Goal: Complete application form

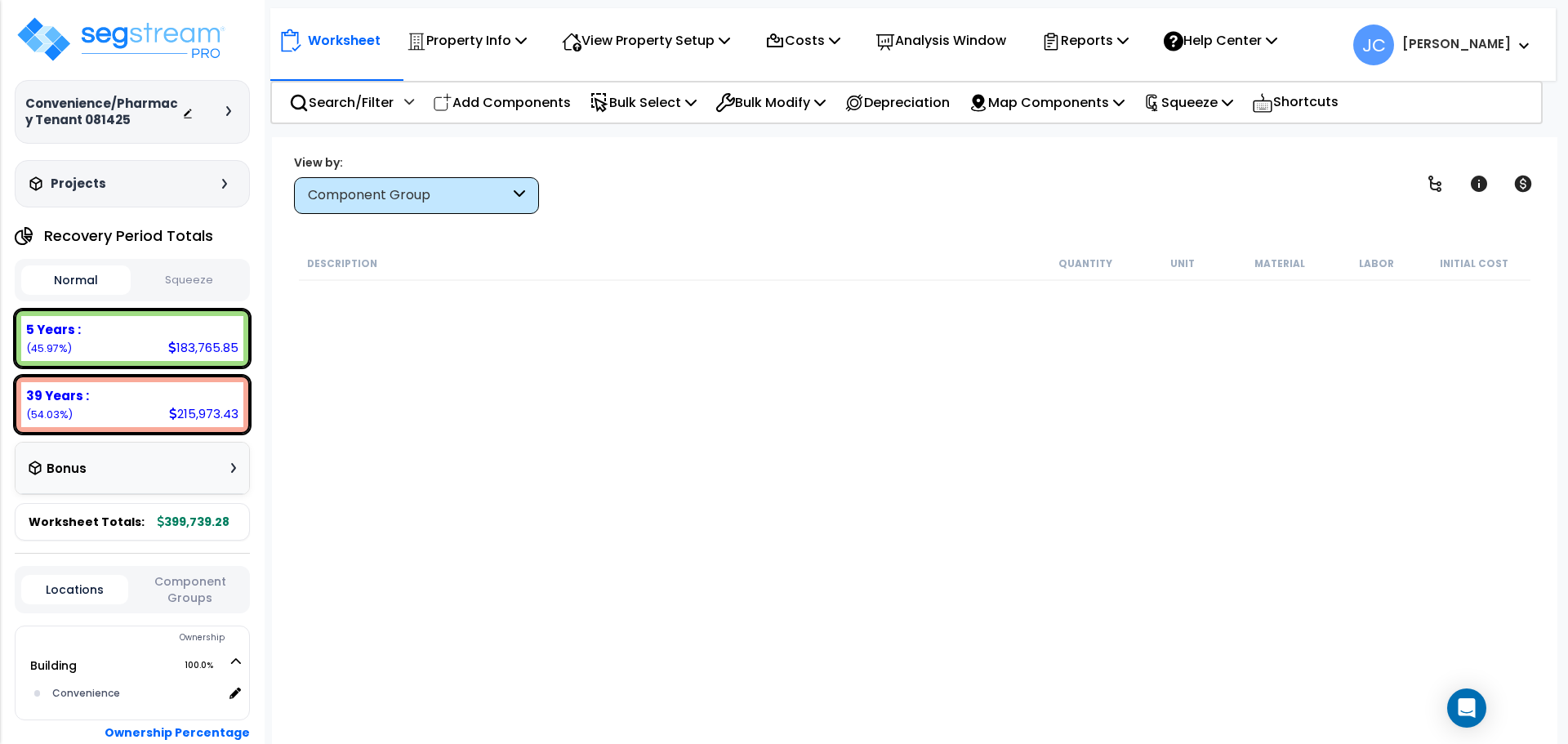
scroll to position [4763, 0]
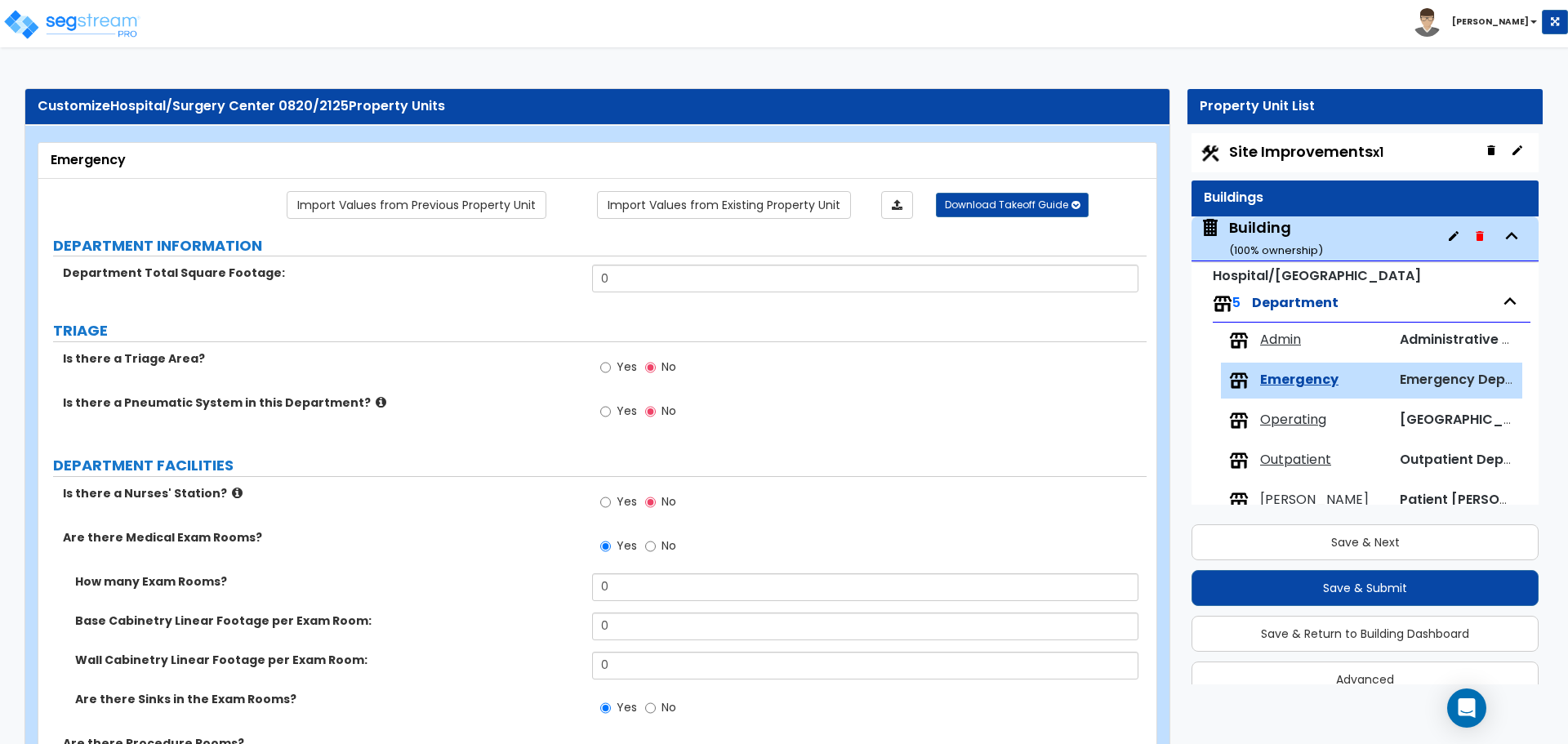
select select "1"
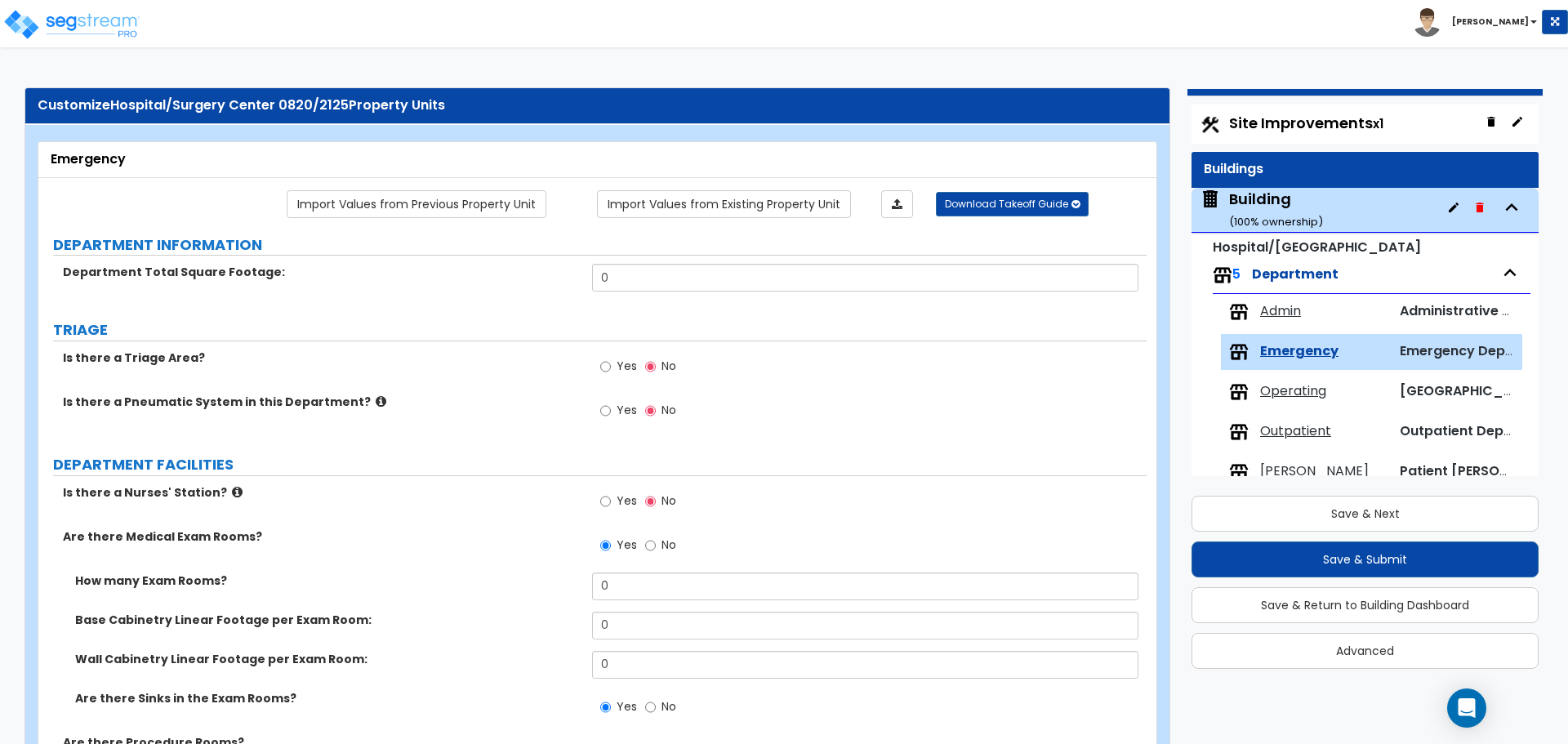
click at [1252, 119] on span "Site Improvements x1" at bounding box center [1306, 122] width 154 height 21
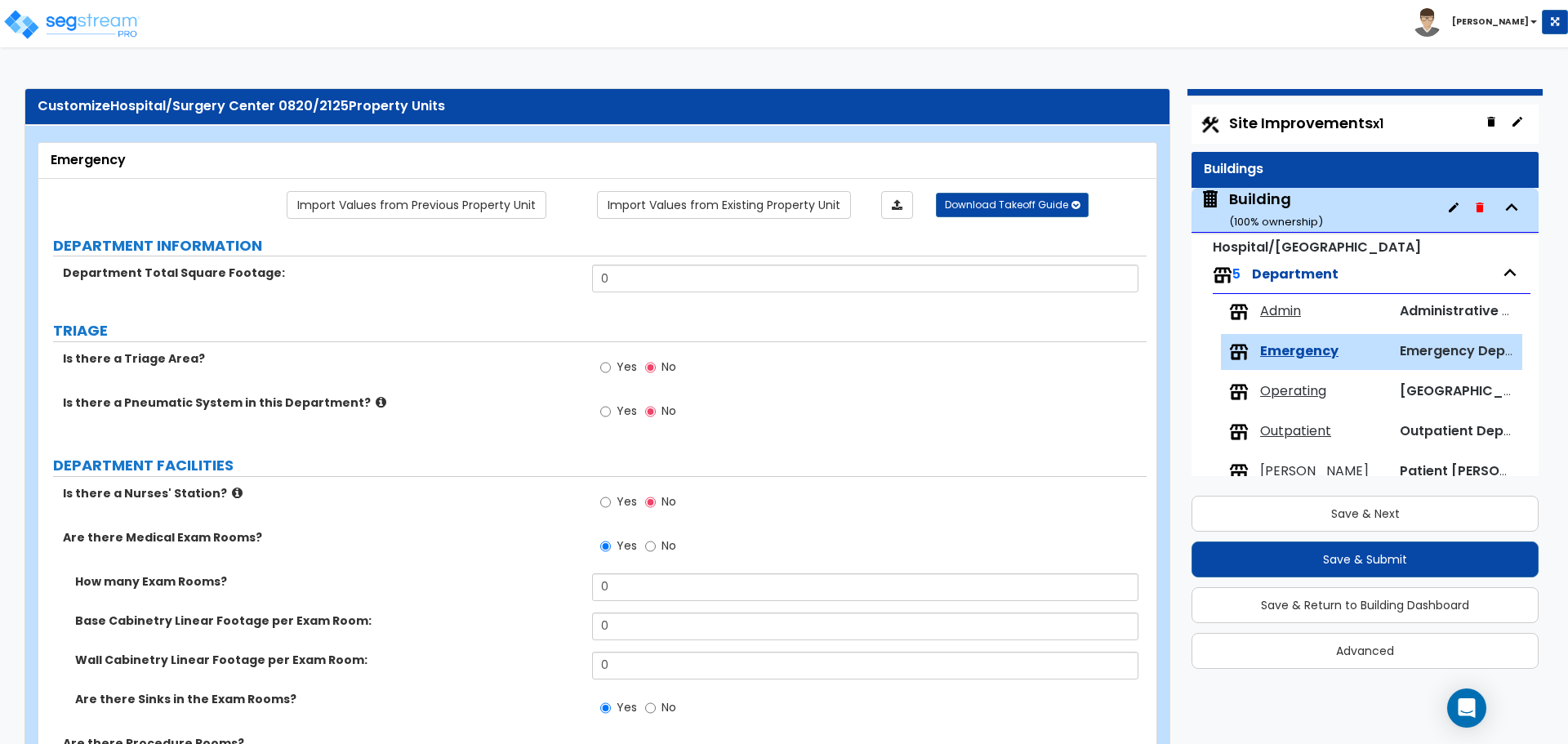
select select "2"
select select "1"
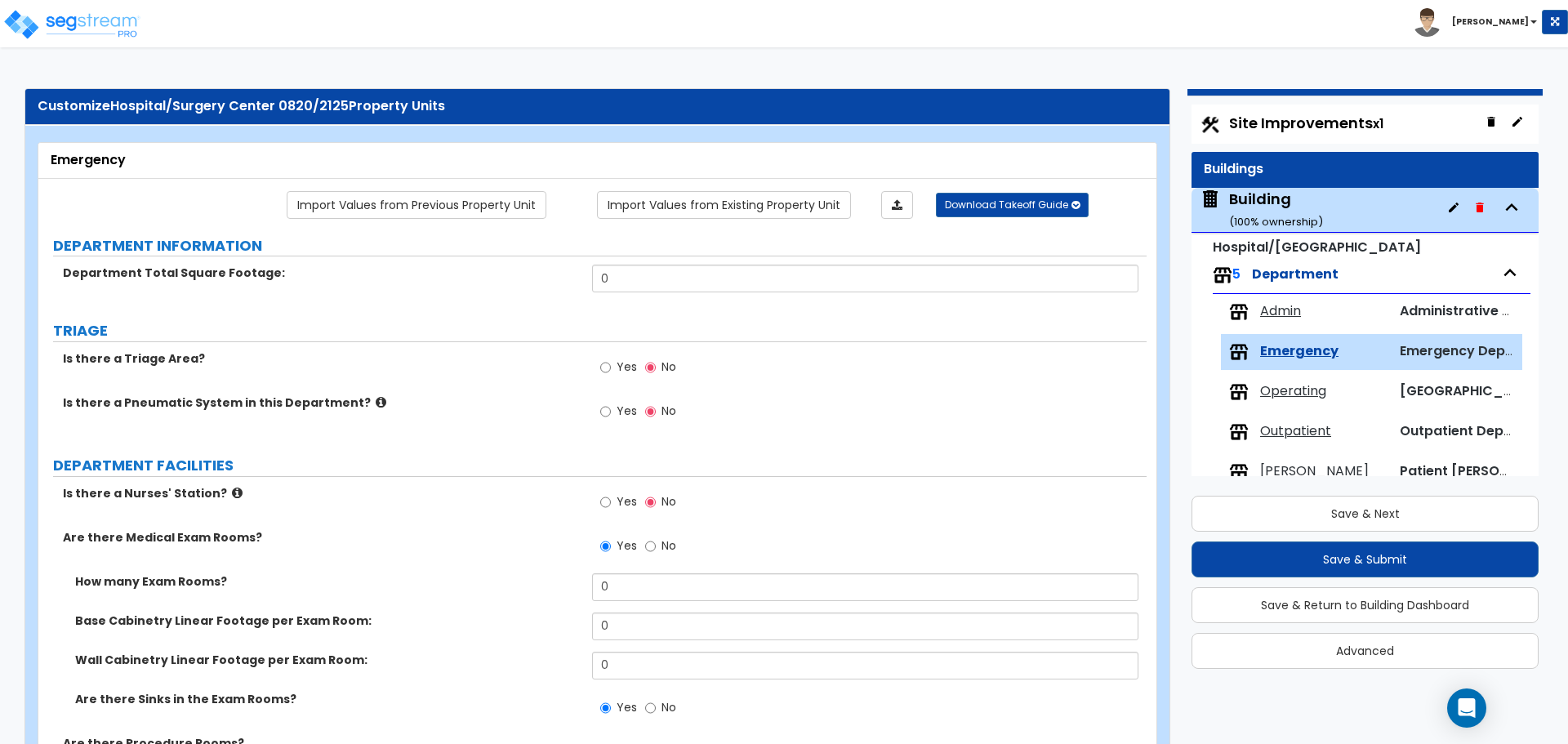
select select "2"
select select "1"
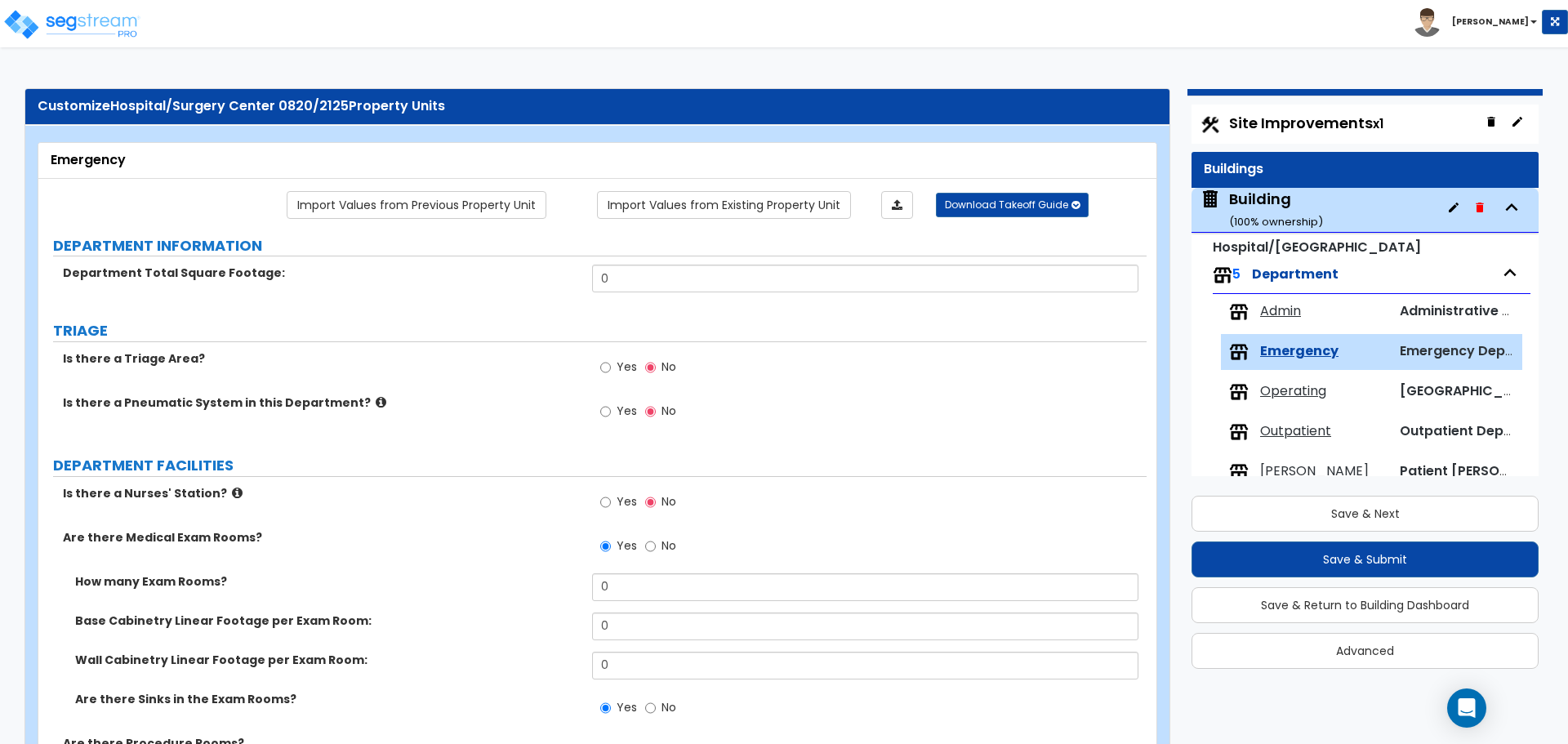
select select "2"
select select "1"
select select "2"
select select "1"
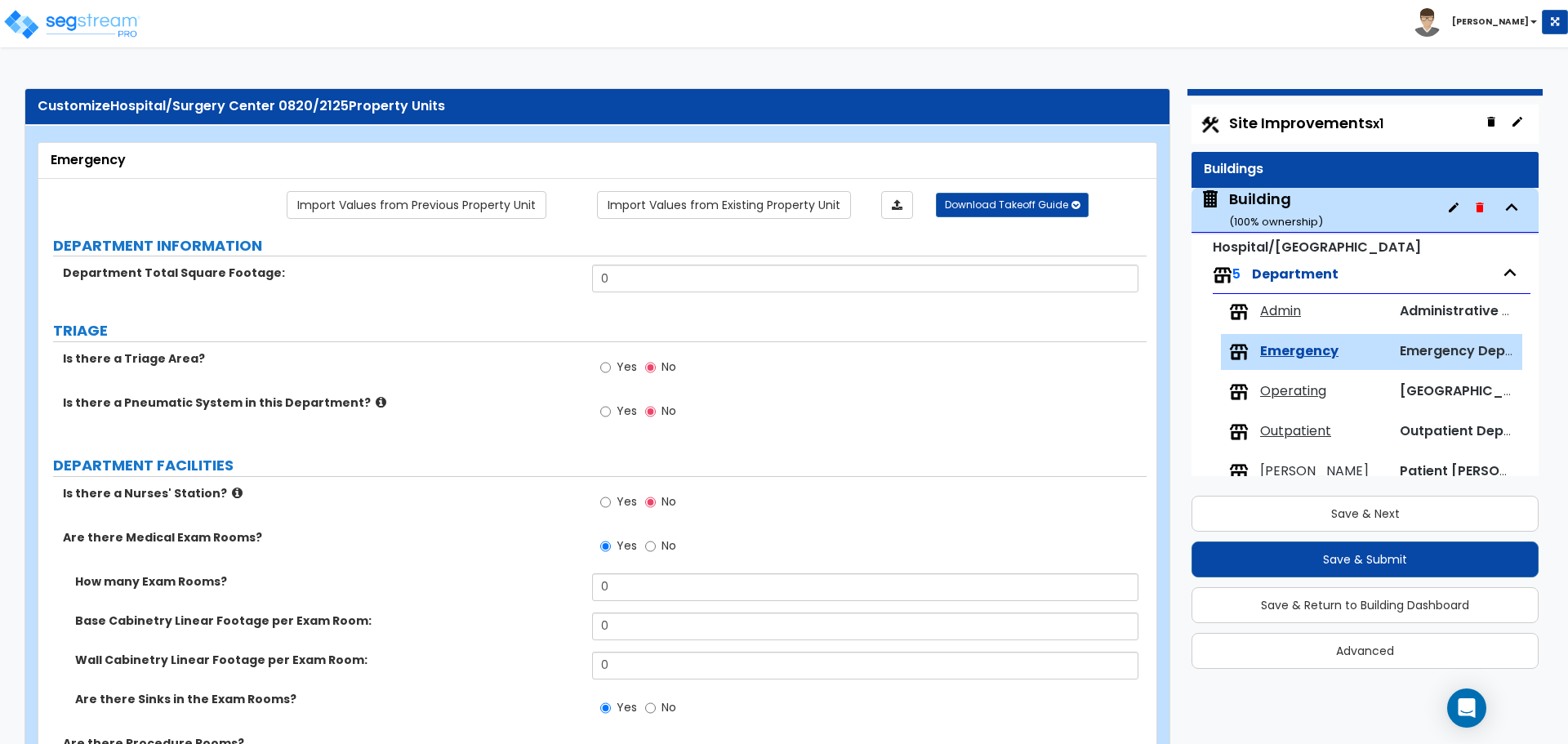
select select "2"
select select "1"
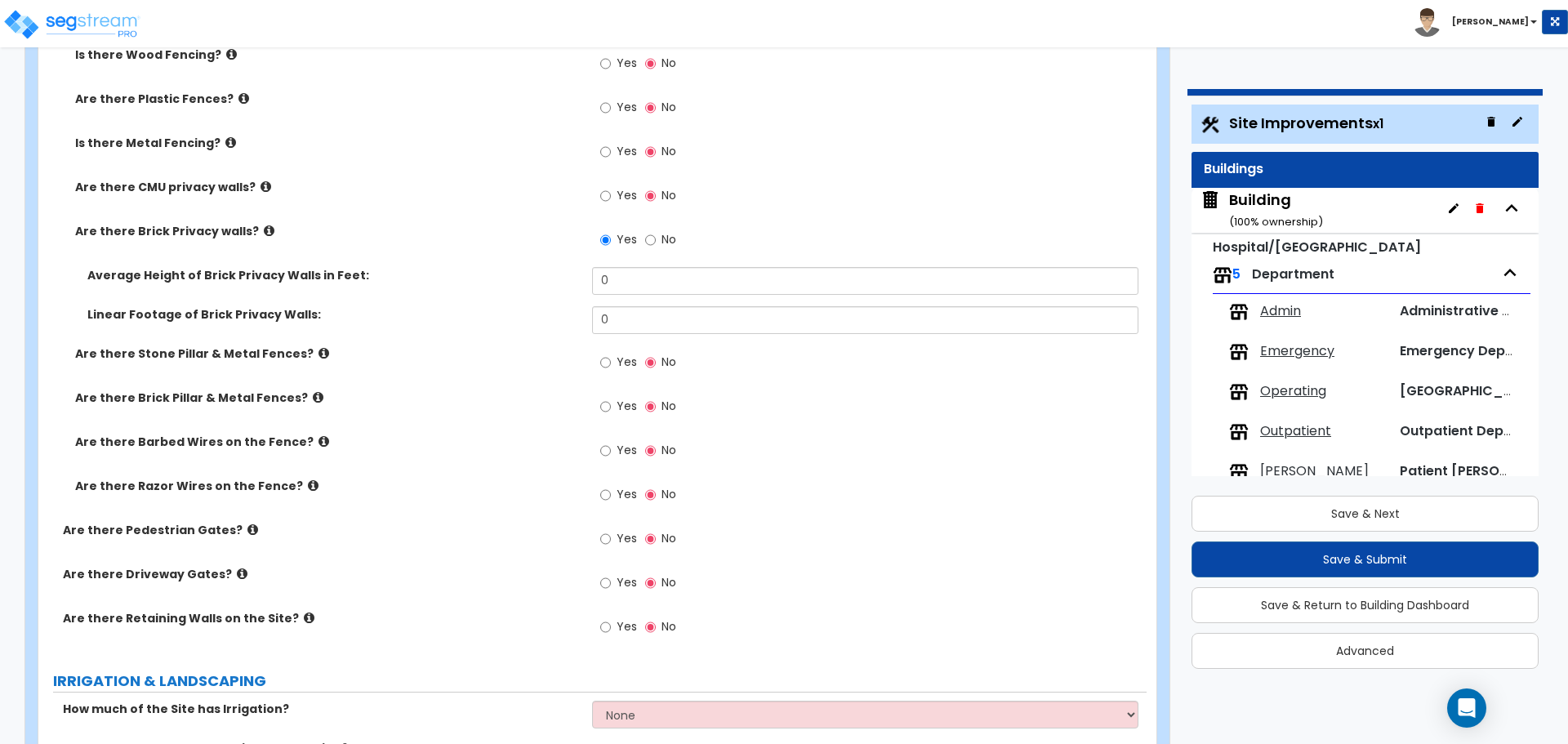
scroll to position [3681, 0]
click at [717, 285] on input "0" at bounding box center [865, 280] width 546 height 28
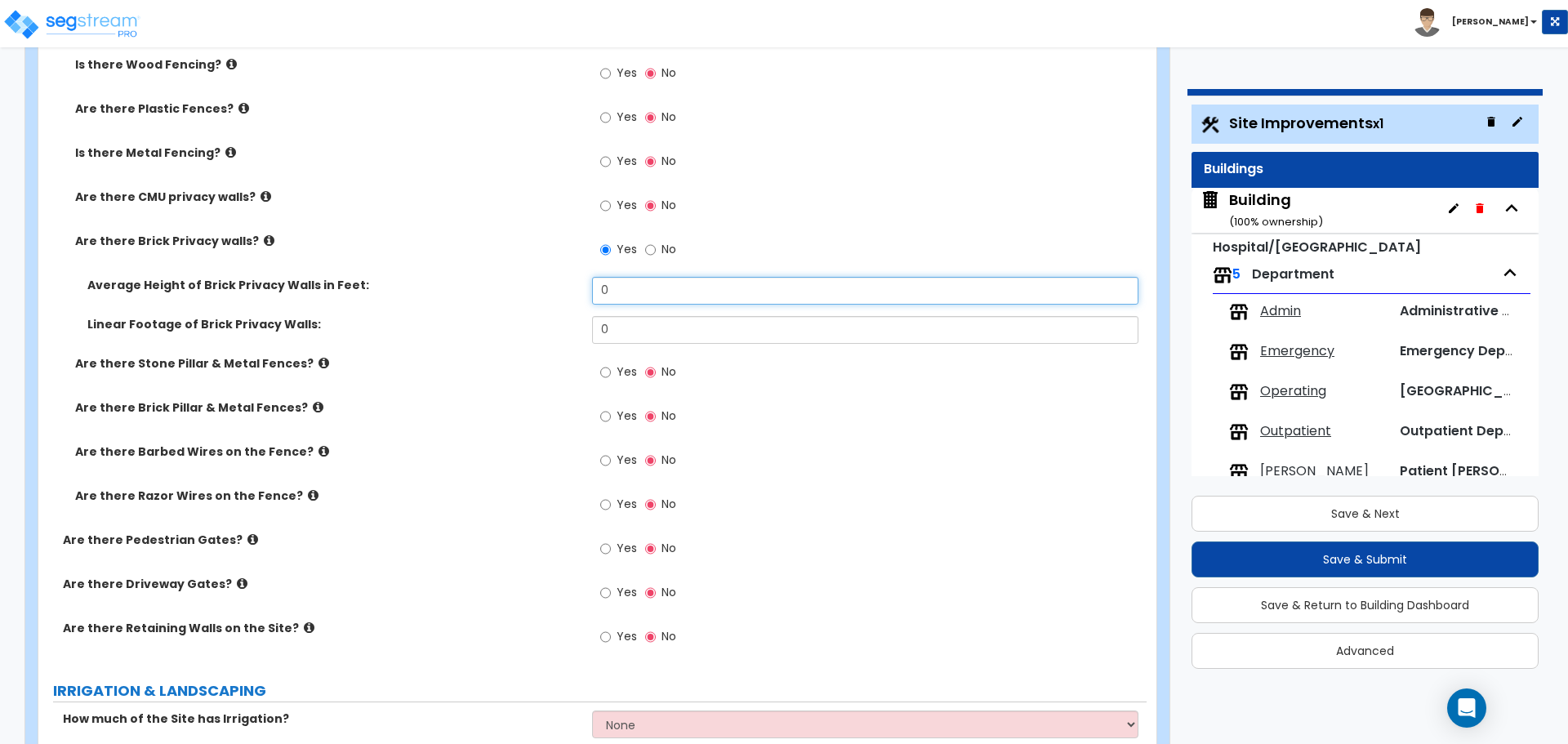
scroll to position [3675, 0]
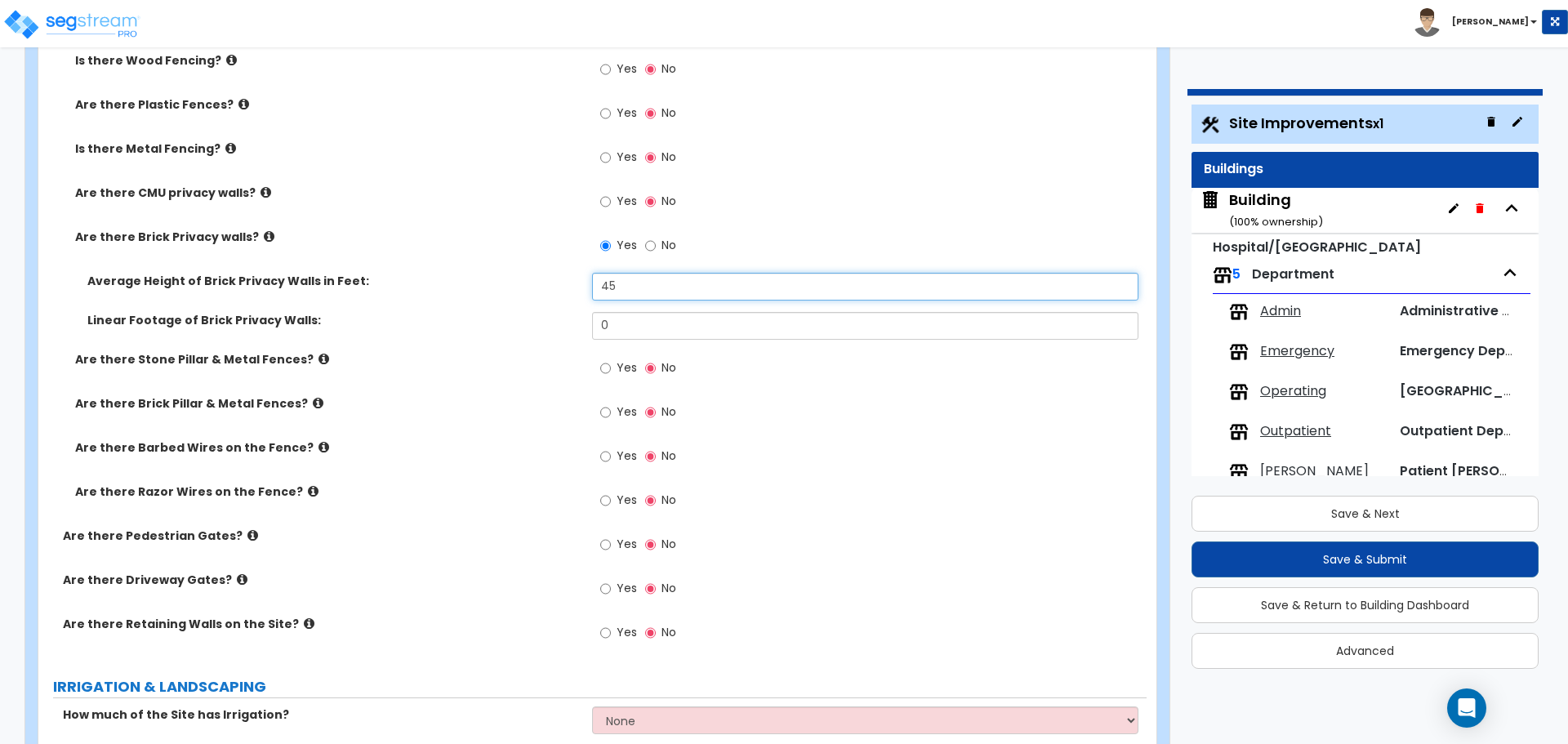
type input "4"
type input "6"
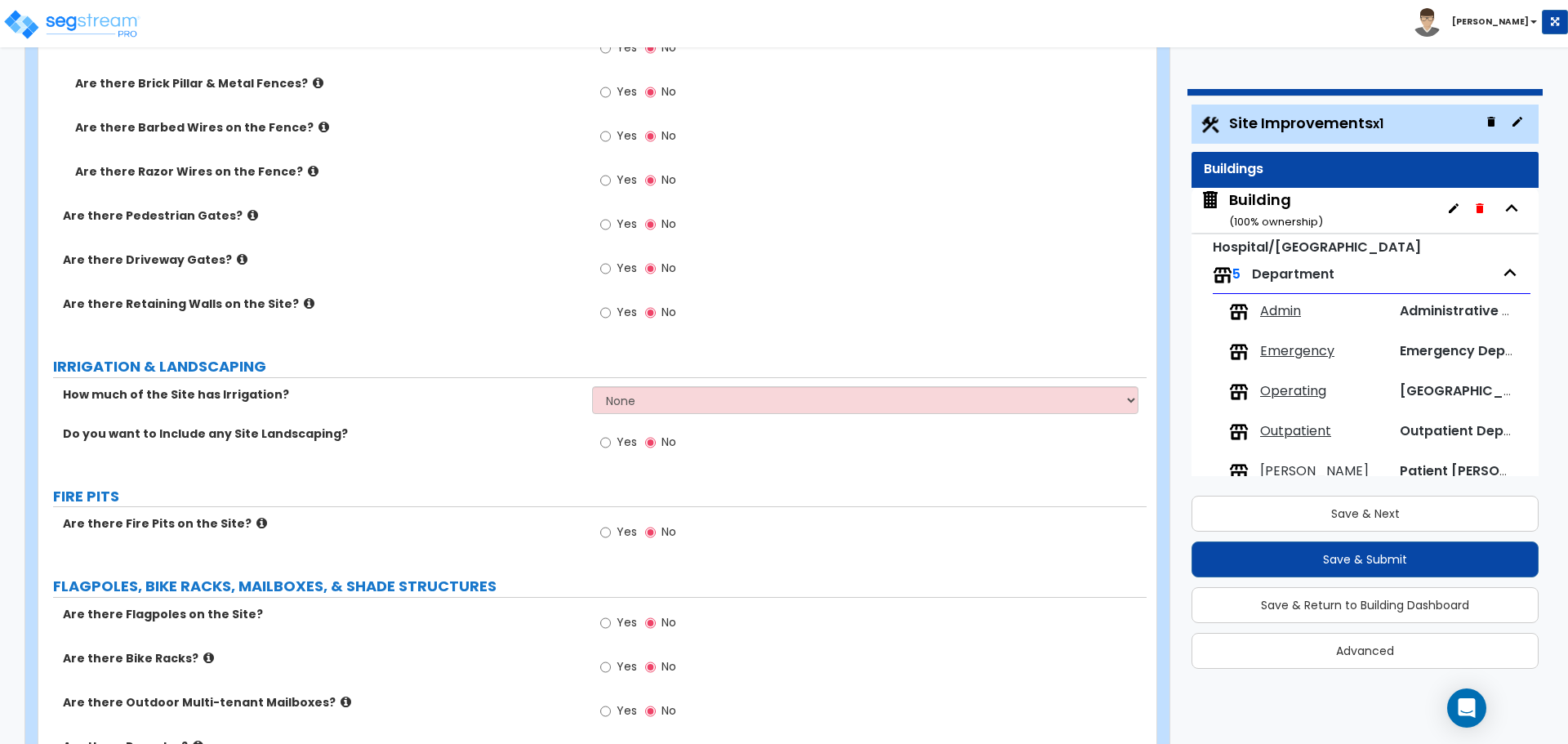
scroll to position [4003, 0]
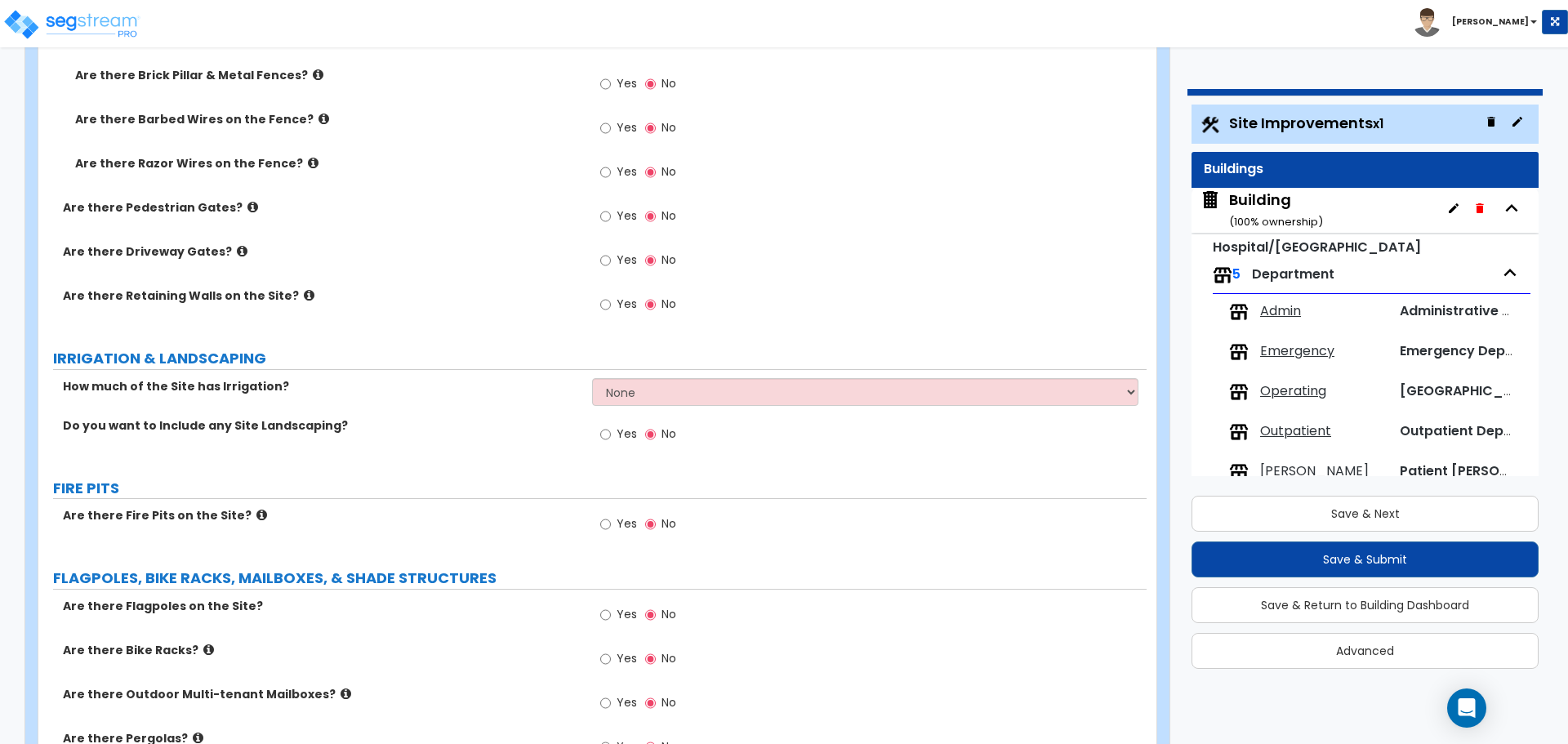
type input "450"
click at [598, 206] on div "Yes No" at bounding box center [638, 218] width 92 height 37
click at [625, 208] on span "Yes" at bounding box center [626, 216] width 21 height 16
click at [611, 208] on input "Yes" at bounding box center [606, 217] width 11 height 18
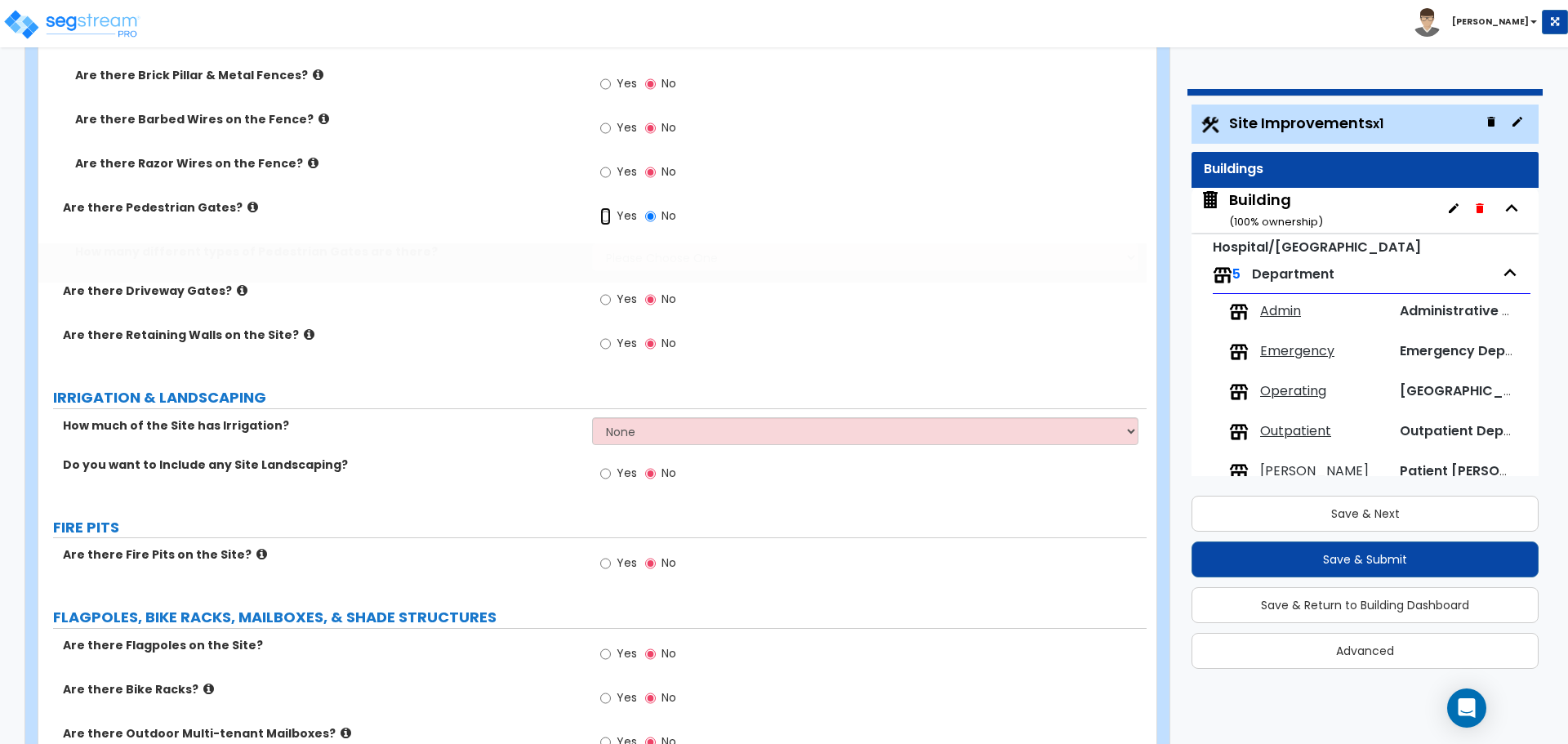
radio input "true"
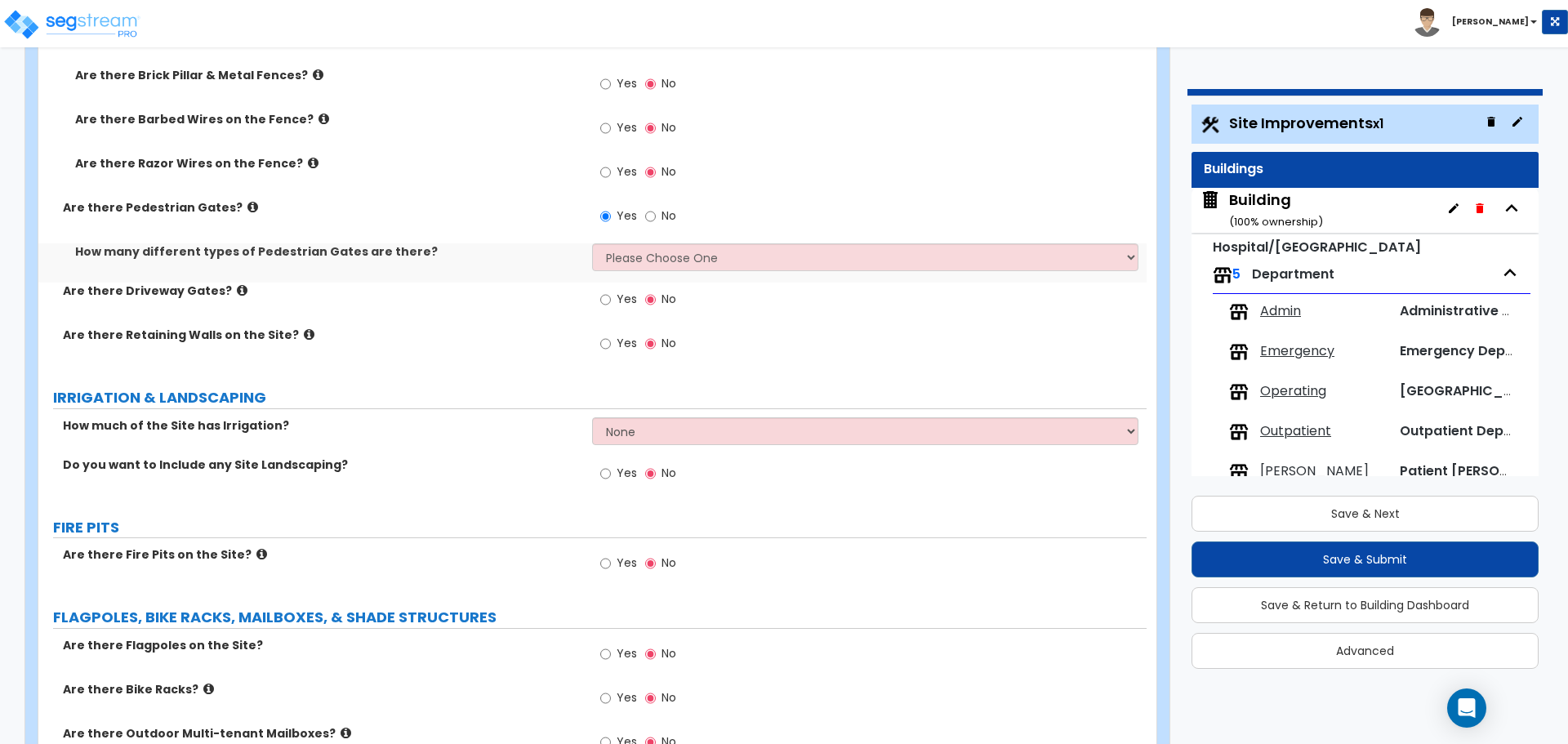
click at [247, 203] on icon at bounding box center [252, 207] width 11 height 12
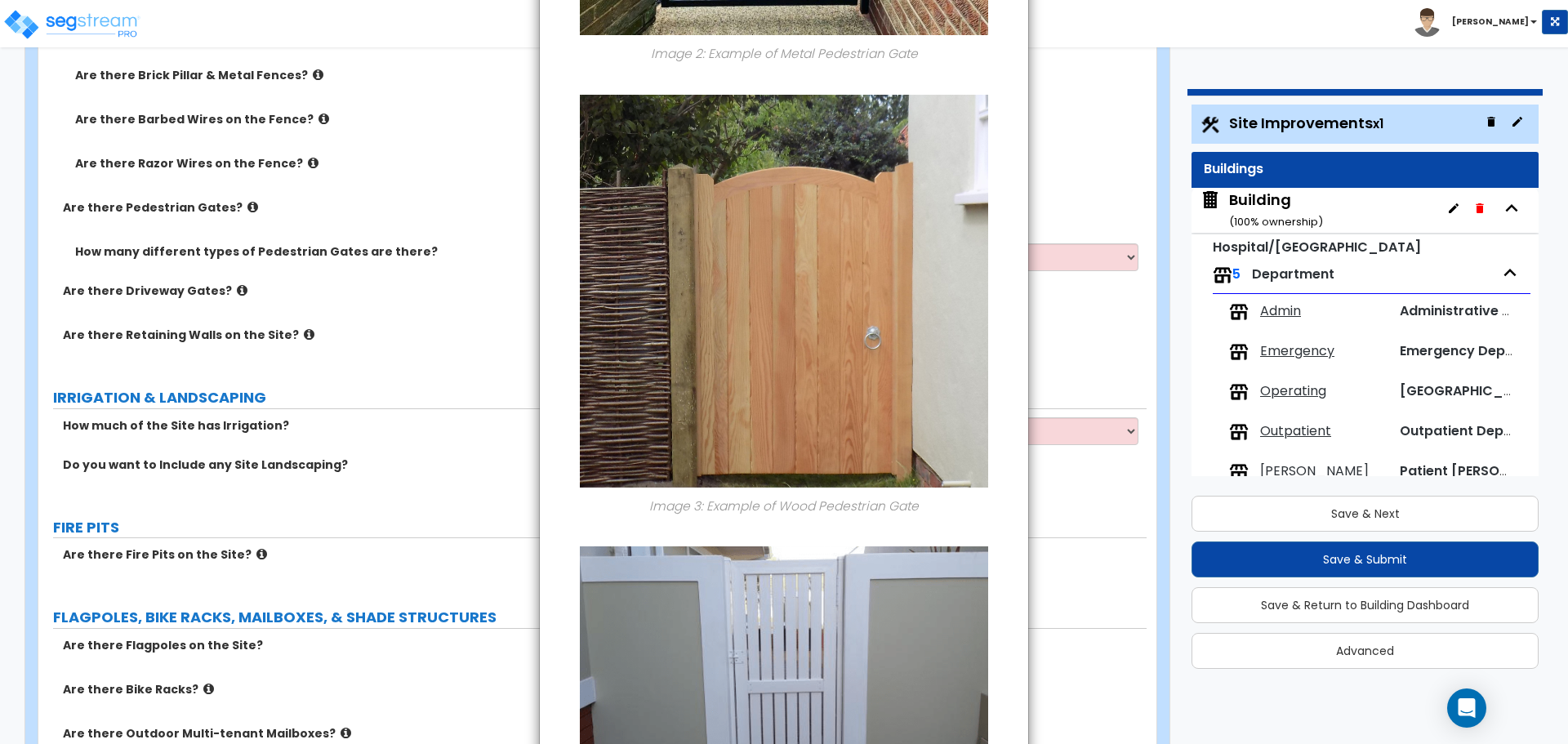
scroll to position [1196, 0]
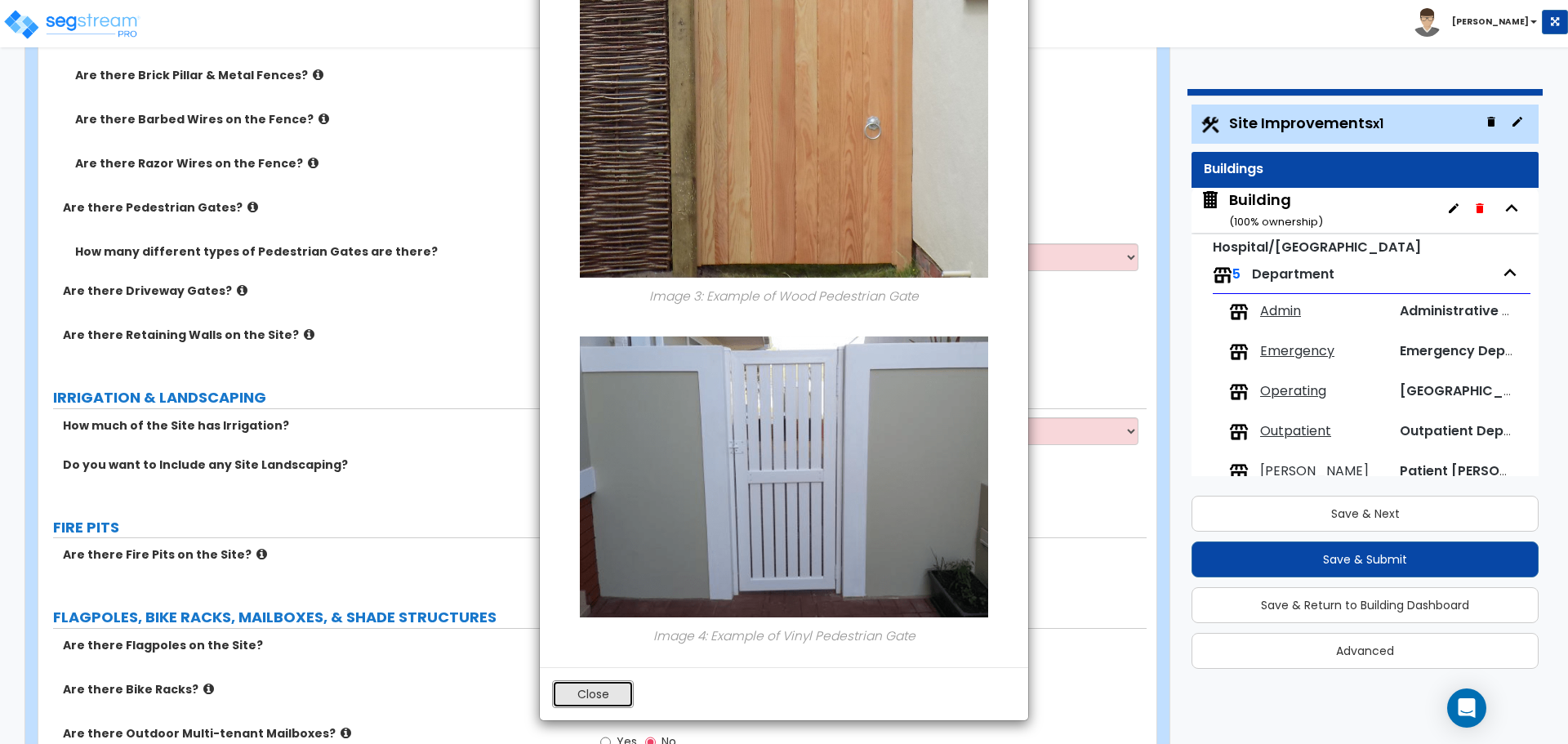
click at [618, 694] on button "Close" at bounding box center [593, 694] width 82 height 28
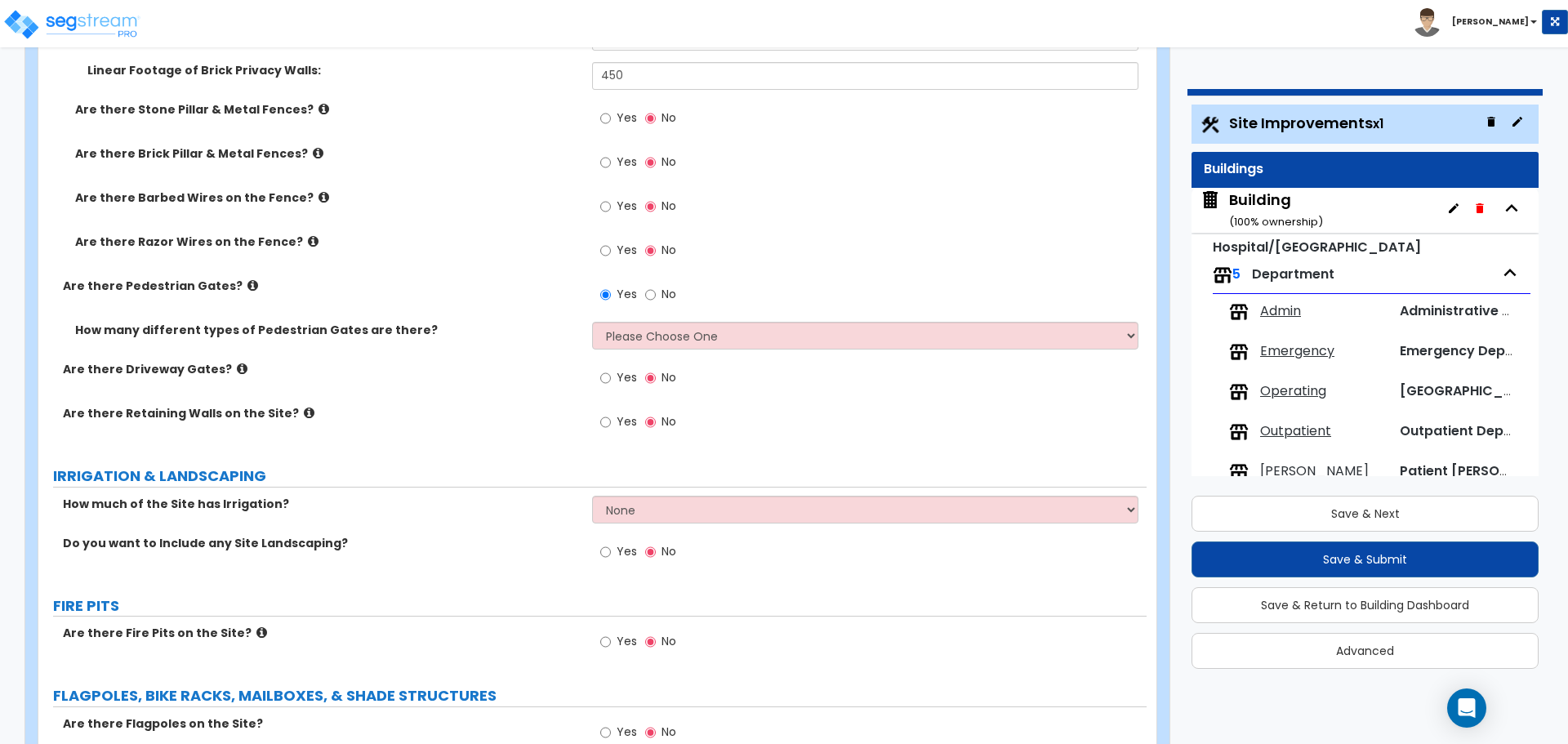
scroll to position [3922, 0]
click at [711, 344] on select "Please Choose One 1 2 3" at bounding box center [865, 338] width 546 height 28
click at [592, 325] on select "Please Choose One 1 2 3" at bounding box center [865, 338] width 546 height 28
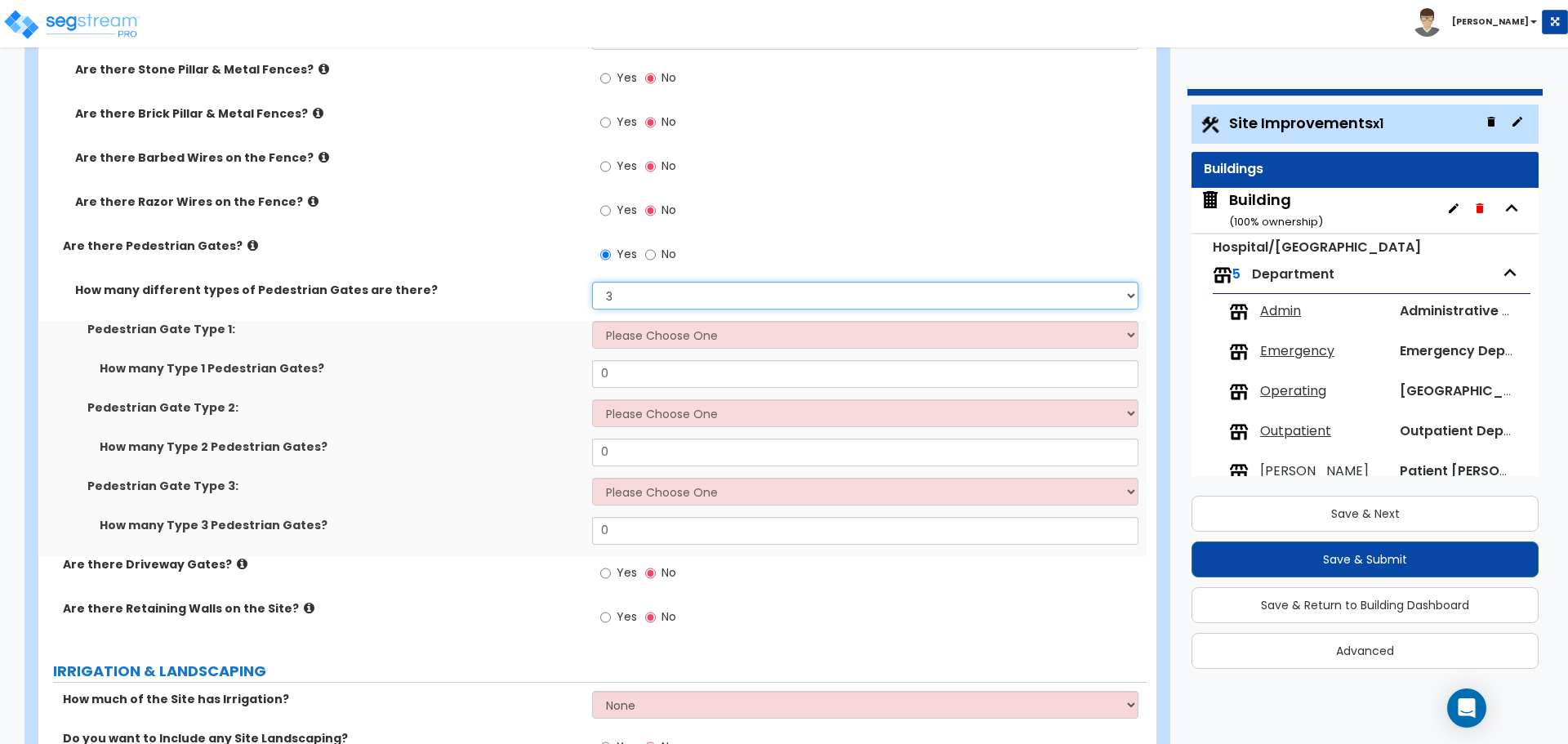
scroll to position [3967, 0]
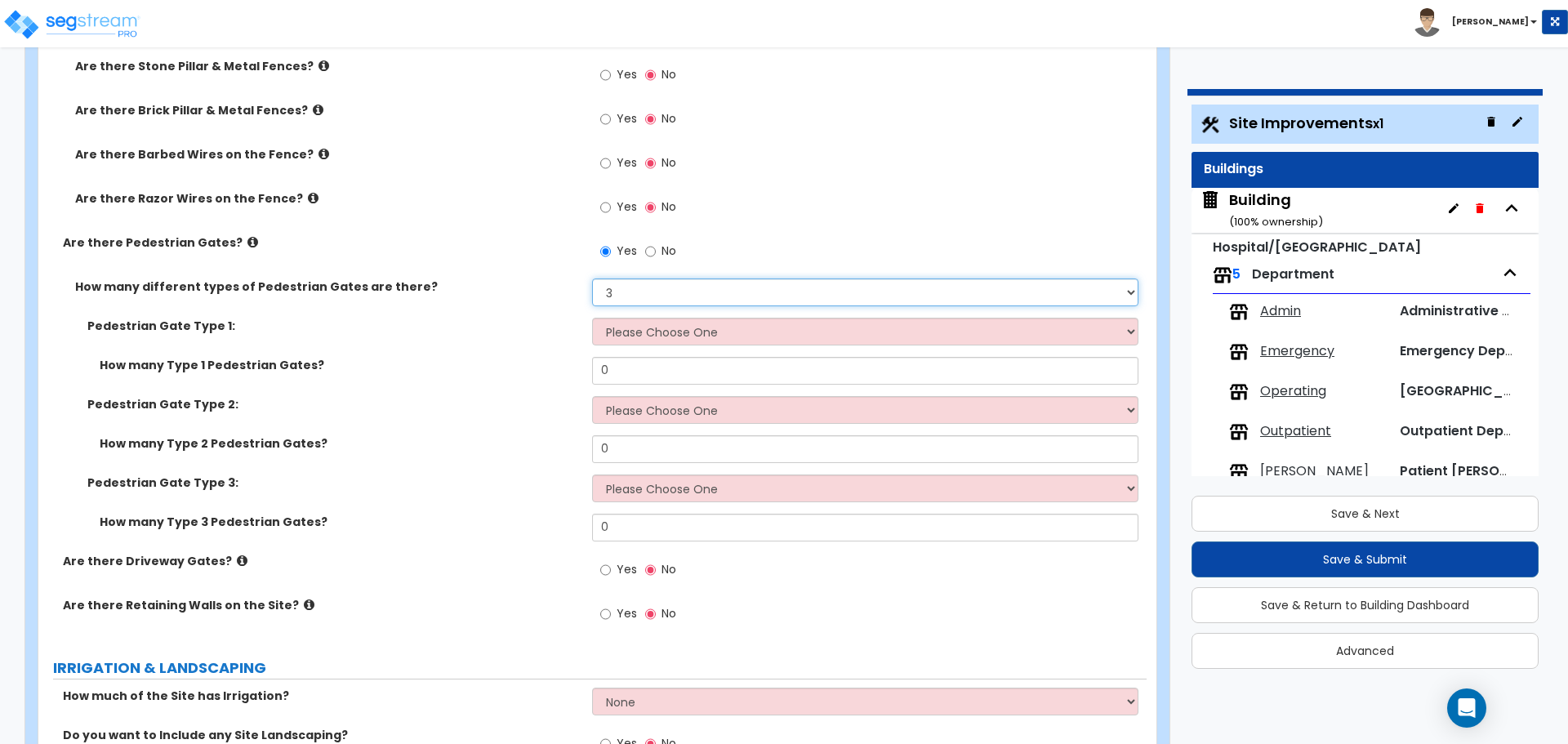
click at [625, 287] on select "Please Choose One 1 2 3" at bounding box center [865, 292] width 546 height 28
select select "2"
click at [592, 278] on select "Please Choose One 1 2 3" at bounding box center [865, 292] width 546 height 28
click at [669, 328] on select "Please Choose One Chain Link, 3 ft Height Chain Link, 4 ft Height Chain Link, 6…" at bounding box center [865, 331] width 546 height 28
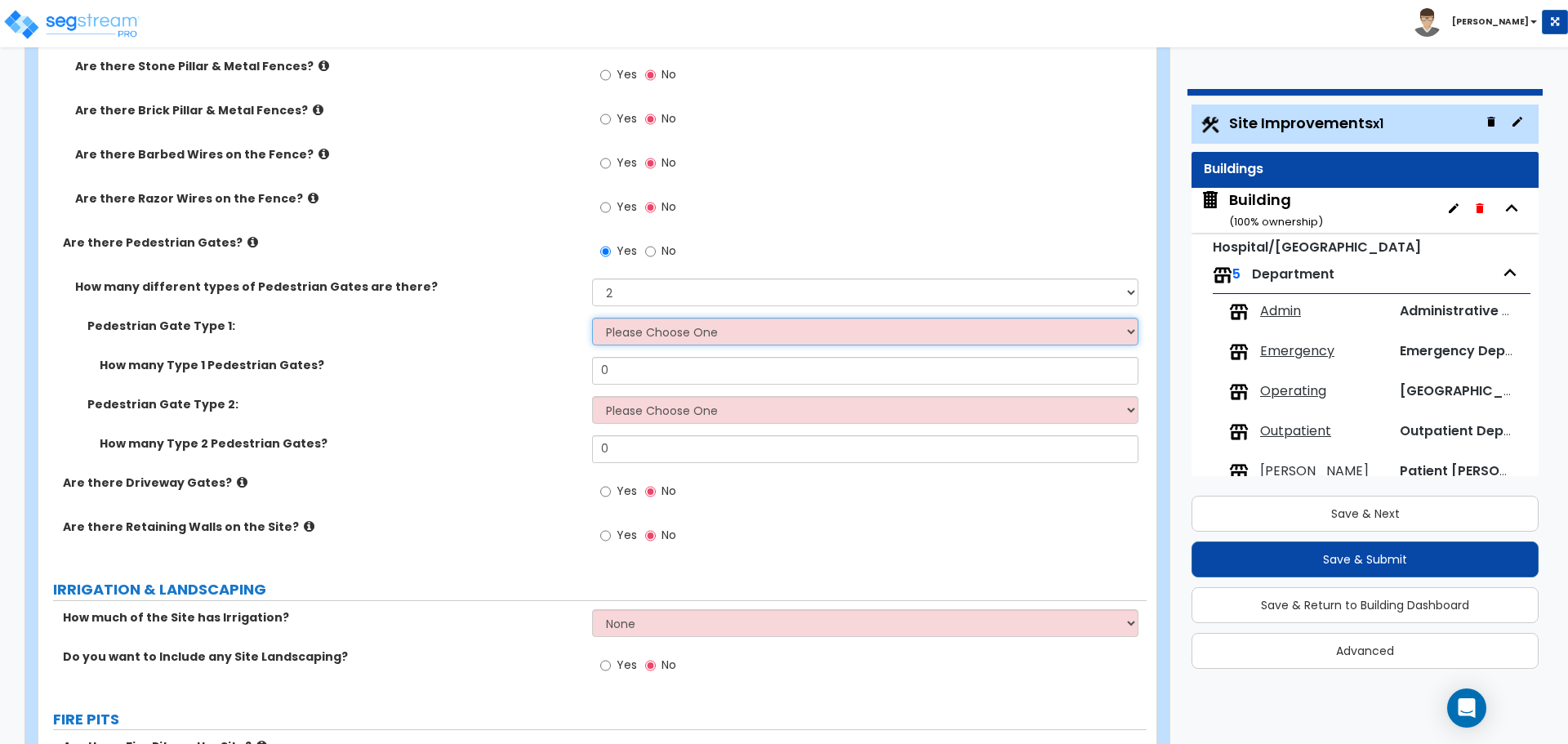
select select "6"
click at [592, 318] on select "Please Choose One Chain Link, 3 ft Height Chain Link, 4 ft Height Chain Link, 6…" at bounding box center [865, 331] width 546 height 28
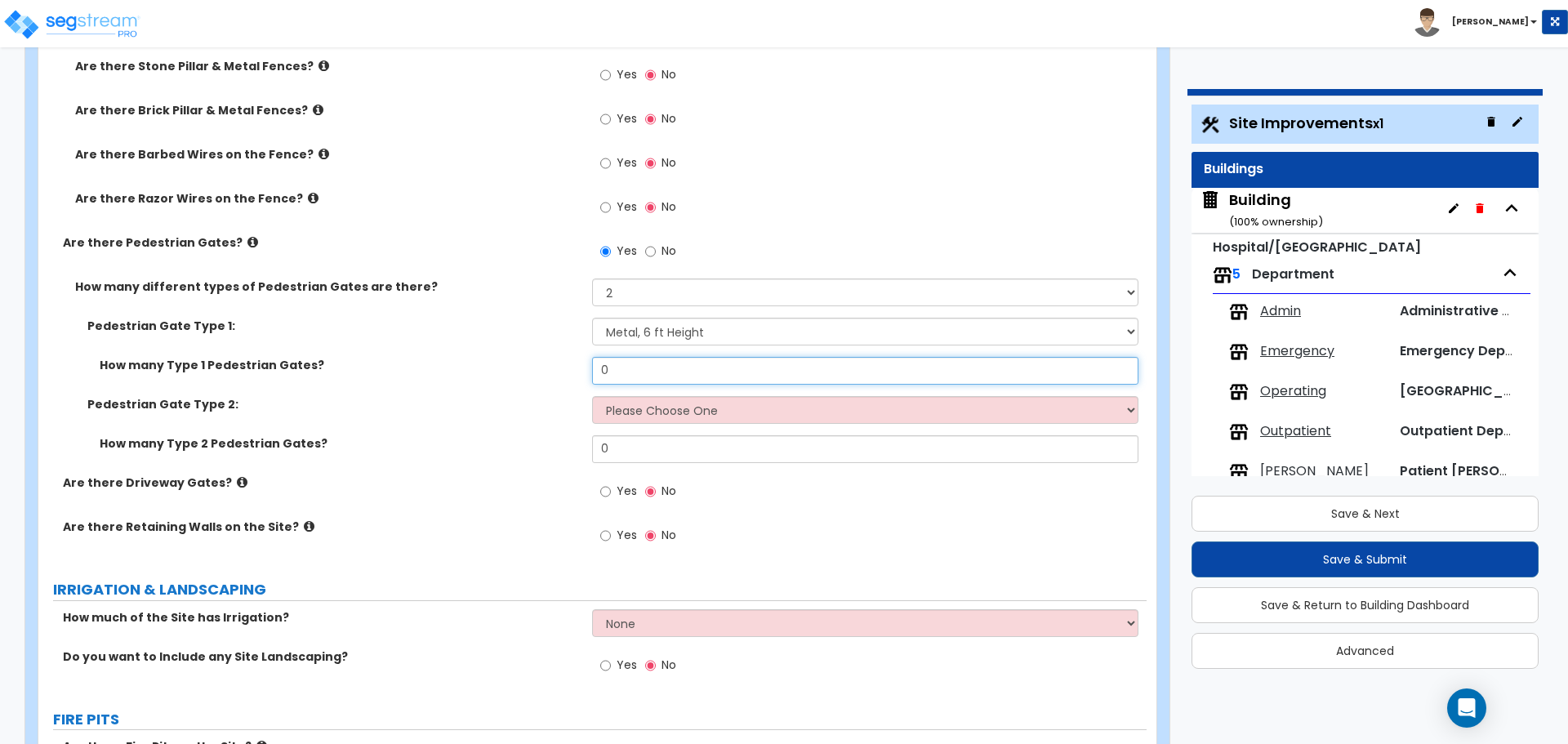
drag, startPoint x: 646, startPoint y: 374, endPoint x: 571, endPoint y: 373, distance: 75.0
click at [571, 373] on div "How many Type 1 Pedestrian Gates? 0" at bounding box center [592, 376] width 1109 height 39
type input "2"
click at [664, 398] on select "Please Choose One Chain Link, 3 ft Height Chain Link, 4 ft Height Chain Link, 6…" at bounding box center [865, 409] width 546 height 28
select select "11"
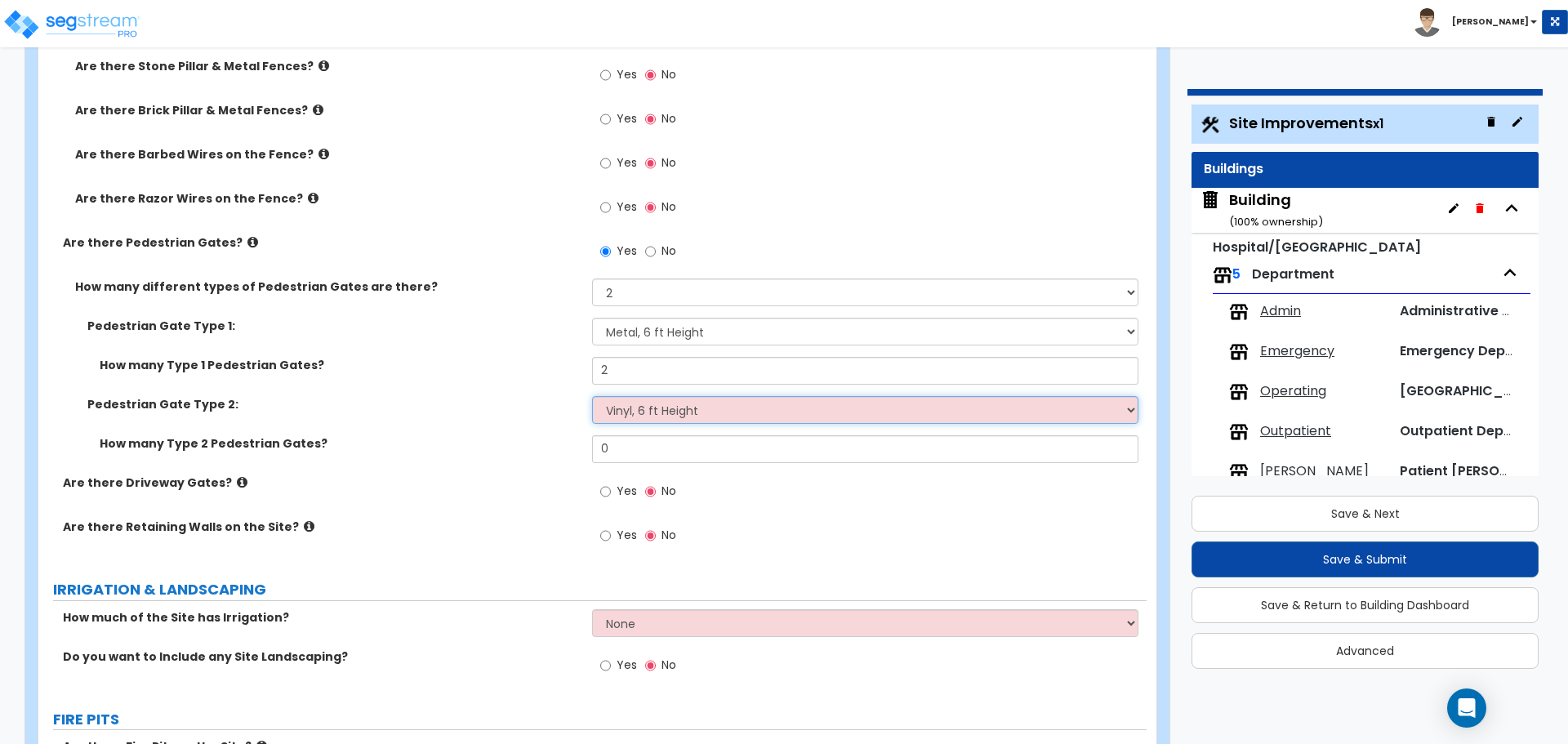
click at [592, 396] on select "Please Choose One Chain Link, 3 ft Height Chain Link, 4 ft Height Chain Link, 6…" at bounding box center [865, 409] width 546 height 28
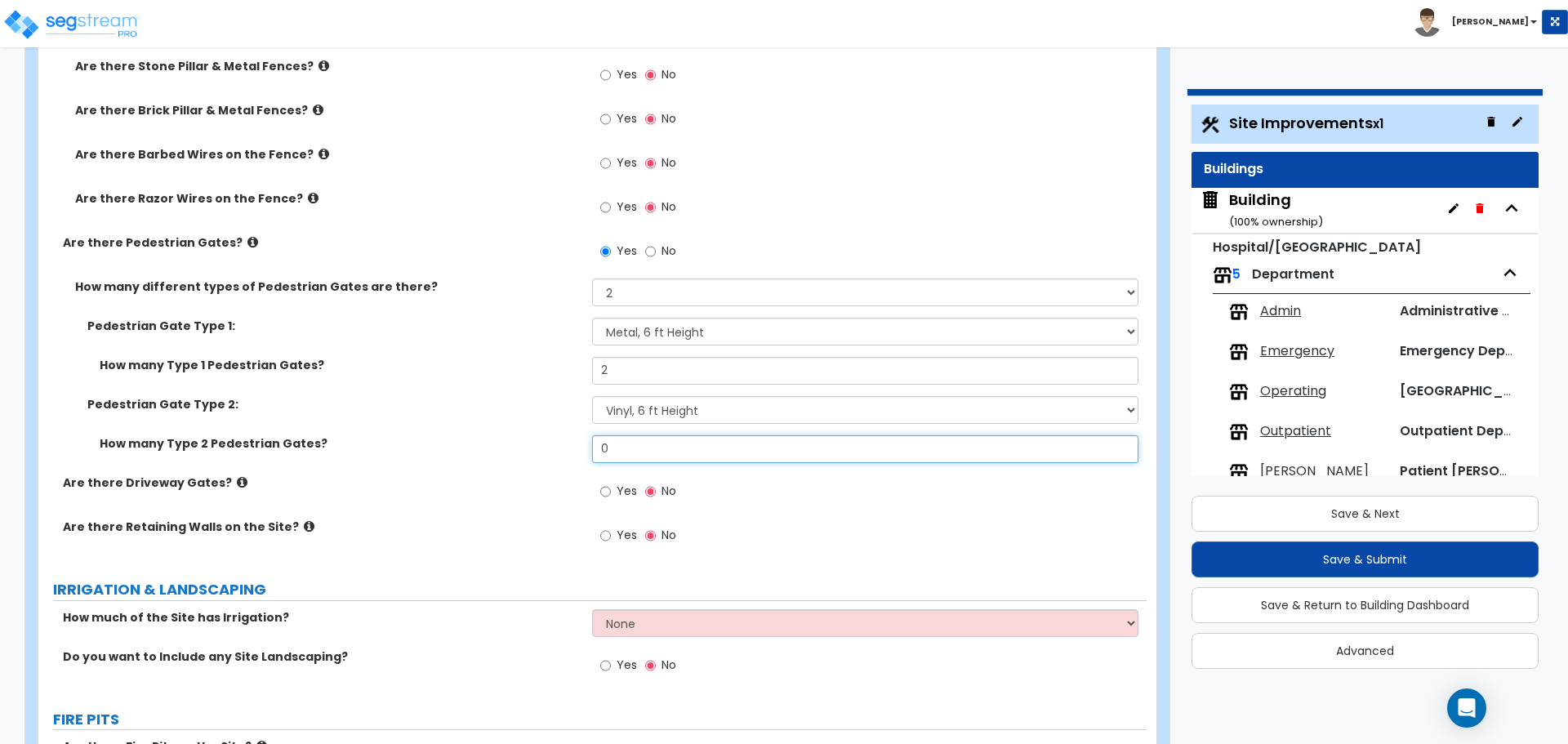
drag, startPoint x: 631, startPoint y: 435, endPoint x: 562, endPoint y: 435, distance: 69.0
click at [562, 435] on div "How many Type 2 Pedestrian Gates? 0" at bounding box center [592, 455] width 1109 height 39
drag, startPoint x: 627, startPoint y: 443, endPoint x: 542, endPoint y: 443, distance: 85.0
click at [542, 443] on div "How many Type 2 Pedestrian Gates? 0" at bounding box center [592, 455] width 1109 height 39
type input "1"
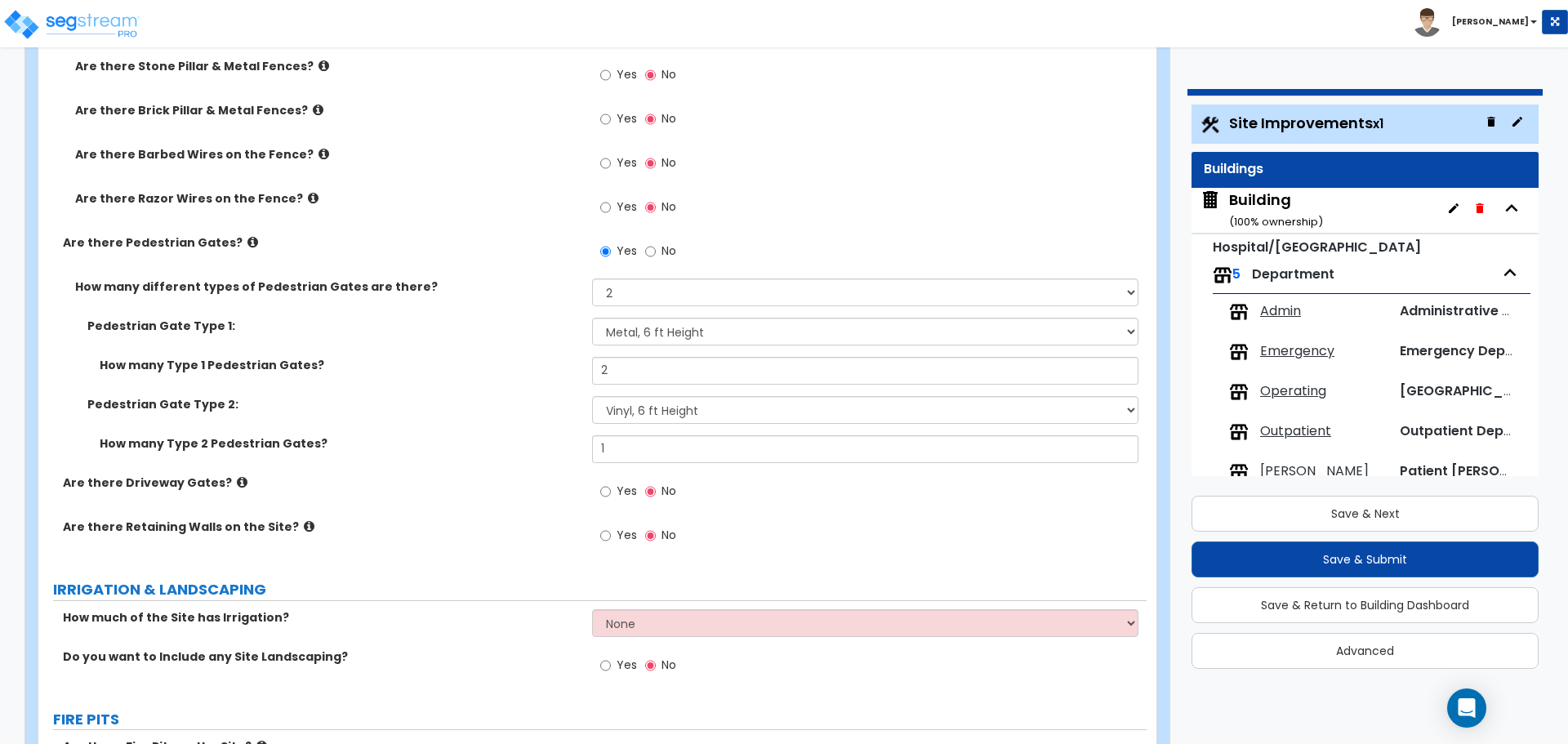
click at [624, 490] on span "Yes" at bounding box center [626, 491] width 21 height 16
click at [611, 490] on input "Yes" at bounding box center [606, 492] width 11 height 18
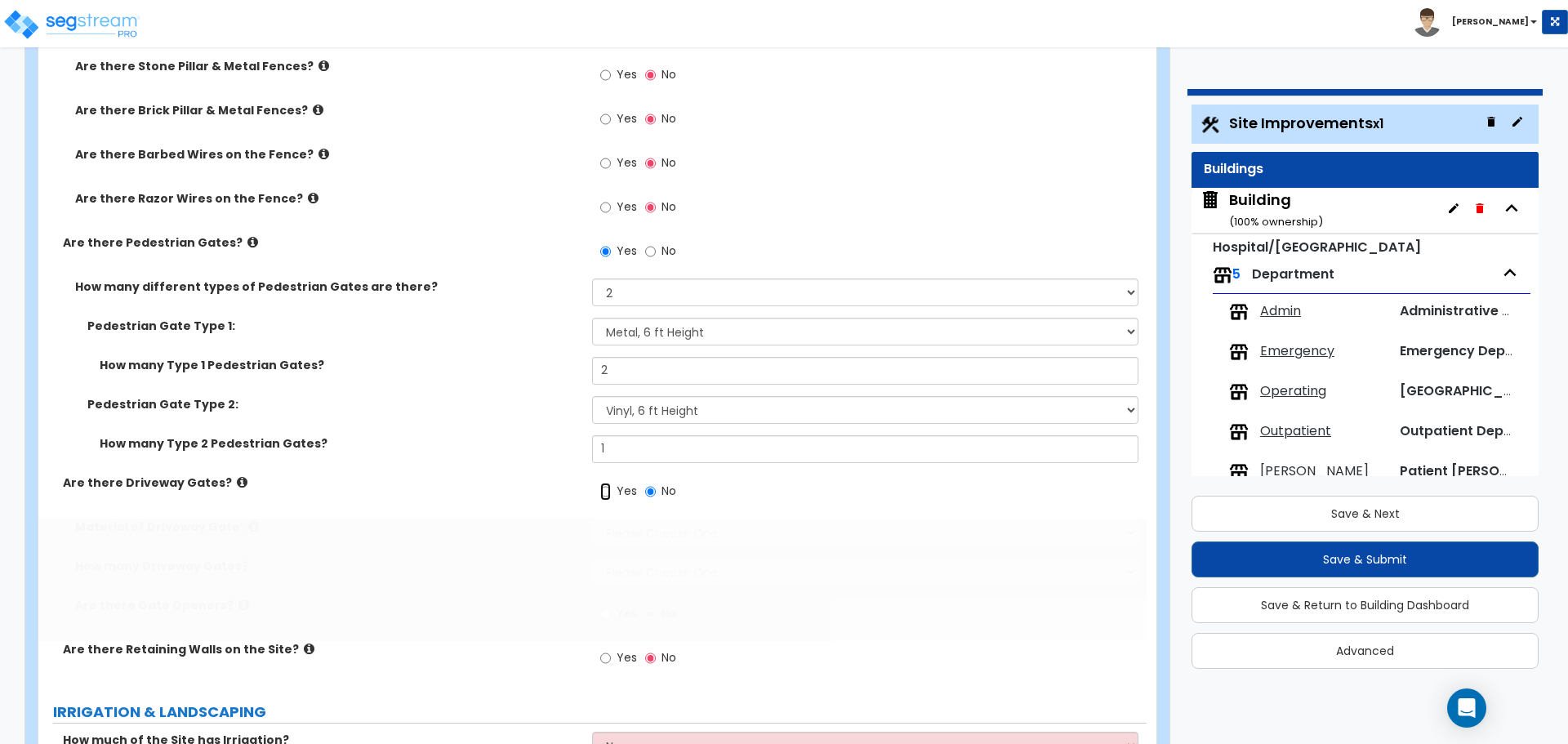
radio input "true"
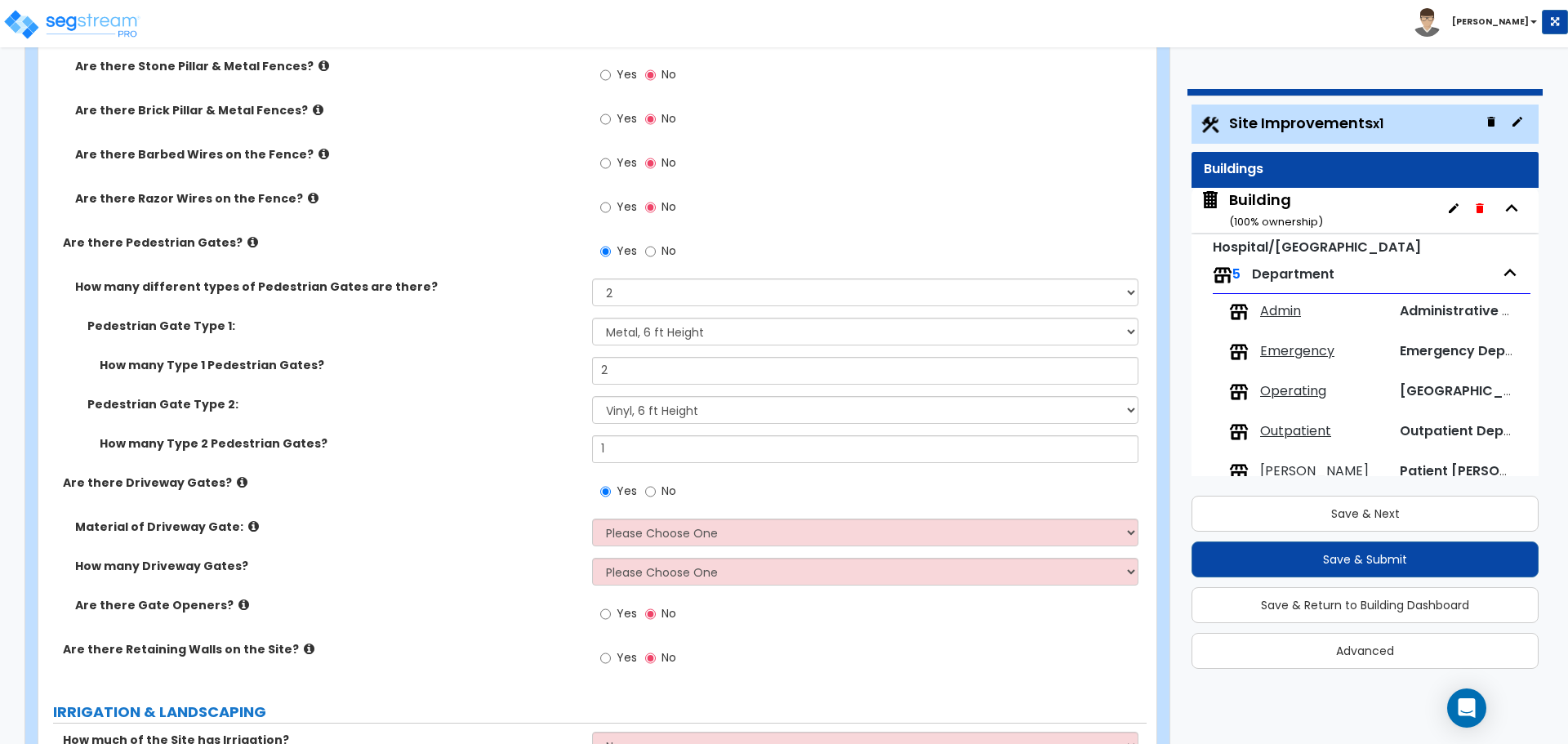
click at [237, 479] on icon at bounding box center [243, 483] width 11 height 12
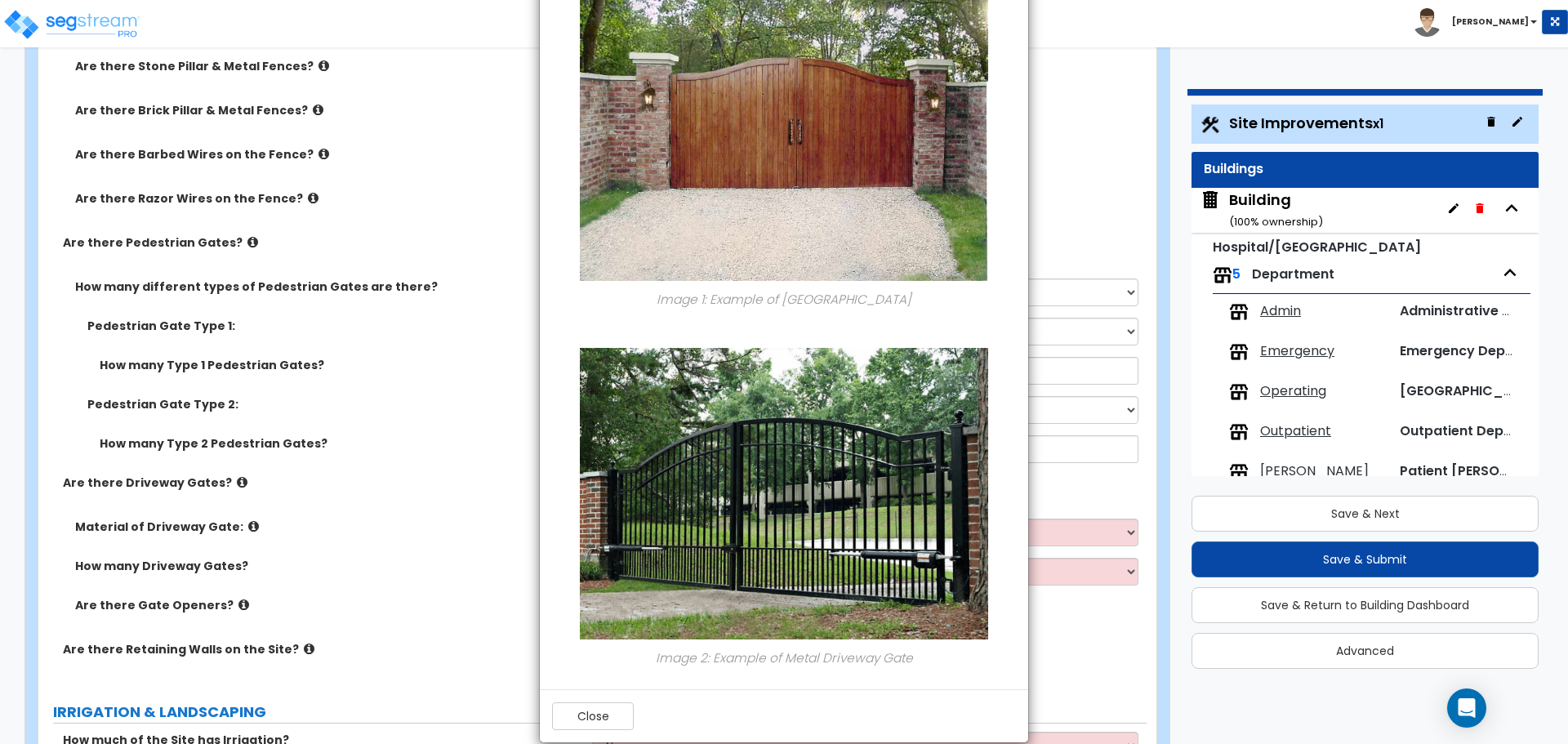
scroll to position [119, 0]
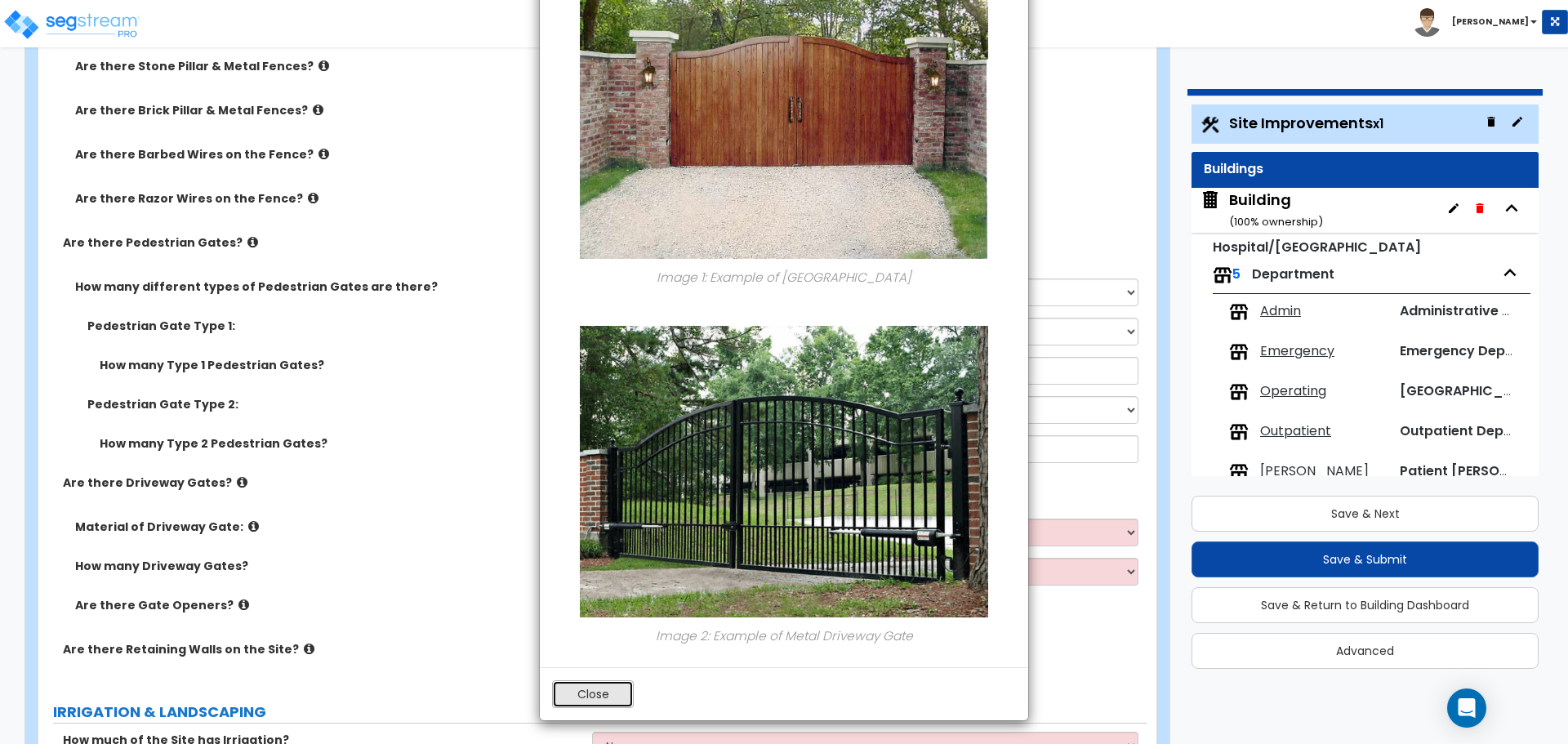
click at [570, 699] on button "Close" at bounding box center [593, 694] width 82 height 28
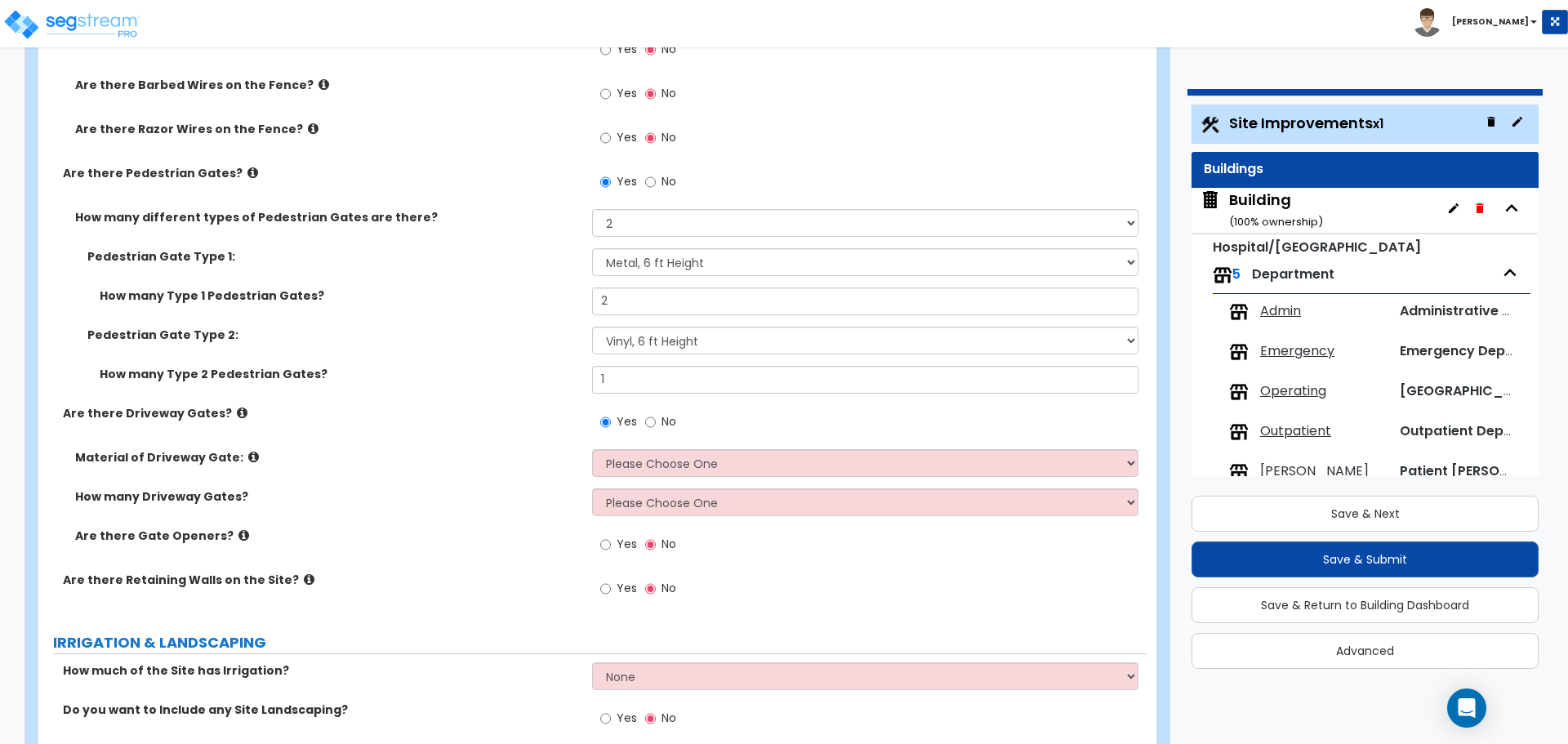
scroll to position [4040, 0]
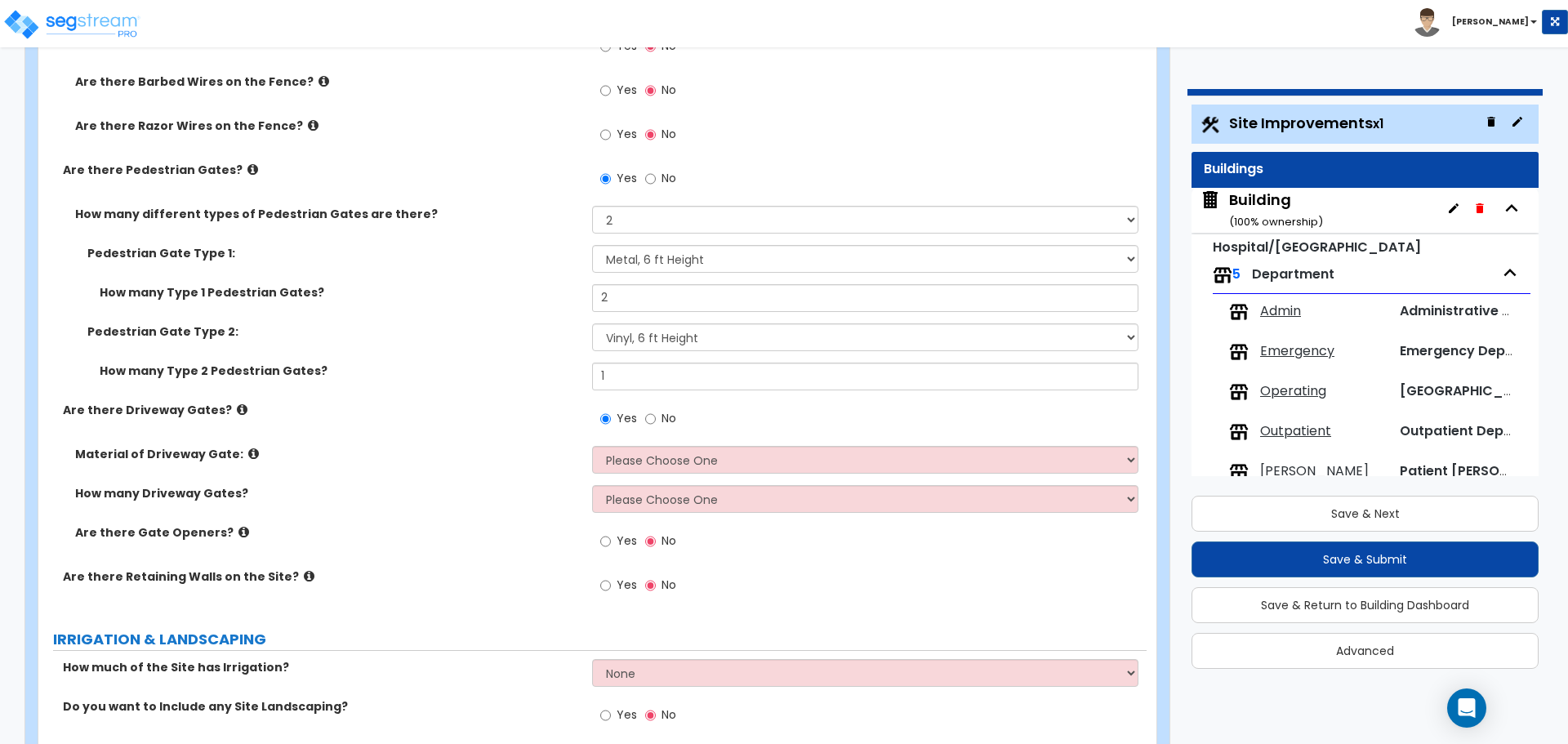
click at [247, 169] on icon at bounding box center [252, 169] width 11 height 12
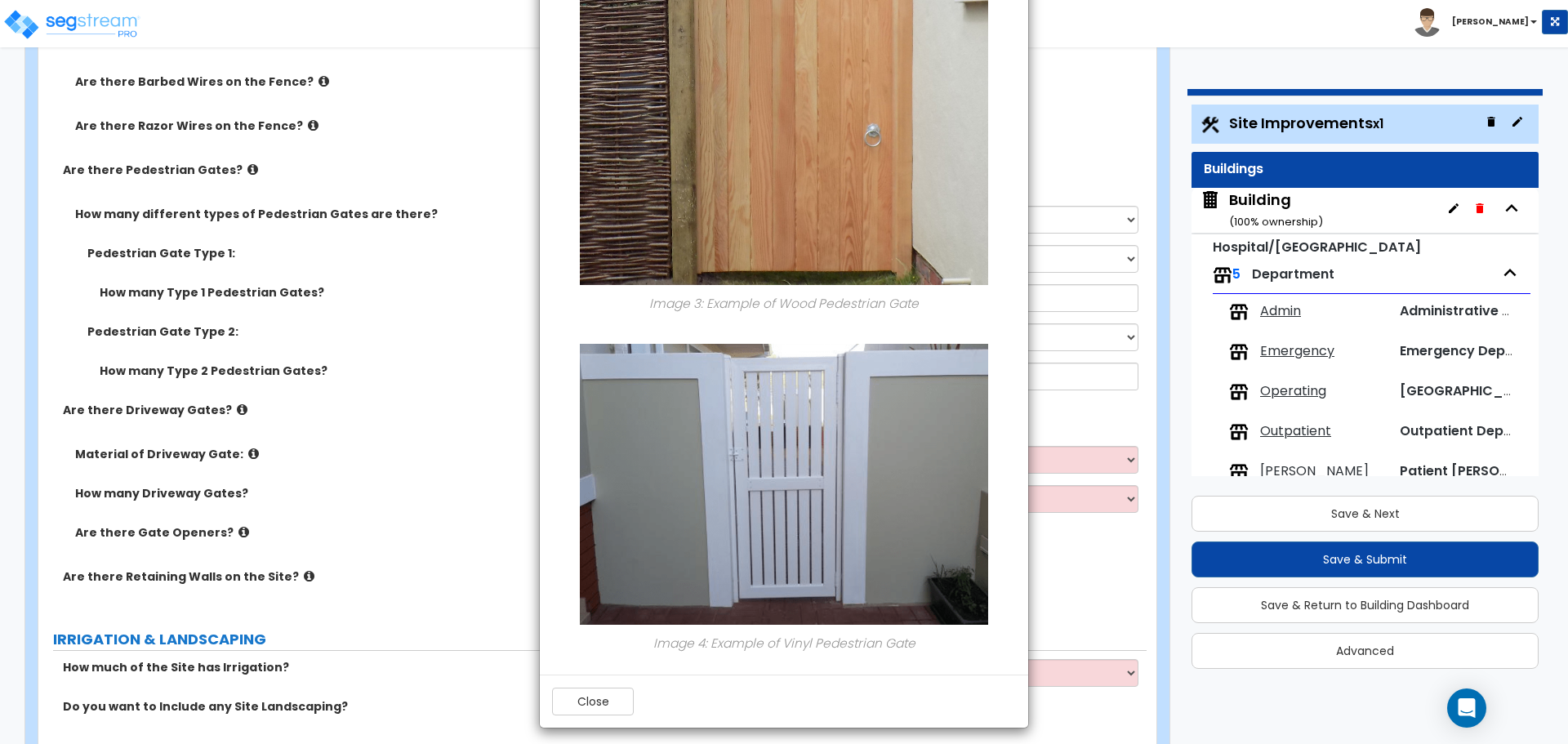
scroll to position [1196, 0]
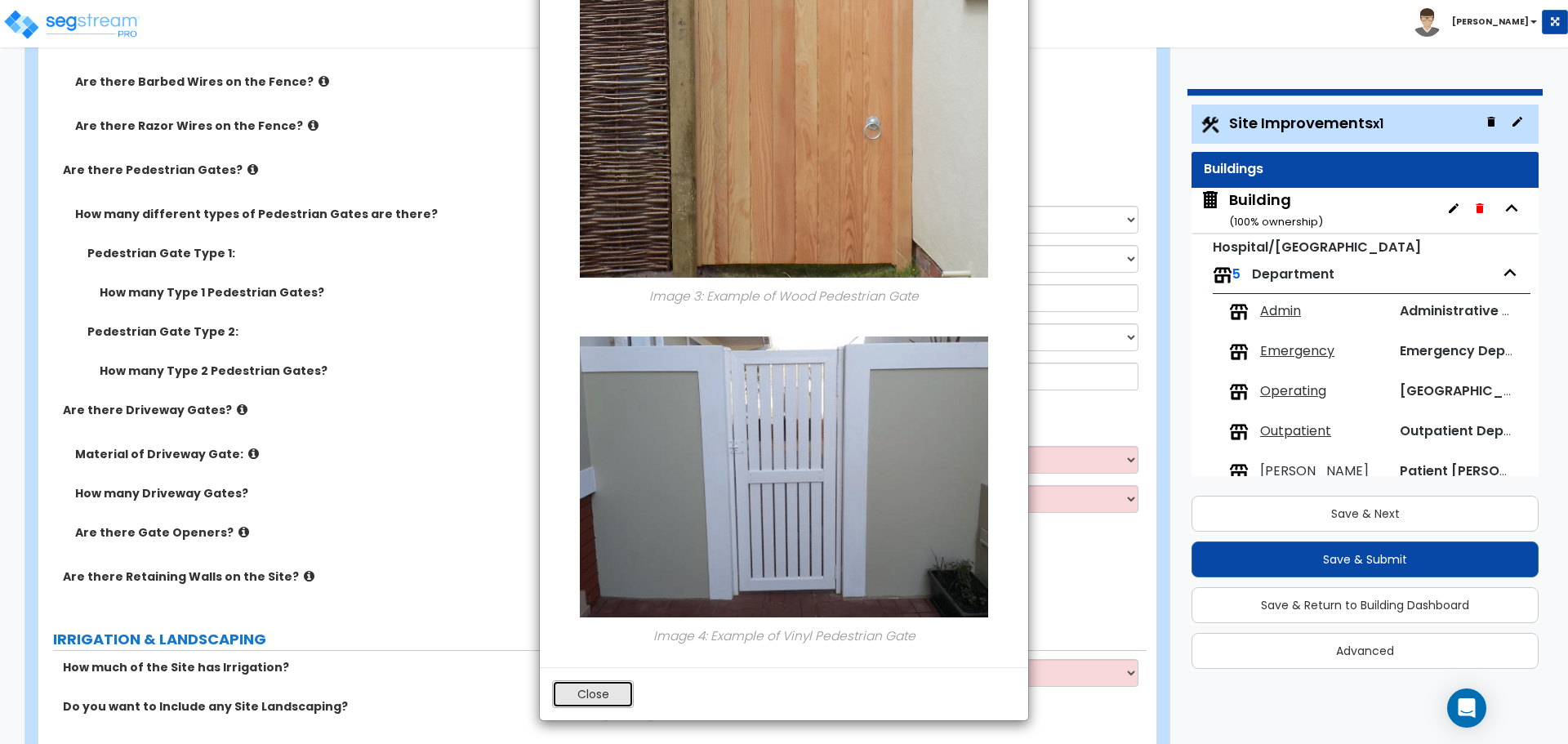
click at [596, 698] on button "Close" at bounding box center [593, 694] width 82 height 28
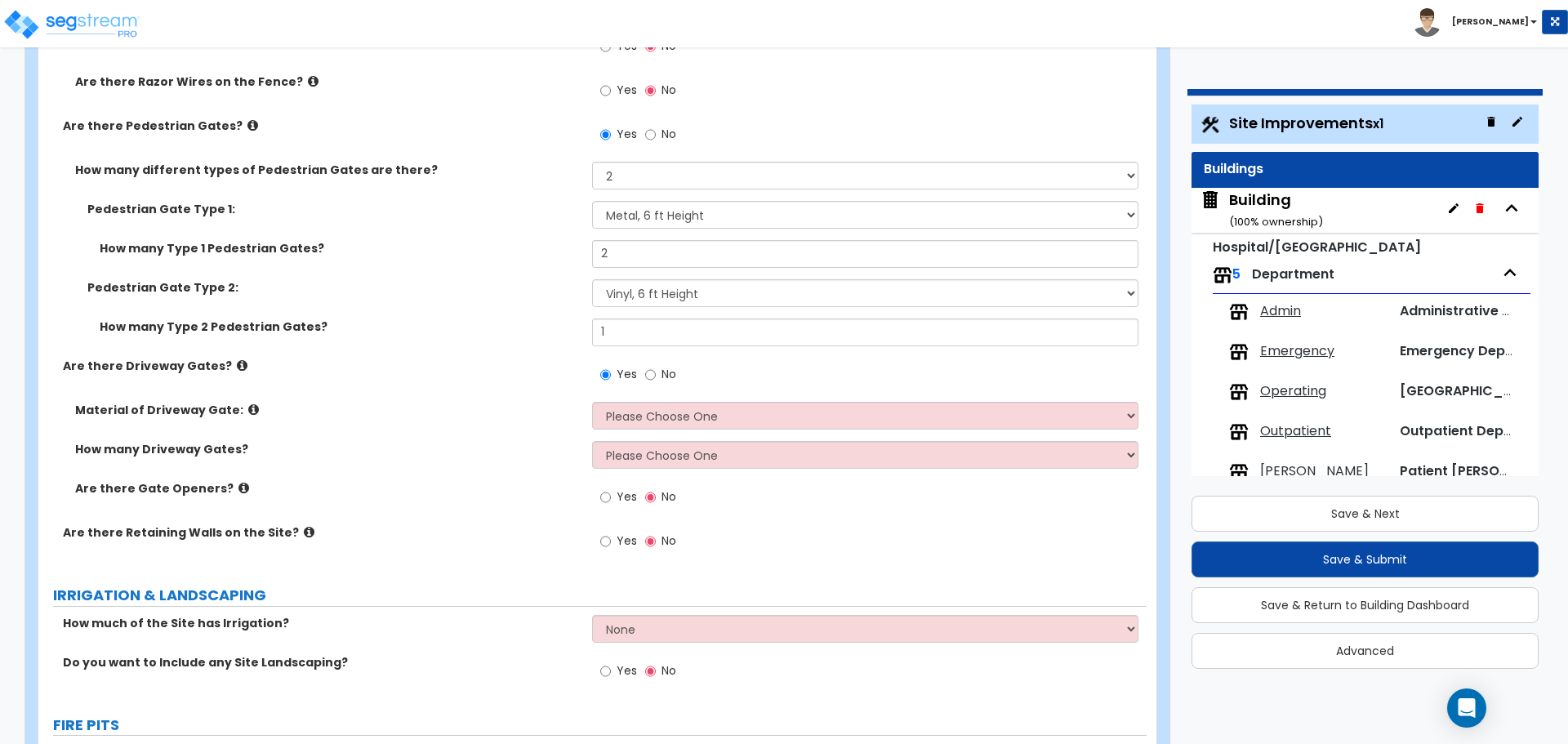
scroll to position [4086, 0]
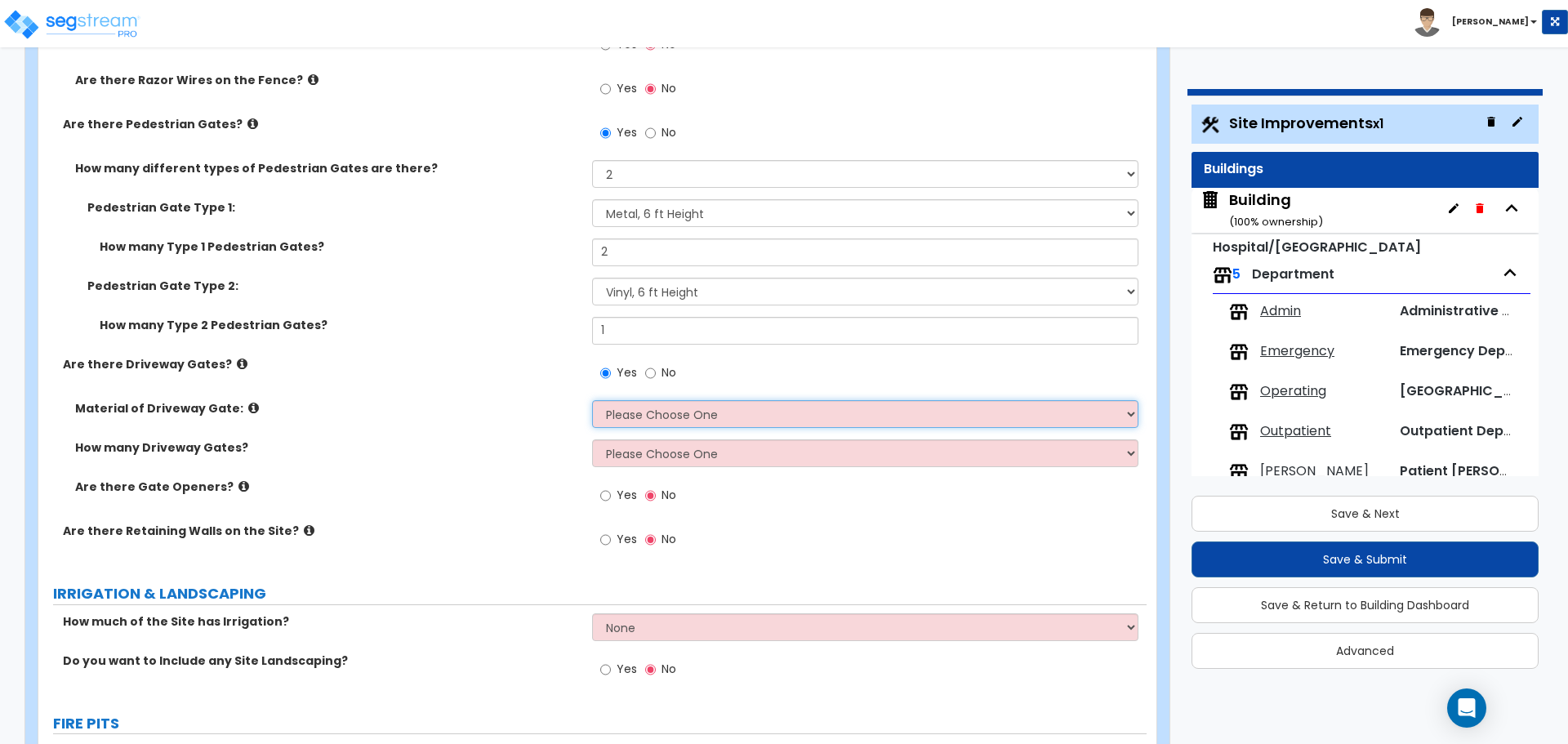
click at [663, 408] on select "Please Choose One Wood Steel" at bounding box center [865, 414] width 546 height 28
select select "2"
click at [592, 401] on select "Please Choose One Wood Steel" at bounding box center [865, 414] width 546 height 28
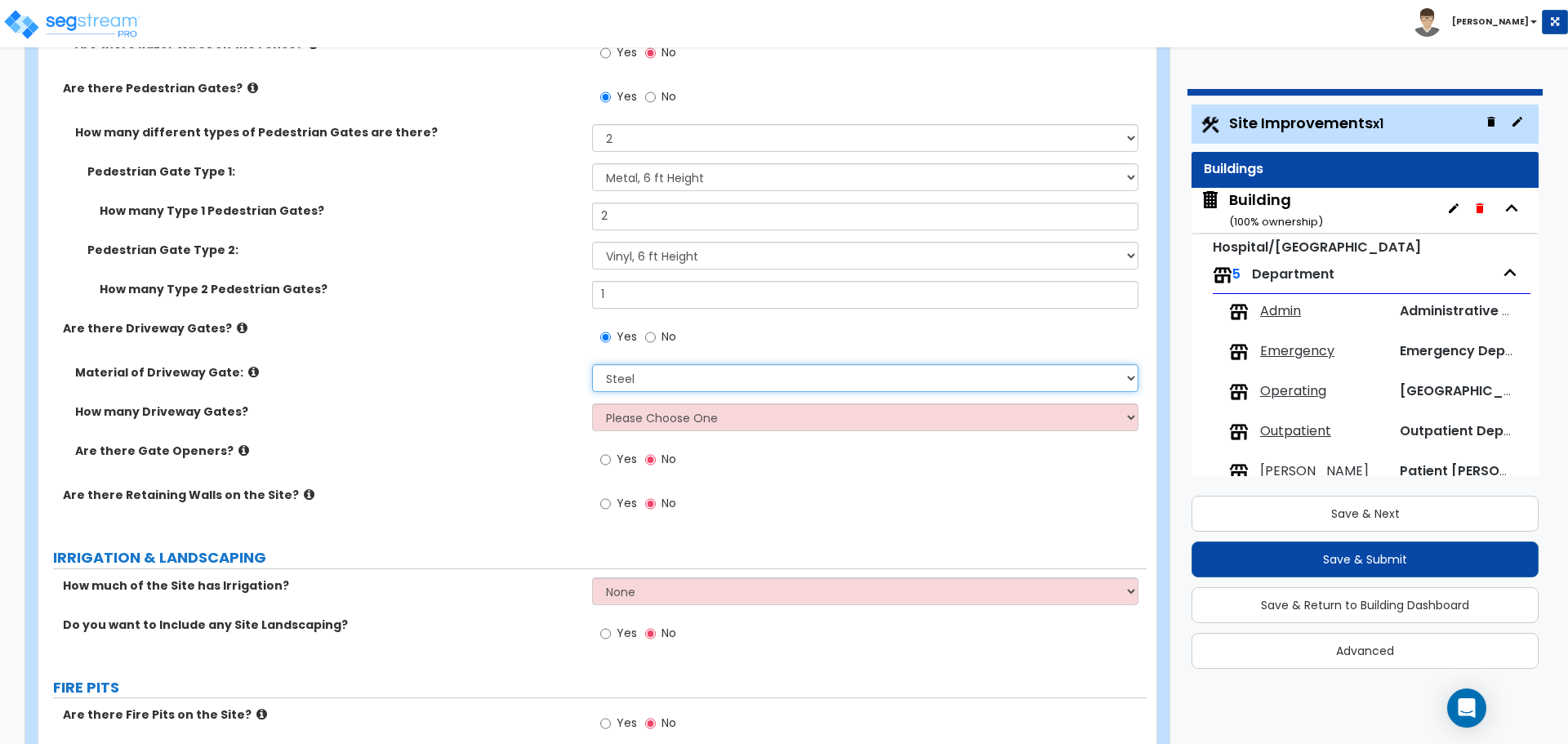
scroll to position [4128, 0]
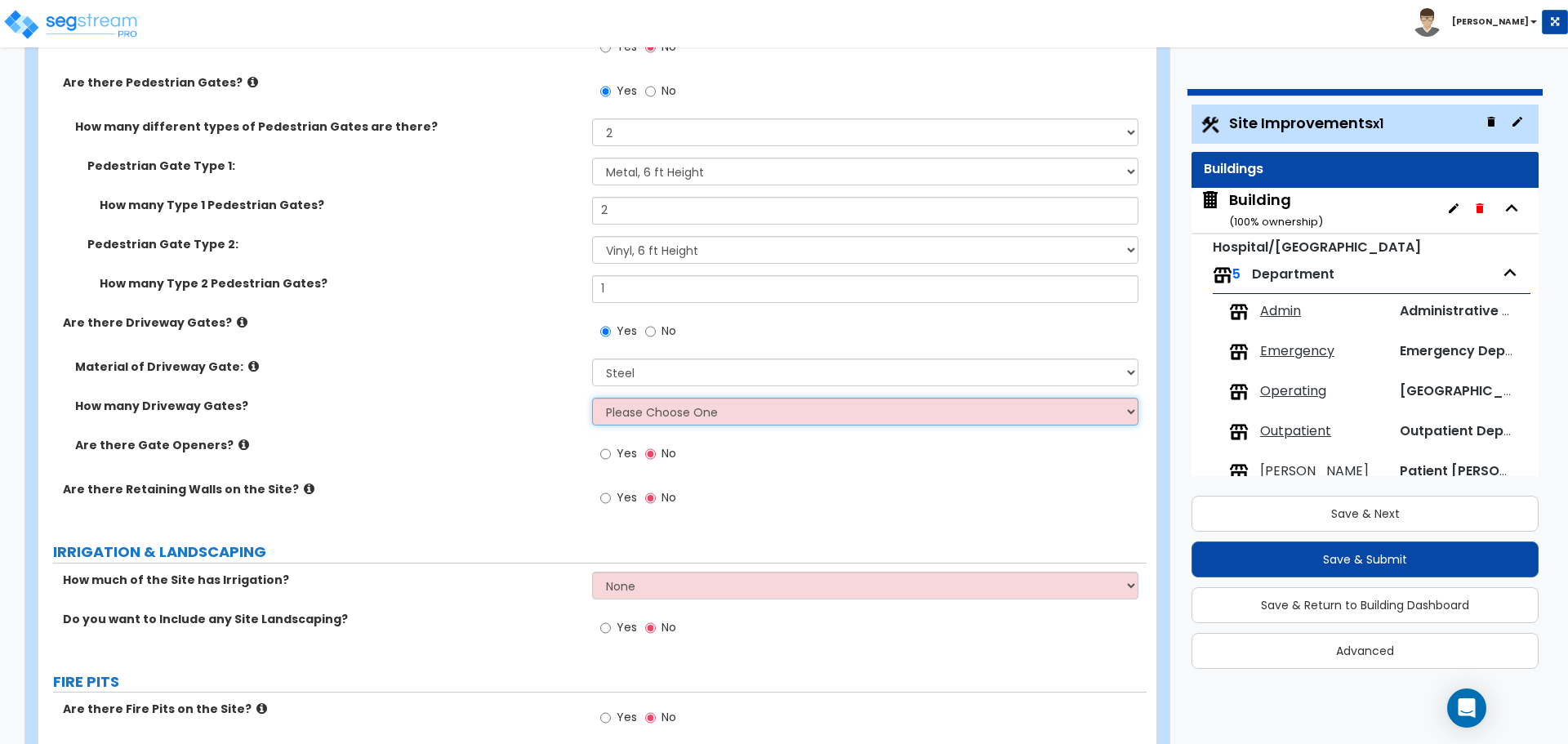
click at [667, 411] on select "Please Choose One 1 2 3" at bounding box center [865, 411] width 546 height 28
select select "3"
click at [592, 398] on select "Please Choose One 1 2 3" at bounding box center [865, 411] width 546 height 28
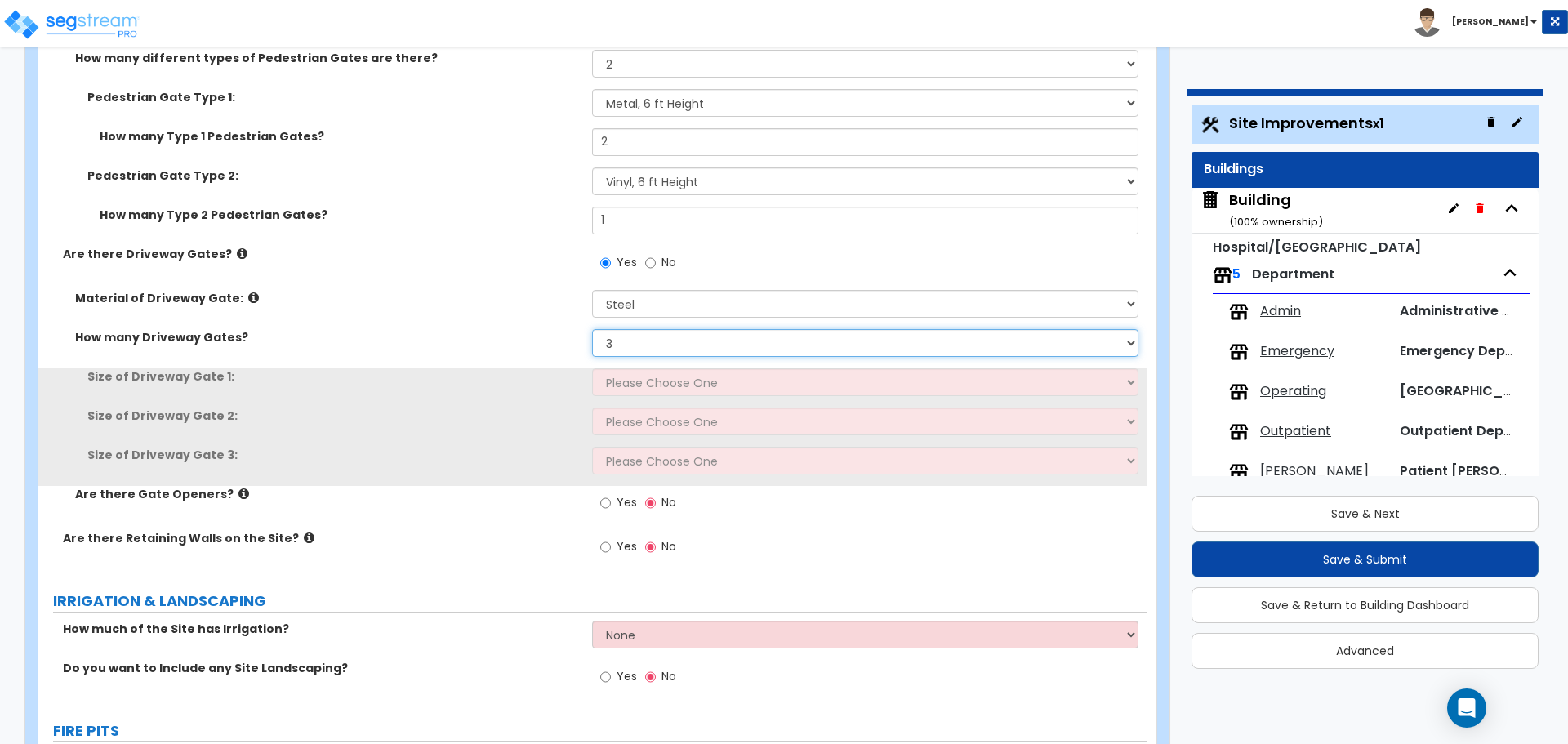
scroll to position [4212, 0]
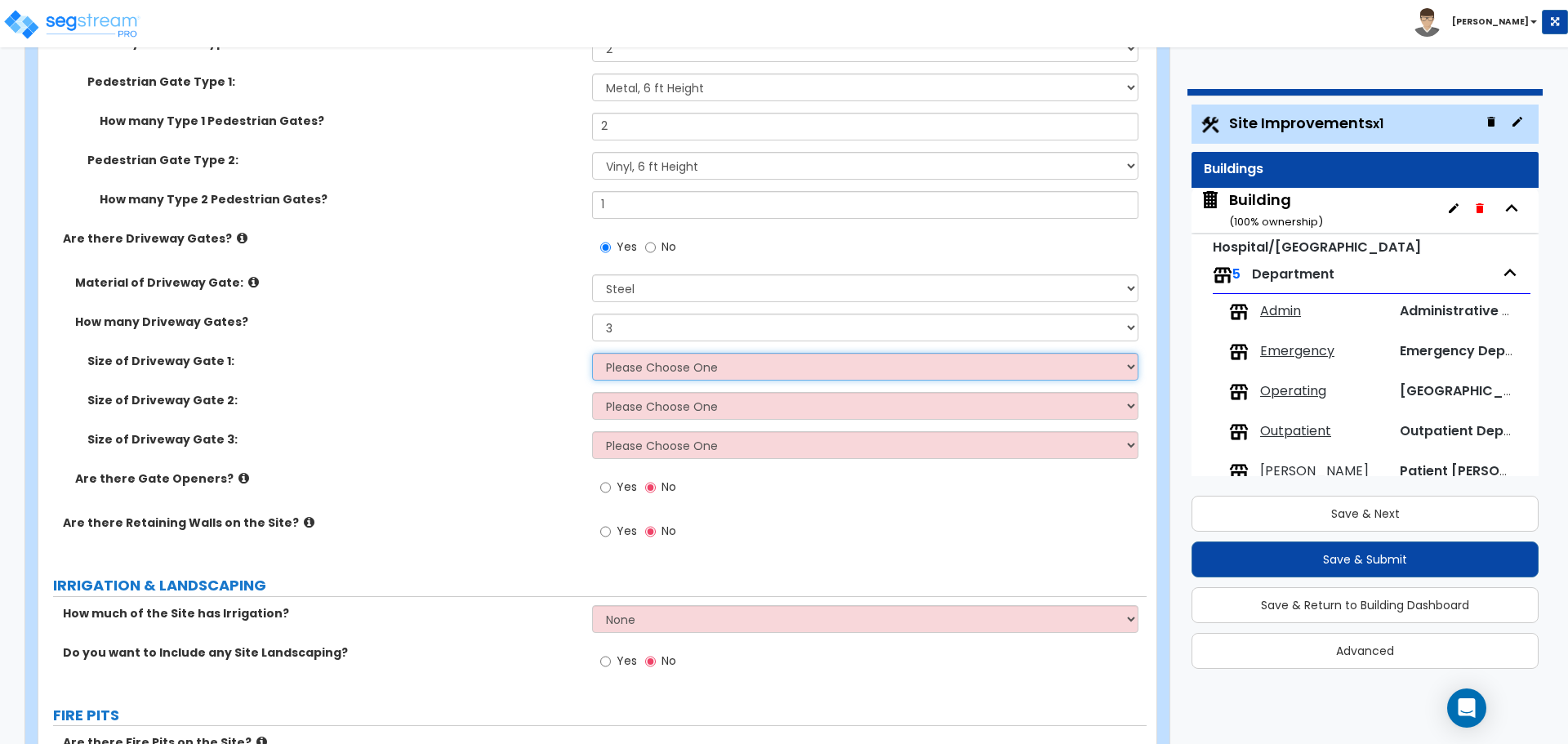
click at [667, 364] on select "Please Choose One 12 feet wide 14 feet wide 16 feet wide" at bounding box center [865, 367] width 546 height 28
select select "1"
click at [592, 353] on select "Please Choose One 12 feet wide 14 feet wide 16 feet wide" at bounding box center [865, 367] width 546 height 28
click at [676, 396] on select "Please Choose One 12 feet wide 14 feet wide 16 feet wide" at bounding box center [865, 406] width 546 height 28
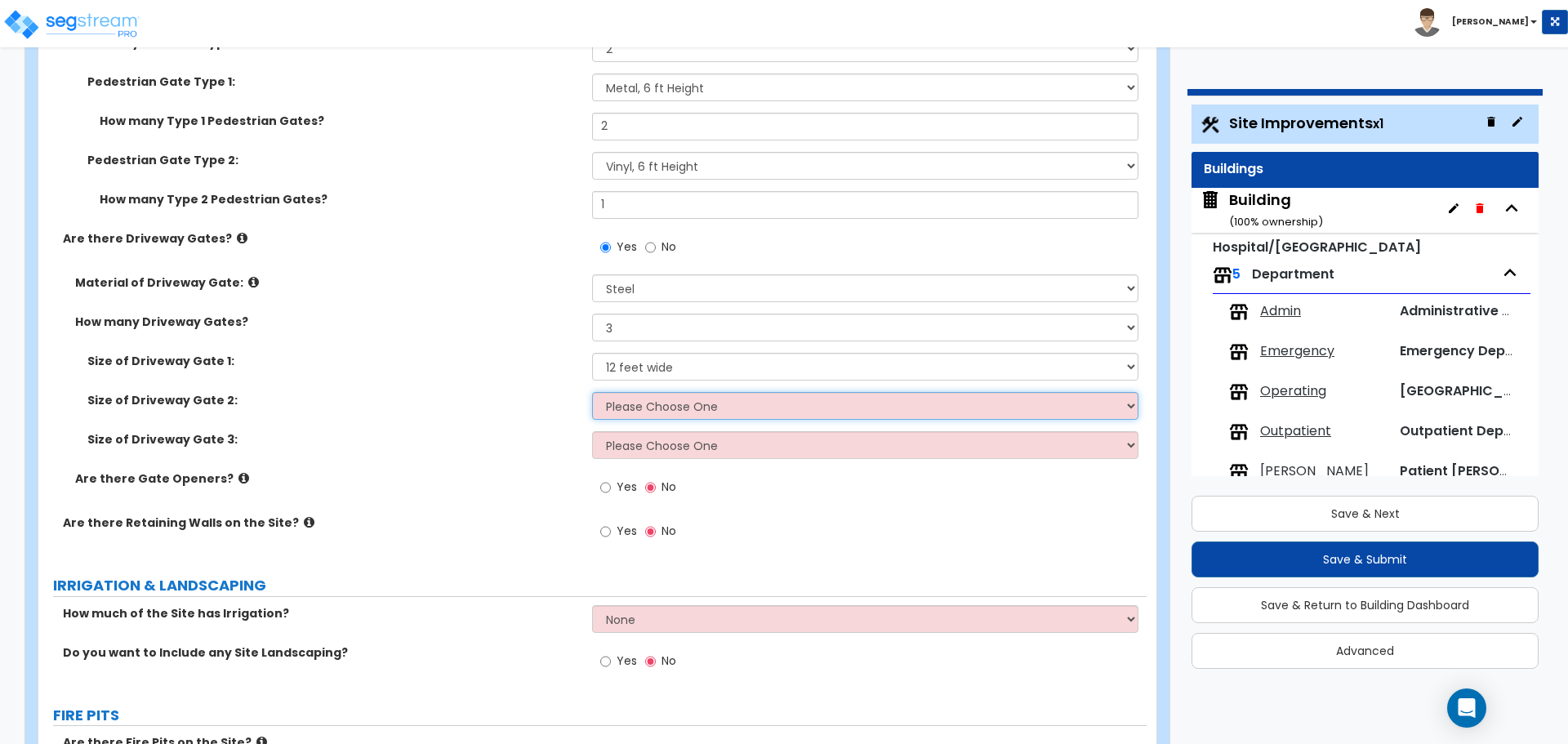
select select "2"
click at [592, 393] on select "Please Choose One 12 feet wide 14 feet wide 16 feet wide" at bounding box center [865, 406] width 546 height 28
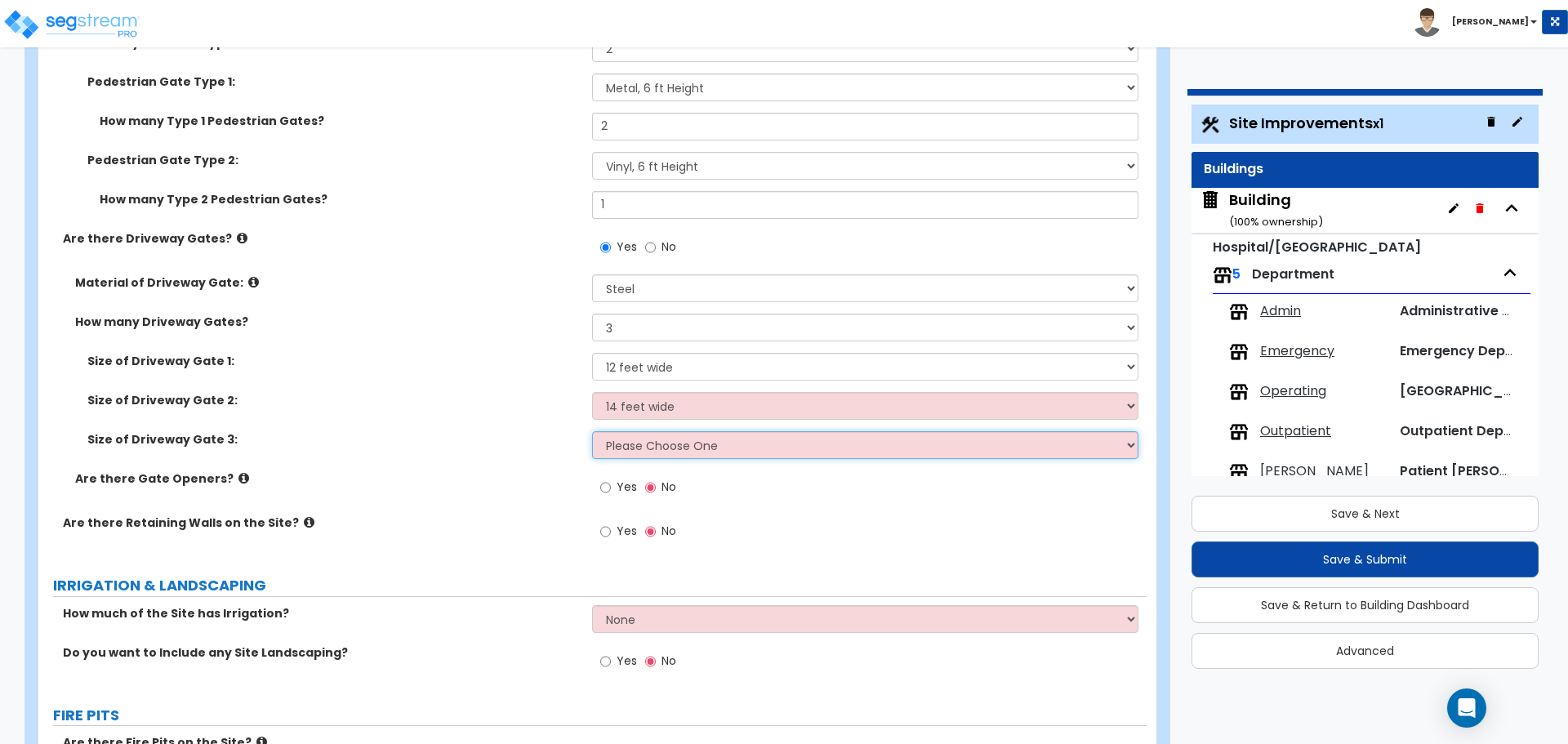
drag, startPoint x: 676, startPoint y: 396, endPoint x: 673, endPoint y: 442, distance: 46.1
click at [673, 442] on select "Please Choose One 12 feet wide 14 feet wide 16 feet wide" at bounding box center [865, 444] width 546 height 28
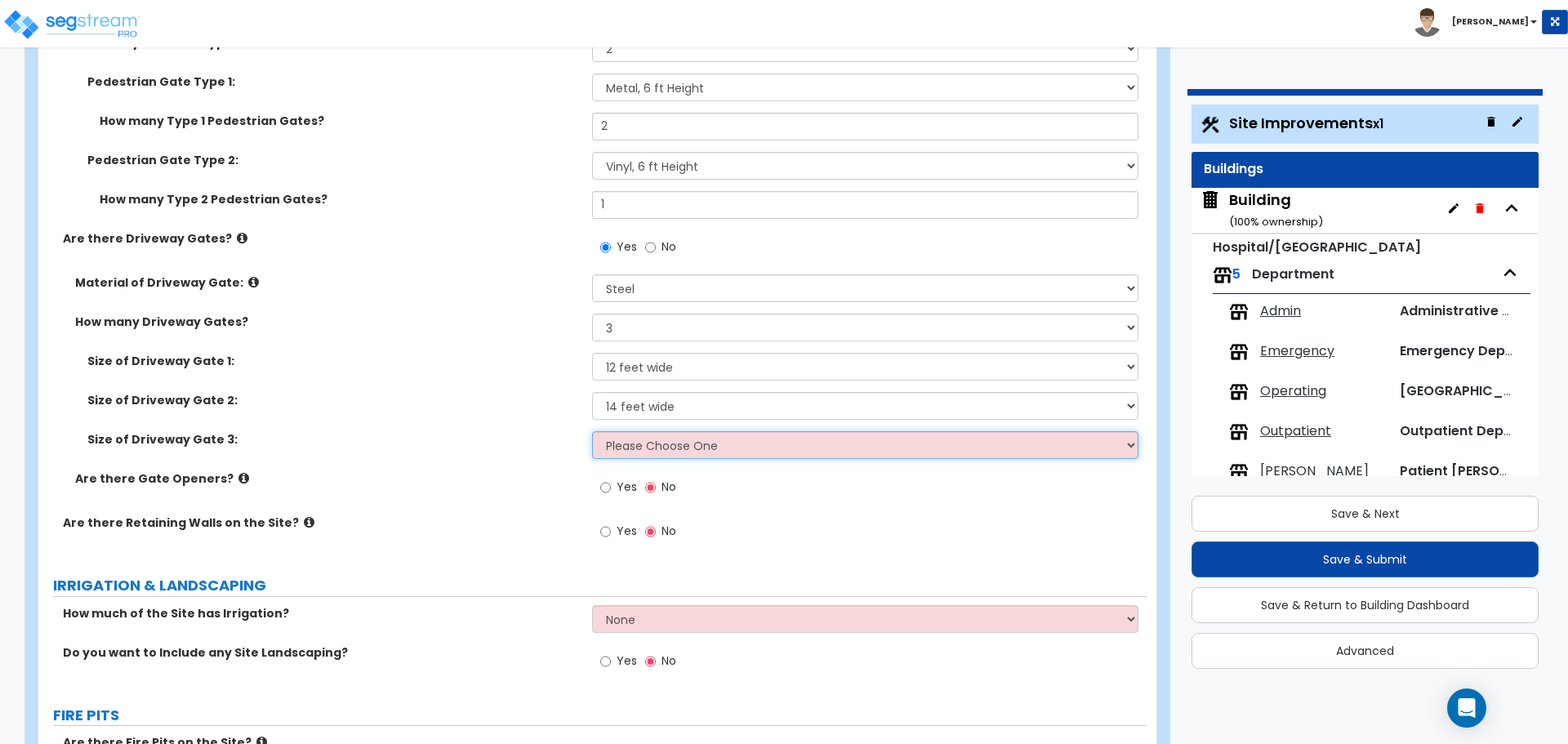
select select "3"
click at [592, 431] on select "Please Choose One 12 feet wide 14 feet wide 16 feet wide" at bounding box center [865, 444] width 546 height 28
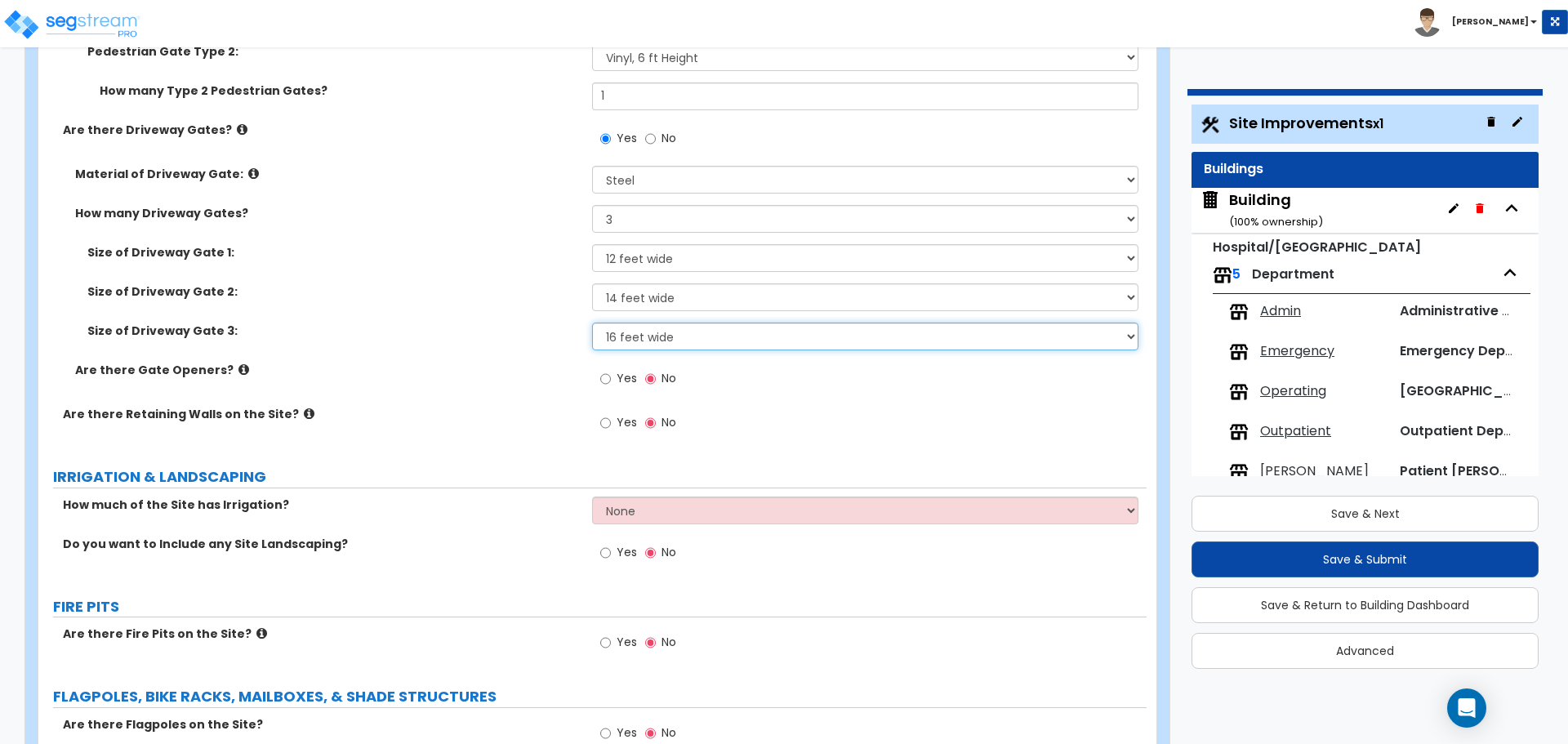
scroll to position [4321, 0]
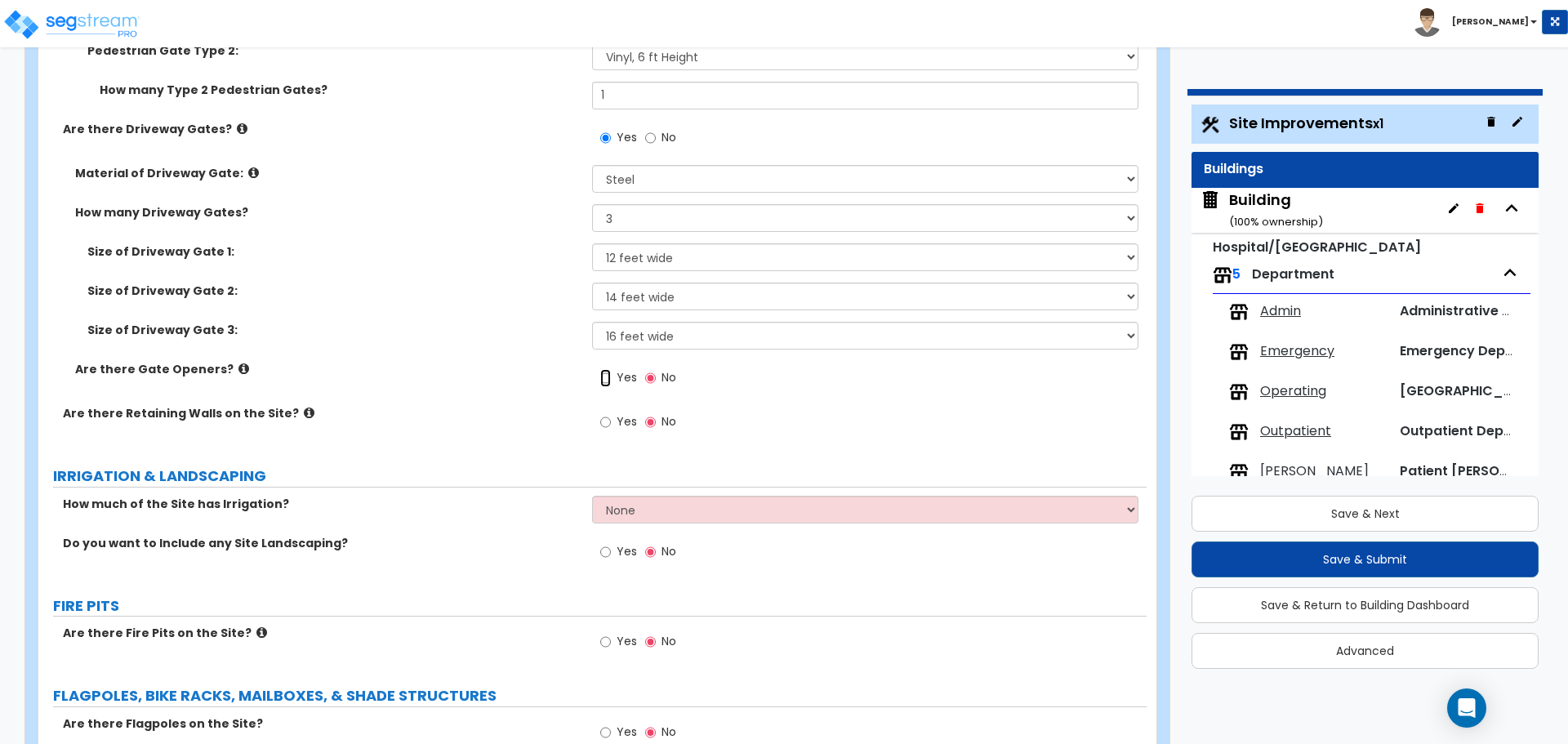
click at [607, 371] on input "Yes" at bounding box center [606, 378] width 11 height 18
radio input "true"
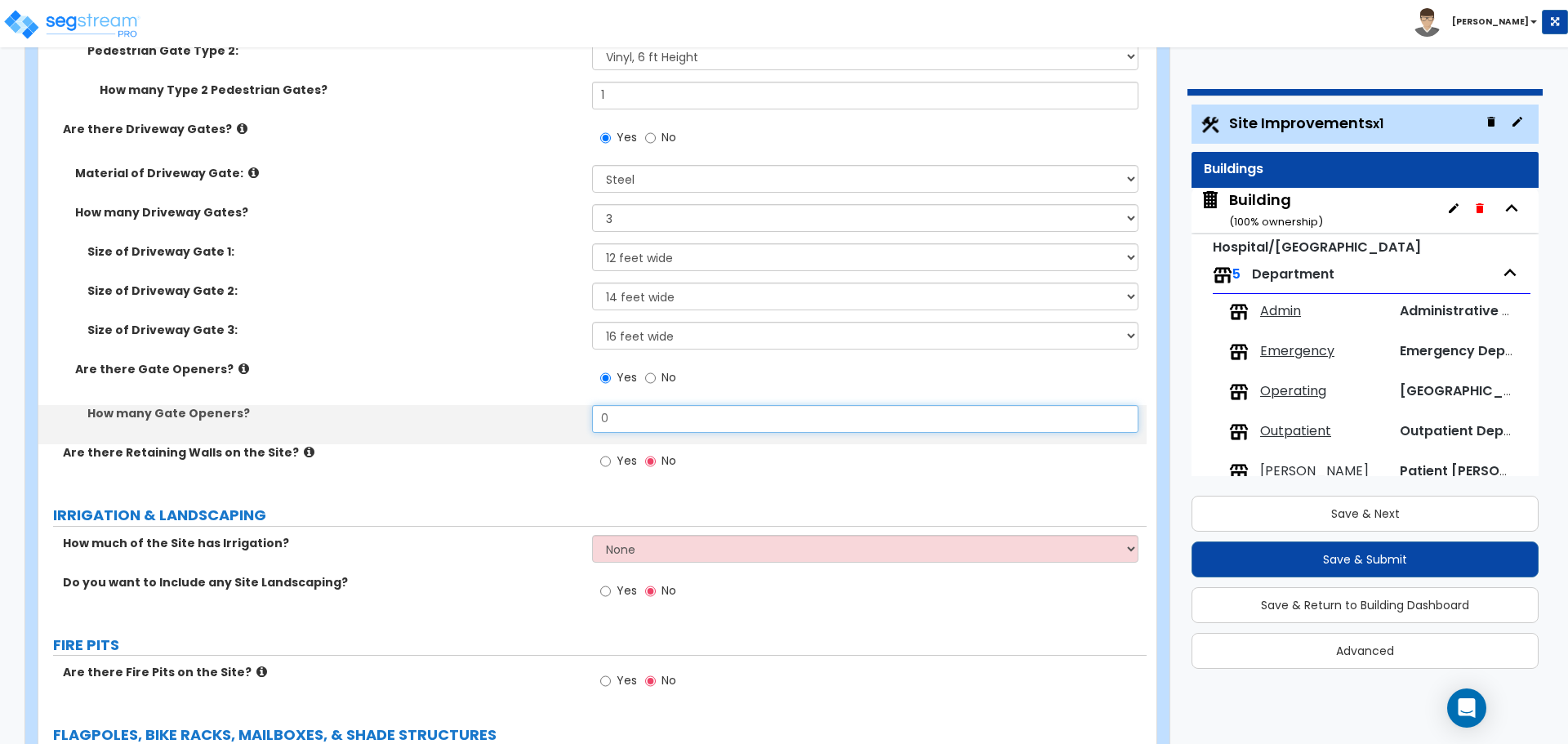
drag, startPoint x: 642, startPoint y: 418, endPoint x: 547, endPoint y: 410, distance: 95.3
click at [547, 410] on div "How many Gate Openers? 0" at bounding box center [592, 425] width 1109 height 39
type input "3"
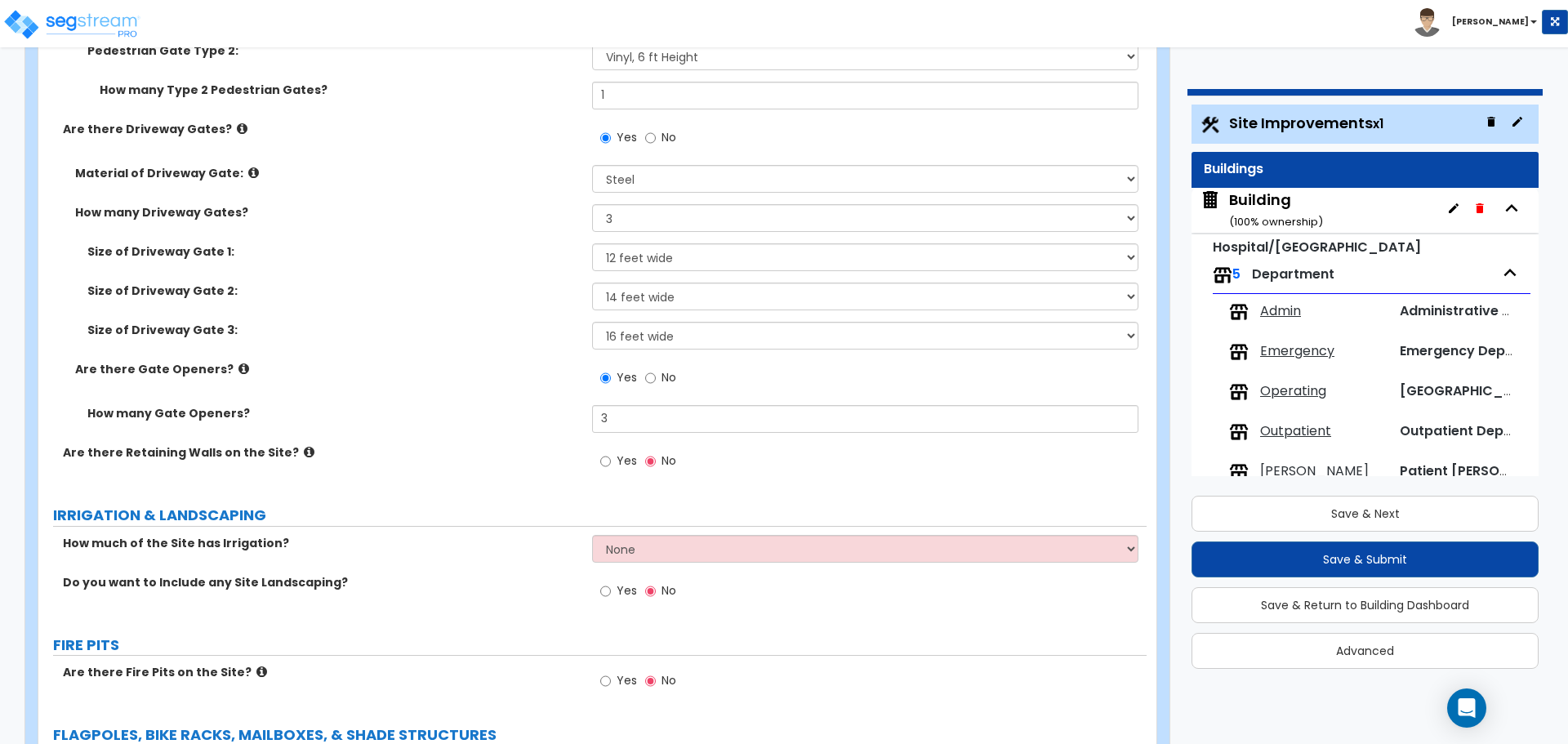
click at [617, 457] on span "Yes" at bounding box center [626, 460] width 21 height 16
click at [611, 457] on input "Yes" at bounding box center [606, 461] width 11 height 18
radio input "true"
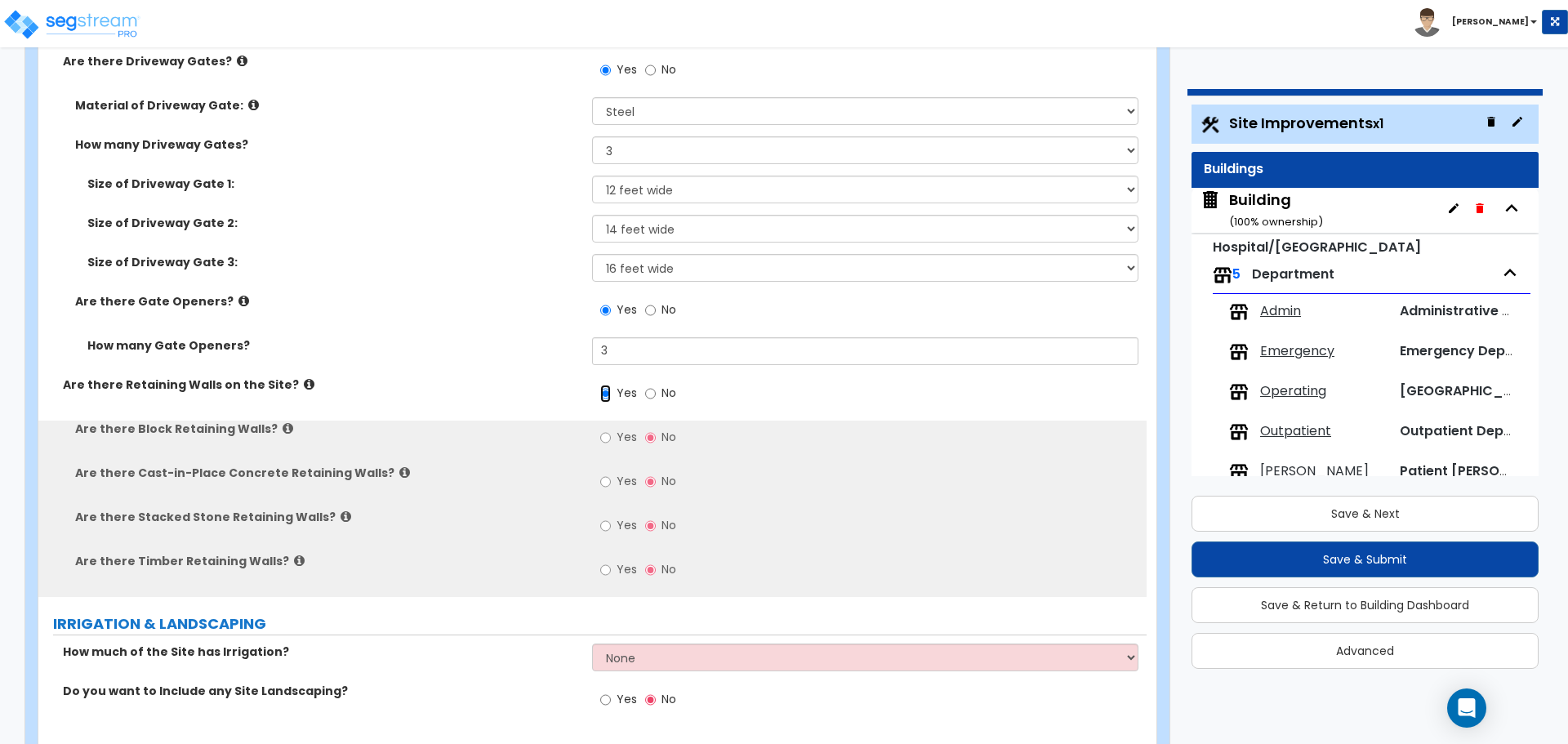
scroll to position [4394, 0]
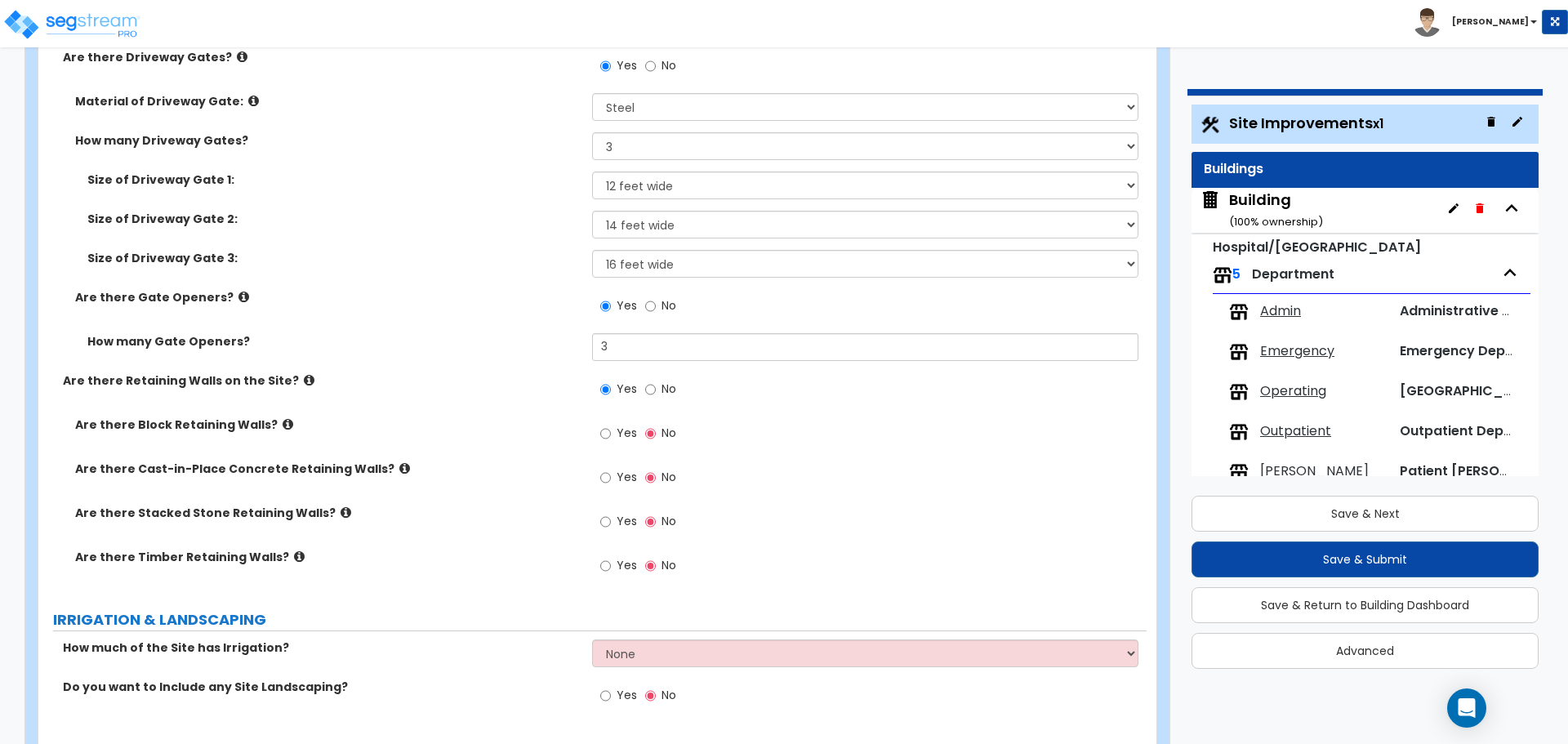
click at [615, 424] on label "Yes" at bounding box center [618, 434] width 37 height 28
click at [611, 425] on input "Yes" at bounding box center [606, 434] width 11 height 18
radio input "true"
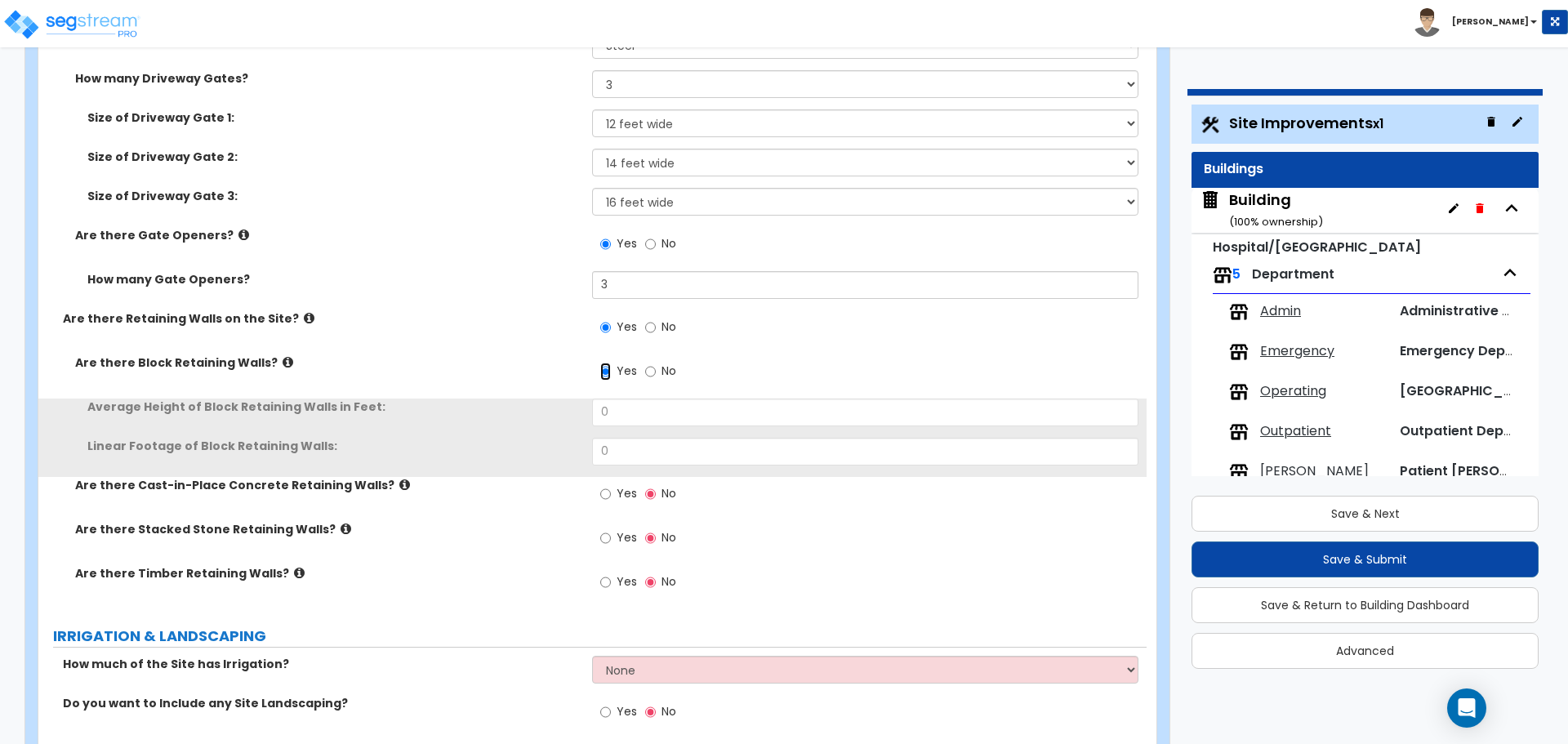
scroll to position [4460, 0]
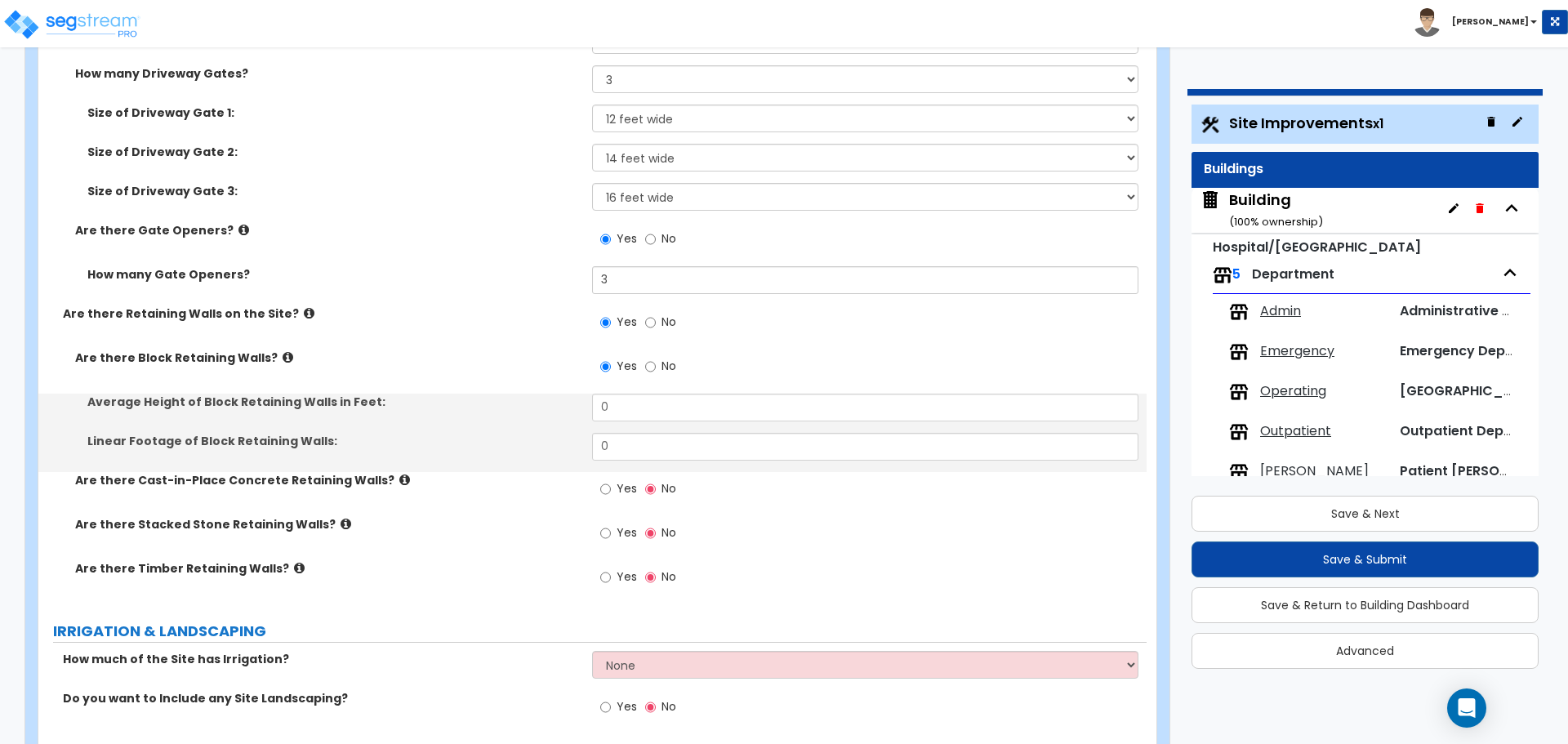
click at [626, 463] on div "Linear Footage of Block Retaining Walls: 0" at bounding box center [592, 452] width 1109 height 39
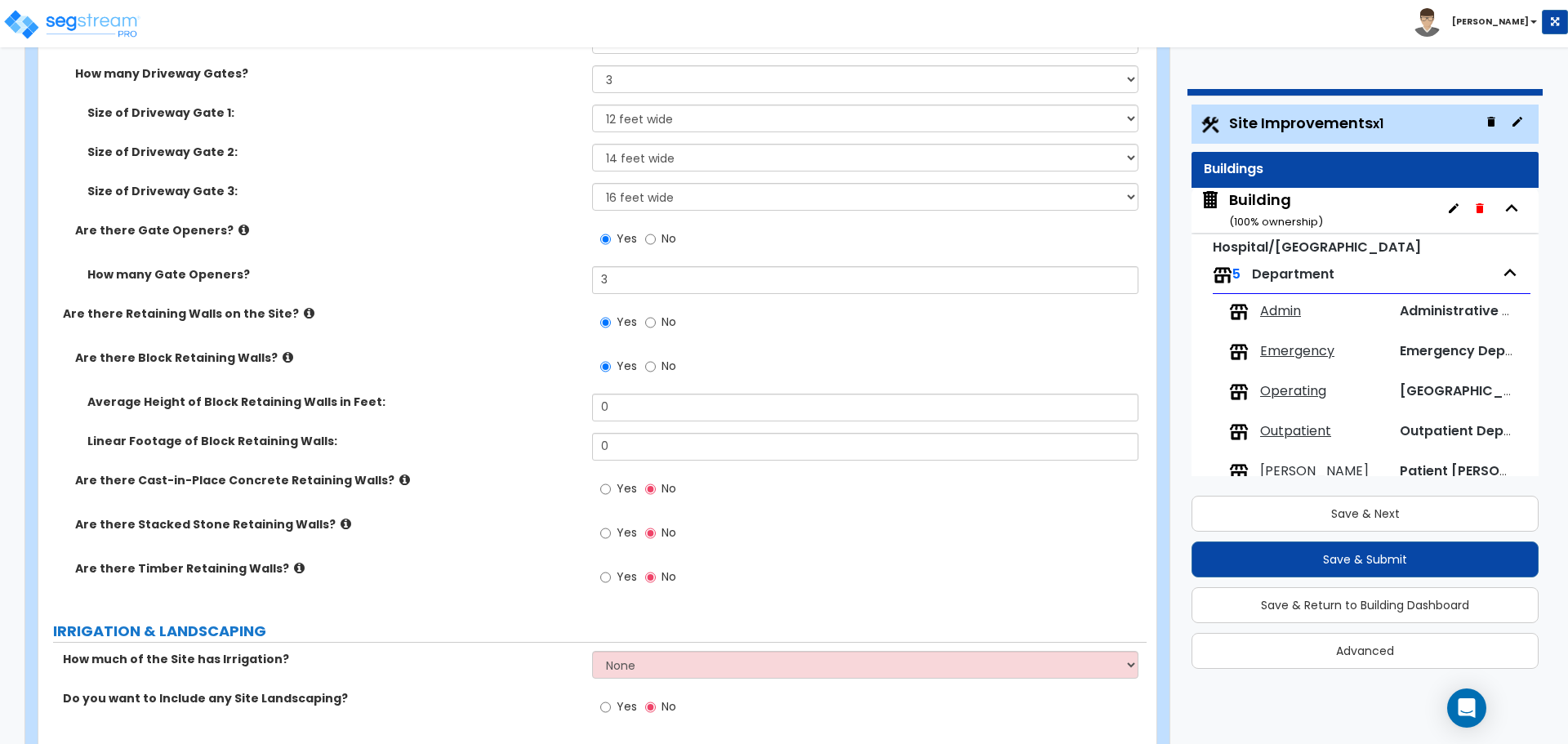
click at [625, 480] on span "Yes" at bounding box center [626, 488] width 21 height 16
click at [611, 480] on input "Yes" at bounding box center [606, 489] width 11 height 18
radio input "true"
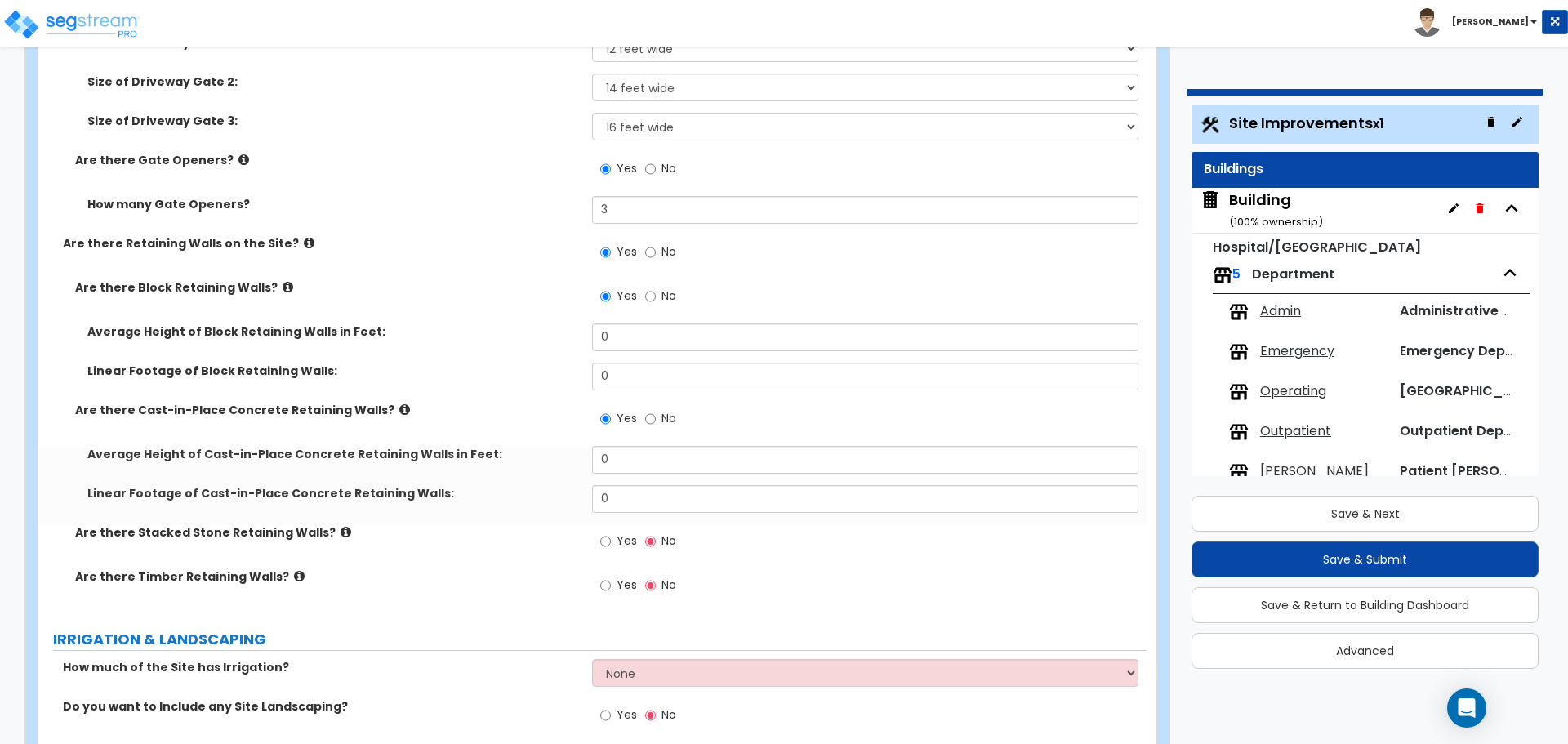
click at [626, 536] on span "Yes" at bounding box center [626, 541] width 21 height 16
click at [611, 536] on input "Yes" at bounding box center [606, 541] width 11 height 18
radio input "true"
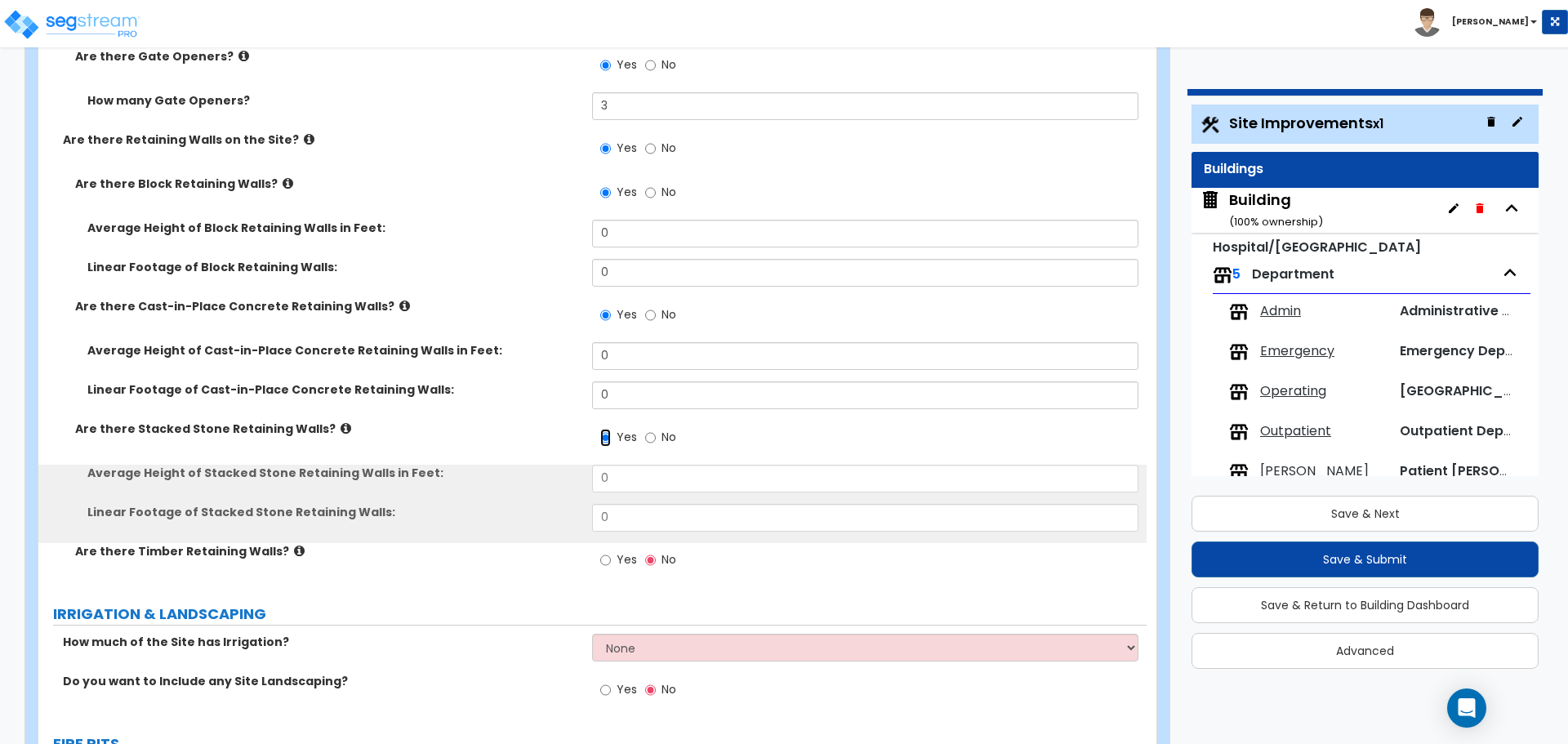
scroll to position [4636, 0]
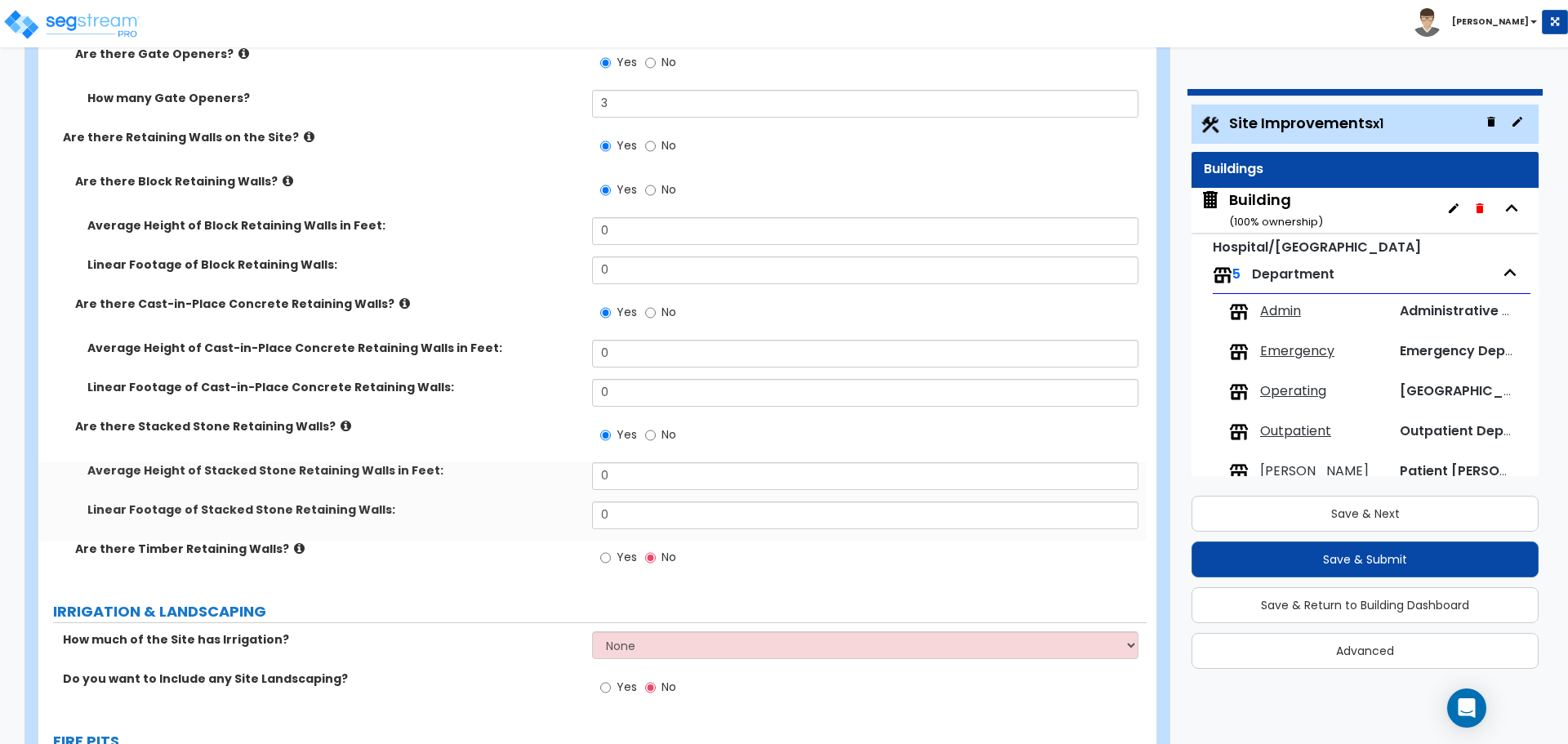
click at [611, 566] on label "Yes" at bounding box center [618, 559] width 37 height 28
click at [611, 566] on input "Yes" at bounding box center [606, 558] width 11 height 18
radio input "true"
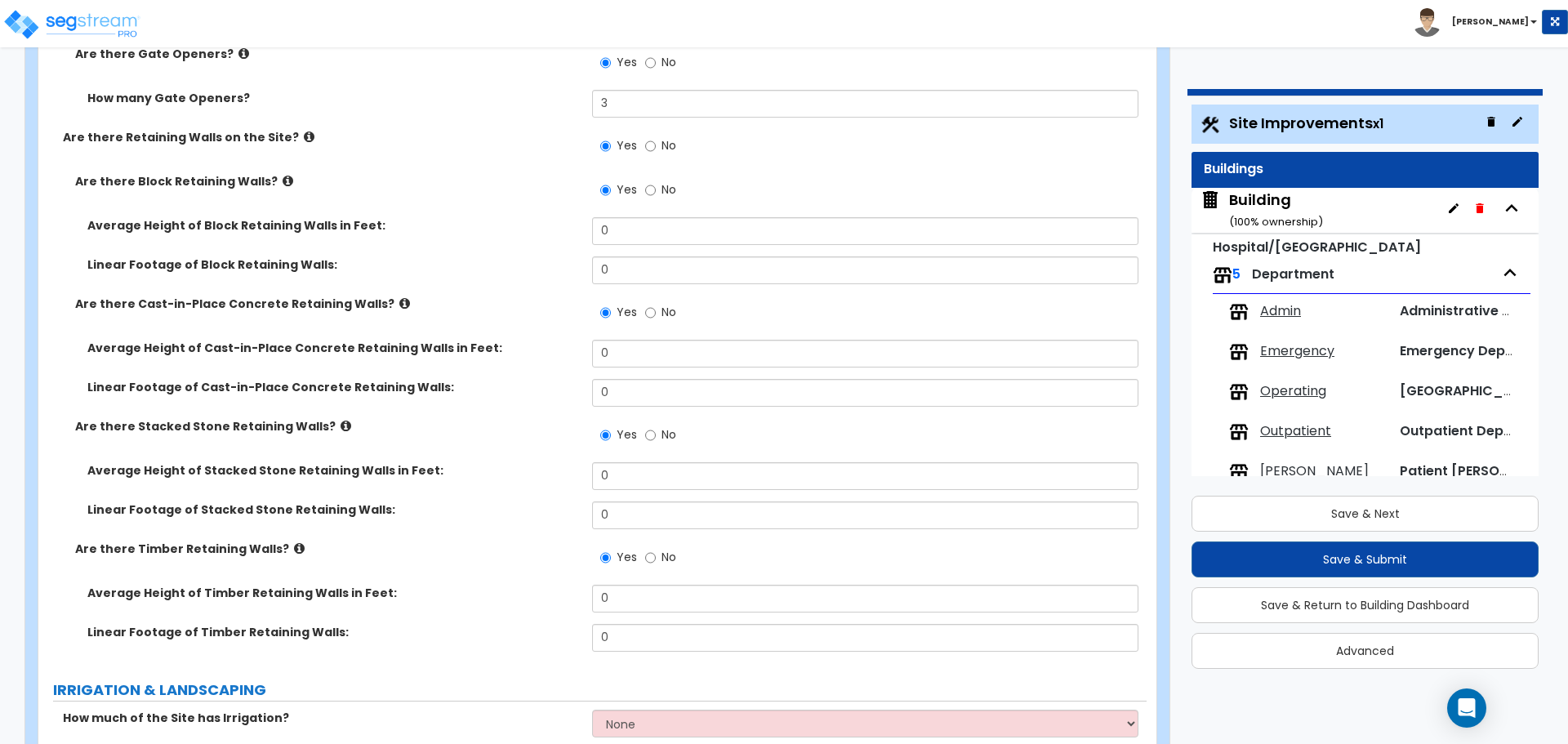
click at [294, 546] on icon at bounding box center [300, 549] width 11 height 12
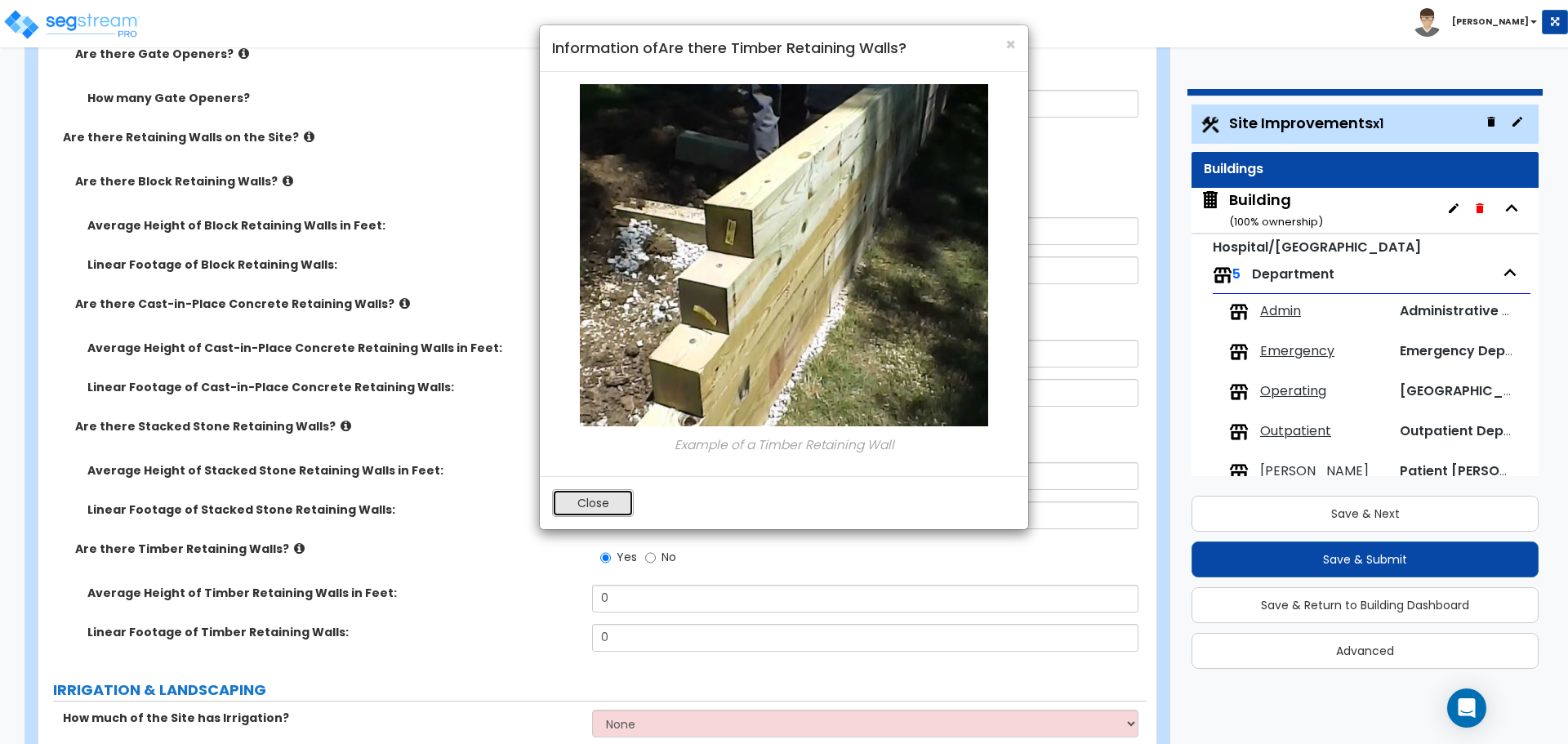
click at [584, 508] on button "Close" at bounding box center [593, 502] width 82 height 28
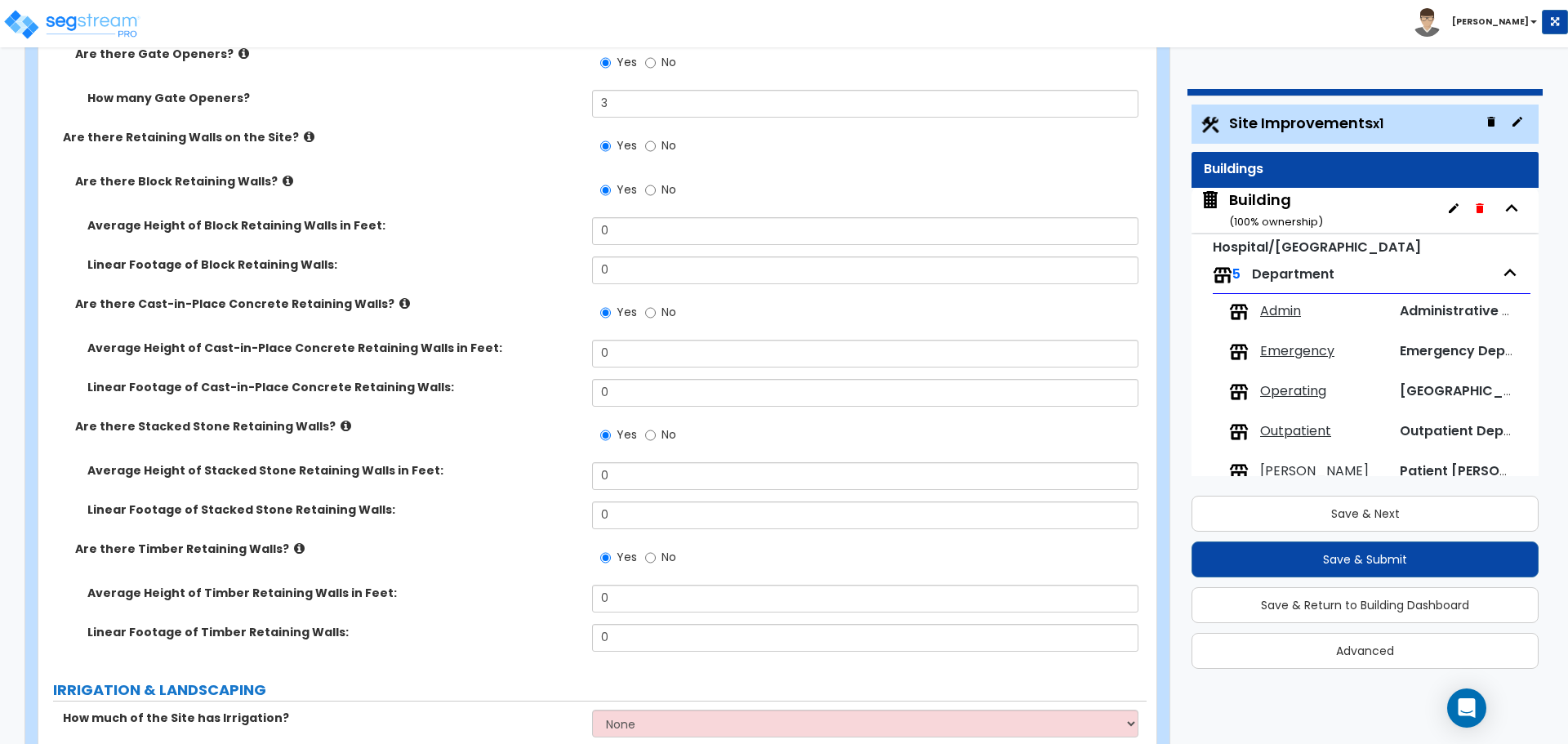
click at [341, 420] on icon at bounding box center [346, 426] width 11 height 12
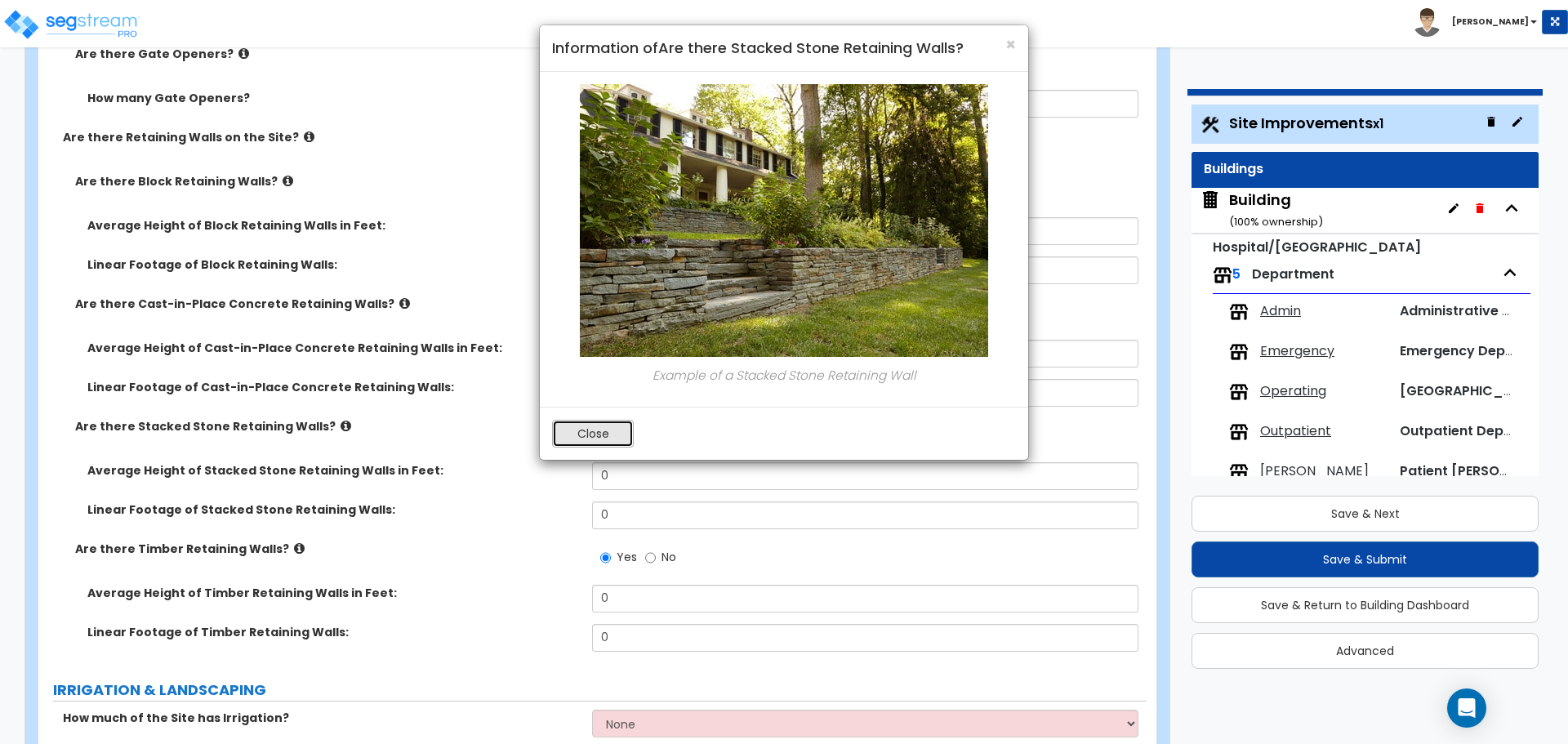
click at [590, 426] on button "Close" at bounding box center [593, 434] width 82 height 28
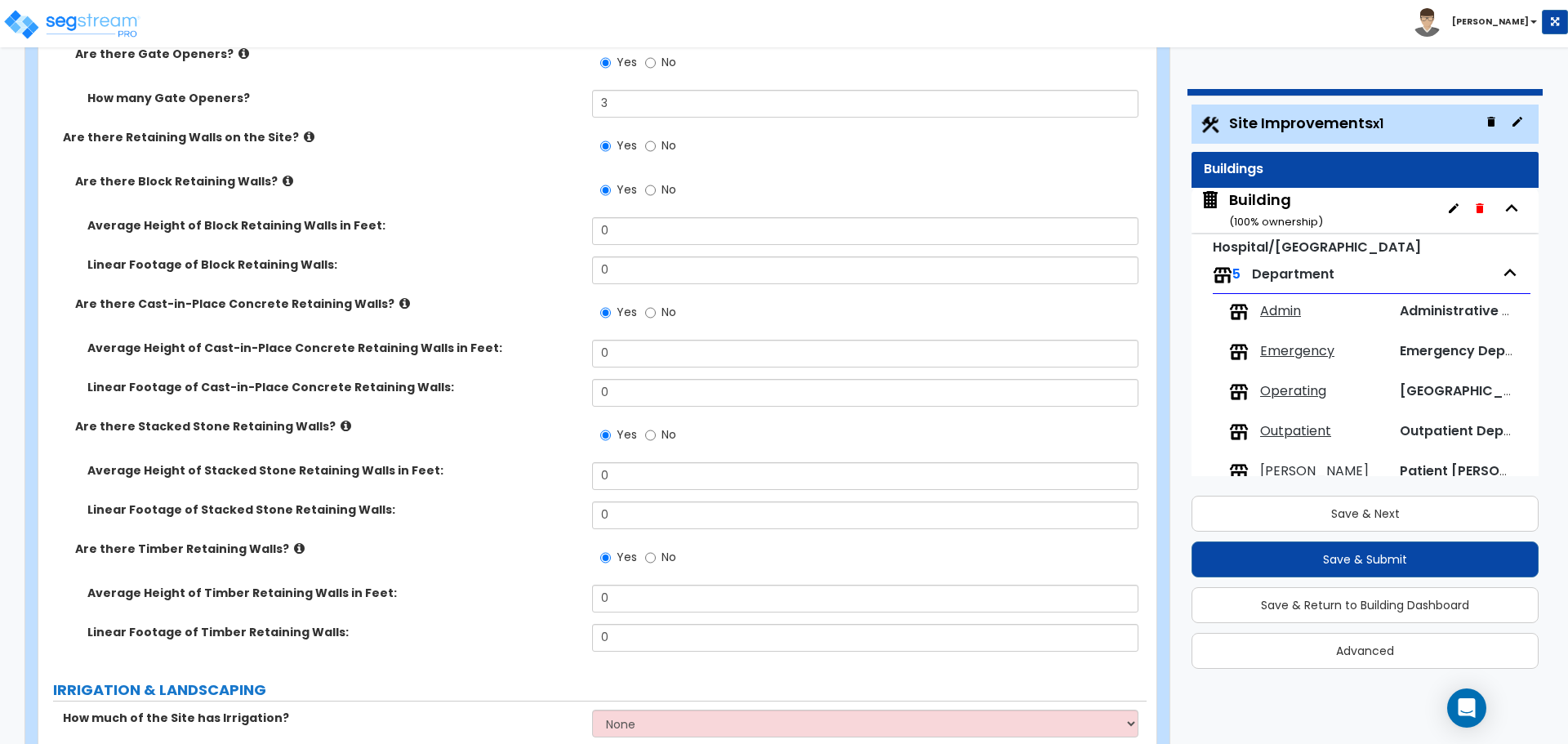
click at [400, 299] on icon at bounding box center [405, 303] width 11 height 12
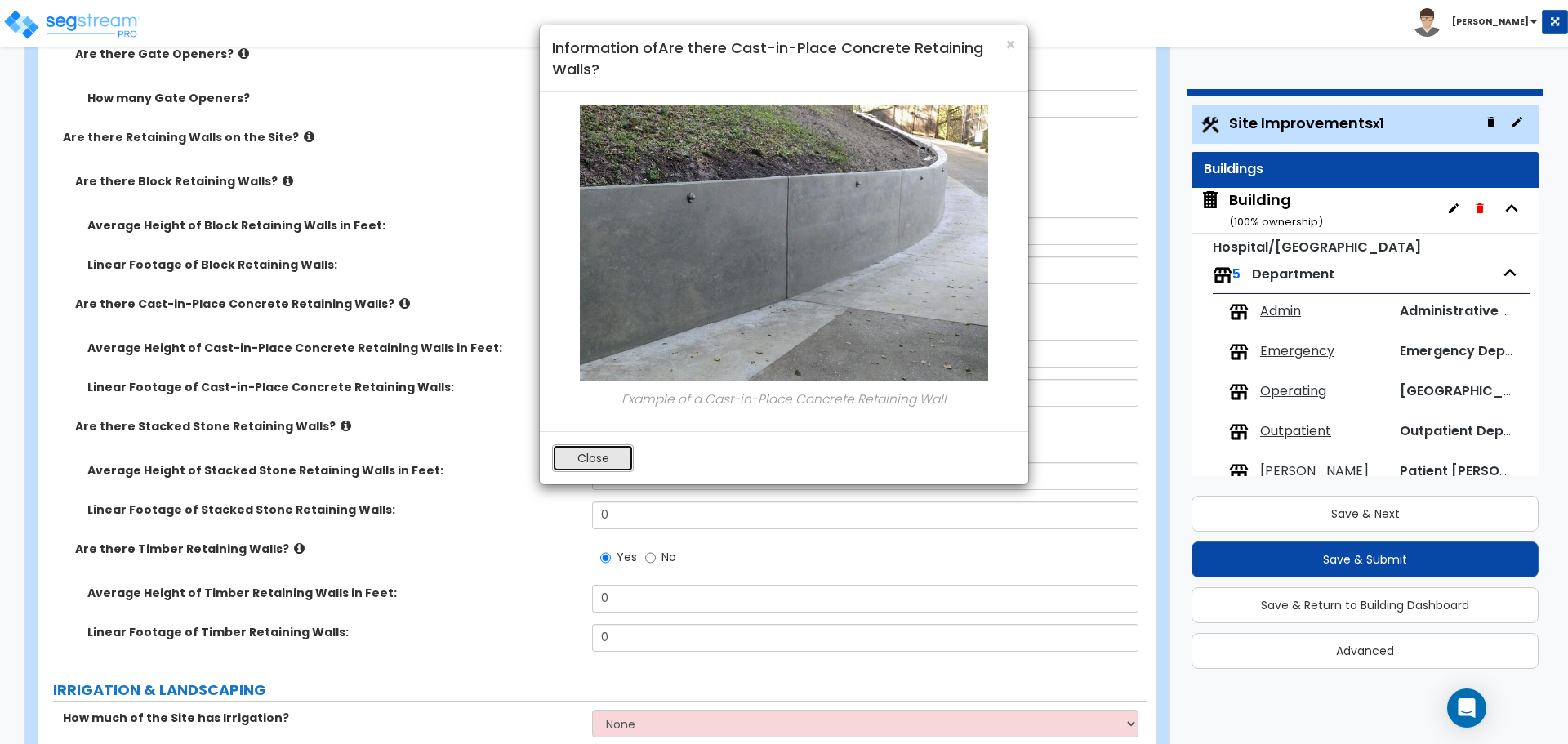
click at [571, 459] on button "Close" at bounding box center [593, 458] width 82 height 28
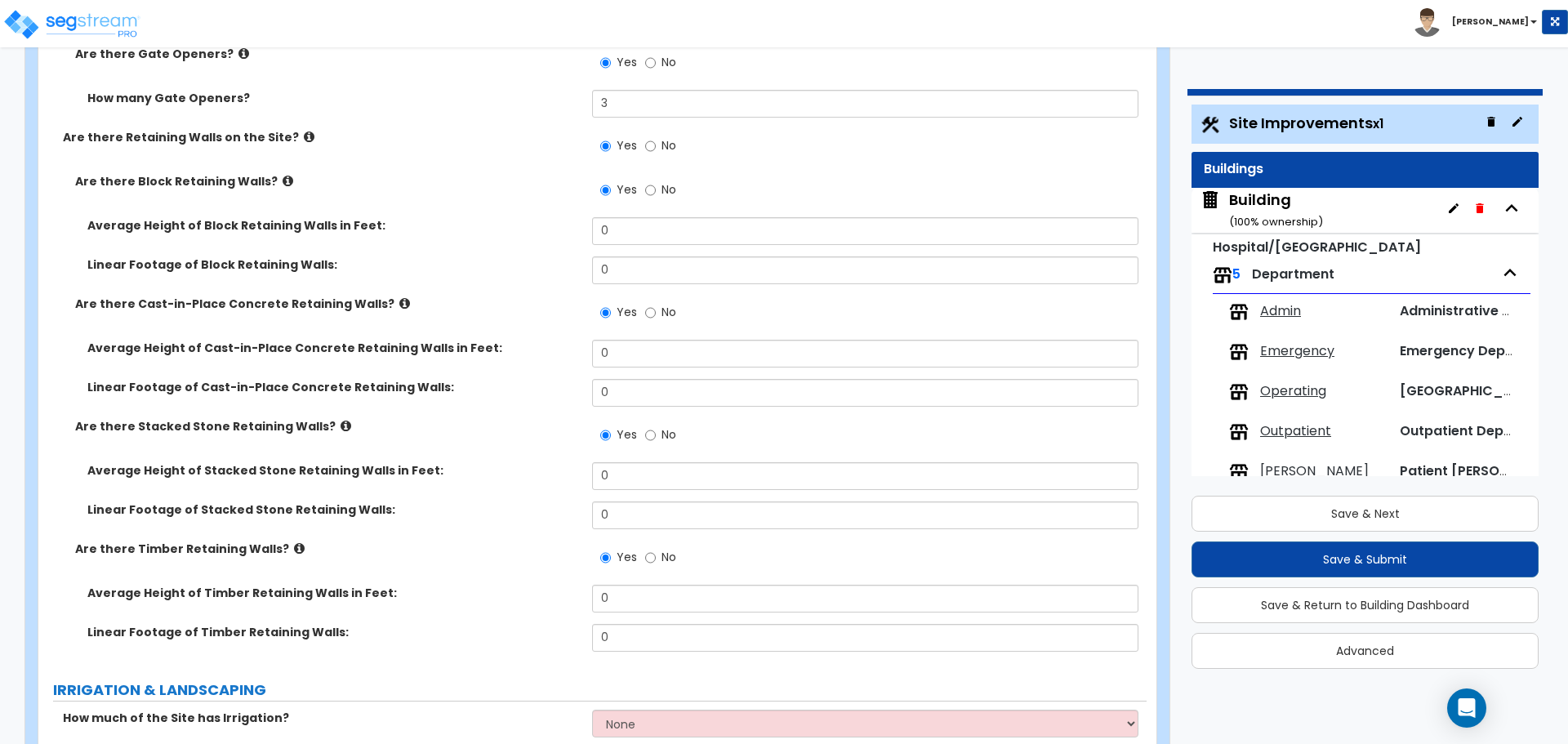
click at [283, 175] on icon at bounding box center [288, 181] width 11 height 12
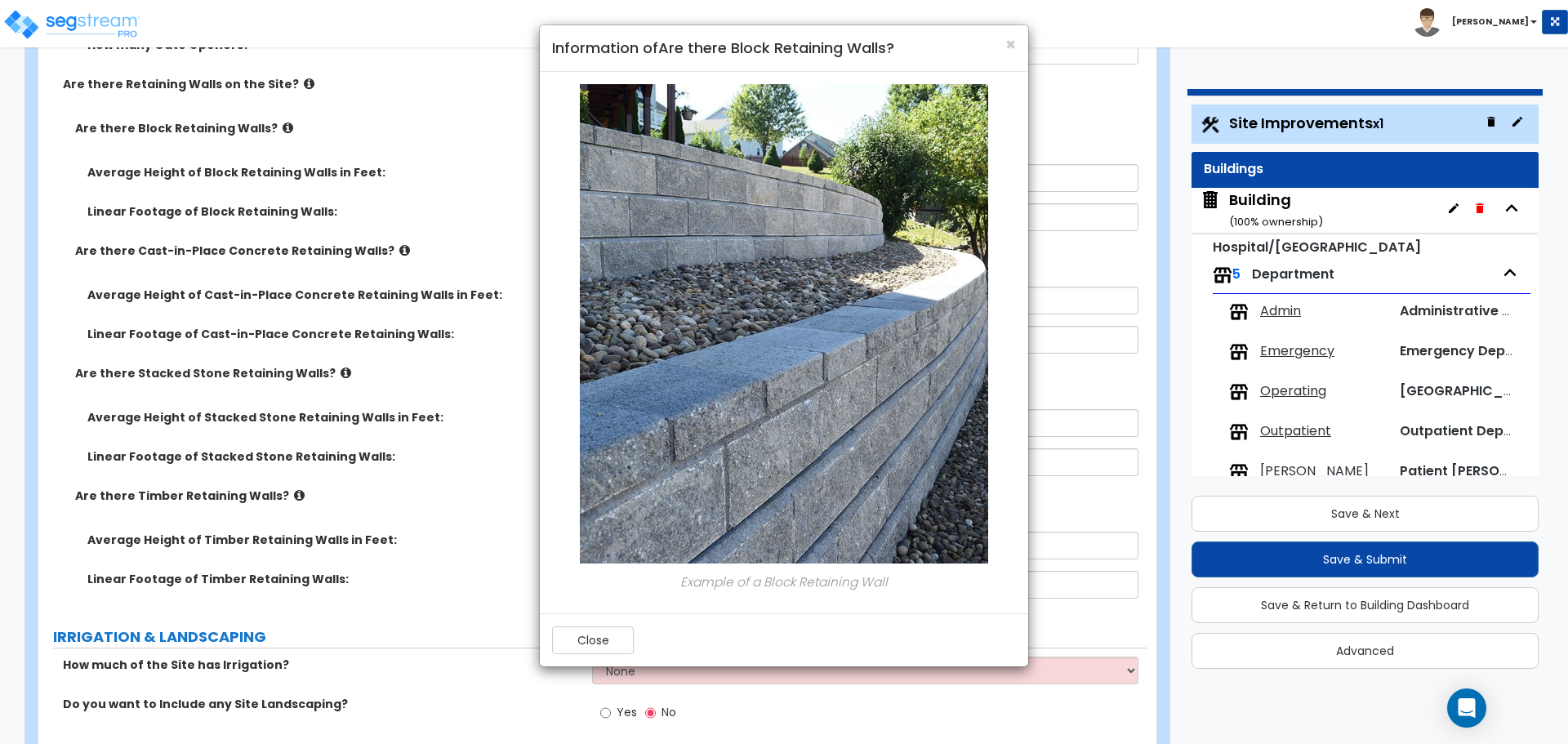
scroll to position [4691, 0]
click at [608, 633] on button "Close" at bounding box center [593, 640] width 82 height 28
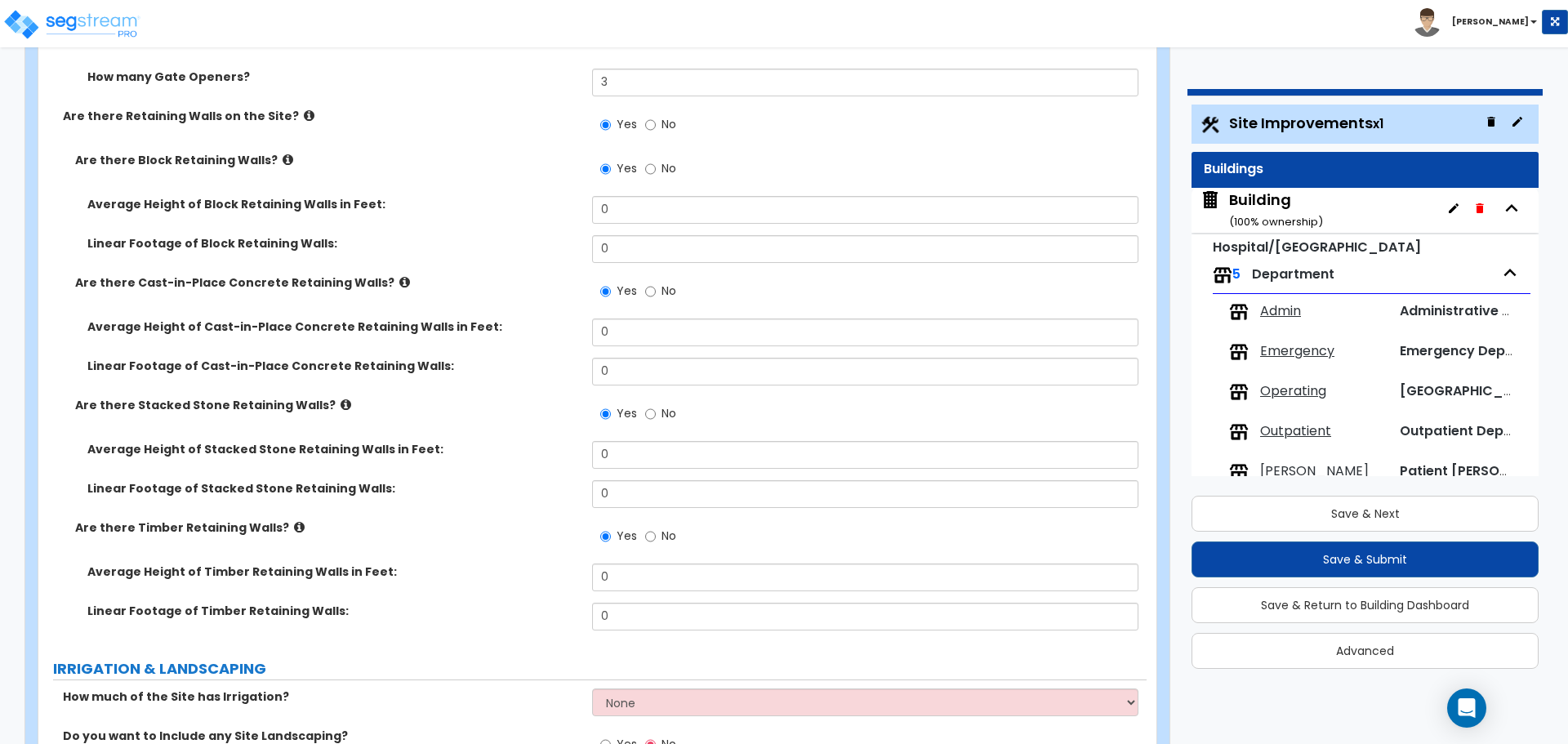
scroll to position [4650, 0]
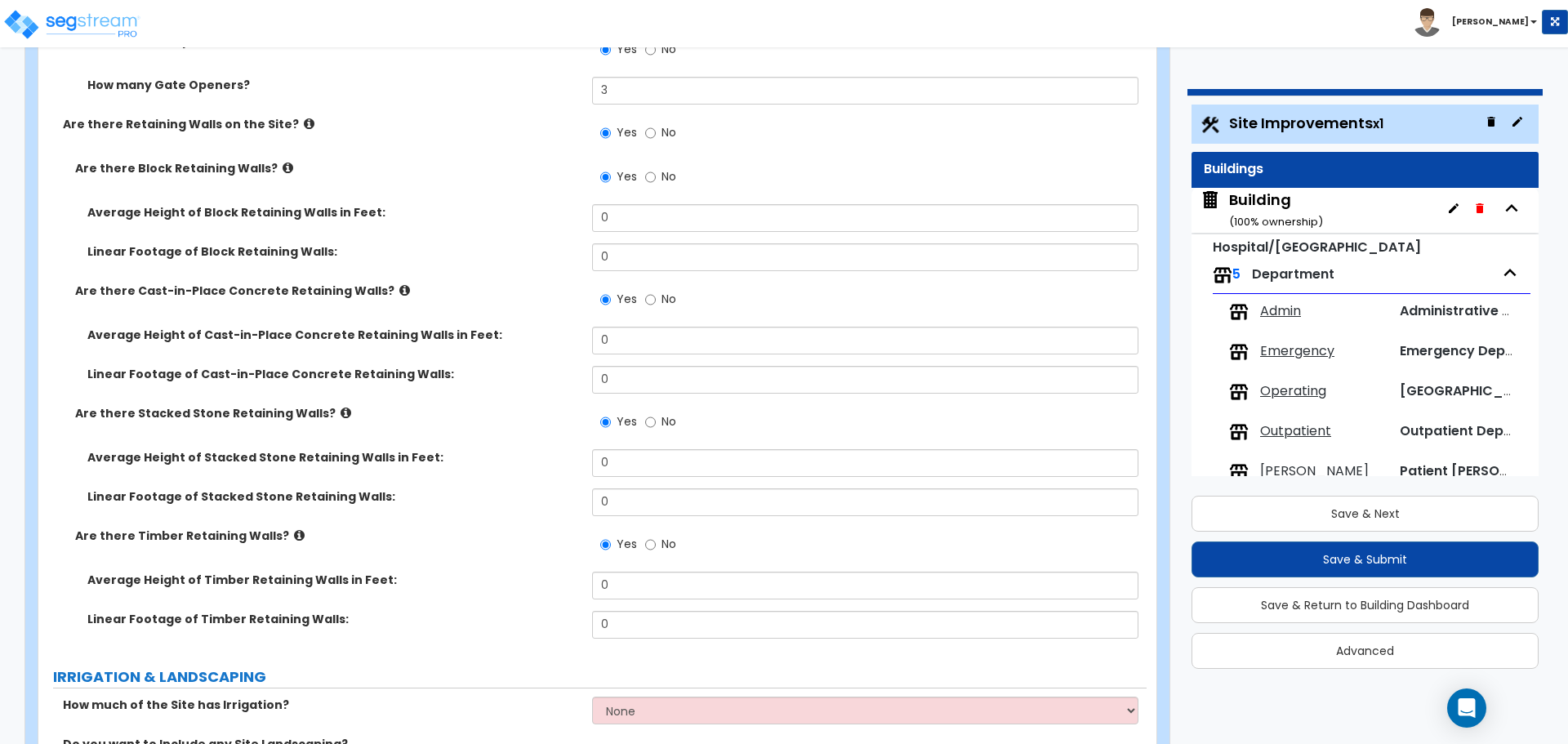
click at [304, 119] on icon at bounding box center [309, 124] width 11 height 12
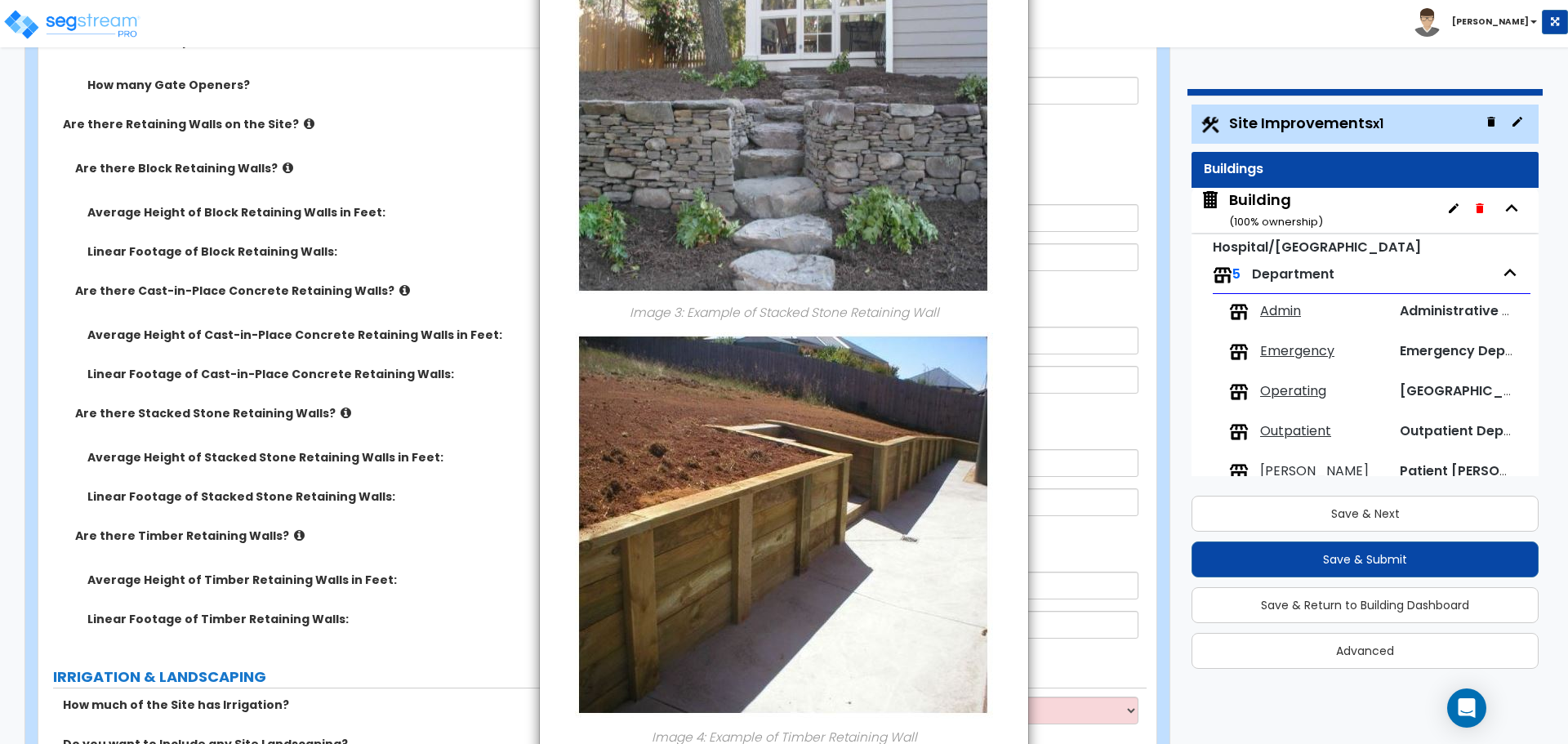
scroll to position [1212, 0]
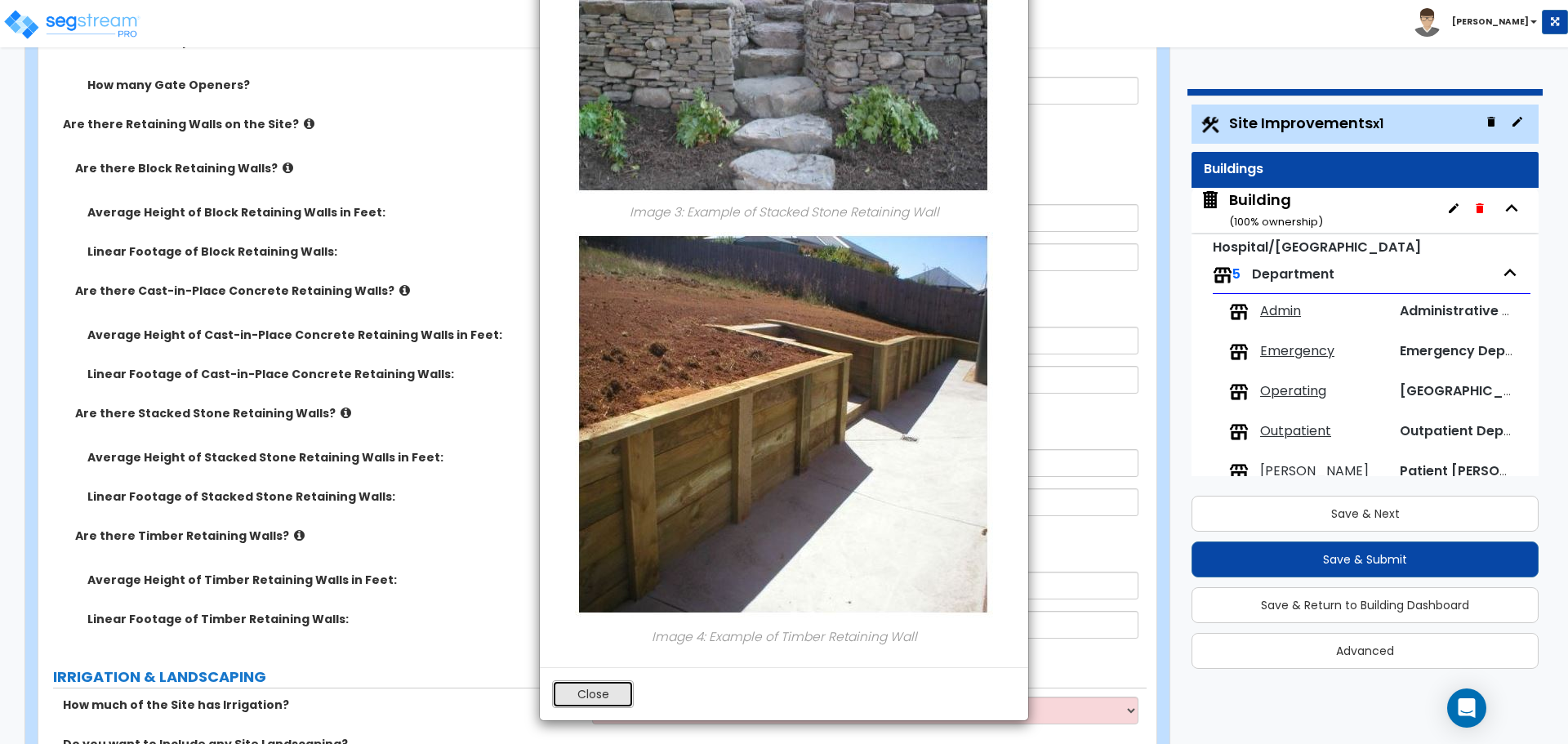
click at [589, 693] on button "Close" at bounding box center [593, 694] width 82 height 28
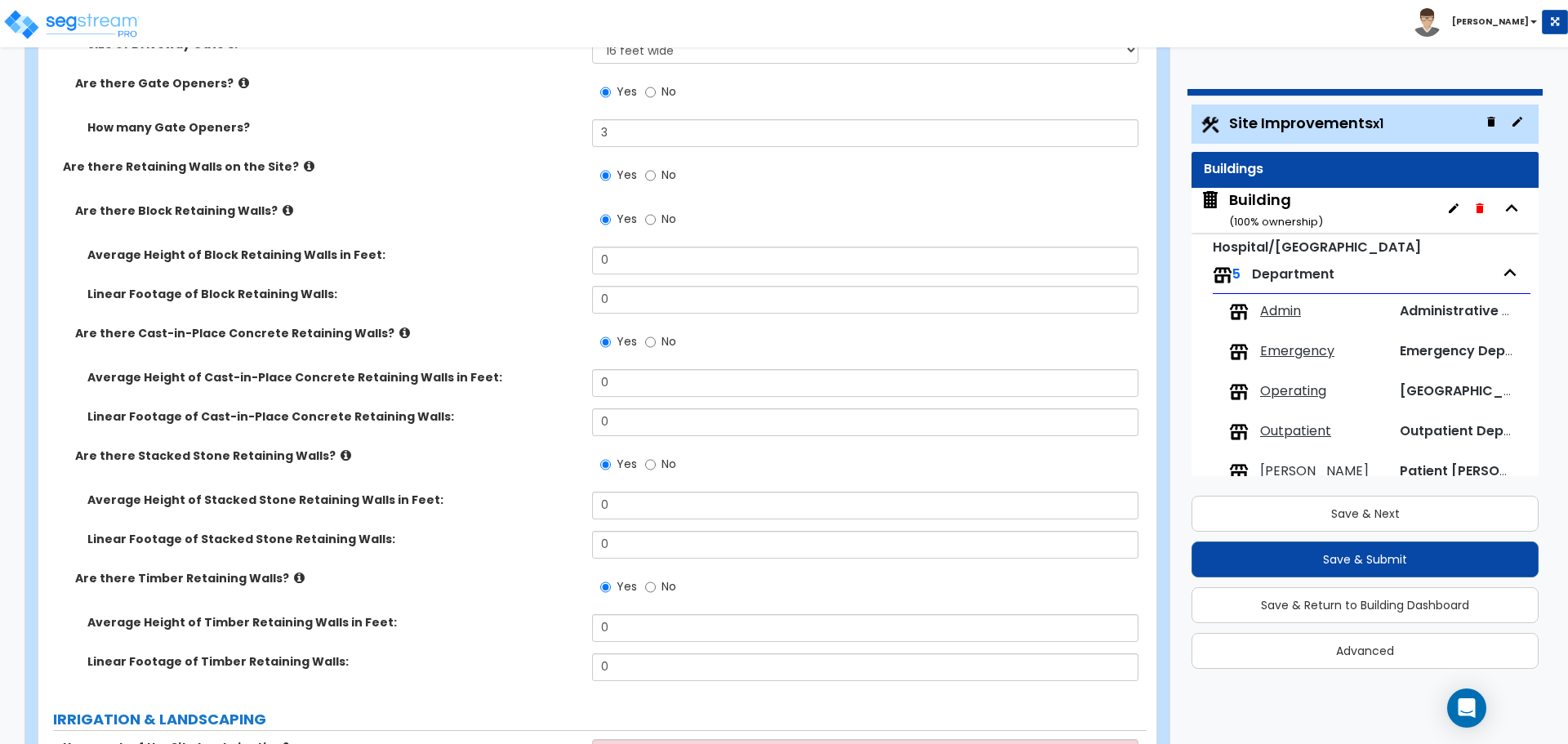
scroll to position [4602, 0]
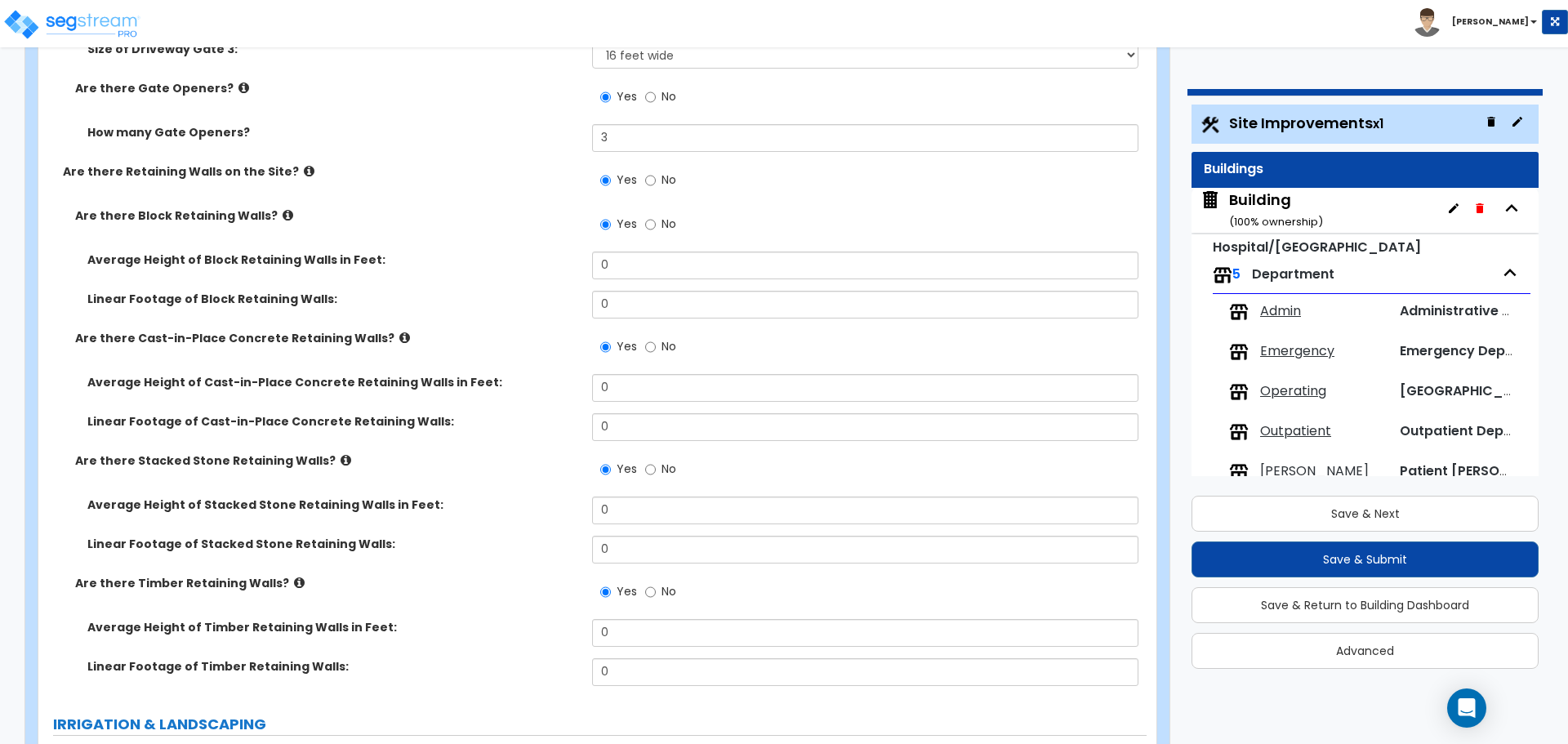
click at [662, 179] on span "No" at bounding box center [669, 179] width 14 height 16
click at [656, 179] on input "No" at bounding box center [650, 180] width 11 height 18
radio input "false"
radio input "true"
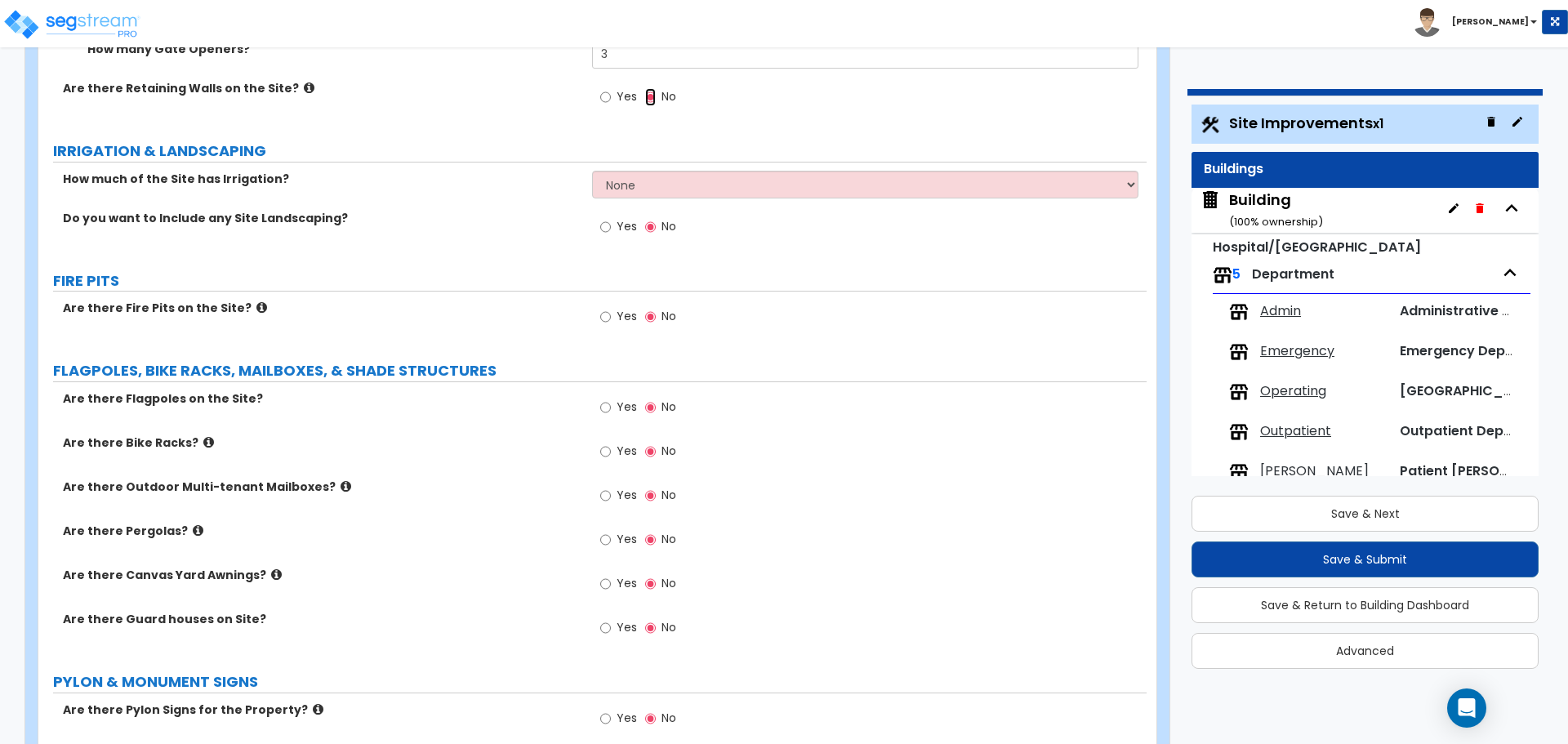
scroll to position [4687, 0]
click at [685, 186] on select "None I want to Enter an Approximate Percentage I want to Enter the Square Foota…" at bounding box center [865, 183] width 546 height 28
select select "2"
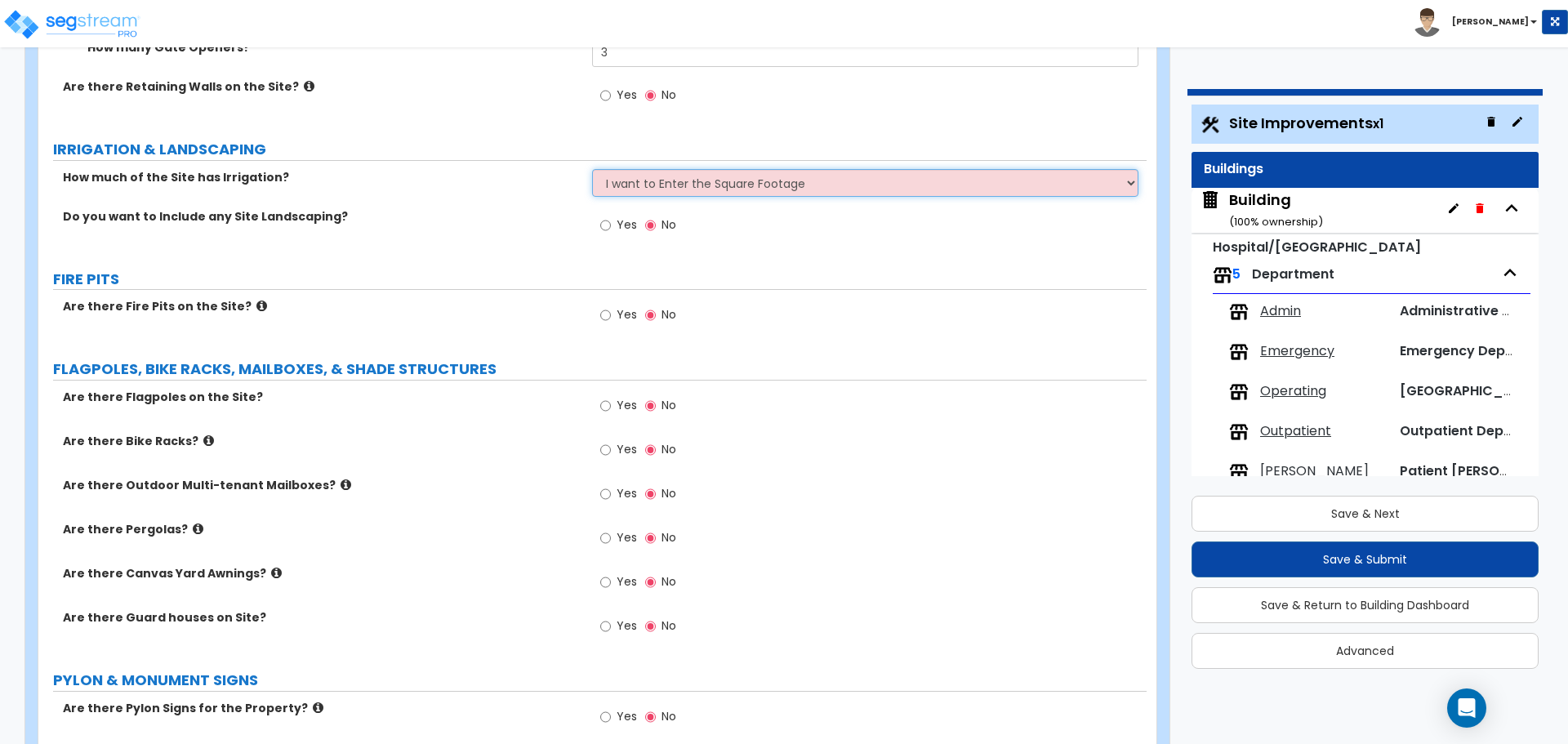
click at [592, 169] on select "None I want to Enter an Approximate Percentage I want to Enter the Square Foota…" at bounding box center [865, 183] width 546 height 28
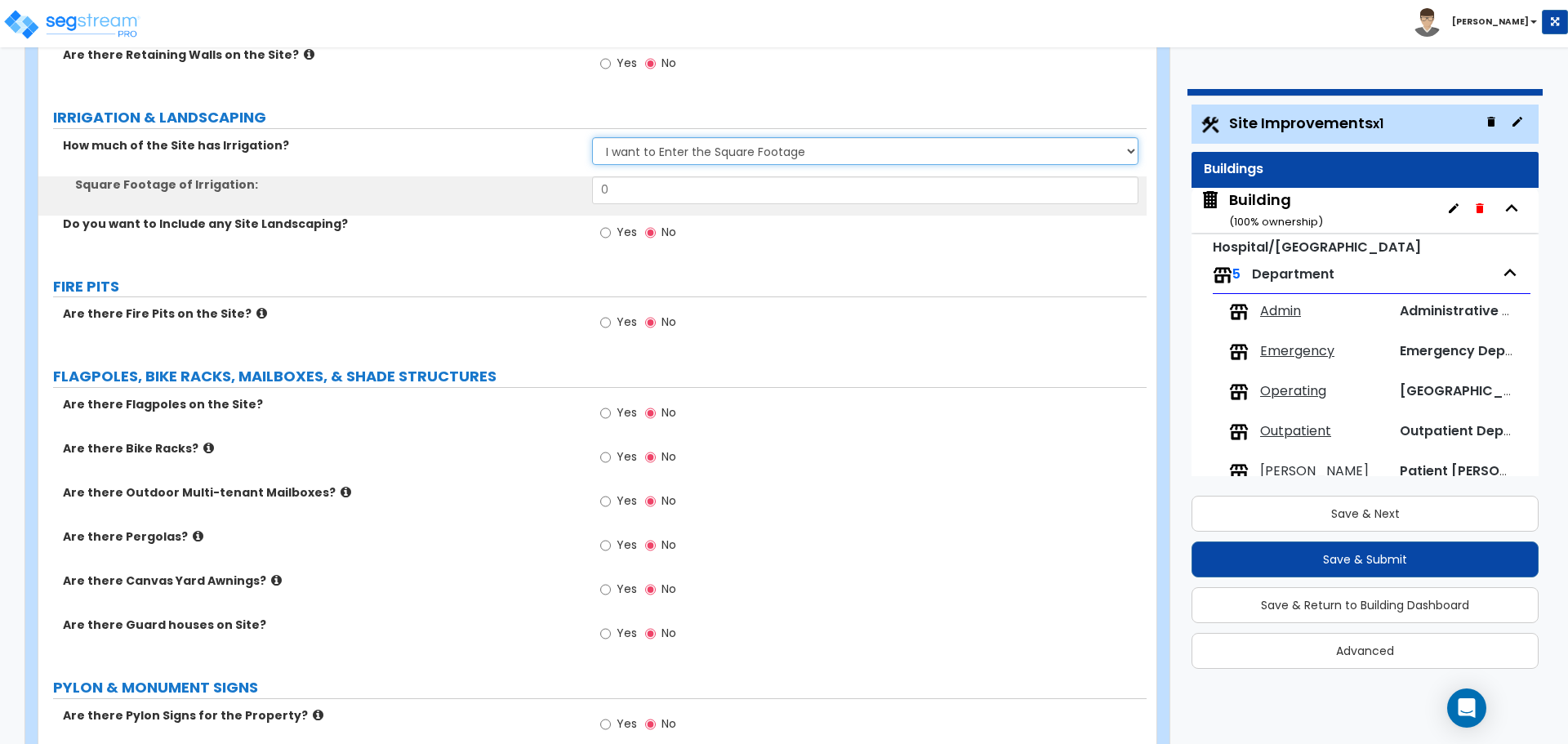
scroll to position [4720, 0]
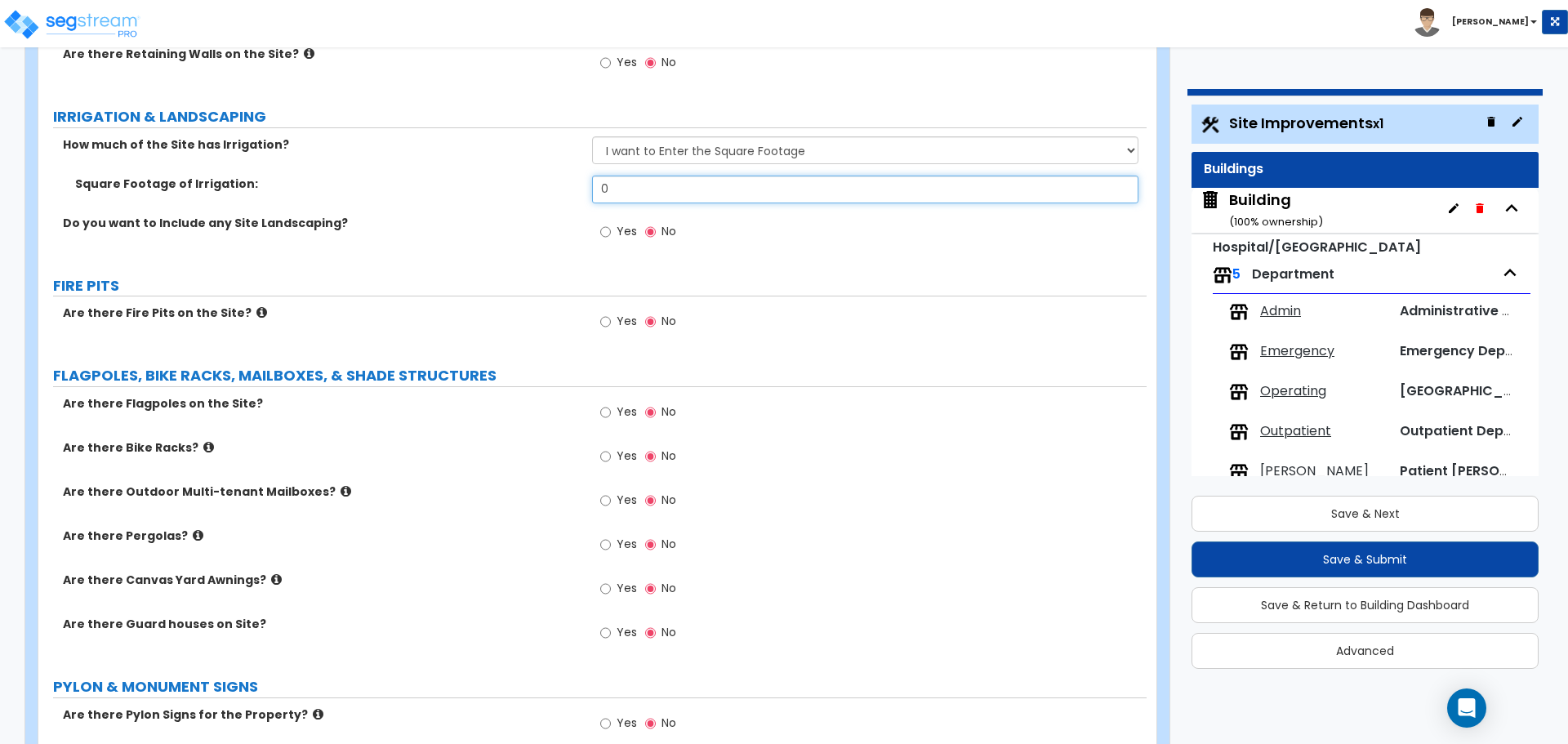
drag, startPoint x: 624, startPoint y: 187, endPoint x: 552, endPoint y: 177, distance: 72.7
click at [553, 177] on div "Square Footage of Irrigation: 0" at bounding box center [592, 195] width 1109 height 39
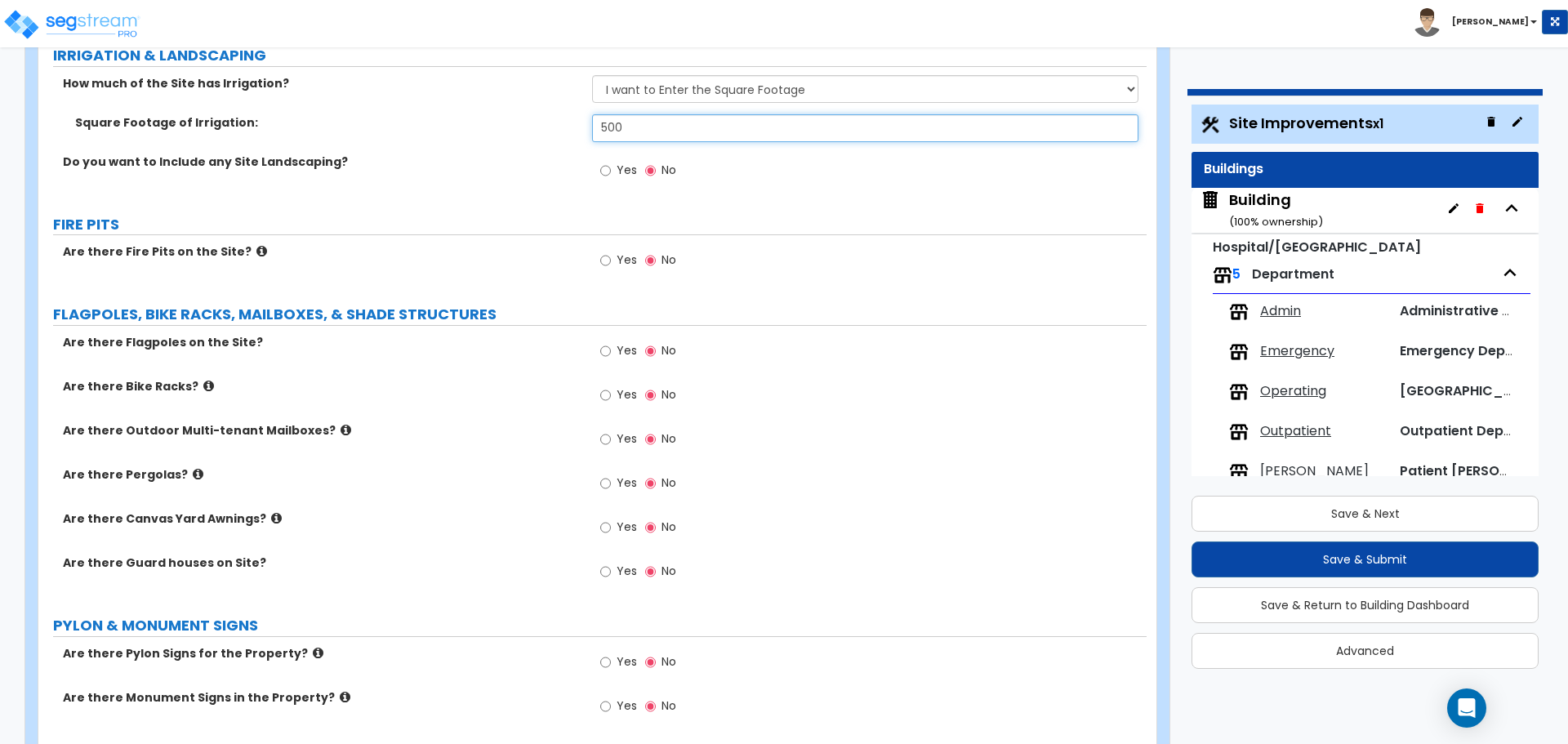
scroll to position [4791, 0]
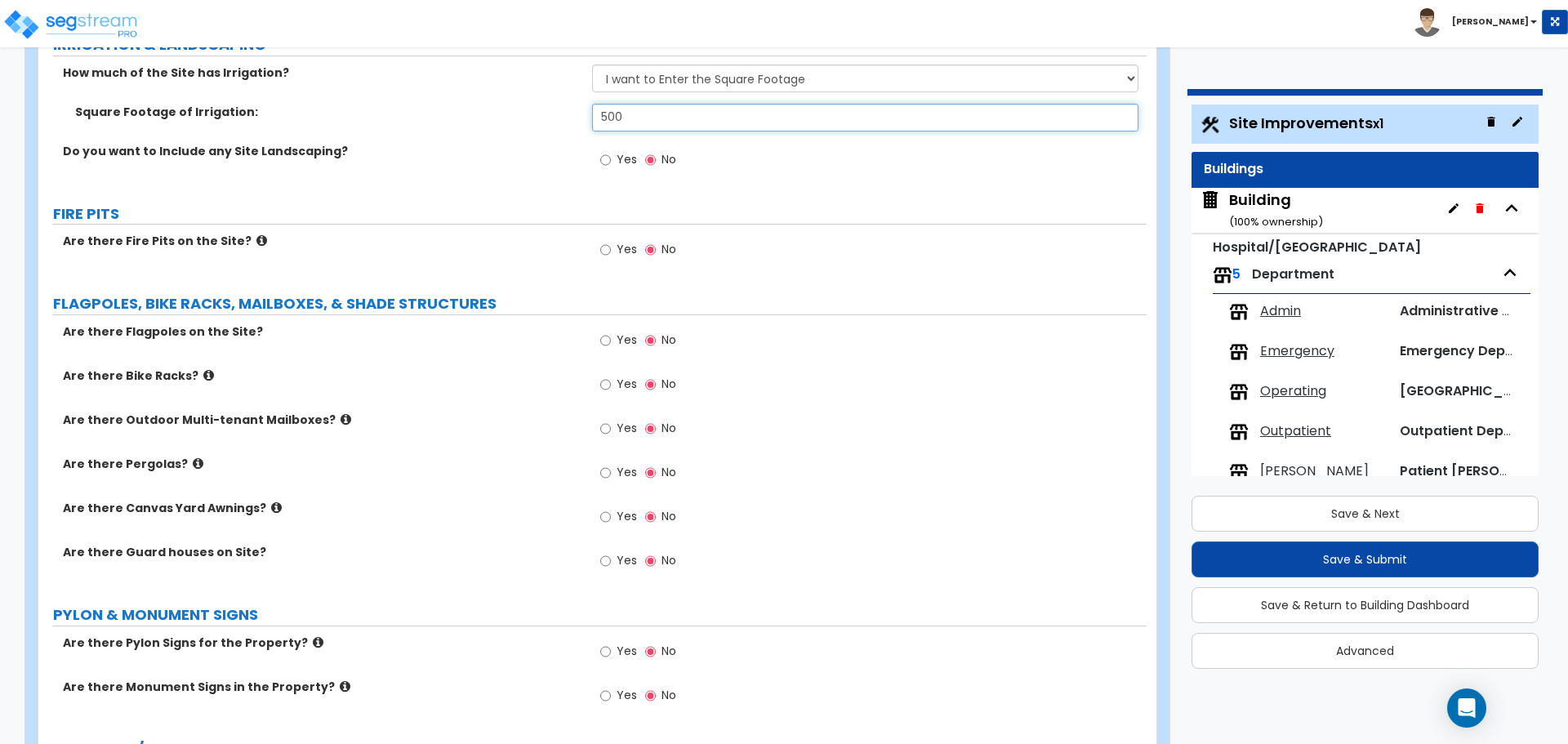
type input "500"
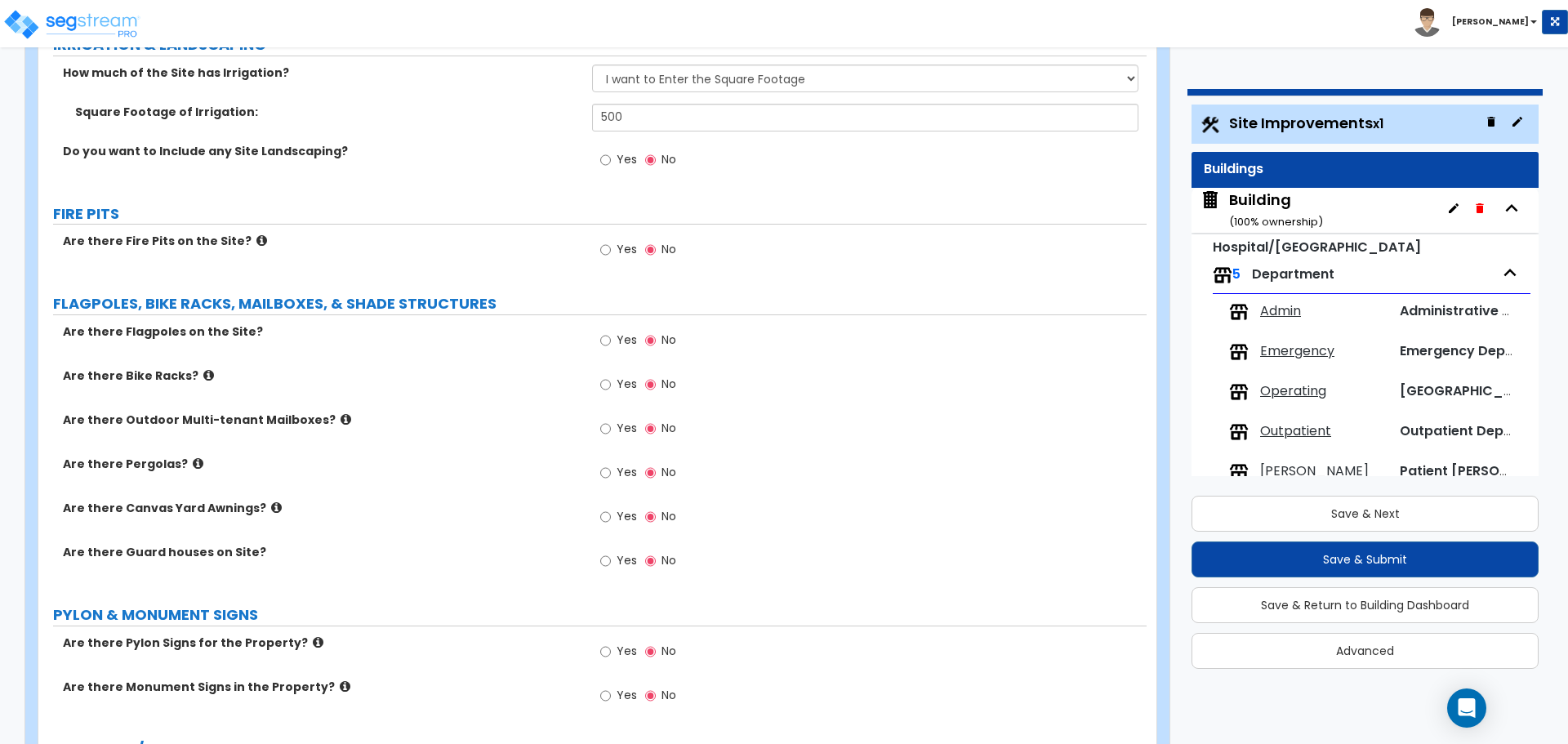
click at [611, 155] on label "Yes" at bounding box center [618, 161] width 37 height 28
click at [611, 155] on input "Yes" at bounding box center [606, 160] width 11 height 18
radio input "true"
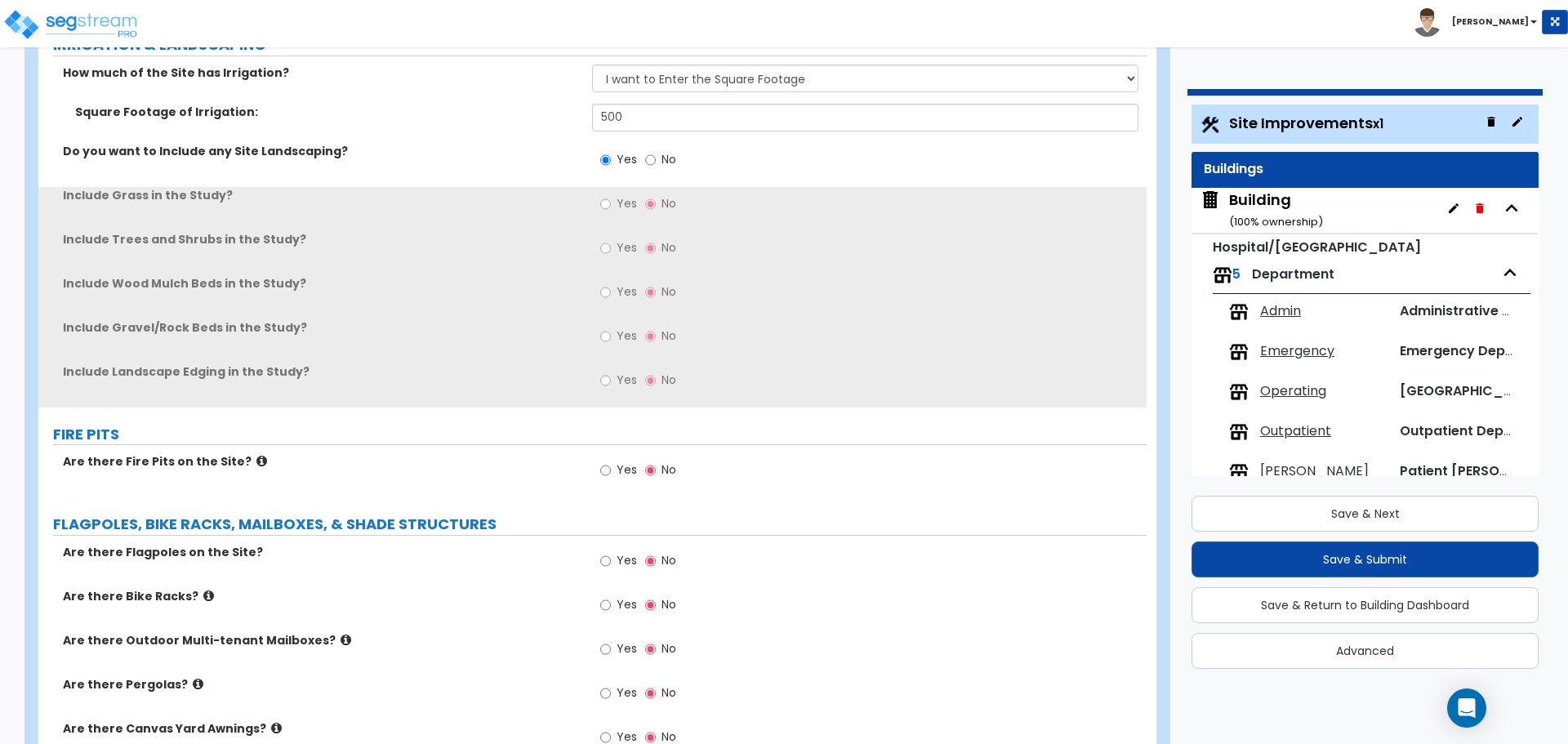
click at [623, 196] on span "Yes" at bounding box center [626, 203] width 21 height 16
click at [611, 196] on input "Yes" at bounding box center [606, 204] width 11 height 18
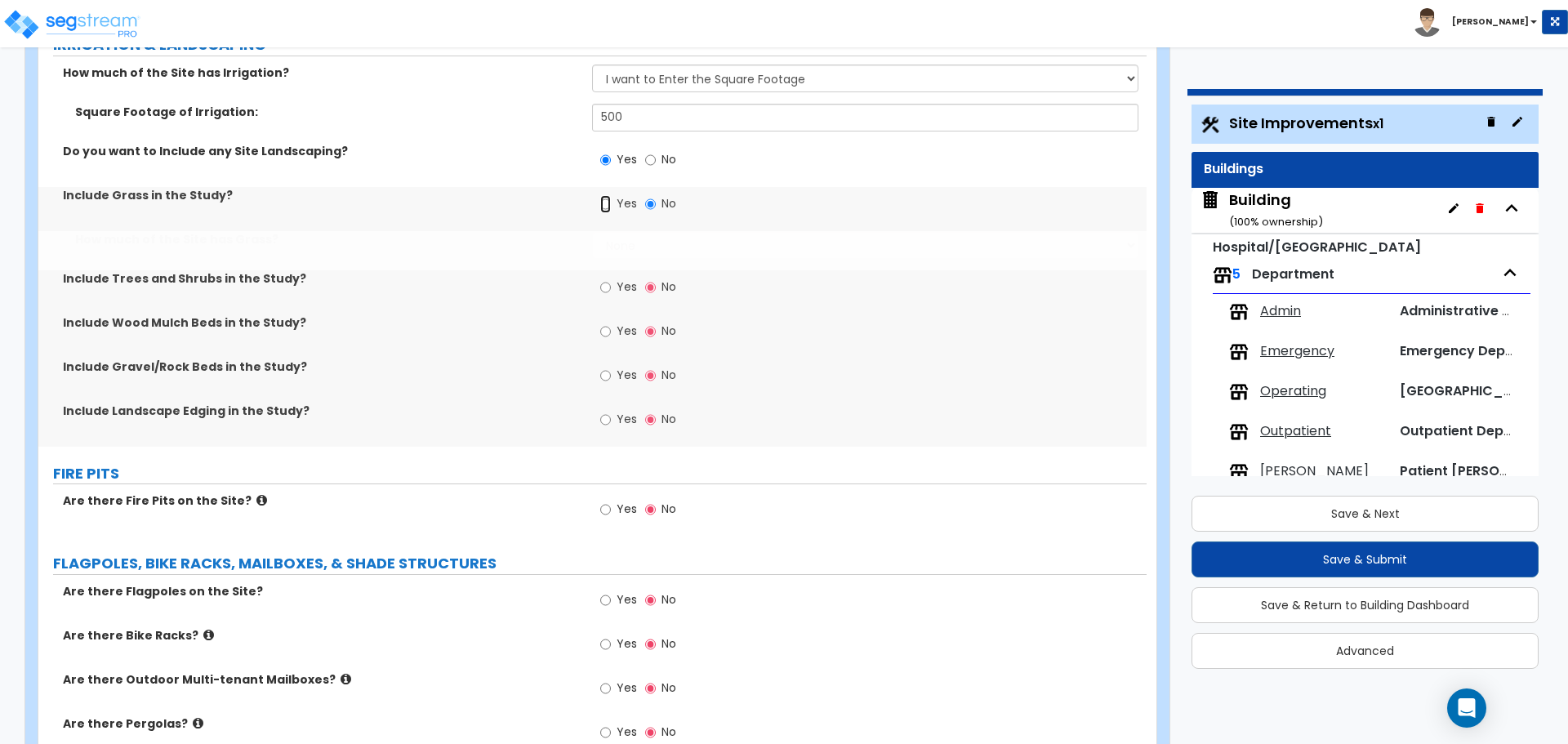
radio input "true"
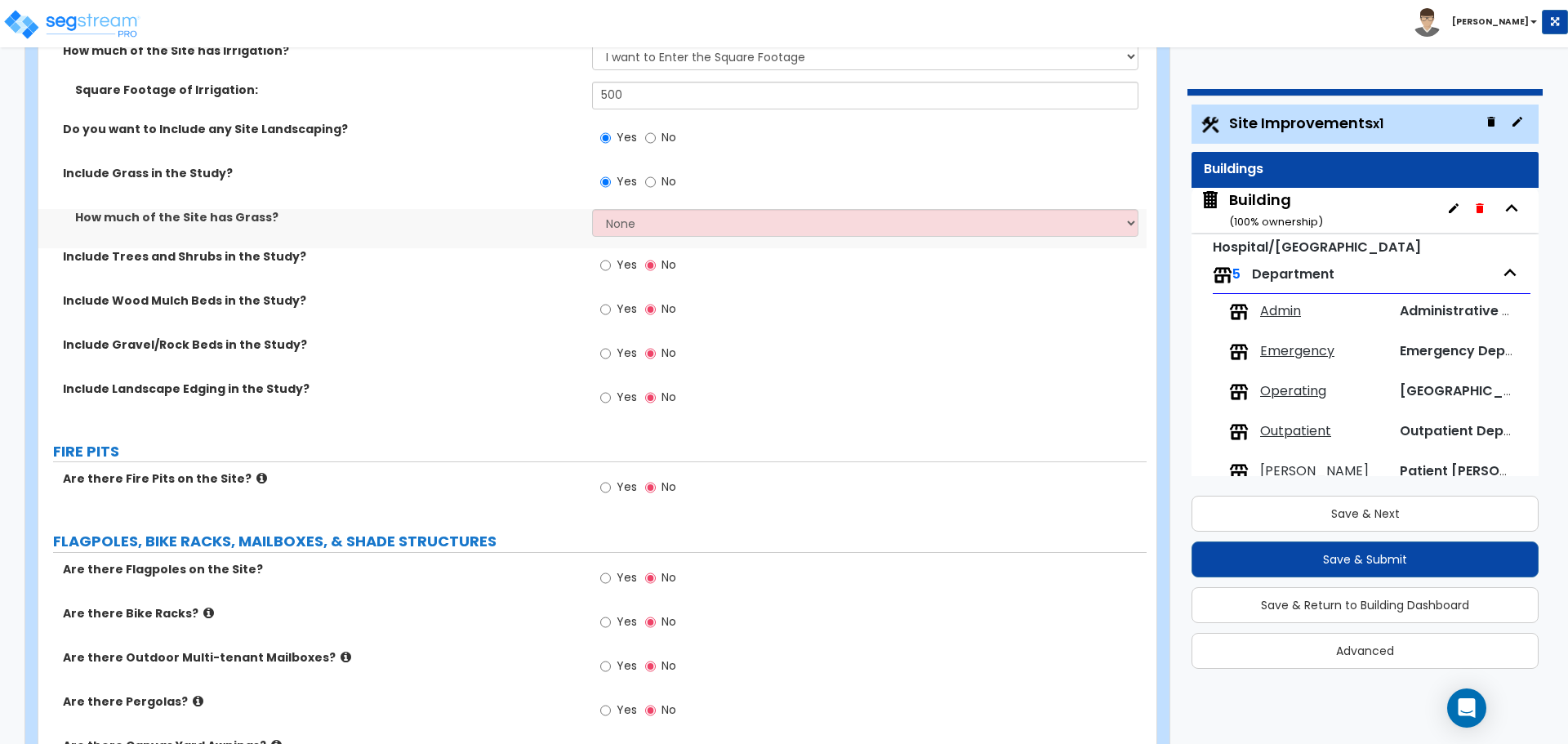
click at [623, 257] on span "Yes" at bounding box center [626, 265] width 21 height 16
click at [611, 257] on input "Yes" at bounding box center [606, 266] width 11 height 18
radio input "true"
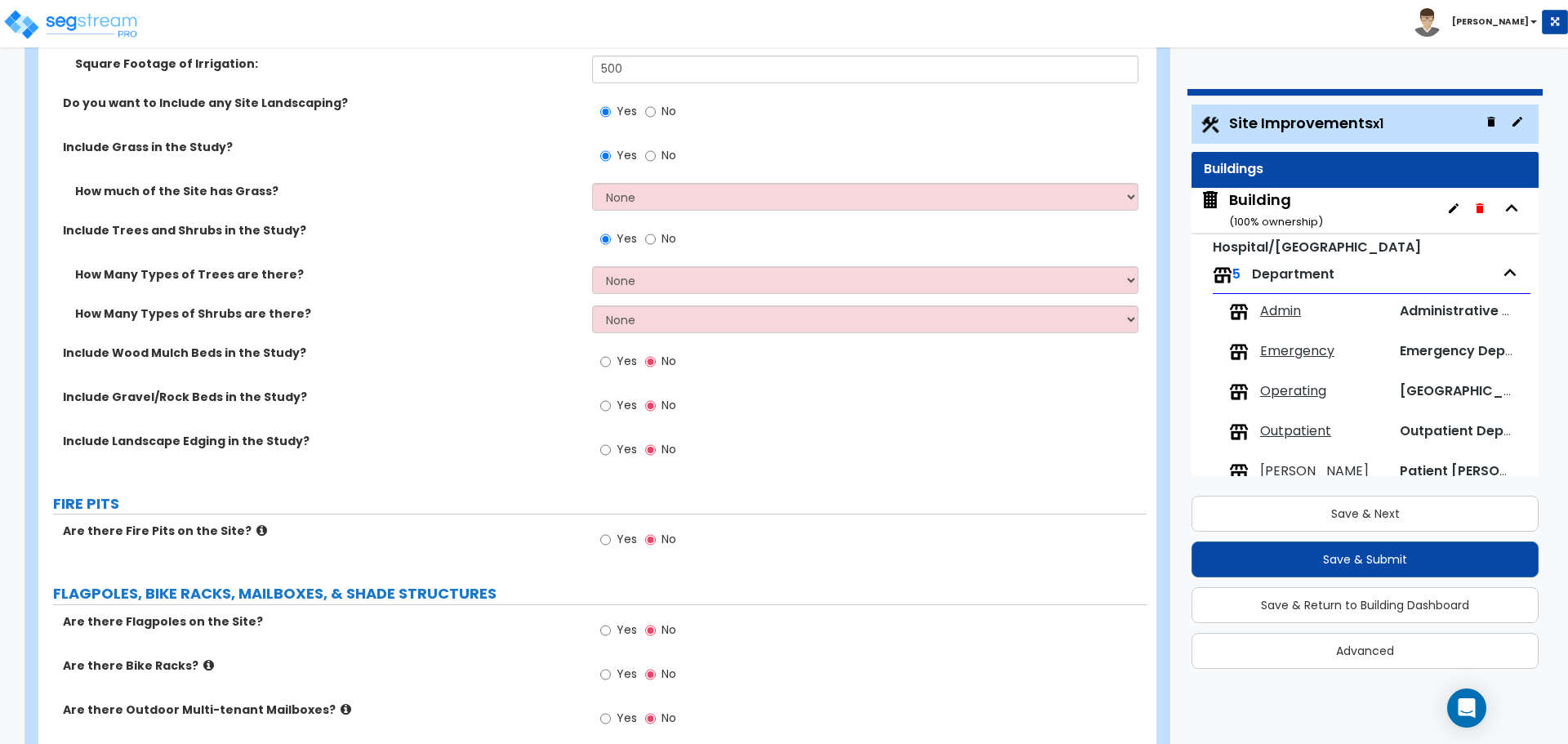
click at [634, 355] on span "Yes" at bounding box center [626, 361] width 21 height 16
click at [611, 355] on input "Yes" at bounding box center [606, 362] width 11 height 18
radio input "true"
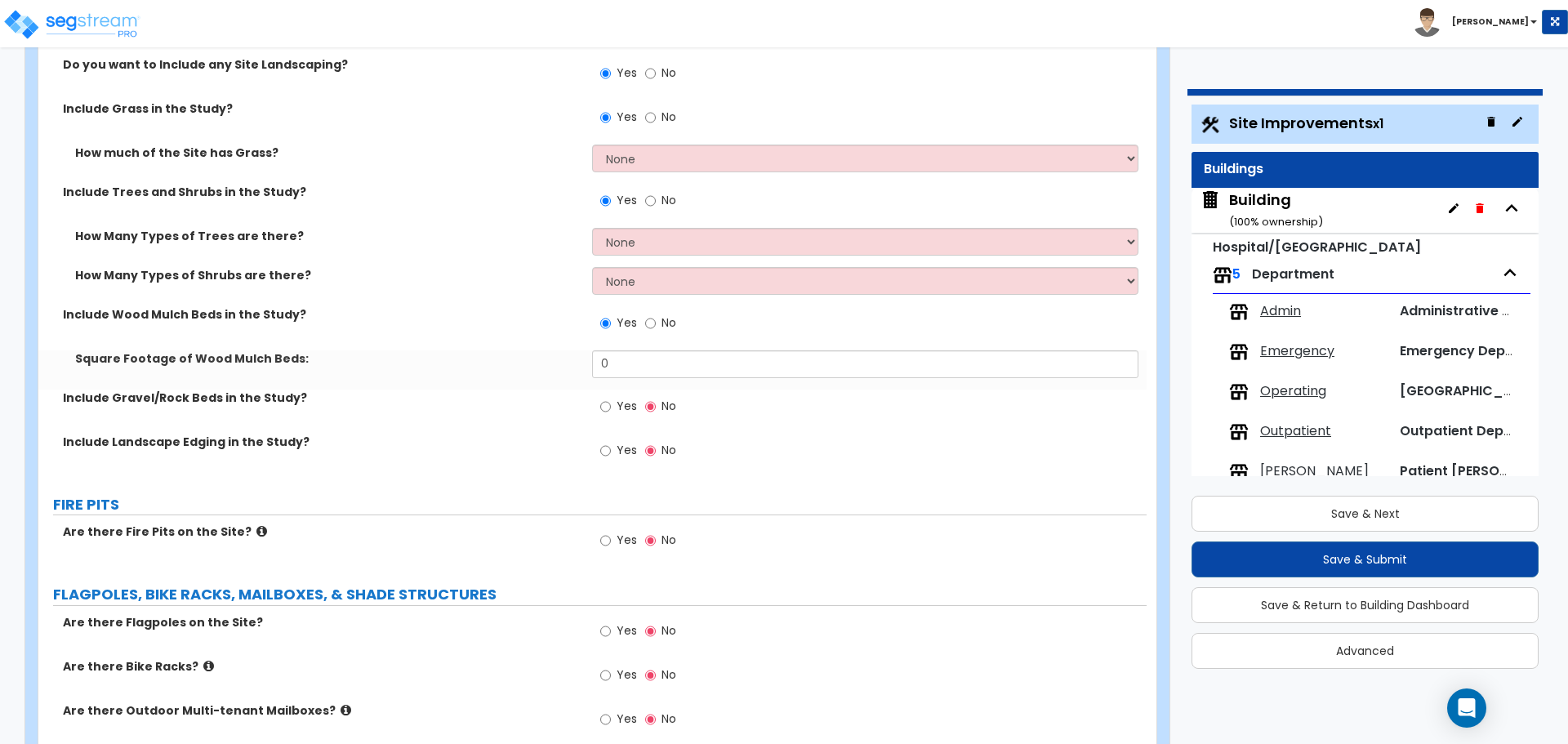
click at [623, 401] on span "Yes" at bounding box center [626, 406] width 21 height 16
click at [611, 401] on input "Yes" at bounding box center [606, 407] width 11 height 18
radio input "true"
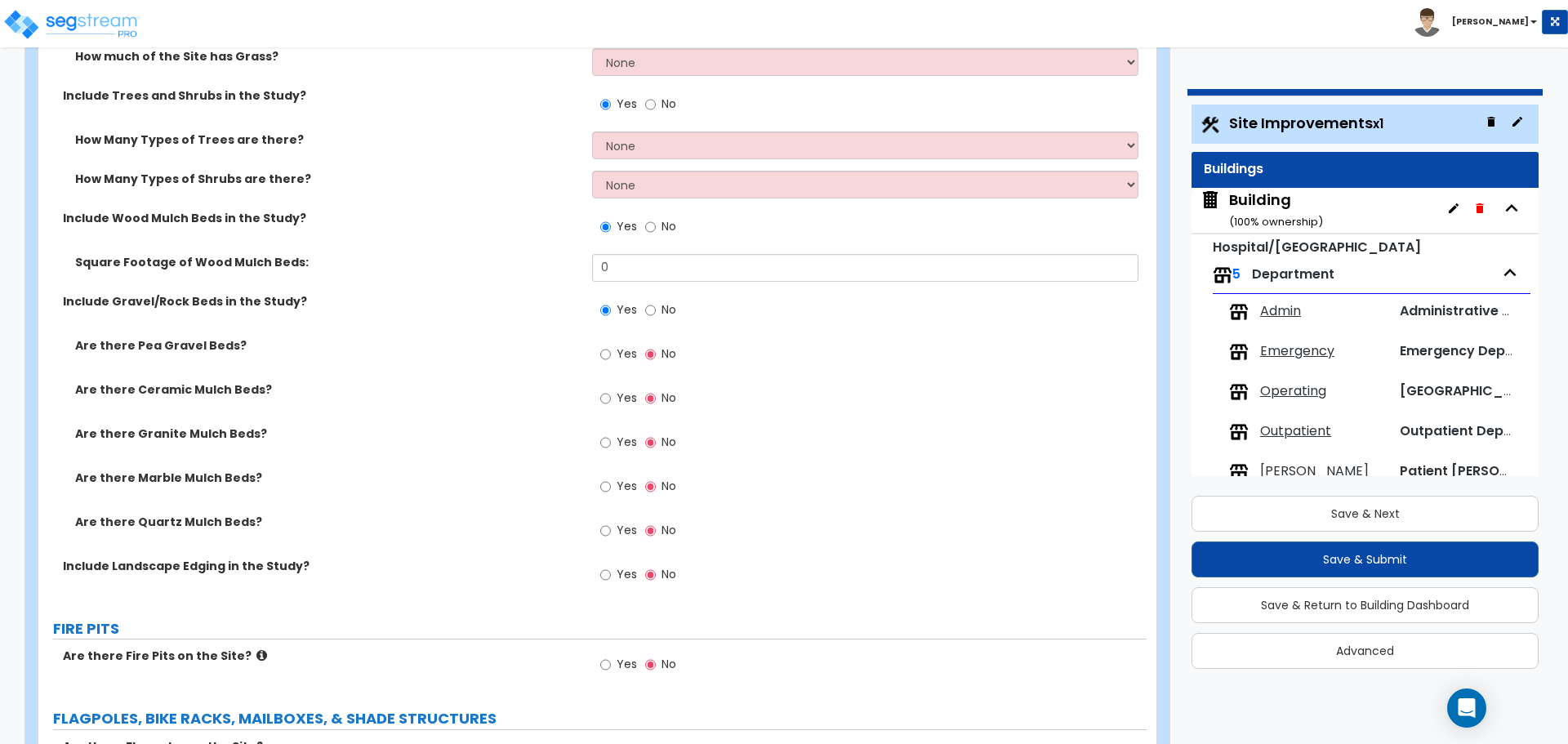
click at [628, 567] on span "Yes" at bounding box center [626, 575] width 21 height 16
click at [611, 567] on input "Yes" at bounding box center [606, 575] width 11 height 18
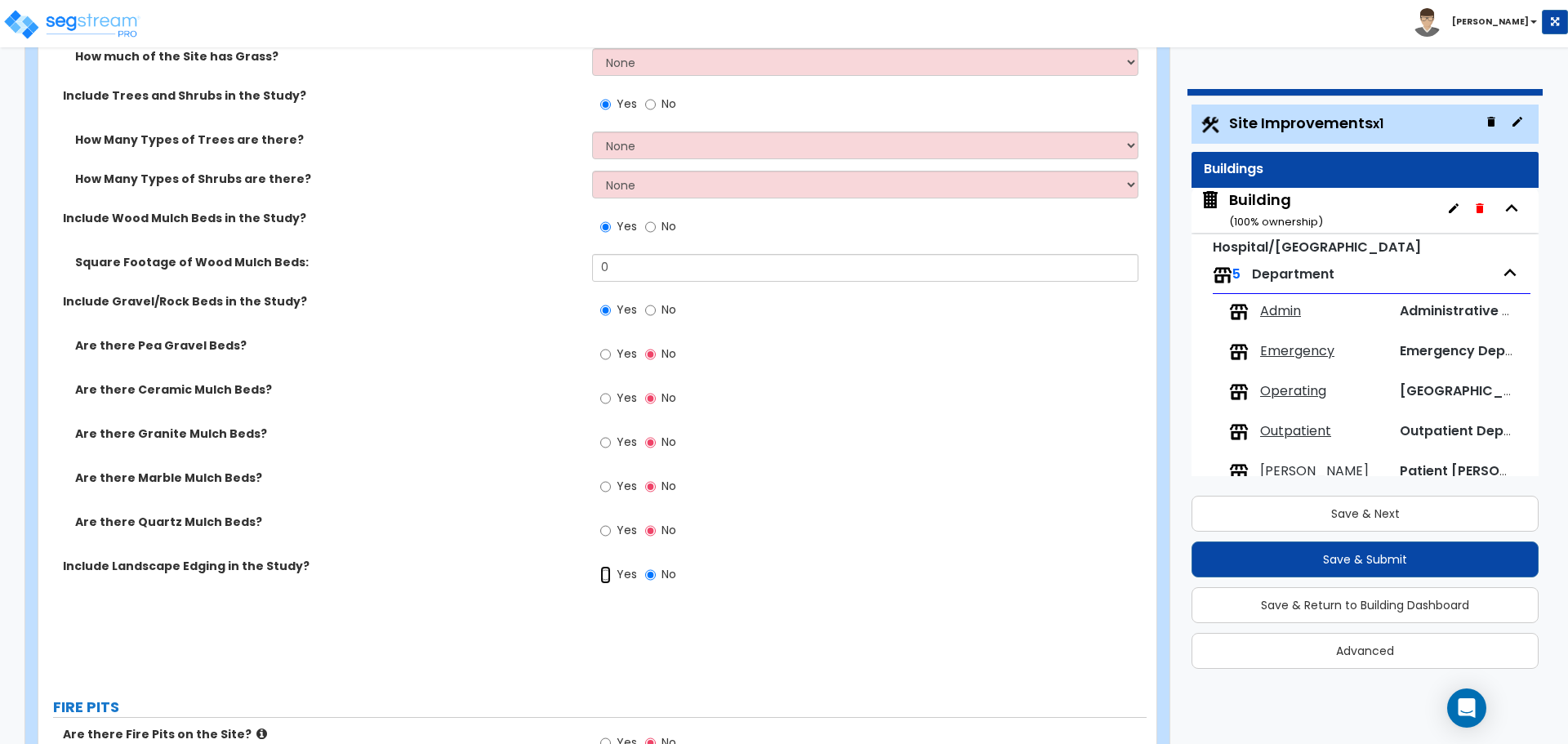
radio input "true"
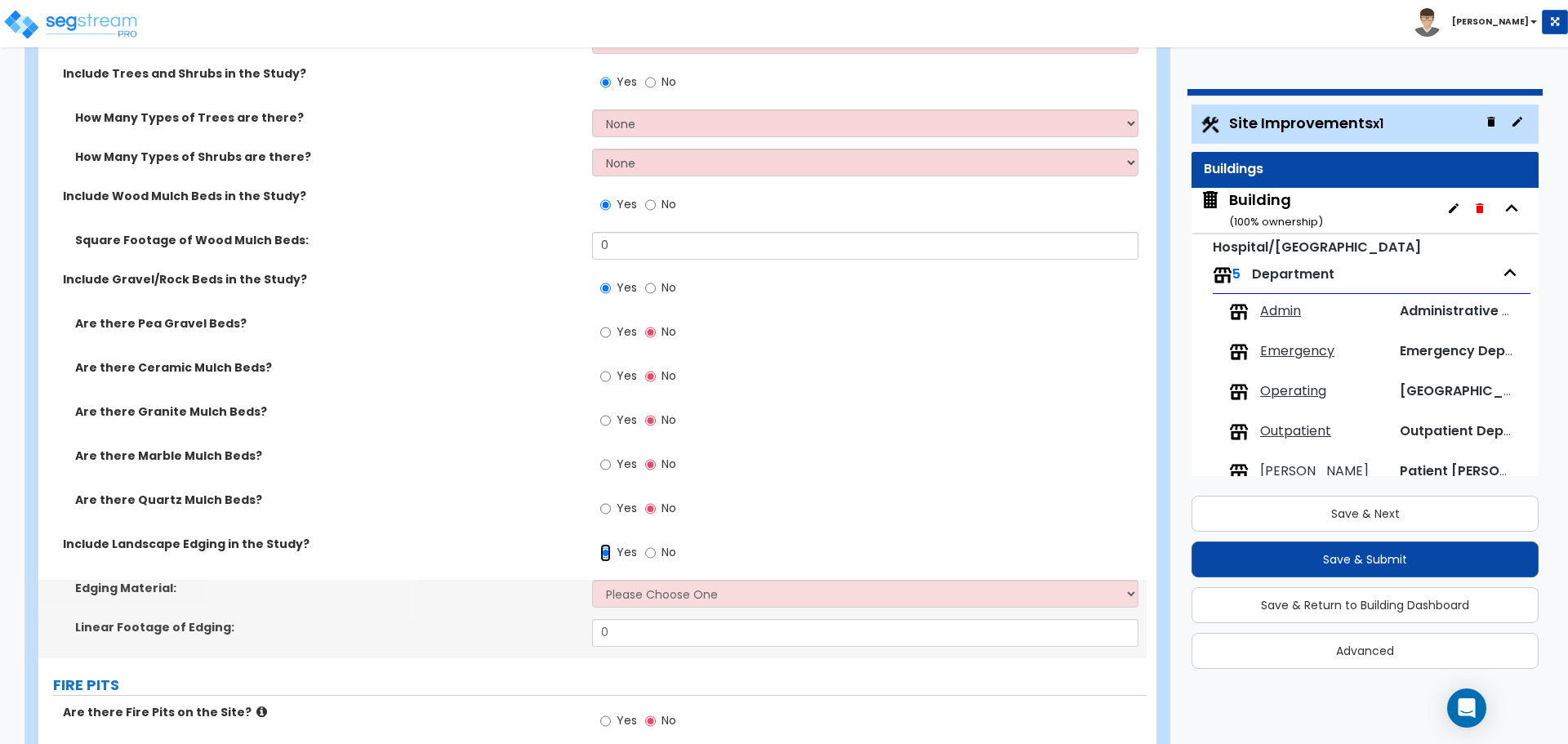
scroll to position [5014, 0]
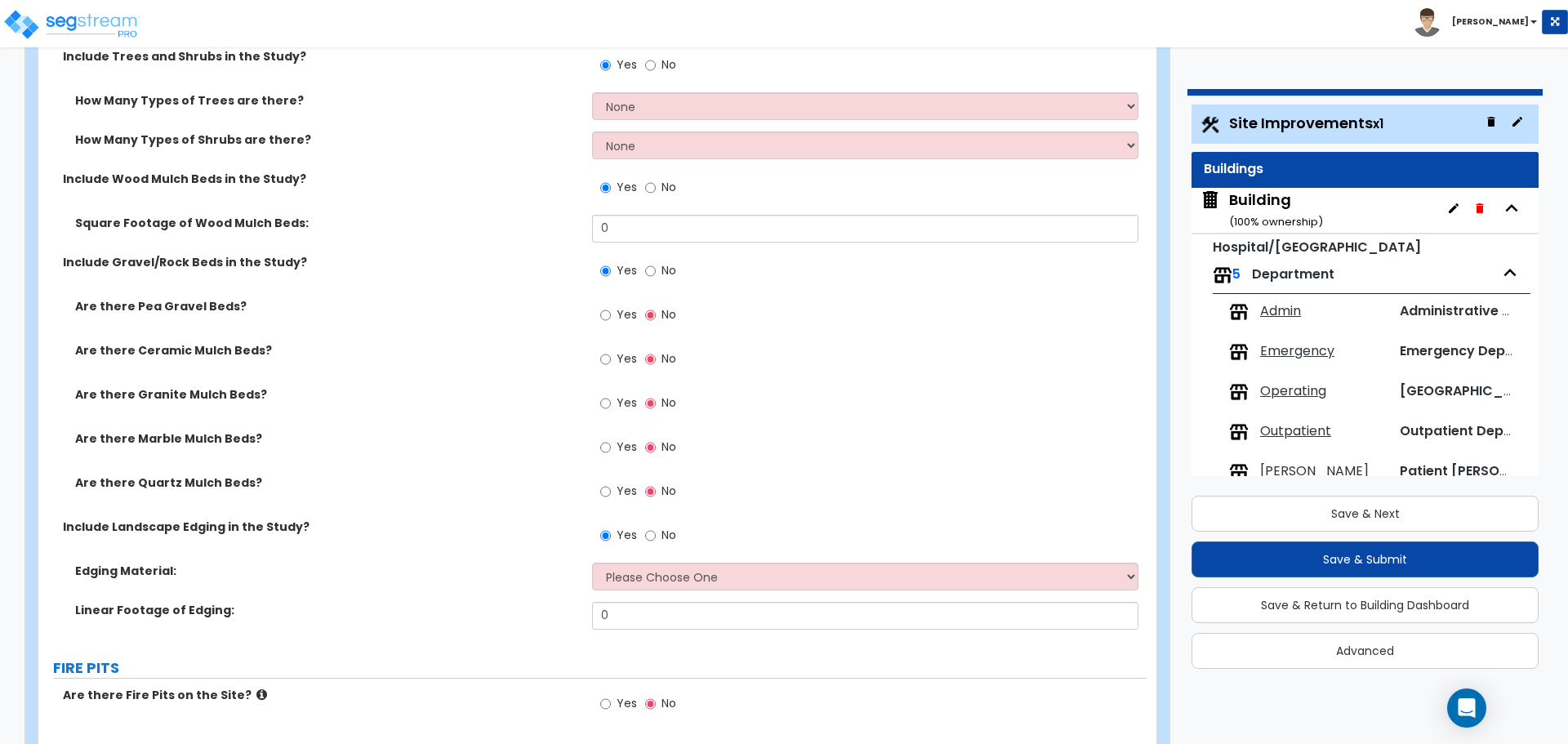
click at [625, 315] on span "Yes" at bounding box center [626, 314] width 21 height 16
click at [611, 315] on input "Yes" at bounding box center [606, 315] width 11 height 18
radio input "true"
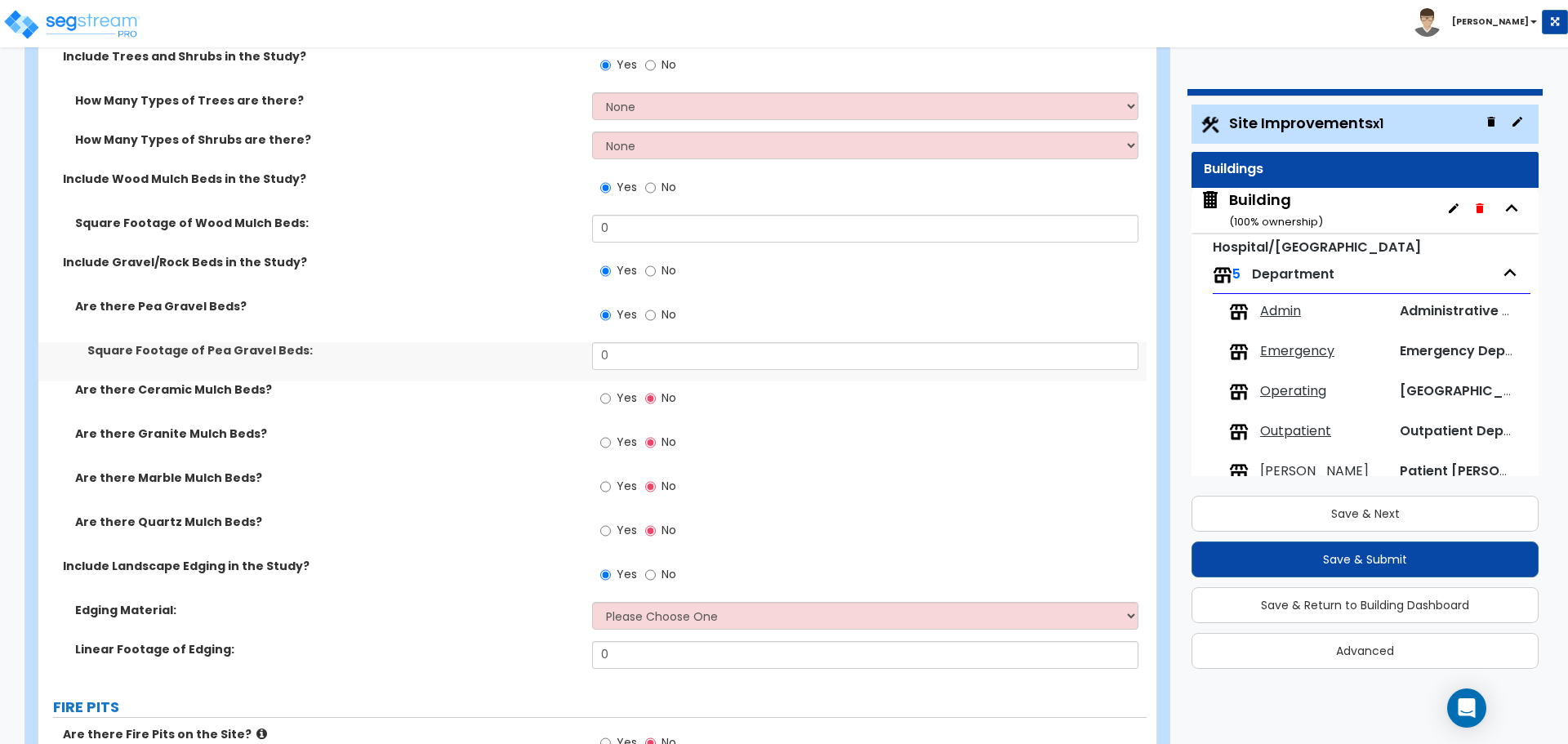
click at [632, 391] on span "Yes" at bounding box center [626, 398] width 21 height 16
click at [611, 391] on input "Yes" at bounding box center [606, 399] width 11 height 18
radio input "true"
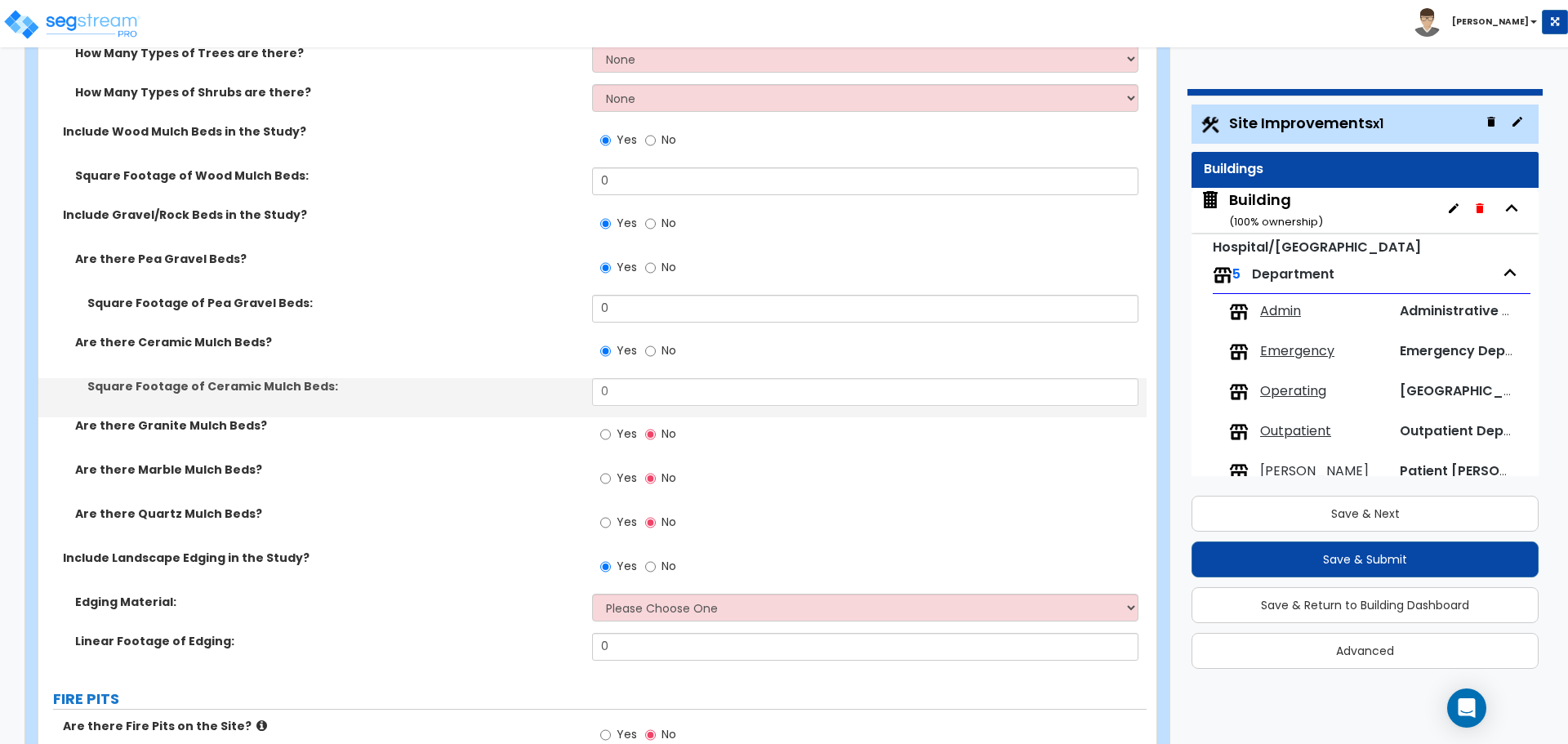
click at [631, 426] on span "Yes" at bounding box center [626, 434] width 21 height 16
click at [611, 426] on input "Yes" at bounding box center [606, 434] width 11 height 18
radio input "true"
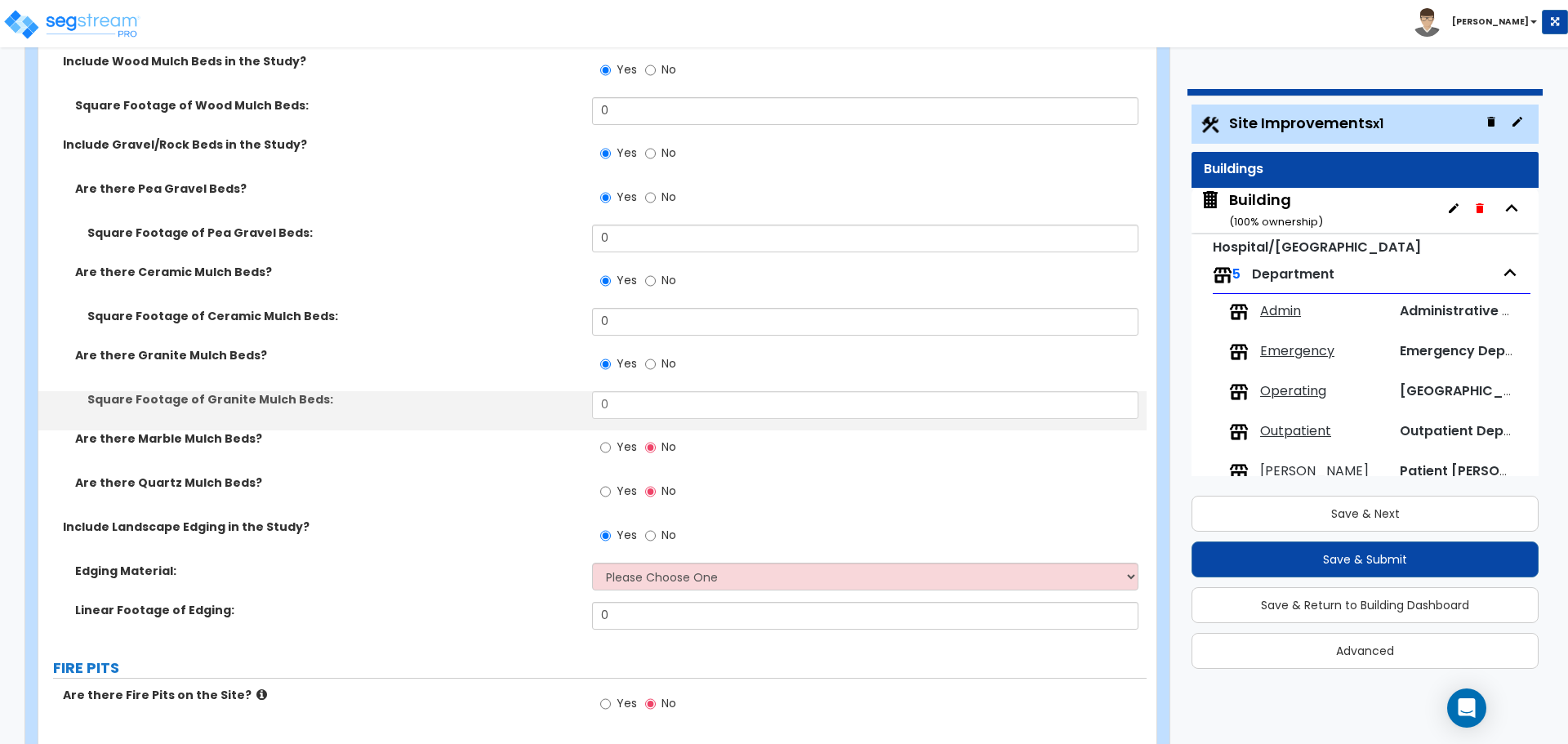
click at [622, 439] on span "Yes" at bounding box center [626, 447] width 21 height 16
click at [611, 439] on input "Yes" at bounding box center [606, 448] width 11 height 18
radio input "true"
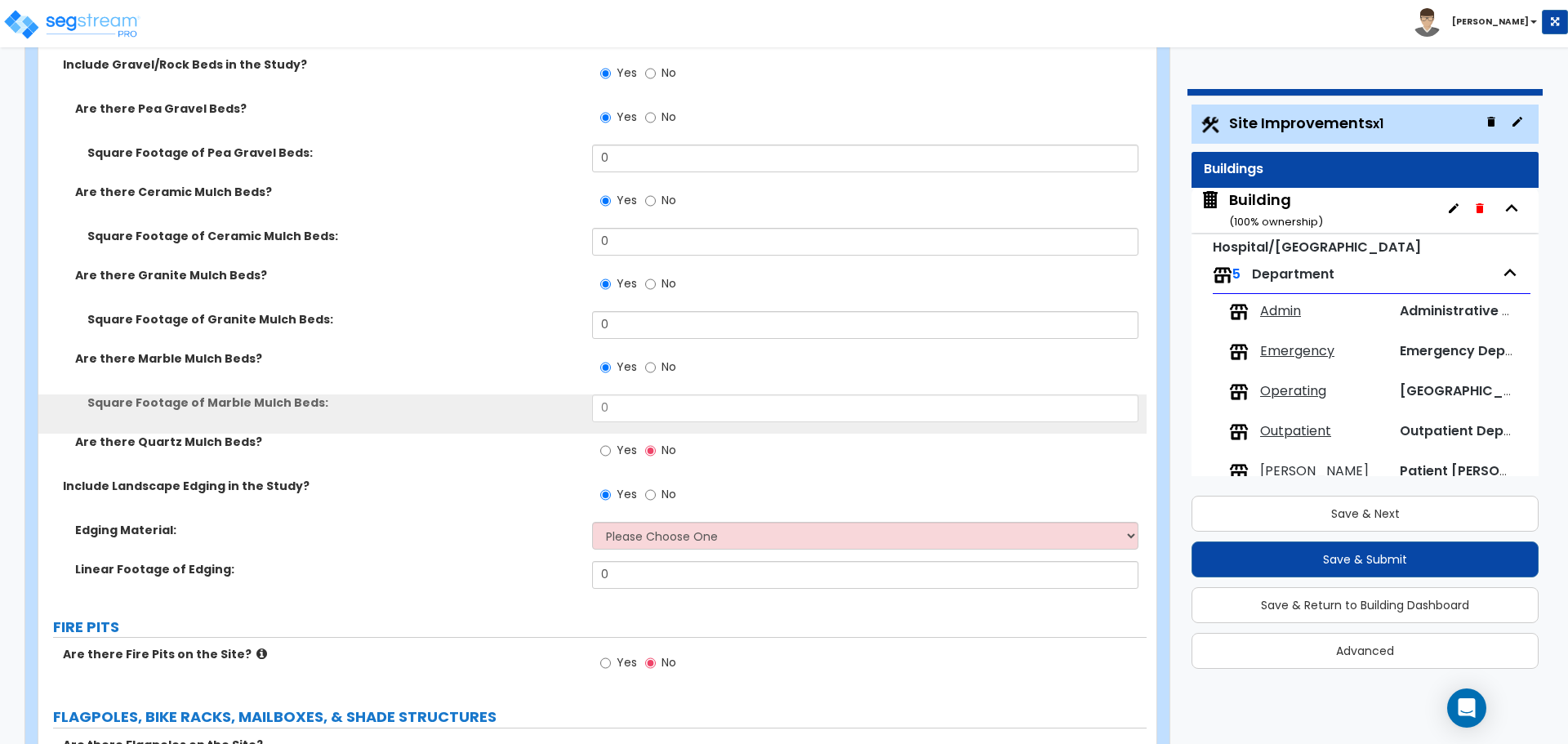
click at [618, 446] on span "Yes" at bounding box center [626, 450] width 21 height 16
click at [611, 446] on input "Yes" at bounding box center [606, 451] width 11 height 18
radio input "true"
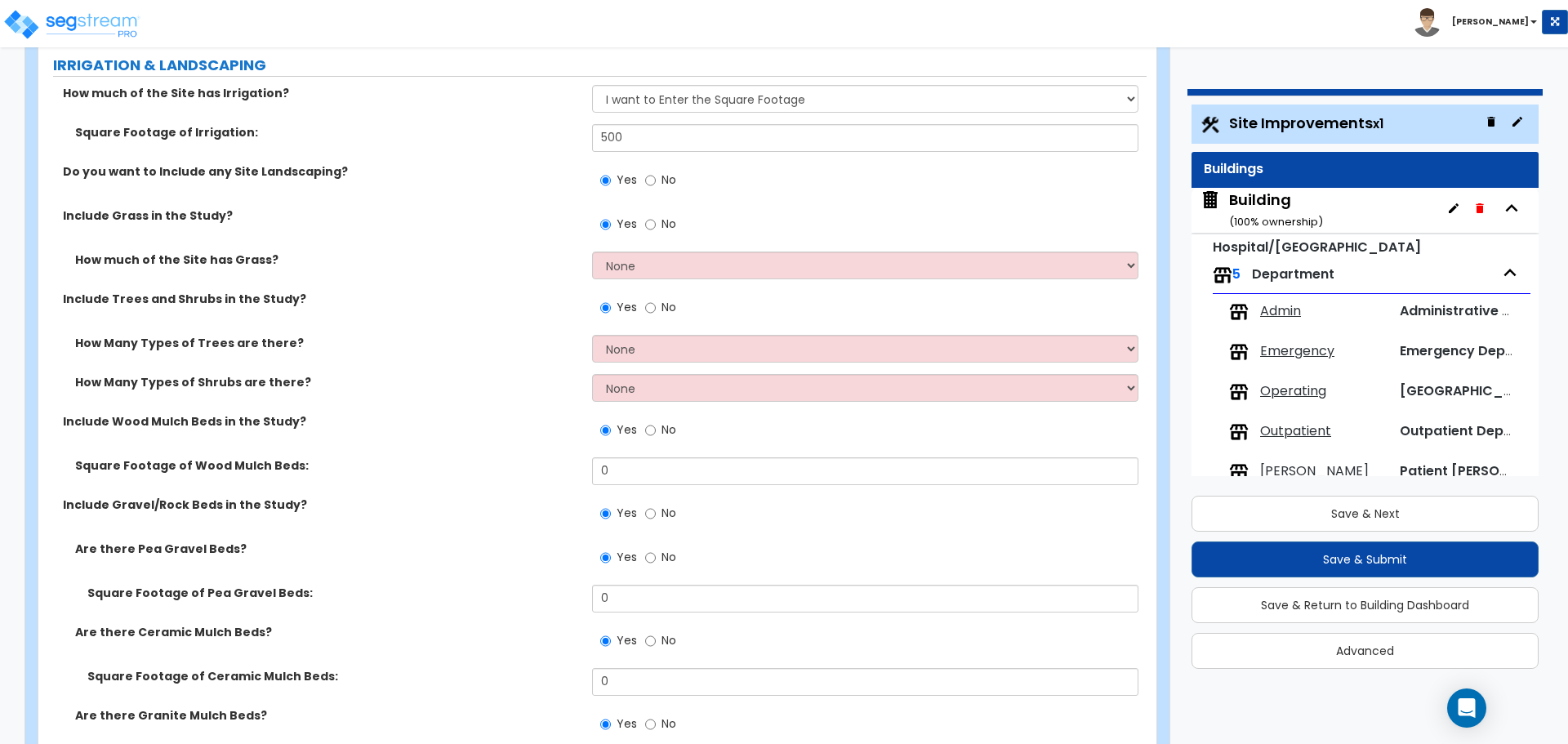
scroll to position [4769, 0]
click at [654, 160] on div "Square Footage of Irrigation: 500" at bounding box center [592, 146] width 1109 height 39
click at [655, 172] on label "No" at bounding box center [660, 184] width 31 height 28
click at [655, 174] on input "No" at bounding box center [650, 183] width 11 height 18
radio input "false"
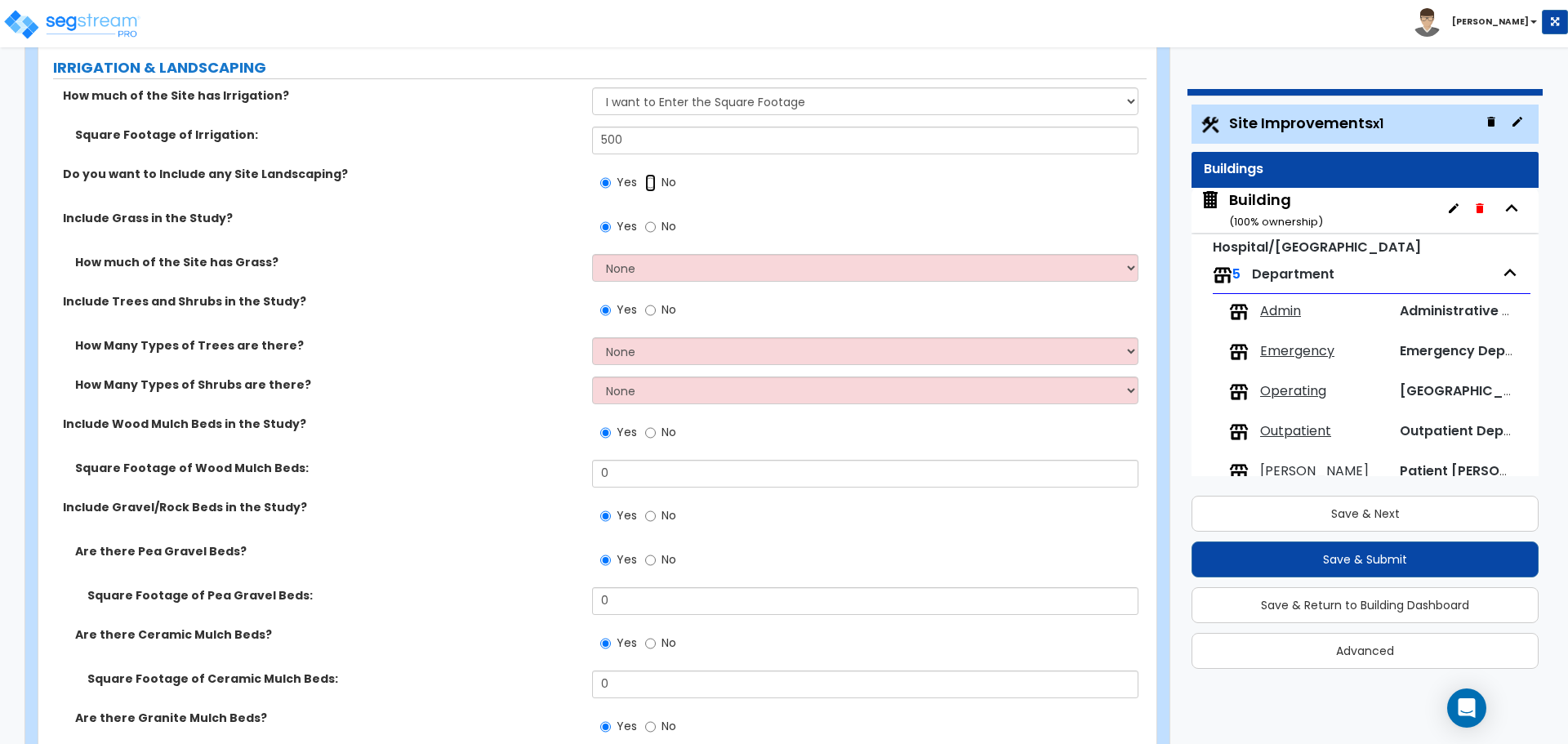
radio input "true"
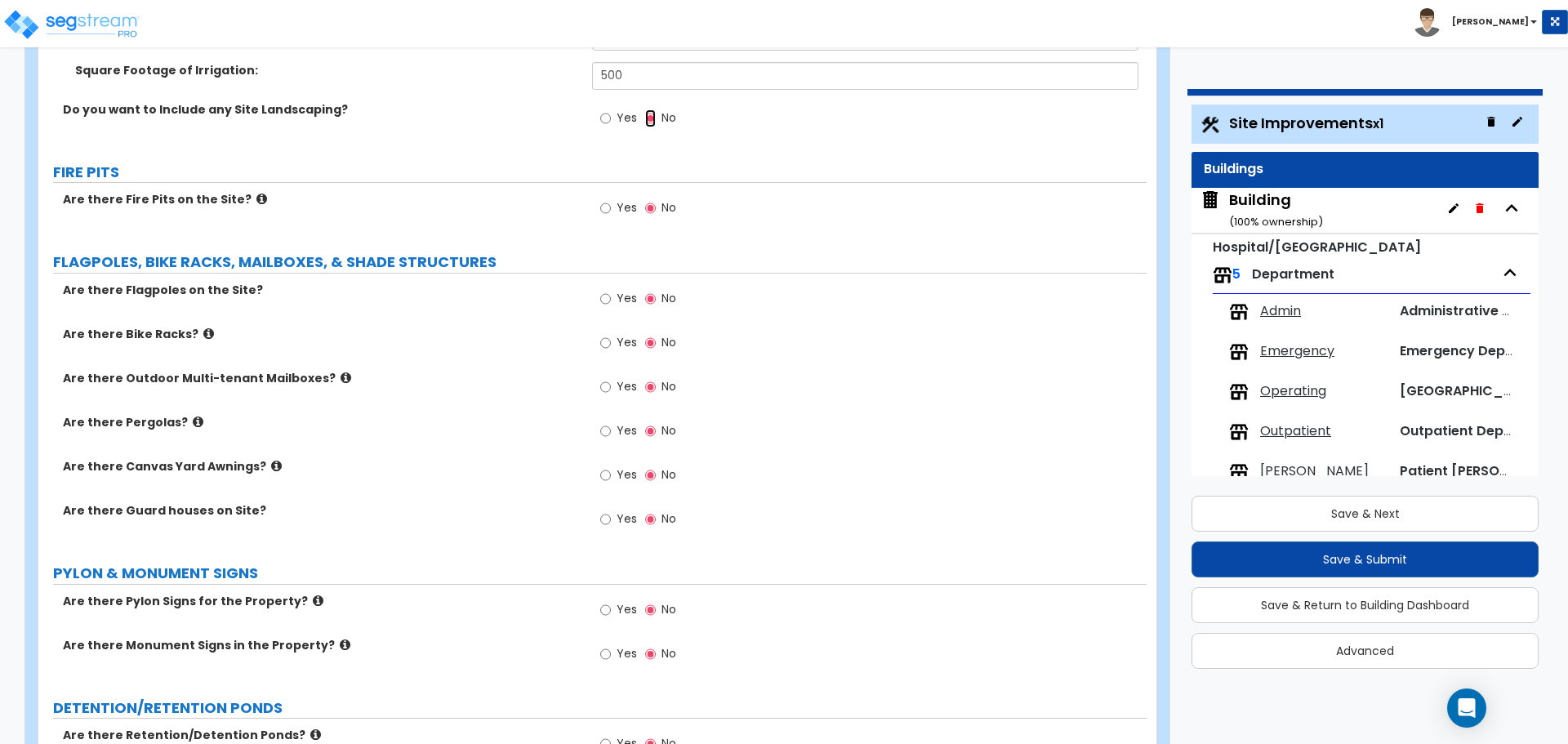
scroll to position [4834, 0]
click at [623, 201] on span "Yes" at bounding box center [626, 207] width 21 height 16
click at [611, 201] on input "Yes" at bounding box center [606, 208] width 11 height 18
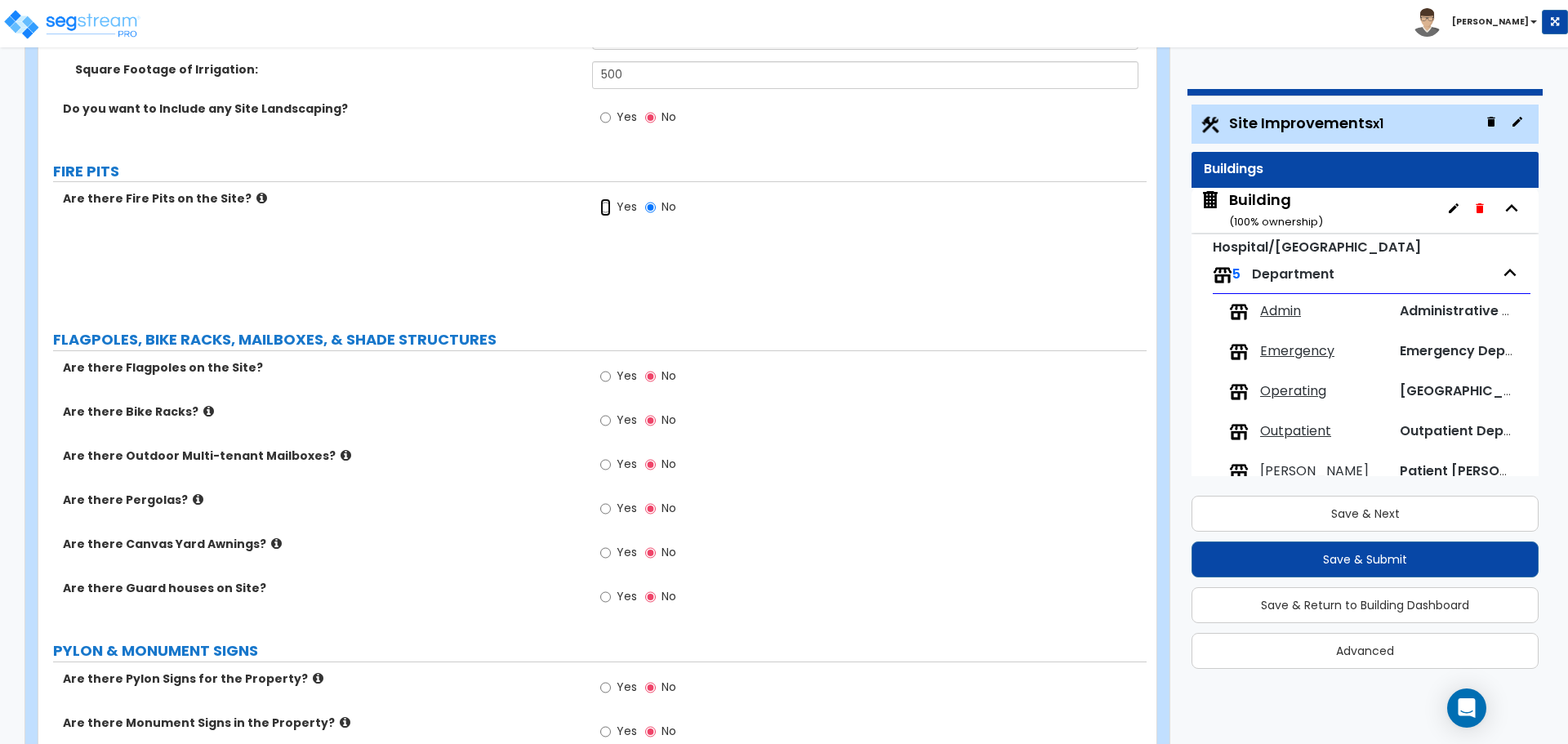
radio input "true"
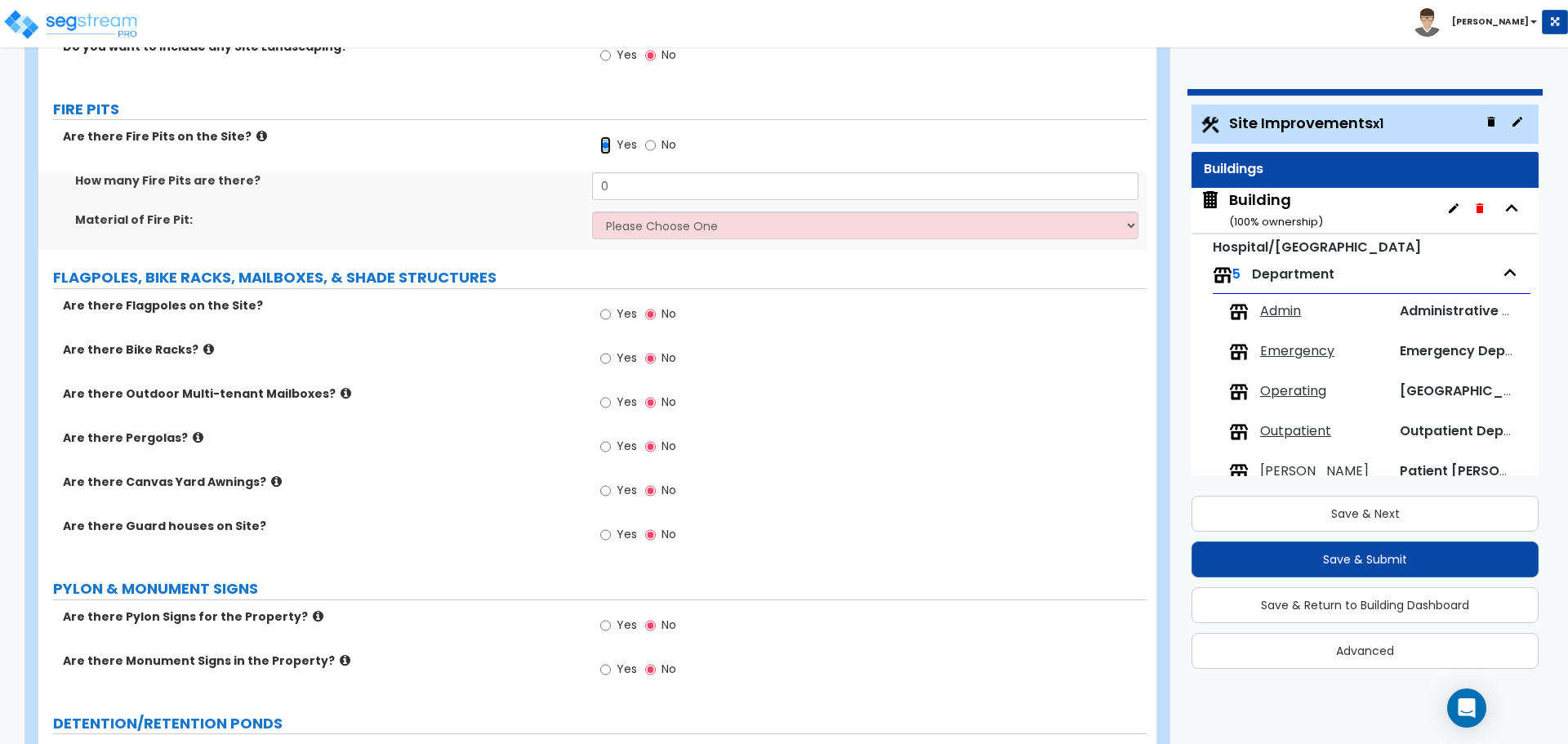
scroll to position [4898, 0]
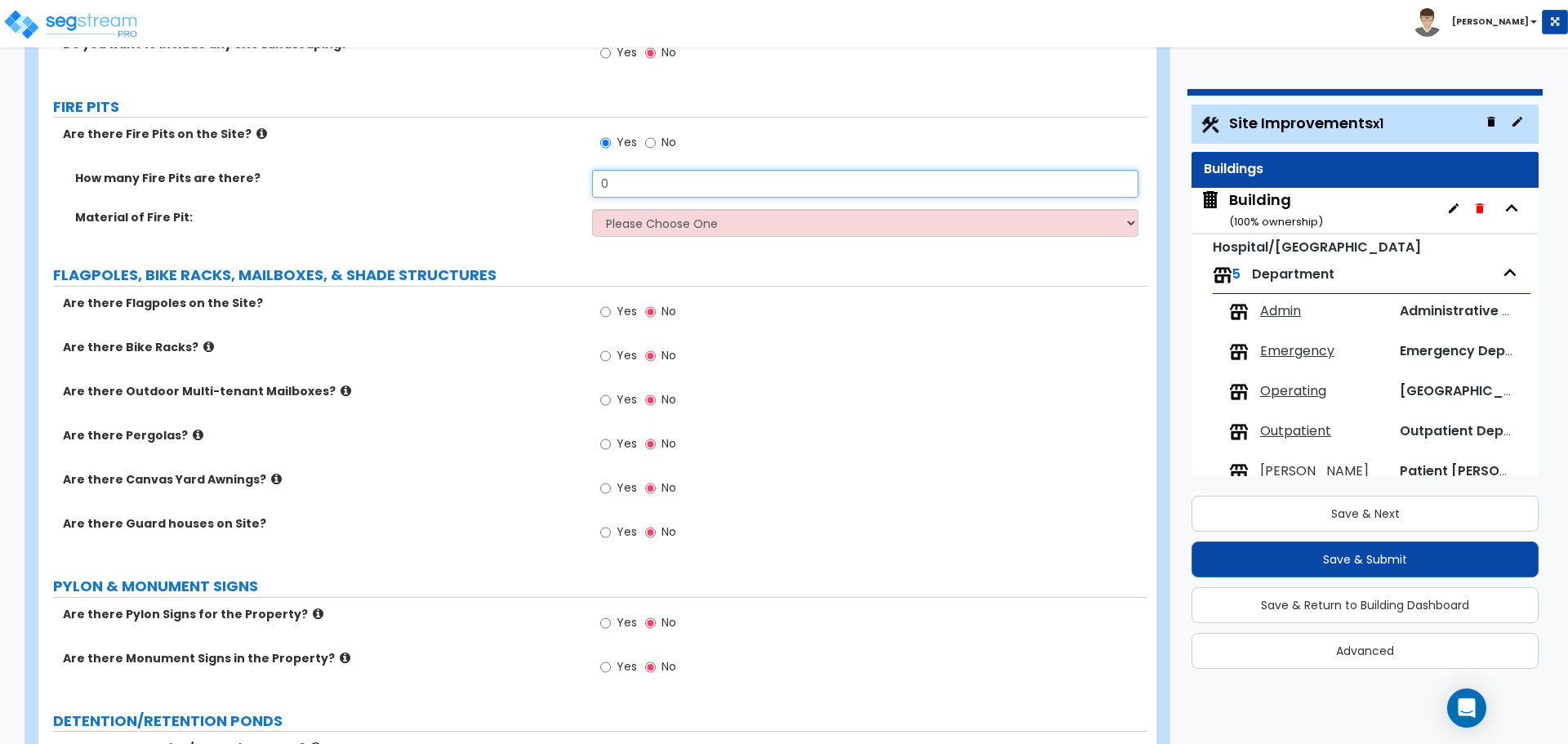
drag, startPoint x: 634, startPoint y: 175, endPoint x: 589, endPoint y: 174, distance: 45.0
click at [589, 174] on div "How many Fire Pits are there? 0" at bounding box center [592, 189] width 1109 height 39
type input "2"
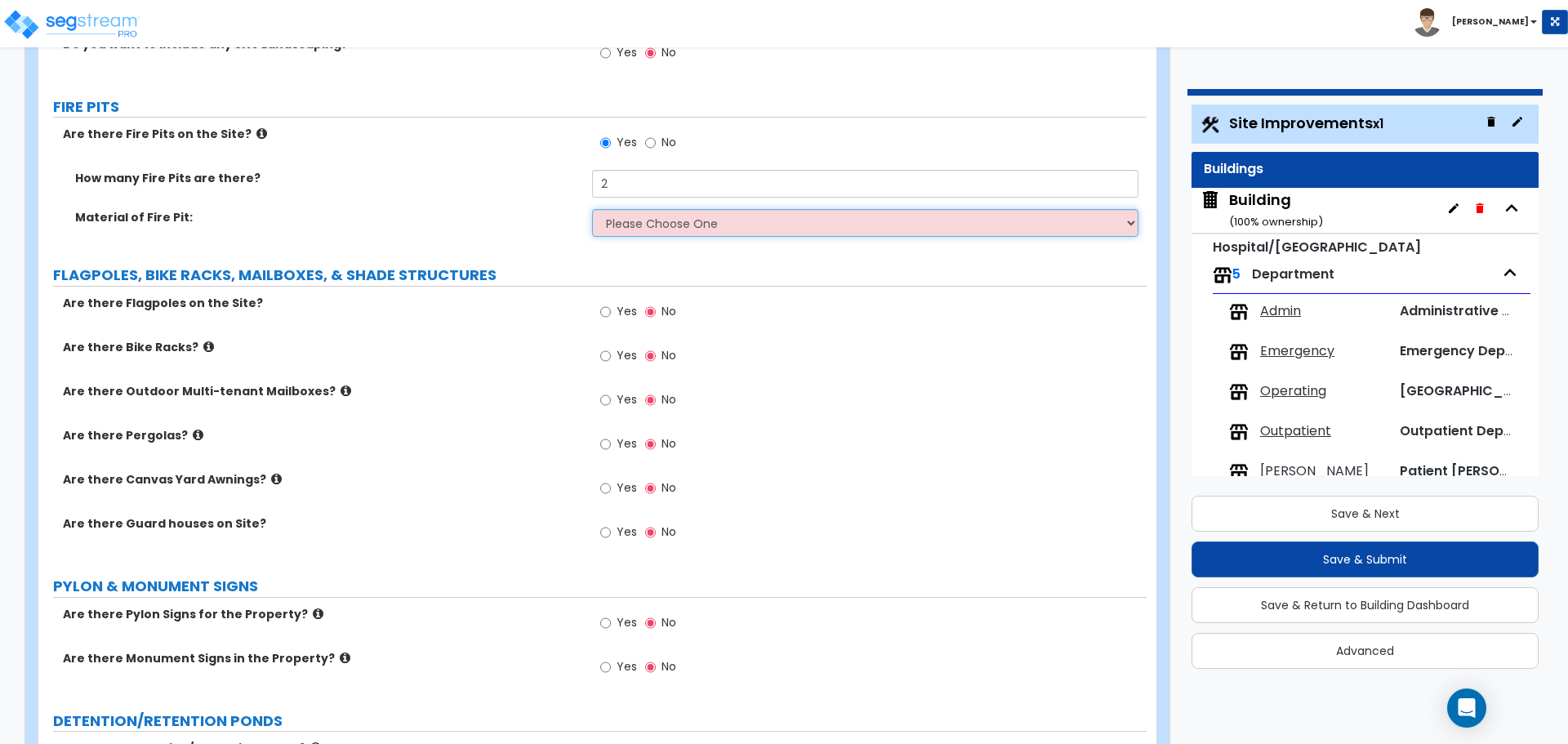
click at [660, 215] on select "Please Choose One Concrete Block Brick Stone" at bounding box center [865, 222] width 546 height 28
select select "1"
click at [592, 209] on select "Please Choose One Concrete Block Brick Stone" at bounding box center [865, 222] width 546 height 28
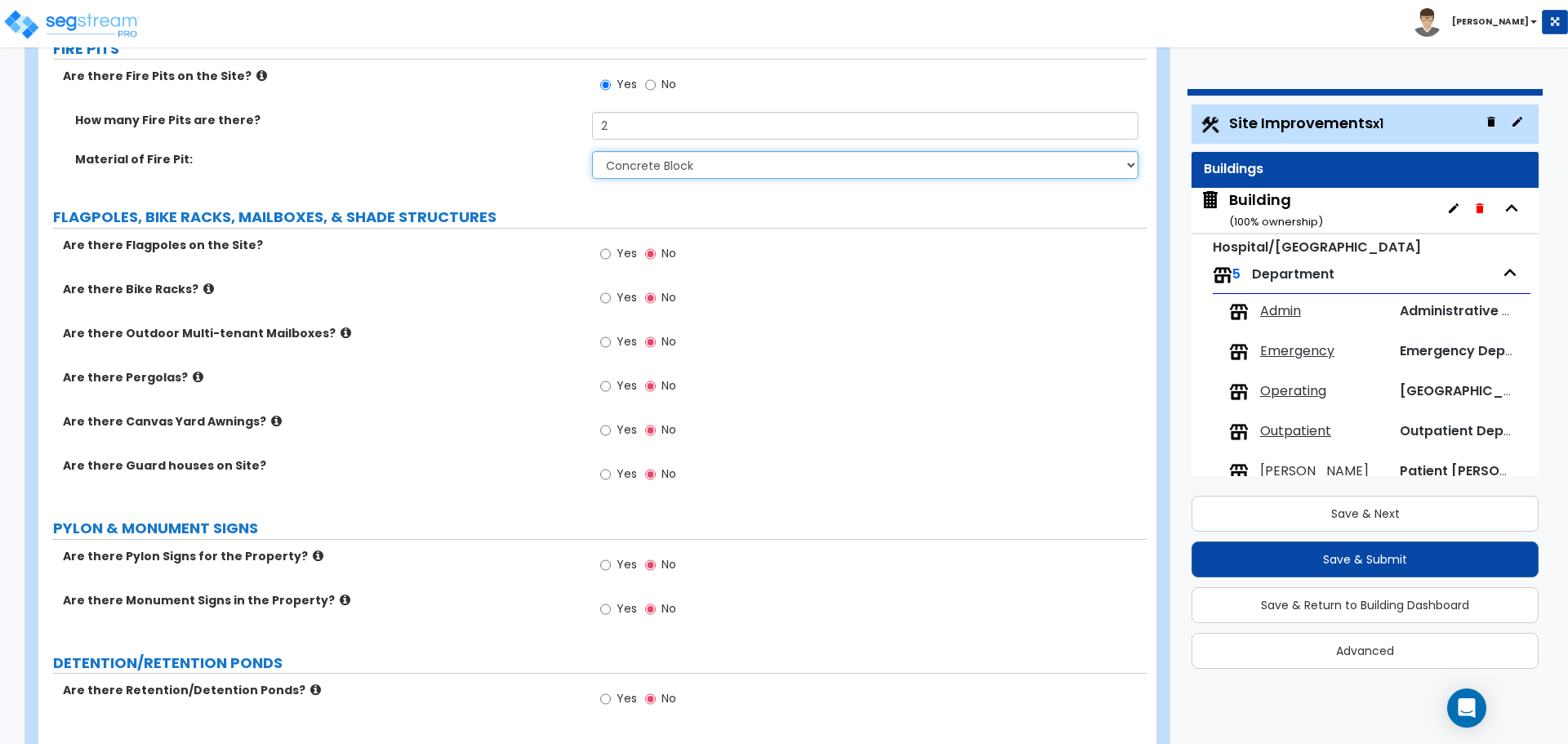
scroll to position [4957, 0]
click at [617, 244] on span "Yes" at bounding box center [626, 252] width 21 height 16
click at [611, 244] on input "Yes" at bounding box center [606, 253] width 11 height 18
radio input "true"
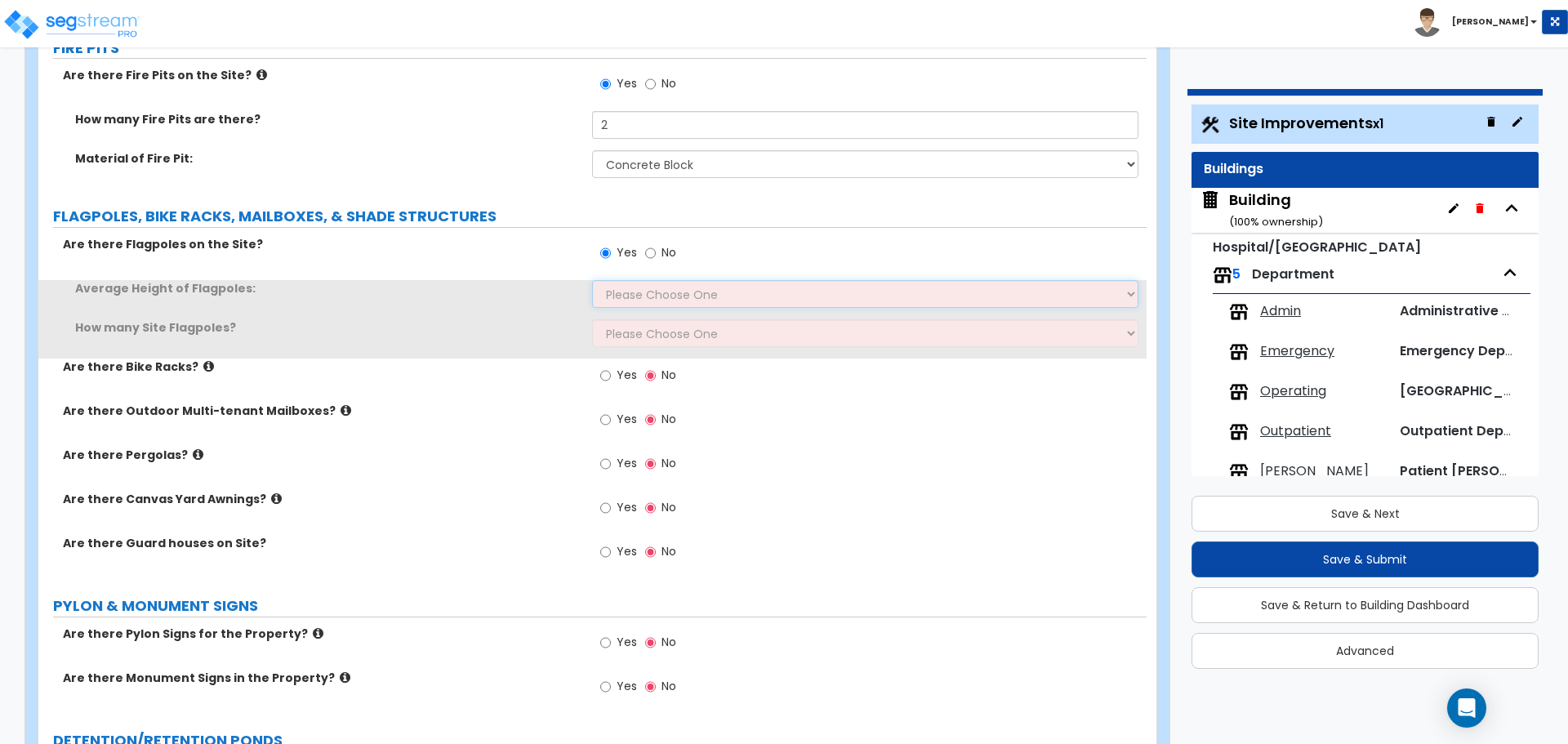
click at [634, 282] on select "Please Choose One 20 ft 59 ft 70 ft 100 ft" at bounding box center [865, 293] width 546 height 28
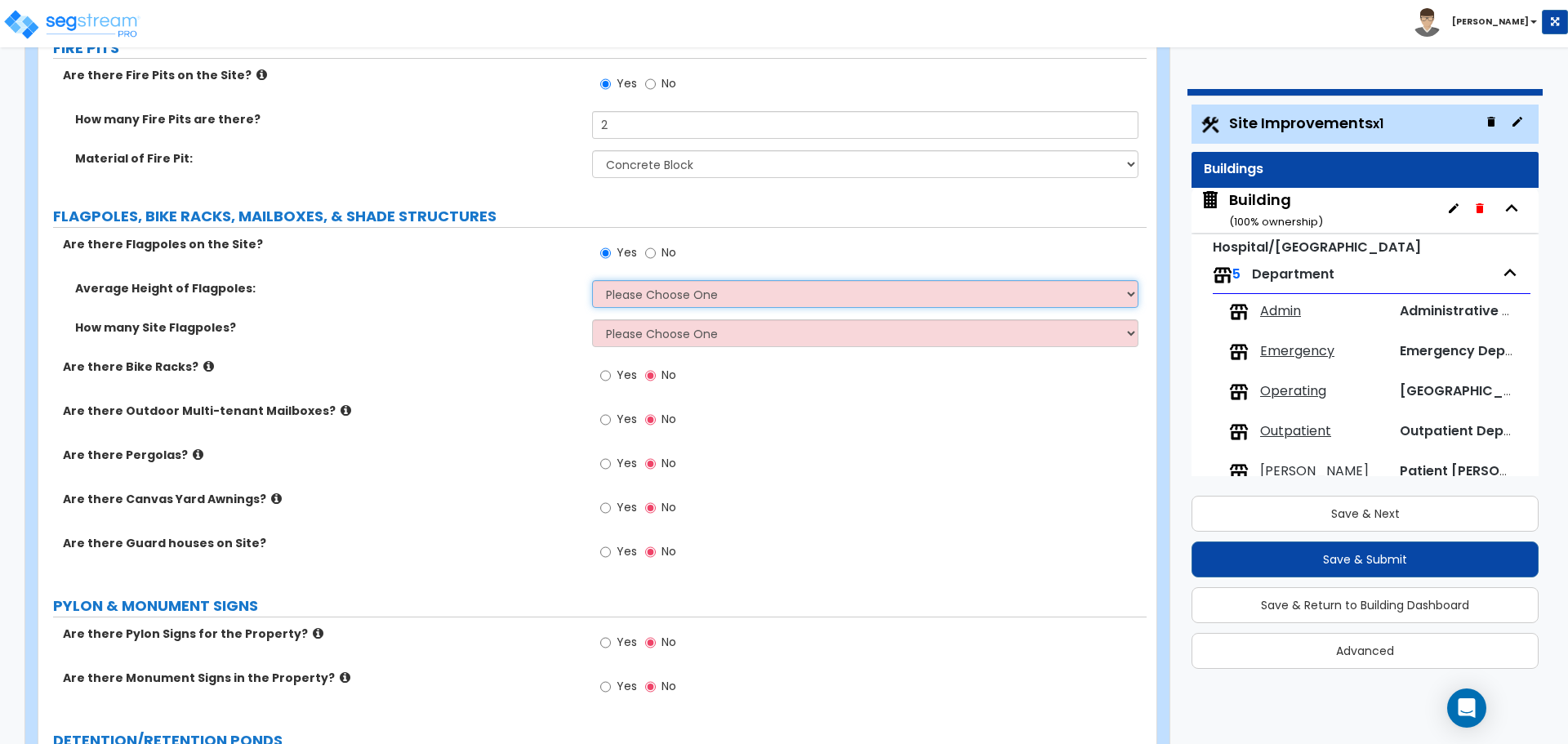
select select "2"
click at [592, 280] on select "Please Choose One 20 ft 59 ft 70 ft 100 ft" at bounding box center [865, 293] width 546 height 28
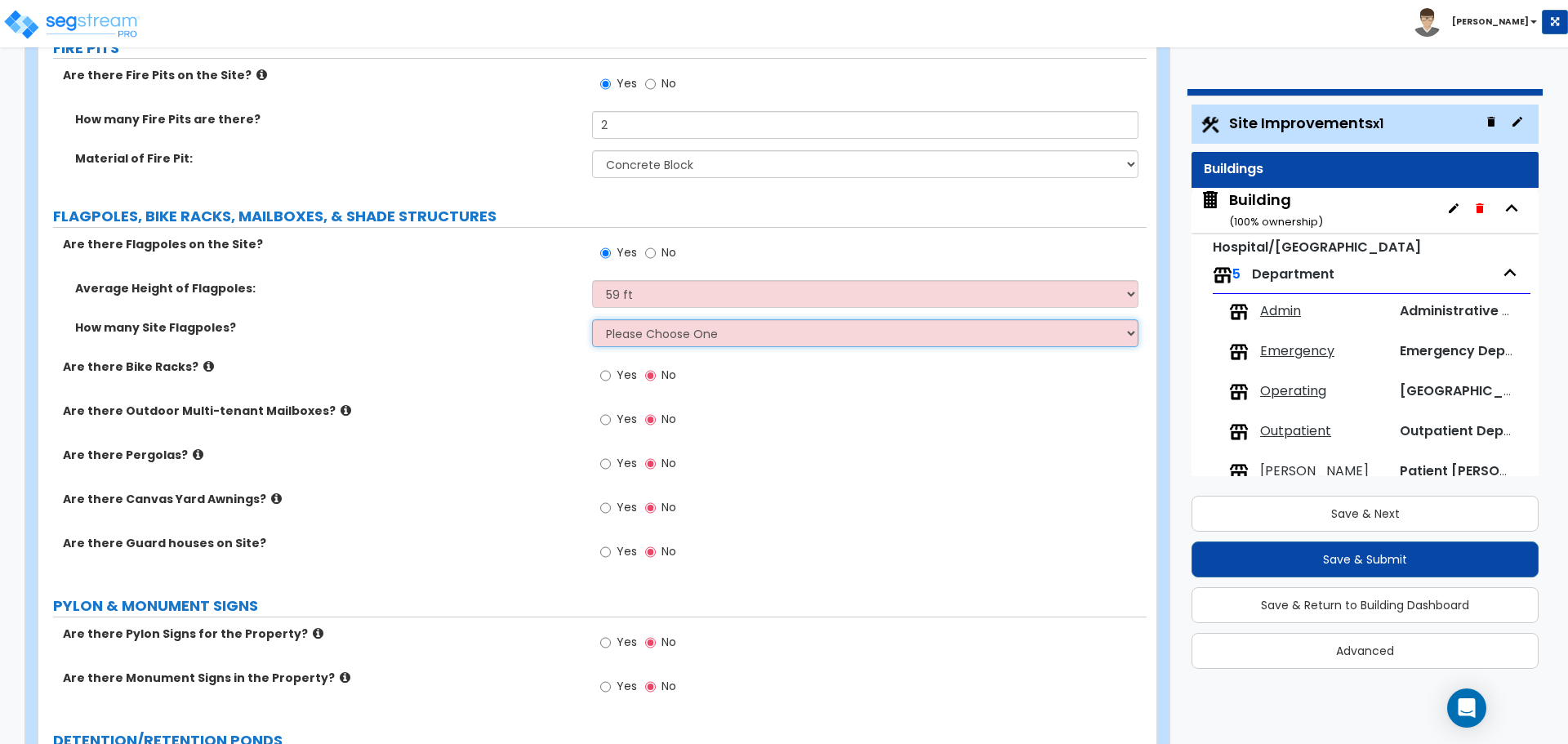
drag, startPoint x: 635, startPoint y: 283, endPoint x: 653, endPoint y: 335, distance: 55.0
click at [653, 335] on select "Please Choose One 1 2 3 4 5" at bounding box center [865, 333] width 546 height 28
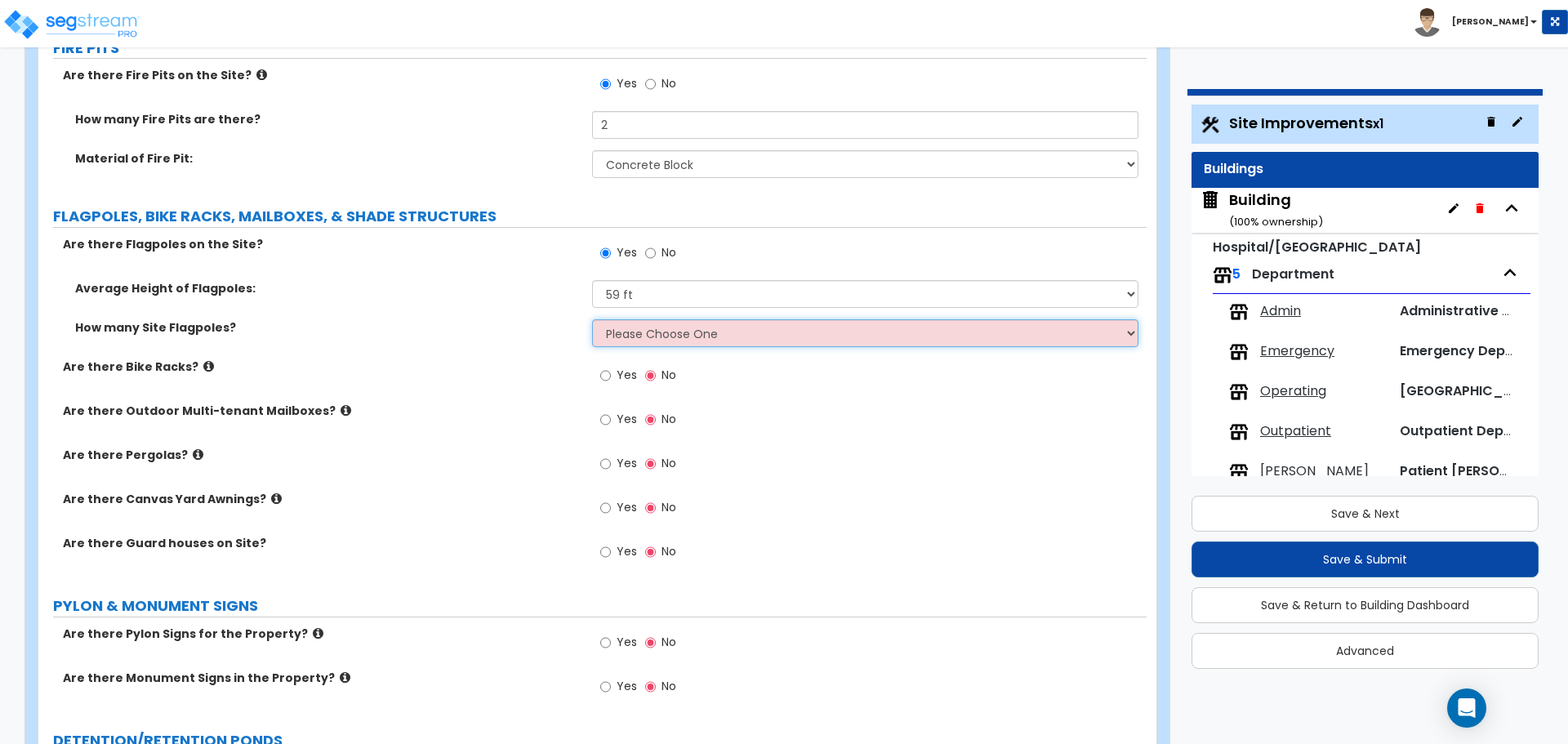
select select "2"
click at [592, 319] on select "Please Choose One 1 2 3 4 5" at bounding box center [865, 333] width 546 height 28
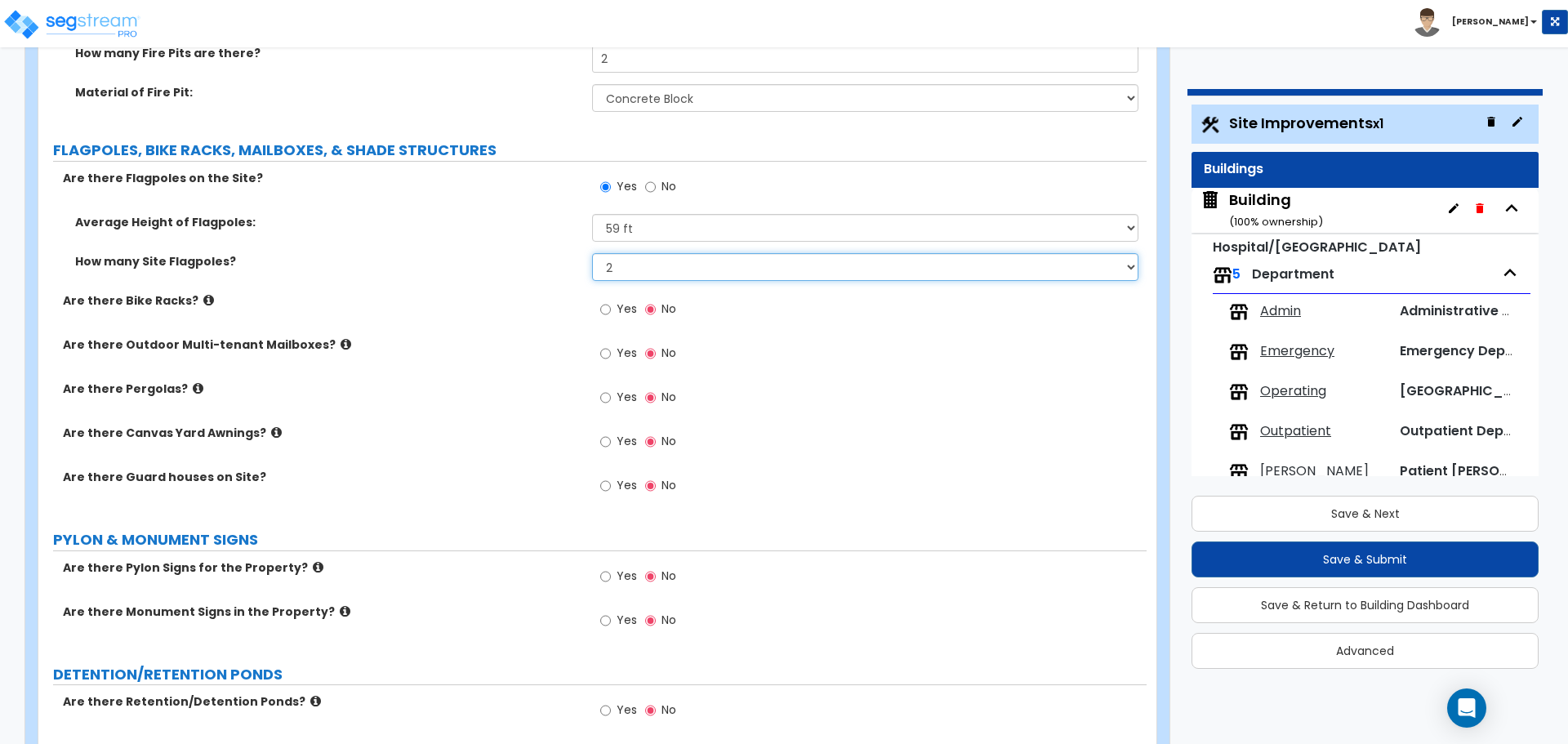
scroll to position [5030, 0]
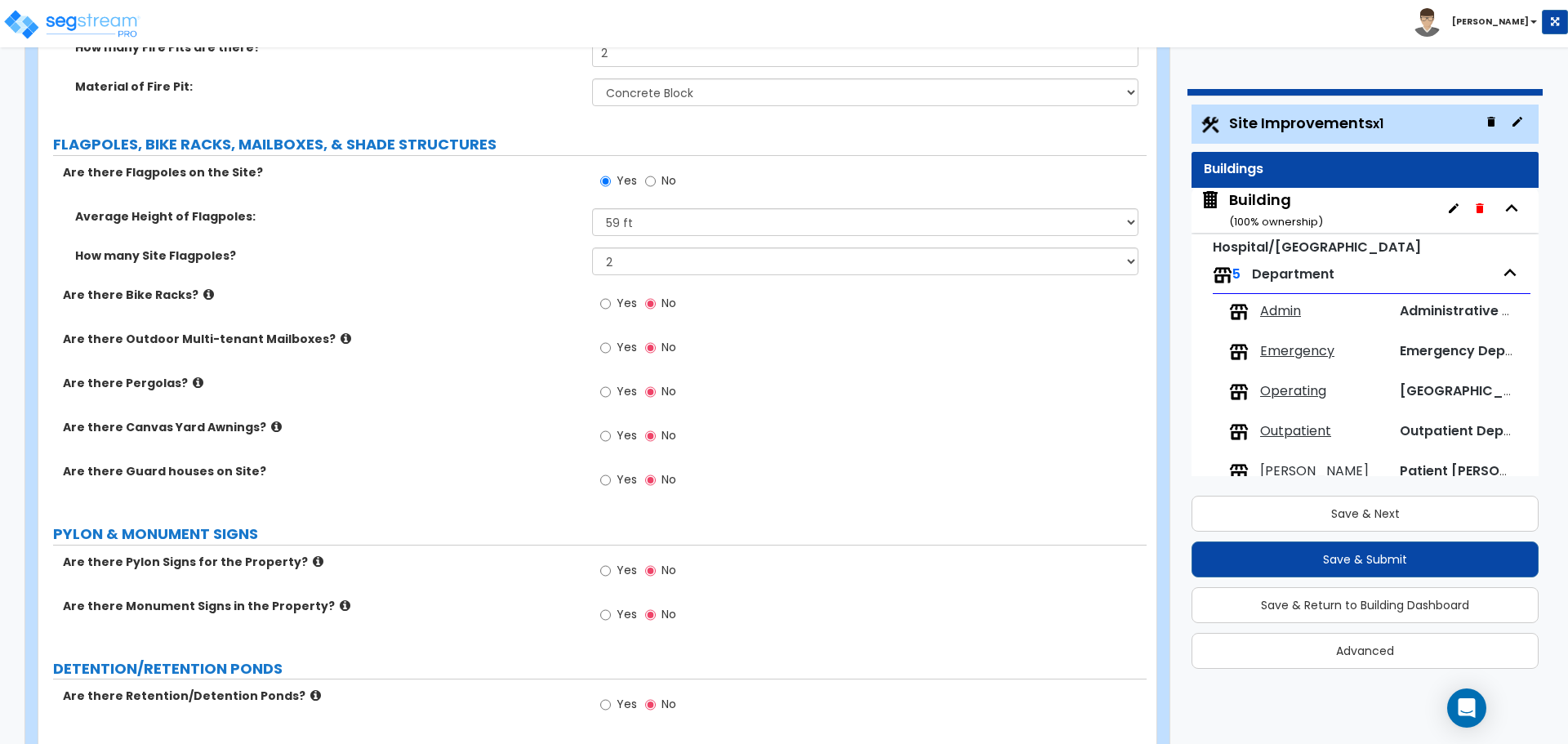
click at [623, 298] on span "Yes" at bounding box center [626, 303] width 21 height 16
click at [611, 298] on input "Yes" at bounding box center [606, 304] width 11 height 18
radio input "true"
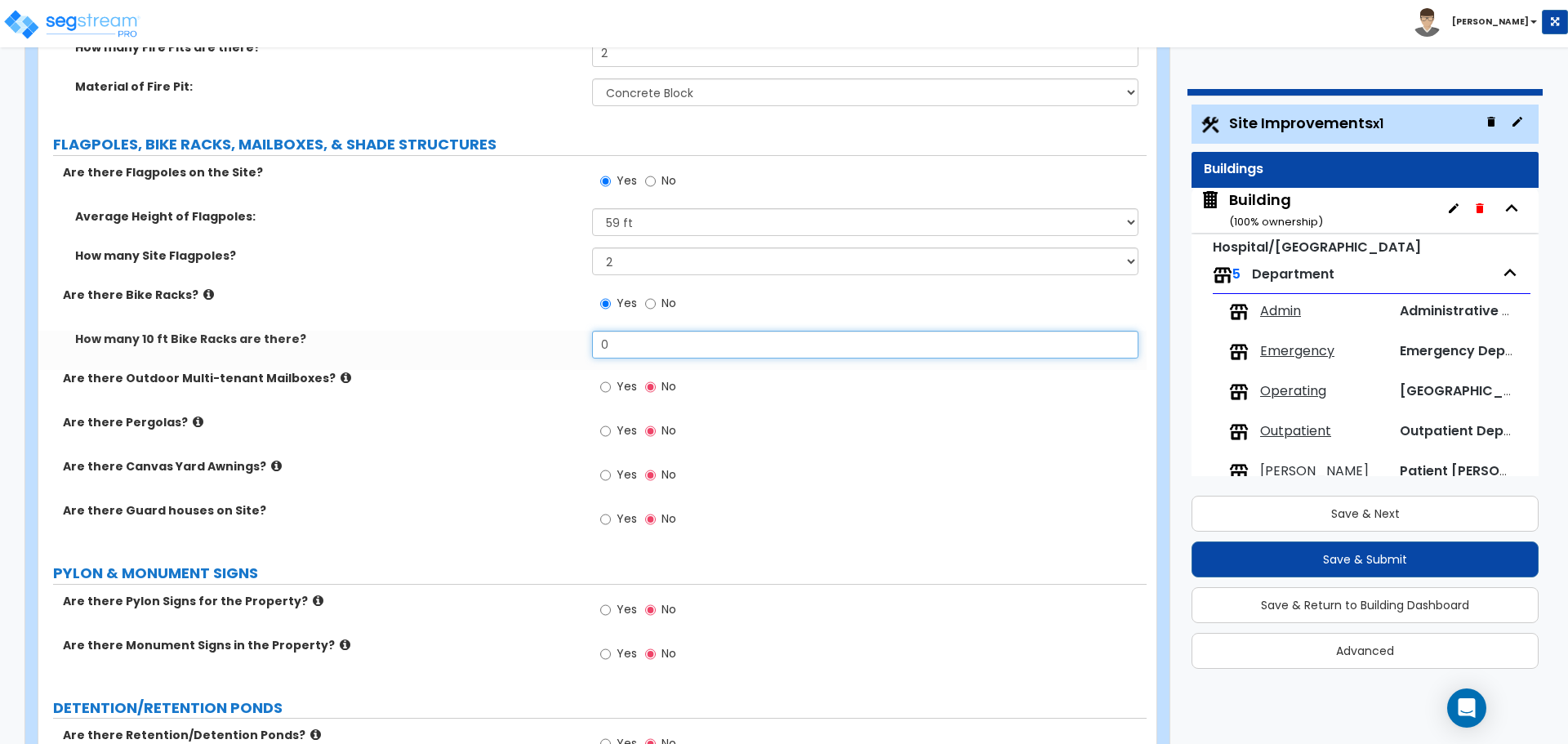
drag, startPoint x: 624, startPoint y: 351, endPoint x: 555, endPoint y: 331, distance: 71.8
click at [556, 331] on div "How many 10 ft Bike Racks are there? 0" at bounding box center [592, 351] width 1109 height 39
type input "2"
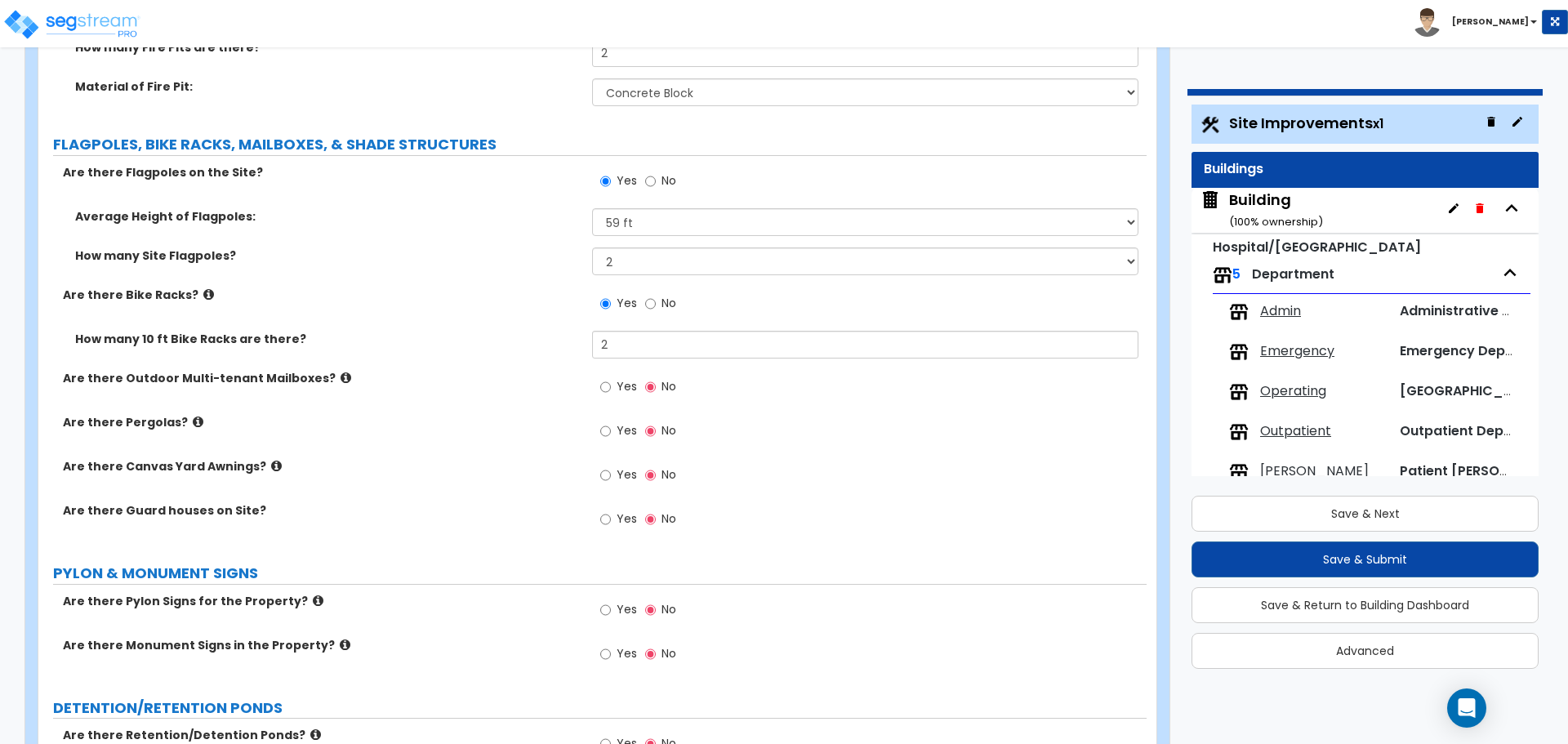
click at [203, 288] on icon at bounding box center [209, 294] width 11 height 12
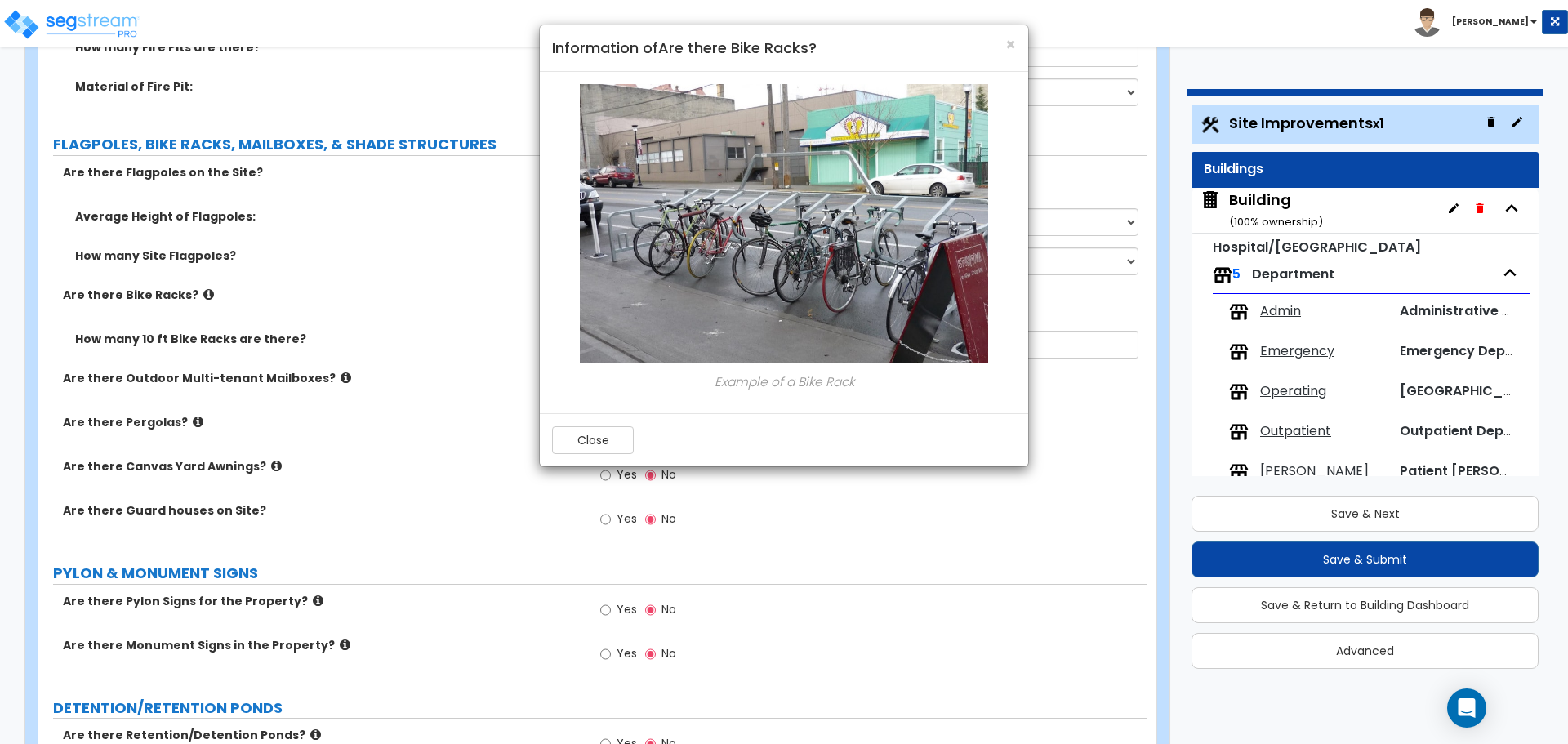
click at [596, 420] on div "Close" at bounding box center [784, 440] width 489 height 54
click at [590, 422] on div "Close" at bounding box center [784, 440] width 489 height 54
click at [575, 429] on button "Close" at bounding box center [593, 440] width 82 height 28
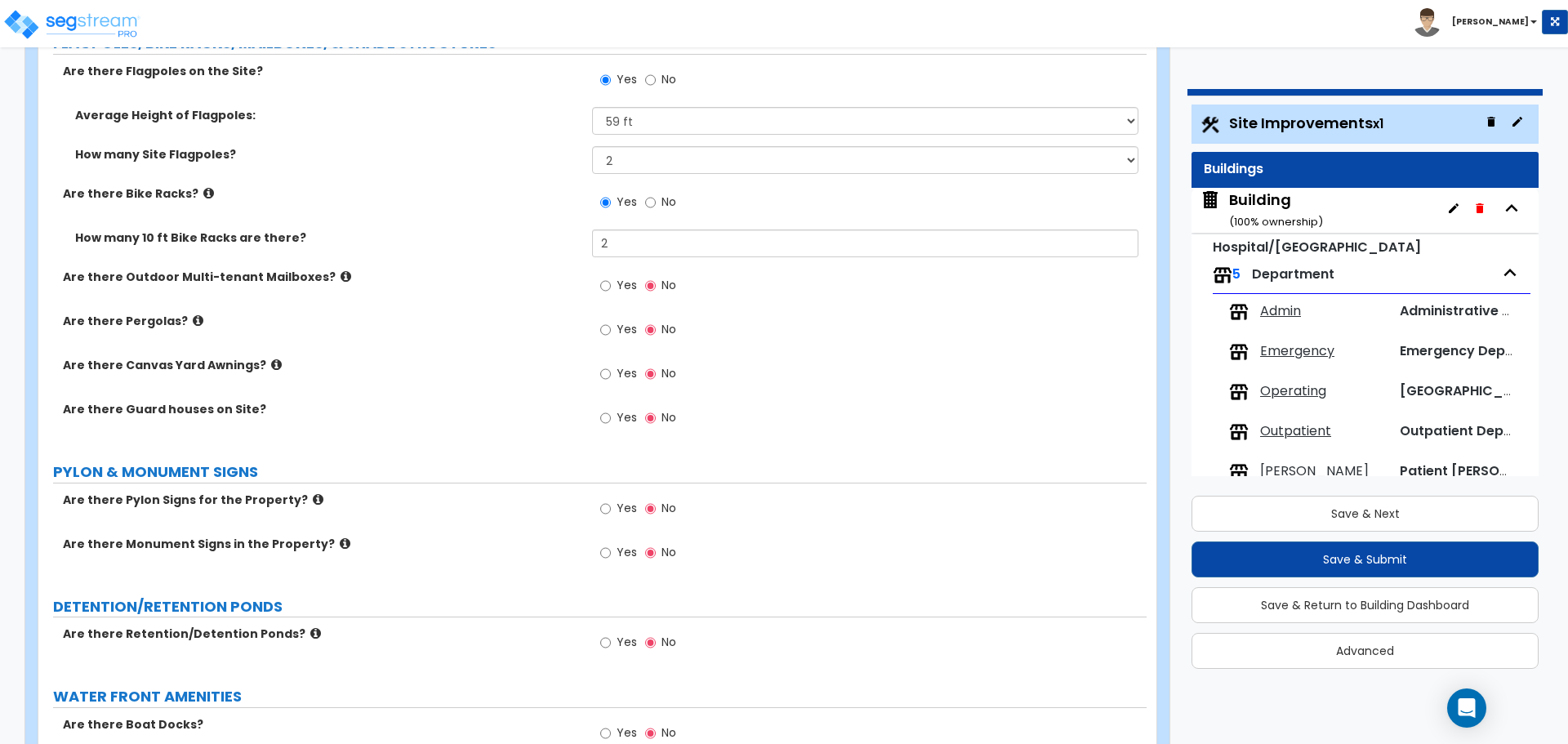
scroll to position [5135, 0]
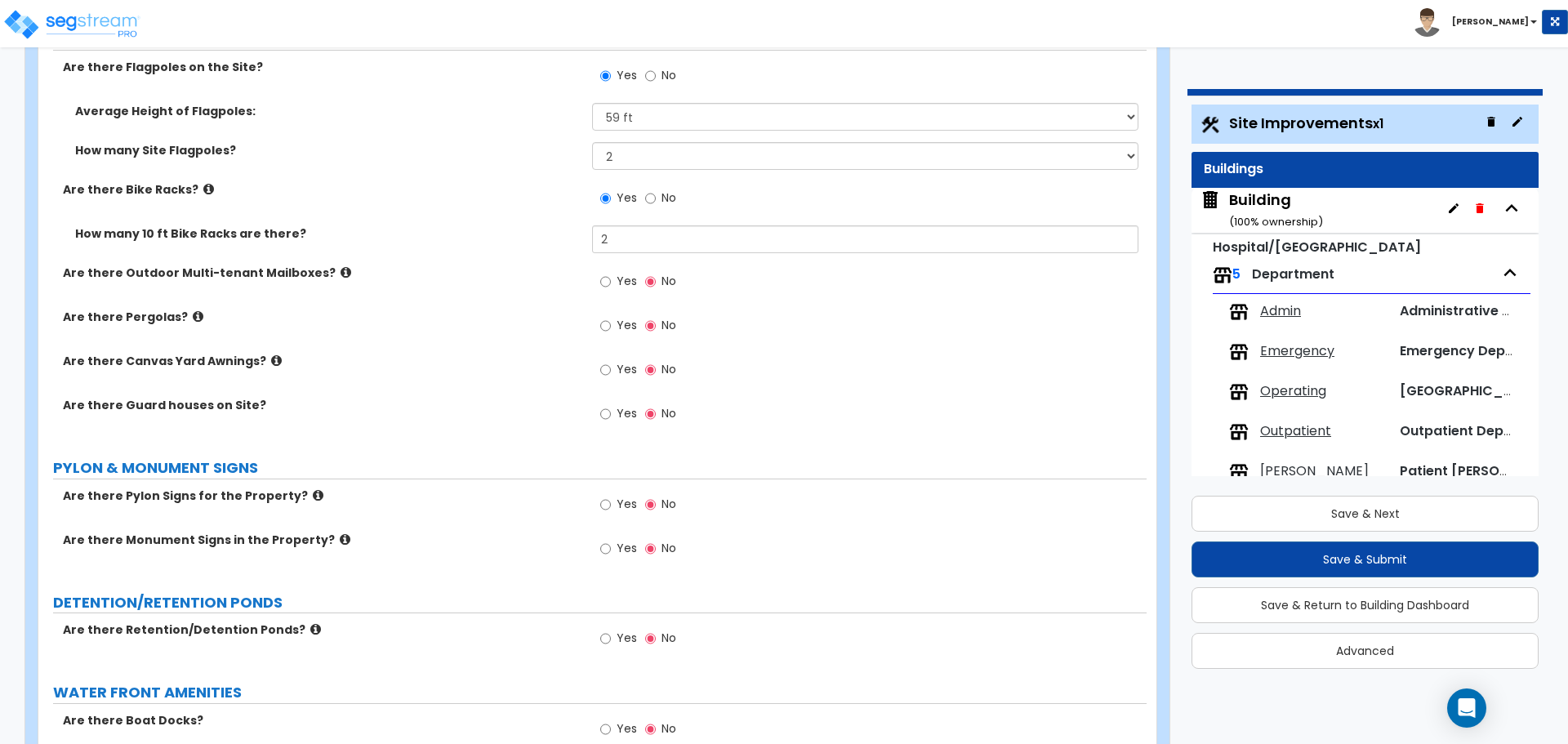
click at [648, 257] on div "How many 10 ft Bike Racks are there? 2" at bounding box center [592, 245] width 1109 height 39
click at [607, 289] on label "Yes" at bounding box center [618, 283] width 37 height 28
click at [607, 289] on input "Yes" at bounding box center [606, 282] width 11 height 18
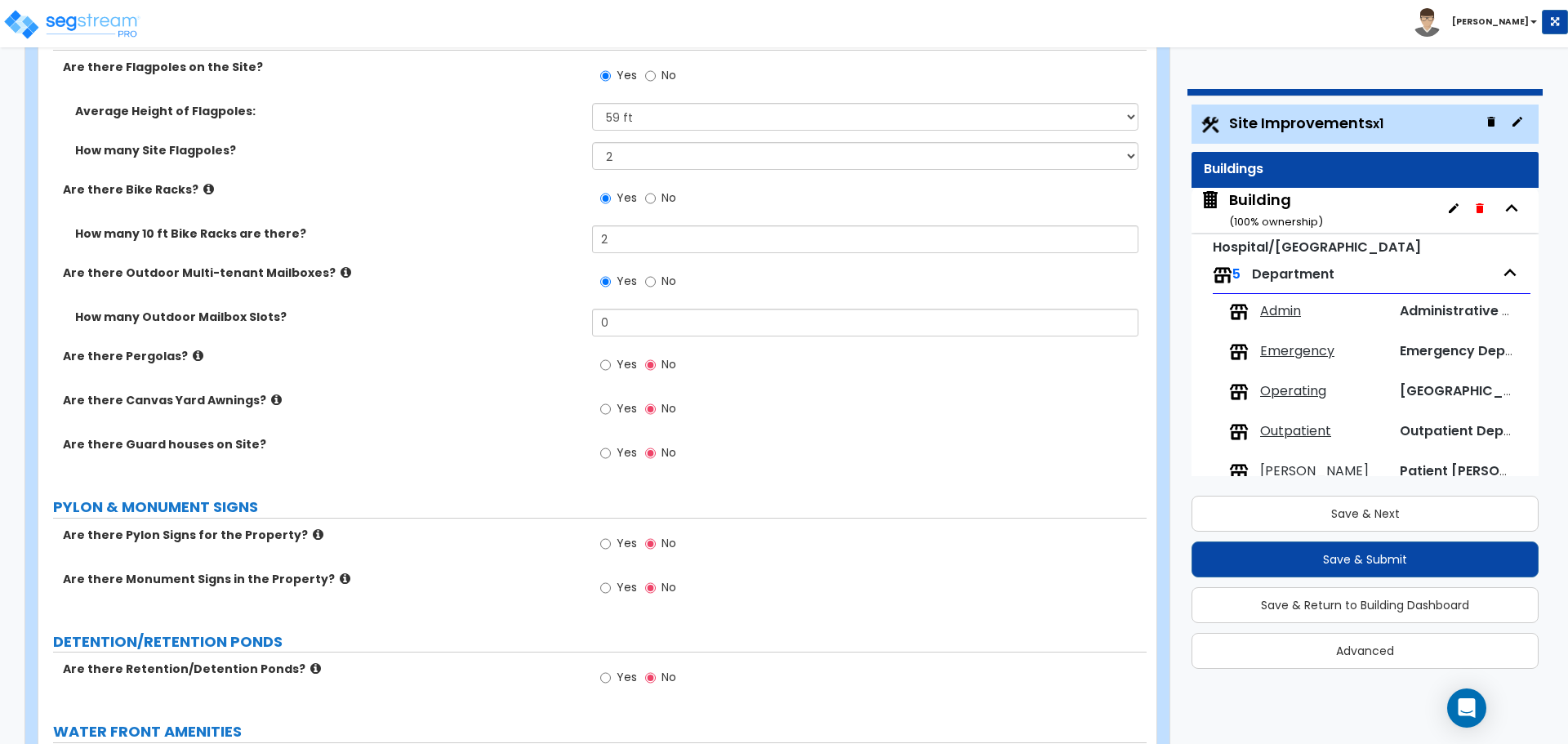
click at [497, 193] on div "Are there Bike Racks? Yes No" at bounding box center [592, 203] width 1109 height 44
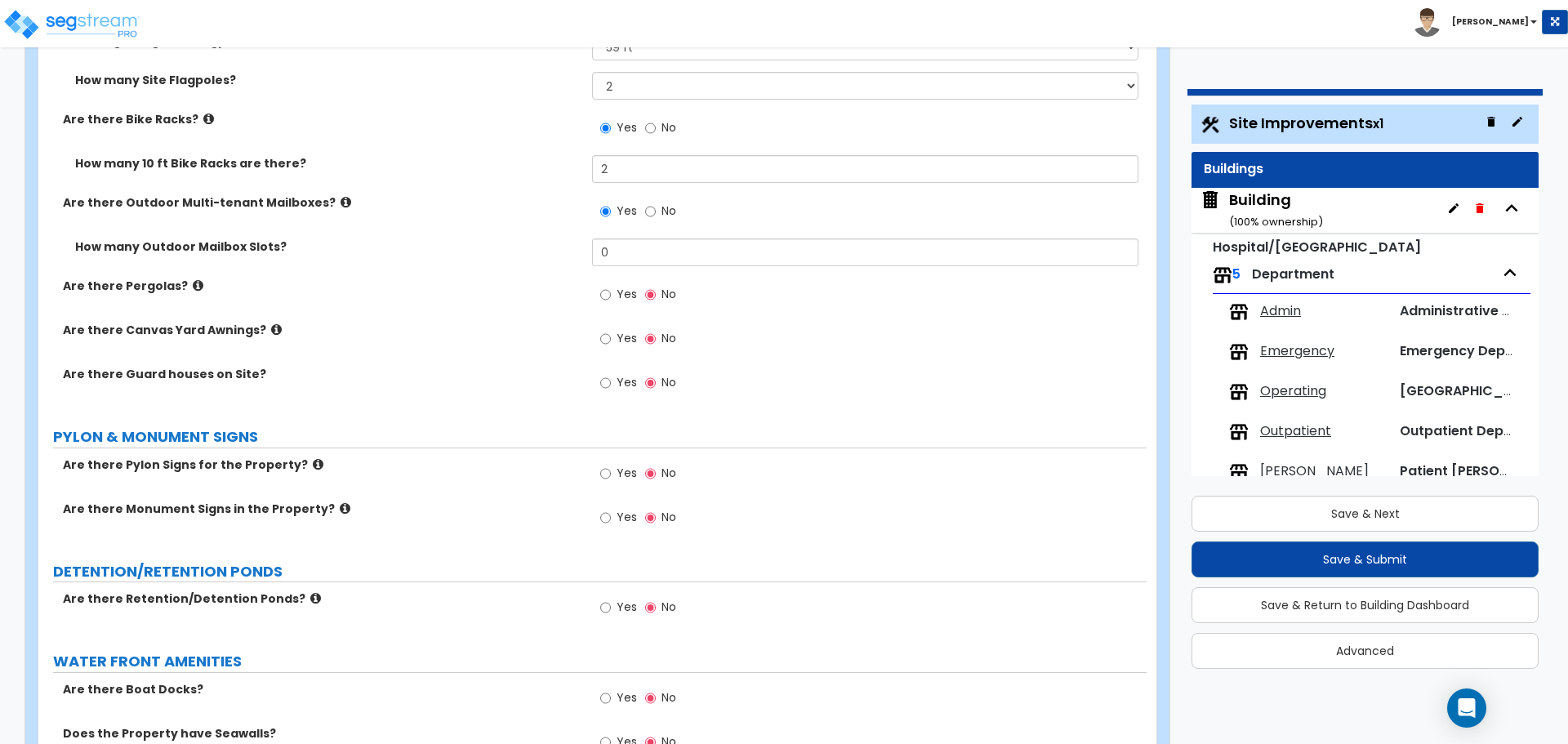
scroll to position [5219, 0]
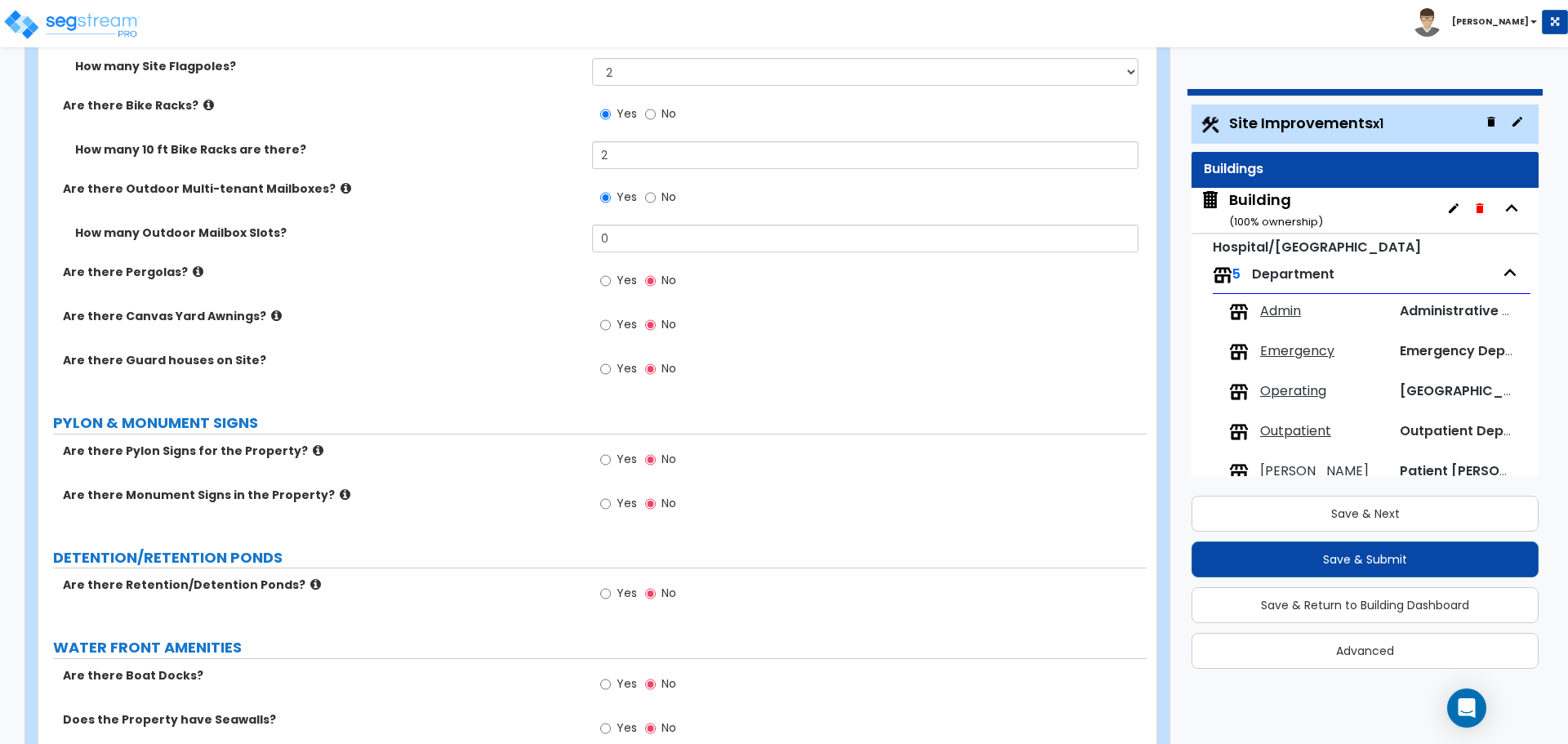
click at [341, 184] on icon at bounding box center [346, 188] width 11 height 12
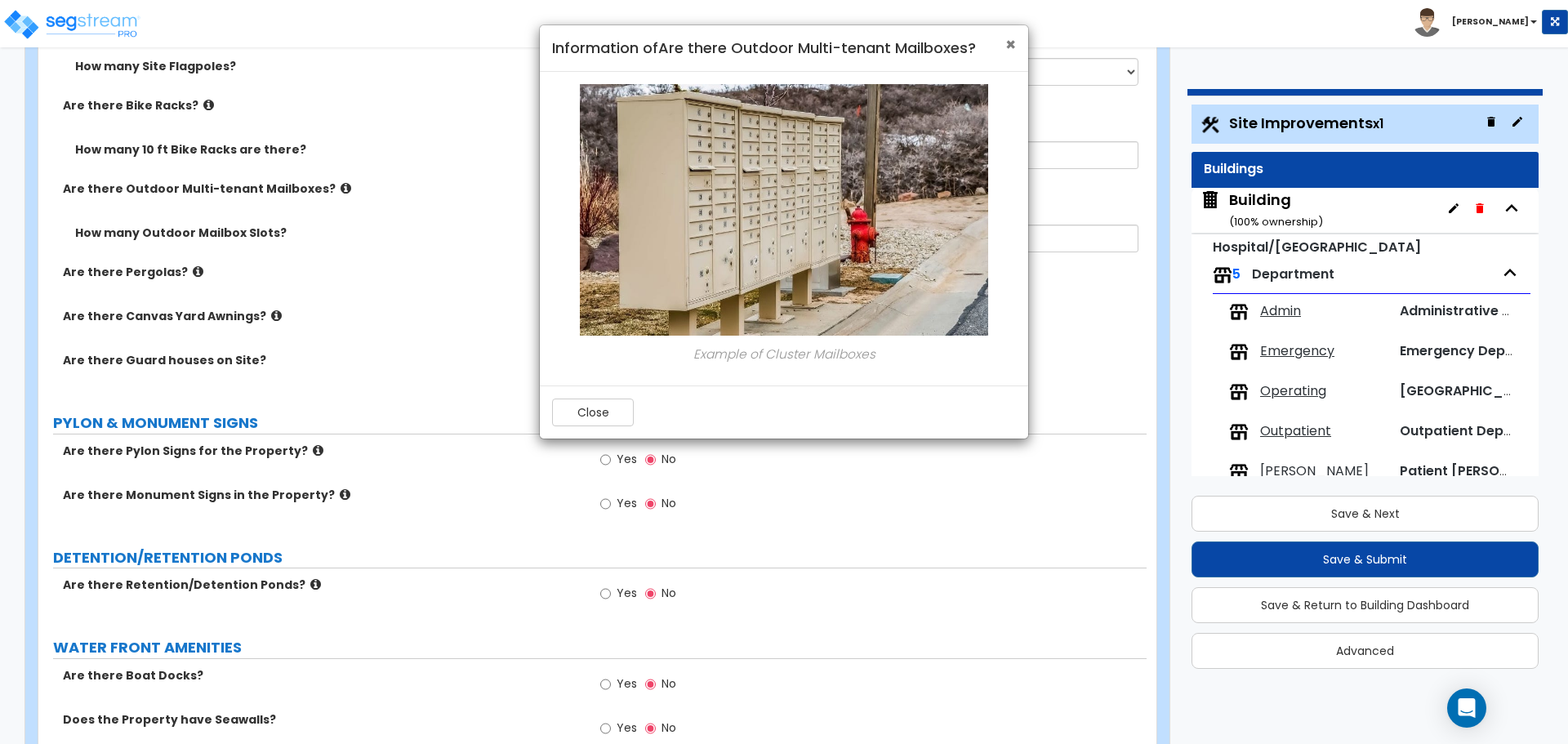
click at [1010, 44] on span "×" at bounding box center [1011, 45] width 11 height 24
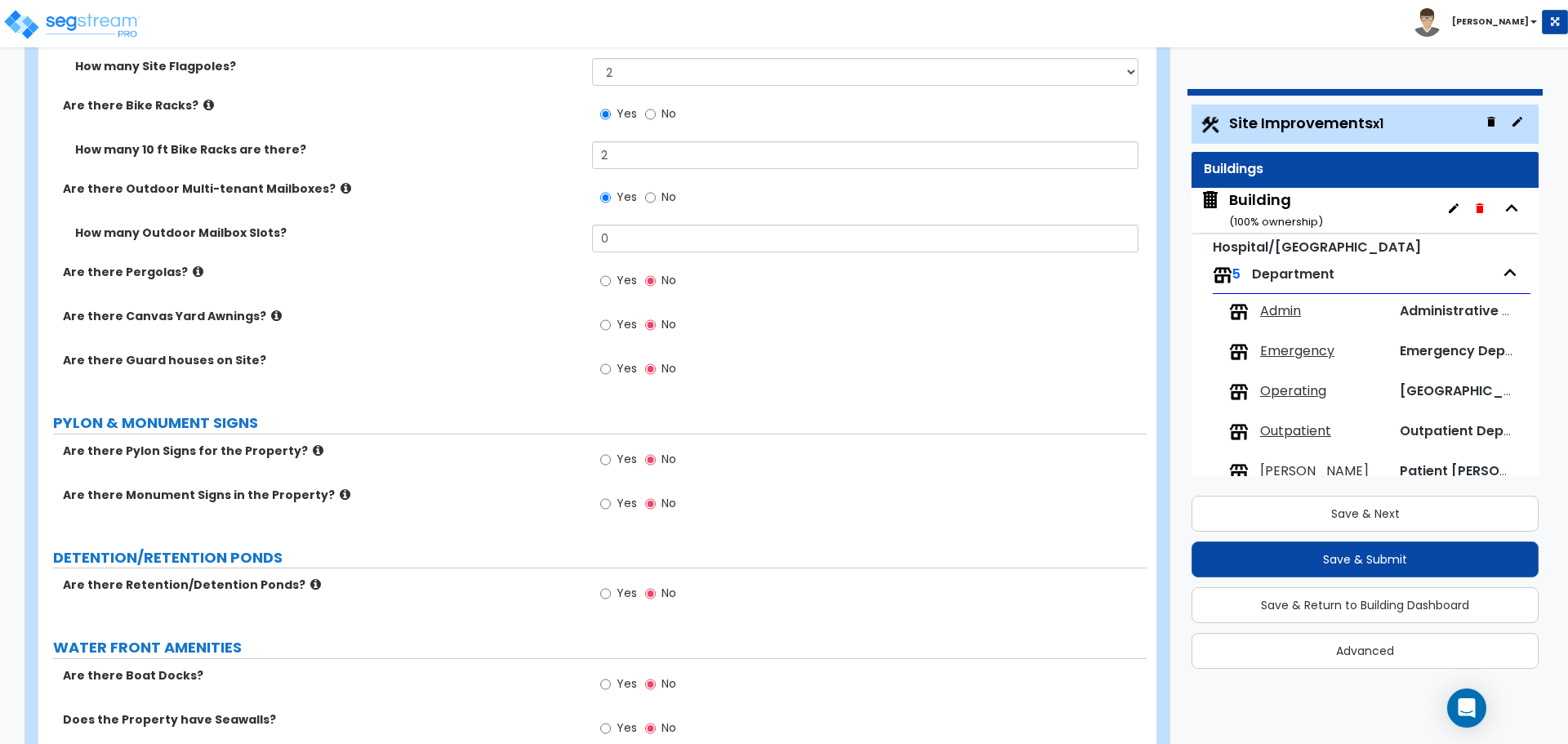
click at [674, 202] on label "No" at bounding box center [660, 199] width 31 height 28
click at [656, 202] on input "No" at bounding box center [650, 198] width 11 height 18
radio input "false"
radio input "true"
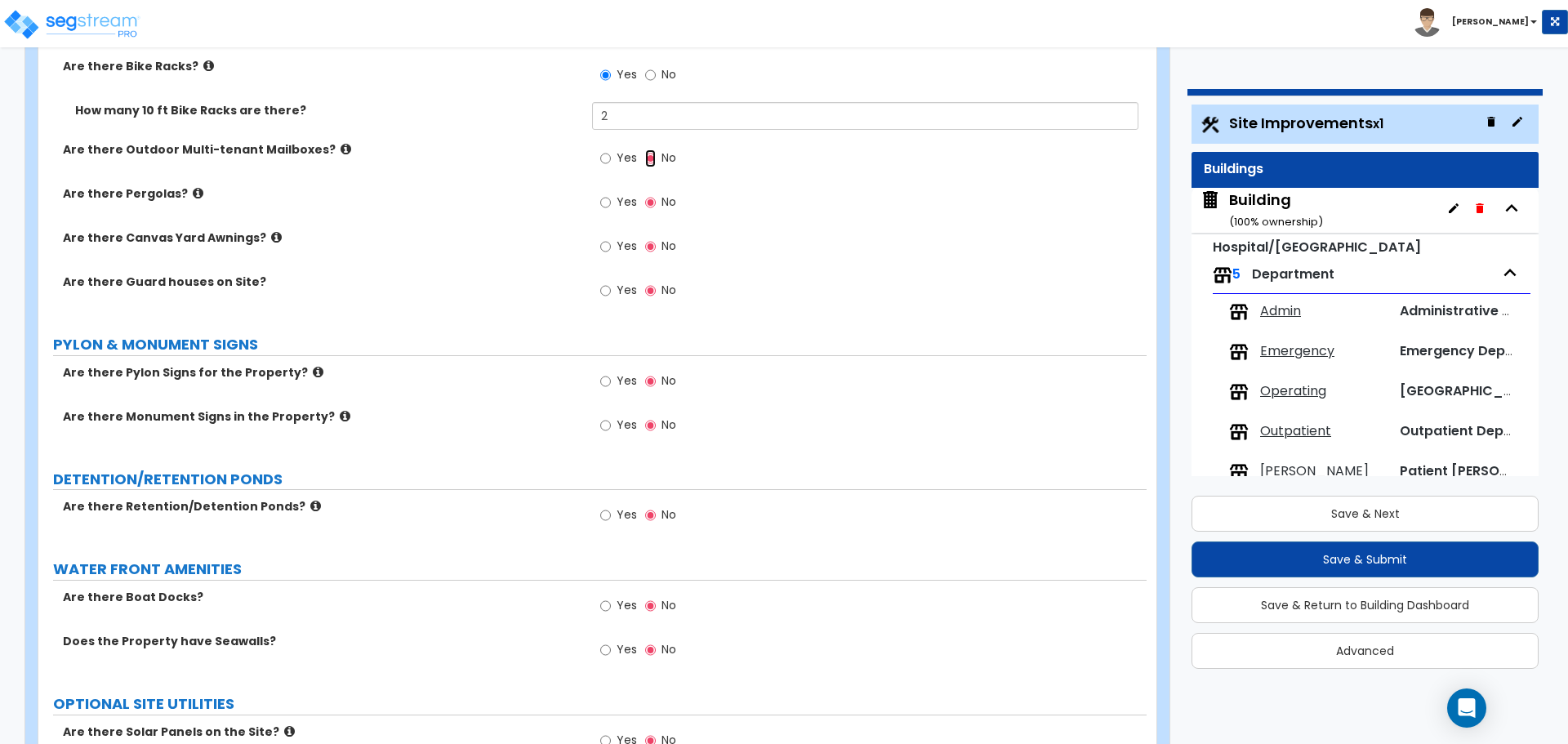
scroll to position [5259, 0]
click at [617, 193] on span "Yes" at bounding box center [626, 201] width 21 height 16
click at [611, 193] on input "Yes" at bounding box center [606, 202] width 11 height 18
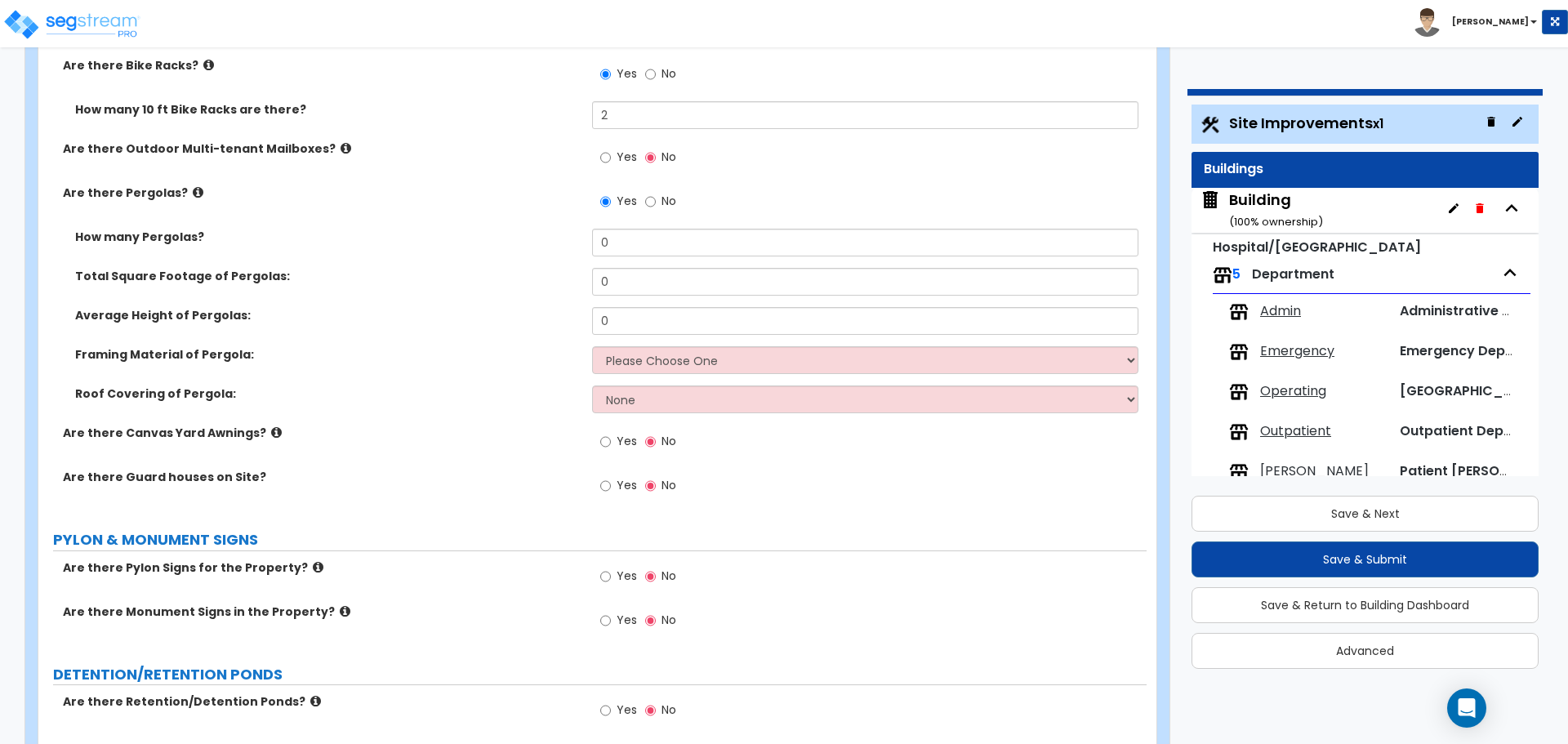
click at [193, 189] on icon at bounding box center [198, 193] width 11 height 12
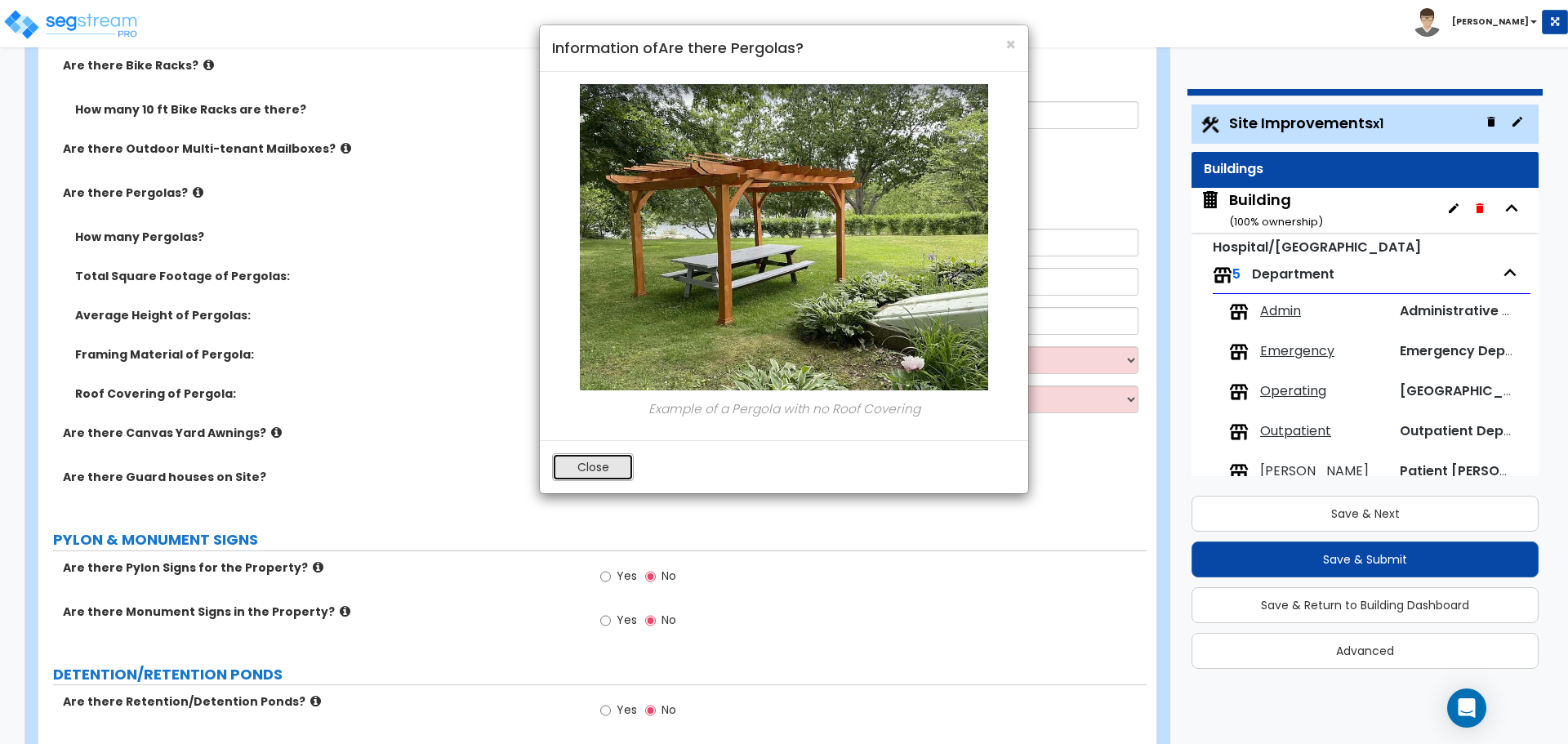
click at [592, 457] on button "Close" at bounding box center [593, 467] width 82 height 28
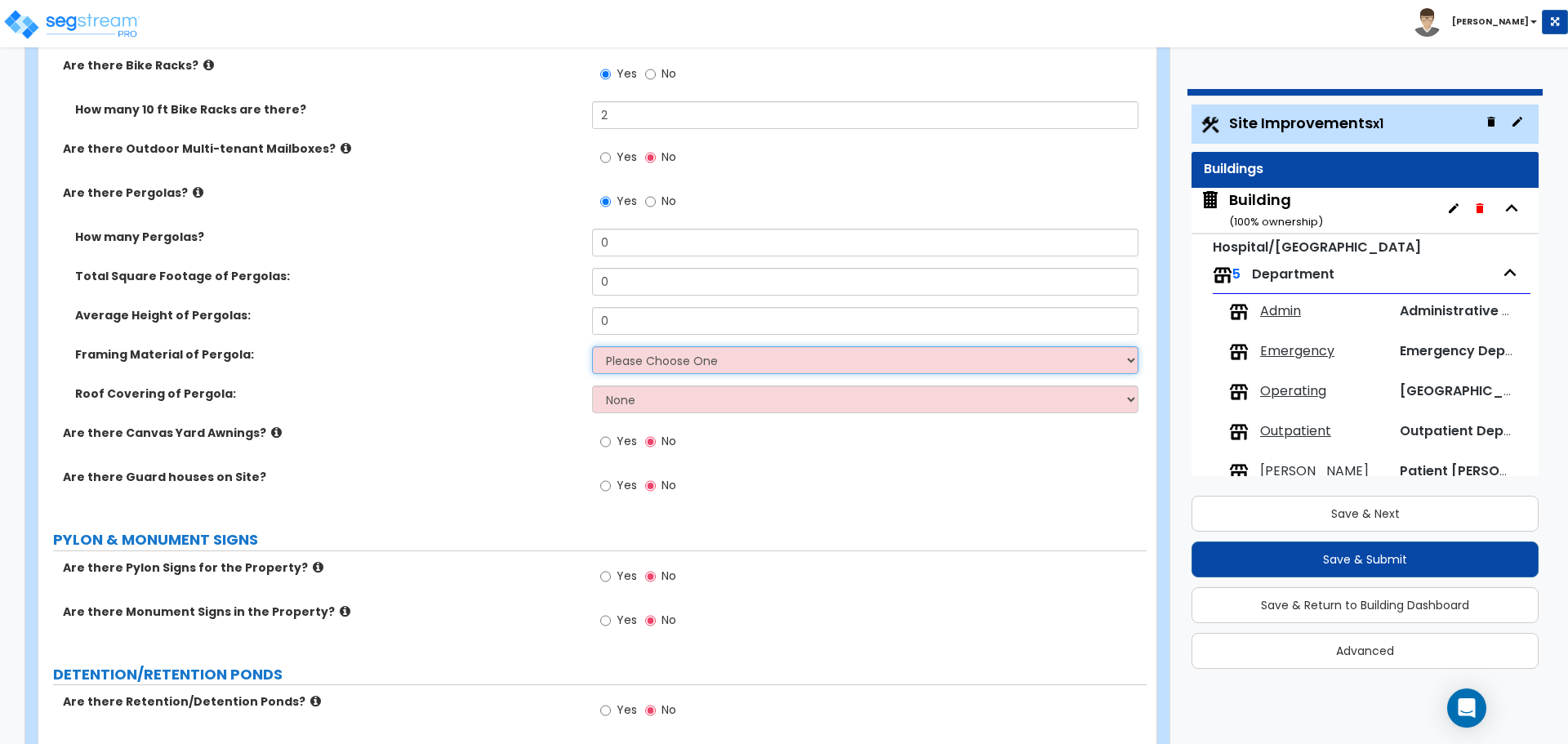
click at [634, 349] on select "Please Choose One Wood Metal" at bounding box center [865, 360] width 546 height 28
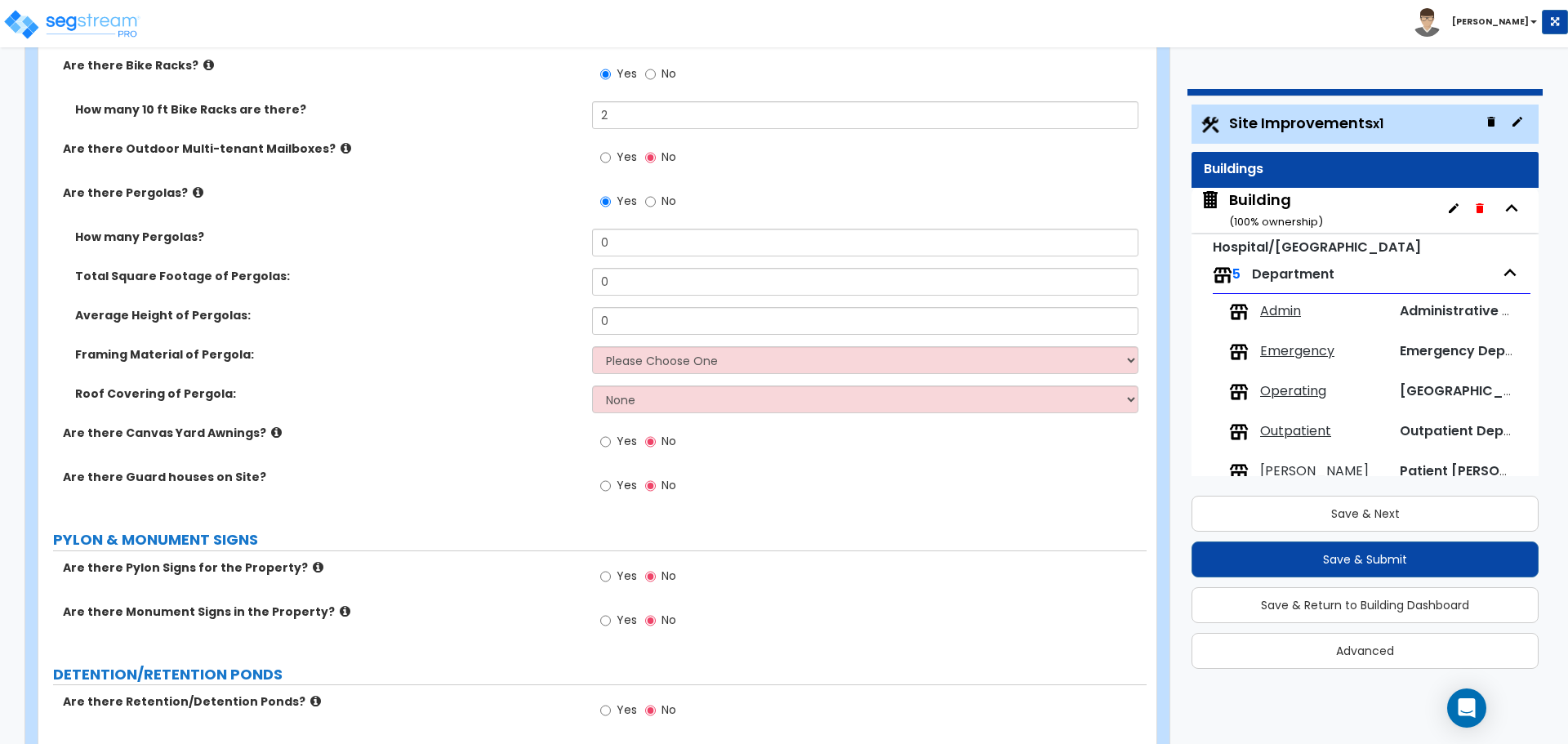
click at [644, 411] on div "Roof Covering of Pergola: None Plastic Fiberglass Metal" at bounding box center [592, 405] width 1109 height 39
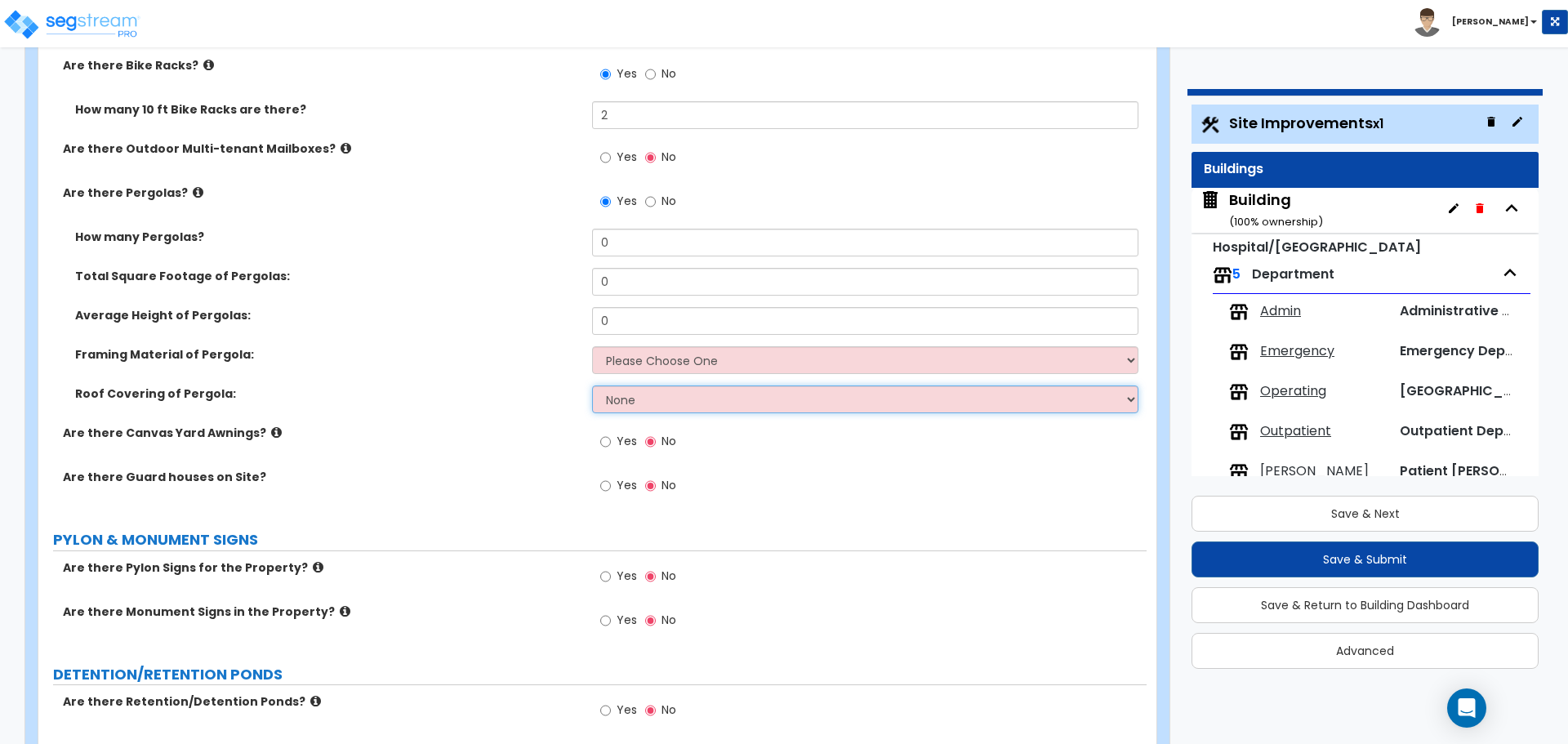
click at [645, 401] on select "None Plastic Fiberglass Metal" at bounding box center [865, 399] width 546 height 28
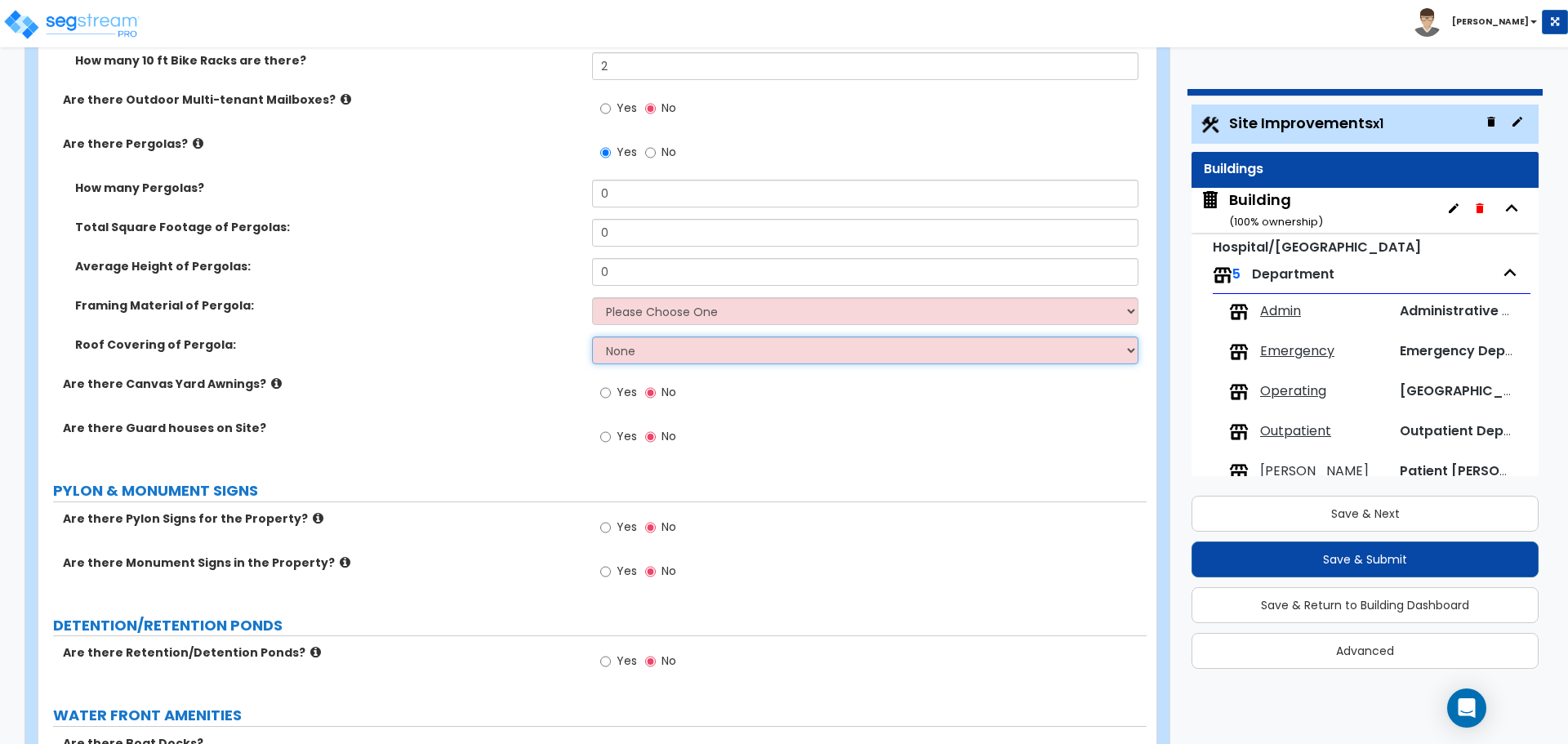
scroll to position [5311, 0]
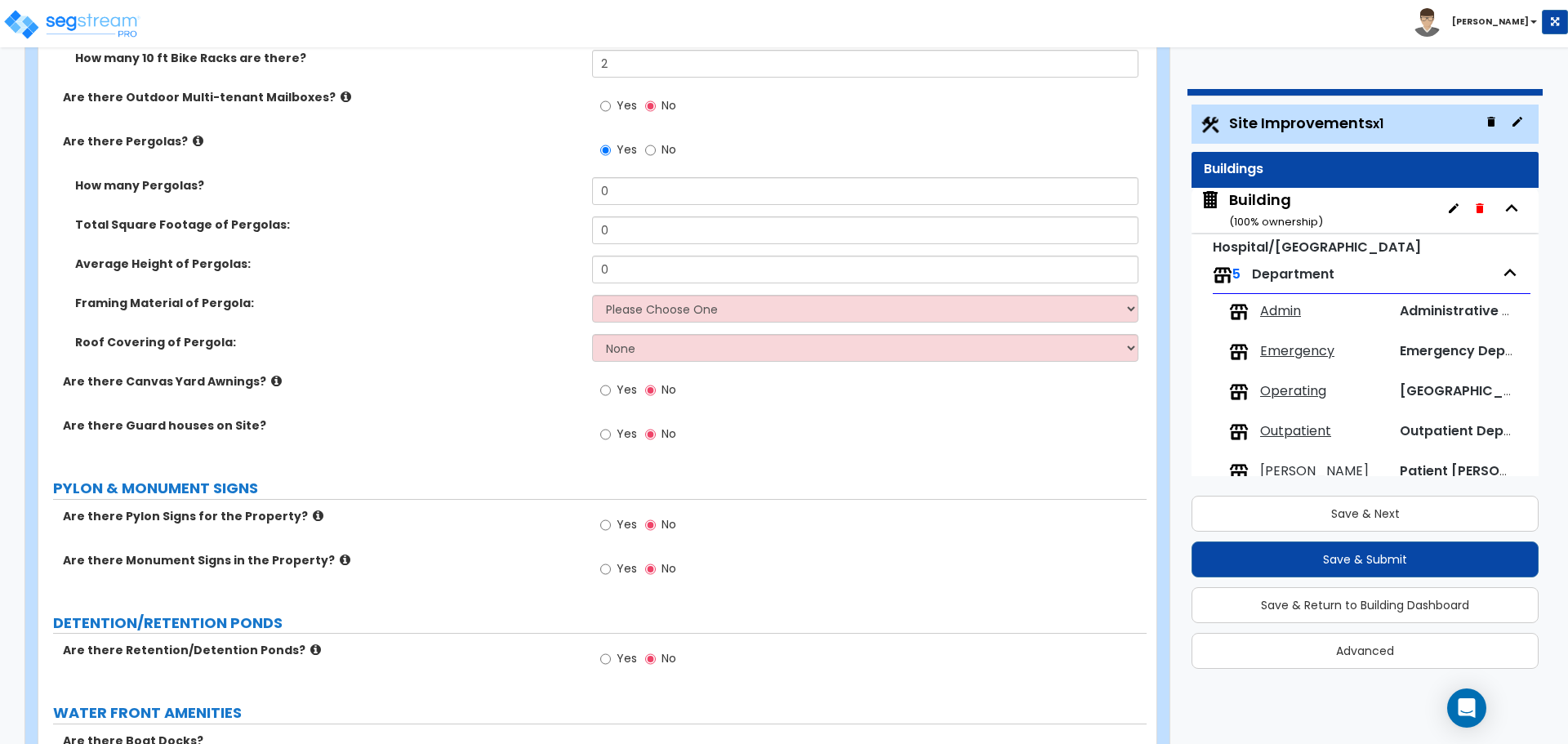
click at [665, 148] on span "No" at bounding box center [669, 149] width 14 height 16
click at [656, 148] on input "No" at bounding box center [650, 150] width 11 height 18
radio input "false"
radio input "true"
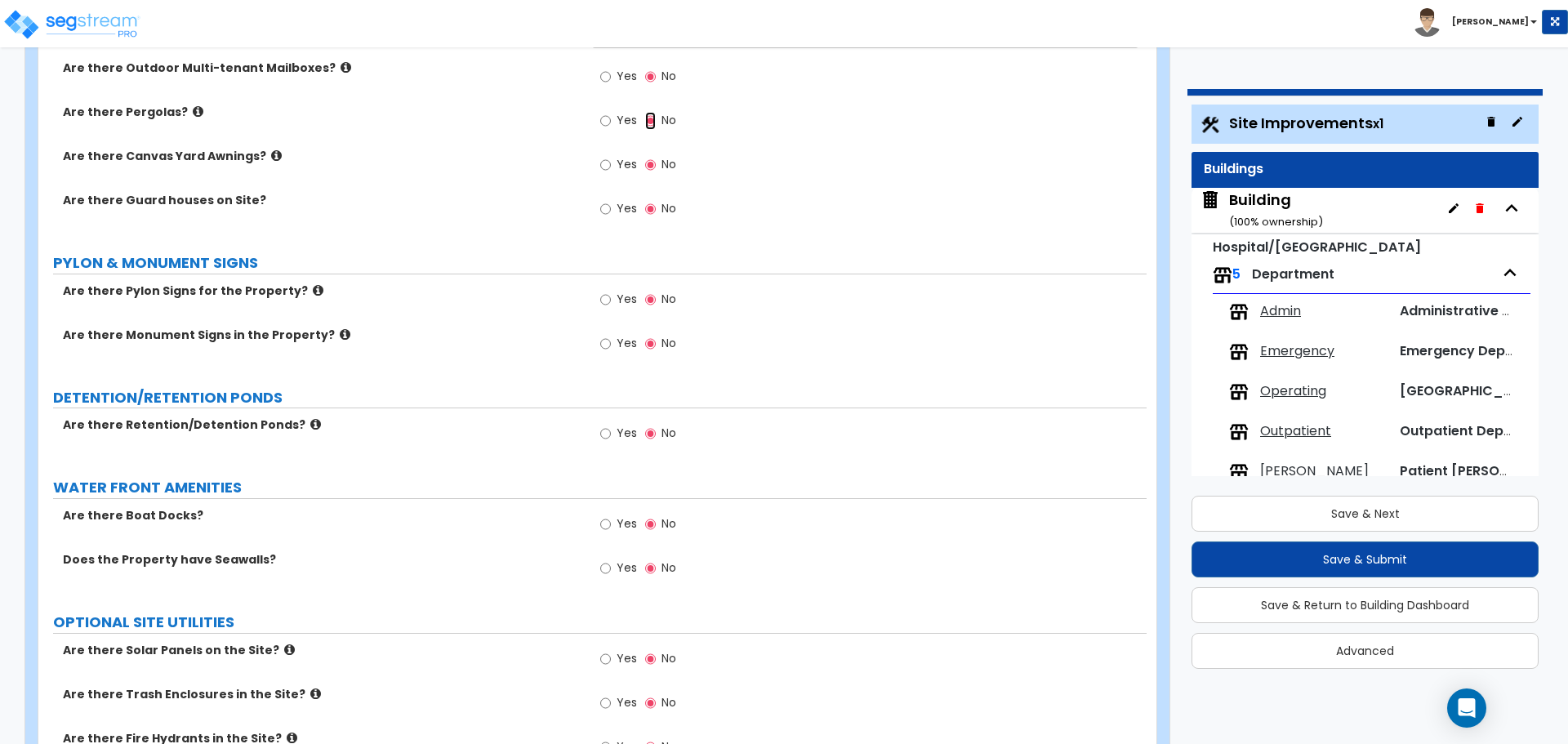
scroll to position [5353, 0]
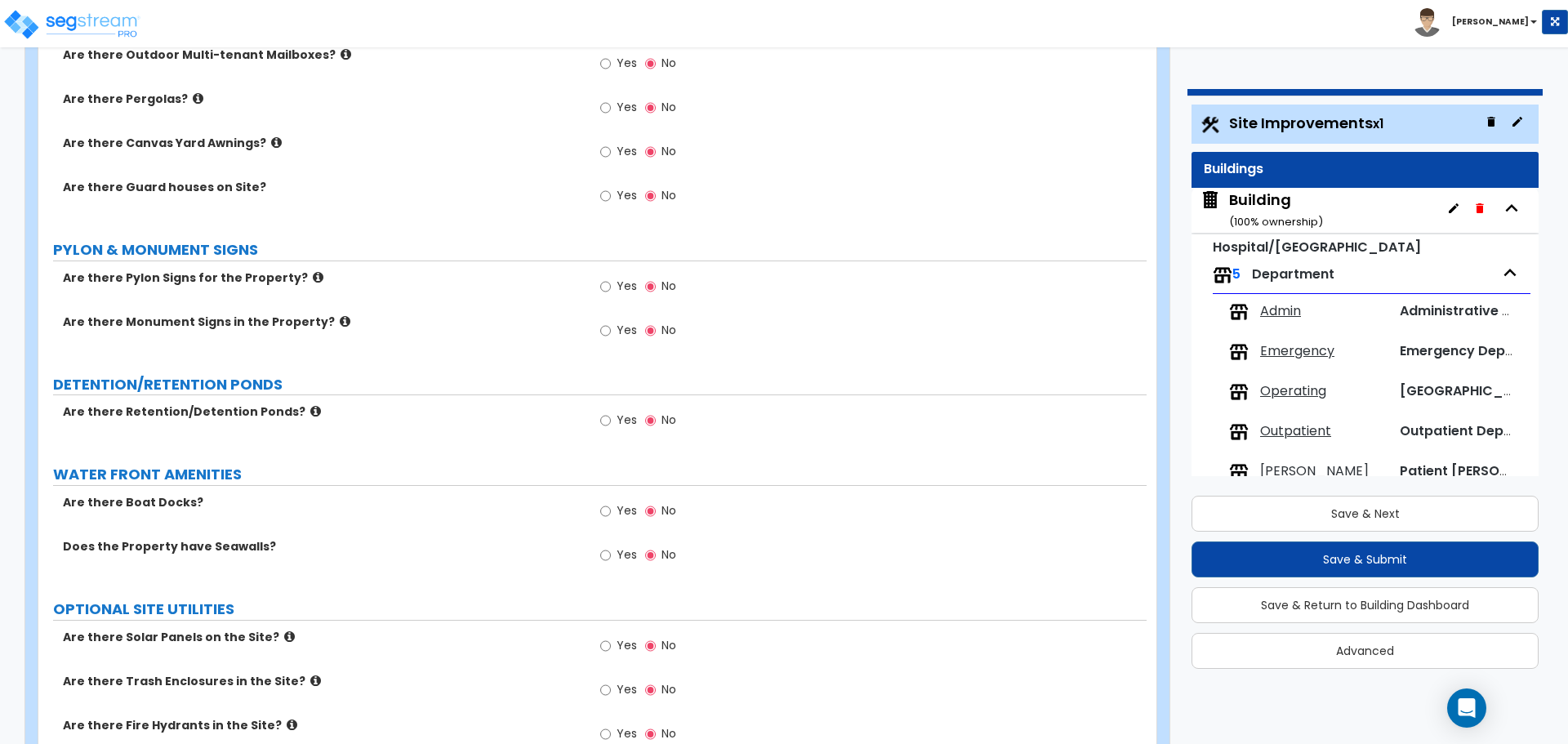
click at [623, 148] on span "Yes" at bounding box center [626, 151] width 21 height 16
click at [611, 148] on input "Yes" at bounding box center [606, 152] width 11 height 18
radio input "true"
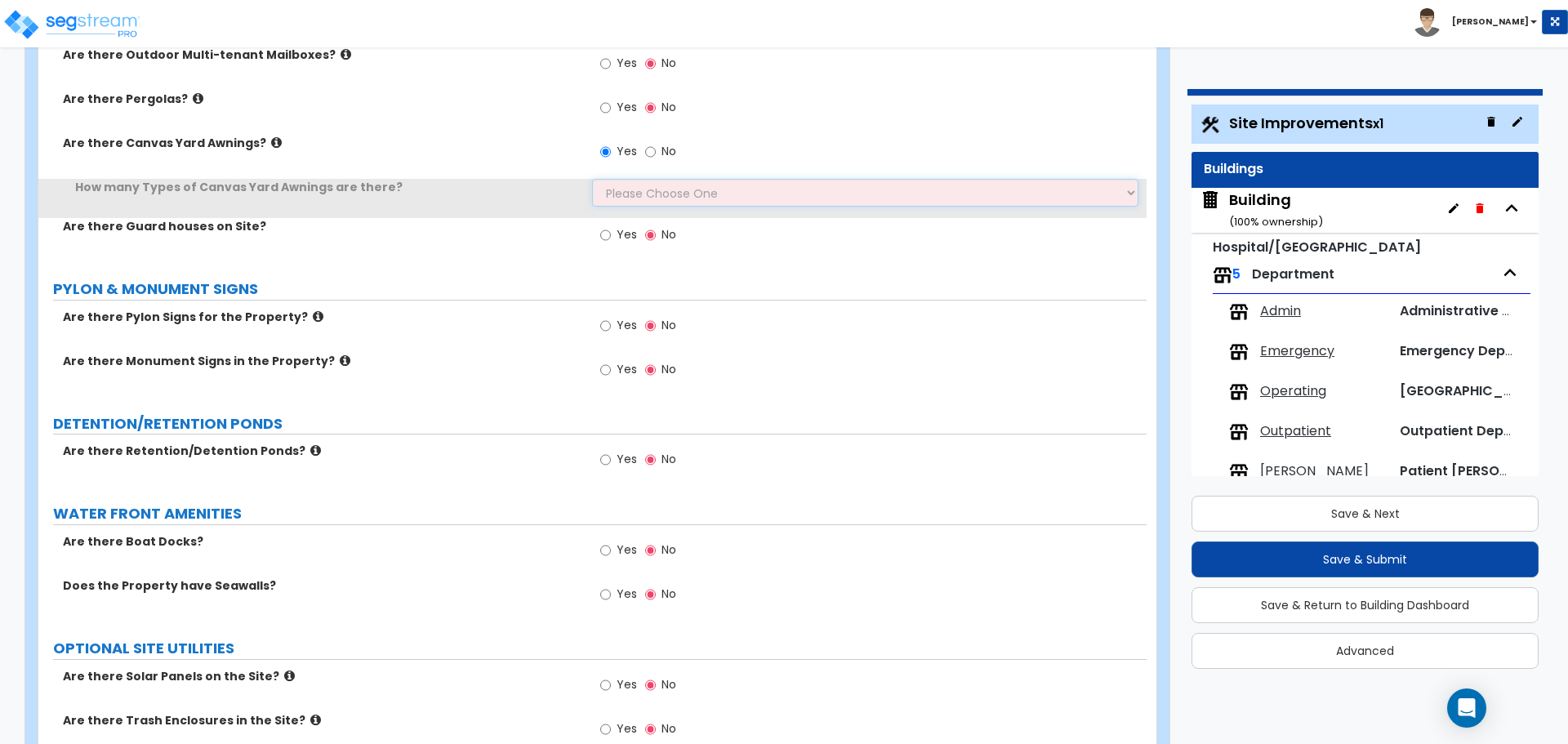
click at [681, 193] on select "Please Choose One 1 2" at bounding box center [865, 193] width 546 height 28
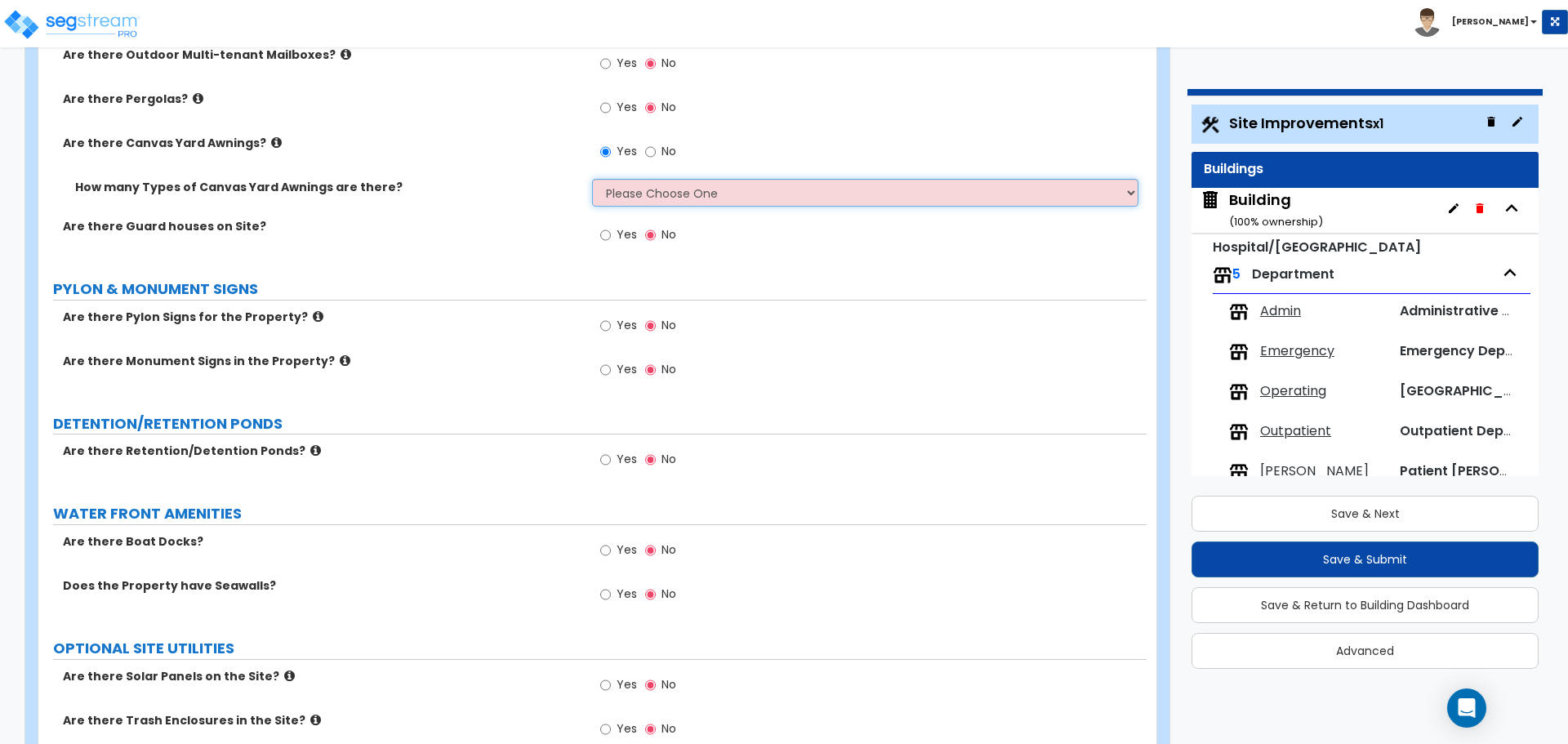
select select "2"
click at [592, 179] on select "Please Choose One 1 2" at bounding box center [865, 193] width 546 height 28
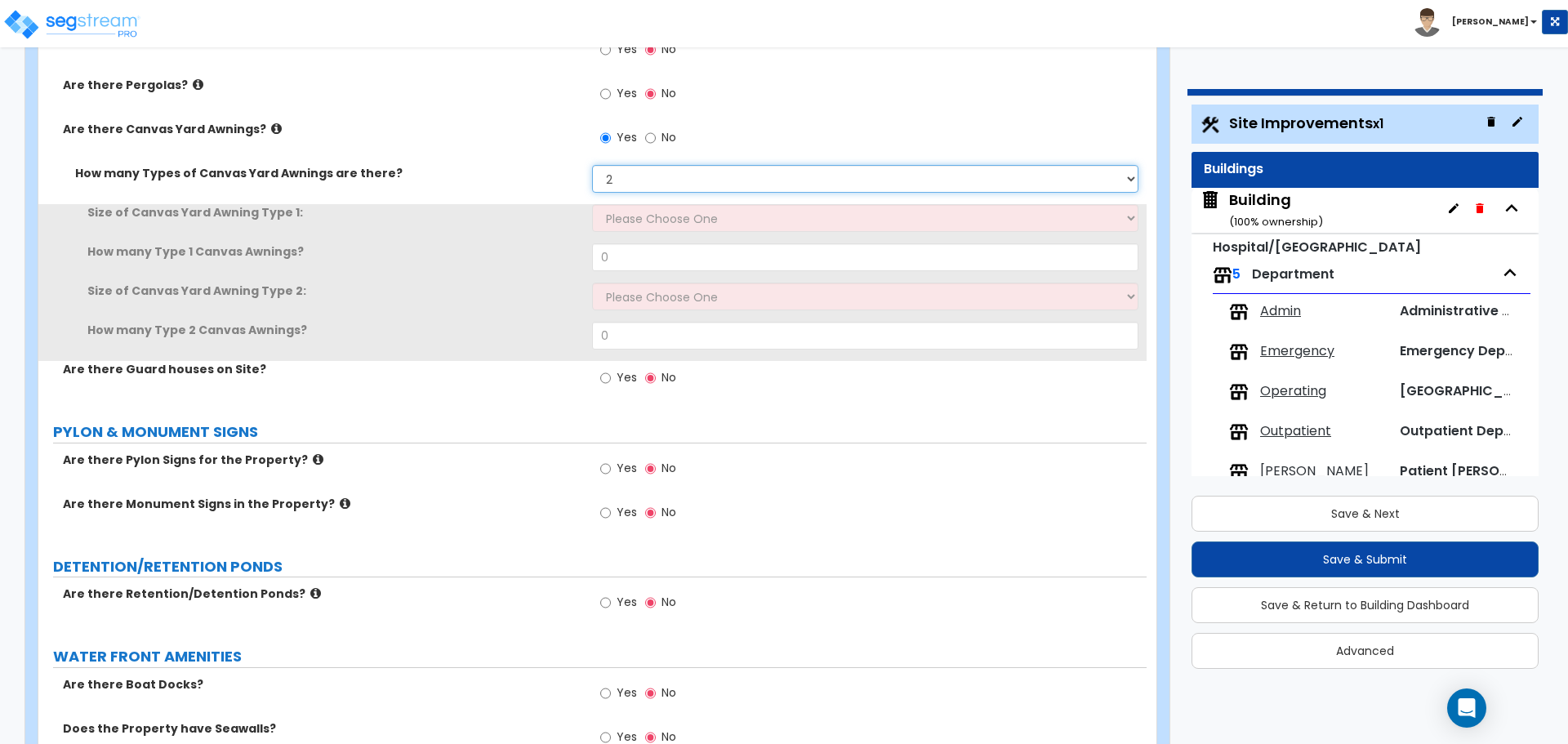
scroll to position [5373, 0]
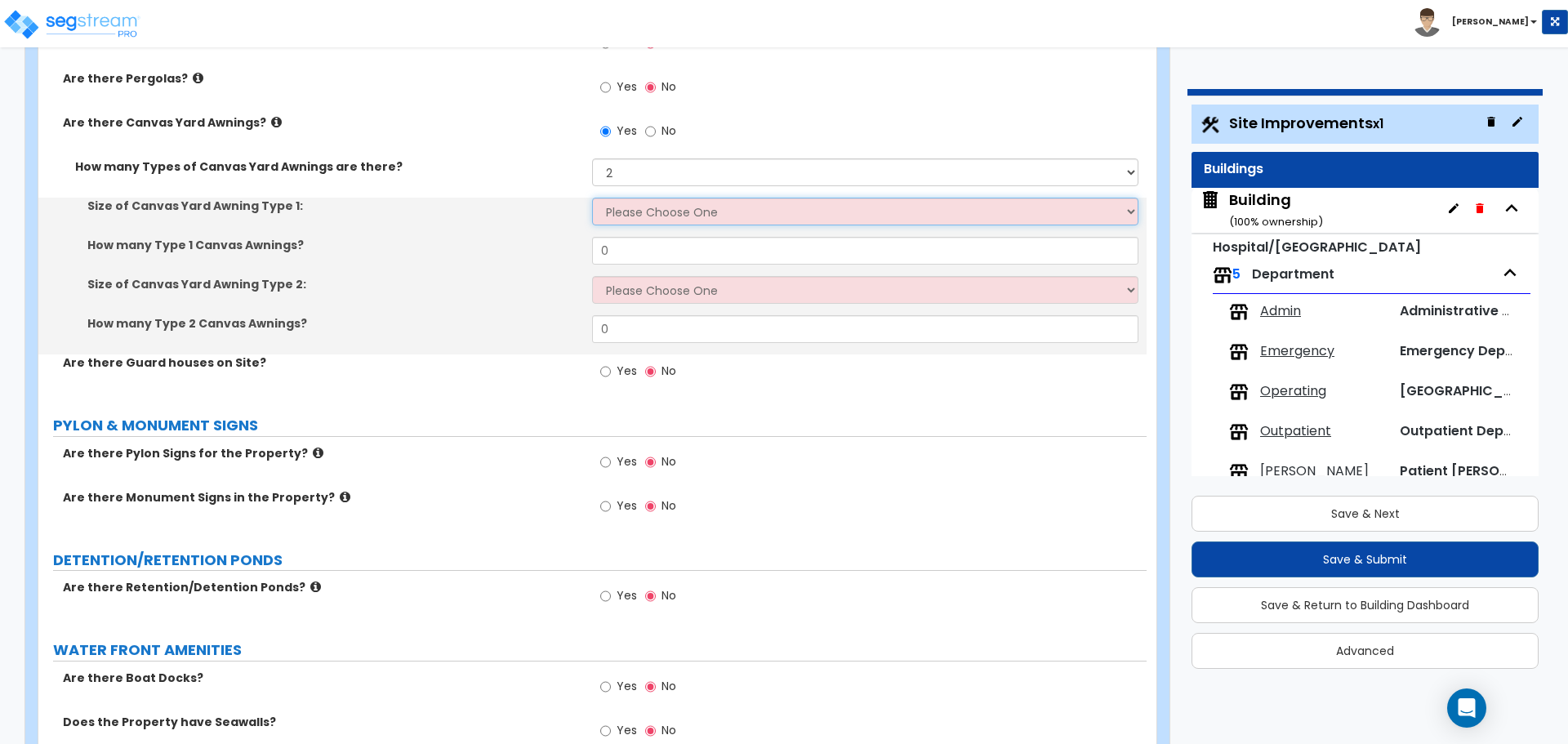
click at [625, 199] on select "Please Choose One 12' x 12' 16' x 14'" at bounding box center [865, 211] width 546 height 28
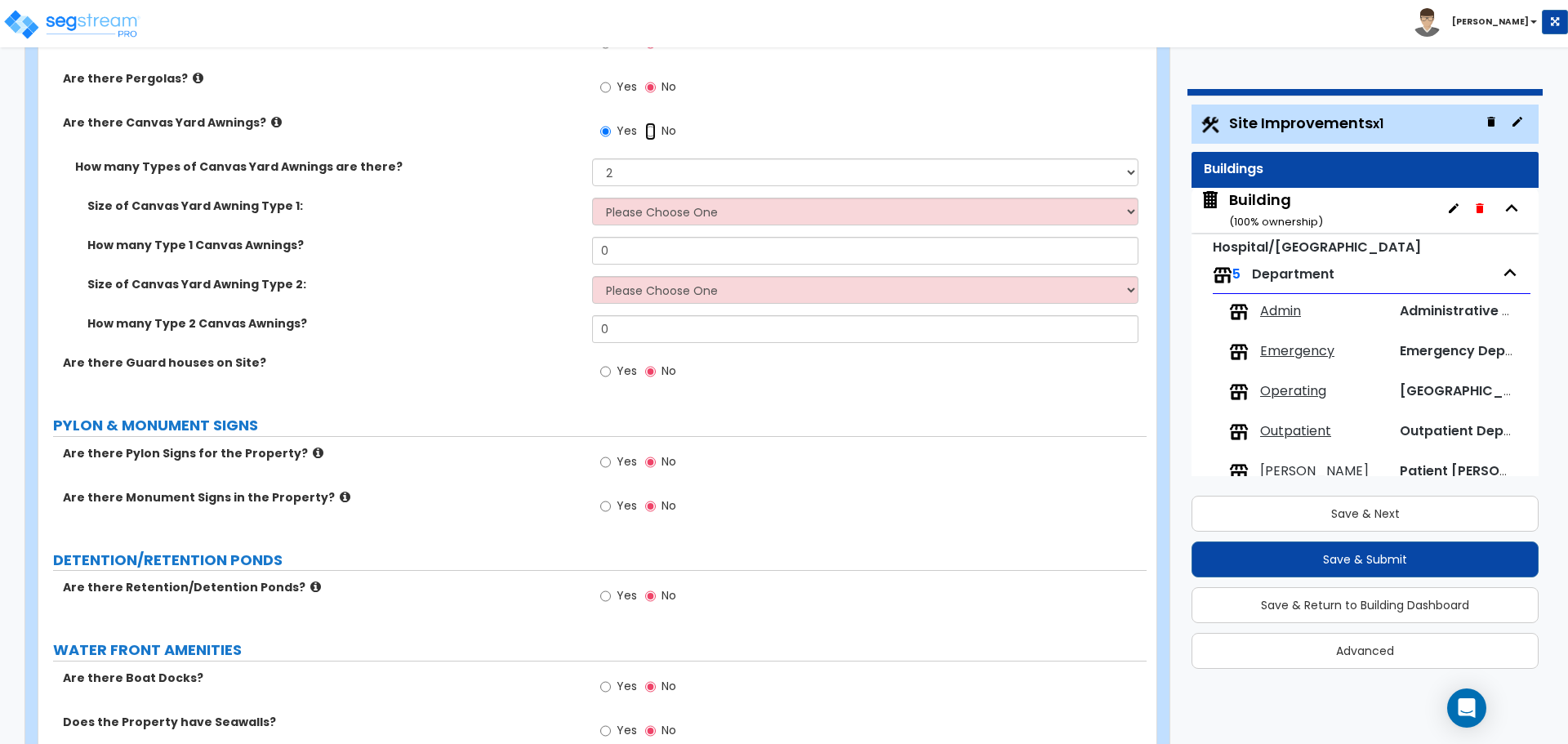
click at [646, 123] on input "No" at bounding box center [650, 131] width 11 height 18
radio input "false"
radio input "true"
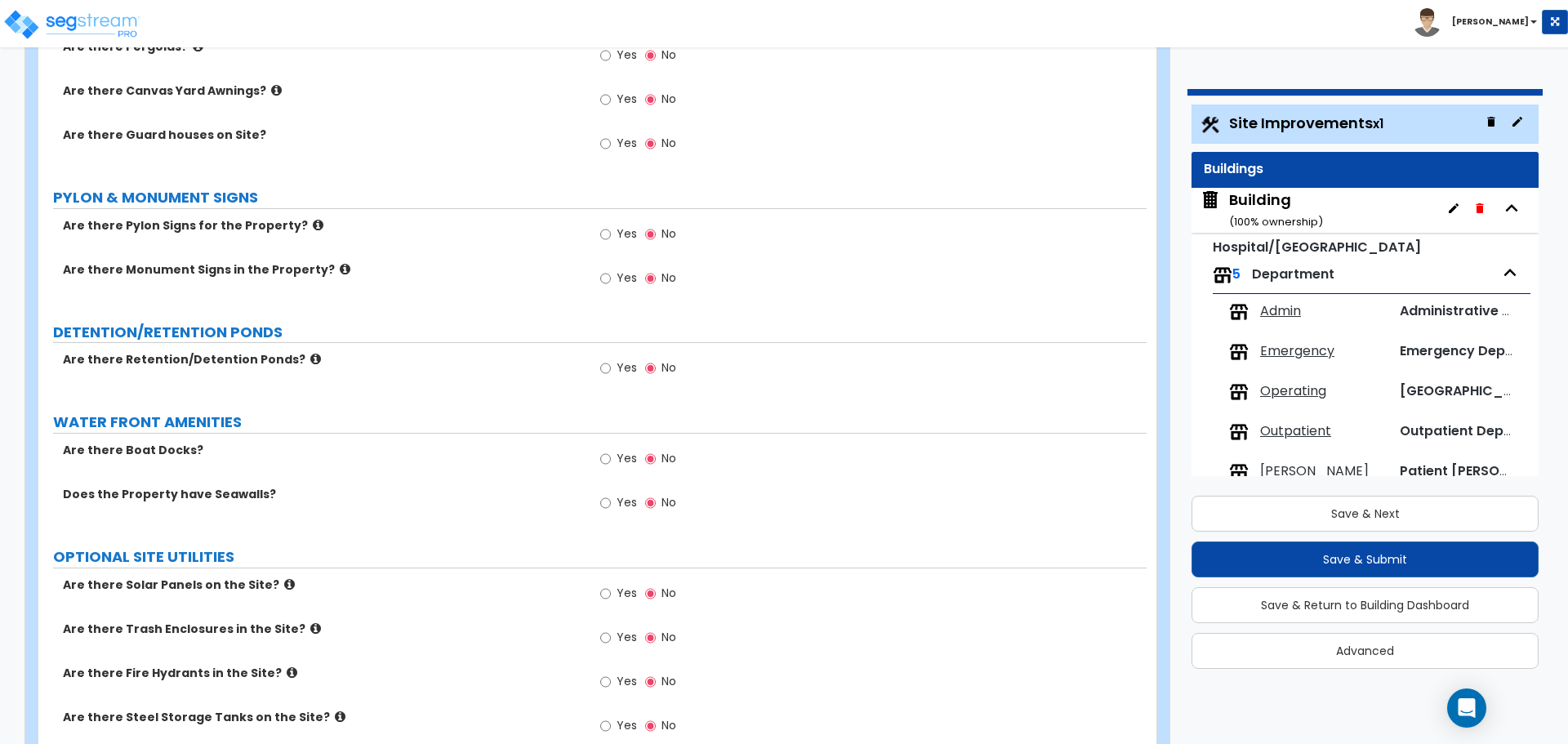
click at [617, 147] on label "Yes" at bounding box center [618, 145] width 37 height 28
click at [611, 147] on input "Yes" at bounding box center [606, 144] width 11 height 18
radio input "true"
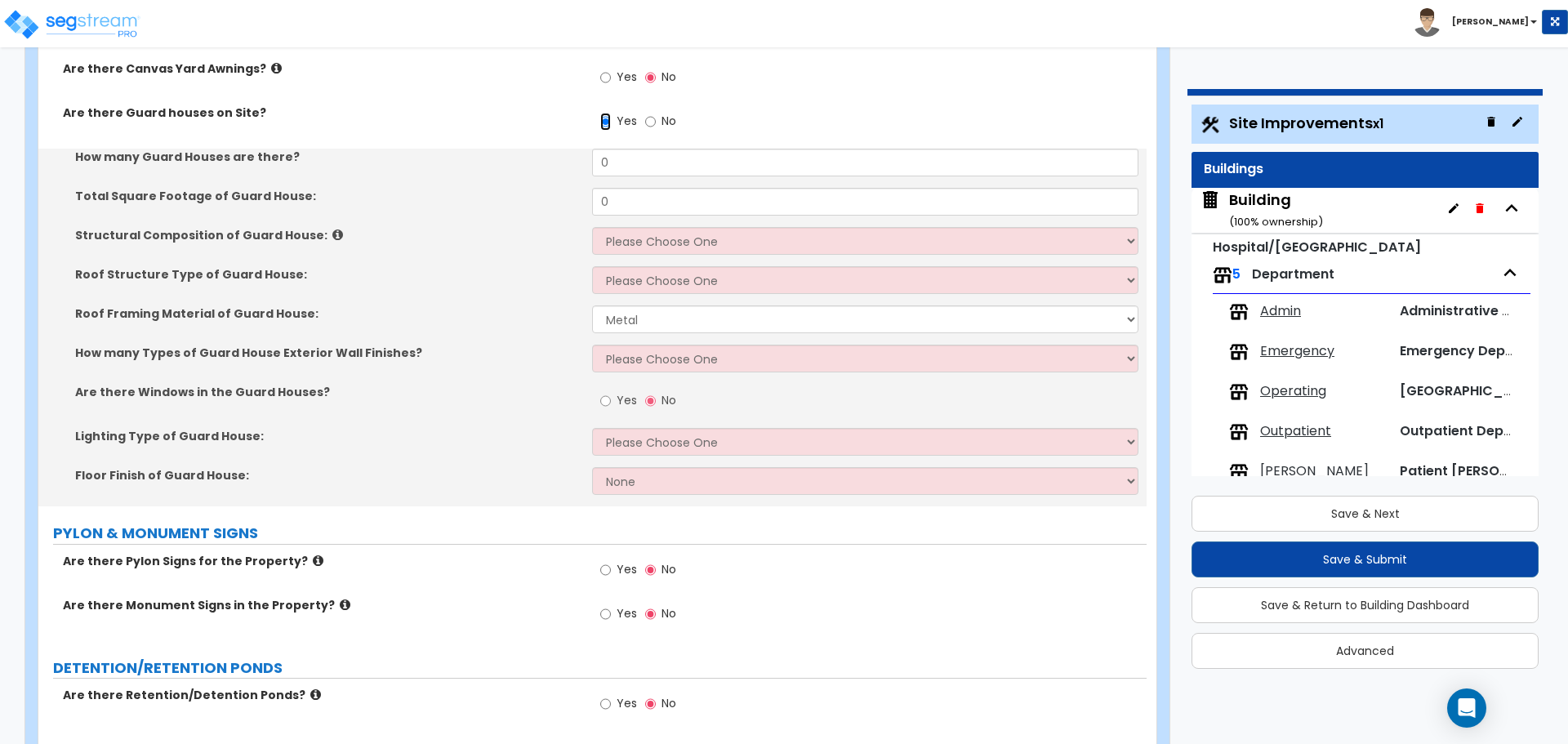
scroll to position [5428, 0]
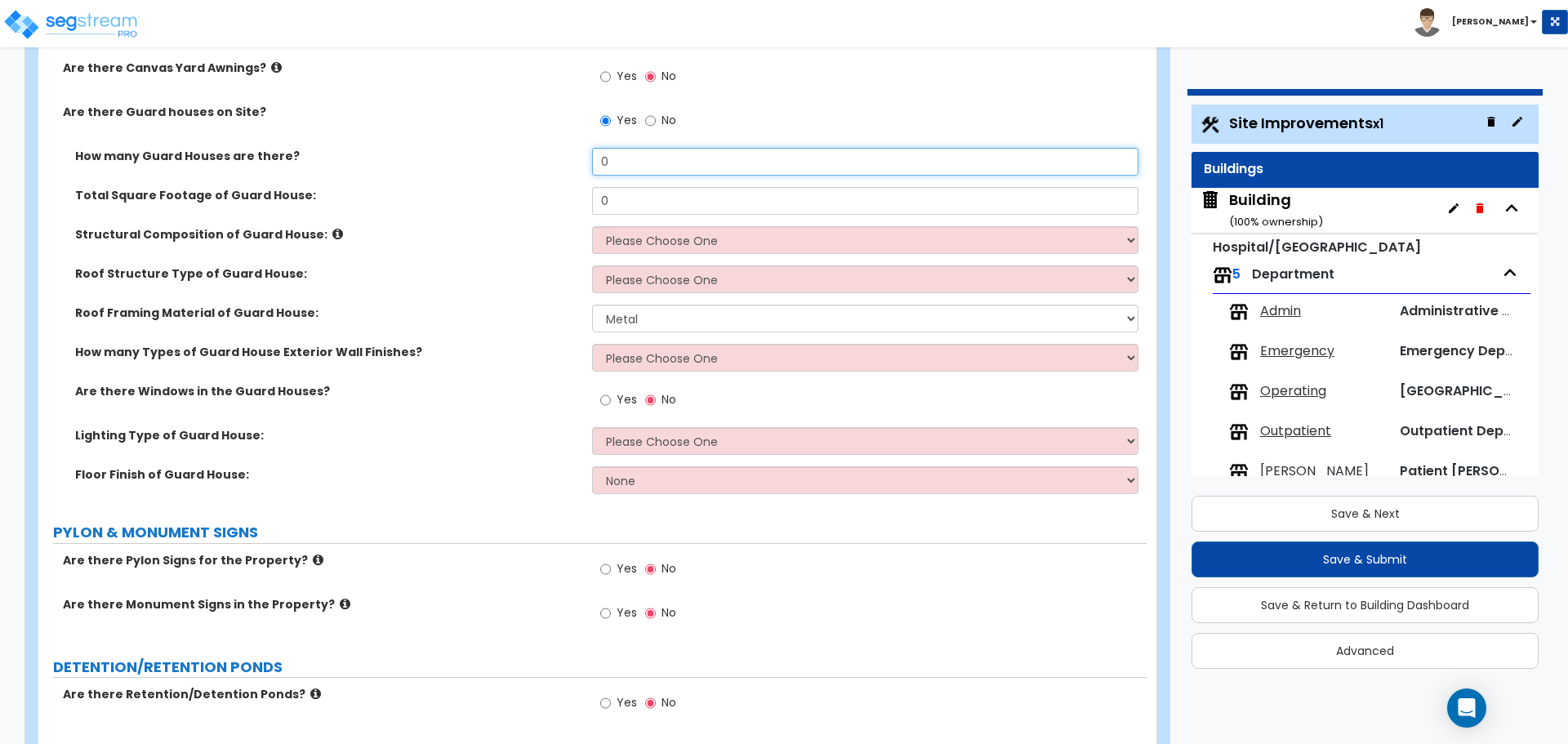
drag, startPoint x: 628, startPoint y: 158, endPoint x: 546, endPoint y: 149, distance: 82.5
click at [548, 150] on div "How many Guard Houses are there? 0" at bounding box center [592, 168] width 1109 height 39
type input "2"
type input "250"
click at [621, 227] on div "Structural Composition of Guard House: Please Choose One Brick Masonry CMU Maso…" at bounding box center [592, 246] width 1109 height 39
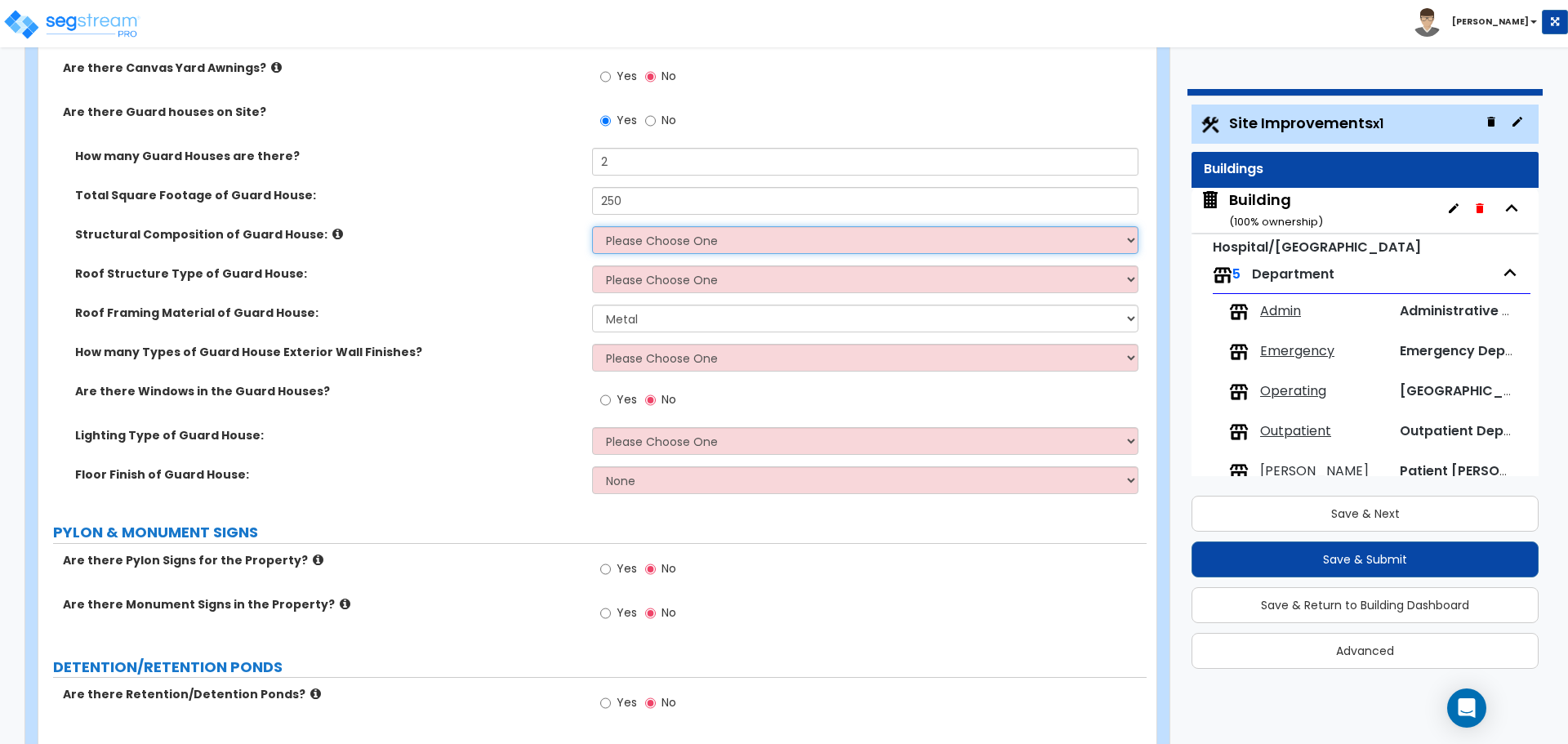
click at [640, 245] on select "Please Choose One Brick Masonry CMU Masonry Wood Stud Metal Stud" at bounding box center [865, 240] width 546 height 28
select select "7"
click at [592, 227] on select "Please Choose One Brick Masonry CMU Masonry Wood Stud Metal Stud" at bounding box center [865, 240] width 546 height 28
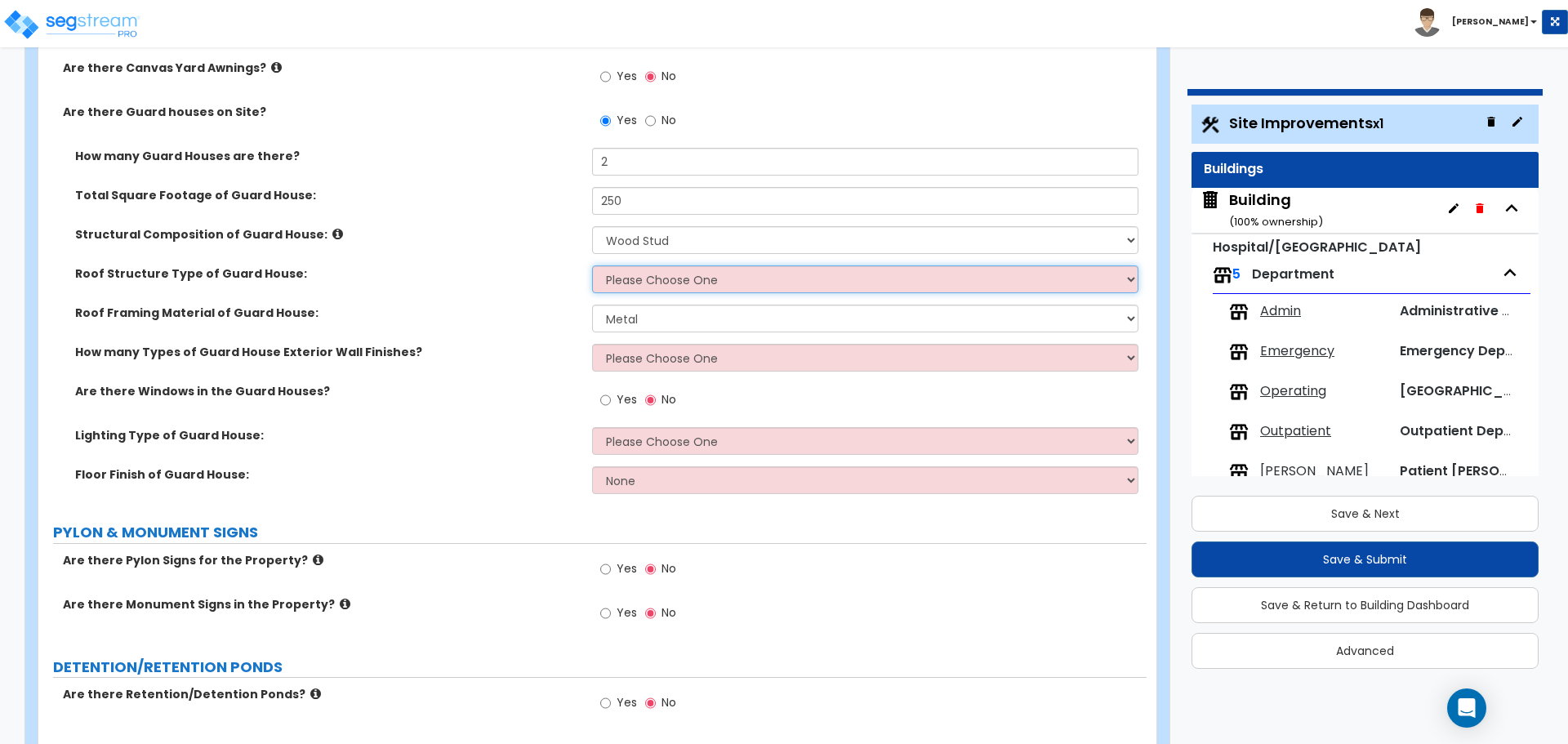
click at [649, 269] on select "Please Choose One Gabled Roof Flat Roof" at bounding box center [865, 279] width 546 height 28
select select "2"
click at [592, 266] on select "Please Choose One Gabled Roof Flat Roof" at bounding box center [865, 279] width 546 height 28
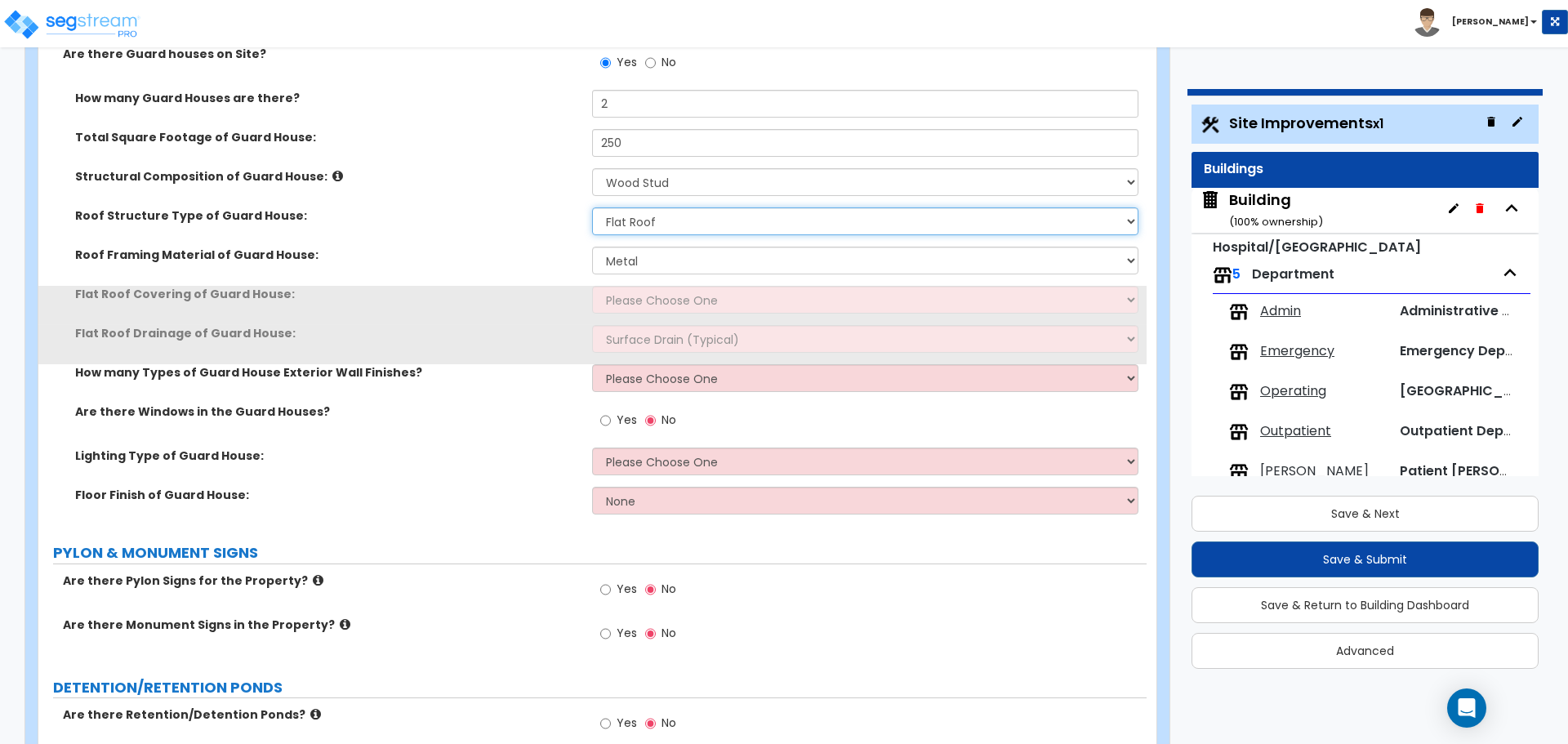
scroll to position [5493, 0]
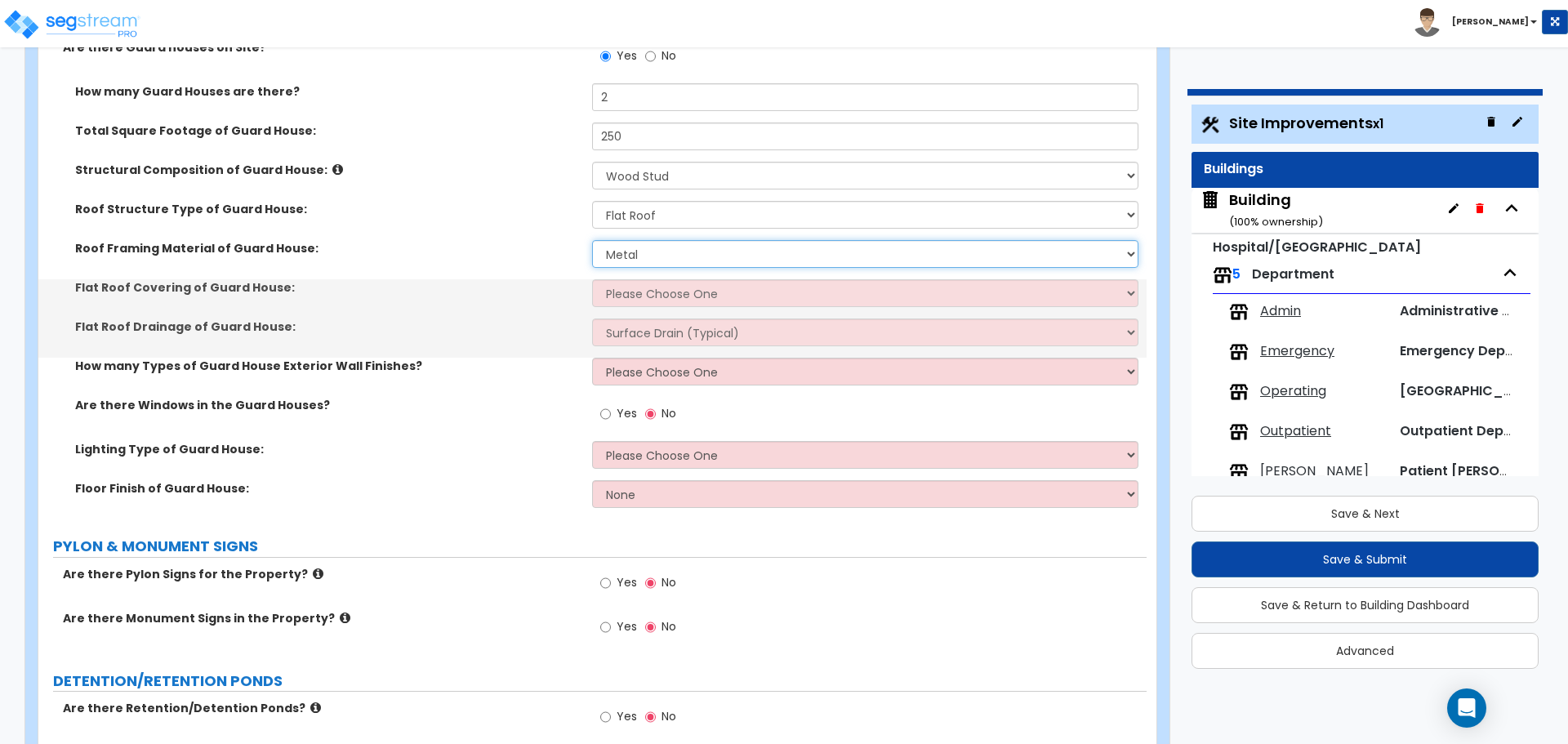
click at [648, 253] on select "Metal Wood" at bounding box center [865, 253] width 546 height 28
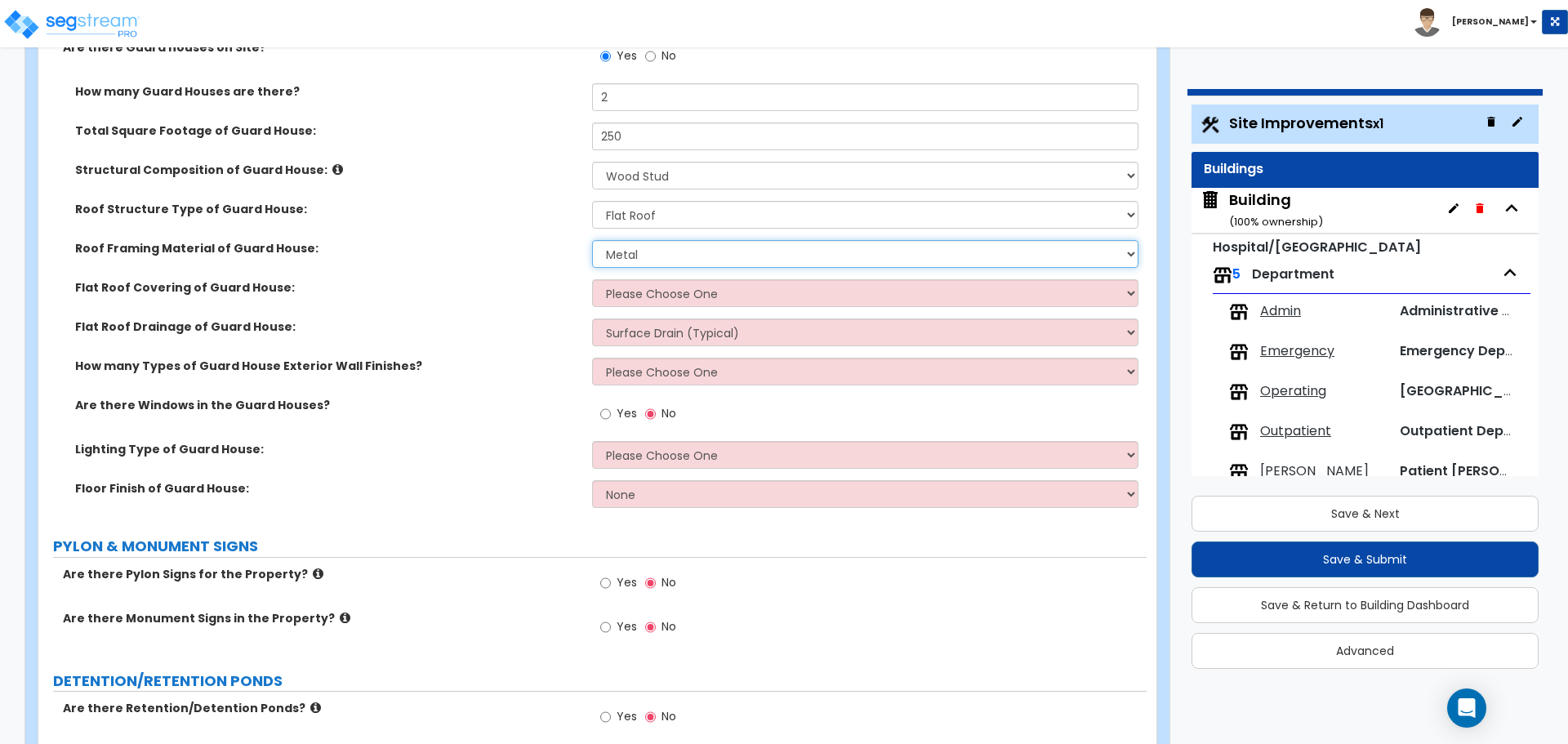
select select "2"
click at [592, 240] on select "Metal Wood" at bounding box center [865, 253] width 546 height 28
click at [663, 281] on select "Please Choose One Rolled Asphalt PVC Membrane Plastic (EPDM) Membrane Asphalt F…" at bounding box center [865, 293] width 546 height 28
click at [592, 279] on select "Please Choose One Rolled Asphalt PVC Membrane Plastic (EPDM) Membrane Asphalt F…" at bounding box center [865, 293] width 546 height 28
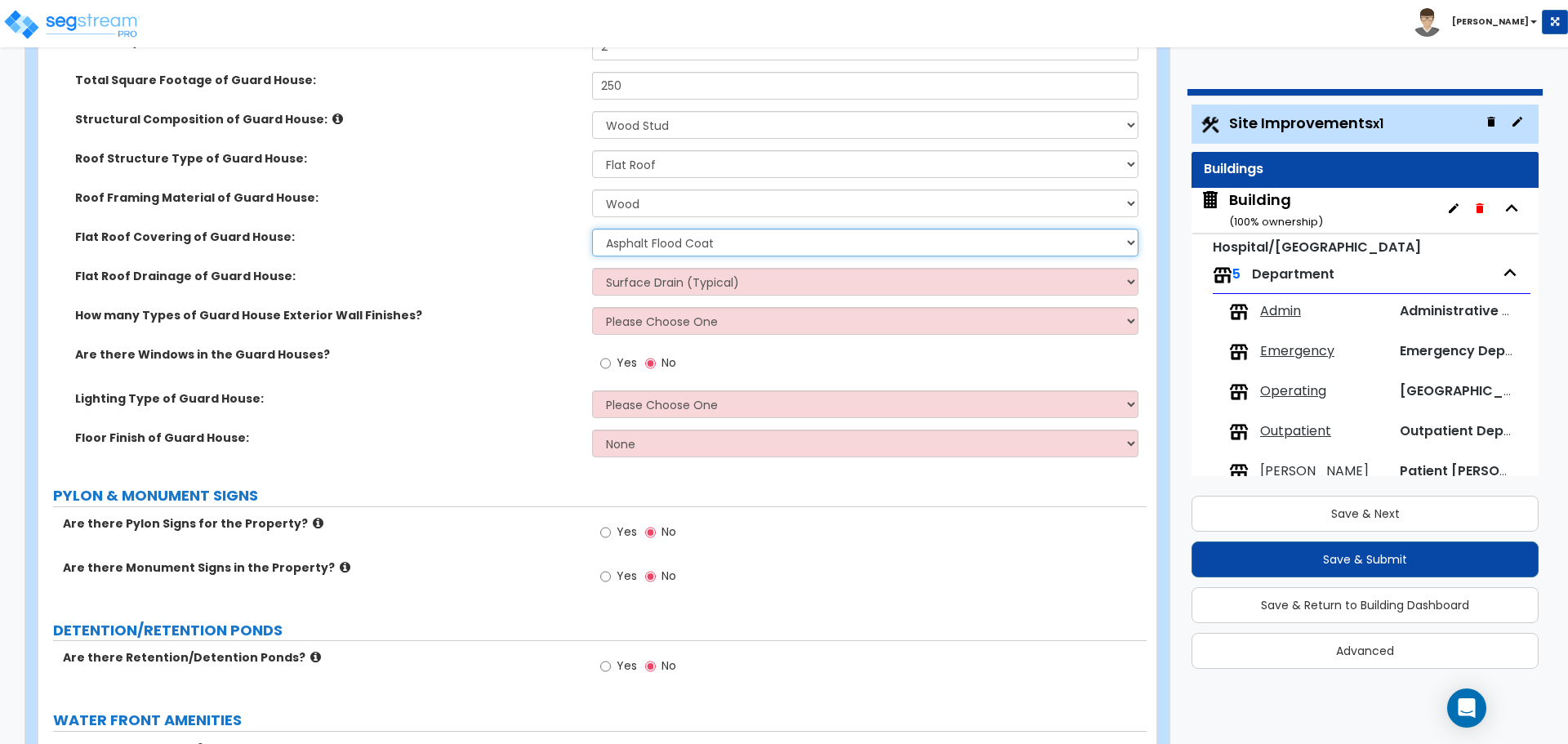
scroll to position [5546, 0]
click at [652, 233] on select "Please Choose One Rolled Asphalt PVC Membrane Plastic (EPDM) Membrane Asphalt F…" at bounding box center [865, 240] width 546 height 28
click at [592, 227] on select "Please Choose One Rolled Asphalt PVC Membrane Plastic (EPDM) Membrane Asphalt F…" at bounding box center [865, 240] width 546 height 28
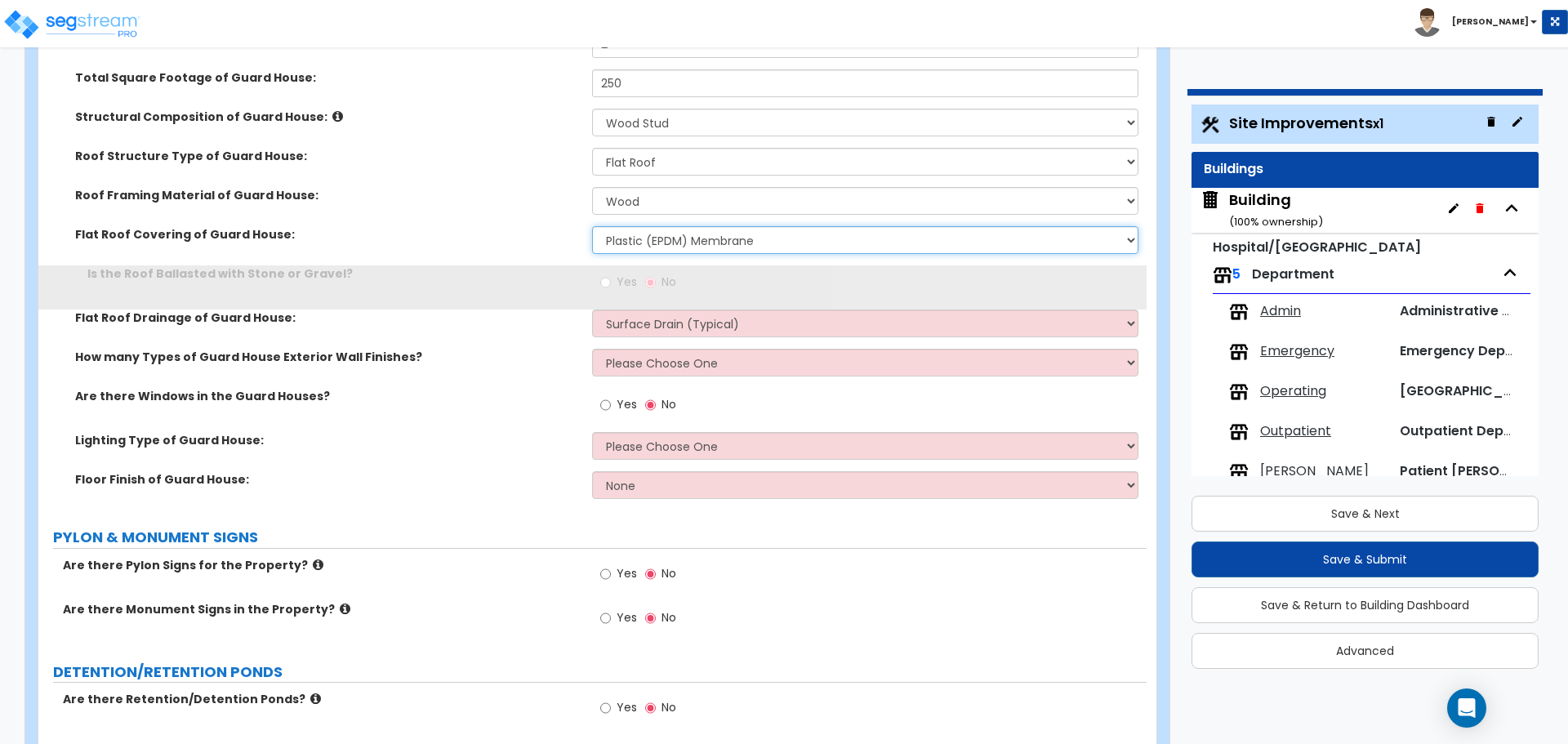
click at [657, 236] on select "Please Choose One Rolled Asphalt PVC Membrane Plastic (EPDM) Membrane Asphalt F…" at bounding box center [865, 240] width 546 height 28
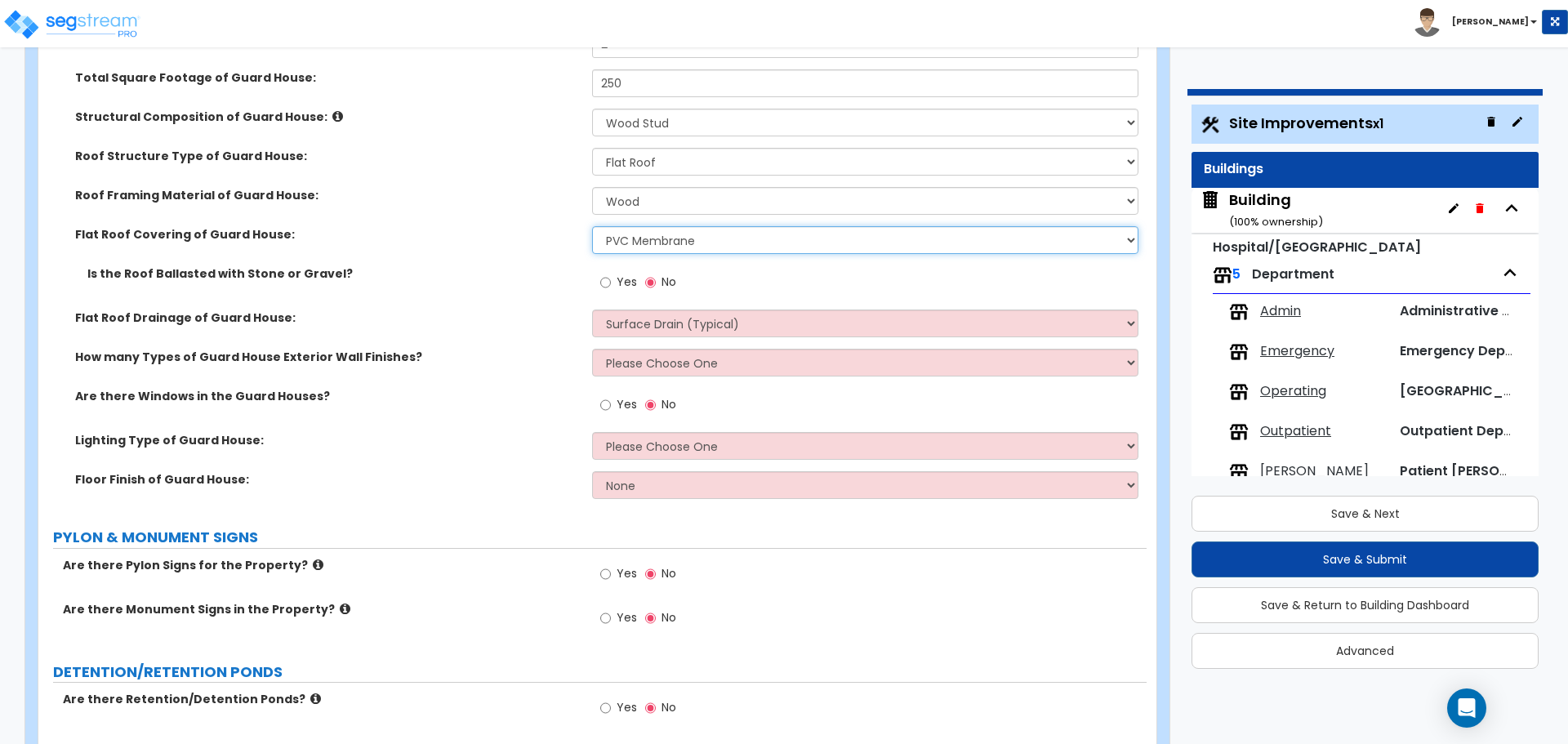
click at [592, 227] on select "Please Choose One Rolled Asphalt PVC Membrane Plastic (EPDM) Membrane Asphalt F…" at bounding box center [865, 240] width 546 height 28
click at [654, 244] on select "Please Choose One Rolled Asphalt PVC Membrane Plastic (EPDM) Membrane Asphalt F…" at bounding box center [865, 240] width 546 height 28
select select "3"
click at [592, 227] on select "Please Choose One Rolled Asphalt PVC Membrane Plastic (EPDM) Membrane Asphalt F…" at bounding box center [865, 240] width 546 height 28
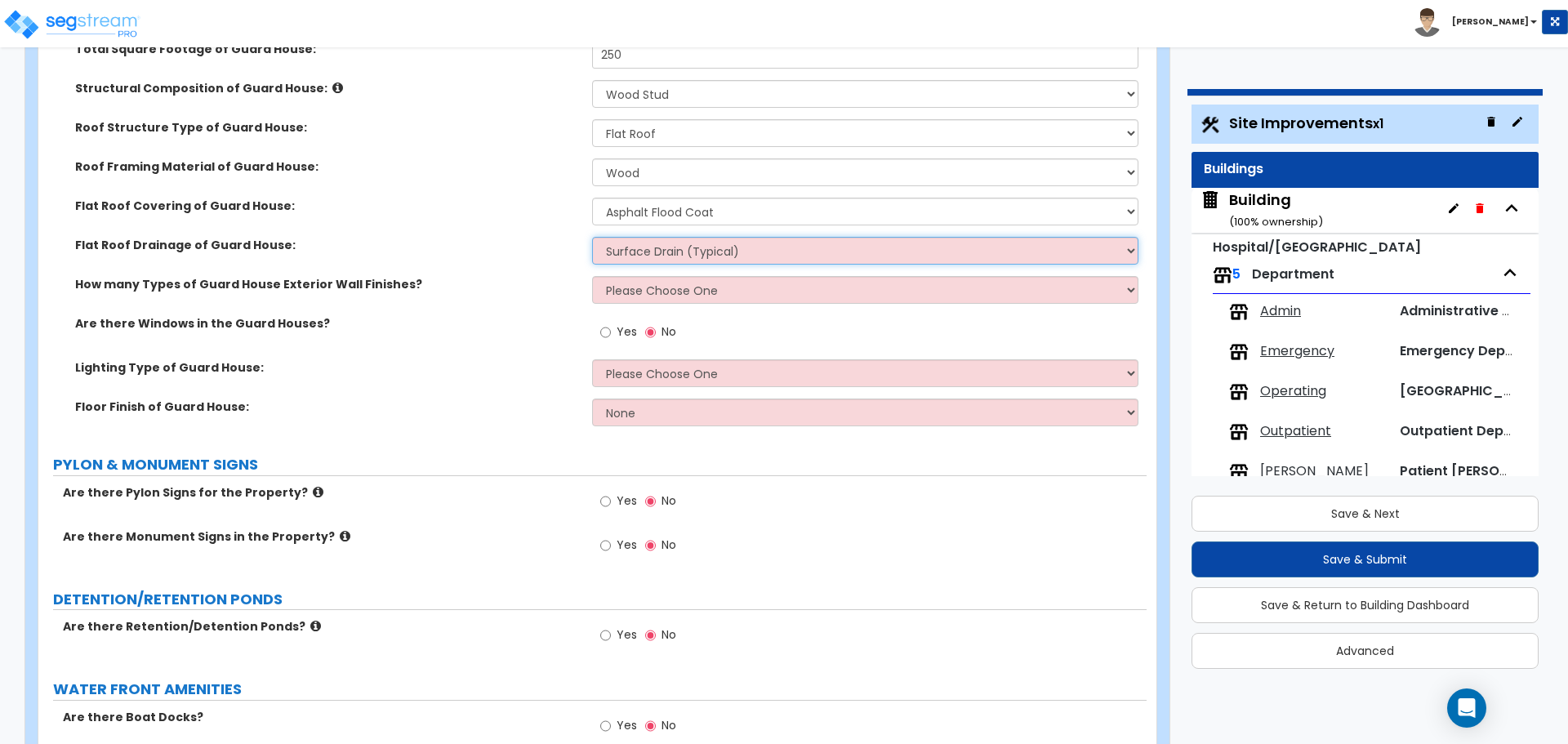
click at [642, 244] on select "Surface Drain (Typical) Gutters Downspout Only" at bounding box center [865, 251] width 546 height 28
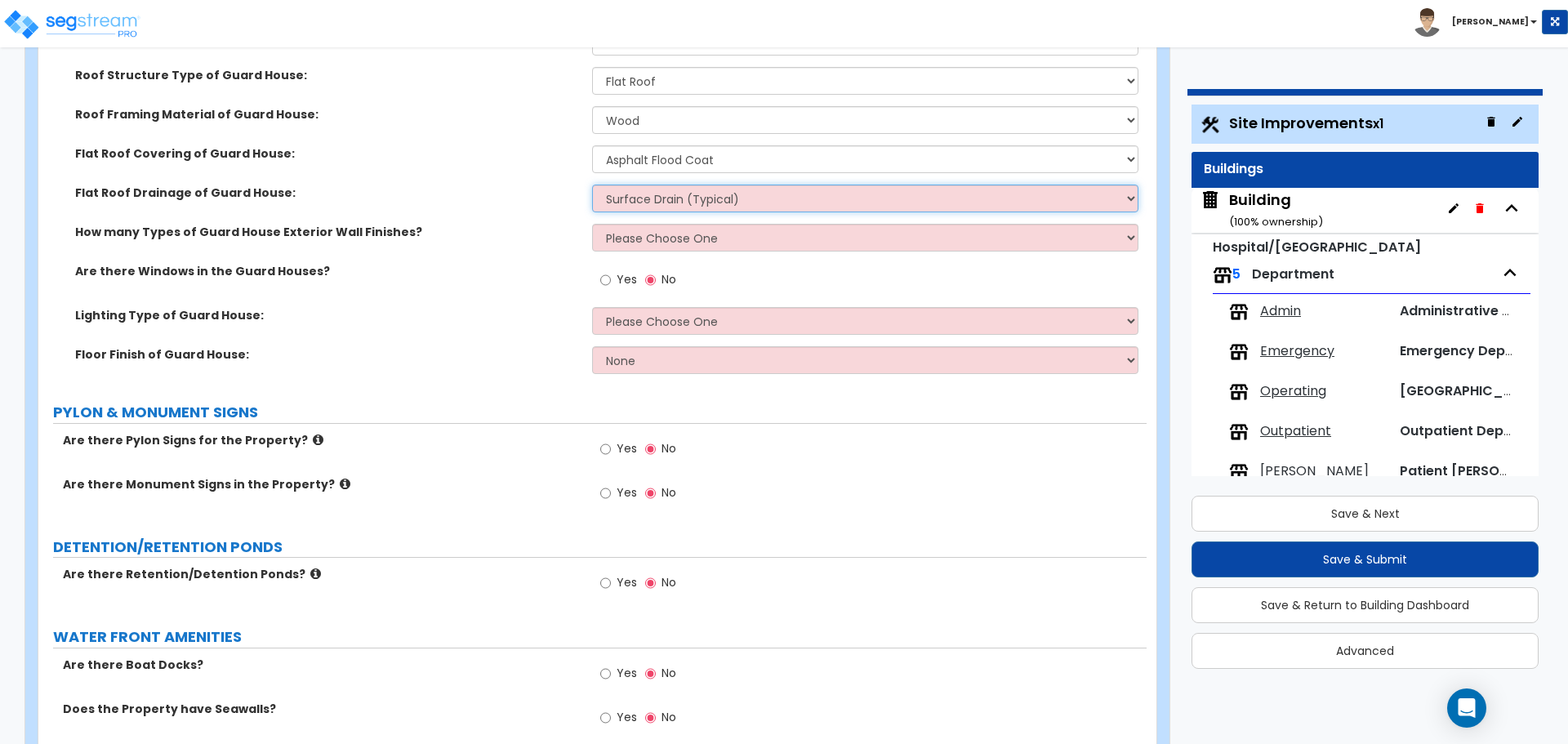
scroll to position [5627, 0]
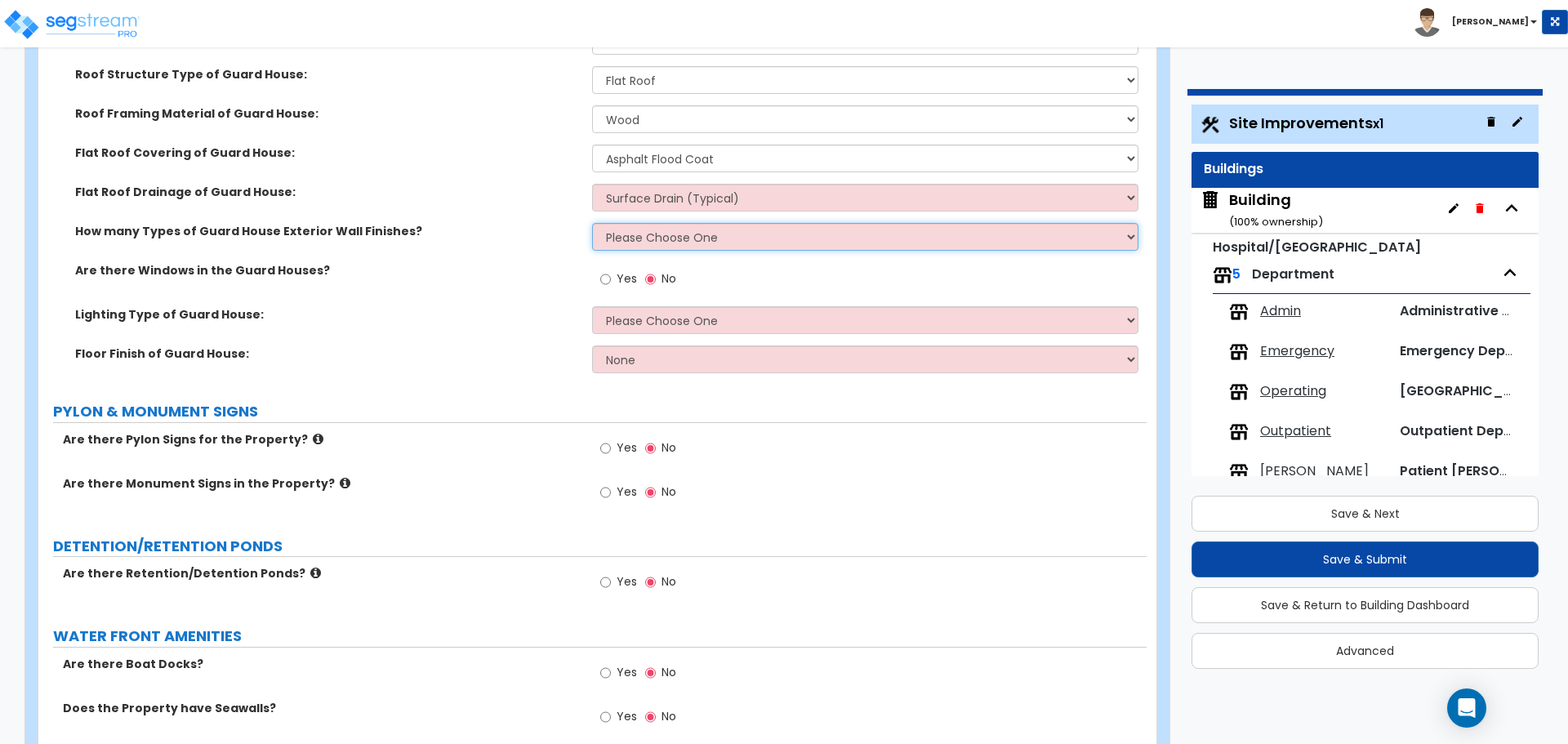
click at [638, 236] on select "Please Choose One 1 2 3" at bounding box center [865, 236] width 546 height 28
click at [592, 223] on select "Please Choose One 1 2 3" at bounding box center [865, 236] width 546 height 28
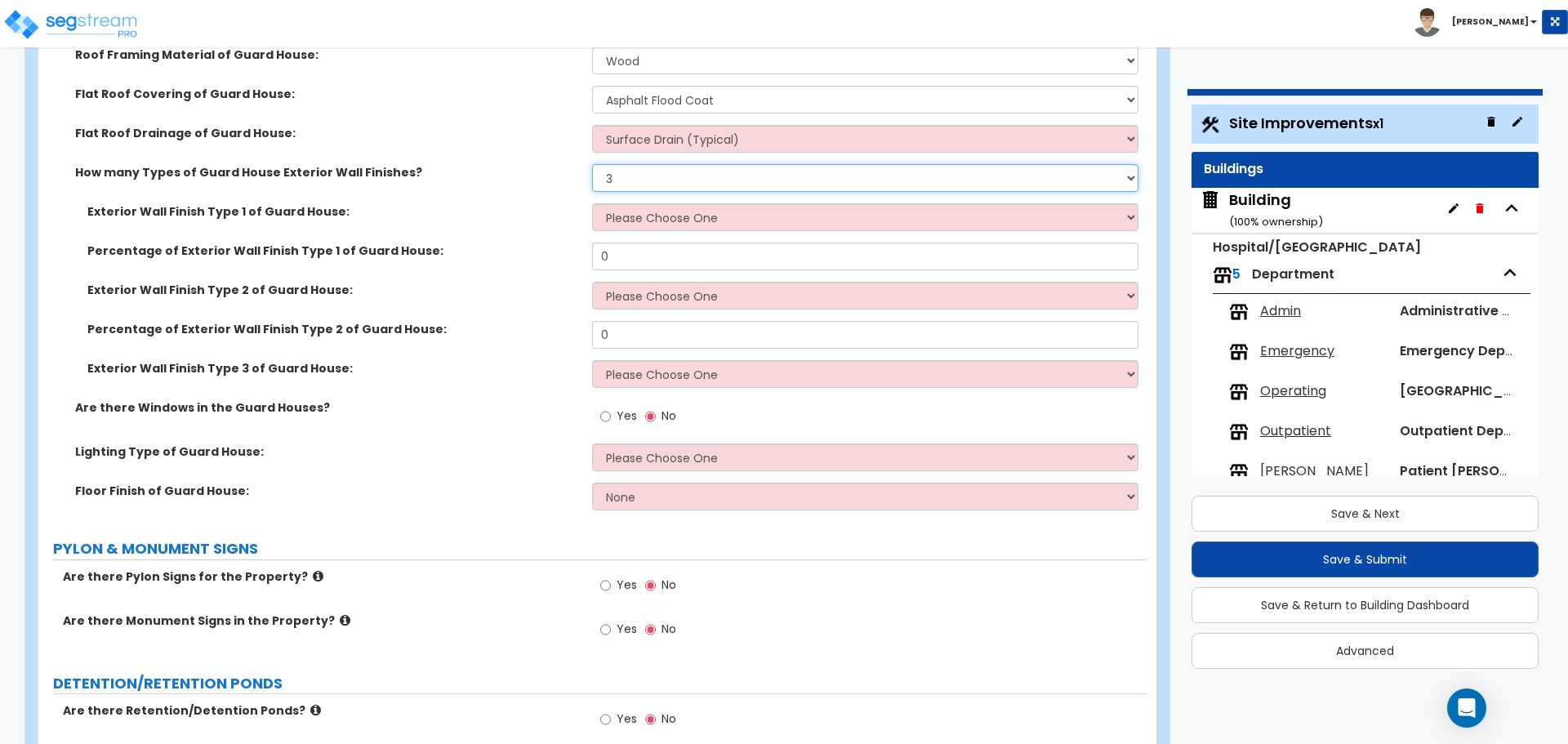
scroll to position [5674, 0]
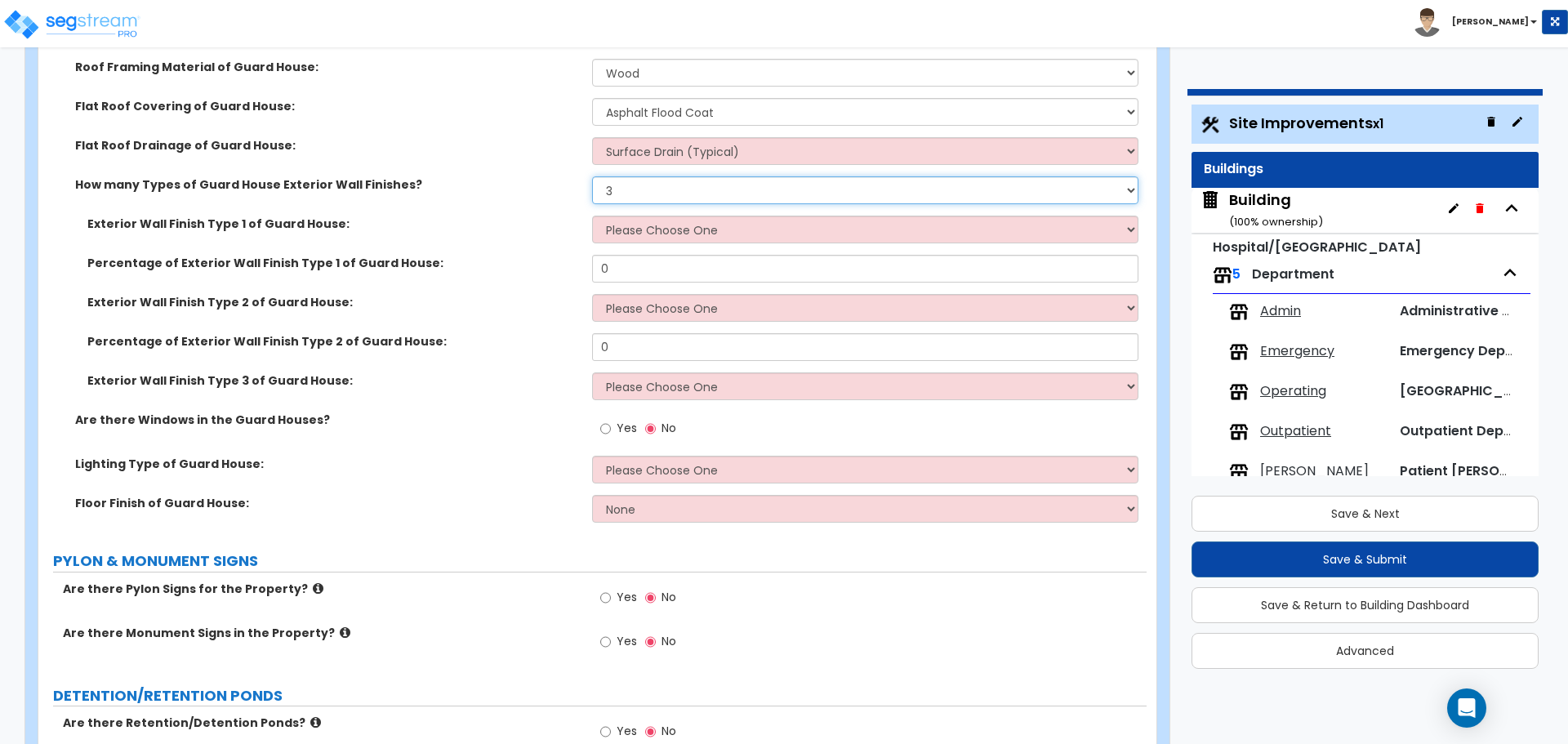
click at [636, 184] on select "Please Choose One 1 2 3" at bounding box center [865, 190] width 546 height 28
select select "1"
click at [592, 177] on select "Please Choose One 1 2 3" at bounding box center [865, 190] width 546 height 28
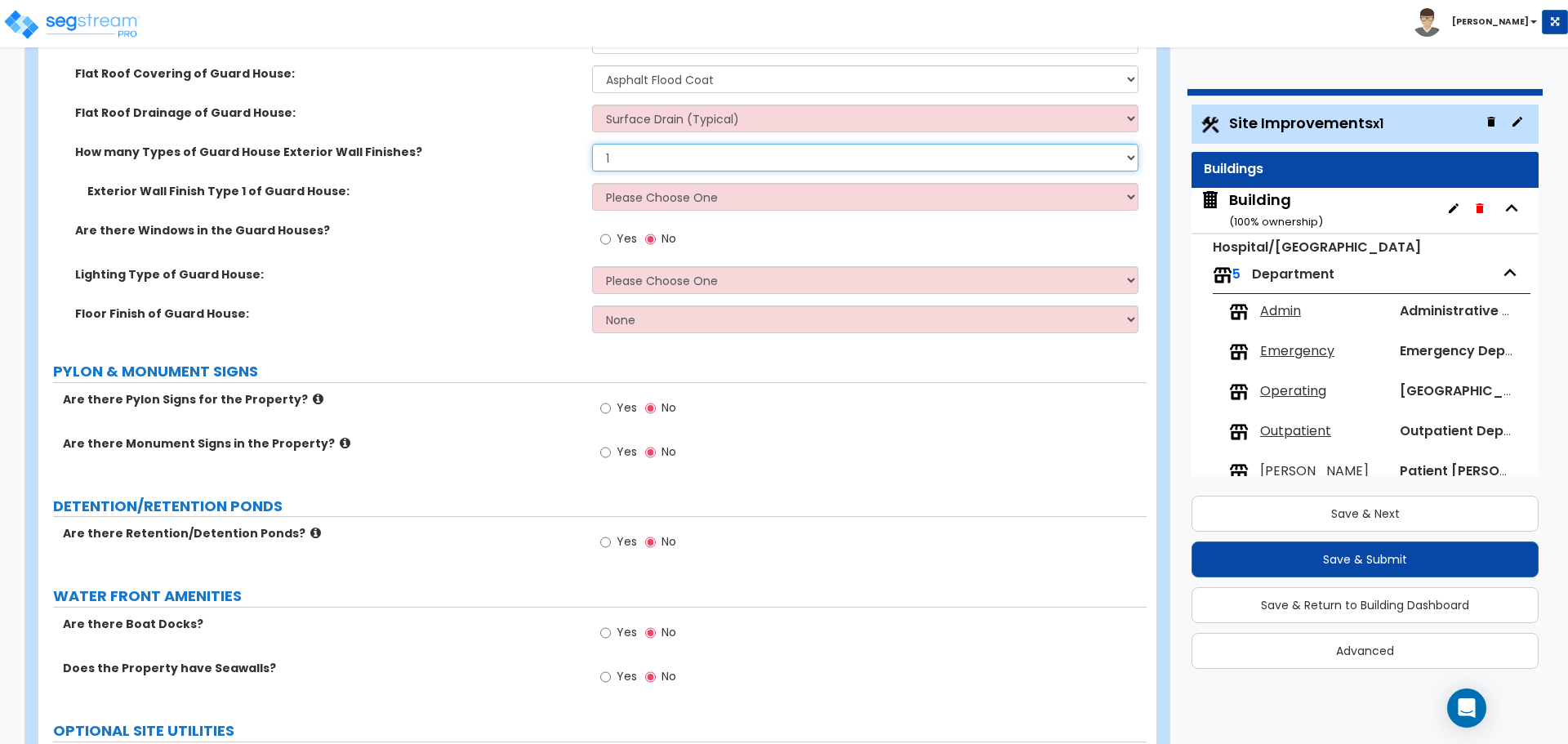
scroll to position [5708, 0]
click at [676, 195] on select "Please Choose One Common/Shared Wall Brick Veneer Stone Veneer Wood Siding Viny…" at bounding box center [865, 194] width 546 height 28
select select "20"
click at [592, 181] on select "Please Choose One Common/Shared Wall Brick Veneer Stone Veneer Wood Siding Viny…" at bounding box center [865, 194] width 546 height 28
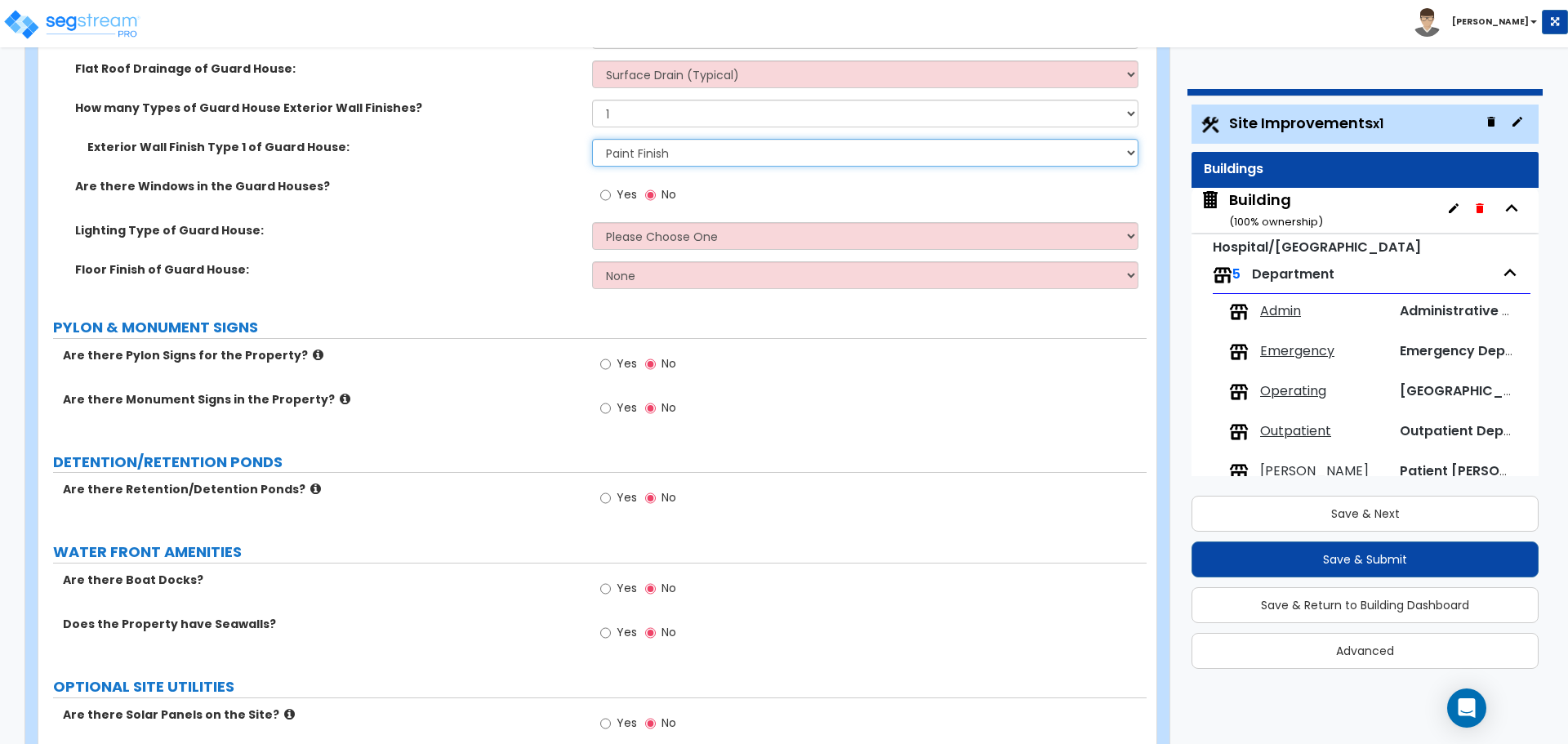
scroll to position [5754, 0]
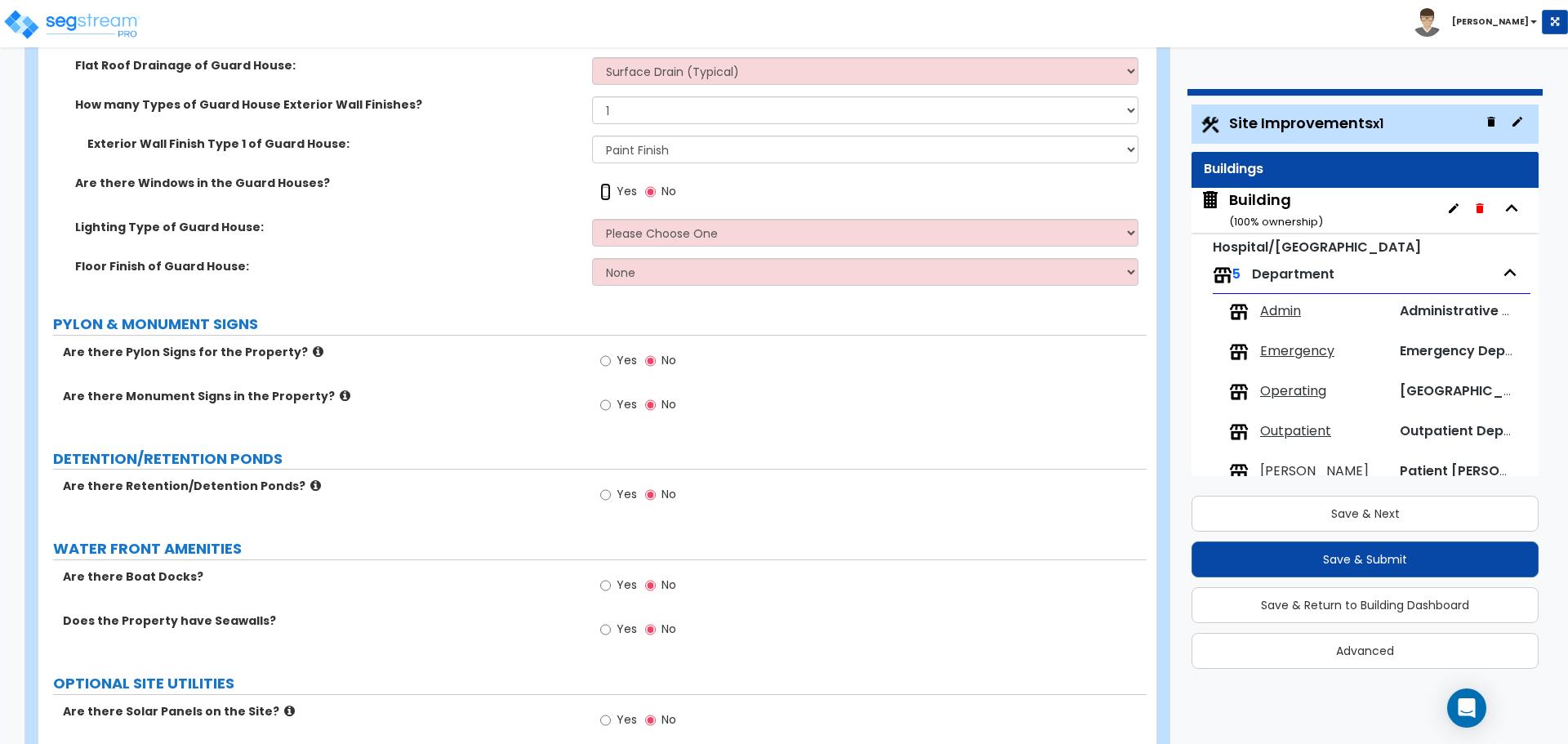
click at [609, 195] on input "Yes" at bounding box center [606, 192] width 11 height 18
radio input "true"
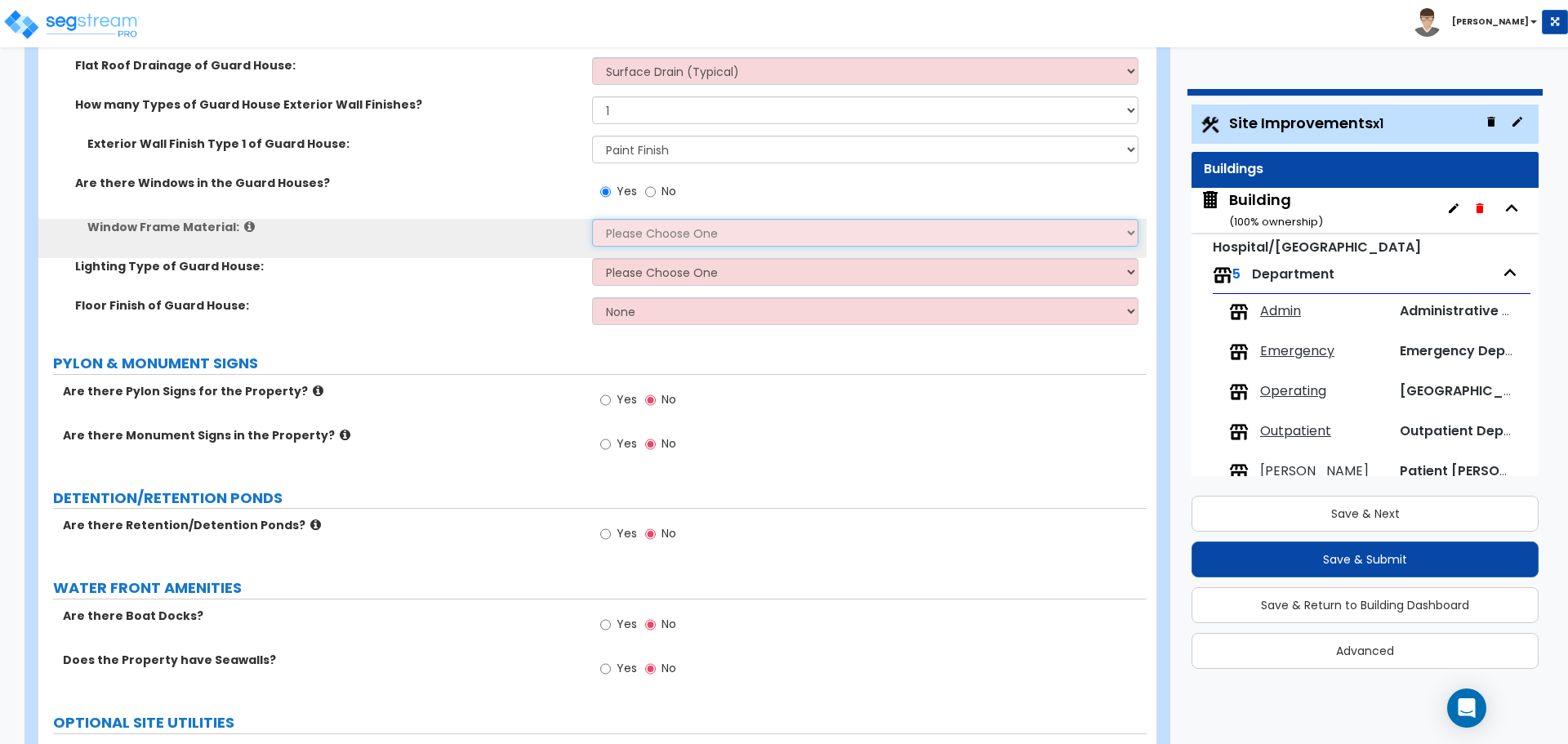
click at [630, 227] on select "Please Choose One Vinyl Aluminum Wood" at bounding box center [865, 232] width 546 height 28
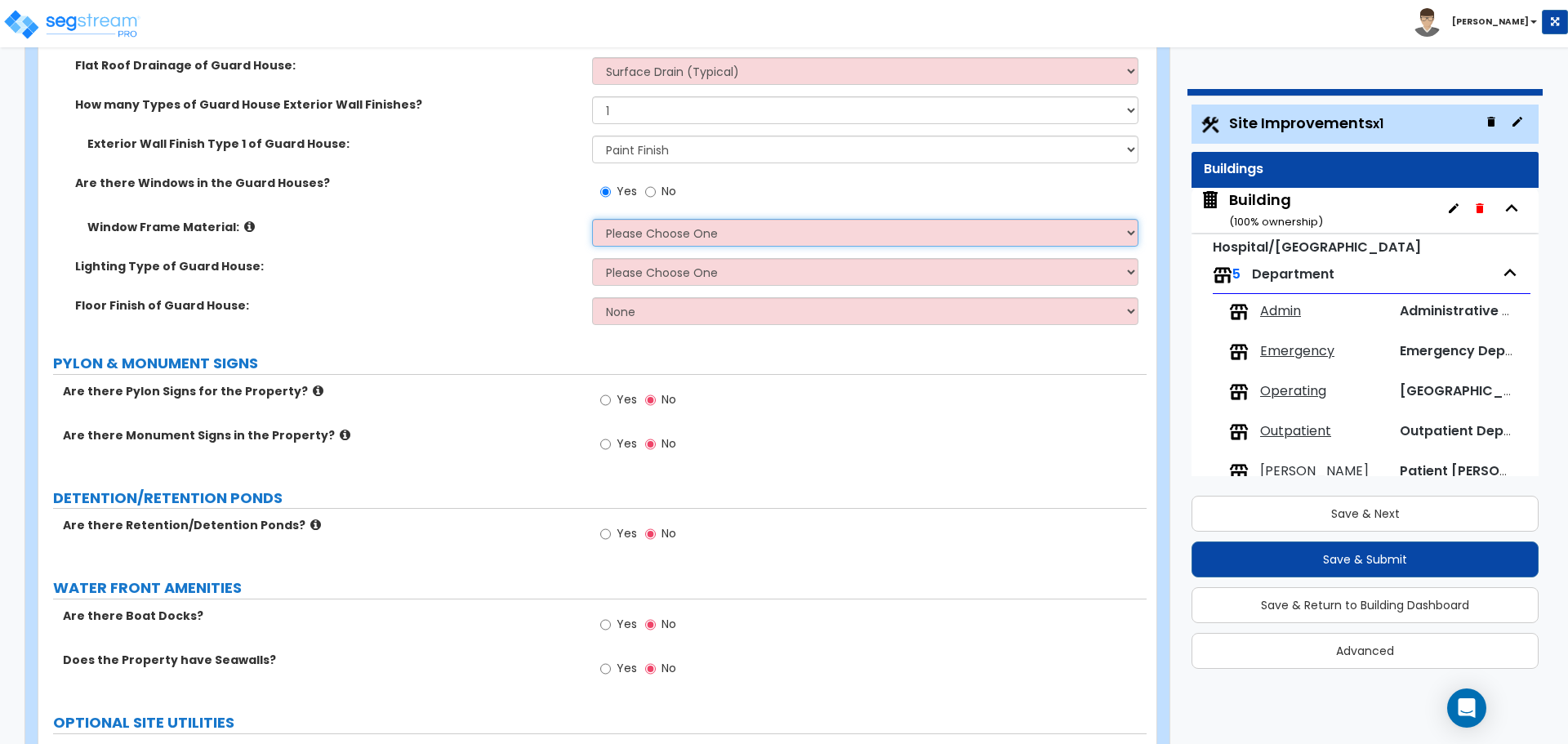
select select "2"
click at [592, 219] on select "Please Choose One Vinyl Aluminum Wood" at bounding box center [865, 232] width 546 height 28
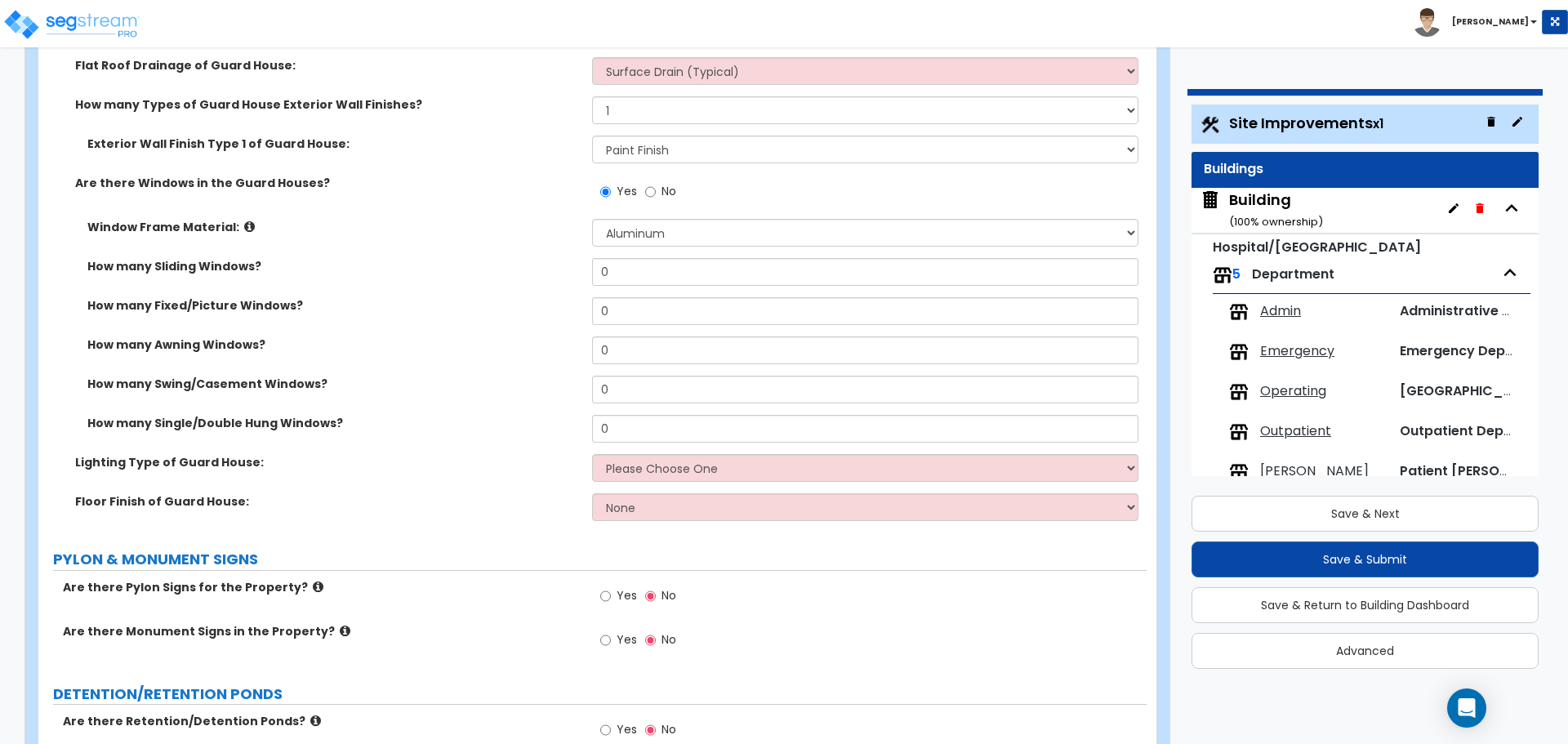
click at [244, 221] on icon at bounding box center [250, 227] width 11 height 12
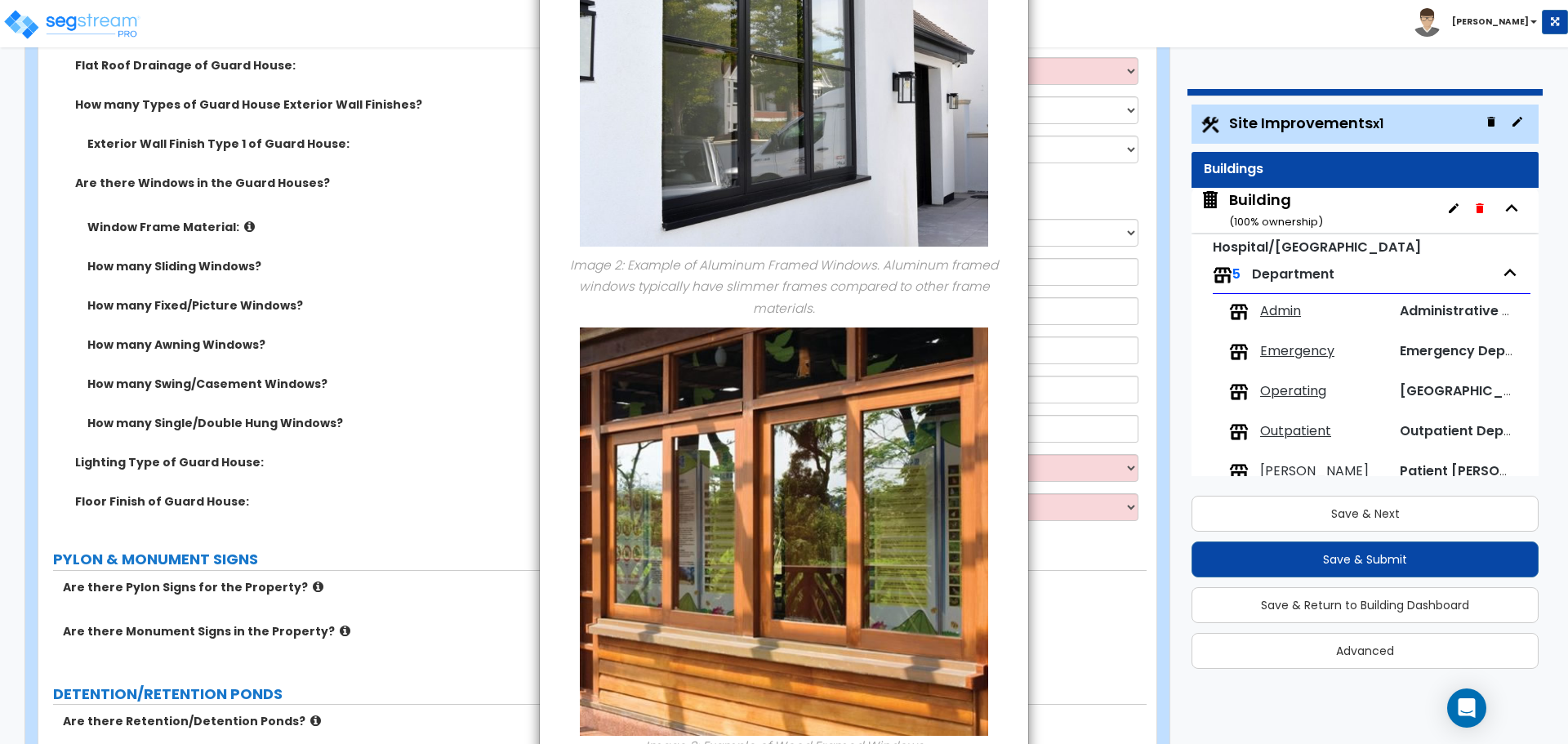
scroll to position [624, 0]
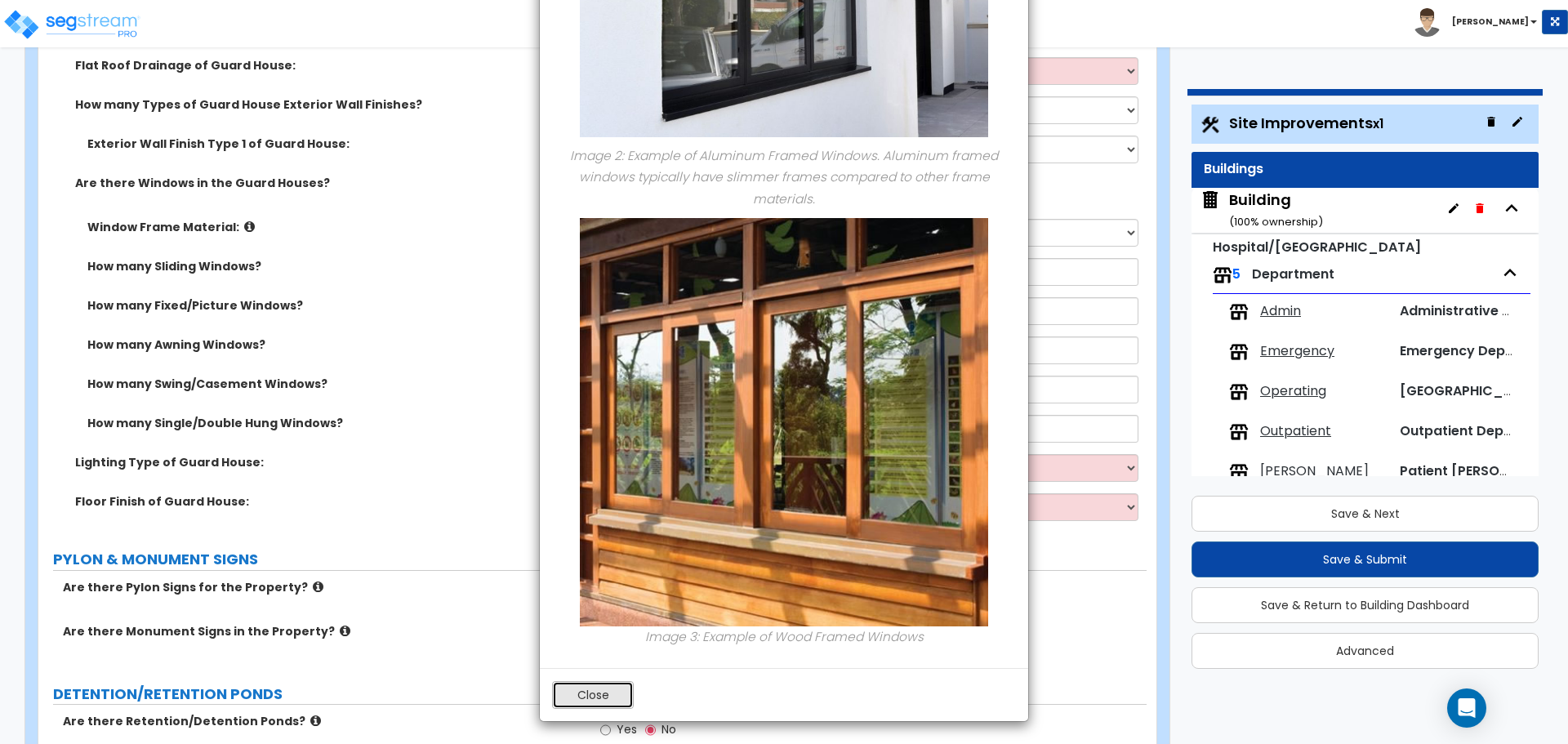
click at [580, 690] on button "Close" at bounding box center [593, 695] width 82 height 28
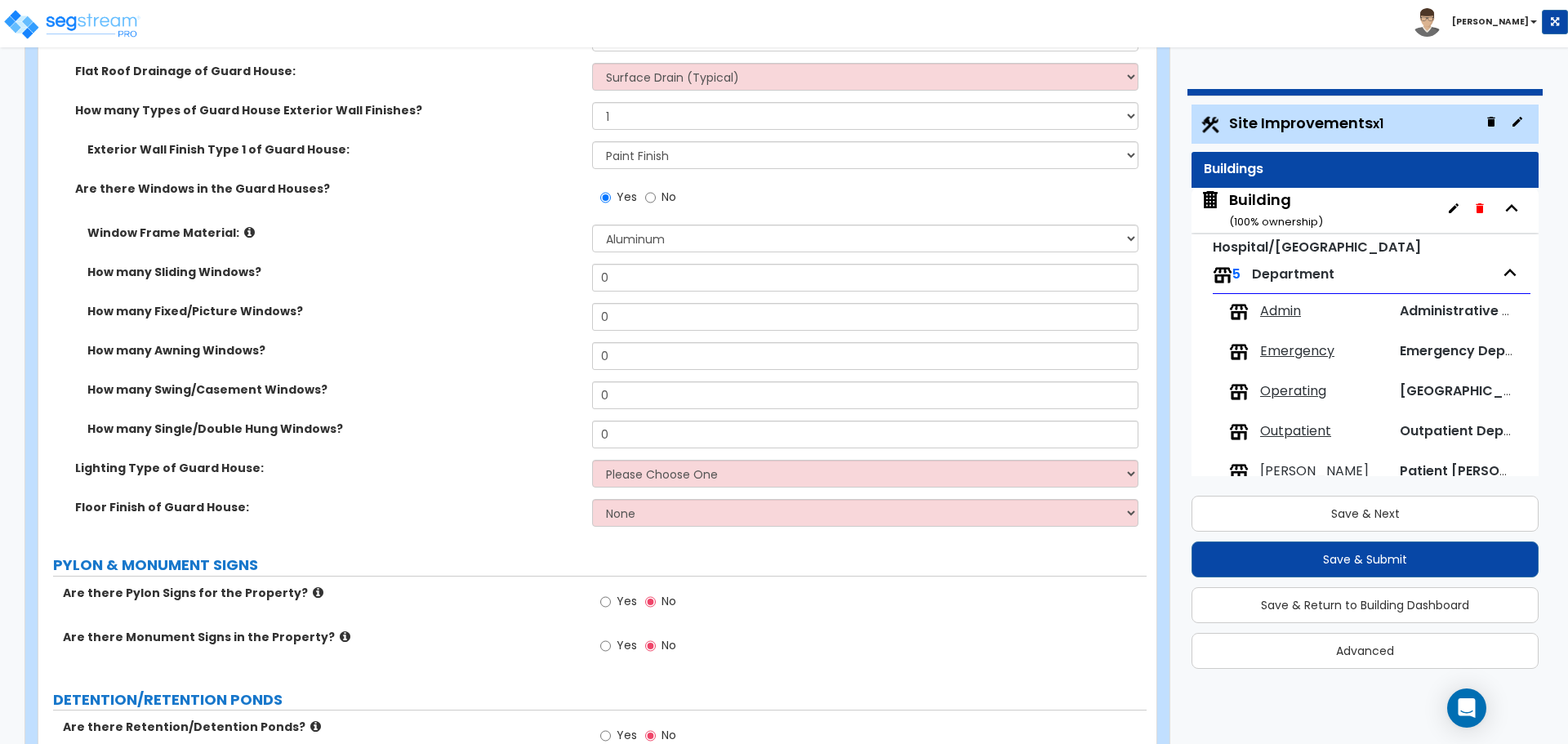
scroll to position [5739, 0]
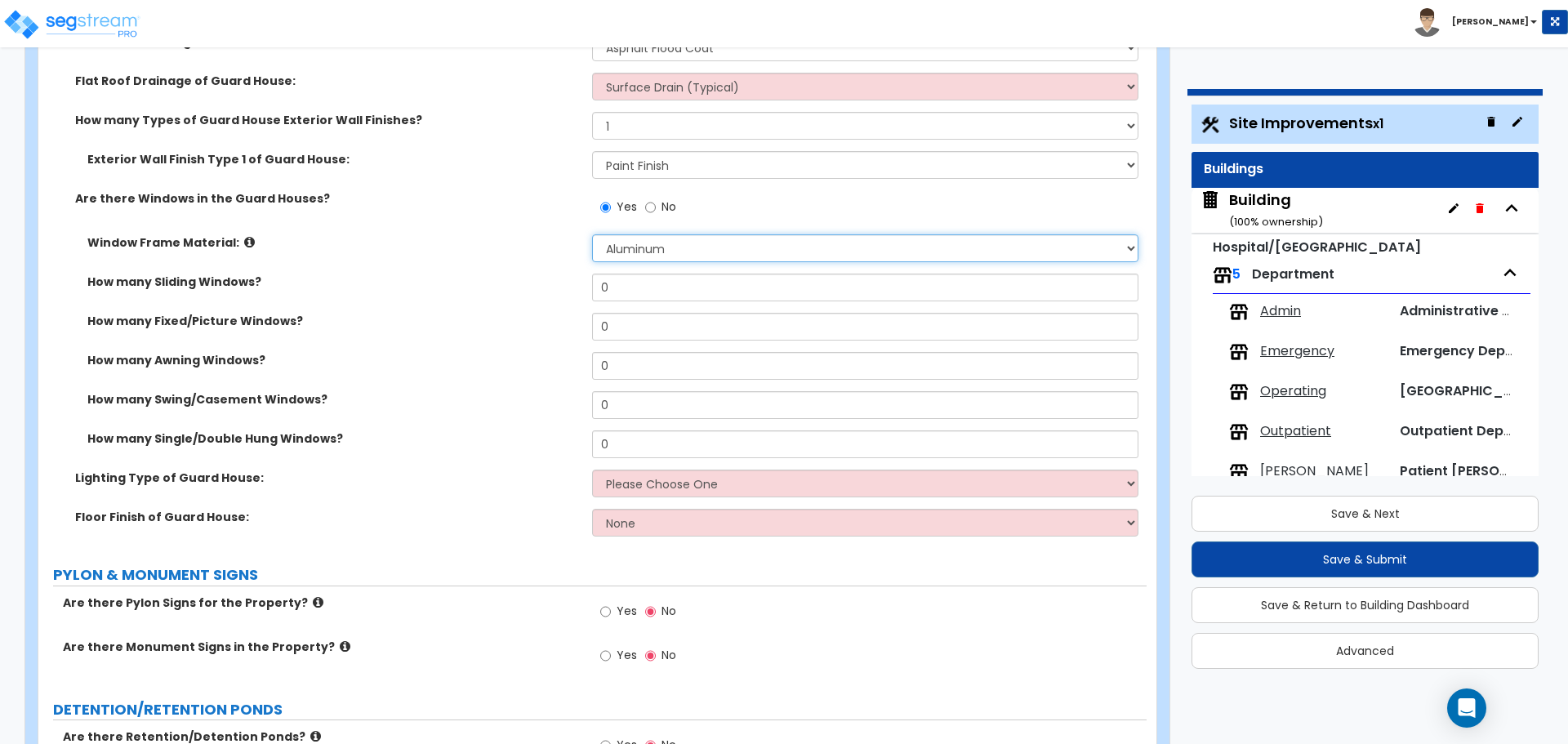
click at [671, 257] on select "Please Choose One Vinyl Aluminum Wood" at bounding box center [865, 248] width 546 height 28
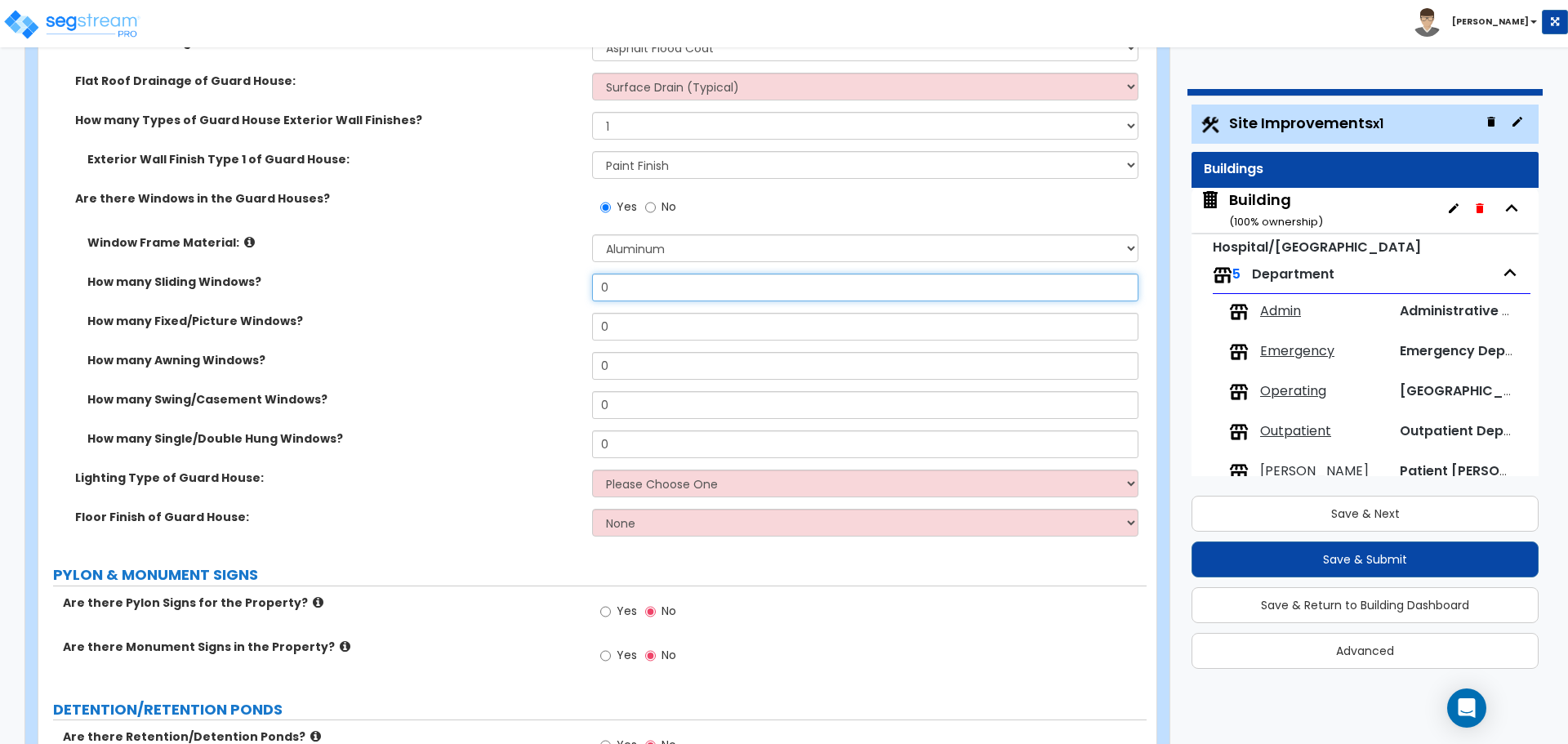
click at [650, 288] on input "0" at bounding box center [865, 287] width 546 height 28
drag, startPoint x: 643, startPoint y: 291, endPoint x: 532, endPoint y: 266, distance: 113.8
click at [534, 267] on div "Window Frame Material: Please Choose One Vinyl Aluminum Wood How many Sliding W…" at bounding box center [592, 352] width 1084 height 236
type input "4"
type input "2"
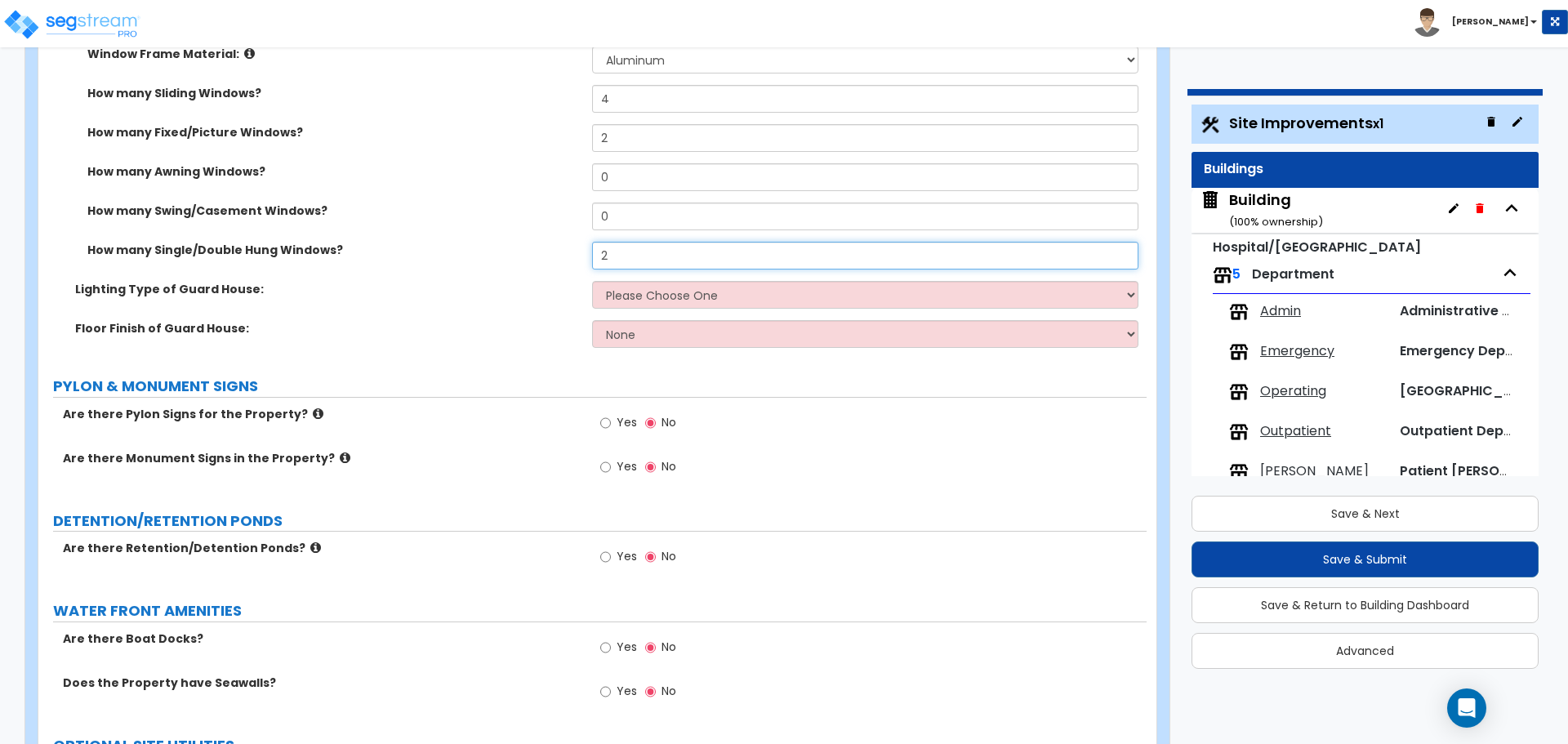
scroll to position [5928, 0]
type input "2"
click at [697, 292] on select "Please Choose One LED Surface-Mounted LED Recessed Fluorescent Surface-Mounted …" at bounding box center [865, 293] width 546 height 28
select select "5"
click at [592, 280] on select "Please Choose One LED Surface-Mounted LED Recessed Fluorescent Surface-Mounted …" at bounding box center [865, 293] width 546 height 28
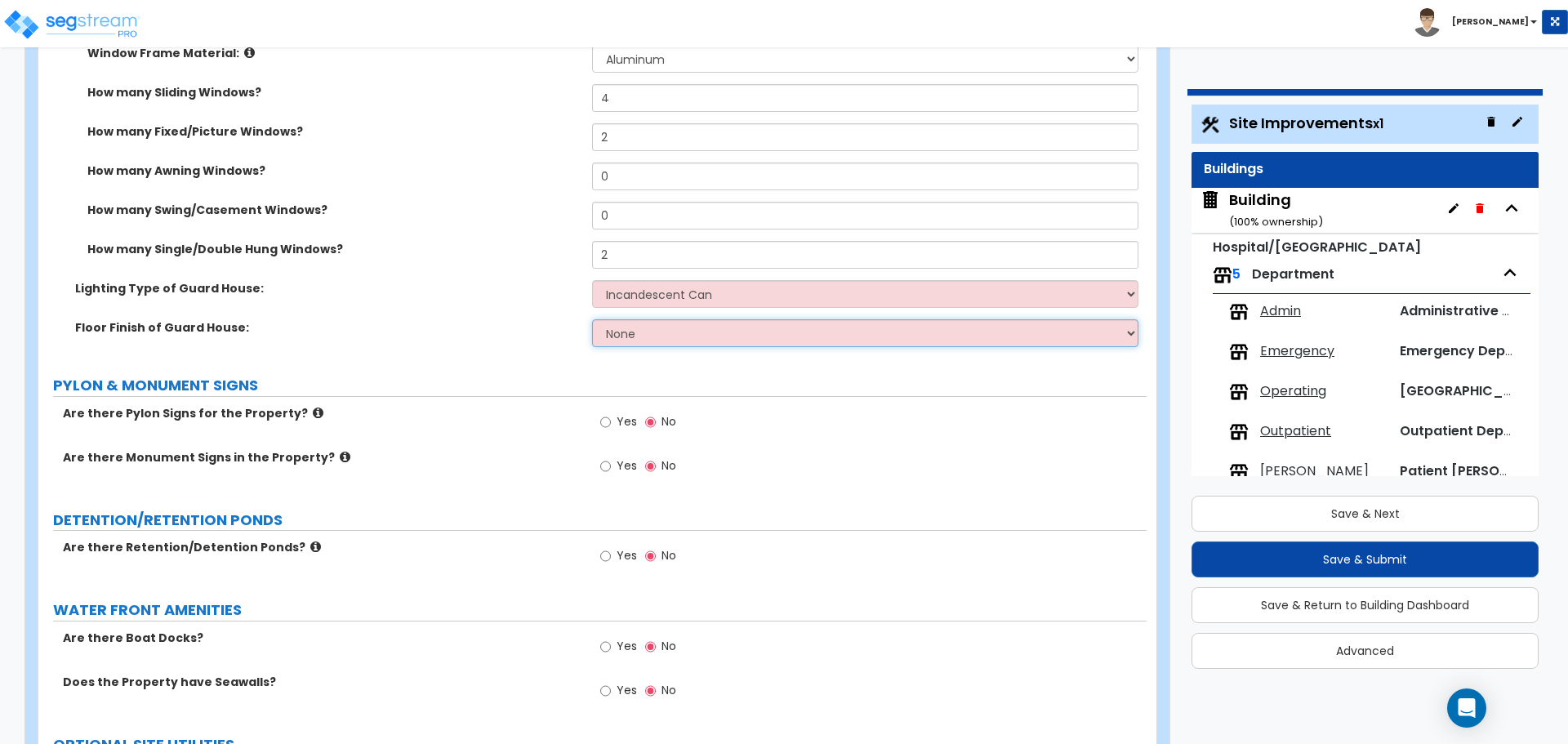
click at [634, 325] on select "None Tile Flooring Hardwood Flooring Resilient Laminate Flooring VCT Flooring S…" at bounding box center [865, 333] width 546 height 28
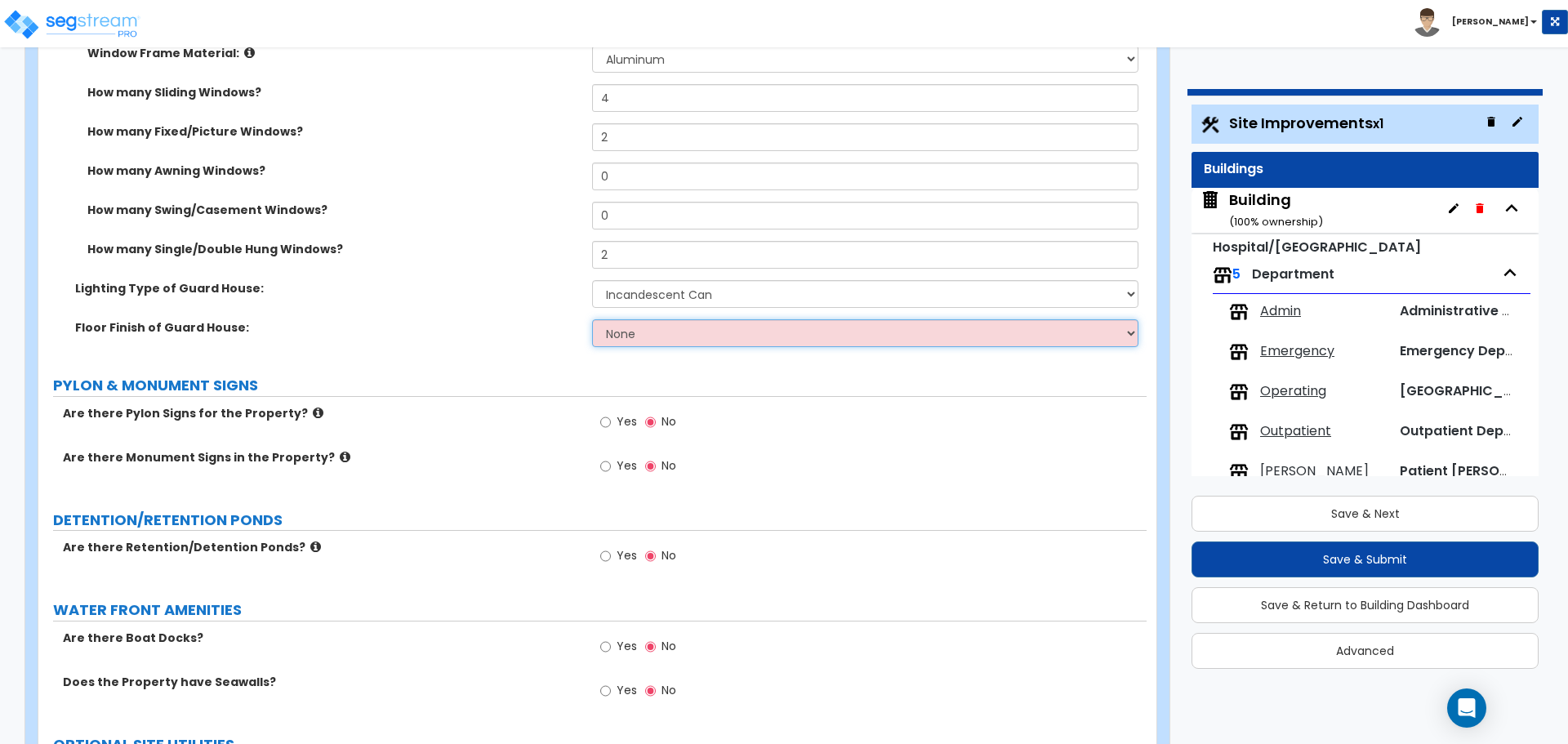
select select "4"
click at [592, 319] on select "None Tile Flooring Hardwood Flooring Resilient Laminate Flooring VCT Flooring S…" at bounding box center [865, 333] width 546 height 28
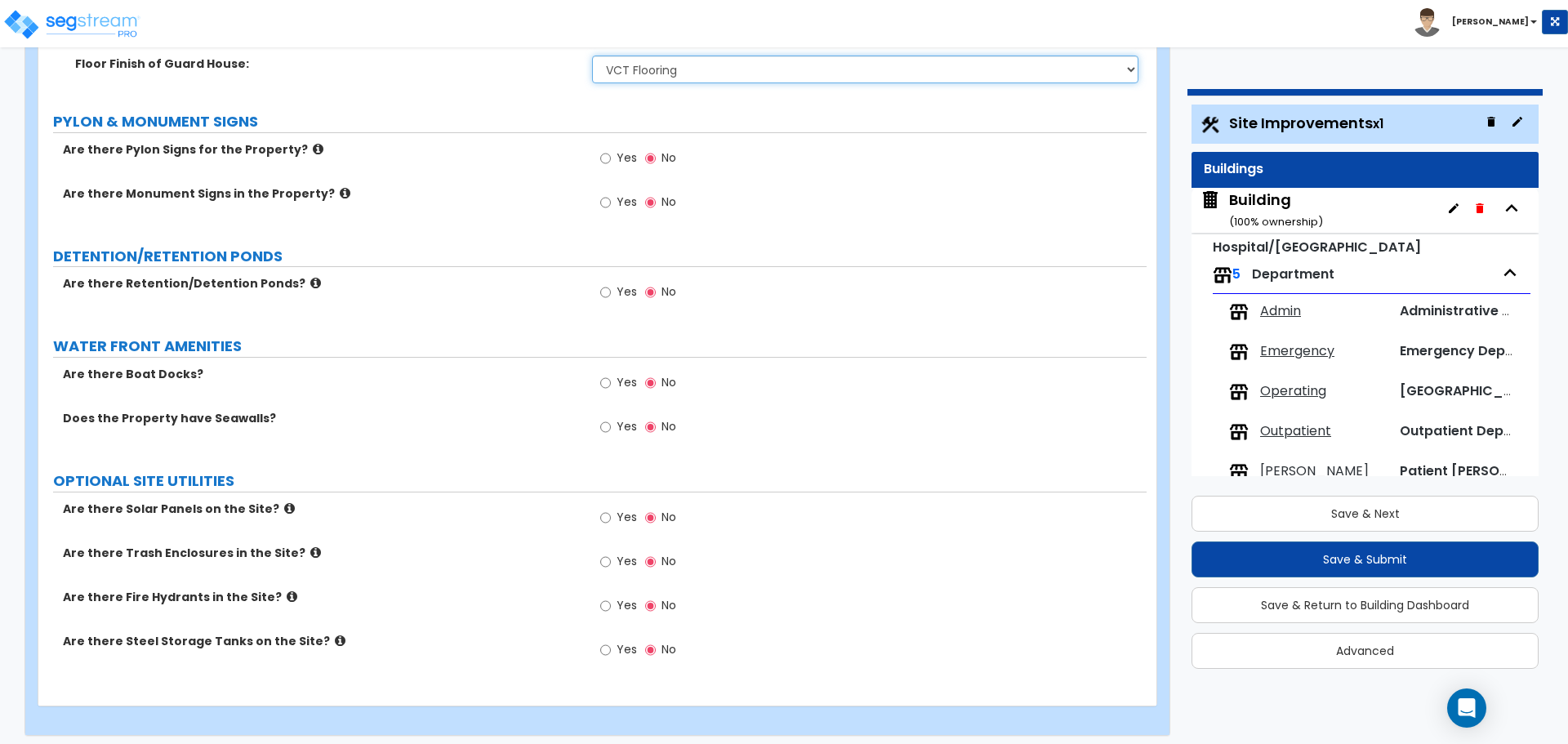
scroll to position [6193, 0]
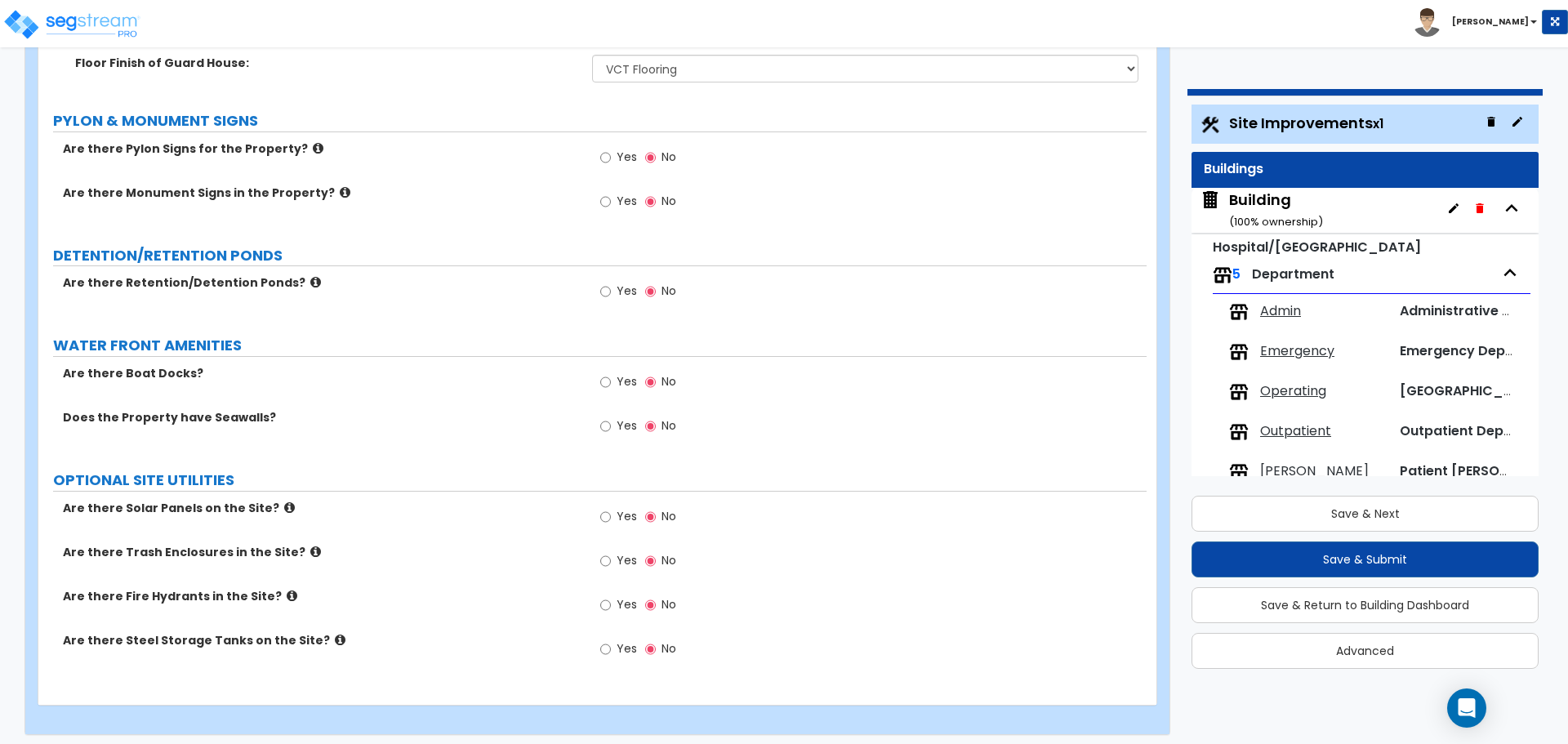
click at [615, 159] on label "Yes" at bounding box center [618, 159] width 37 height 28
click at [611, 159] on input "Yes" at bounding box center [606, 158] width 11 height 18
radio input "true"
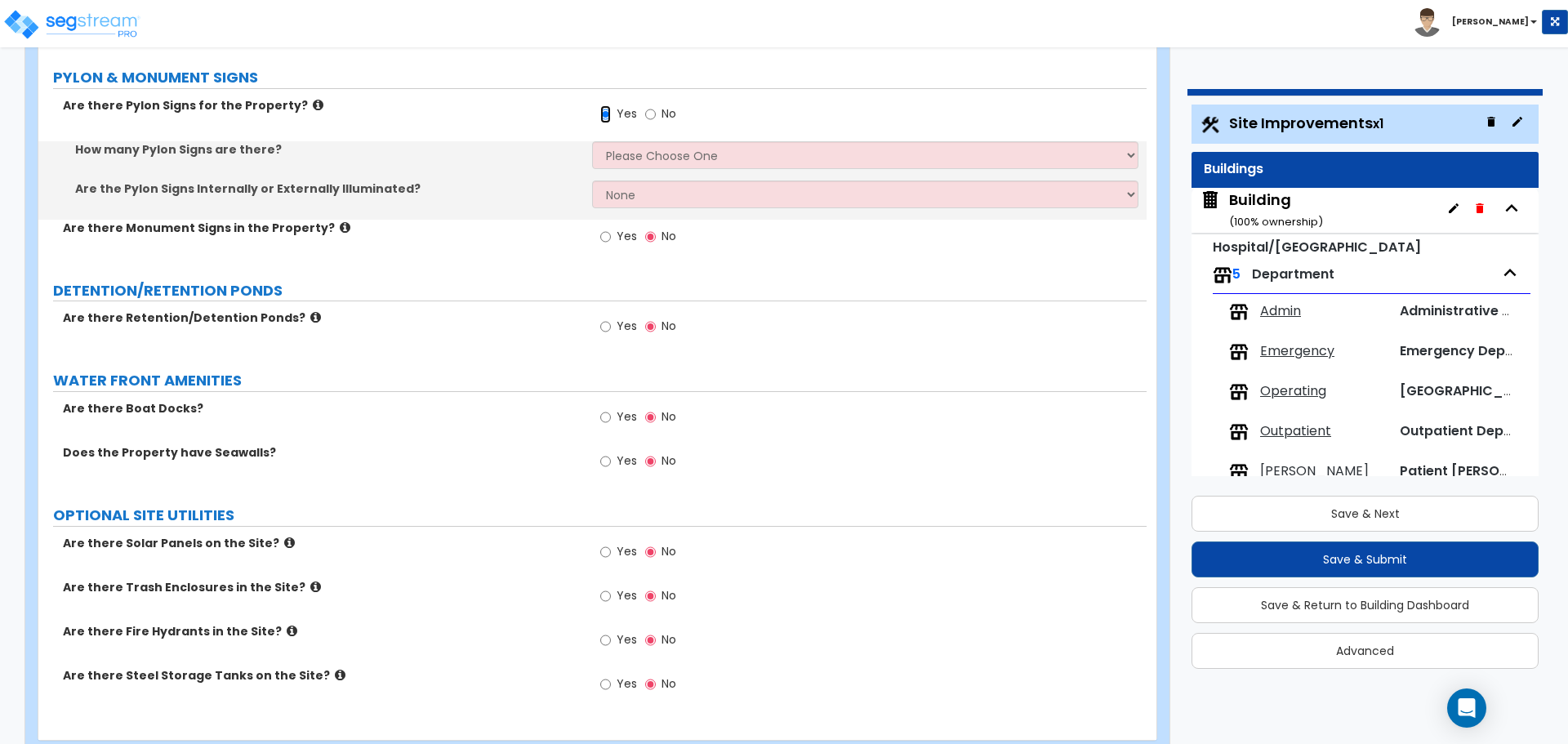
scroll to position [6245, 0]
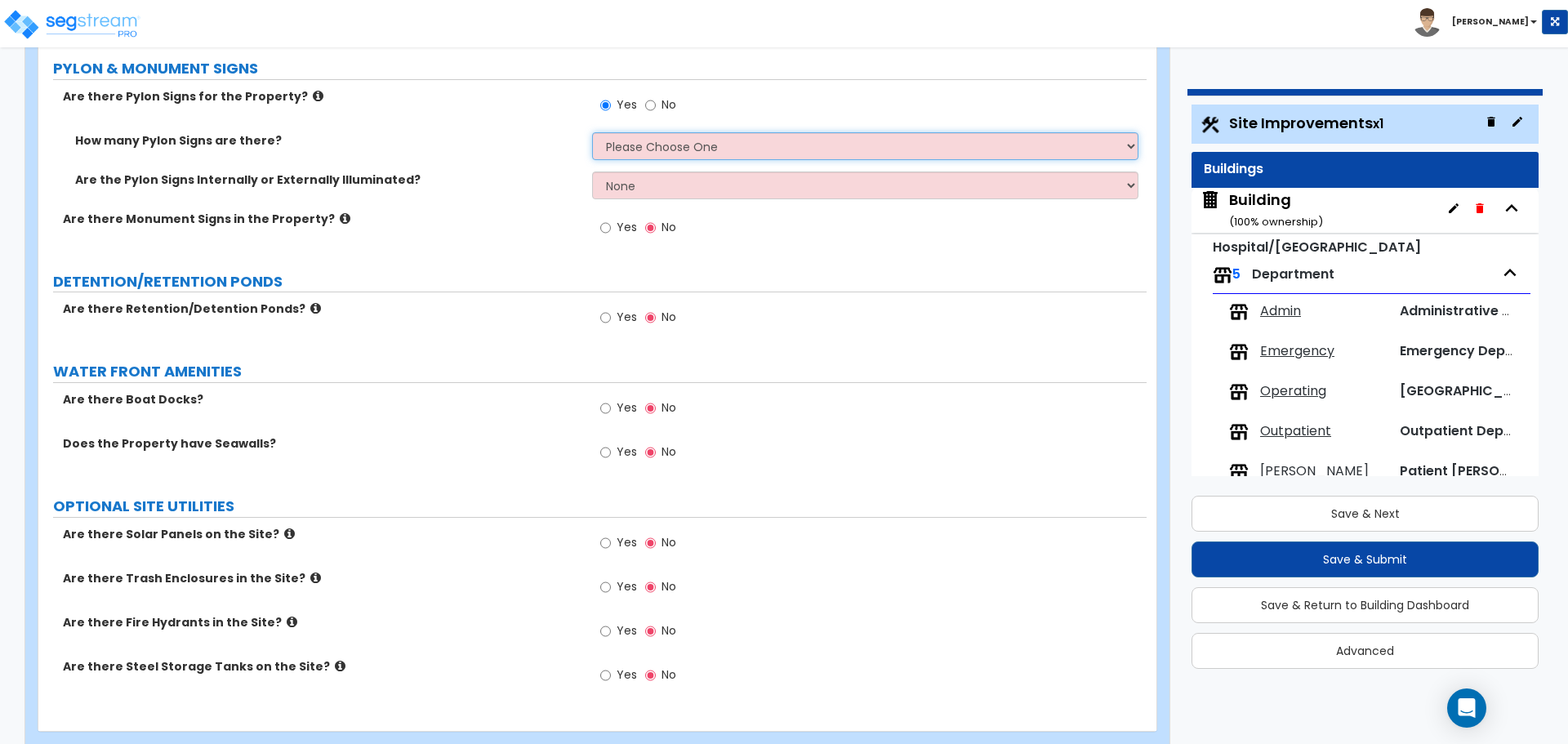
click at [658, 140] on select "Please Choose One 1 2 3" at bounding box center [865, 145] width 546 height 28
select select "3"
click at [592, 132] on select "Please Choose One 1 2 3" at bounding box center [865, 145] width 546 height 28
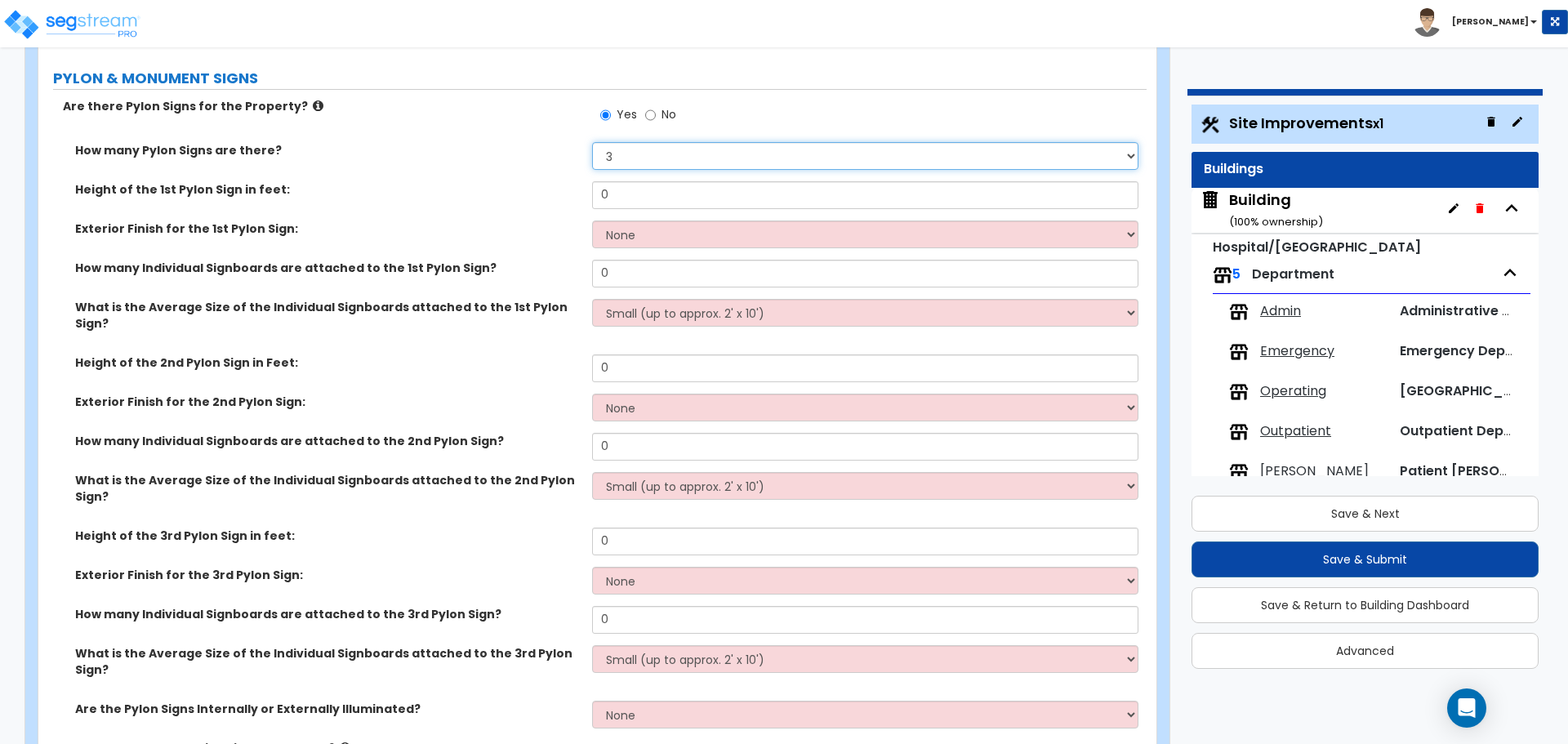
scroll to position [6238, 0]
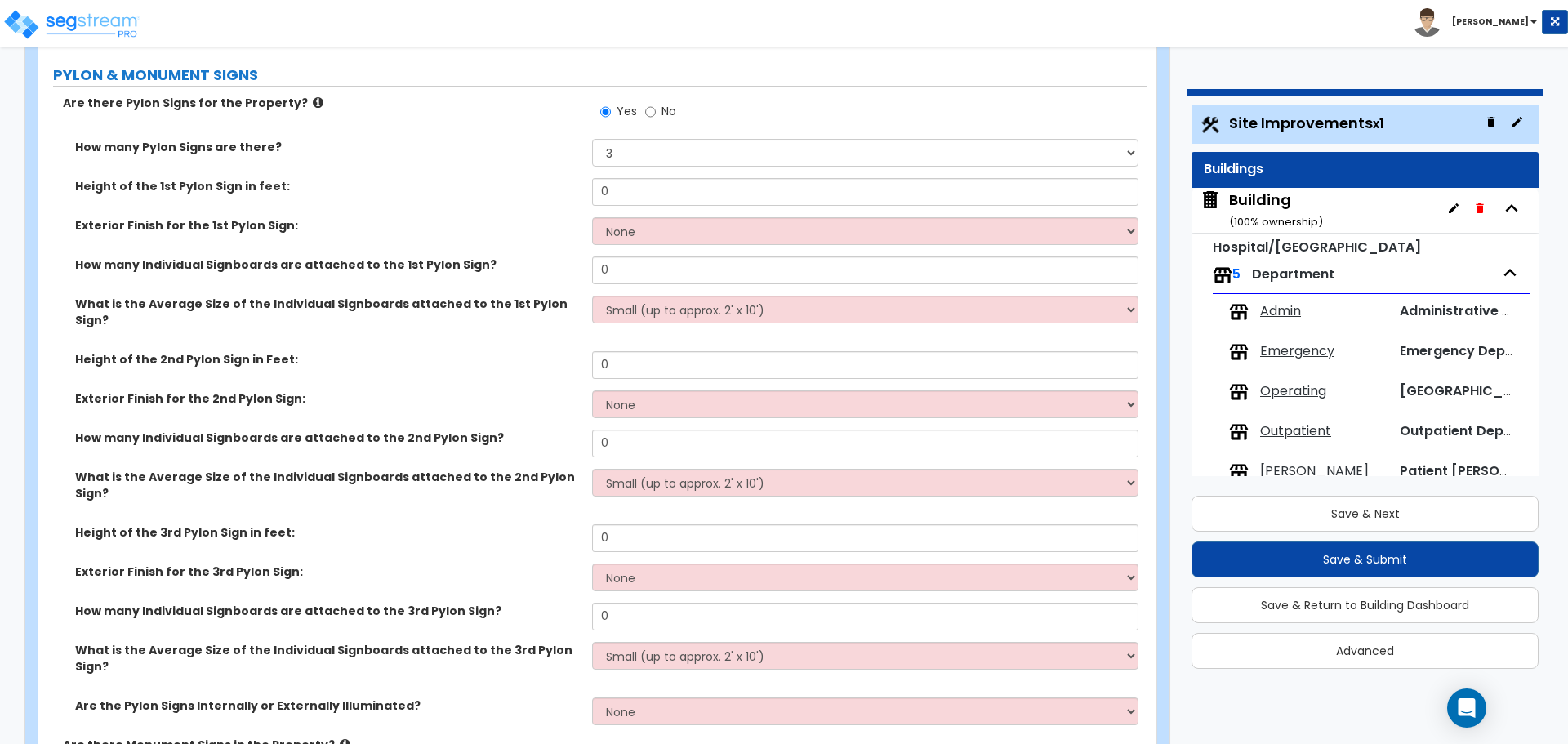
click at [492, 218] on label "Exterior Finish for the 1st Pylon Sign:" at bounding box center [327, 226] width 505 height 16
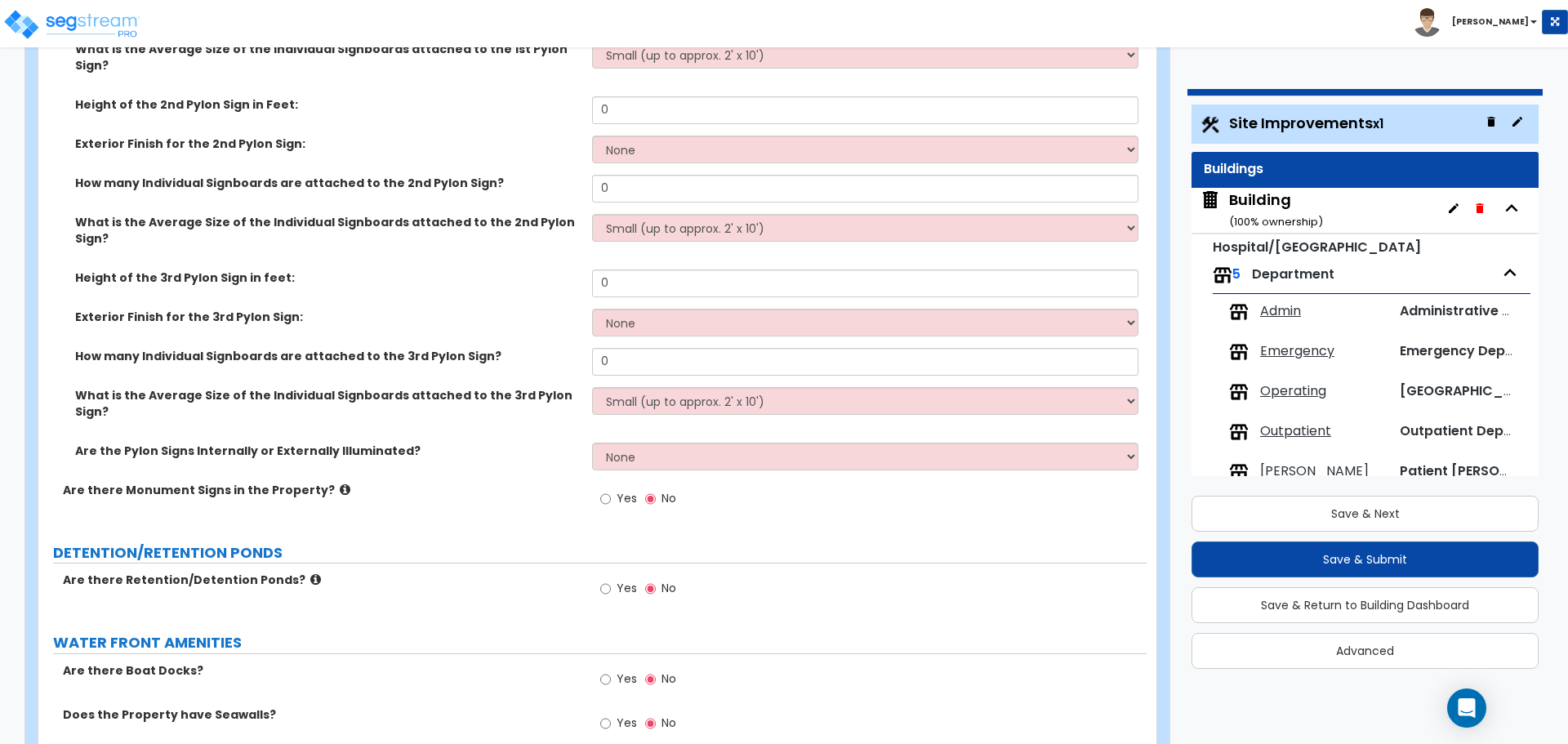
scroll to position [6505, 0]
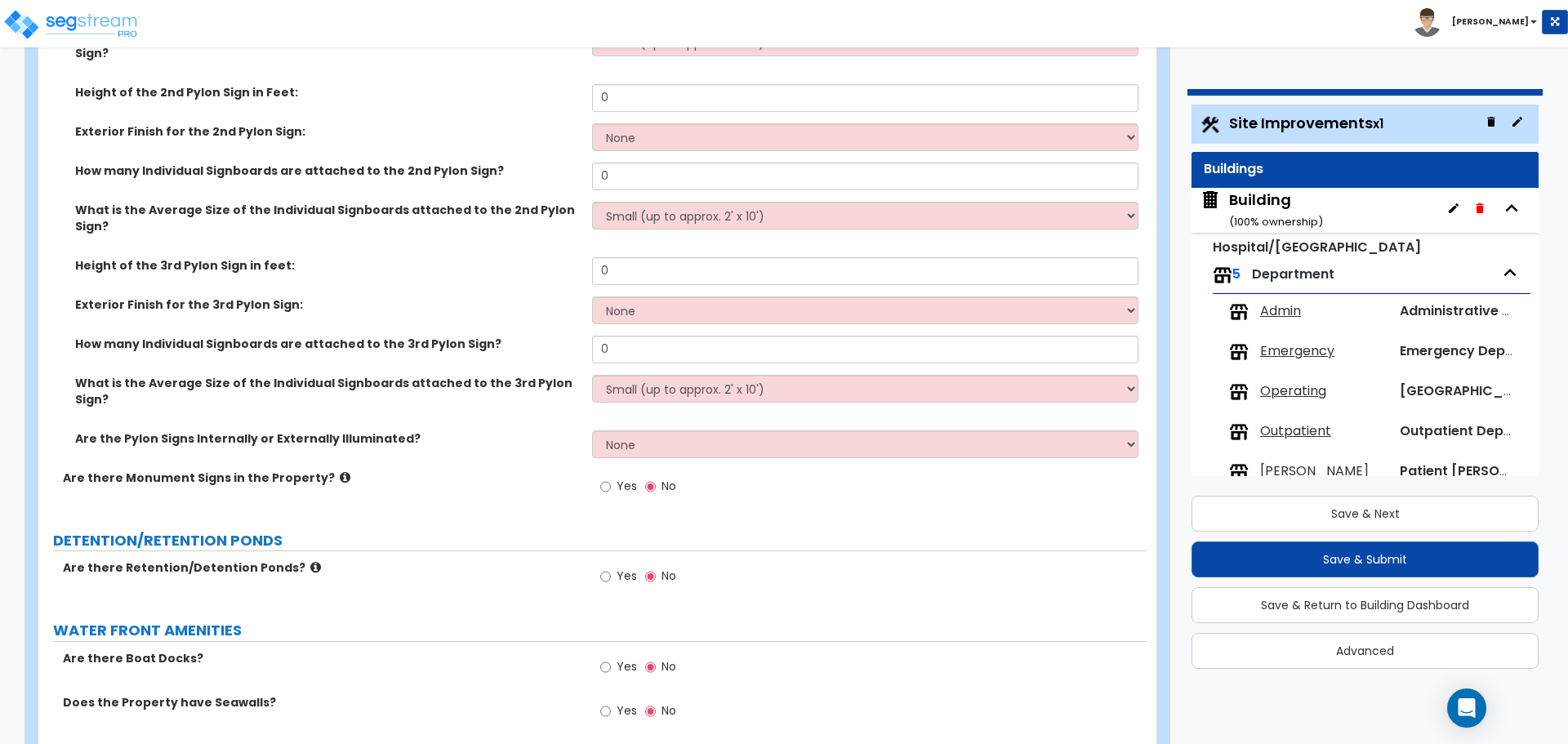
click at [618, 478] on span "Yes" at bounding box center [626, 486] width 21 height 16
click at [611, 478] on input "Yes" at bounding box center [606, 487] width 11 height 18
radio input "true"
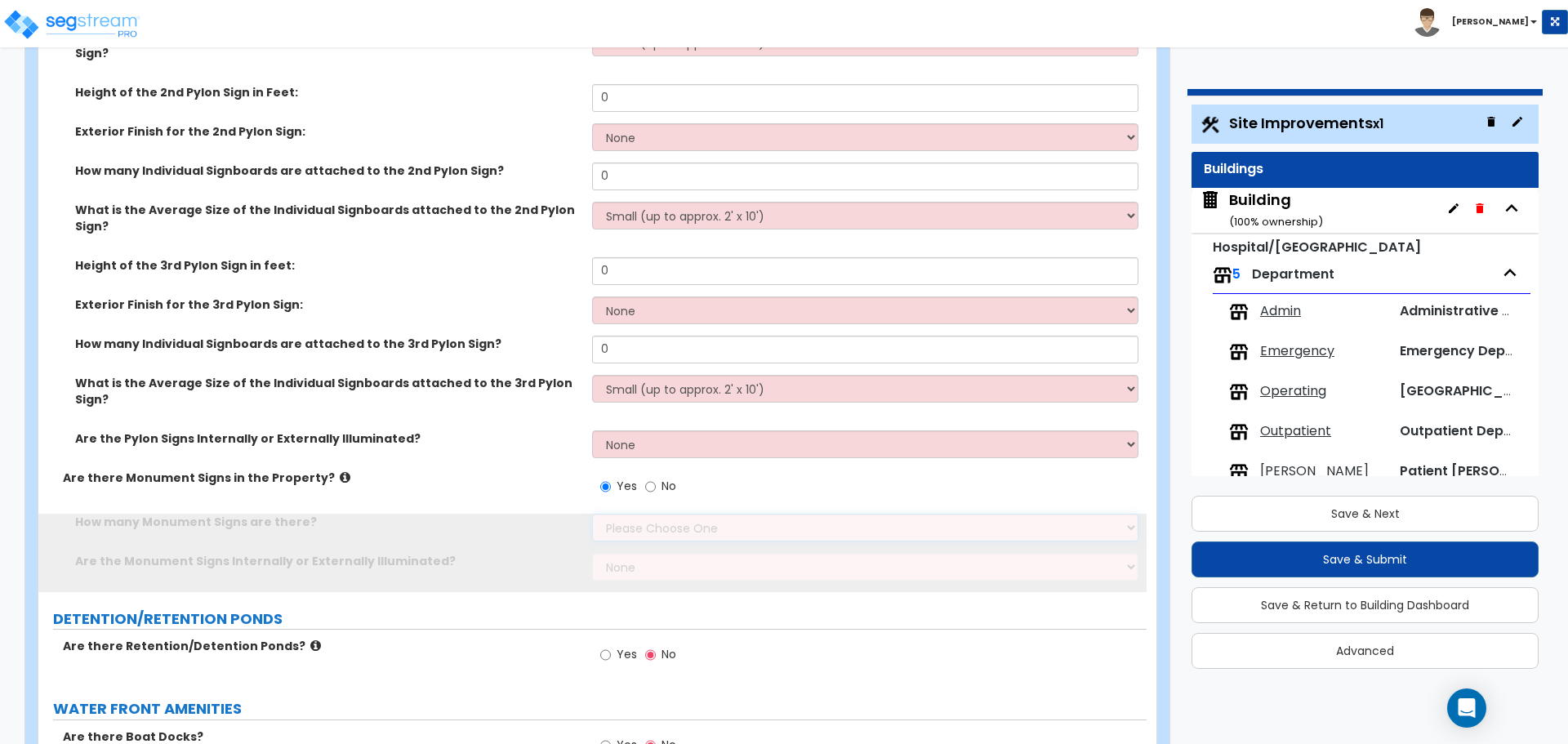
click at [660, 514] on select "Please Choose One 1 2 3" at bounding box center [865, 527] width 546 height 28
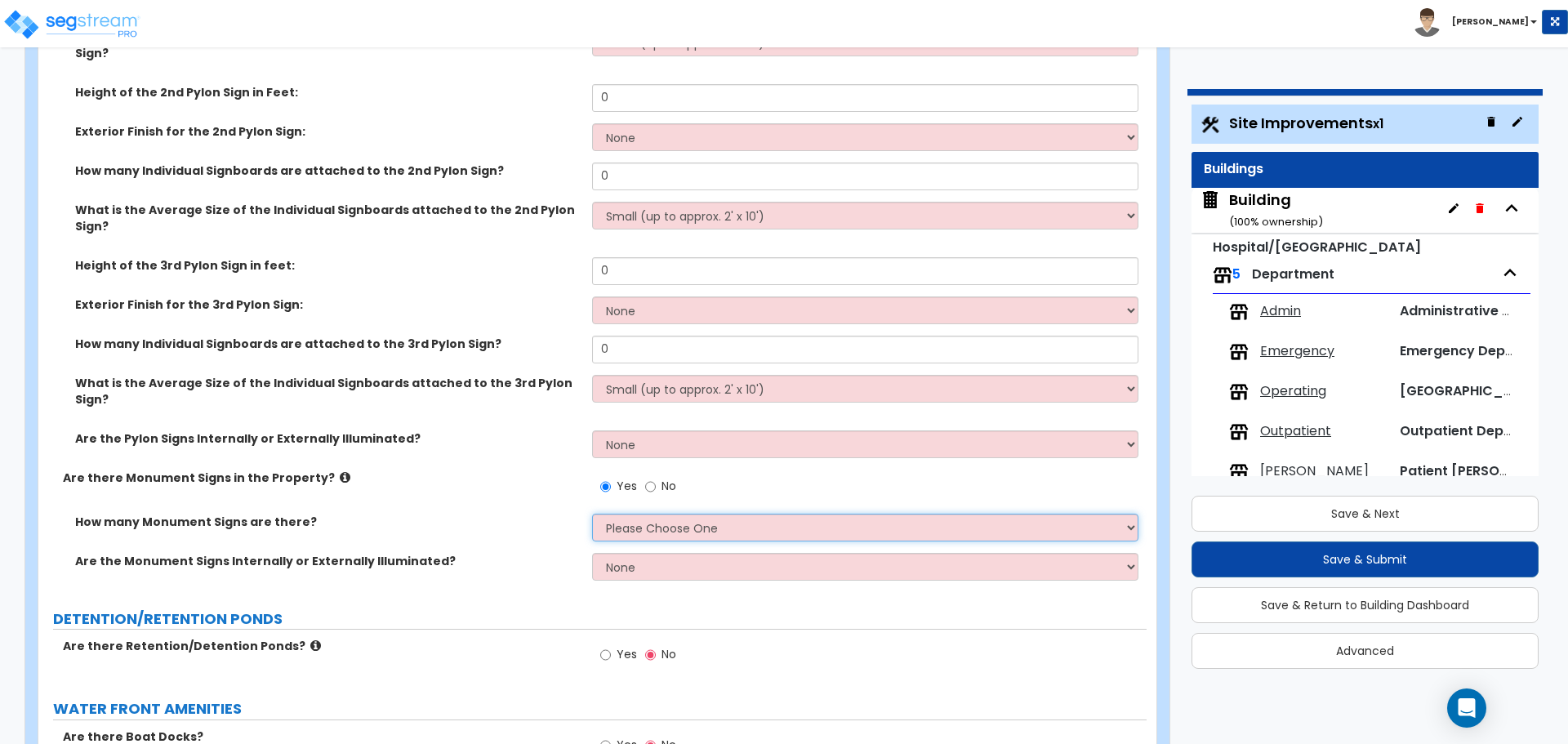
select select "3"
click at [592, 514] on select "Please Choose One 1 2 3" at bounding box center [865, 527] width 546 height 28
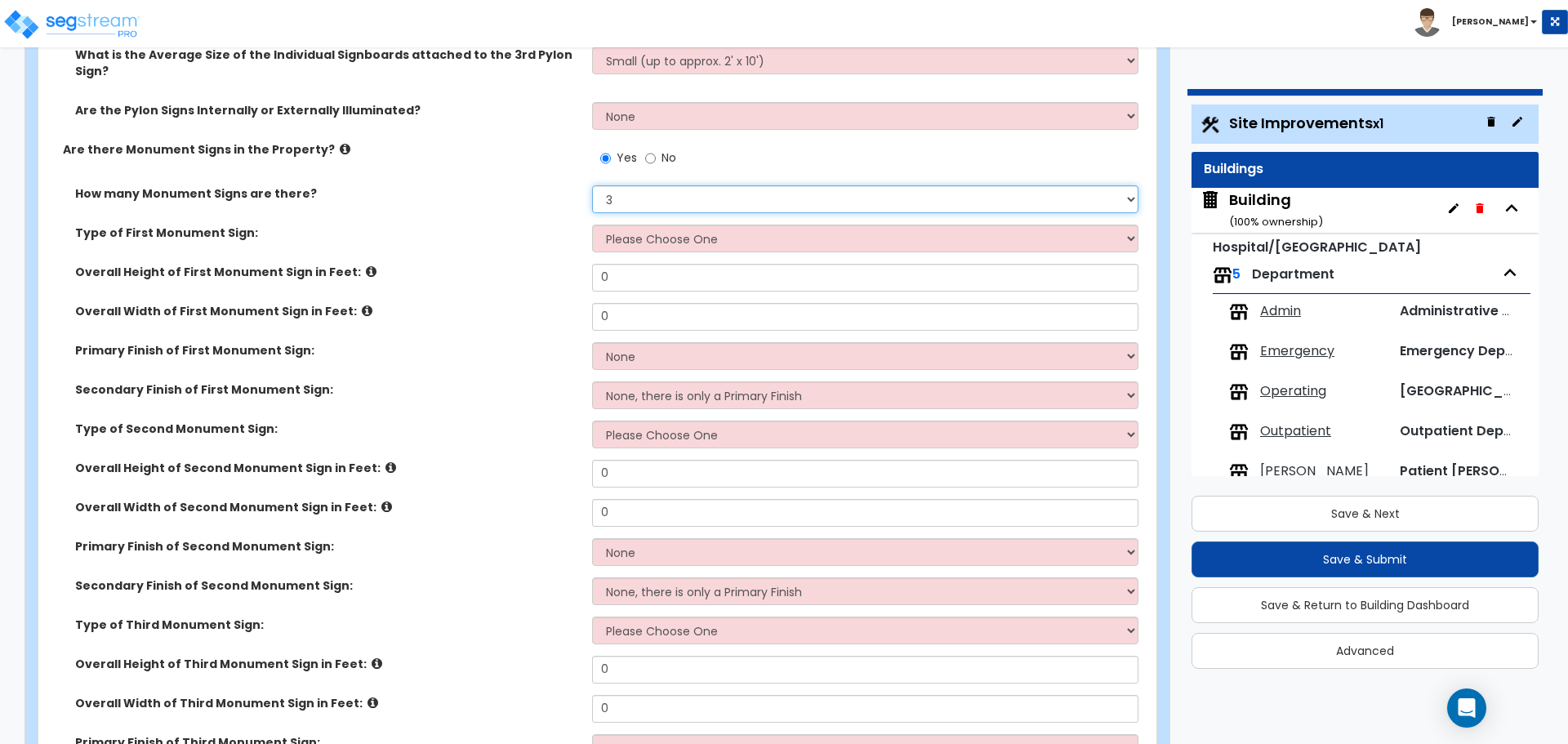
scroll to position [6832, 0]
click at [726, 187] on select "Please Choose One 1 2 3" at bounding box center [865, 201] width 546 height 28
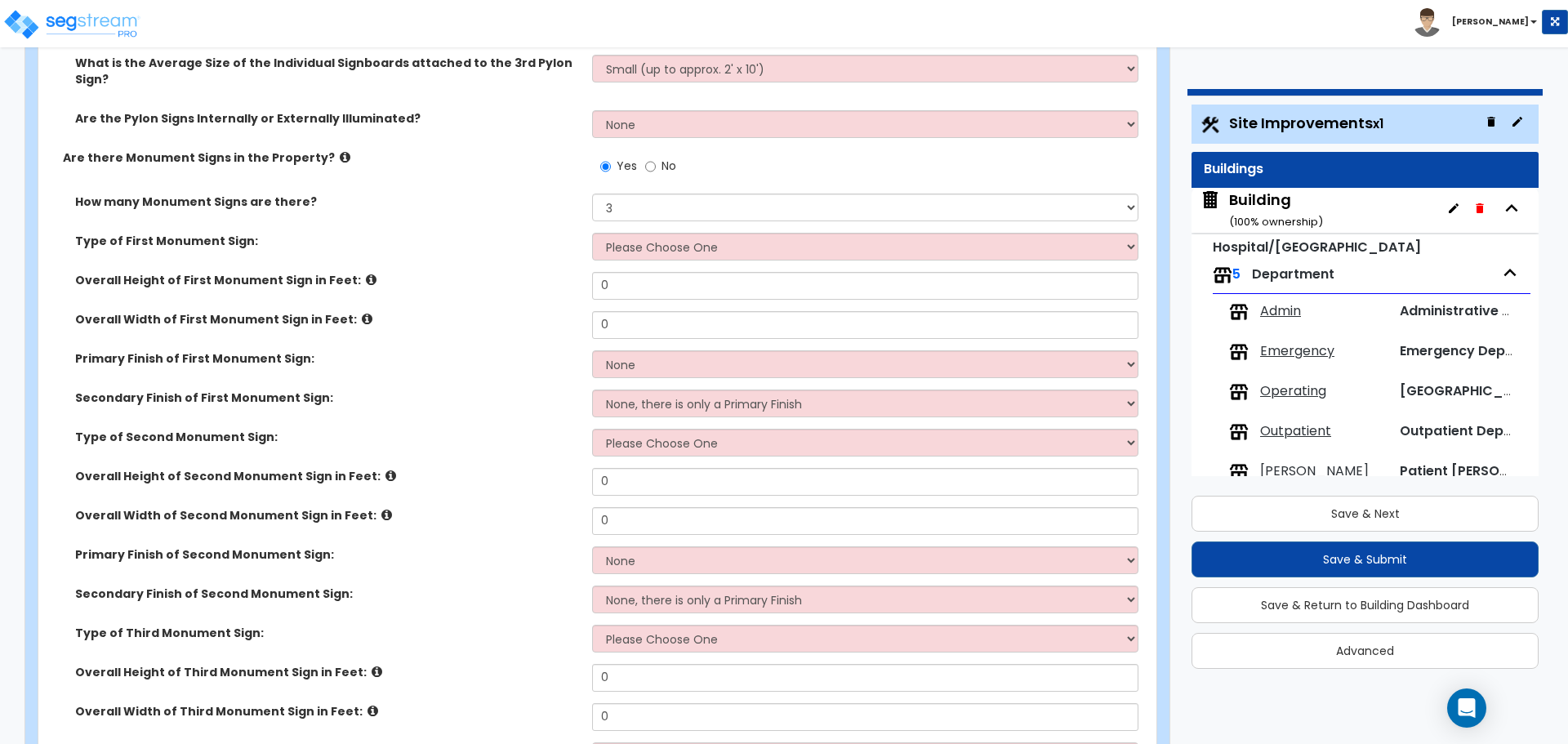
click at [653, 154] on label "No" at bounding box center [660, 168] width 31 height 28
click at [653, 158] on input "No" at bounding box center [650, 167] width 11 height 18
radio input "false"
radio input "true"
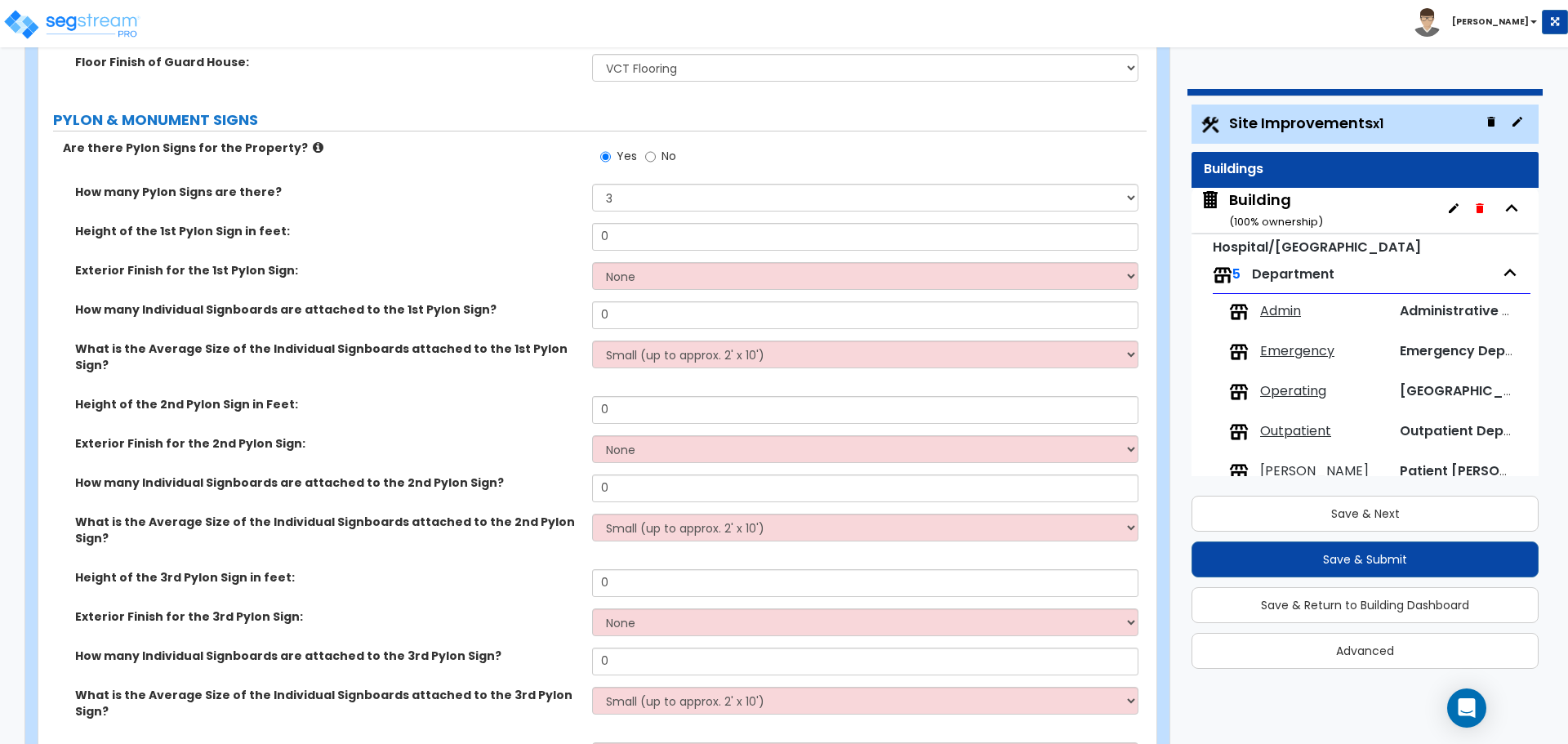
scroll to position [6195, 0]
click at [688, 203] on select "Please Choose One 1 2 3" at bounding box center [865, 196] width 546 height 28
select select "1"
click at [592, 183] on select "Please Choose One 1 2 3" at bounding box center [865, 196] width 546 height 28
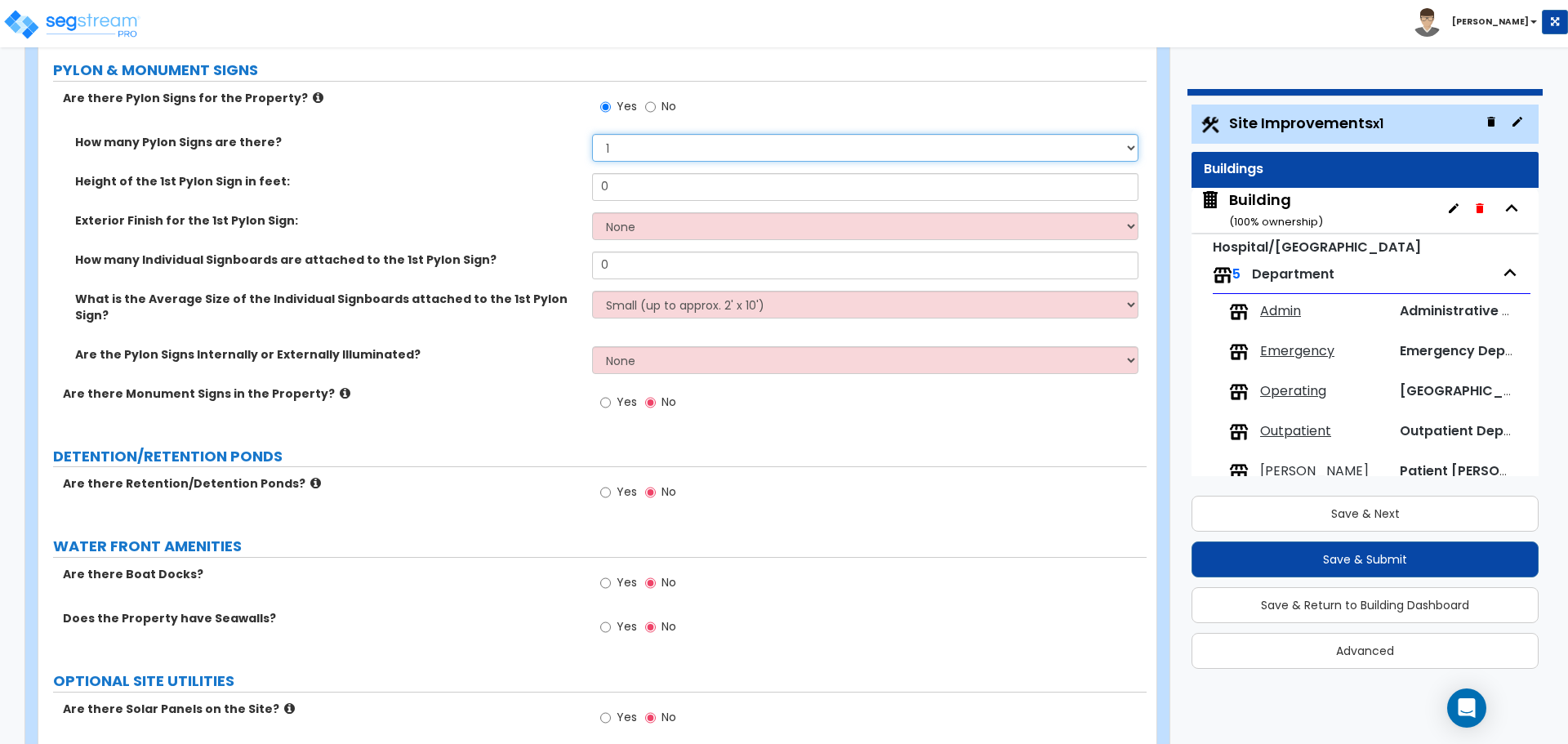
scroll to position [6244, 0]
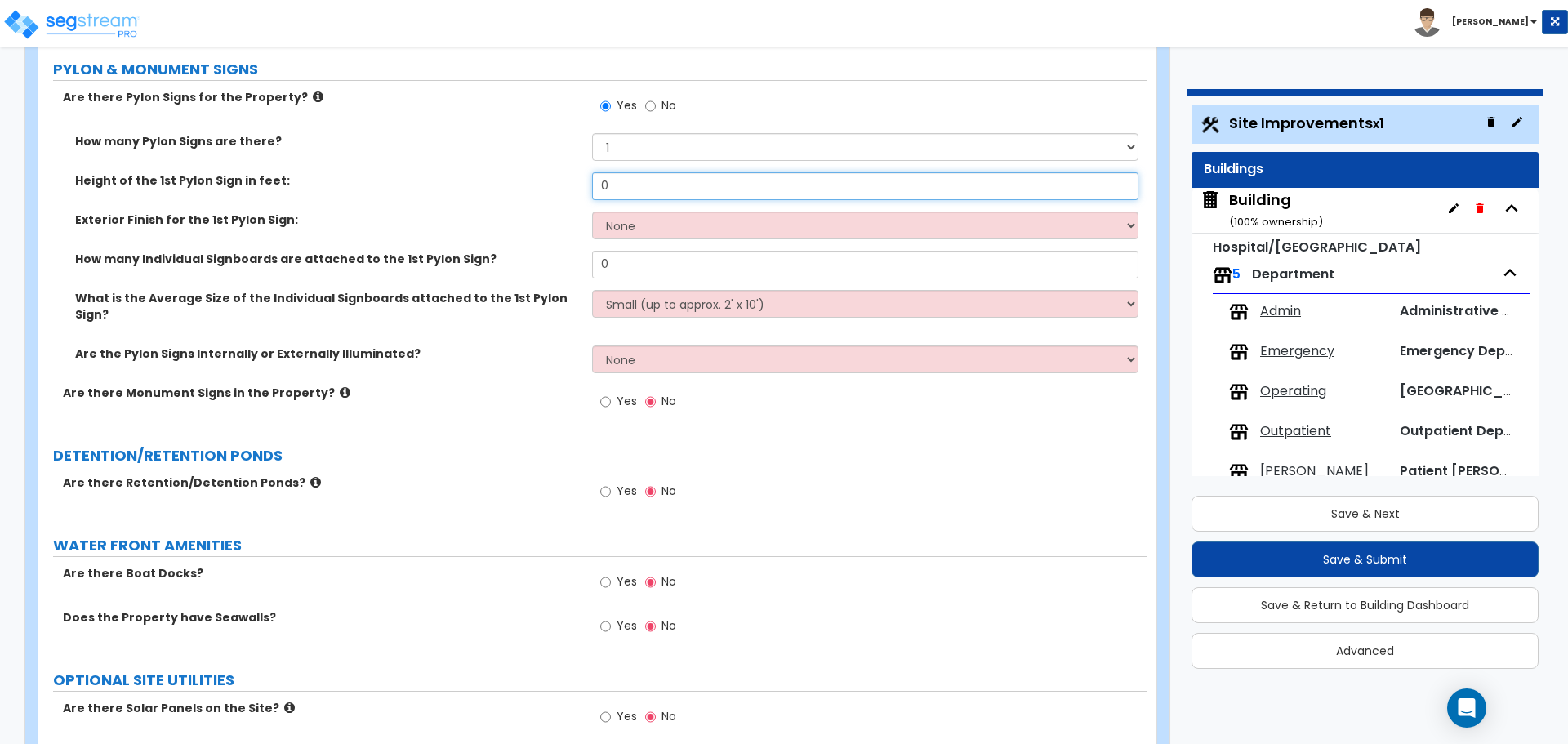
click at [655, 178] on input "0" at bounding box center [865, 186] width 546 height 28
drag, startPoint x: 665, startPoint y: 192, endPoint x: 532, endPoint y: 163, distance: 136.1
click at [533, 164] on div "How many Pylon Signs are there? Please Choose One 1 2 3 Height of the 1st Pylon…" at bounding box center [592, 259] width 1084 height 252
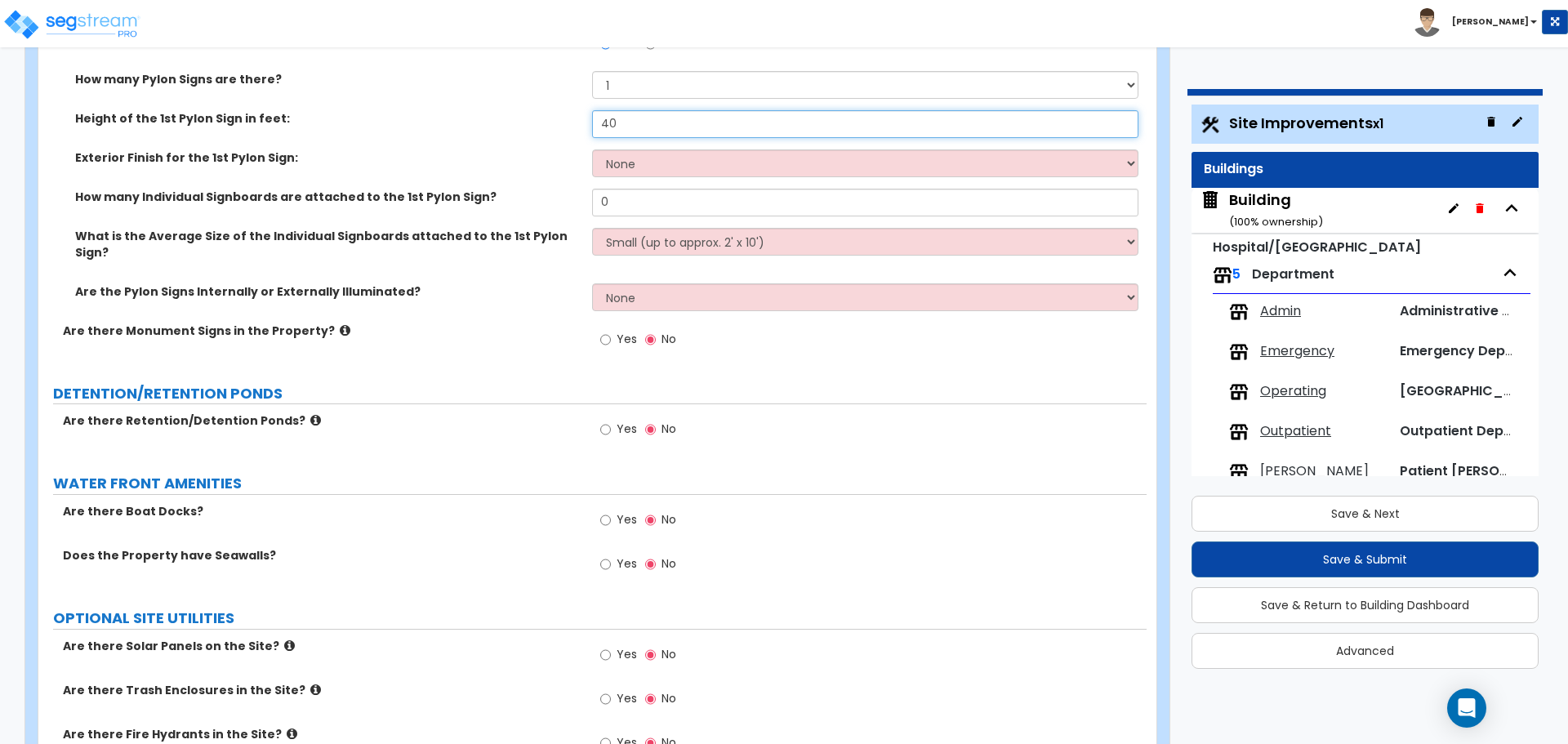
scroll to position [6312, 0]
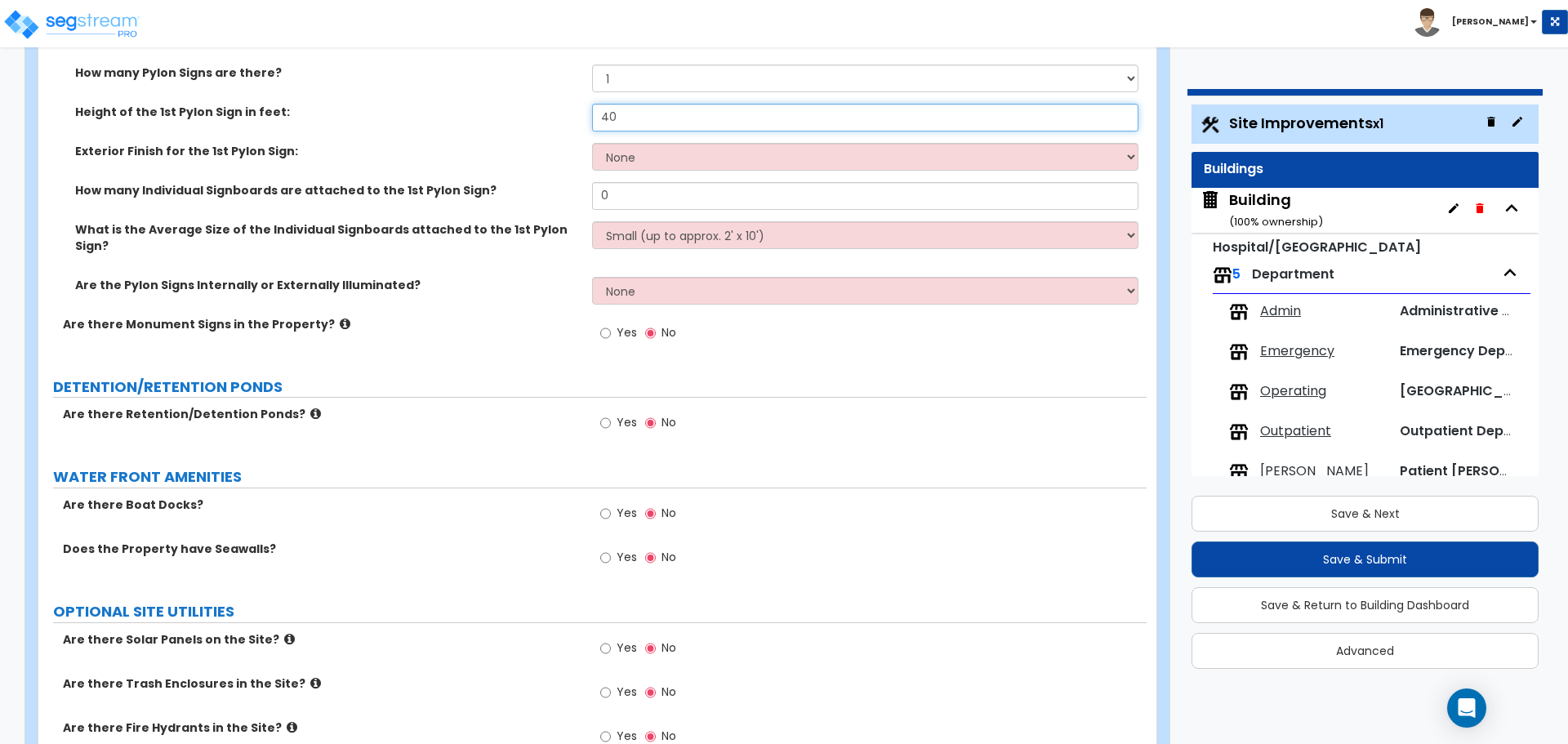
type input "40"
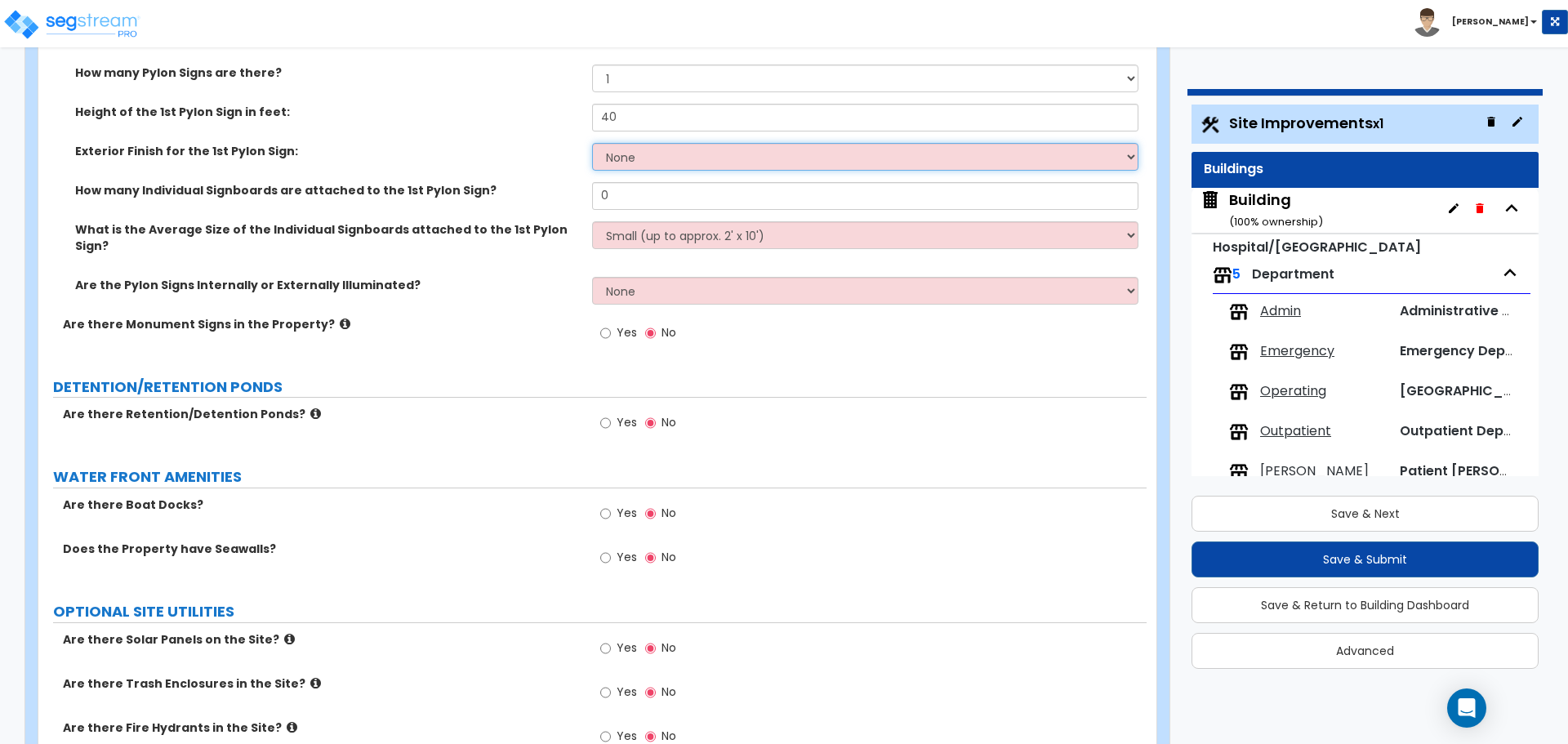
click at [672, 154] on select "None Paint Finish Brick Veneer Finish Stone Veneer Finish Metal Composite Finis…" at bounding box center [865, 156] width 546 height 28
click at [600, 146] on select "None Paint Finish Brick Veneer Finish Stone Veneer Finish Metal Composite Finis…" at bounding box center [865, 156] width 546 height 28
select select "4"
click at [592, 143] on select "None Paint Finish Brick Veneer Finish Stone Veneer Finish Metal Composite Finis…" at bounding box center [865, 156] width 546 height 28
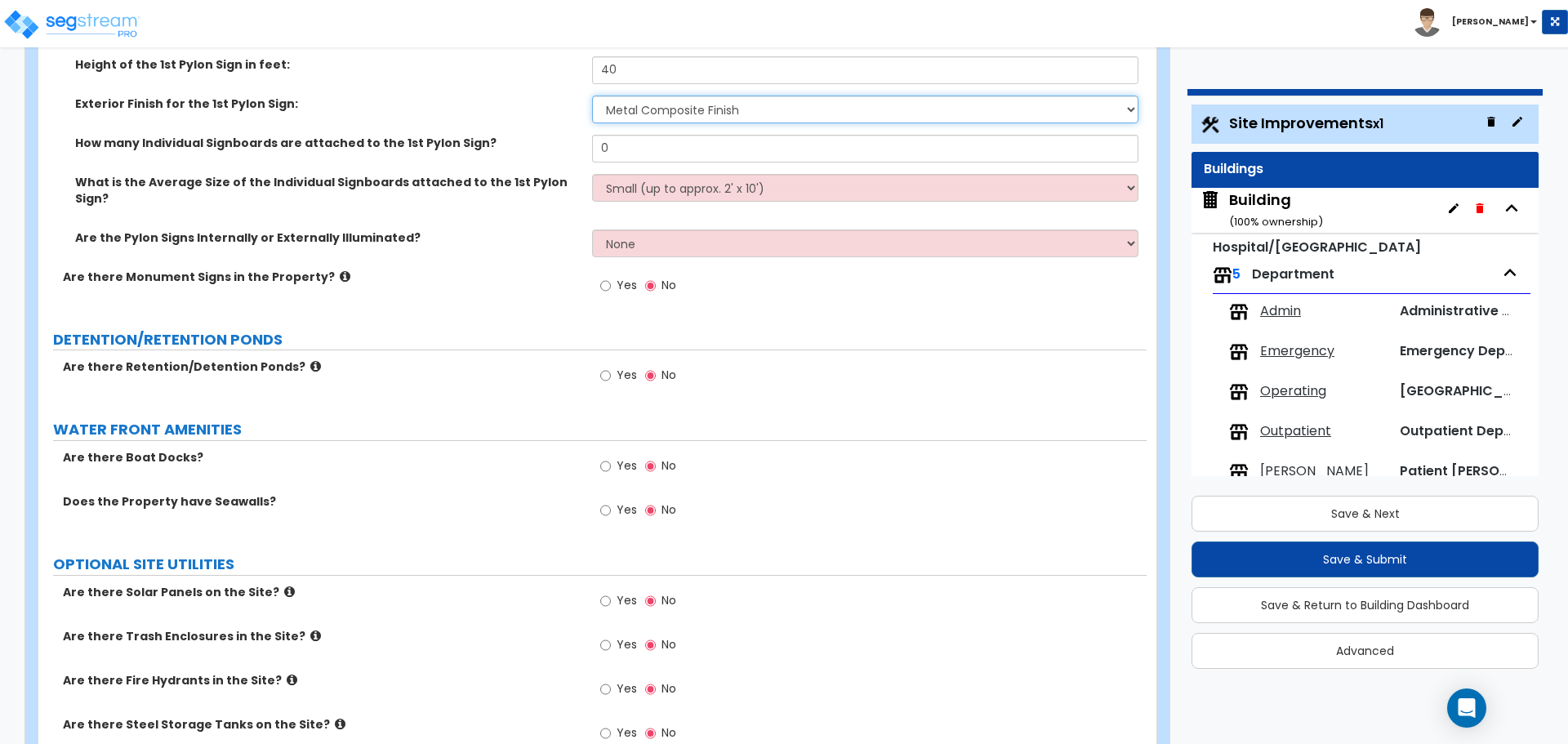
scroll to position [6361, 0]
drag, startPoint x: 631, startPoint y: 137, endPoint x: 557, endPoint y: 131, distance: 74.2
click at [557, 133] on div "How many Individual Signboards are attached to the 1st Pylon Sign? 0" at bounding box center [592, 153] width 1109 height 39
type input "2"
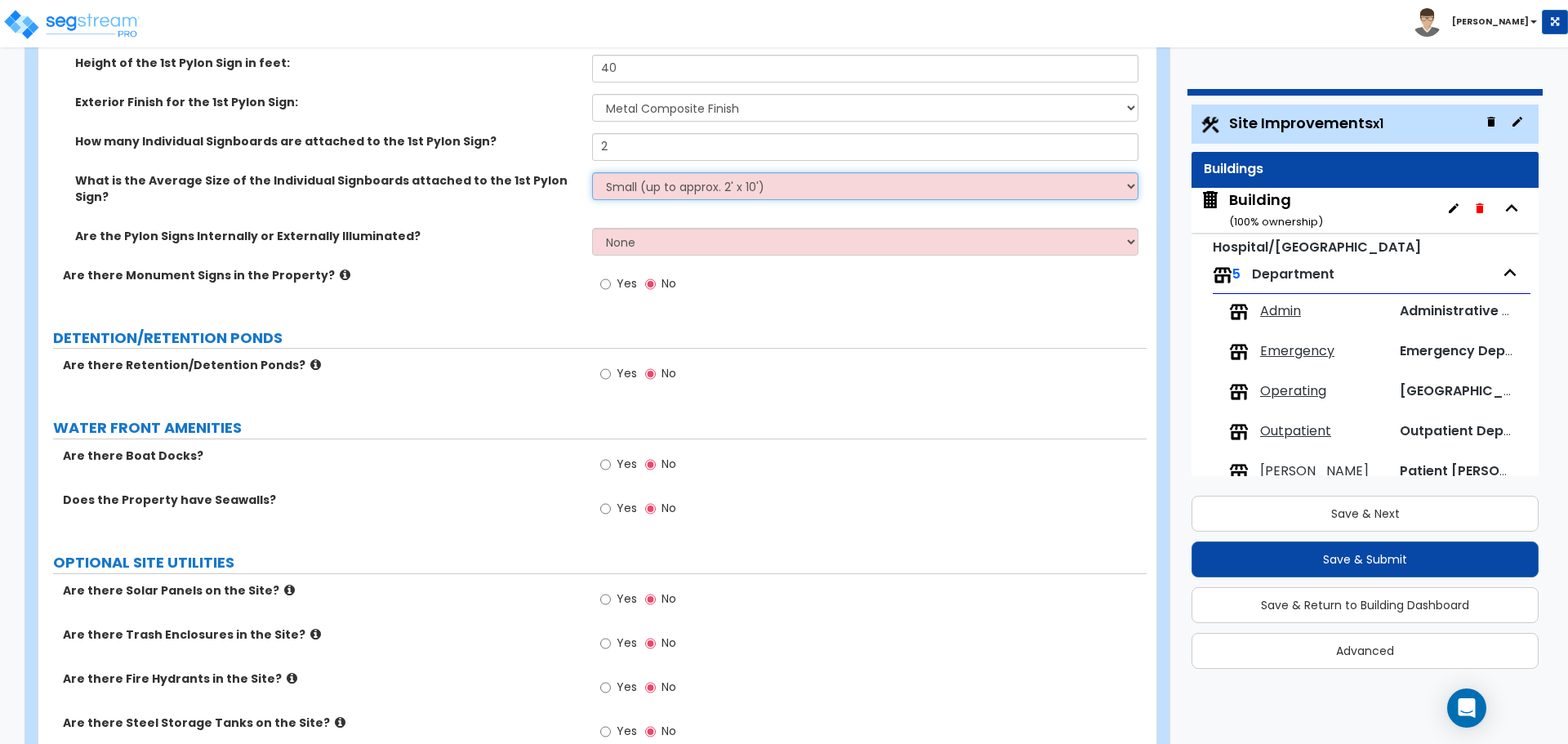
click at [634, 178] on select "Small (up to approx. 2' x 10') Medium (up to approx. 4' x 10') Large (up to app…" at bounding box center [865, 186] width 546 height 28
select select "1"
click at [592, 172] on select "Small (up to approx. 2' x 10') Medium (up to approx. 4' x 10') Large (up to app…" at bounding box center [865, 186] width 546 height 28
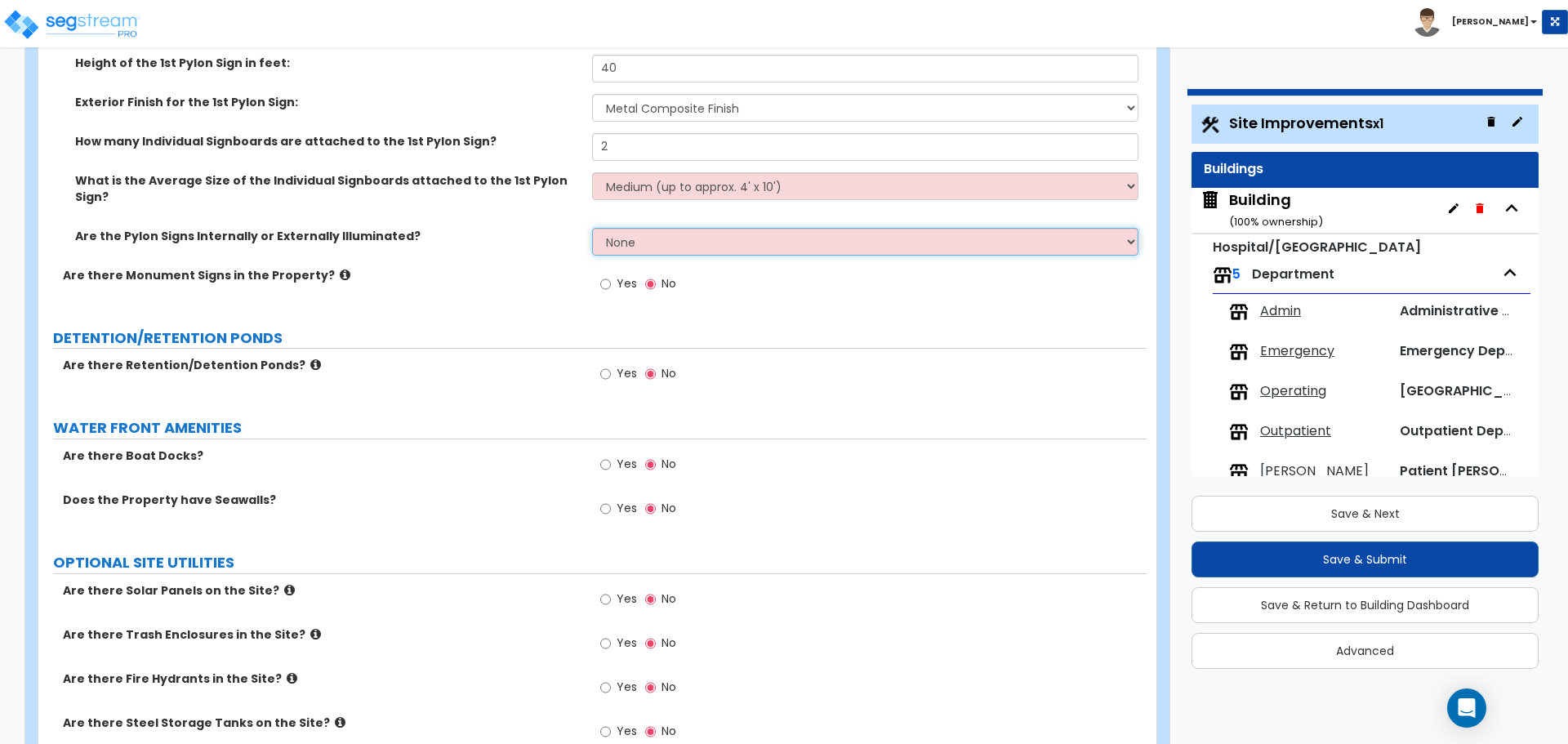
click at [637, 227] on select "None Internally Illuminated Externally Illuminated" at bounding box center [865, 241] width 546 height 28
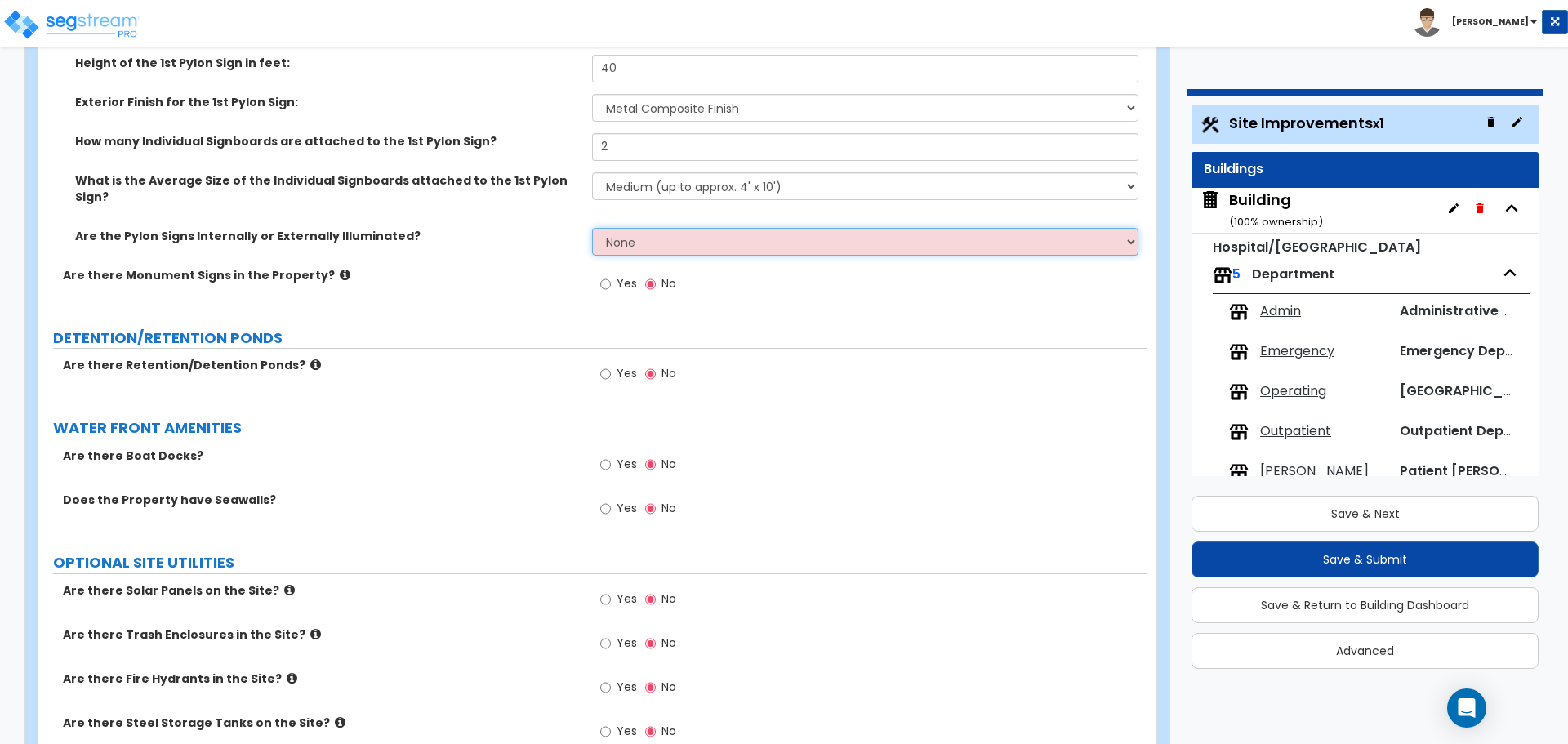
select select "1"
click at [592, 227] on select "None Internally Illuminated Externally Illuminated" at bounding box center [865, 241] width 546 height 28
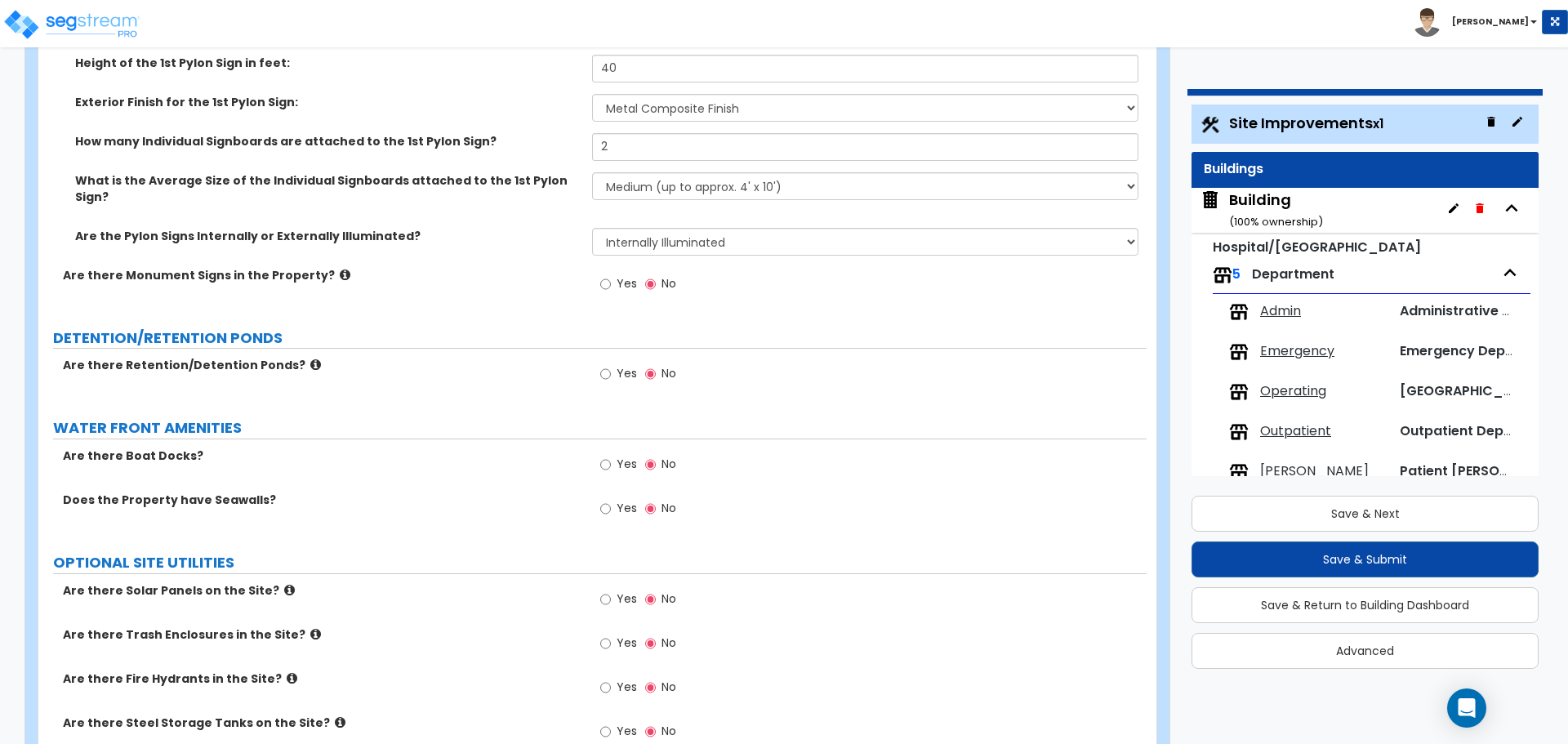
click at [340, 269] on icon at bounding box center [345, 275] width 11 height 12
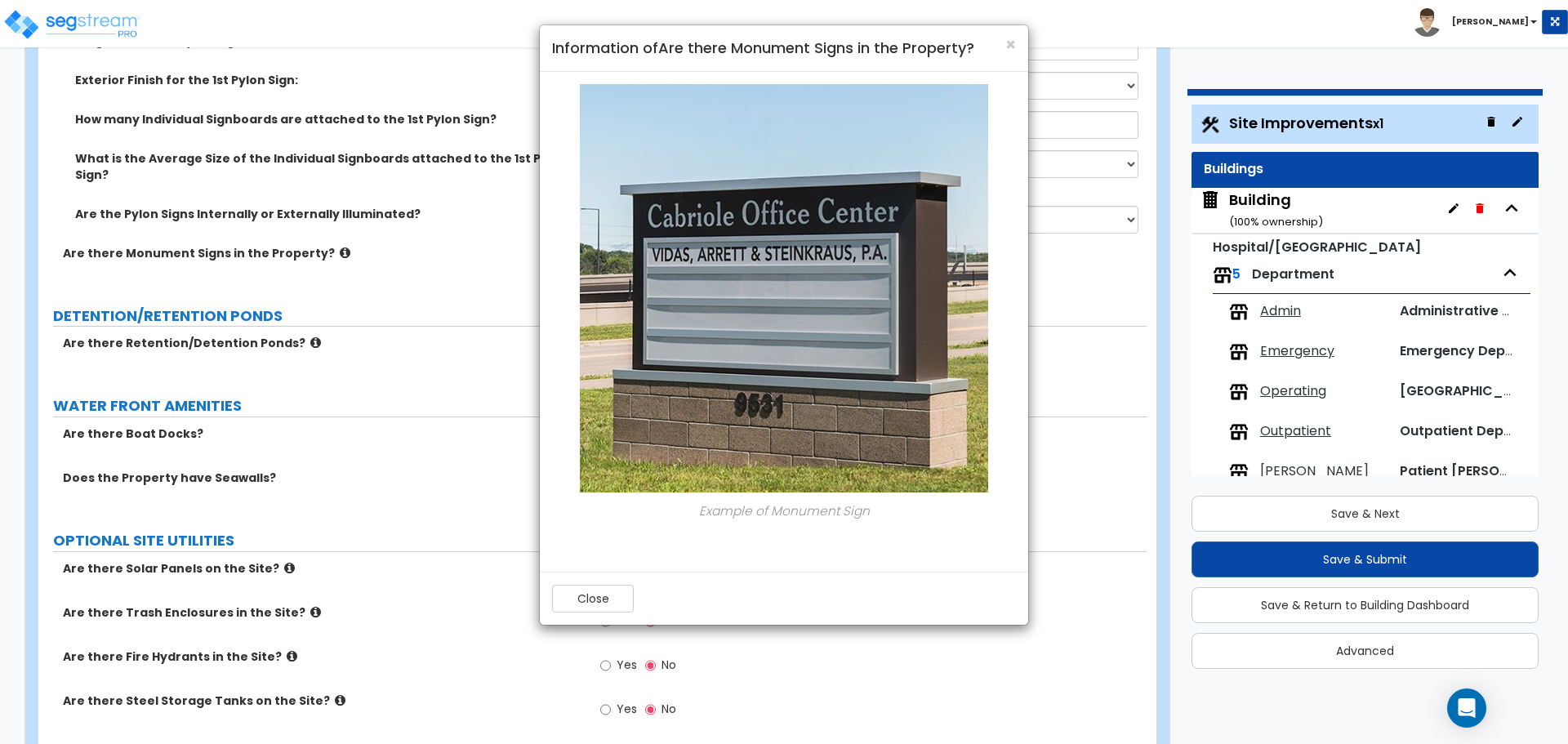
scroll to position [6385, 0]
click at [575, 595] on button "Close" at bounding box center [593, 599] width 82 height 28
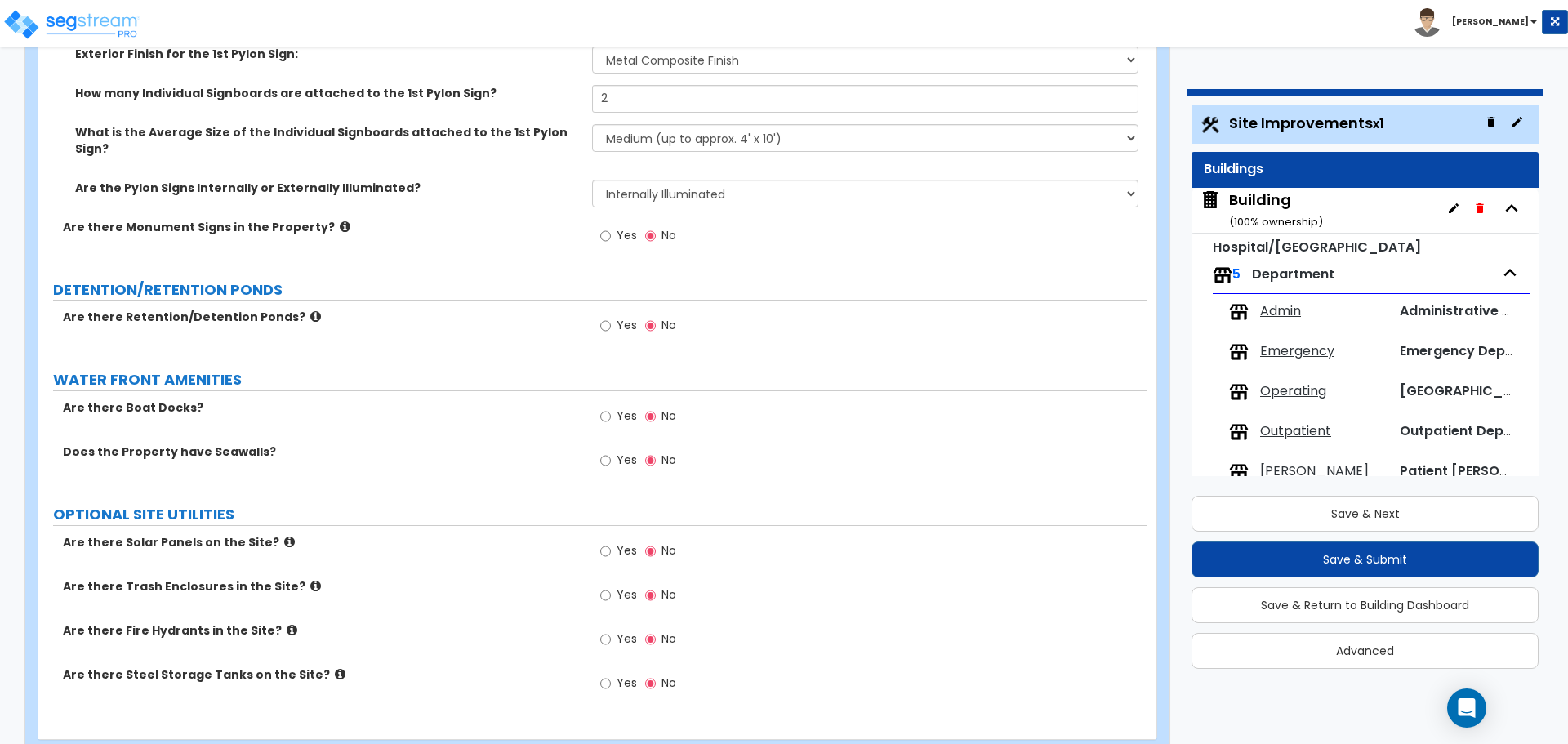
scroll to position [6429, 0]
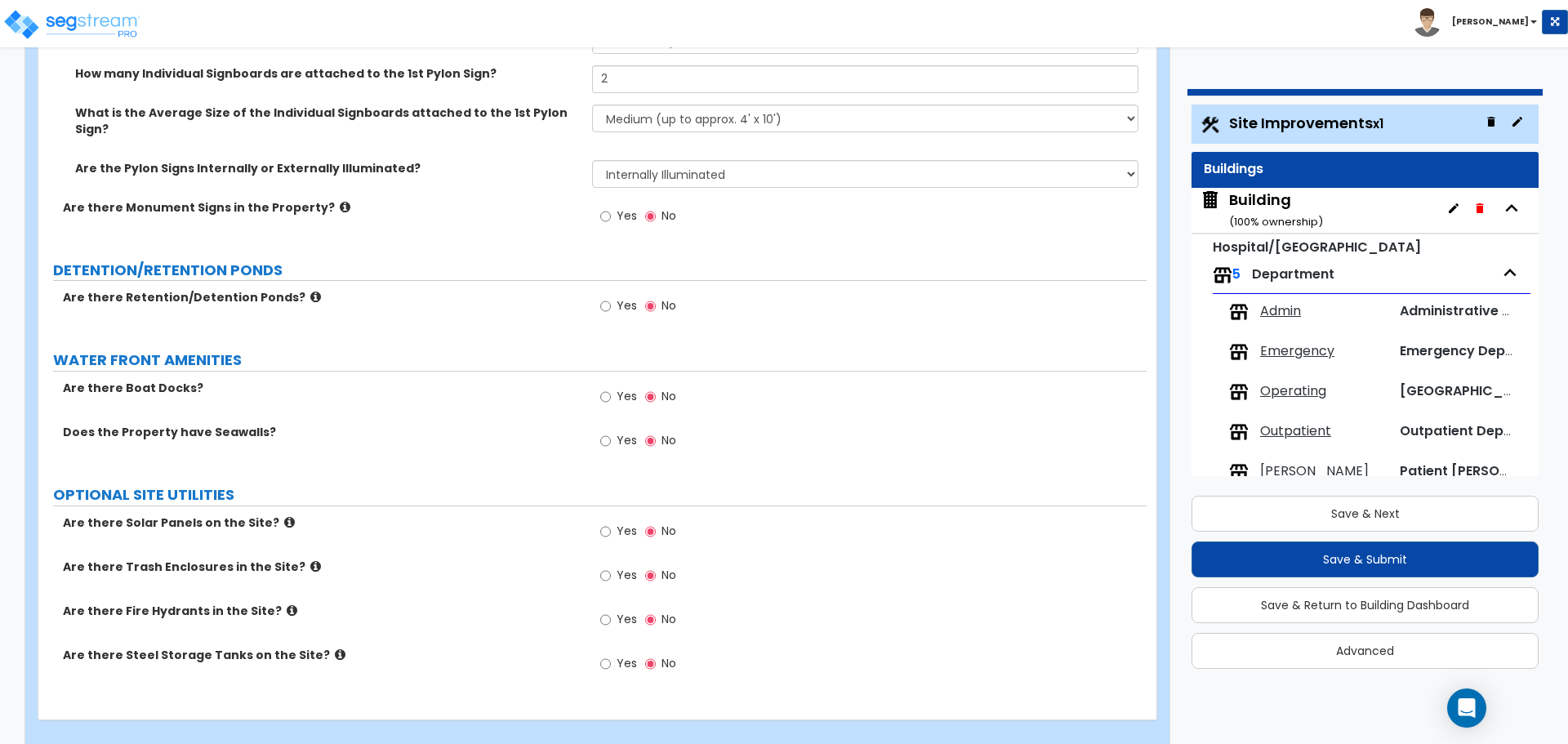
click at [618, 297] on span "Yes" at bounding box center [626, 305] width 21 height 16
click at [611, 297] on input "Yes" at bounding box center [606, 306] width 11 height 18
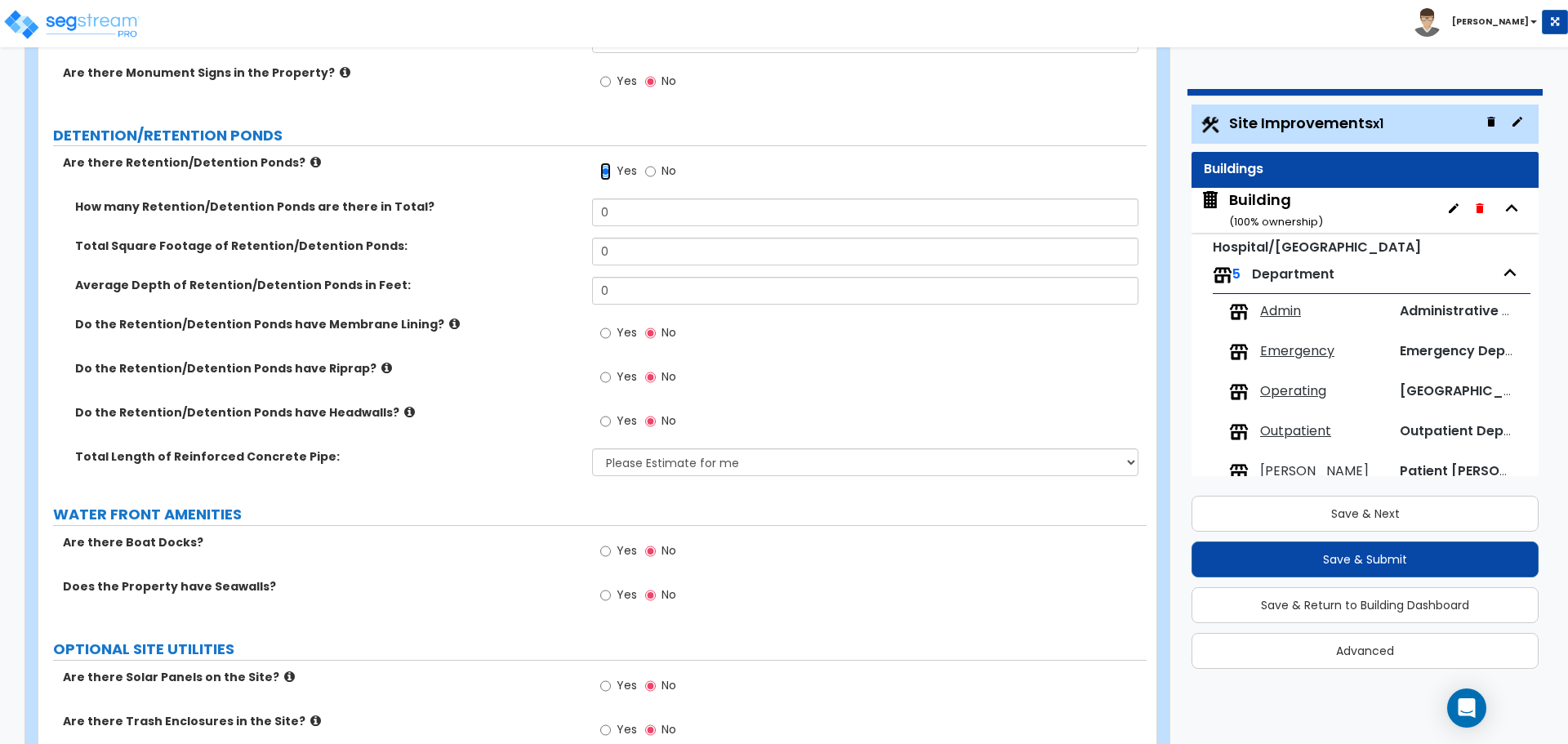
scroll to position [6569, 0]
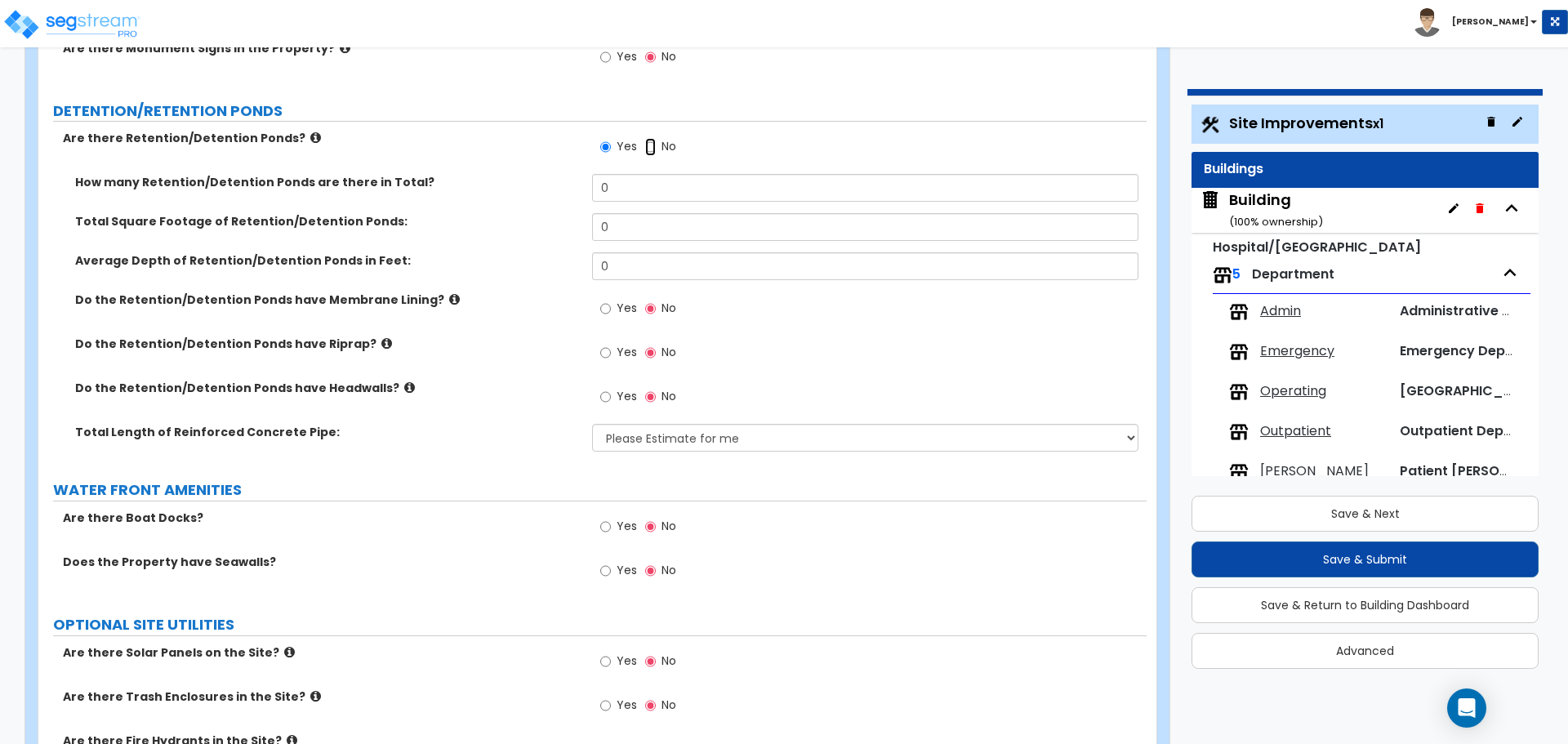
click at [648, 138] on input "No" at bounding box center [650, 147] width 11 height 18
radio input "false"
radio input "true"
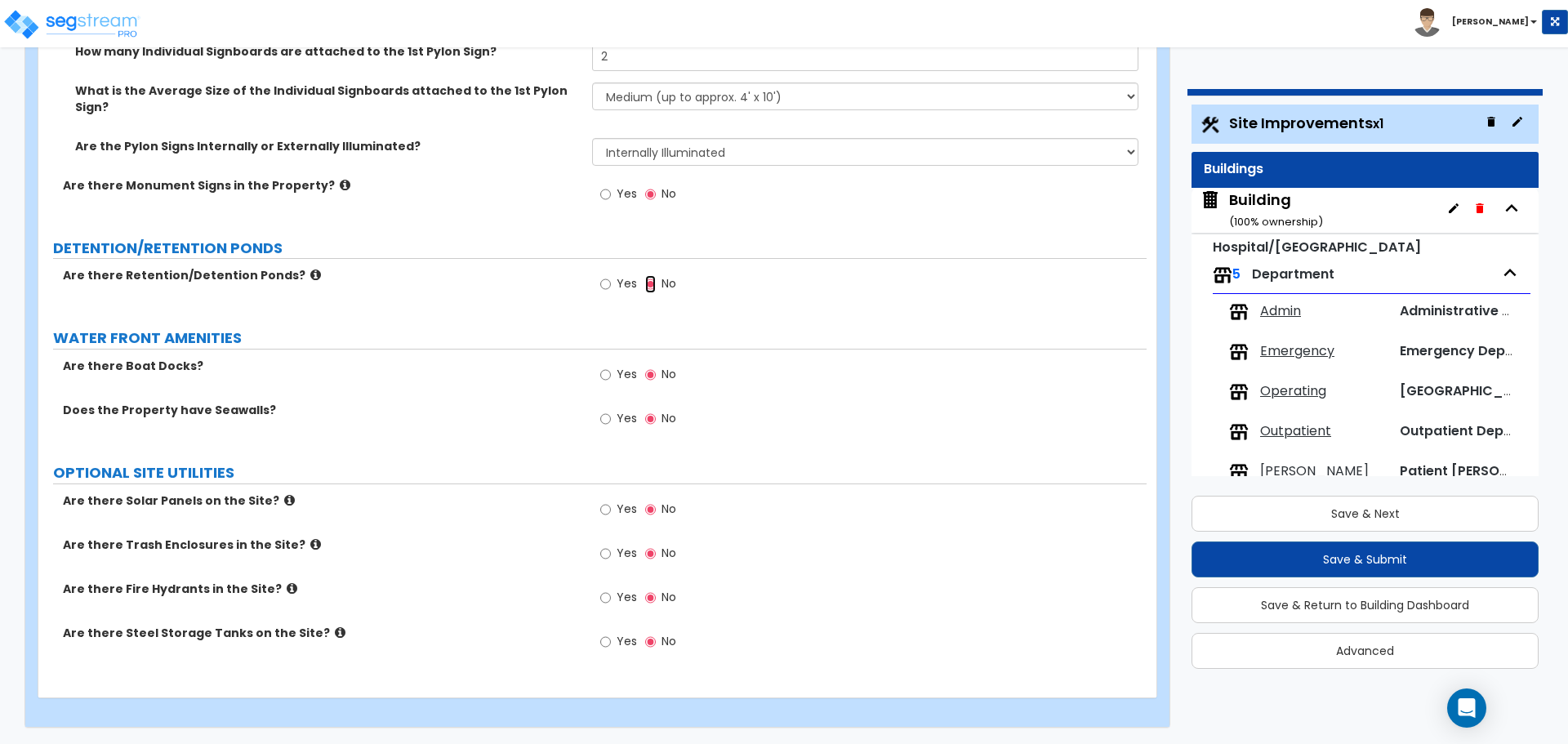
scroll to position [6429, 0]
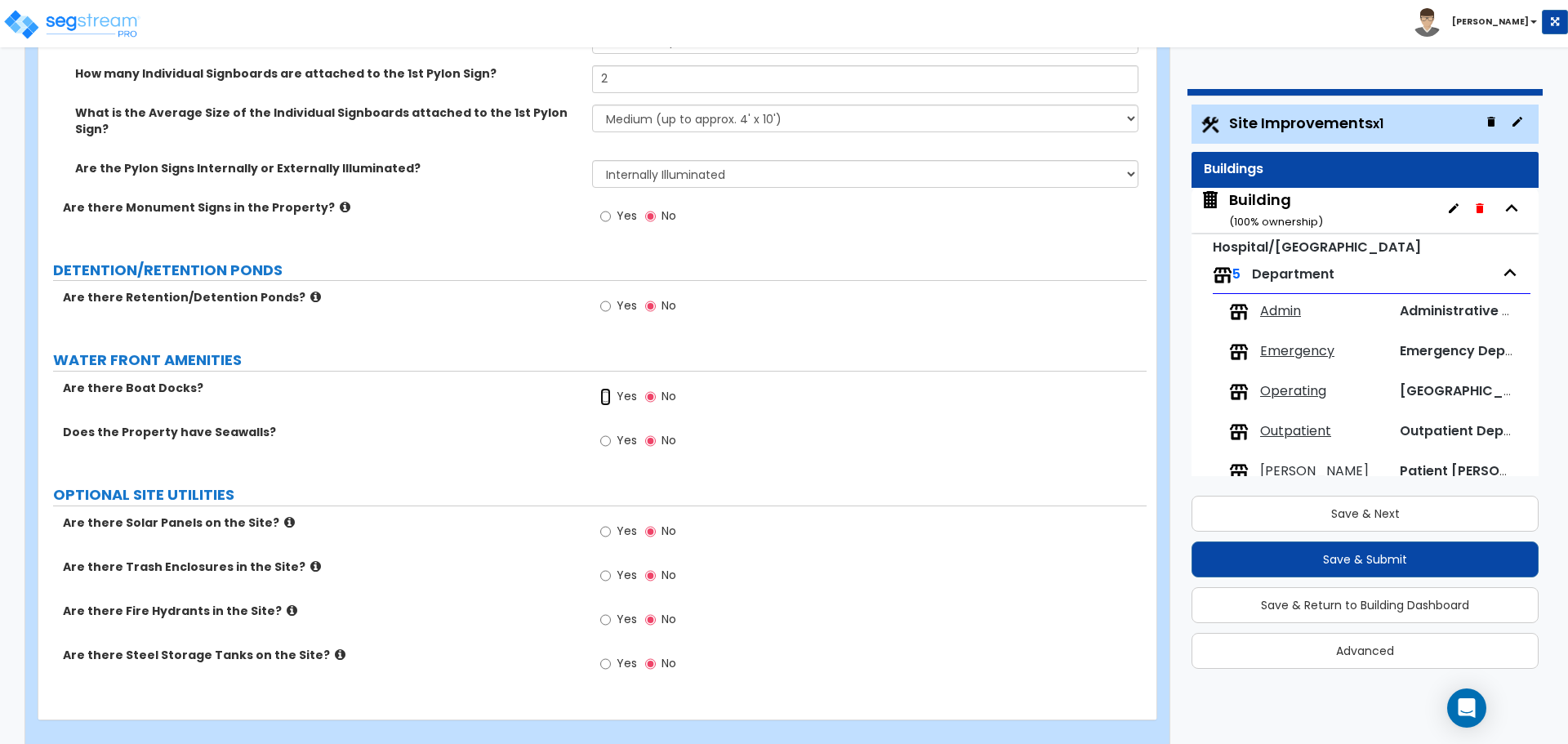
click at [606, 388] on input "Yes" at bounding box center [606, 397] width 11 height 18
radio input "true"
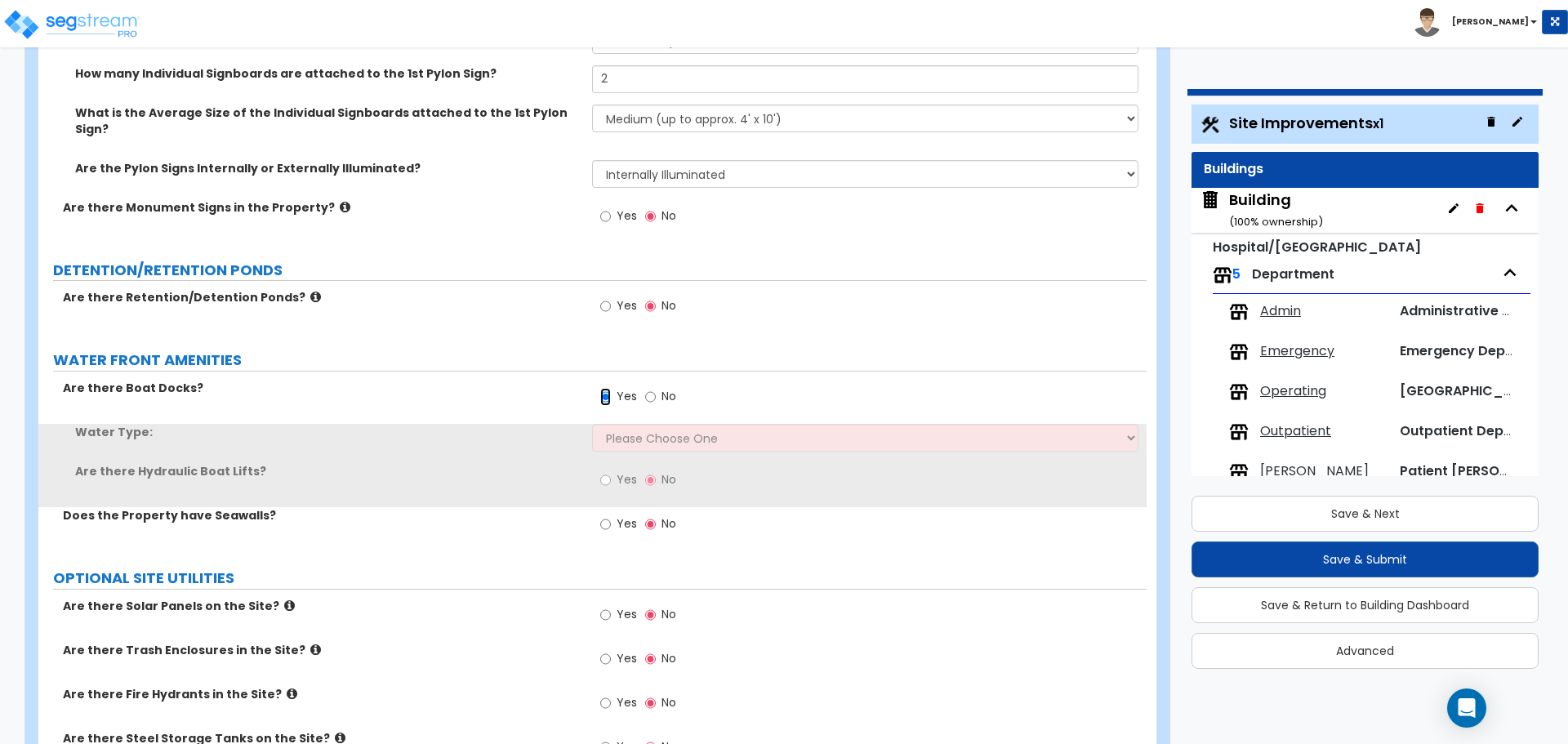
scroll to position [6513, 0]
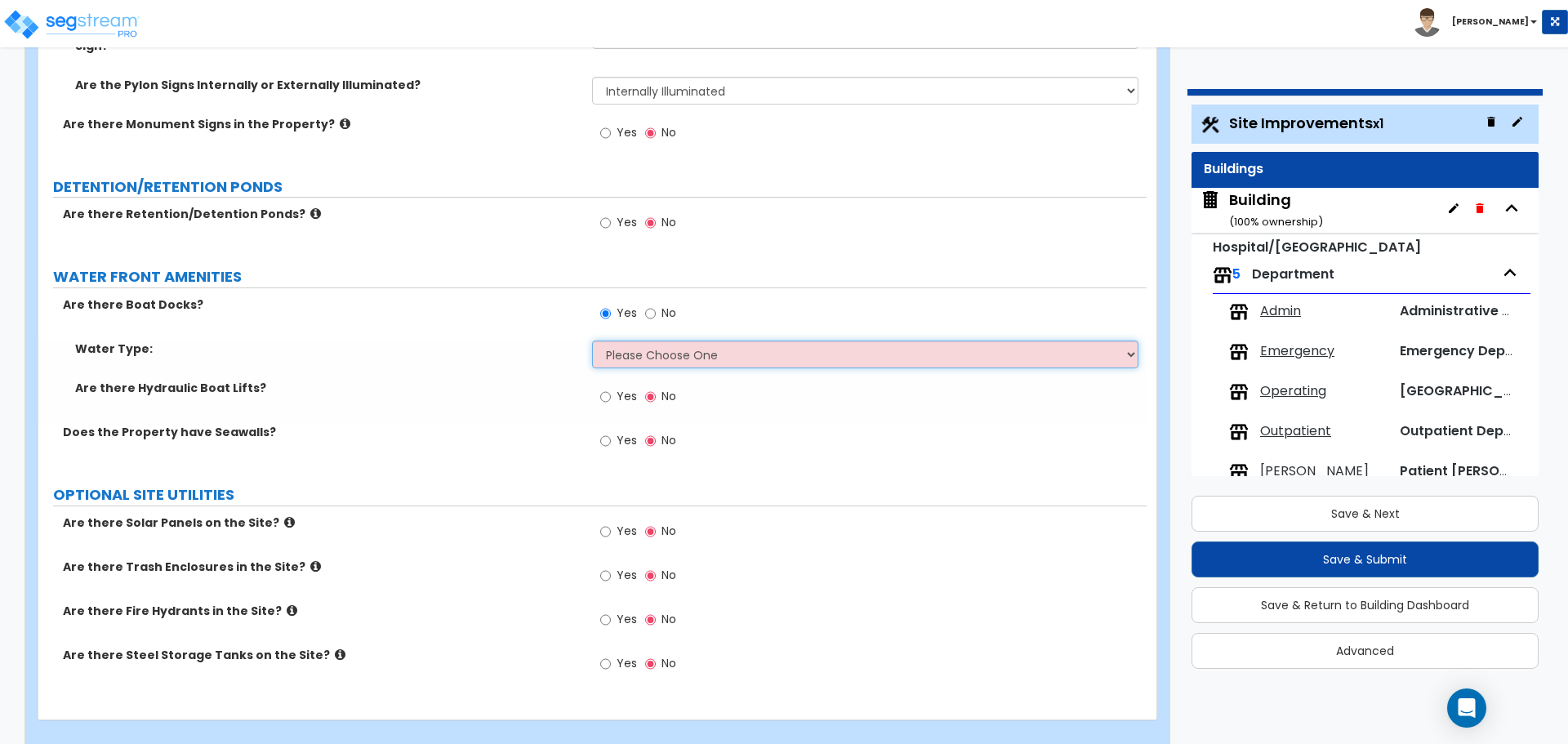
click at [627, 341] on select "Please Choose One Freshwater Saltwater" at bounding box center [865, 354] width 546 height 28
select select "1"
click at [592, 341] on select "Please Choose One Freshwater Saltwater" at bounding box center [865, 354] width 546 height 28
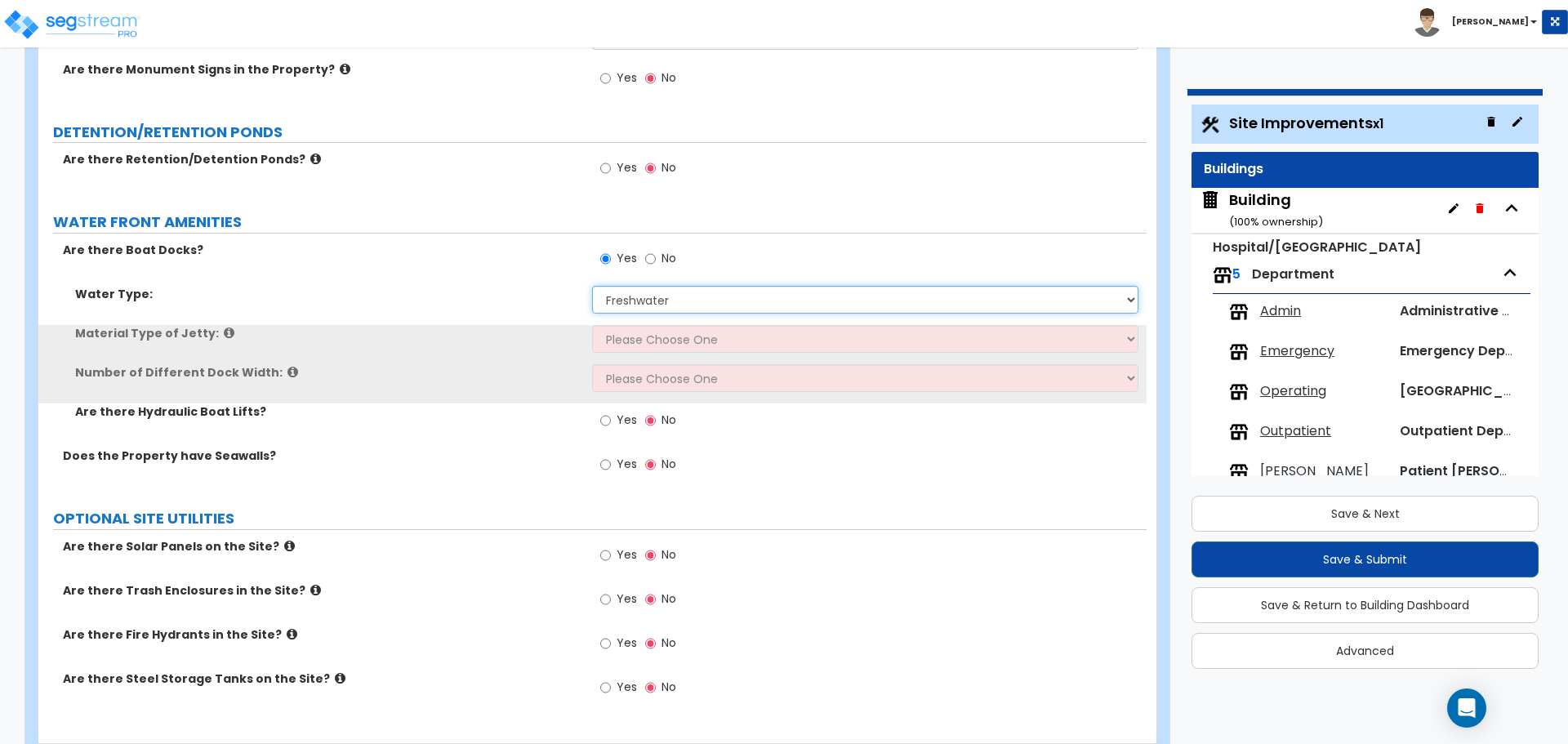
scroll to position [6569, 0]
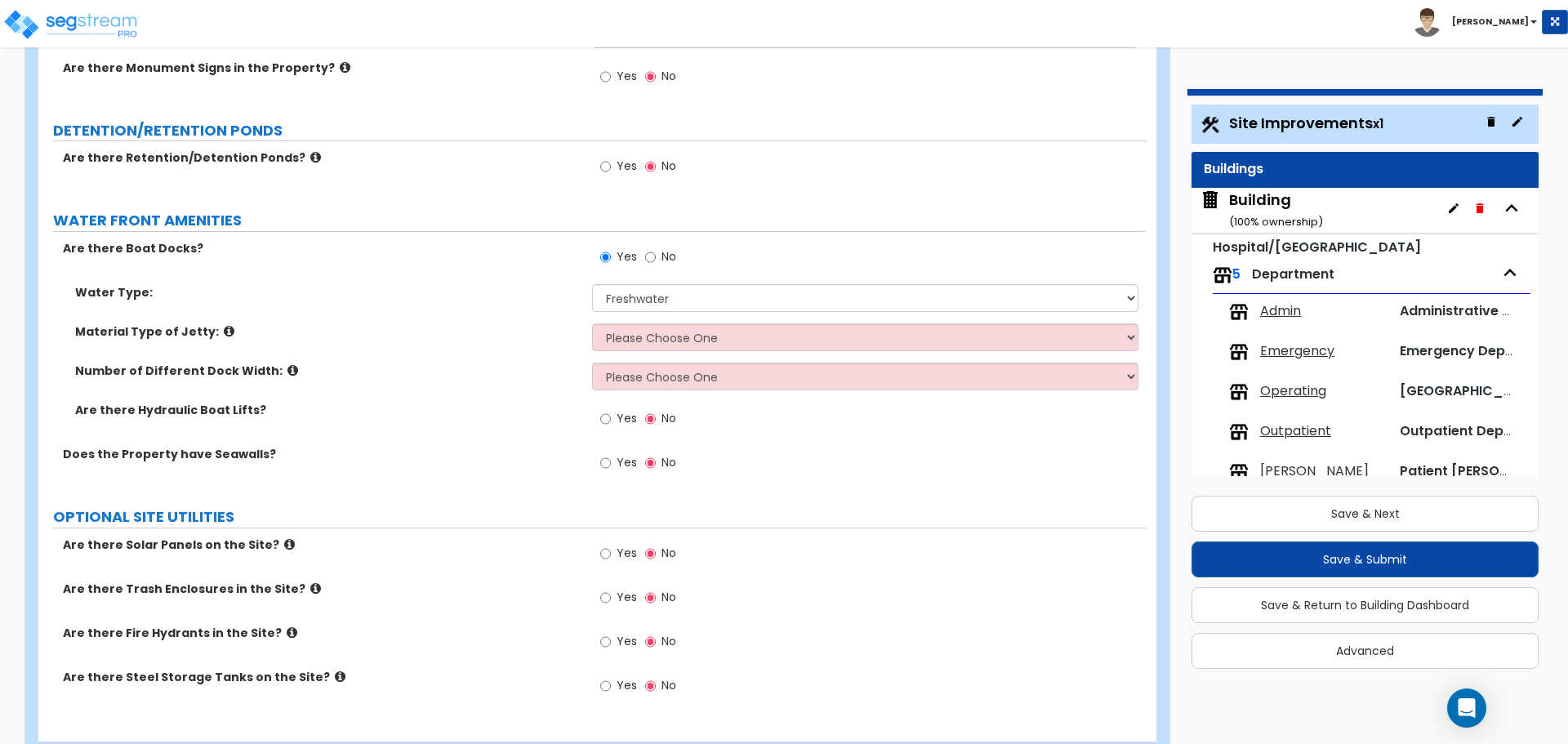
click at [224, 325] on icon at bounding box center [229, 331] width 11 height 12
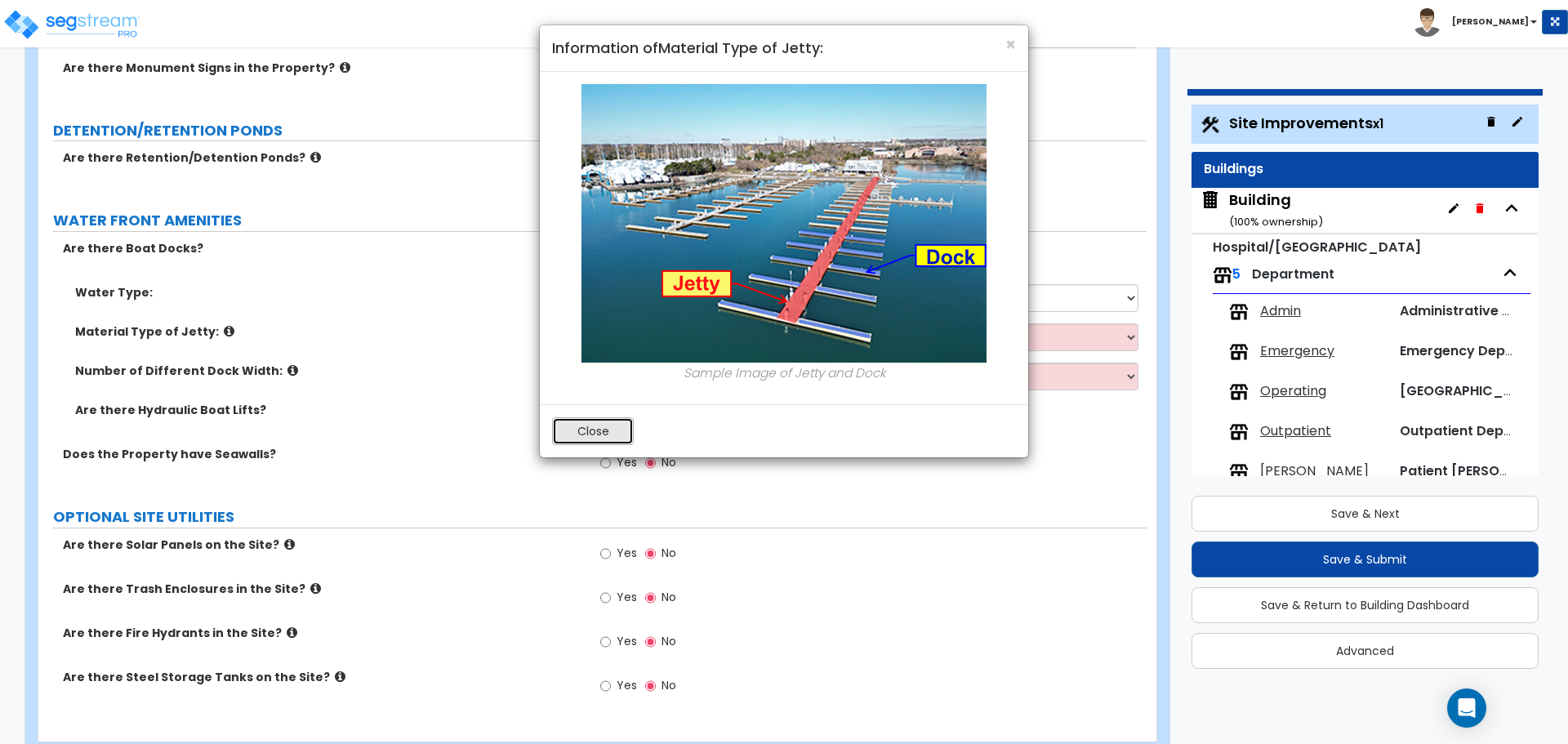
click at [599, 421] on button "Close" at bounding box center [593, 431] width 82 height 28
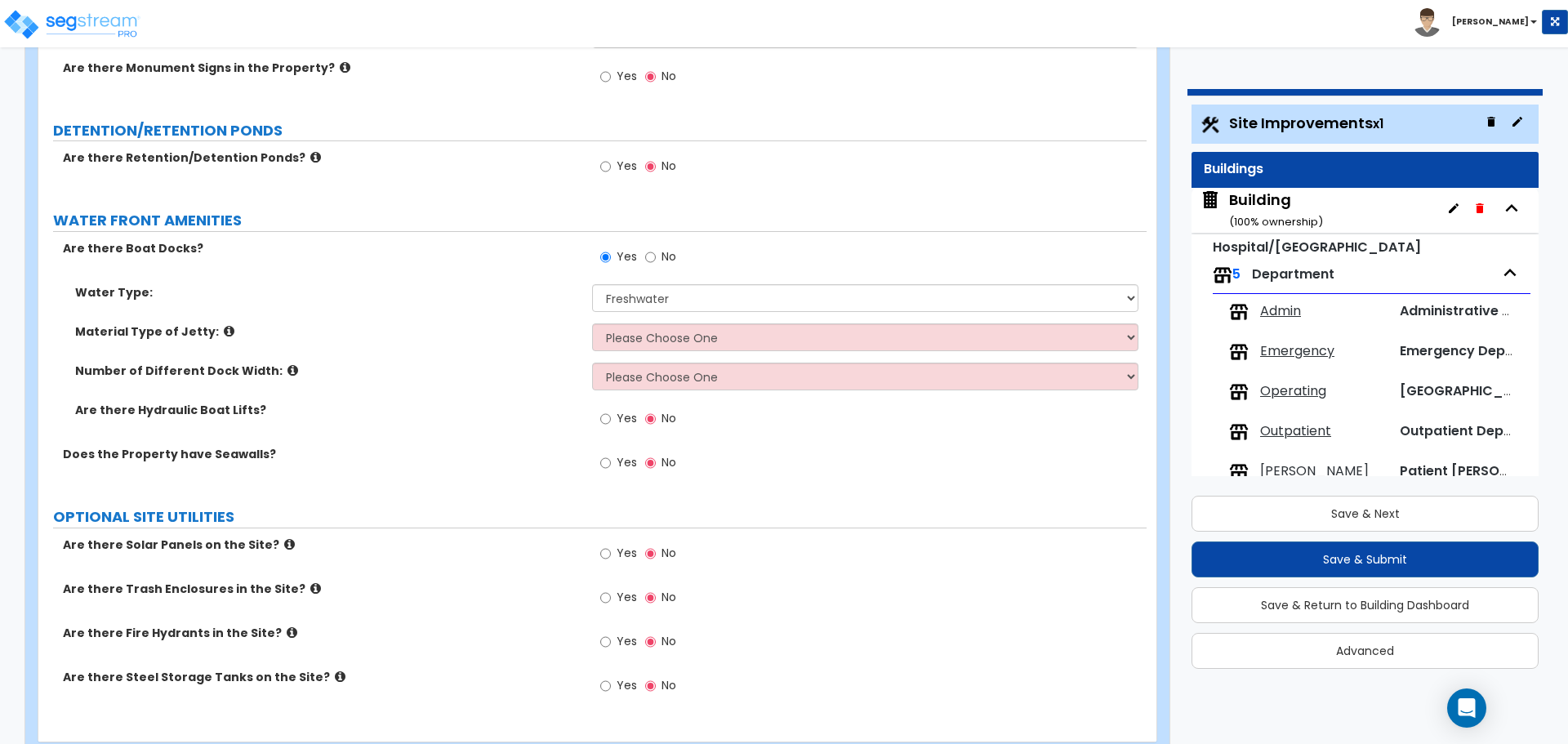
click at [278, 363] on label "Number of Different Dock Width:" at bounding box center [327, 371] width 505 height 16
click at [287, 364] on icon at bounding box center [293, 370] width 11 height 12
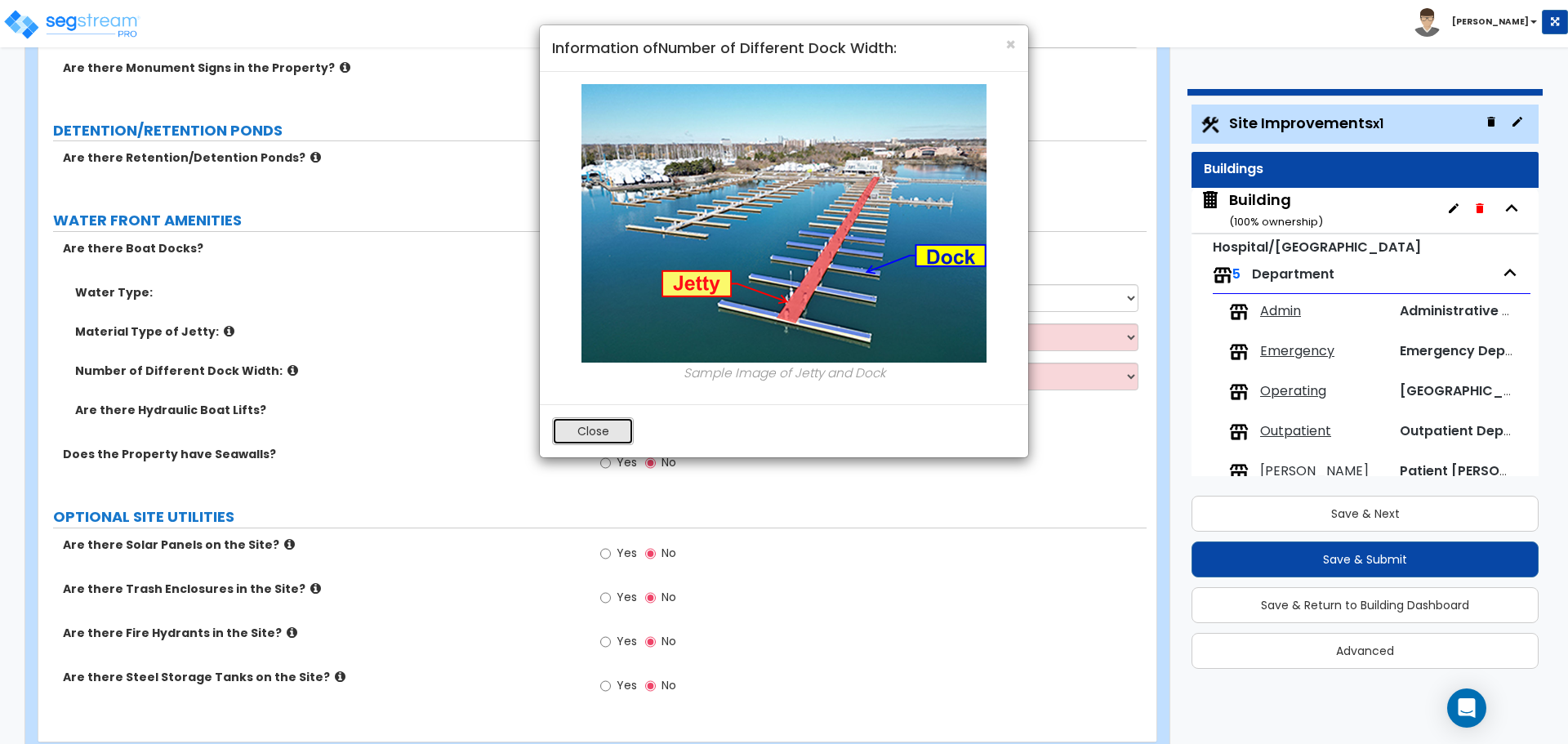
click at [590, 429] on button "Close" at bounding box center [593, 431] width 82 height 28
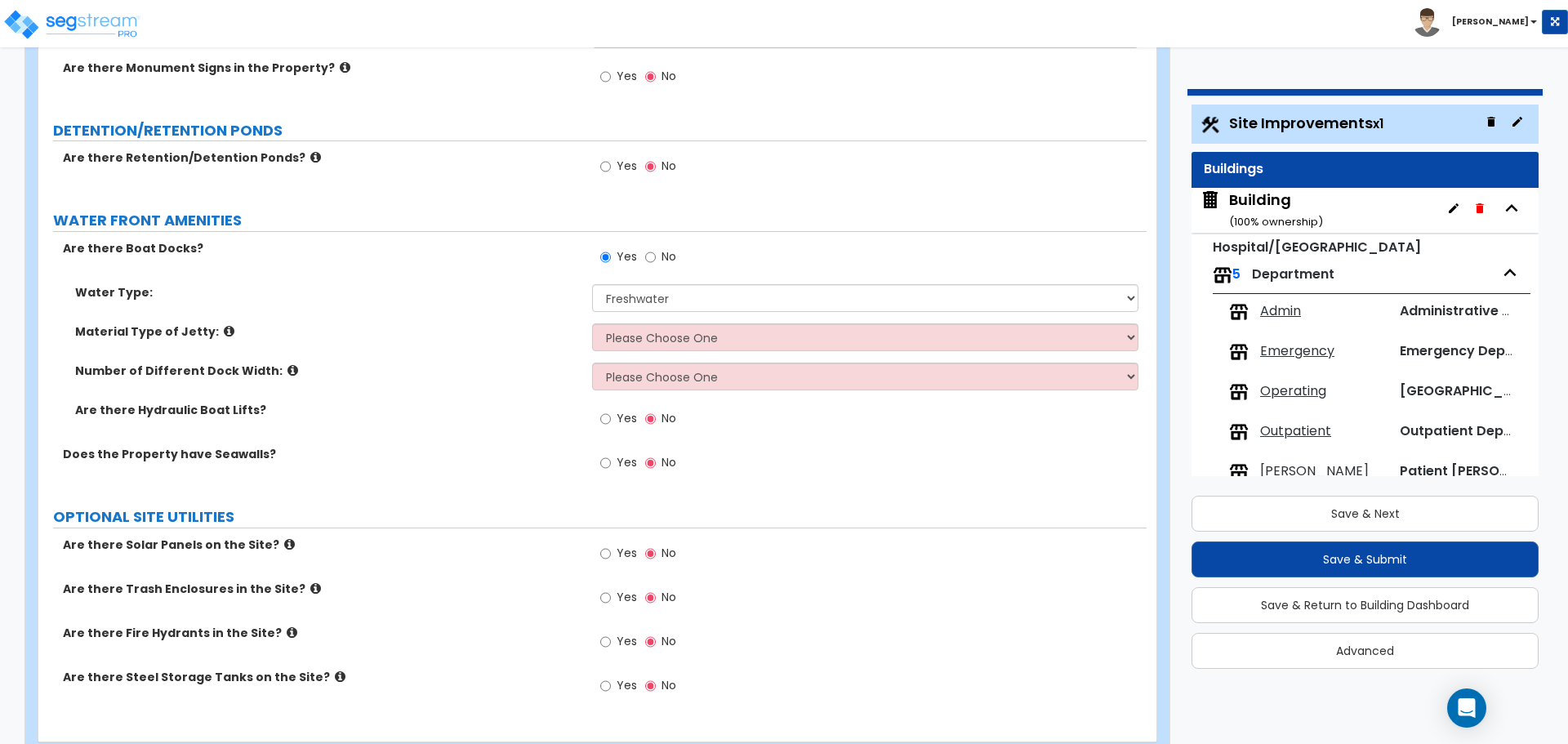
click at [656, 245] on label "No" at bounding box center [660, 259] width 31 height 28
click at [656, 248] on input "No" at bounding box center [650, 257] width 11 height 18
radio input "false"
radio input "true"
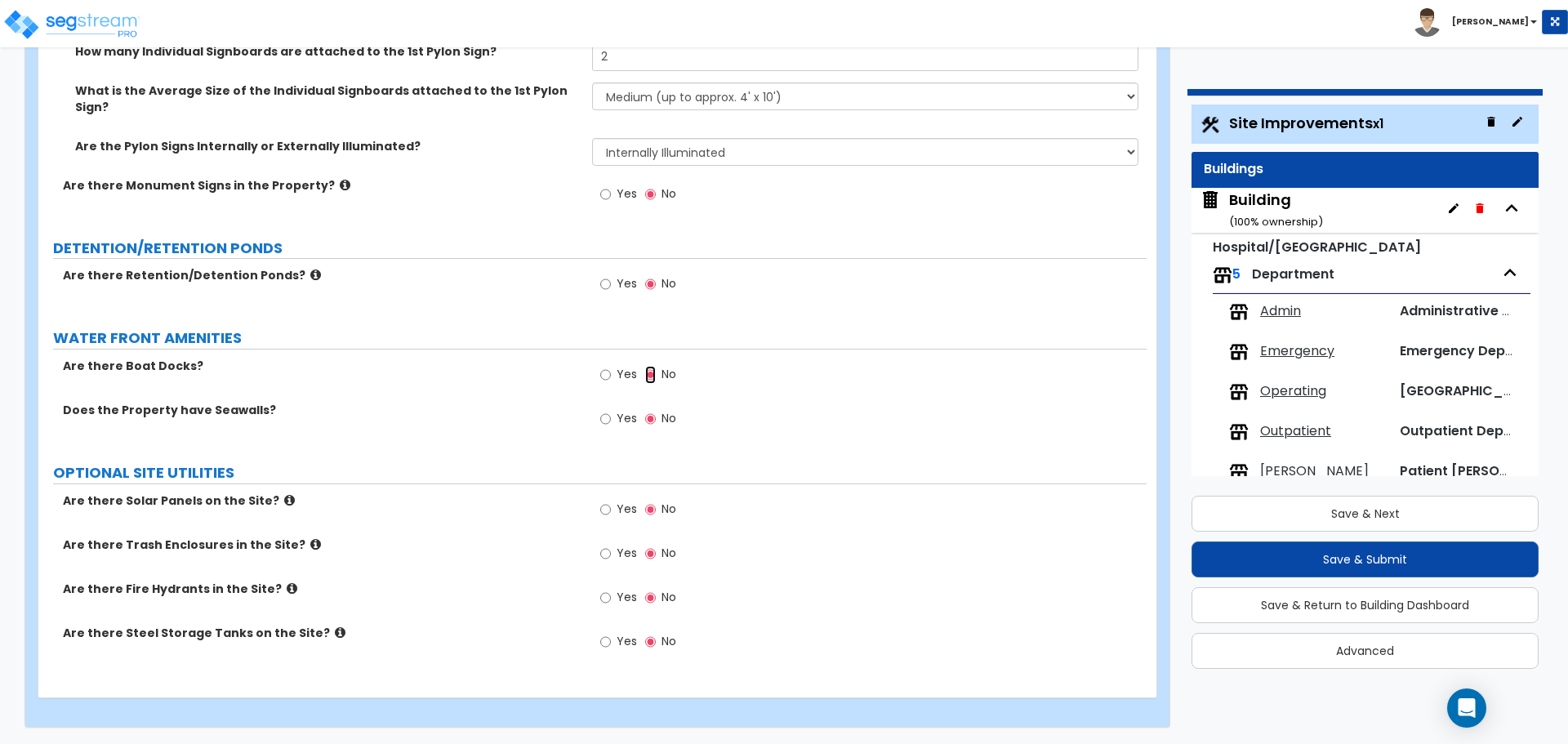
scroll to position [6429, 0]
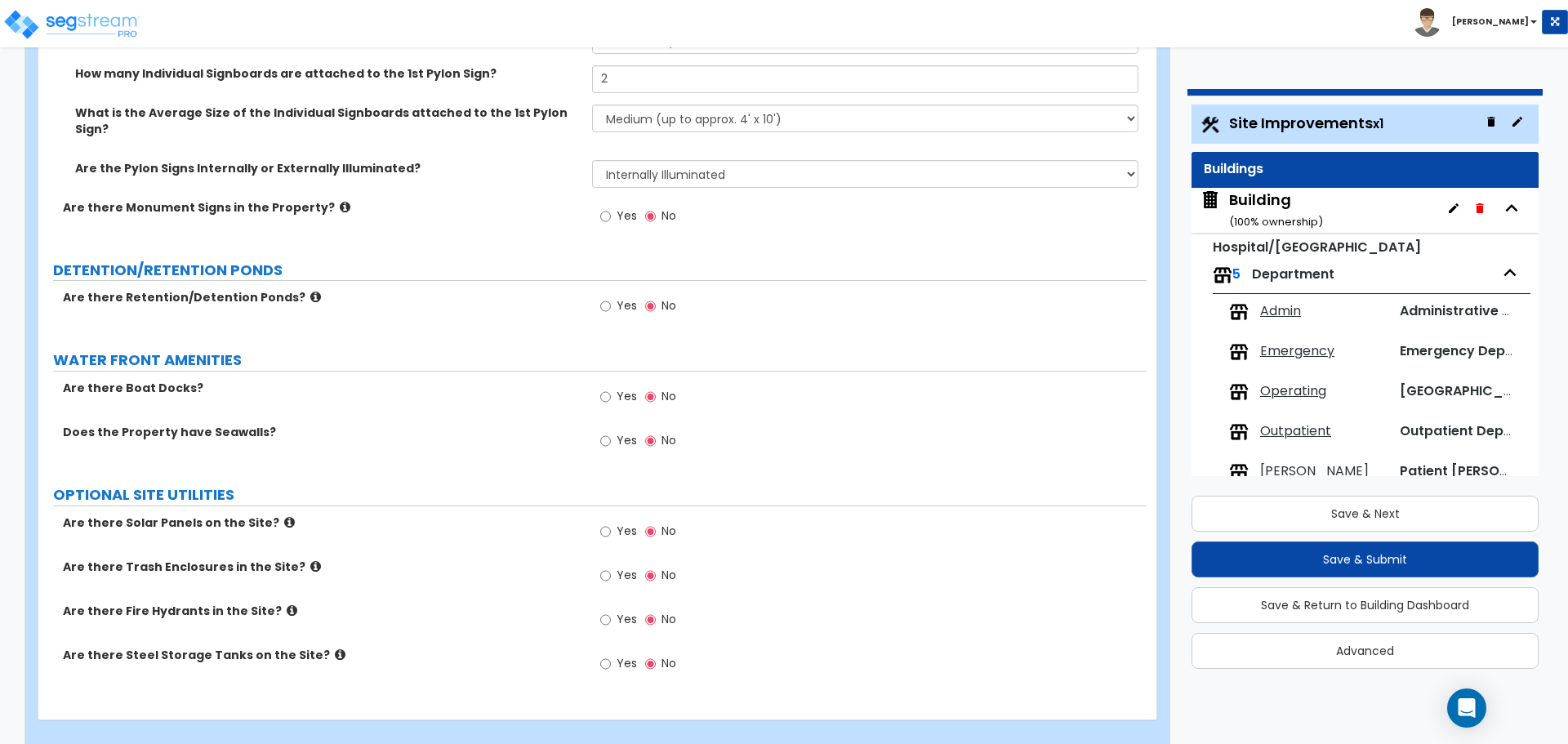
click at [629, 297] on span "Yes" at bounding box center [626, 305] width 21 height 16
click at [611, 297] on input "Yes" at bounding box center [606, 306] width 11 height 18
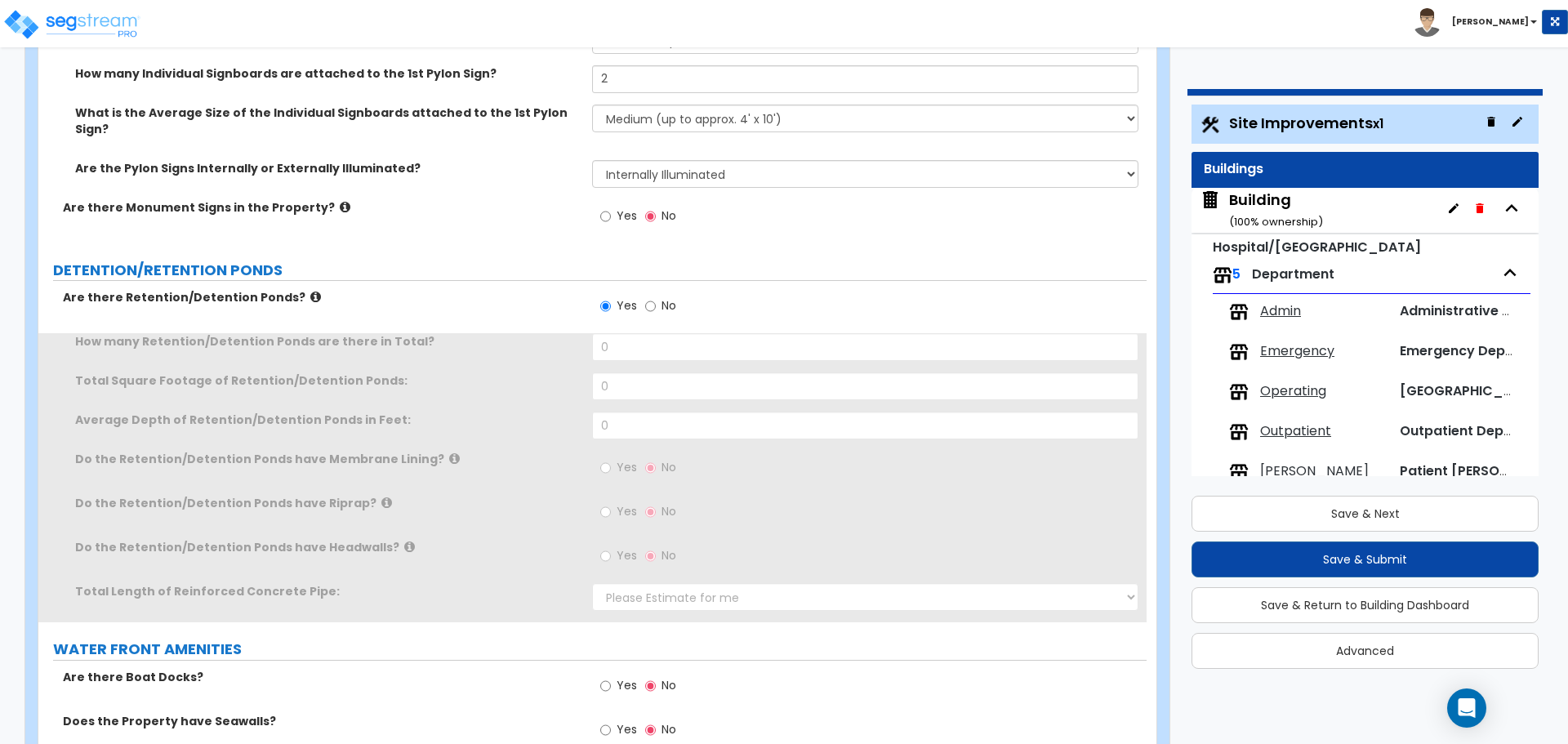
click at [669, 297] on span "No" at bounding box center [669, 305] width 14 height 16
click at [656, 297] on input "No" at bounding box center [650, 306] width 11 height 18
radio input "false"
radio input "true"
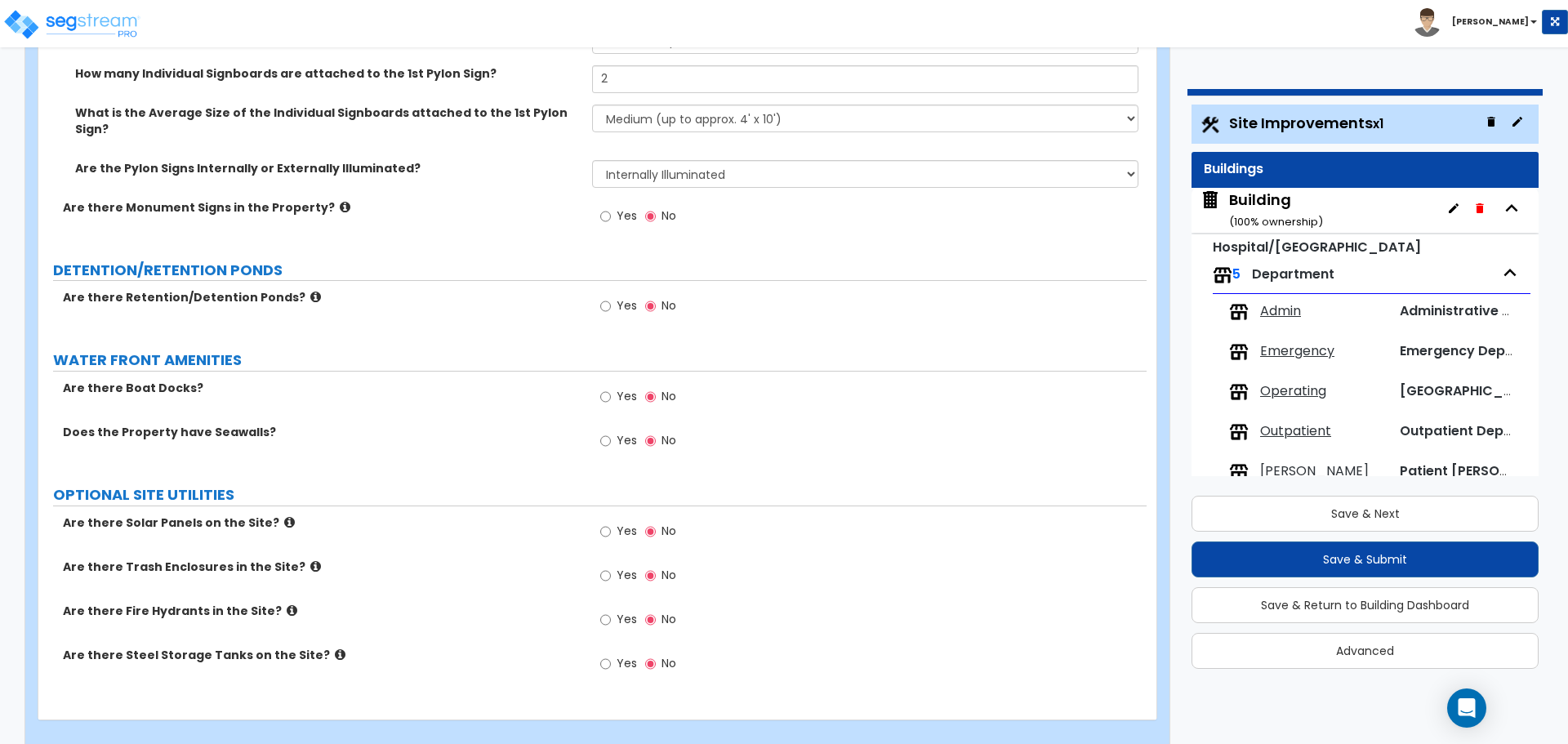
click at [624, 432] on span "Yes" at bounding box center [626, 440] width 21 height 16
click at [611, 432] on input "Yes" at bounding box center [606, 441] width 11 height 18
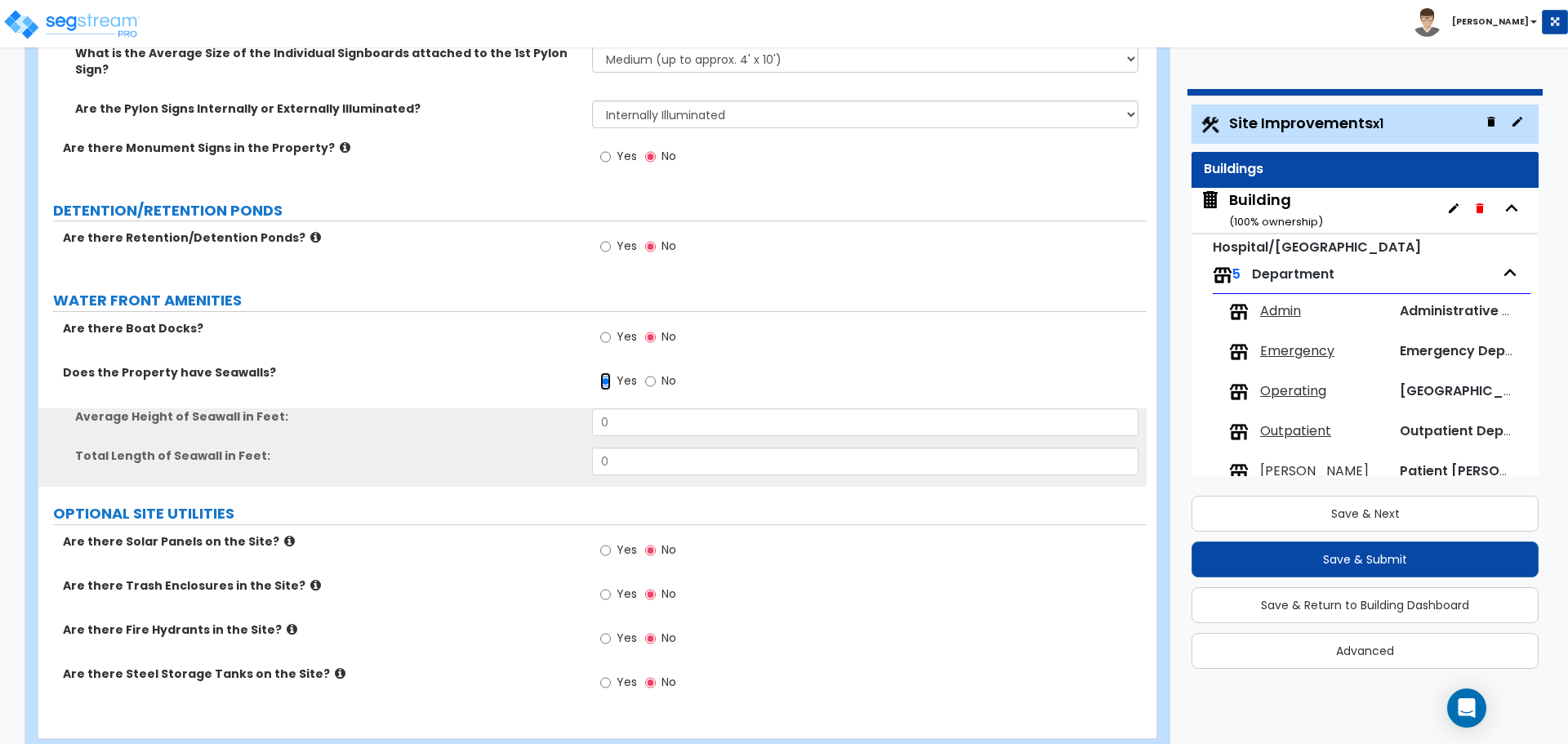
scroll to position [6507, 0]
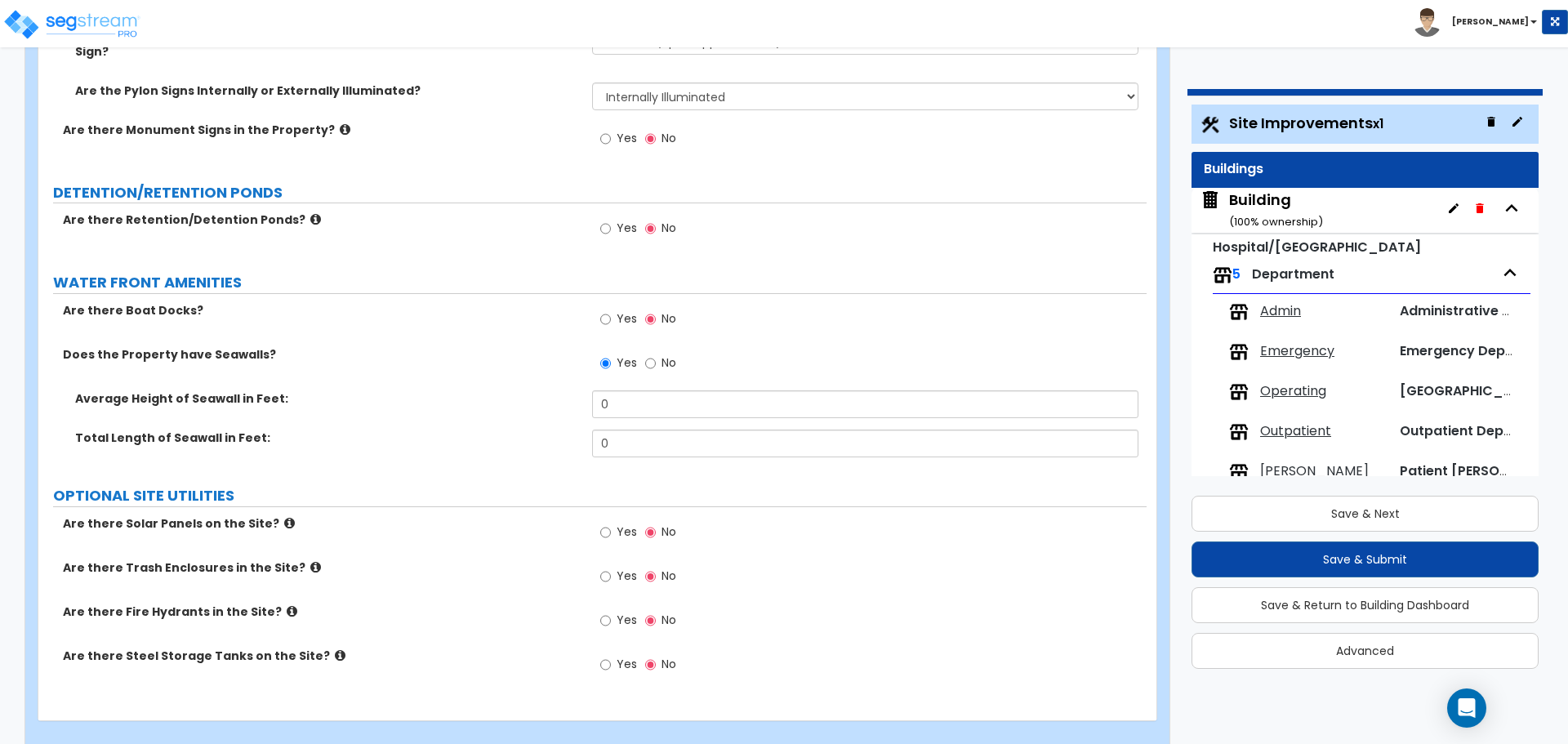
click at [667, 354] on span "No" at bounding box center [669, 362] width 14 height 16
click at [656, 354] on input "No" at bounding box center [650, 363] width 11 height 18
radio input "false"
radio input "true"
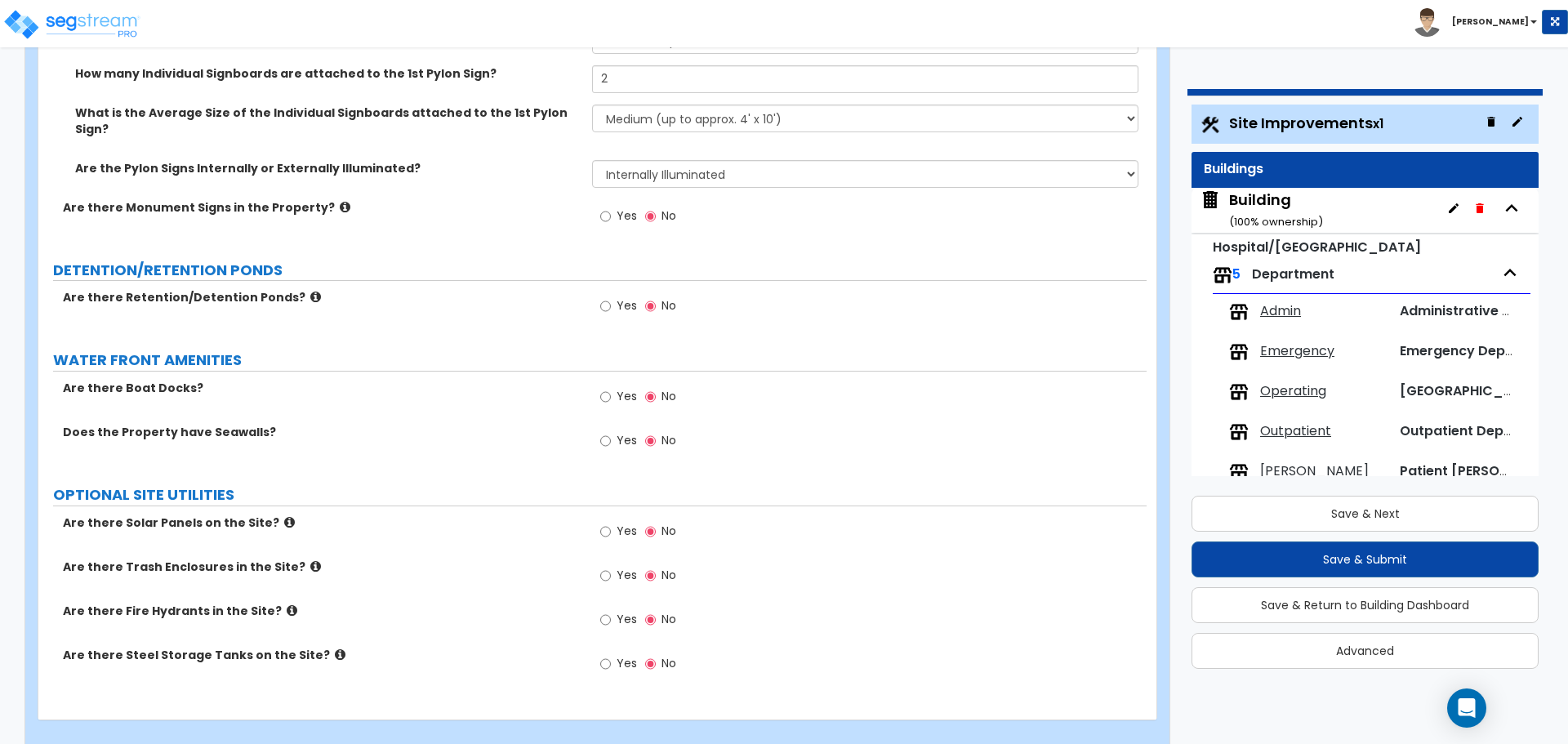
click at [629, 564] on label "Yes" at bounding box center [618, 577] width 37 height 28
click at [611, 566] on input "Yes" at bounding box center [606, 575] width 11 height 18
radio input "true"
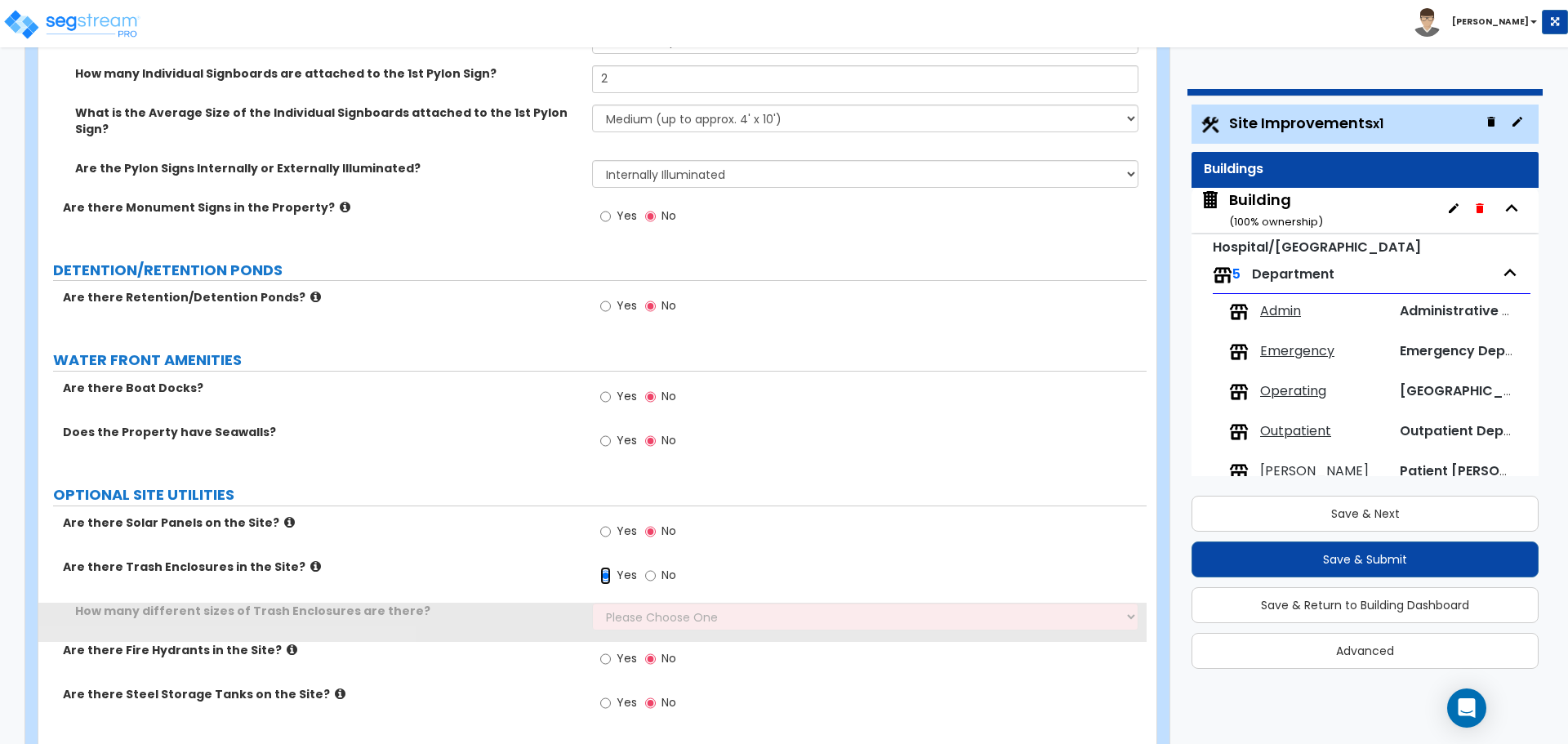
scroll to position [6469, 0]
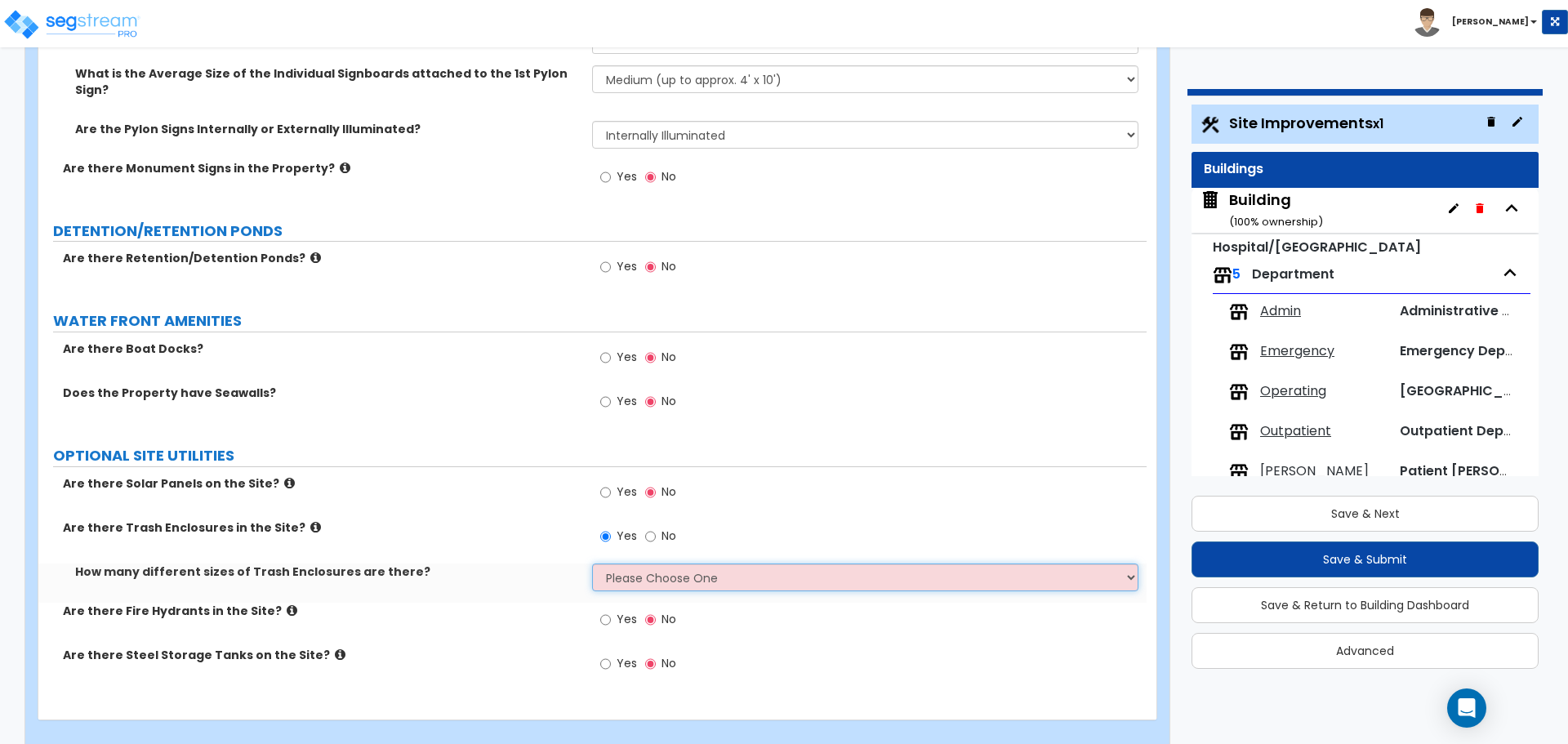
click at [634, 564] on select "Please Choose One 1 2 3" at bounding box center [865, 577] width 546 height 28
select select "2"
click at [592, 564] on select "Please Choose One 1 2 3" at bounding box center [865, 577] width 546 height 28
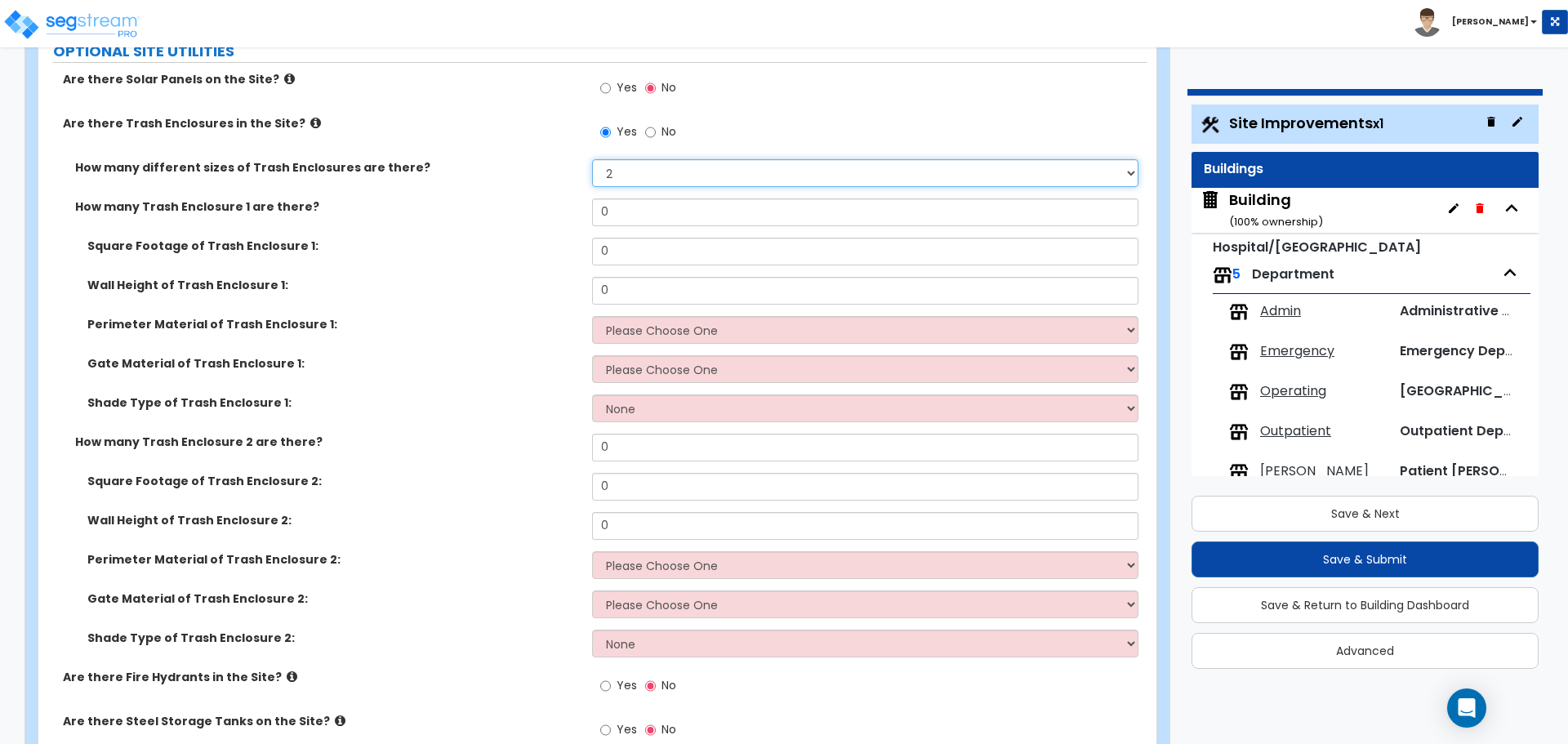
scroll to position [6874, 0]
drag, startPoint x: 623, startPoint y: 192, endPoint x: 570, endPoint y: 192, distance: 53.0
click at [570, 197] on div "How many Trash Enclosure 1 are there? 0" at bounding box center [592, 217] width 1109 height 39
type input "1"
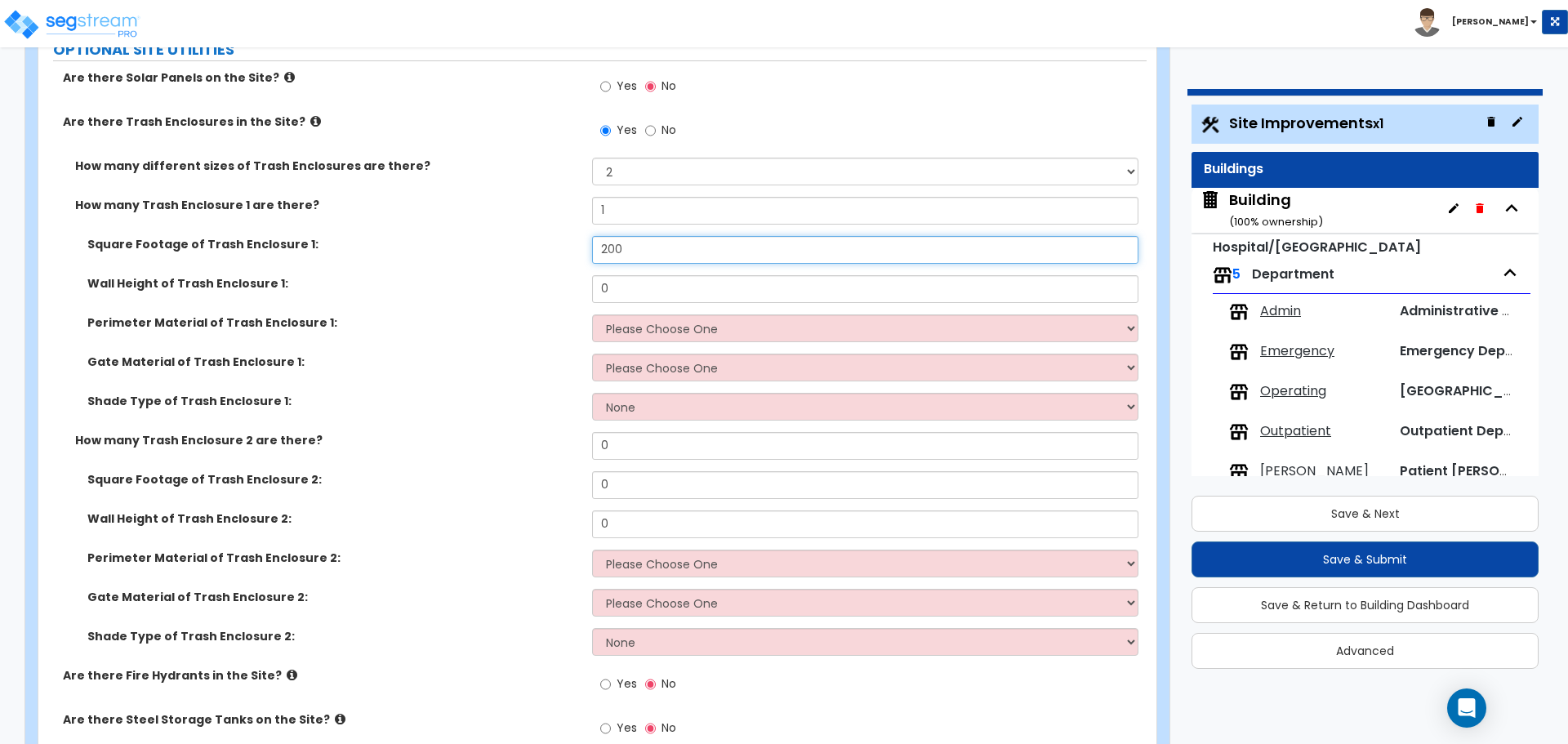
type input "200"
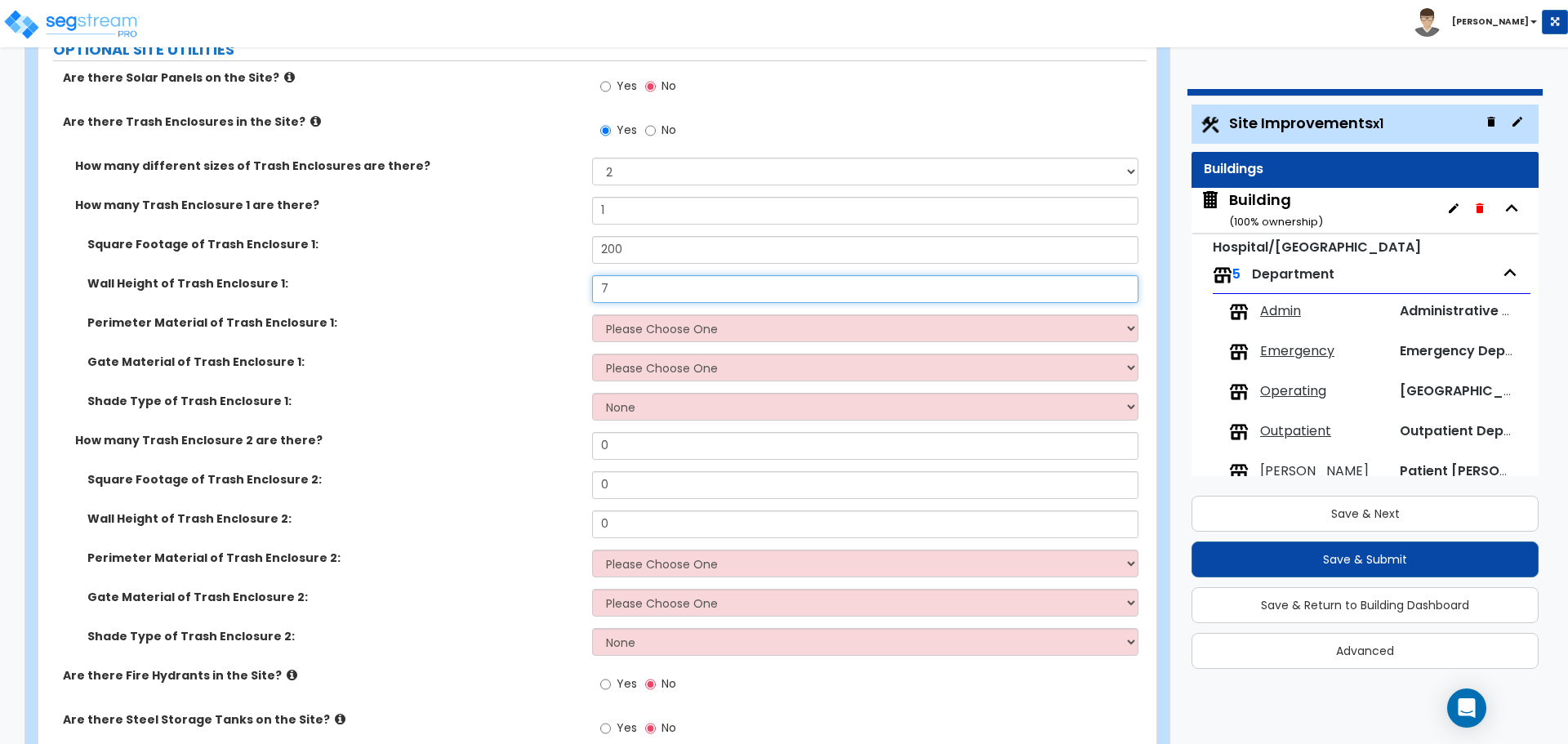
type input "7"
click at [730, 315] on select "Please Choose One Chain Link Wood Metal CMU" at bounding box center [865, 328] width 546 height 28
select select "4"
click at [592, 315] on select "Please Choose One Chain Link Wood Metal CMU" at bounding box center [865, 328] width 546 height 28
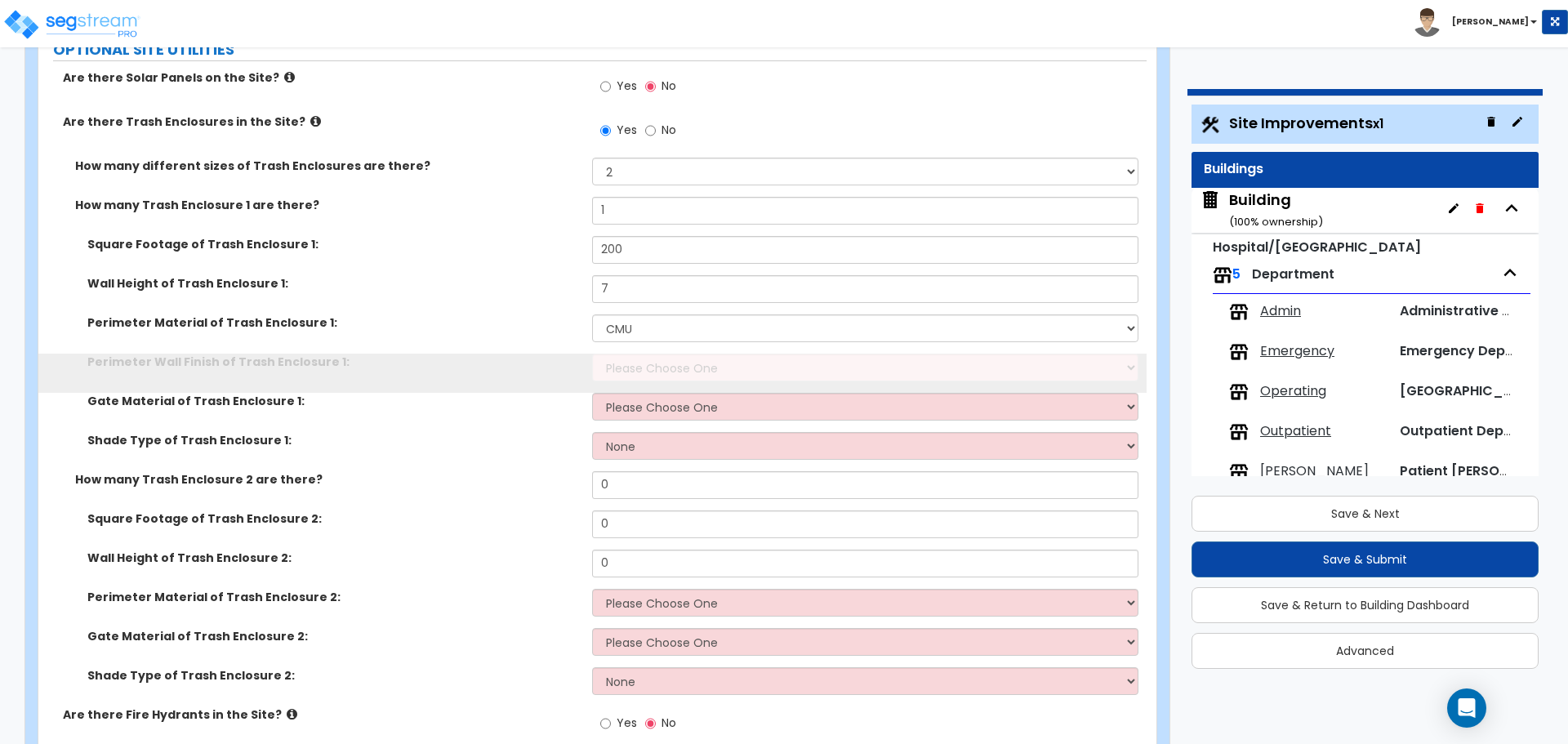
click at [676, 353] on select "Please Choose One Stone Veneer Brick Veneer Stucco Paint" at bounding box center [865, 367] width 546 height 28
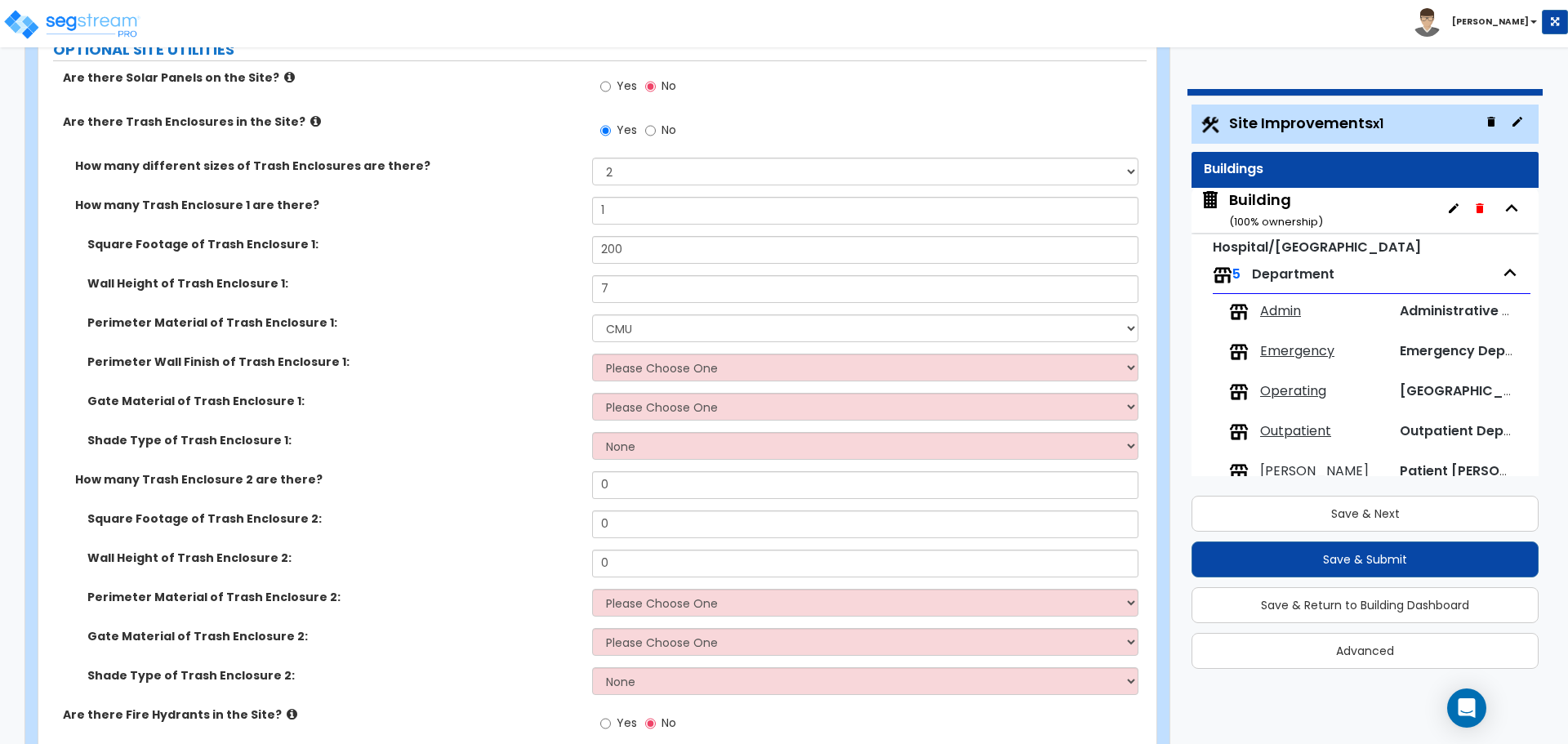
click at [630, 353] on select "Please Choose One Stone Veneer Brick Veneer Stucco Paint" at bounding box center [865, 367] width 546 height 28
select select "4"
click at [592, 353] on select "Please Choose One Stone Veneer Brick Veneer Stucco Paint" at bounding box center [865, 367] width 546 height 28
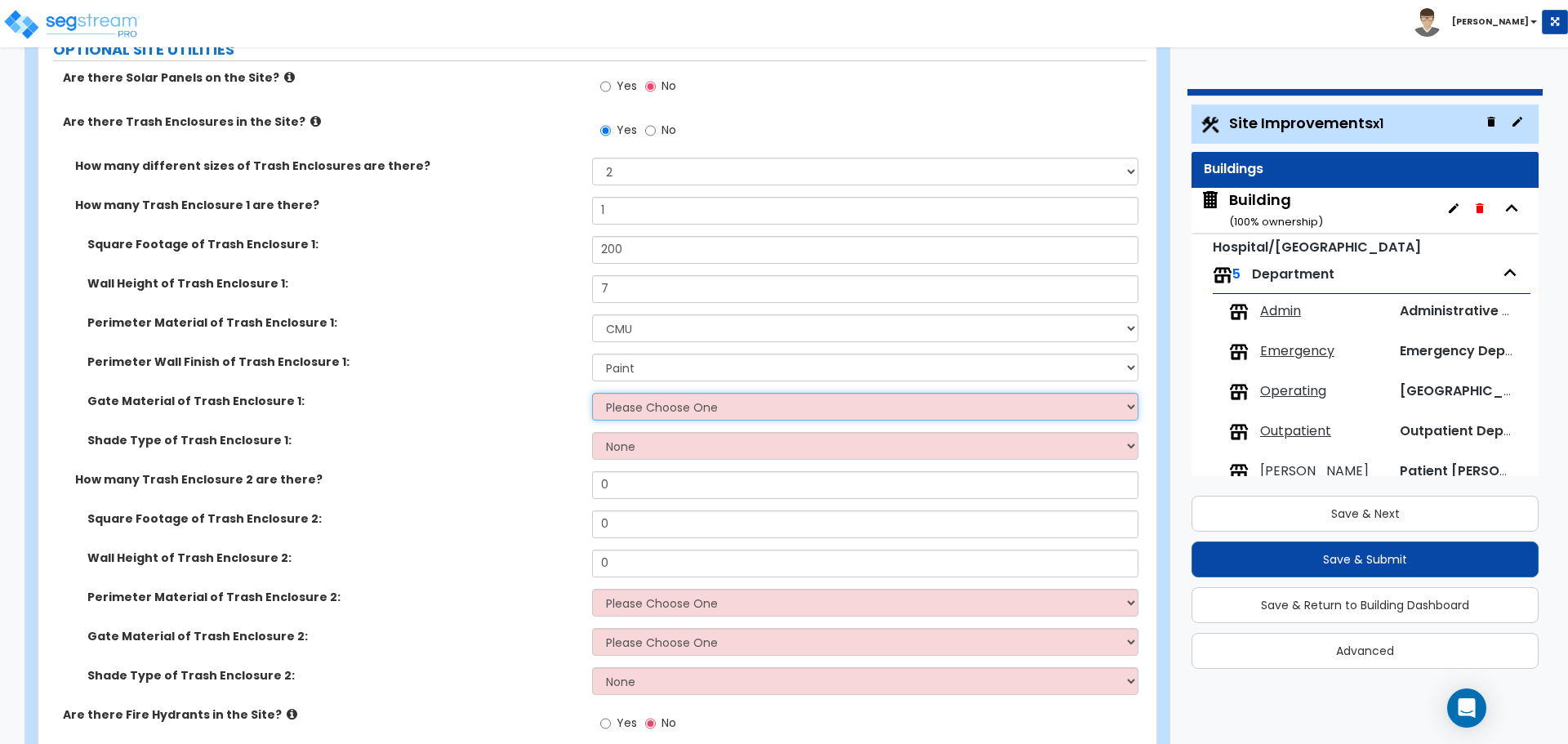
click at [654, 393] on select "Please Choose One Wood Metal" at bounding box center [865, 406] width 546 height 28
select select "2"
click at [592, 393] on select "Please Choose One Wood Metal" at bounding box center [865, 406] width 546 height 28
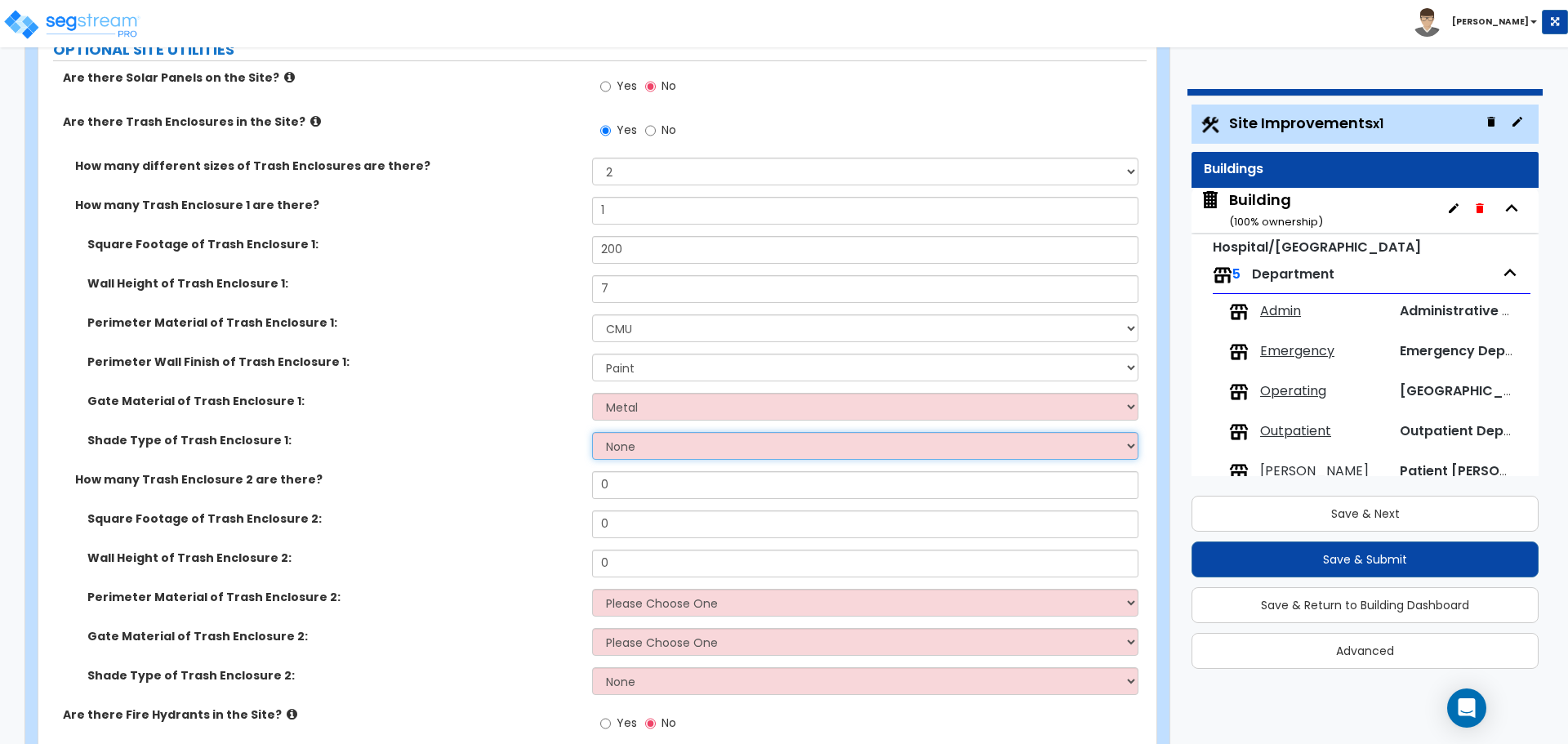
drag, startPoint x: 654, startPoint y: 385, endPoint x: 689, endPoint y: 427, distance: 54.7
click at [689, 432] on select "None Roof Pergola" at bounding box center [865, 445] width 546 height 28
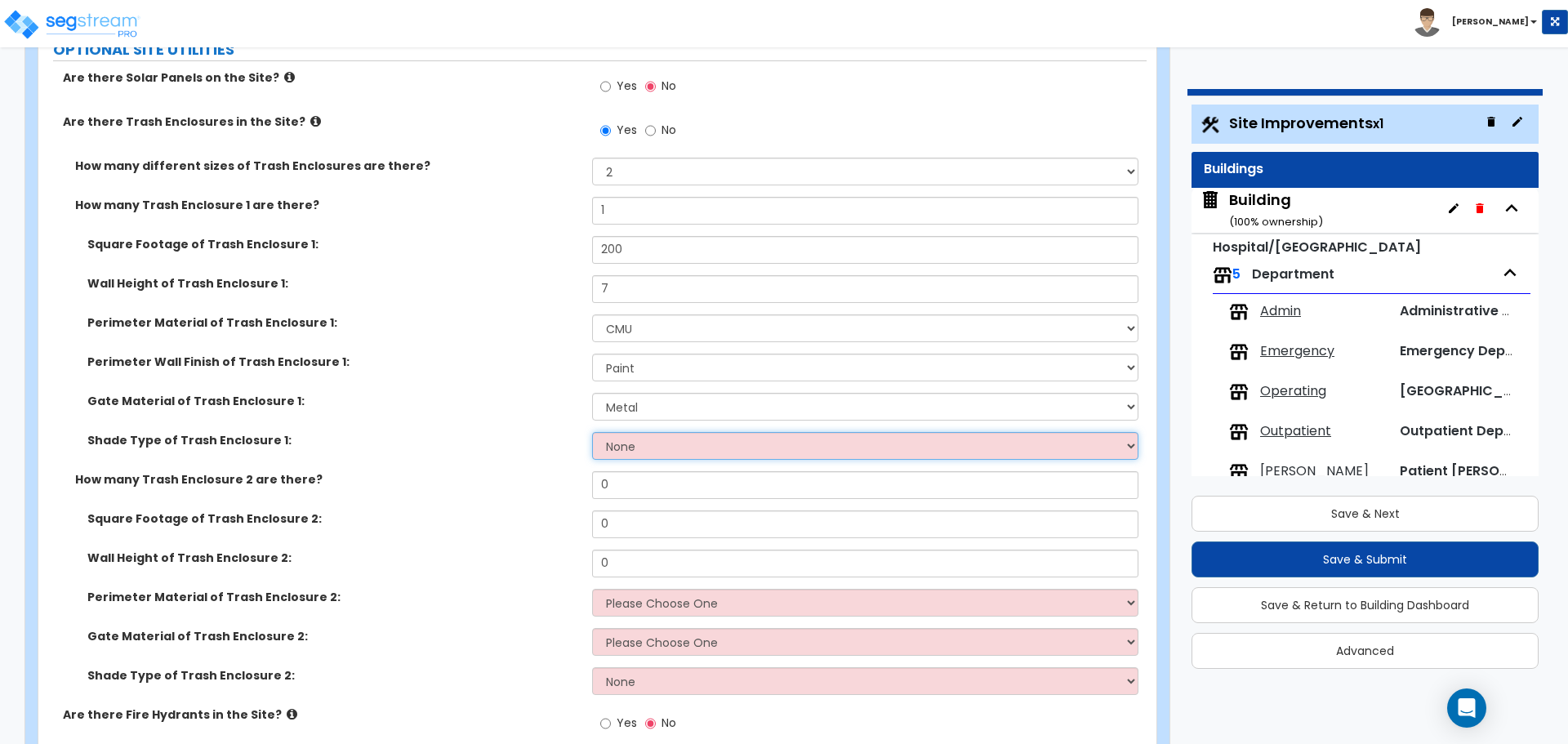
select select "1"
click at [592, 432] on select "None Roof Pergola" at bounding box center [865, 445] width 546 height 28
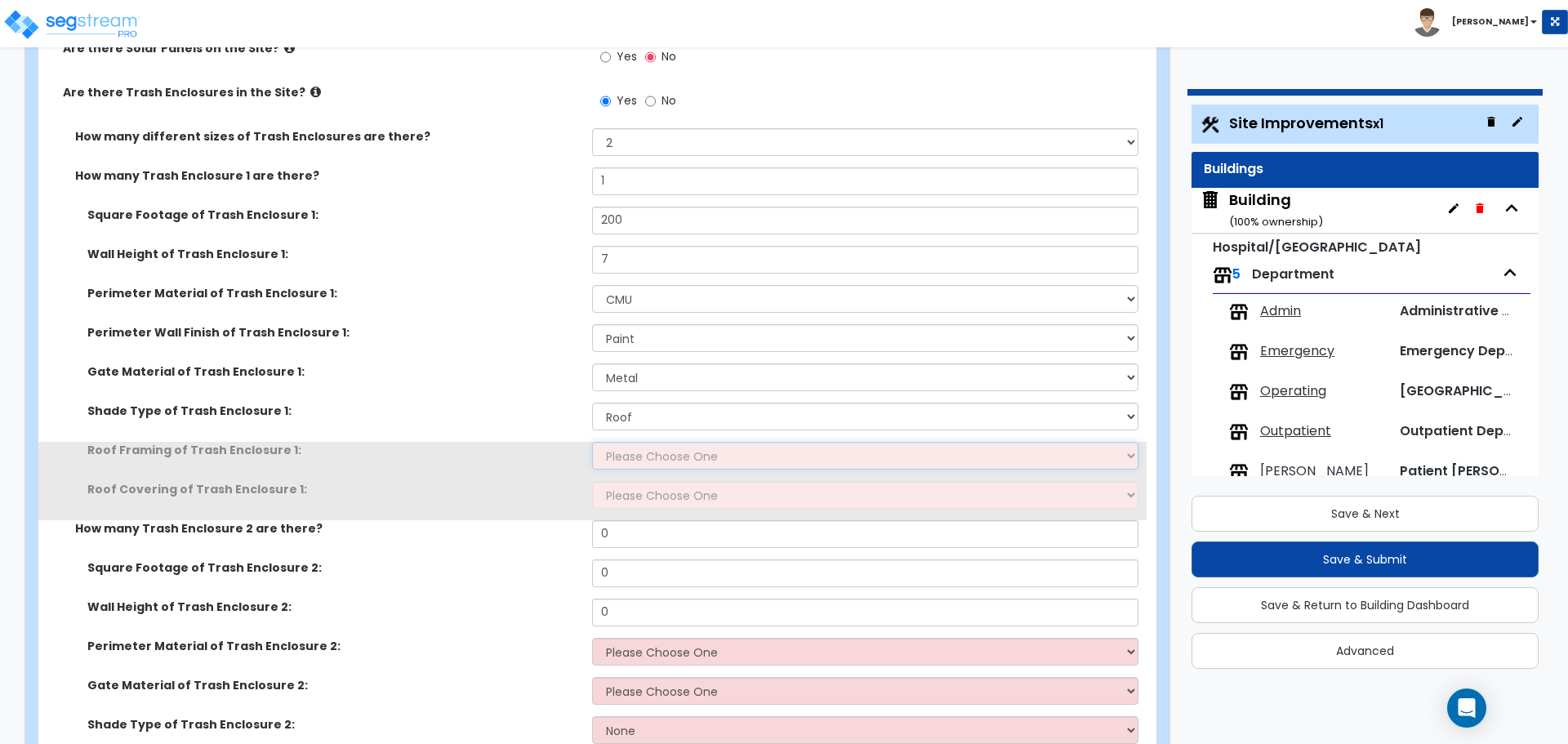
click at [680, 442] on select "Please Choose One Wood Framing Metal Framing" at bounding box center [865, 455] width 546 height 28
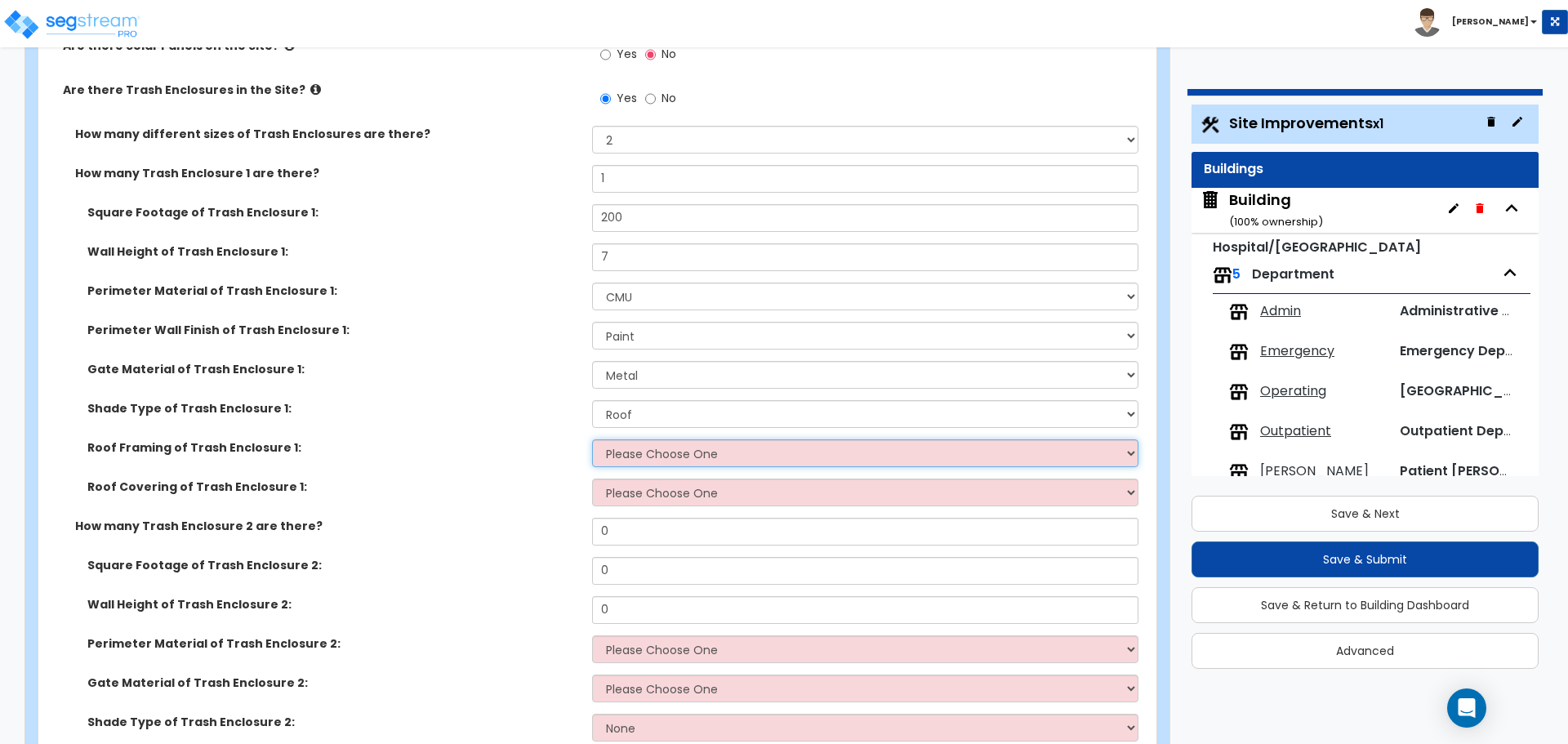
select select "1"
click at [592, 440] on select "Please Choose One Wood Framing Metal Framing" at bounding box center [865, 453] width 546 height 28
click at [682, 479] on select "Please Choose One Metal Roof Asphalt Shingles Clay Tiles Corrugated Fiberglass" at bounding box center [865, 492] width 546 height 28
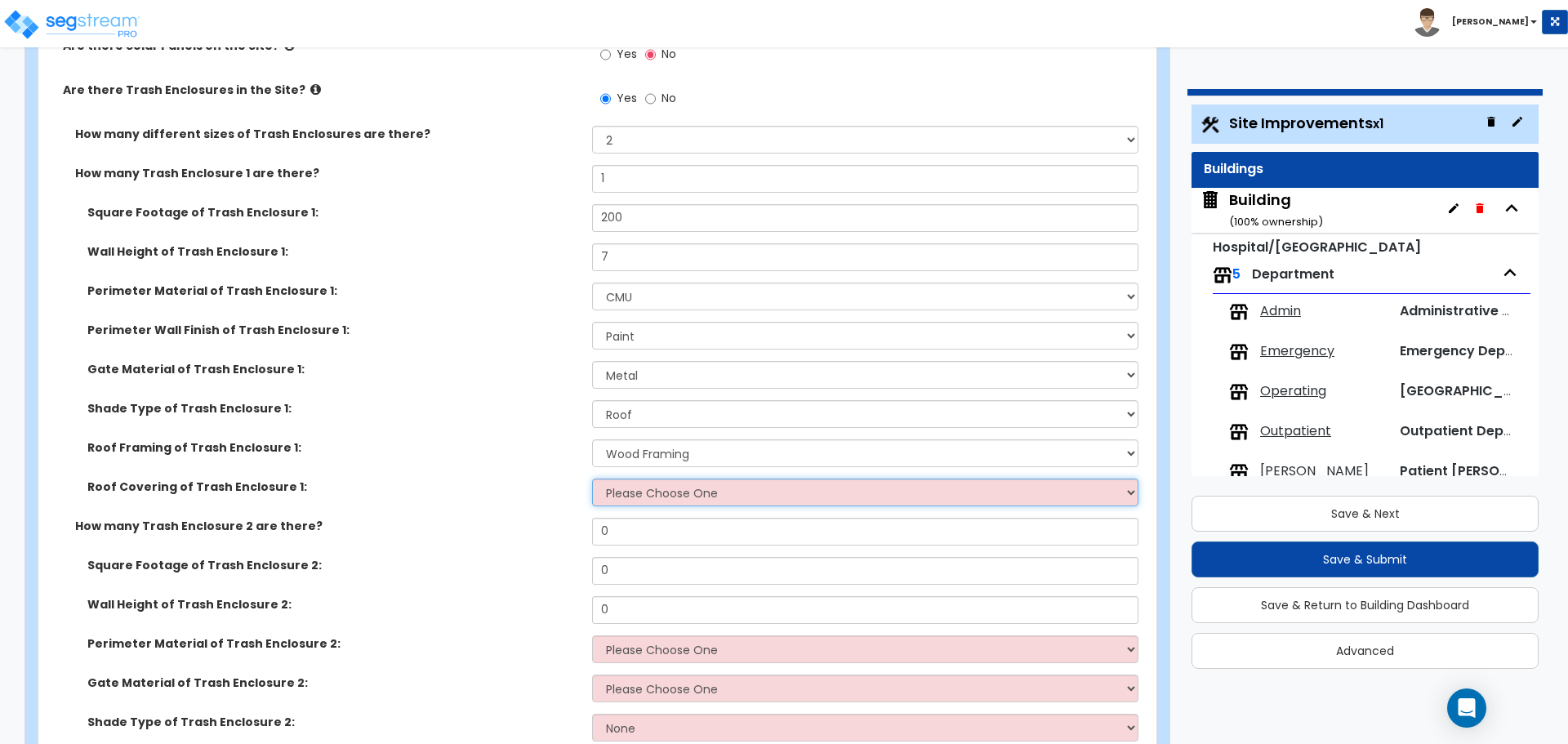
select select "1"
click at [592, 479] on select "Please Choose One Metal Roof Asphalt Shingles Clay Tiles Corrugated Fiberglass" at bounding box center [865, 492] width 546 height 28
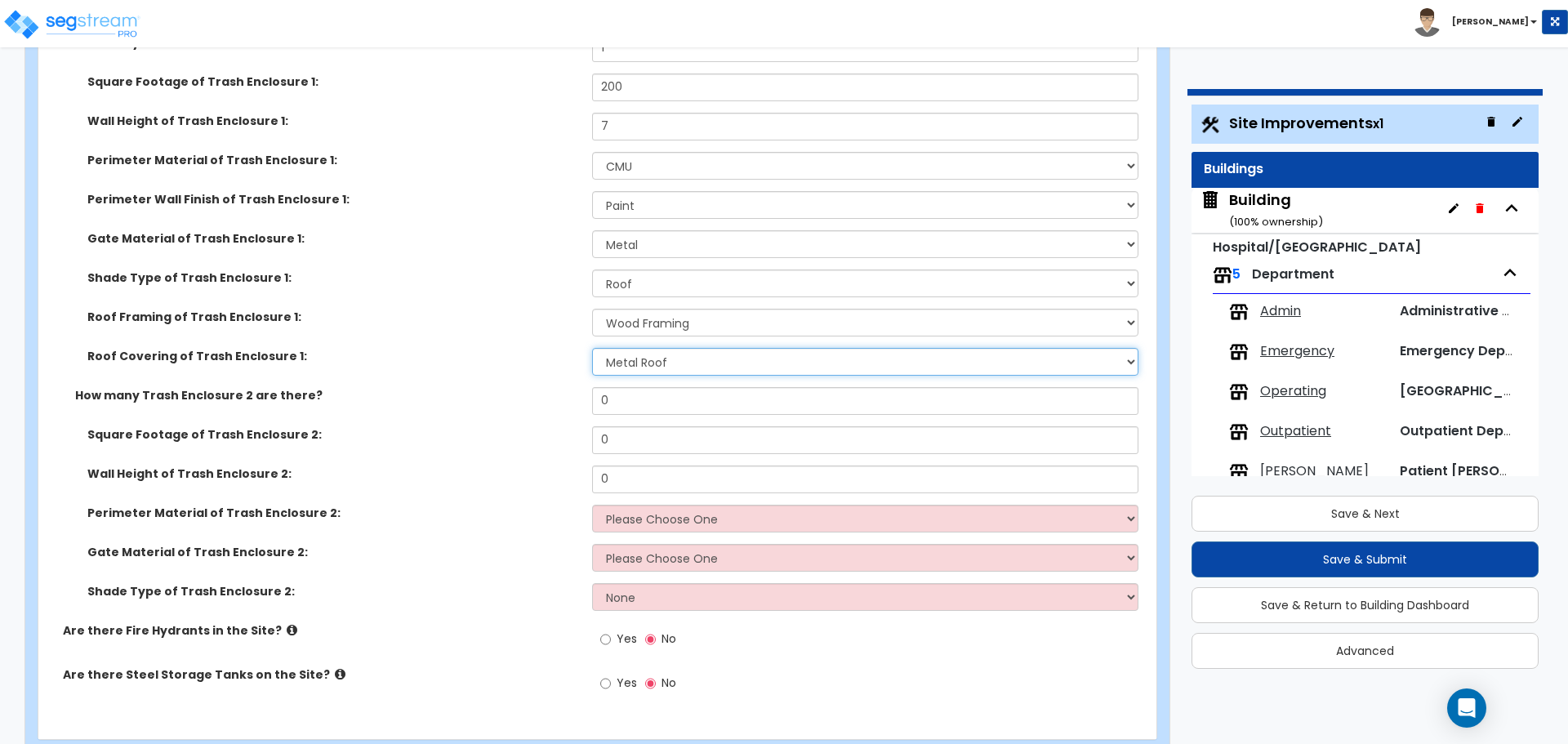
scroll to position [7039, 0]
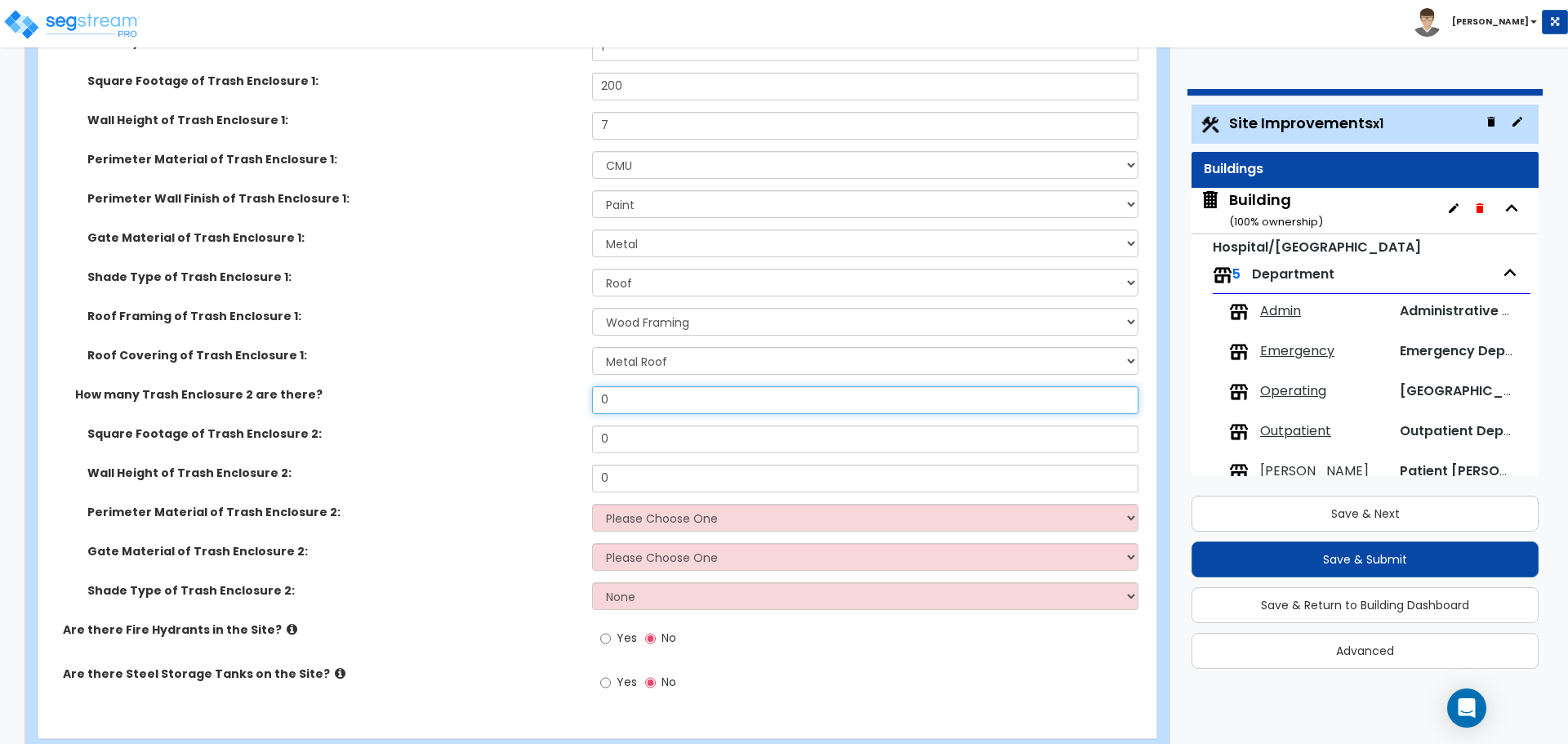
drag, startPoint x: 635, startPoint y: 381, endPoint x: 538, endPoint y: 367, distance: 98.0
click at [545, 386] on div "How many Trash Enclosure 2 are there? 0" at bounding box center [592, 406] width 1109 height 39
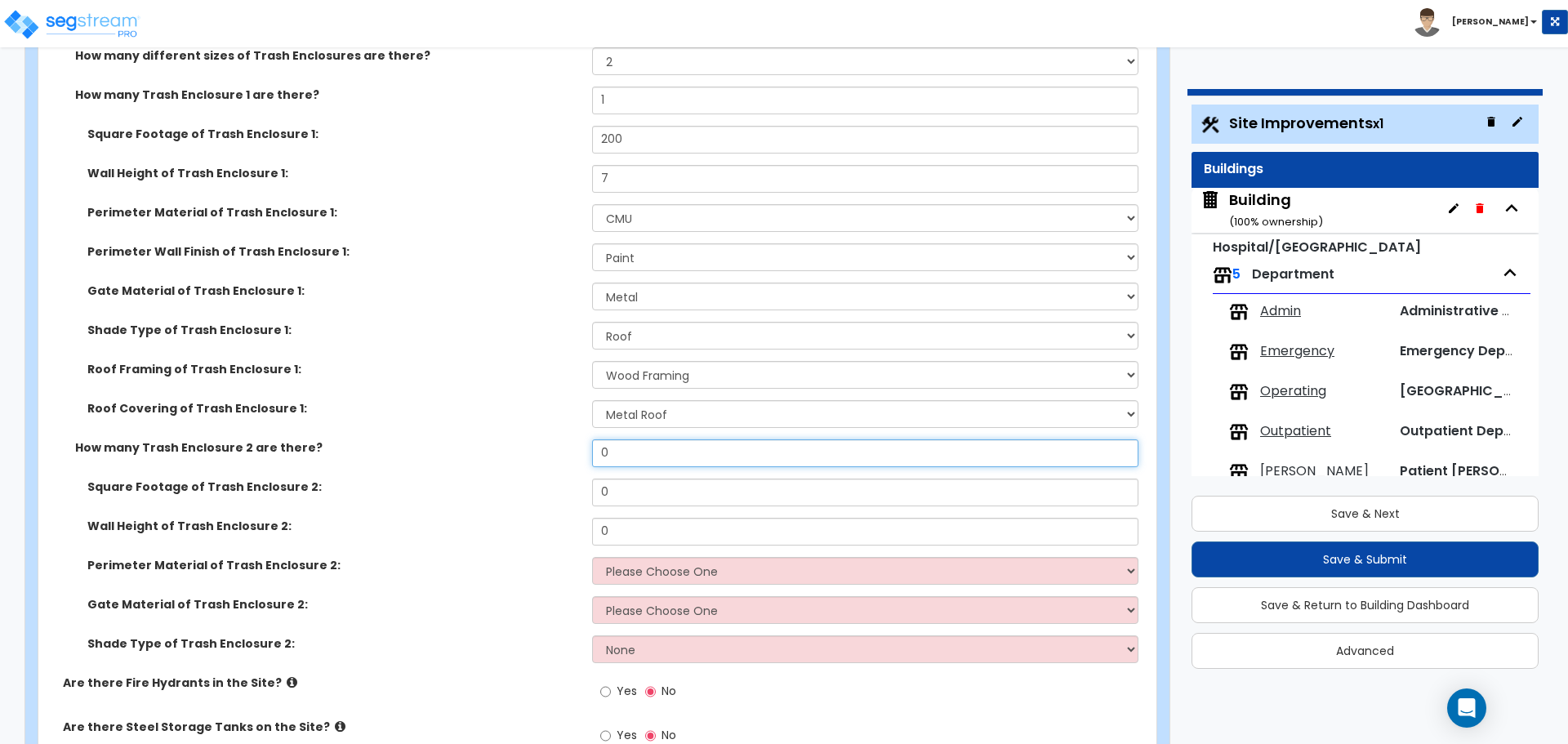
scroll to position [6996, 0]
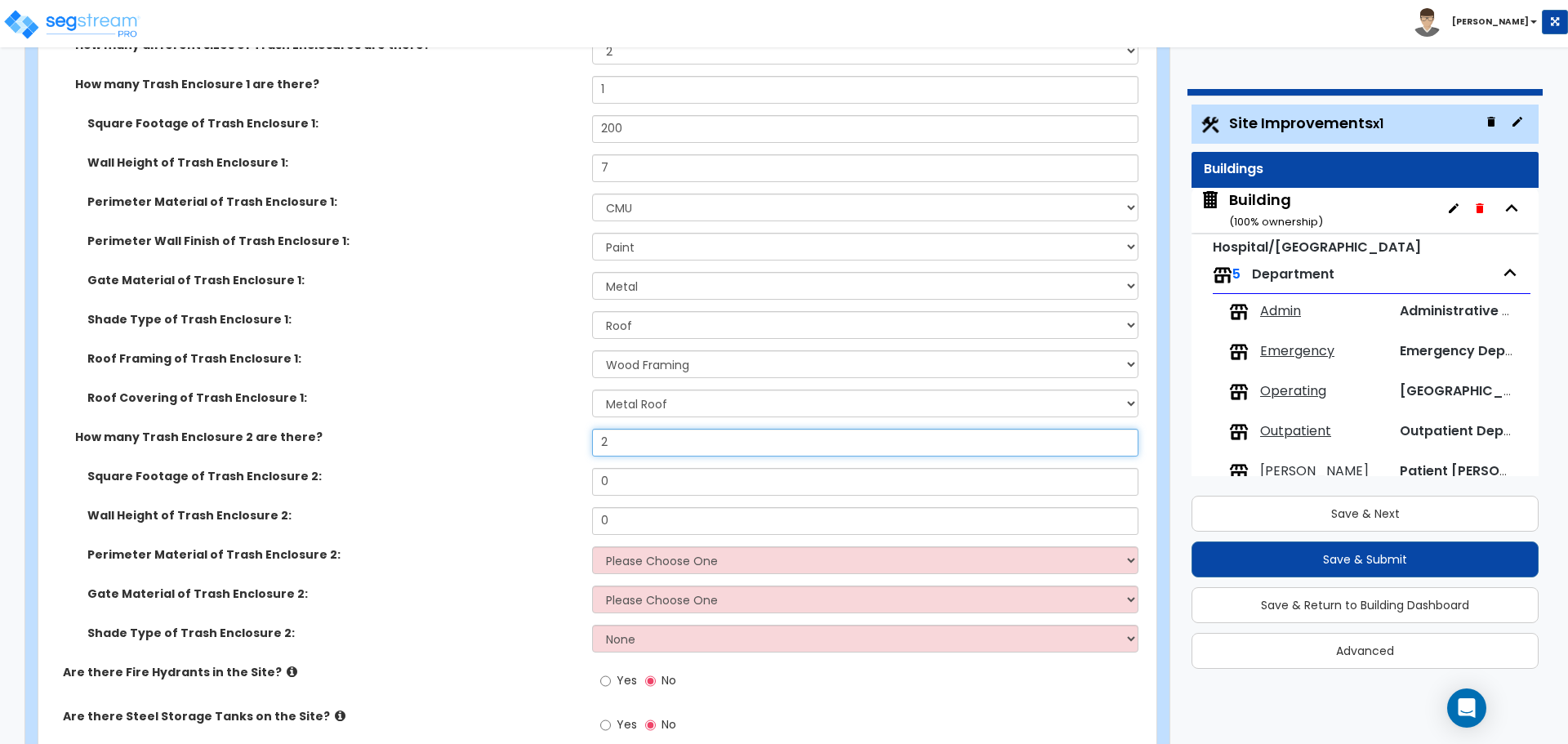
type input "2"
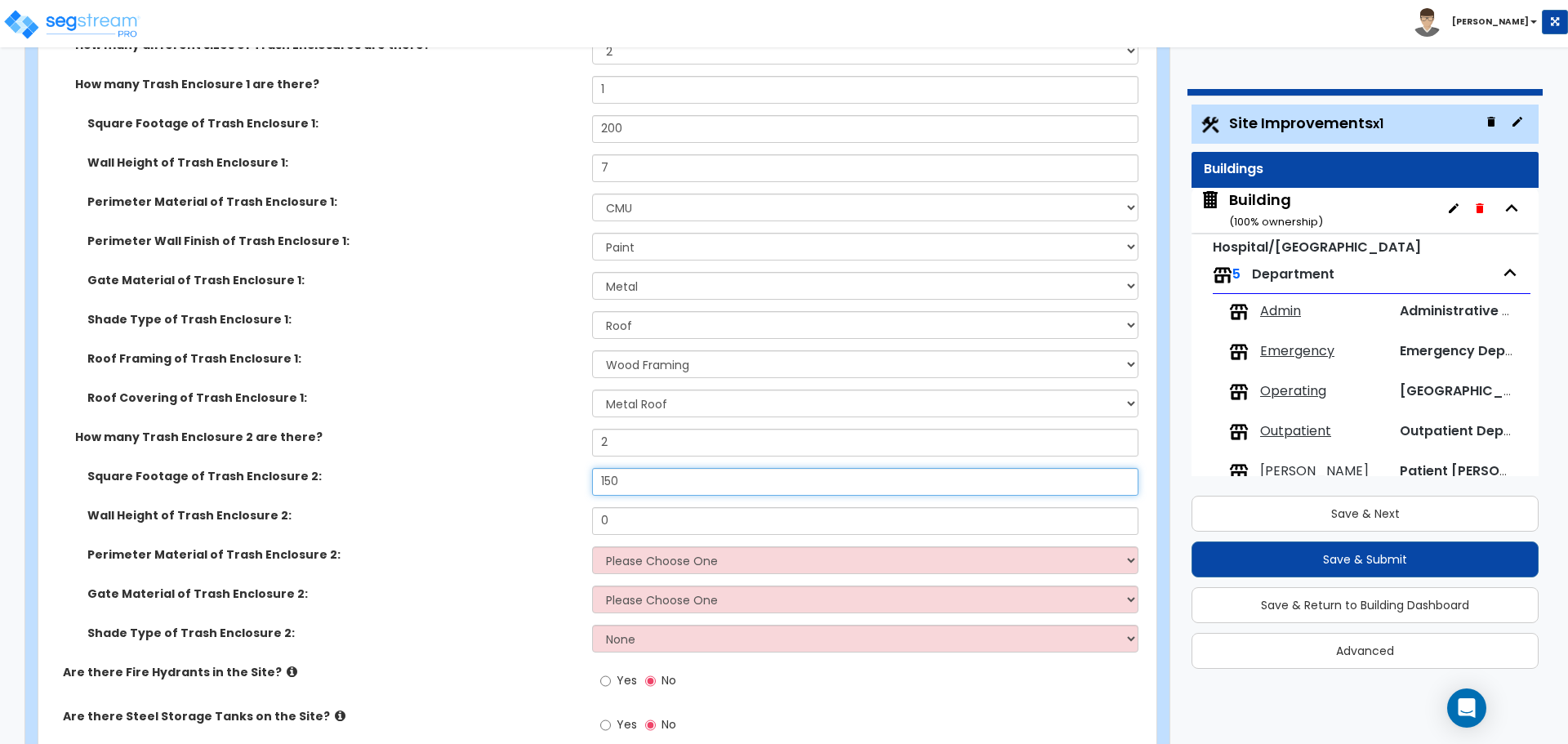
type input "150"
type input "6"
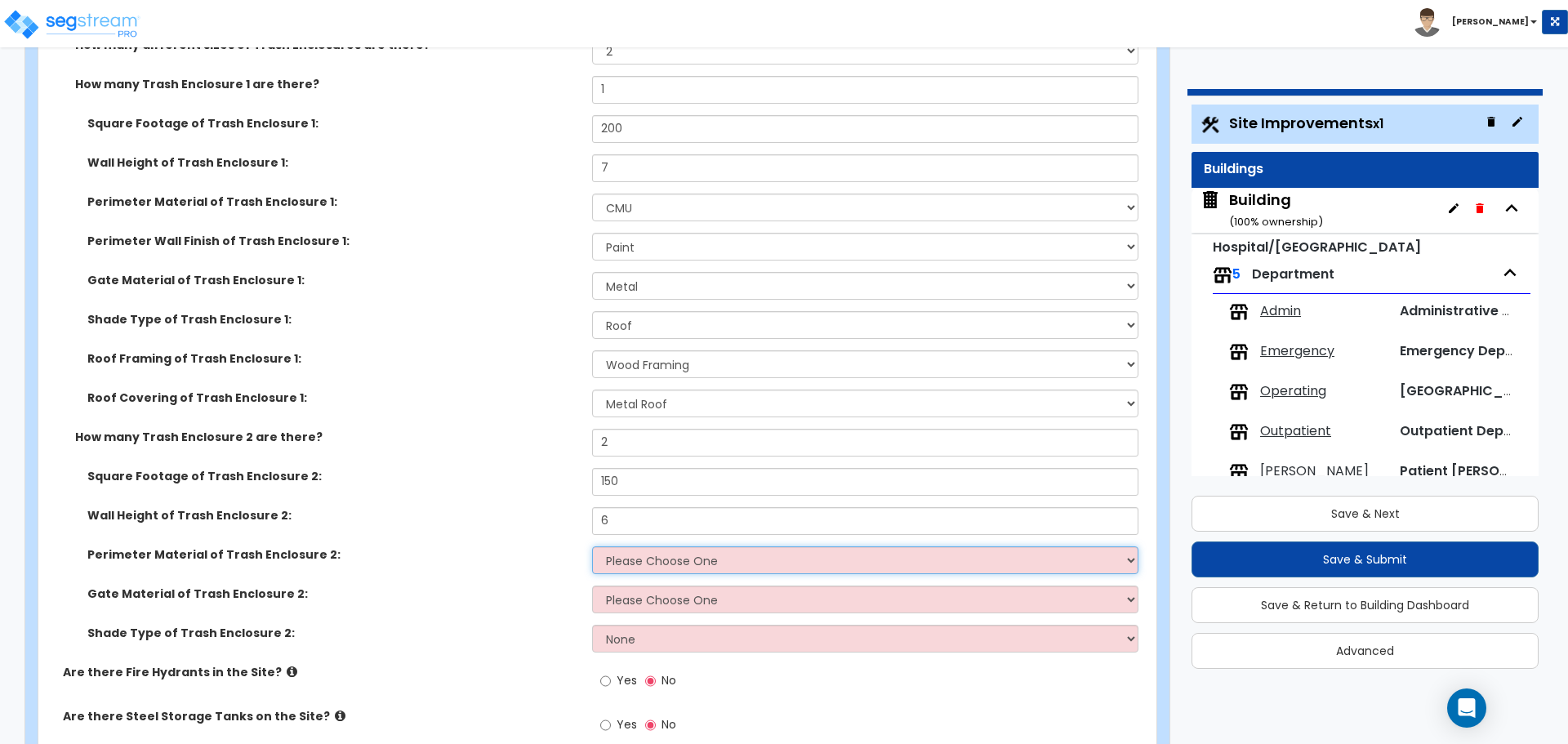
click at [706, 547] on select "Please Choose One Chain Link Wood Metal CMU" at bounding box center [865, 560] width 546 height 28
select select "2"
click at [592, 547] on select "Please Choose One Chain Link Wood Metal CMU" at bounding box center [865, 560] width 546 height 28
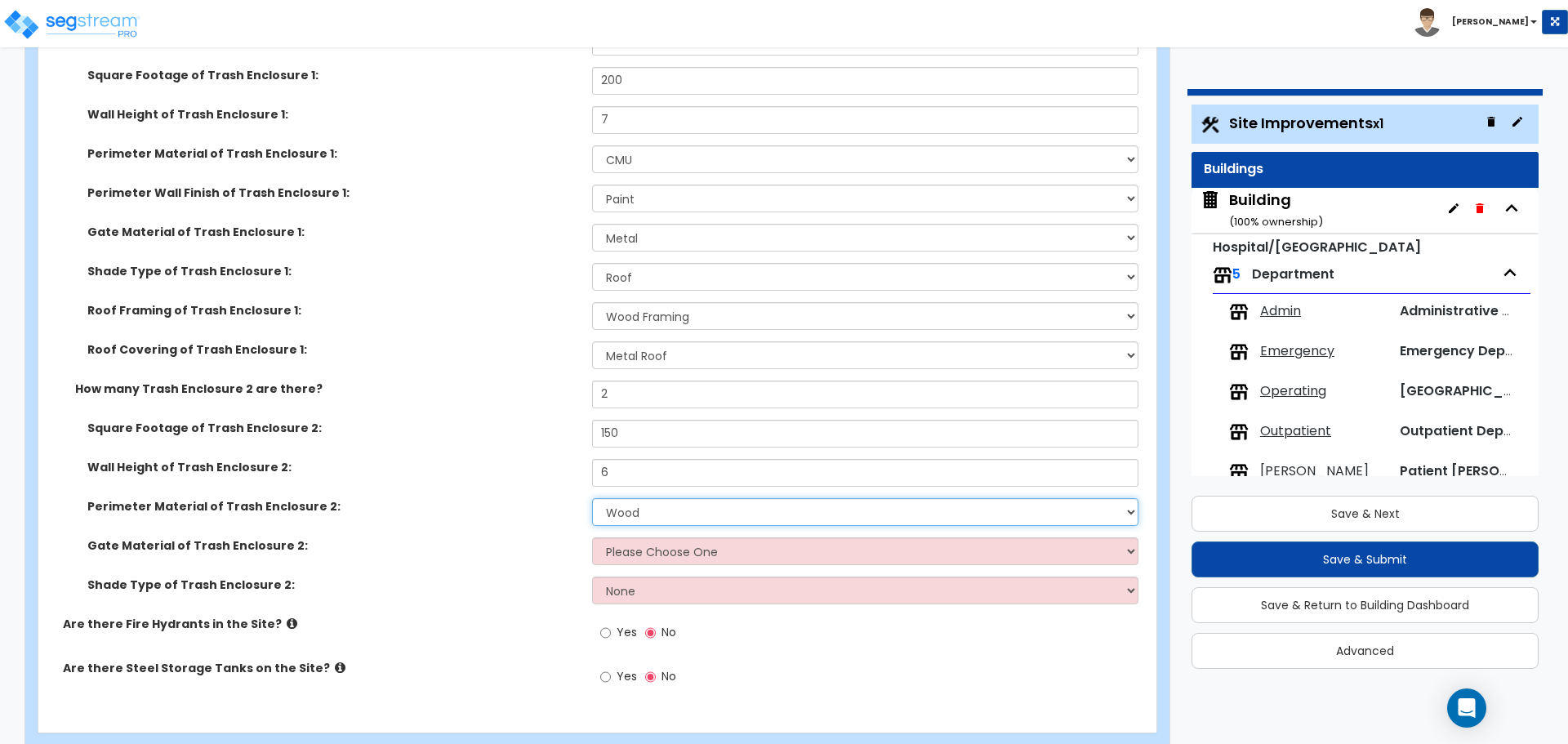
scroll to position [7057, 0]
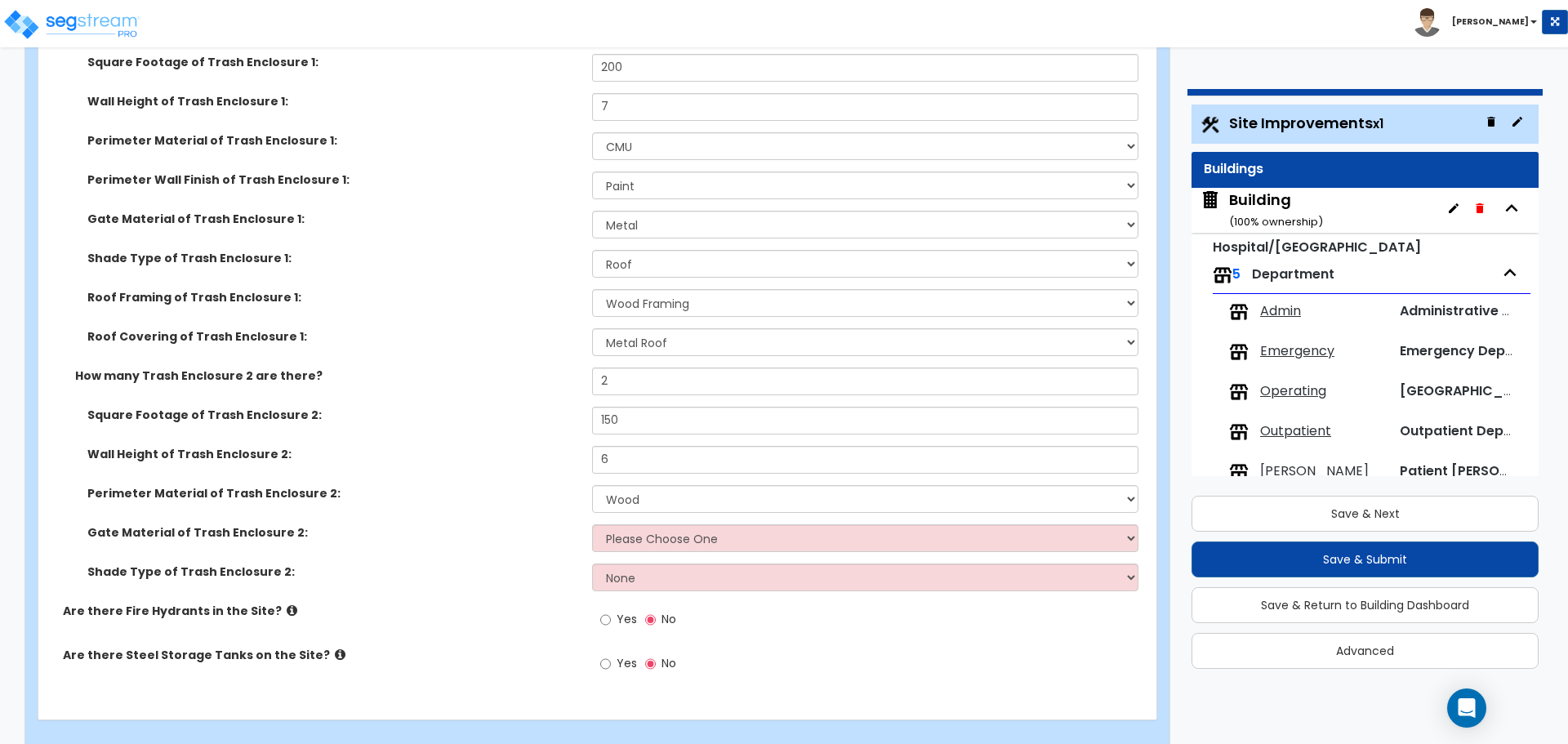
click at [659, 491] on div "Perimeter Material of Trash Enclosure 2: Please Choose One Chain Link Wood Meta…" at bounding box center [592, 505] width 1109 height 39
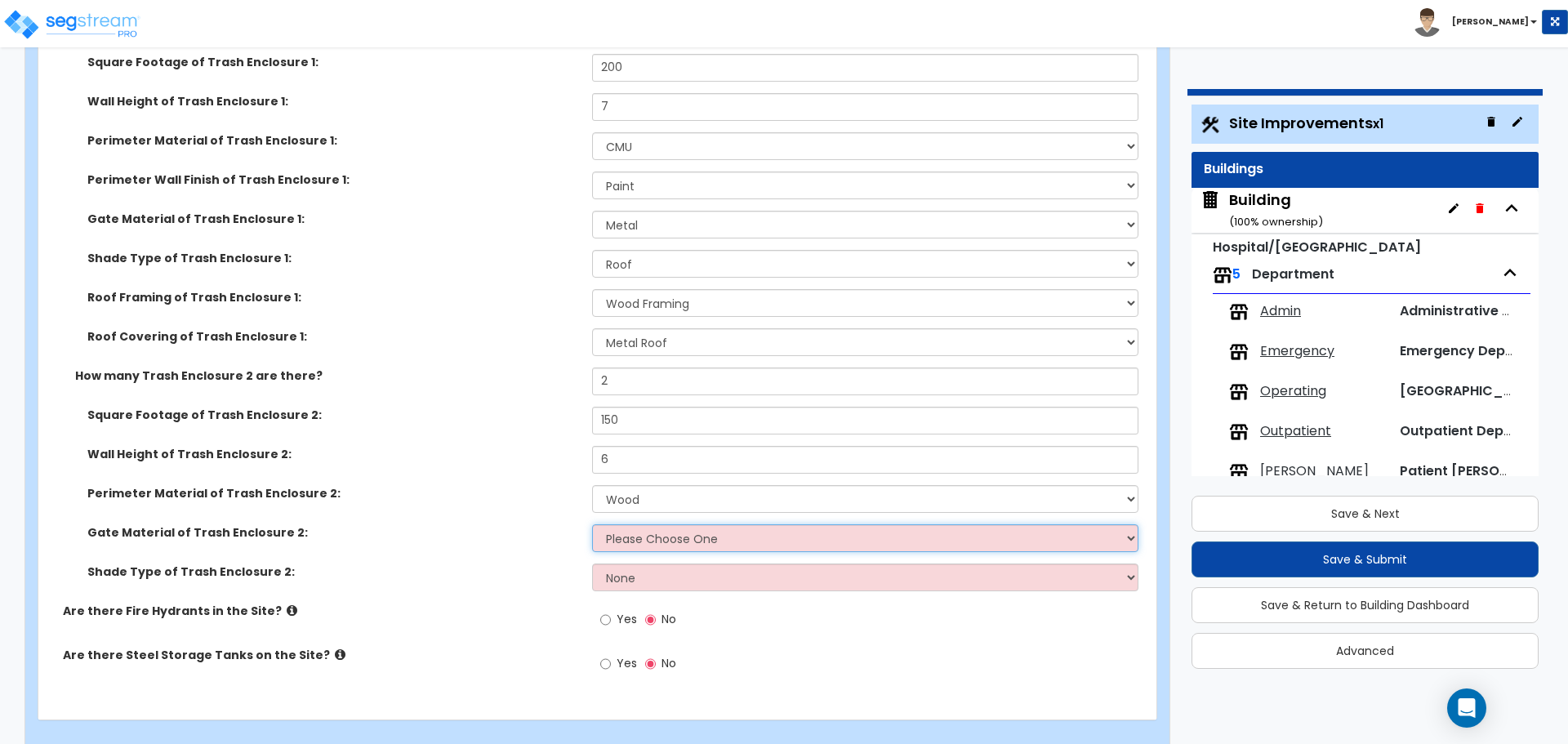
click at [656, 525] on select "Please Choose One Wood Metal" at bounding box center [865, 538] width 546 height 28
select select "1"
click at [592, 525] on select "Please Choose One Wood Metal" at bounding box center [865, 538] width 546 height 28
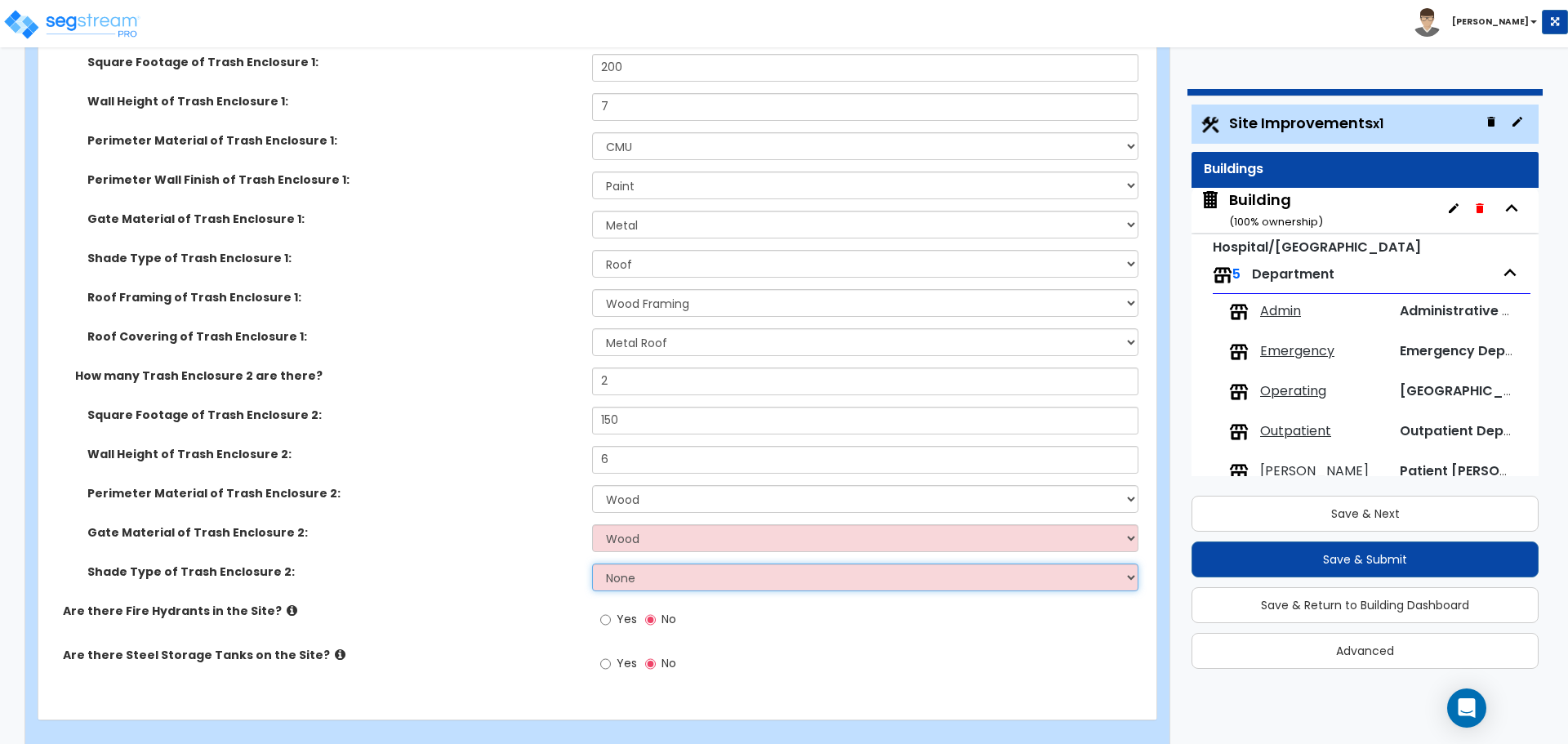
click at [692, 564] on select "None Roof Pergola" at bounding box center [865, 577] width 546 height 28
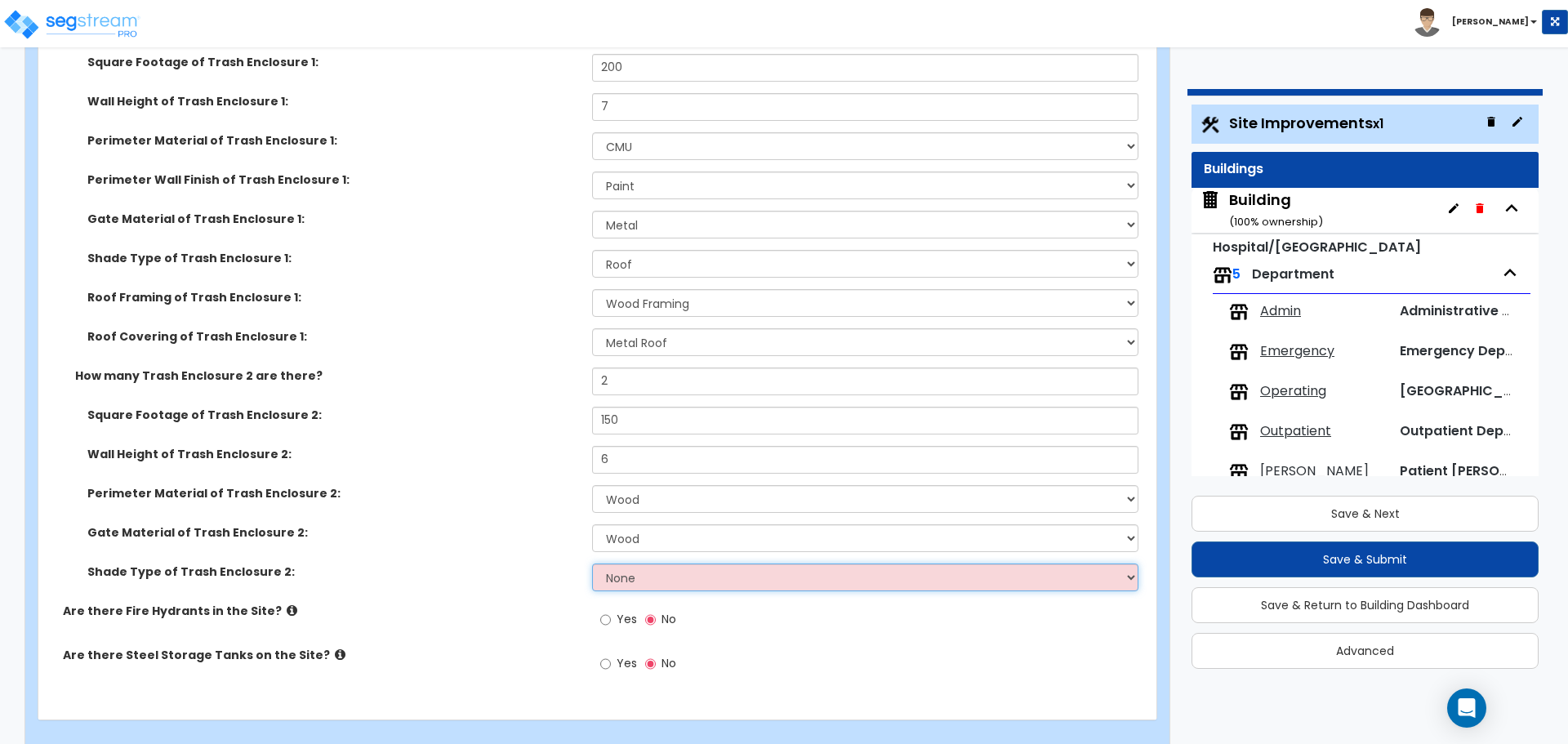
select select "2"
click at [592, 564] on select "None Roof Pergola" at bounding box center [865, 577] width 546 height 28
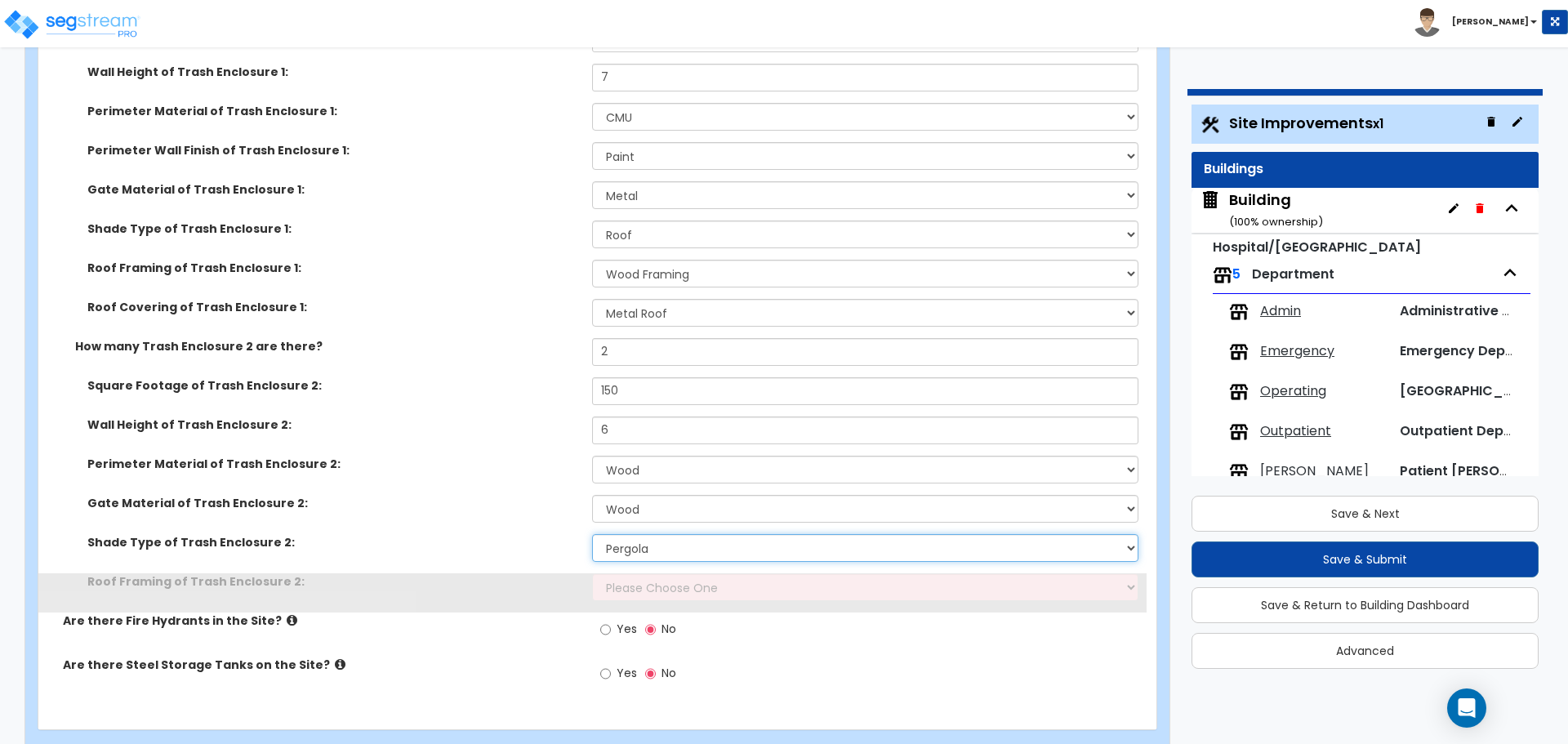
scroll to position [7097, 0]
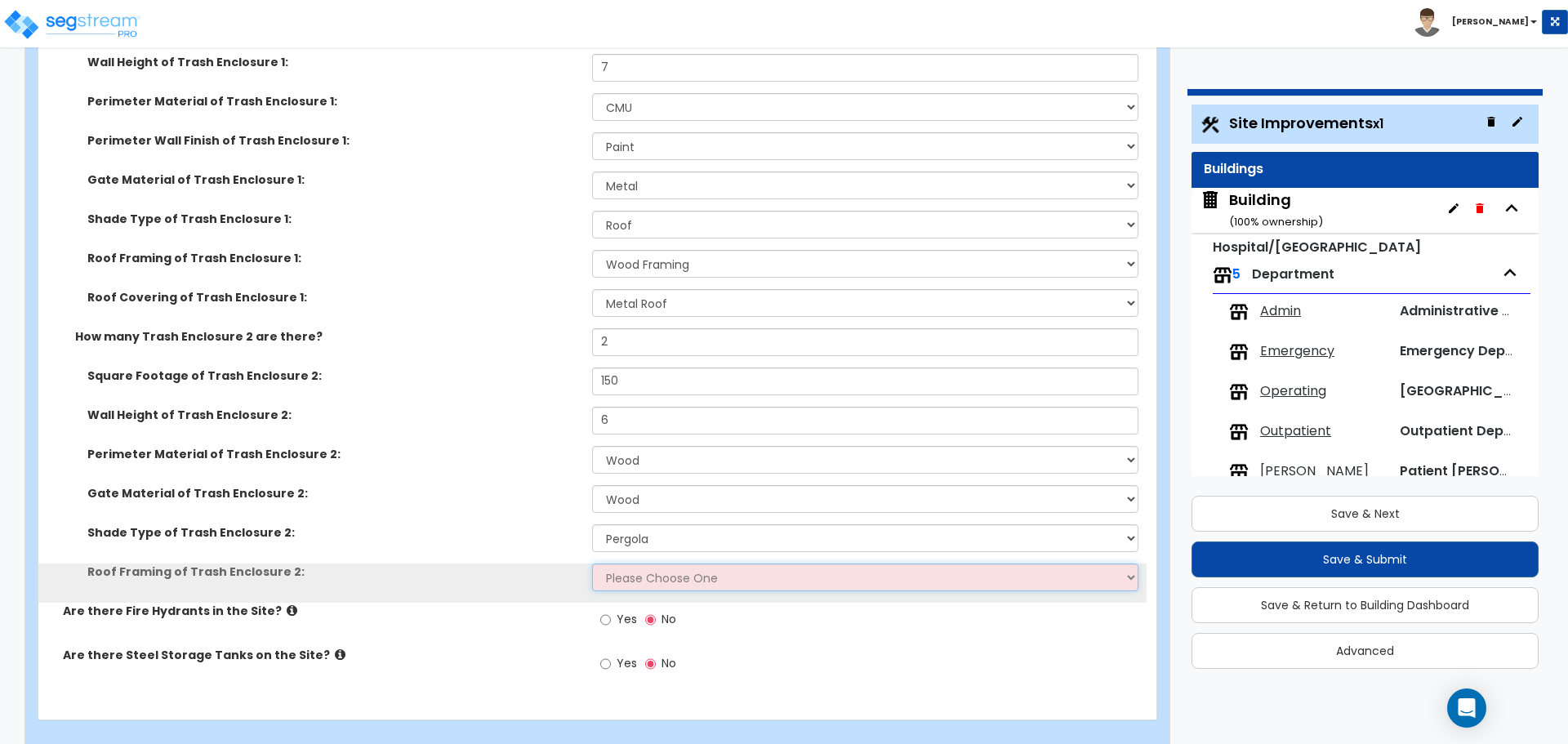
click at [682, 566] on select "Please Choose One Wood Framing Metal Framing" at bounding box center [865, 577] width 546 height 28
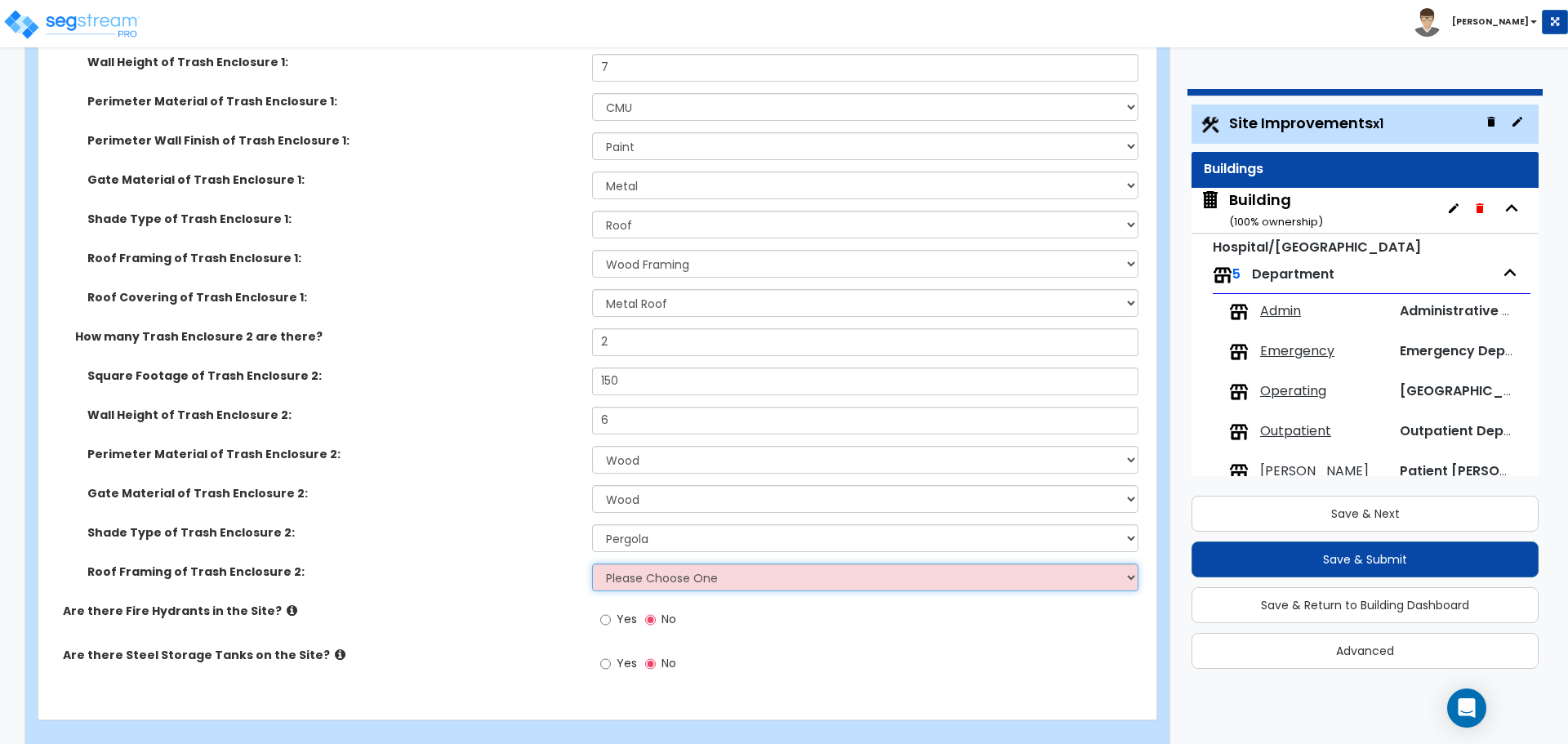
select select "1"
click at [592, 564] on select "Please Choose One Wood Framing Metal Framing" at bounding box center [865, 577] width 546 height 28
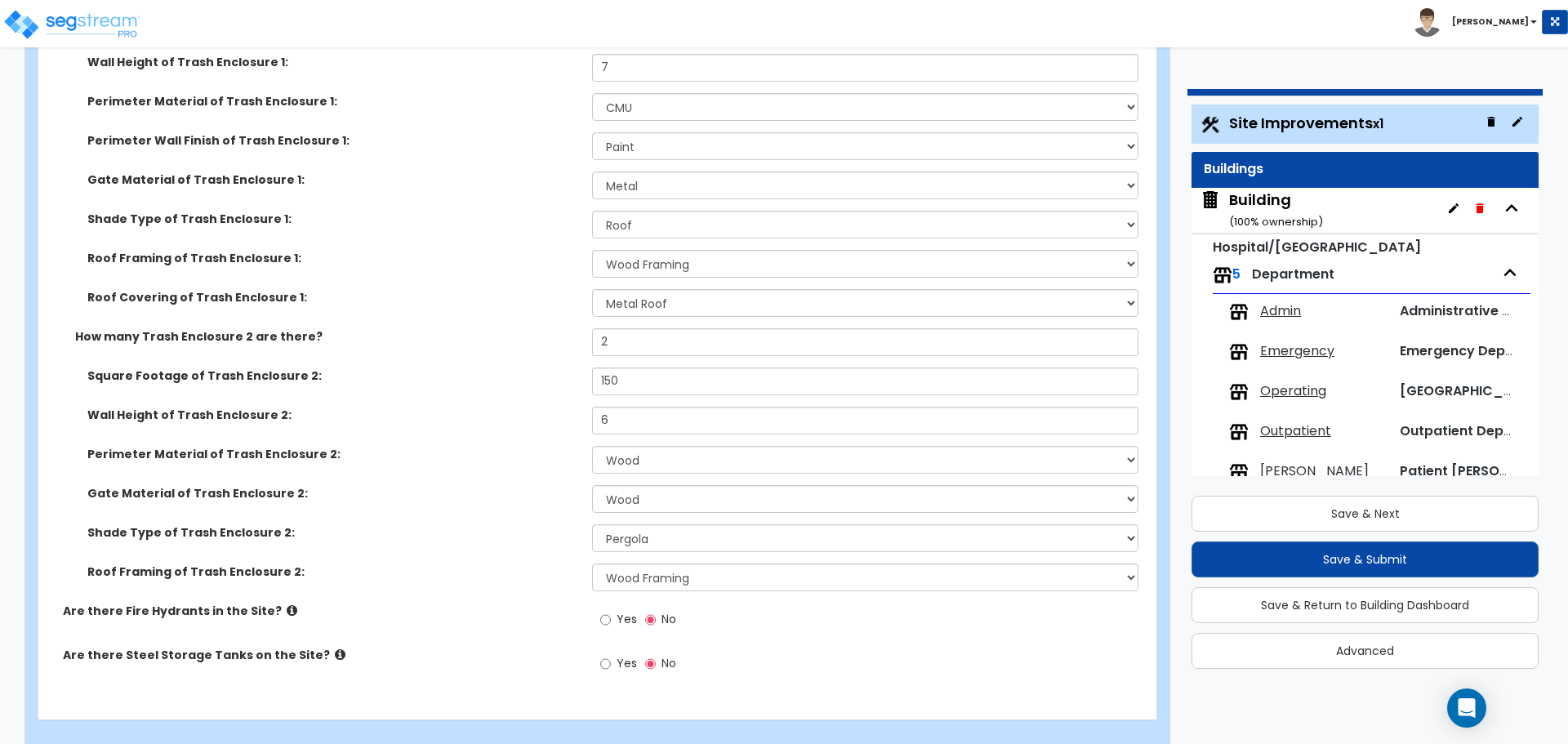
click at [615, 608] on label "Yes" at bounding box center [618, 621] width 37 height 28
click at [611, 611] on input "Yes" at bounding box center [606, 620] width 11 height 18
radio input "true"
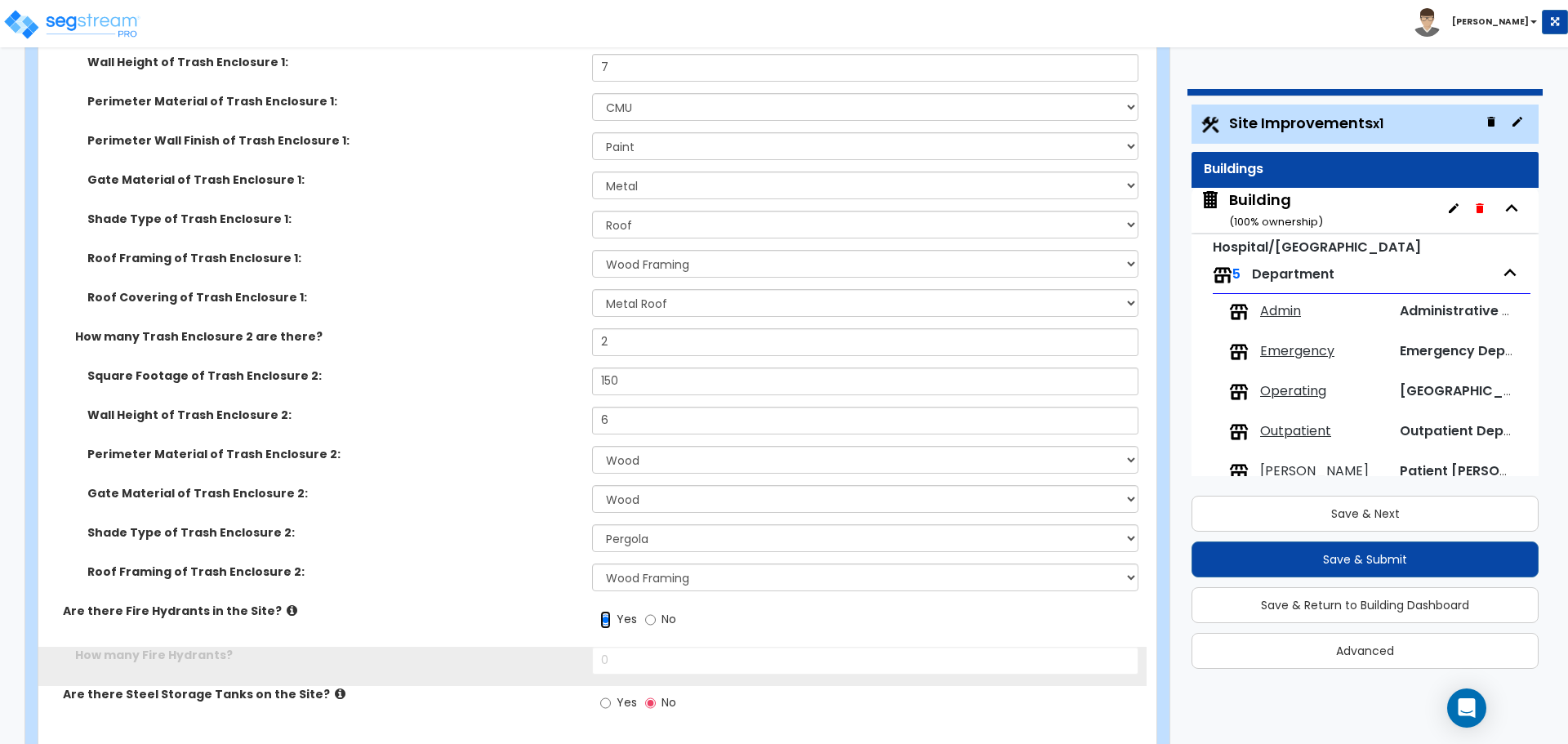
scroll to position [7135, 0]
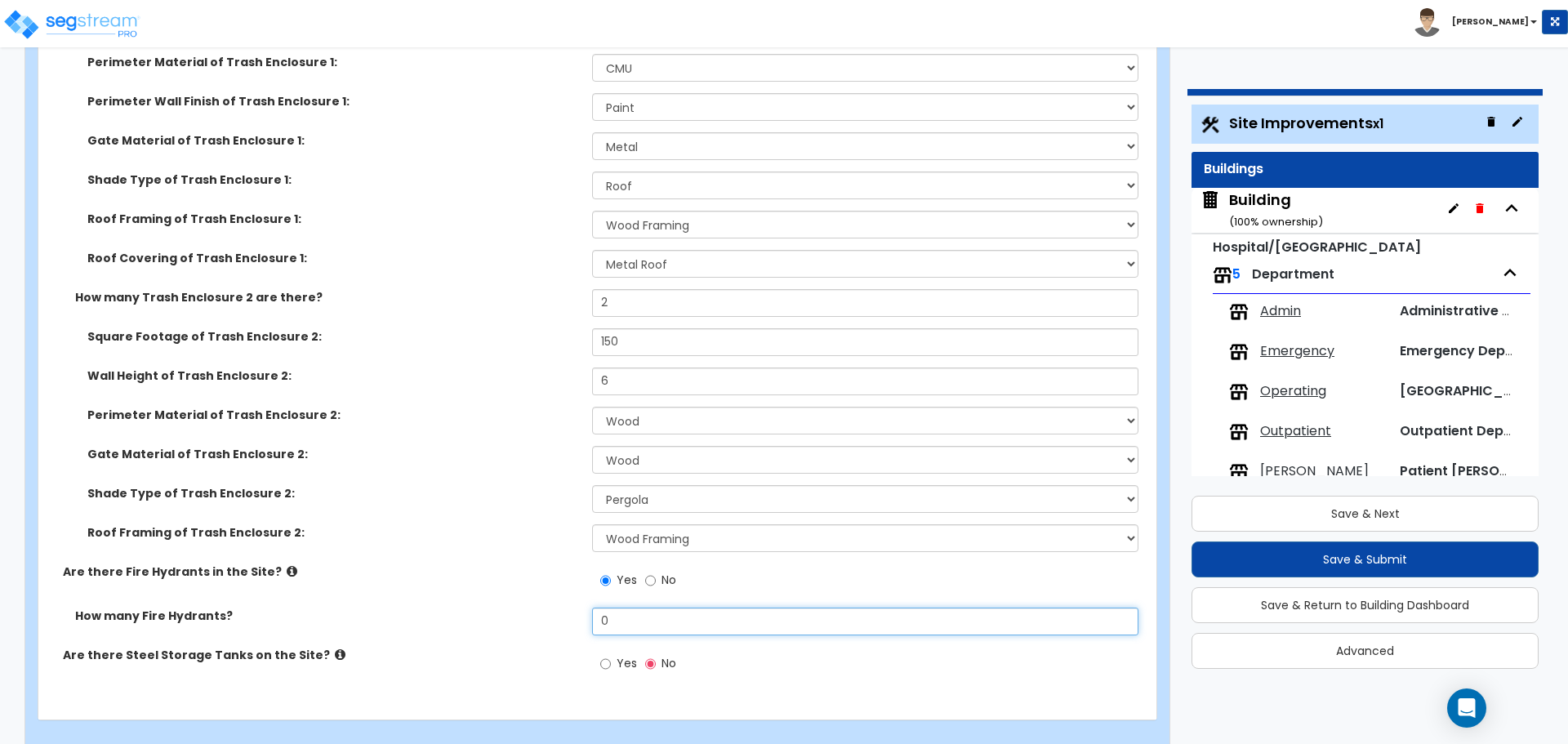
drag, startPoint x: 644, startPoint y: 596, endPoint x: 551, endPoint y: 593, distance: 93.0
click at [553, 608] on div "How many Fire Hydrants? 0" at bounding box center [592, 627] width 1109 height 39
type input "4"
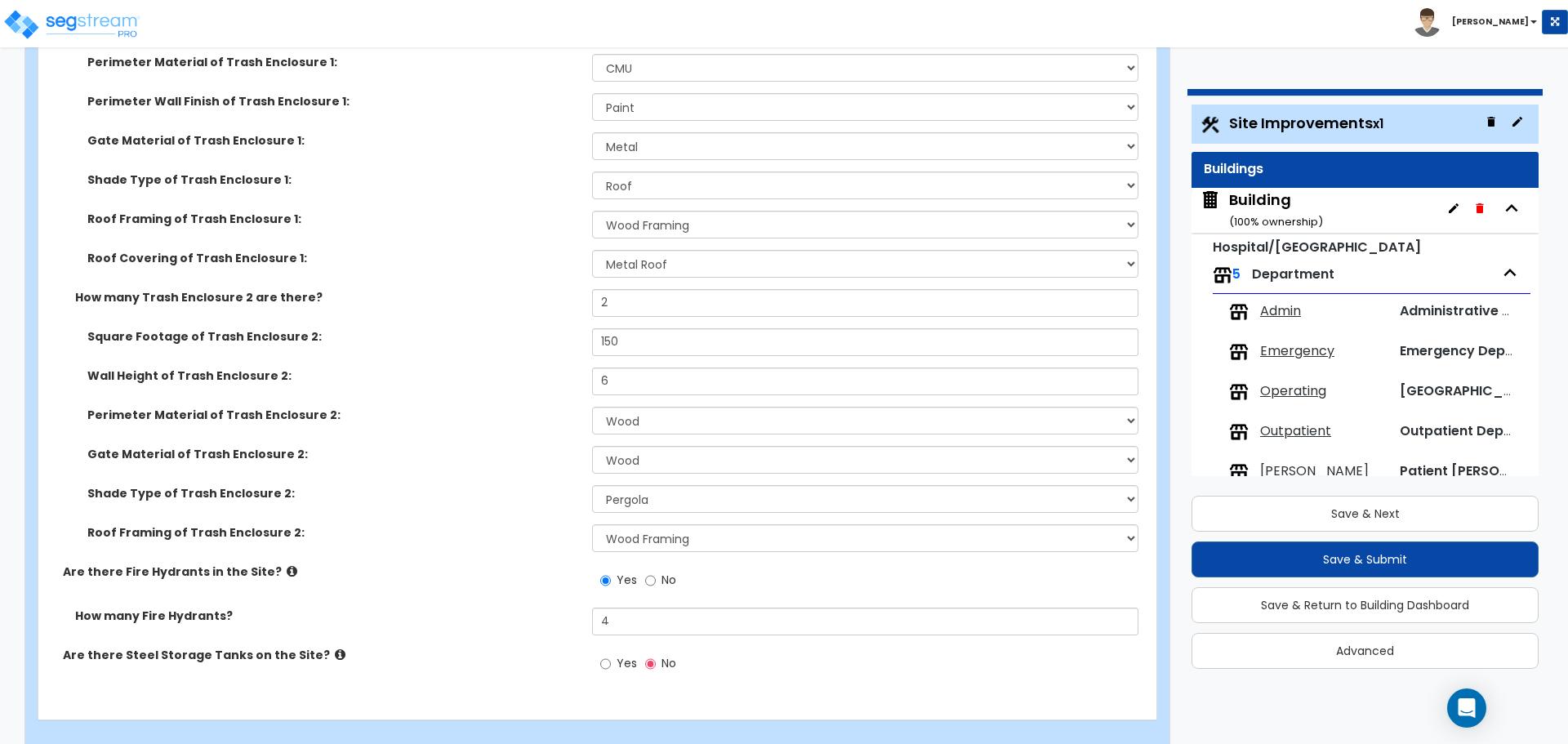
click at [615, 652] on label "Yes" at bounding box center [618, 665] width 37 height 28
click at [611, 655] on input "Yes" at bounding box center [606, 664] width 11 height 18
radio input "true"
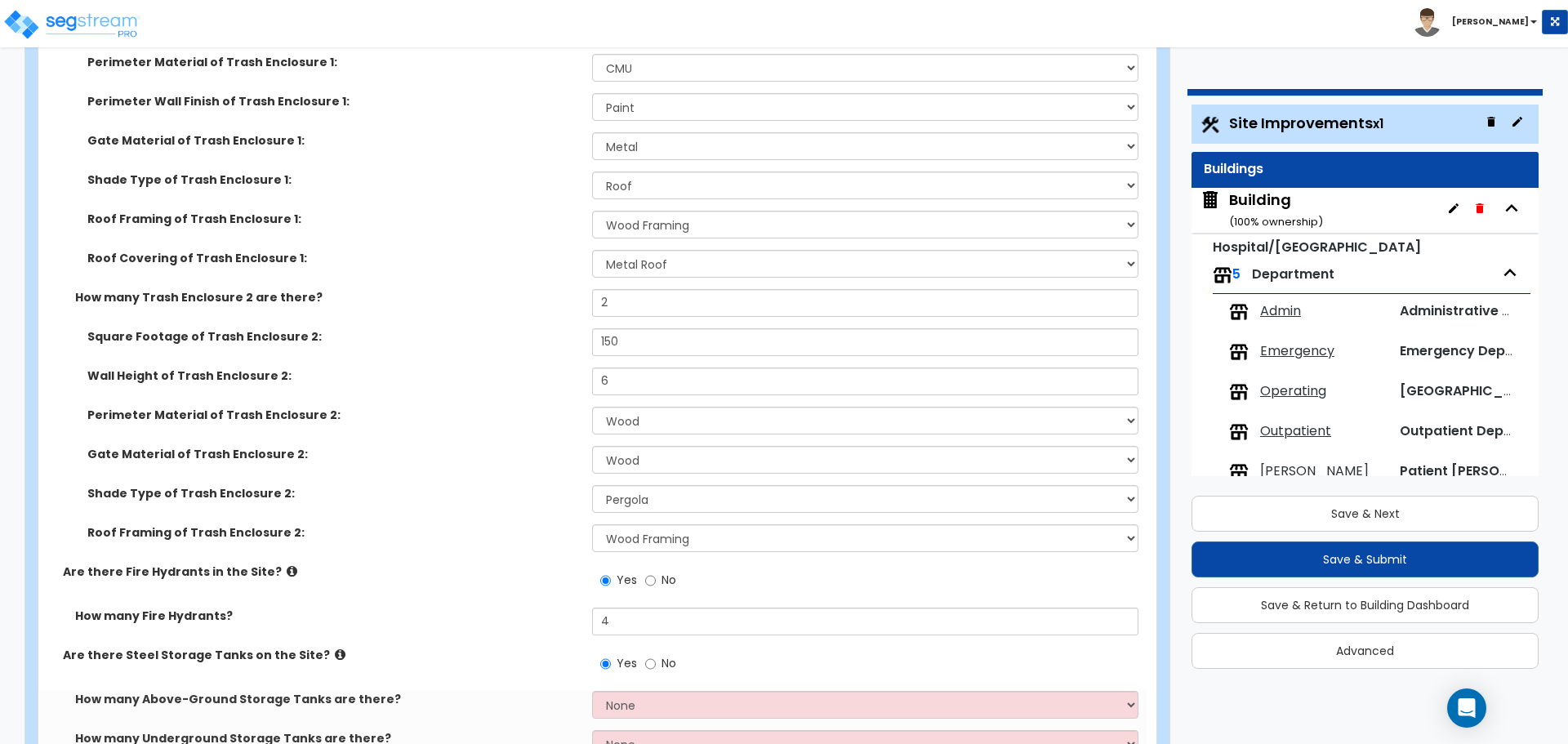
click at [286, 566] on icon at bounding box center [292, 572] width 11 height 12
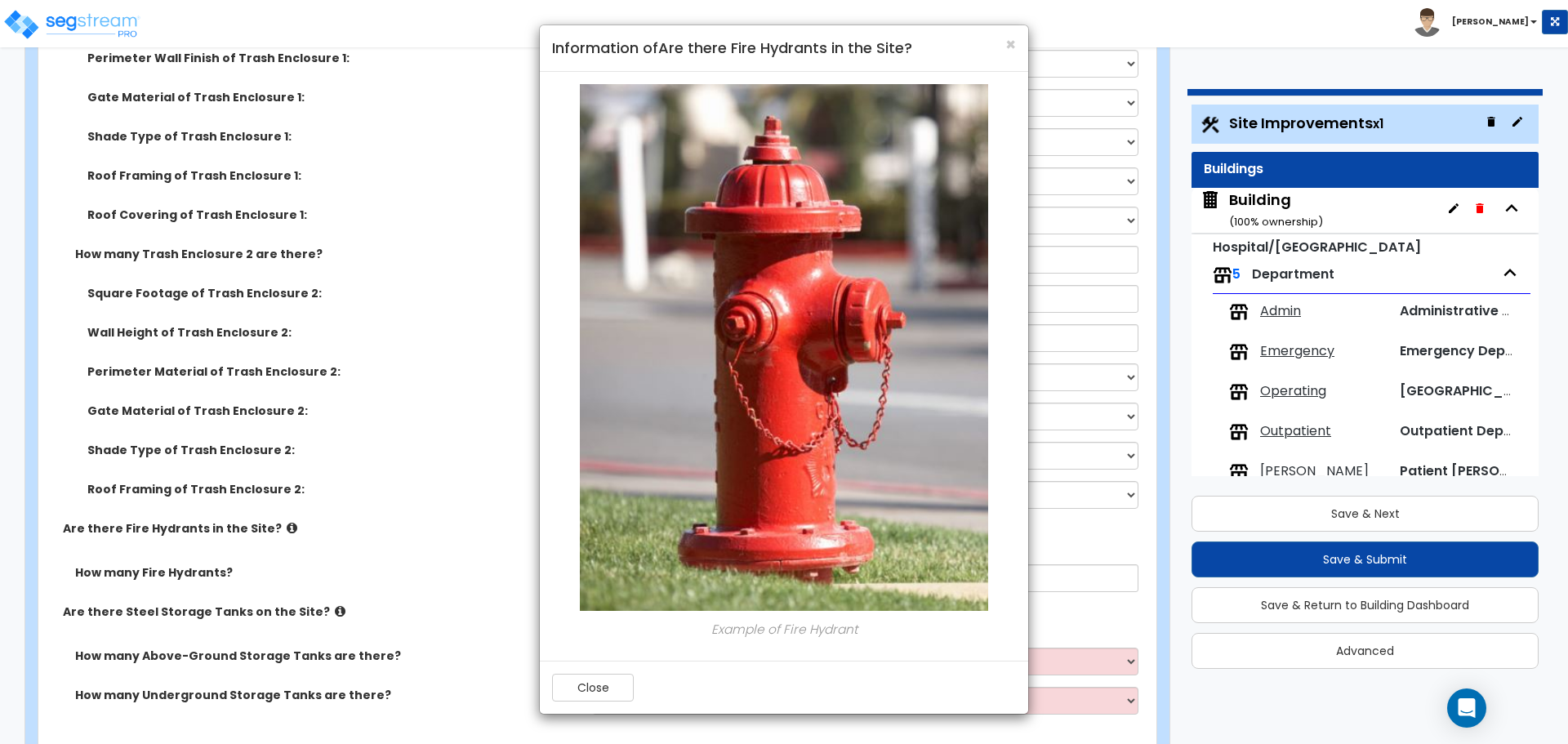
scroll to position [7187, 0]
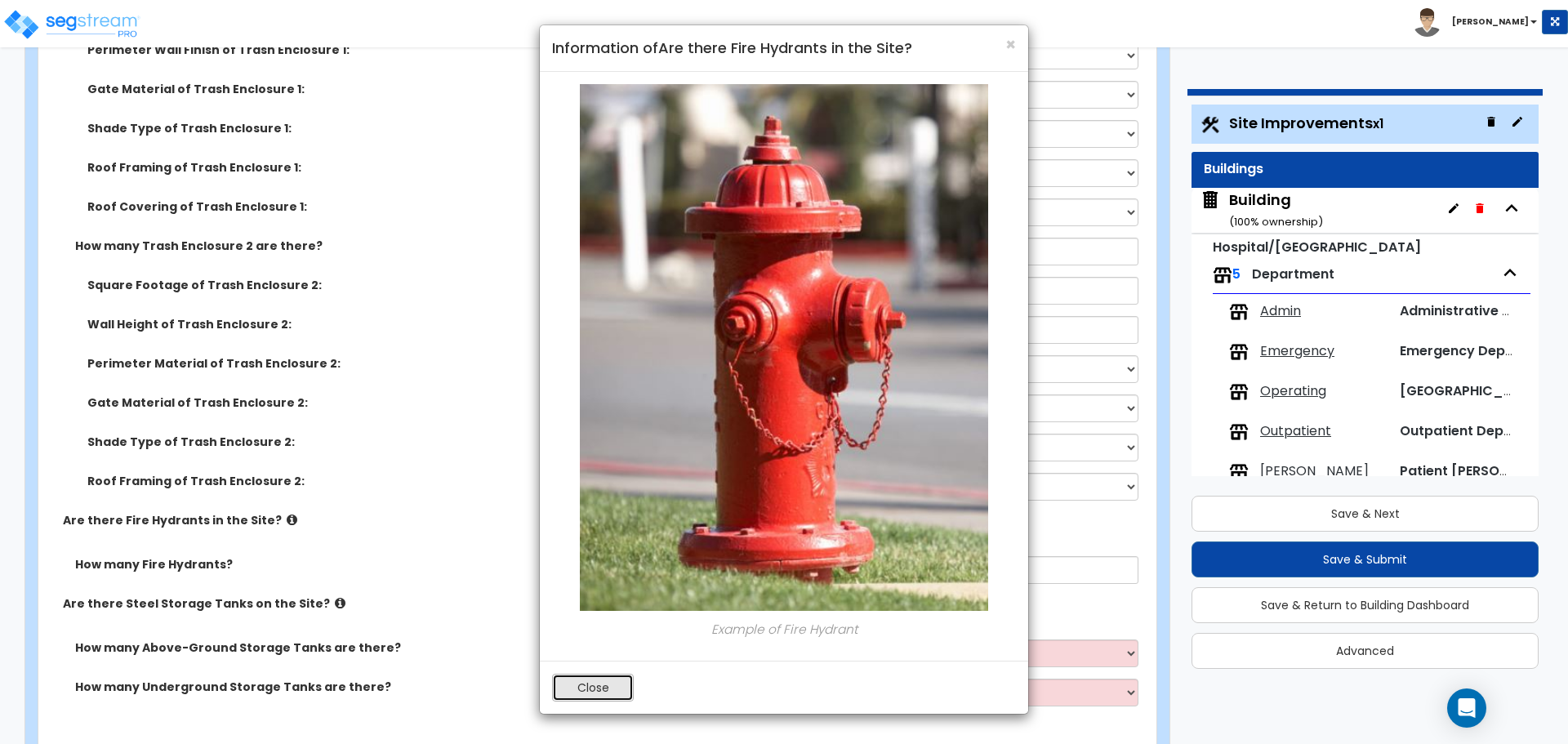
click at [598, 699] on button "Close" at bounding box center [593, 687] width 82 height 28
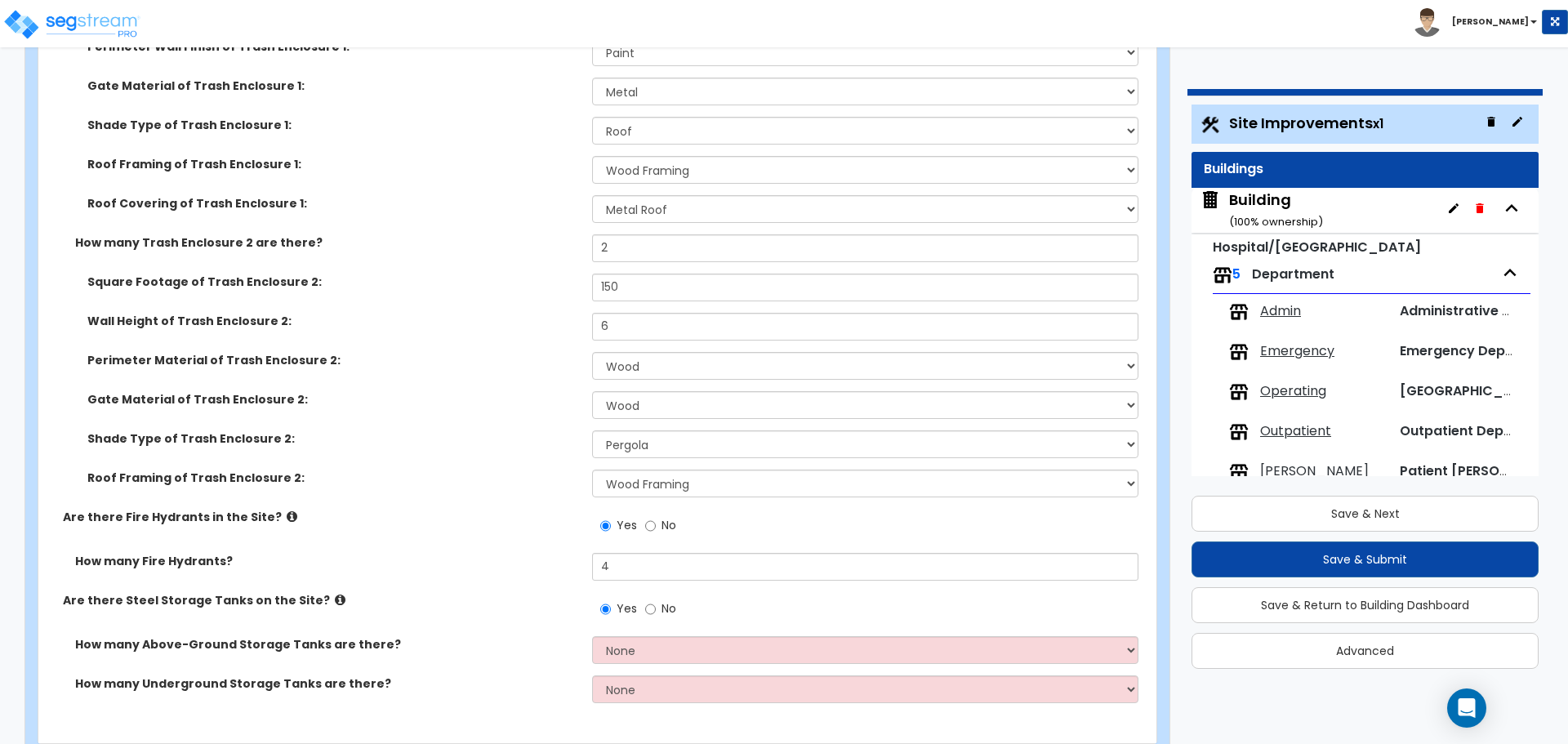
scroll to position [7213, 0]
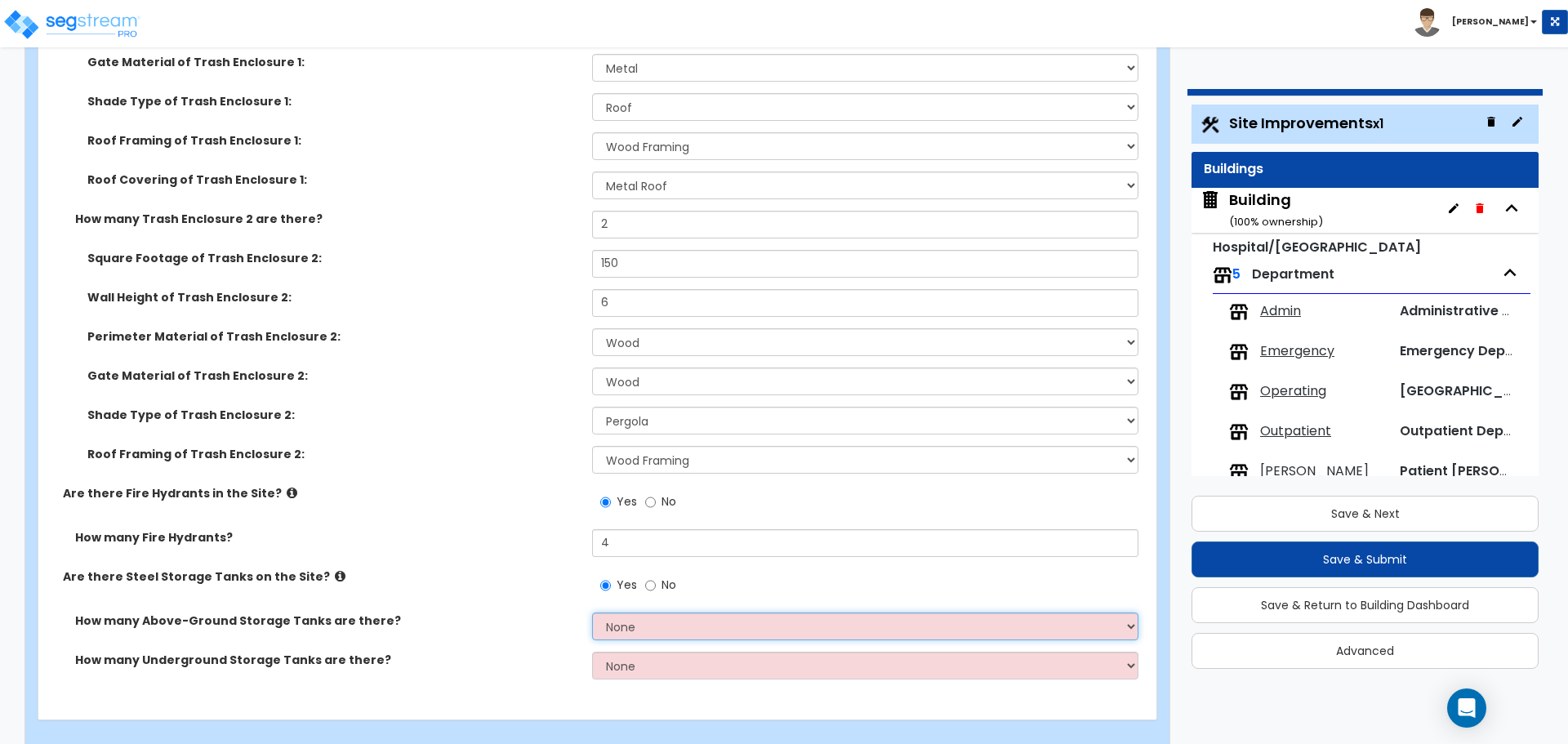
click at [644, 613] on select "None 1 2 3" at bounding box center [865, 626] width 546 height 28
select select "3"
click at [592, 613] on select "None 1 2 3" at bounding box center [865, 626] width 546 height 28
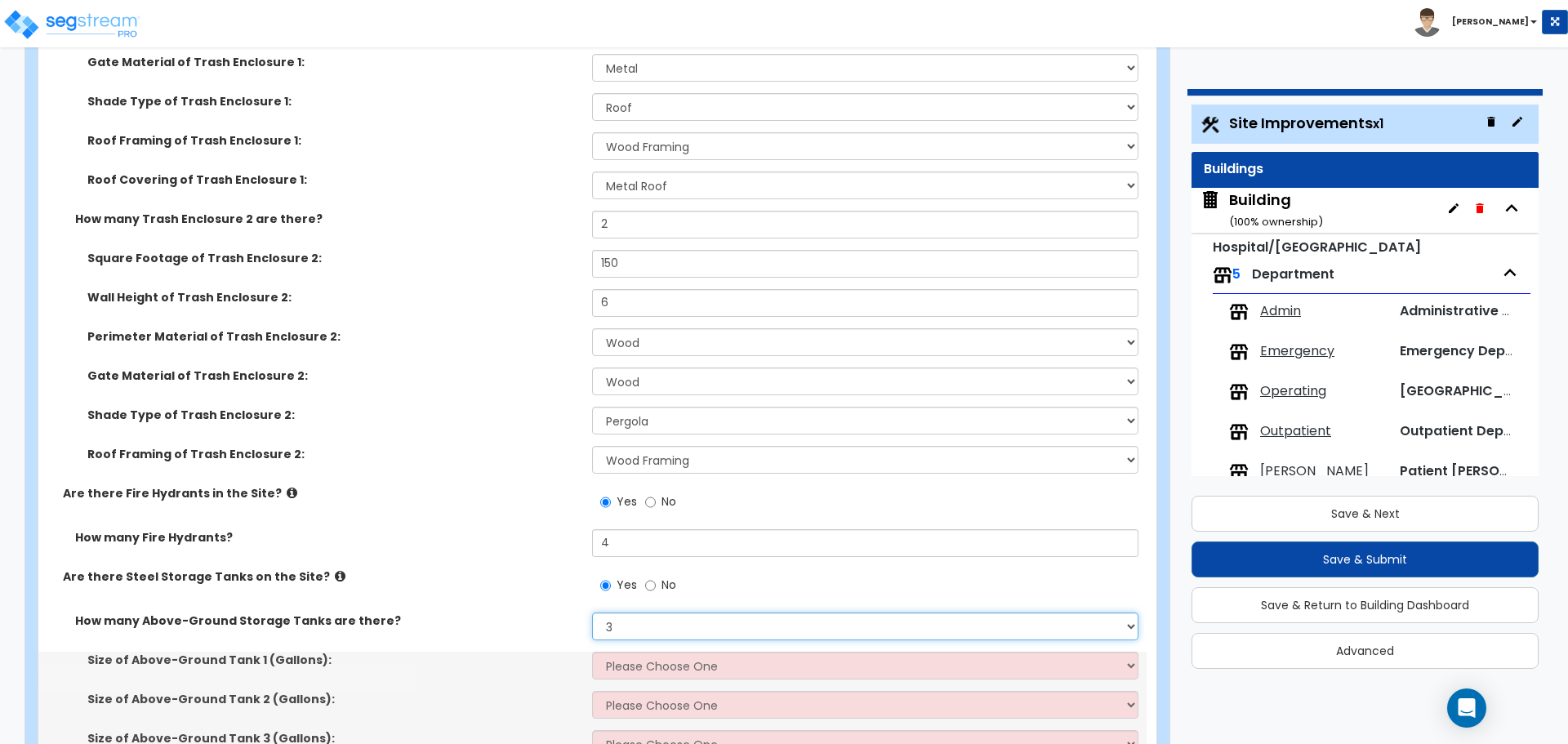
scroll to position [7331, 0]
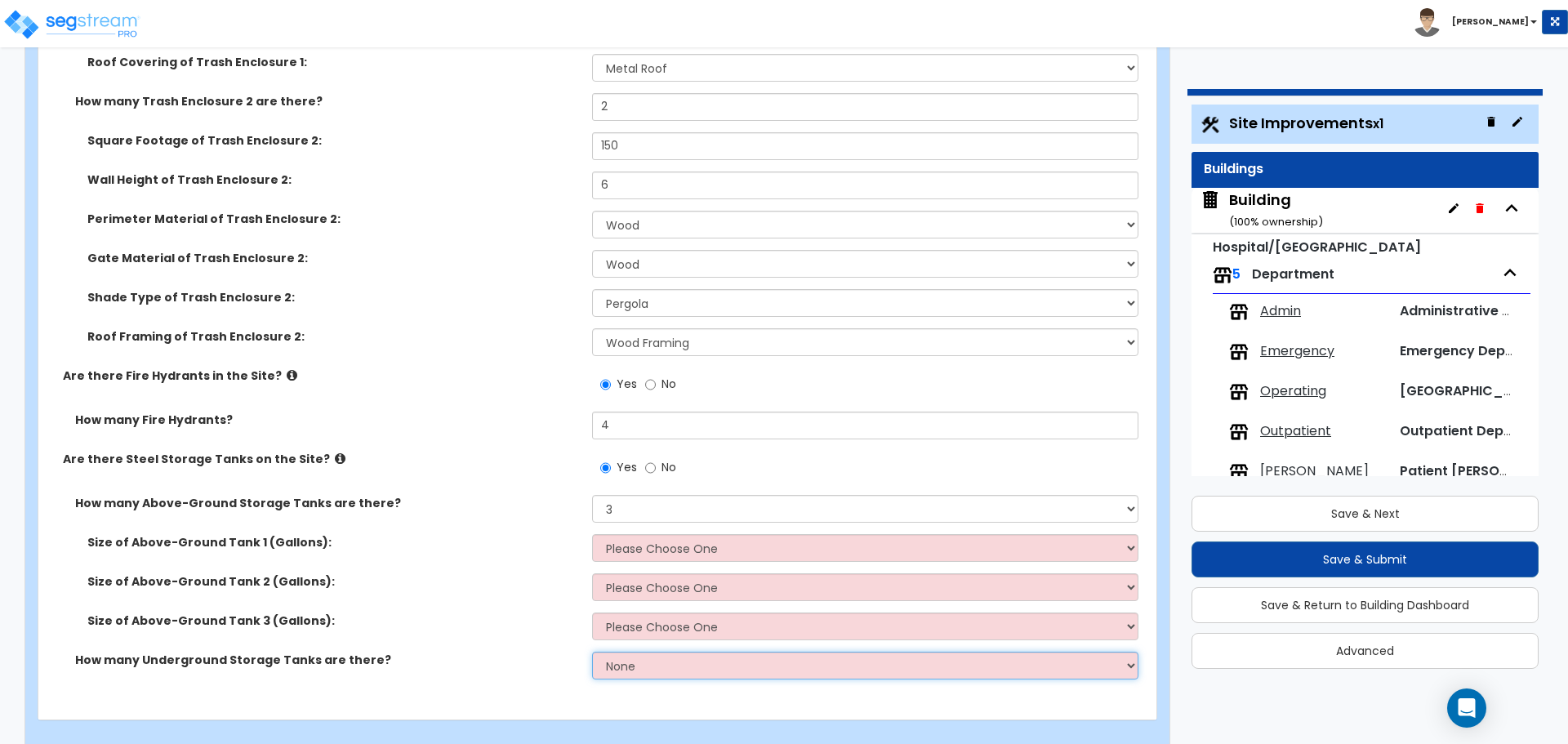
click at [652, 652] on select "None 1 2 3" at bounding box center [865, 665] width 546 height 28
select select "3"
click at [592, 652] on select "None 1 2 3" at bounding box center [865, 665] width 546 height 28
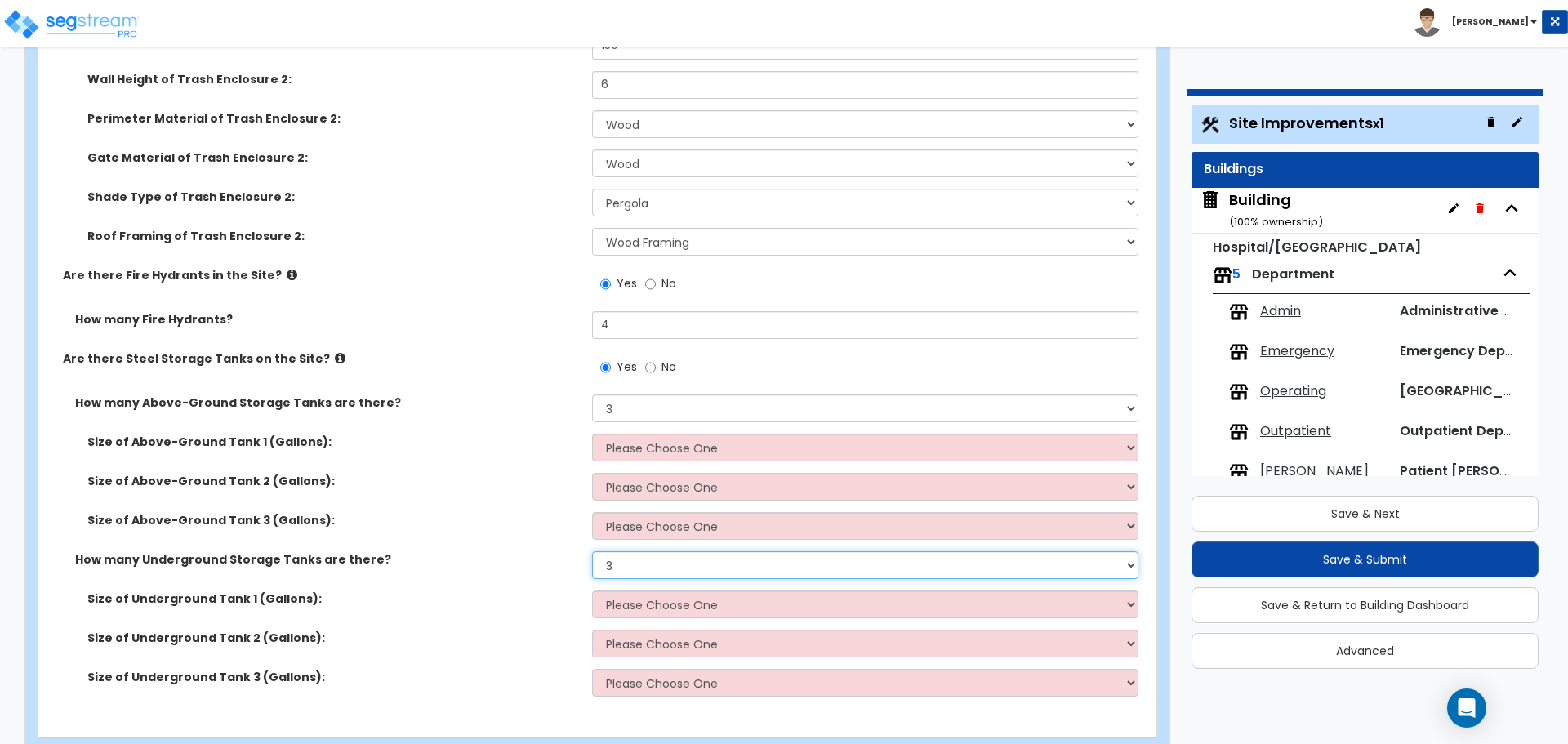
scroll to position [7424, 0]
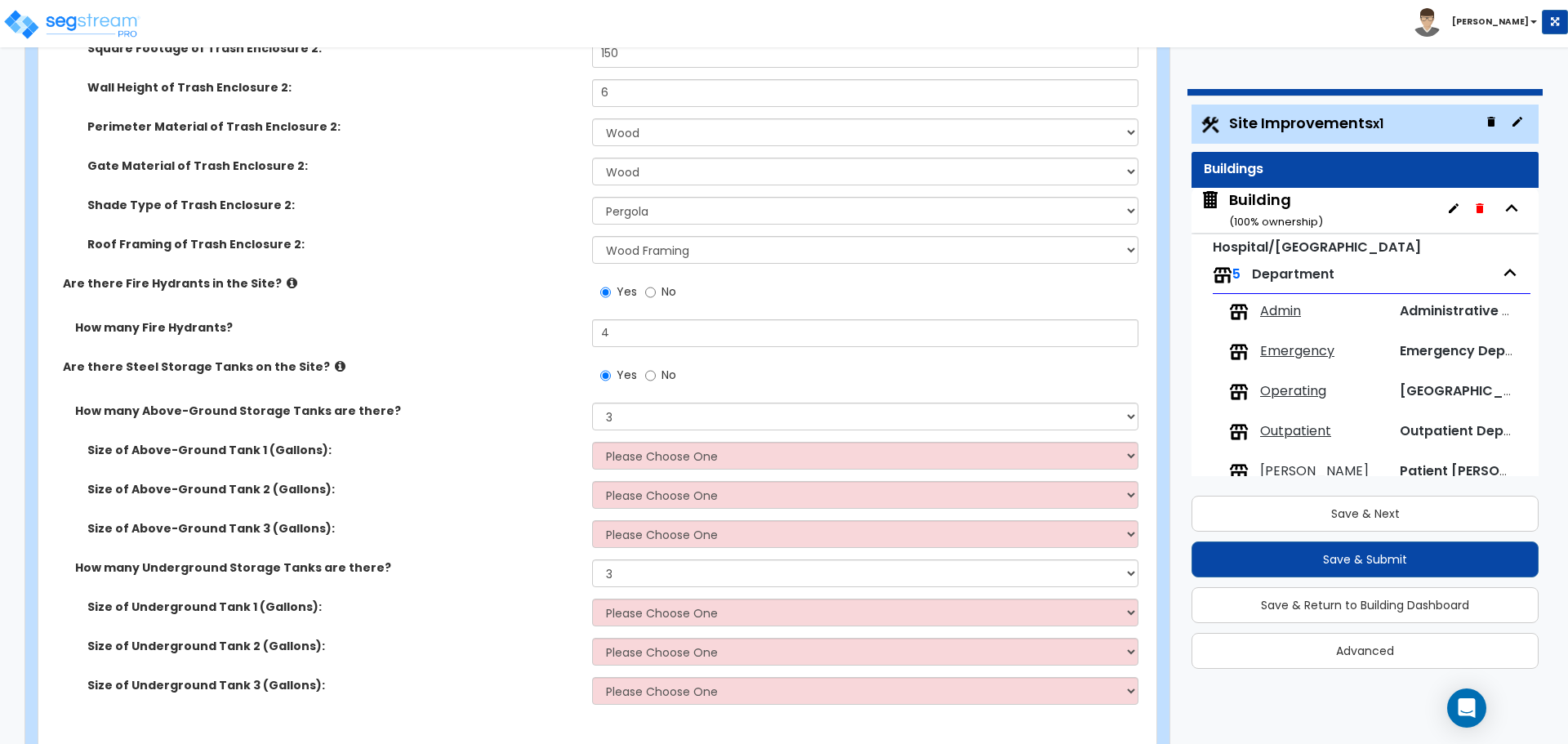
click at [656, 363] on label "No" at bounding box center [660, 376] width 31 height 28
click at [656, 367] on input "No" at bounding box center [650, 376] width 11 height 18
radio input "false"
radio input "true"
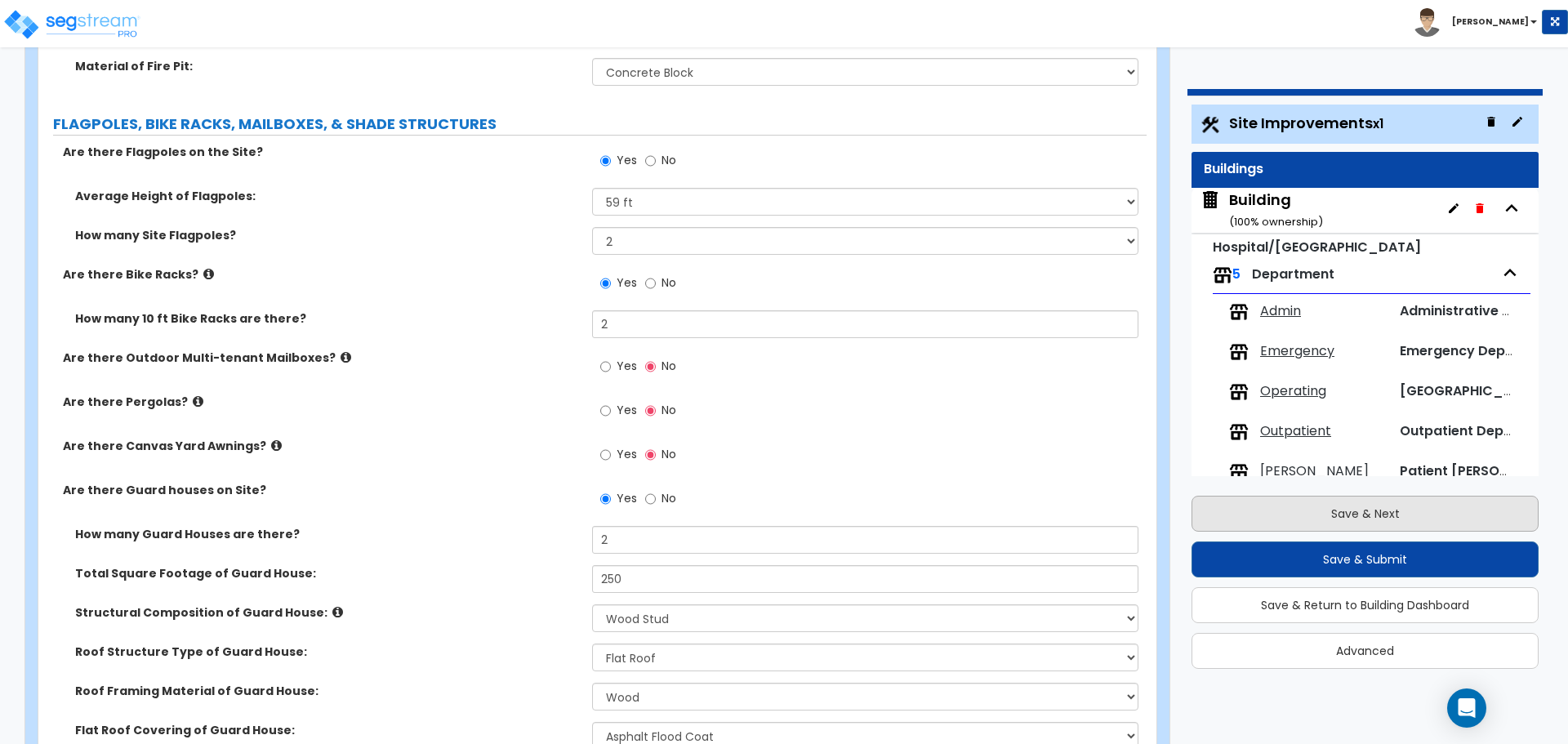
scroll to position [5005, 0]
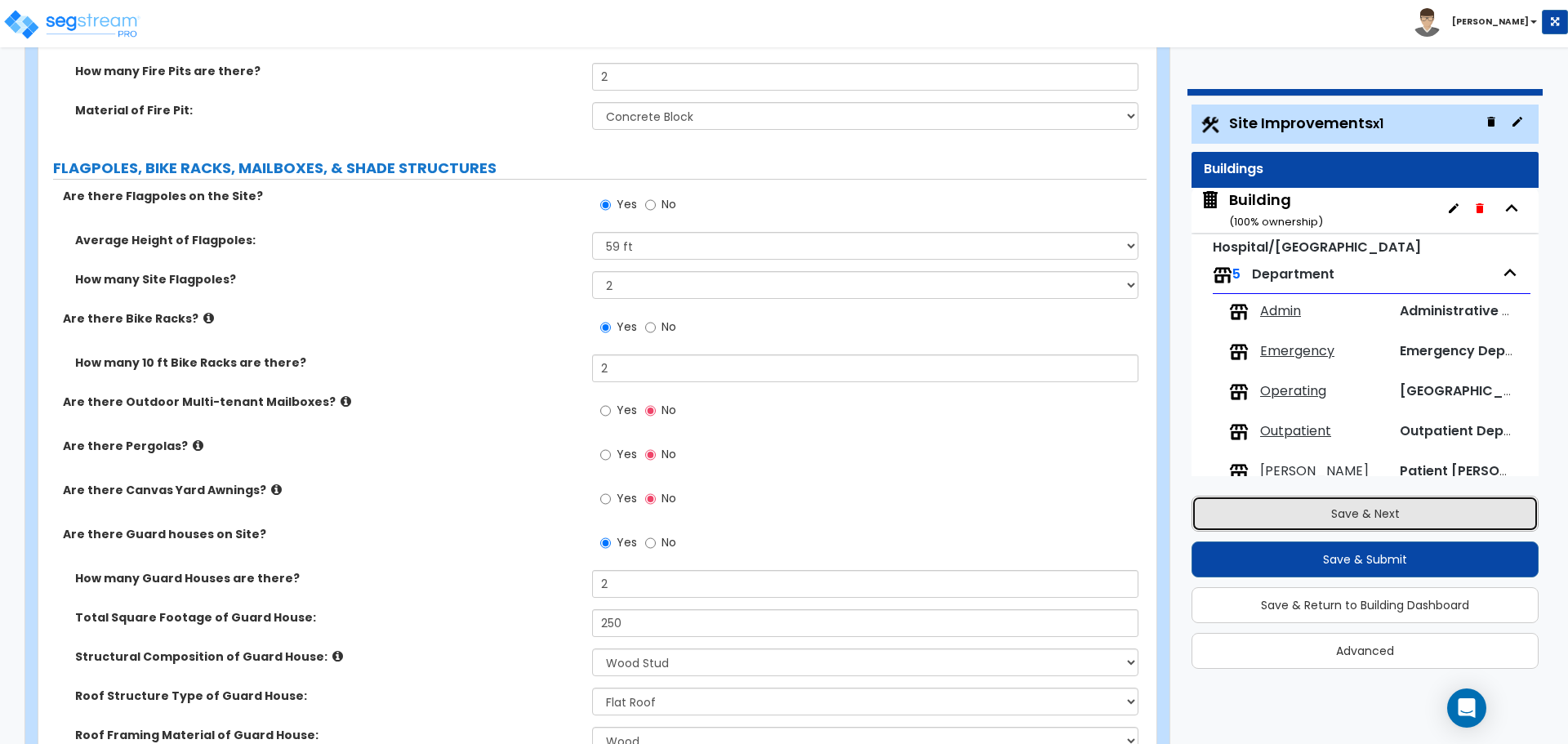
click at [1291, 504] on button "Save & Next" at bounding box center [1365, 514] width 347 height 36
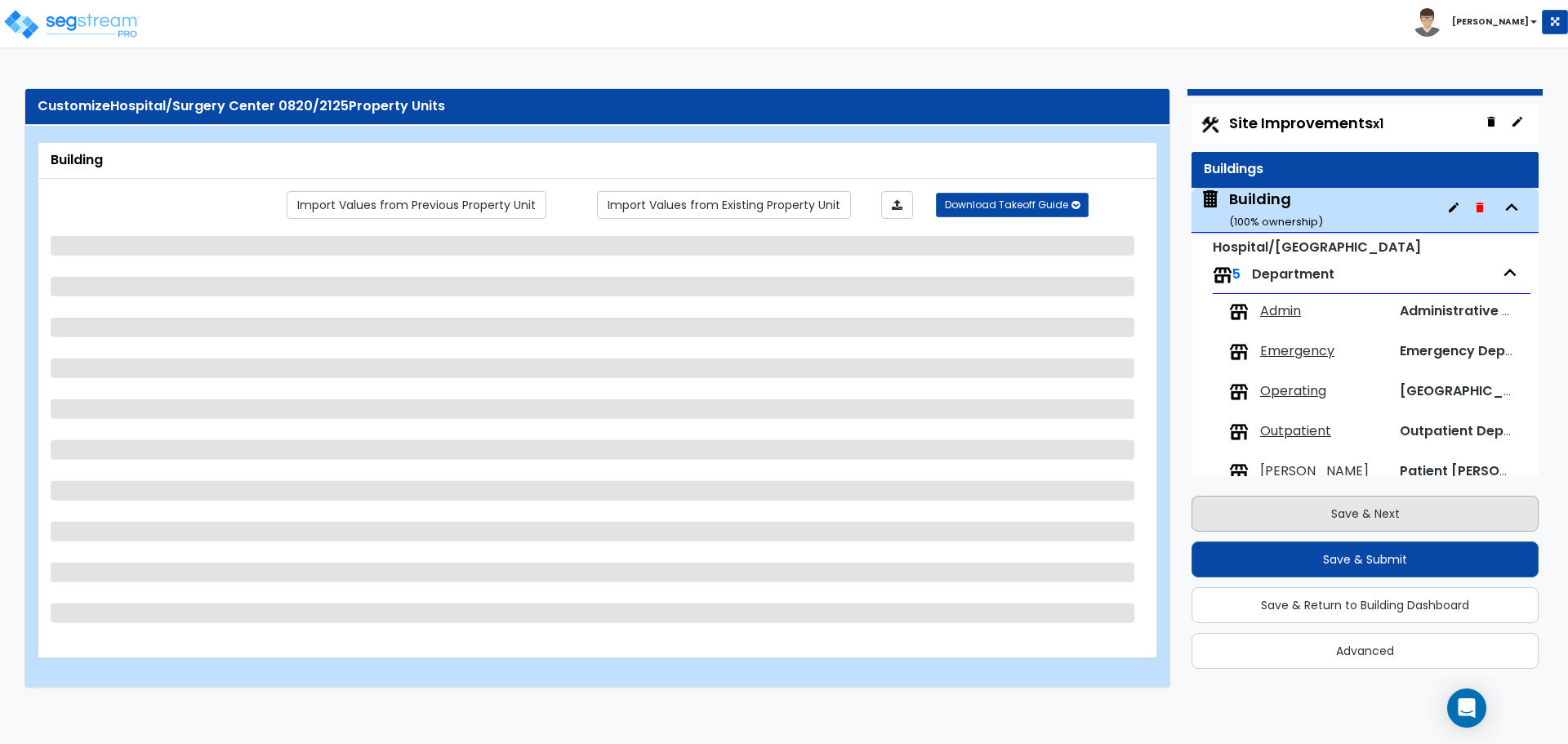
scroll to position [30, 0]
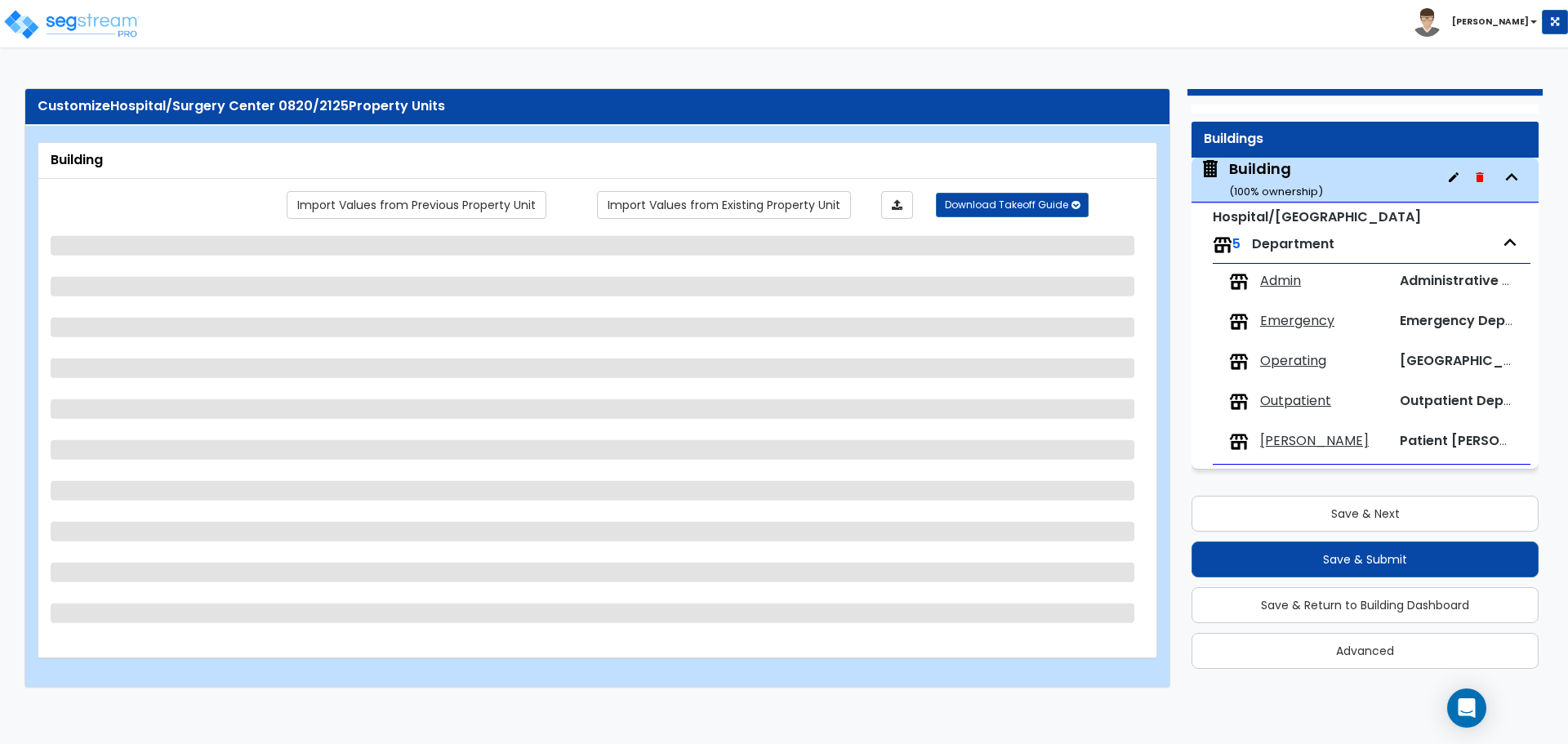
select select "3"
select select "4"
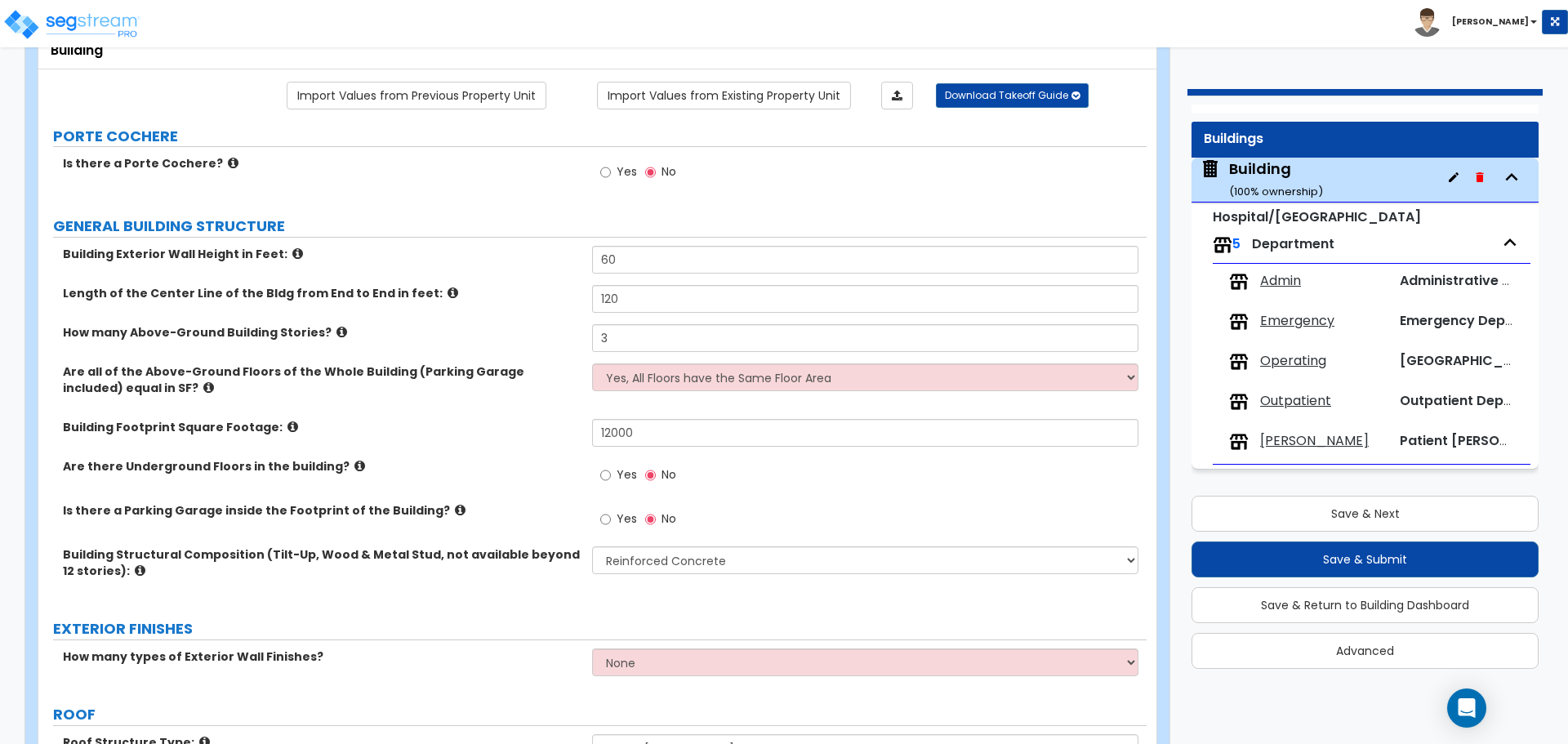
scroll to position [138, 0]
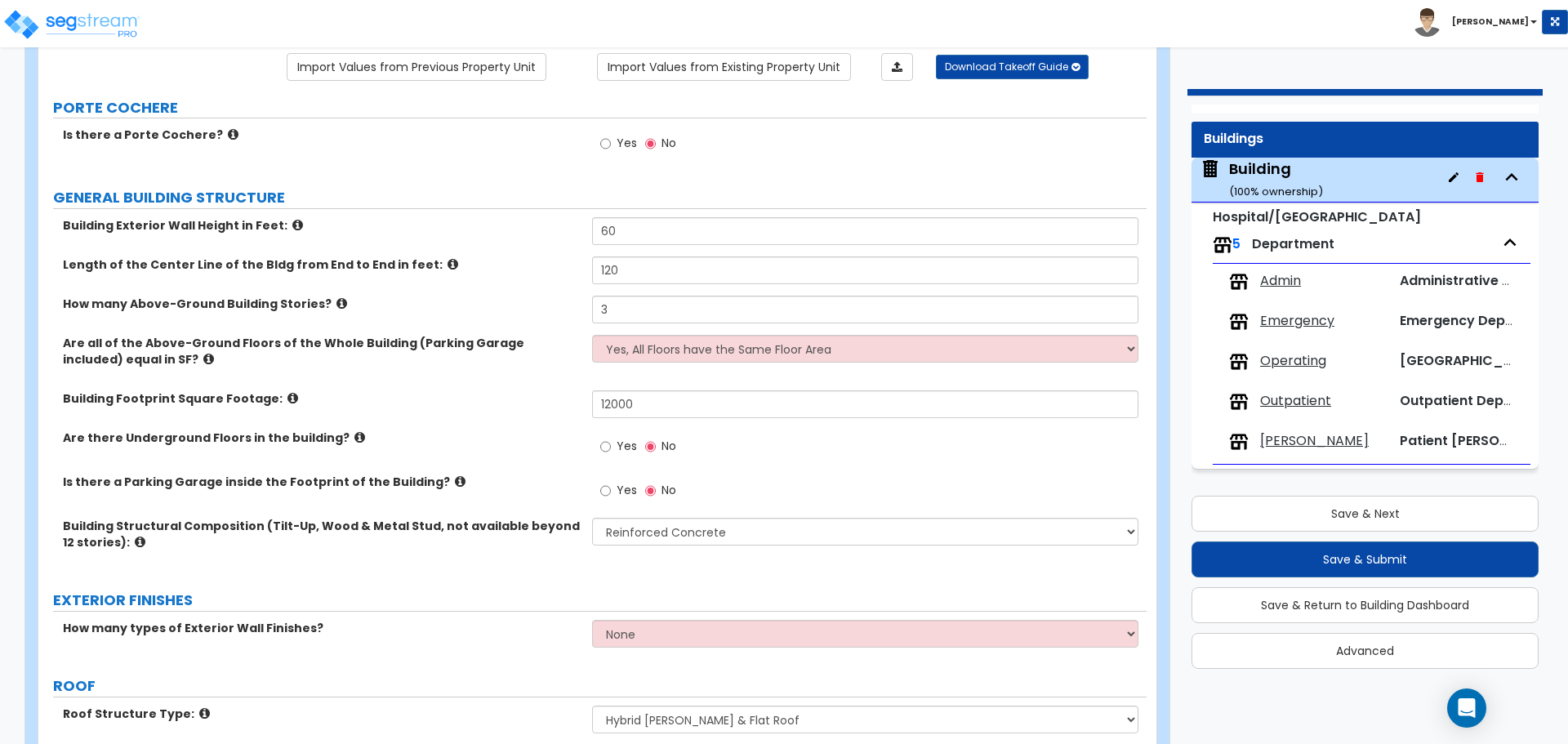
click at [615, 149] on label "Yes" at bounding box center [618, 145] width 37 height 28
click at [611, 149] on input "Yes" at bounding box center [606, 144] width 11 height 18
radio input "true"
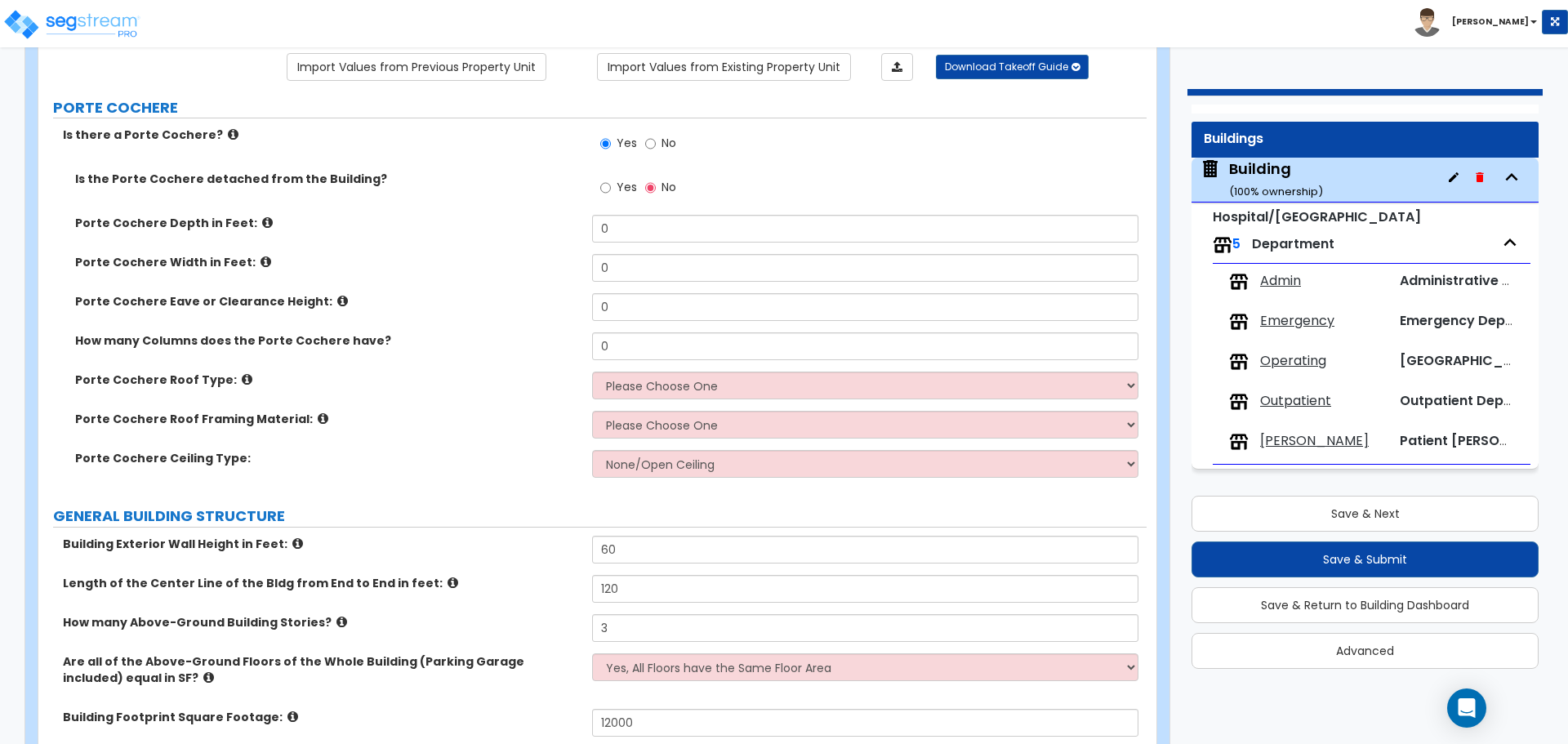
click at [612, 194] on label "Yes" at bounding box center [618, 189] width 37 height 28
click at [611, 194] on input "Yes" at bounding box center [606, 188] width 11 height 18
click at [664, 189] on span "No" at bounding box center [669, 187] width 14 height 16
click at [656, 189] on input "No" at bounding box center [650, 188] width 11 height 18
radio input "false"
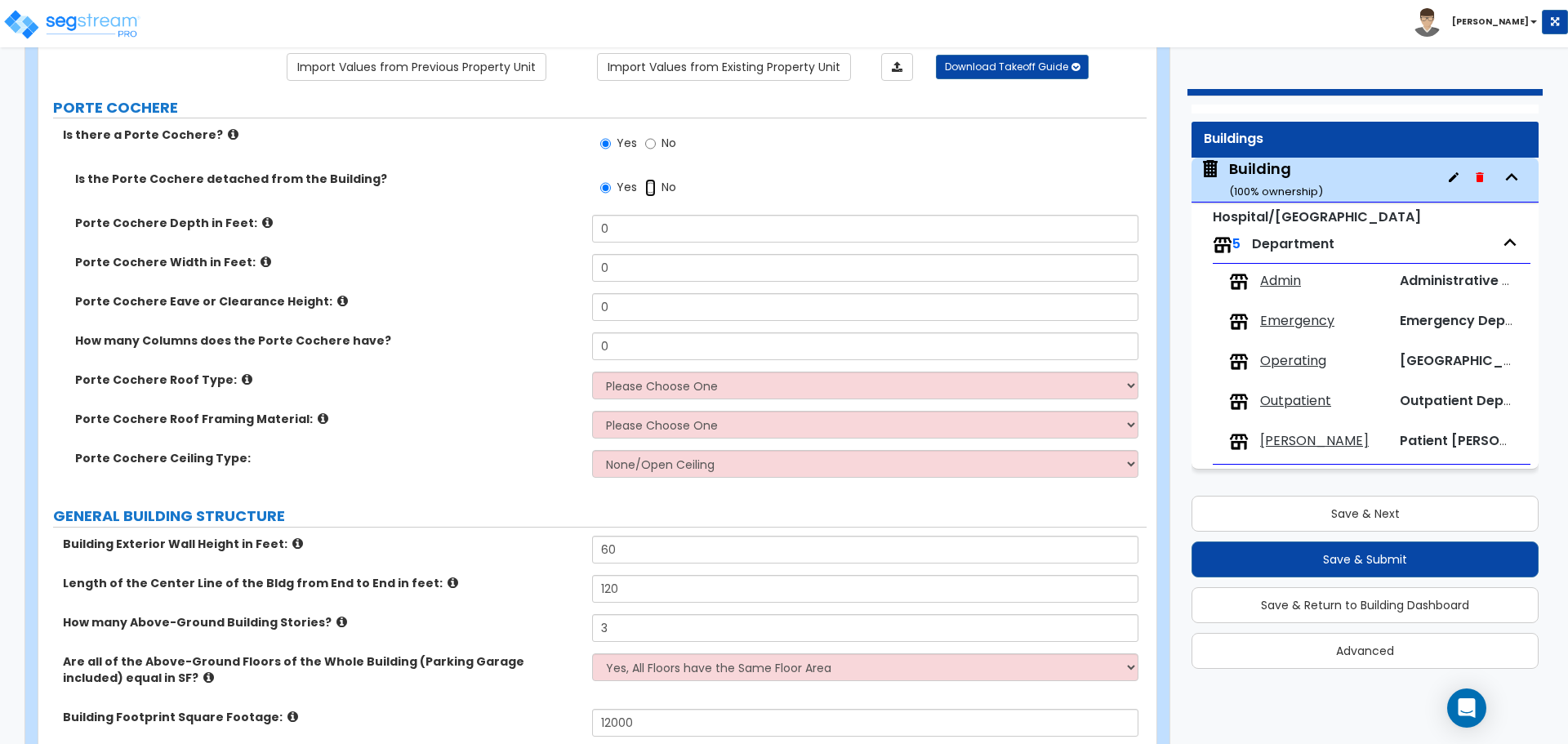
radio input "true"
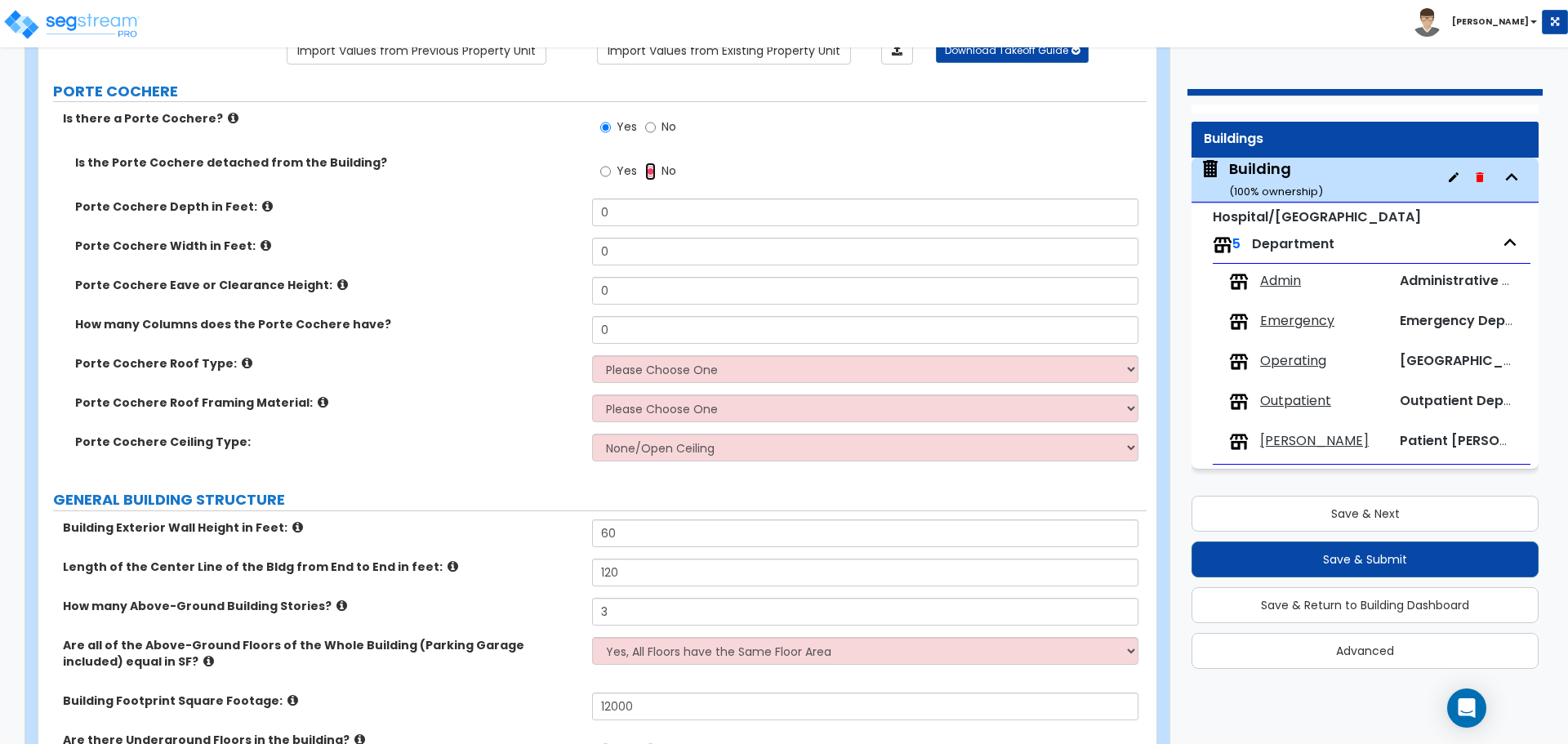
scroll to position [152, 0]
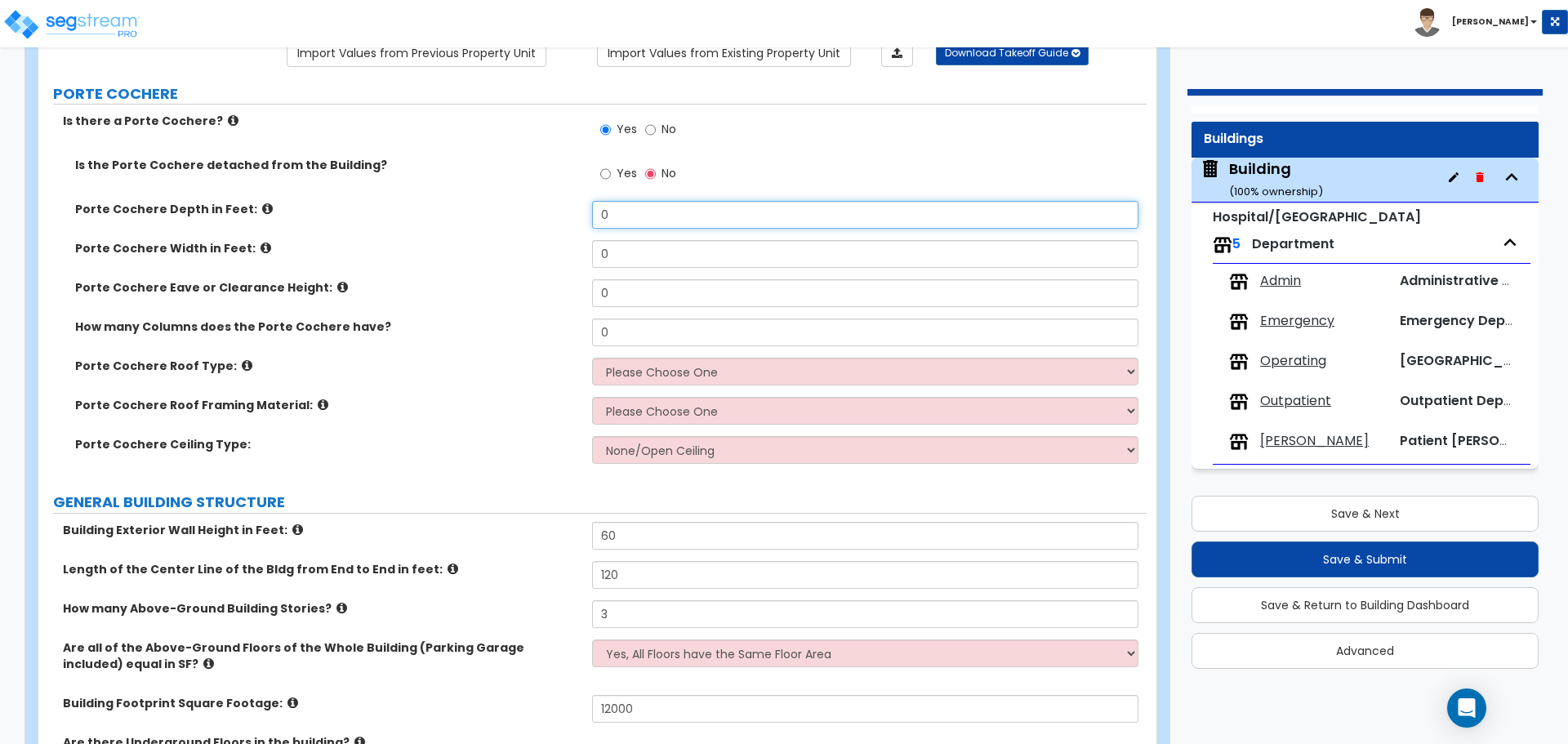
drag, startPoint x: 626, startPoint y: 211, endPoint x: 540, endPoint y: 194, distance: 87.7
click at [541, 195] on div "Is the Porte Cochere detached from the Building? Yes No Porte Cochere Depth in …" at bounding box center [592, 316] width 1084 height 318
type input "10"
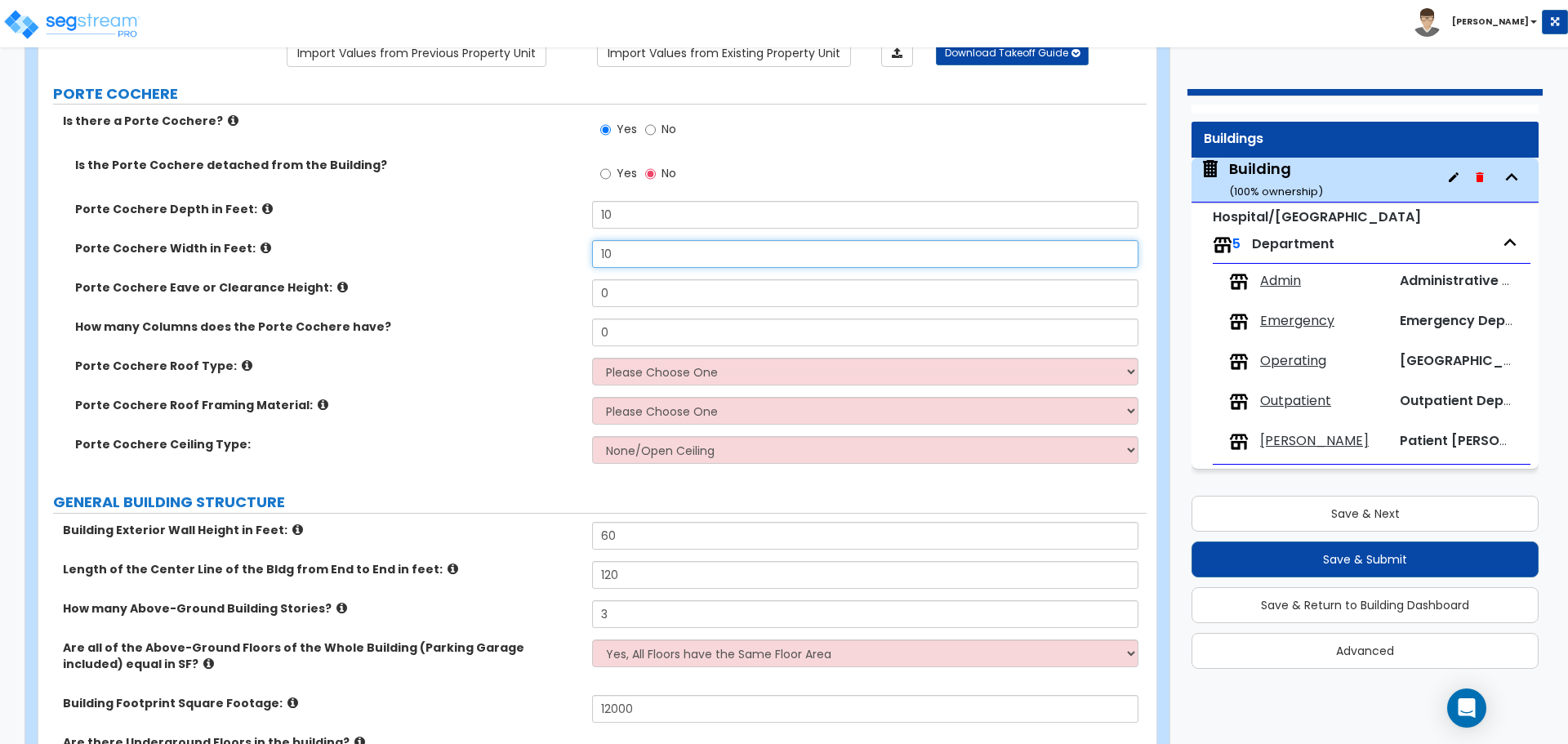
type input "10"
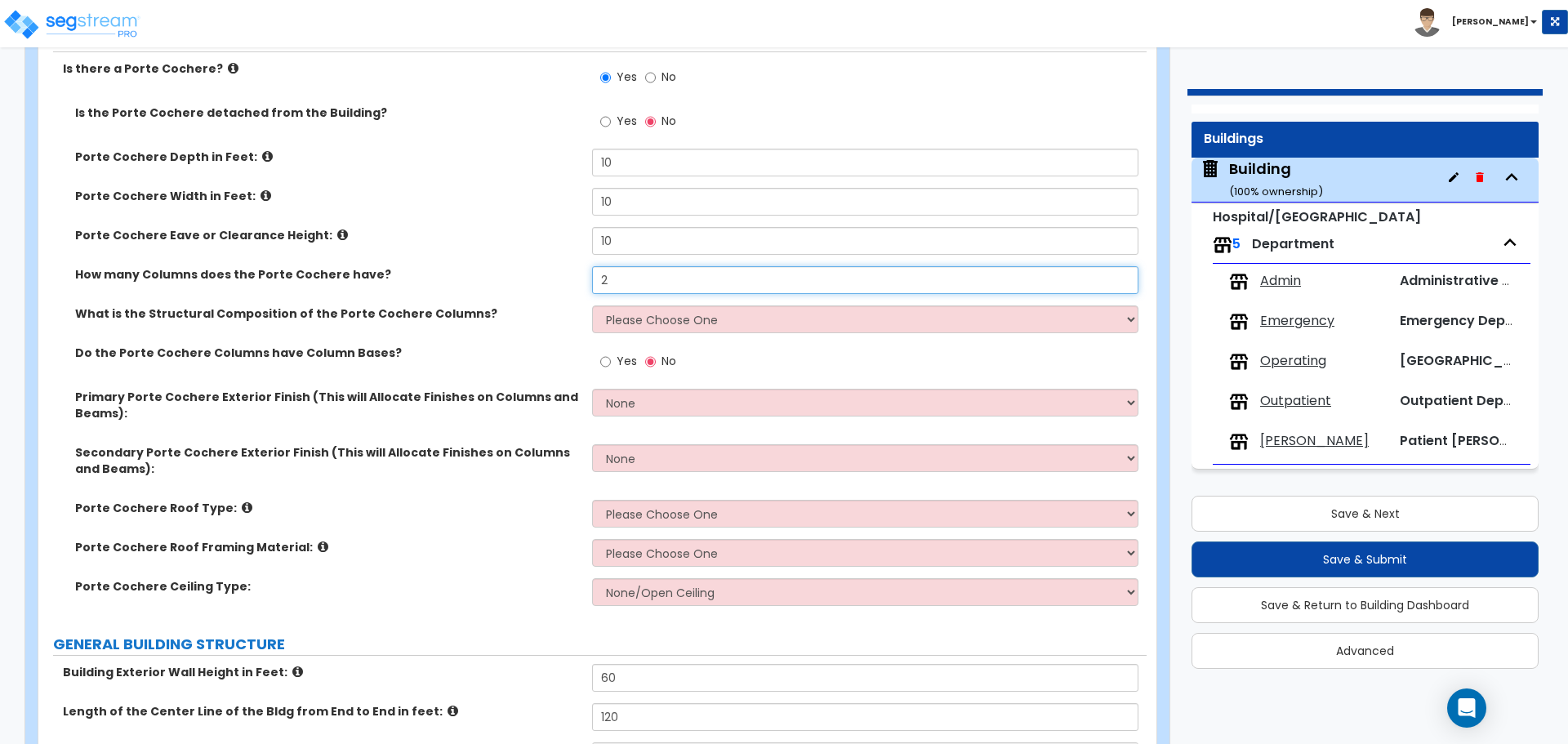
scroll to position [206, 0]
type input "2"
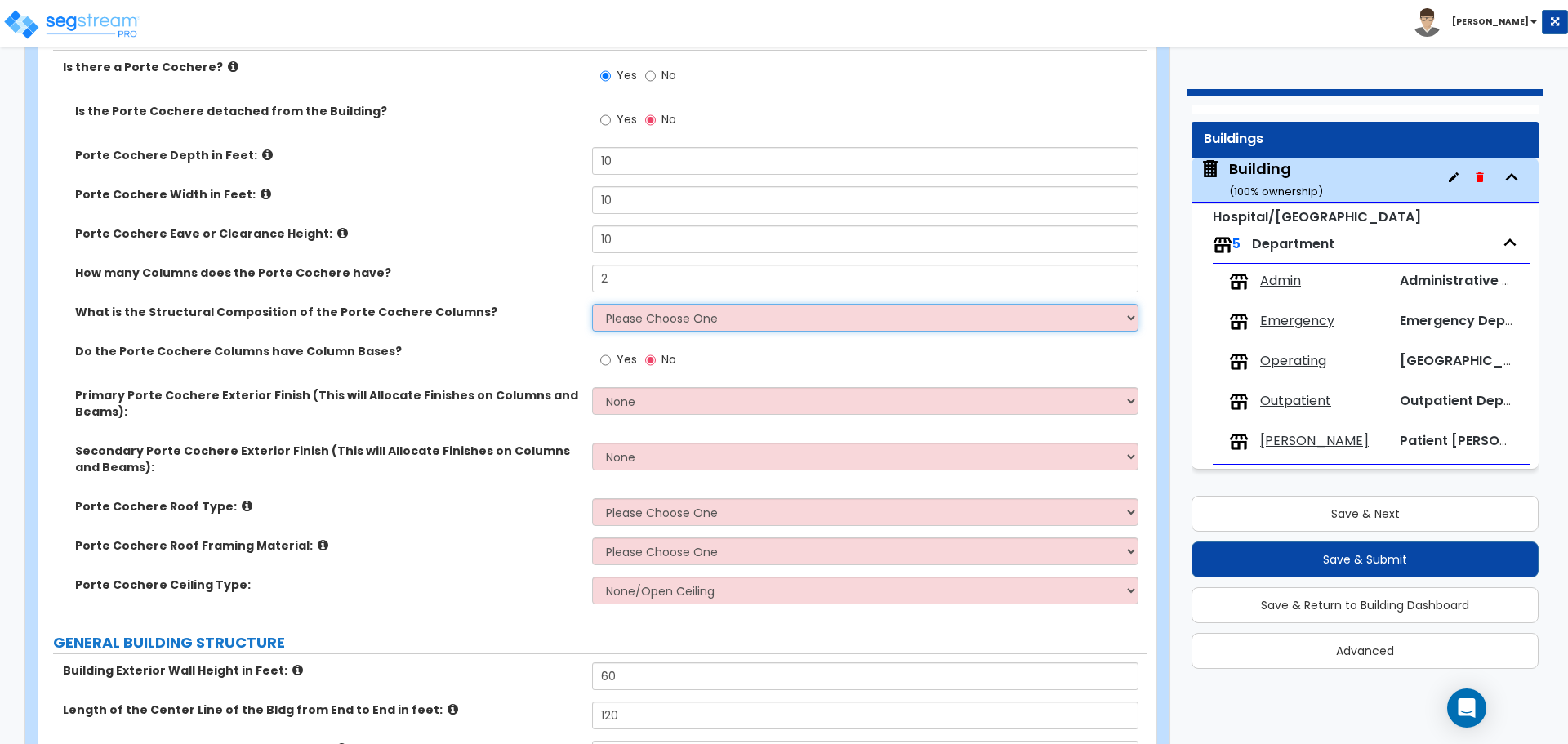
click at [668, 311] on select "Please Choose One Wood Steel Concrete" at bounding box center [865, 318] width 546 height 28
select select "2"
click at [592, 304] on select "Please Choose One Wood Steel Concrete" at bounding box center [865, 318] width 546 height 28
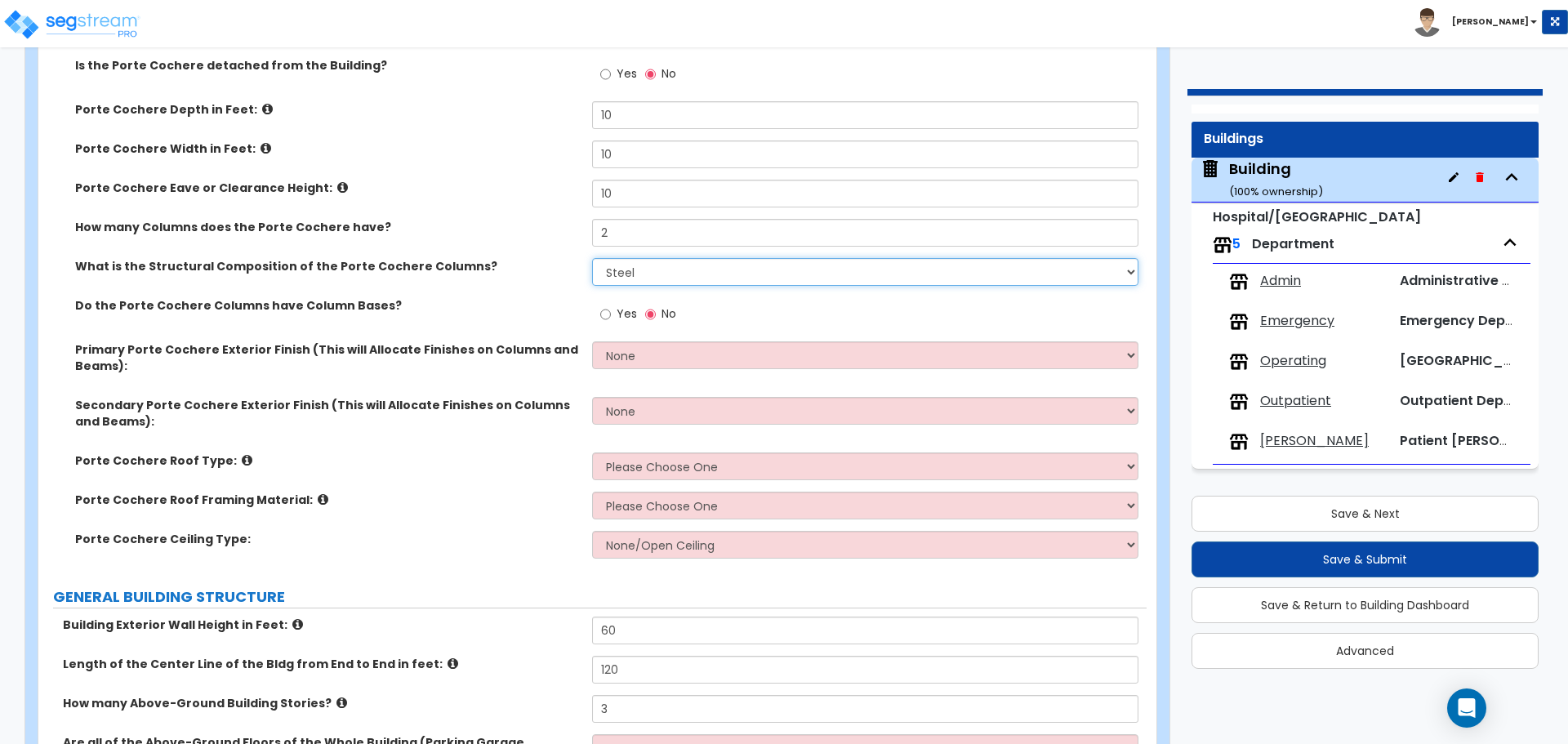
scroll to position [260, 0]
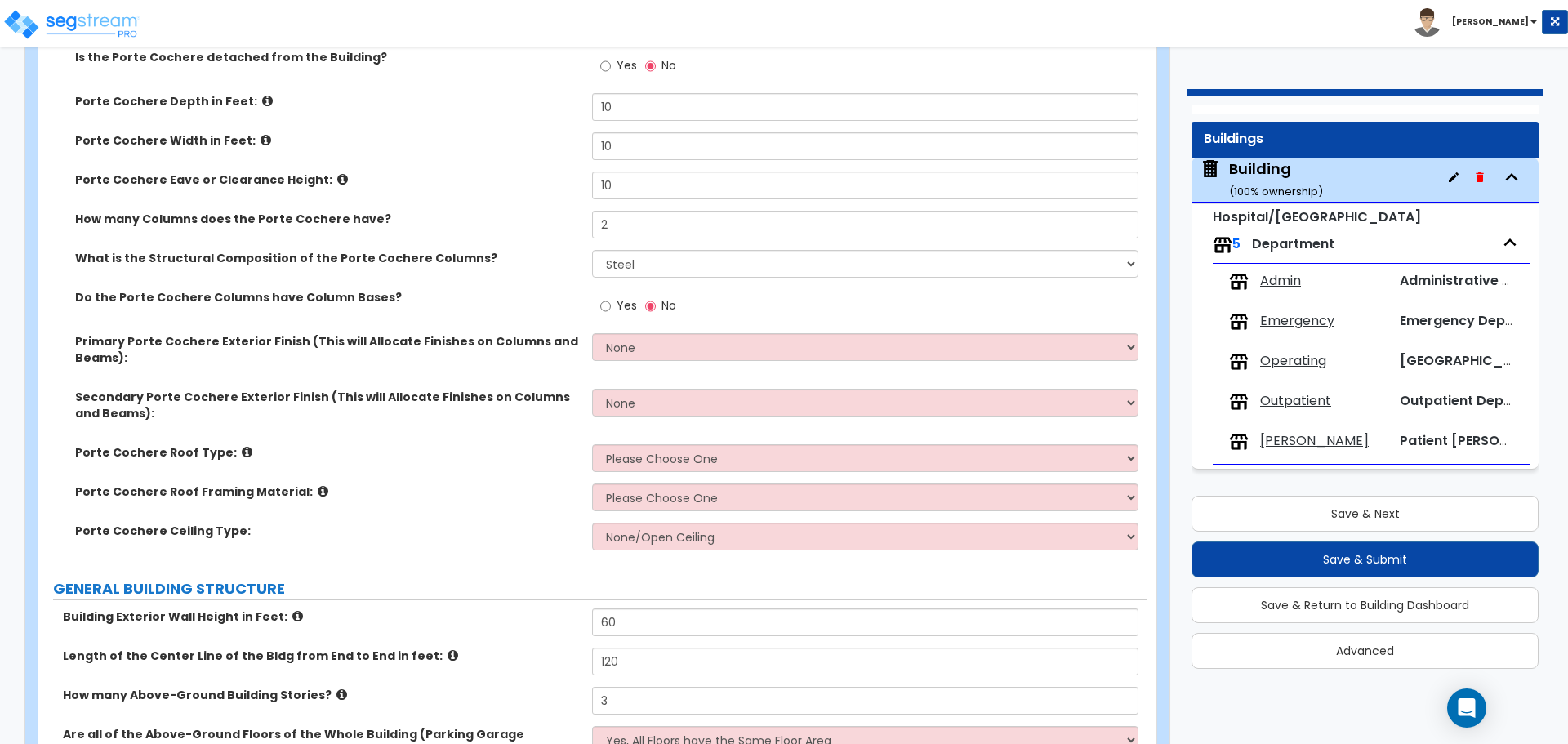
click at [618, 297] on span "Yes" at bounding box center [626, 305] width 21 height 16
click at [611, 297] on input "Yes" at bounding box center [606, 306] width 11 height 18
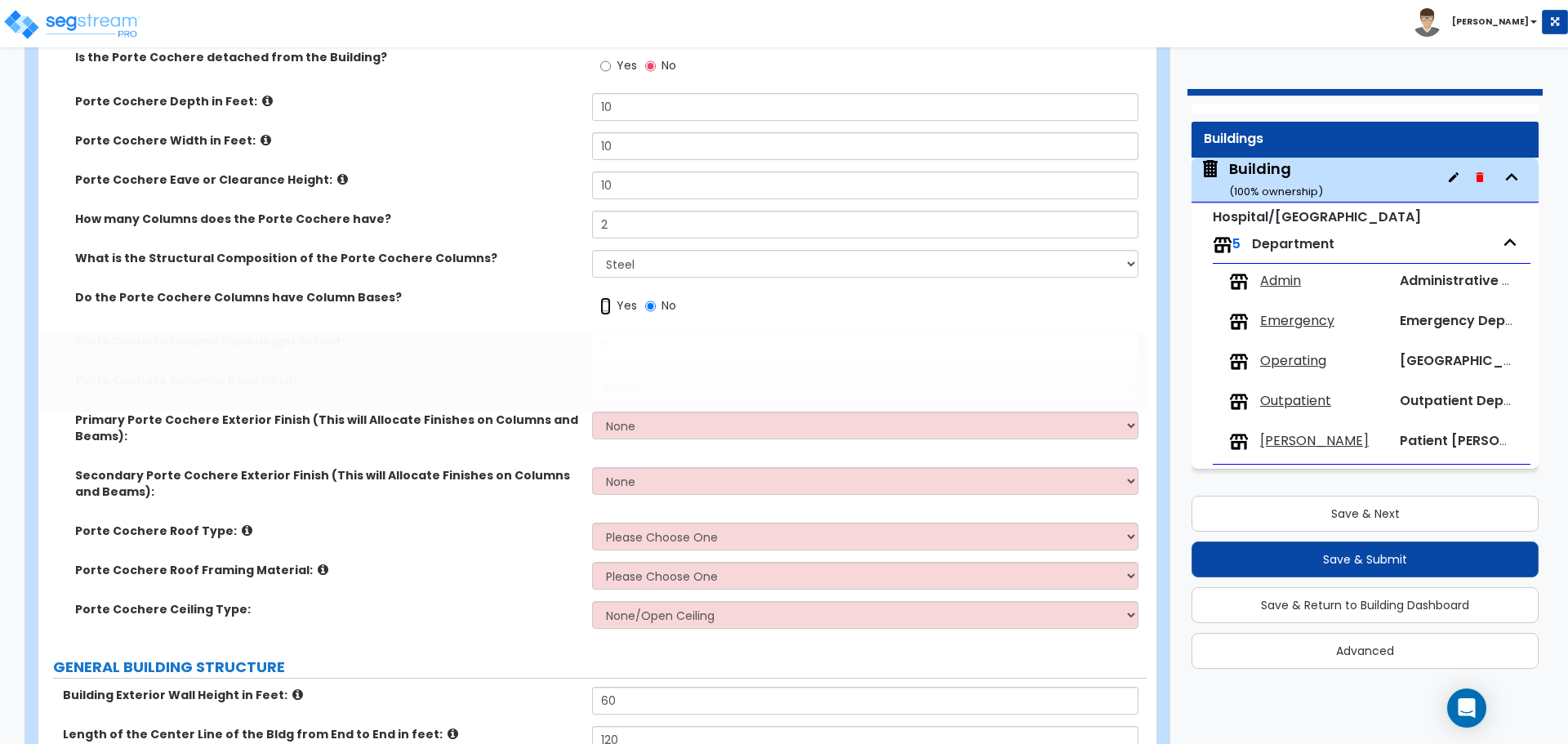
radio input "true"
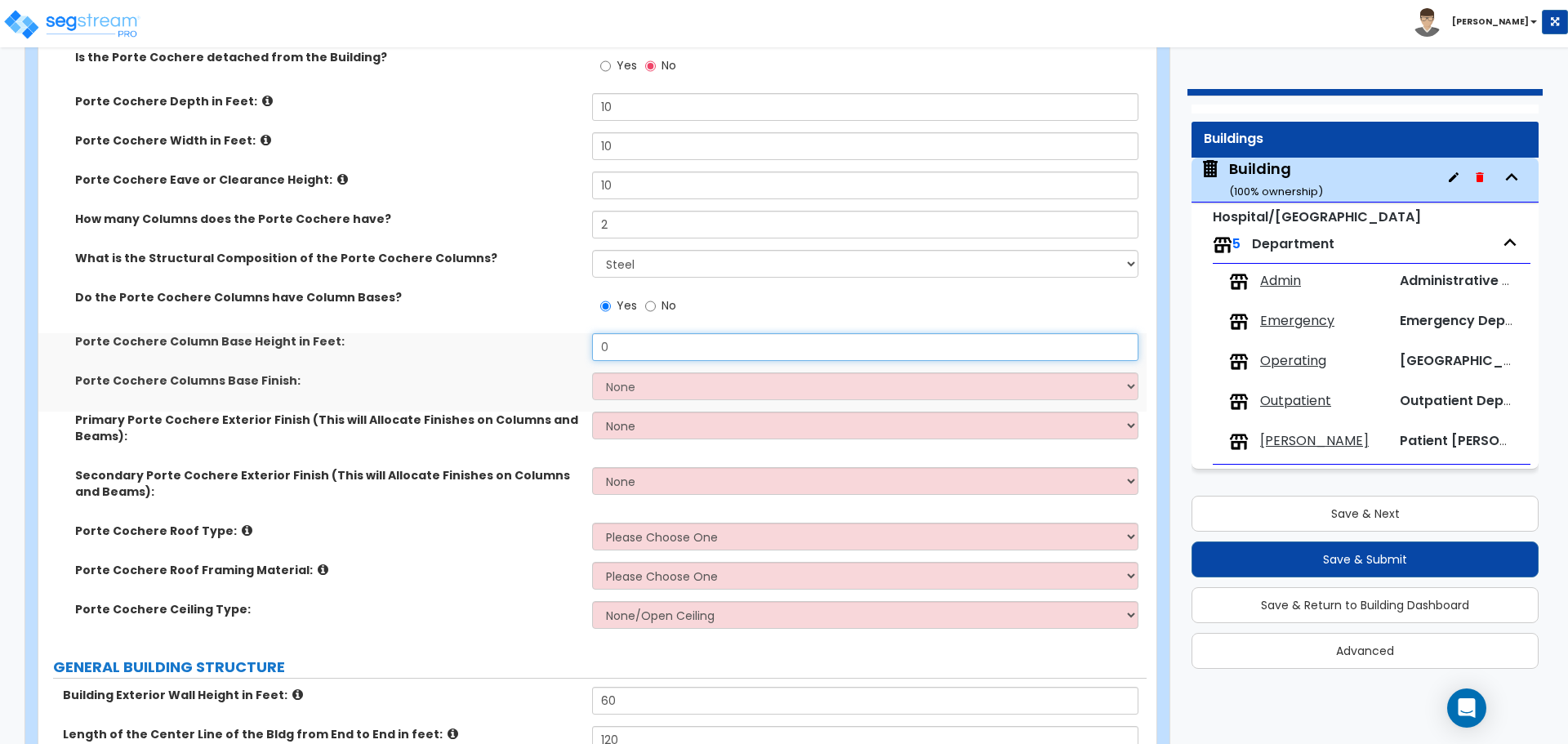
drag, startPoint x: 636, startPoint y: 351, endPoint x: 548, endPoint y: 343, distance: 88.4
click at [548, 343] on div "Porte Cochere Column Base Height in Feet: 0" at bounding box center [592, 353] width 1109 height 39
type input "2"
click at [619, 379] on select "None Paint Finish Stucco Finish Tile Finish Brick Veneer Stone Veneer Metal Com…" at bounding box center [865, 386] width 546 height 28
select select "5"
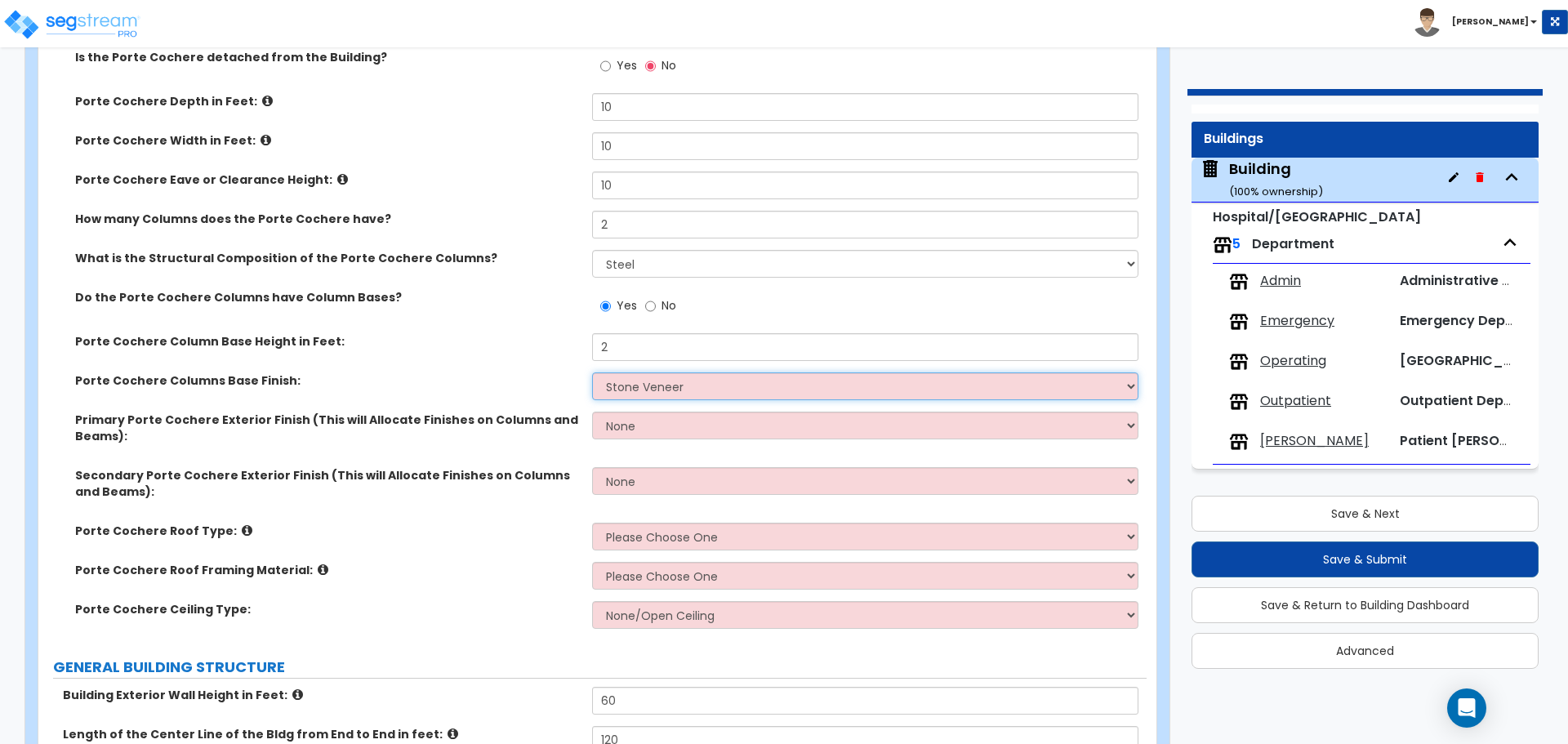
click at [592, 373] on select "None Paint Finish Stucco Finish Tile Finish Brick Veneer Stone Veneer Metal Com…" at bounding box center [865, 386] width 546 height 28
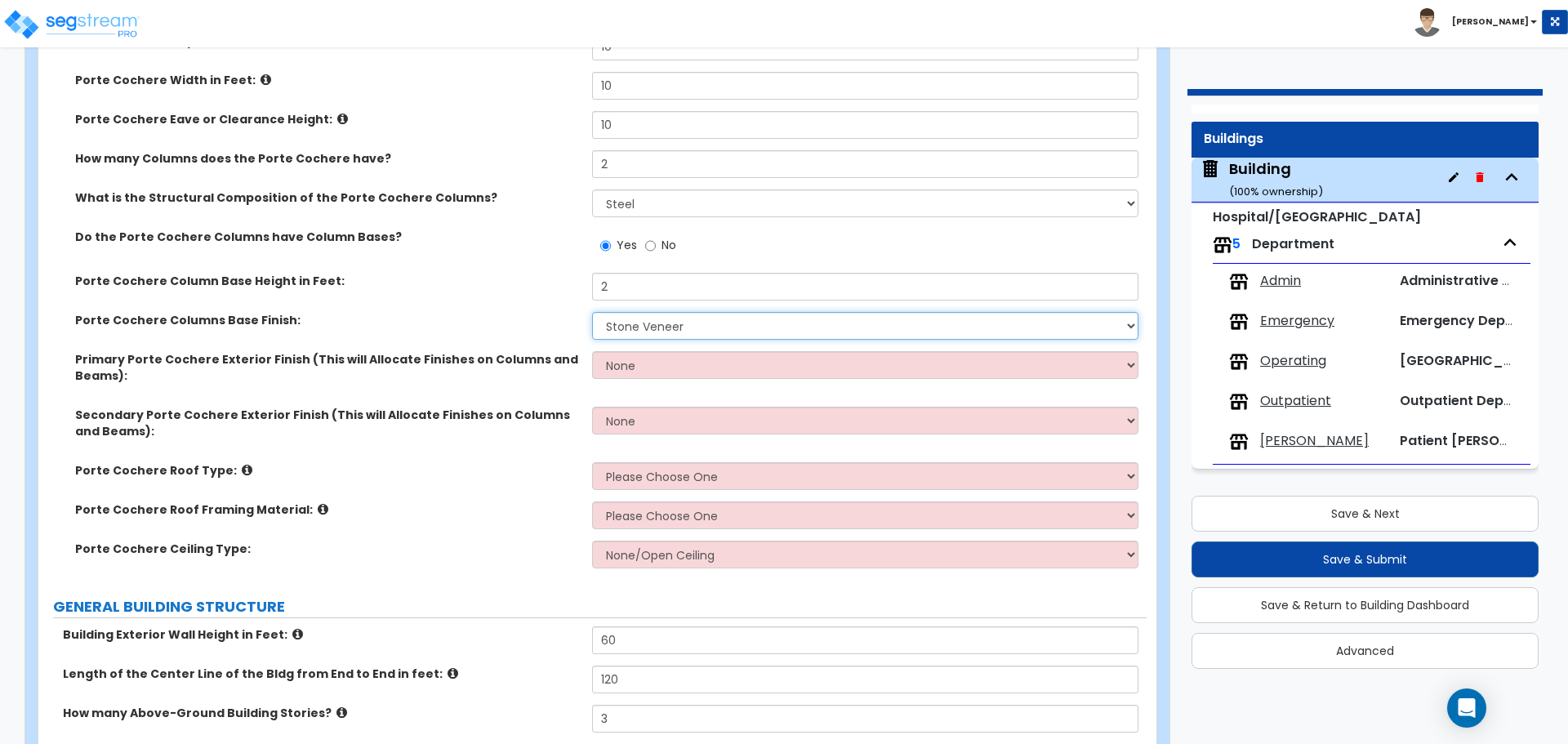
scroll to position [322, 0]
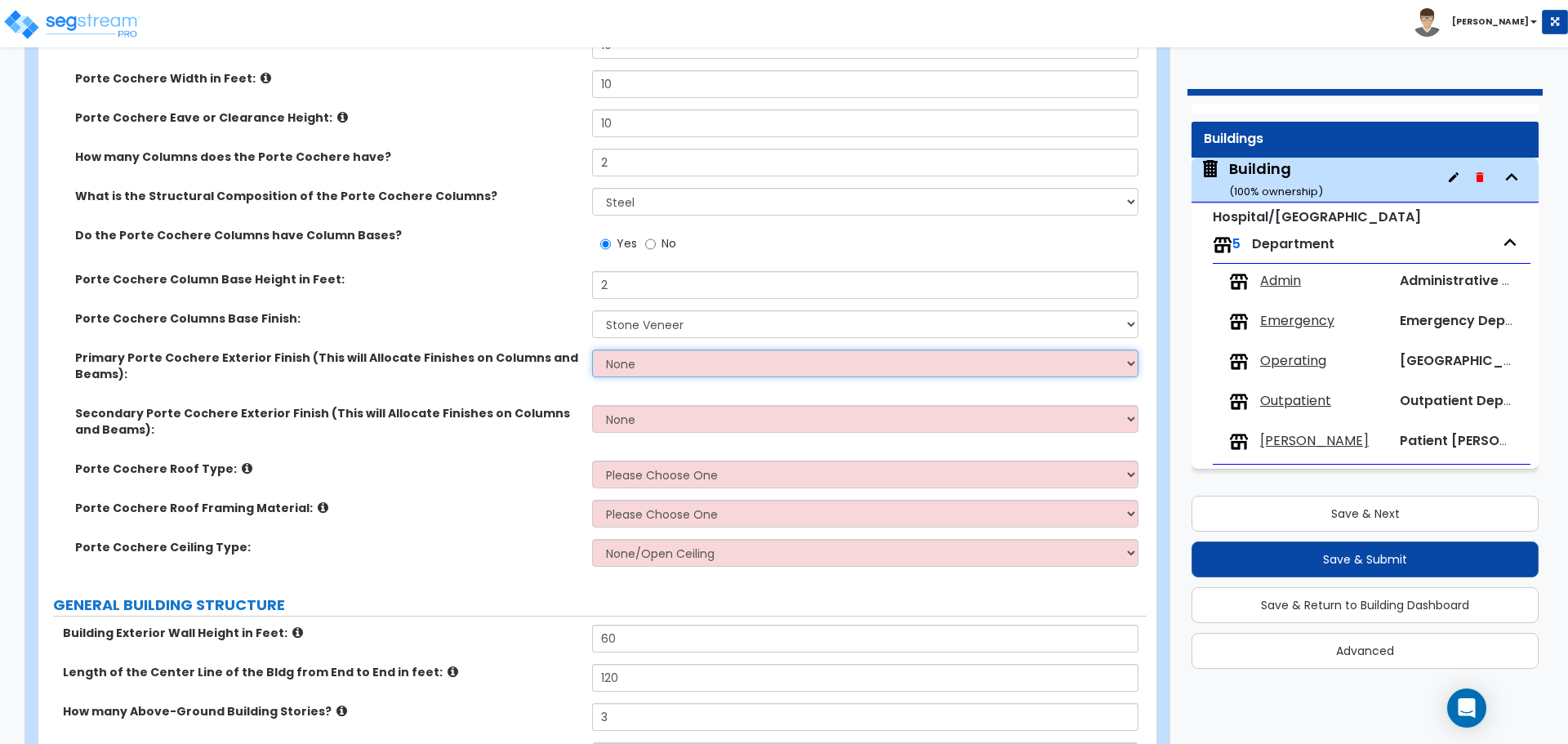
click at [642, 354] on select "None Paint Finish Stucco Finish Tile Finish Brick Veneer Stone Veneer Metal Com…" at bounding box center [865, 363] width 546 height 28
select select "2"
click at [592, 350] on select "None Paint Finish Stucco Finish Tile Finish Brick Veneer Stone Veneer Metal Com…" at bounding box center [865, 363] width 546 height 28
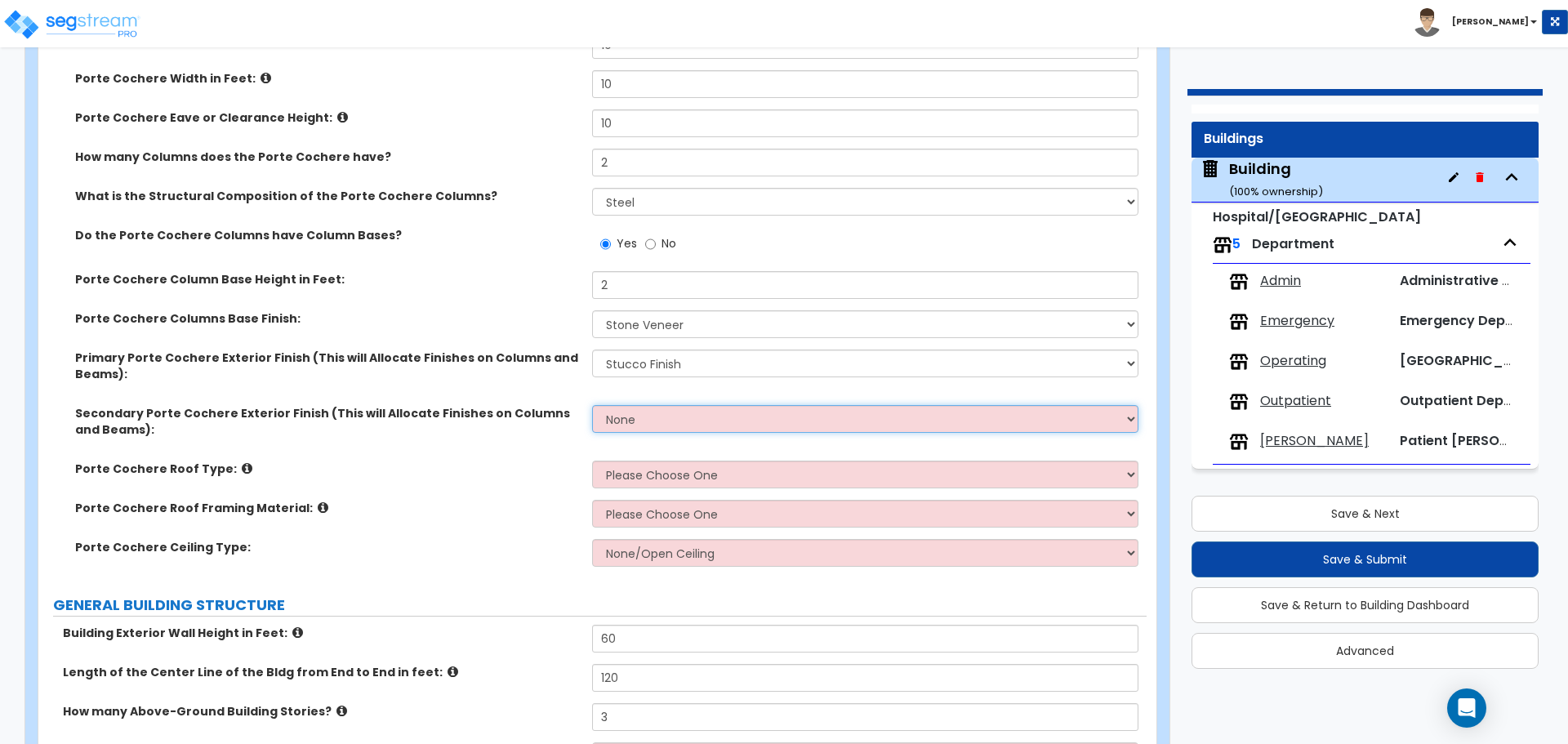
click at [678, 419] on select "None Paint Finish Stucco Finish Tile Finish Brick Veneer Stone Veneer Metal Com…" at bounding box center [865, 418] width 546 height 28
select select "5"
click at [592, 405] on select "None Paint Finish Stucco Finish Tile Finish Brick Veneer Stone Veneer Metal Com…" at bounding box center [865, 418] width 546 height 28
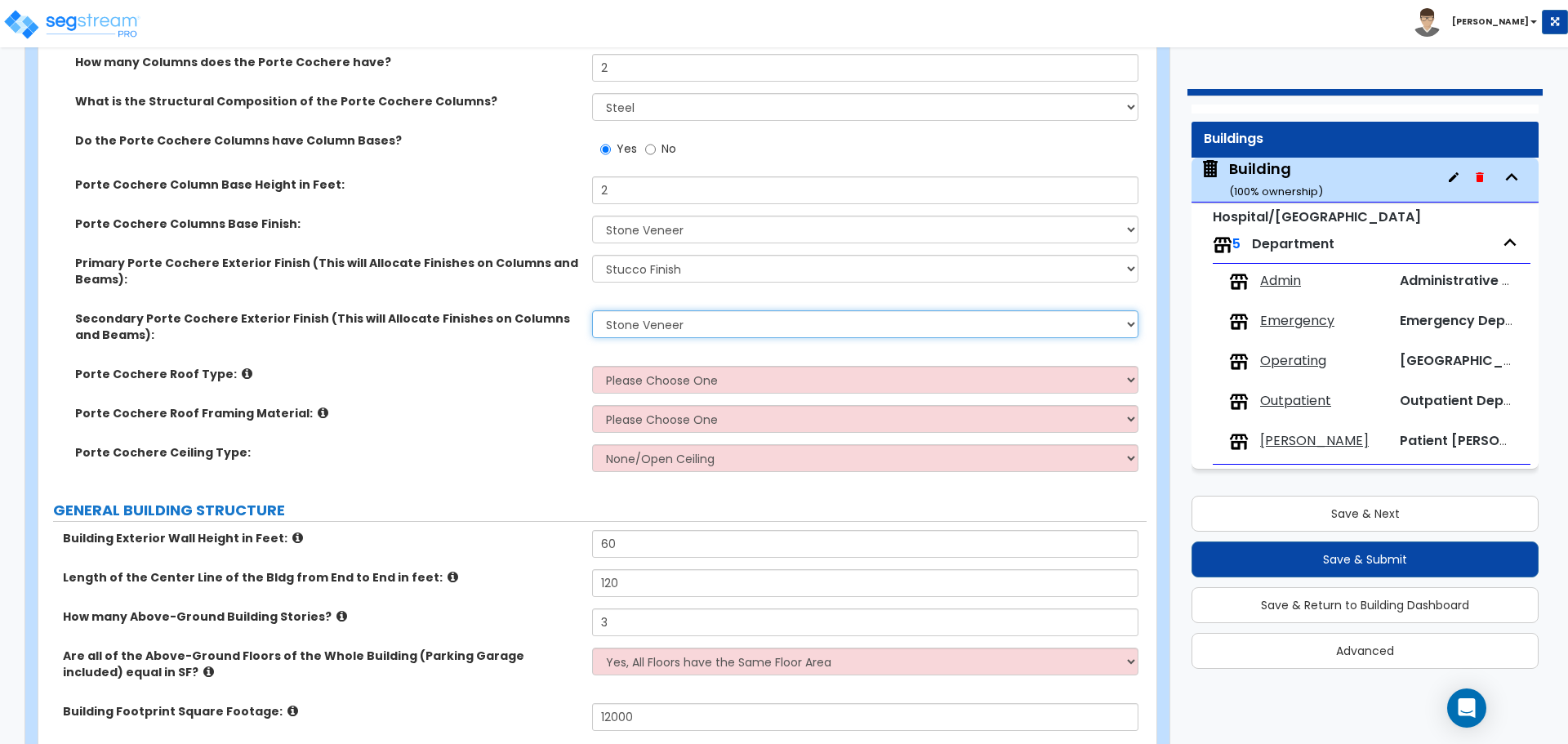
scroll to position [419, 0]
click at [643, 360] on div "Secondary Porte Cochere Exterior Finish (This will Allocate Finishes on Columns…" at bounding box center [592, 335] width 1109 height 55
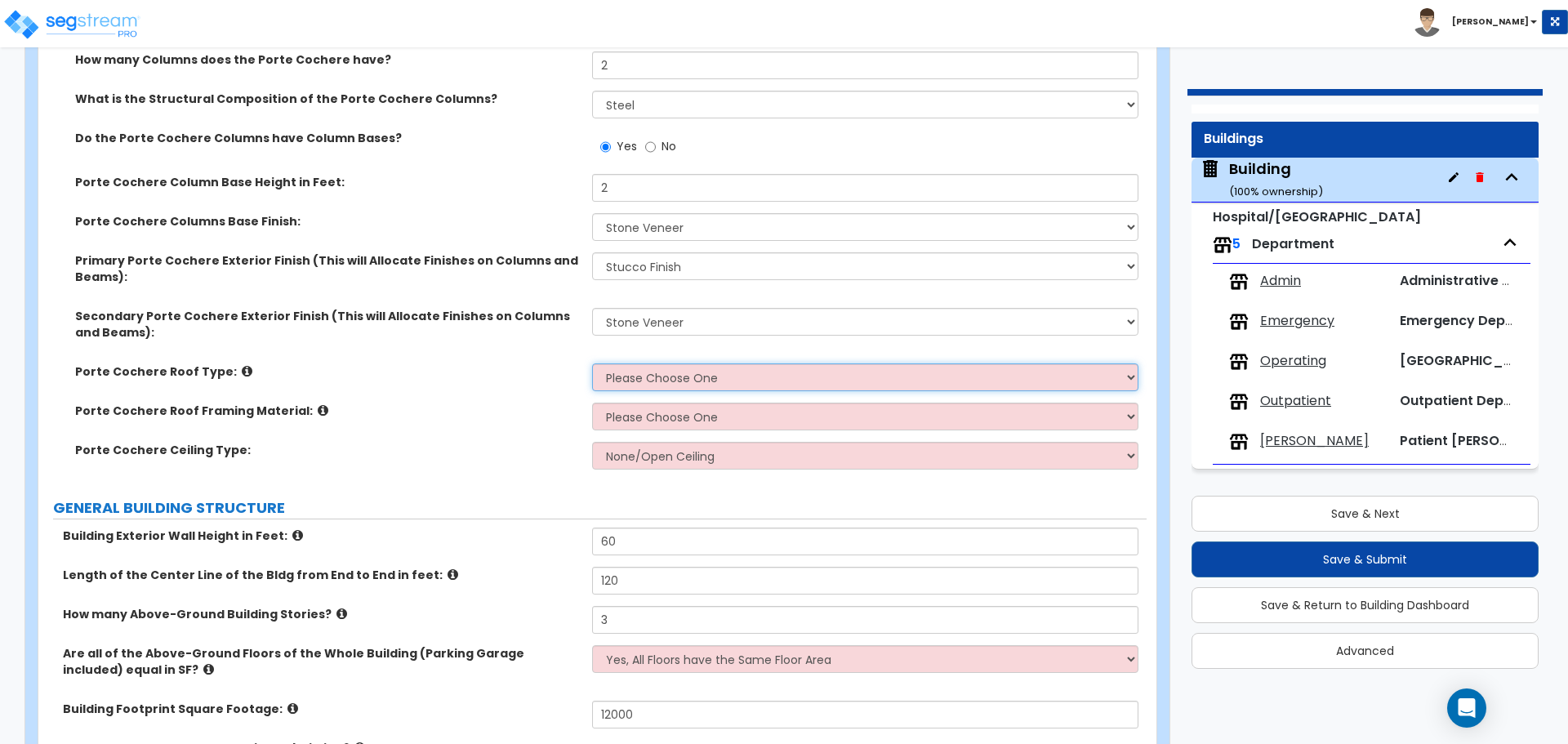
click at [643, 363] on select "Please Choose One Gabled Roof Flat Roof" at bounding box center [865, 376] width 546 height 28
select select "1"
click at [592, 363] on select "Please Choose One Gabled Roof Flat Roof" at bounding box center [865, 376] width 546 height 28
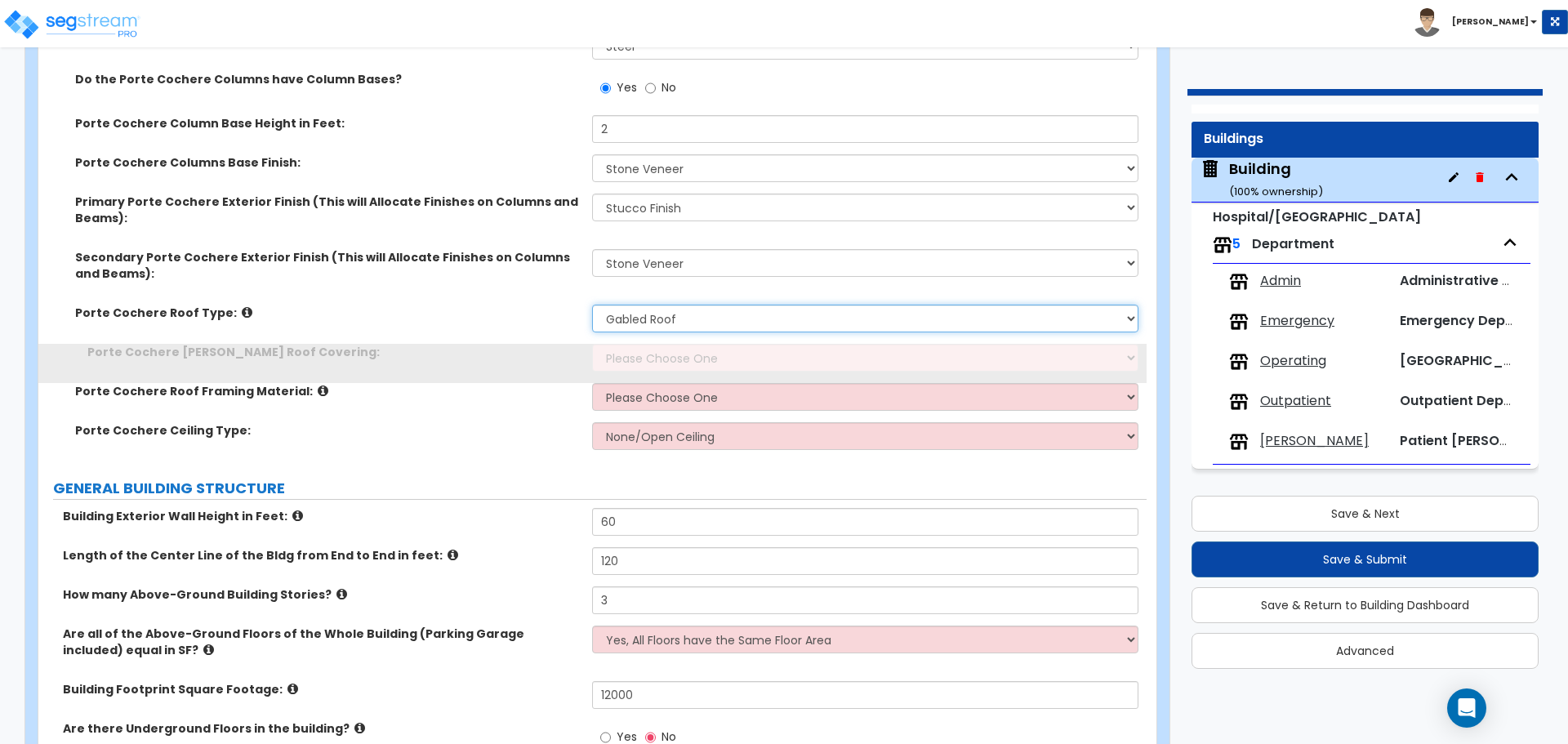
scroll to position [484, 0]
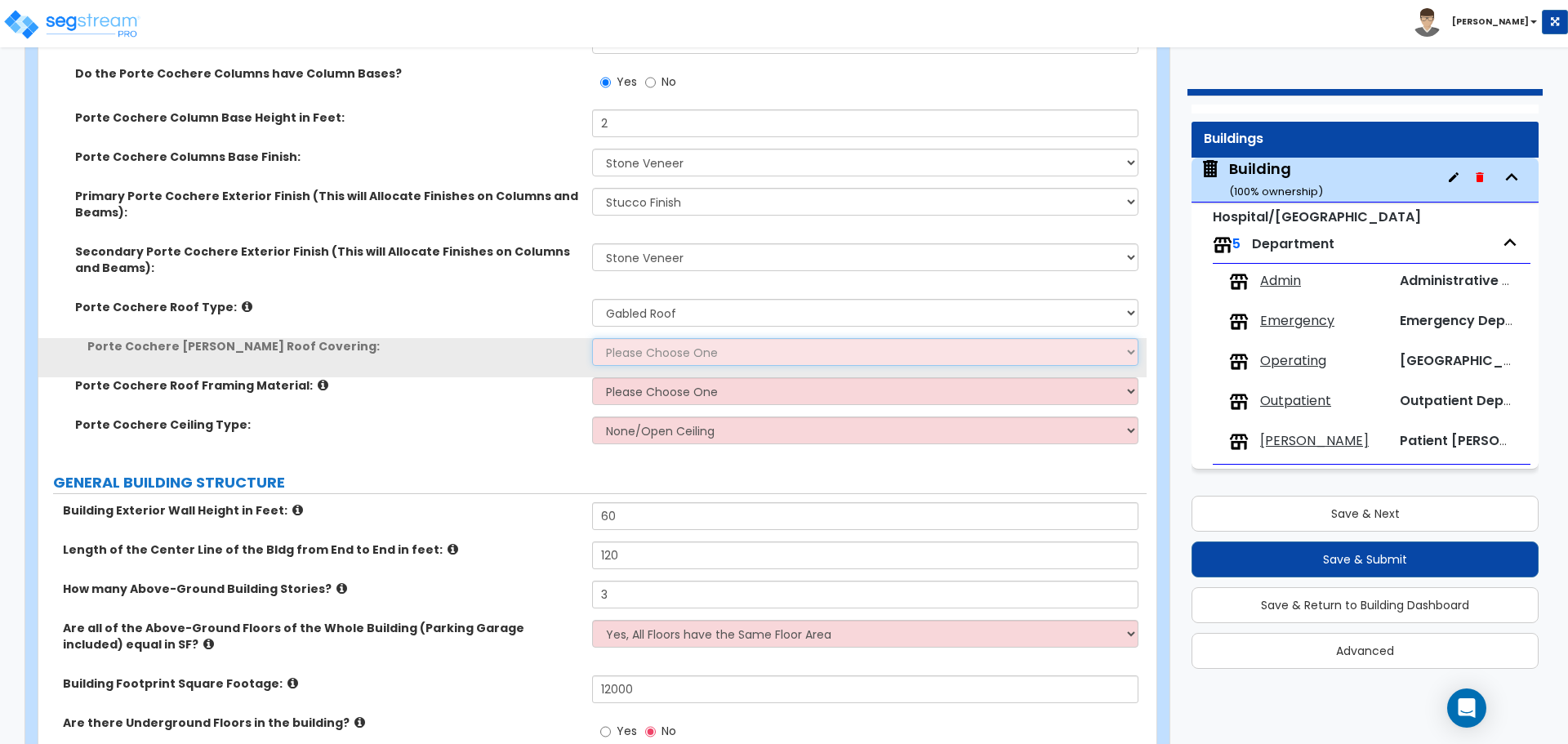
click at [634, 350] on select "Please Choose One Asphalt Shingle Clay Tile Wood Shingle Metal Shingle Standing…" at bounding box center [865, 351] width 546 height 28
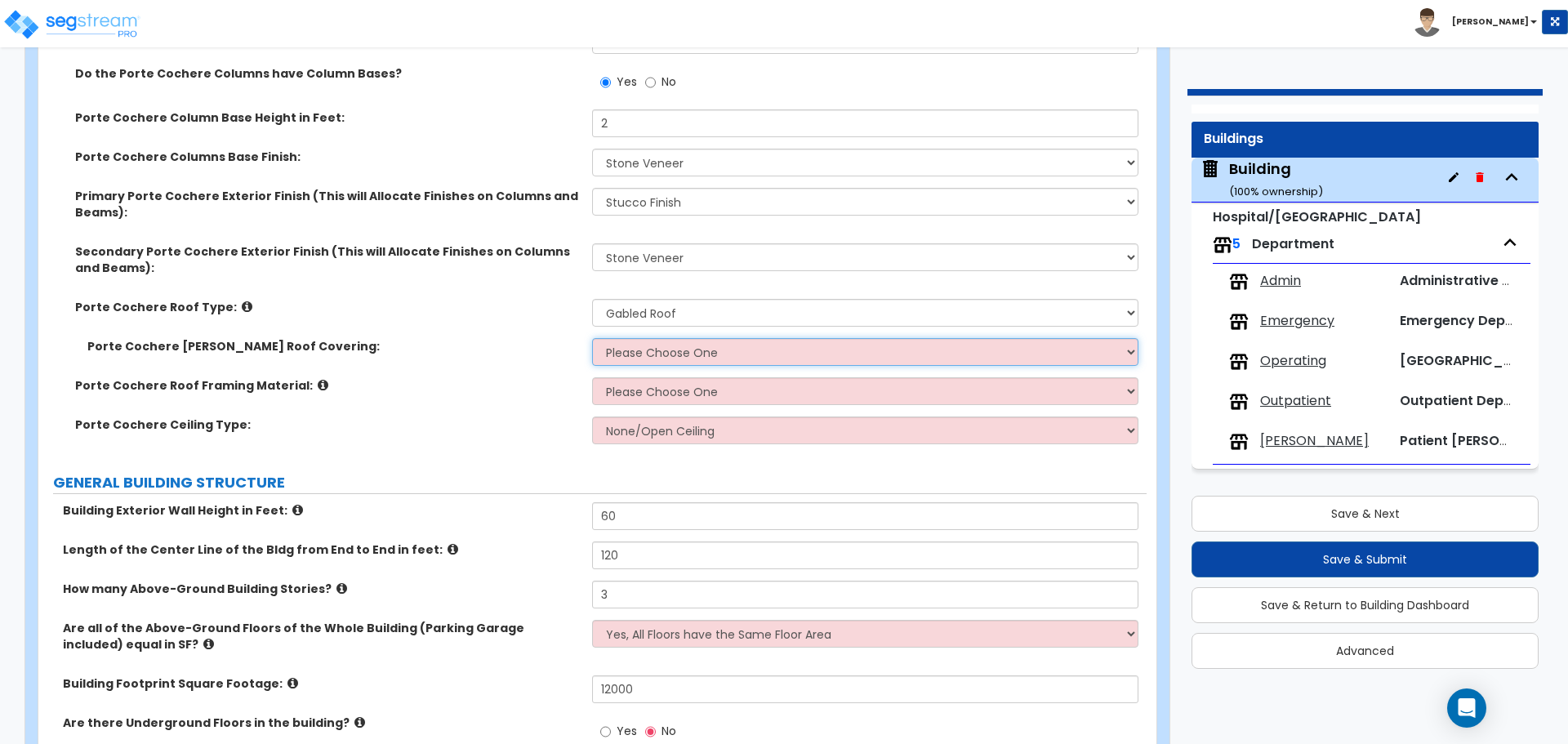
click at [614, 349] on select "Please Choose One Asphalt Shingle Clay Tile Wood Shingle Metal Shingle Standing…" at bounding box center [865, 351] width 546 height 28
select select "4"
click at [592, 338] on select "Please Choose One Asphalt Shingle Clay Tile Wood Shingle Metal Shingle Standing…" at bounding box center [865, 351] width 546 height 28
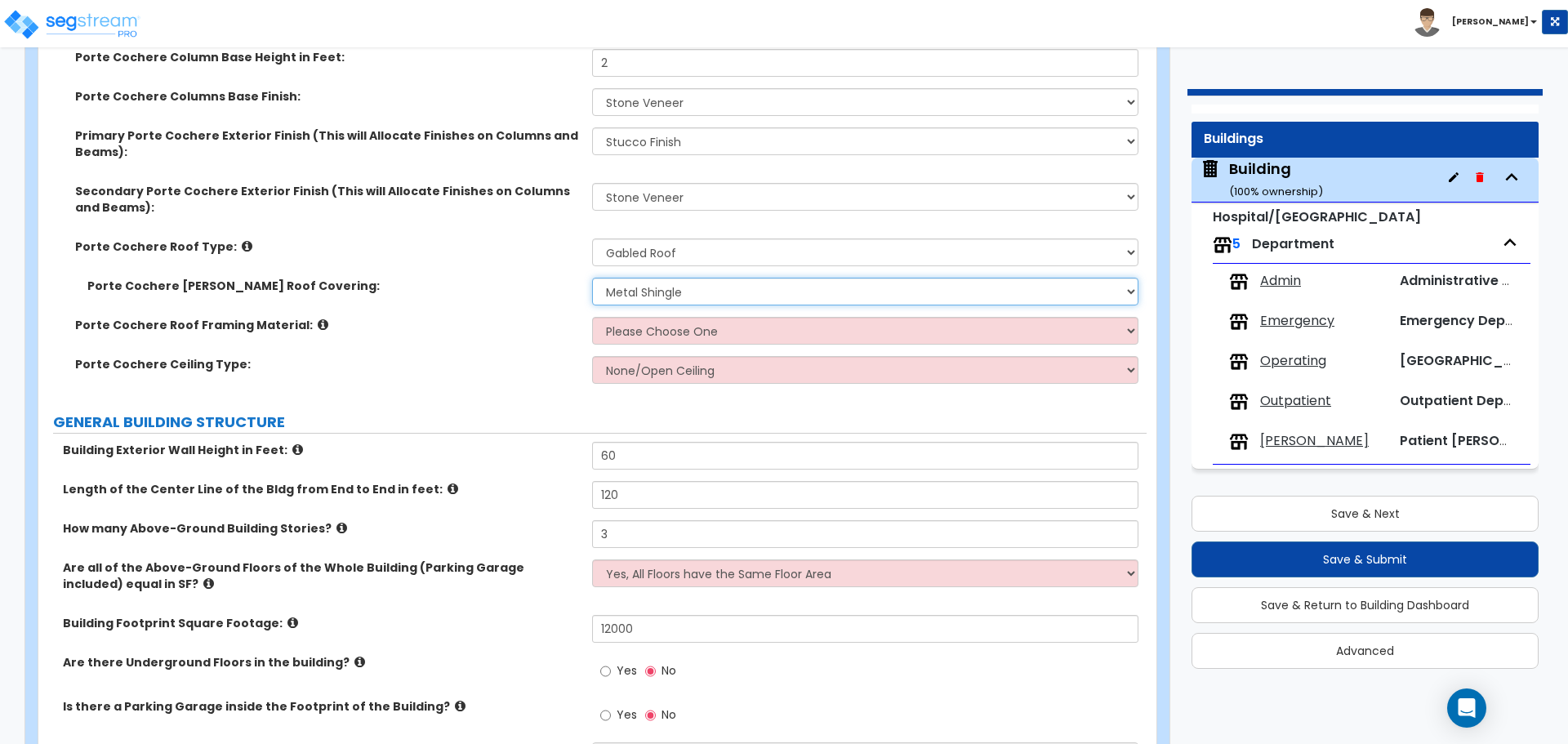
scroll to position [546, 0]
click at [634, 319] on select "Please Choose One Wood Metal" at bounding box center [865, 328] width 546 height 28
select select "2"
click at [592, 315] on select "Please Choose One Wood Metal" at bounding box center [865, 328] width 546 height 28
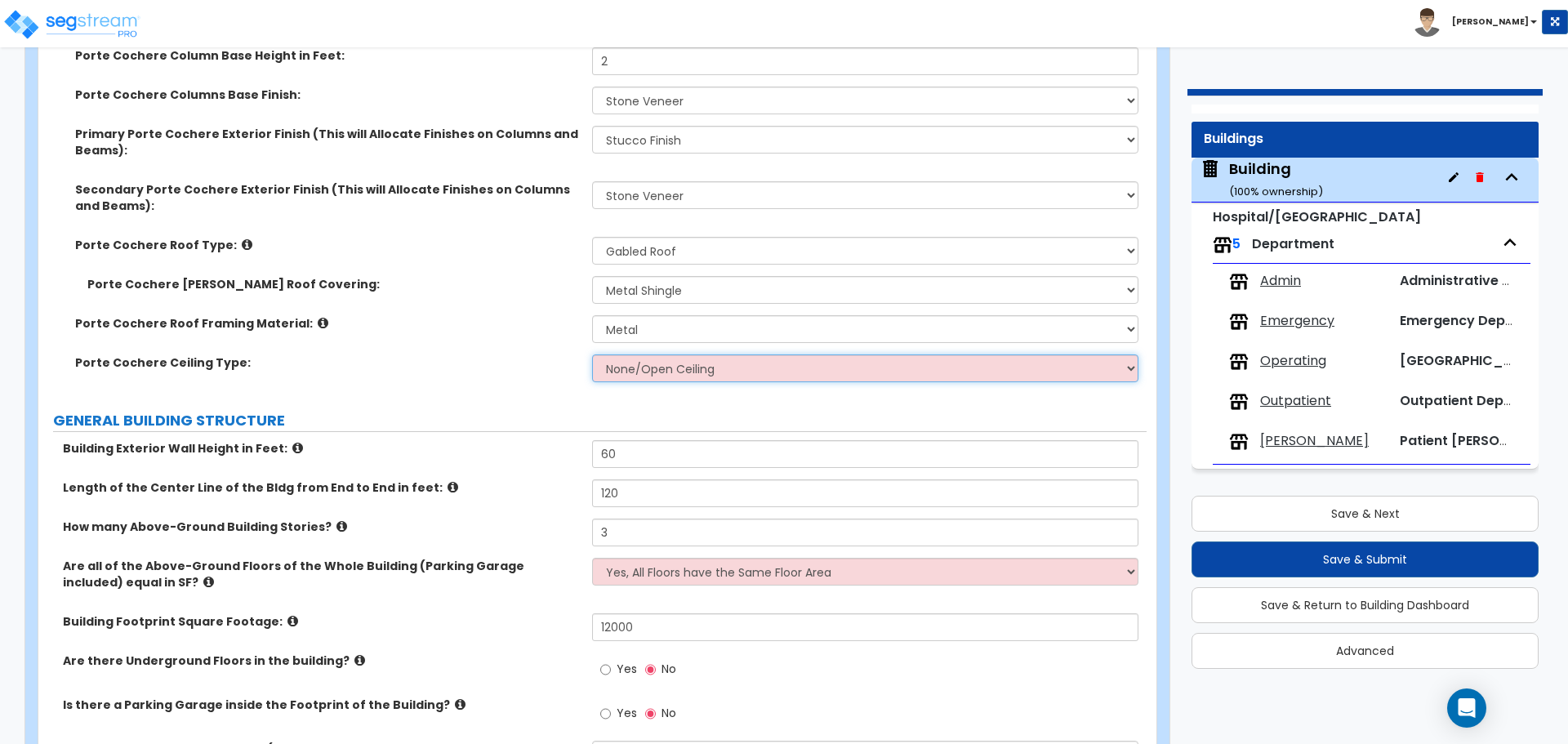
click at [648, 375] on select "None/Open Ceiling Drywall Ceiling Suspended Metal Ceiling" at bounding box center [865, 368] width 546 height 28
click at [615, 380] on select "None/Open Ceiling Drywall Ceiling Suspended Metal Ceiling" at bounding box center [865, 368] width 546 height 28
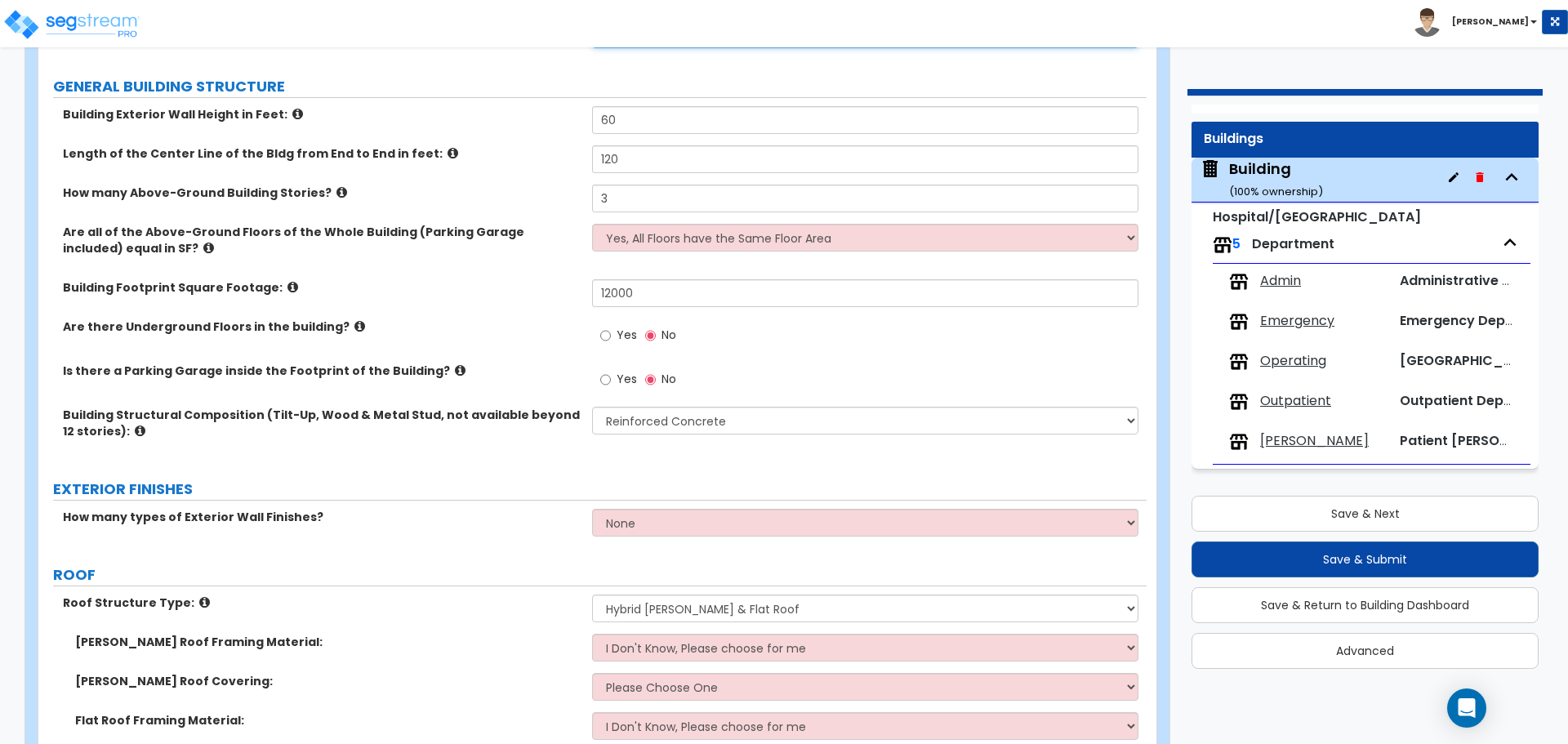
scroll to position [882, 0]
click at [293, 112] on icon at bounding box center [298, 112] width 11 height 12
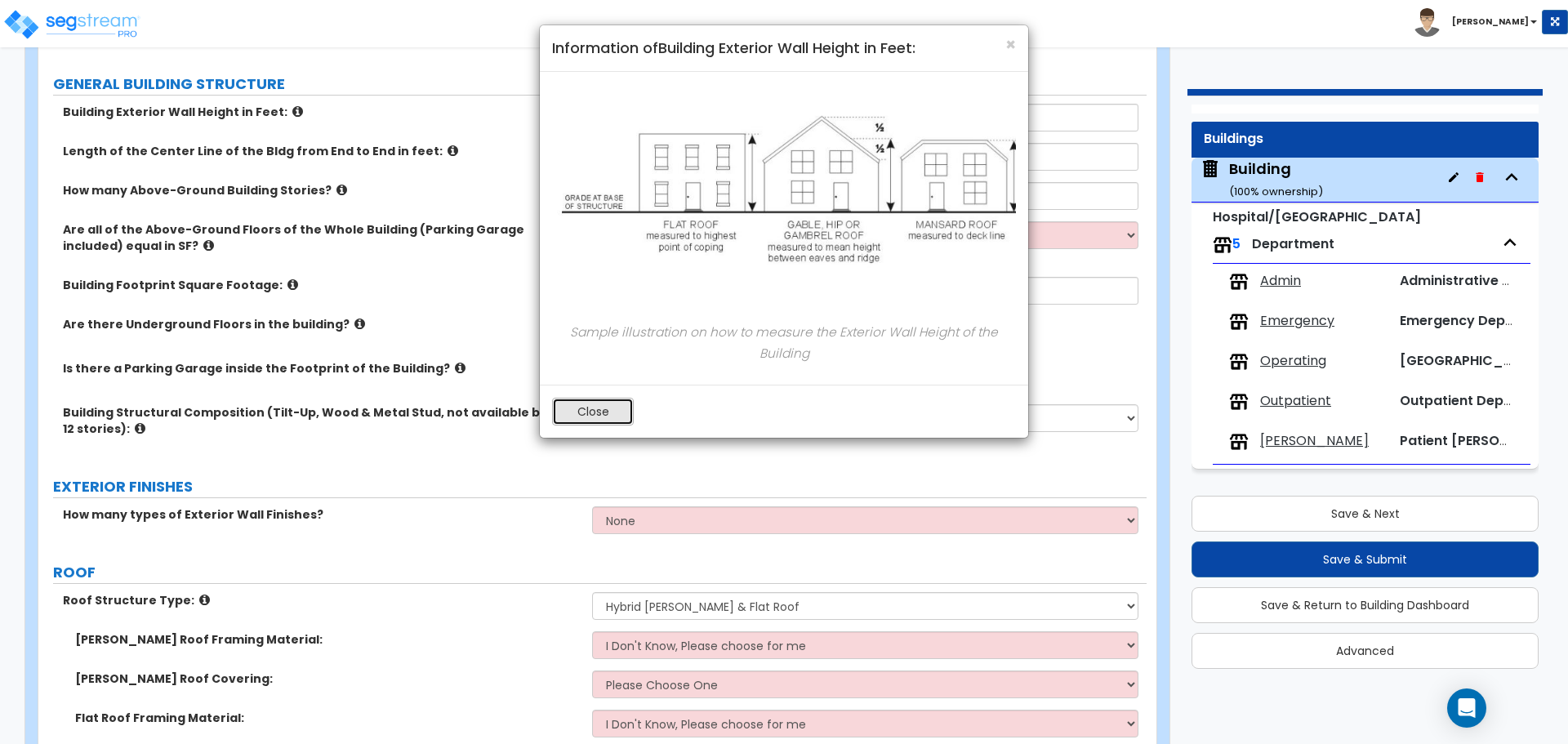
click at [604, 409] on button "Close" at bounding box center [593, 411] width 82 height 28
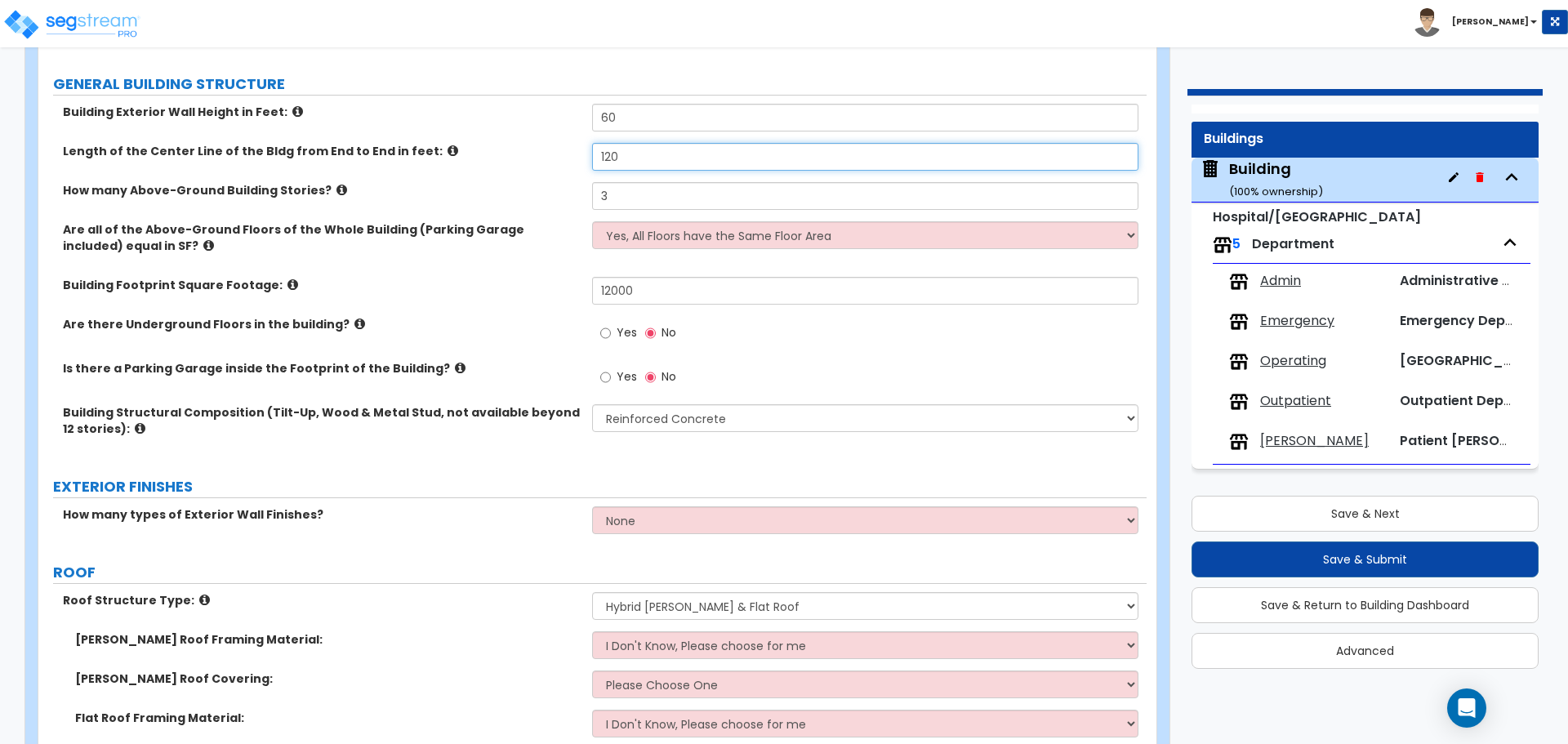
drag, startPoint x: 643, startPoint y: 154, endPoint x: 515, endPoint y: 145, distance: 128.3
click at [517, 146] on div "Length of the Center Line of the Bldg from End to End in feet: 120" at bounding box center [592, 162] width 1109 height 39
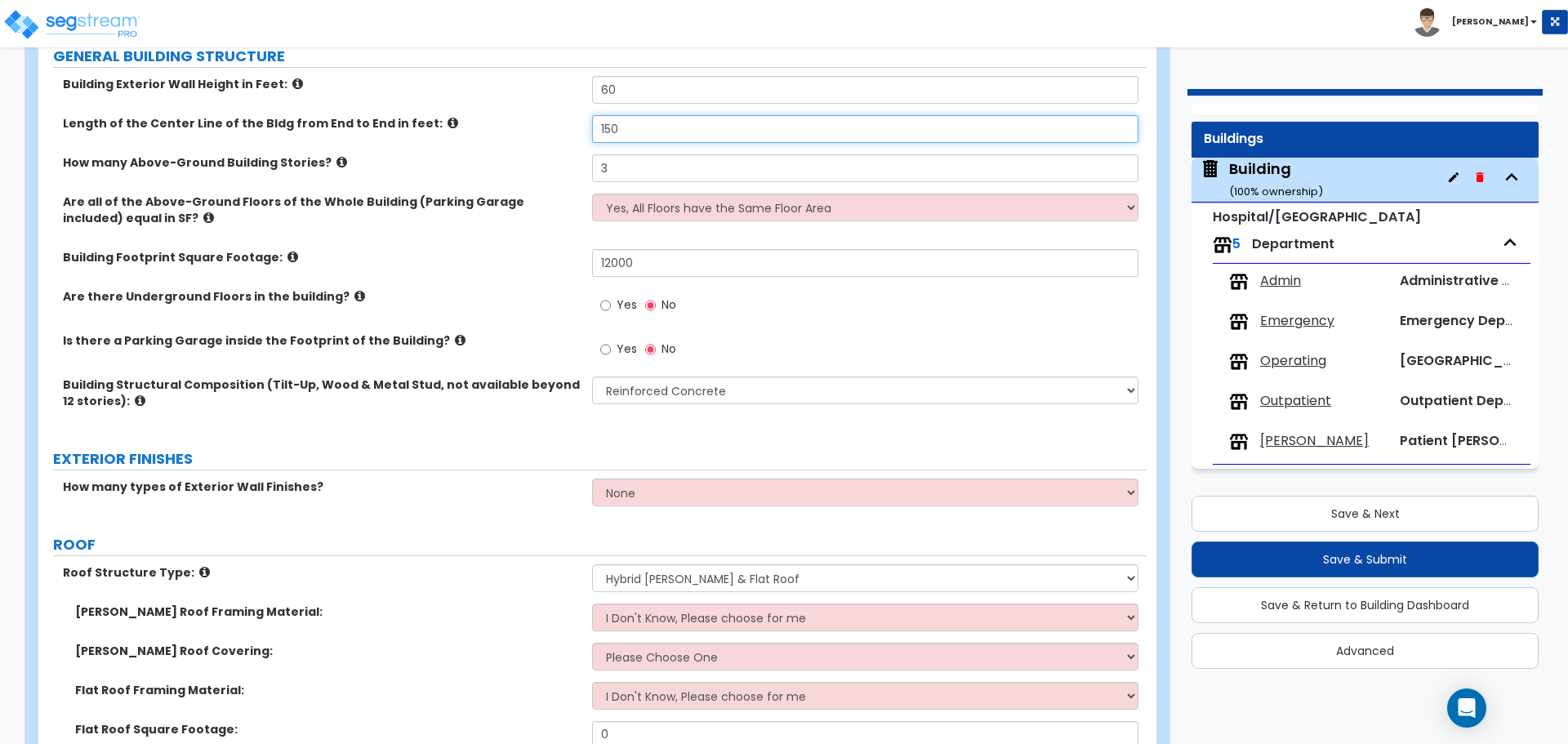
scroll to position [929, 0]
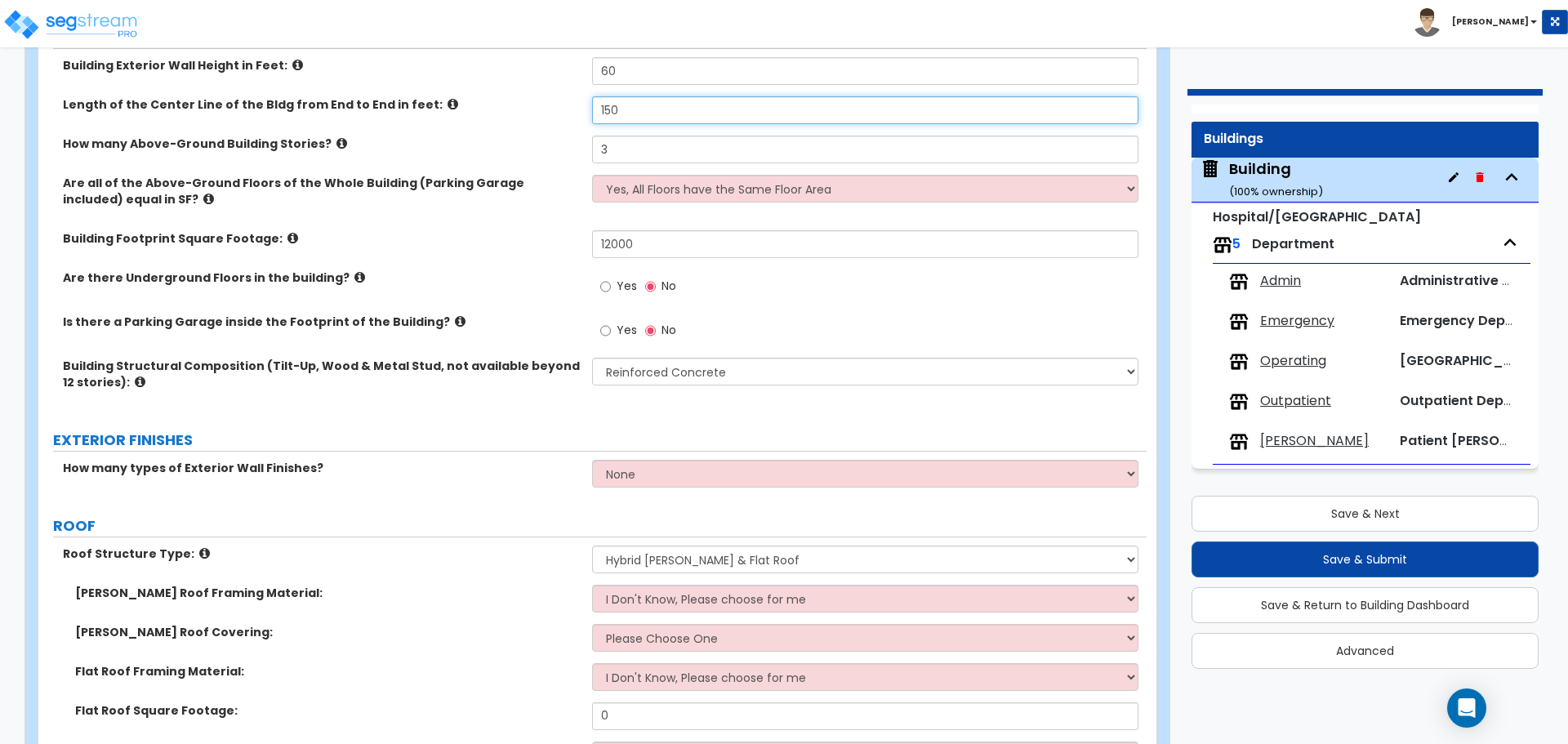
type input "150"
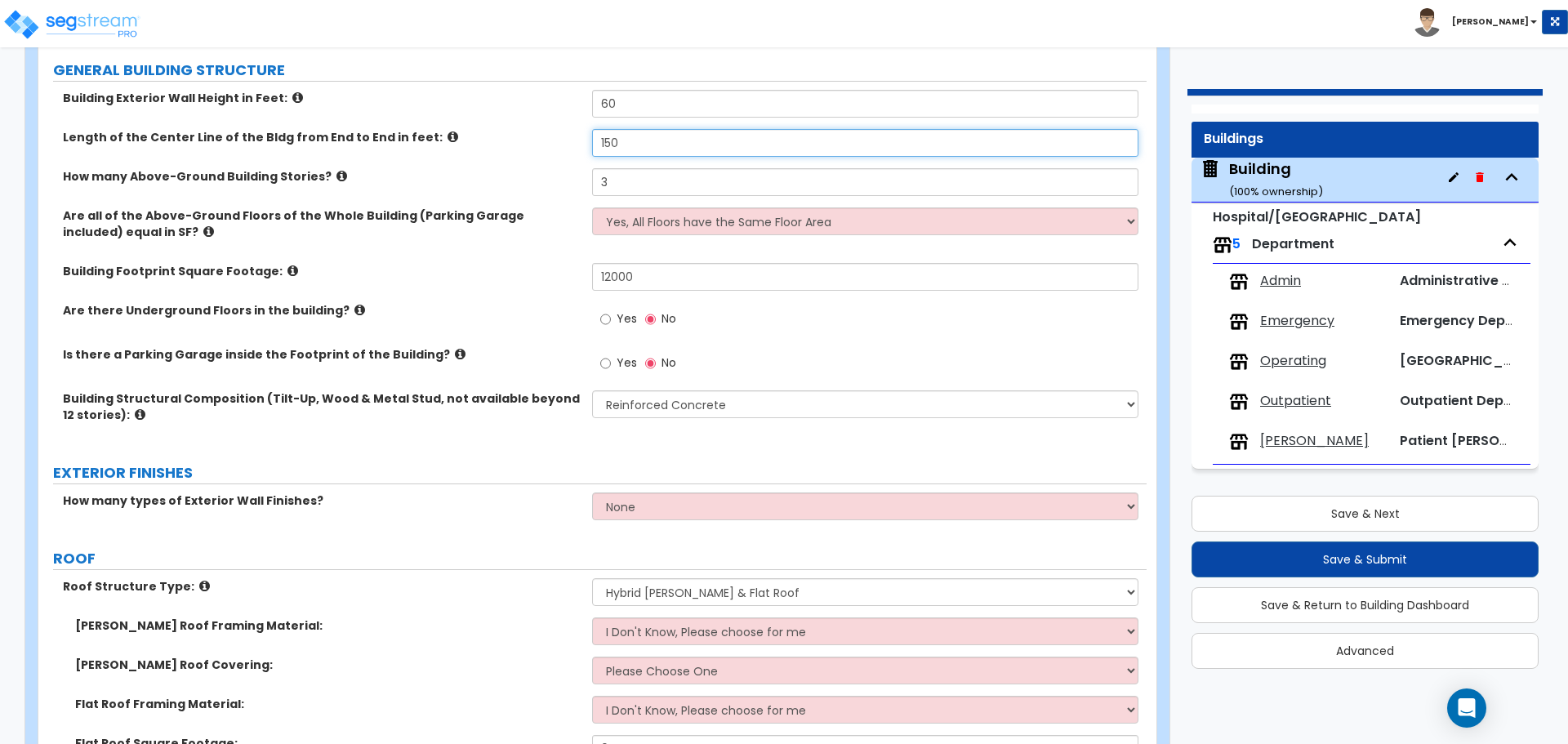
scroll to position [889, 0]
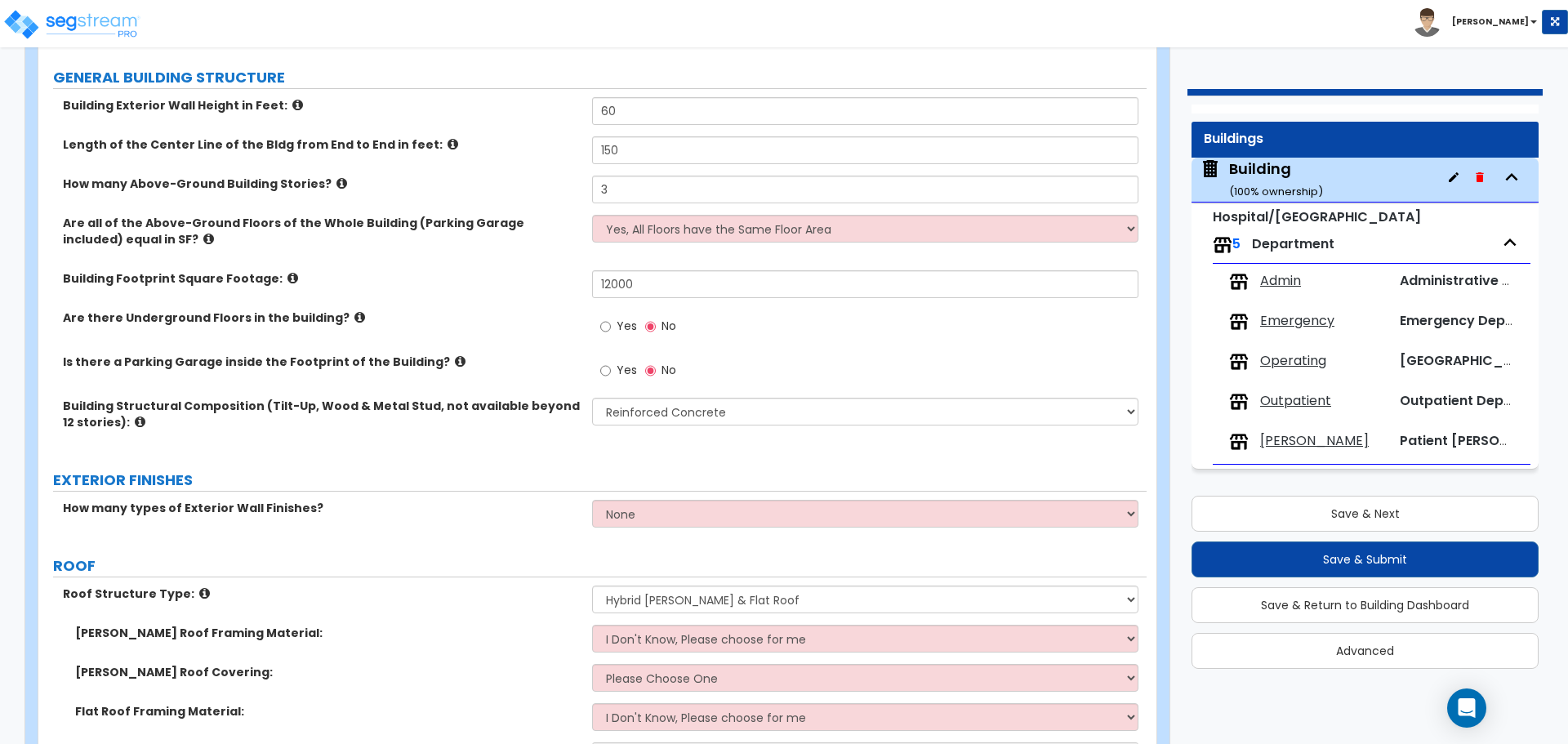
click at [613, 319] on label "Yes" at bounding box center [618, 328] width 37 height 28
click at [611, 319] on input "Yes" at bounding box center [606, 327] width 11 height 18
radio input "true"
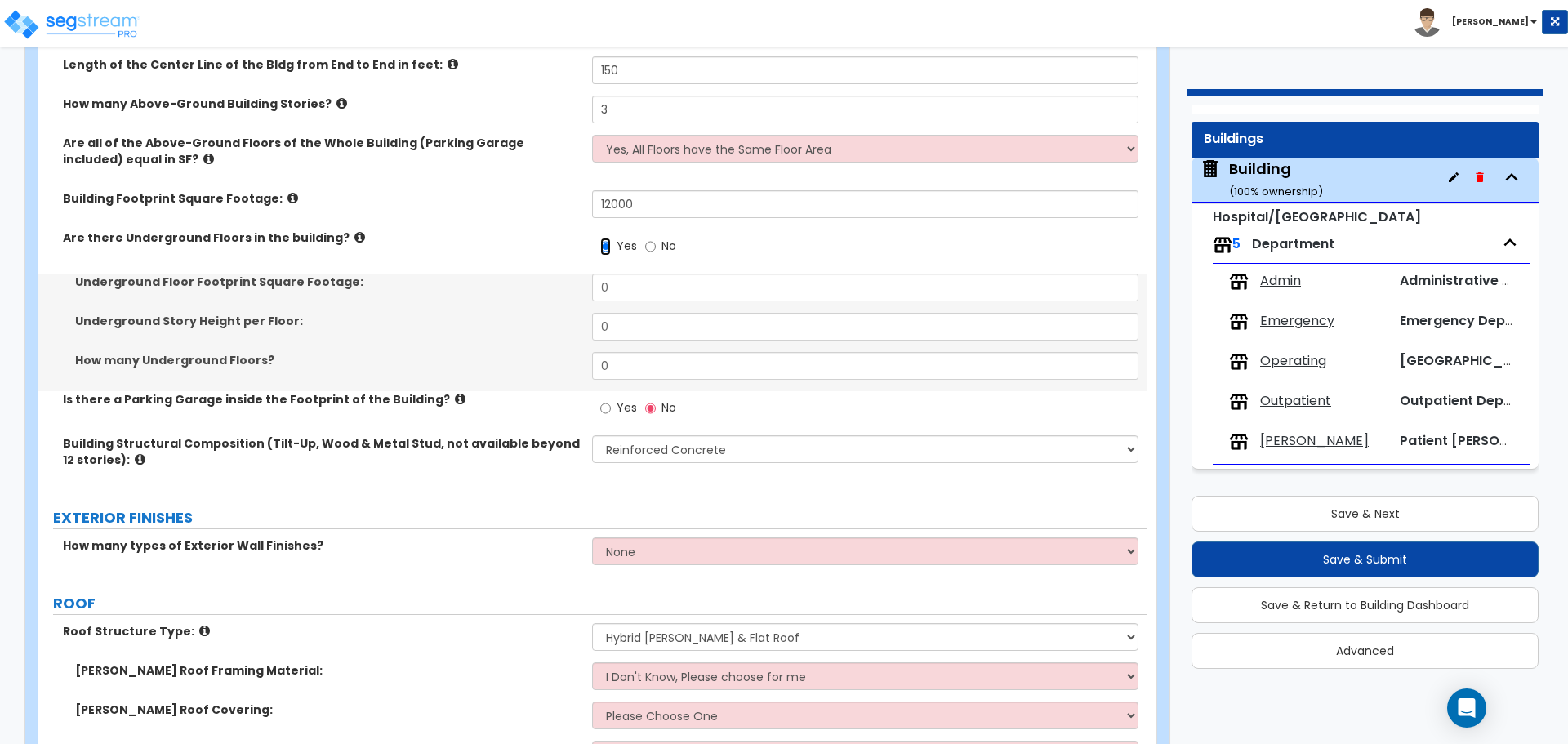
scroll to position [971, 0]
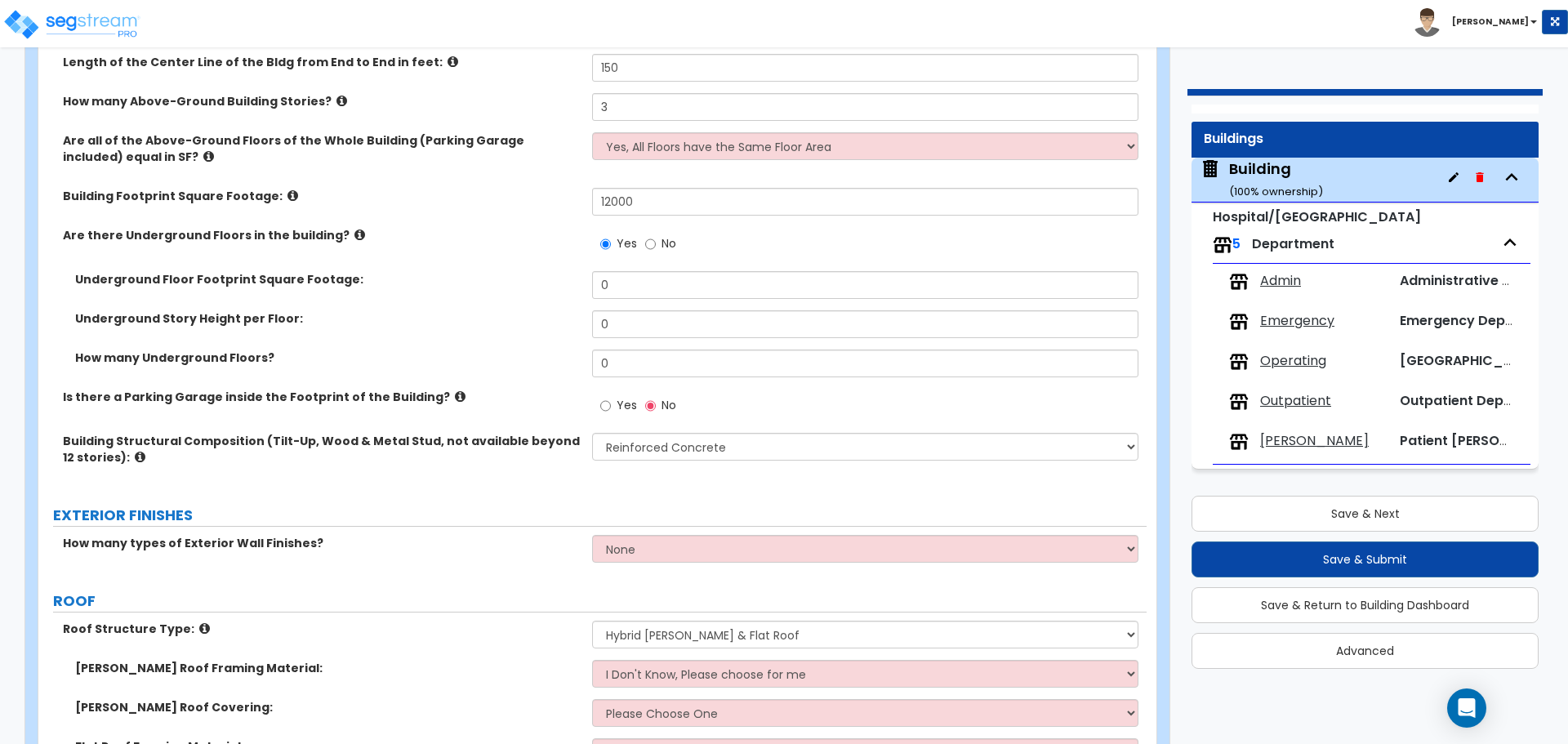
click at [616, 399] on span "Yes" at bounding box center [626, 405] width 21 height 16
click at [611, 399] on input "Yes" at bounding box center [606, 406] width 11 height 18
radio input "true"
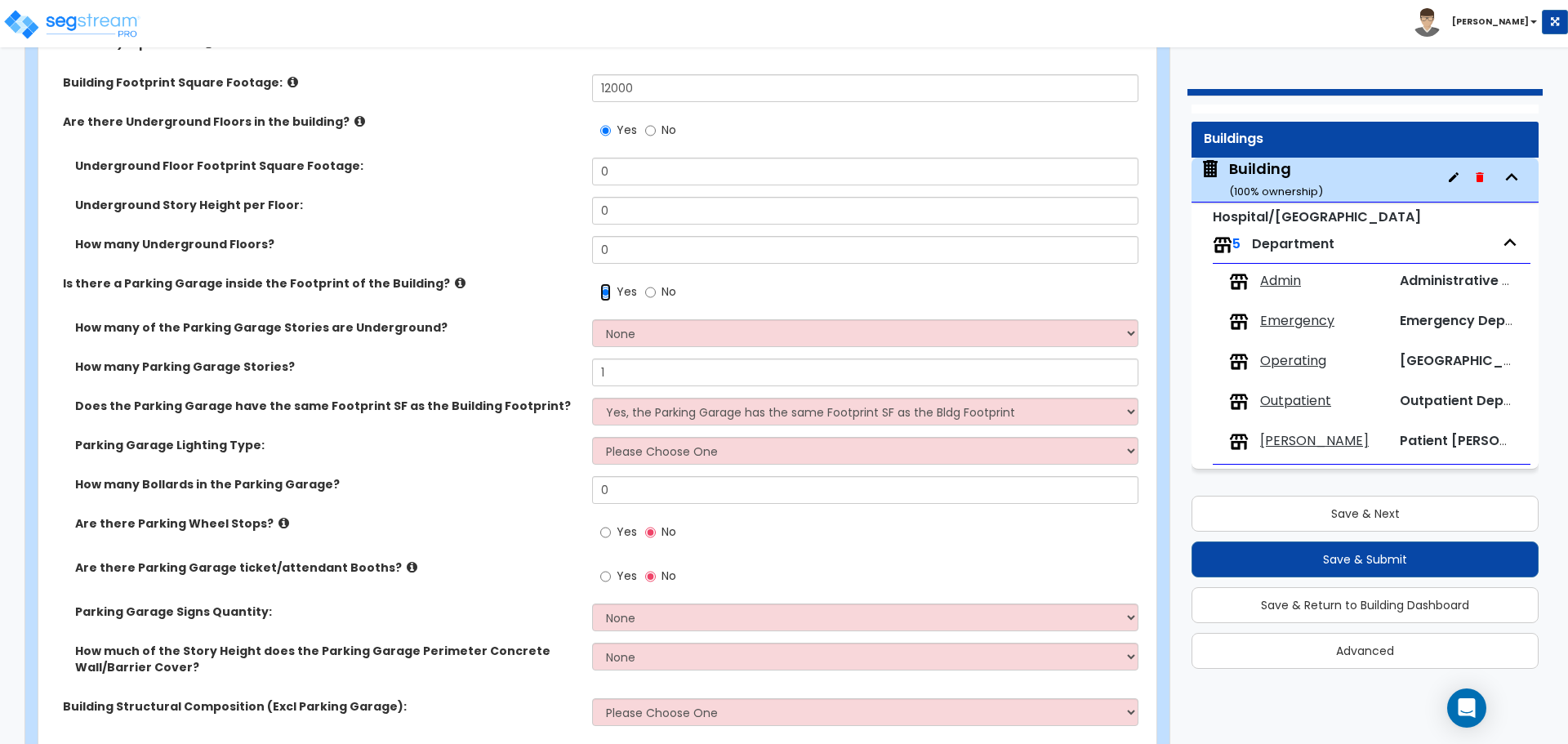
scroll to position [1088, 0]
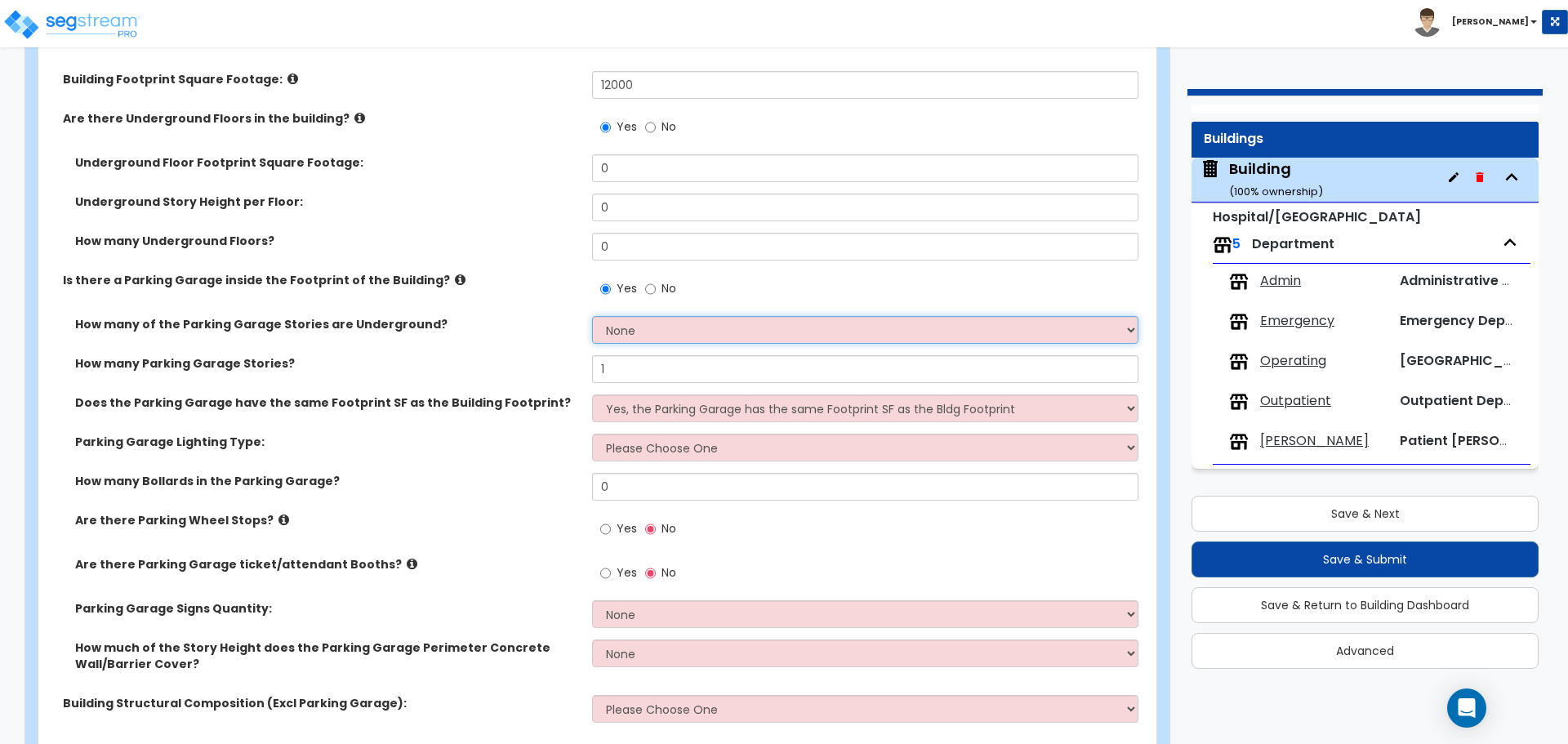
click at [653, 336] on select "None 1 2 3 4 5" at bounding box center [865, 329] width 546 height 28
select select "1"
click at [592, 316] on select "None 1 2 3 4 5" at bounding box center [865, 329] width 546 height 28
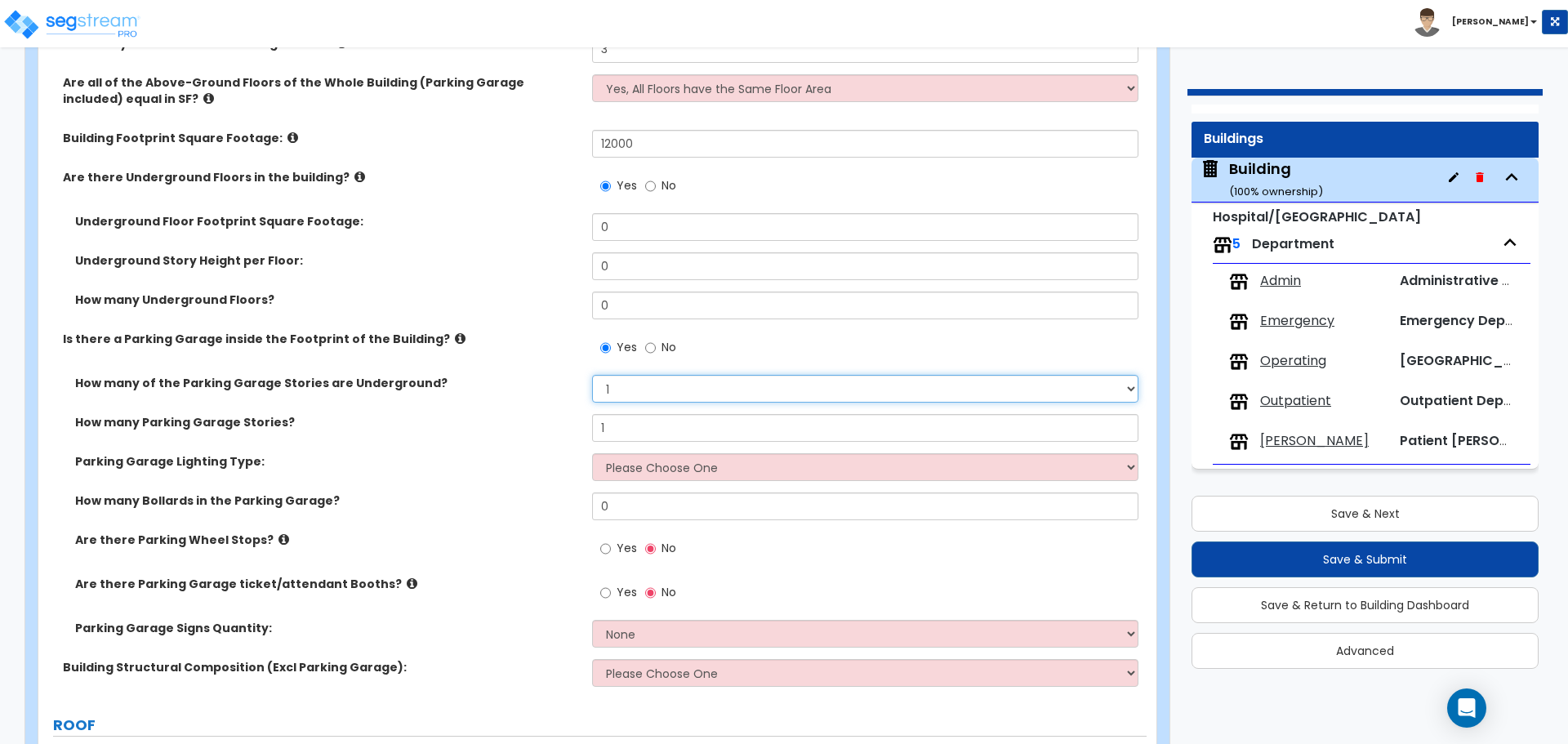
scroll to position [1021, 0]
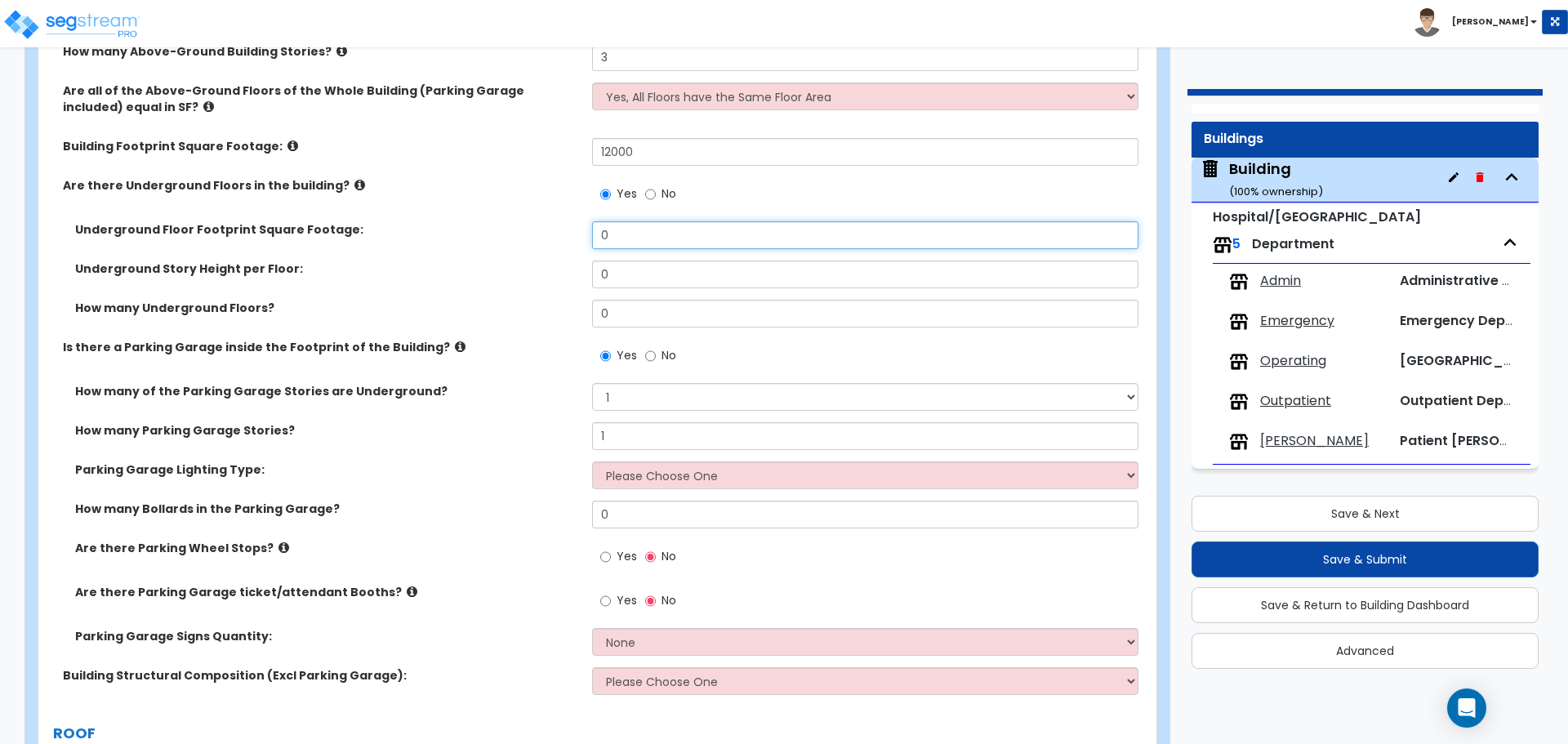
drag, startPoint x: 632, startPoint y: 237, endPoint x: 572, endPoint y: 221, distance: 62.1
click at [573, 222] on div "Underground Floor Footprint Square Footage: 0" at bounding box center [592, 241] width 1109 height 39
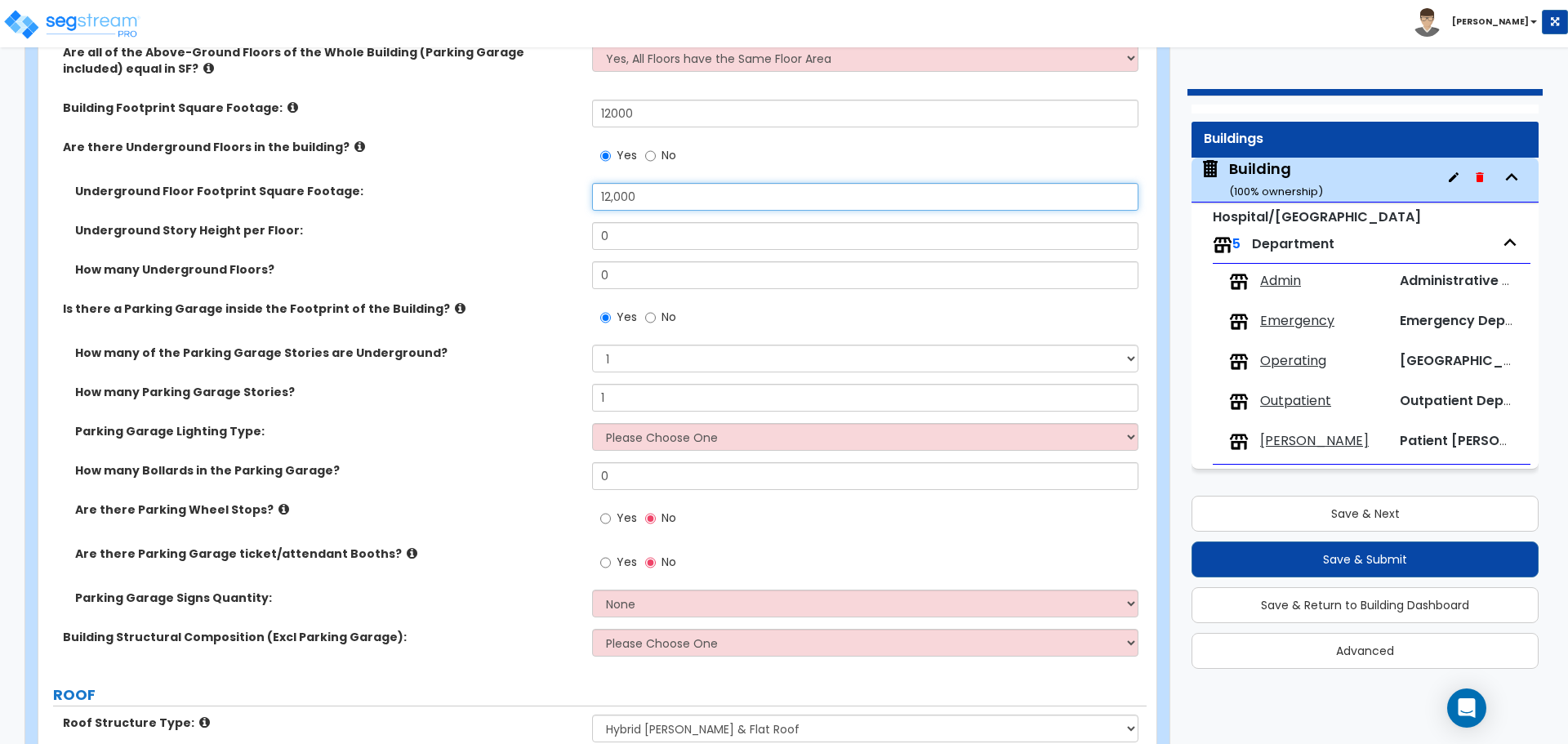
scroll to position [1062, 0]
type input "12,000"
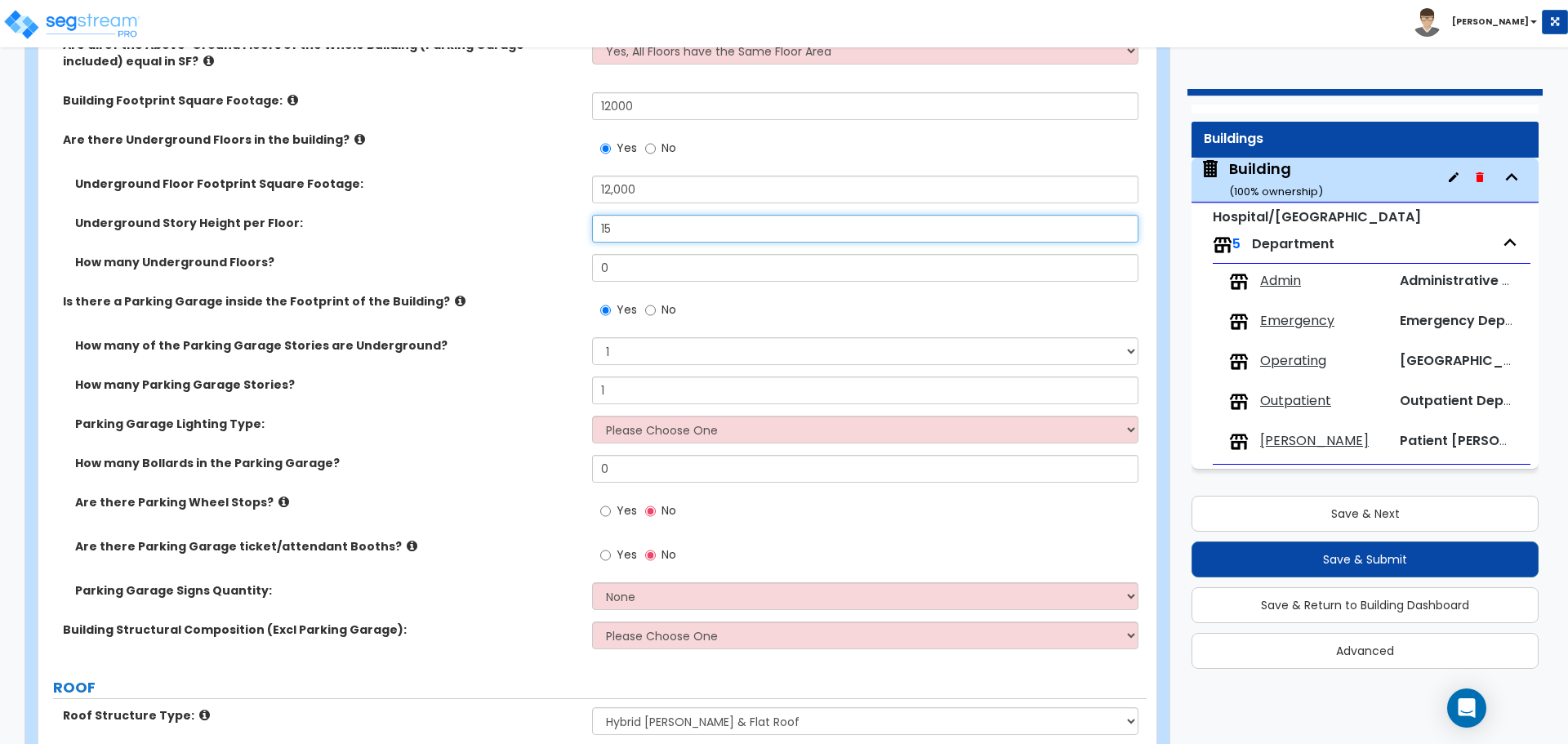
scroll to position [1070, 0]
type input "15"
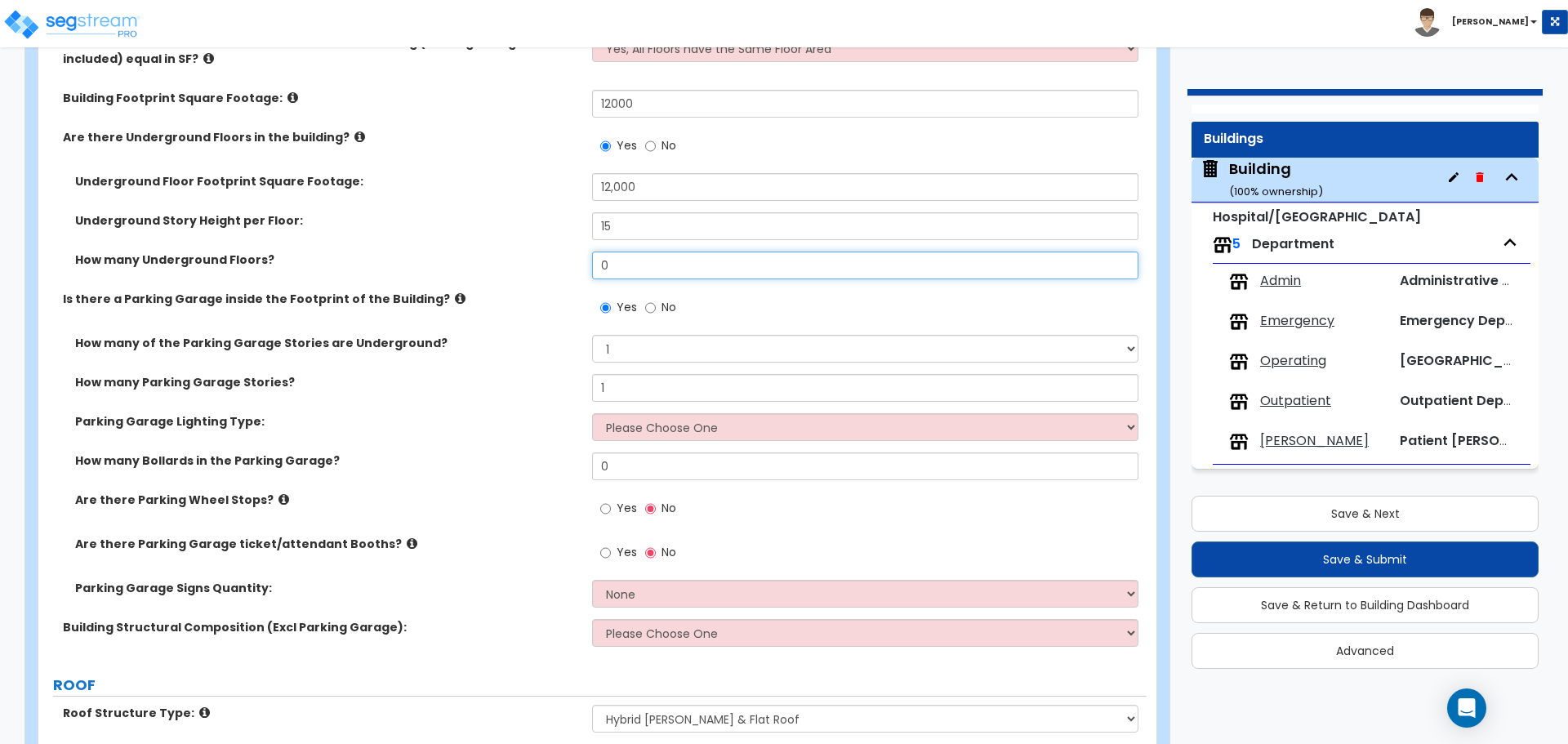
drag, startPoint x: 626, startPoint y: 273, endPoint x: 586, endPoint y: 269, distance: 40.2
click at [568, 269] on div "How many Underground Floors? 0" at bounding box center [592, 271] width 1109 height 39
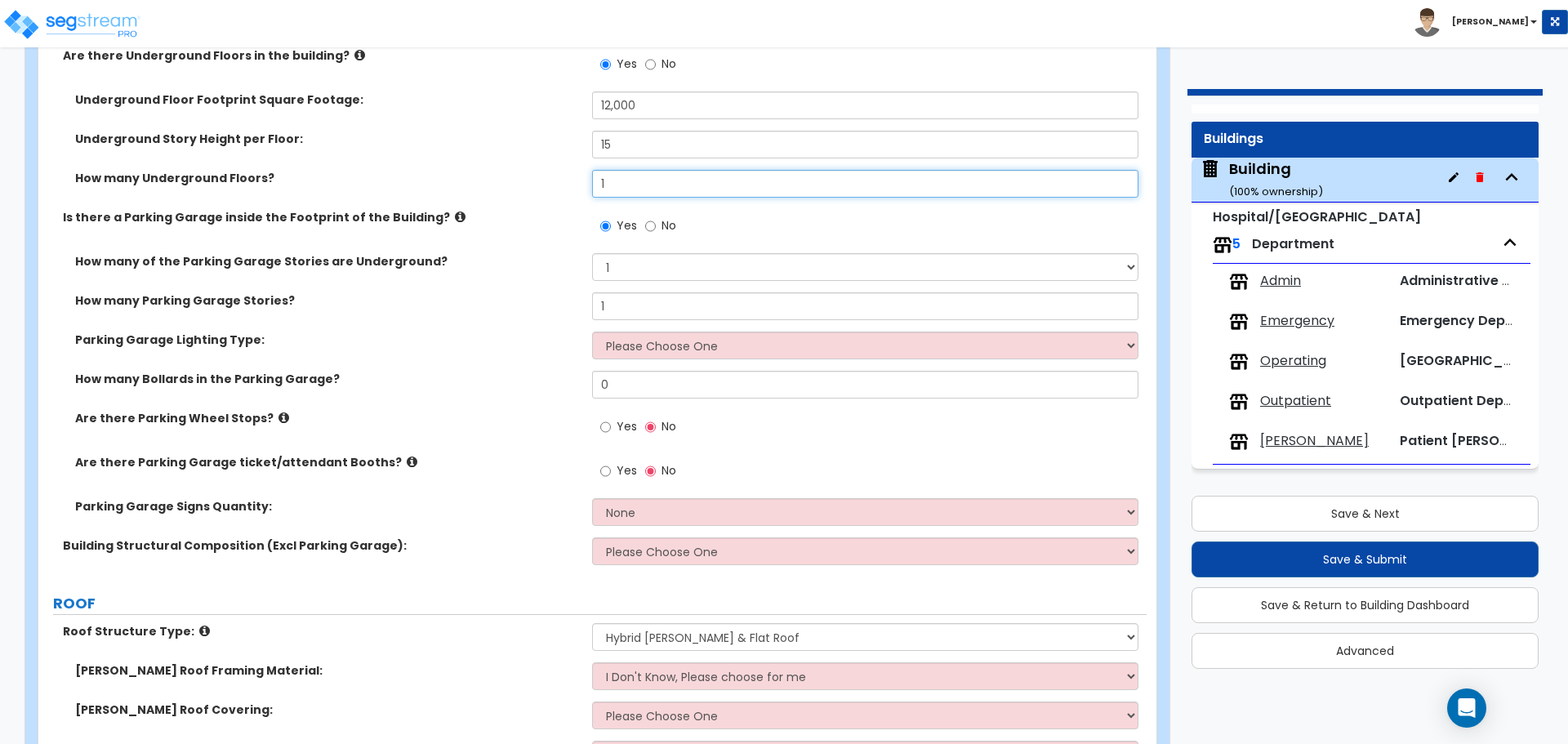
scroll to position [1153, 0]
type input "1"
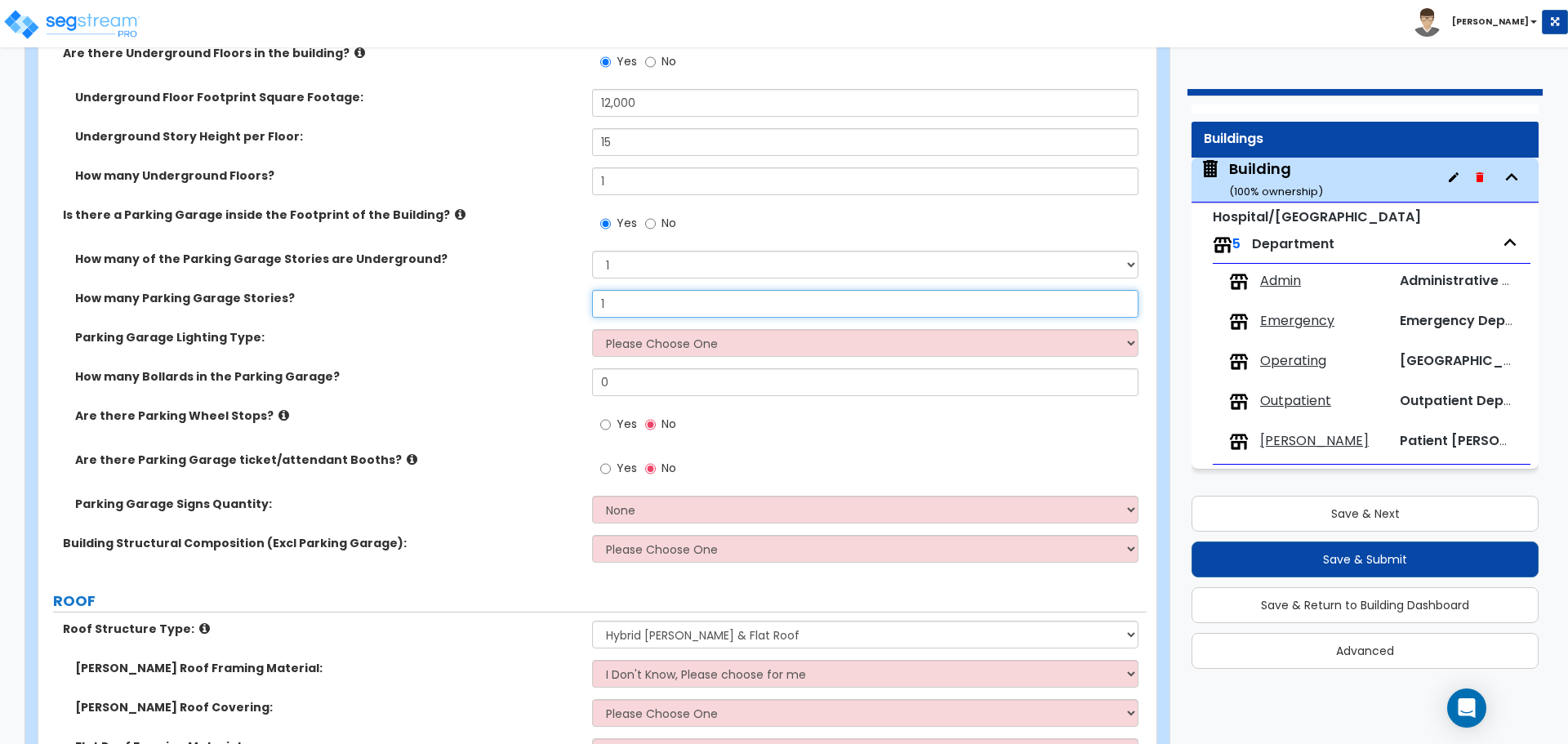
click at [617, 297] on input "1" at bounding box center [865, 303] width 546 height 28
click at [505, 296] on label "How many Parking Garage Stories?" at bounding box center [327, 298] width 505 height 16
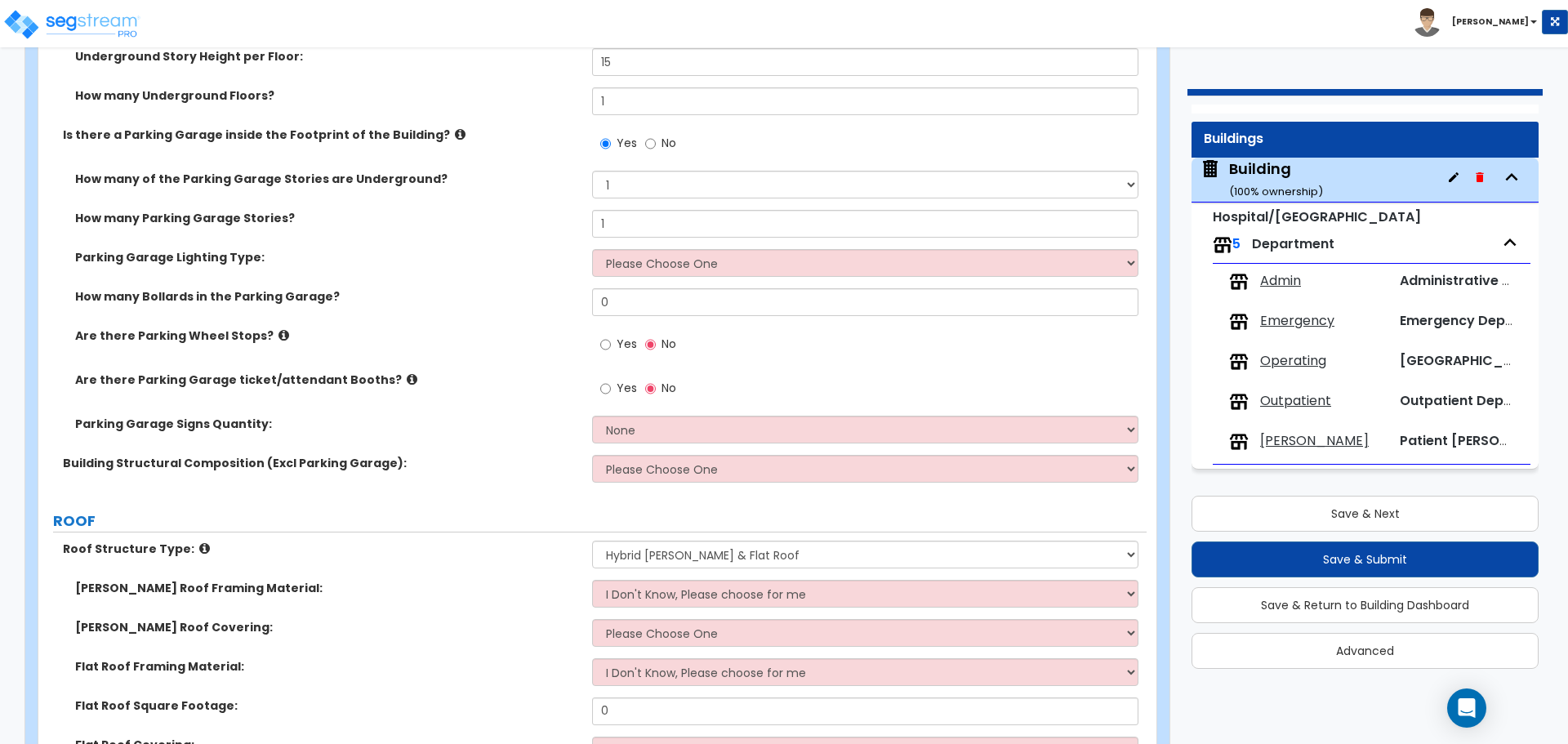
scroll to position [1236, 0]
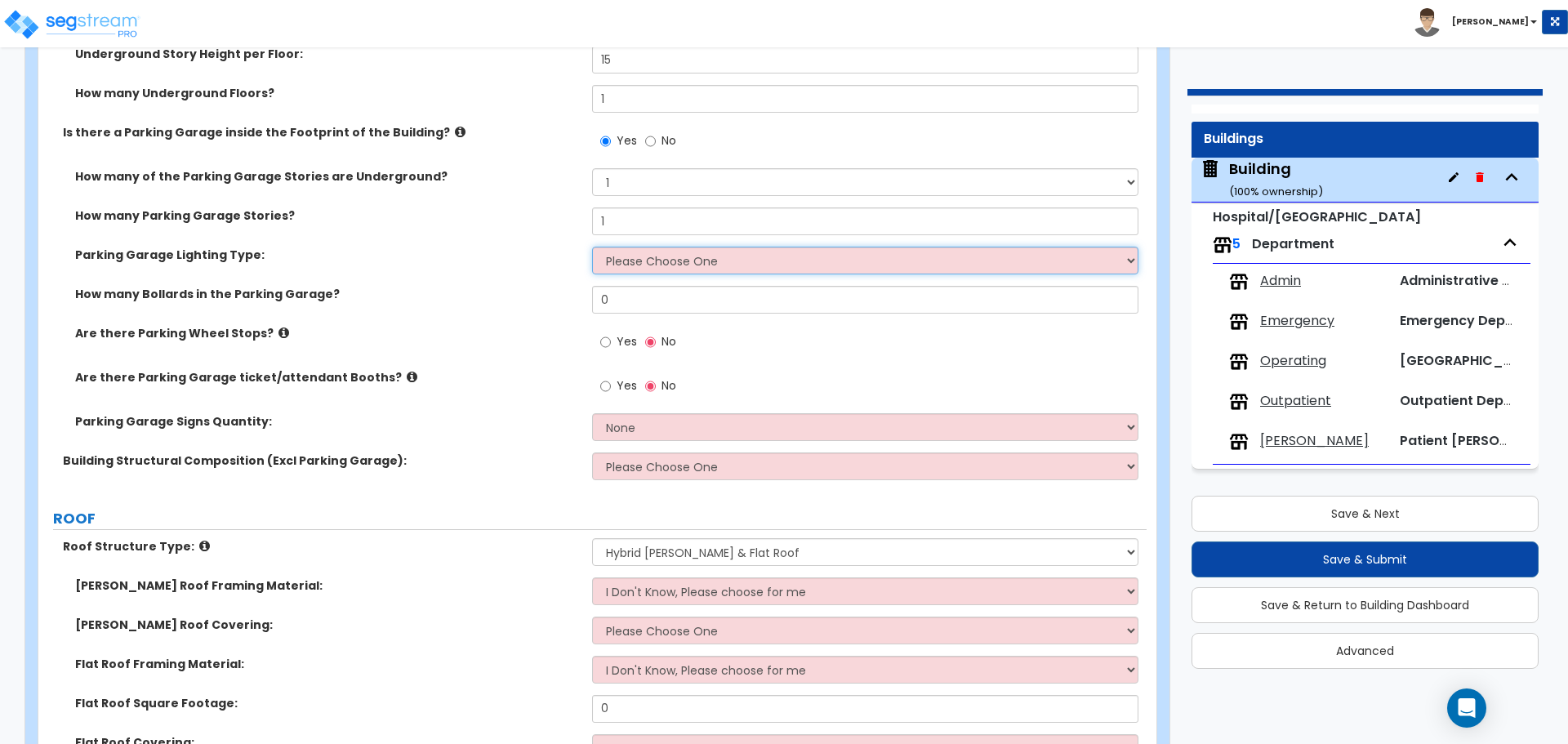
click at [673, 267] on select "Please Choose One Bay Lighting Strip Lighting" at bounding box center [865, 260] width 546 height 28
select select "2"
click at [592, 247] on select "Please Choose One Bay Lighting Strip Lighting" at bounding box center [865, 260] width 546 height 28
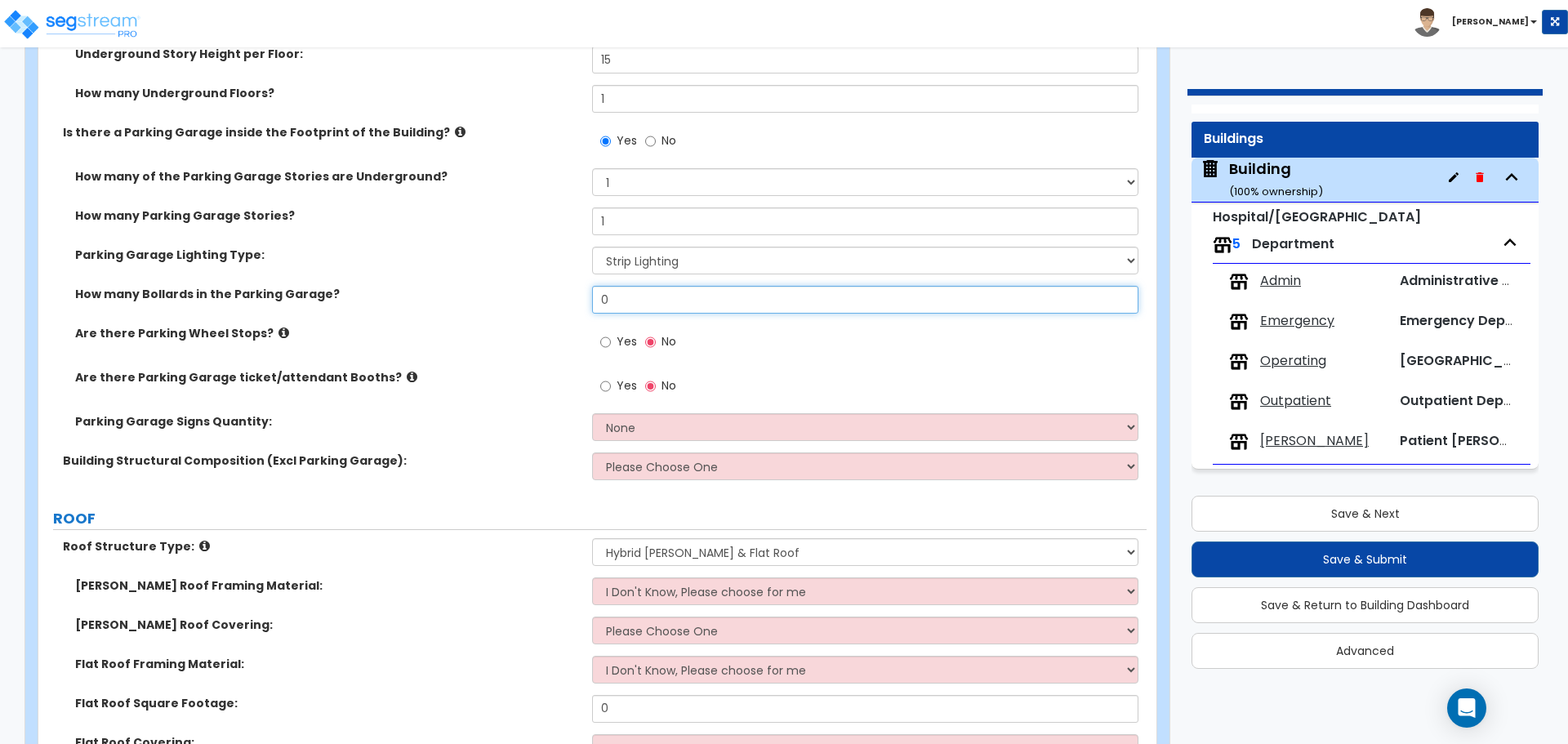
drag, startPoint x: 626, startPoint y: 306, endPoint x: 543, endPoint y: 292, distance: 84.2
click at [543, 292] on div "How many Bollards in the Parking Garage? 0" at bounding box center [592, 305] width 1109 height 39
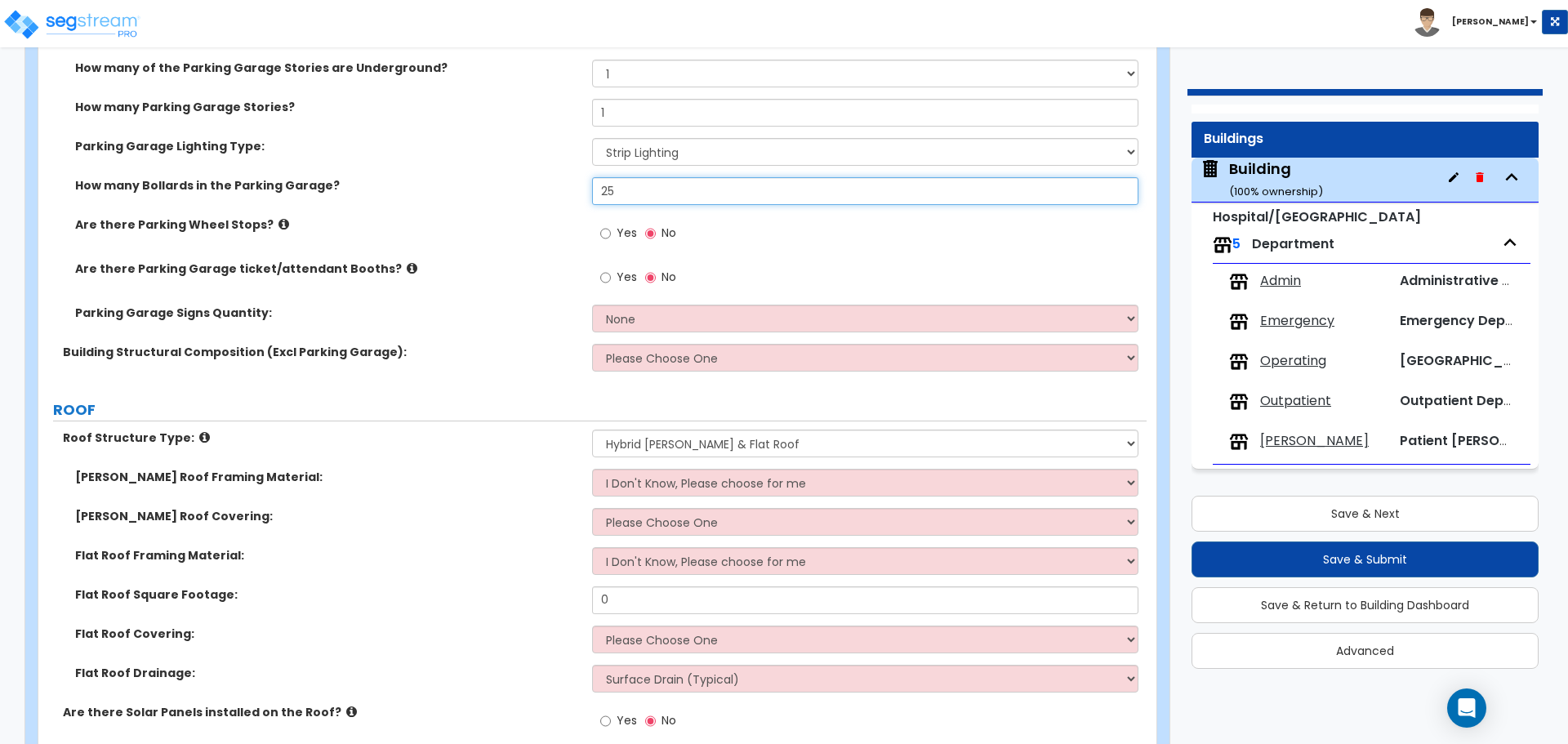
scroll to position [1347, 0]
type input "2"
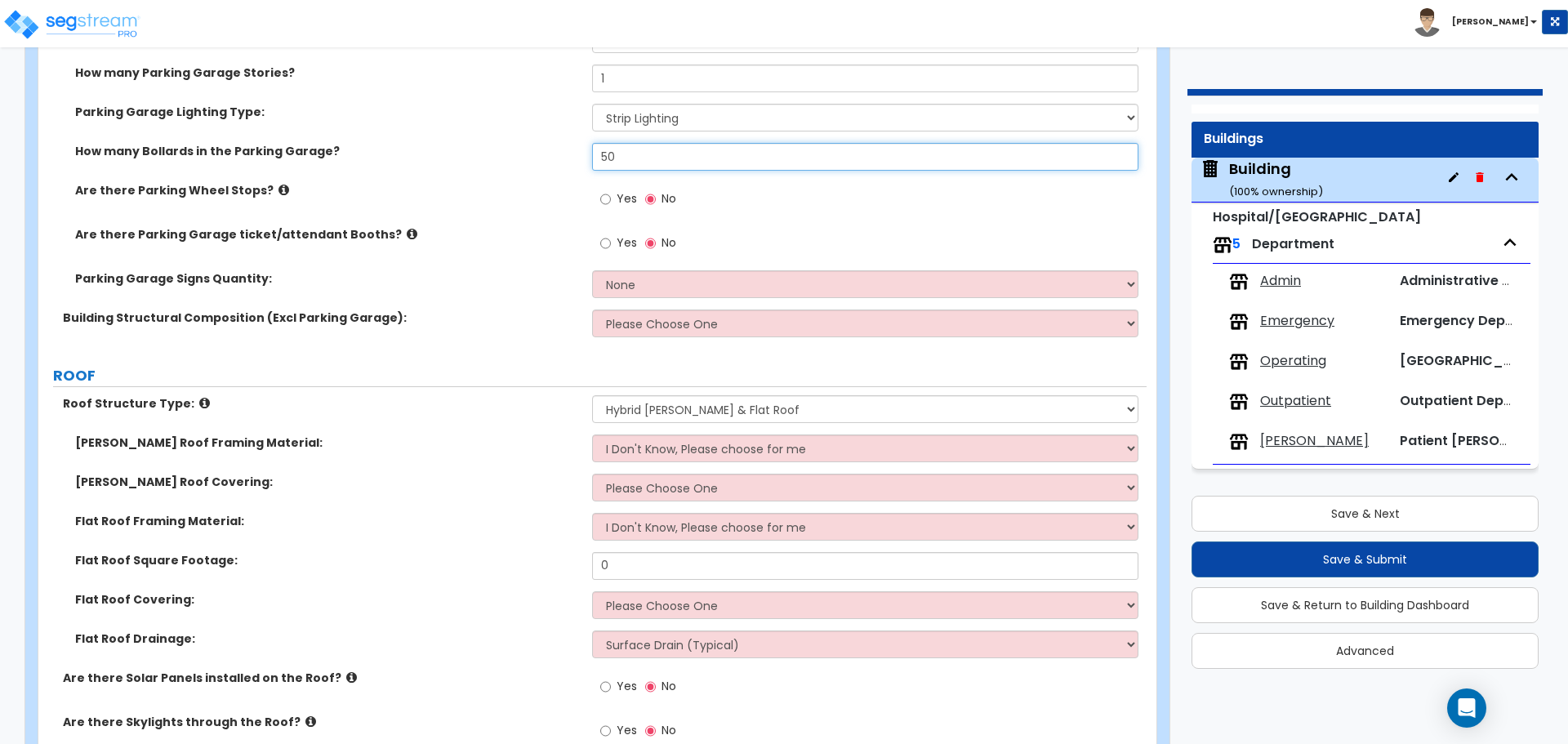
scroll to position [1380, 0]
type input "50"
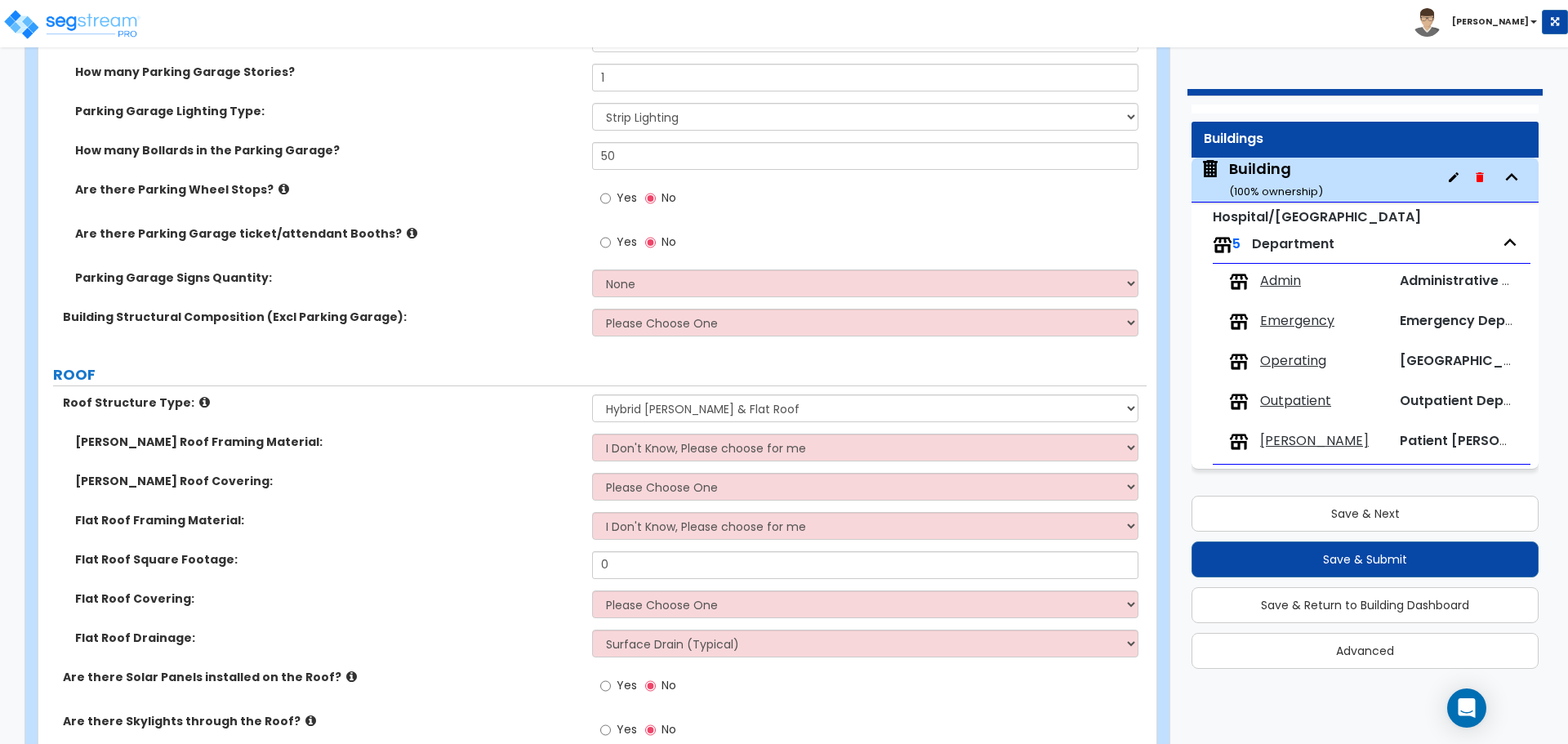
click at [278, 185] on icon at bounding box center [284, 189] width 11 height 12
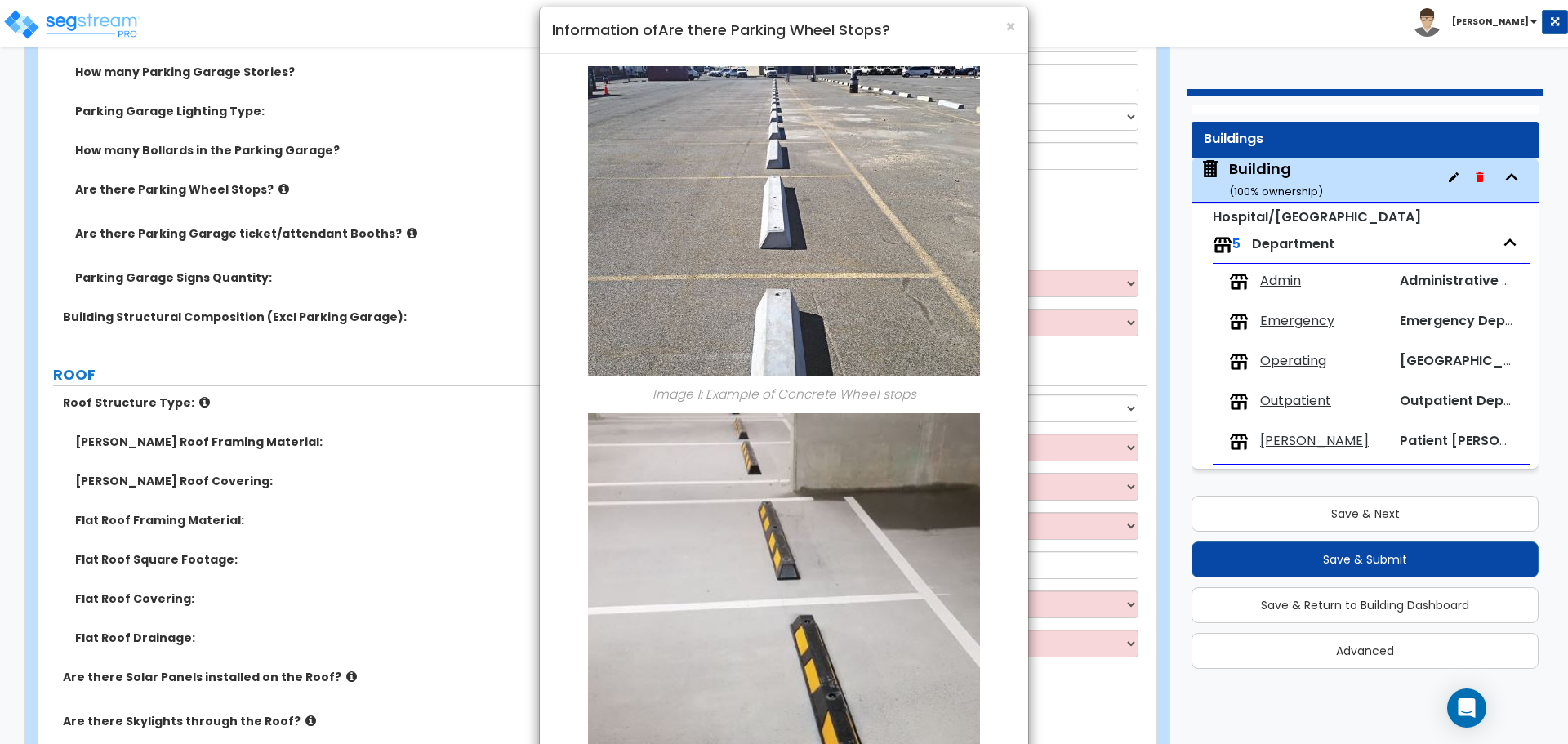
scroll to position [0, 0]
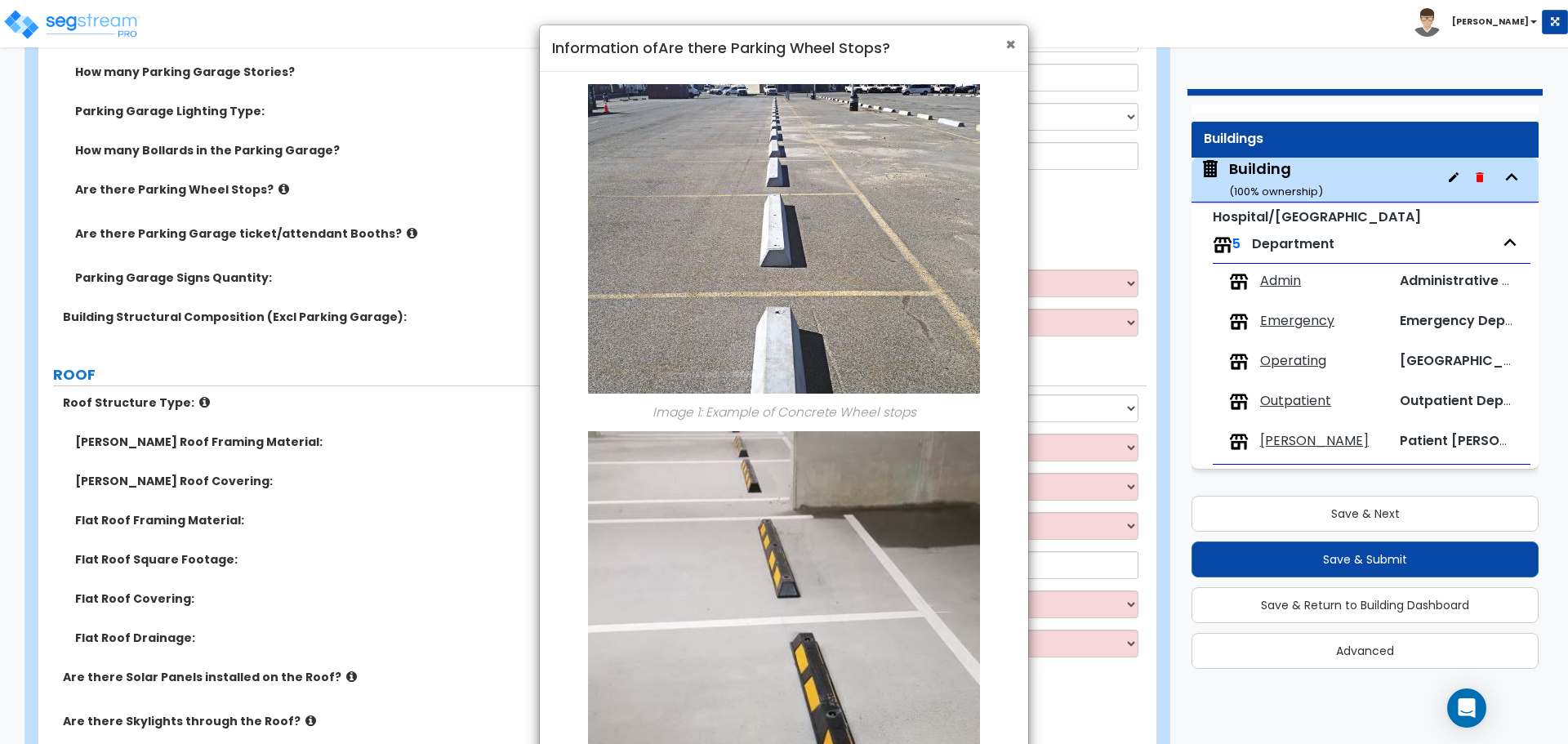
click at [1011, 45] on span "×" at bounding box center [1011, 45] width 11 height 24
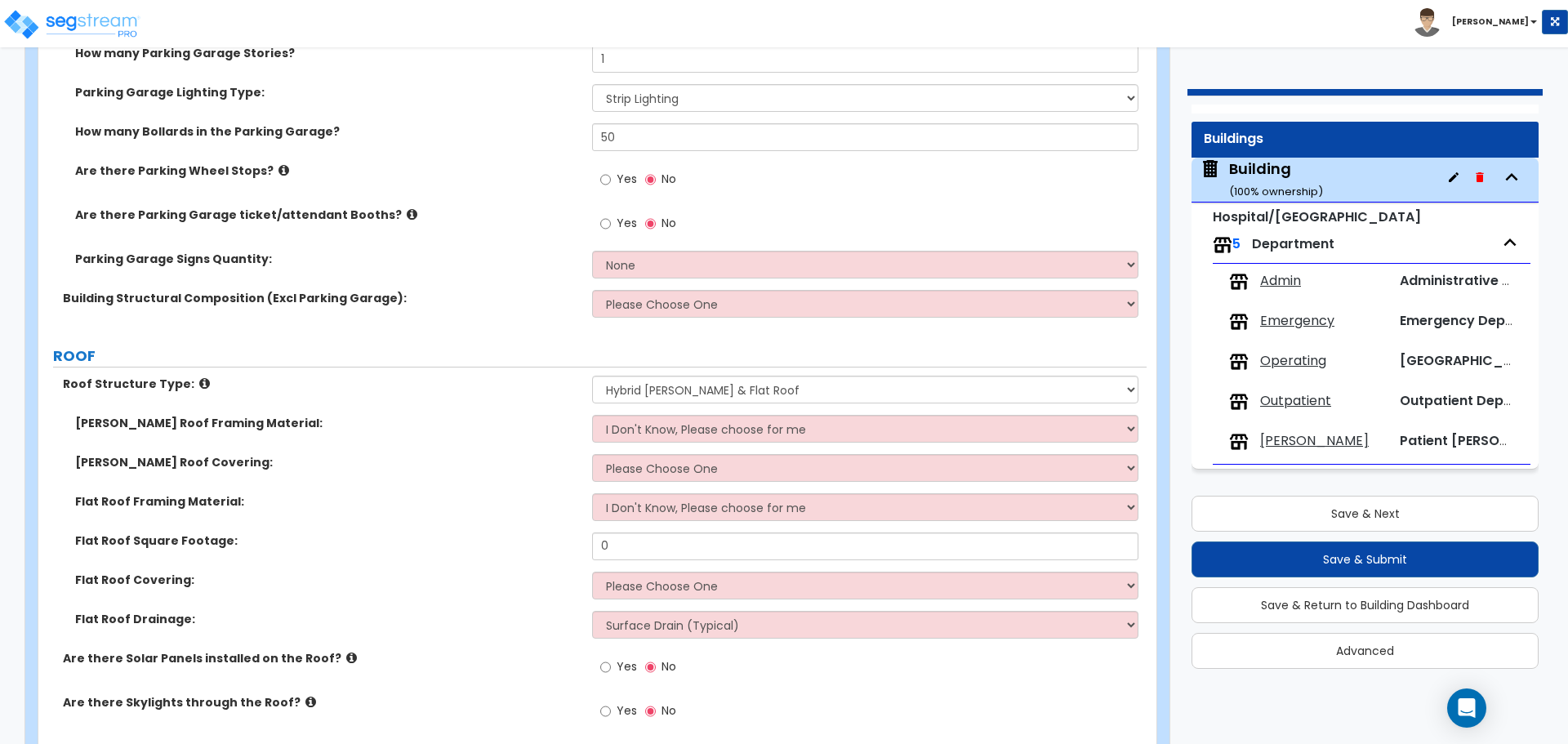
scroll to position [1403, 0]
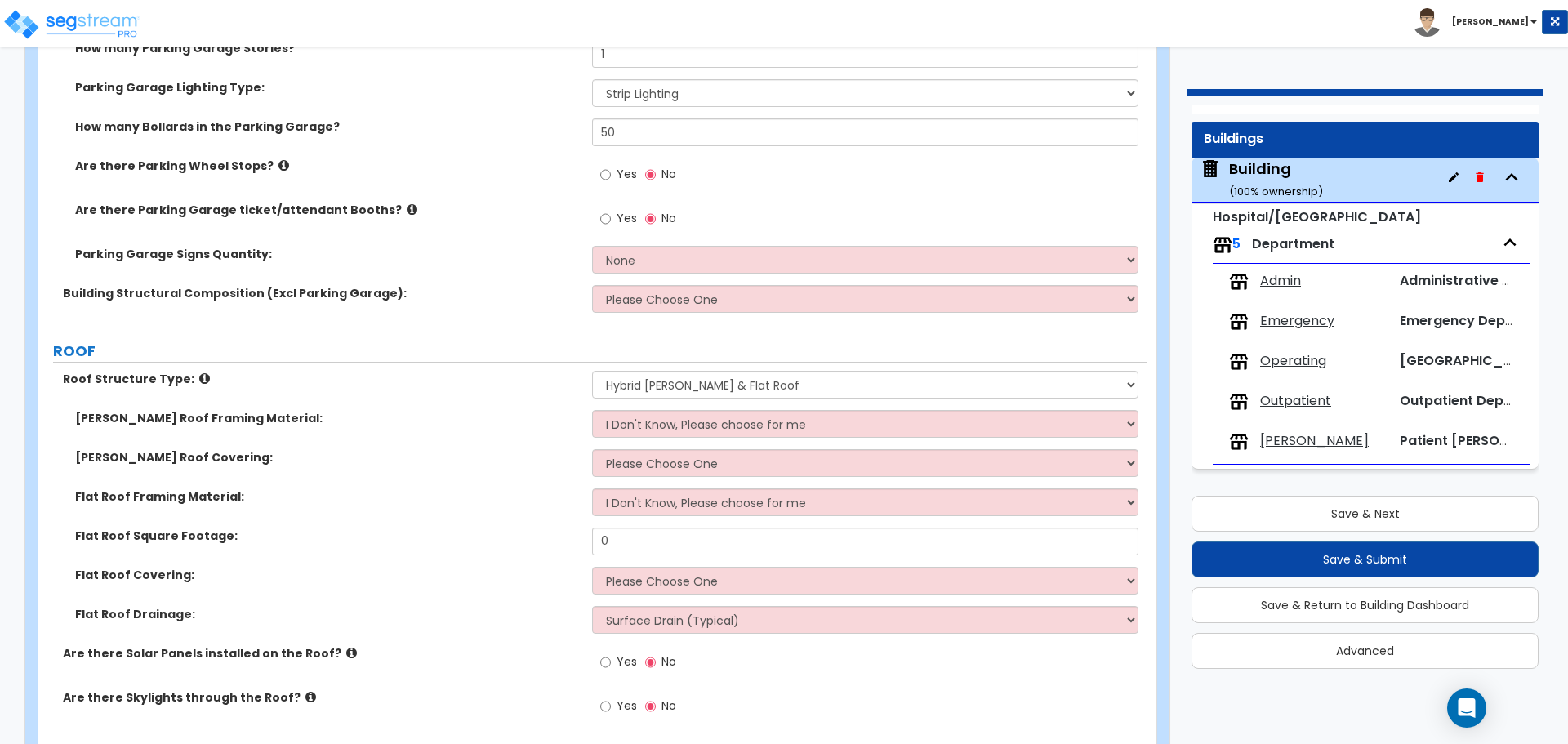
click at [613, 177] on label "Yes" at bounding box center [618, 176] width 37 height 28
click at [611, 177] on input "Yes" at bounding box center [606, 175] width 11 height 18
radio input "true"
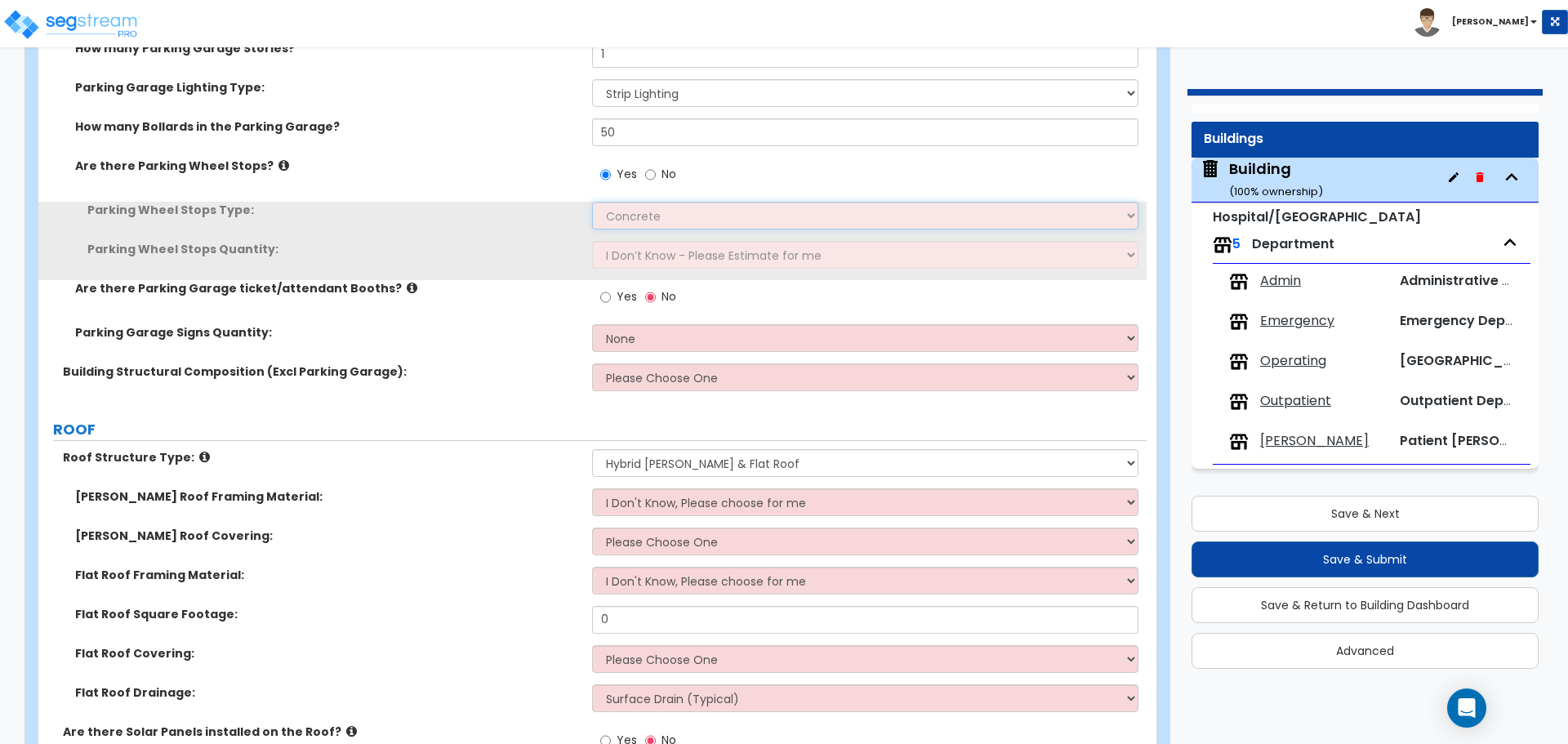
click at [631, 202] on select "Concrete Rubber/Plastic" at bounding box center [865, 215] width 546 height 28
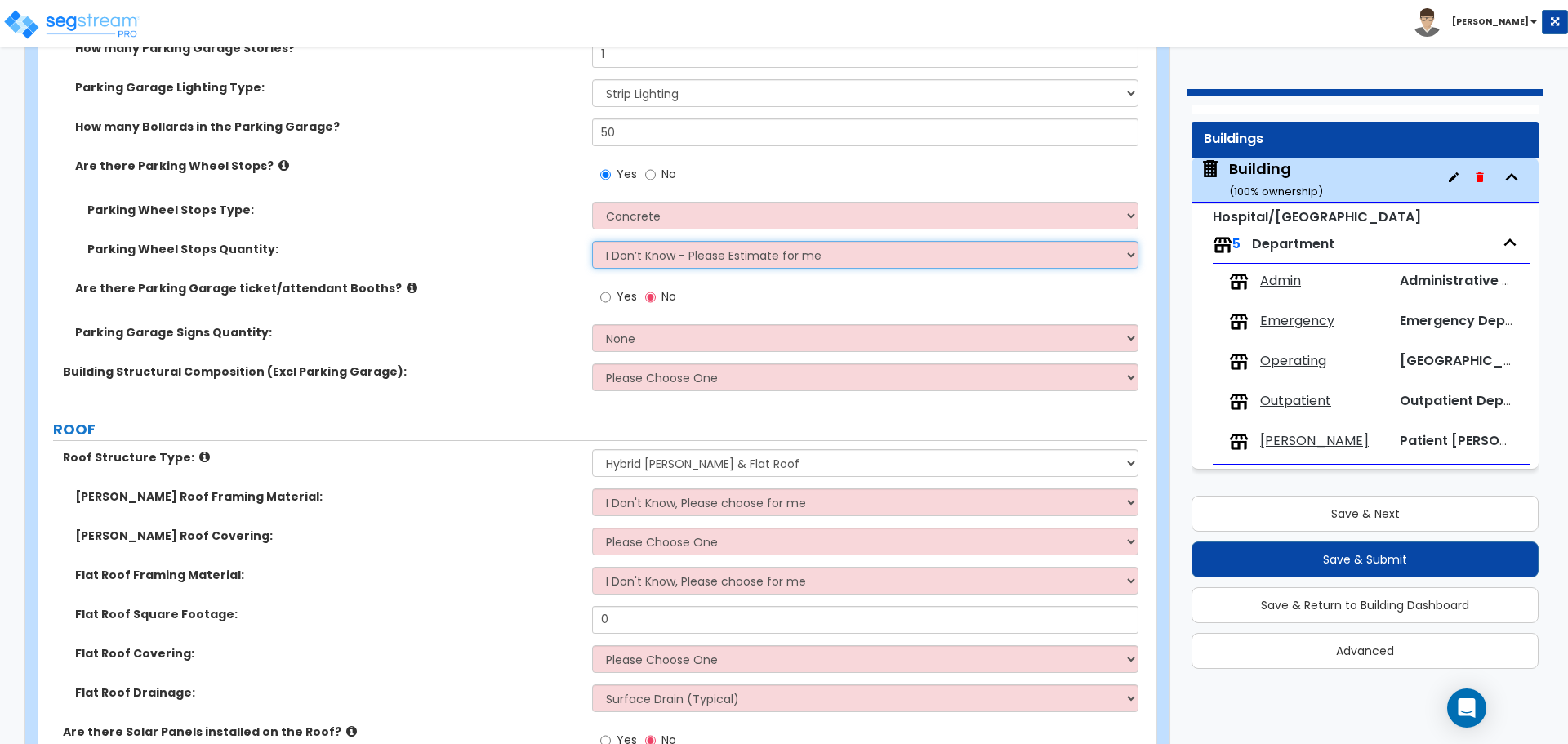
click at [657, 242] on select "I Don’t Know - Please Estimate for me I Want to Enter the Number of Wheel Stops" at bounding box center [865, 254] width 546 height 28
select select "1"
click at [592, 241] on select "I Don’t Know - Please Estimate for me I Want to Enter the Number of Wheel Stops" at bounding box center [865, 254] width 546 height 28
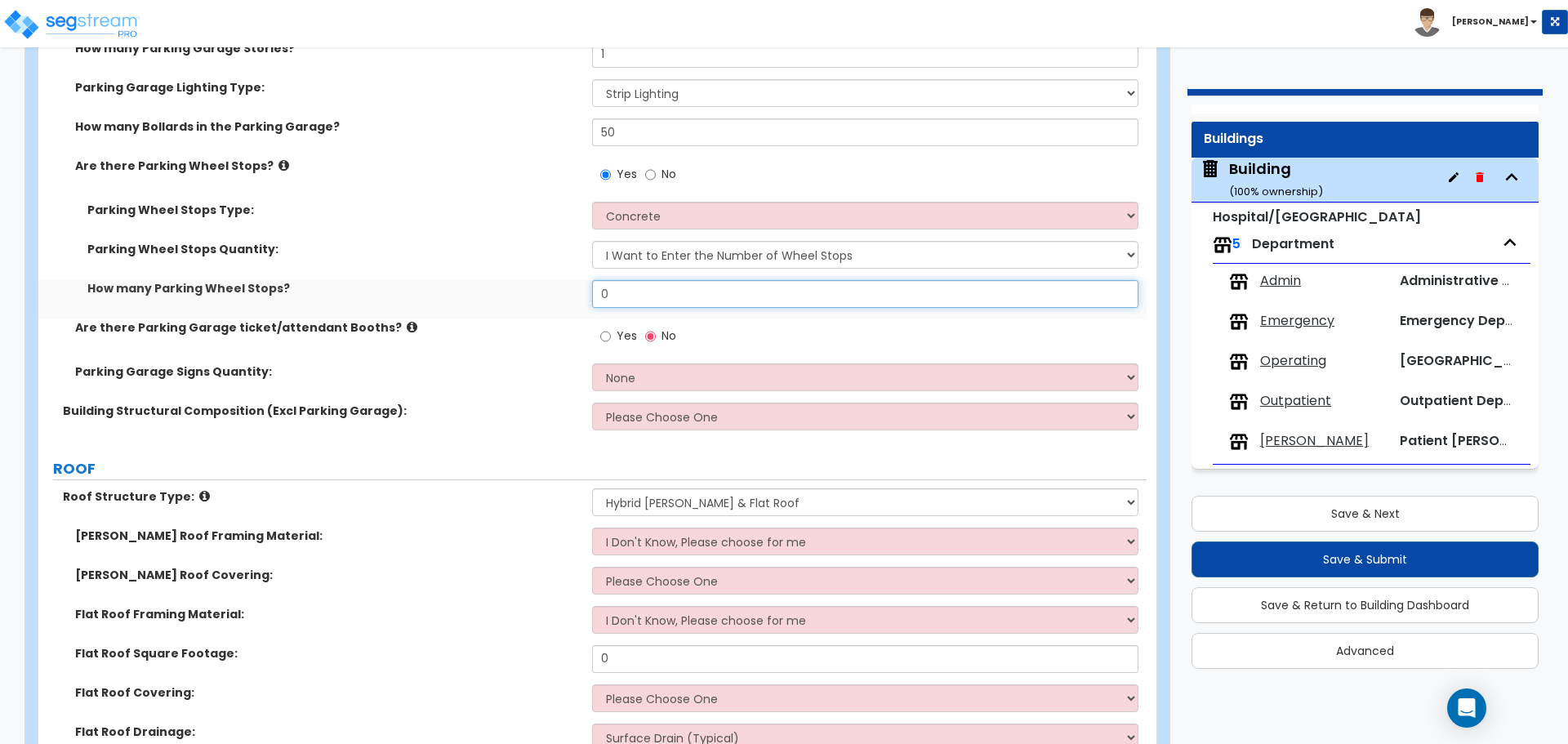
drag, startPoint x: 633, startPoint y: 293, endPoint x: 567, endPoint y: 293, distance: 66.0
click at [570, 293] on div "How many Parking Wheel Stops? 0" at bounding box center [592, 300] width 1109 height 39
type input "50"
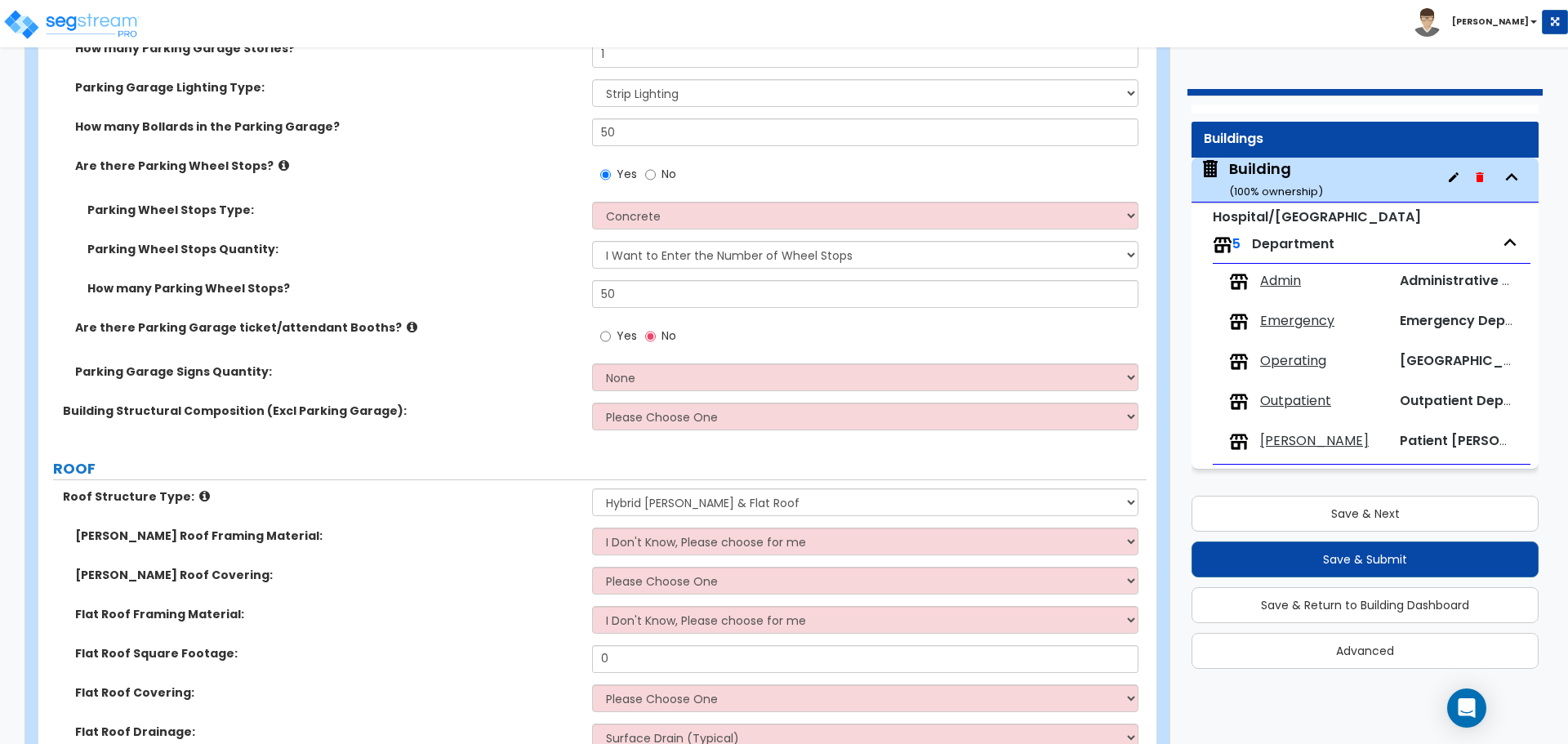
click at [615, 335] on label "Yes" at bounding box center [618, 338] width 37 height 28
click at [611, 335] on input "Yes" at bounding box center [606, 336] width 11 height 18
radio input "true"
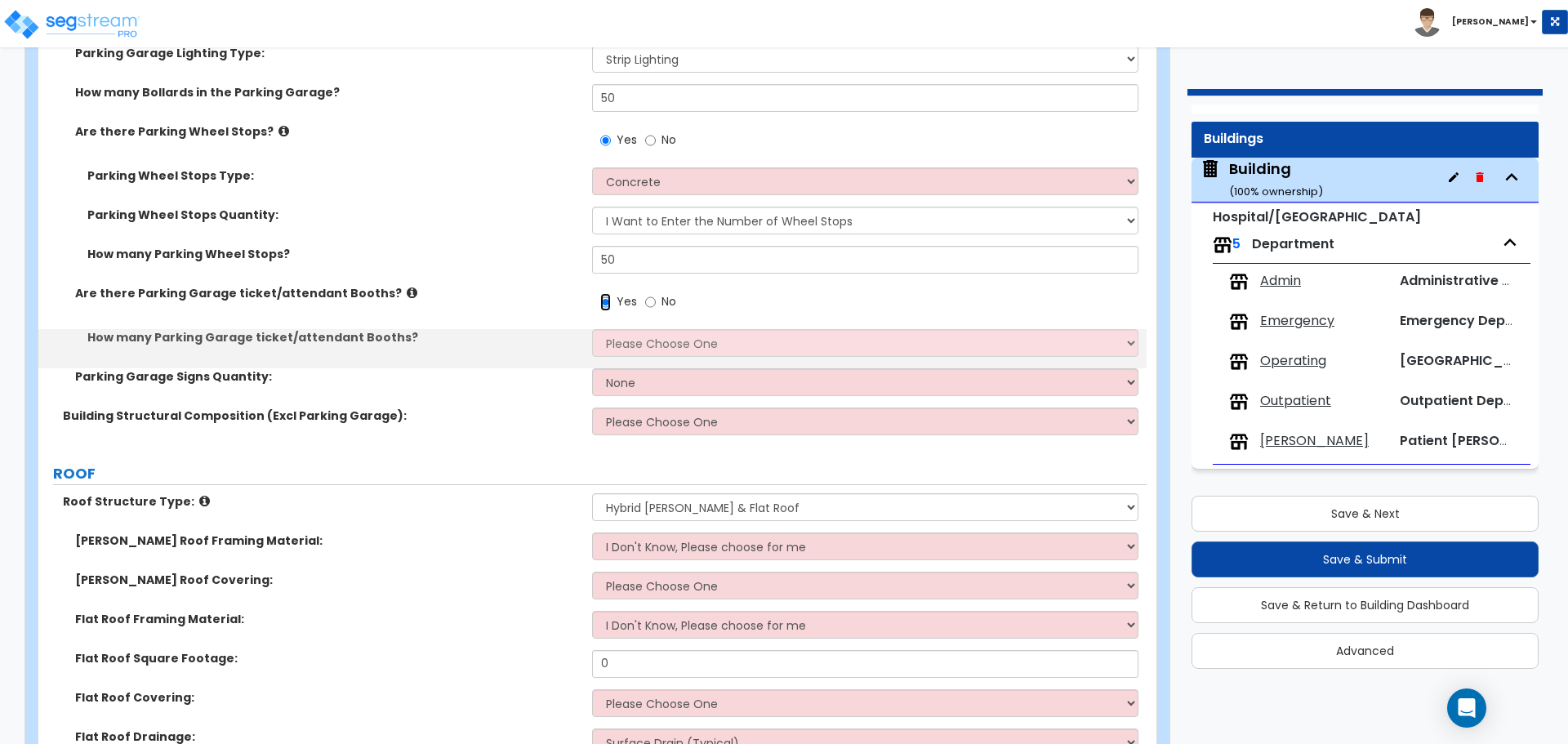
scroll to position [1439, 0]
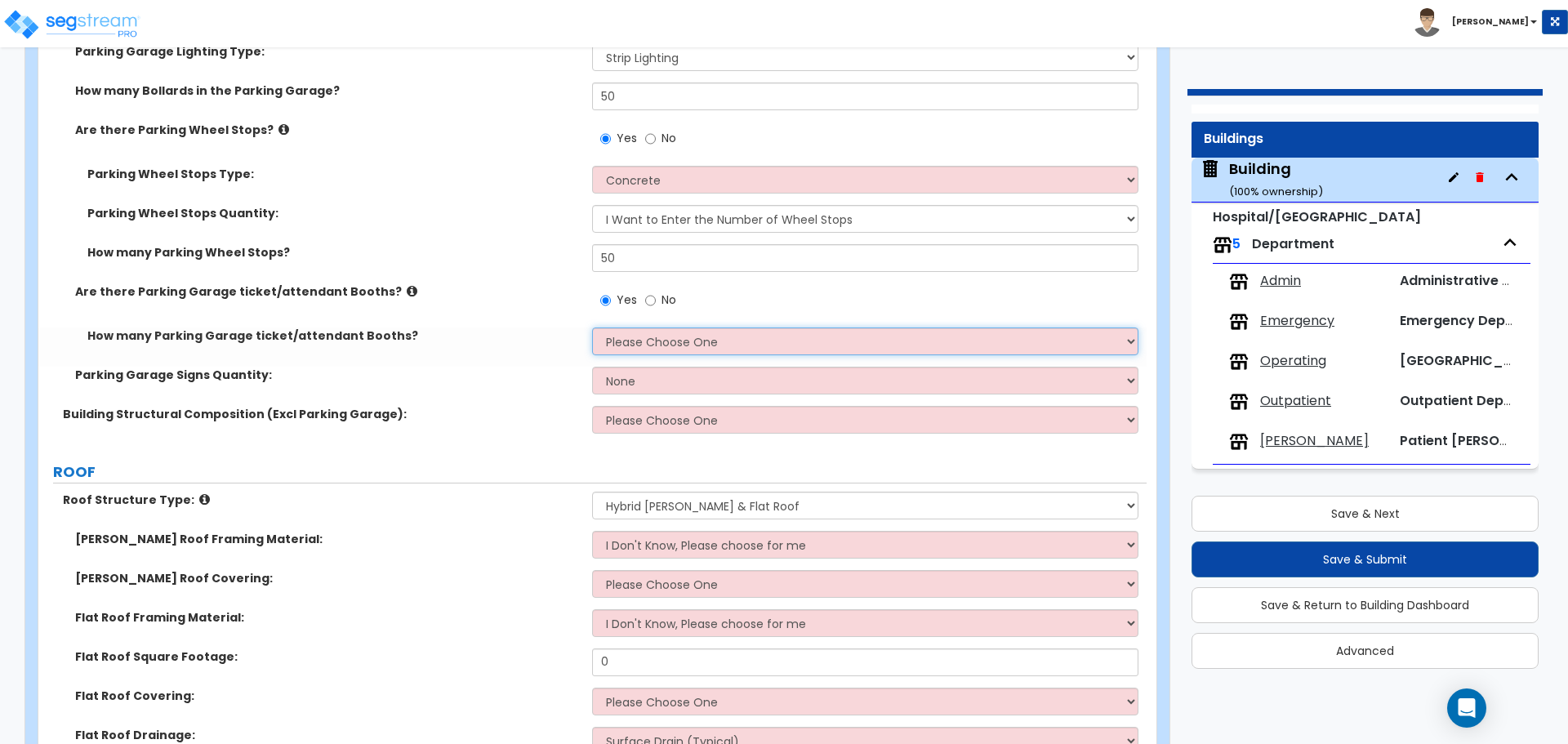
click at [638, 337] on select "Please Choose One 1 2 3 4 5" at bounding box center [865, 341] width 546 height 28
select select "2"
click at [592, 327] on select "Please Choose One 1 2 3 4 5" at bounding box center [865, 341] width 546 height 28
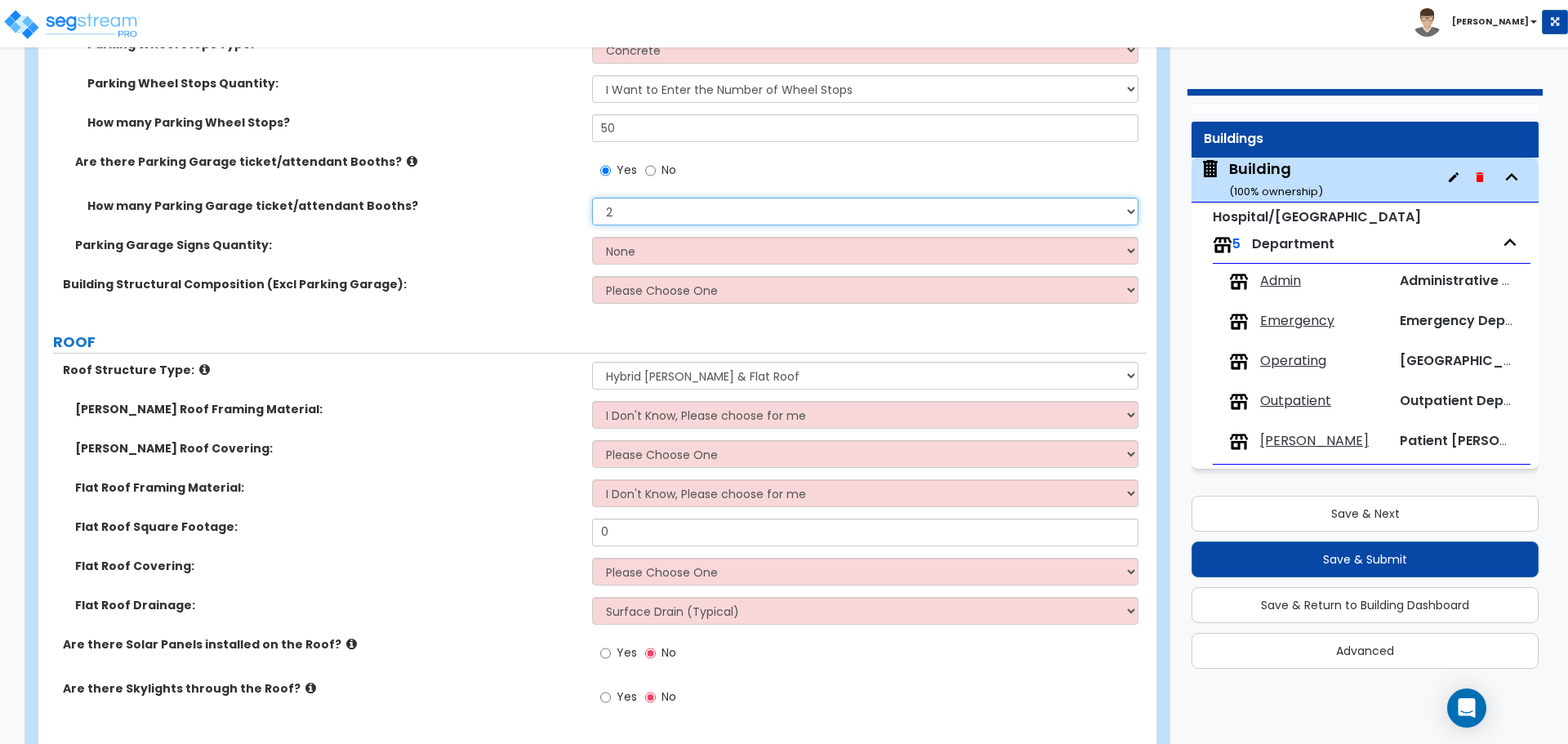
scroll to position [1572, 0]
click at [407, 157] on icon at bounding box center [412, 159] width 11 height 12
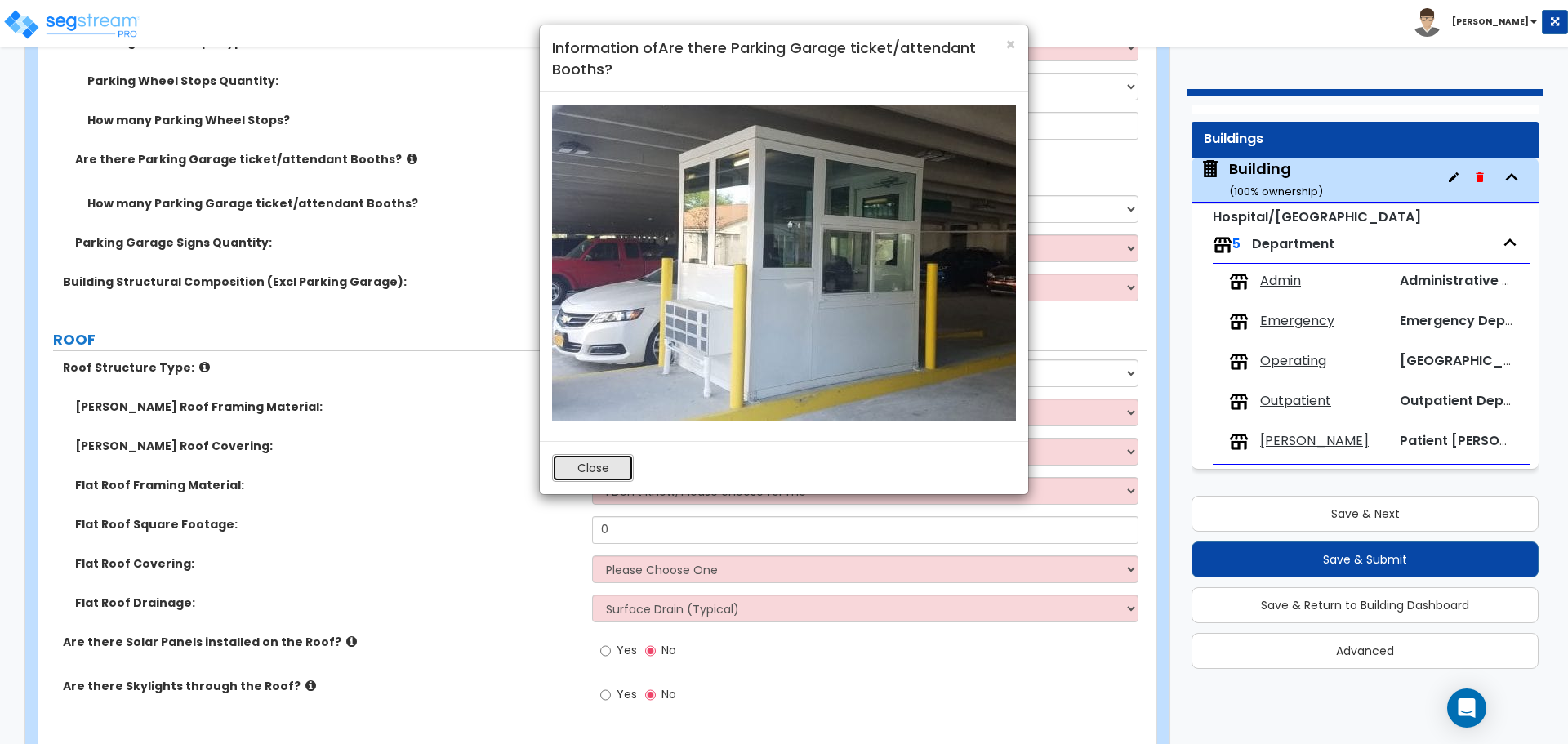
click at [617, 457] on button "Close" at bounding box center [593, 467] width 82 height 28
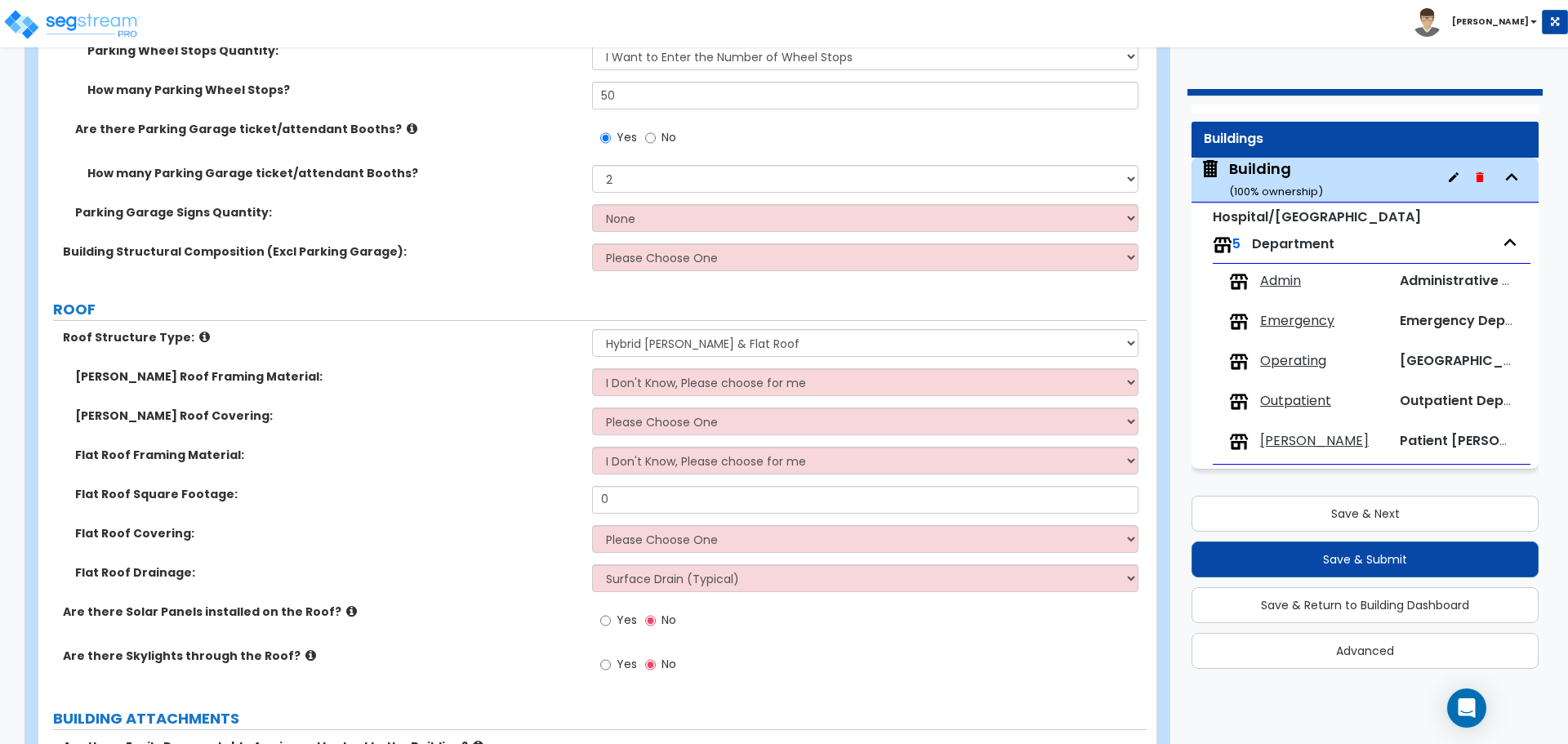
scroll to position [1604, 0]
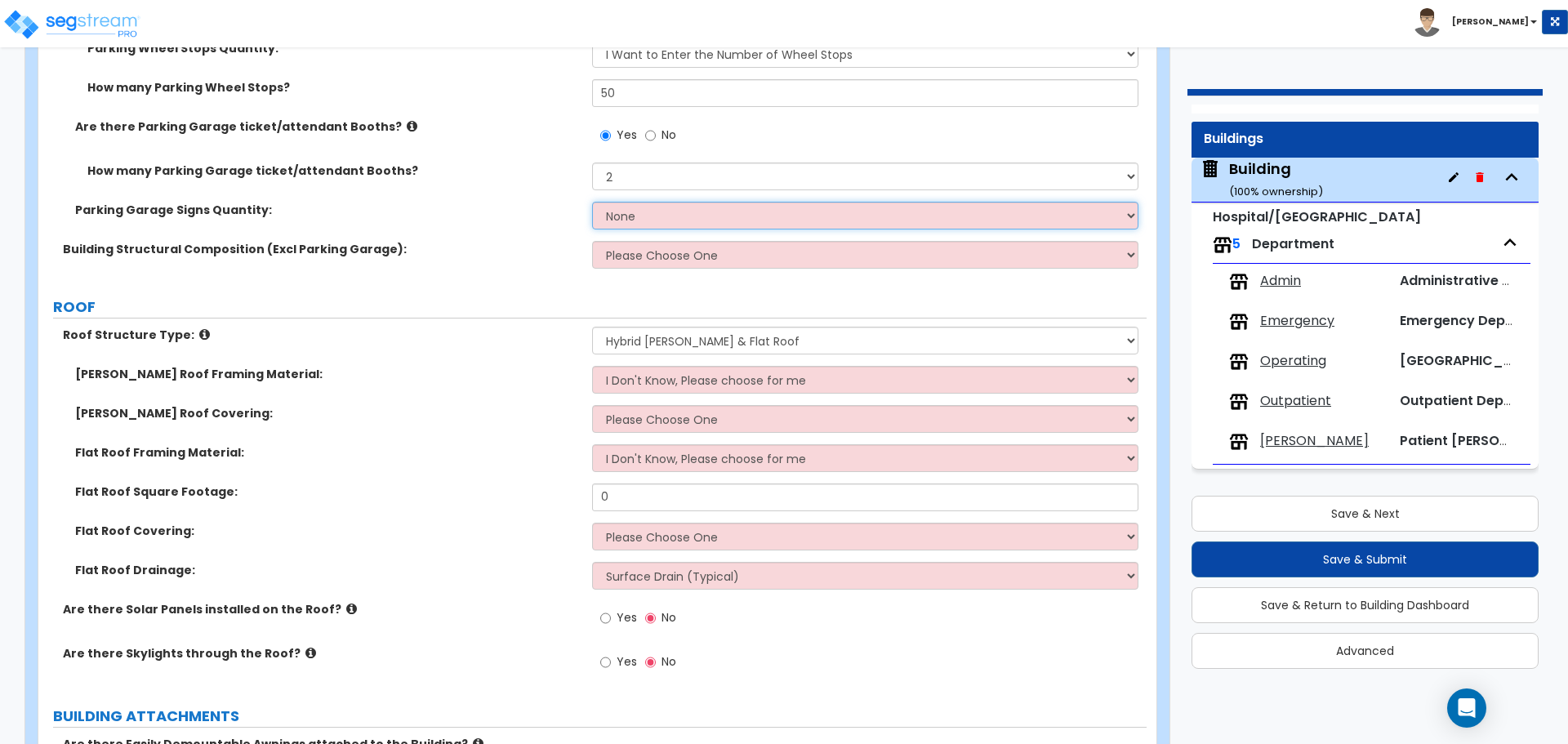
click at [655, 219] on select "None I want to Enter the Number of Parking Signs Please Estimate for Me" at bounding box center [865, 215] width 546 height 28
click at [592, 202] on select "None I want to Enter the Number of Parking Signs Please Estimate for Me" at bounding box center [865, 215] width 546 height 28
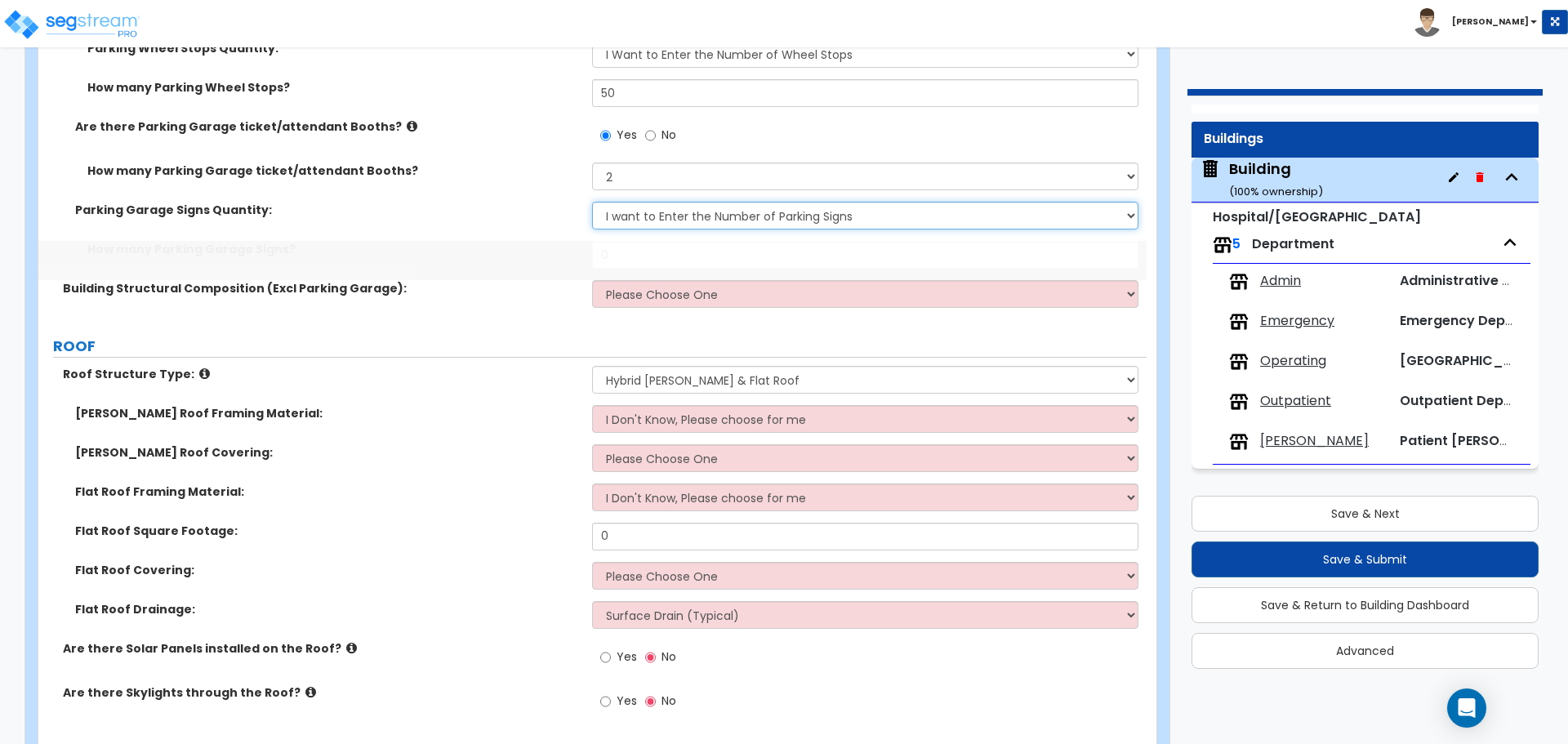
click at [660, 216] on select "None I want to Enter the Number of Parking Signs Please Estimate for Me" at bounding box center [865, 215] width 546 height 28
click at [592, 202] on select "None I want to Enter the Number of Parking Signs Please Estimate for Me" at bounding box center [865, 215] width 546 height 28
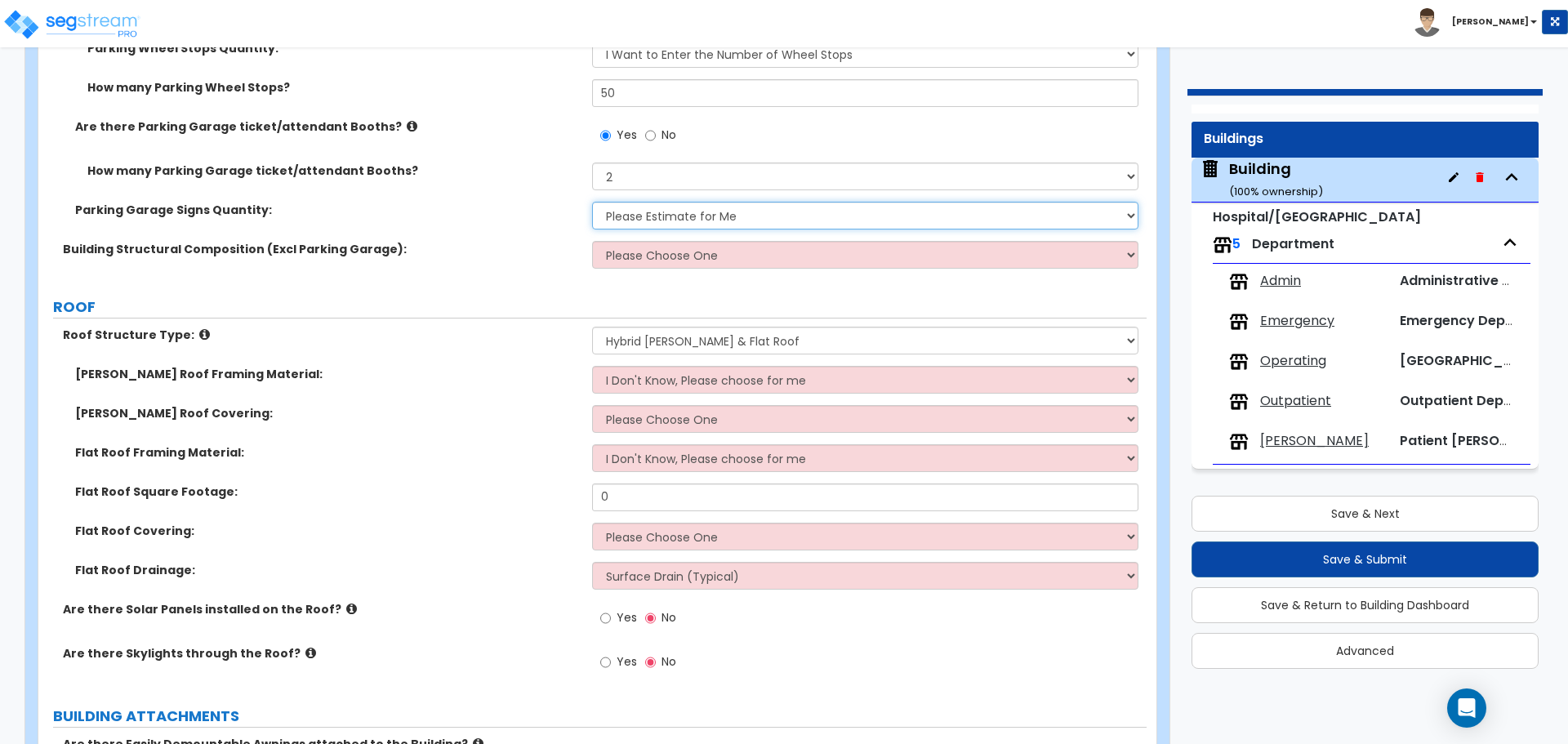
click at [664, 216] on select "None I want to Enter the Number of Parking Signs Please Estimate for Me" at bounding box center [865, 215] width 546 height 28
select select "1"
click at [592, 202] on select "None I want to Enter the Number of Parking Signs Please Estimate for Me" at bounding box center [865, 215] width 546 height 28
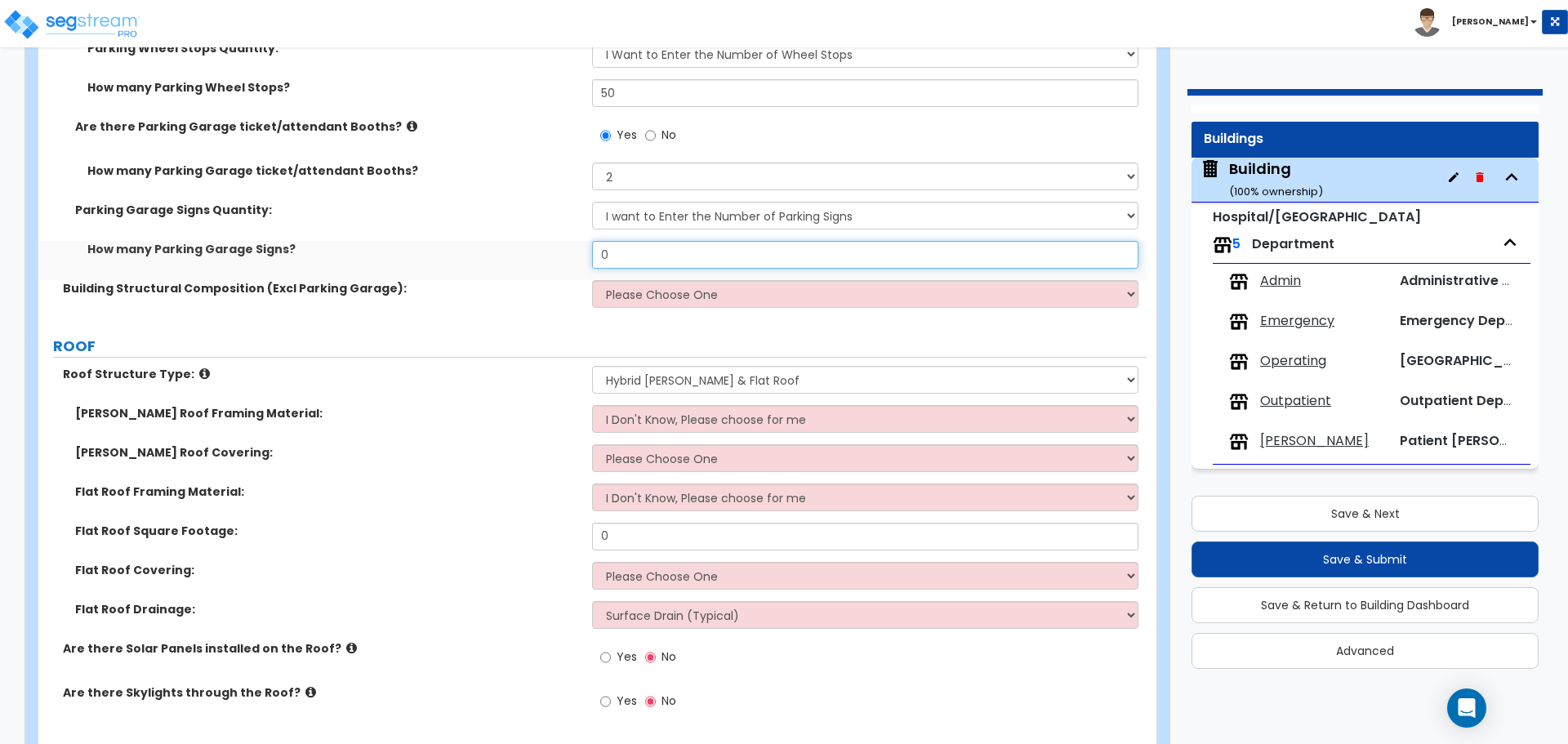
drag, startPoint x: 616, startPoint y: 252, endPoint x: 561, endPoint y: 256, distance: 55.1
click at [566, 256] on div "How many Parking Garage Signs? 0" at bounding box center [592, 260] width 1109 height 39
type input "8"
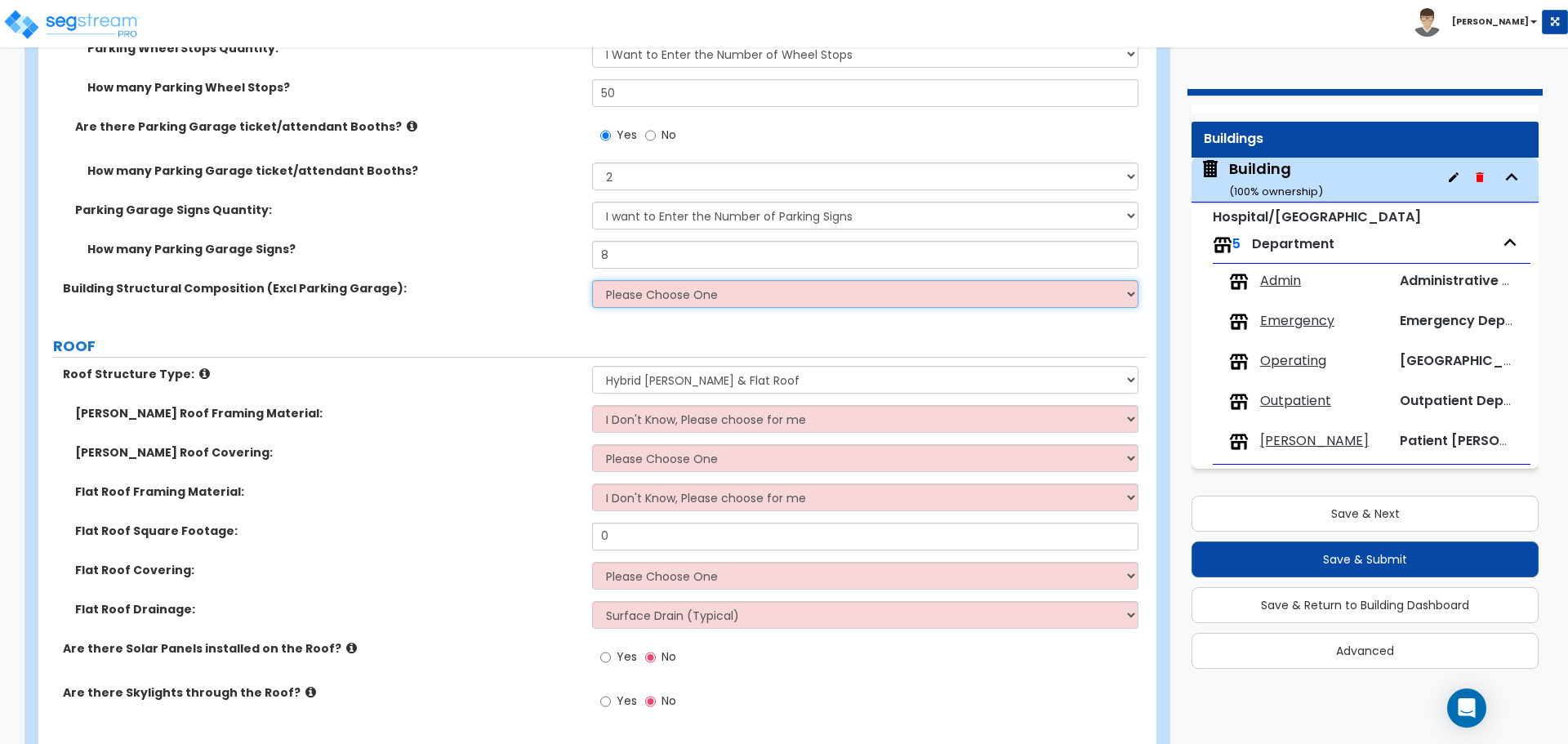
click at [648, 293] on select "Please Choose One Tilt-up Wall Construction Reinforced Concrete Structural Stee…" at bounding box center [865, 293] width 546 height 28
click at [673, 291] on select "Please Choose One Tilt-up Wall Construction Reinforced Concrete Structural Stee…" at bounding box center [865, 293] width 546 height 28
select select "3"
click at [592, 280] on select "Please Choose One Tilt-up Wall Construction Reinforced Concrete Structural Stee…" at bounding box center [865, 293] width 546 height 28
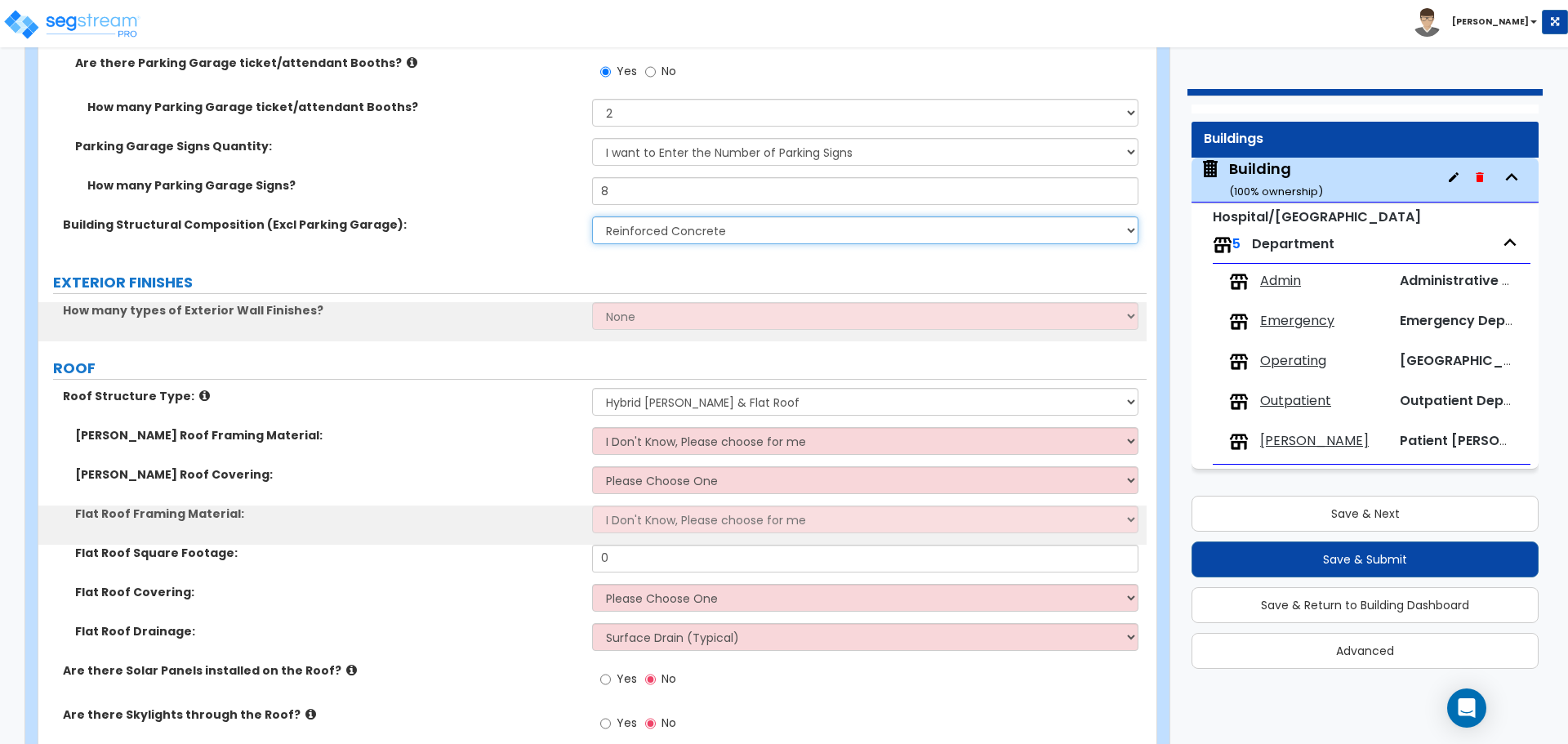
scroll to position [1671, 0]
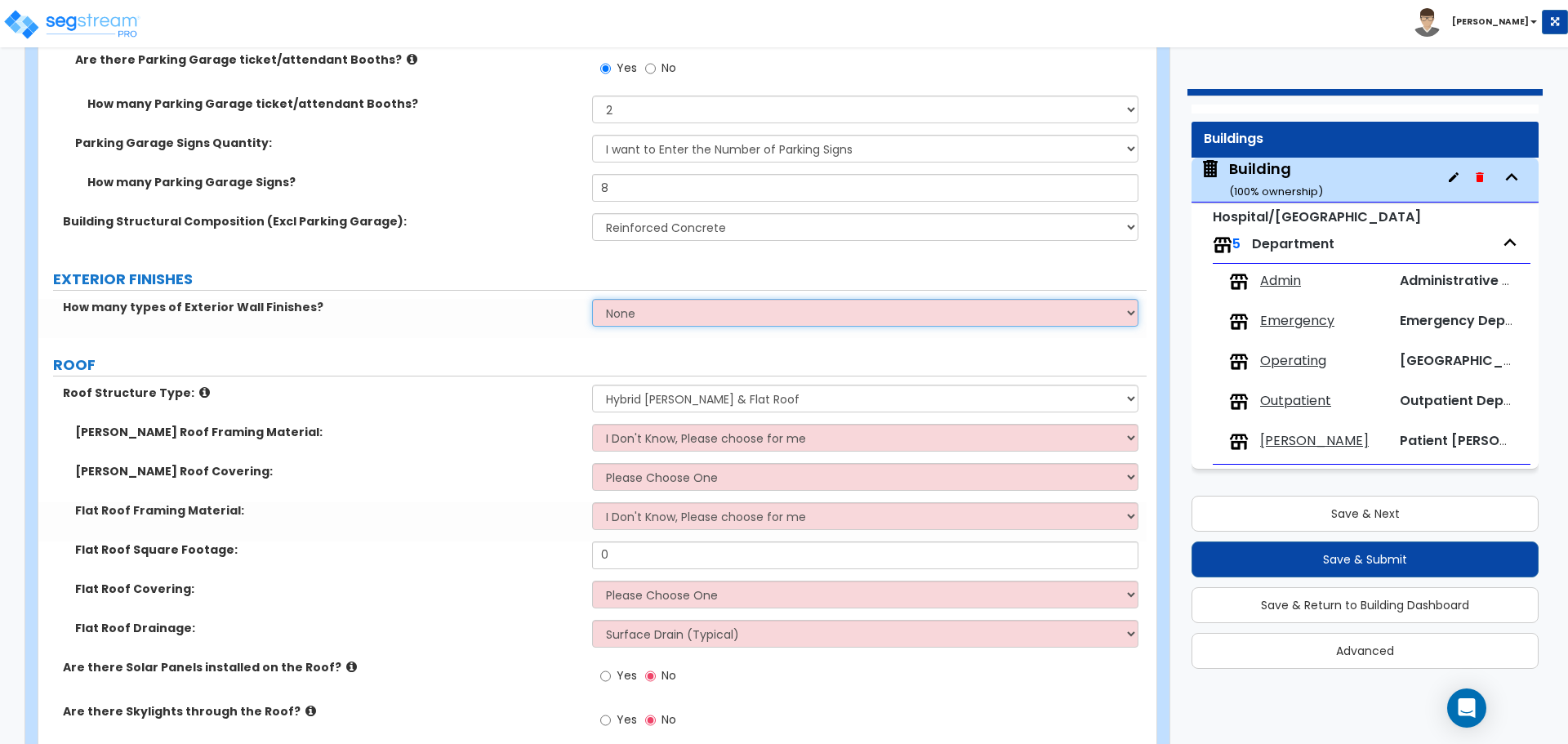
click at [667, 309] on select "None 1 2 3" at bounding box center [865, 312] width 546 height 28
select select "3"
click at [592, 299] on select "None 1 2 3" at bounding box center [865, 312] width 546 height 28
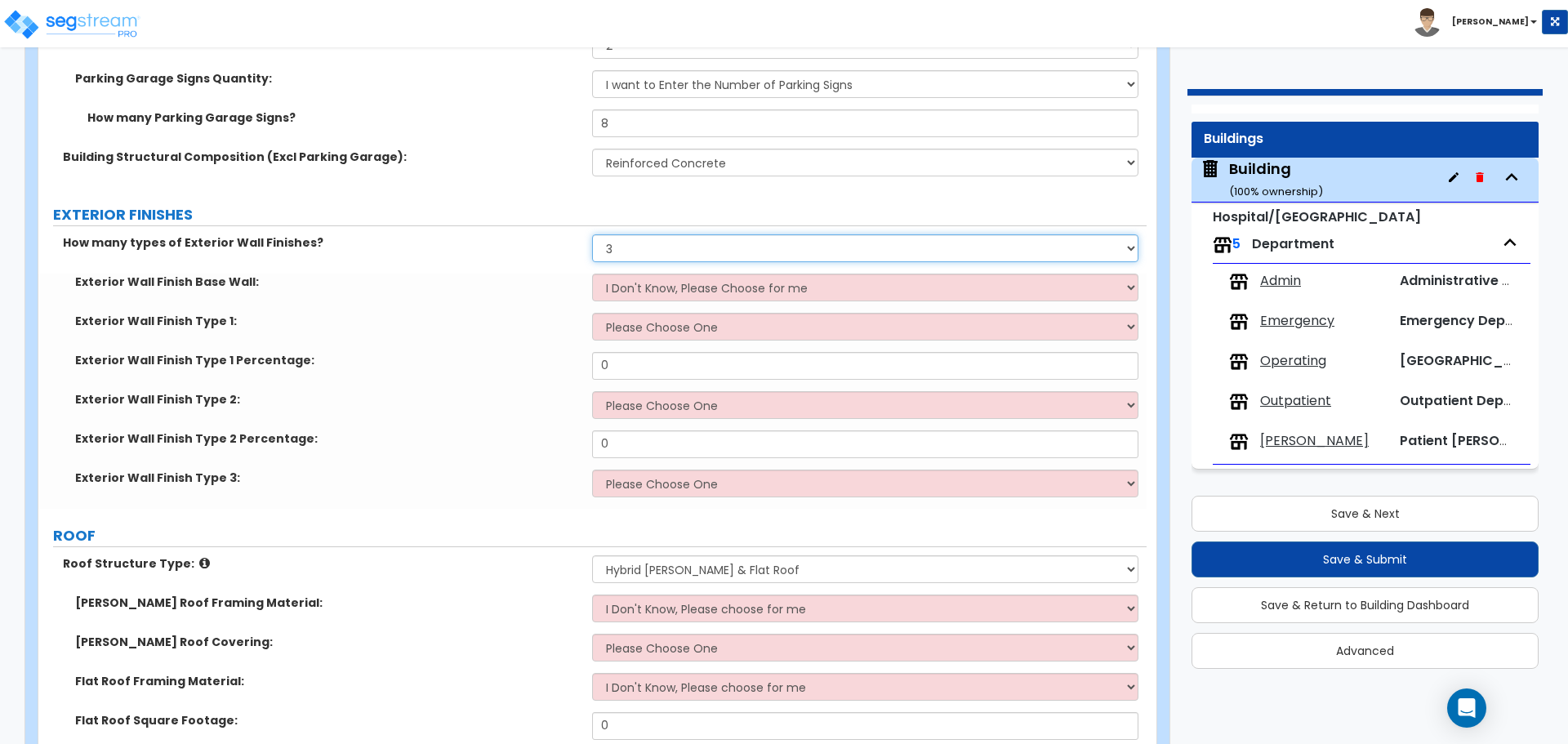
scroll to position [1737, 0]
click at [682, 277] on select "I Don't Know, Please Choose for me Concrete Masonry Units (CMU) Cast-in-Place C…" at bounding box center [865, 286] width 546 height 28
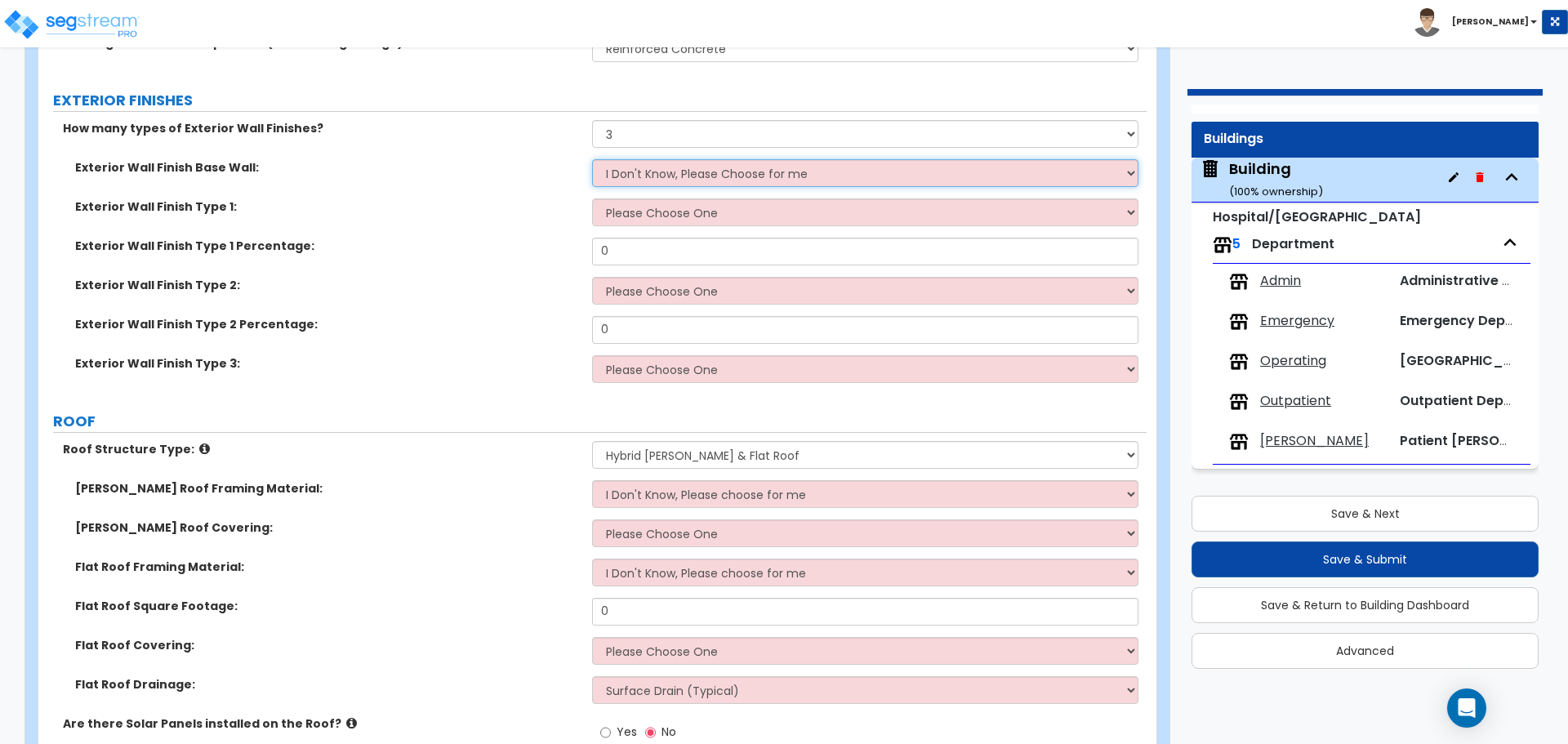
scroll to position [1855, 0]
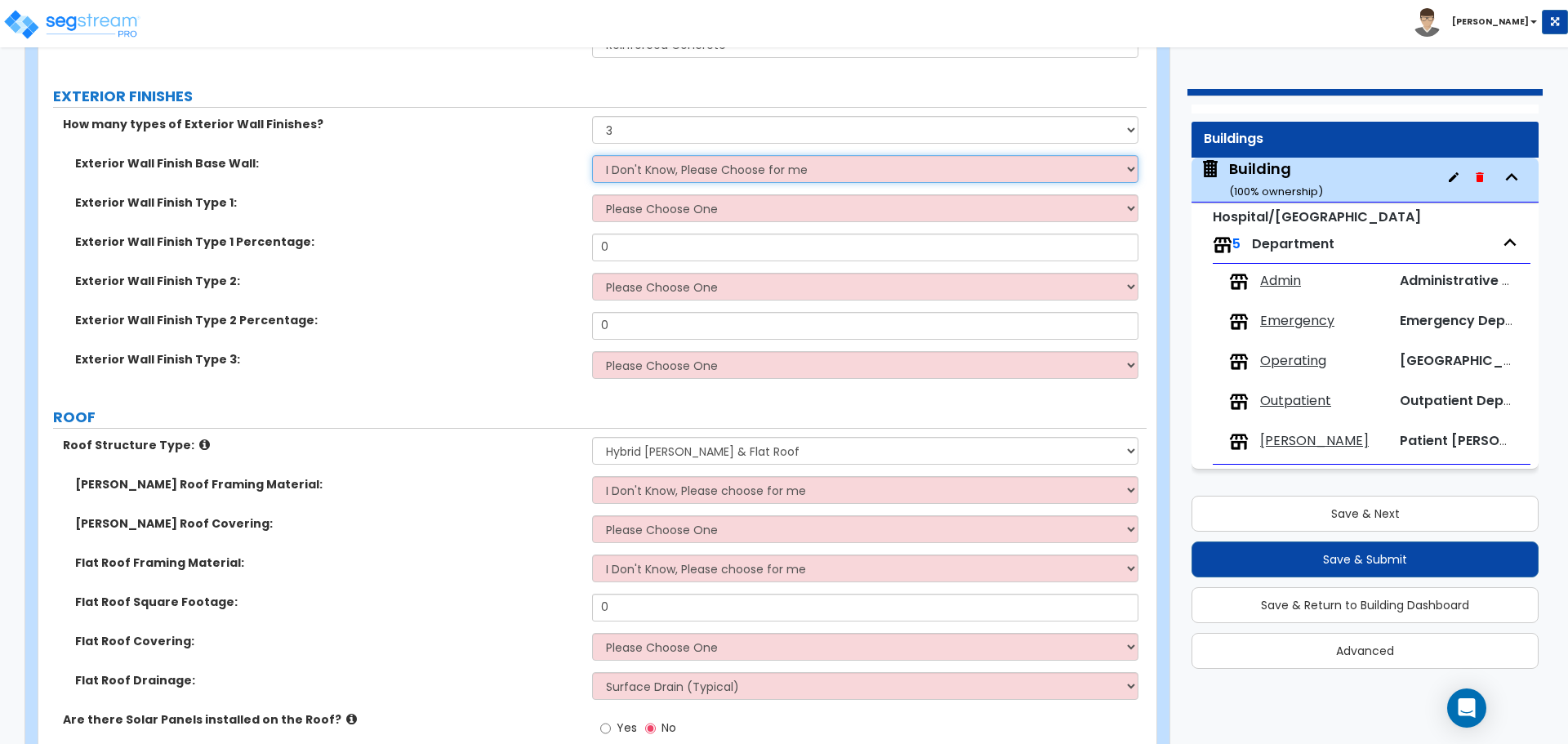
click at [709, 171] on select "I Don't Know, Please Choose for me Concrete Masonry Units (CMU) Cast-in-Place C…" at bounding box center [865, 169] width 546 height 28
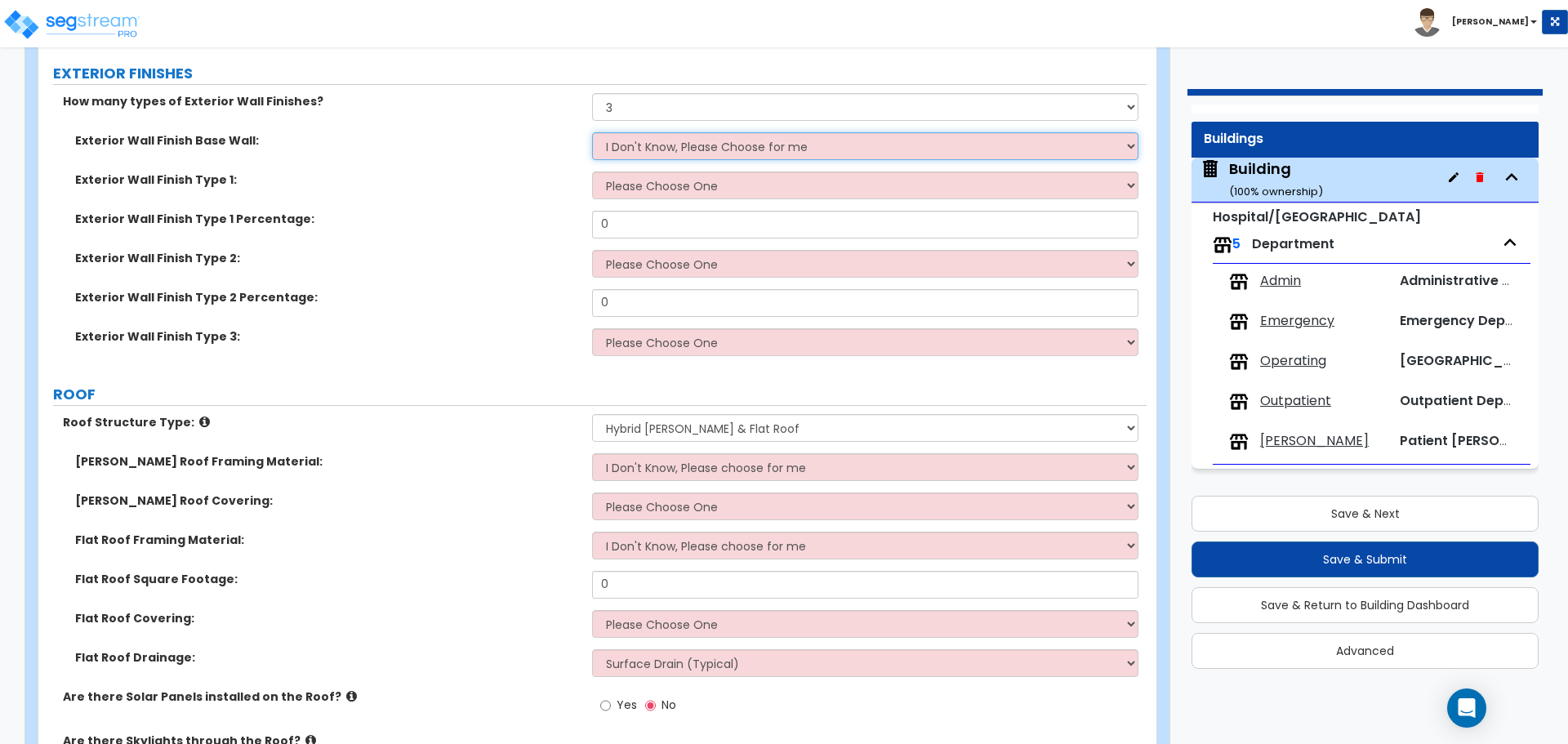
scroll to position [1879, 0]
click at [655, 146] on select "I Don't Know, Please Choose for me Concrete Masonry Units (CMU) Cast-in-Place C…" at bounding box center [865, 145] width 546 height 28
select select "2"
click at [592, 131] on select "I Don't Know, Please Choose for me Concrete Masonry Units (CMU) Cast-in-Place C…" at bounding box center [865, 145] width 546 height 28
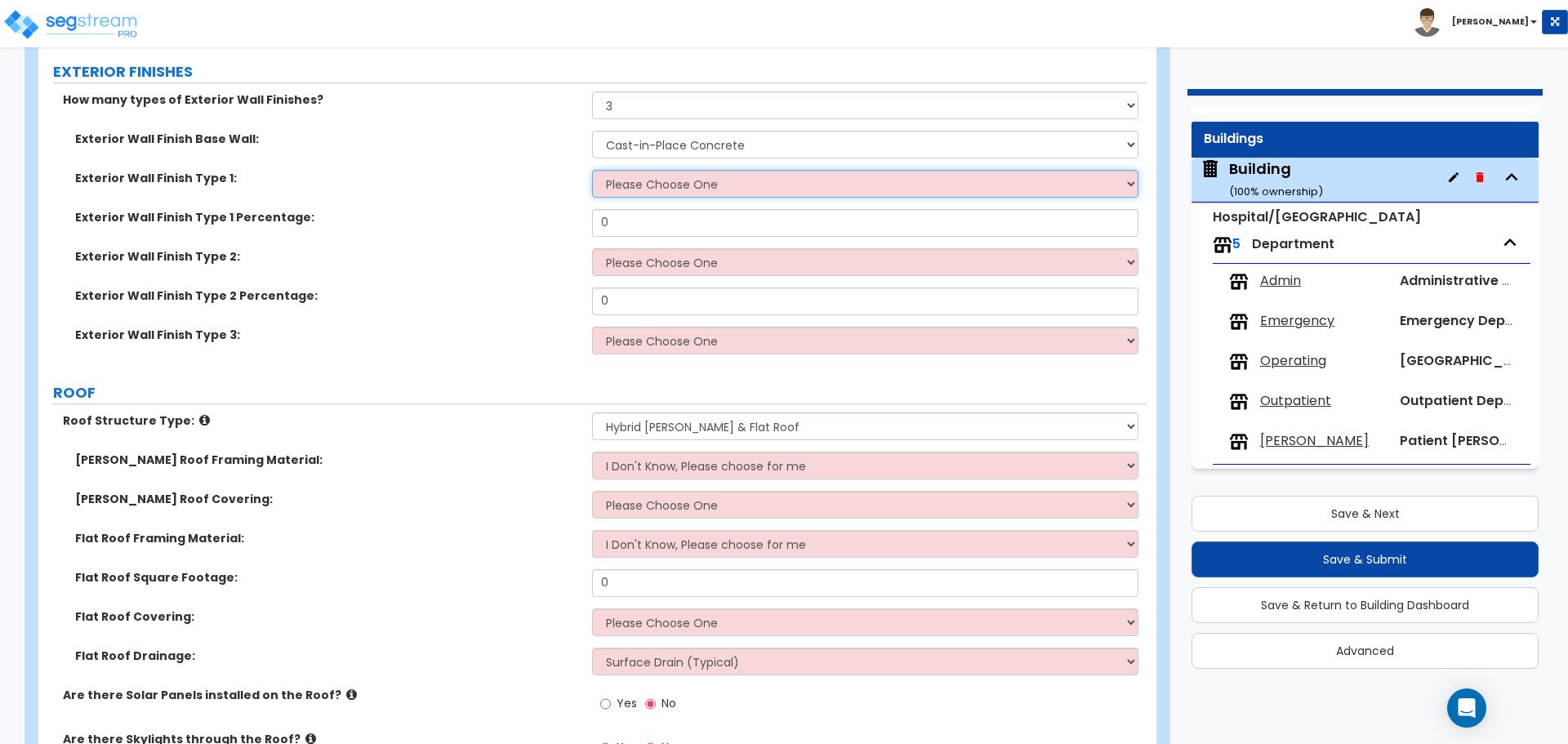
click at [664, 187] on select "Please Choose One No Finish/Shared Wall No Wall Brick Veneer Stone Veneer Wood …" at bounding box center [865, 183] width 546 height 28
click at [630, 189] on select "Please Choose One No Finish/Shared Wall No Wall Brick Veneer Stone Veneer Wood …" at bounding box center [865, 183] width 546 height 28
select select "13"
click at [592, 169] on select "Please Choose One No Finish/Shared Wall No Wall Brick Veneer Stone Veneer Wood …" at bounding box center [865, 183] width 546 height 28
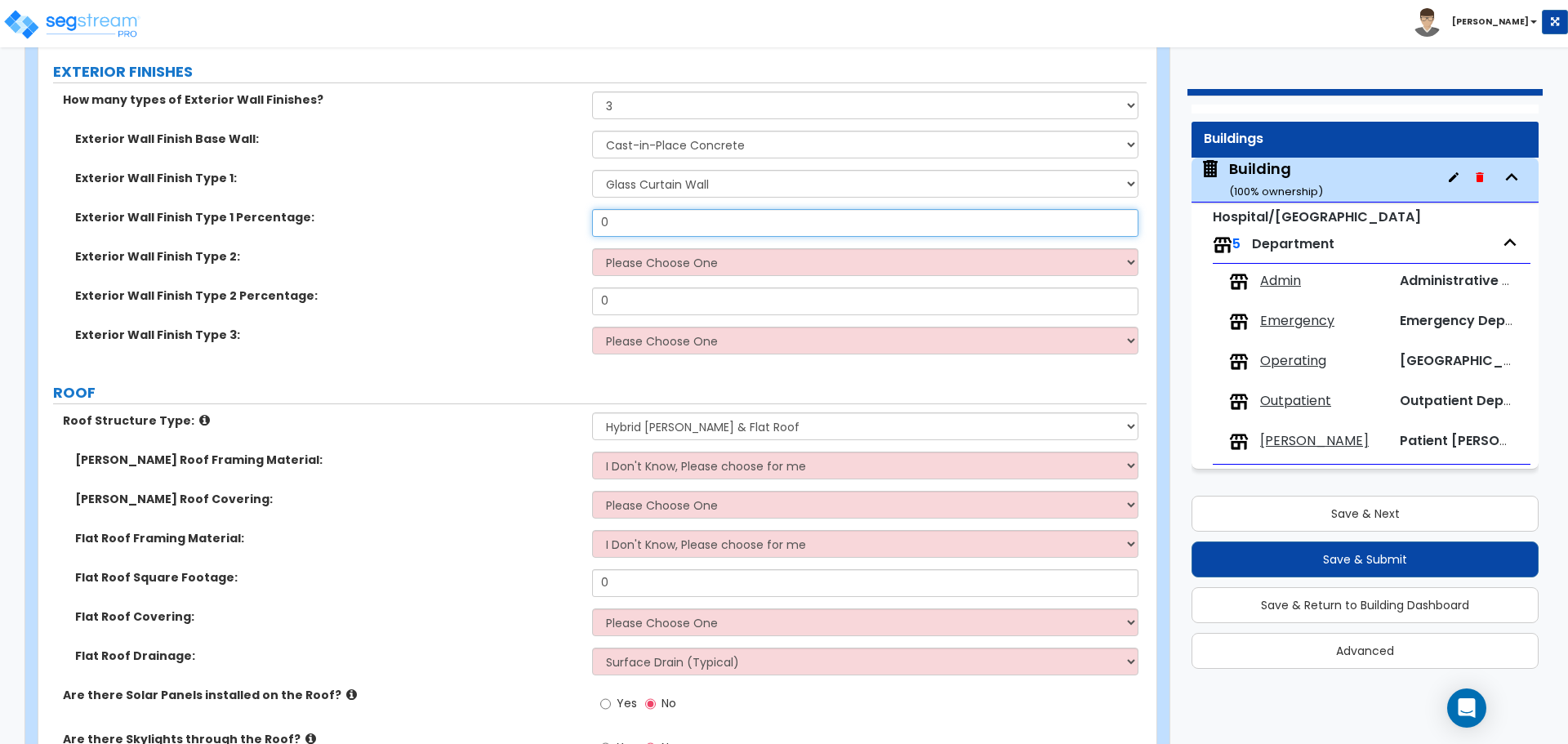
drag, startPoint x: 617, startPoint y: 218, endPoint x: 562, endPoint y: 208, distance: 55.9
click at [563, 211] on div "Exterior Wall Finish Type 1 Percentage: 0" at bounding box center [592, 228] width 1109 height 39
type input "20"
click at [669, 252] on select "Please Choose One No Finish/Shared Wall No Wall Brick Veneer Stone Veneer Wood …" at bounding box center [865, 261] width 546 height 28
click at [664, 257] on select "Please Choose One No Finish/Shared Wall No Wall Brick Veneer Stone Veneer Wood …" at bounding box center [865, 261] width 546 height 28
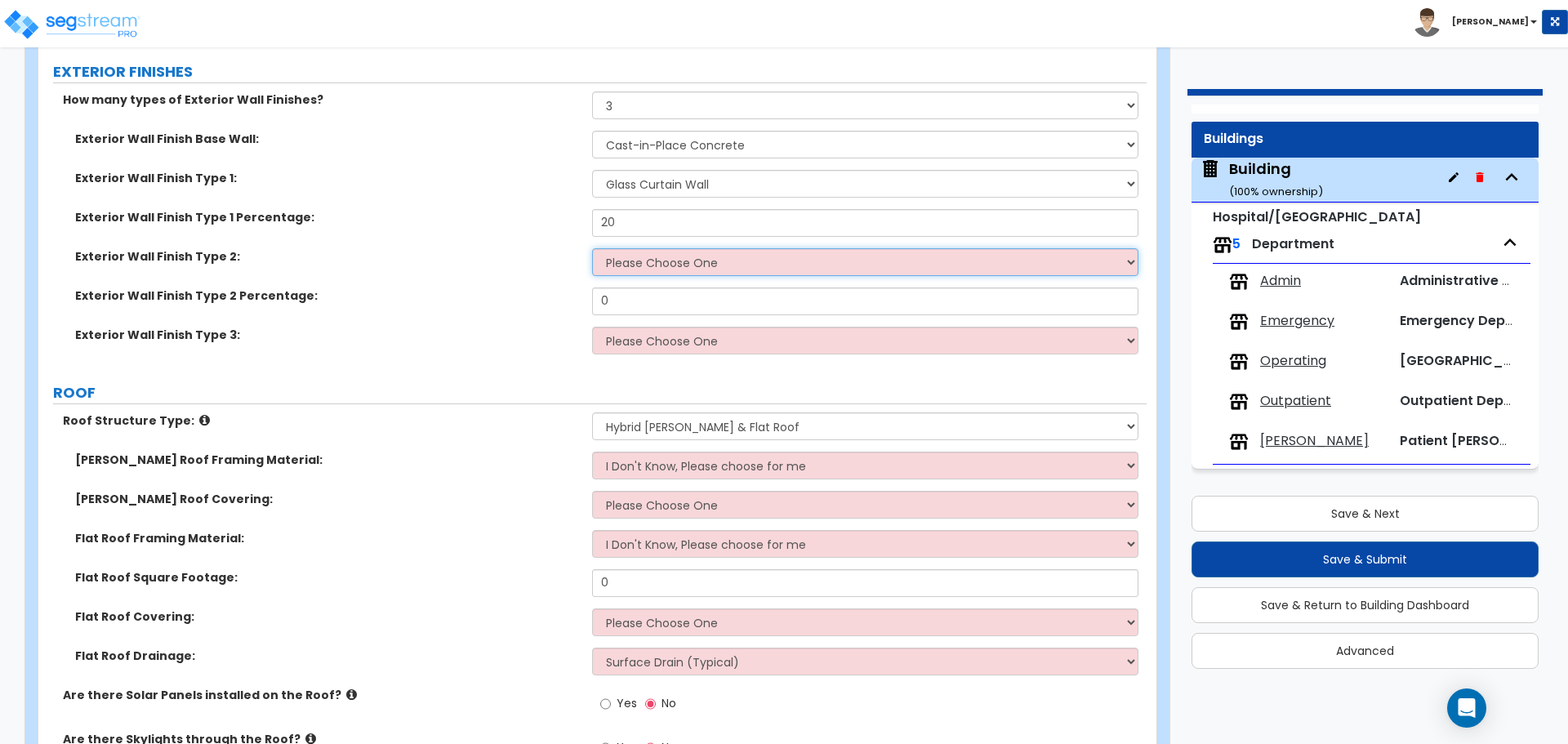
select select "8"
click at [592, 248] on select "Please Choose One No Finish/Shared Wall No Wall Brick Veneer Stone Veneer Wood …" at bounding box center [865, 261] width 546 height 28
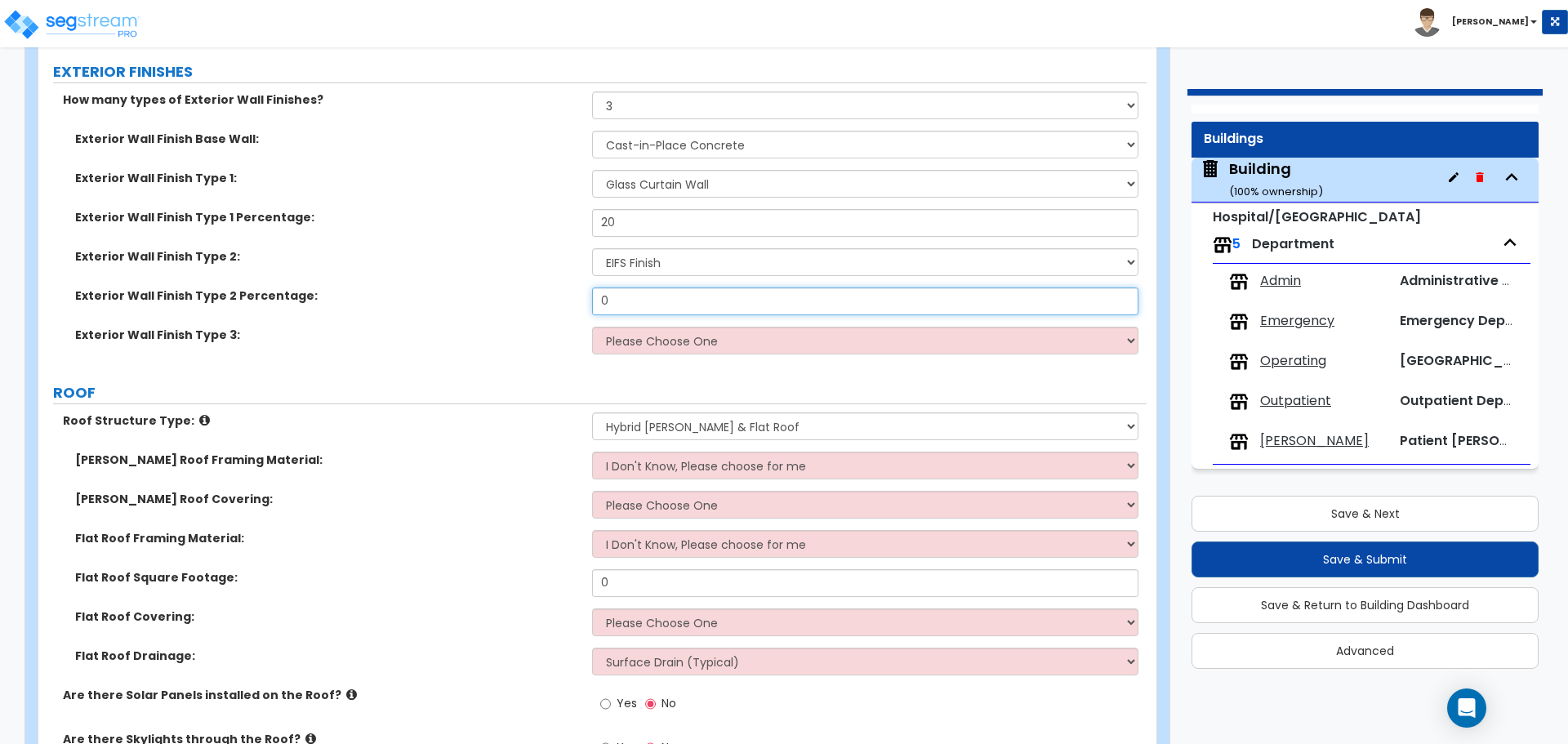
click at [638, 308] on input "0" at bounding box center [865, 301] width 546 height 28
type input "50"
click at [684, 338] on select "Please Choose One No Finish/Shared Wall No Wall Brick Veneer Stone Veneer Wood …" at bounding box center [865, 340] width 546 height 28
select select "7"
click at [592, 327] on select "Please Choose One No Finish/Shared Wall No Wall Brick Veneer Stone Veneer Wood …" at bounding box center [865, 340] width 546 height 28
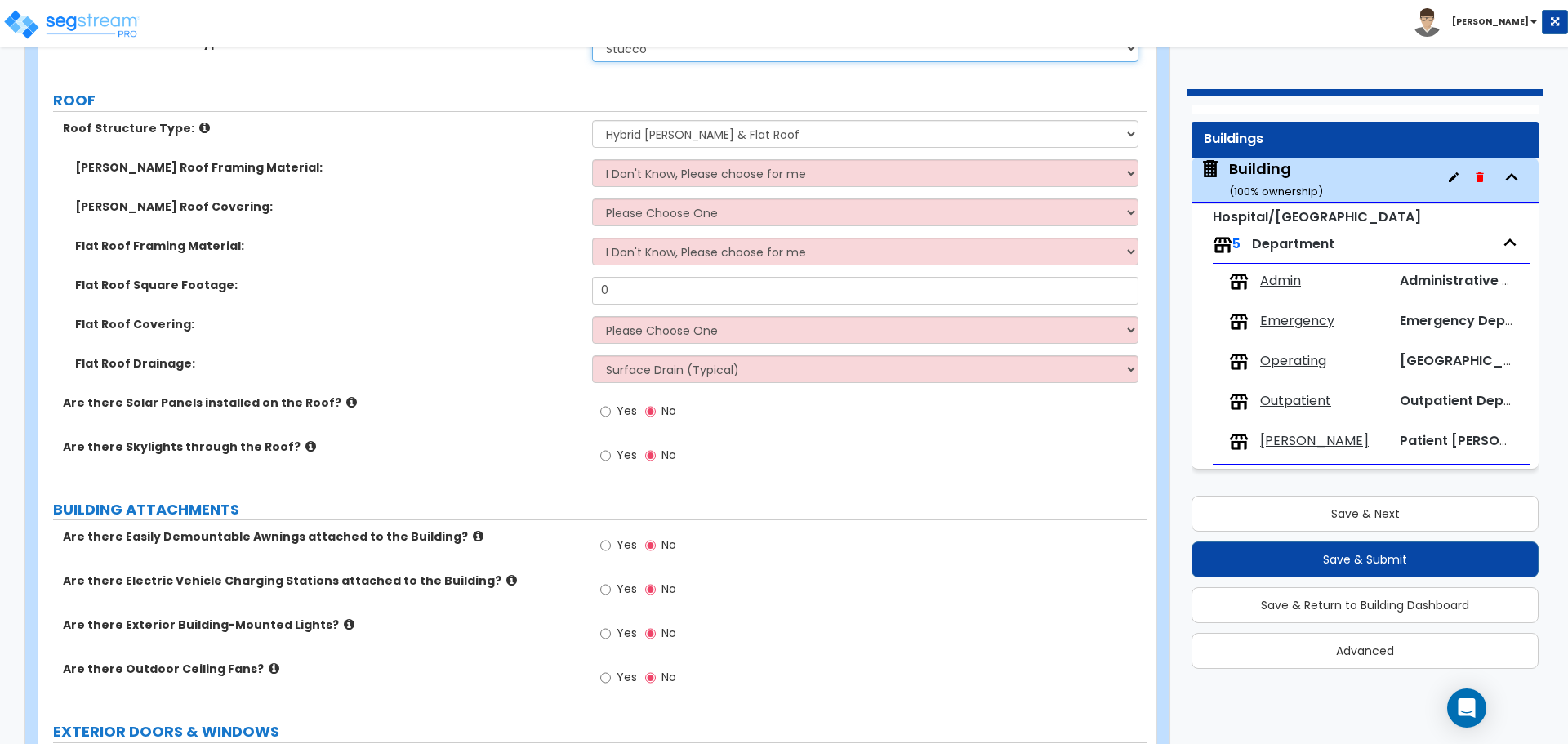
scroll to position [2207, 0]
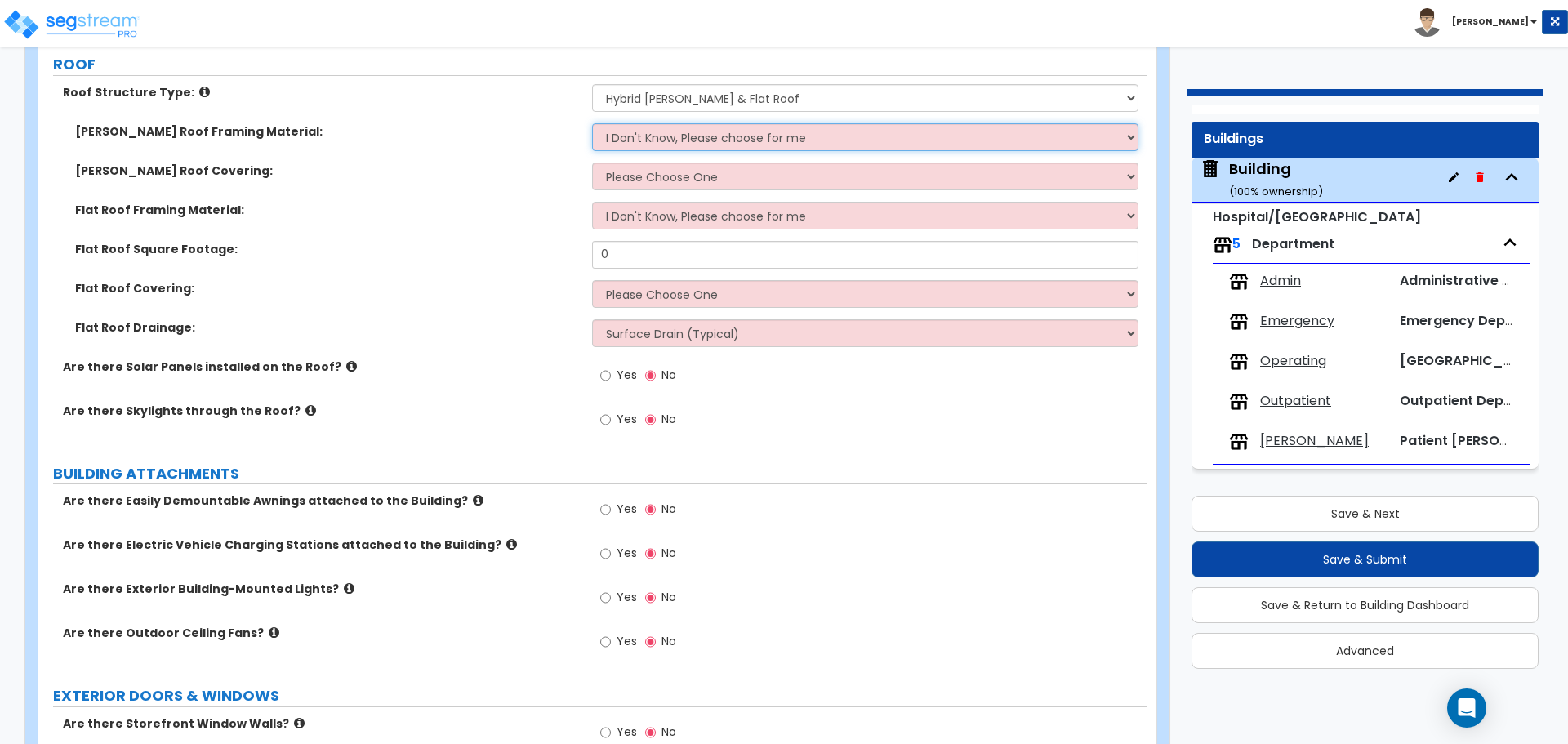
click at [821, 127] on select "I Don't Know, Please choose for me Metal Wood" at bounding box center [865, 136] width 546 height 28
select select "1"
click at [592, 123] on select "I Don't Know, Please choose for me Metal Wood" at bounding box center [865, 136] width 546 height 28
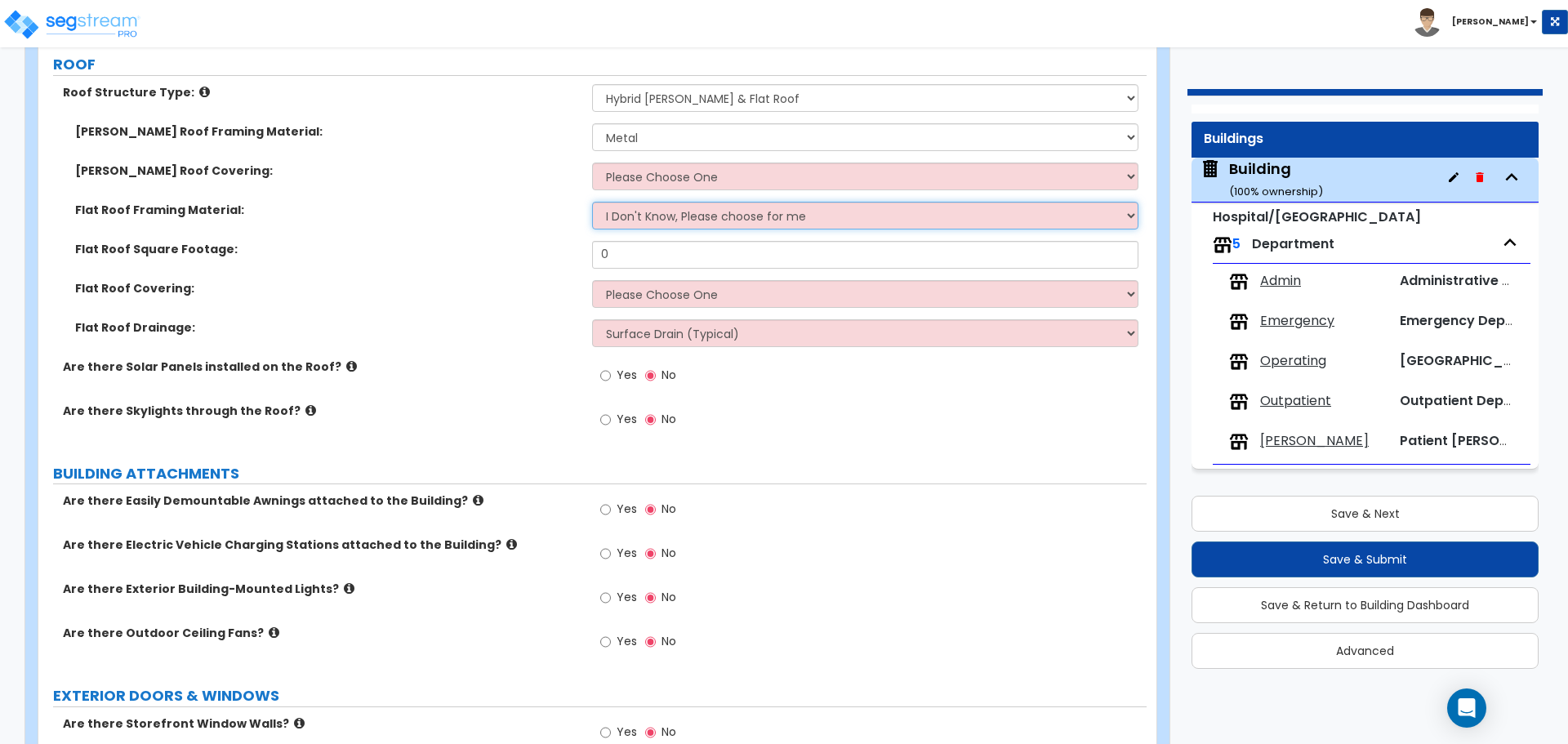
click at [780, 215] on select "I Don't Know, Please choose for me Metal Wood Concrete" at bounding box center [865, 215] width 546 height 28
select select "1"
click at [592, 202] on select "I Don't Know, Please choose for me Metal Wood Concrete" at bounding box center [865, 215] width 546 height 28
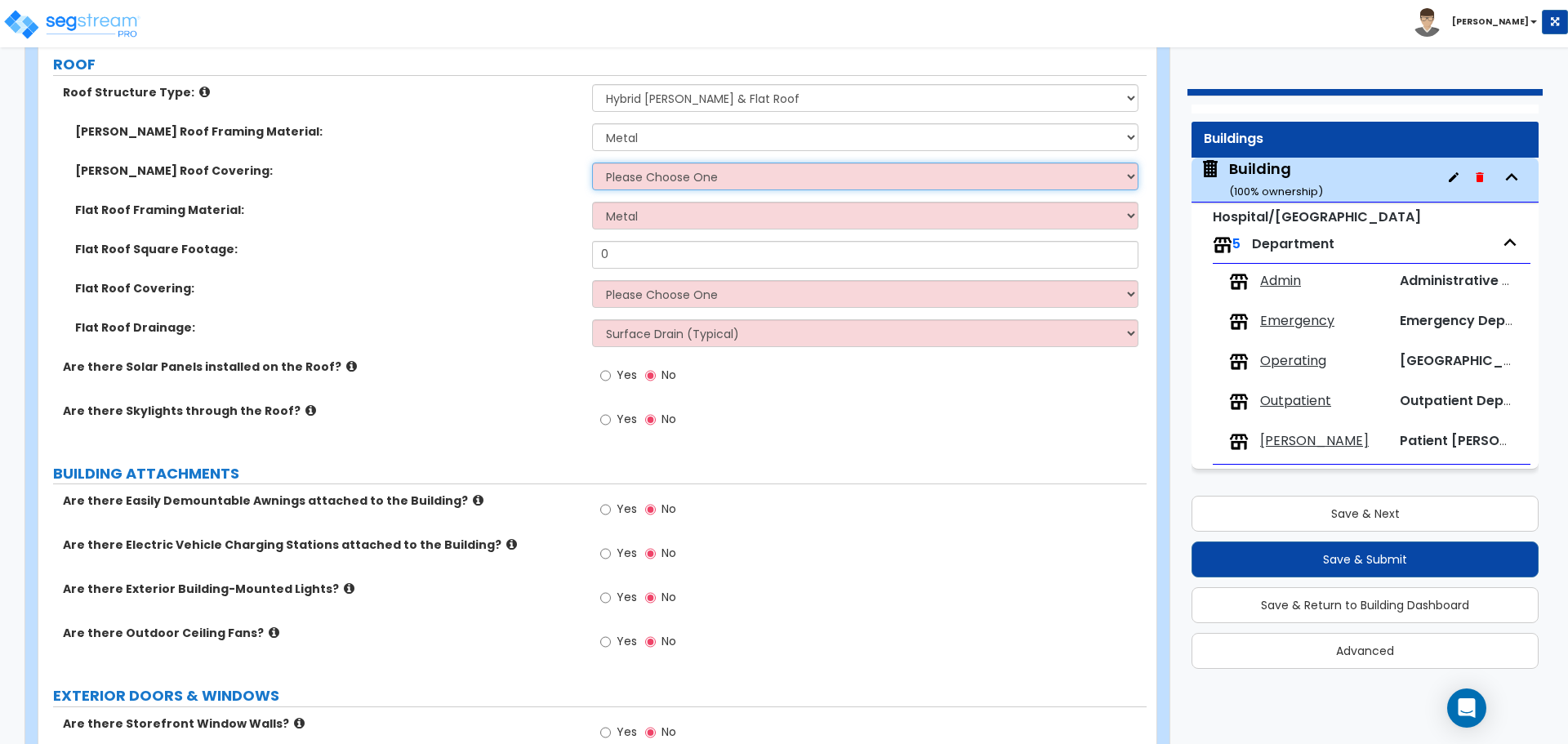
click at [720, 185] on select "Please Choose One Asphalt Shingle Clay Tile Wood Shingle Metal Shingle Standing…" at bounding box center [865, 176] width 546 height 28
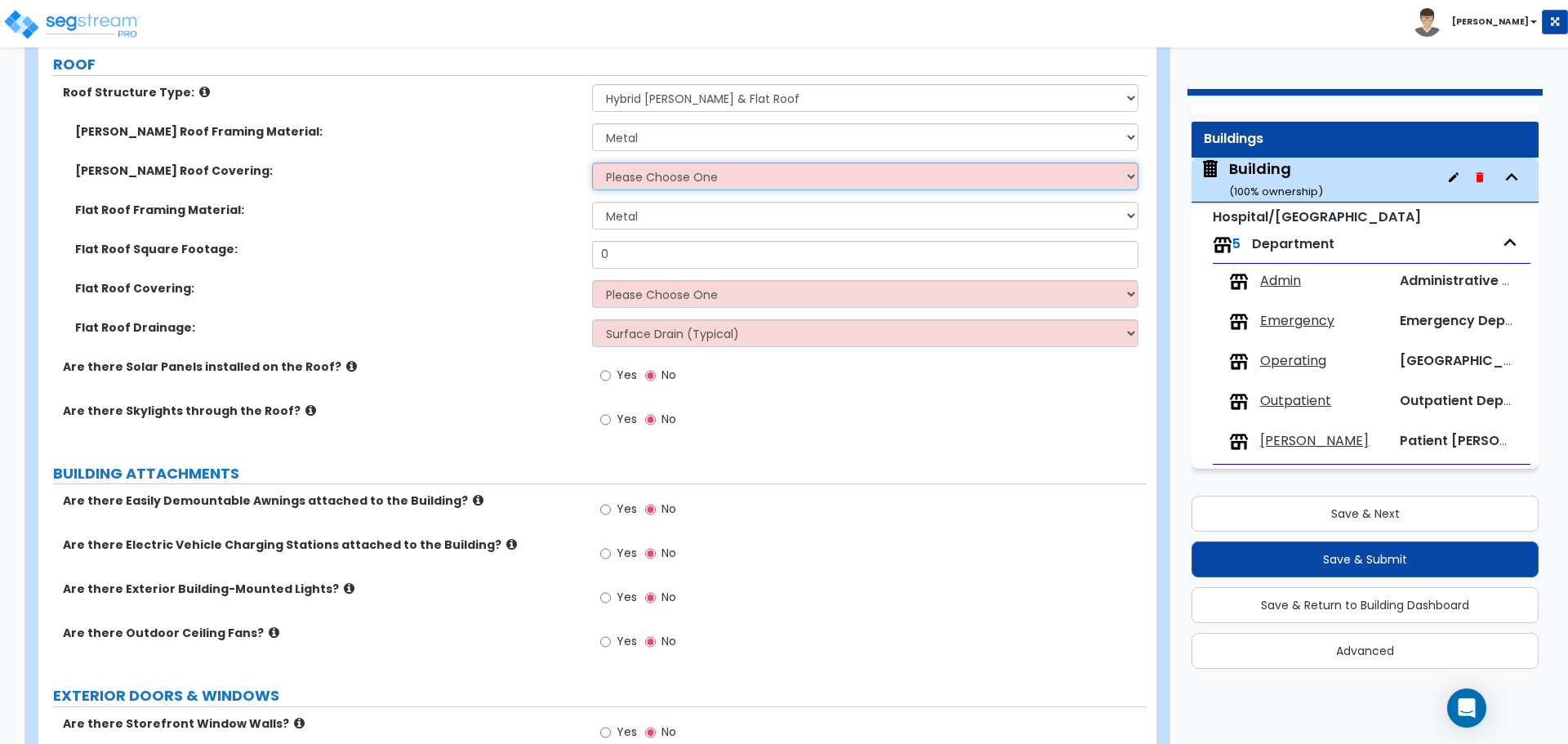
select select "4"
click at [592, 162] on select "Please Choose One Asphalt Shingle Clay Tile Wood Shingle Metal Shingle Standing…" at bounding box center [865, 176] width 546 height 28
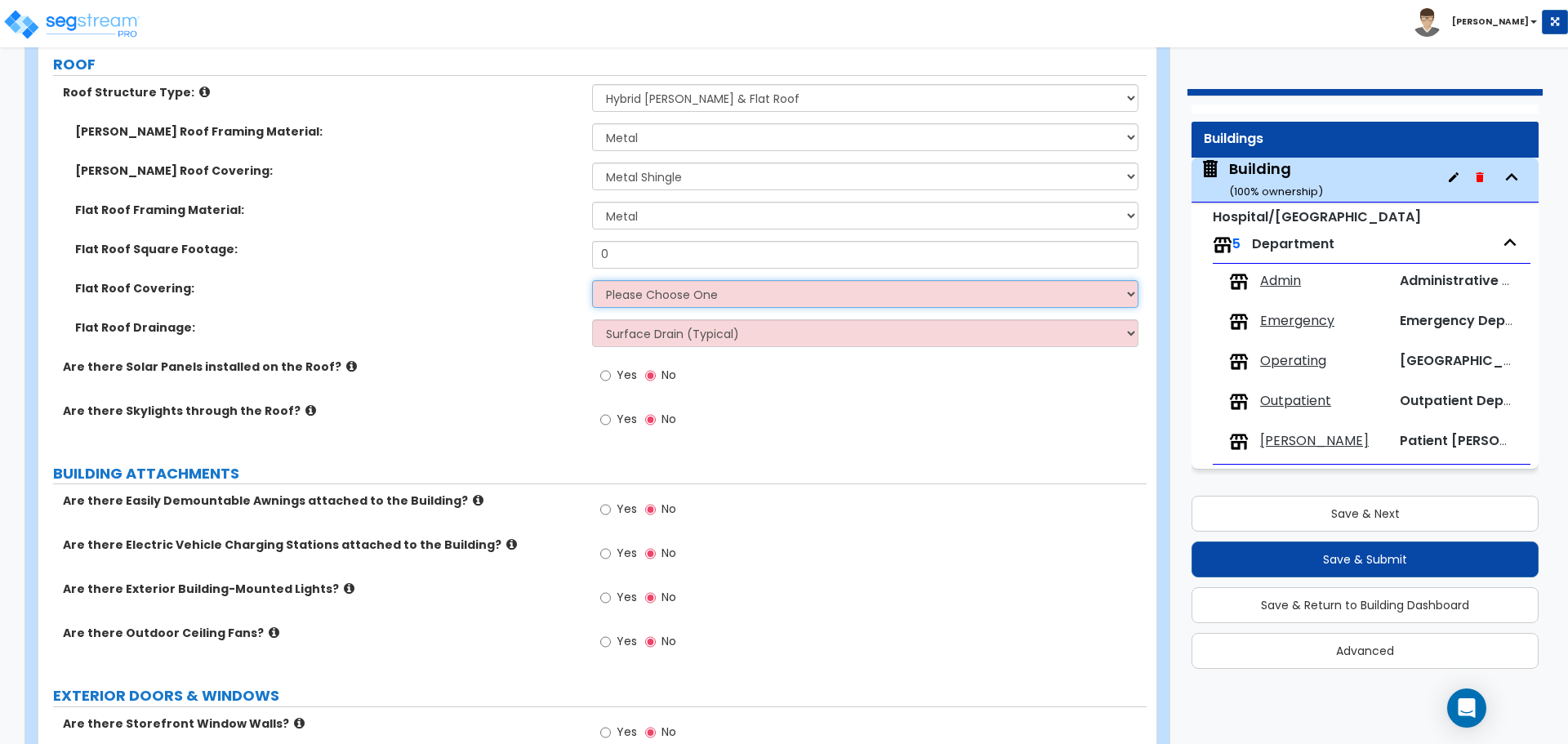
click at [725, 290] on select "Please Choose One Rolled Asphalt PVC Membrane Plastic (EPDM) Membrane Asphalt F…" at bounding box center [865, 293] width 546 height 28
select select "2"
click at [592, 280] on select "Please Choose One Rolled Asphalt PVC Membrane Plastic (EPDM) Membrane Asphalt F…" at bounding box center [865, 293] width 546 height 28
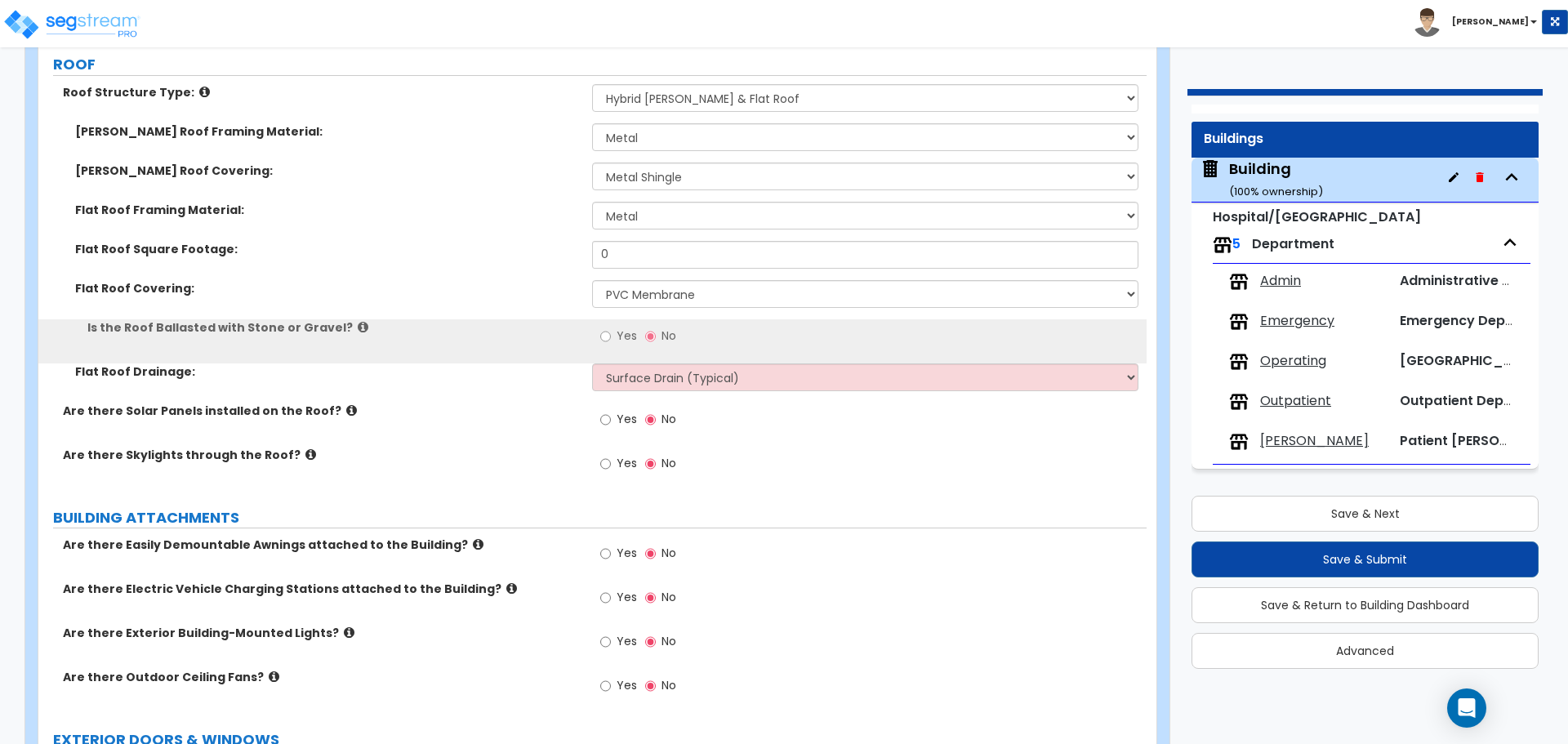
click at [635, 335] on span "Yes" at bounding box center [626, 335] width 21 height 16
click at [611, 335] on input "Yes" at bounding box center [606, 336] width 11 height 18
radio input "true"
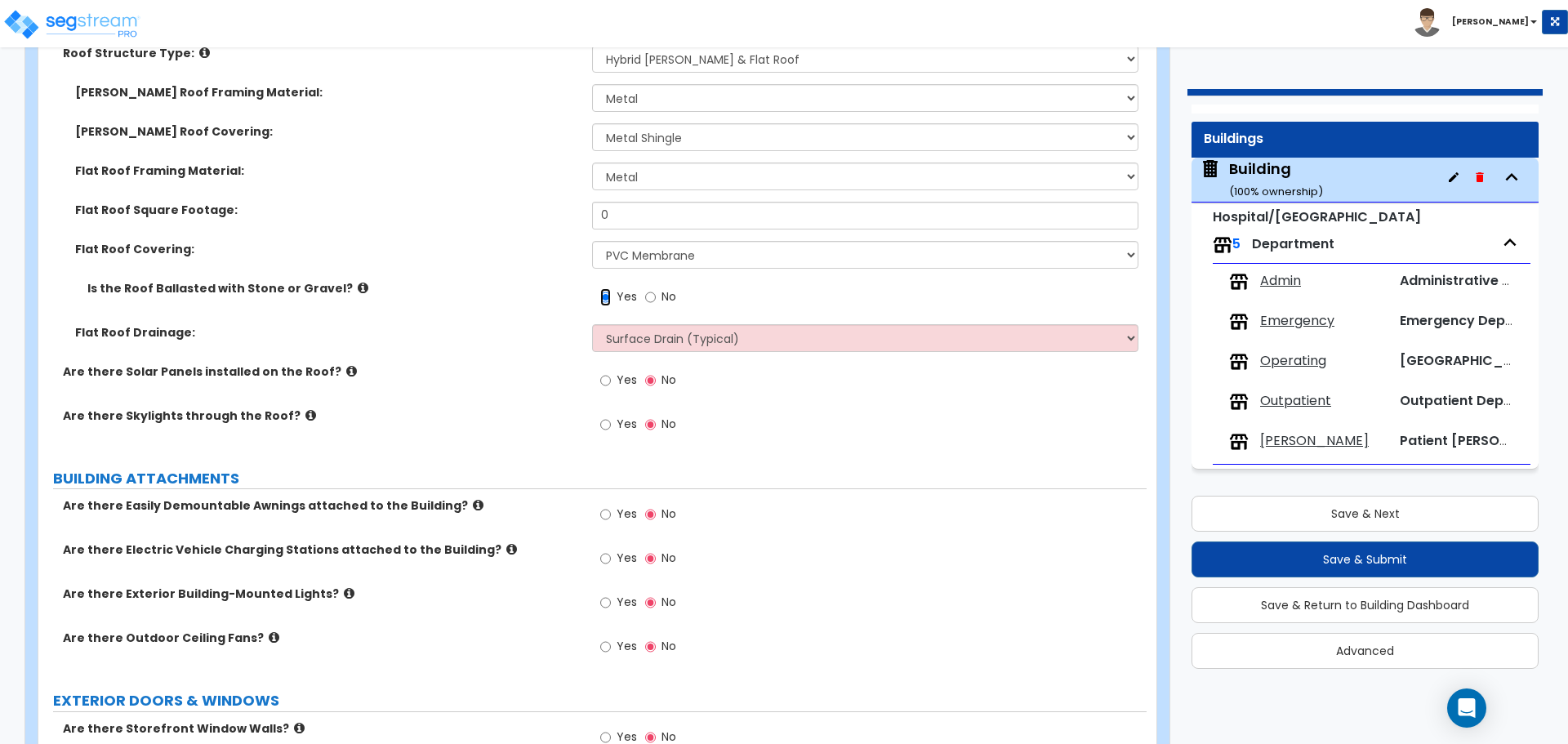
scroll to position [2259, 0]
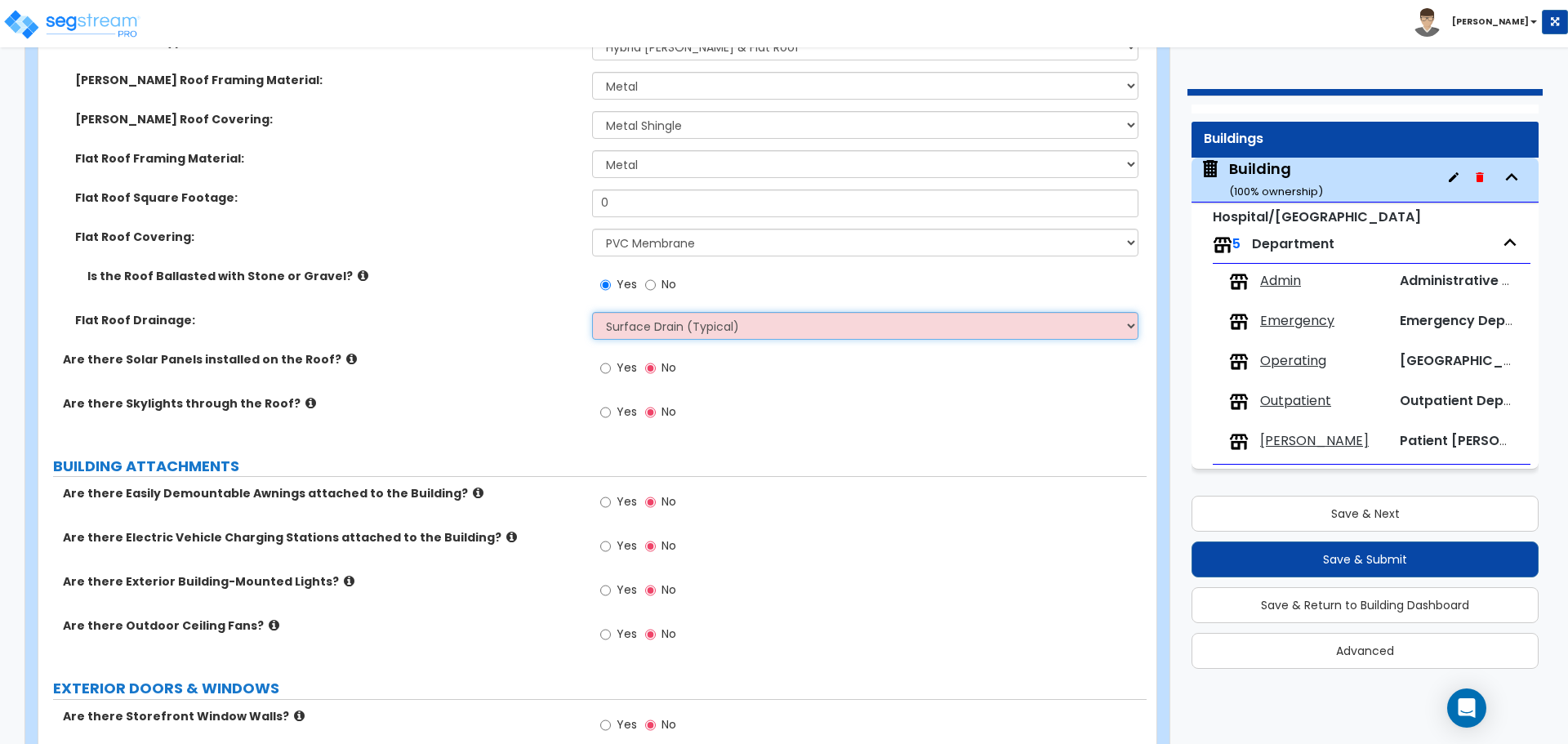
click at [707, 321] on select "Surface Drain (Typical) Gutters Downspout Only" at bounding box center [865, 326] width 546 height 28
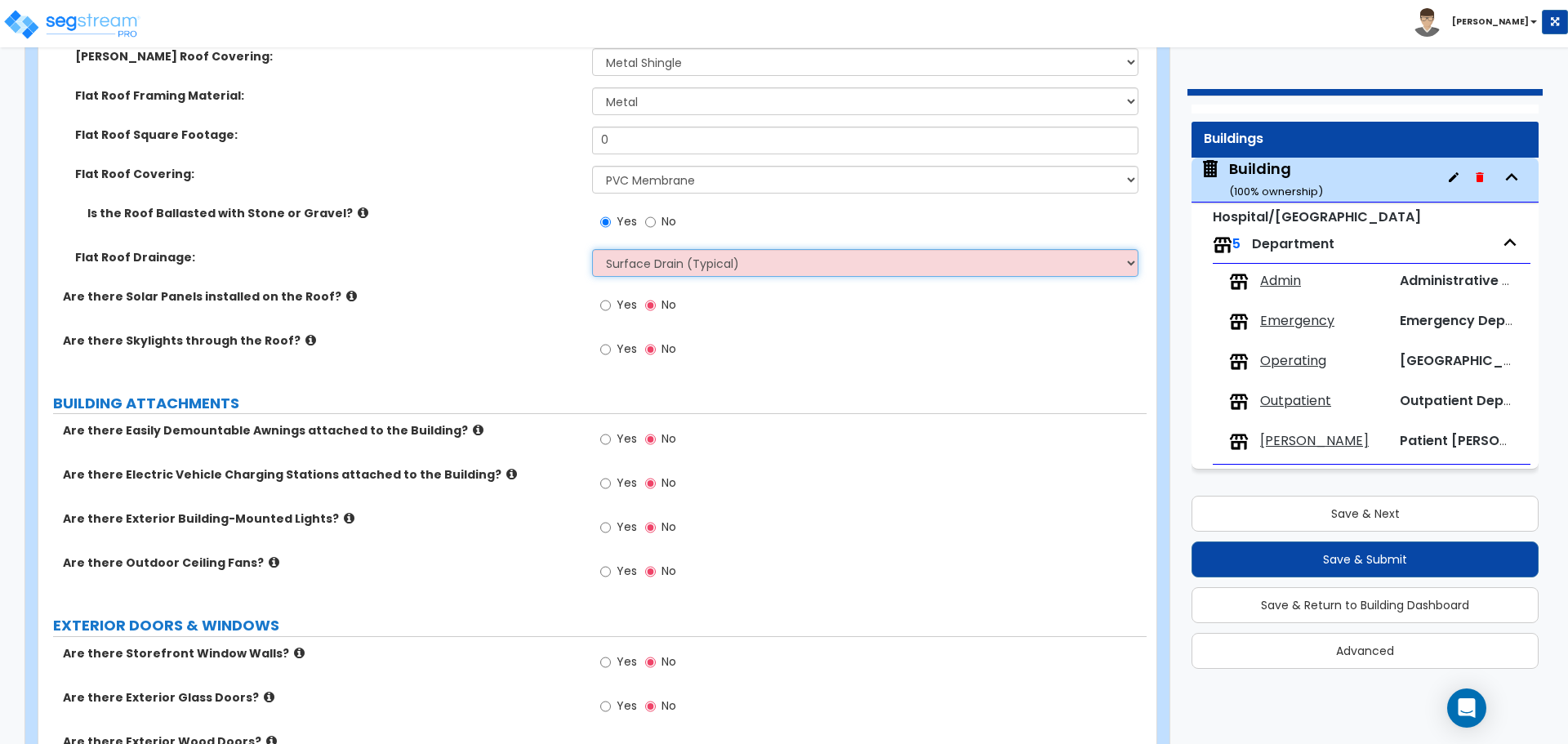
scroll to position [2337, 0]
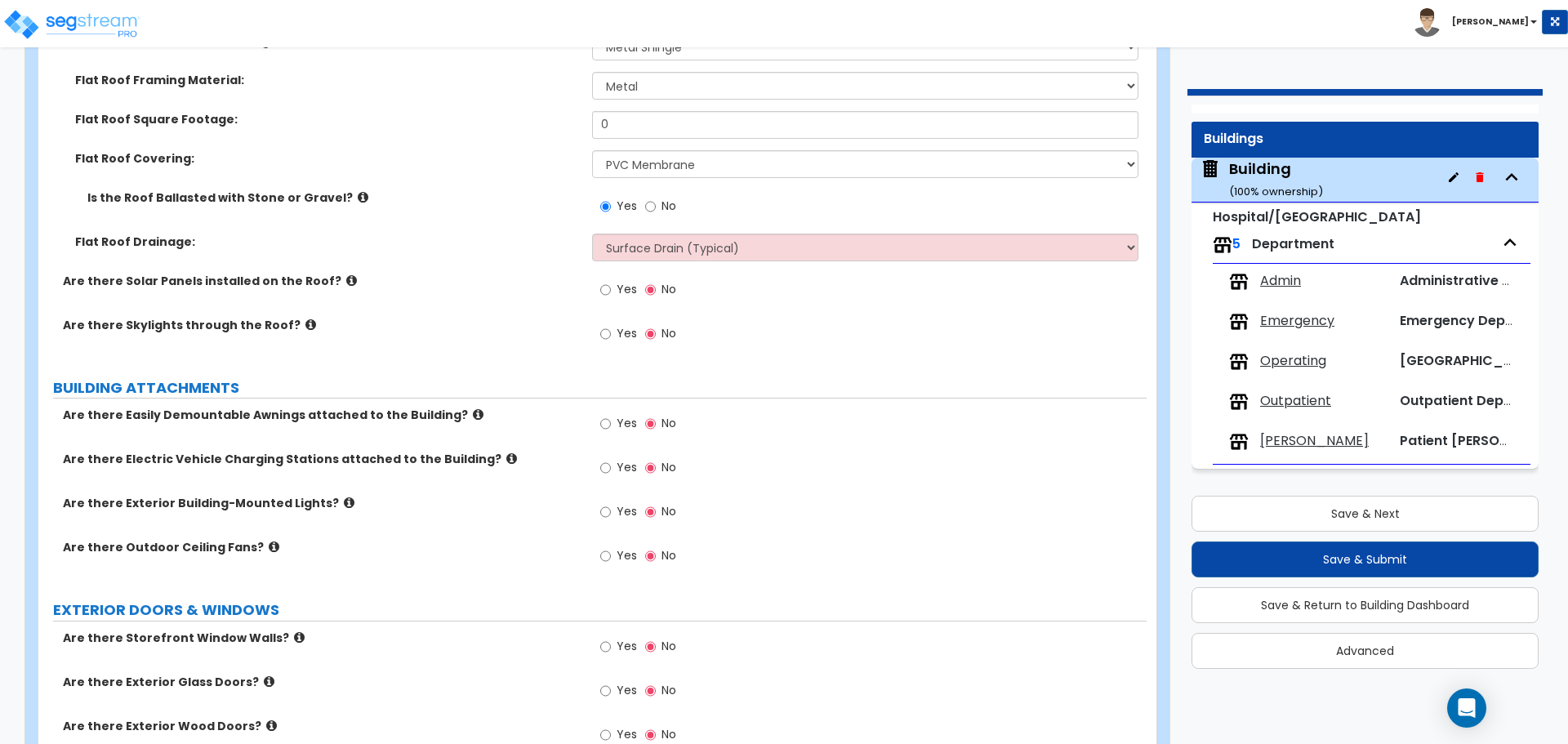
click at [358, 192] on icon at bounding box center [363, 197] width 11 height 12
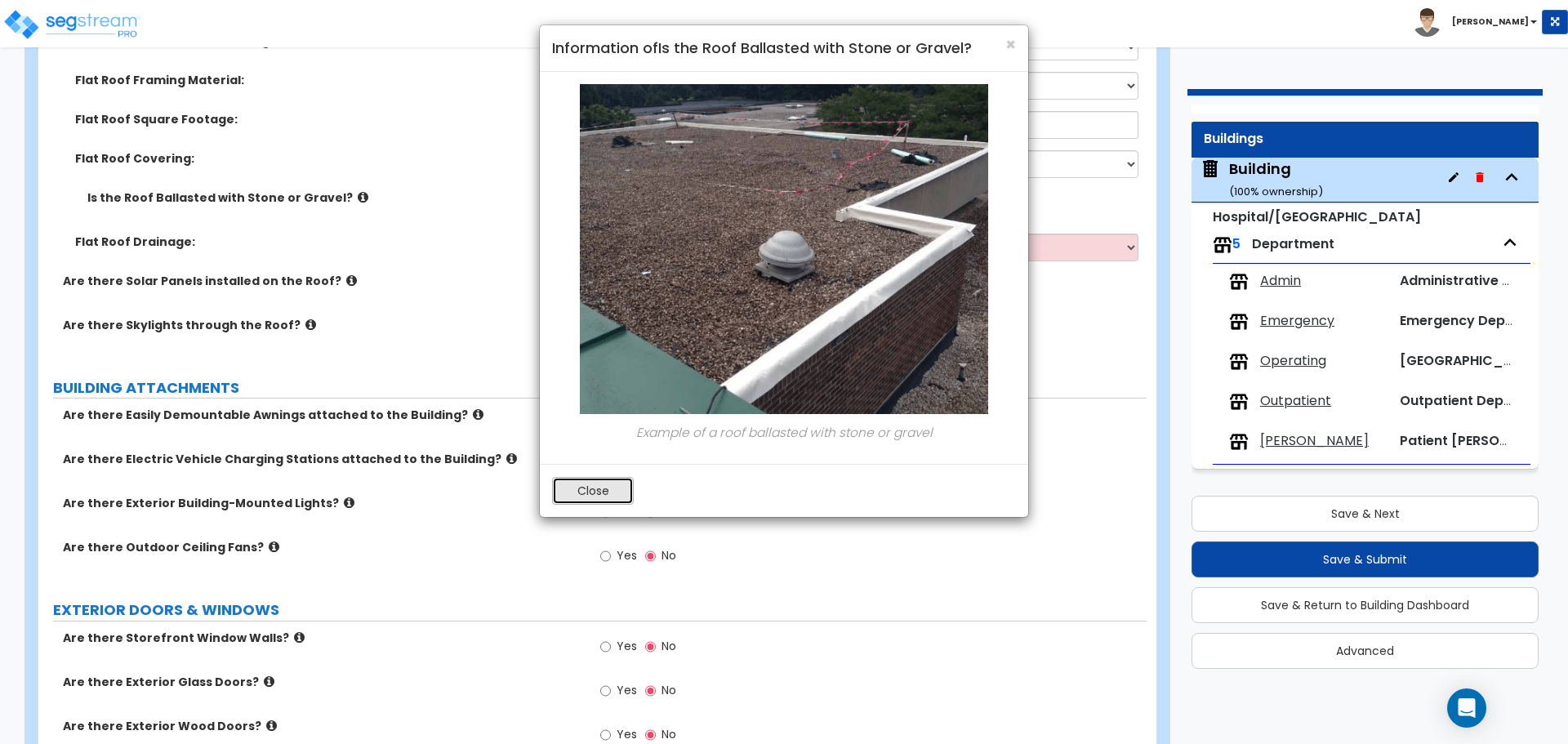
click at [586, 487] on button "Close" at bounding box center [593, 491] width 82 height 28
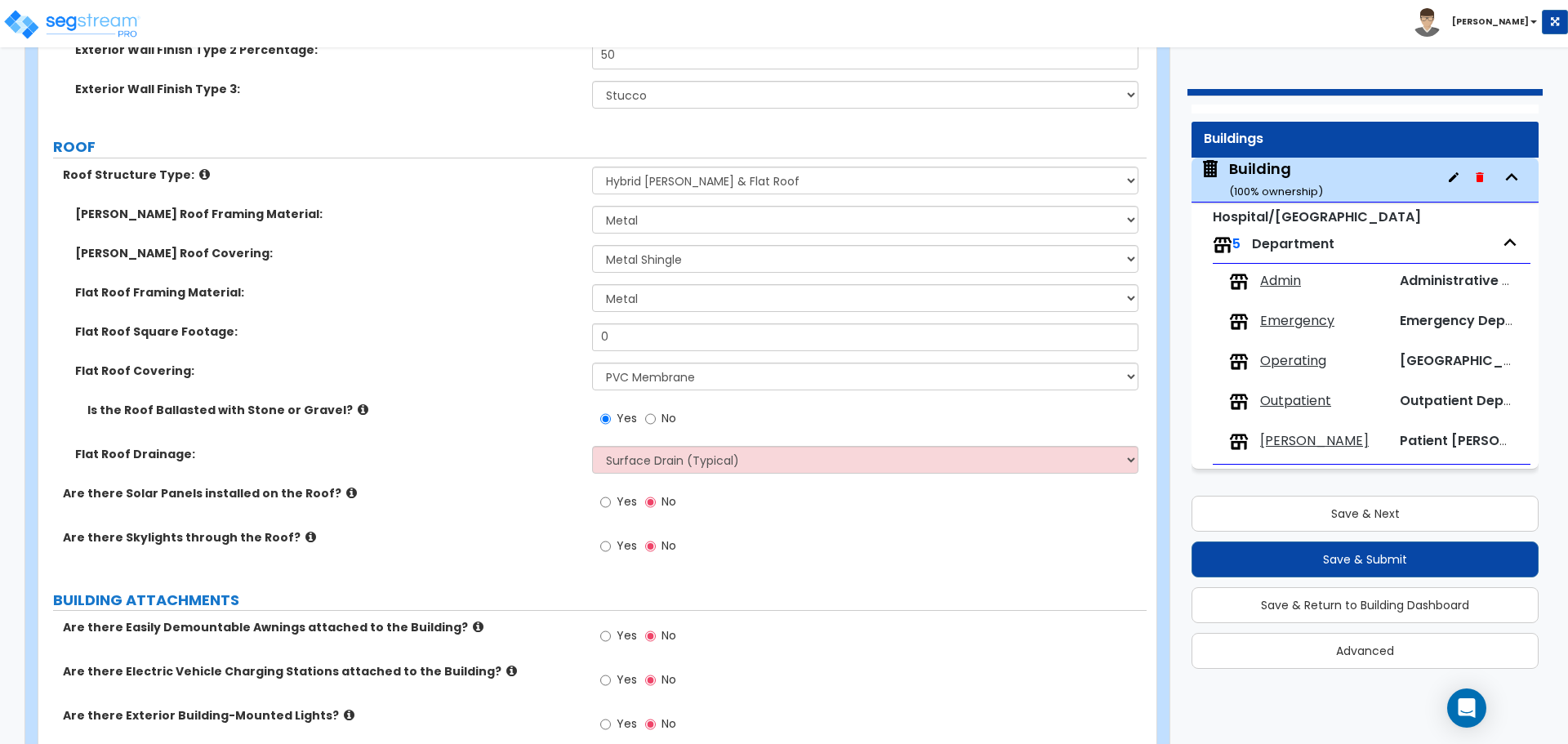
scroll to position [2119, 0]
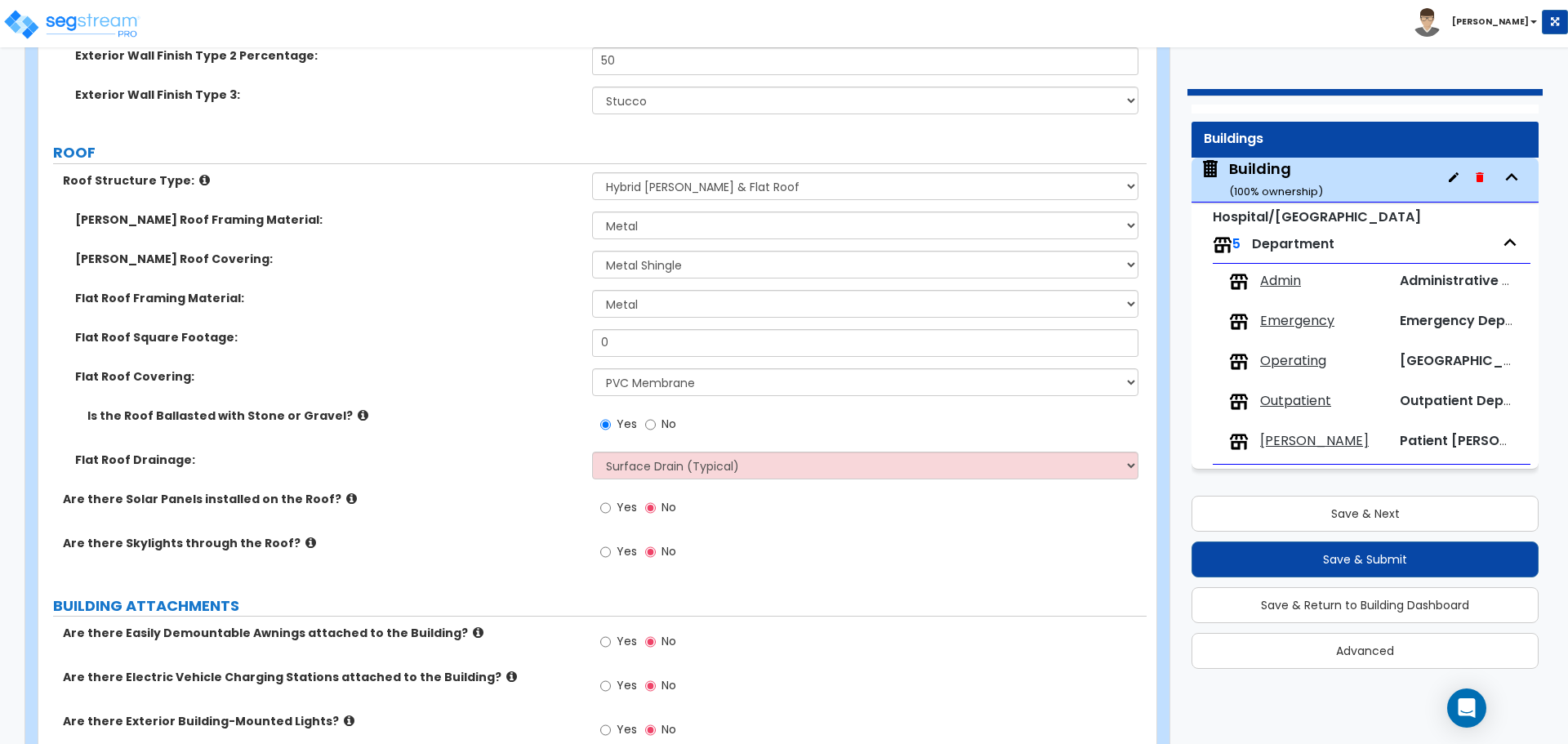
click at [199, 174] on icon at bounding box center [204, 180] width 11 height 12
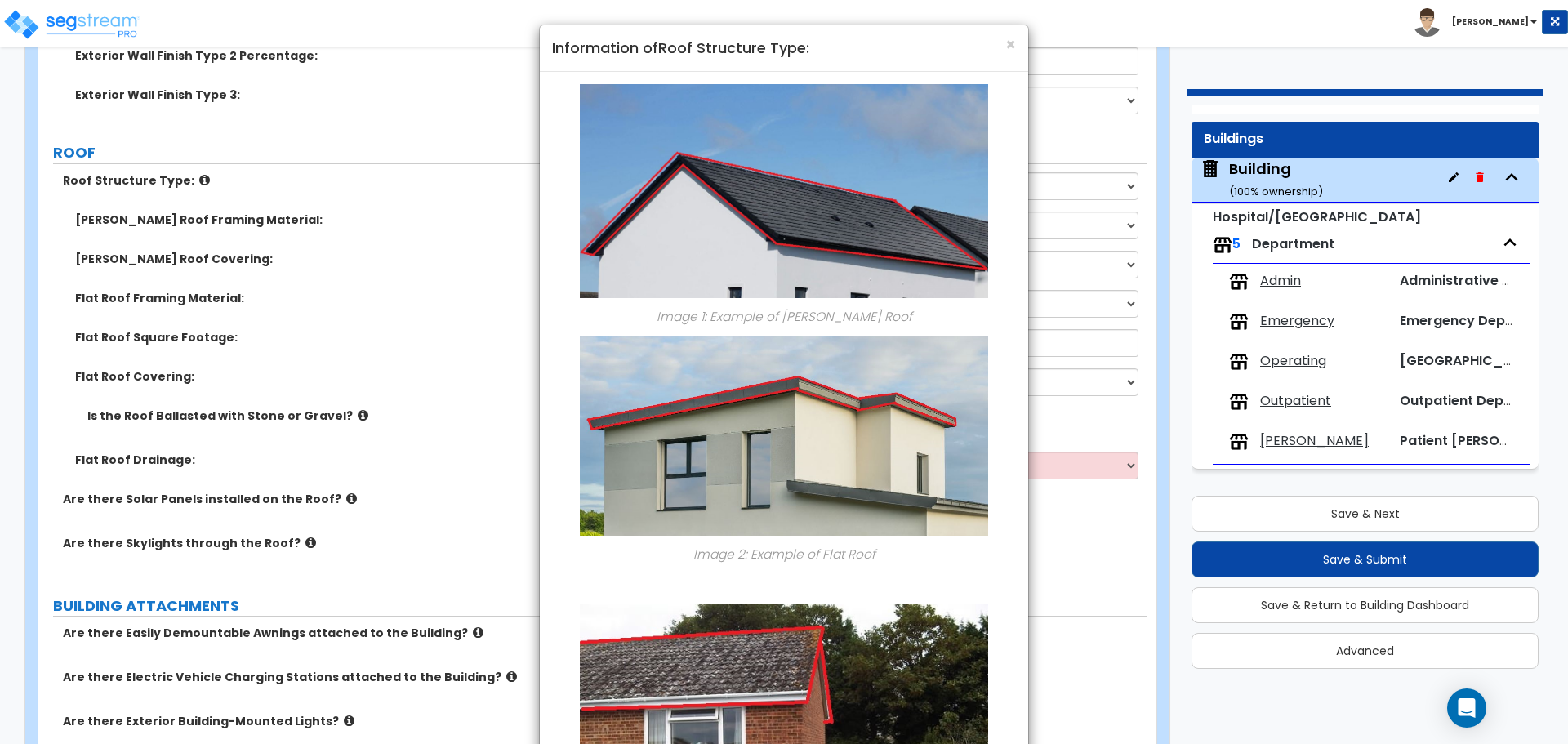
scroll to position [255, 0]
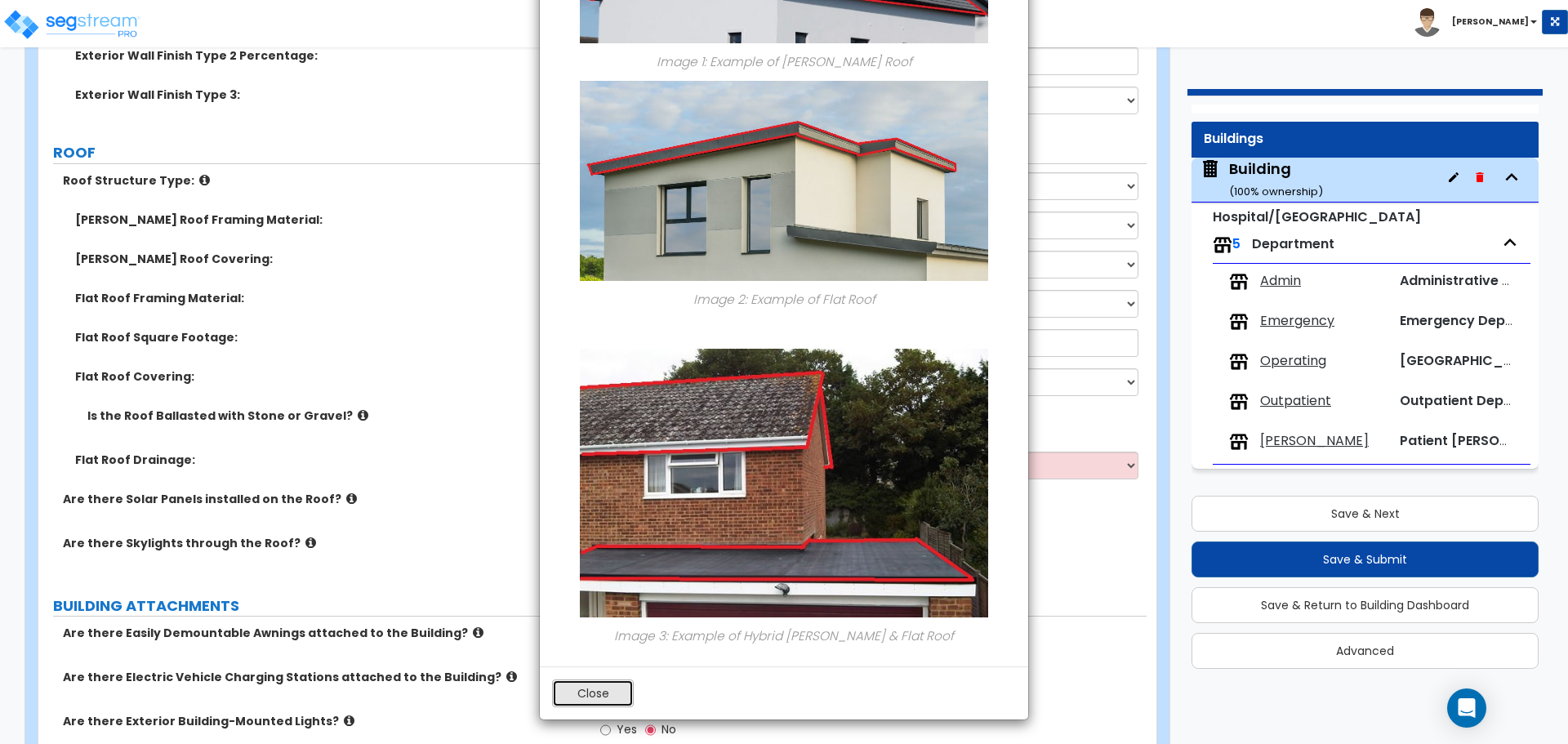
click at [582, 702] on button "Close" at bounding box center [593, 693] width 82 height 28
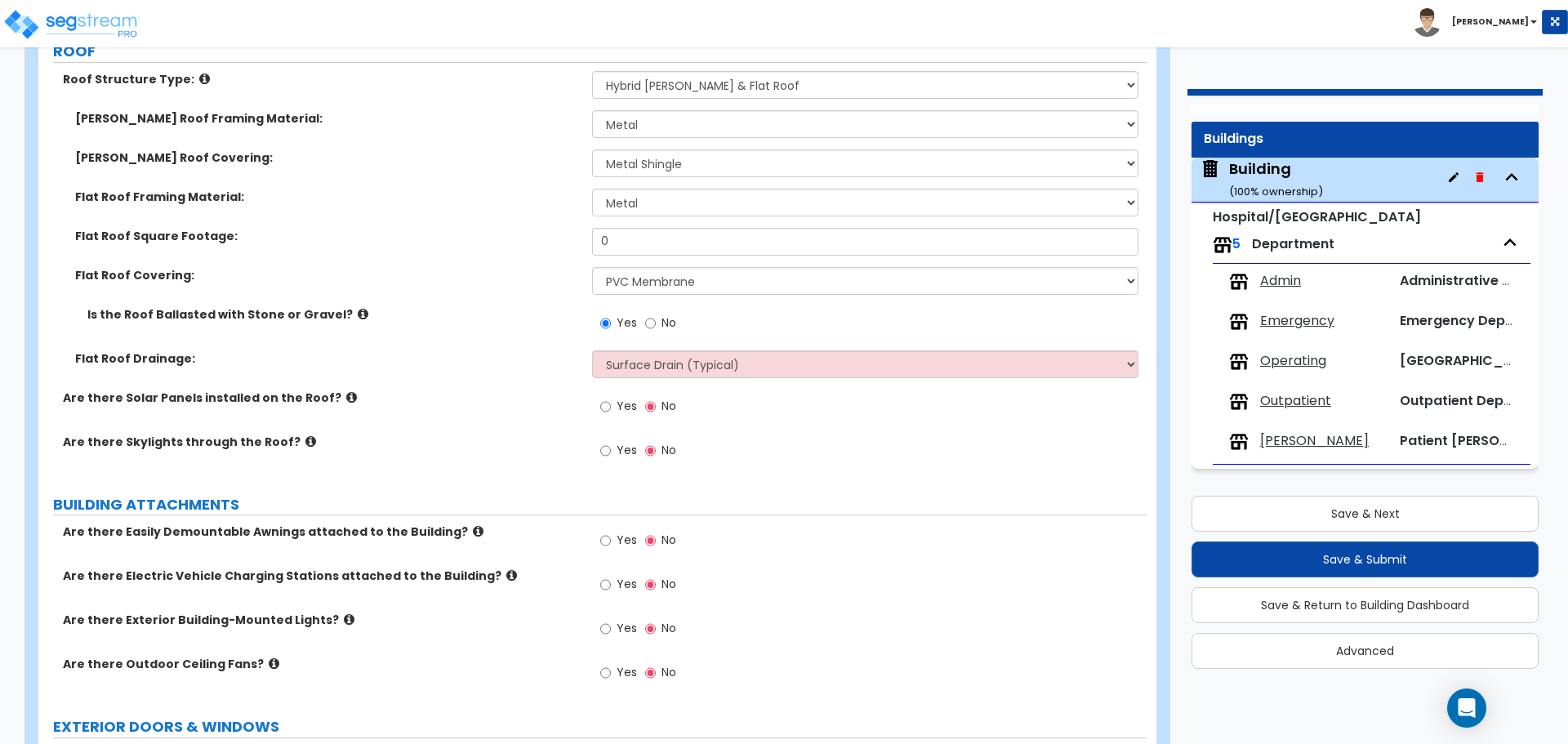
scroll to position [2222, 0]
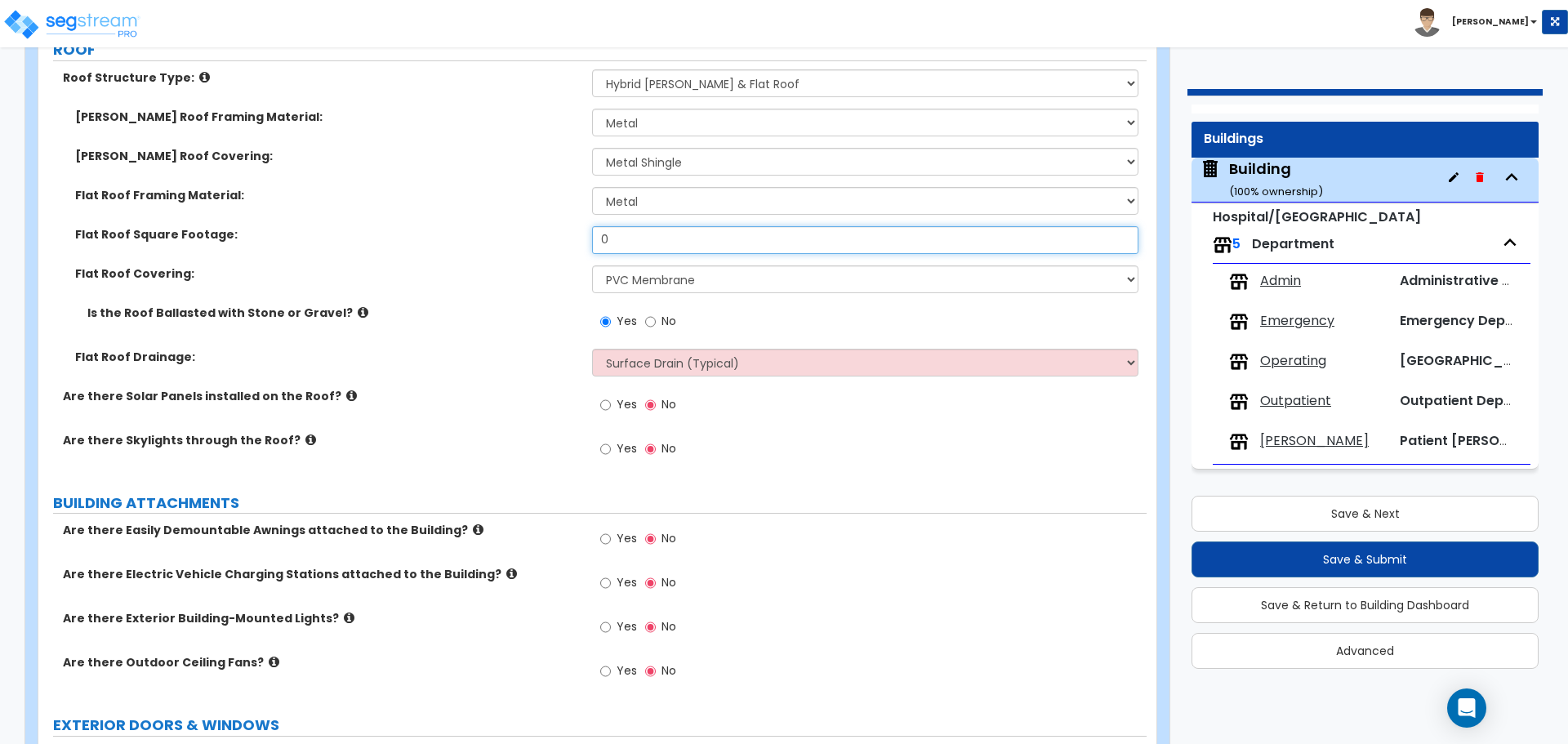
drag, startPoint x: 626, startPoint y: 247, endPoint x: 527, endPoint y: 231, distance: 100.3
click at [532, 232] on div "Flat Roof Square Footage: 0" at bounding box center [592, 246] width 1109 height 39
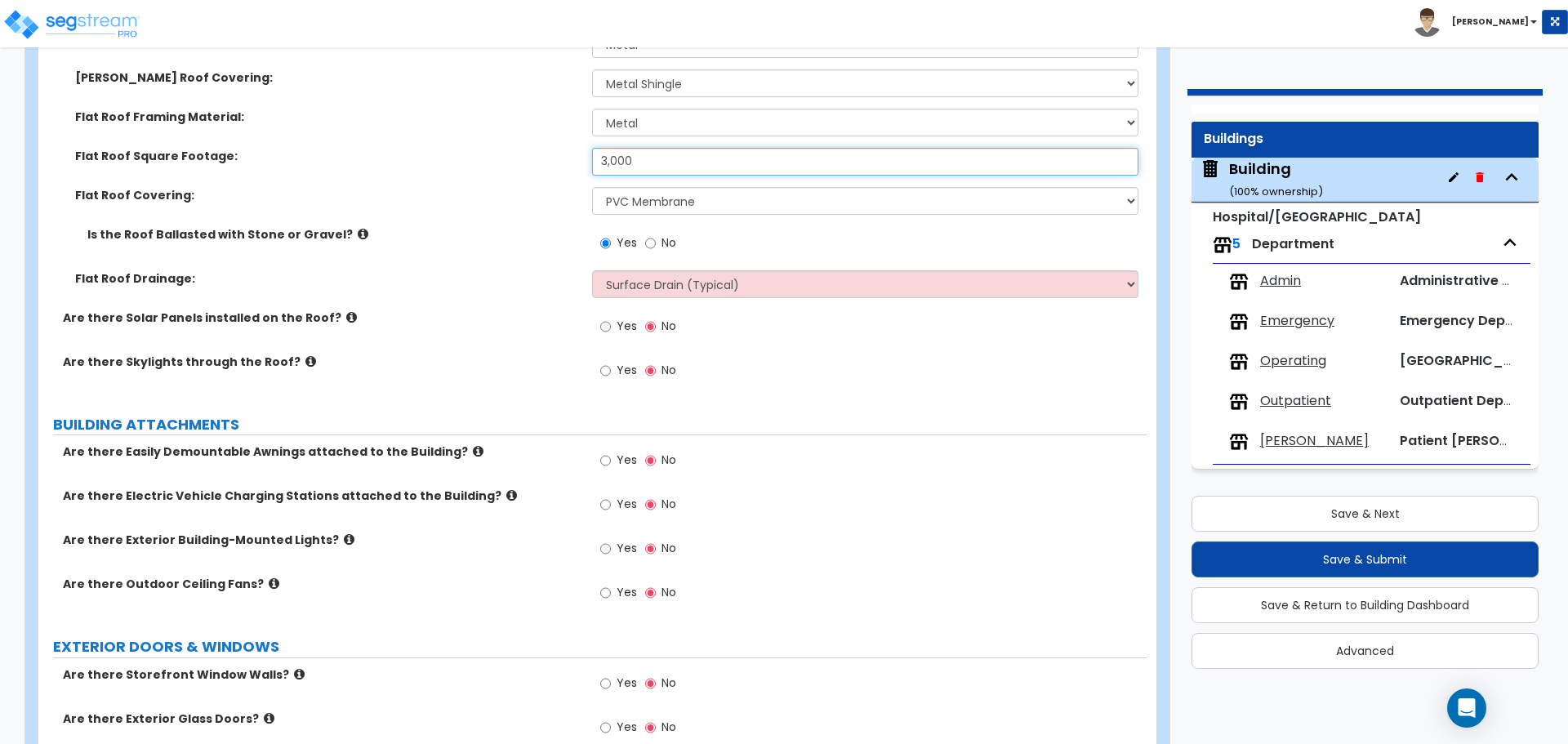
scroll to position [2304, 0]
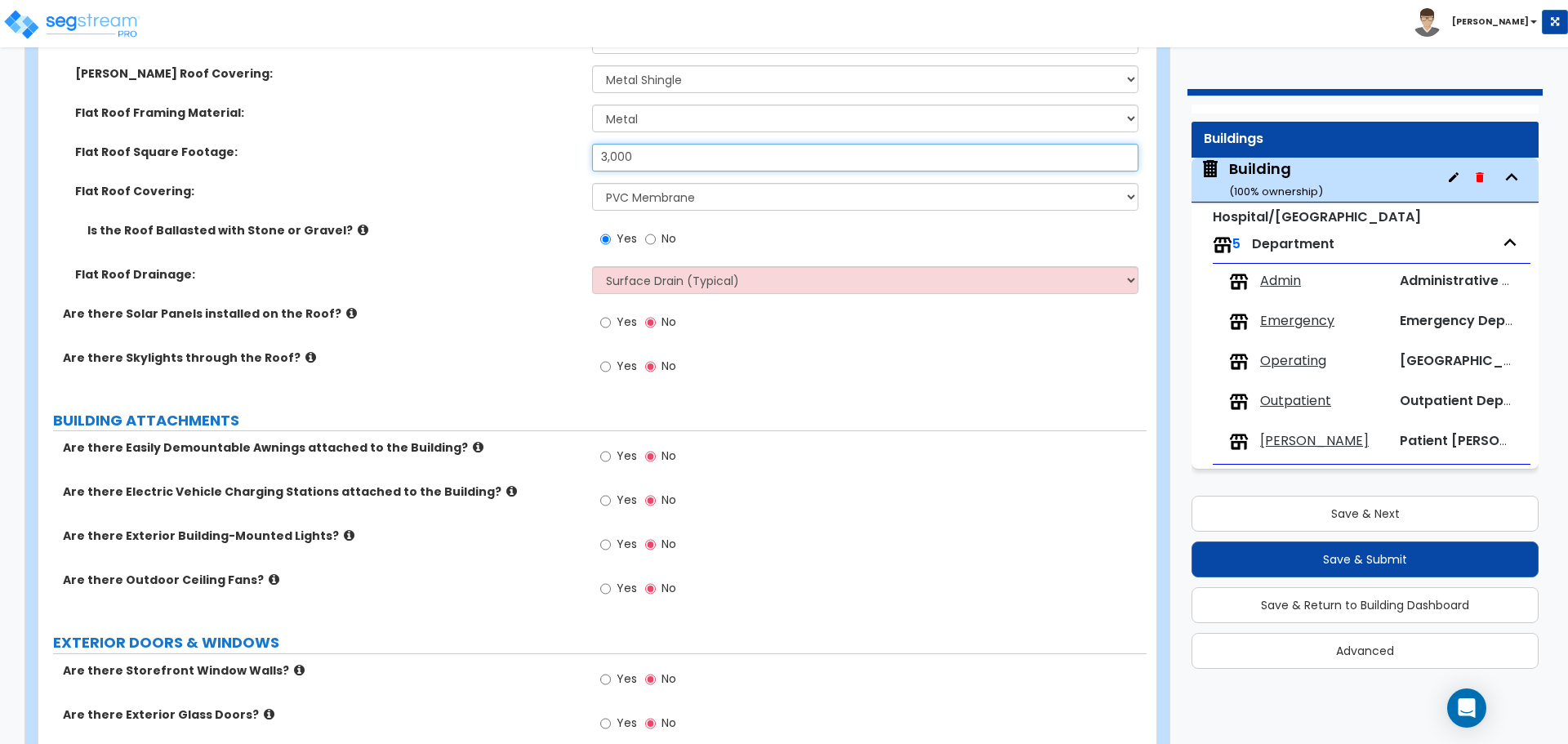
type input "3,000"
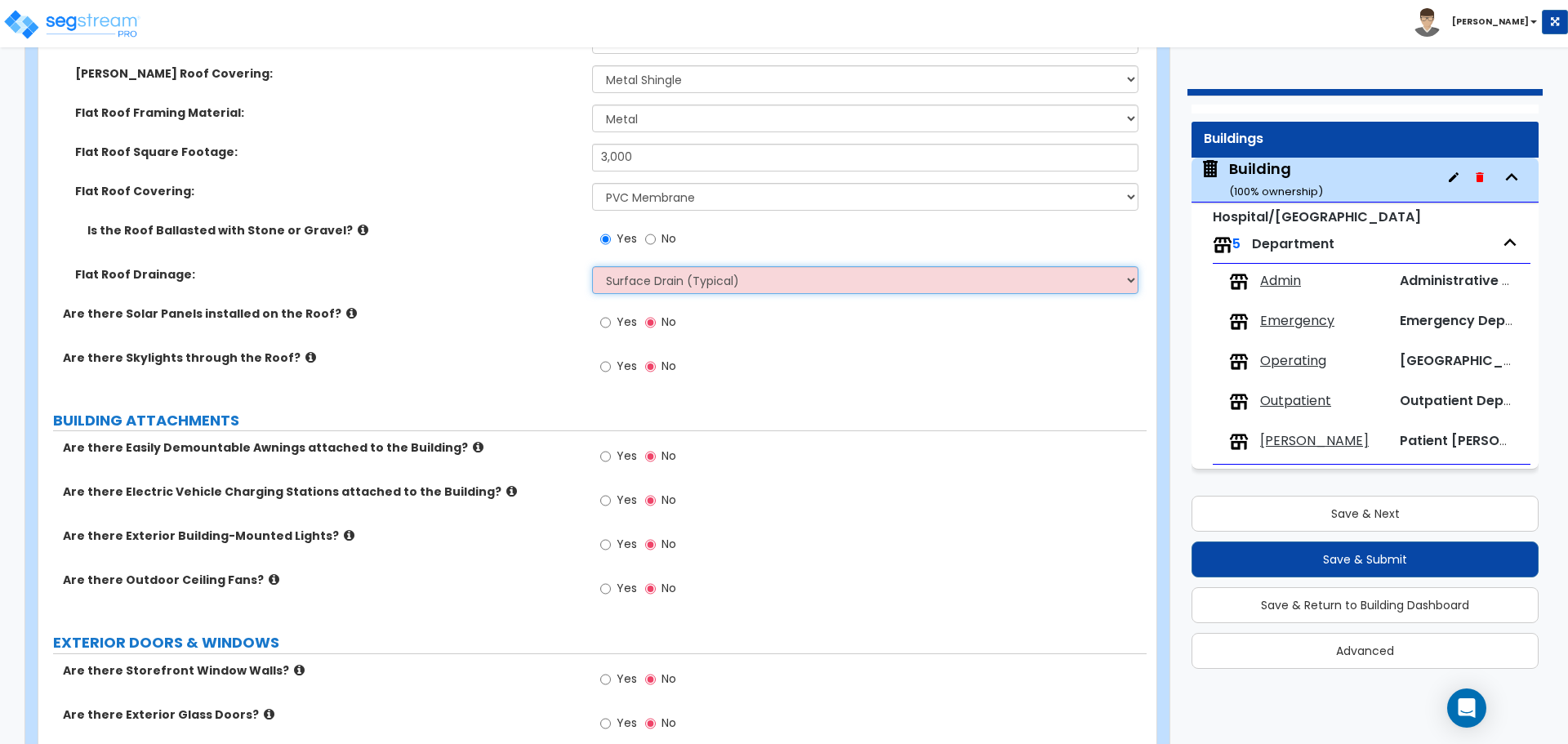
click at [633, 277] on select "Surface Drain (Typical) Gutters Downspout Only" at bounding box center [865, 280] width 546 height 28
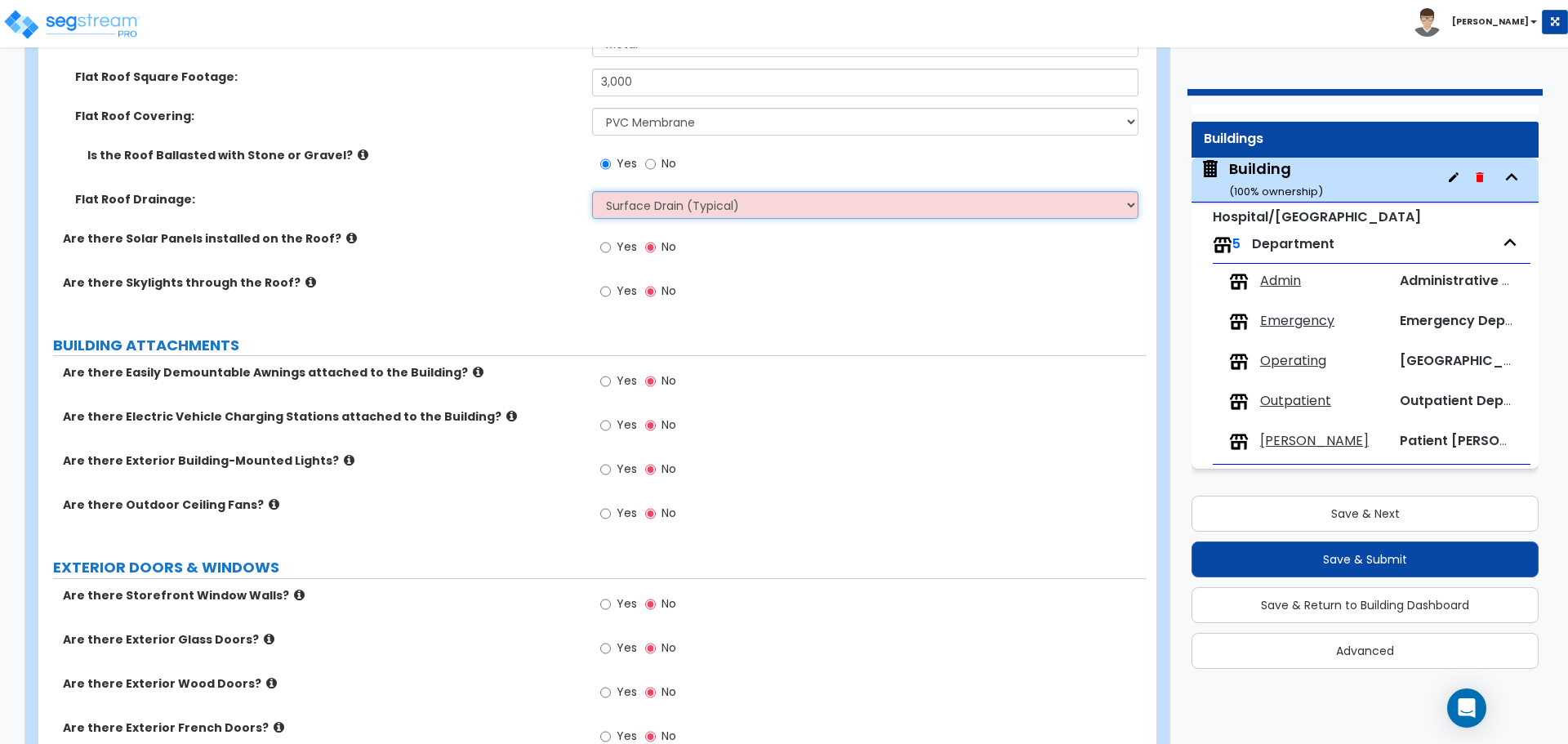
scroll to position [2397, 0]
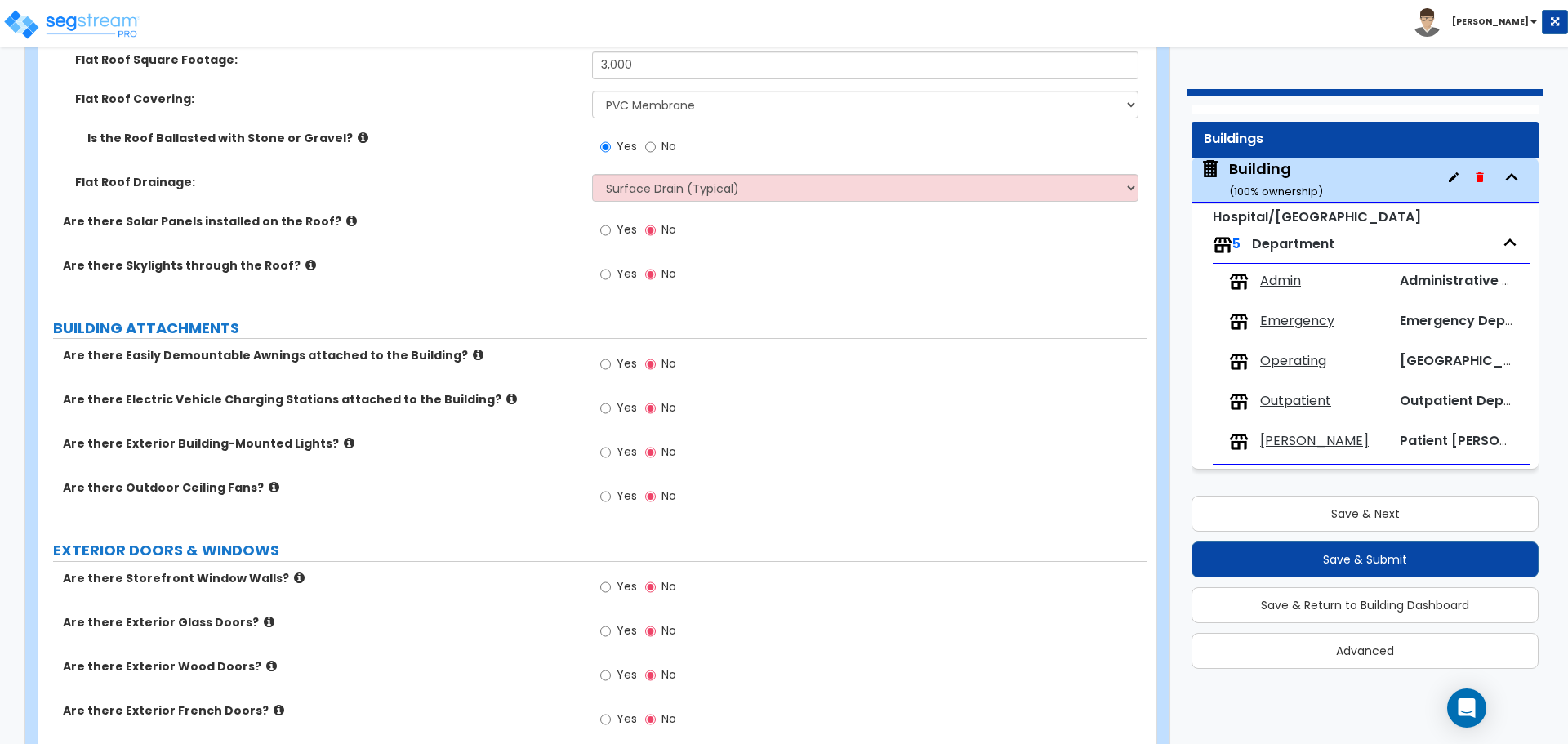
click at [615, 232] on label "Yes" at bounding box center [618, 231] width 37 height 28
click at [611, 232] on input "Yes" at bounding box center [606, 230] width 11 height 18
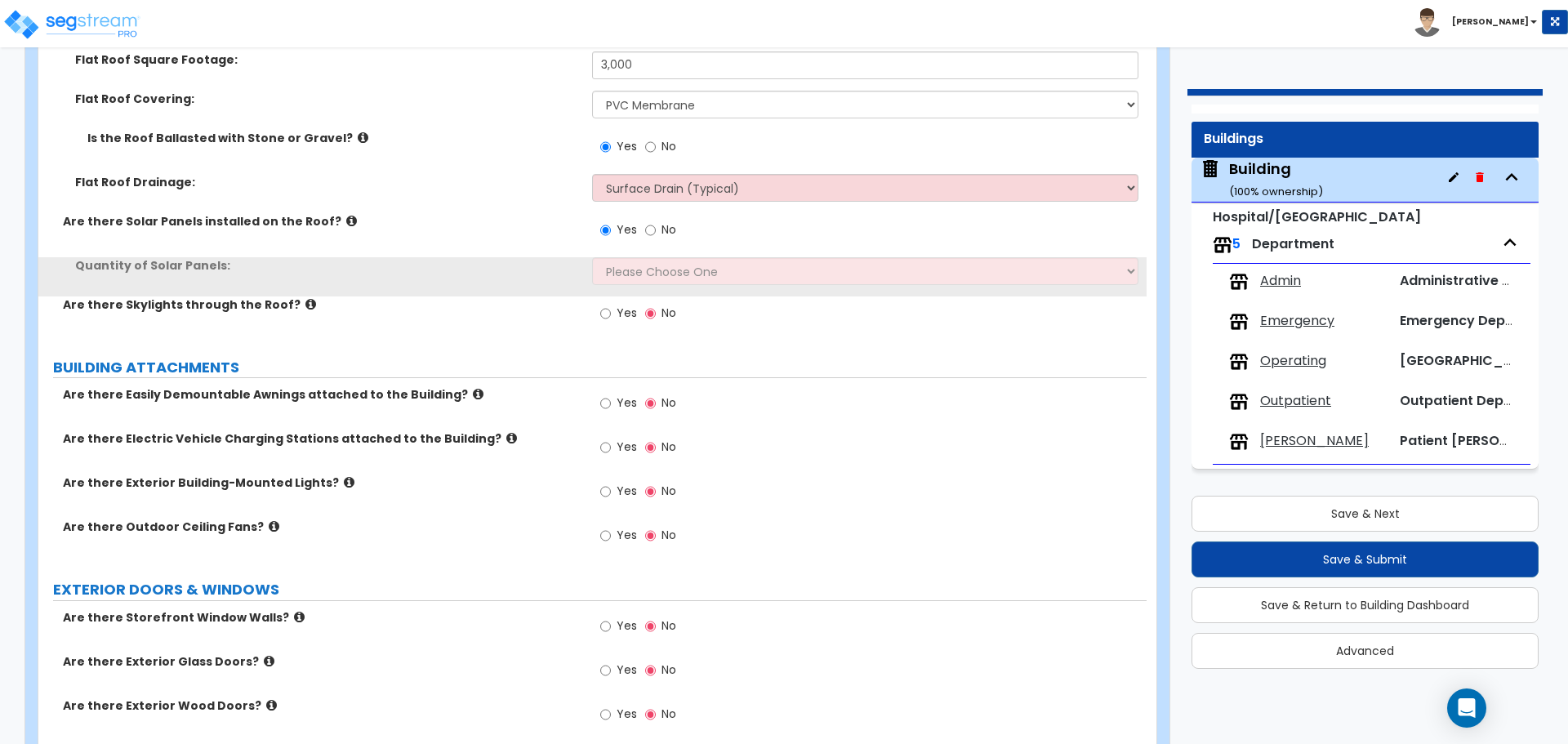
click at [346, 218] on icon at bounding box center [351, 221] width 11 height 12
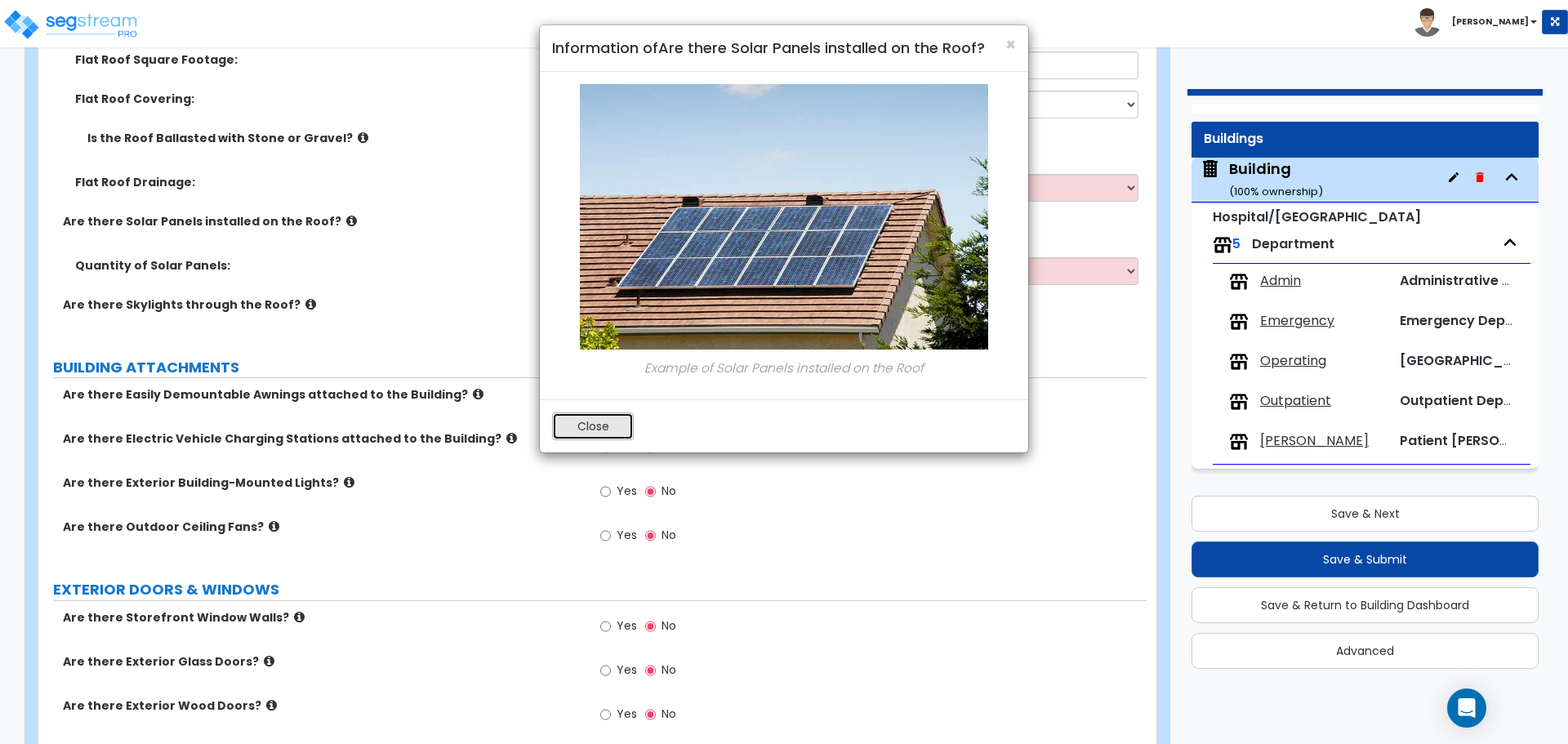
click at [617, 425] on button "Close" at bounding box center [593, 426] width 82 height 28
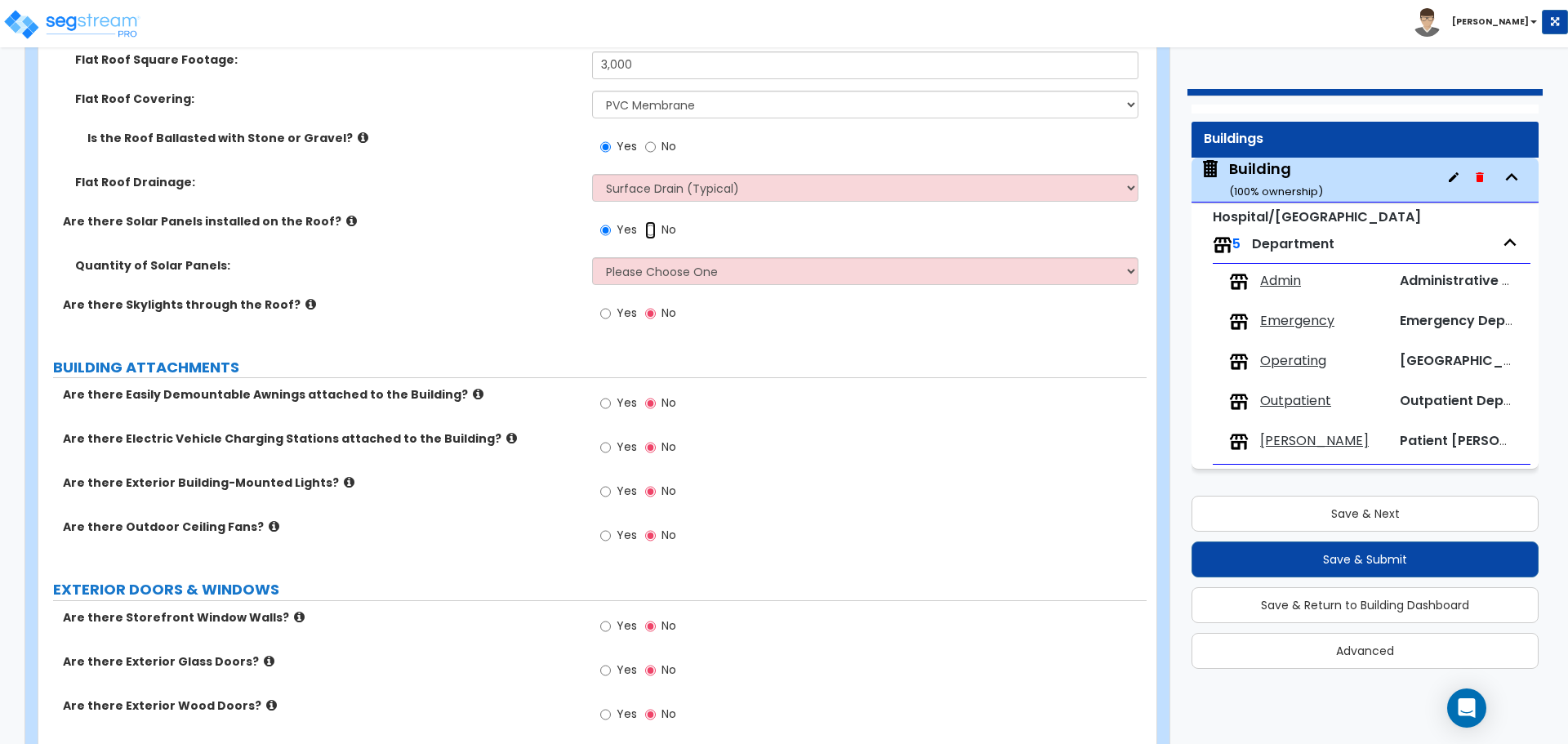
click at [654, 225] on input "No" at bounding box center [650, 230] width 11 height 18
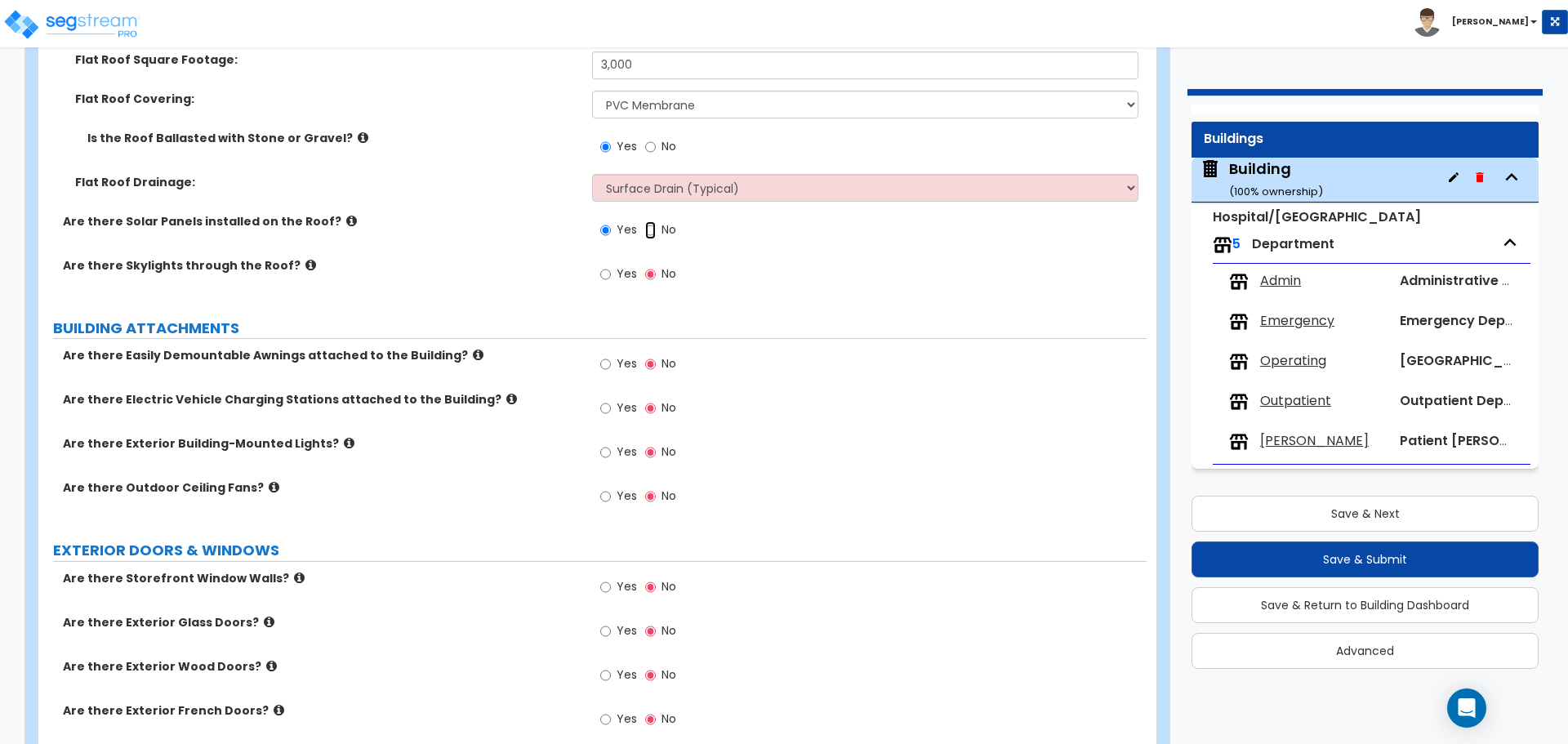
radio input "false"
radio input "true"
click at [622, 230] on span "Yes" at bounding box center [626, 229] width 21 height 16
click at [611, 230] on input "Yes" at bounding box center [606, 230] width 11 height 18
radio input "true"
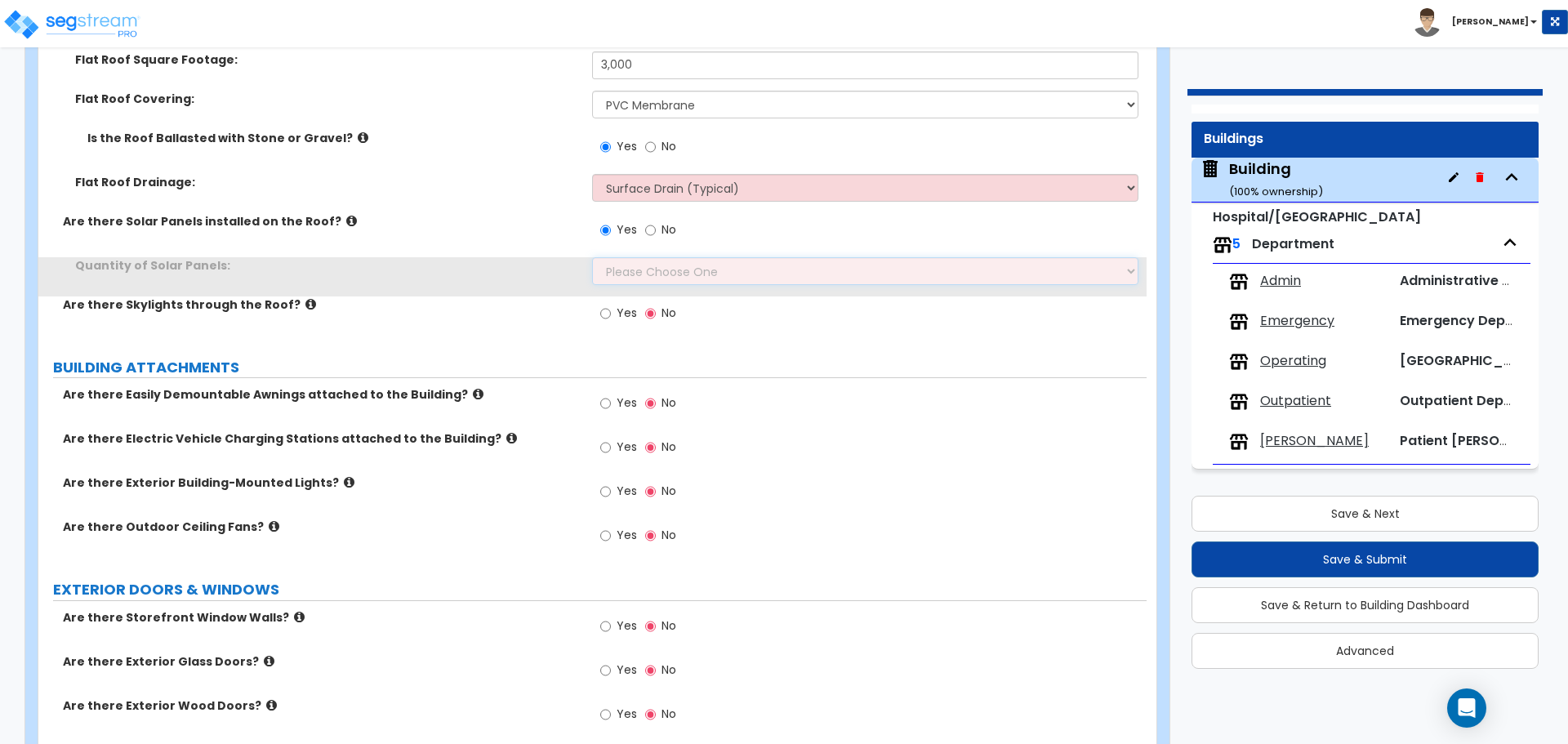
click at [683, 277] on select "Please Choose One Enter the Percentage of Roof Covered by Solar Panels Enter th…" at bounding box center [865, 270] width 546 height 28
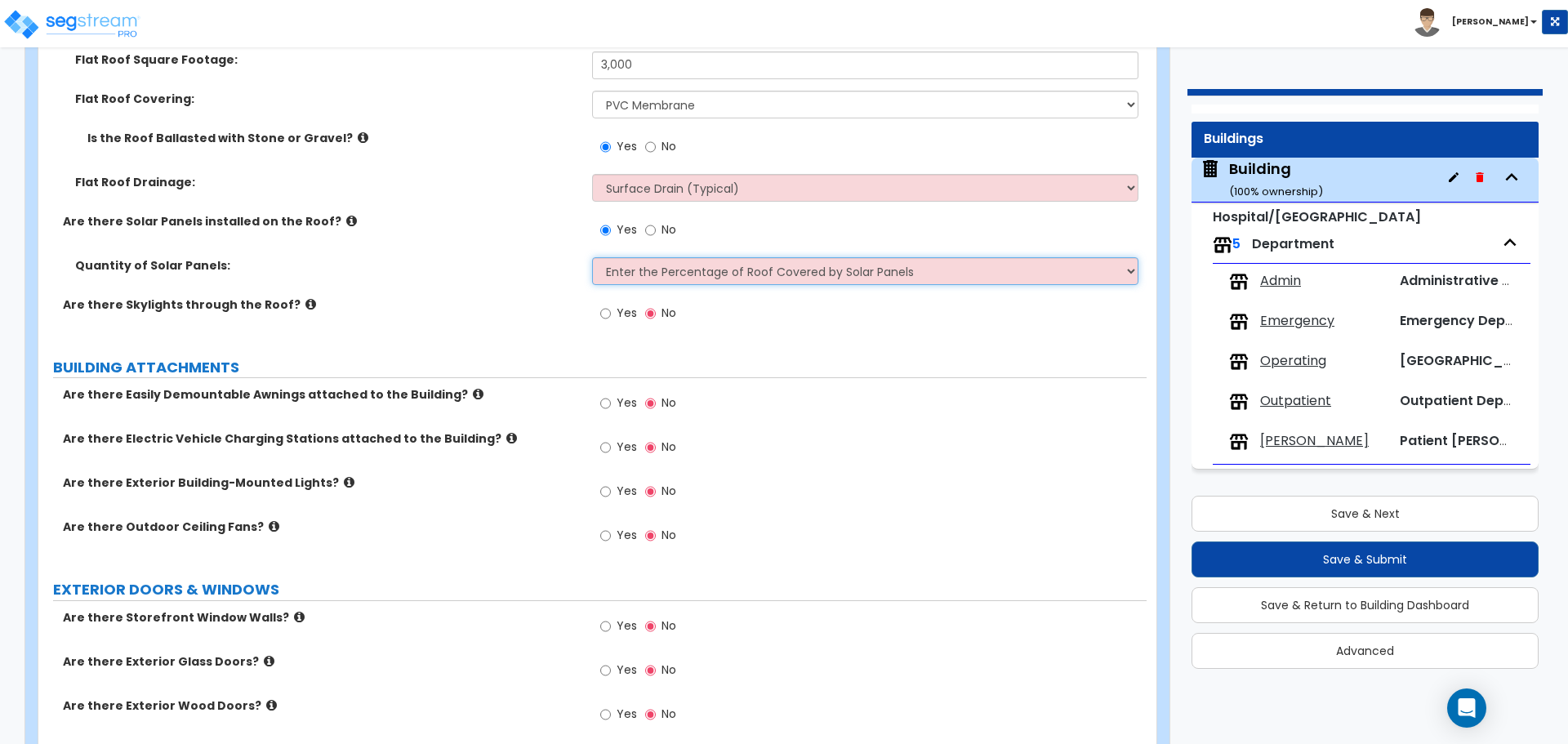
click at [592, 257] on select "Please Choose One Enter the Percentage of Roof Covered by Solar Panels Enter th…" at bounding box center [865, 270] width 546 height 28
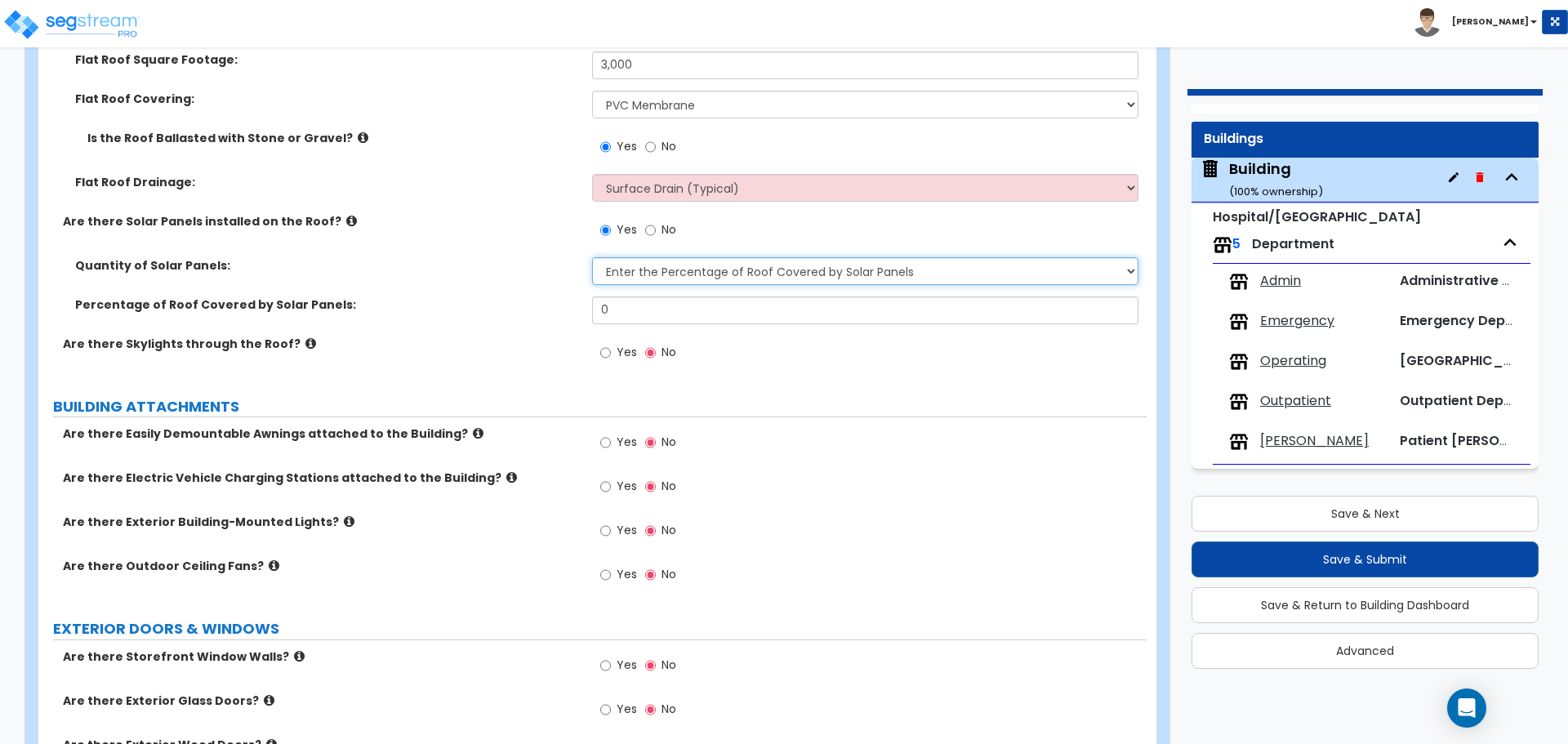
click at [660, 263] on select "Please Choose One Enter the Percentage of Roof Covered by Solar Panels Enter th…" at bounding box center [865, 270] width 546 height 28
select select "2"
click at [592, 257] on select "Please Choose One Enter the Percentage of Roof Covered by Solar Panels Enter th…" at bounding box center [865, 270] width 546 height 28
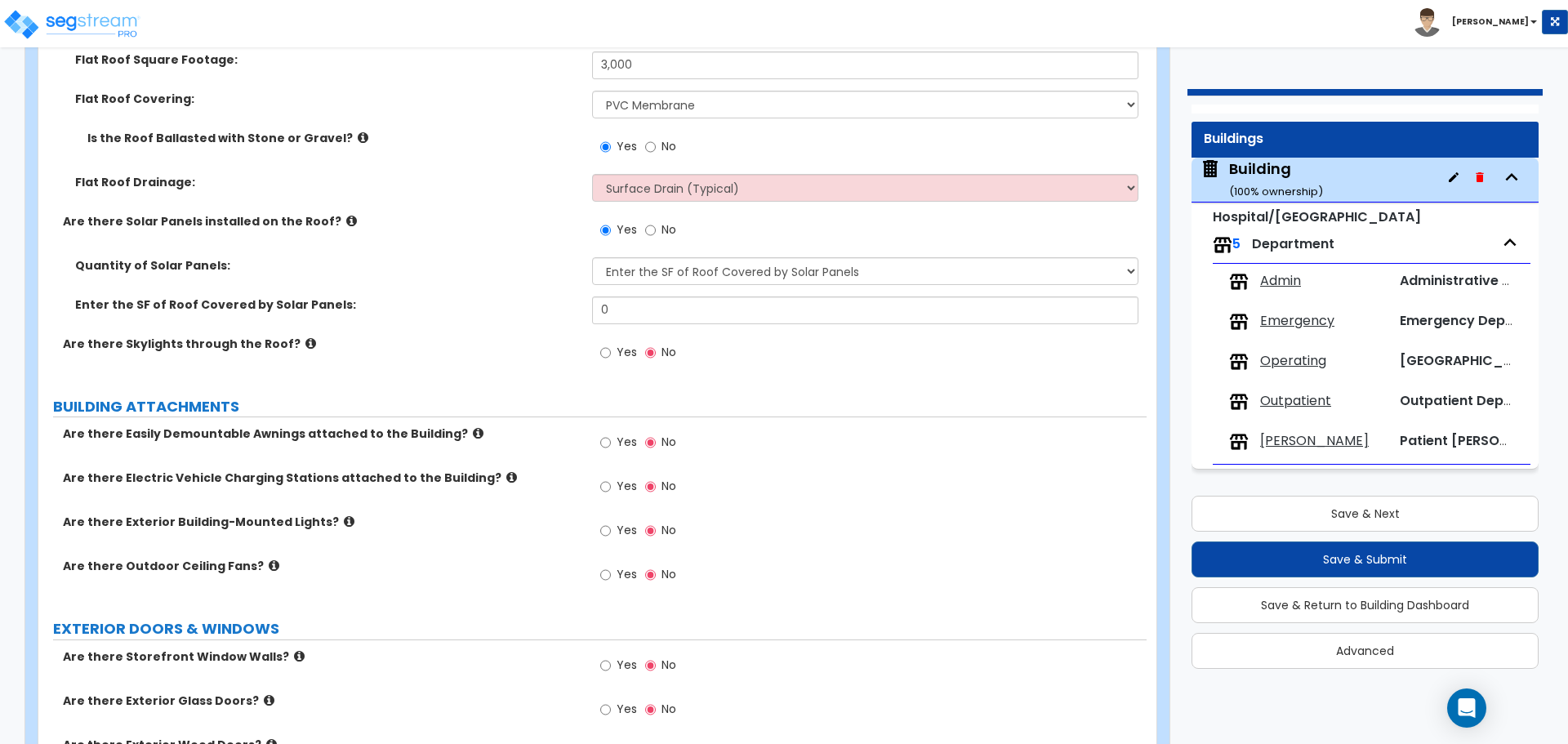
click at [670, 227] on span "No" at bounding box center [669, 229] width 14 height 16
click at [656, 227] on input "No" at bounding box center [650, 230] width 11 height 18
radio input "false"
radio input "true"
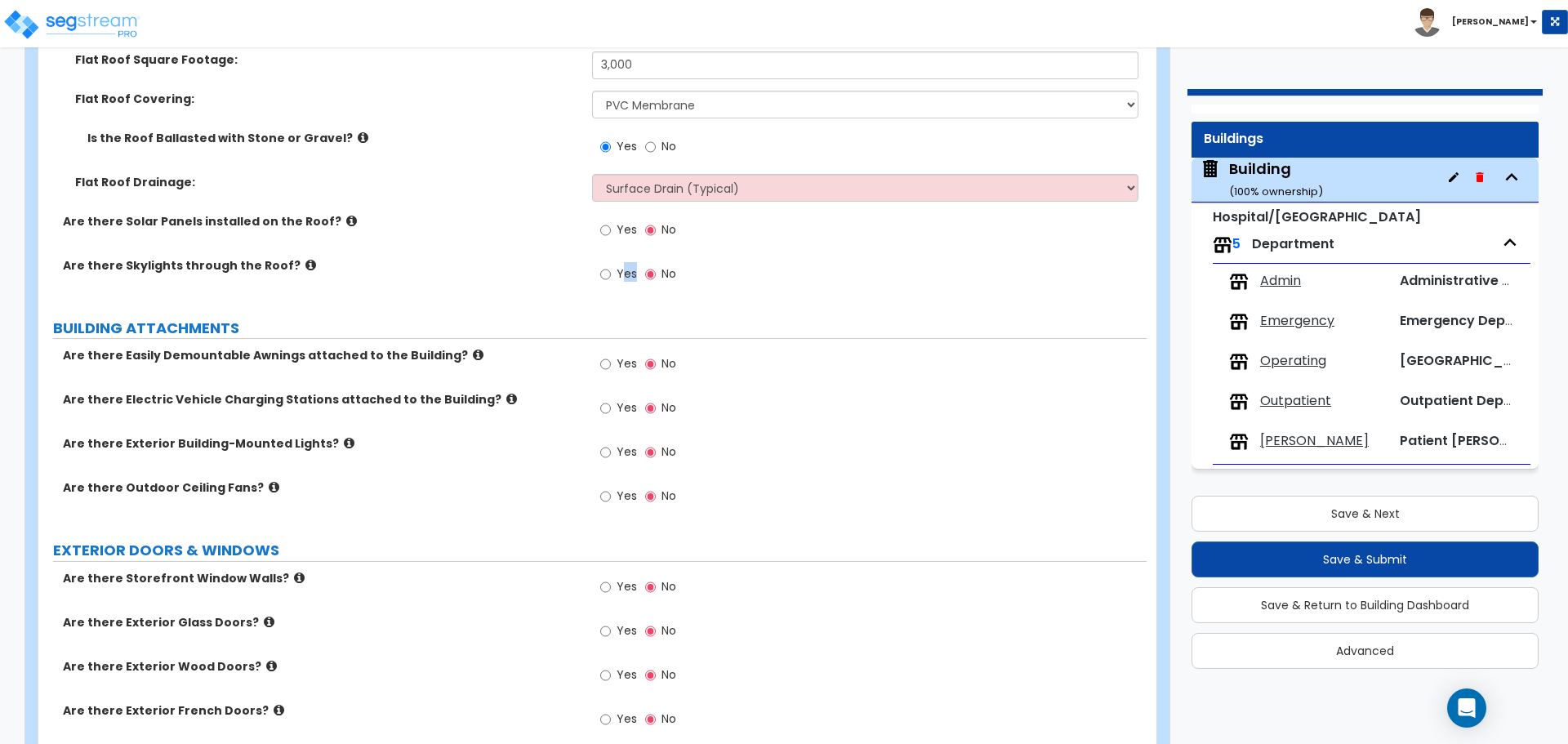
click at [624, 277] on label "Yes" at bounding box center [618, 276] width 37 height 28
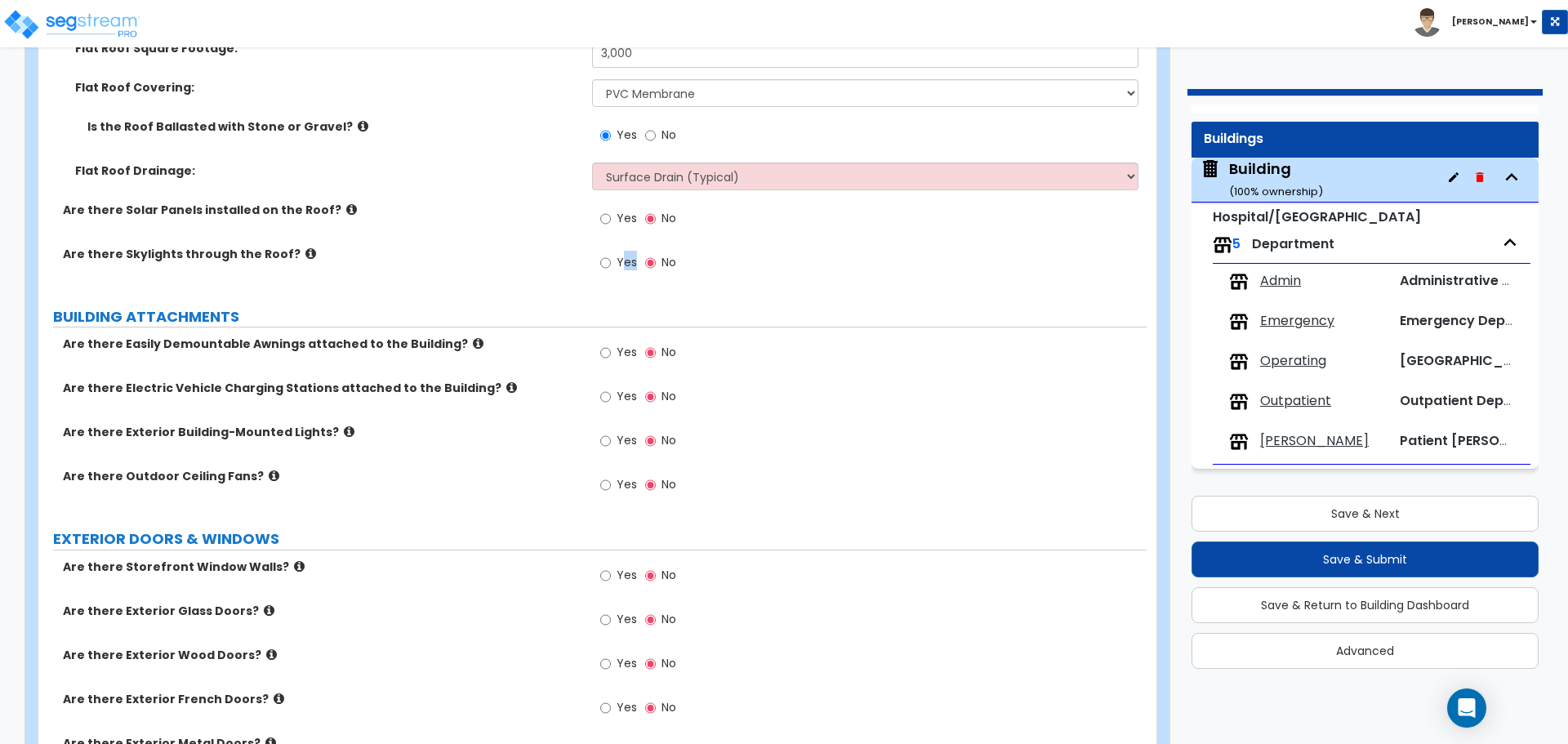
click at [624, 276] on div "Yes No" at bounding box center [638, 265] width 92 height 37
click at [617, 263] on span "Yes" at bounding box center [626, 262] width 21 height 16
click at [611, 263] on input "Yes" at bounding box center [606, 263] width 11 height 18
radio input "true"
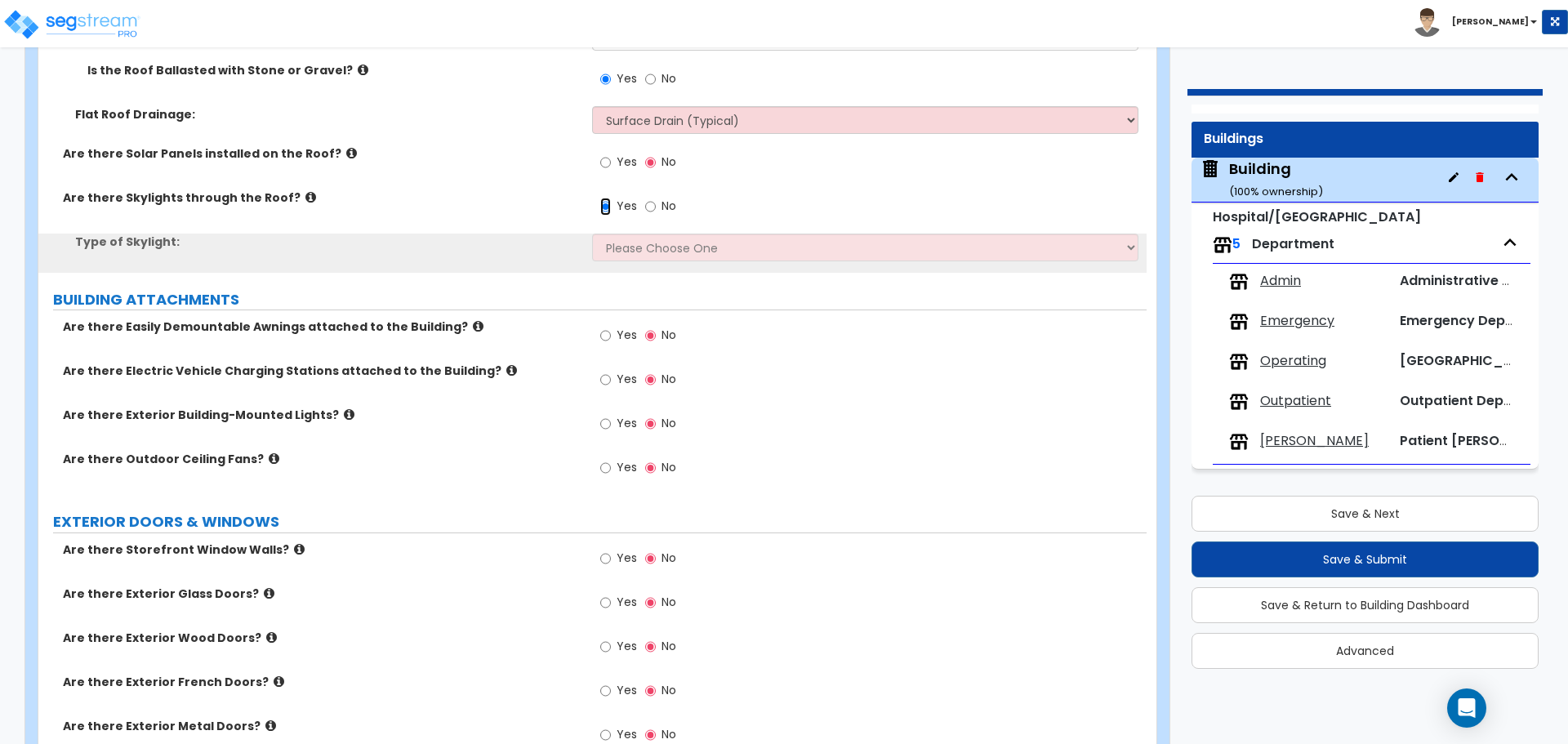
scroll to position [2467, 0]
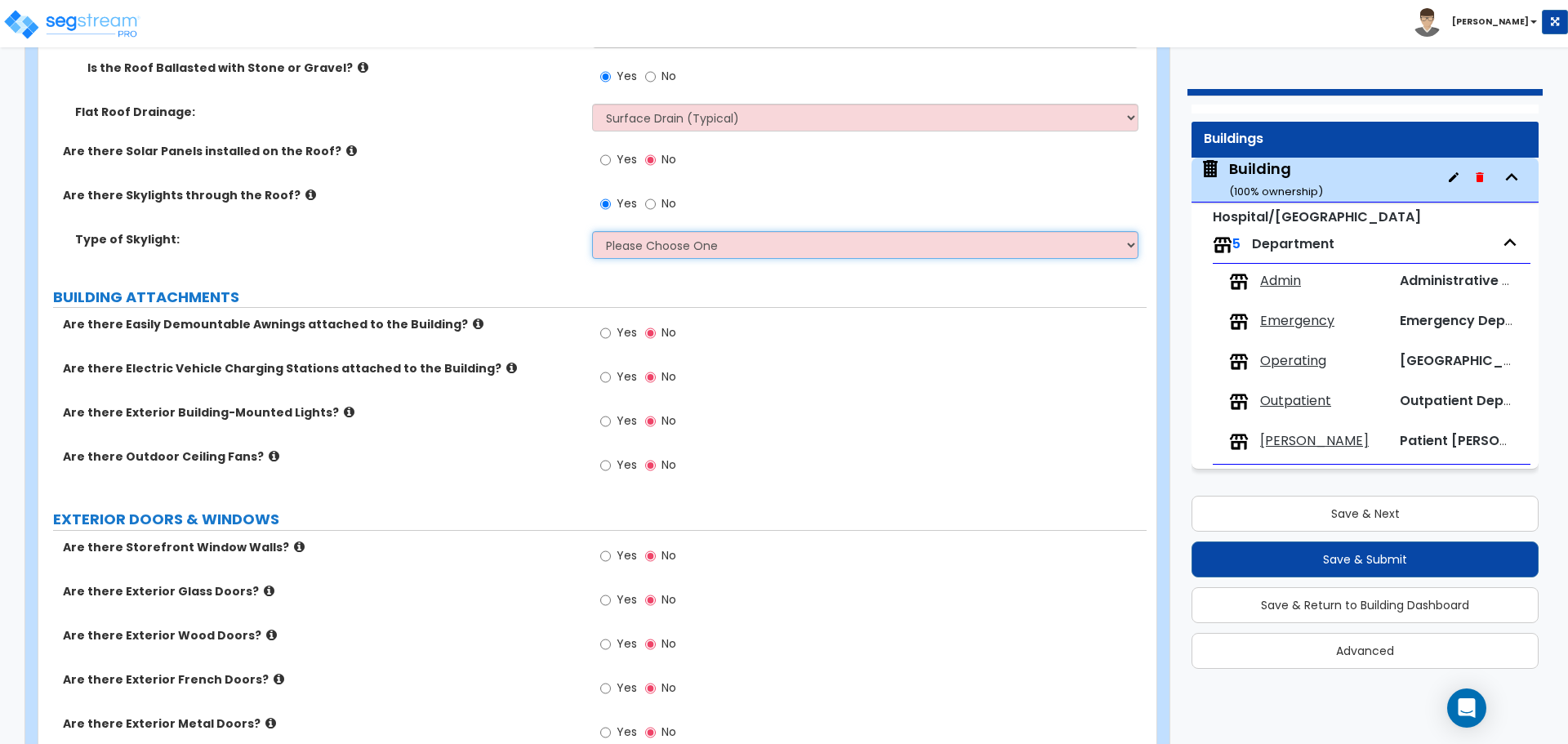
click at [654, 245] on select "Please Choose One Sandwich Panels Fixed Rectangular Glass Barrel Vault Dome Squ…" at bounding box center [865, 244] width 546 height 28
select select "3"
click at [592, 231] on select "Please Choose One Sandwich Panels Fixed Rectangular Glass Barrel Vault Dome Squ…" at bounding box center [865, 244] width 546 height 28
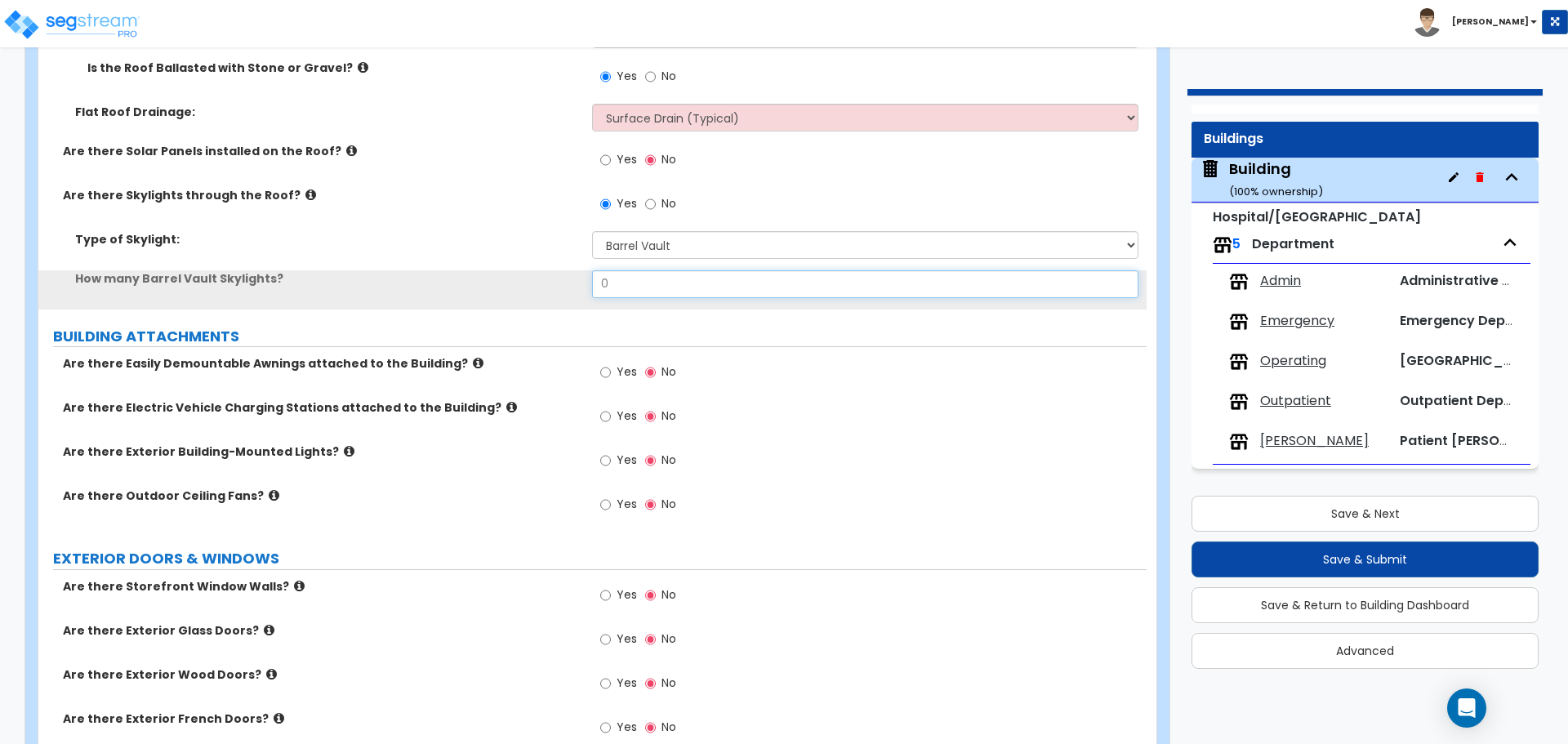
drag, startPoint x: 620, startPoint y: 291, endPoint x: 536, endPoint y: 271, distance: 86.3
click at [536, 272] on div "How many Barrel Vault Skylights? 0" at bounding box center [592, 290] width 1109 height 39
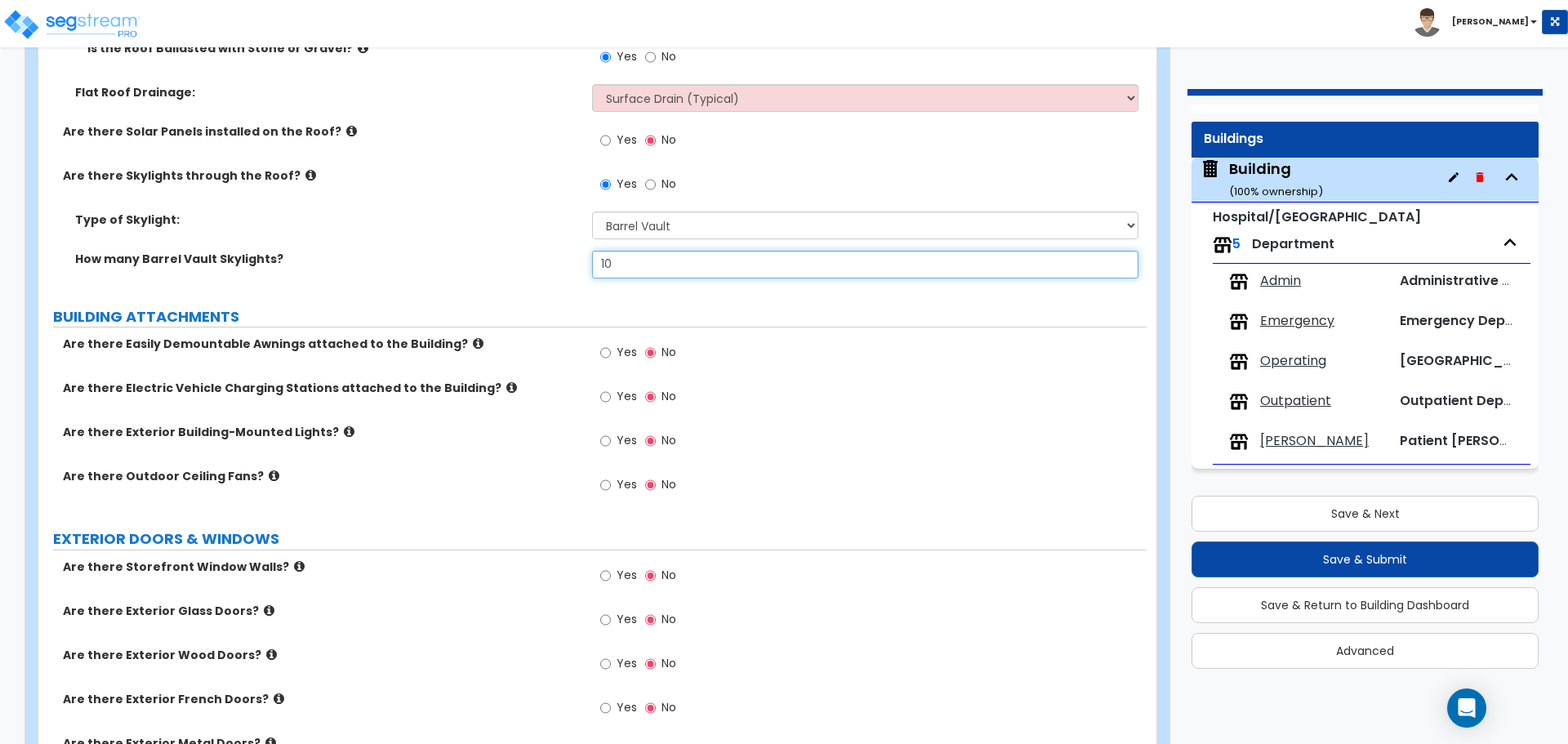
scroll to position [2492, 0]
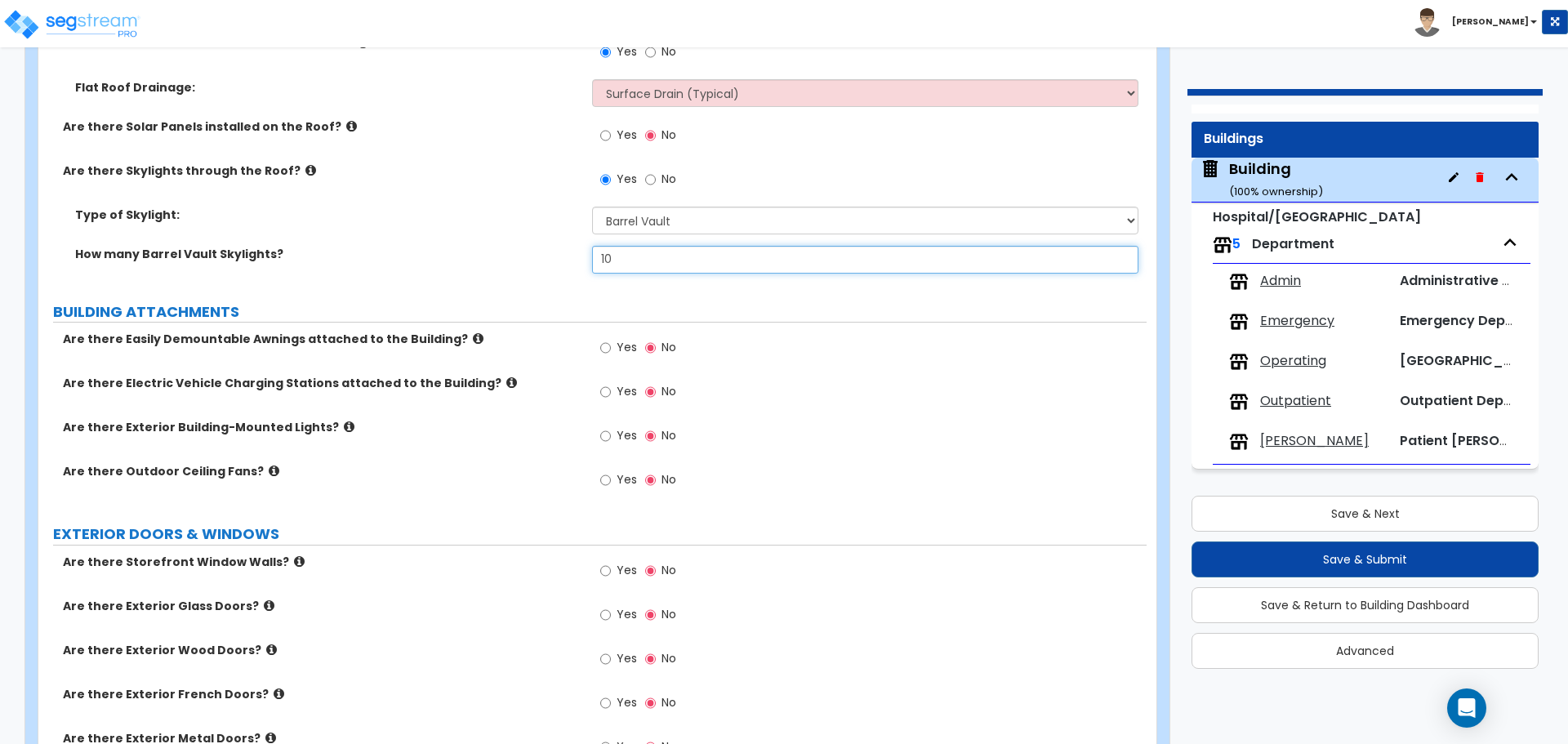
type input "10"
click at [305, 165] on icon at bounding box center [310, 170] width 11 height 12
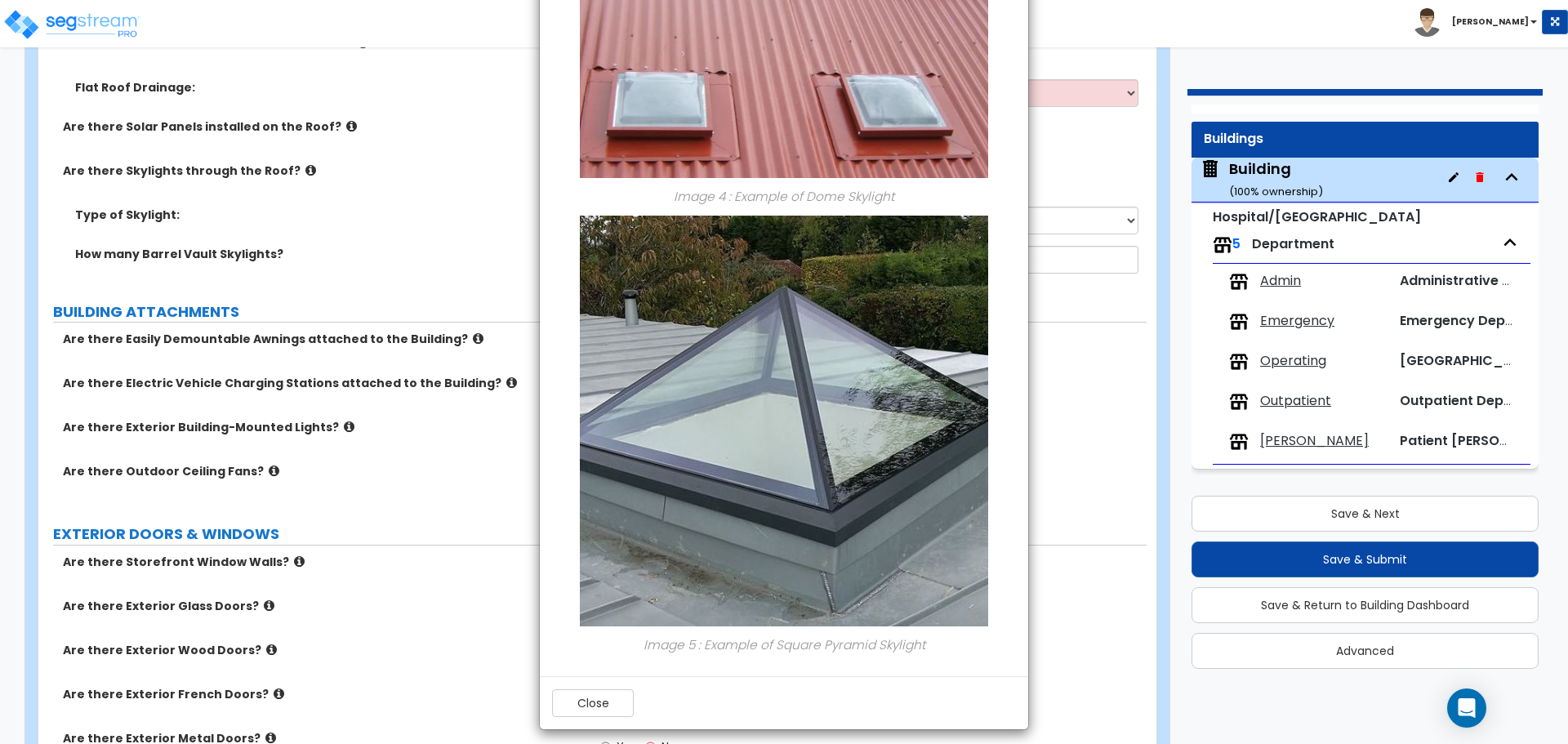
scroll to position [1211, 0]
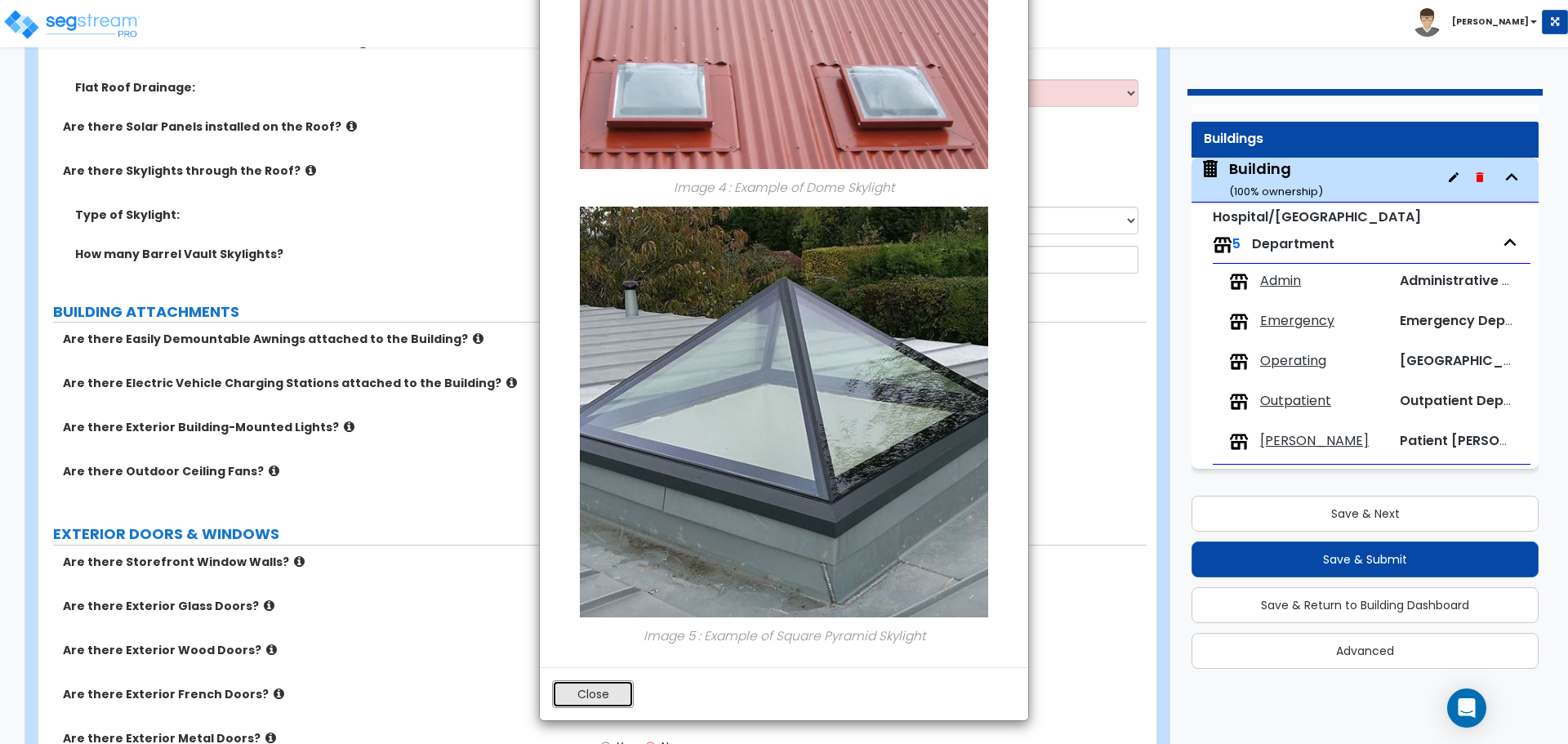
click at [592, 699] on button "Close" at bounding box center [593, 694] width 82 height 28
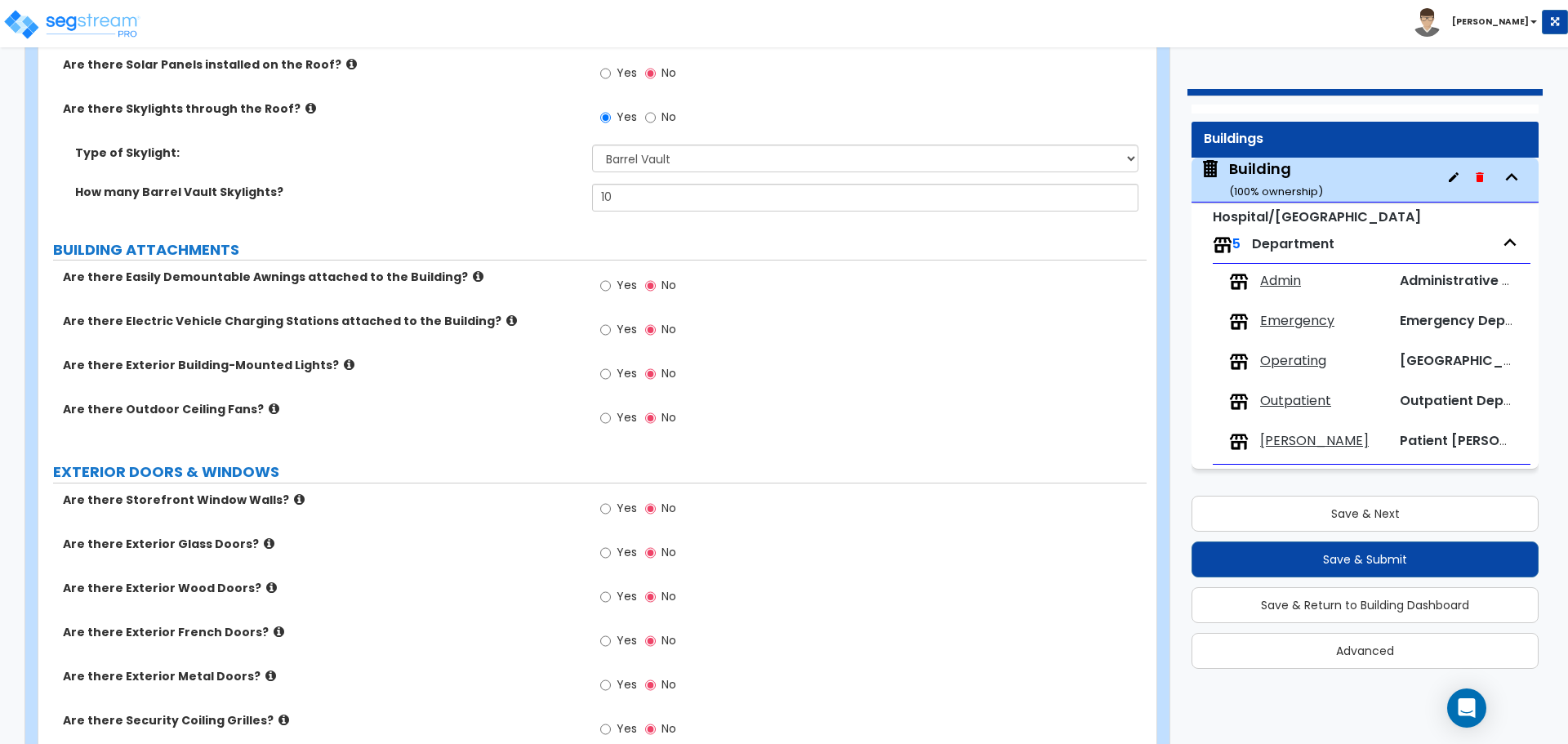
scroll to position [2555, 0]
click at [616, 276] on span "Yes" at bounding box center [626, 284] width 21 height 16
click at [611, 276] on input "Yes" at bounding box center [606, 285] width 11 height 18
radio input "true"
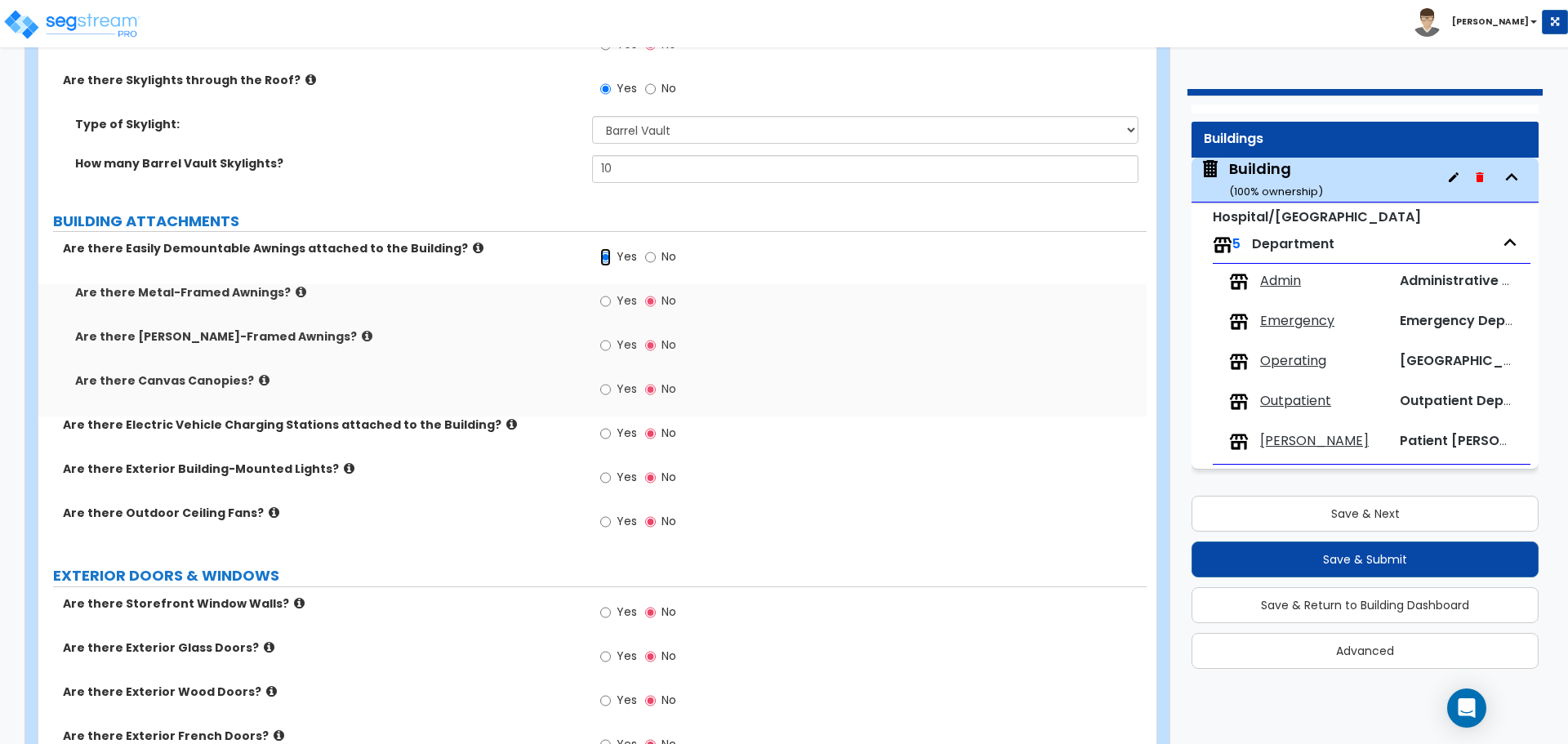
scroll to position [2583, 0]
click at [615, 289] on label "Yes" at bounding box center [618, 302] width 37 height 28
click at [611, 292] on input "Yes" at bounding box center [606, 301] width 11 height 18
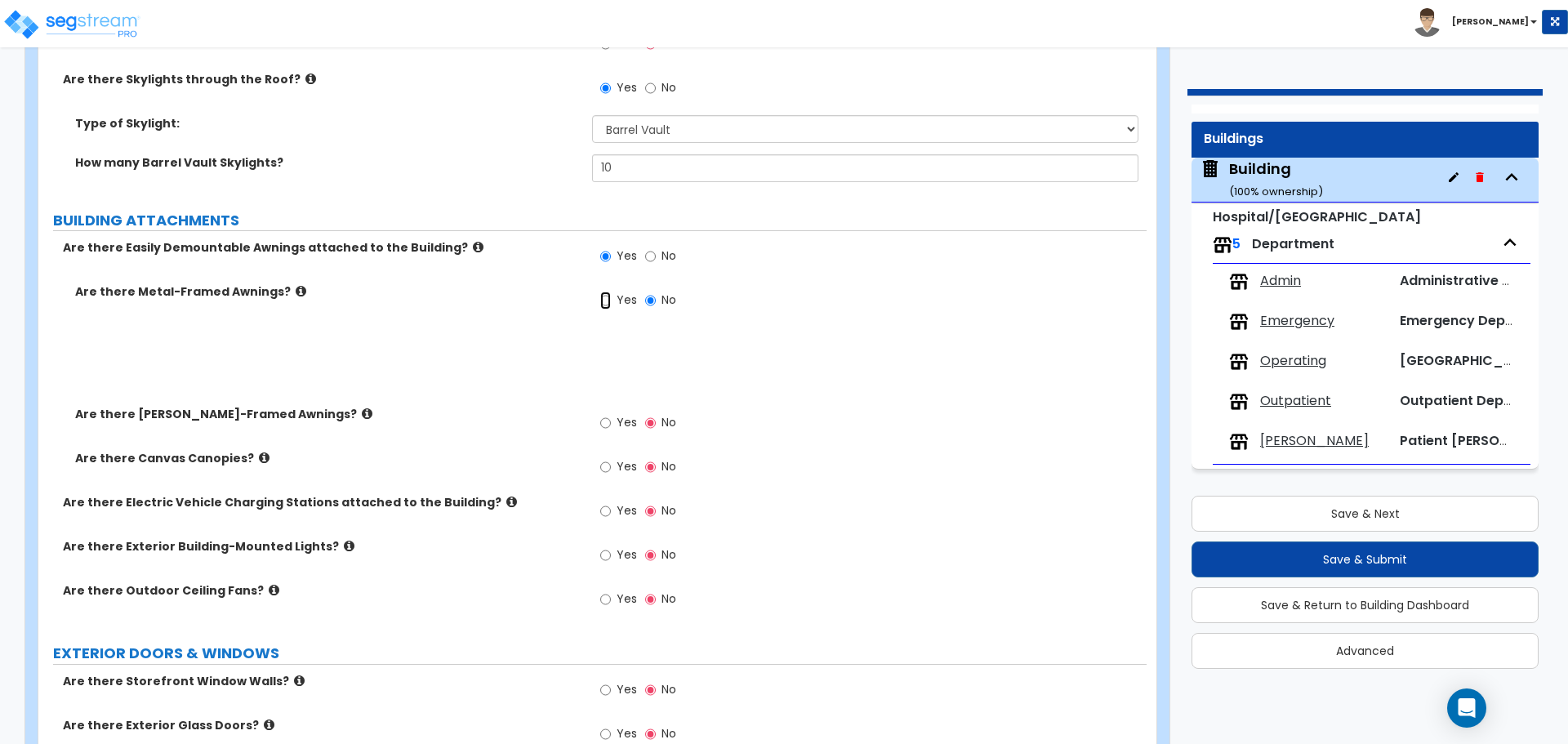
radio input "true"
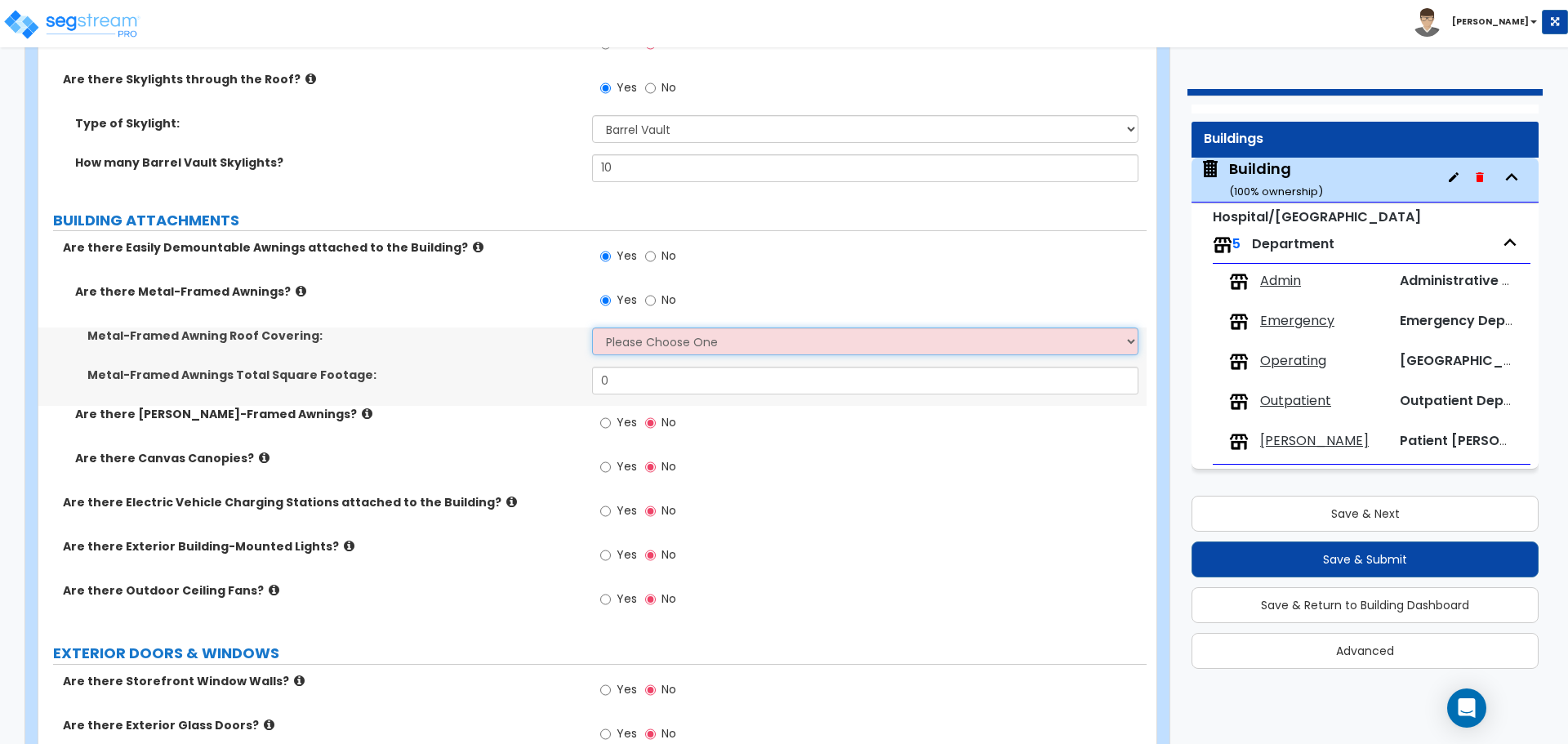
click at [646, 327] on select "Please Choose One Plastic Metal Glass" at bounding box center [865, 341] width 546 height 28
select select "1"
click at [592, 327] on select "Please Choose One Plastic Metal Glass" at bounding box center [865, 341] width 546 height 28
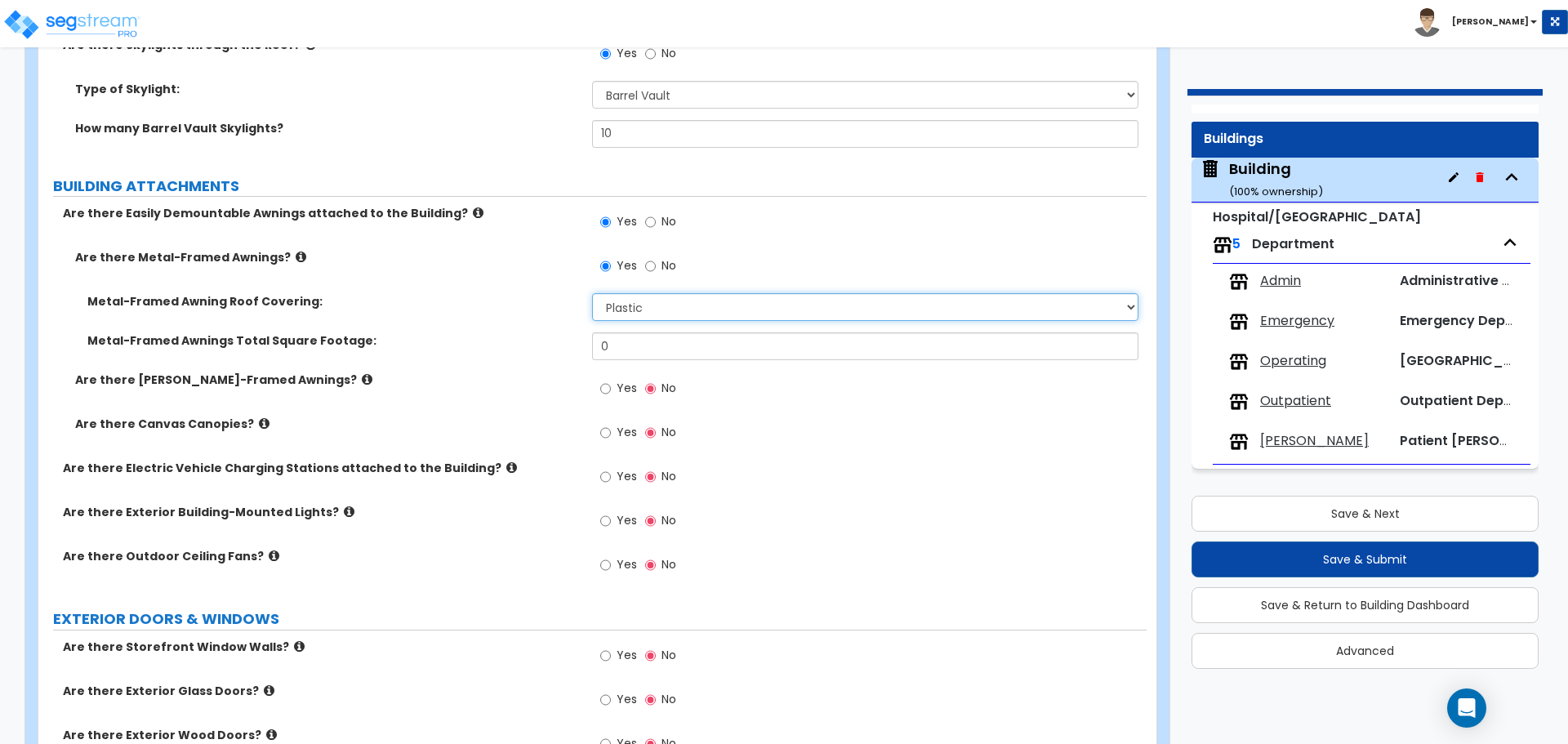
scroll to position [2618, 0]
drag, startPoint x: 624, startPoint y: 343, endPoint x: 564, endPoint y: 332, distance: 61.0
click at [565, 333] on div "Metal-Framed Awnings Total Square Footage: 0" at bounding box center [592, 351] width 1109 height 39
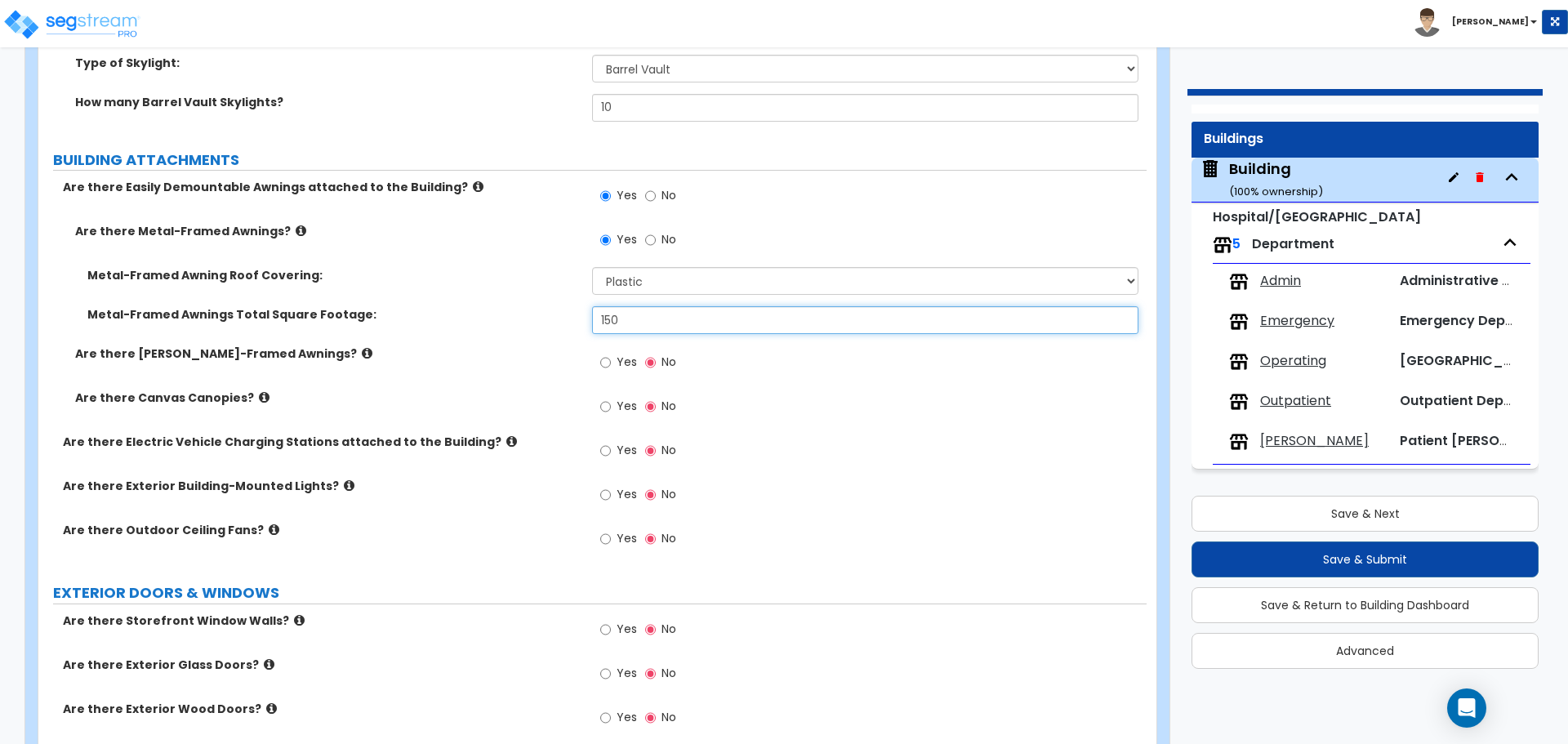
scroll to position [2648, 0]
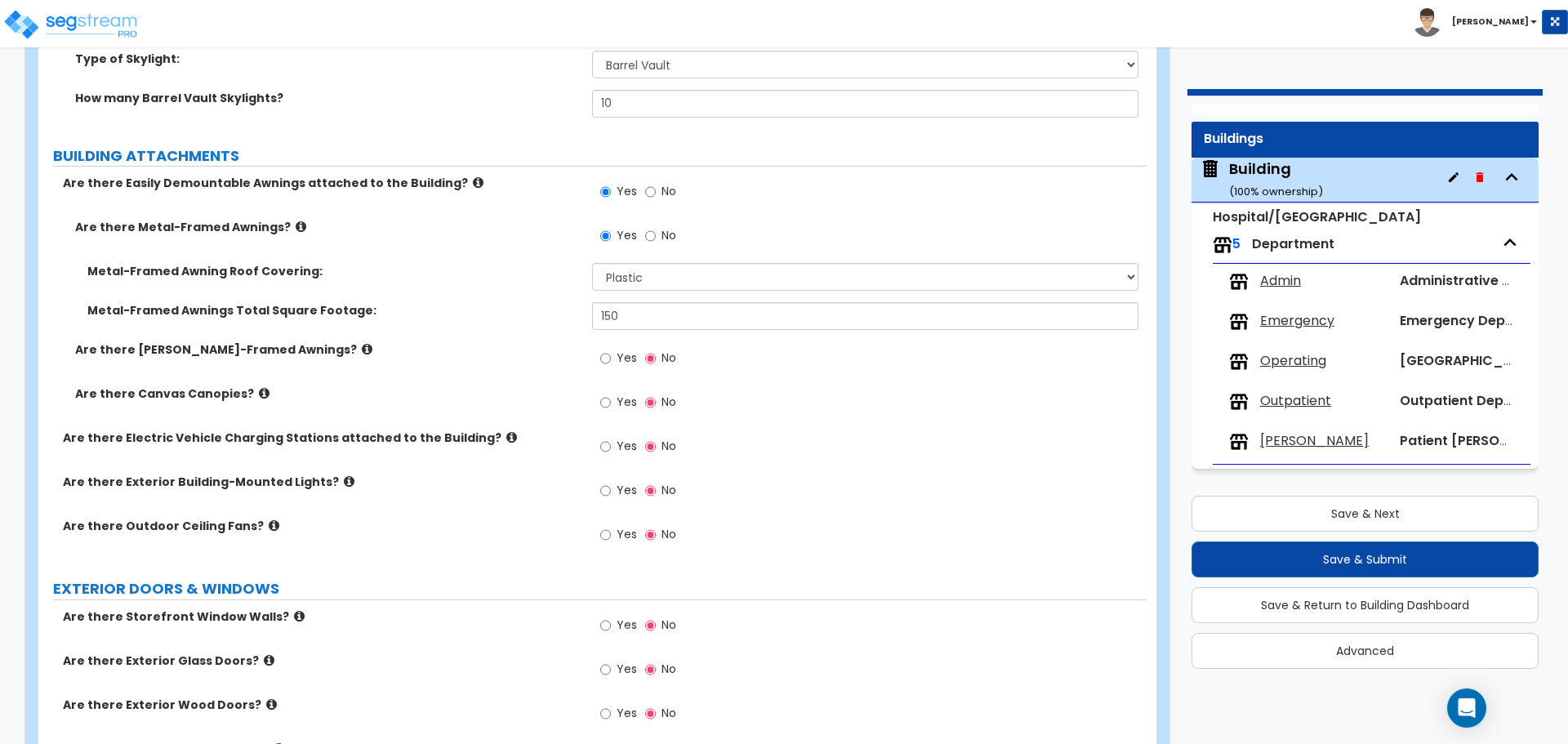
click at [622, 352] on span "Yes" at bounding box center [626, 358] width 21 height 16
click at [611, 352] on input "Yes" at bounding box center [606, 359] width 11 height 18
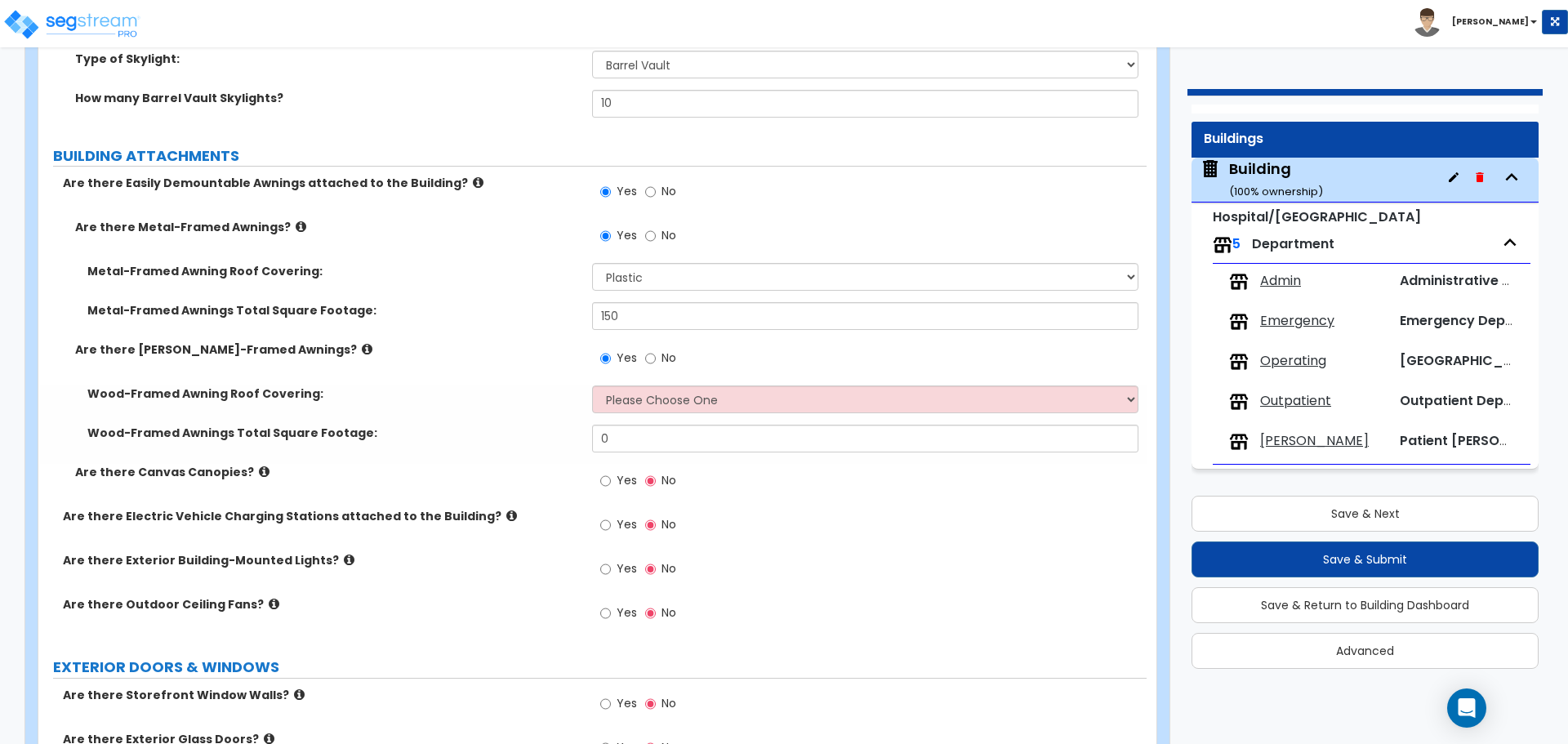
click at [362, 343] on icon at bounding box center [367, 350] width 11 height 12
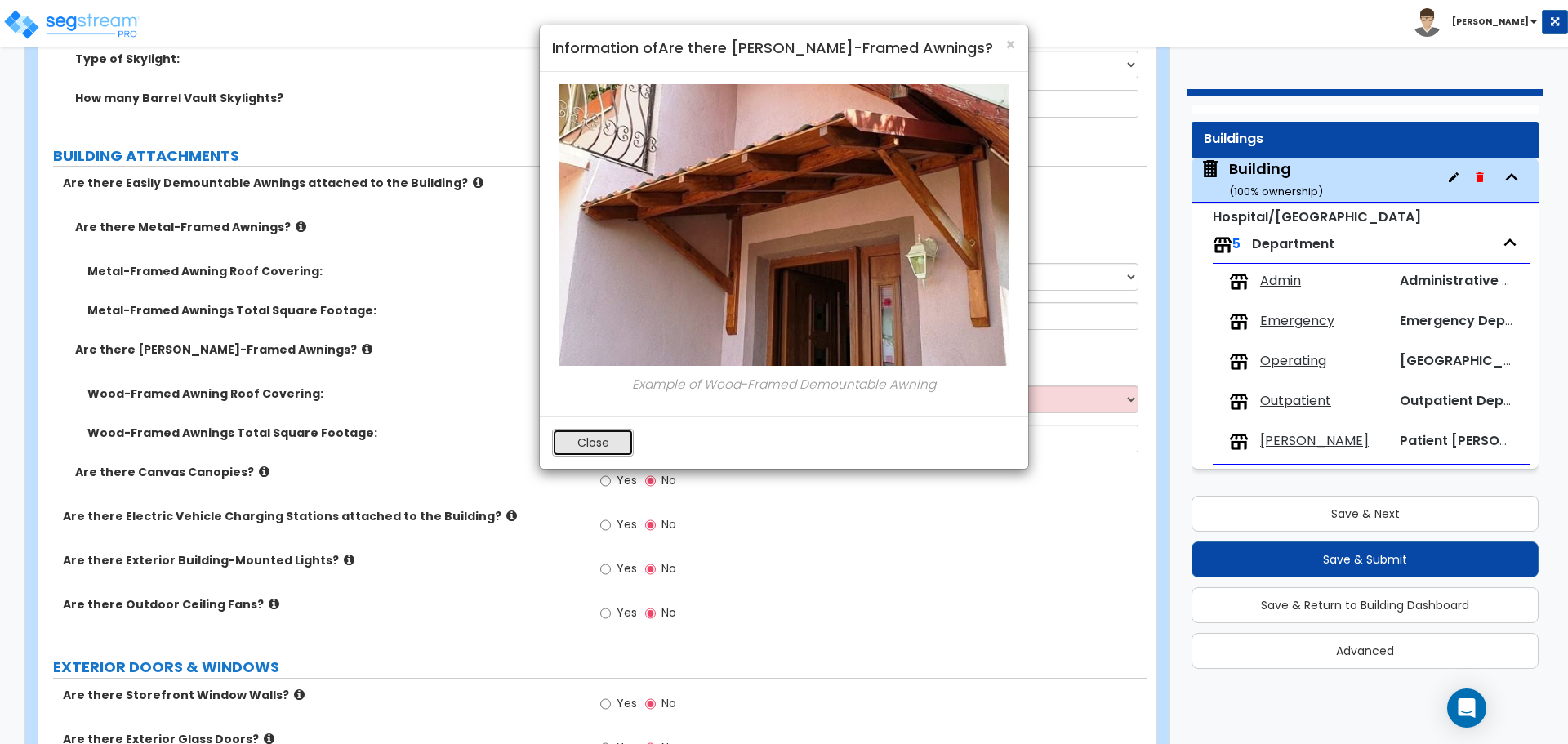
click at [588, 435] on button "Close" at bounding box center [593, 442] width 82 height 28
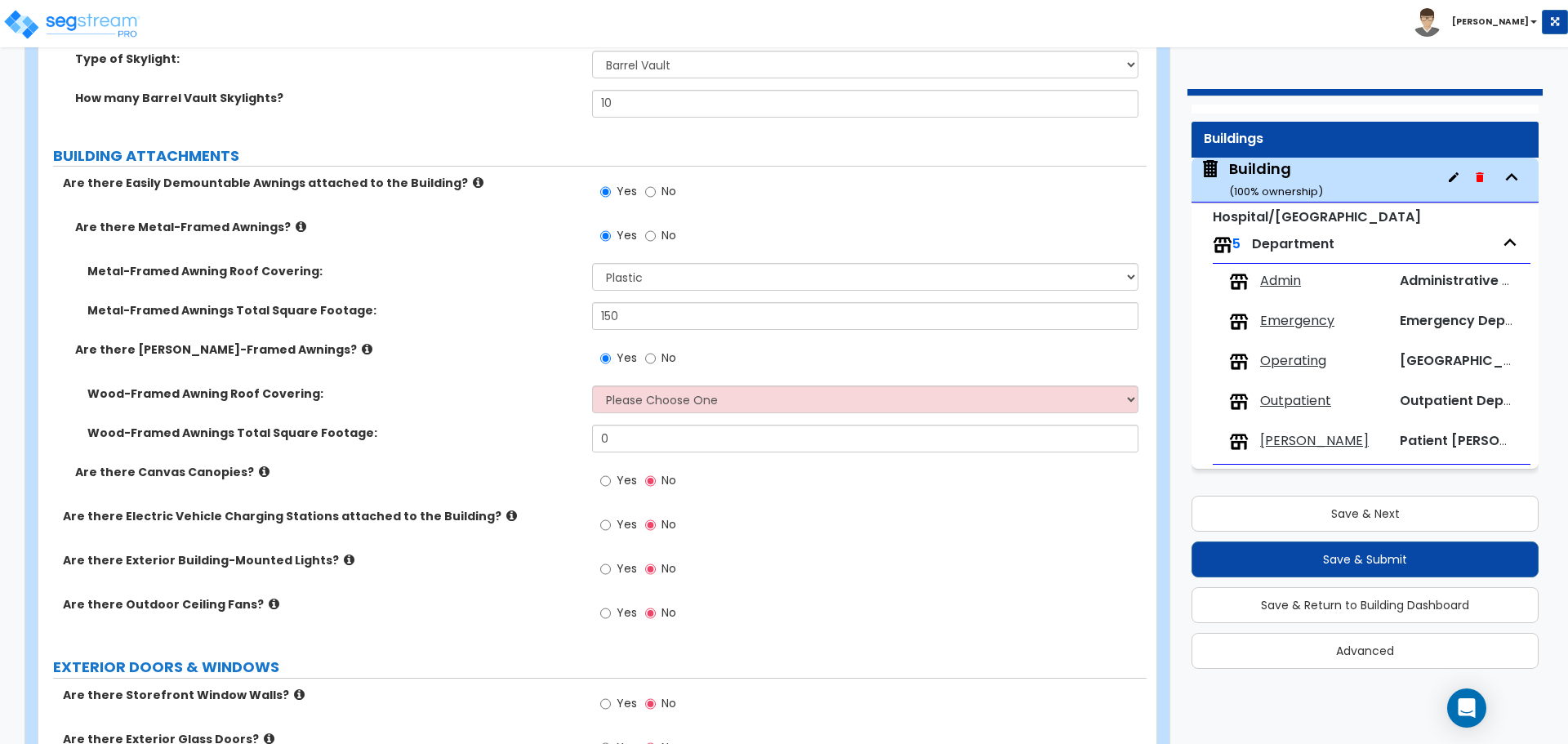
scroll to position [2694, 0]
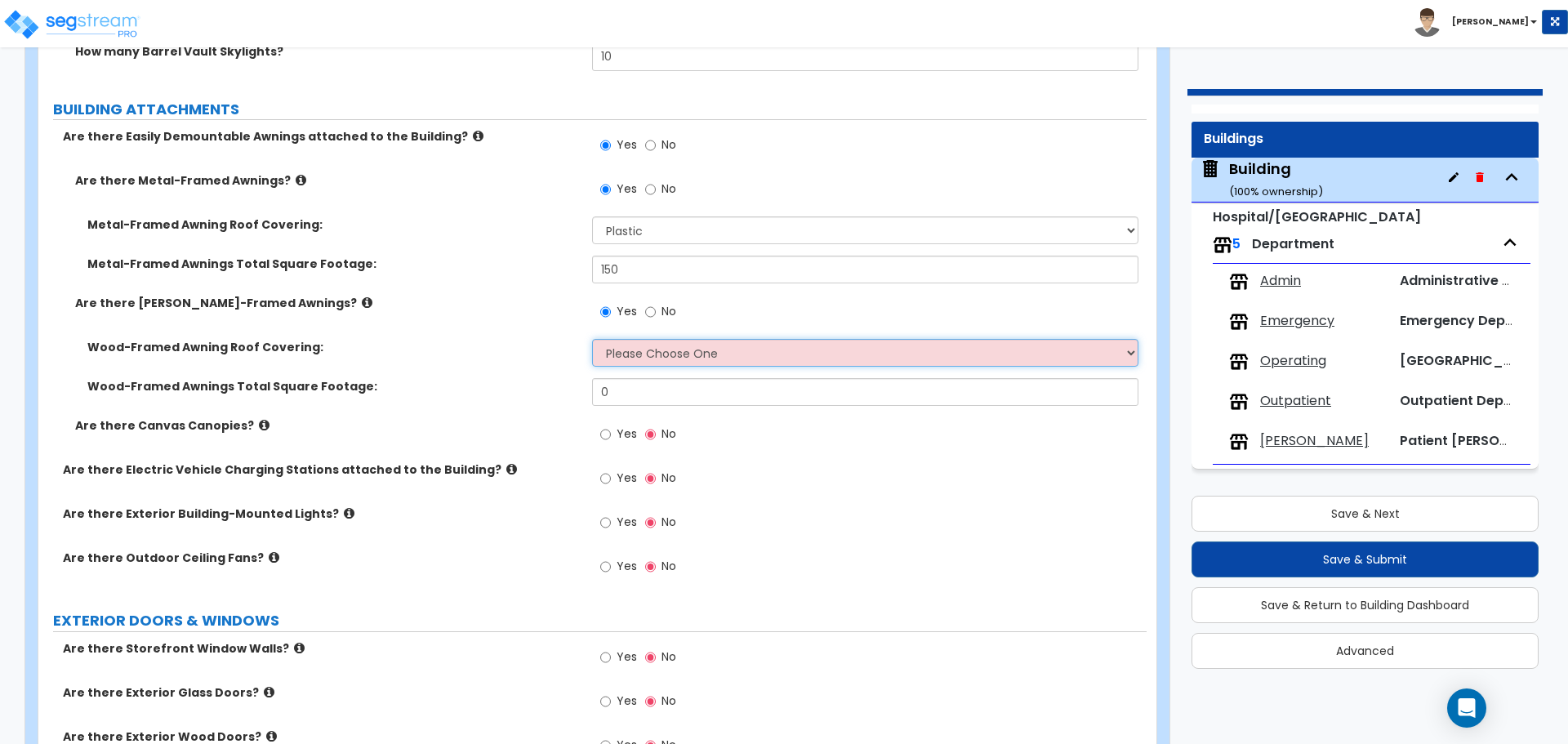
click at [647, 350] on select "Please Choose One Asphalt Shingle Clay Tile Wood Shingle Metal Shingle Standing…" at bounding box center [865, 352] width 546 height 28
click at [655, 310] on label "No" at bounding box center [660, 313] width 31 height 28
click at [655, 310] on input "No" at bounding box center [650, 312] width 11 height 18
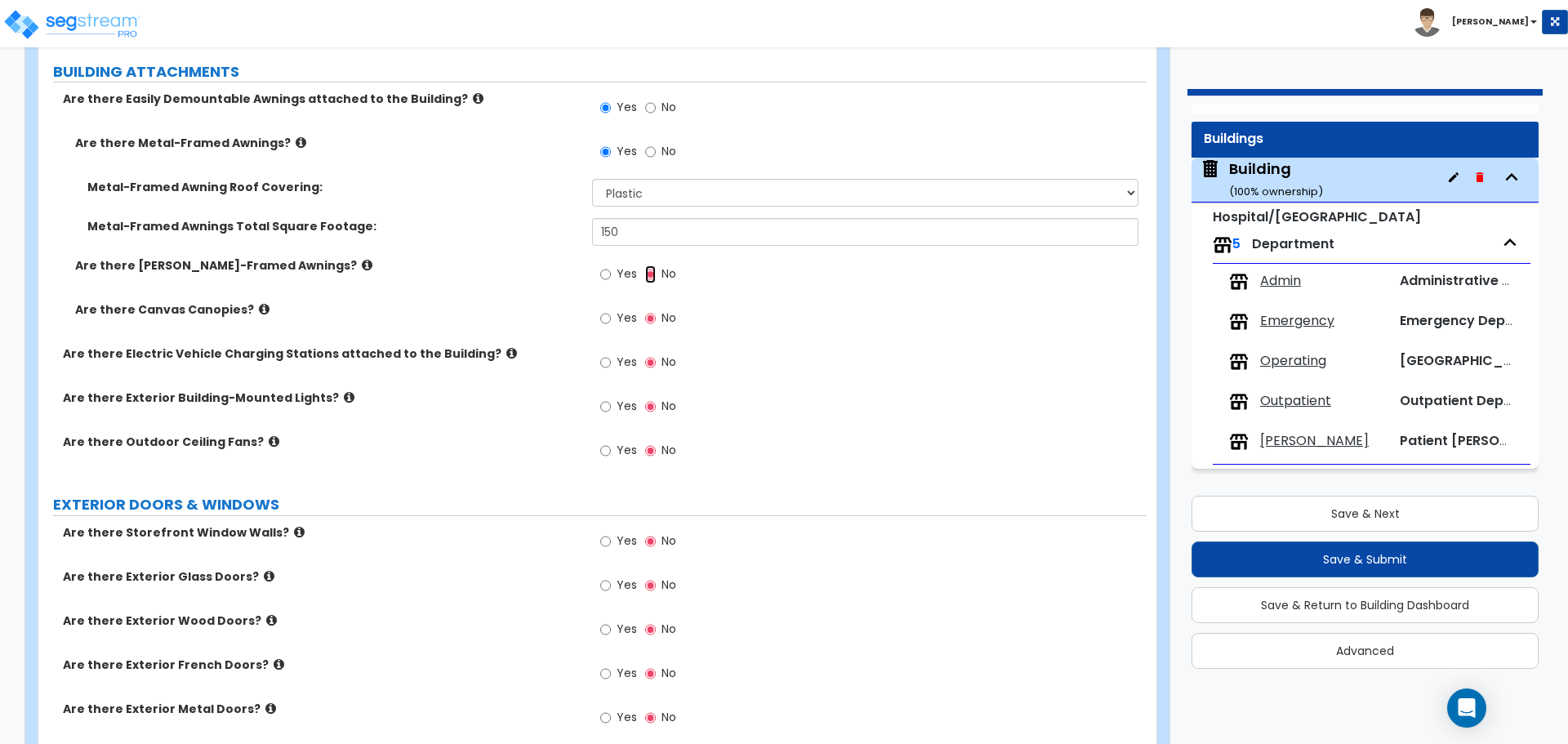
scroll to position [2733, 0]
click at [601, 315] on input "Yes" at bounding box center [606, 317] width 11 height 18
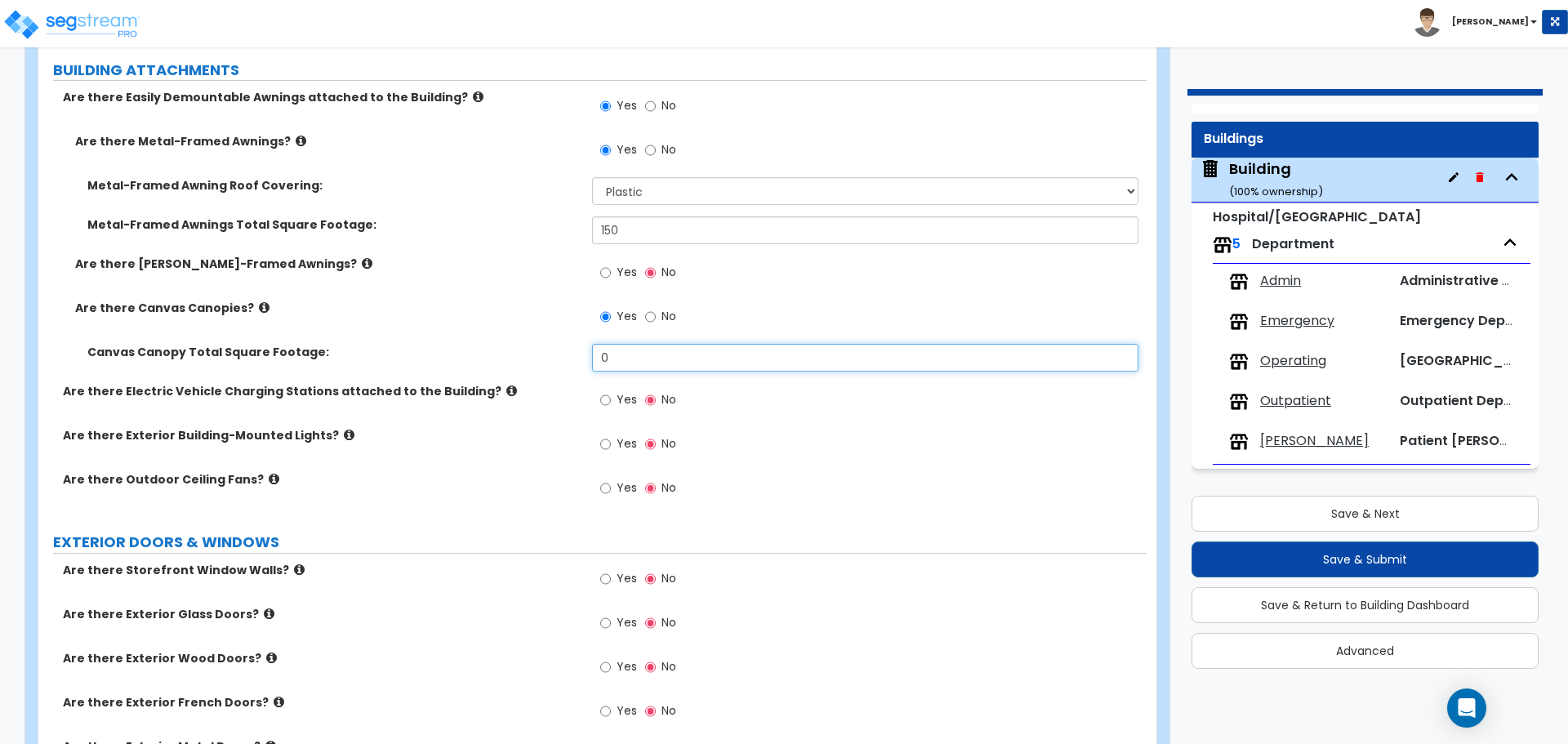
drag, startPoint x: 622, startPoint y: 349, endPoint x: 565, endPoint y: 341, distance: 57.6
click at [566, 344] on div "Canvas Canopy Total Square Footage: 0" at bounding box center [592, 364] width 1109 height 39
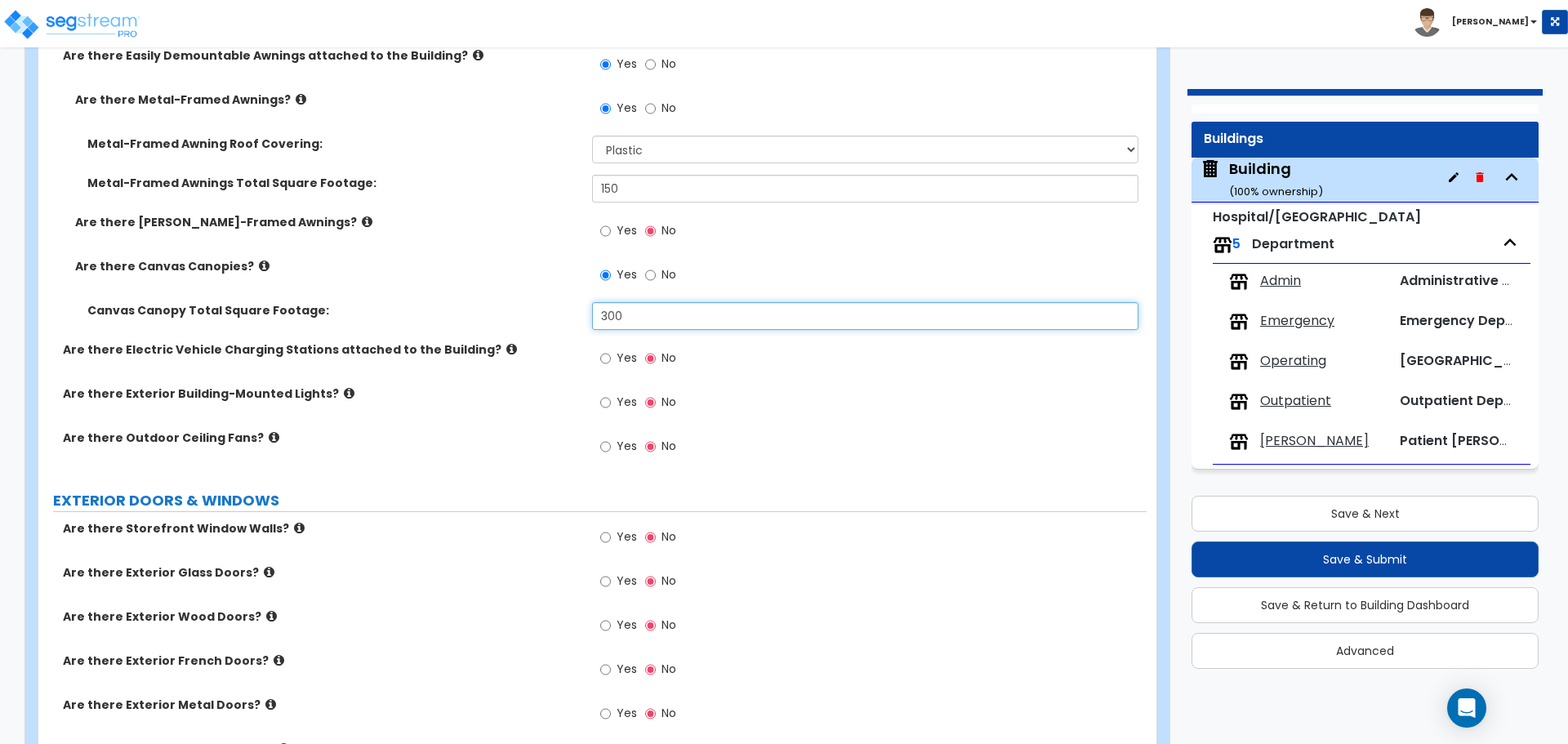
scroll to position [2782, 0]
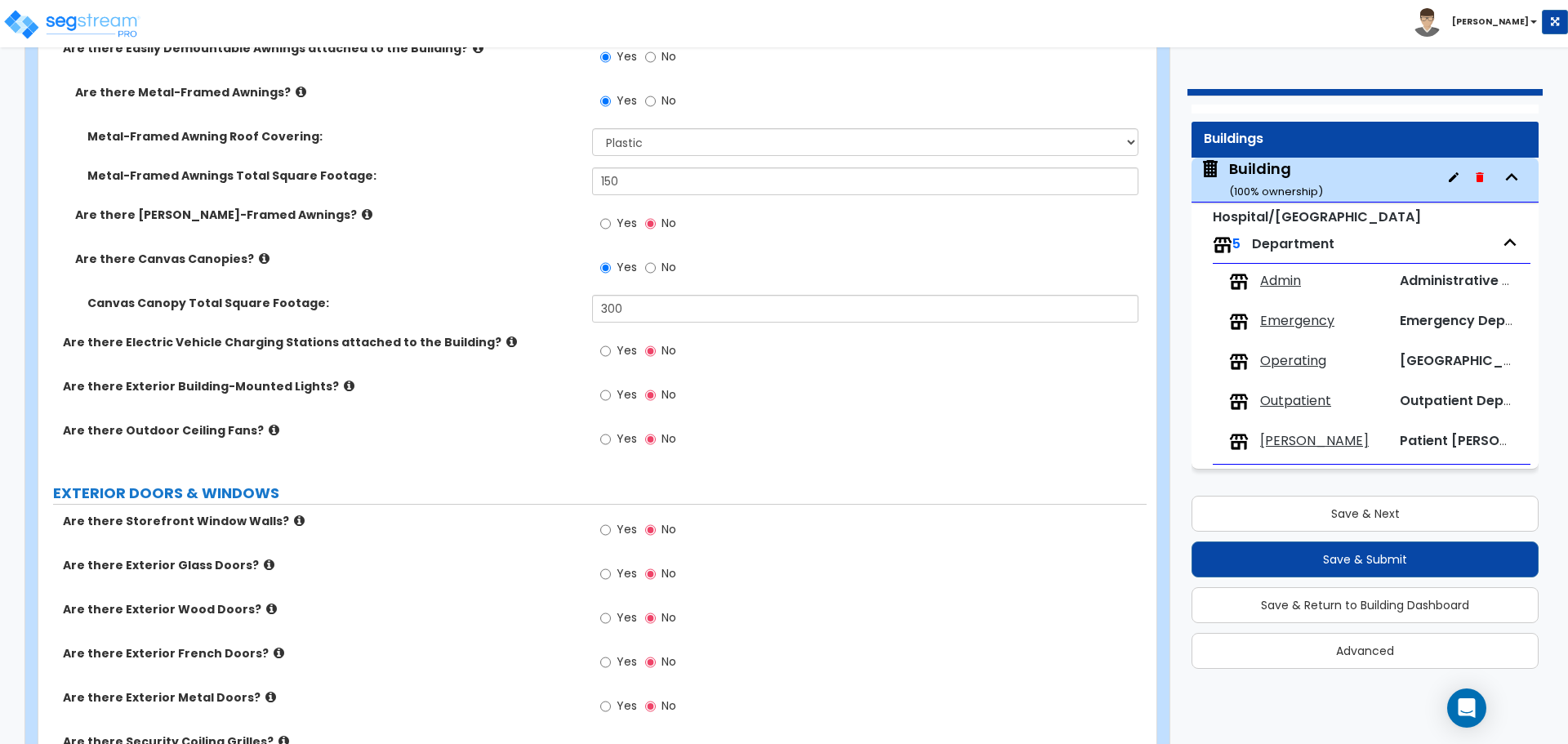
click at [259, 252] on icon at bounding box center [264, 259] width 11 height 12
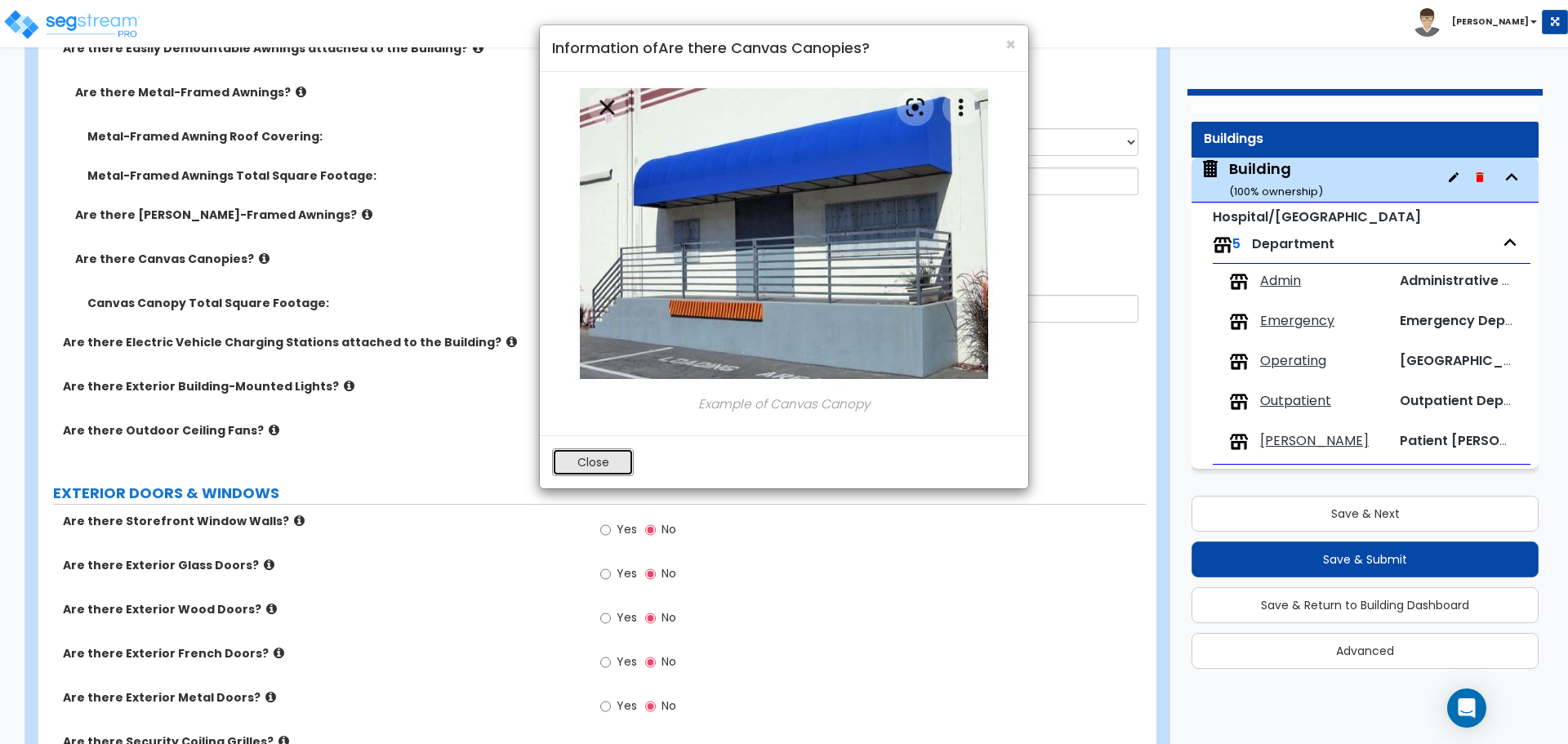
click at [607, 452] on button "Close" at bounding box center [593, 462] width 82 height 28
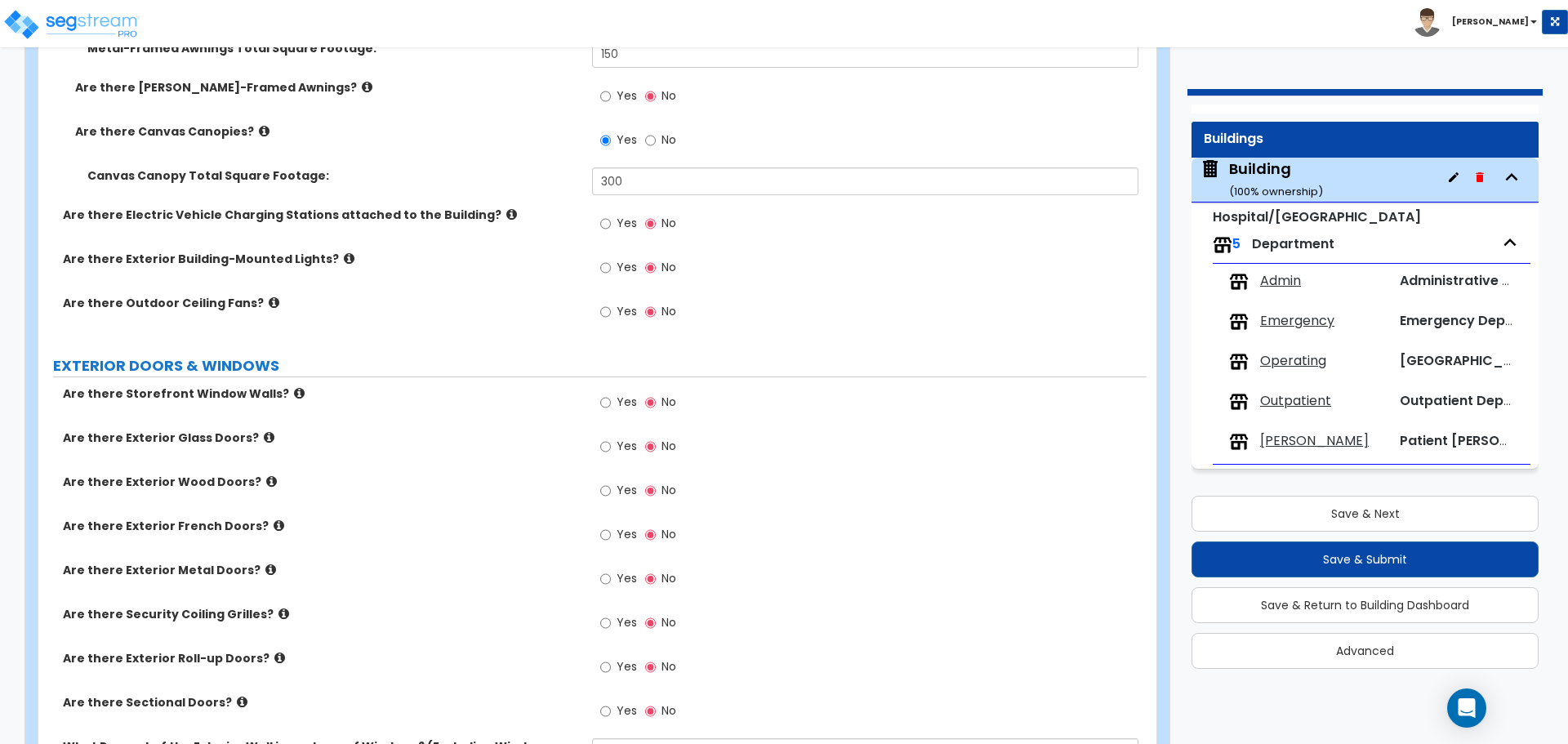
scroll to position [2922, 0]
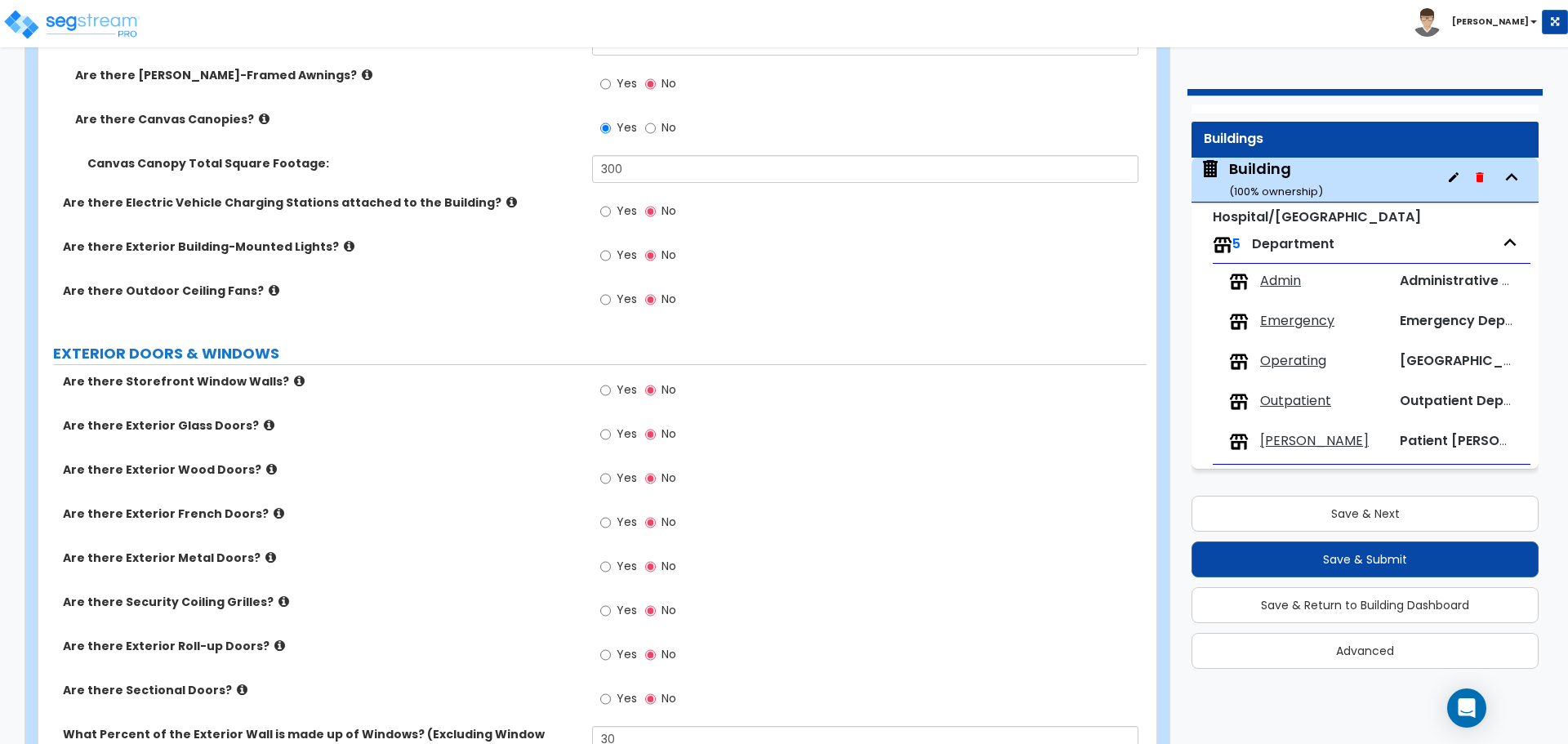
click at [629, 205] on span "Yes" at bounding box center [626, 211] width 21 height 16
click at [611, 205] on input "Yes" at bounding box center [606, 211] width 11 height 18
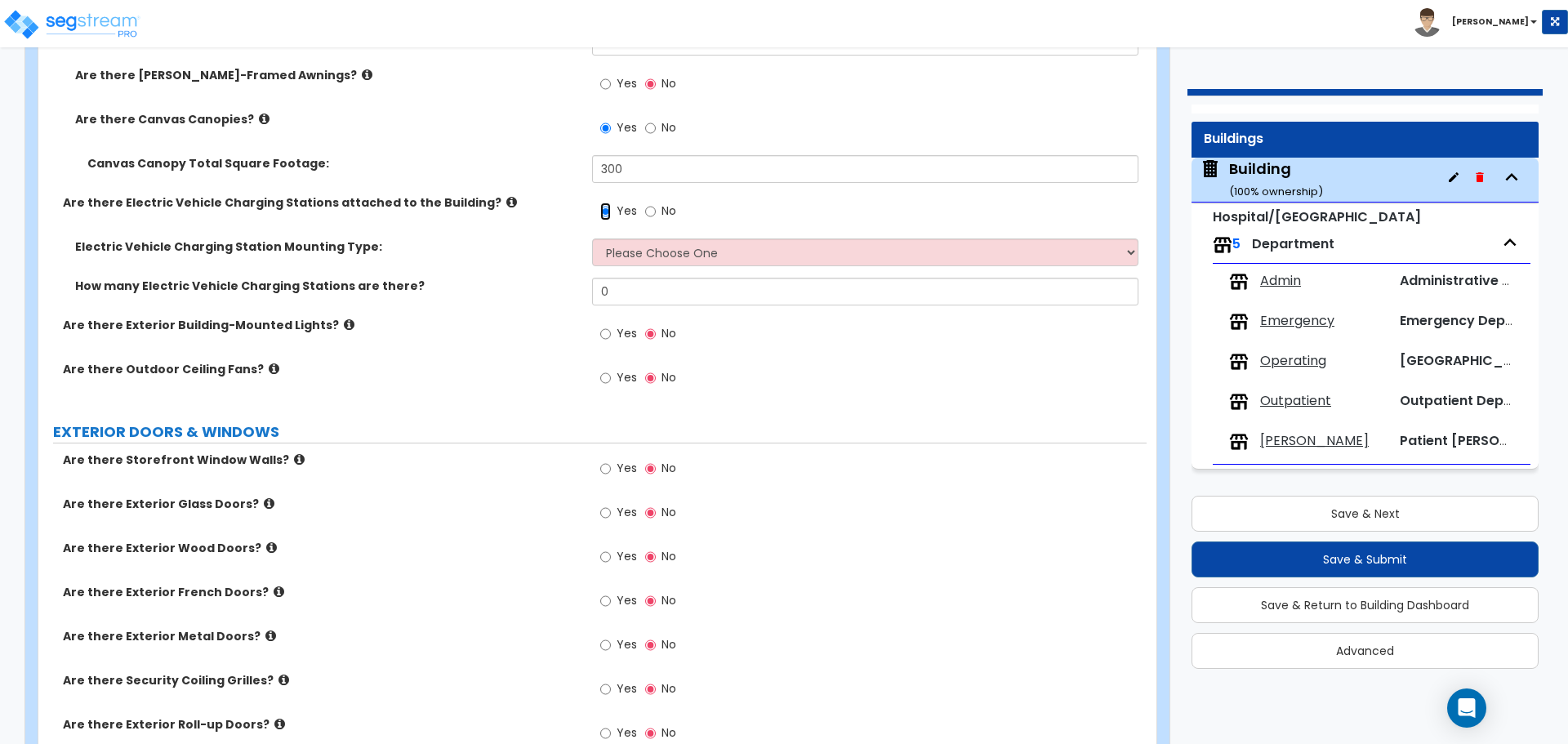
scroll to position [2929, 0]
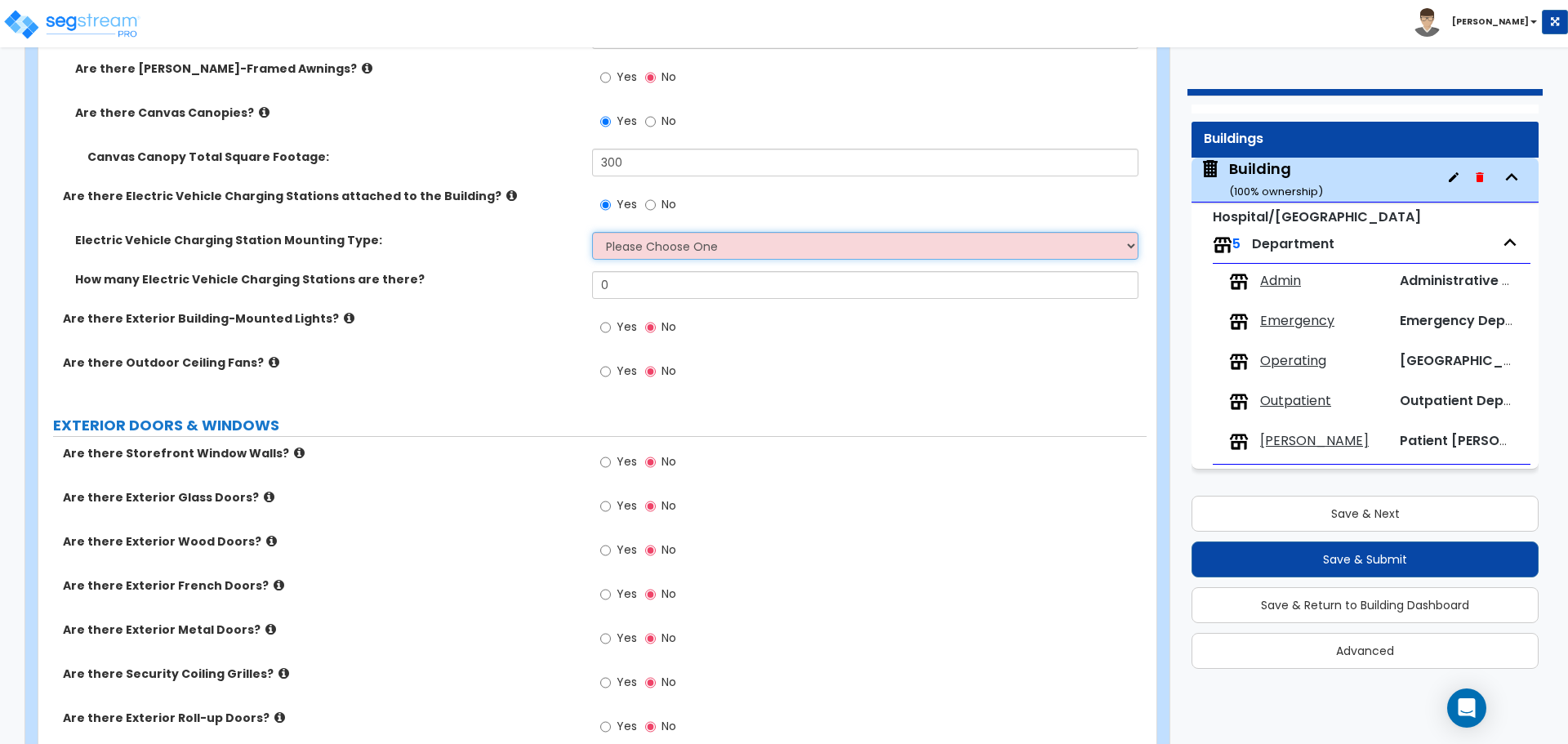
click at [616, 242] on select "Please Choose One Freestanding Wall-mounted" at bounding box center [865, 245] width 546 height 28
click at [507, 189] on icon at bounding box center [512, 195] width 11 height 12
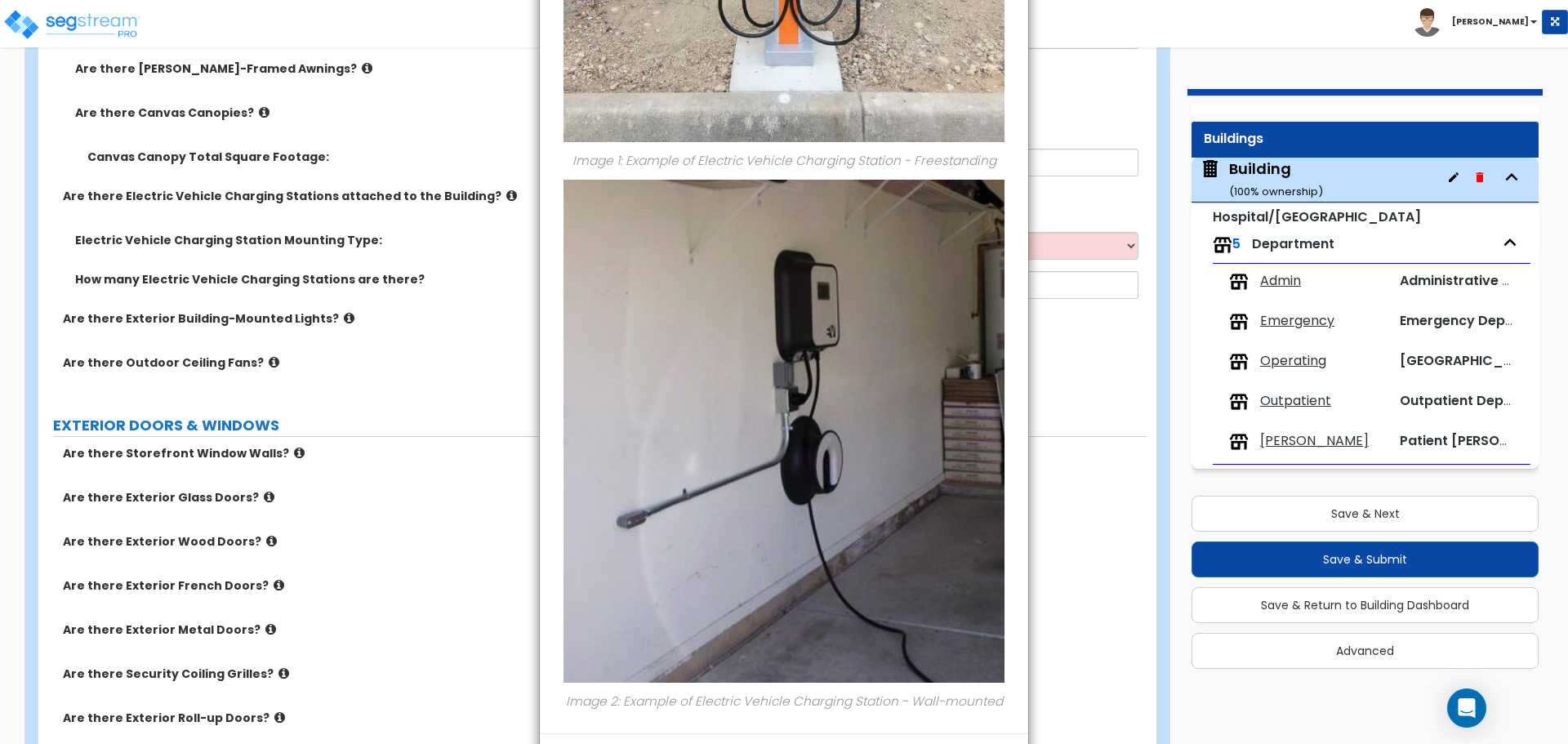
scroll to position [599, 0]
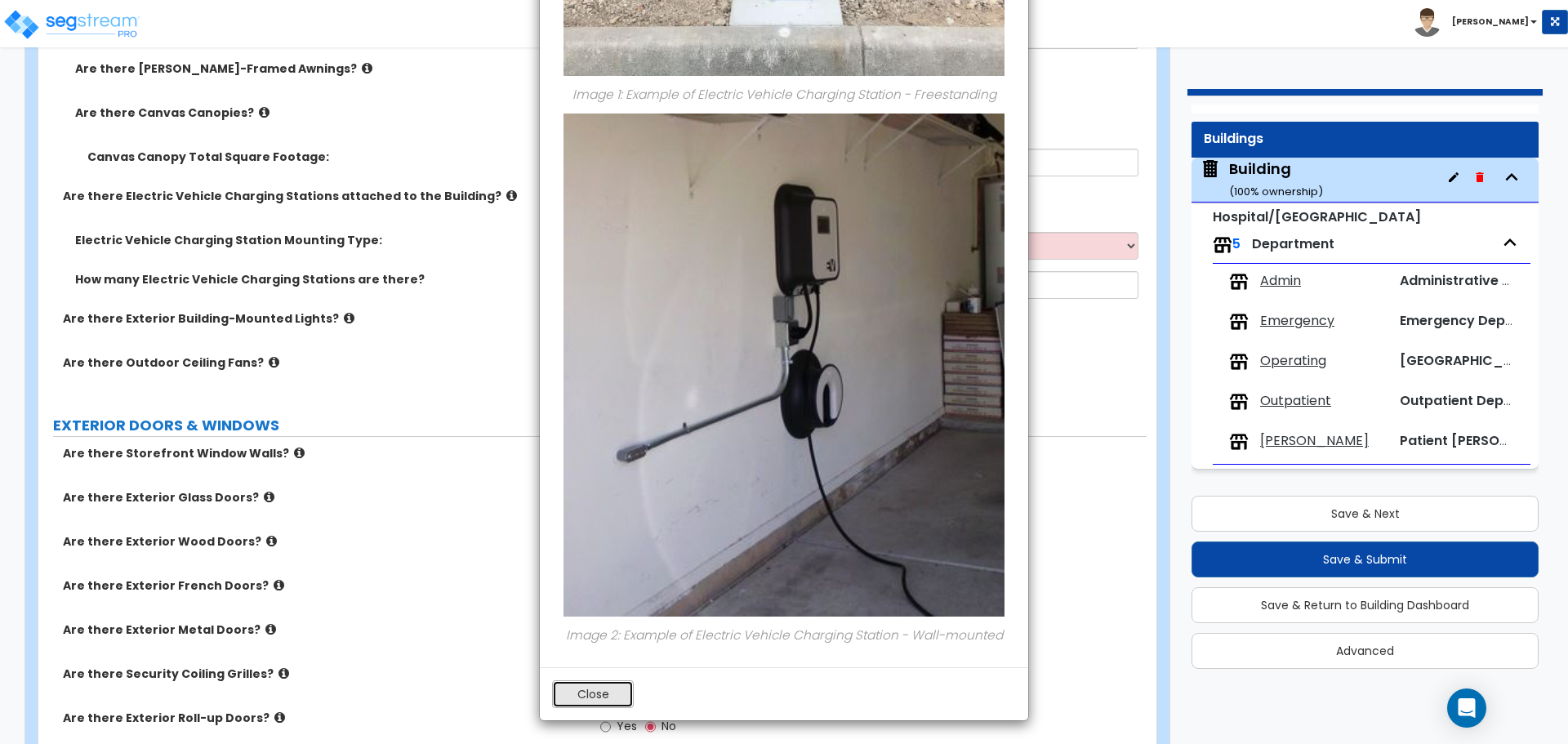
click at [578, 693] on button "Close" at bounding box center [593, 694] width 82 height 28
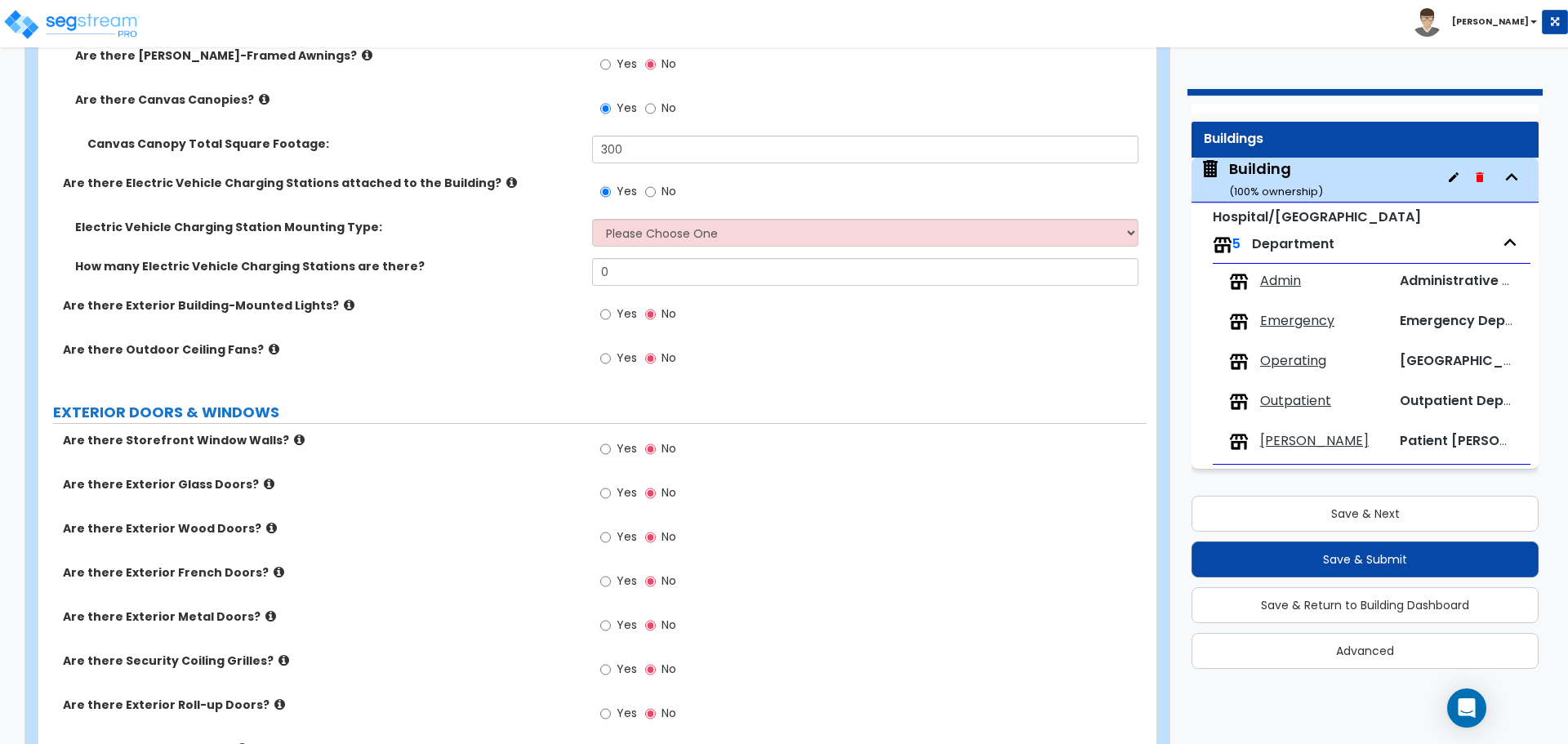
scroll to position [2950, 0]
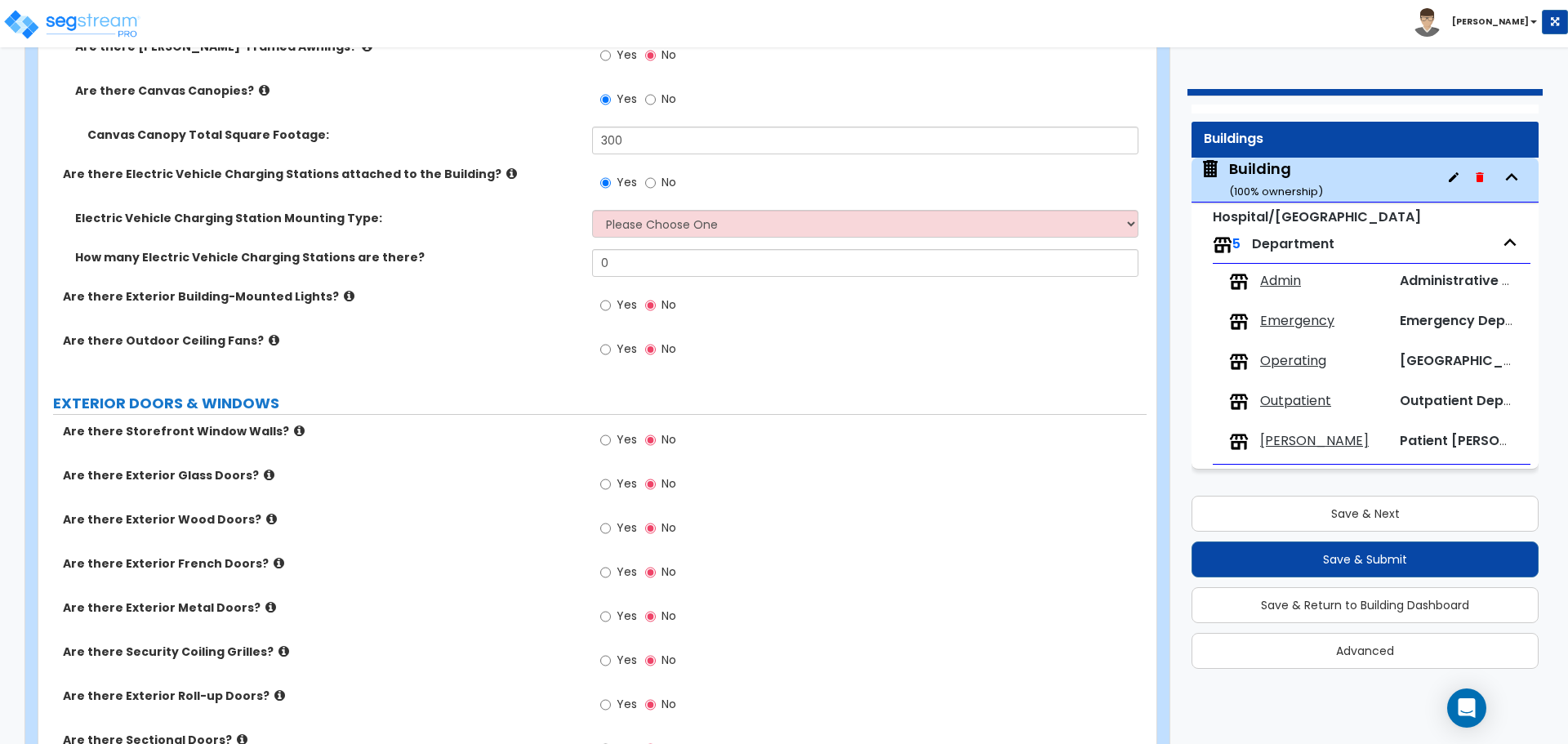
click at [672, 170] on label "No" at bounding box center [660, 184] width 31 height 28
click at [656, 174] on input "No" at bounding box center [650, 183] width 11 height 18
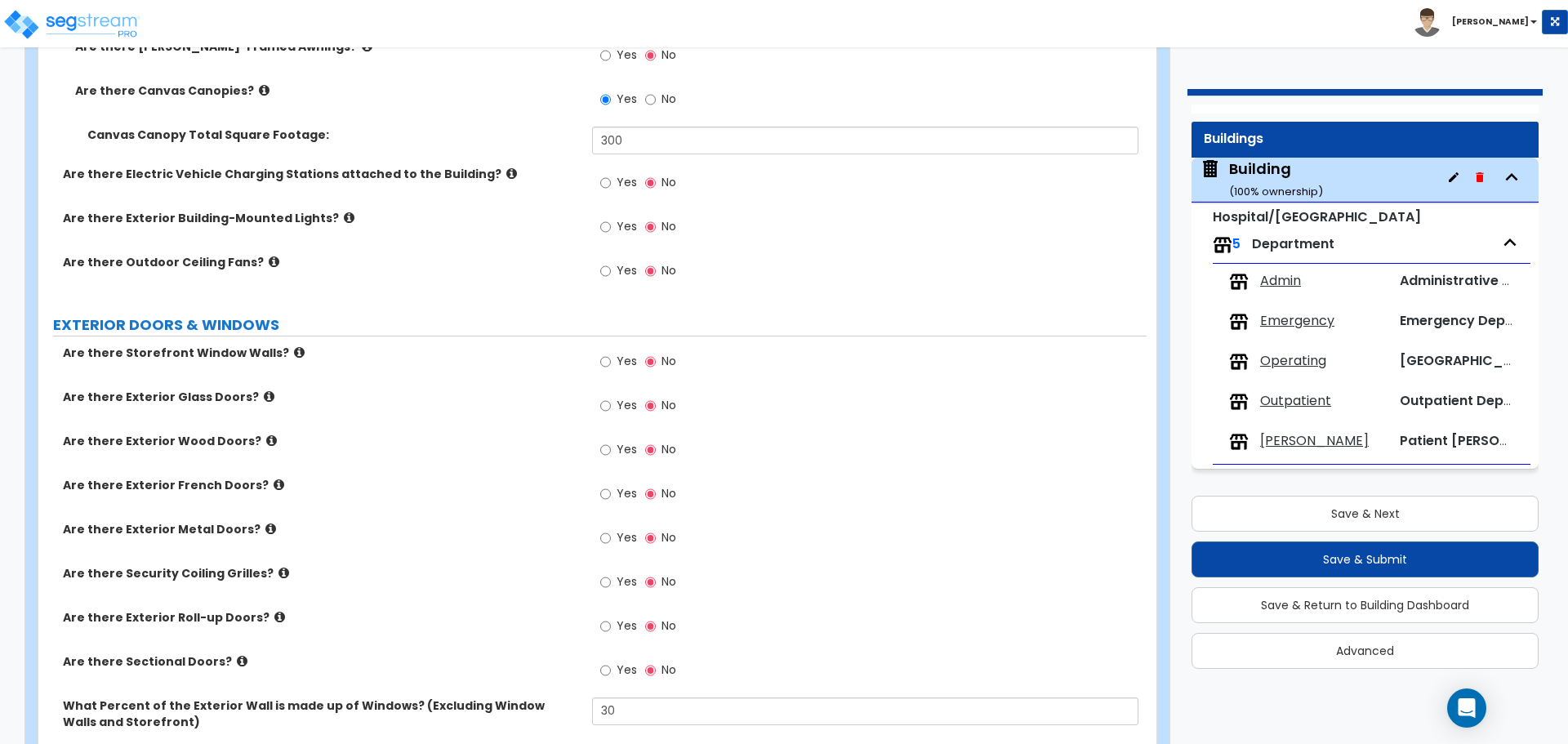
click at [616, 224] on span "Yes" at bounding box center [626, 226] width 21 height 16
click at [611, 224] on input "Yes" at bounding box center [606, 227] width 11 height 18
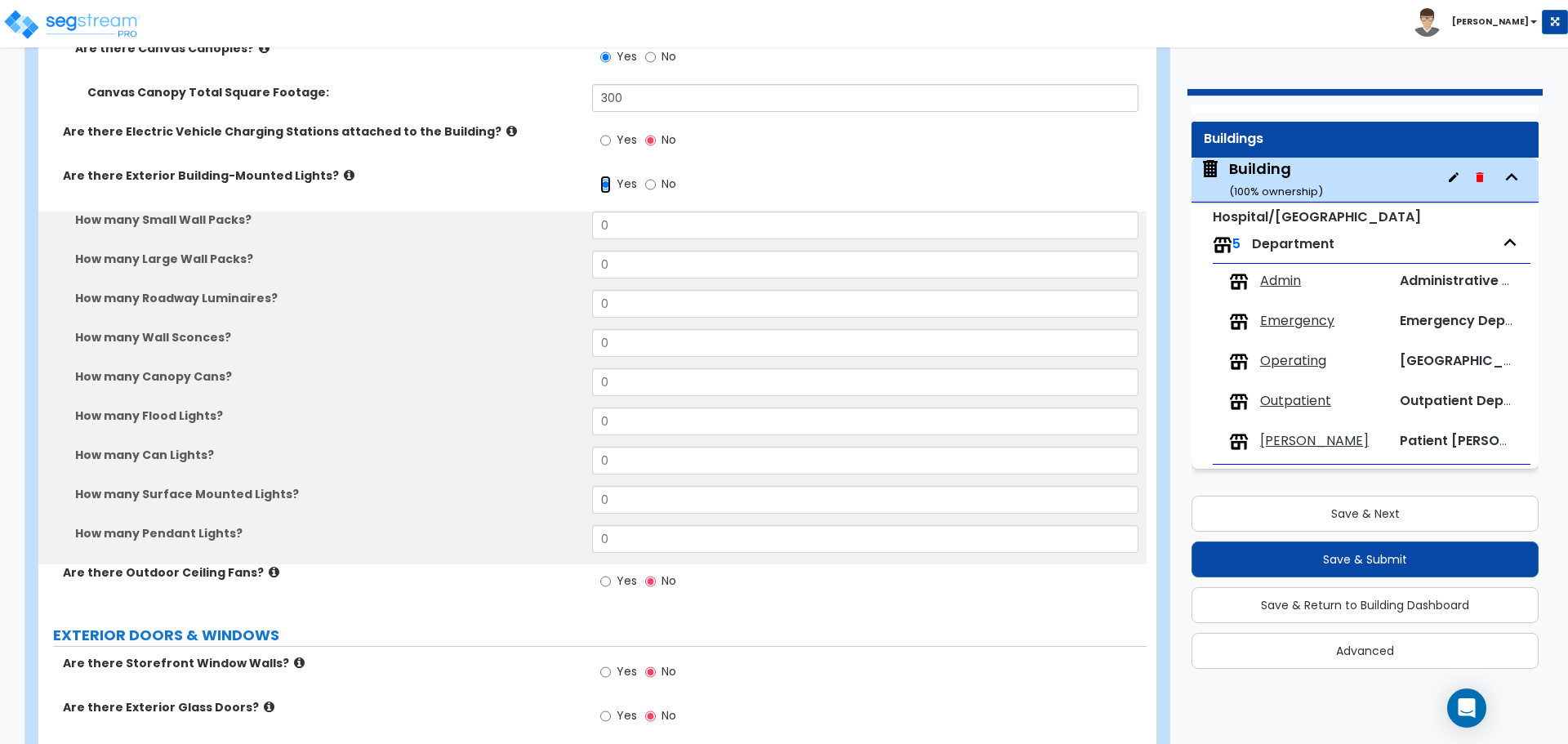
scroll to position [3009, 0]
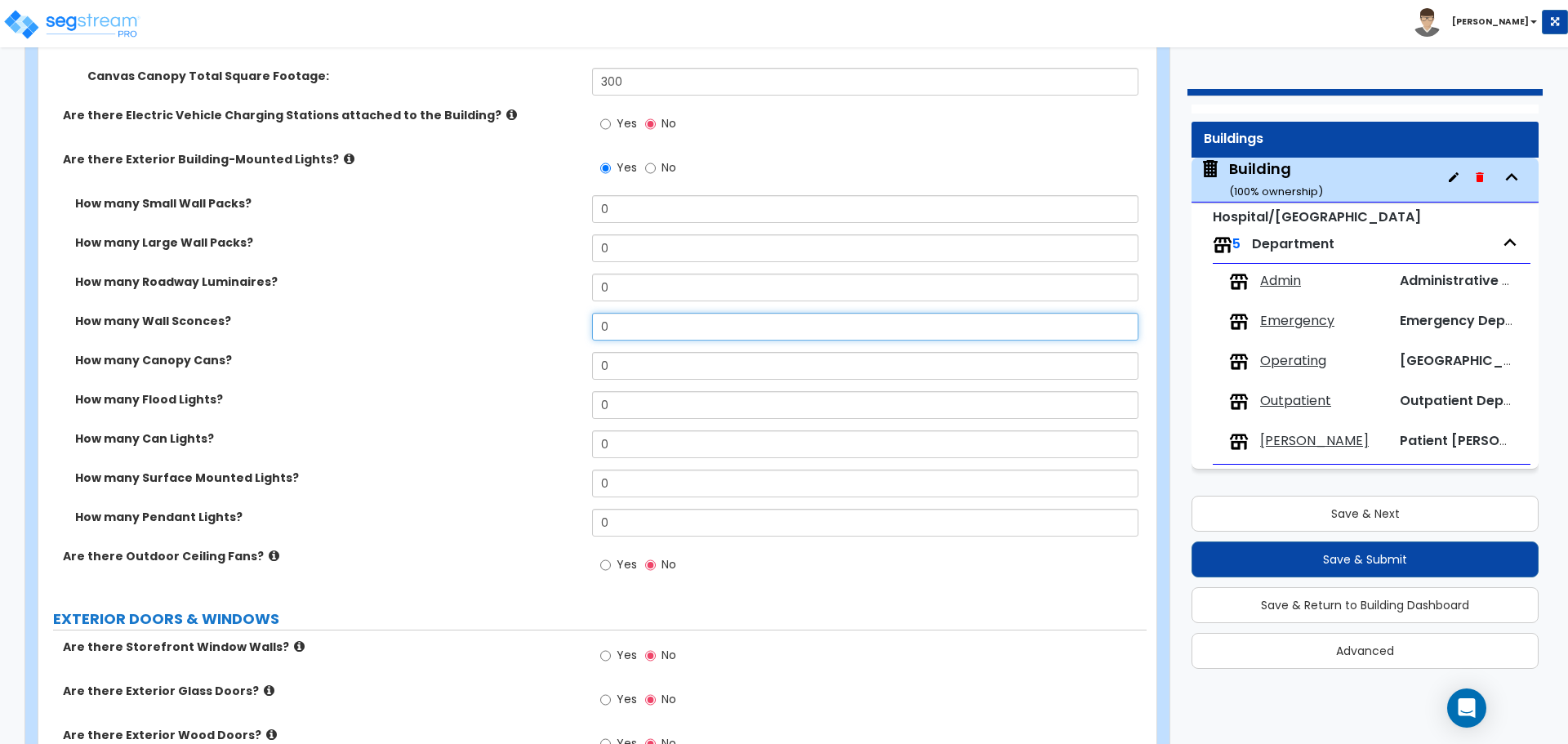
drag, startPoint x: 636, startPoint y: 318, endPoint x: 555, endPoint y: 318, distance: 81.0
click at [557, 318] on div "How many Wall Sconces? 0" at bounding box center [592, 333] width 1109 height 39
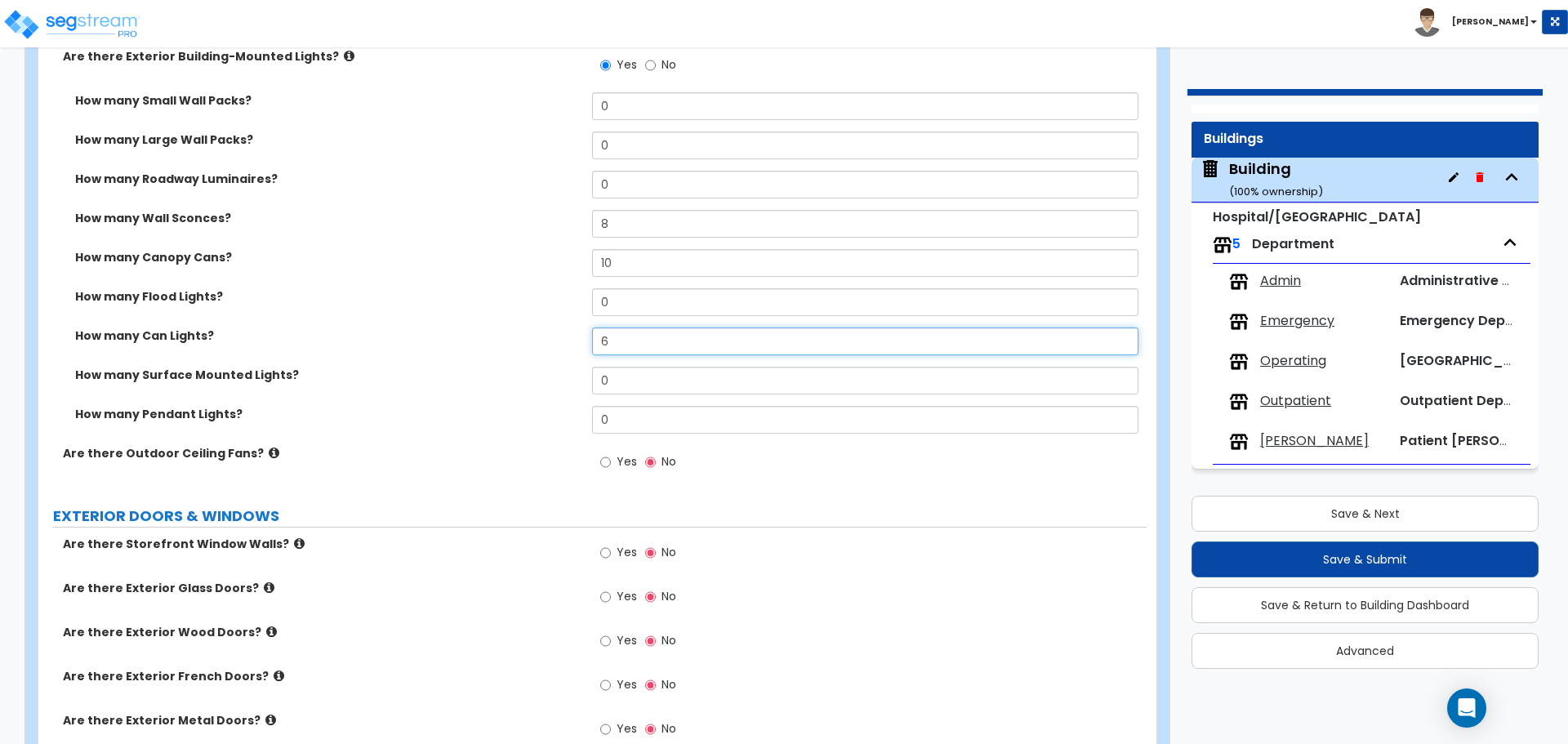
scroll to position [3144, 0]
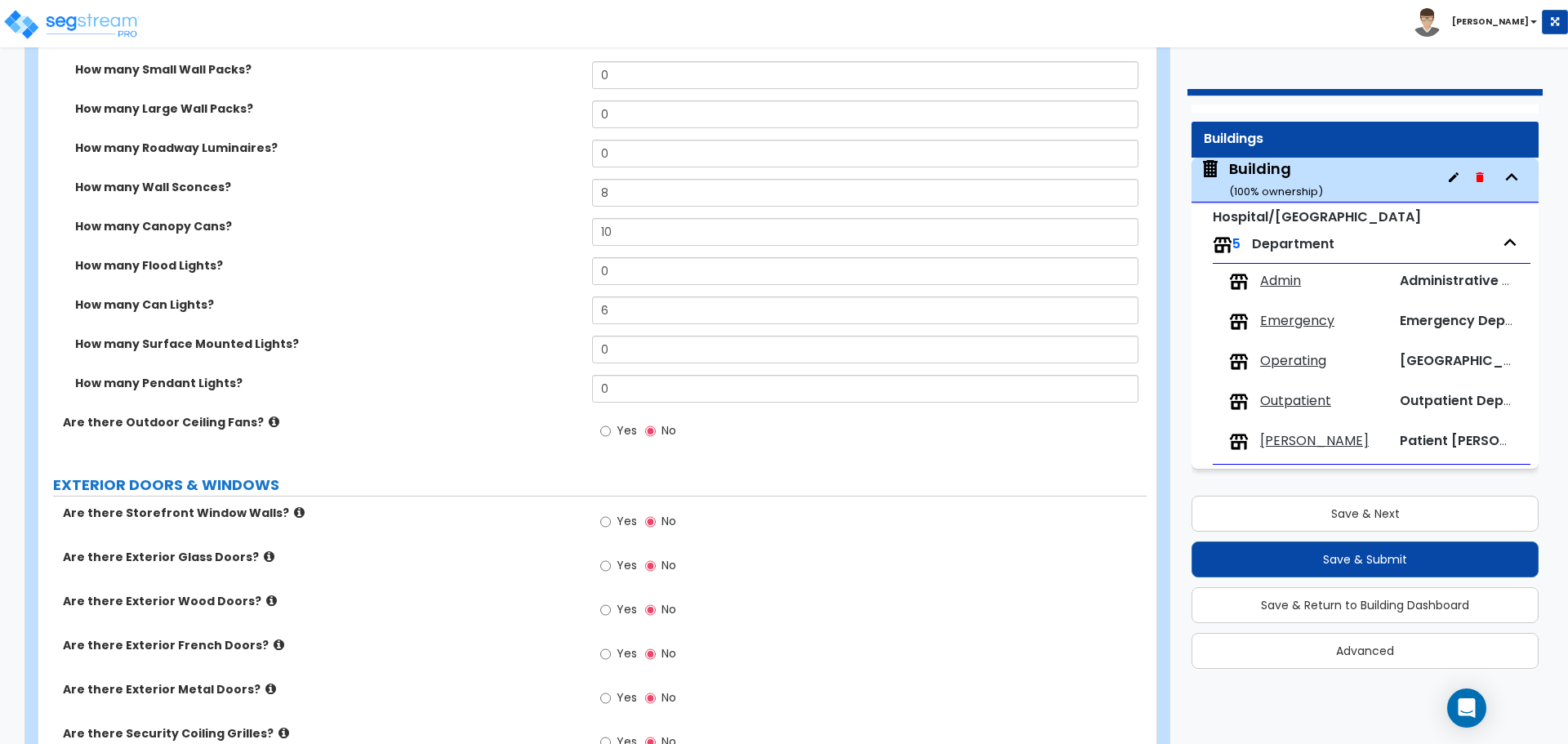
click at [613, 419] on label "Yes" at bounding box center [618, 433] width 37 height 28
click at [611, 422] on input "Yes" at bounding box center [606, 431] width 11 height 18
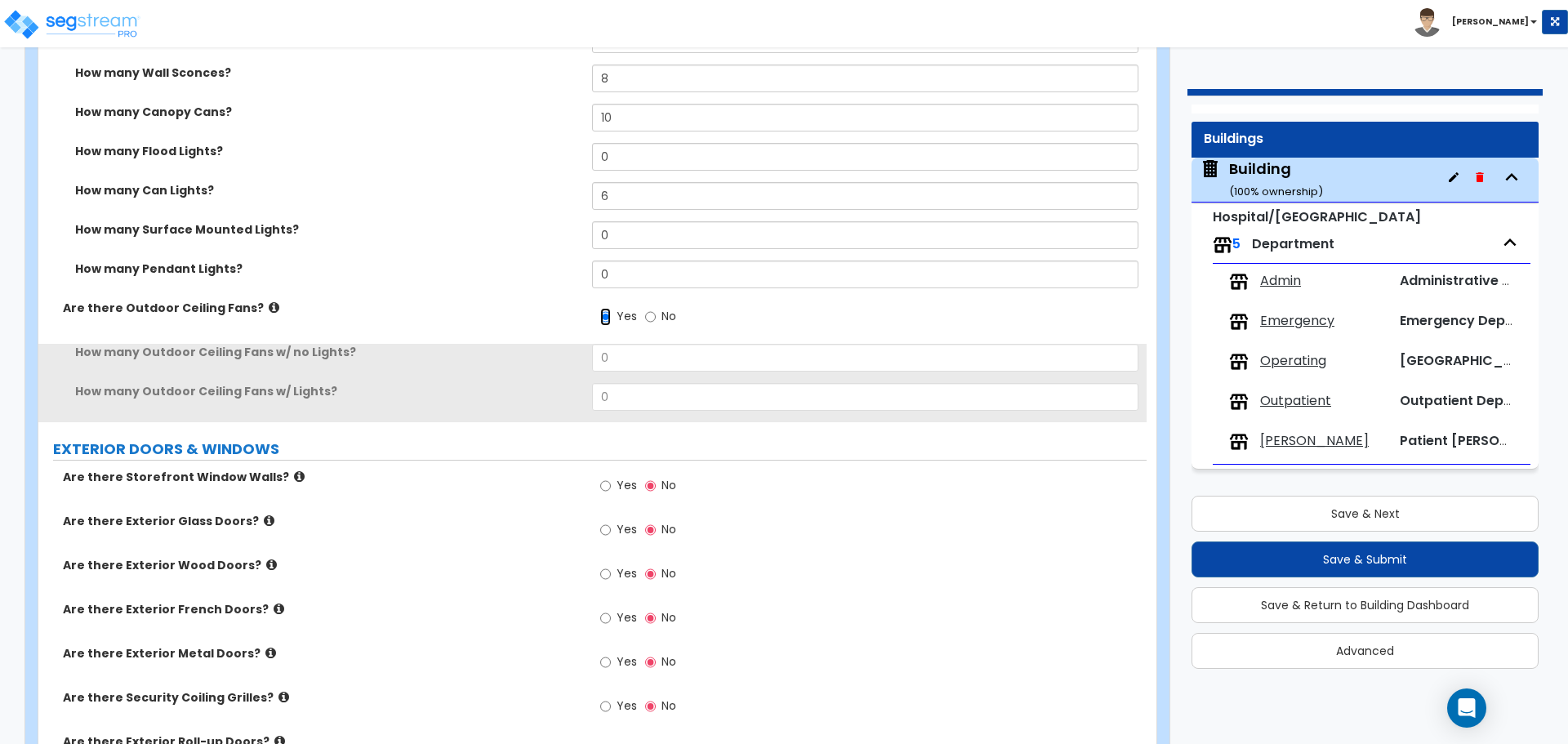
scroll to position [3261, 0]
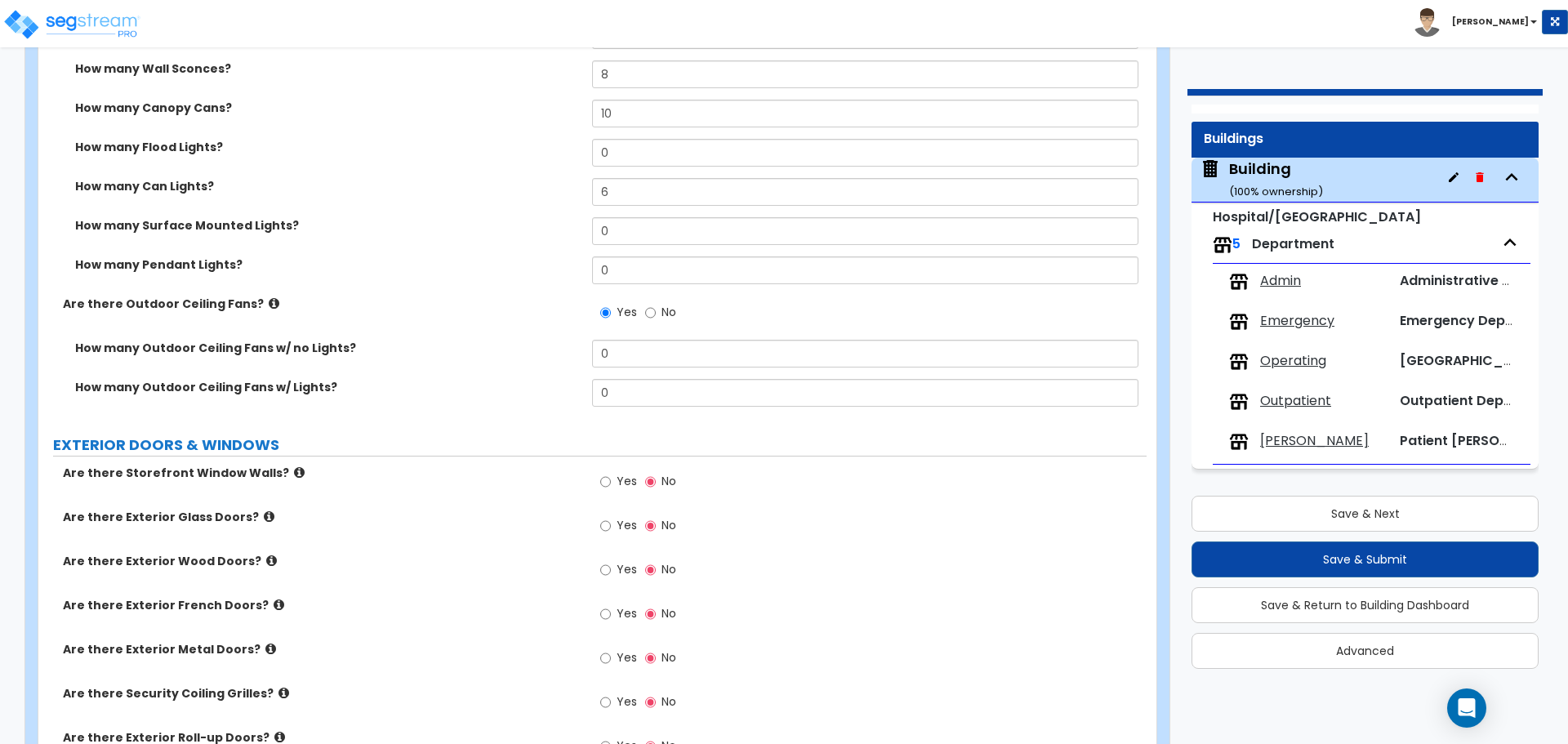
click at [268, 299] on icon at bounding box center [274, 303] width 11 height 12
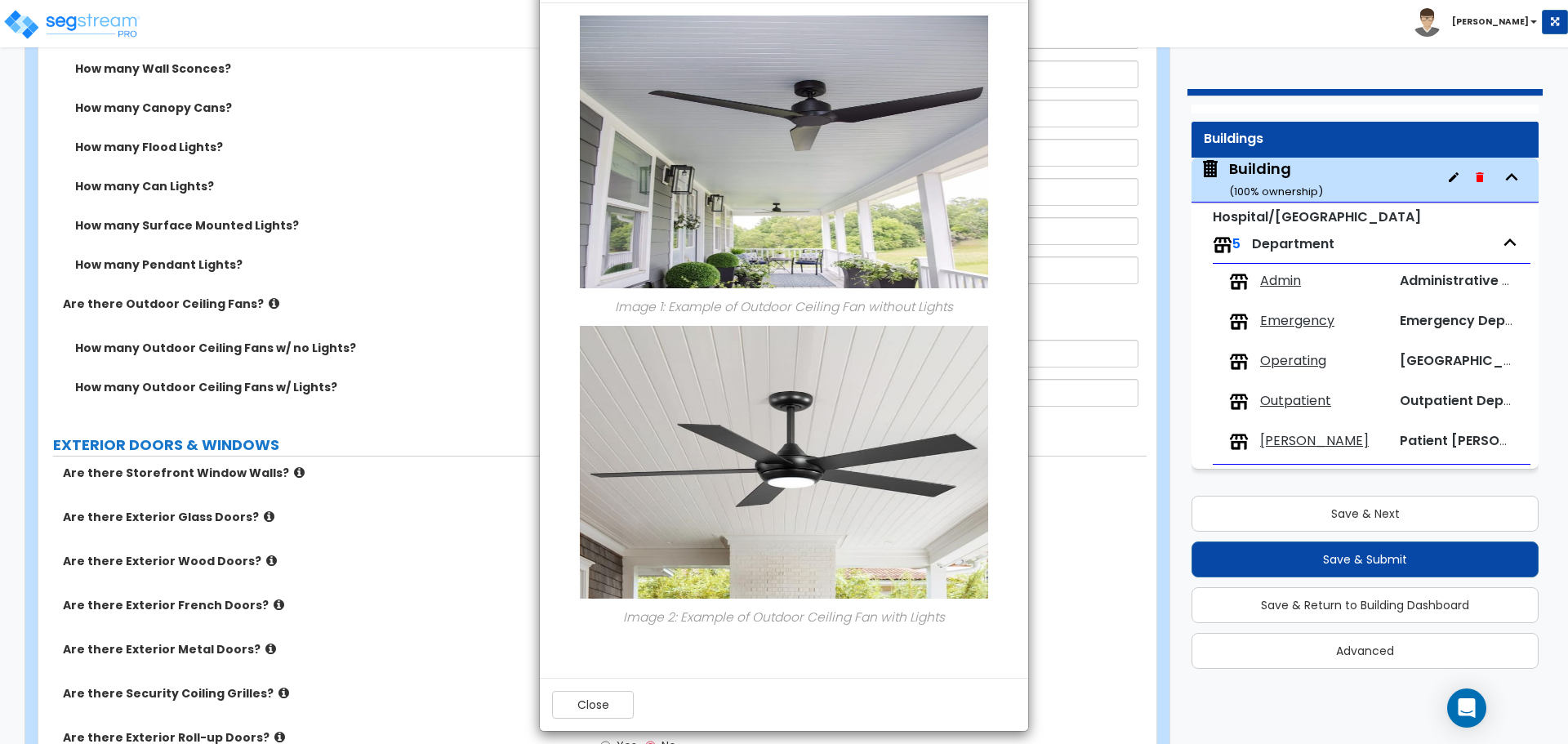
scroll to position [73, 0]
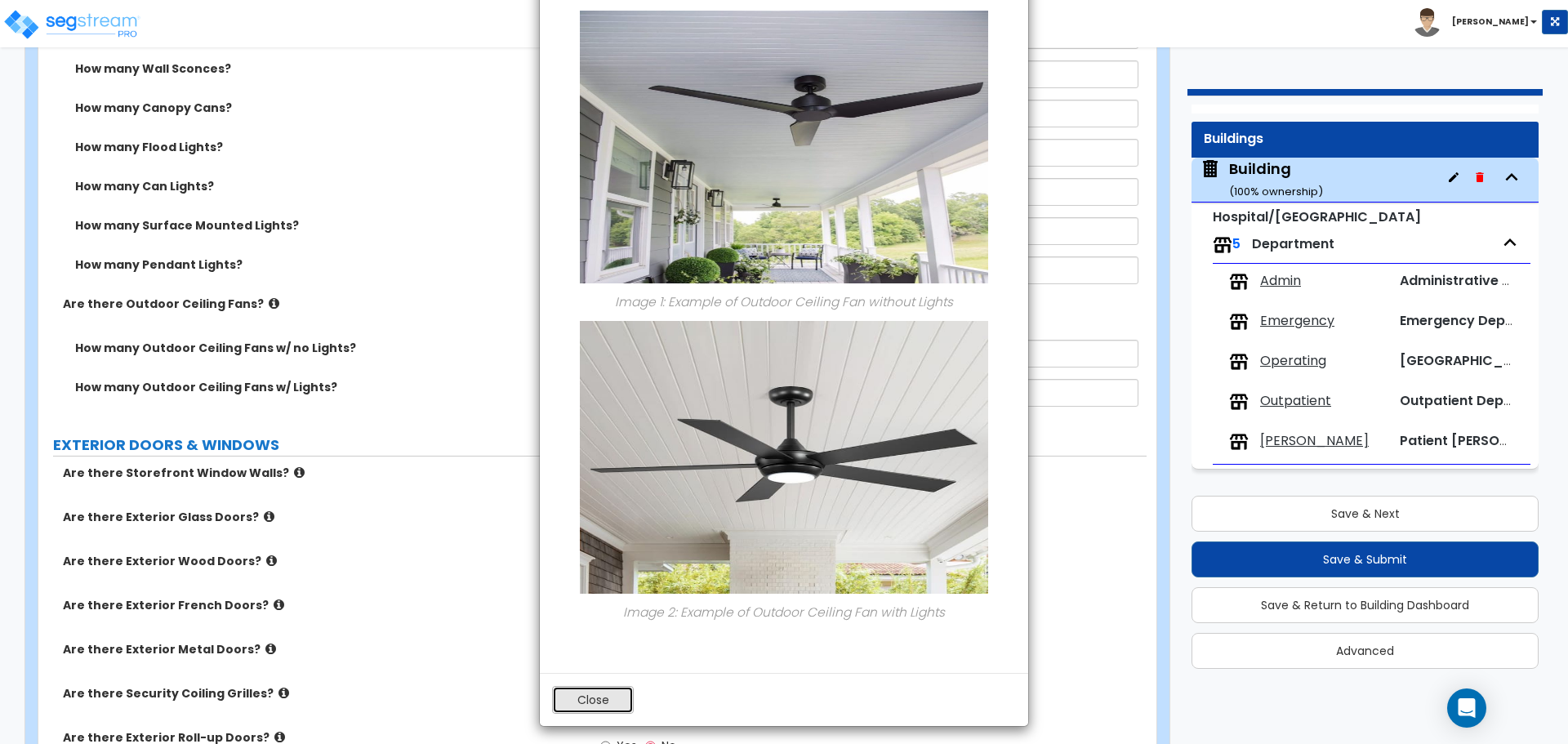
click at [566, 686] on button "Close" at bounding box center [593, 699] width 82 height 28
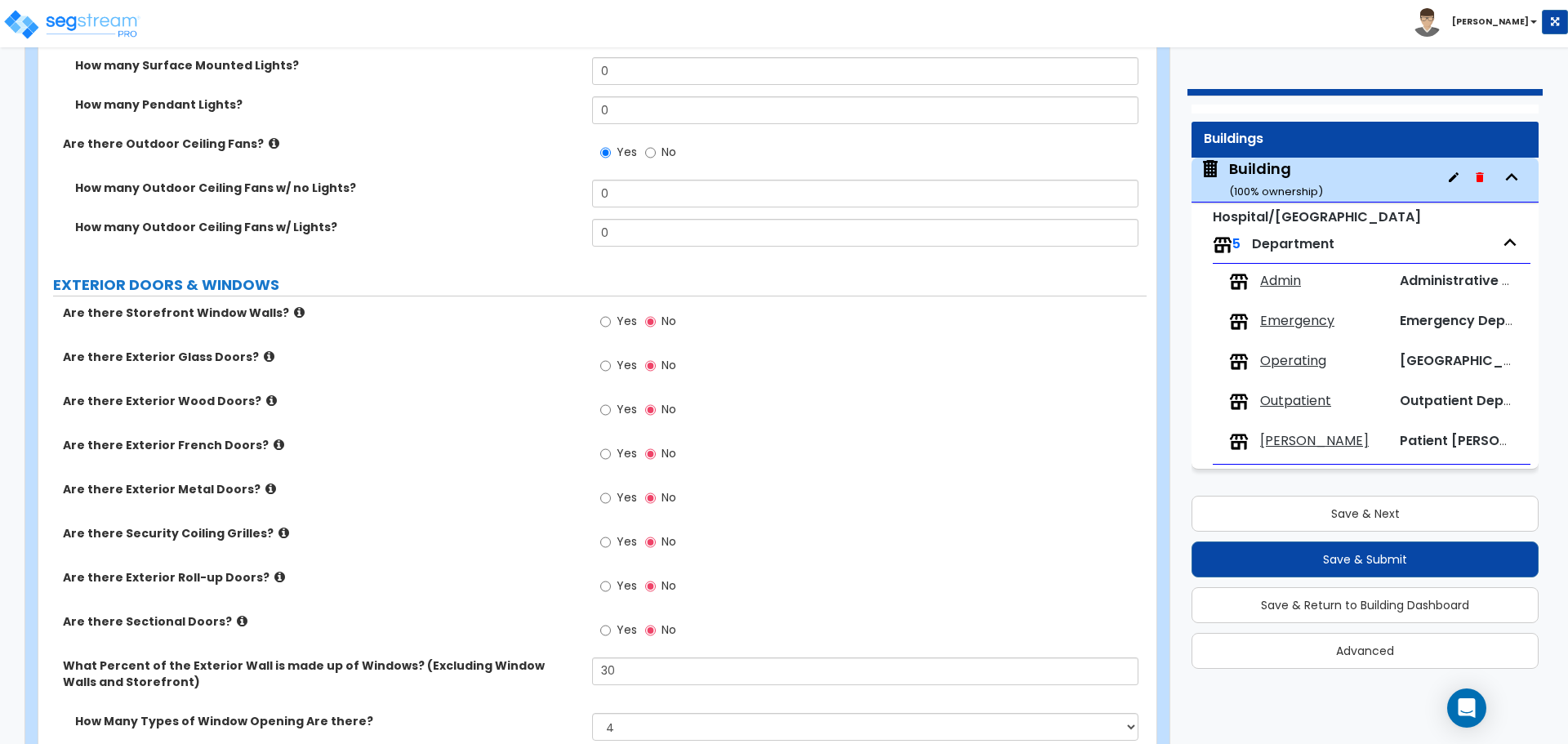
scroll to position [3447, 0]
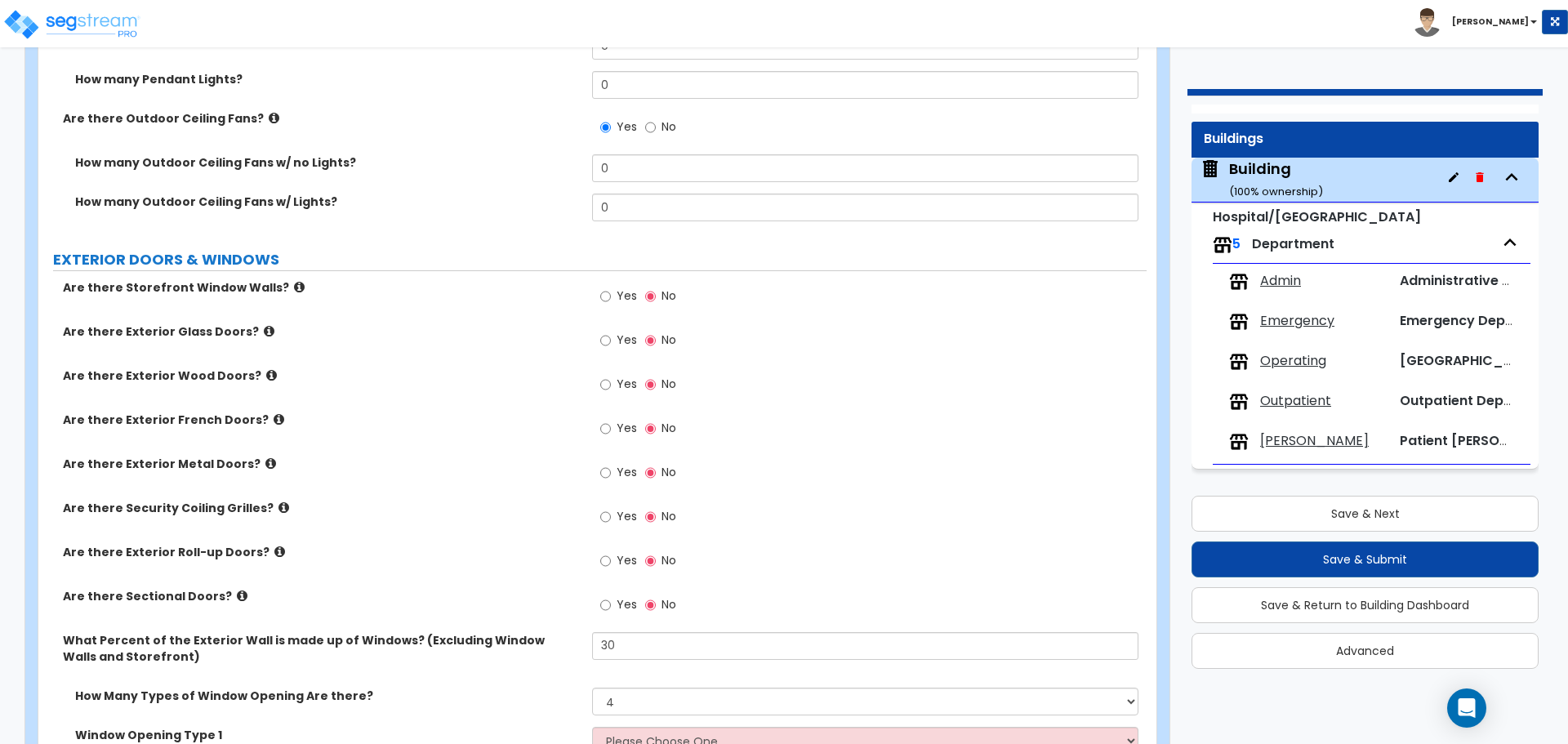
click at [663, 120] on span "No" at bounding box center [669, 127] width 14 height 16
click at [656, 120] on input "No" at bounding box center [650, 128] width 11 height 18
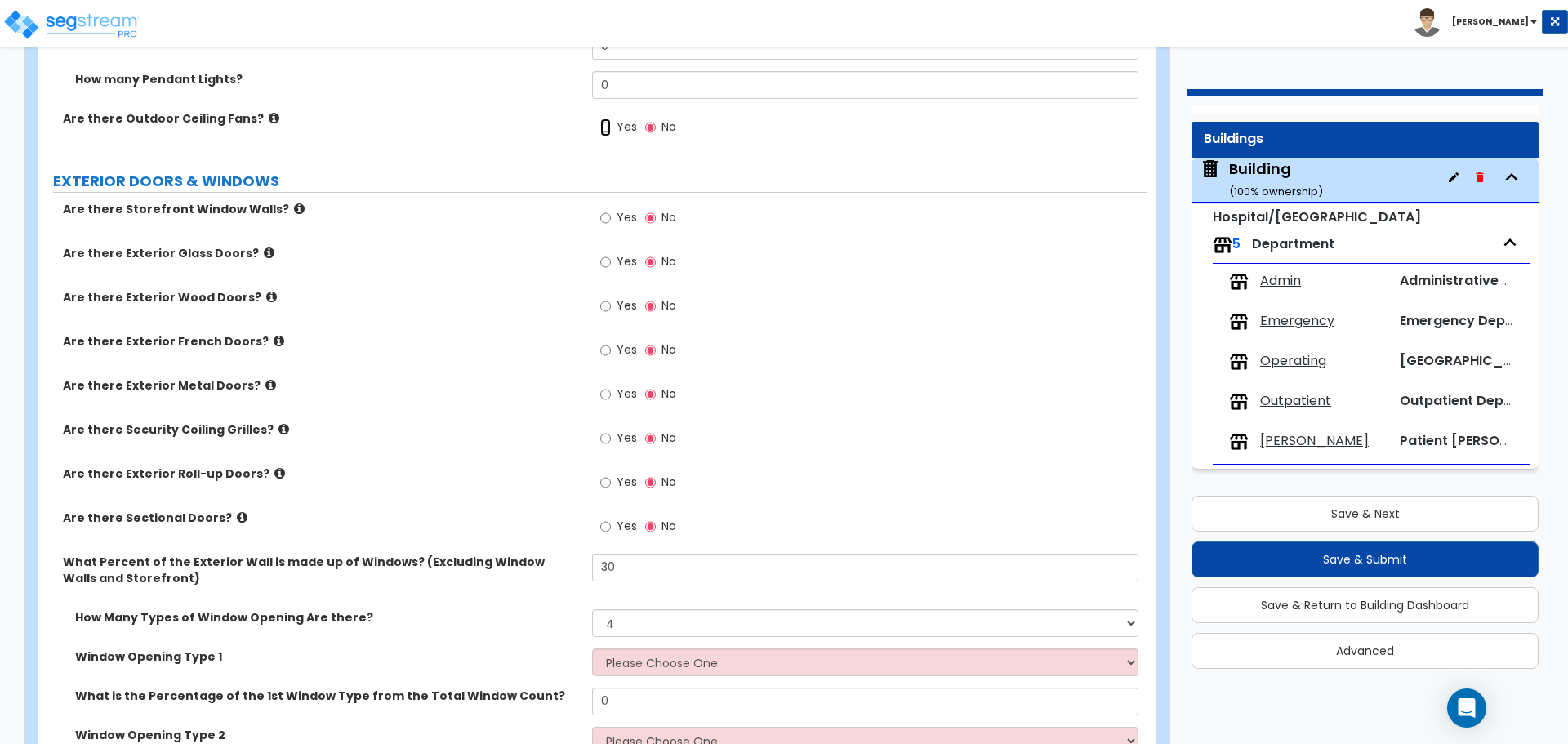
click at [610, 130] on input "Yes" at bounding box center [606, 128] width 11 height 18
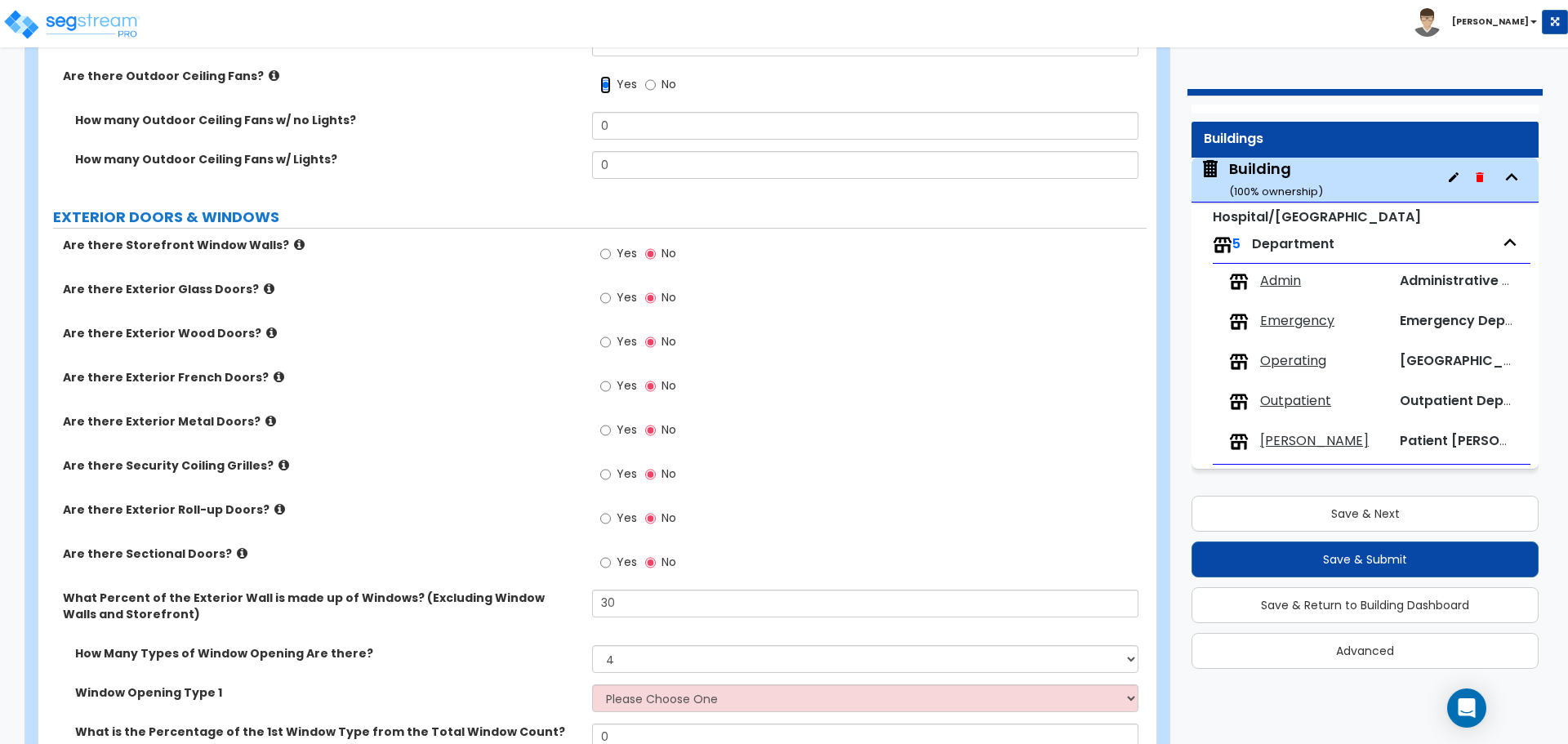
scroll to position [3493, 0]
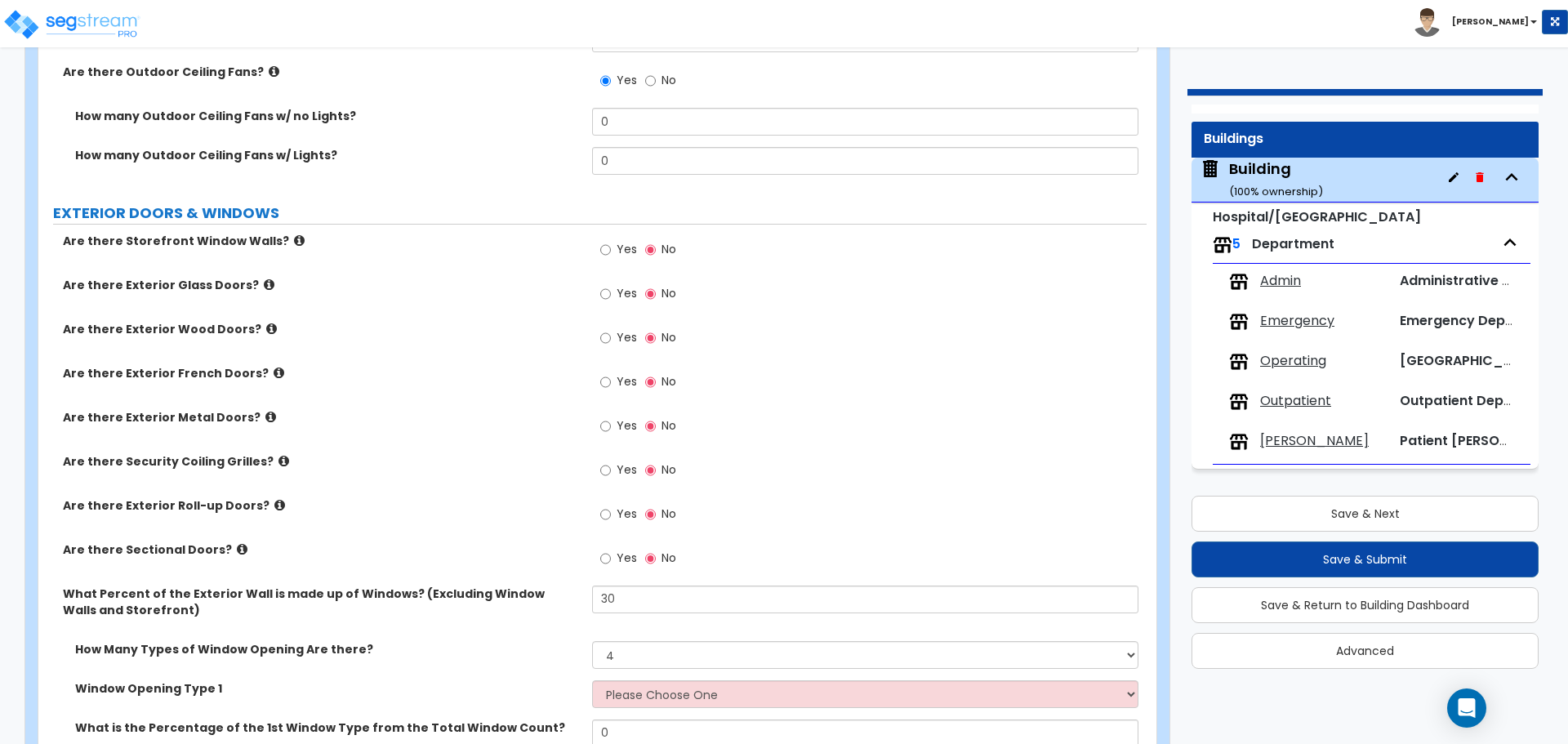
click at [663, 78] on span "No" at bounding box center [669, 80] width 14 height 16
click at [656, 78] on input "No" at bounding box center [650, 81] width 11 height 18
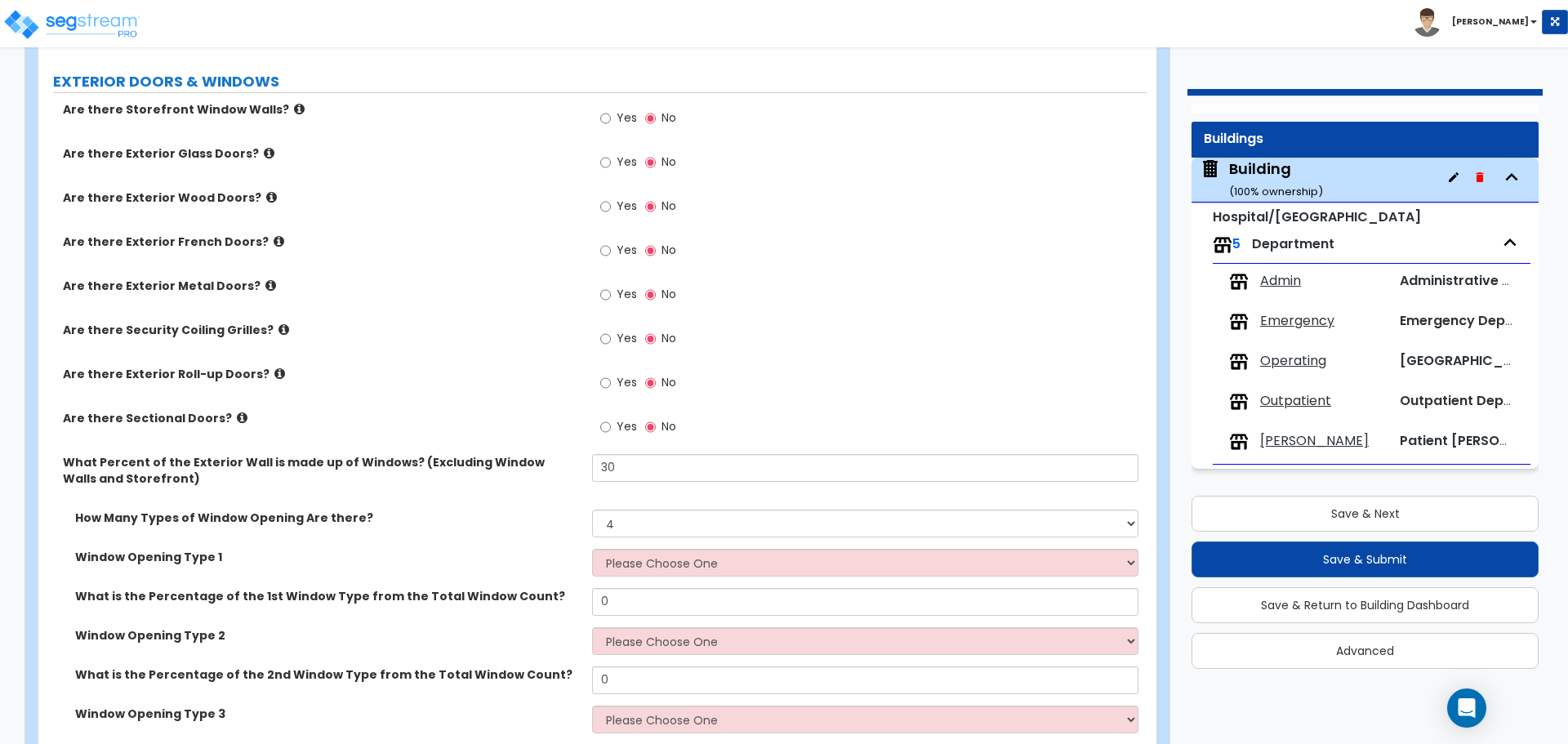
scroll to position [3551, 0]
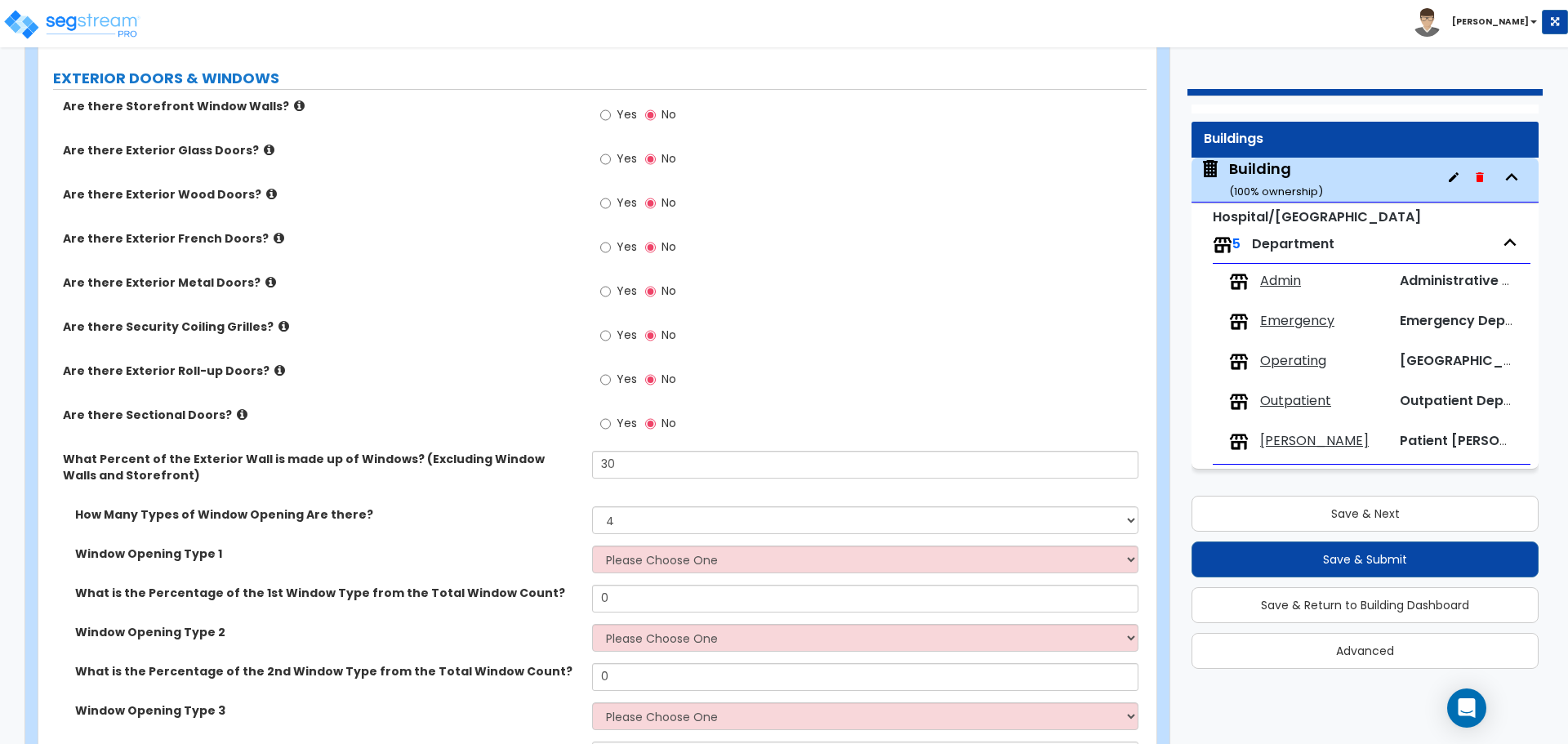
click at [620, 120] on label "Yes" at bounding box center [618, 116] width 37 height 28
click at [611, 120] on input "Yes" at bounding box center [606, 115] width 11 height 18
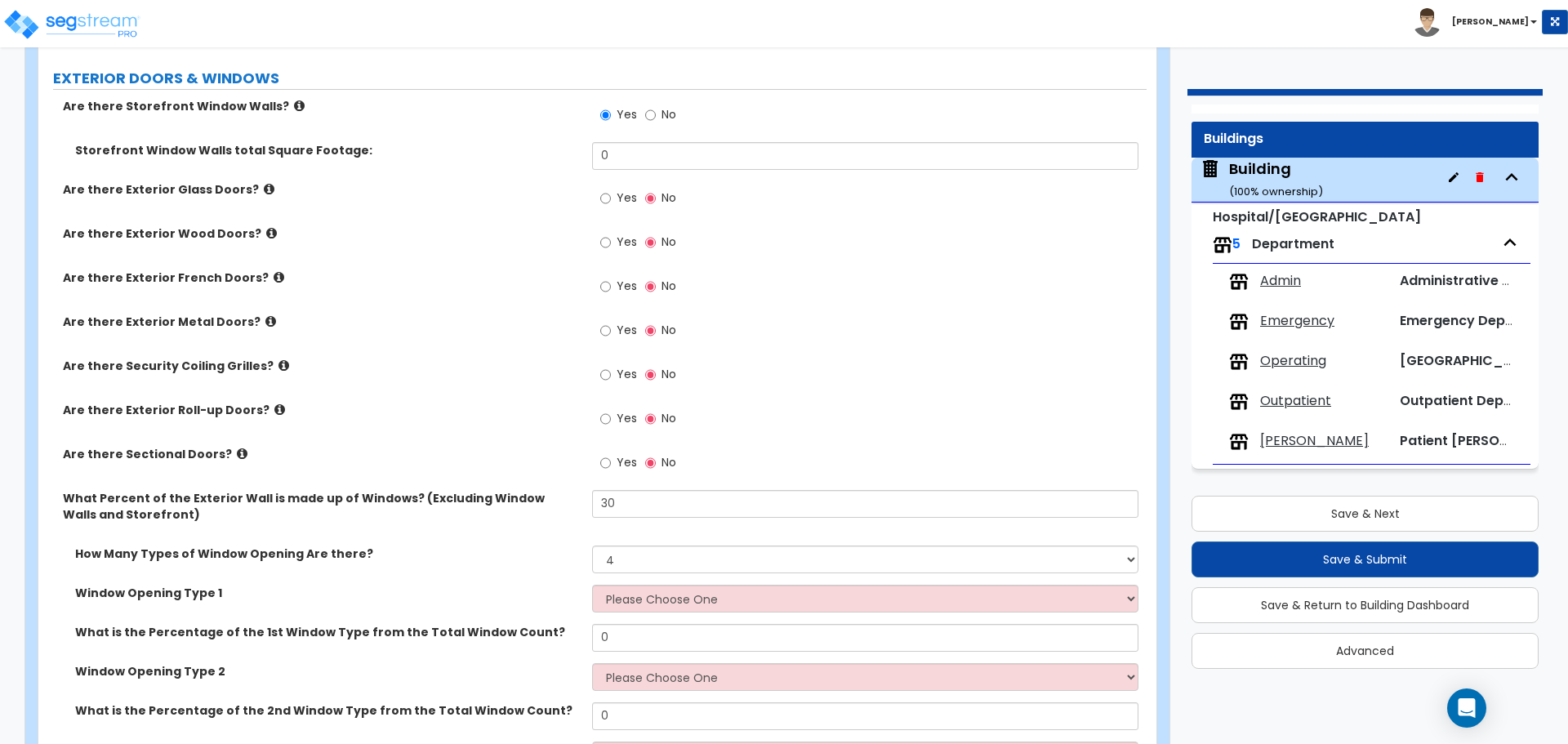
click at [657, 111] on label "No" at bounding box center [660, 116] width 31 height 28
click at [656, 111] on input "No" at bounding box center [650, 115] width 11 height 18
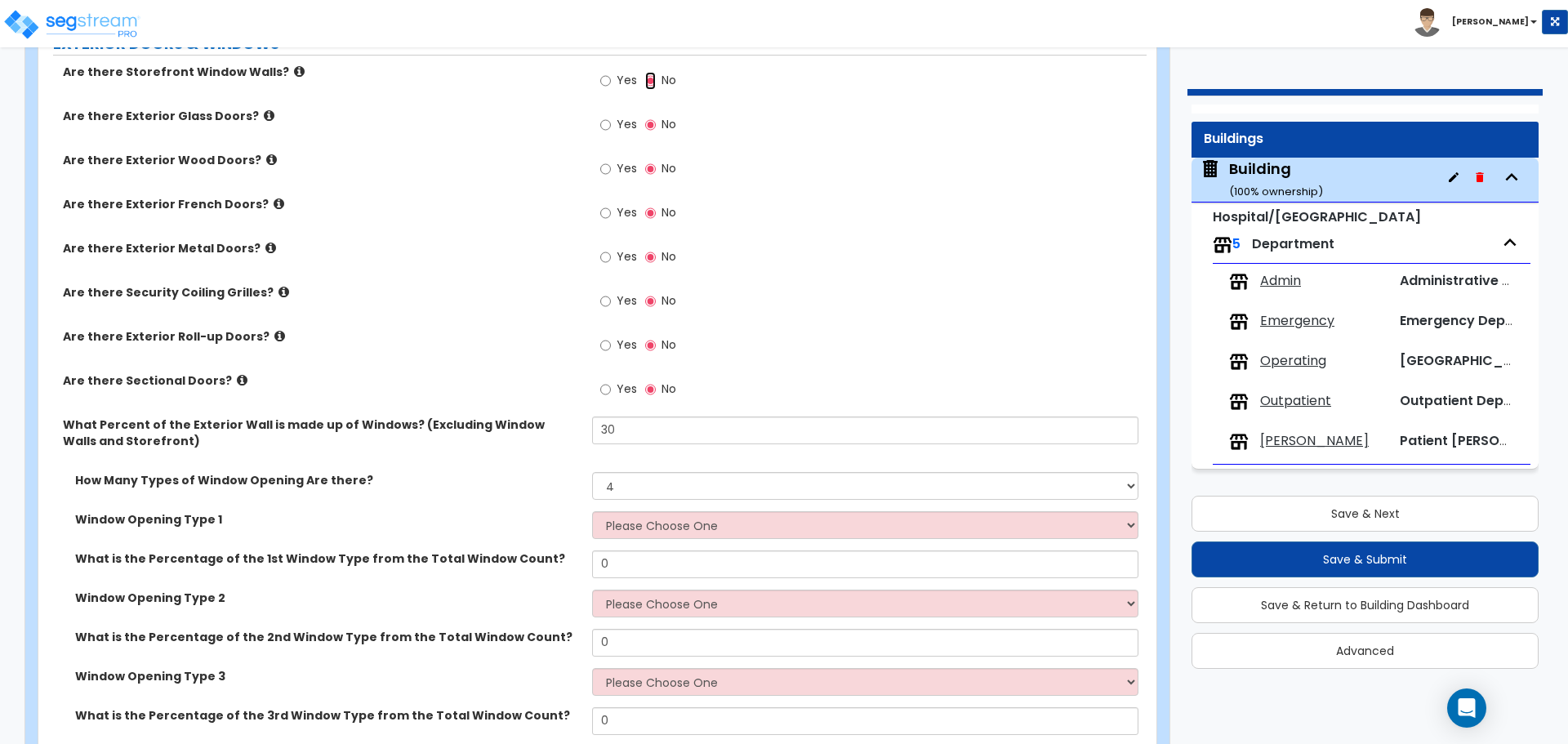
scroll to position [3585, 0]
click at [626, 120] on span "Yes" at bounding box center [626, 123] width 21 height 16
click at [611, 120] on input "Yes" at bounding box center [606, 124] width 11 height 18
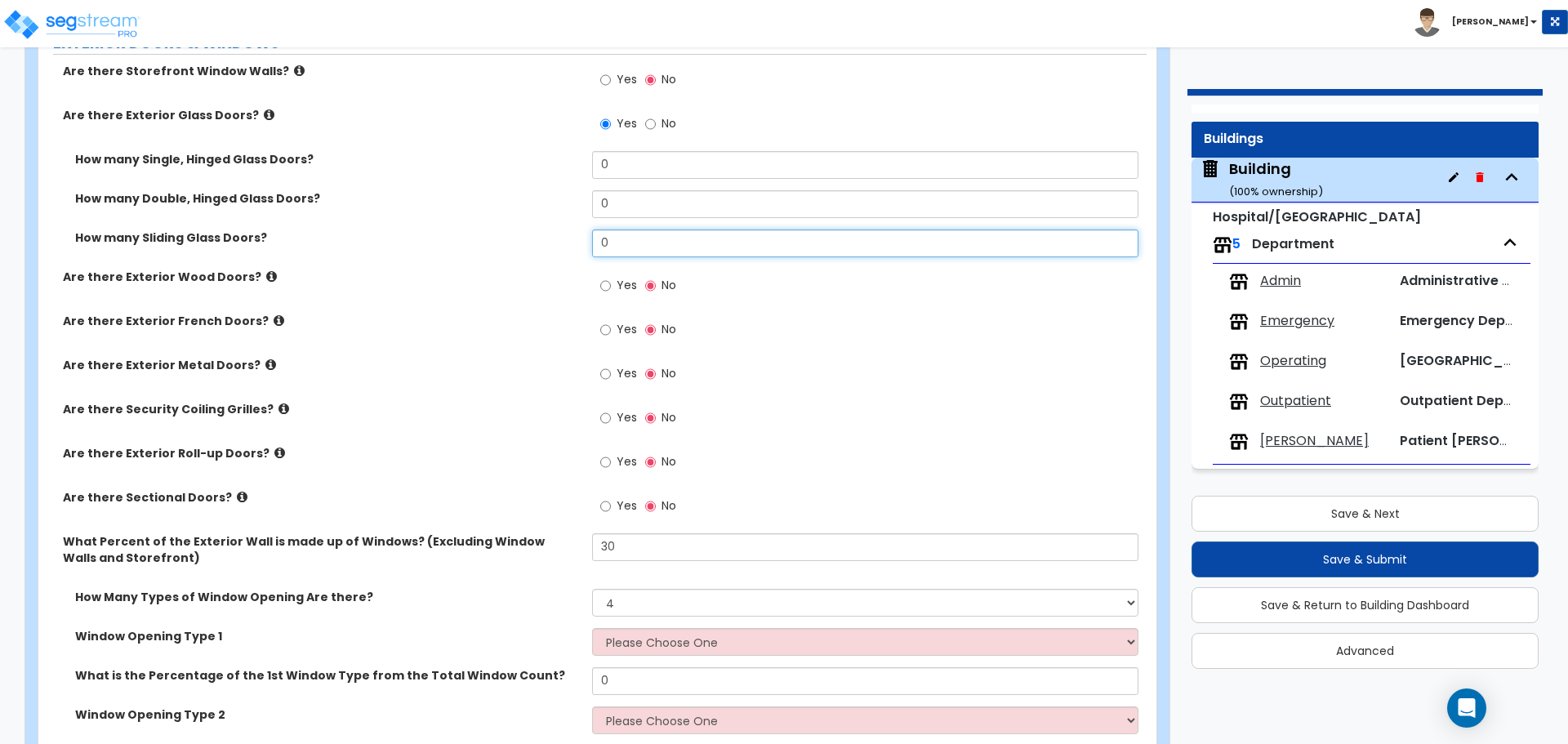
drag, startPoint x: 647, startPoint y: 237, endPoint x: 577, endPoint y: 228, distance: 70.6
click at [578, 229] on div "How many Sliding Glass Doors? 0" at bounding box center [592, 249] width 1109 height 39
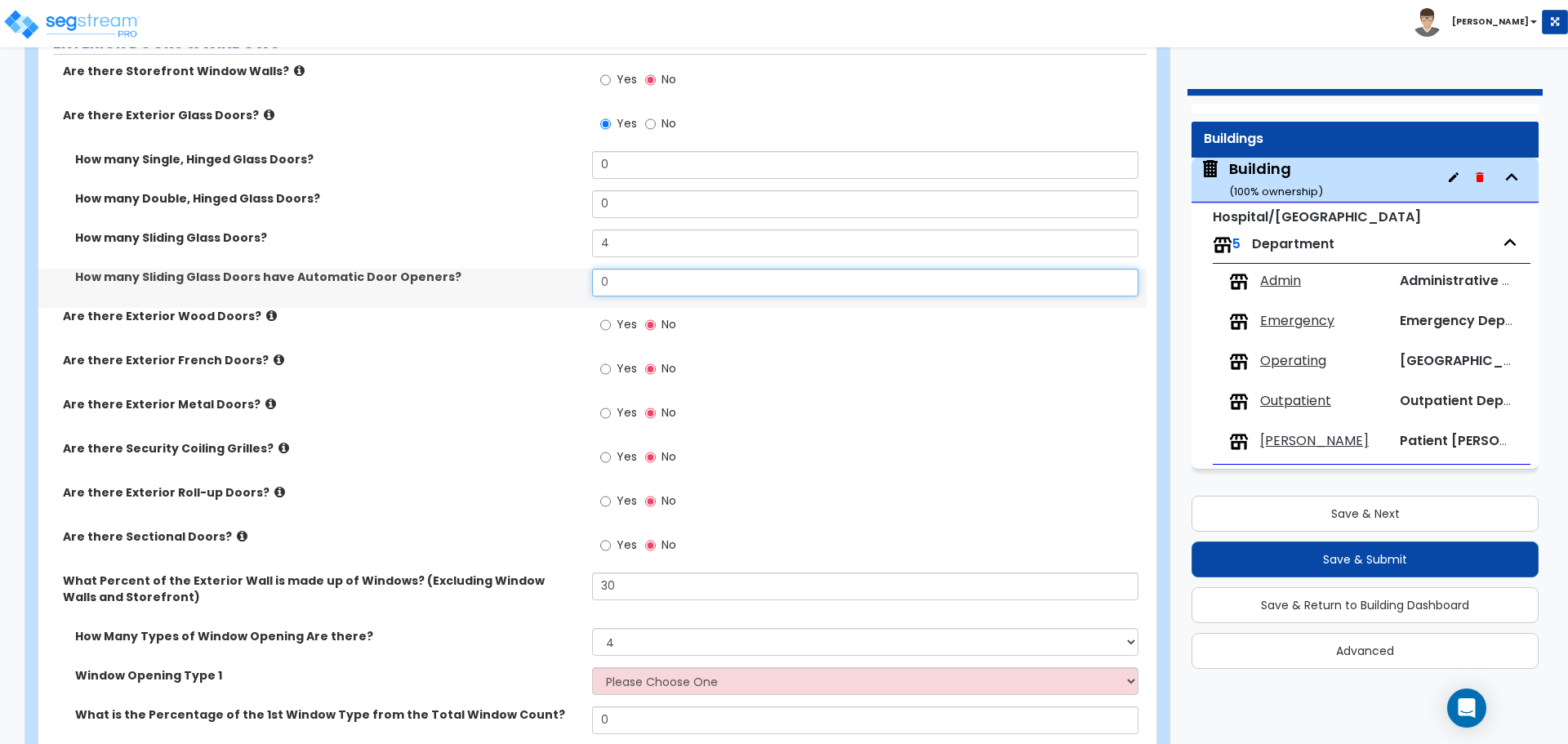
drag, startPoint x: 633, startPoint y: 283, endPoint x: 563, endPoint y: 272, distance: 70.9
click at [564, 275] on div "How many Sliding Glass Doors have Automatic Door Openers? 0" at bounding box center [592, 288] width 1109 height 39
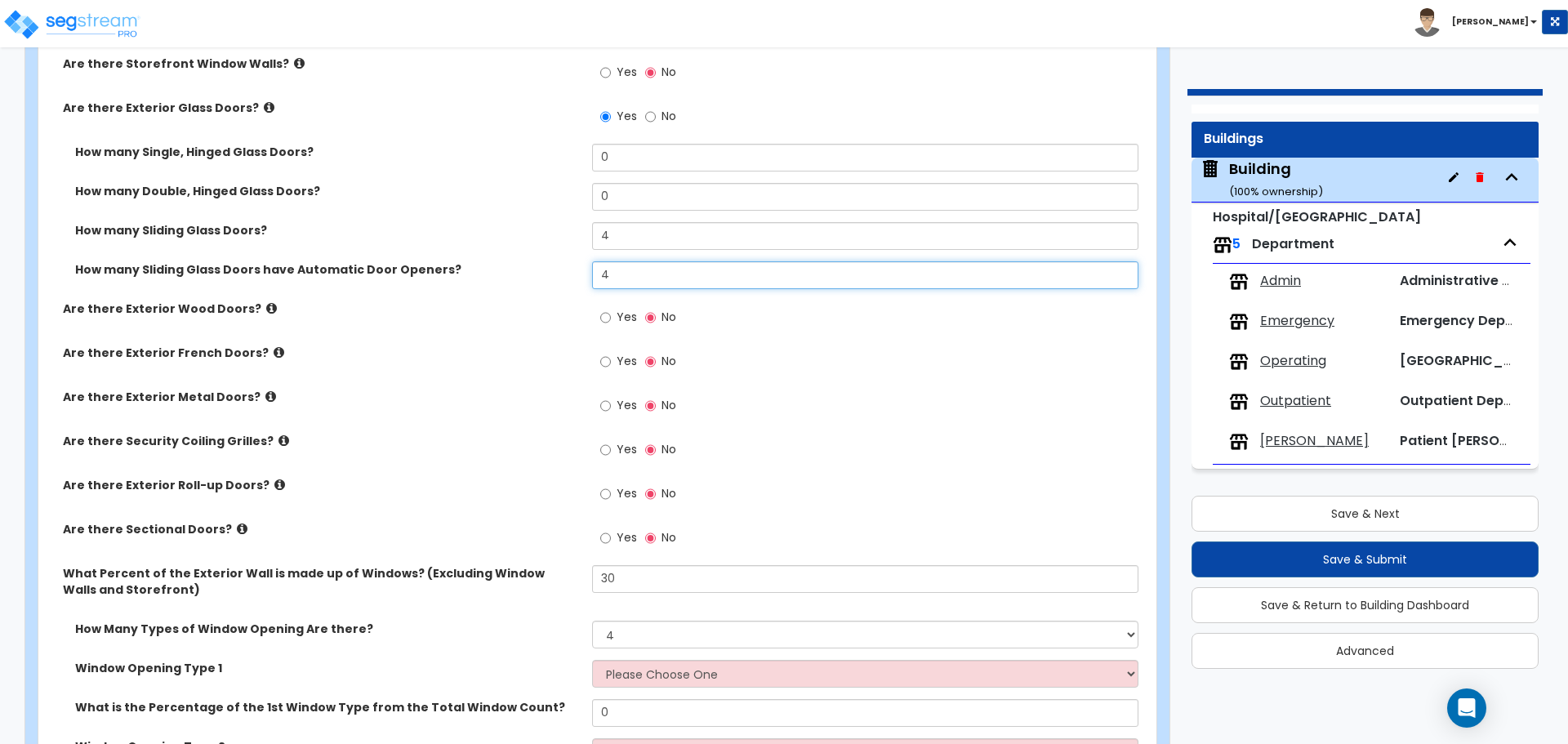
scroll to position [3595, 0]
drag, startPoint x: 612, startPoint y: 189, endPoint x: 563, endPoint y: 183, distance: 49.4
click at [563, 183] on div "How many Double, Hinged Glass Doors? 0" at bounding box center [592, 200] width 1109 height 39
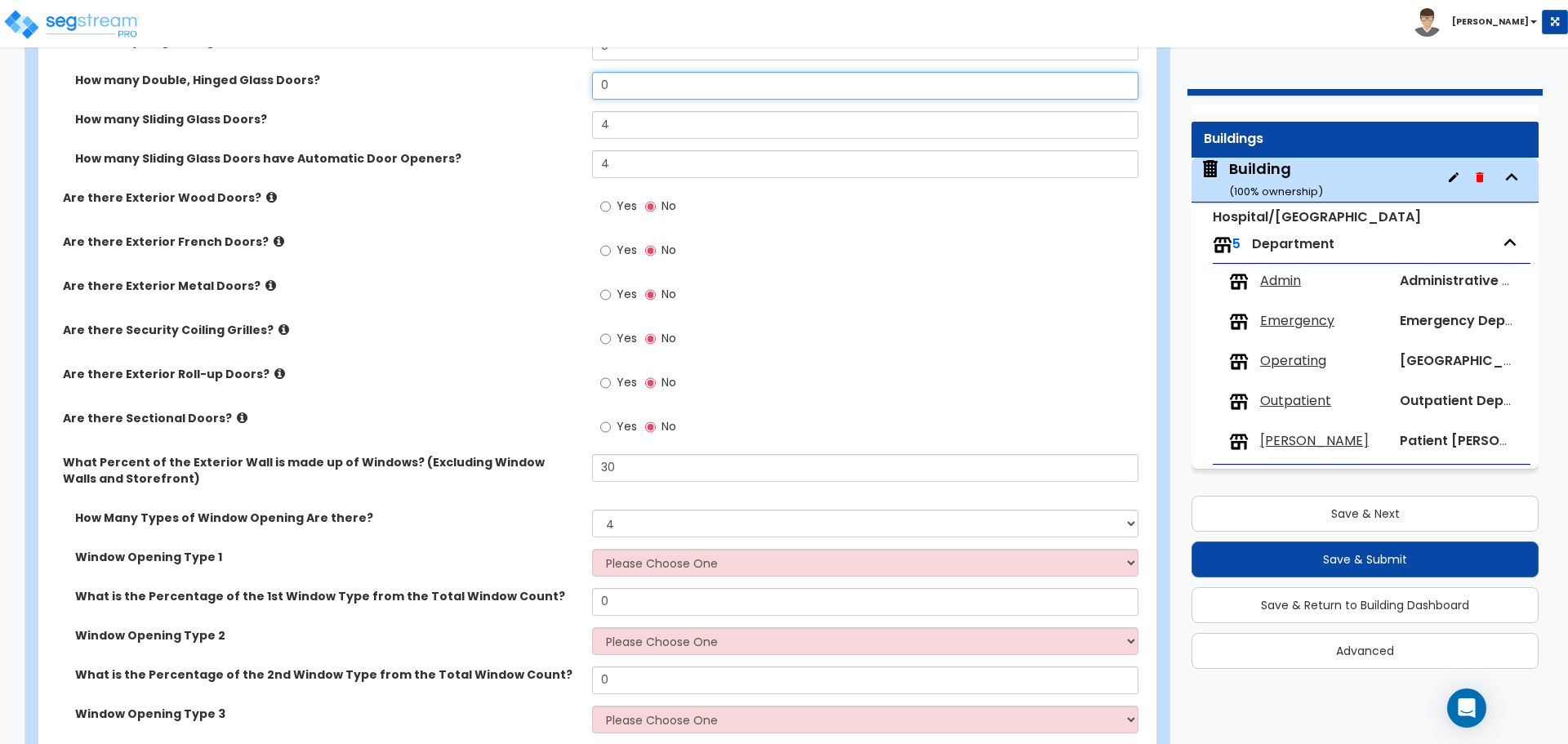
scroll to position [3703, 0]
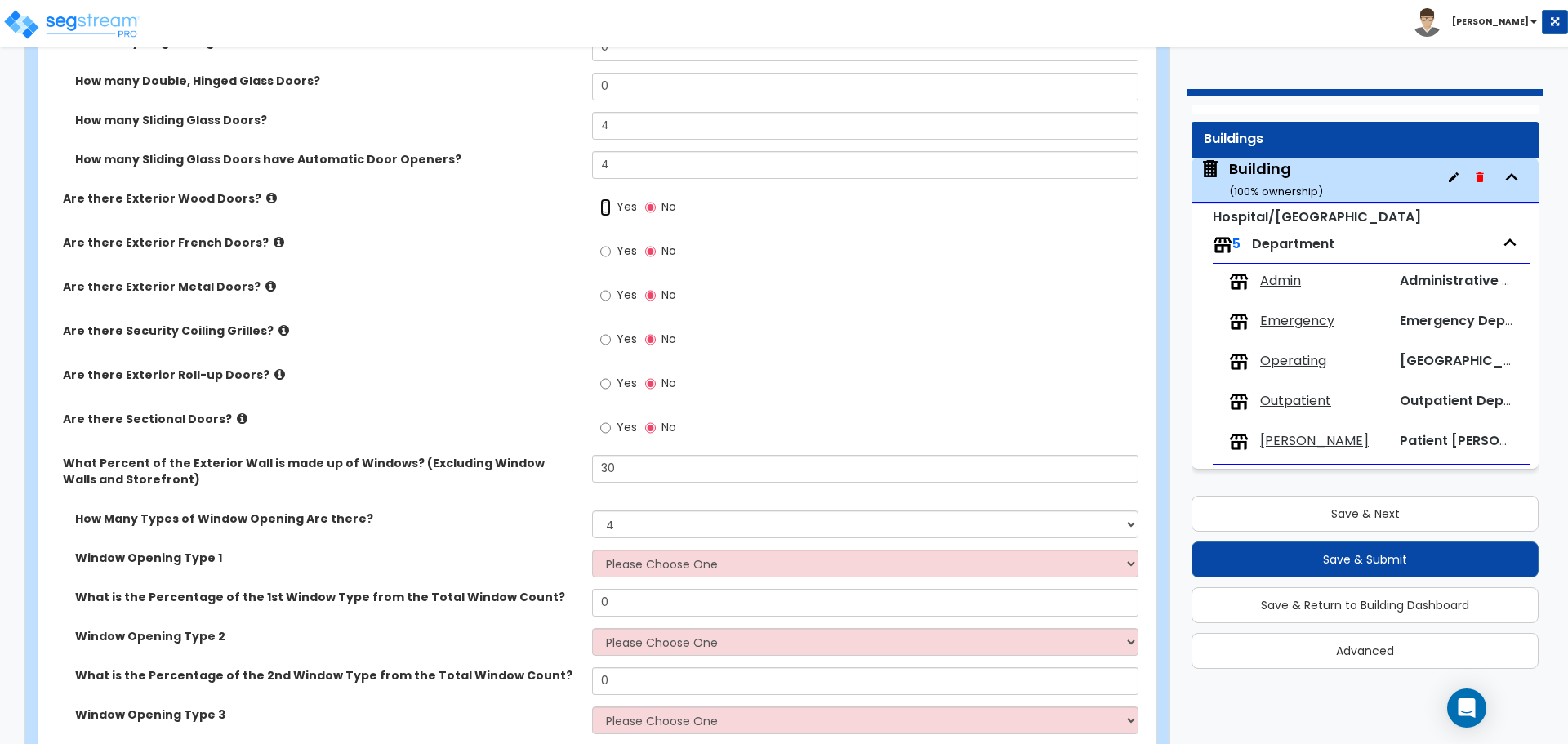
click at [608, 203] on input "Yes" at bounding box center [606, 208] width 11 height 18
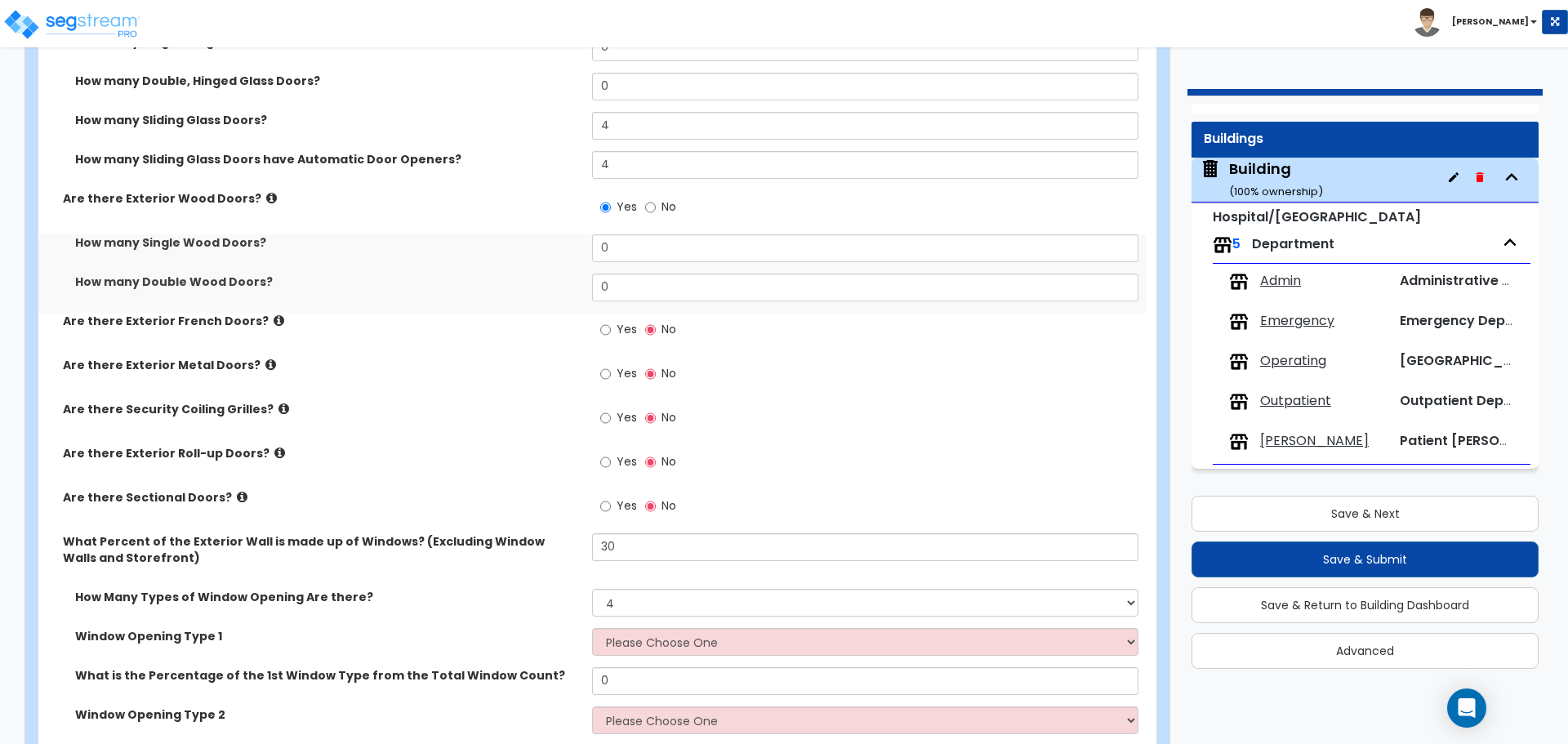
click at [267, 193] on icon at bounding box center [272, 198] width 11 height 12
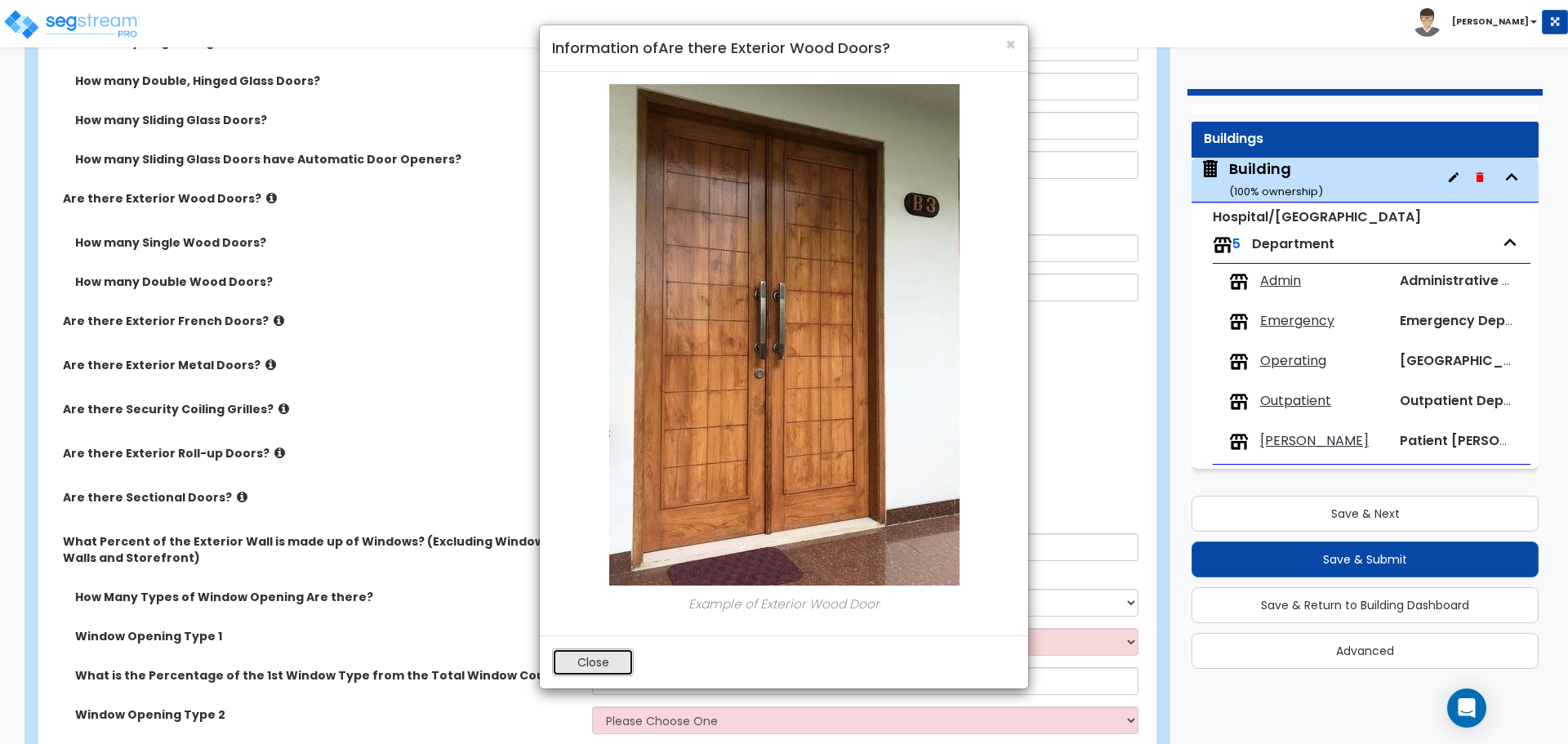
click at [618, 660] on button "Close" at bounding box center [593, 662] width 82 height 28
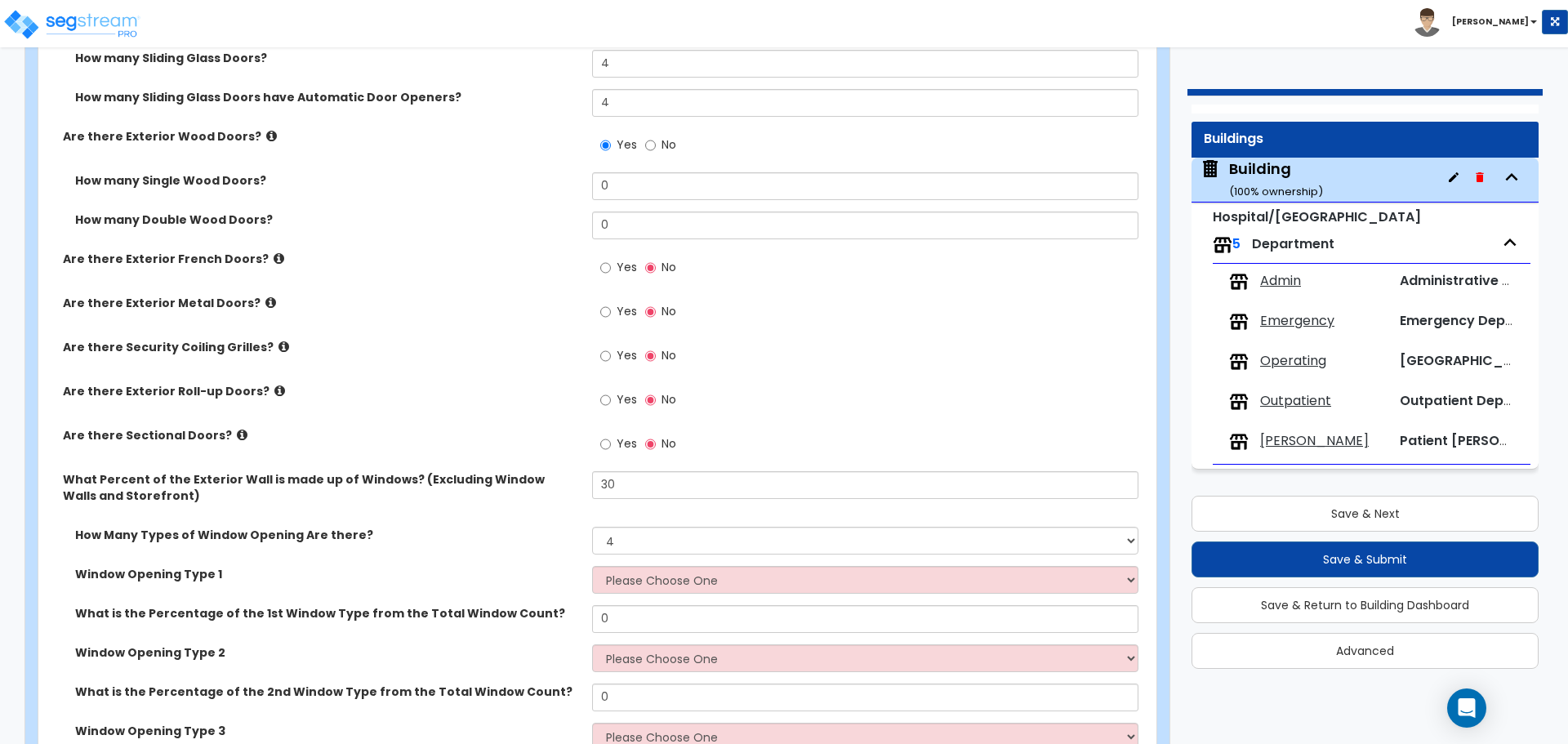
scroll to position [3765, 0]
click at [658, 145] on label "No" at bounding box center [660, 145] width 31 height 28
click at [656, 145] on input "No" at bounding box center [650, 145] width 11 height 18
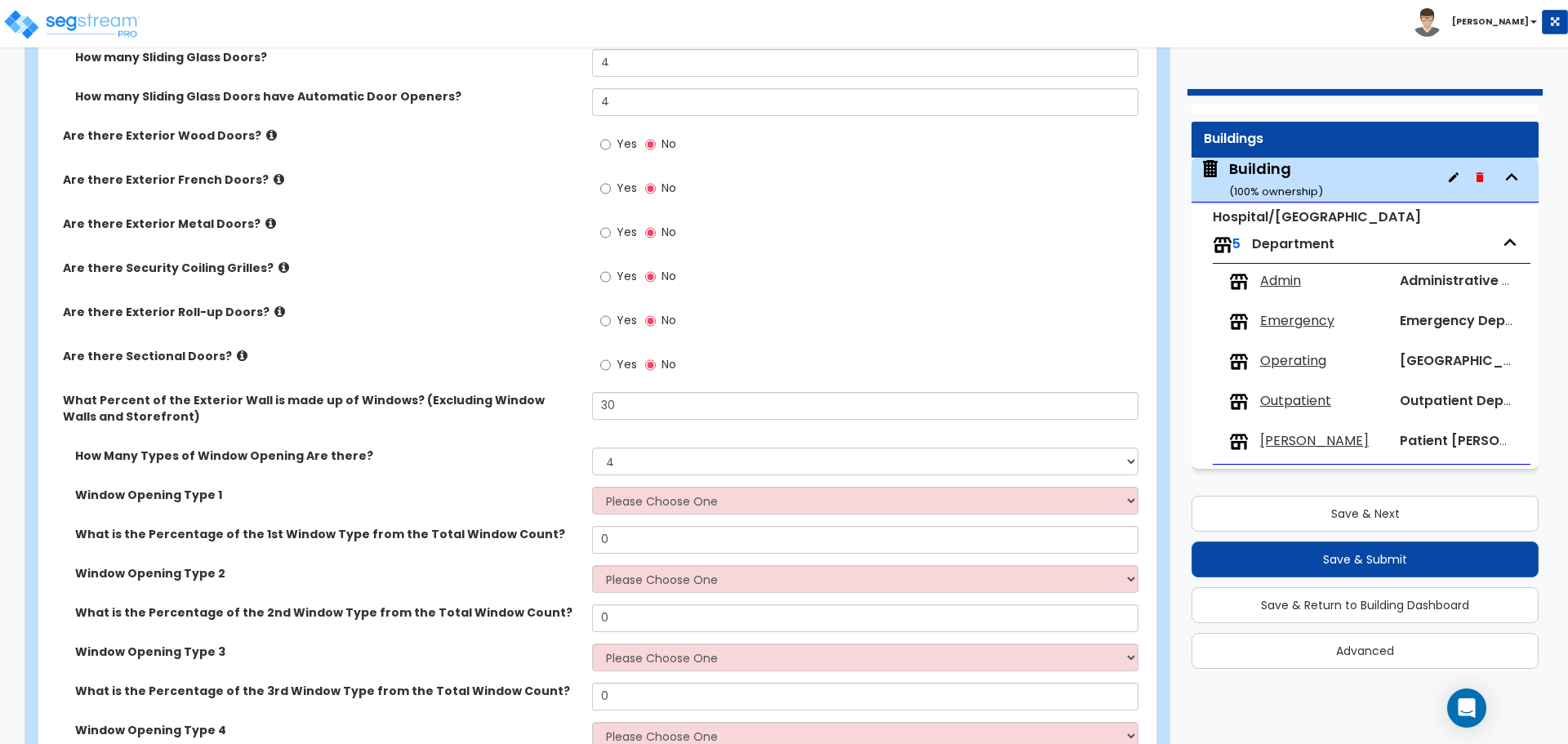
click at [274, 173] on icon at bounding box center [279, 179] width 11 height 12
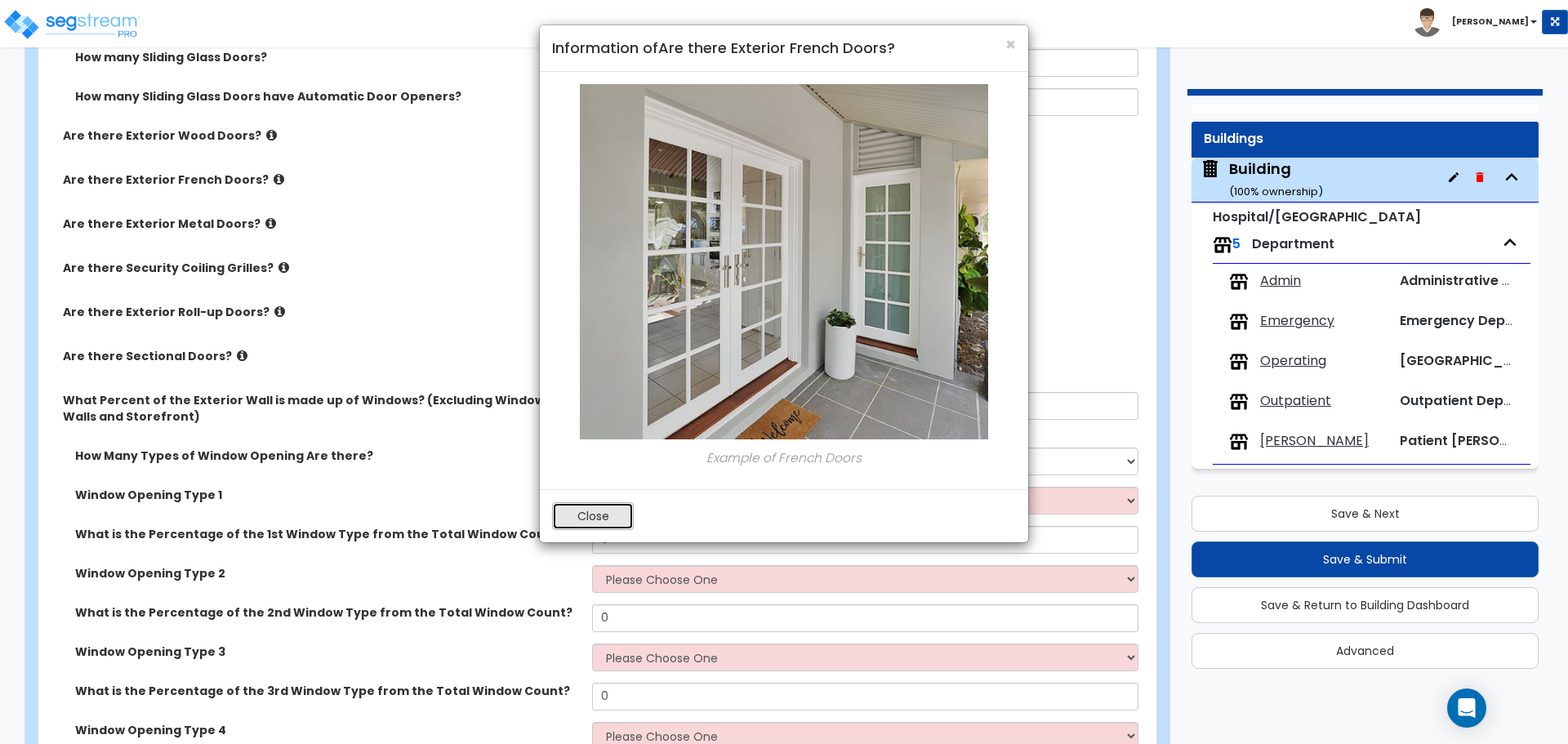
click at [598, 508] on button "Close" at bounding box center [593, 516] width 82 height 28
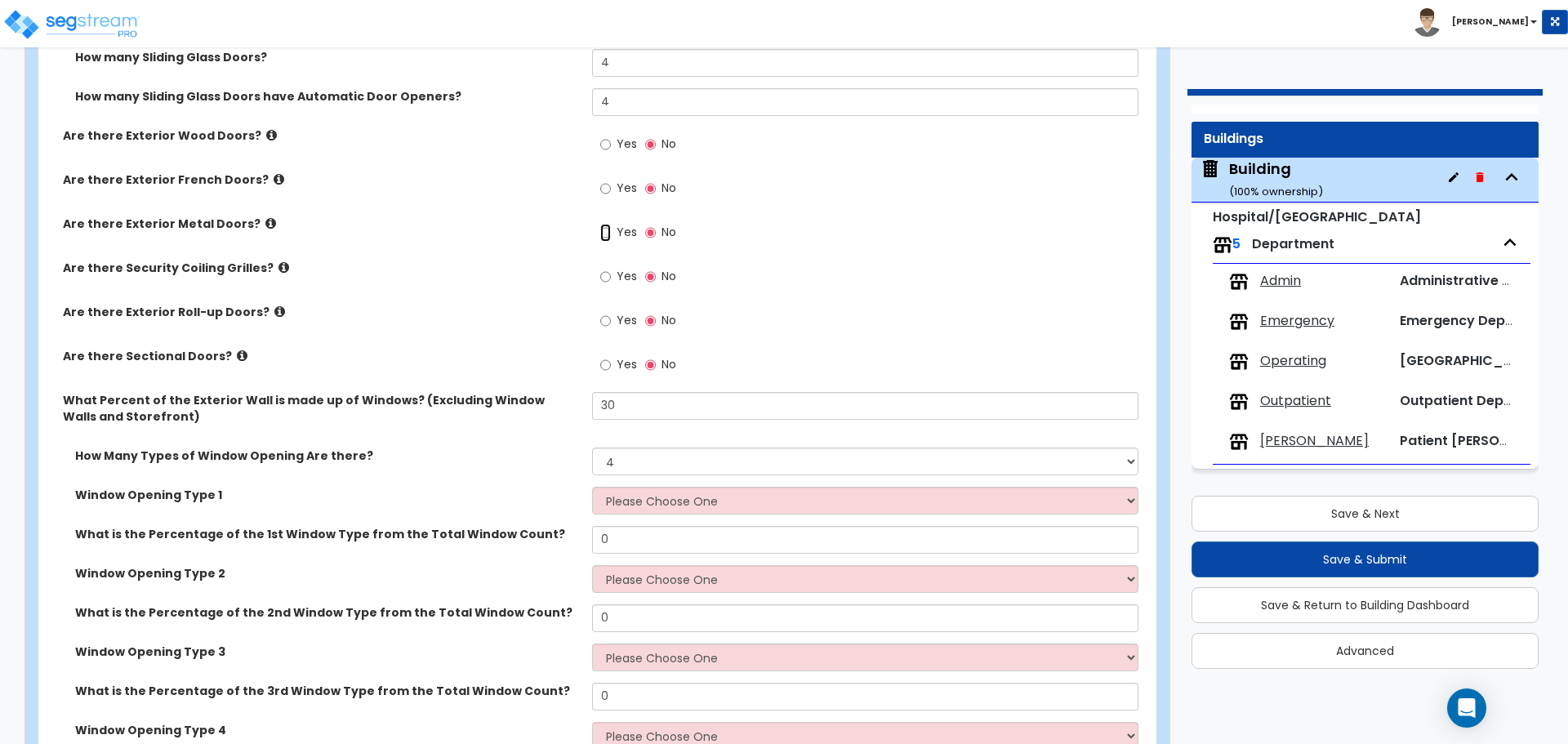
click at [607, 230] on input "Yes" at bounding box center [606, 233] width 11 height 18
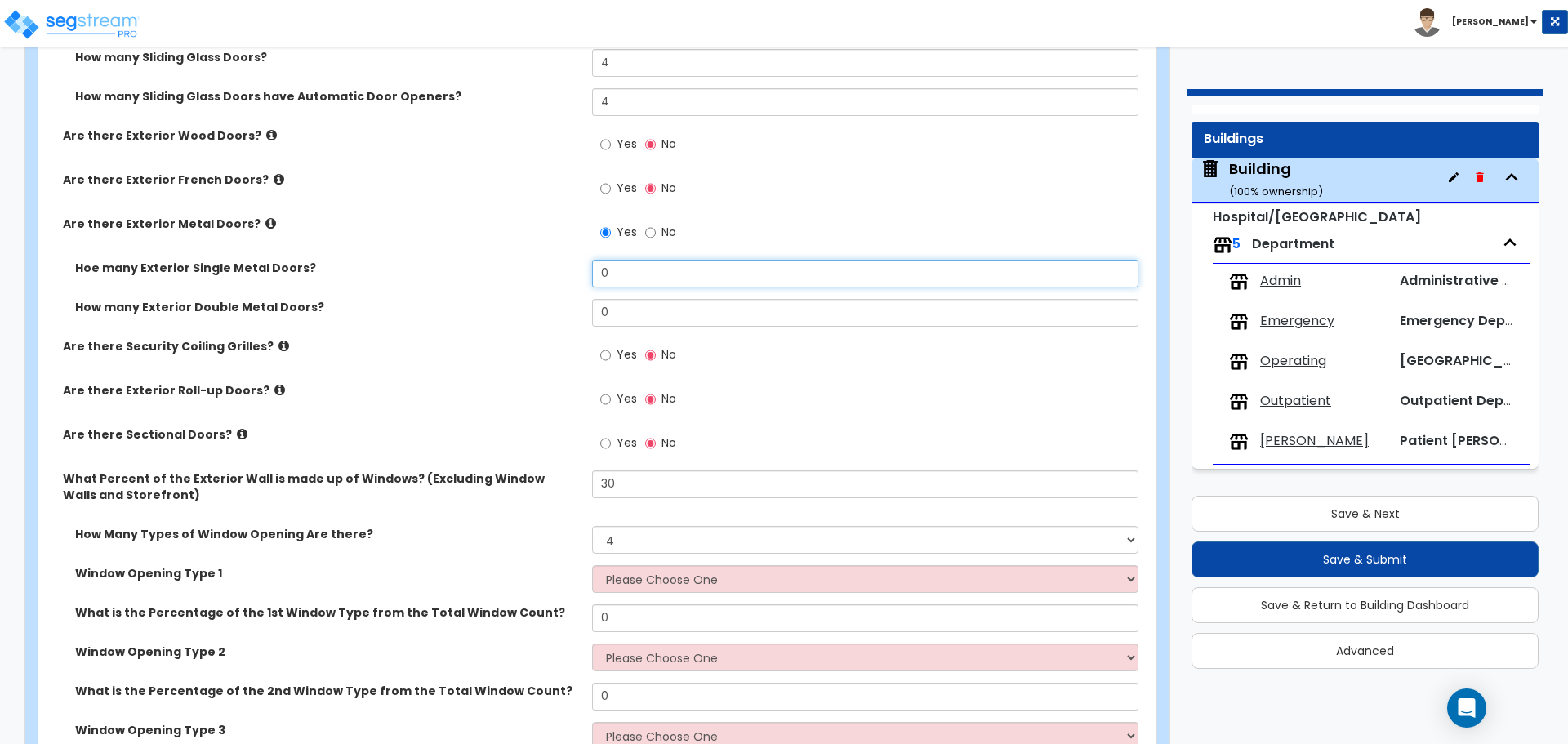
drag, startPoint x: 626, startPoint y: 269, endPoint x: 528, endPoint y: 257, distance: 98.7
click at [529, 260] on div "Hoe many Exterior Single Metal Doors? 0" at bounding box center [592, 279] width 1109 height 39
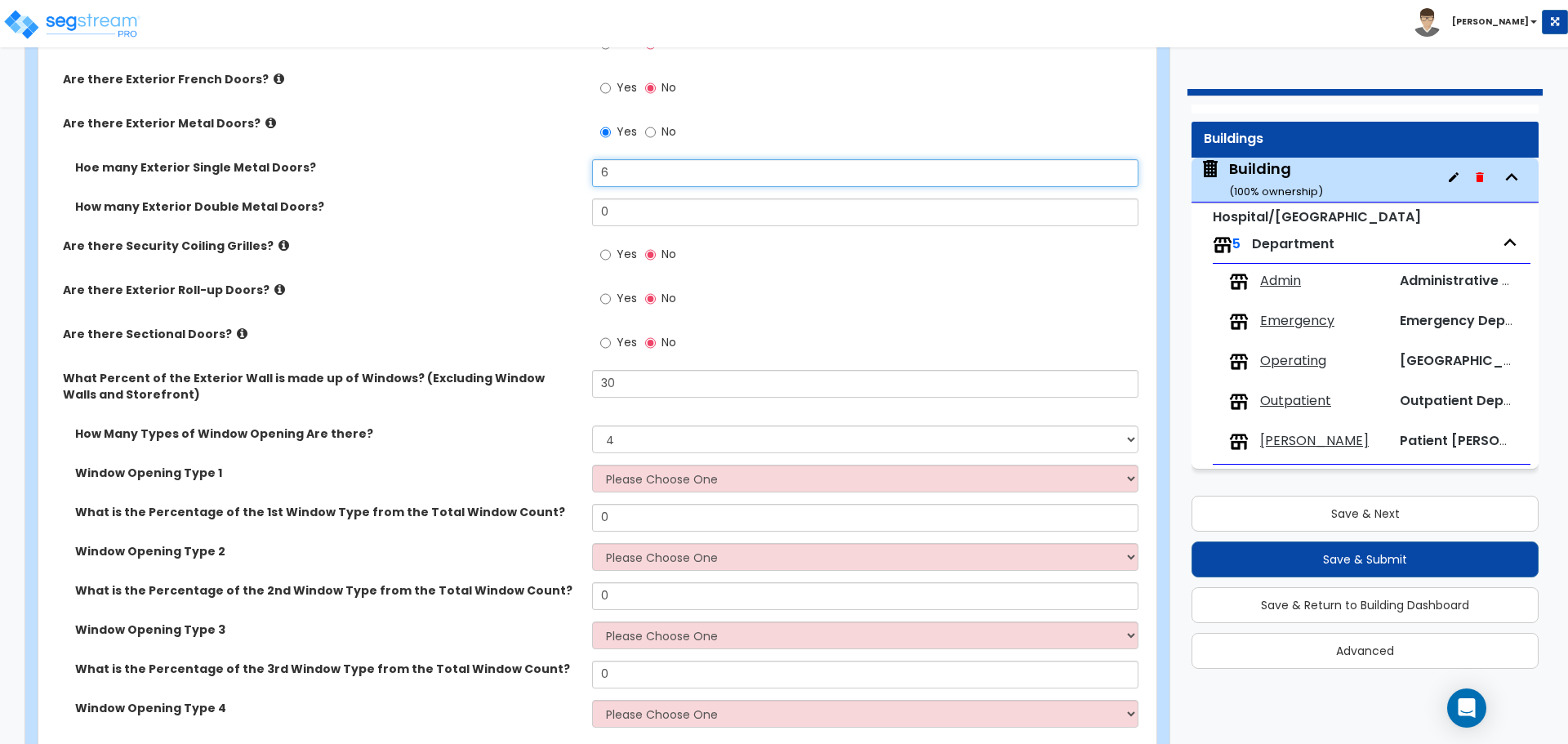
scroll to position [3865, 0]
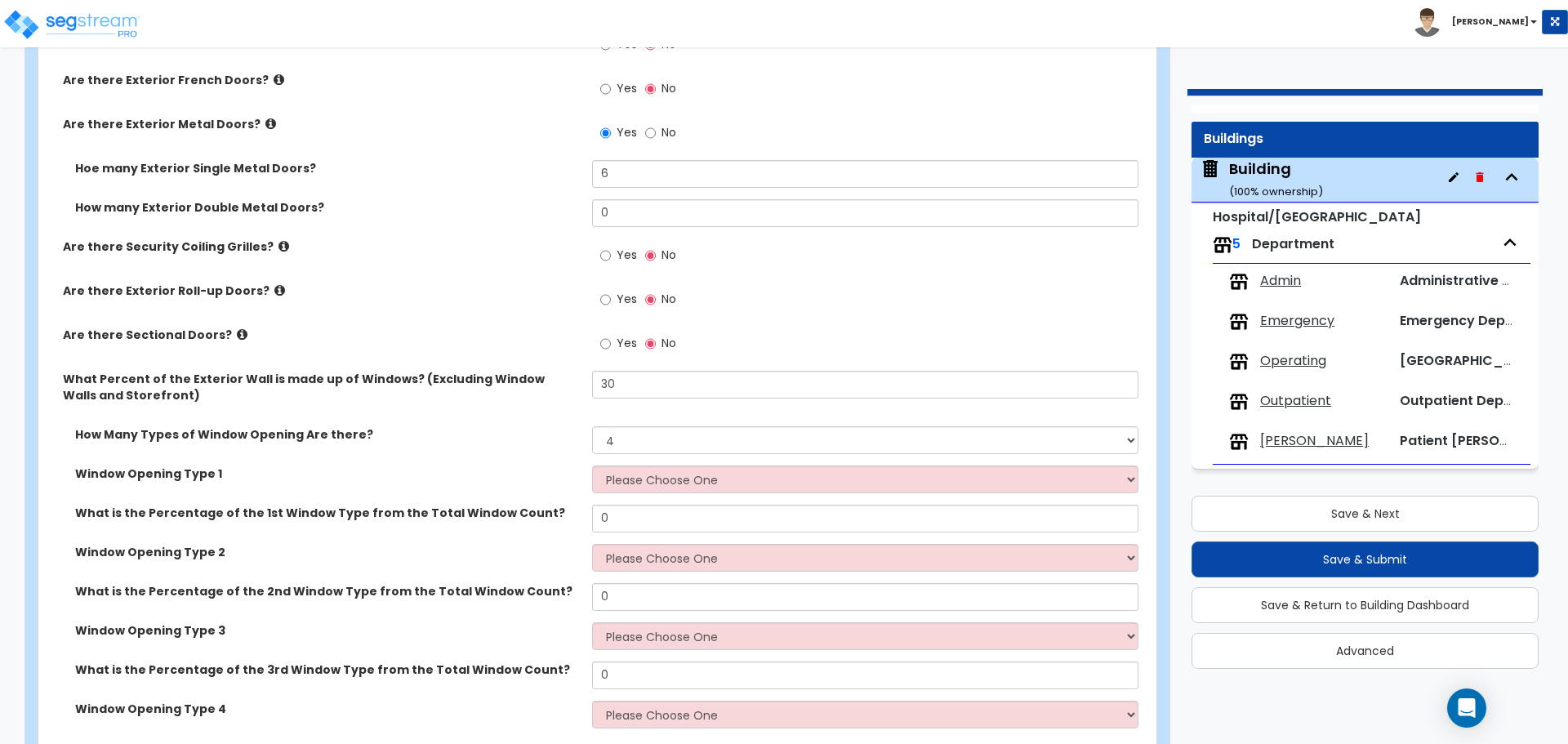
click at [266, 121] on icon at bounding box center [271, 124] width 11 height 12
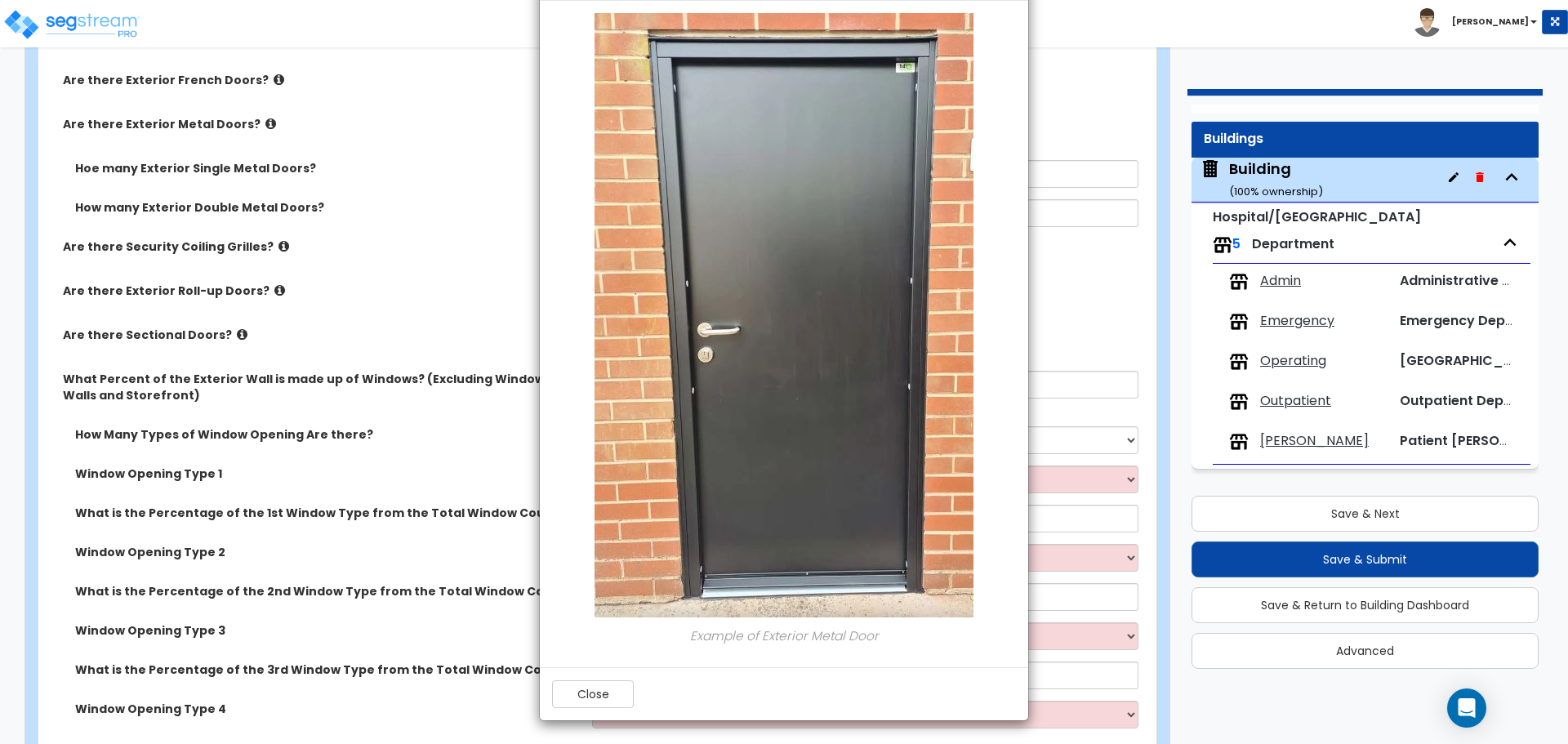
scroll to position [3866, 0]
click at [570, 688] on button "Close" at bounding box center [593, 694] width 82 height 28
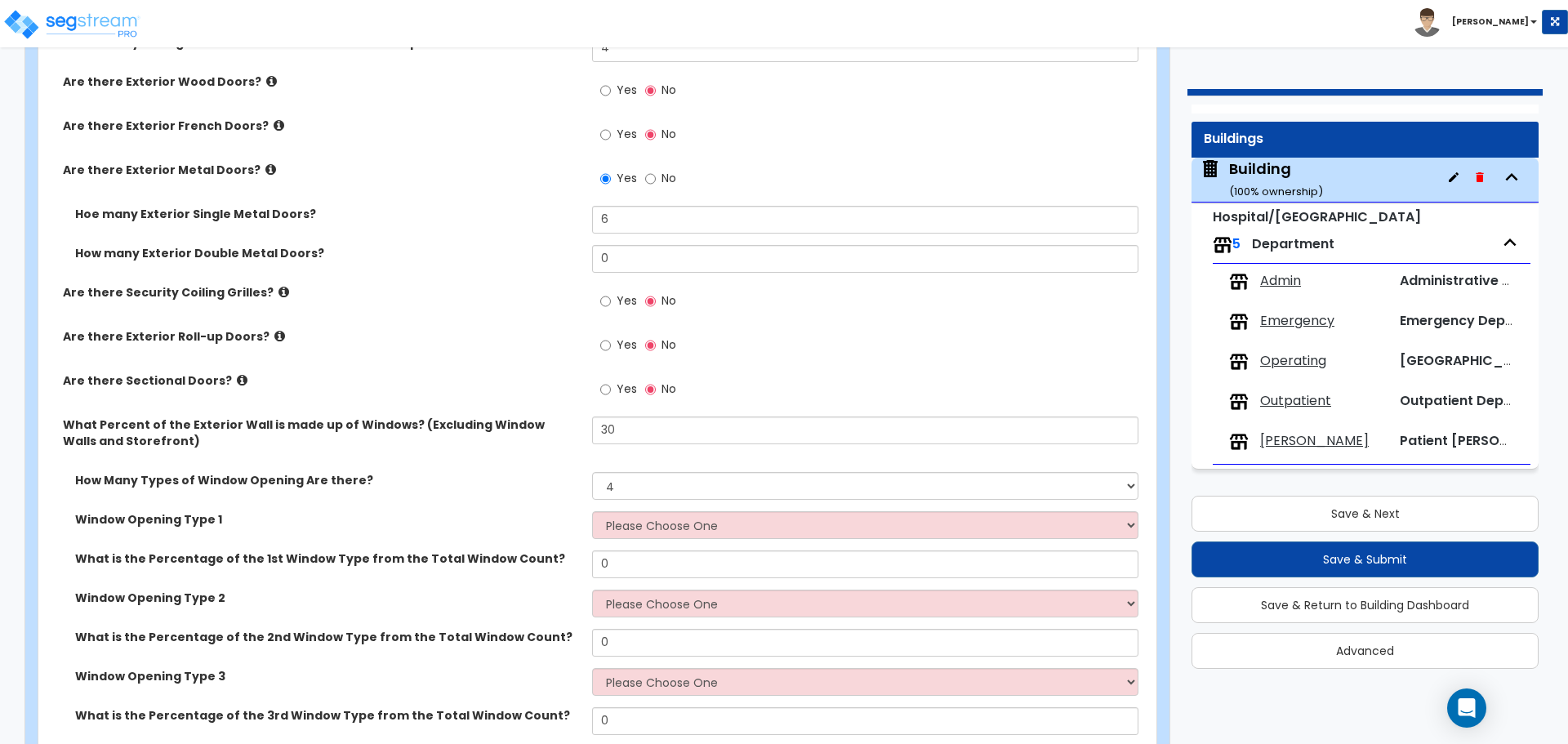
scroll to position [3802, 0]
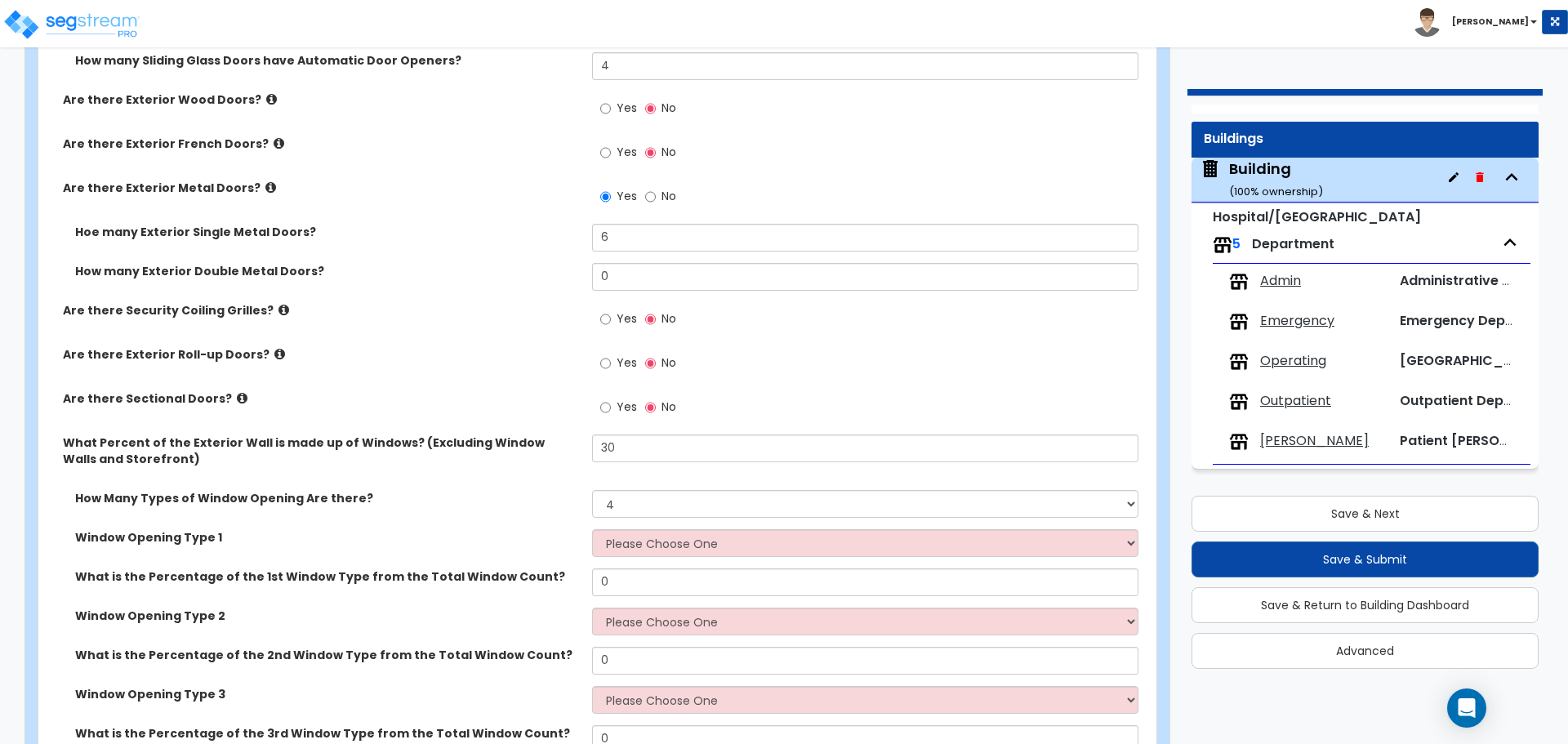
click at [278, 304] on icon at bounding box center [284, 310] width 11 height 12
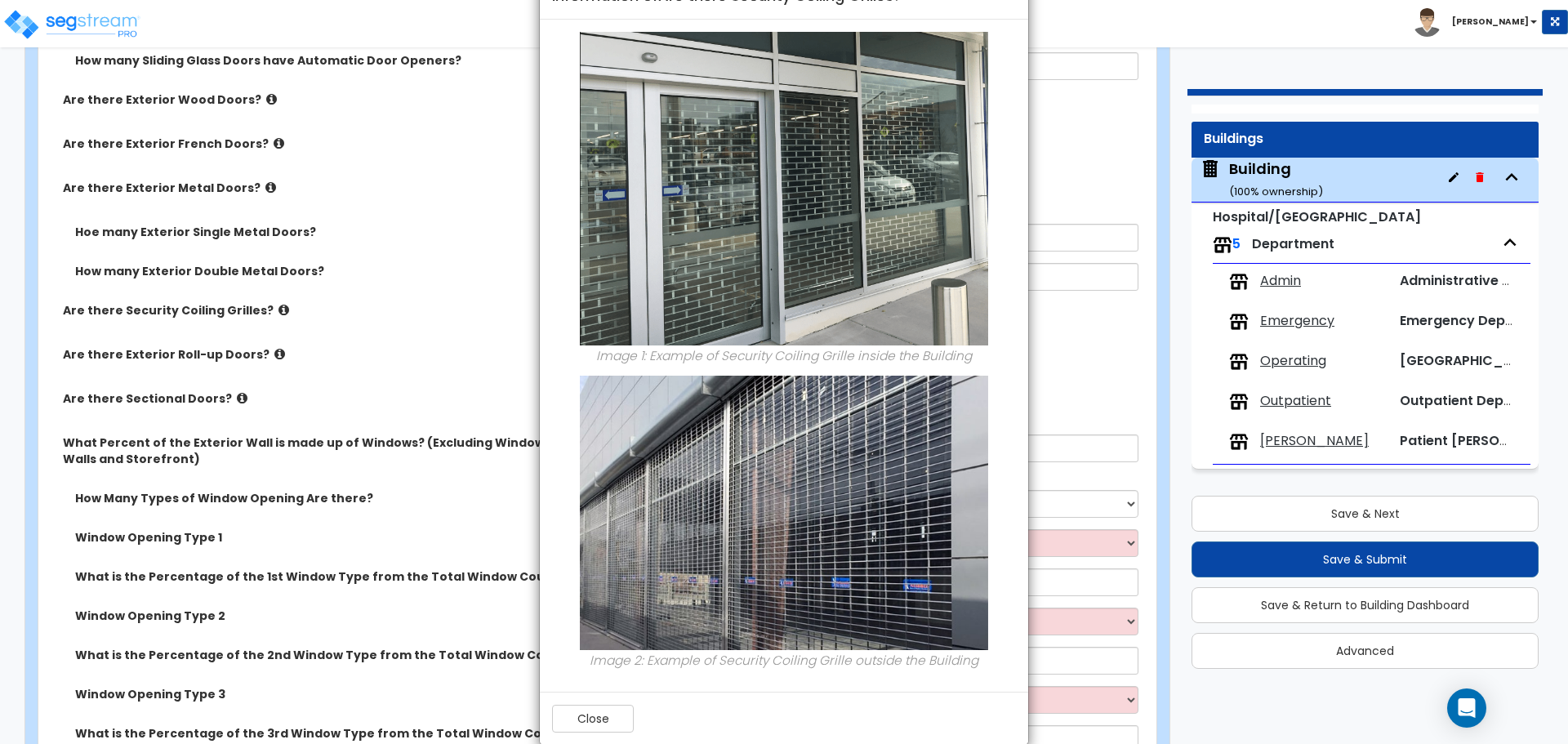
scroll to position [72, 0]
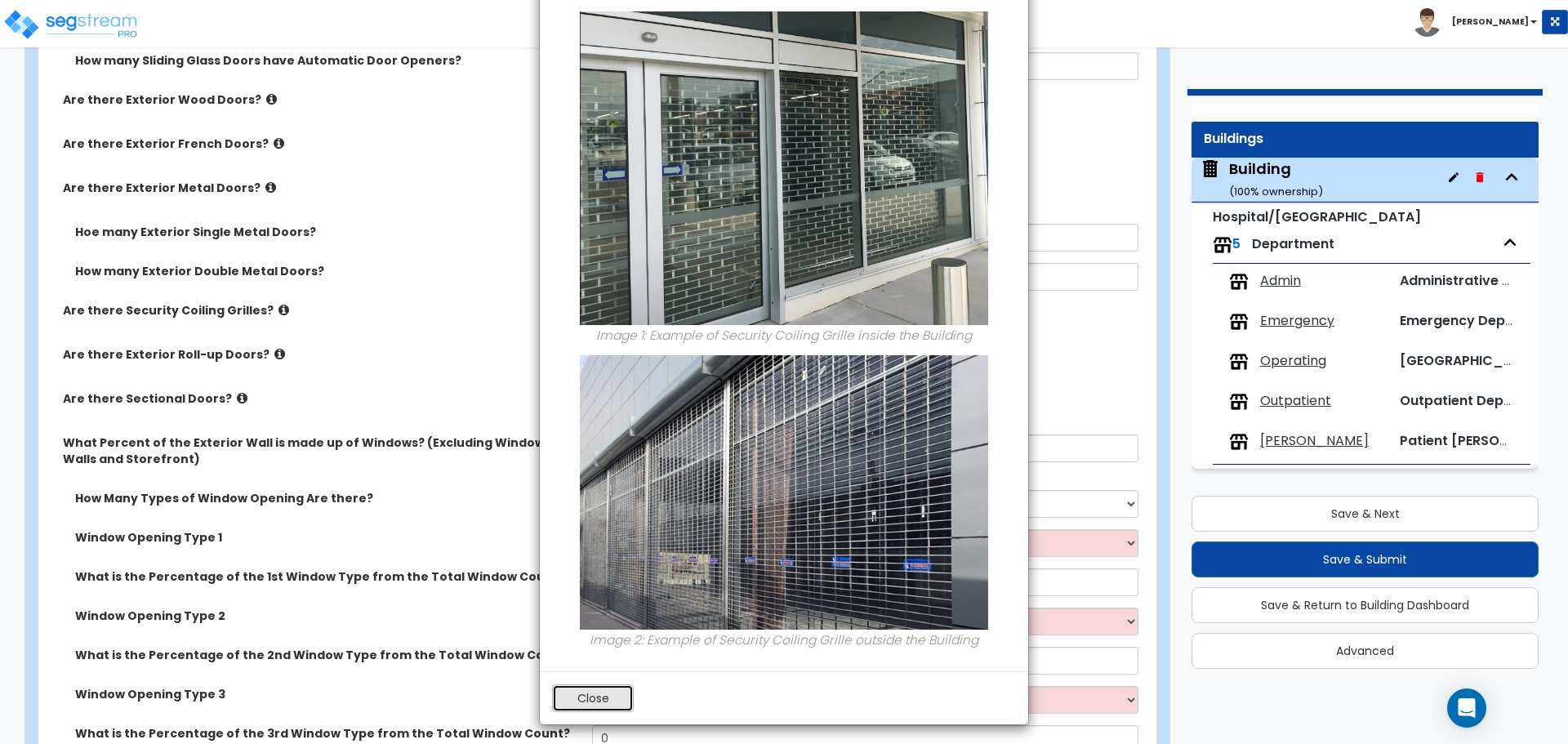
click at [593, 685] on button "Close" at bounding box center [593, 698] width 82 height 28
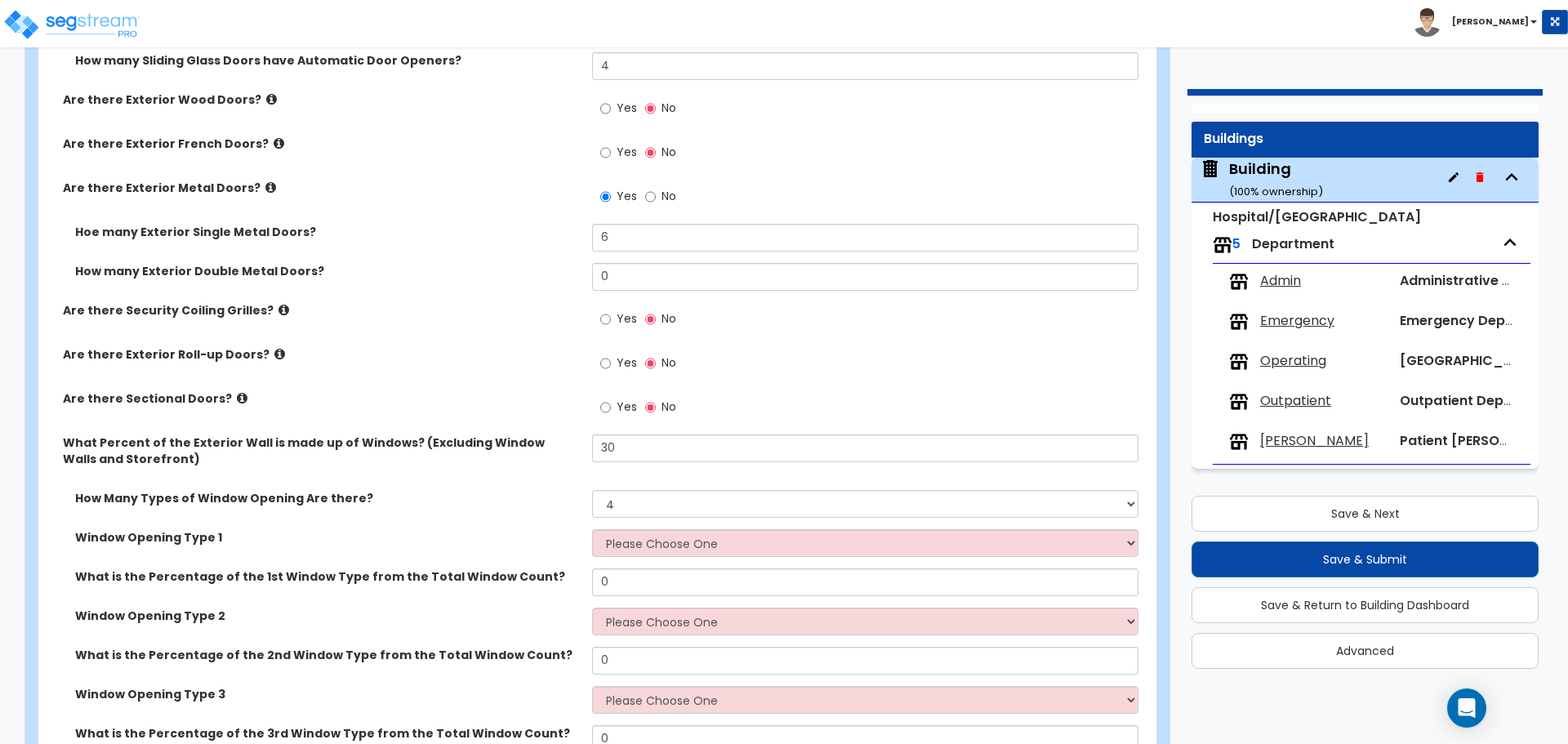
click at [619, 311] on span "Yes" at bounding box center [626, 318] width 21 height 16
click at [611, 311] on input "Yes" at bounding box center [606, 319] width 11 height 18
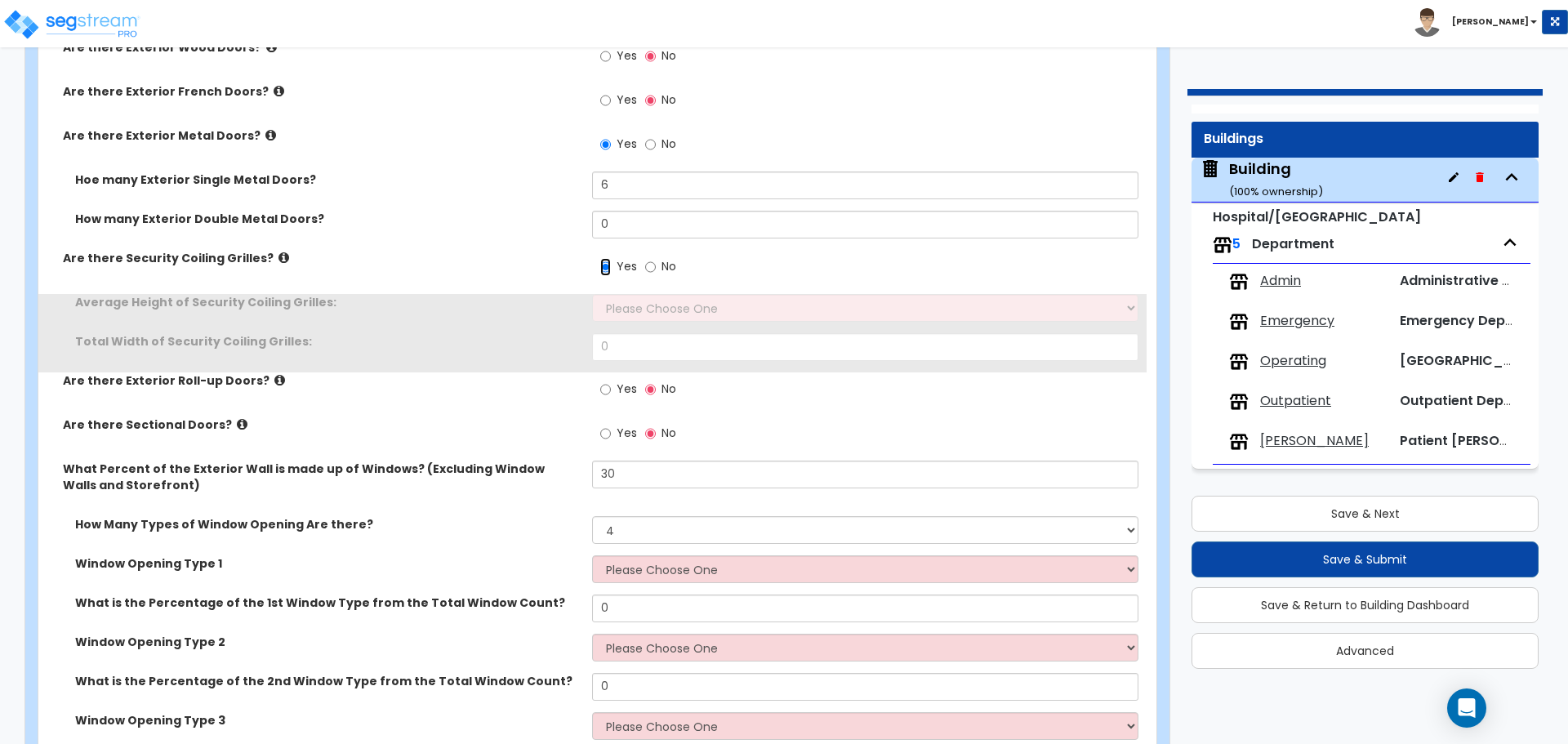
scroll to position [3875, 0]
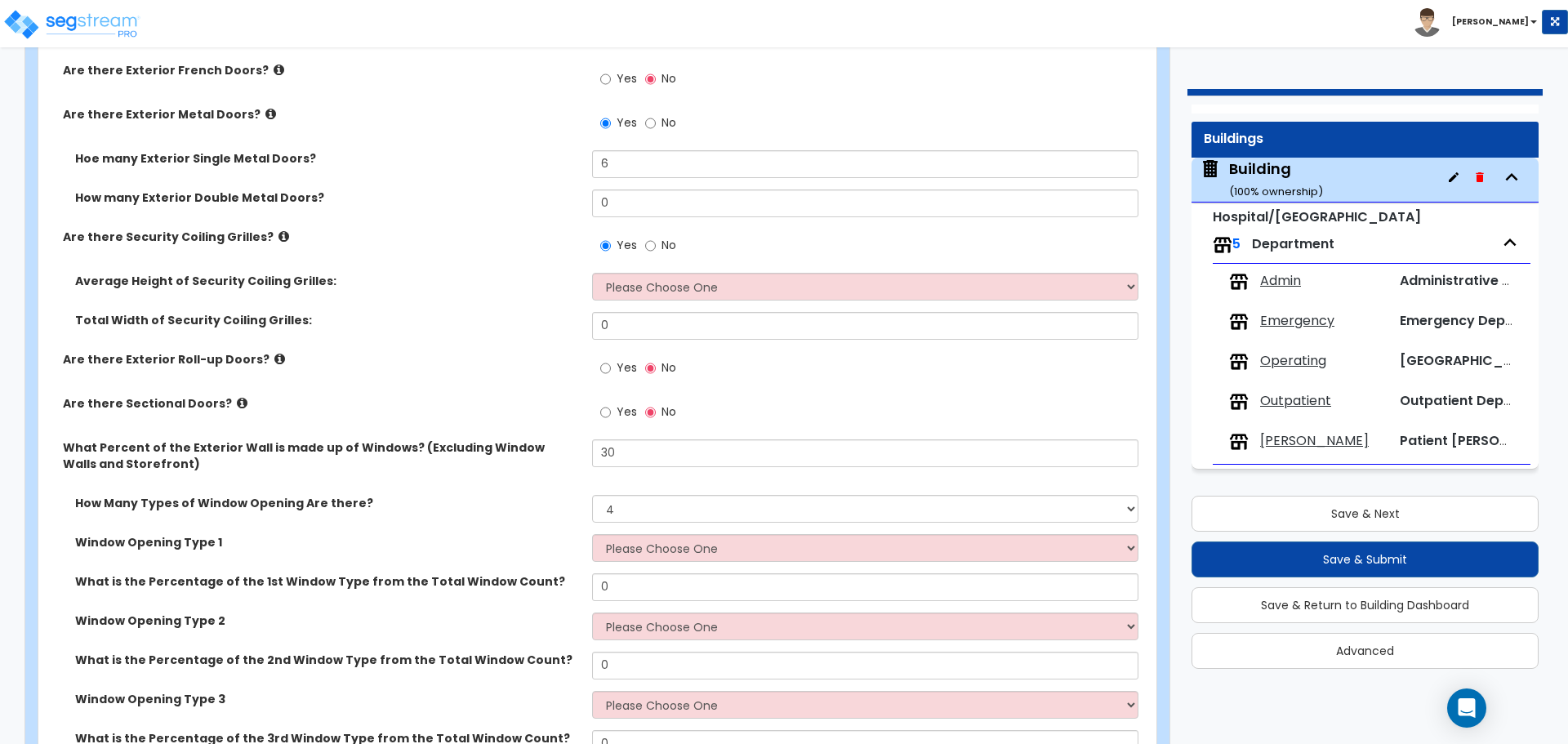
click at [278, 230] on icon at bounding box center [284, 236] width 11 height 12
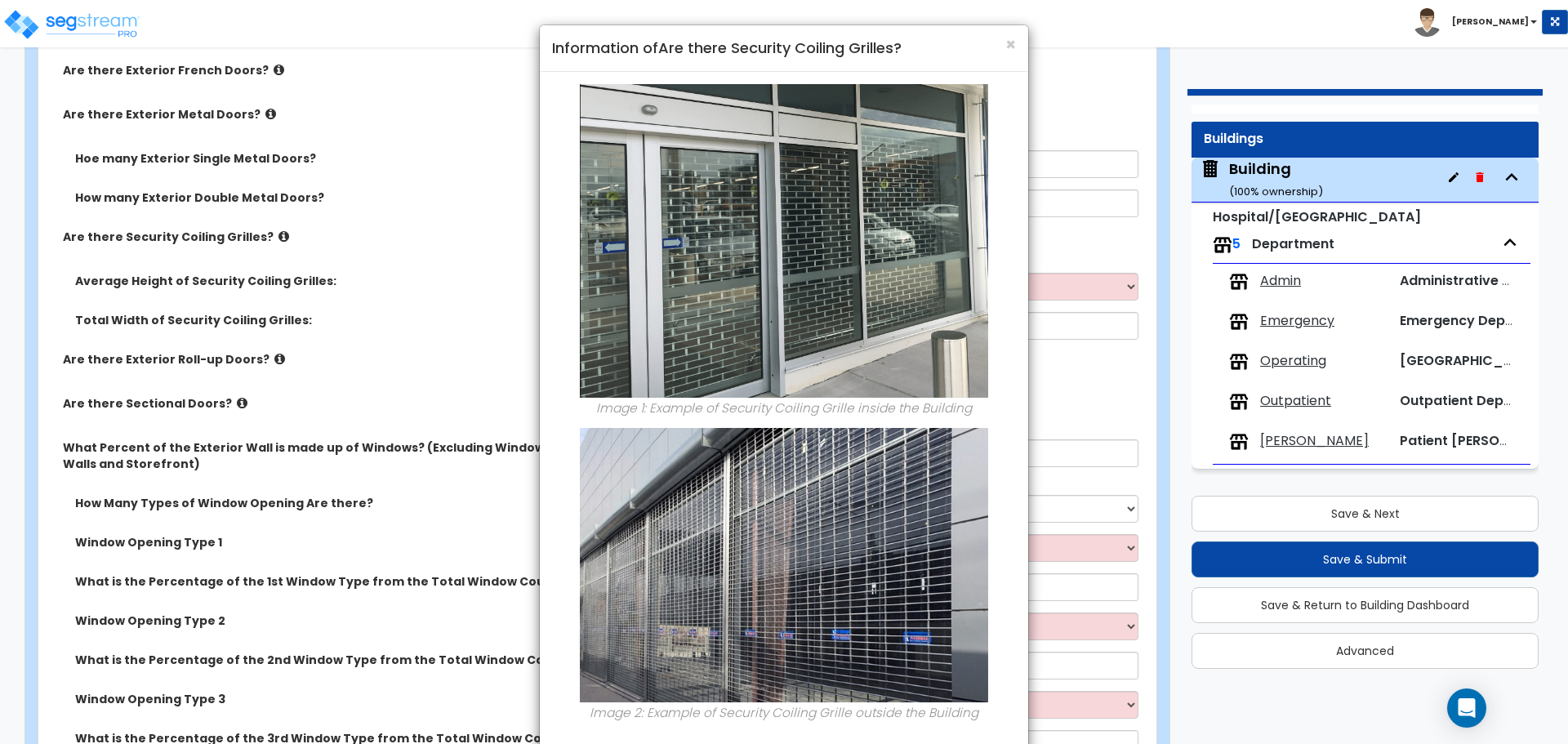
scroll to position [77, 0]
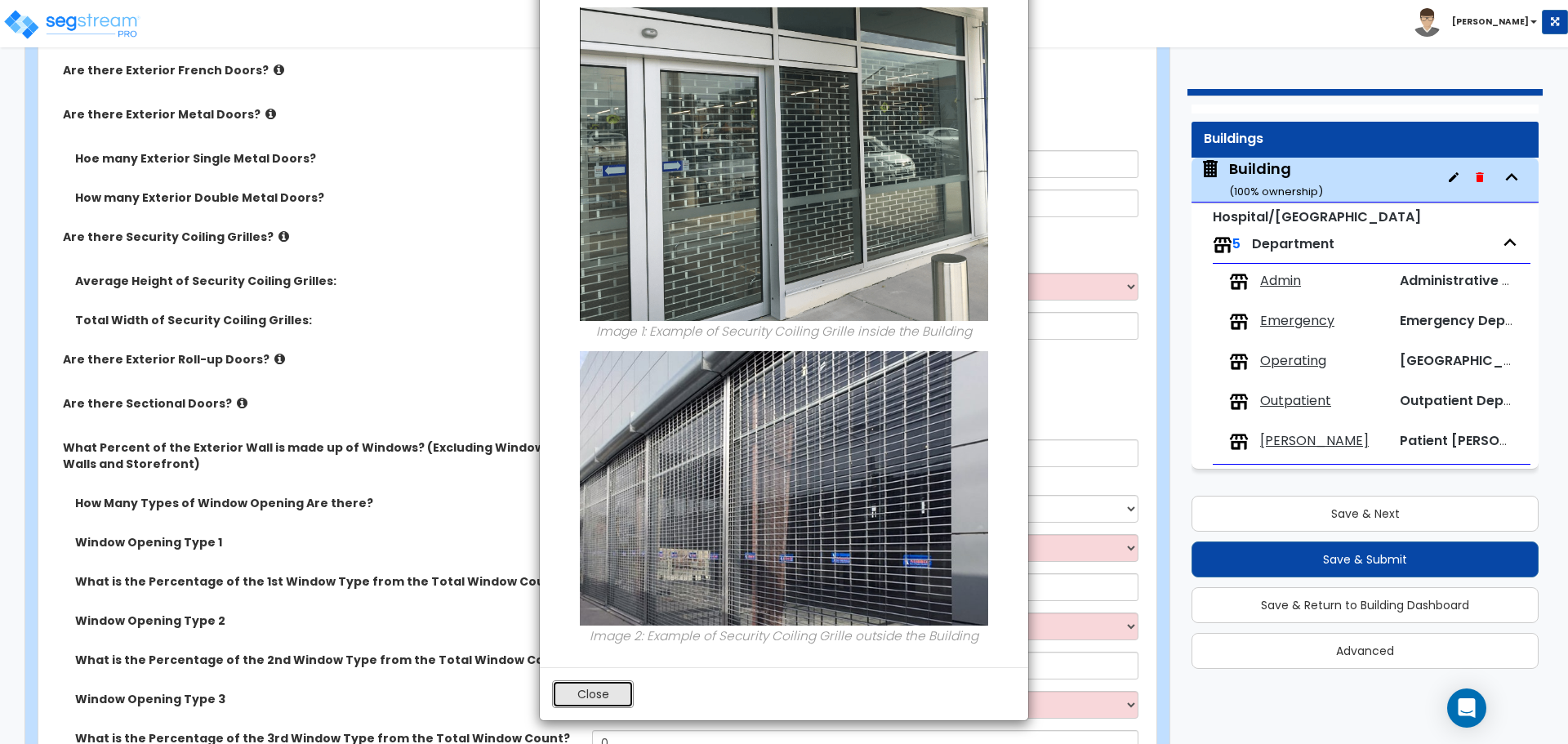
click at [591, 699] on button "Close" at bounding box center [593, 694] width 82 height 28
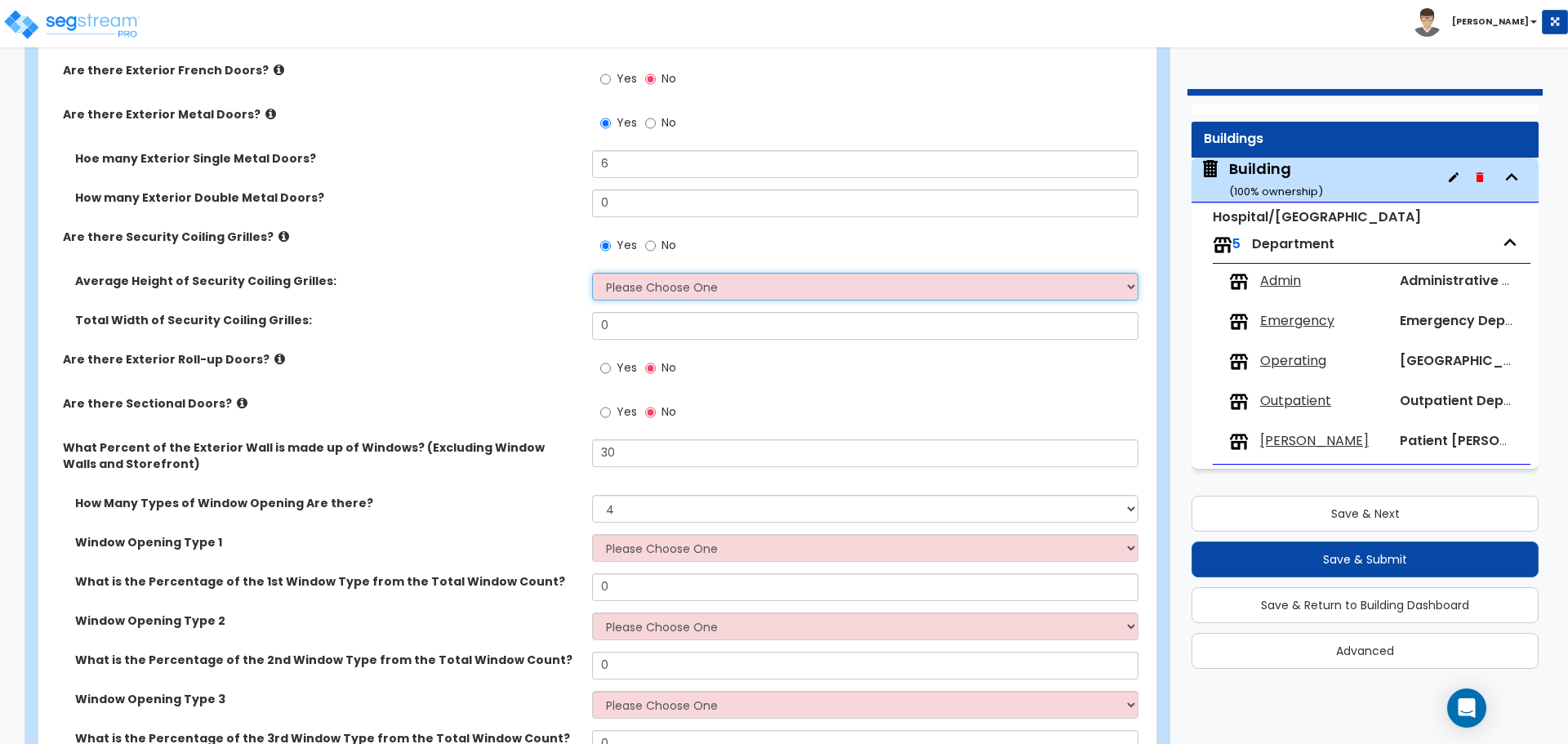
click at [653, 293] on select "Please Choose One 4 feet 6 feet 8 feet 12 feet" at bounding box center [865, 286] width 546 height 28
click at [592, 273] on select "Please Choose One 4 feet 6 feet 8 feet 12 feet" at bounding box center [865, 286] width 546 height 28
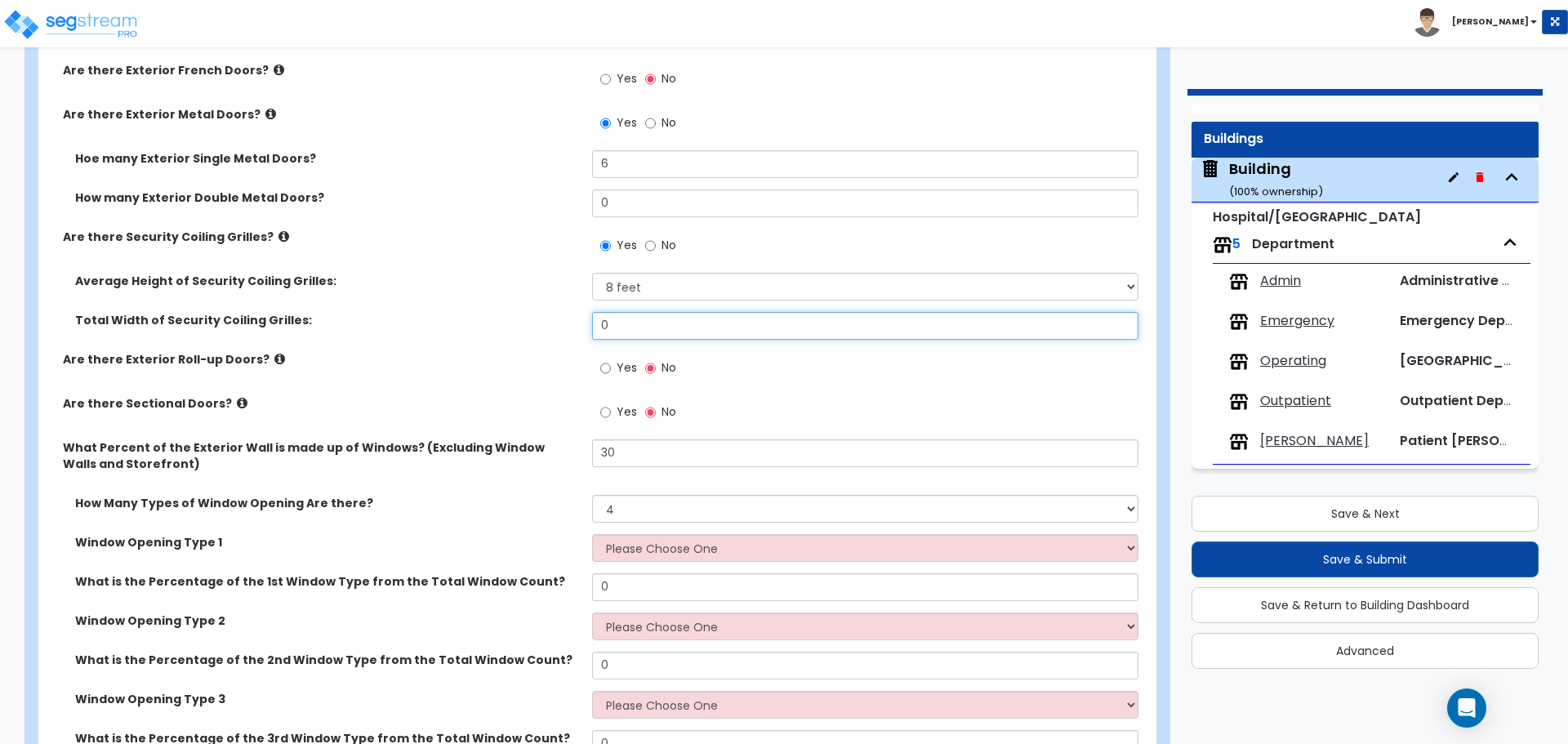
drag, startPoint x: 640, startPoint y: 328, endPoint x: 501, endPoint y: 322, distance: 139.1
click at [507, 324] on div "Total Width of Security Coiling Grilles: 0" at bounding box center [592, 332] width 1109 height 39
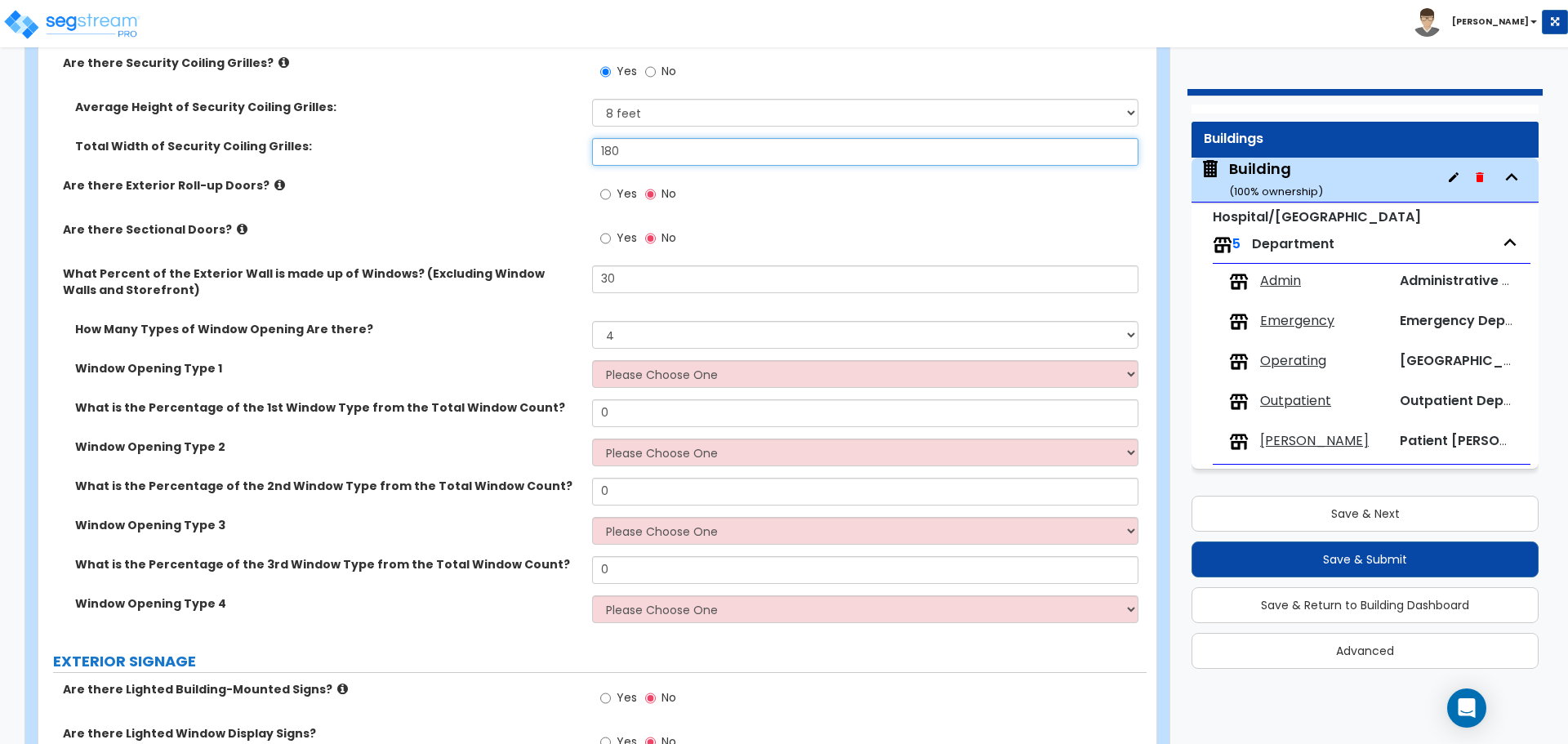
scroll to position [4050, 0]
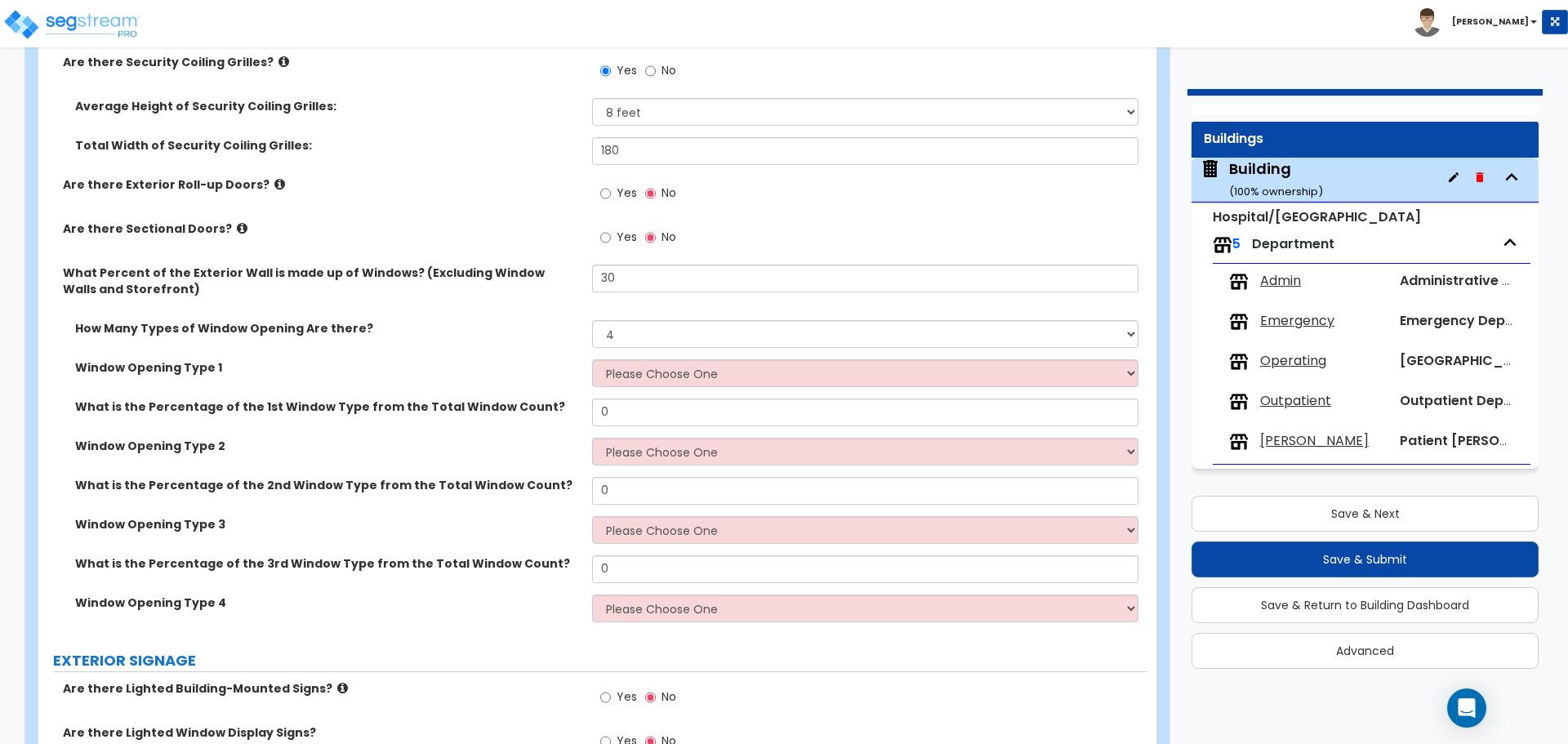
click at [275, 178] on icon at bounding box center [280, 185] width 11 height 12
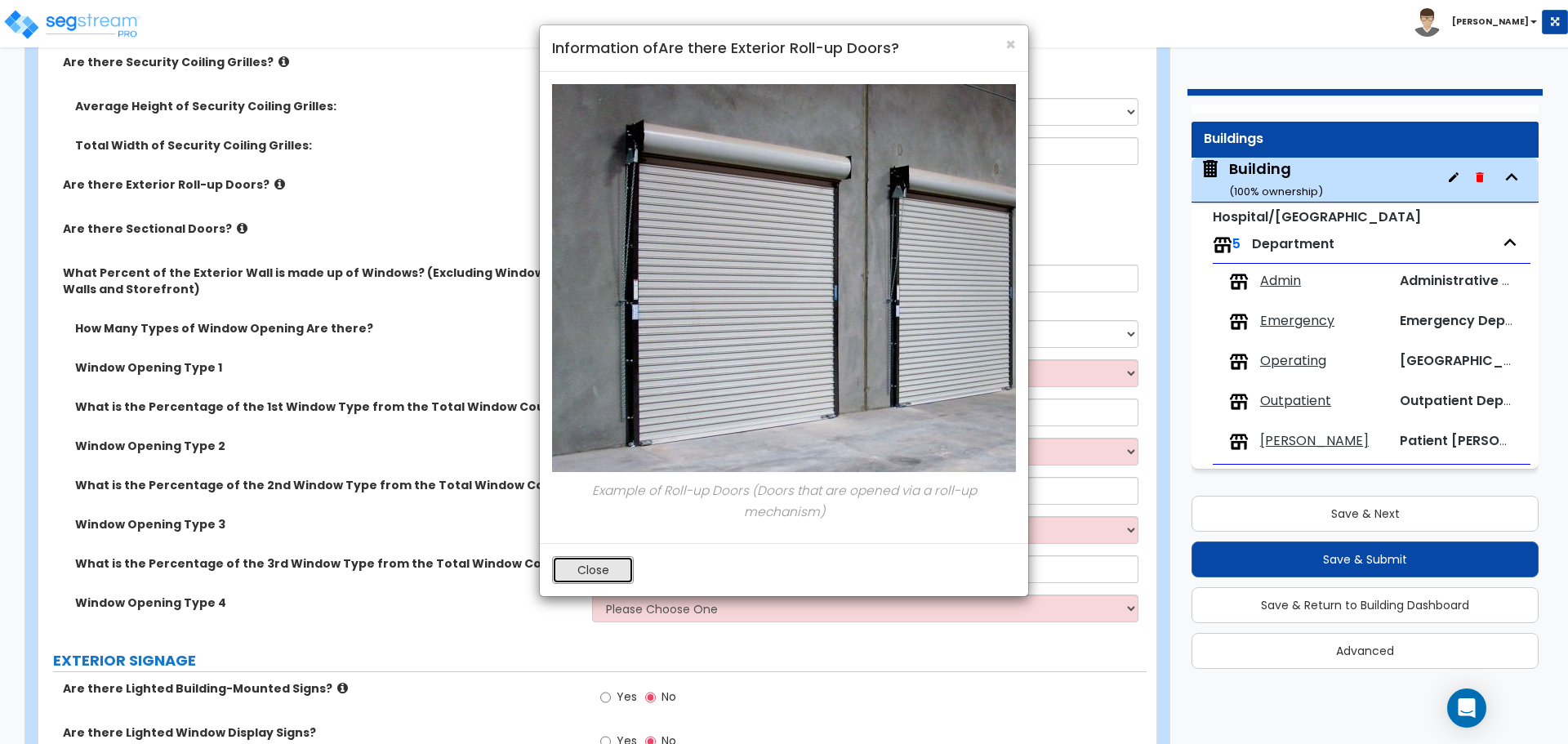
click at [620, 557] on button "Close" at bounding box center [593, 570] width 82 height 28
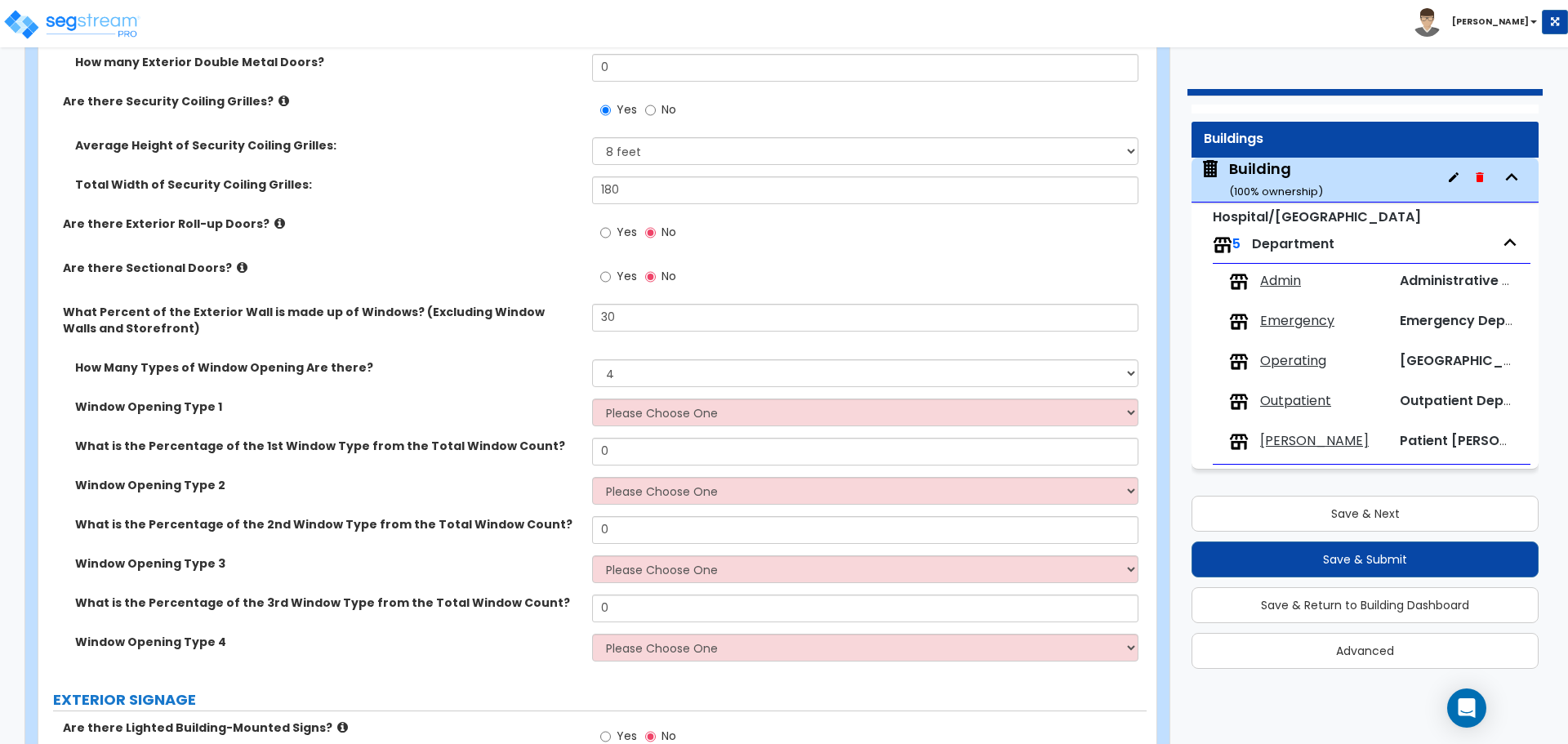
scroll to position [4009, 0]
click at [624, 228] on span "Yes" at bounding box center [626, 234] width 21 height 16
click at [611, 228] on input "Yes" at bounding box center [606, 235] width 11 height 18
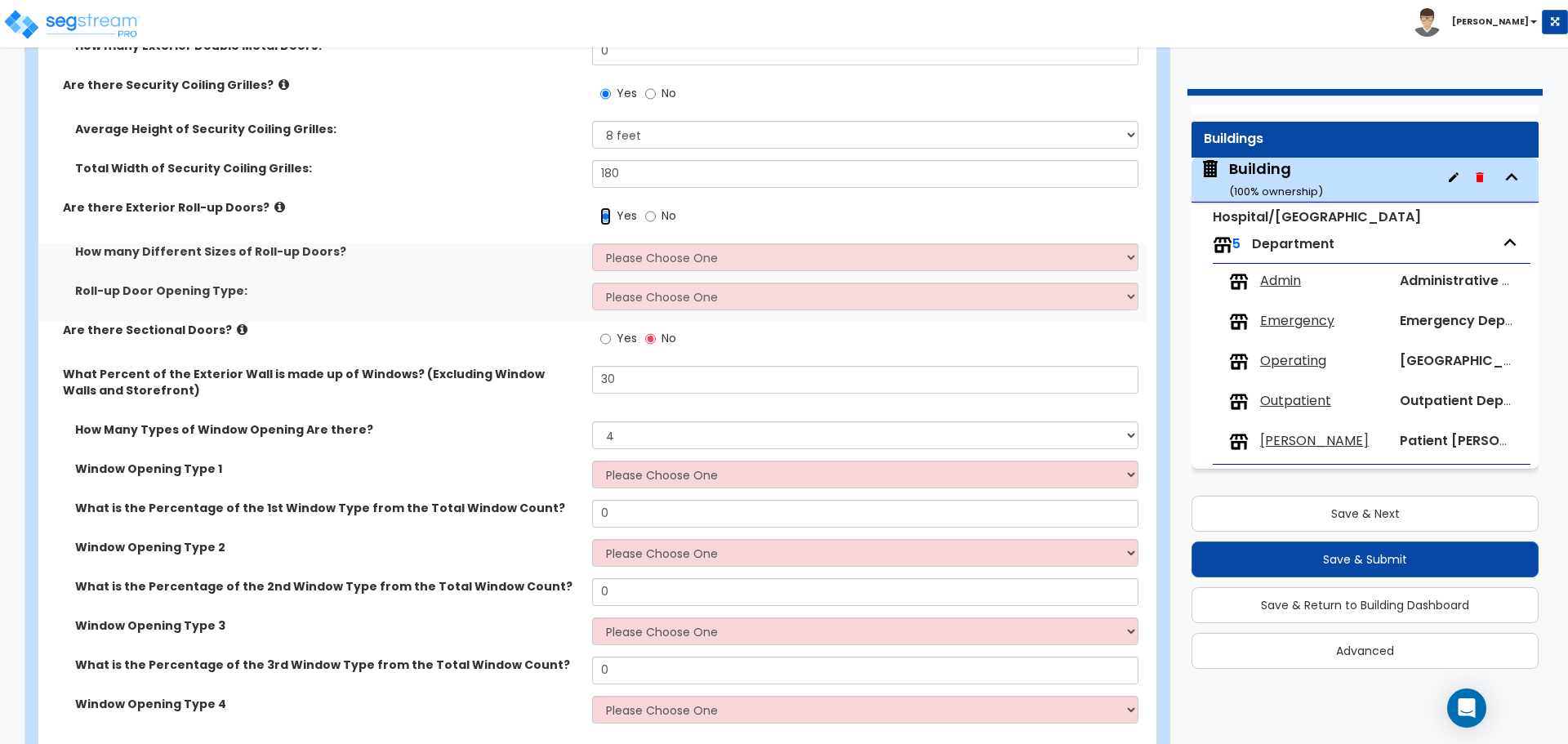
scroll to position [4032, 0]
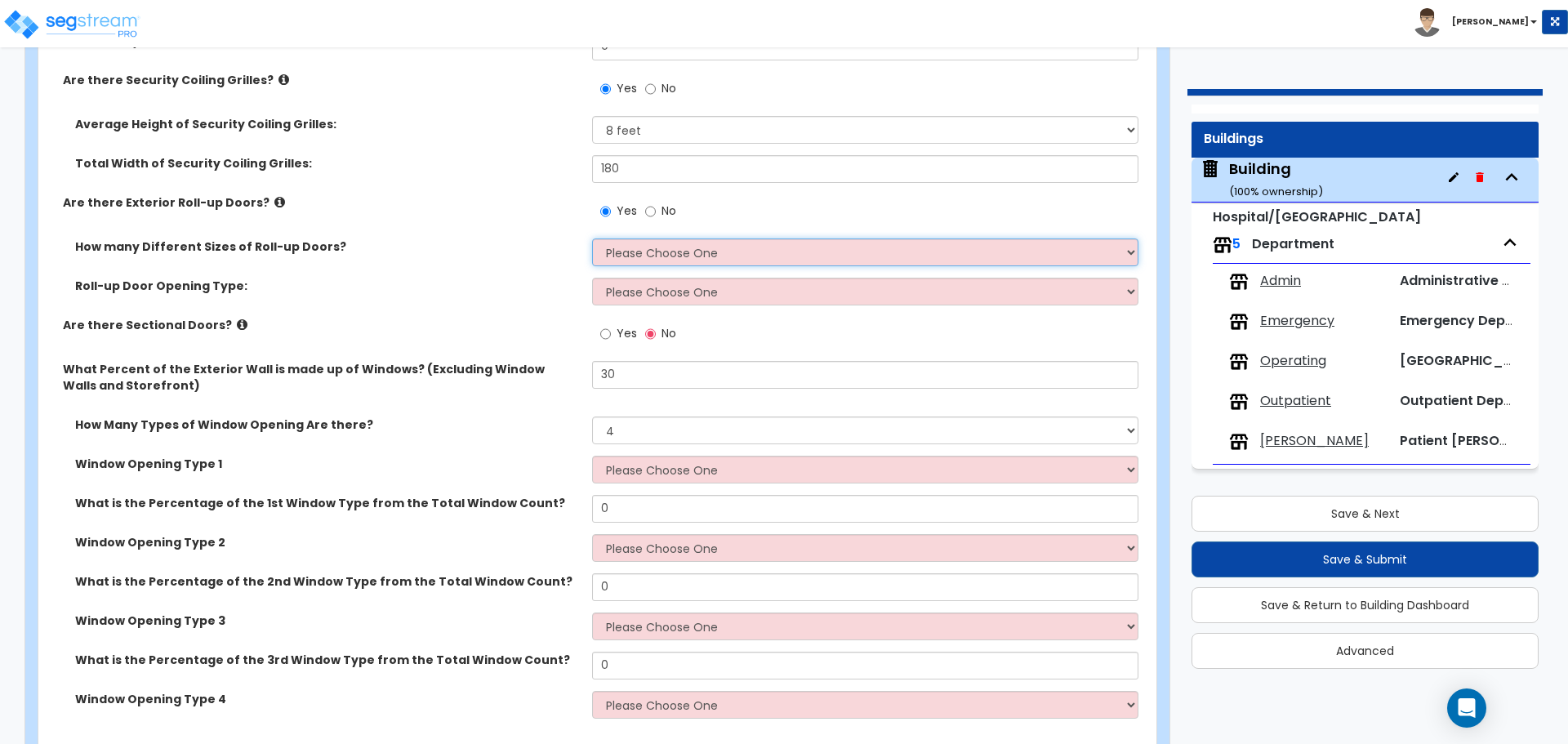
click at [649, 248] on select "Please Choose One 1 2 3" at bounding box center [865, 252] width 546 height 28
click at [592, 238] on select "Please Choose One 1 2 3" at bounding box center [865, 252] width 546 height 28
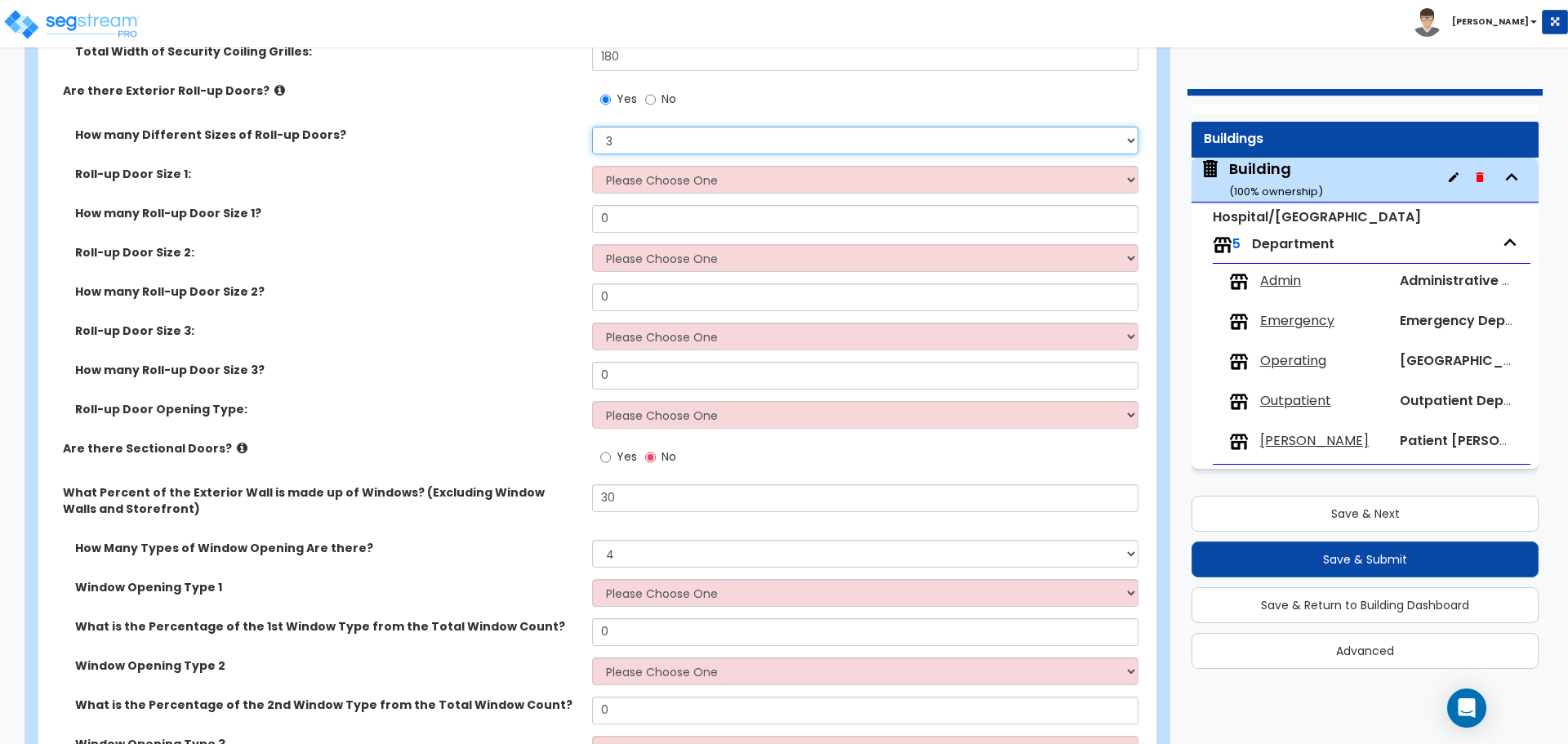
scroll to position [4156, 0]
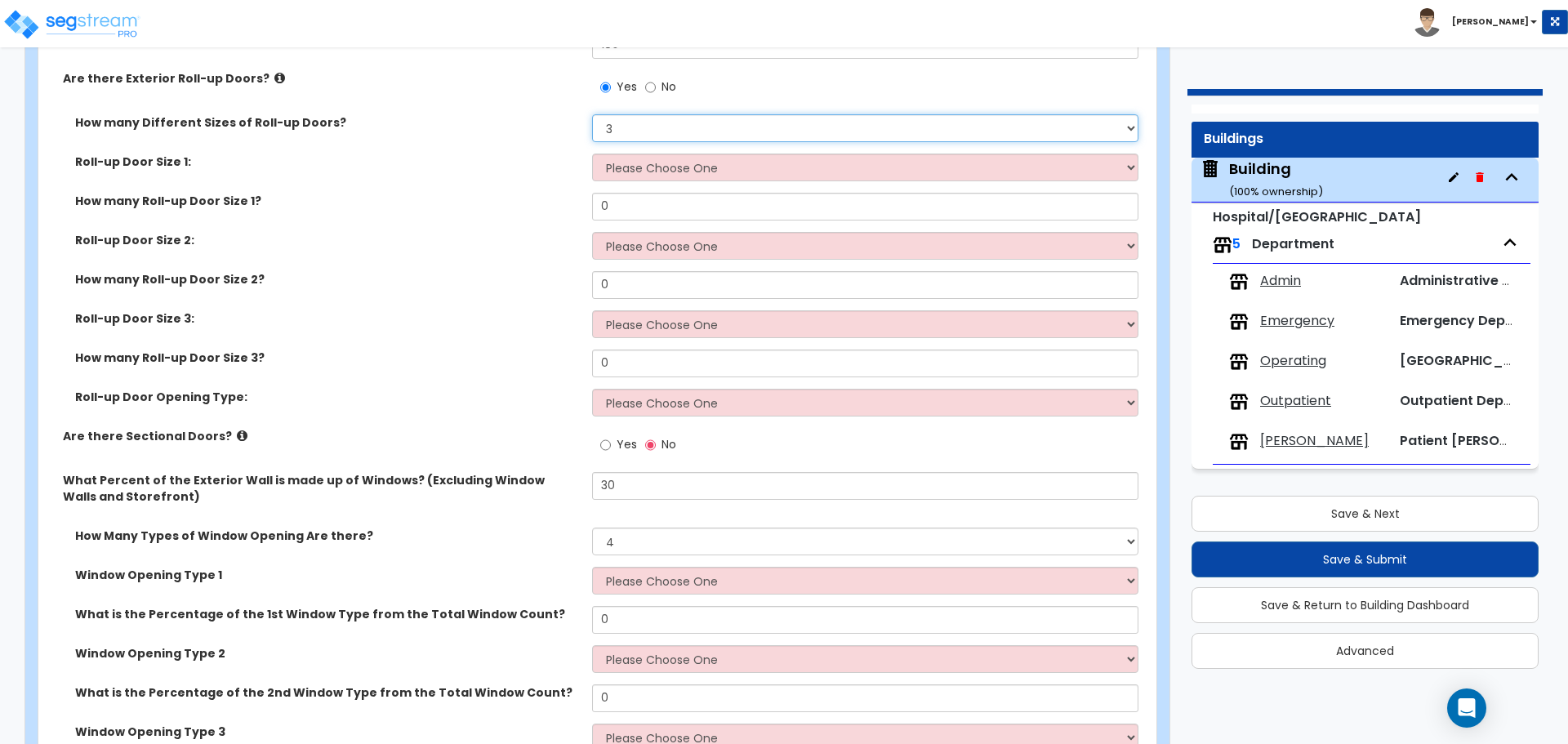
click at [645, 123] on select "Please Choose One 1 2 3" at bounding box center [865, 128] width 546 height 28
click at [592, 114] on select "Please Choose One 1 2 3" at bounding box center [865, 128] width 546 height 28
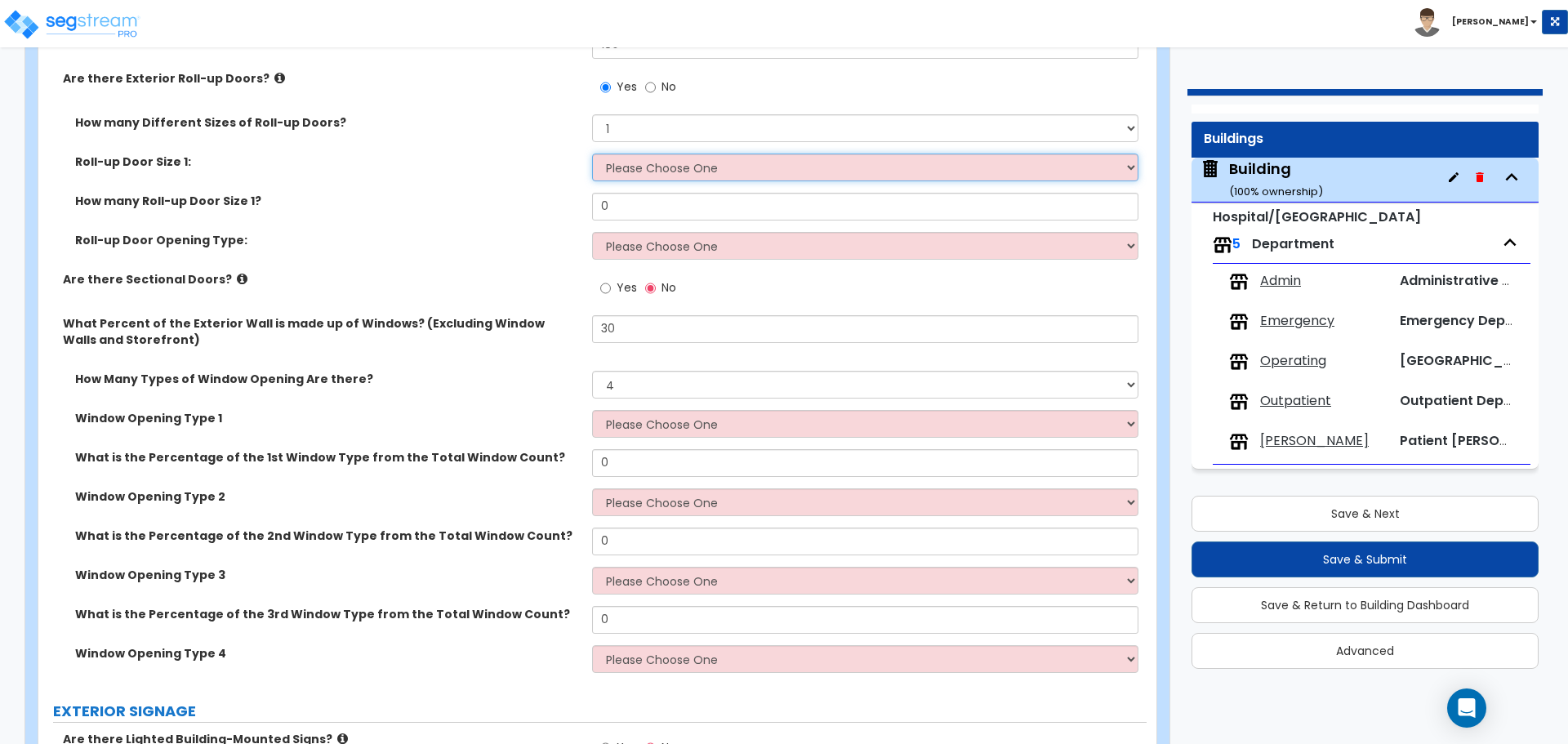
click at [664, 165] on select "Please Choose One 8' x 8' 10' x 10' 12' x 12' 14' x 14' 20' x 12' 20' x 16'" at bounding box center [865, 167] width 546 height 28
click at [635, 124] on select "Please Choose One 1 2 3" at bounding box center [865, 128] width 546 height 28
click at [652, 128] on select "Please Choose One 1 2 3" at bounding box center [865, 128] width 546 height 28
click at [638, 121] on select "Please Choose One 1 2 3" at bounding box center [865, 128] width 546 height 28
click at [592, 114] on select "Please Choose One 1 2 3" at bounding box center [865, 128] width 546 height 28
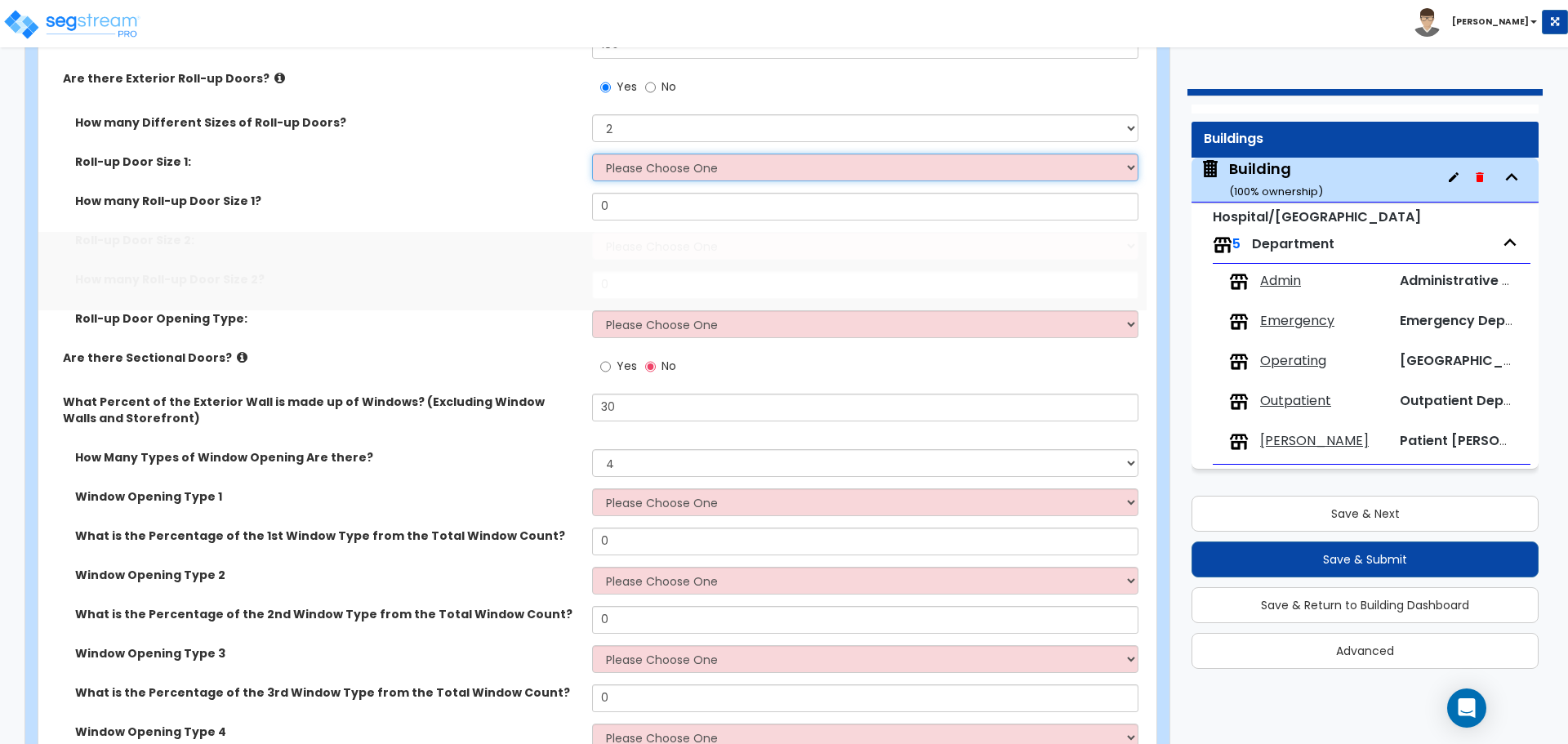
click at [654, 162] on select "Please Choose One 8' x 8' 10' x 10' 12' x 12' 14' x 14' 20' x 12' 20' x 16'" at bounding box center [865, 167] width 546 height 28
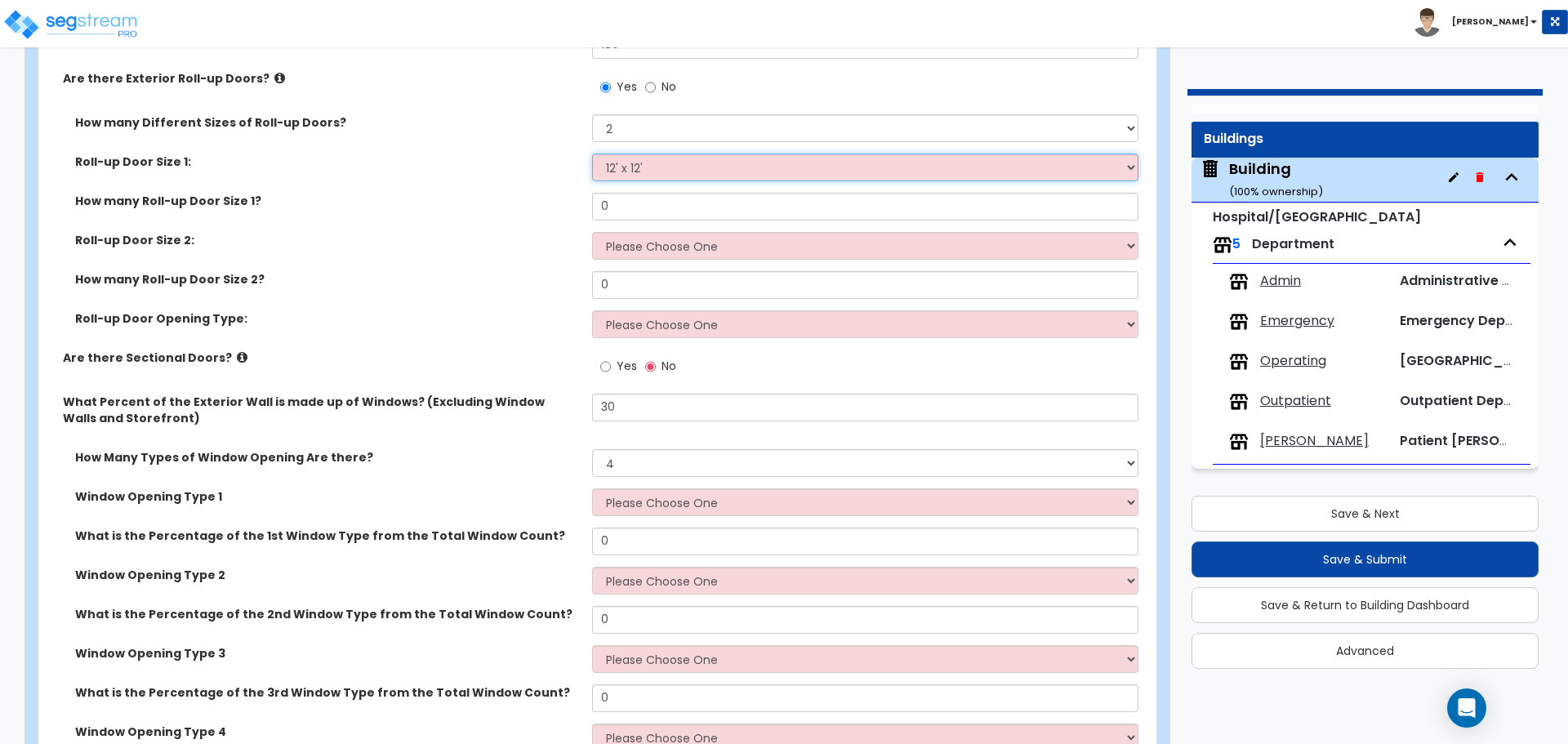
click at [592, 153] on select "Please Choose One 8' x 8' 10' x 10' 12' x 12' 14' x 14' 20' x 12' 20' x 16'" at bounding box center [865, 167] width 546 height 28
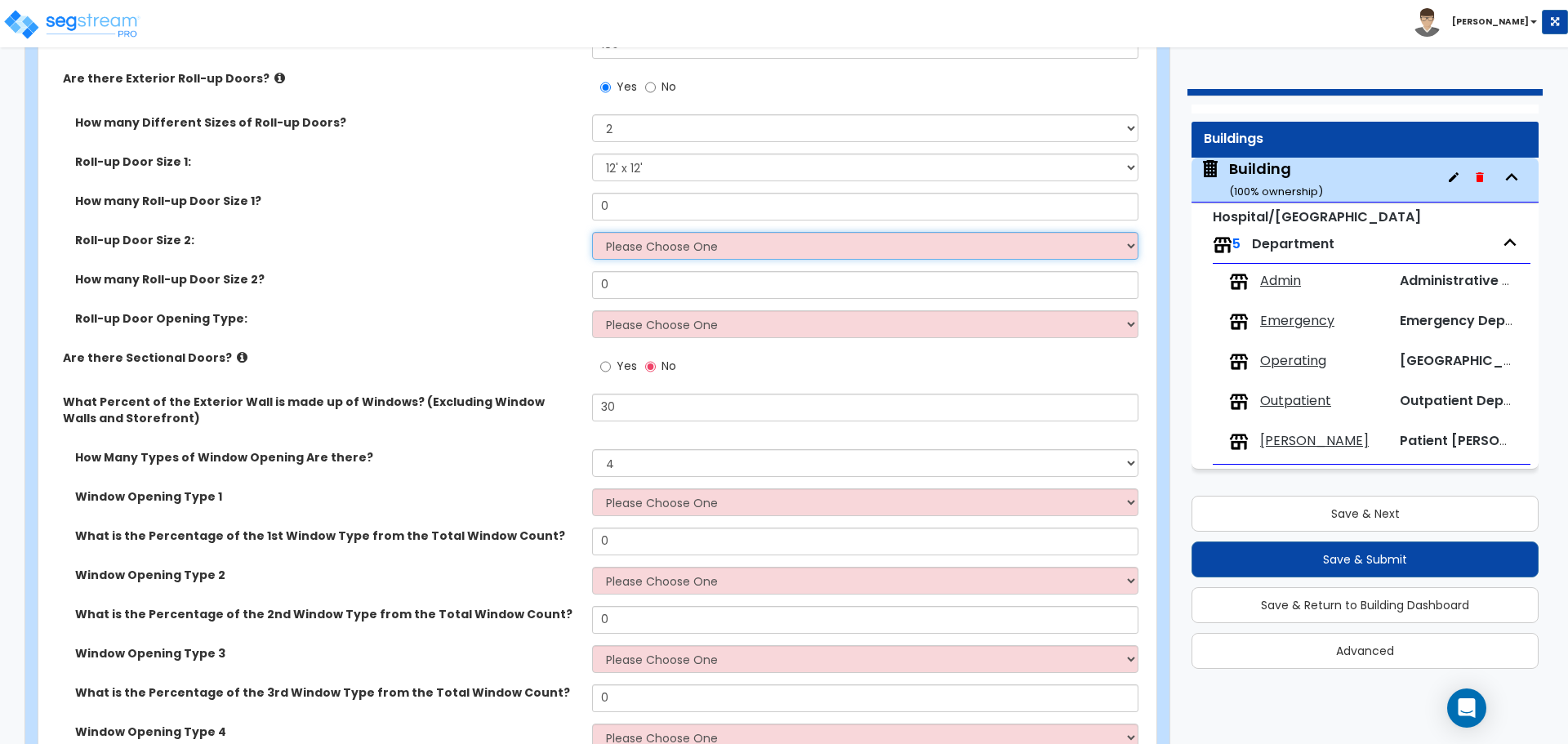
click at [667, 243] on select "Please Choose One 8' x 8' 10' x 10' 12' x 12' 14' x 14' 20' x 12' 20' x 16'" at bounding box center [865, 245] width 546 height 28
click at [592, 232] on select "Please Choose One 8' x 8' 10' x 10' 12' x 12' 14' x 14' 20' x 12' 20' x 16'" at bounding box center [865, 245] width 546 height 28
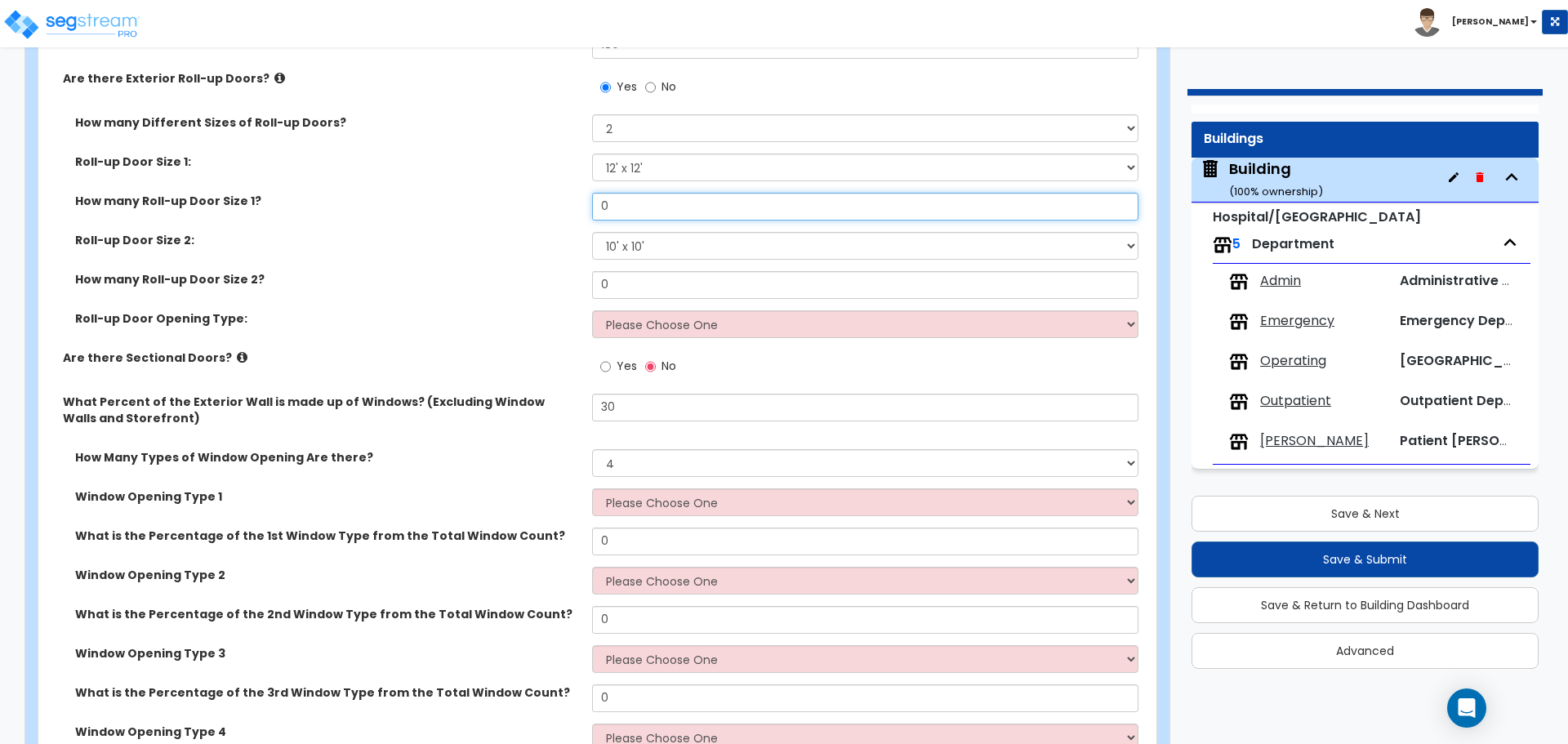
drag, startPoint x: 624, startPoint y: 196, endPoint x: 582, endPoint y: 198, distance: 42.0
click at [582, 198] on div "How many Roll-up Door Size 1? 0" at bounding box center [592, 212] width 1109 height 39
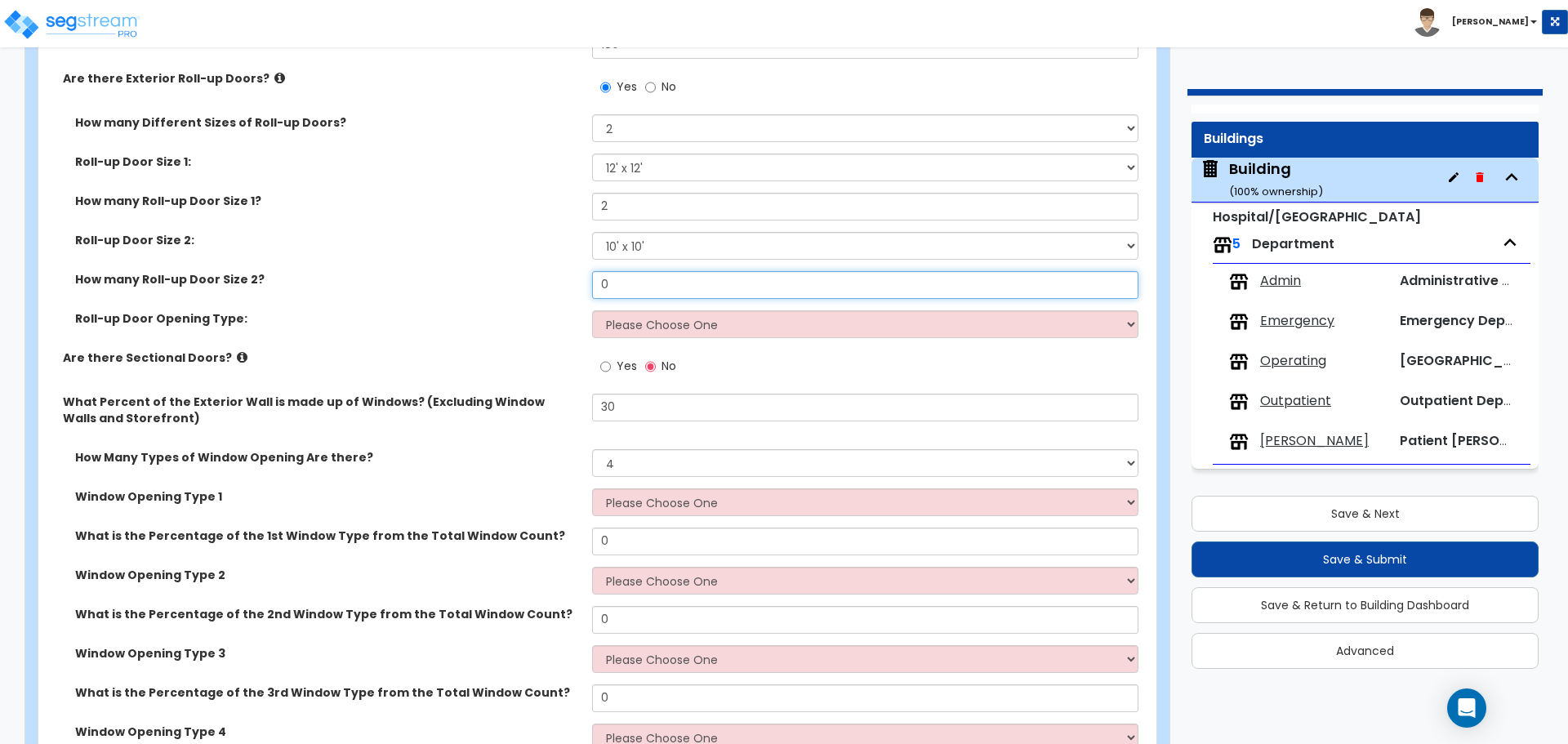
drag, startPoint x: 620, startPoint y: 279, endPoint x: 565, endPoint y: 265, distance: 56.8
click at [559, 271] on div "How many Roll-up Door Size 2? 0" at bounding box center [592, 291] width 1109 height 39
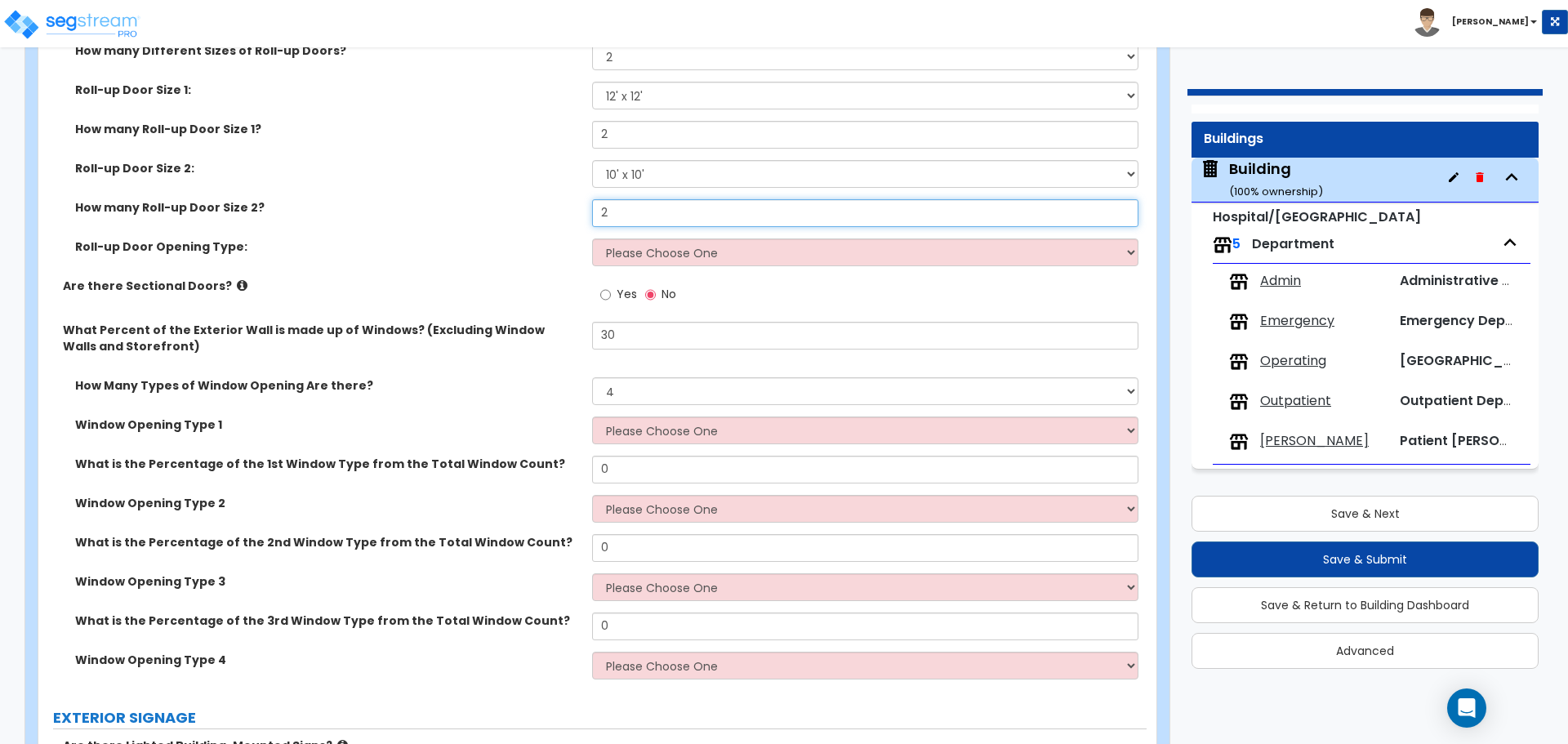
scroll to position [4238, 0]
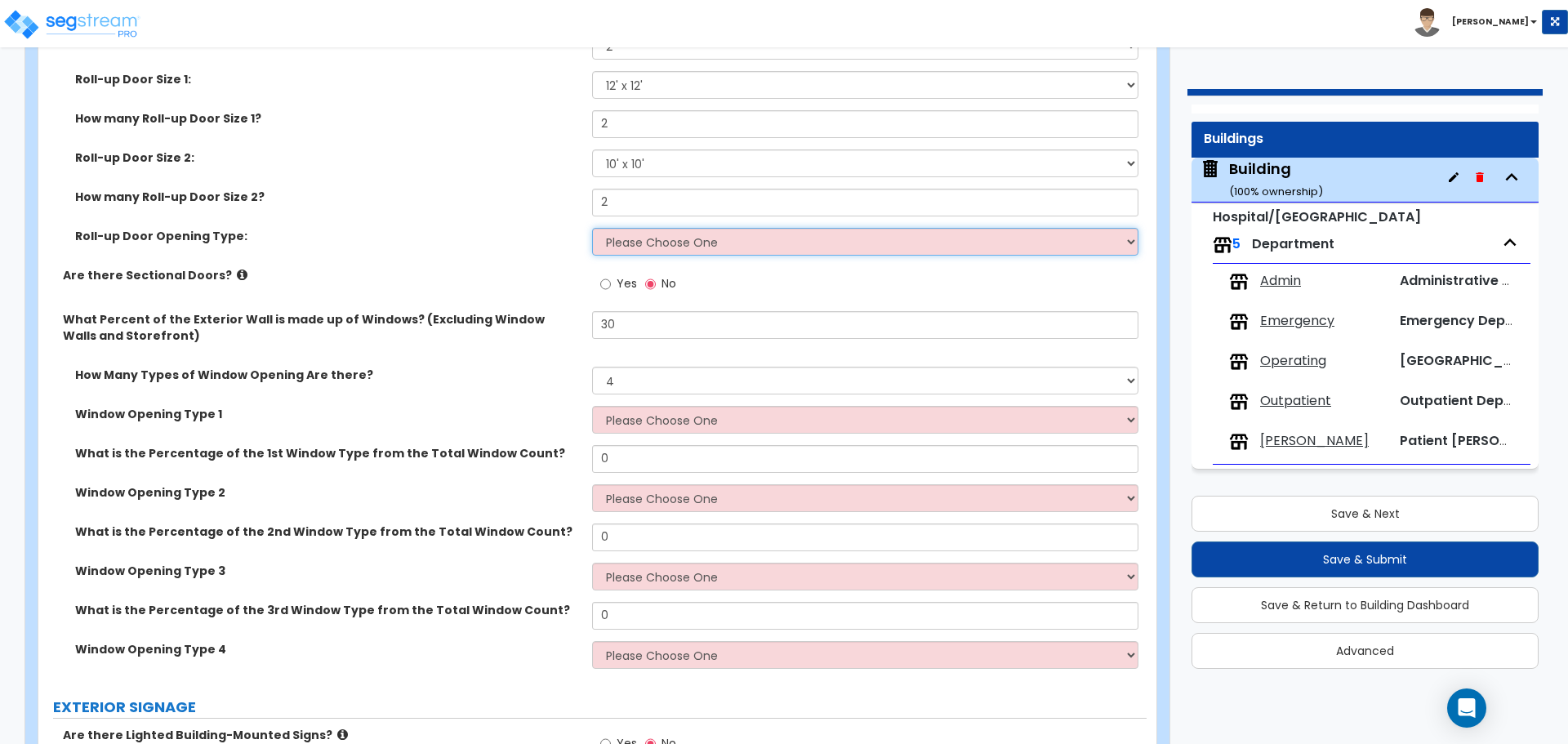
click at [615, 236] on select "Please Choose One All Manual All Motorized Some are Motorized" at bounding box center [865, 241] width 546 height 28
click at [592, 227] on select "Please Choose One All Manual All Motorized Some are Motorized" at bounding box center [865, 241] width 546 height 28
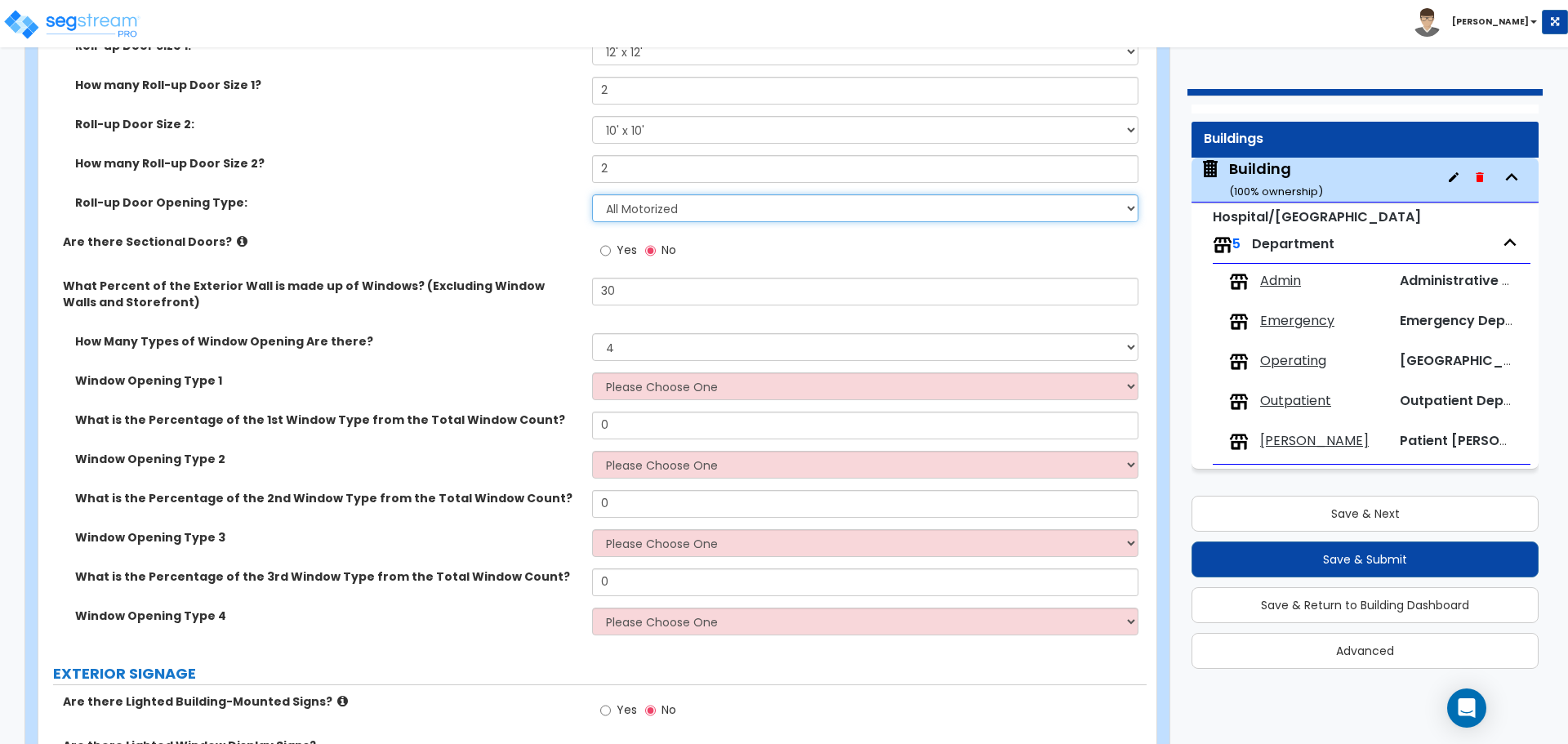
scroll to position [4278, 0]
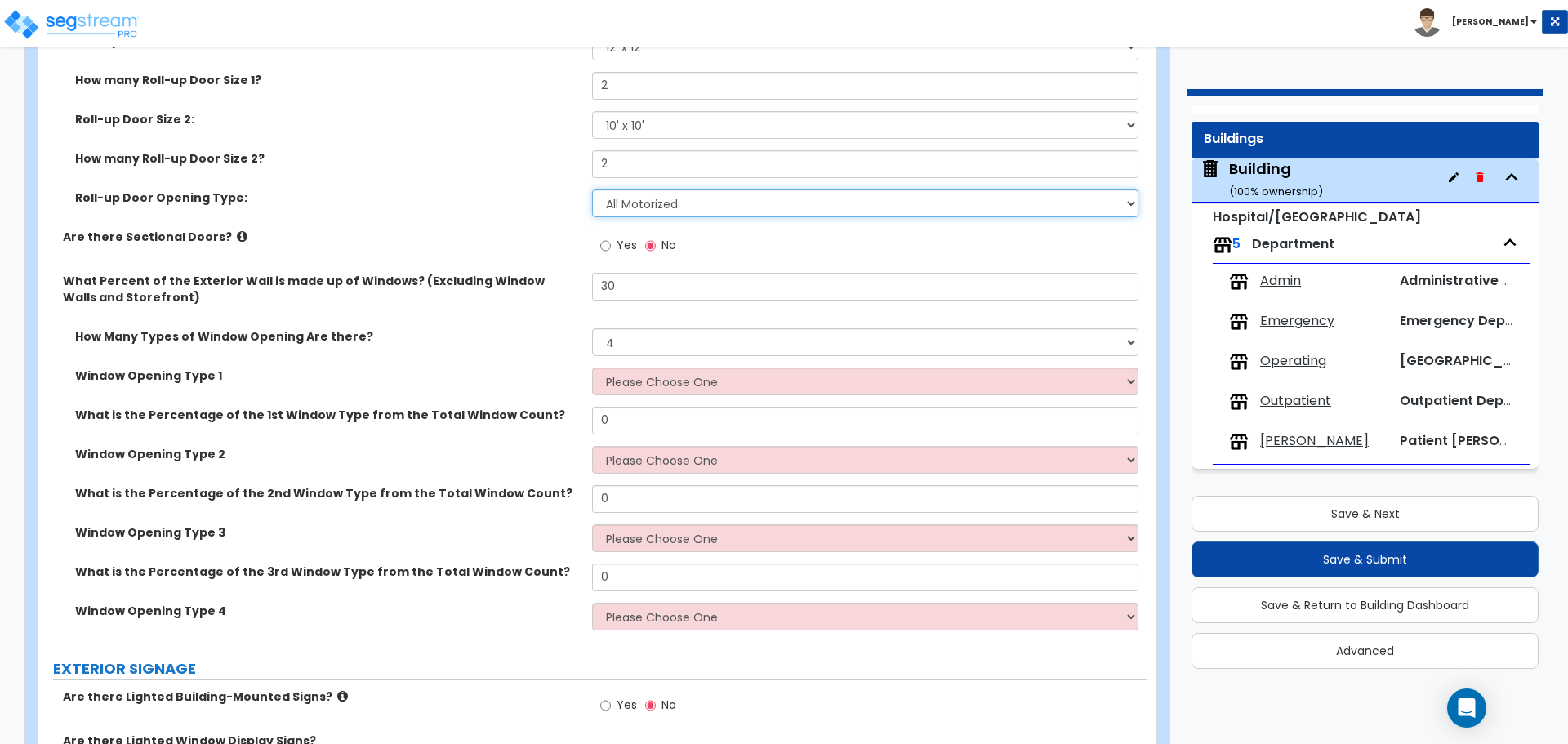
click at [630, 208] on select "Please Choose One All Manual All Motorized Some are Motorized" at bounding box center [865, 203] width 546 height 28
click at [592, 189] on select "Please Choose One All Manual All Motorized Some are Motorized" at bounding box center [865, 203] width 546 height 28
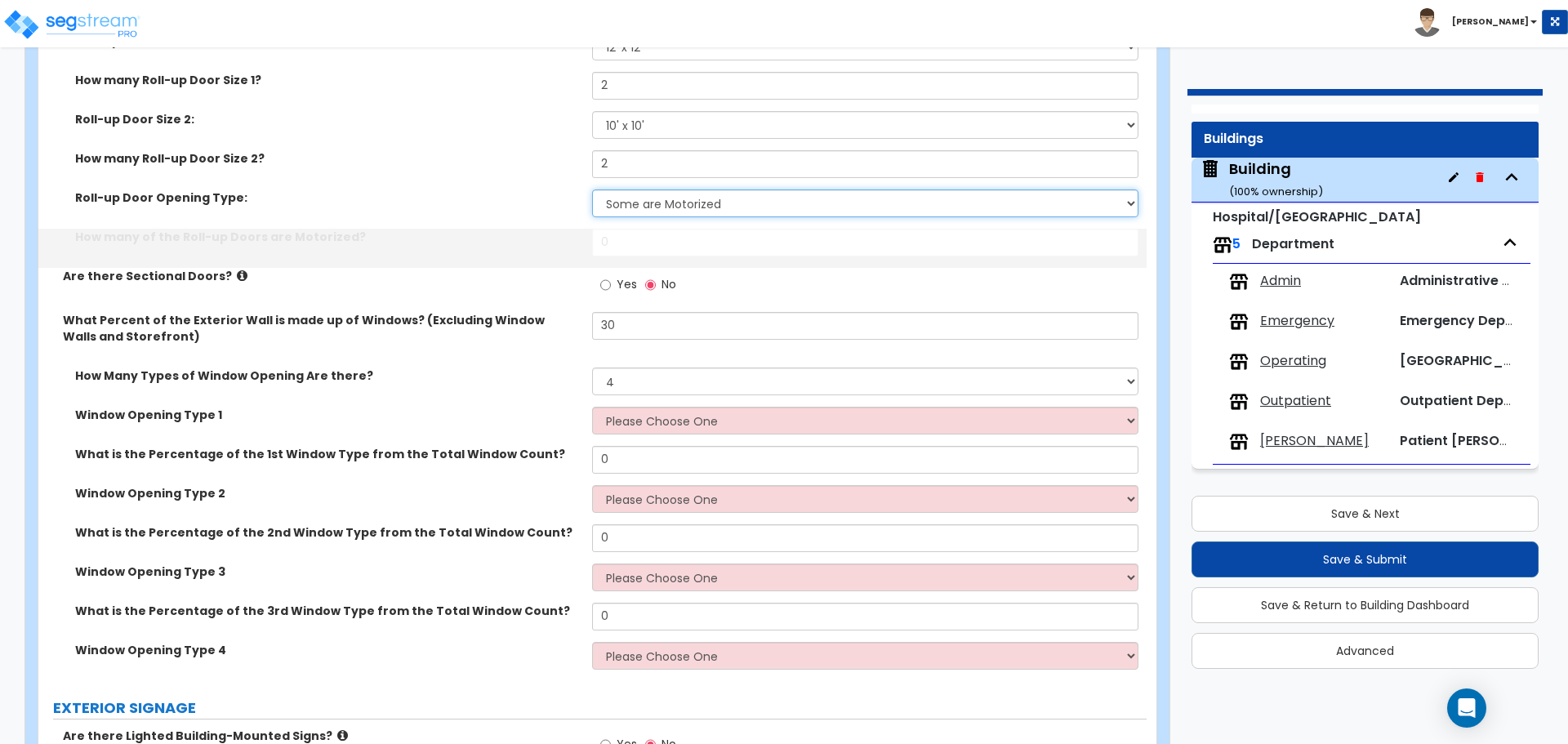
click at [631, 200] on select "Please Choose One All Manual All Motorized Some are Motorized" at bounding box center [865, 203] width 546 height 28
click at [592, 189] on select "Please Choose One All Manual All Motorized Some are Motorized" at bounding box center [865, 203] width 546 height 28
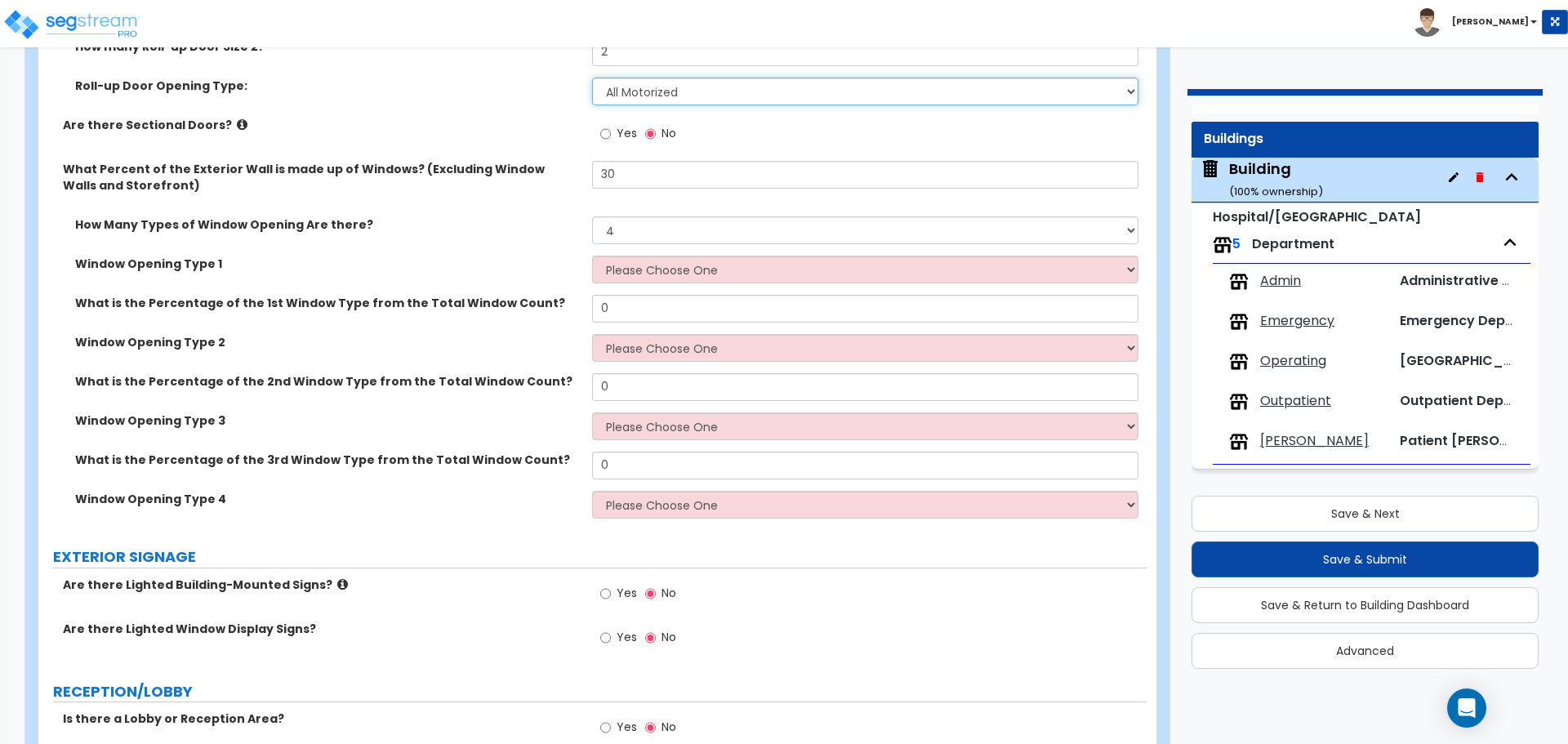
scroll to position [4388, 0]
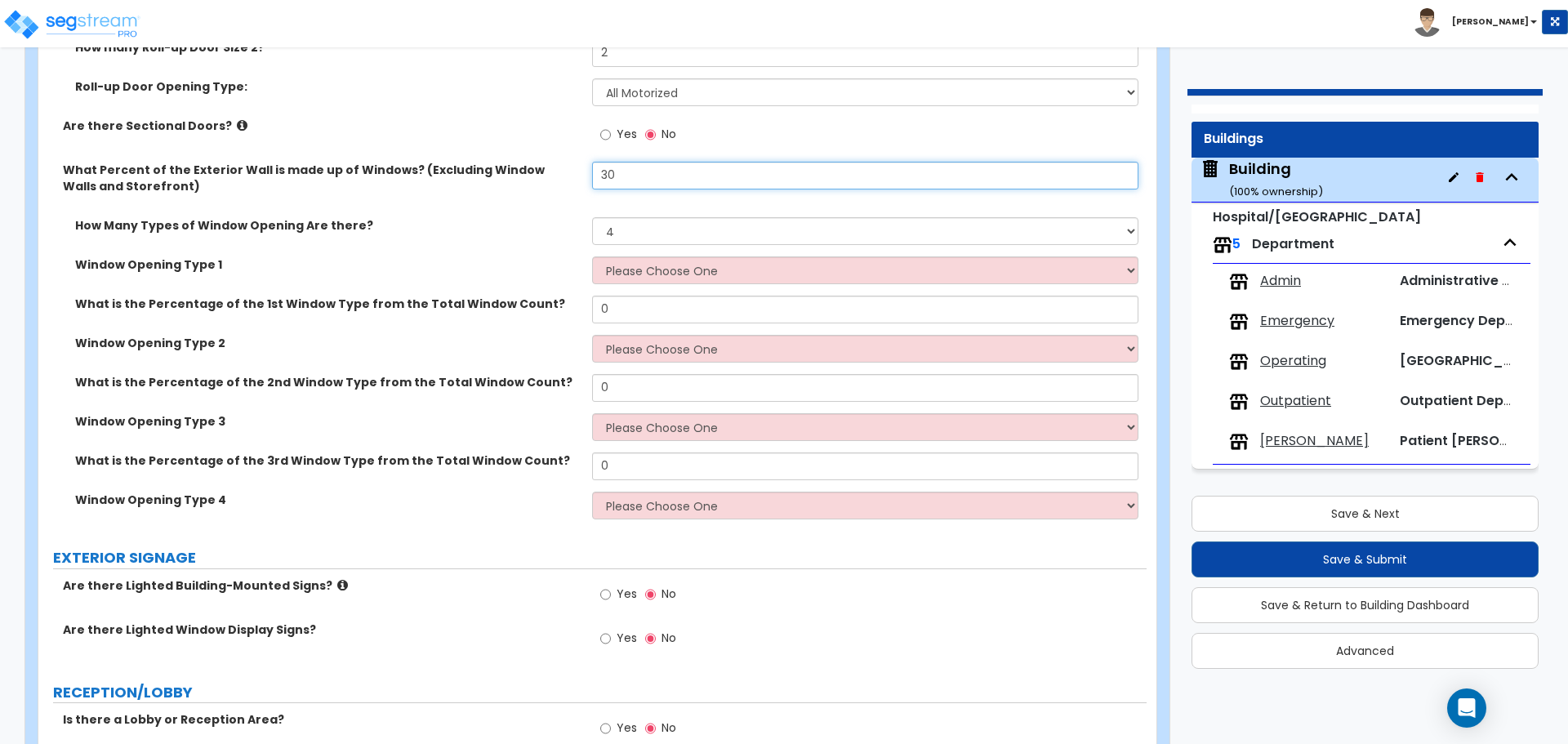
drag, startPoint x: 621, startPoint y: 177, endPoint x: 576, endPoint y: 164, distance: 46.8
click at [574, 165] on div "What Percent of the Exterior Wall is made up of Windows? (Excluding Window Wall…" at bounding box center [592, 189] width 1109 height 55
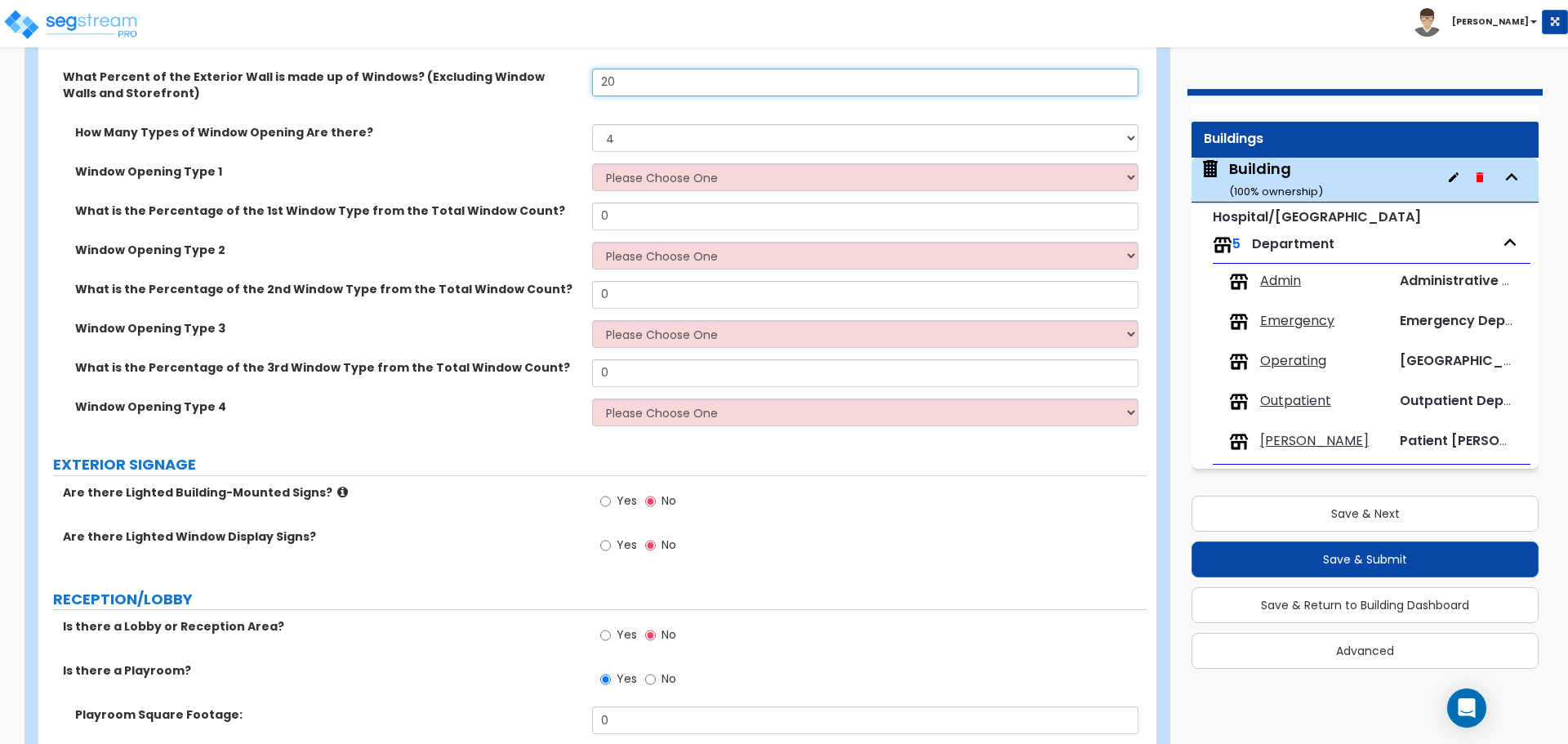
scroll to position [4484, 0]
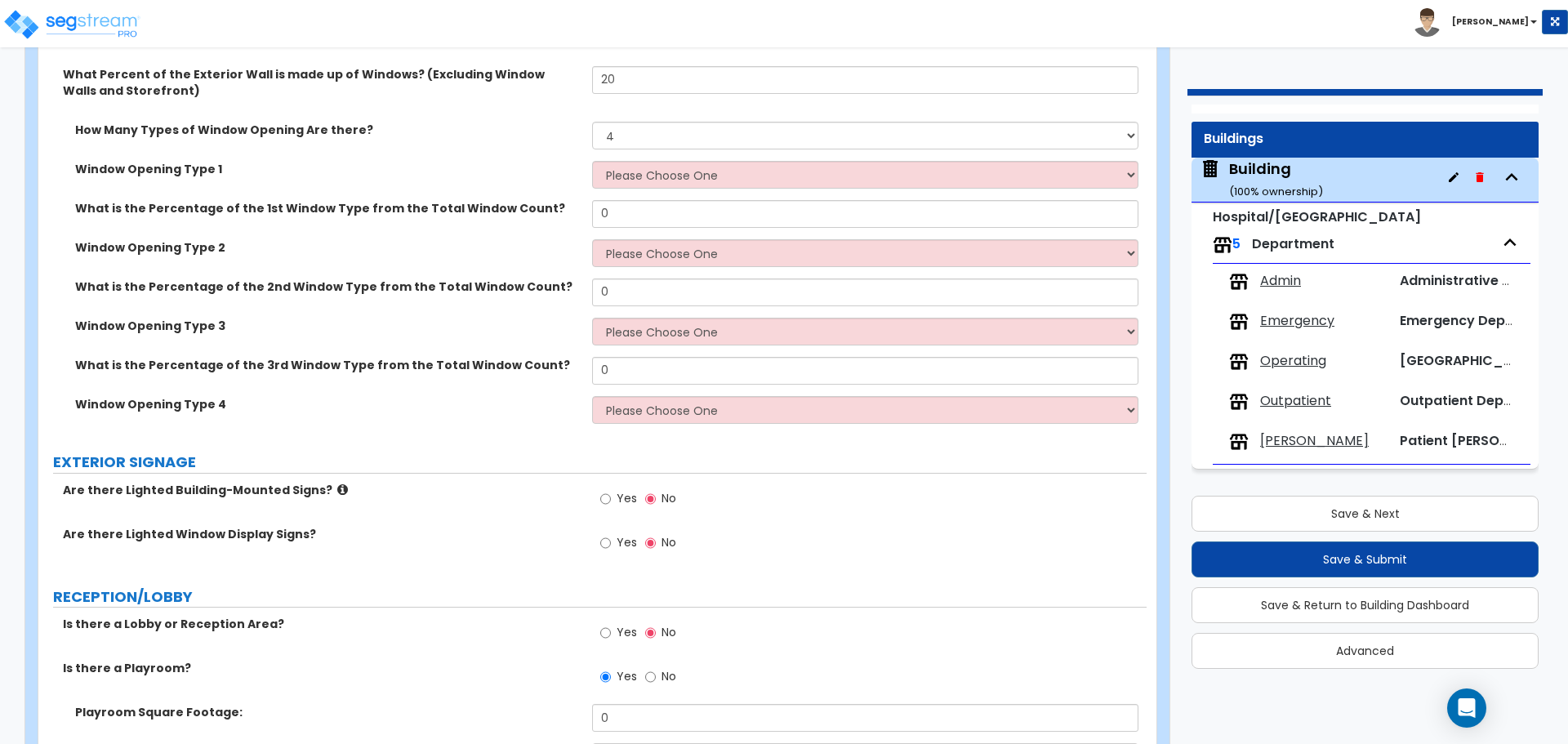
click at [507, 218] on div "What is the Percentage of the 1st Window Type from the Total Window Count? 0" at bounding box center [592, 219] width 1109 height 39
click at [525, 169] on label "Window Opening Type 1" at bounding box center [327, 169] width 505 height 16
click at [385, 165] on label "Window Opening Type 1" at bounding box center [327, 169] width 505 height 16
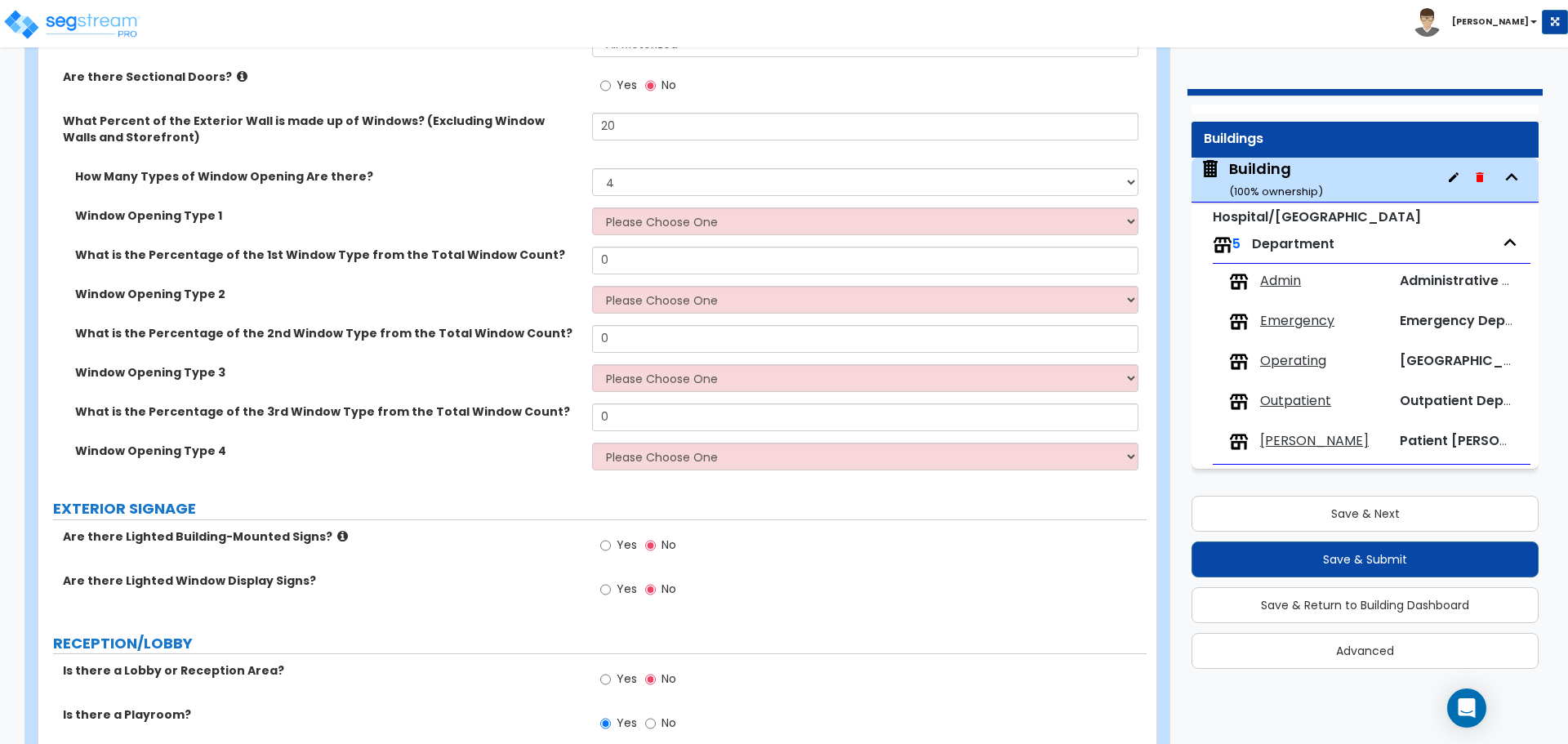
scroll to position [4432, 0]
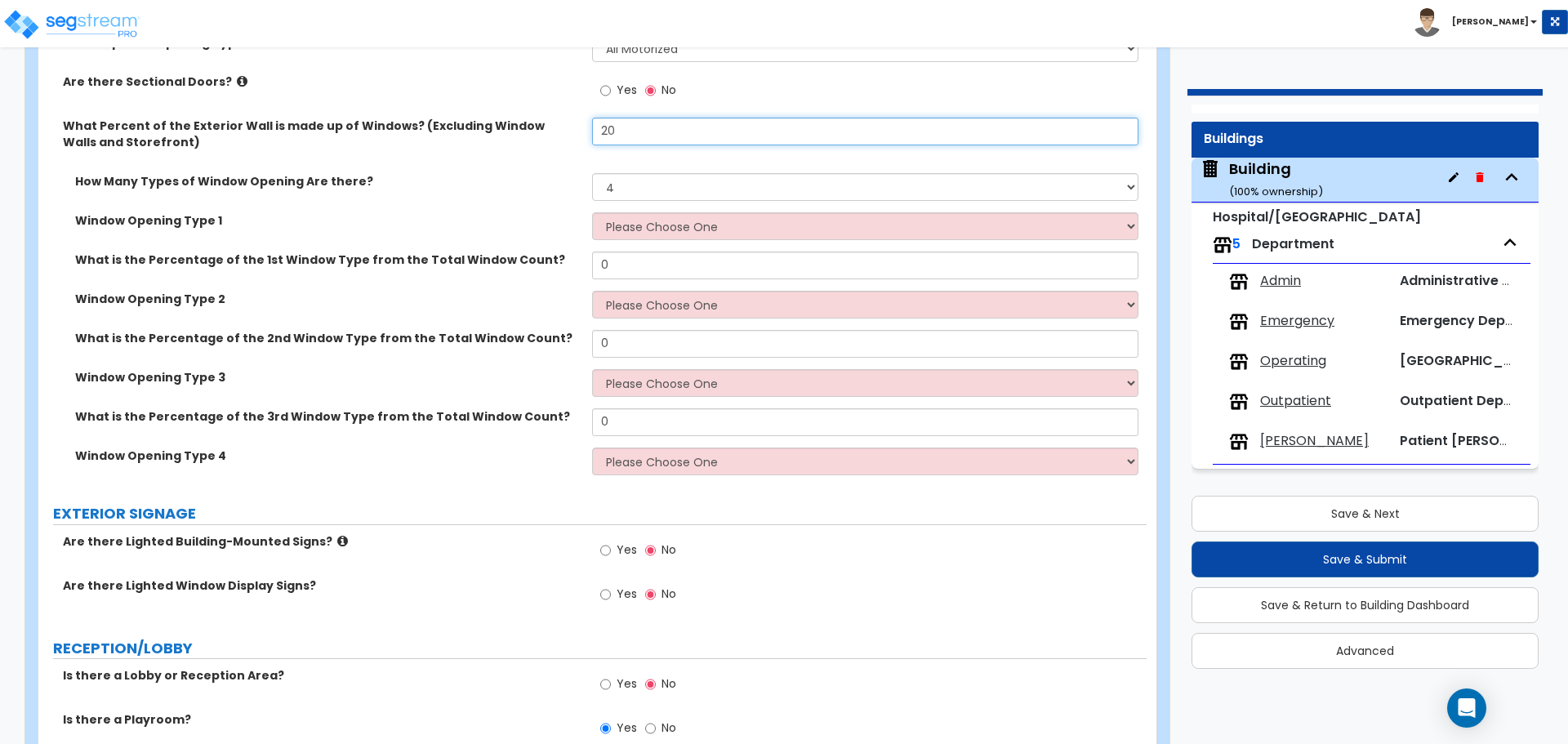
drag, startPoint x: 623, startPoint y: 121, endPoint x: 567, endPoint y: 119, distance: 56.0
click at [568, 119] on div "What Percent of the Exterior Wall is made up of Windows? (Excluding Window Wall…" at bounding box center [592, 145] width 1109 height 55
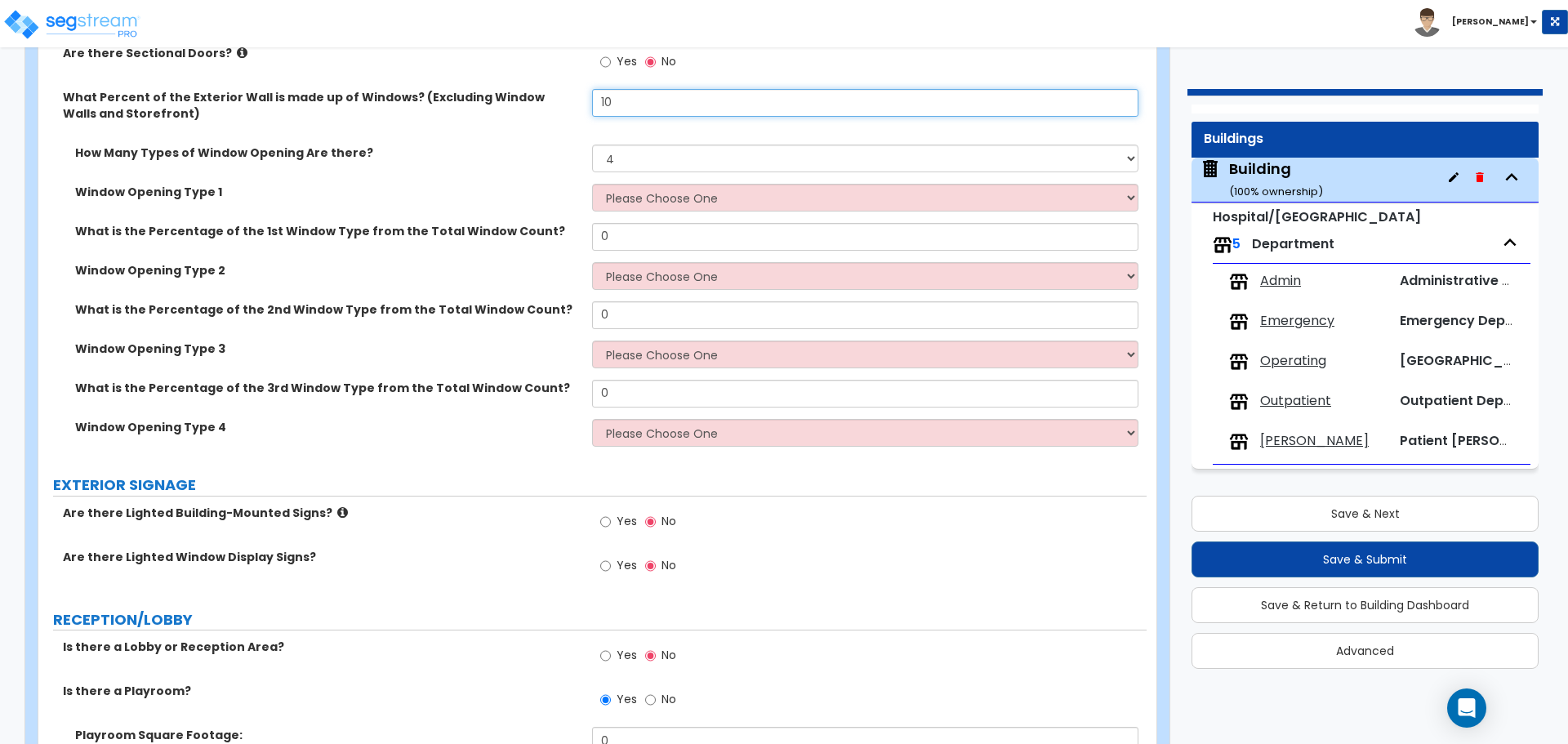
scroll to position [4461, 0]
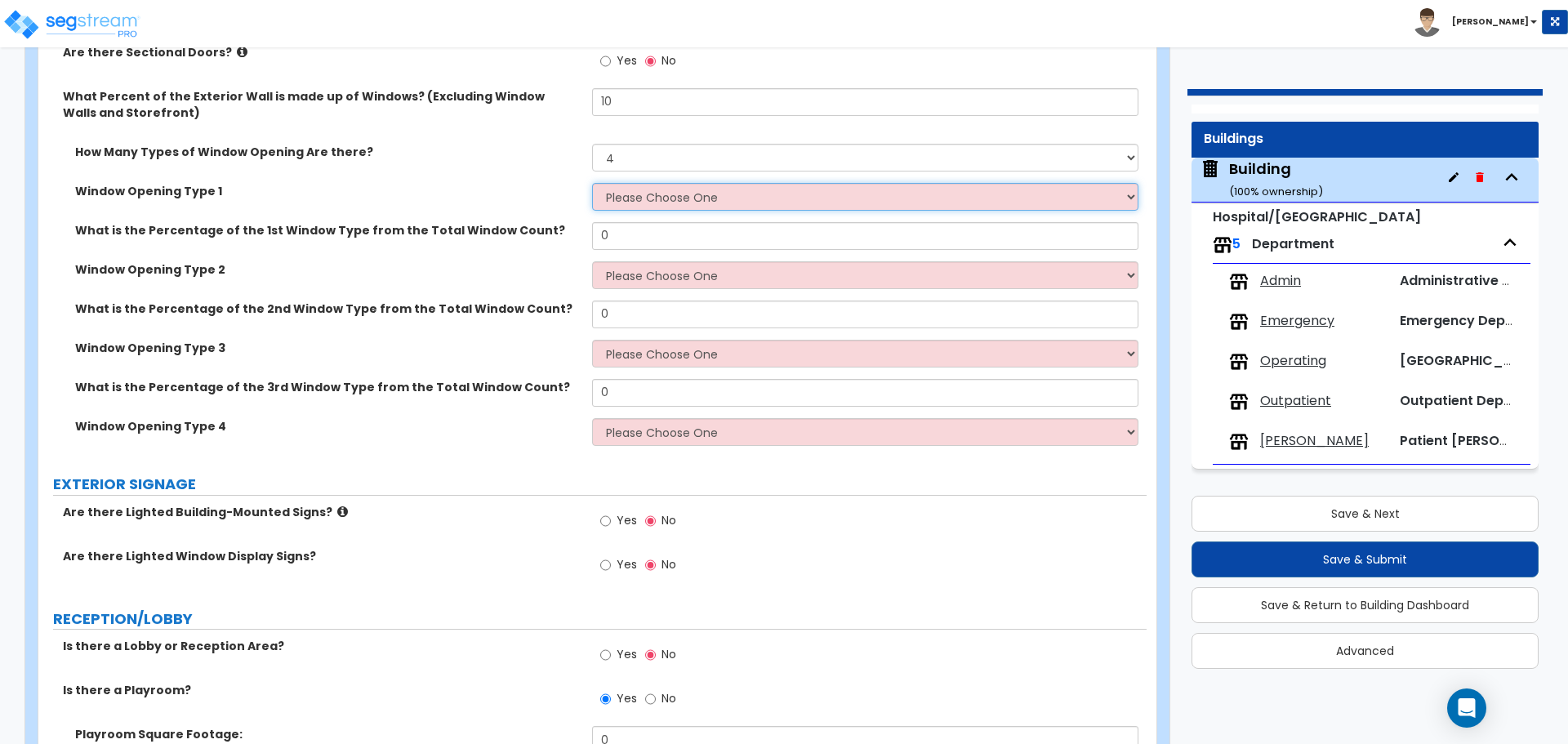
click at [637, 203] on select "Please Choose One Sliding Picture/Fixed Double/Single Hung Awning Swing" at bounding box center [865, 196] width 546 height 28
click at [592, 183] on select "Please Choose One Sliding Picture/Fixed Double/Single Hung Awning Swing" at bounding box center [865, 196] width 546 height 28
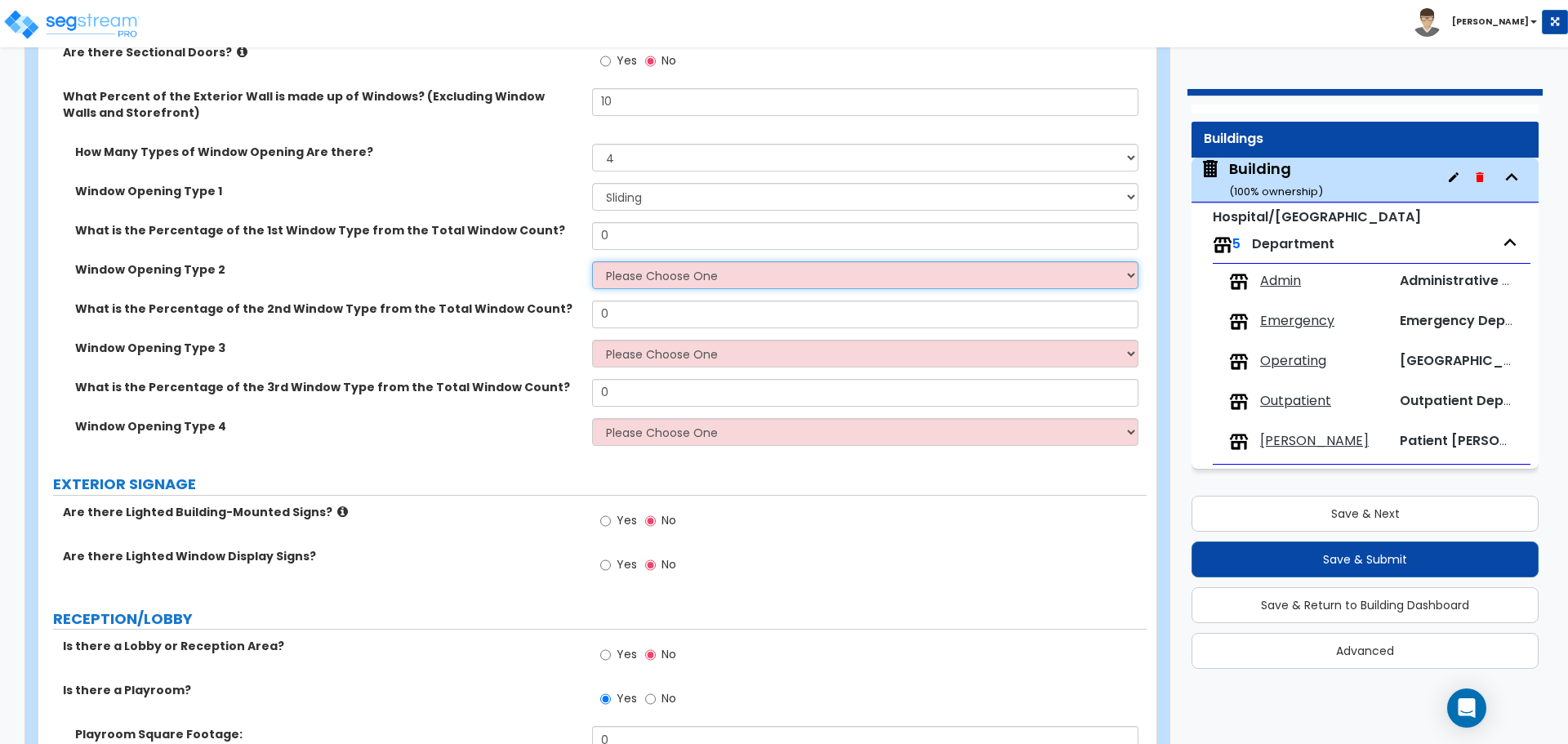
click at [696, 277] on select "Please Choose One Sliding Picture/Fixed Double/Single Hung Awning Swing" at bounding box center [865, 275] width 546 height 28
click at [592, 261] on select "Please Choose One Sliding Picture/Fixed Double/Single Hung Awning Swing" at bounding box center [865, 275] width 546 height 28
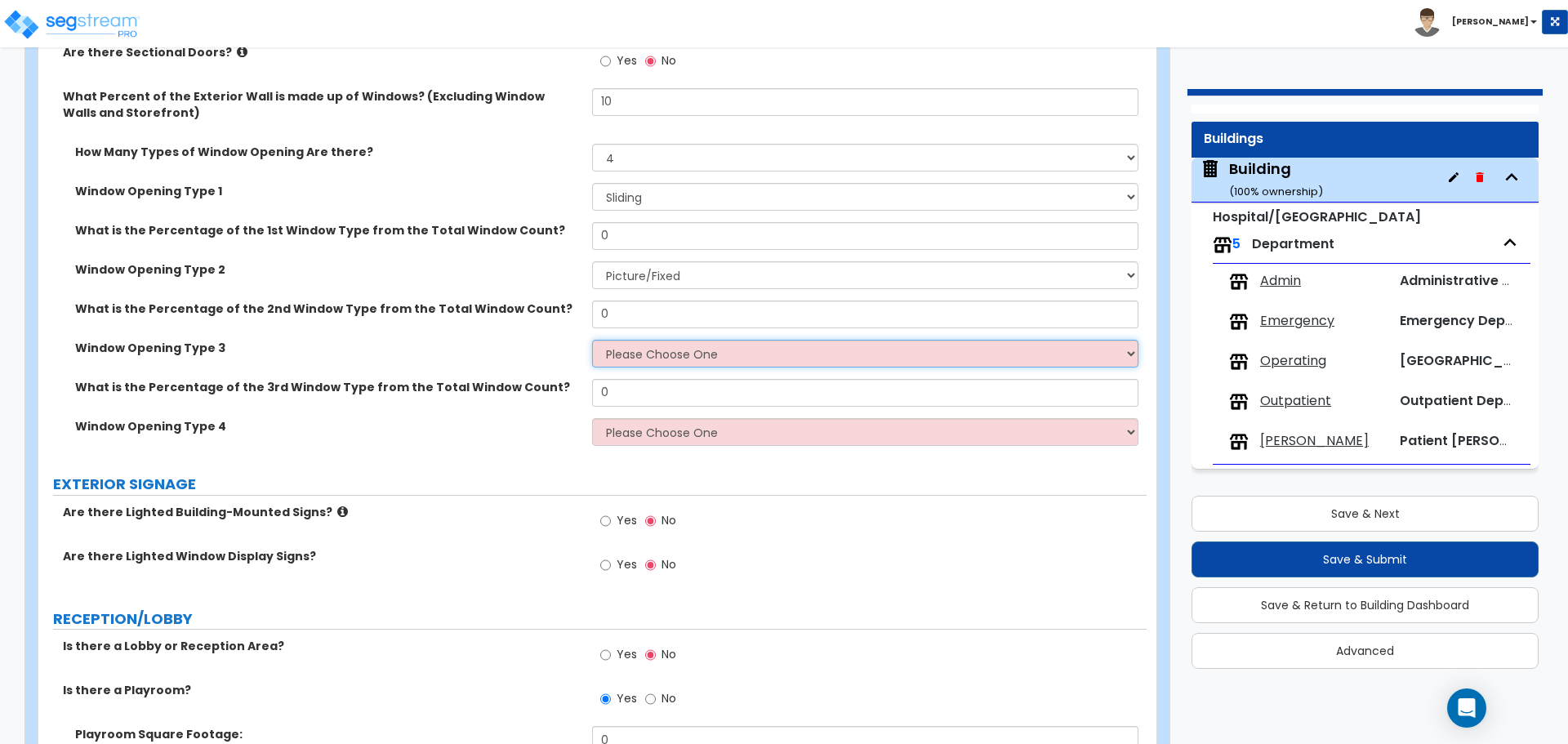
click at [694, 351] on select "Please Choose One Sliding Picture/Fixed Double/Single Hung Awning Swing" at bounding box center [865, 353] width 546 height 28
click at [592, 340] on select "Please Choose One Sliding Picture/Fixed Double/Single Hung Awning Swing" at bounding box center [865, 353] width 546 height 28
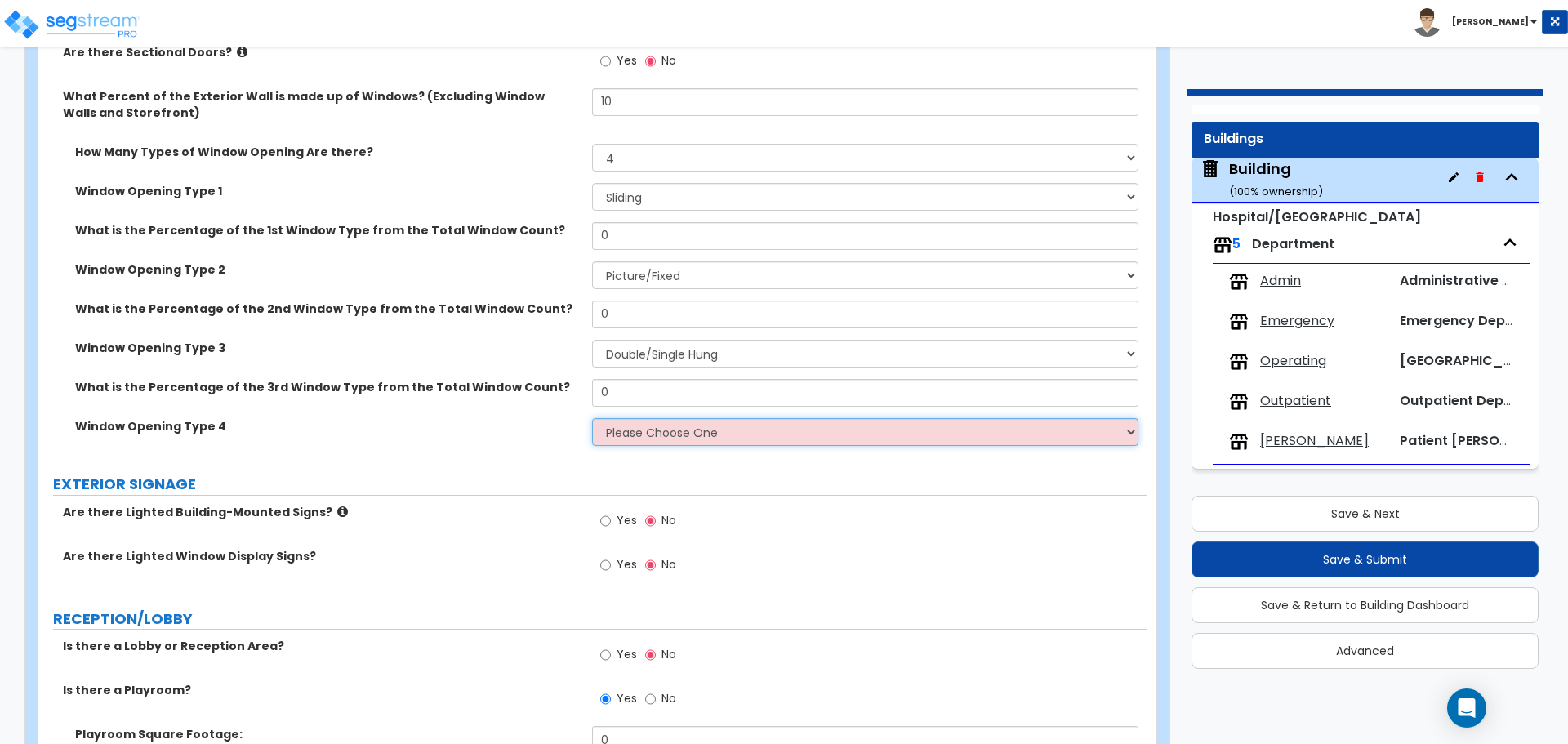
click at [692, 427] on select "Please Choose One Sliding Picture/Fixed Double/Single Hung Awning Swing" at bounding box center [865, 432] width 546 height 28
click at [592, 418] on select "Please Choose One Sliding Picture/Fixed Double/Single Hung Awning Swing" at bounding box center [865, 432] width 546 height 28
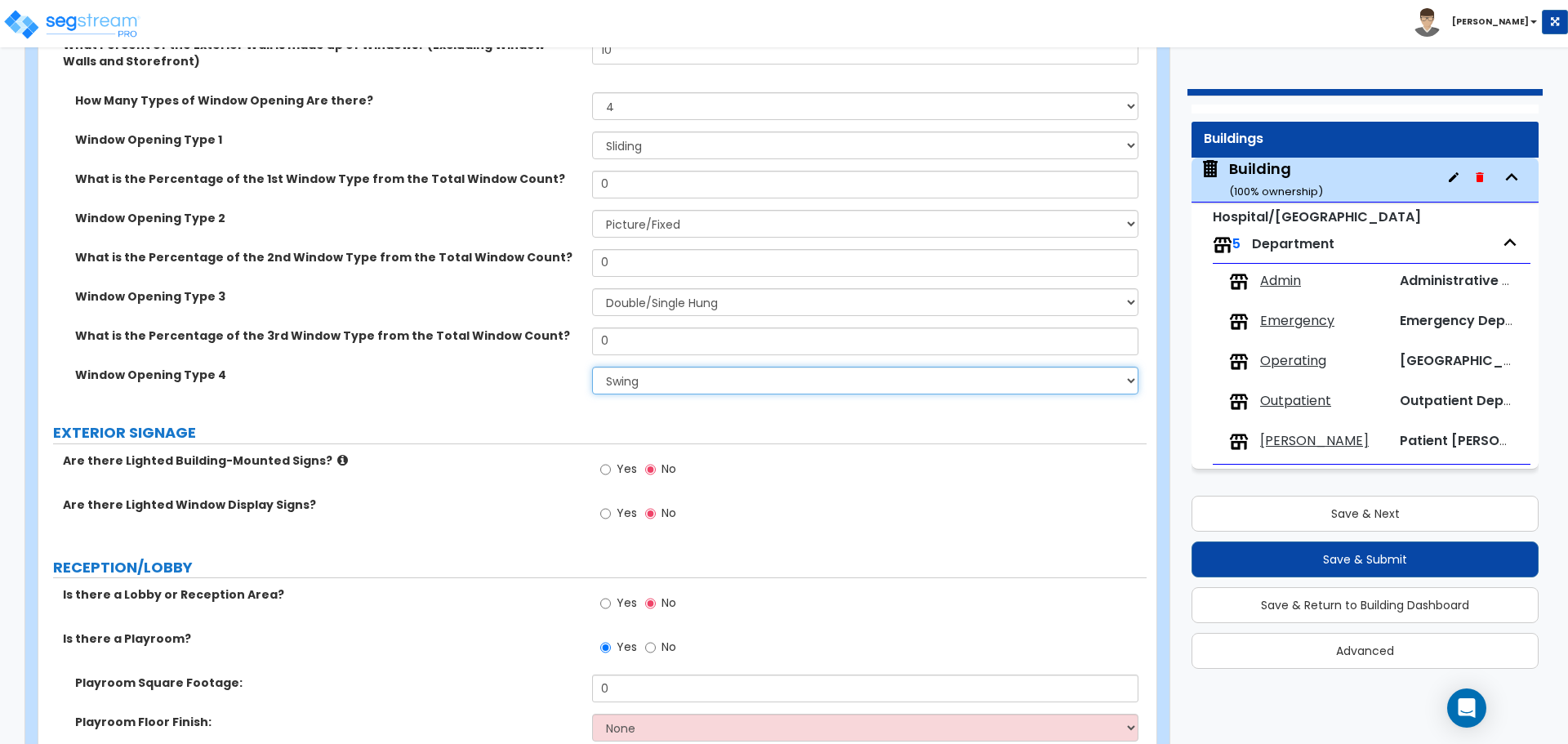
scroll to position [4459, 0]
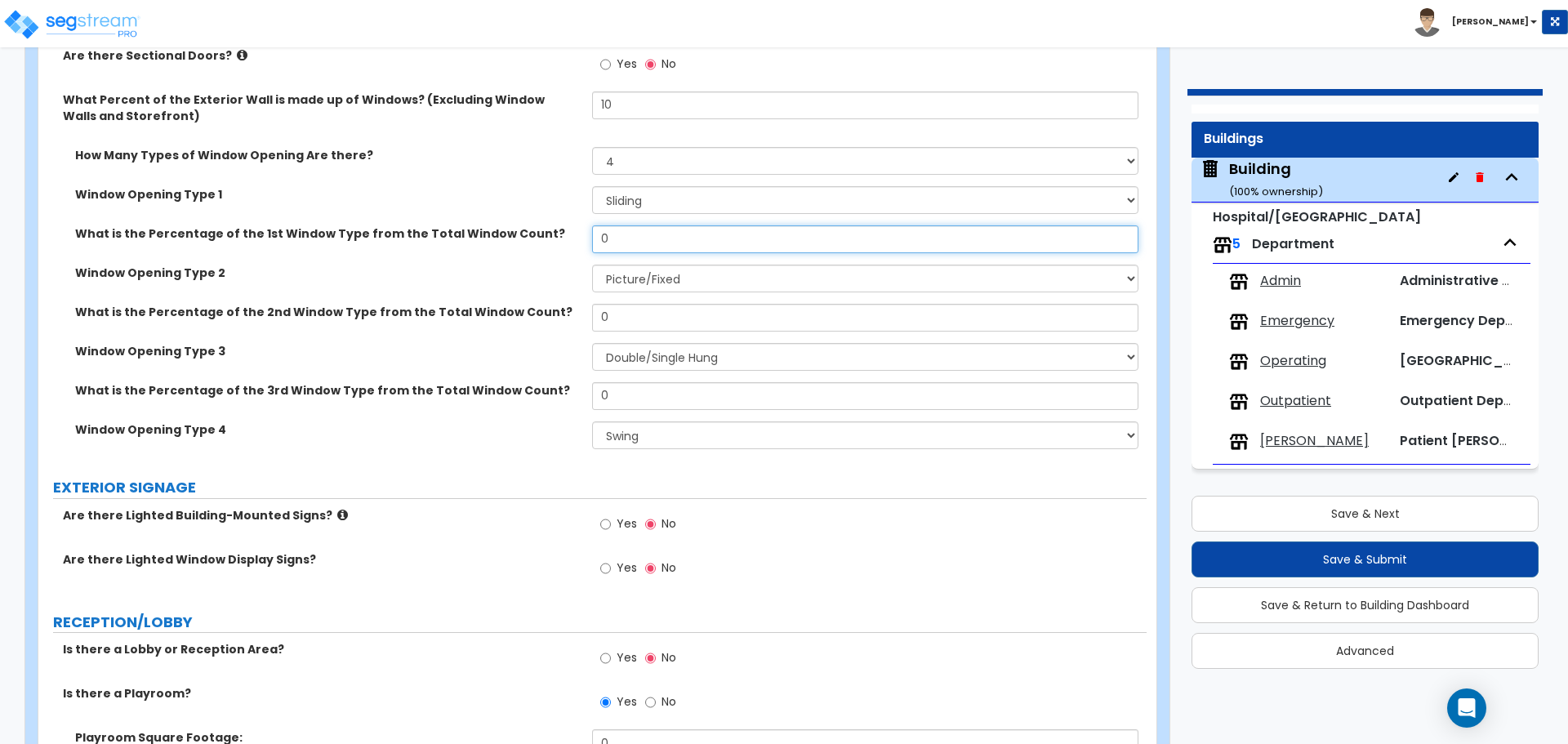
drag, startPoint x: 654, startPoint y: 233, endPoint x: 564, endPoint y: 228, distance: 90.1
click at [565, 229] on div "What is the Percentage of the 1st Window Type from the Total Window Count? 0" at bounding box center [592, 245] width 1109 height 39
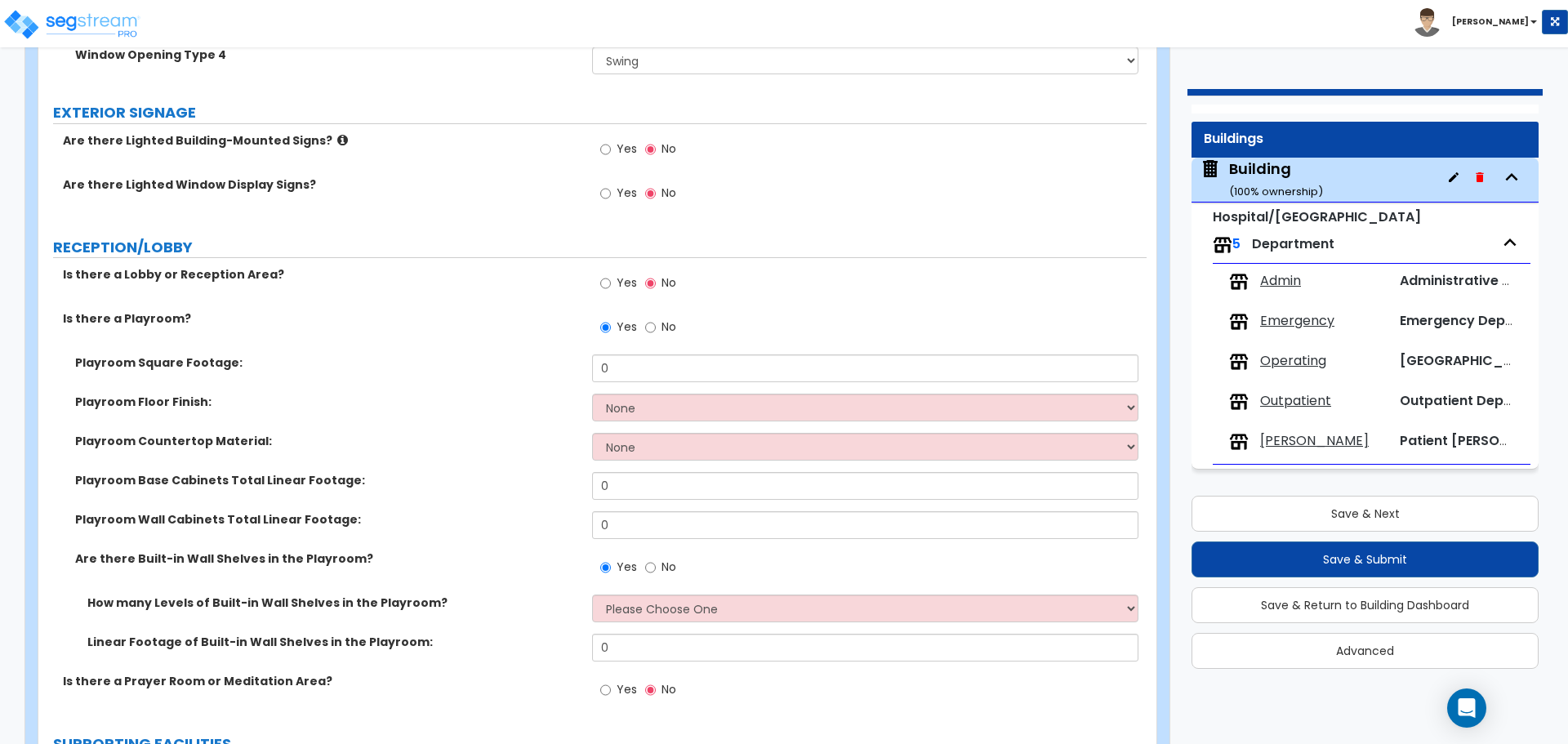
scroll to position [4837, 0]
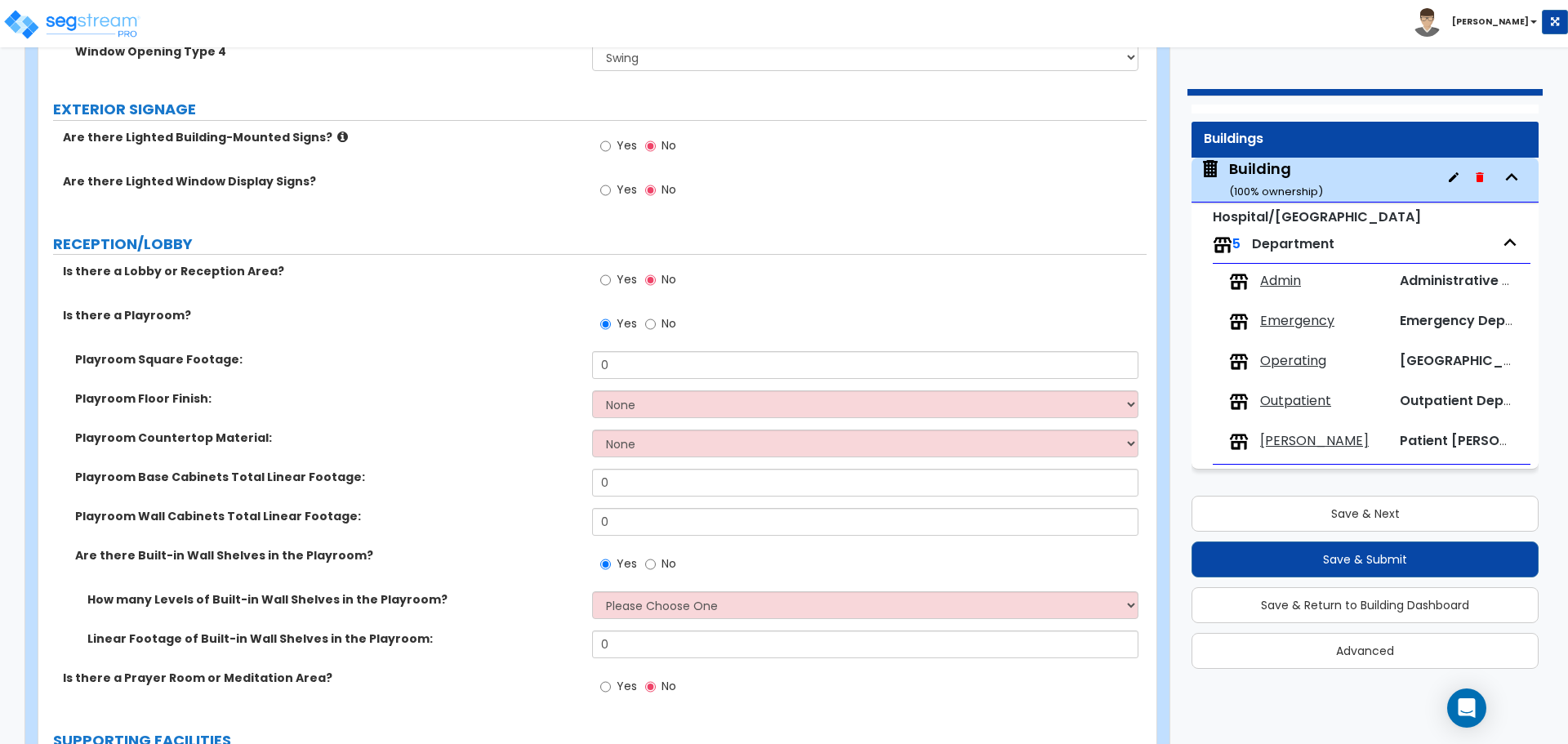
click at [622, 142] on span "Yes" at bounding box center [626, 145] width 21 height 16
click at [611, 142] on input "Yes" at bounding box center [606, 146] width 11 height 18
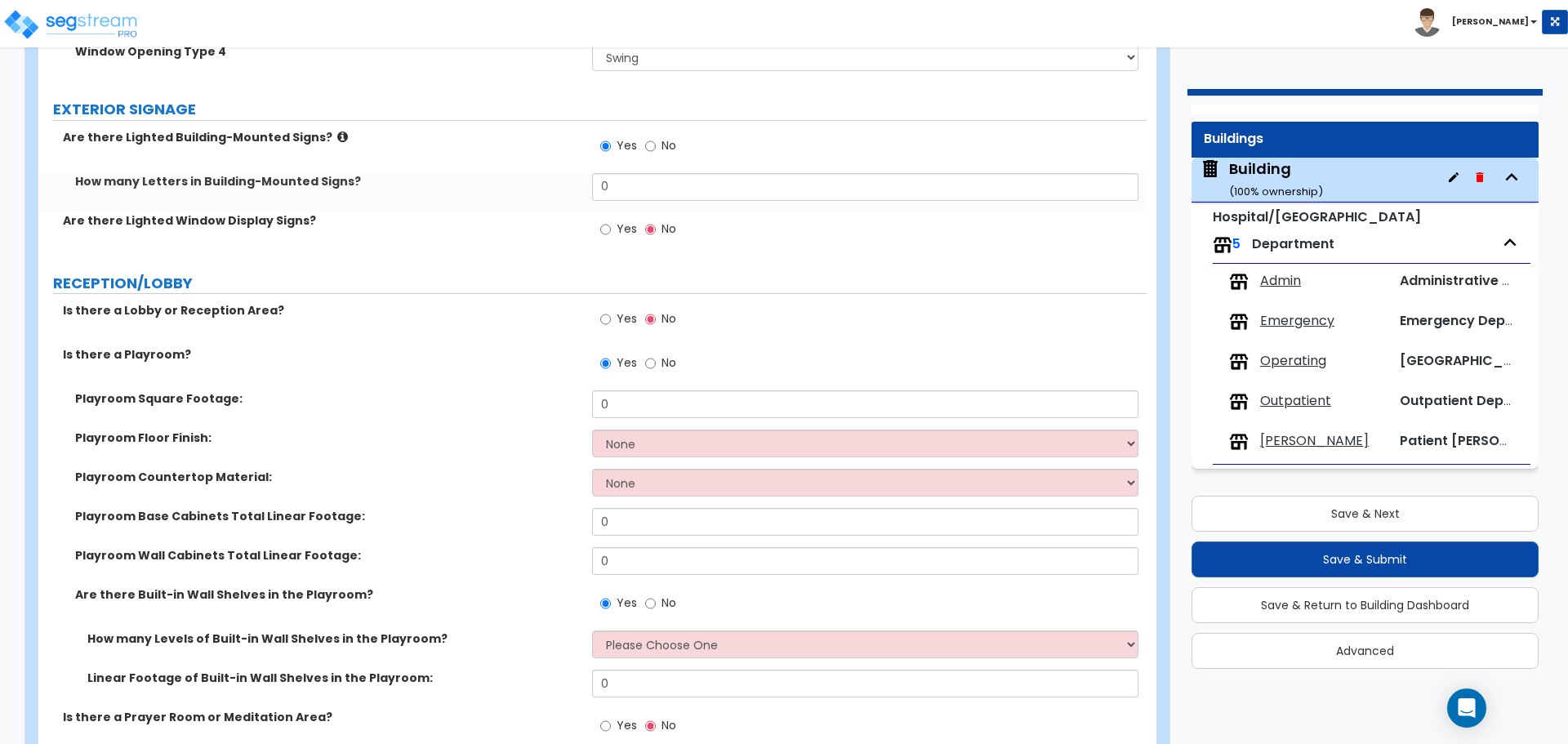
click at [337, 131] on icon at bounding box center [342, 137] width 11 height 12
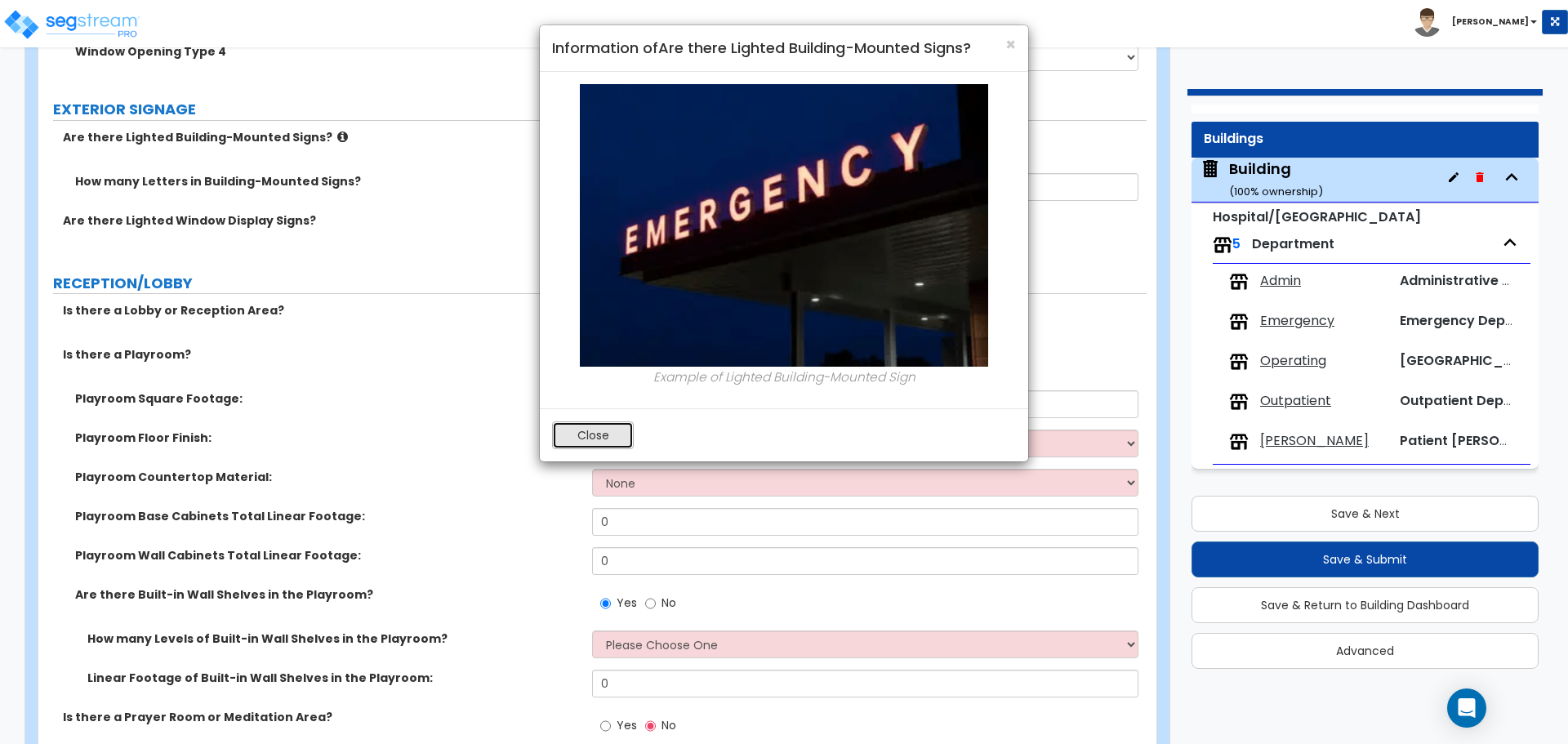
click at [615, 442] on button "Close" at bounding box center [593, 434] width 82 height 28
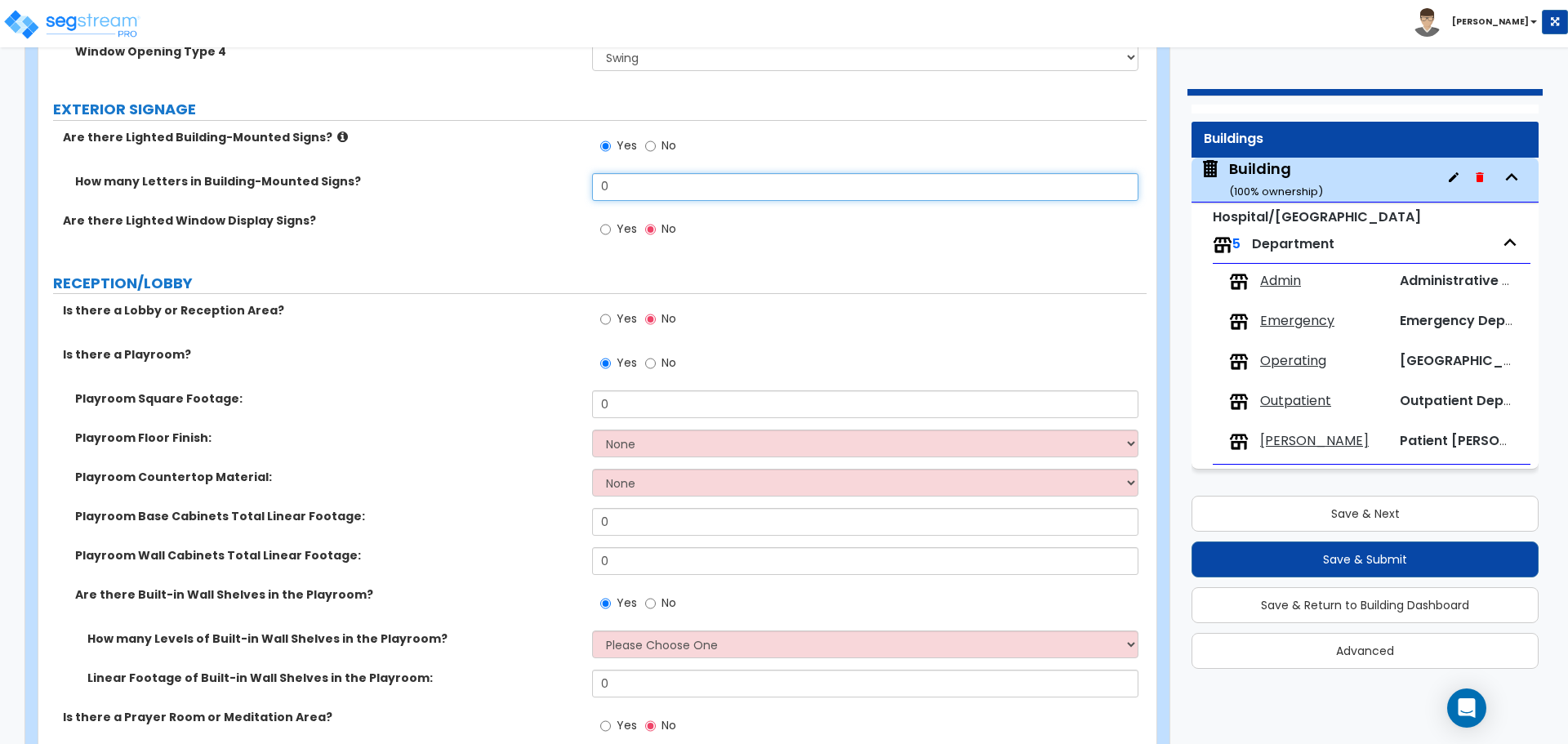
drag, startPoint x: 644, startPoint y: 186, endPoint x: 542, endPoint y: 179, distance: 102.2
click at [548, 182] on div "How many Letters in Building-Mounted Signs? 0" at bounding box center [592, 193] width 1109 height 39
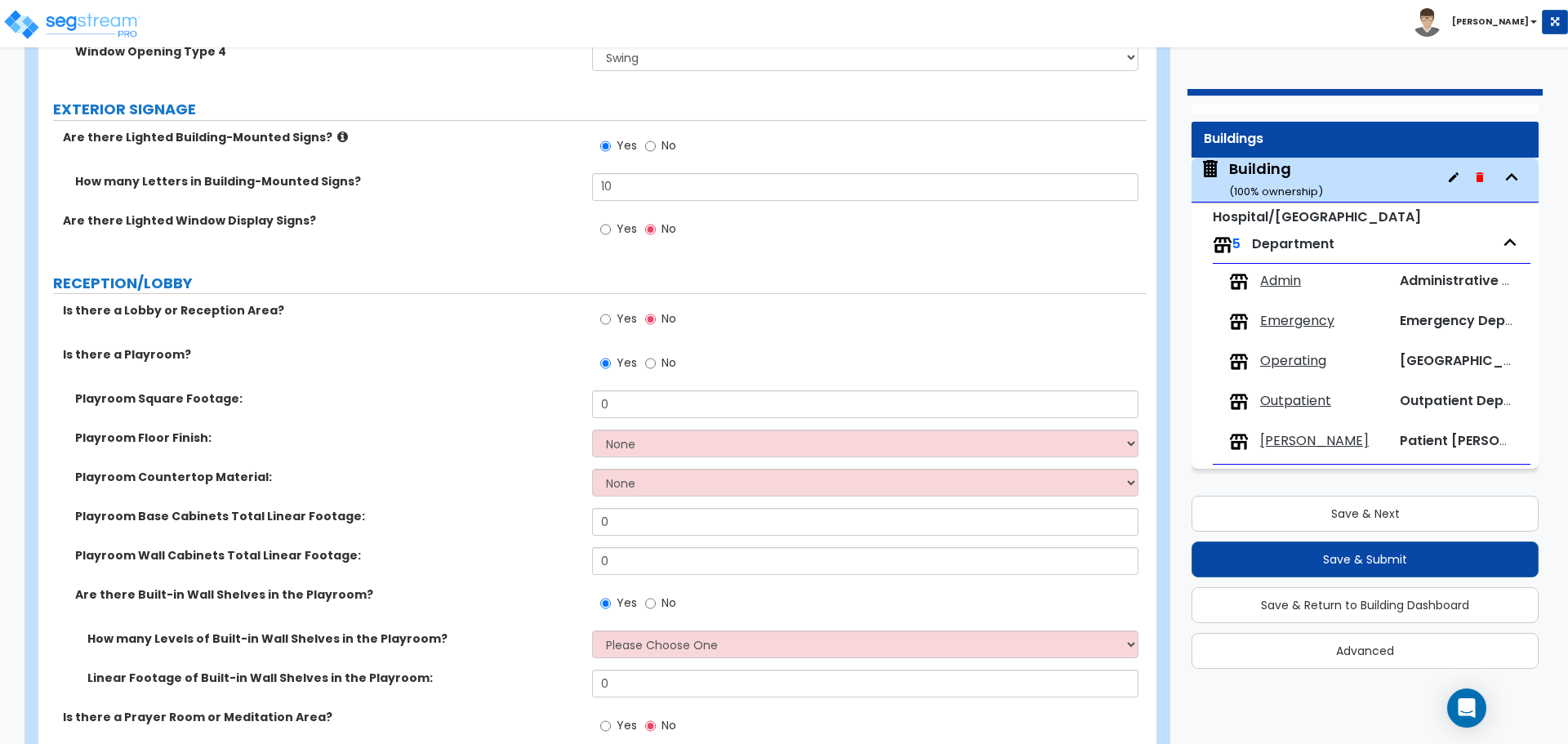
click at [625, 223] on span "Yes" at bounding box center [626, 228] width 21 height 16
click at [611, 223] on input "Yes" at bounding box center [606, 229] width 11 height 18
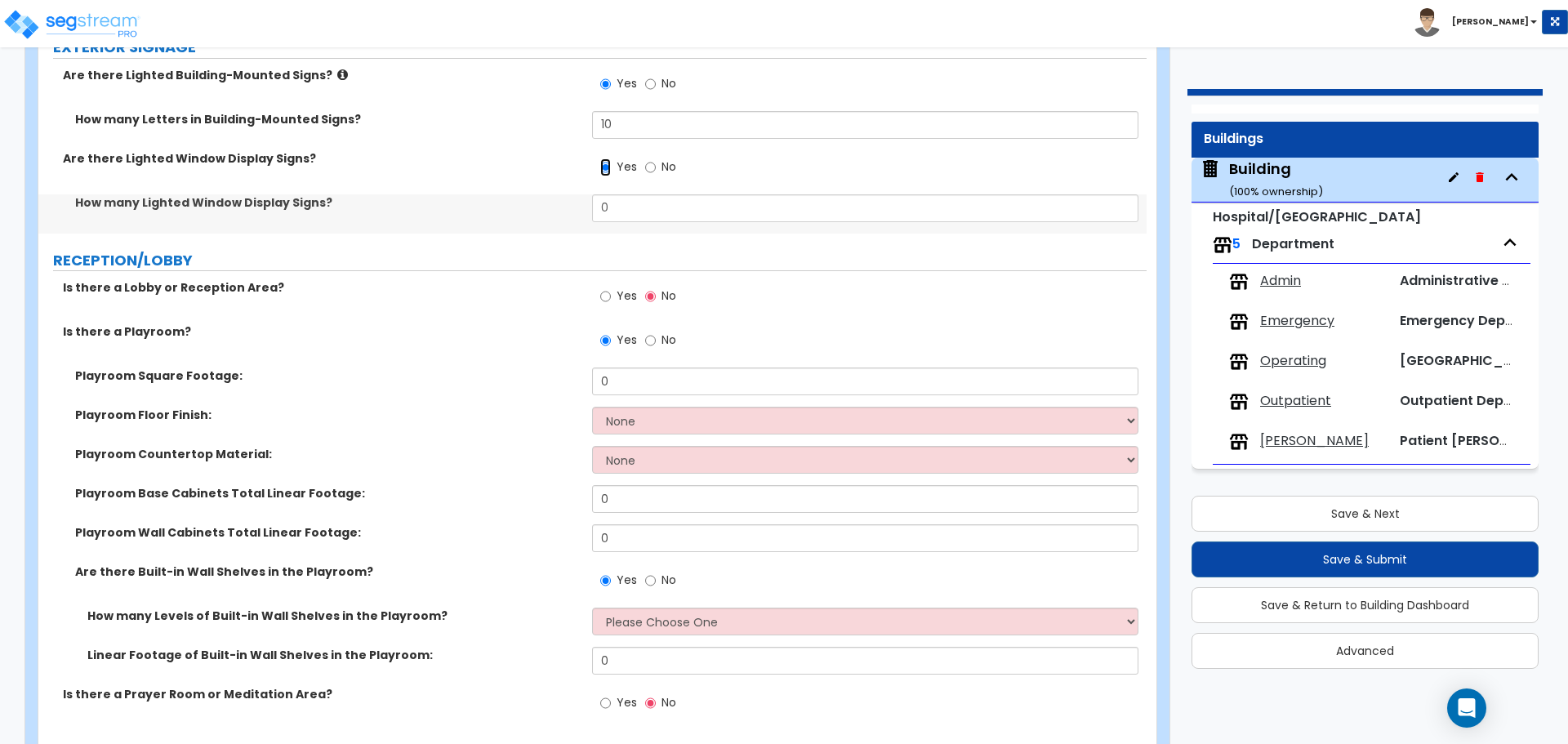
scroll to position [4899, 0]
click at [663, 168] on span "No" at bounding box center [669, 166] width 14 height 16
click at [656, 168] on input "No" at bounding box center [650, 167] width 11 height 18
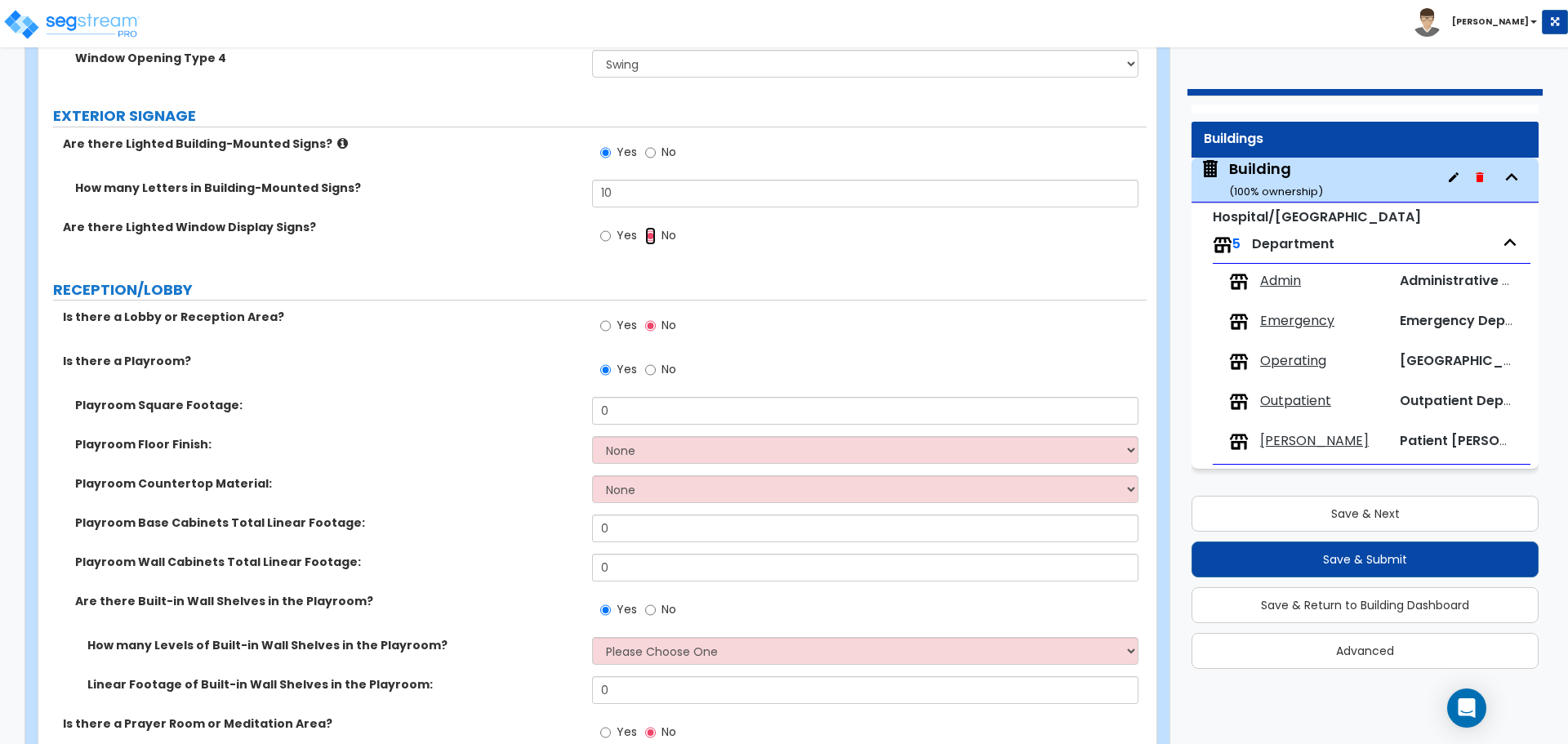
scroll to position [4830, 0]
click at [337, 141] on icon at bounding box center [342, 145] width 11 height 12
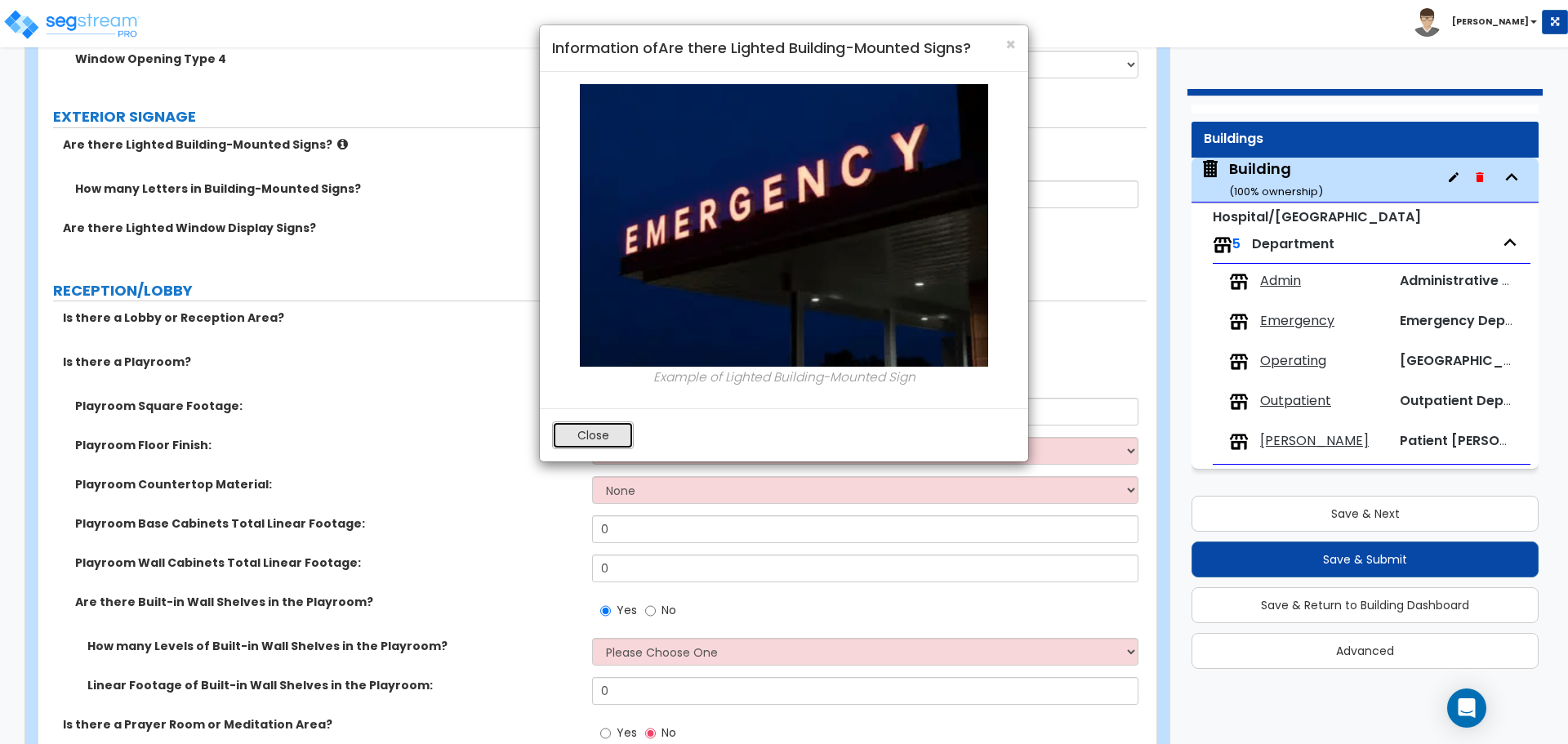
click at [607, 432] on button "Close" at bounding box center [593, 434] width 82 height 28
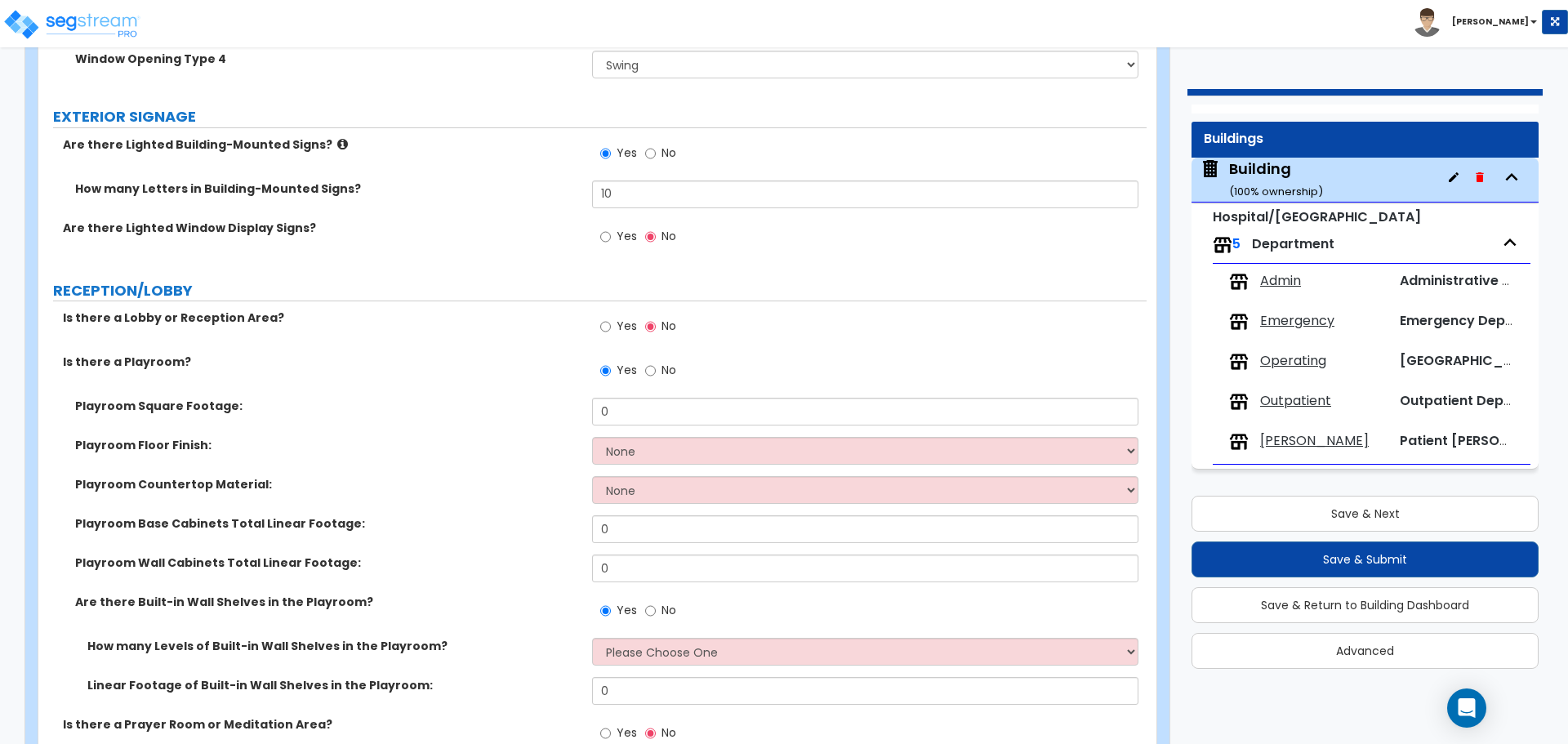
click at [612, 227] on label "Yes" at bounding box center [618, 238] width 37 height 28
click at [611, 227] on input "Yes" at bounding box center [606, 236] width 11 height 18
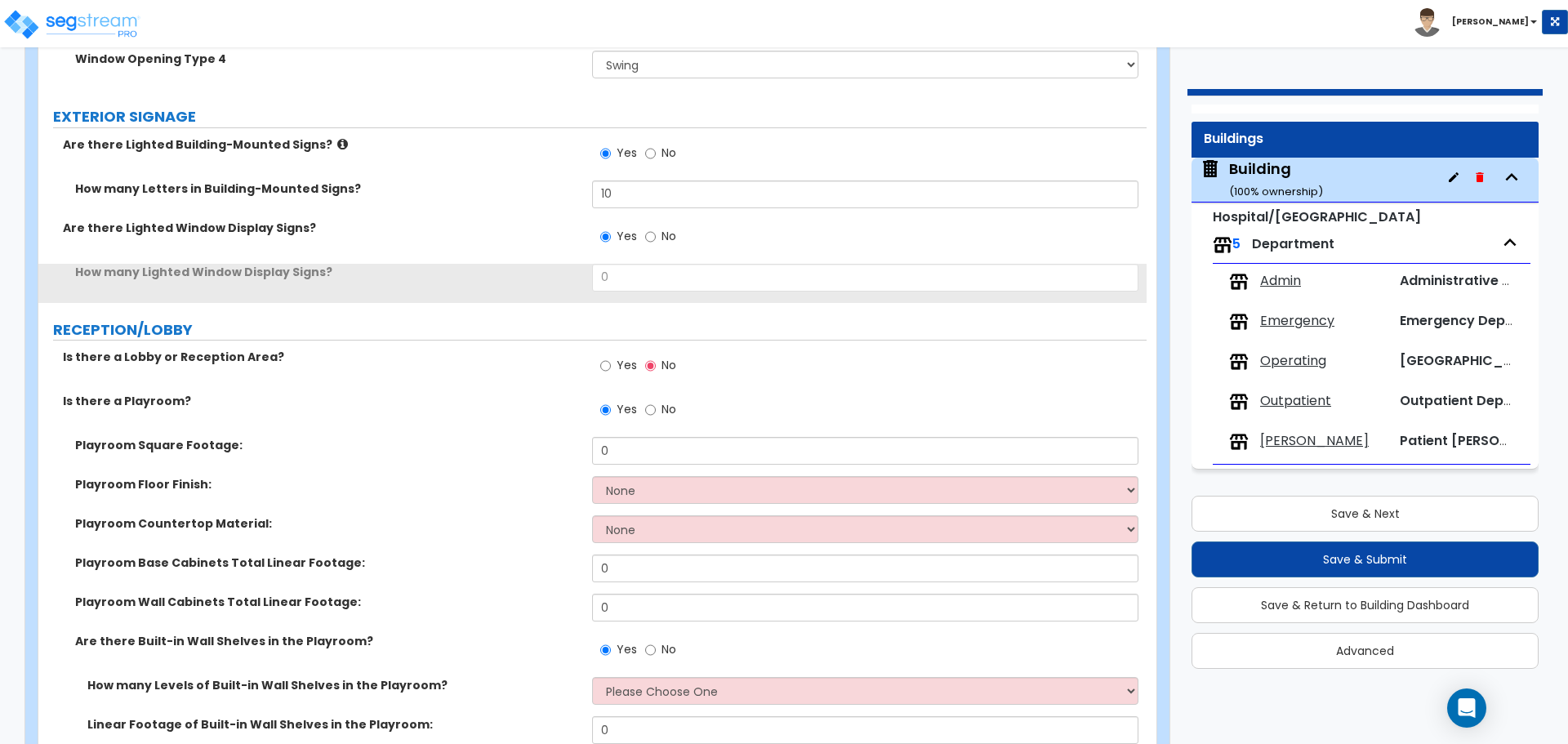
click at [657, 230] on label "No" at bounding box center [660, 238] width 31 height 28
click at [656, 230] on input "No" at bounding box center [650, 236] width 11 height 18
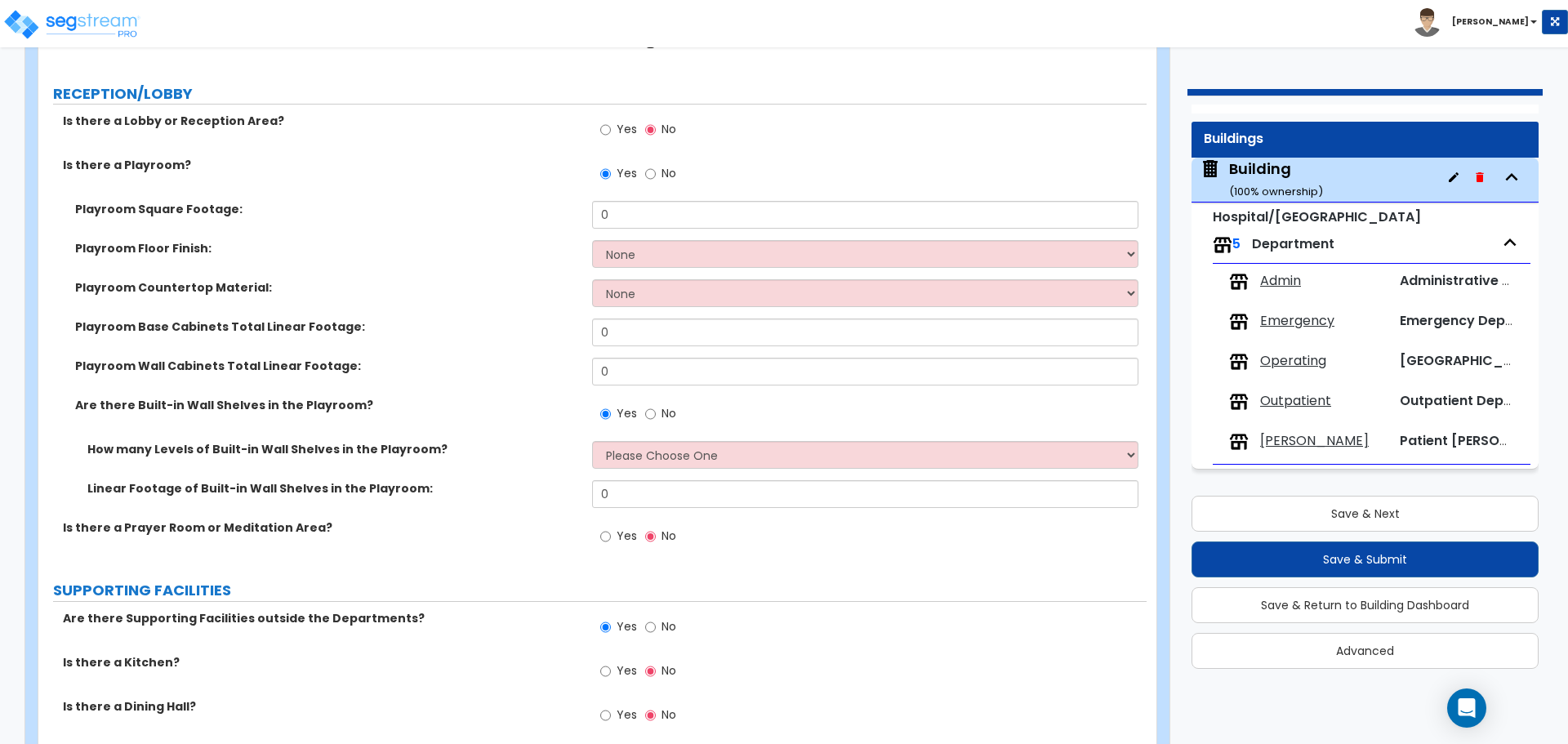
scroll to position [5027, 0]
click at [625, 131] on span "Yes" at bounding box center [626, 128] width 21 height 16
click at [611, 131] on input "Yes" at bounding box center [606, 129] width 11 height 18
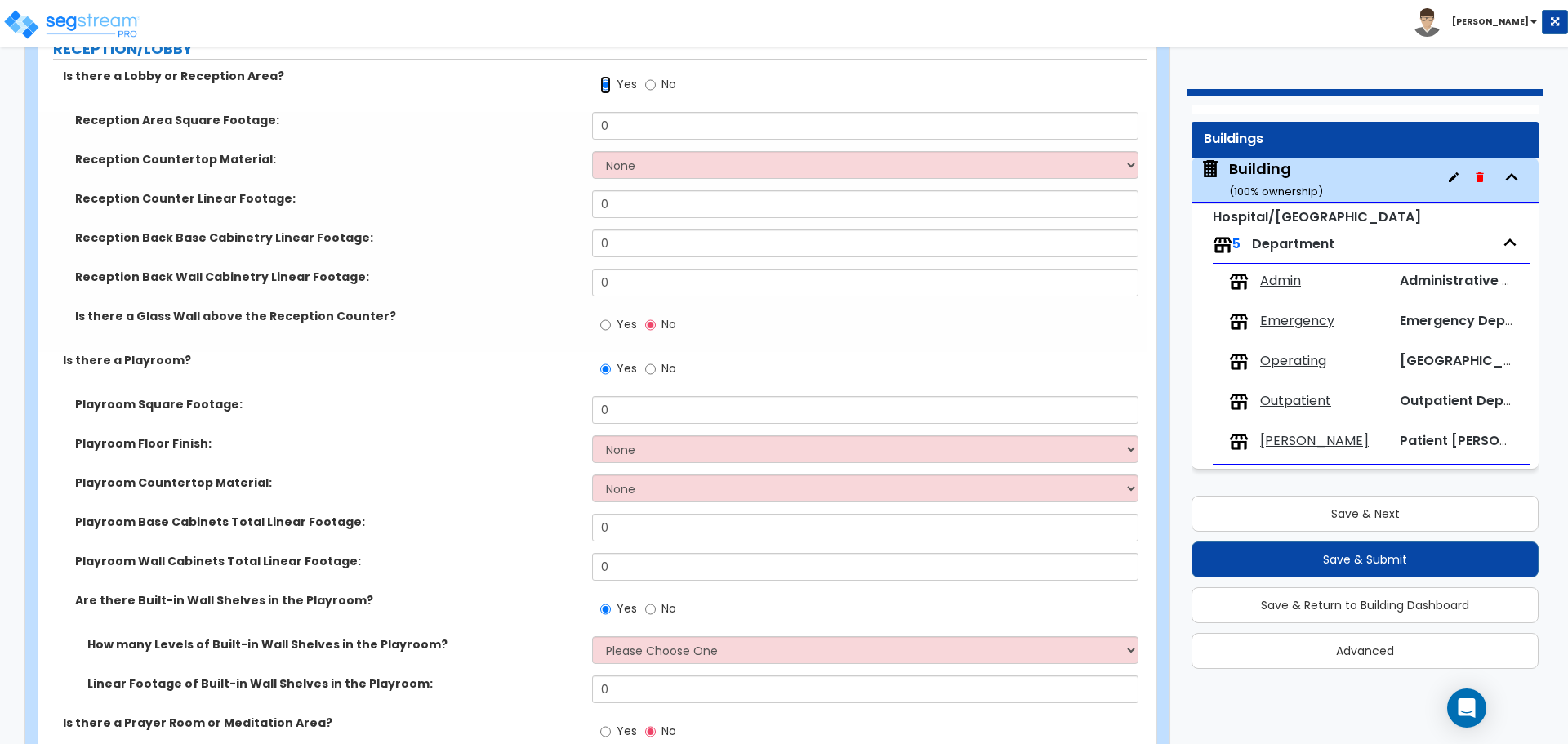
scroll to position [5075, 0]
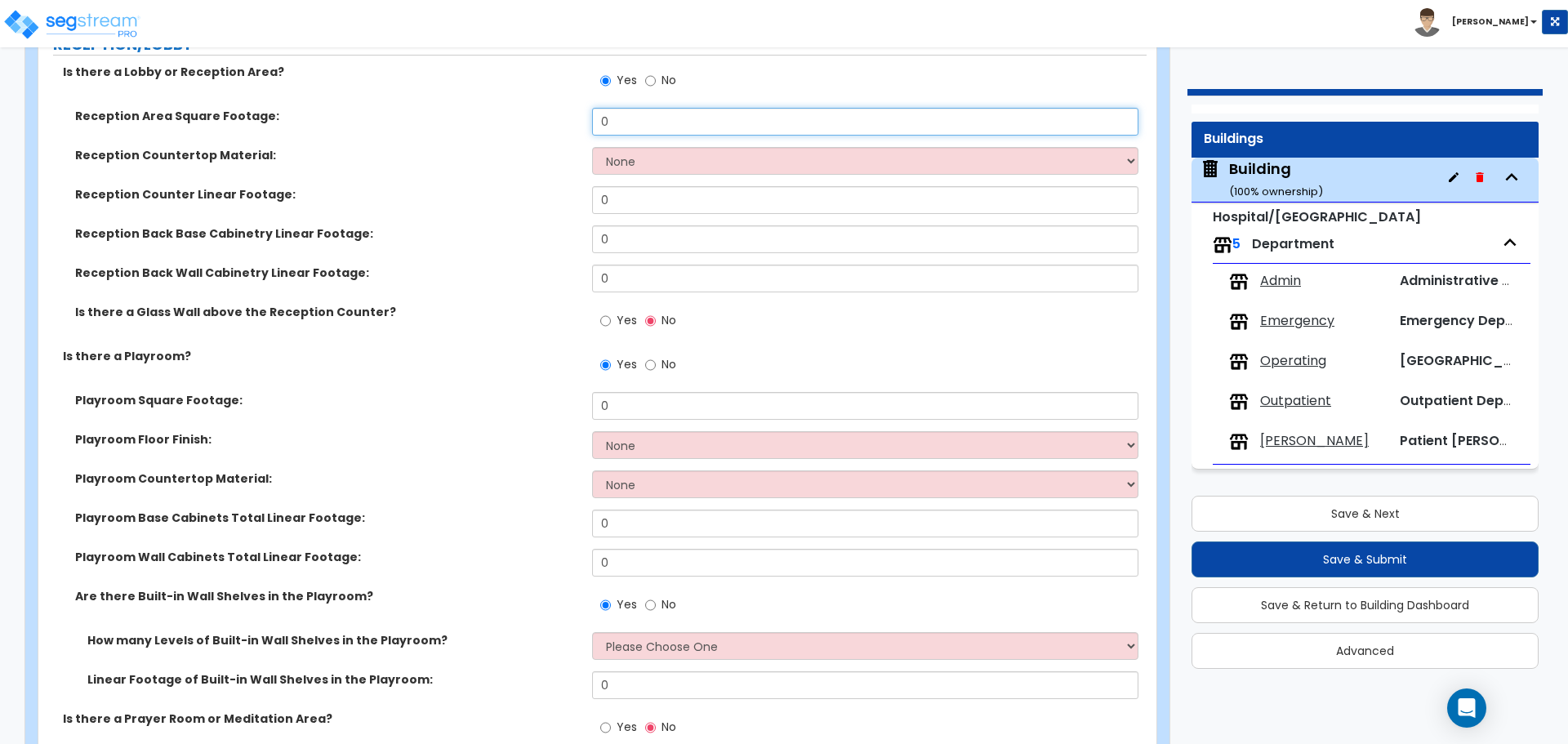
drag, startPoint x: 623, startPoint y: 122, endPoint x: 551, endPoint y: 132, distance: 72.7
click at [557, 120] on div "Reception Area Square Footage: 0" at bounding box center [592, 128] width 1109 height 39
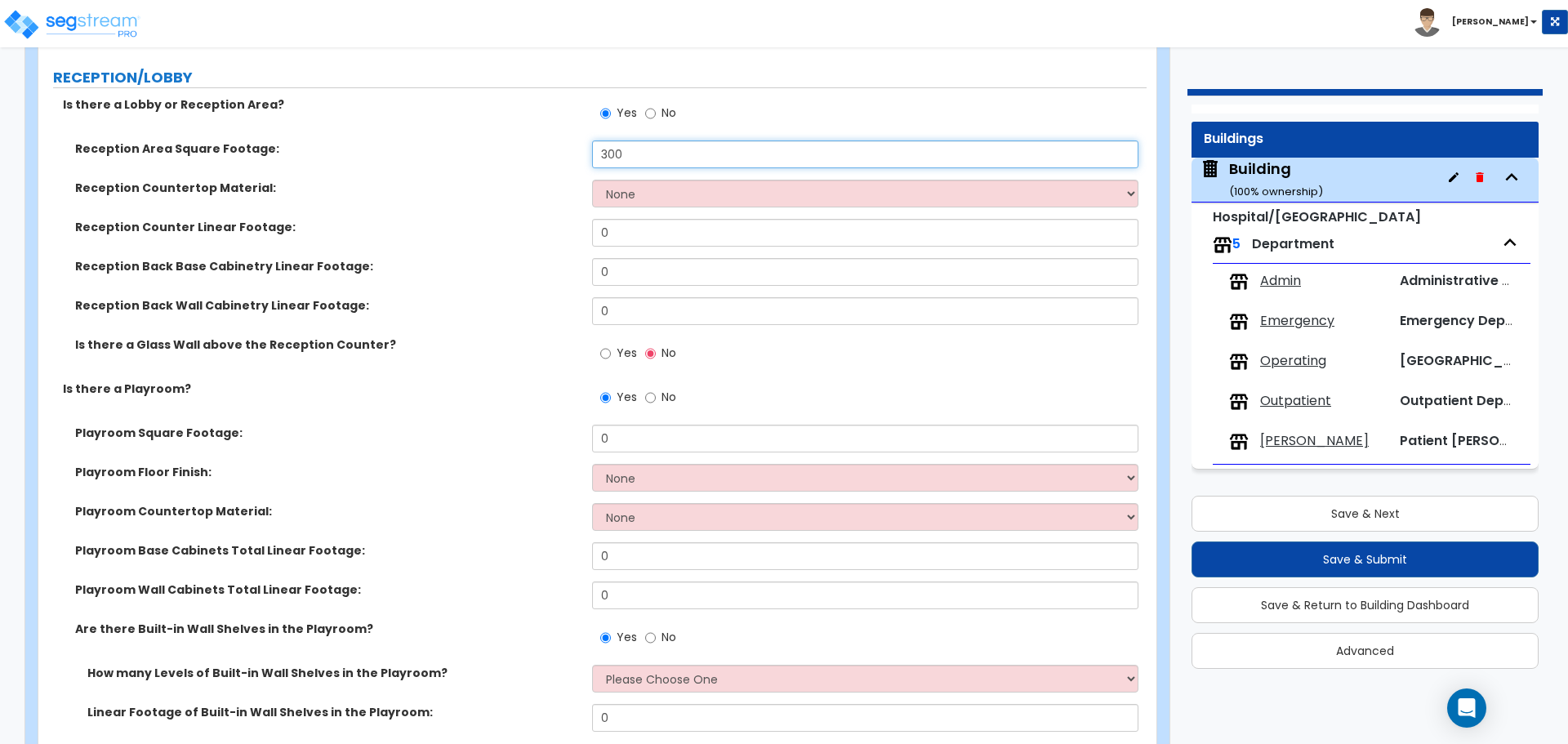
scroll to position [5030, 0]
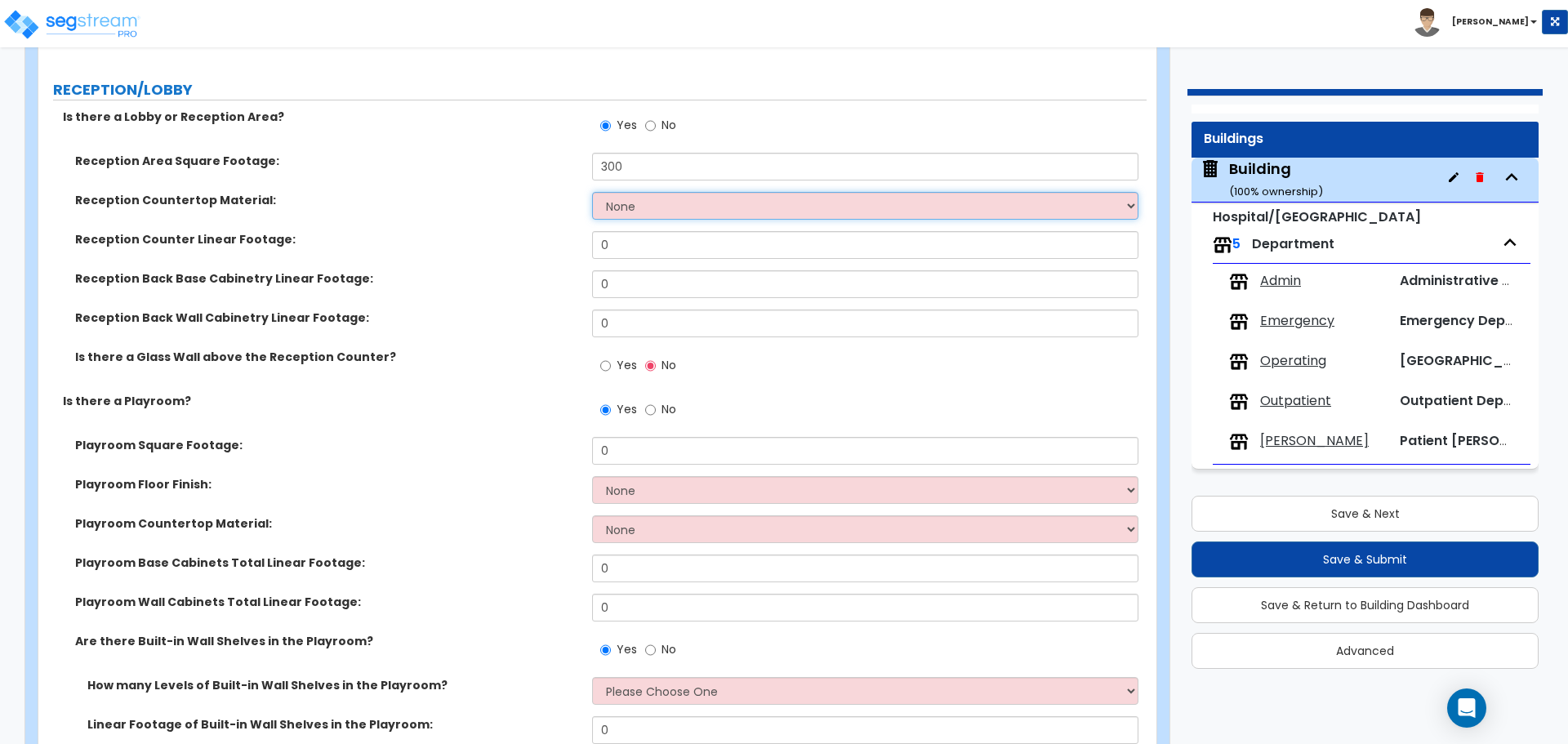
click at [646, 196] on select "None Plastic Laminate Solid Surface Stone Quartz Marble Tile Wood Stainless Ste…" at bounding box center [865, 205] width 546 height 28
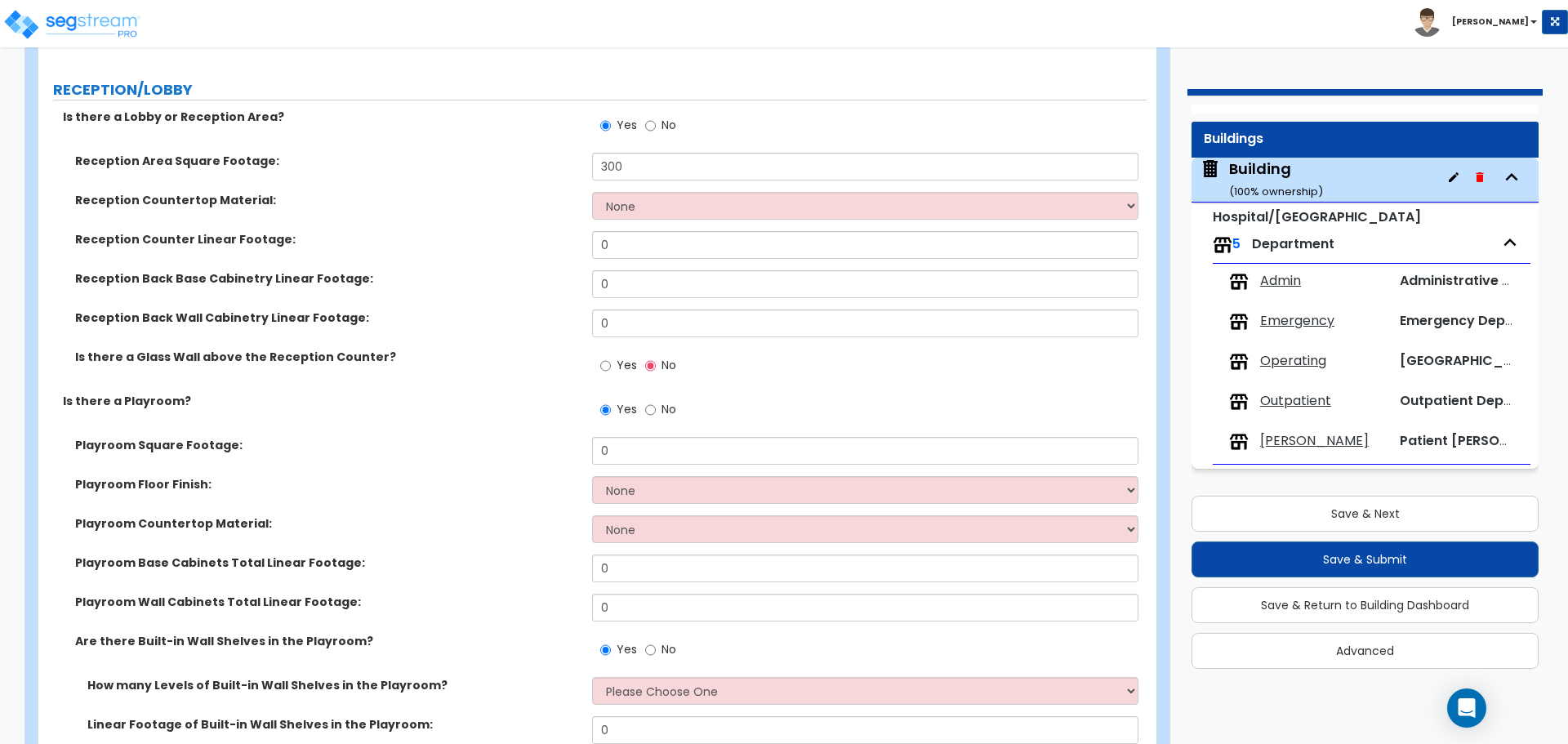
click at [666, 215] on div "Reception Countertop Material: None Plastic Laminate Solid Surface Stone Quartz…" at bounding box center [592, 211] width 1109 height 39
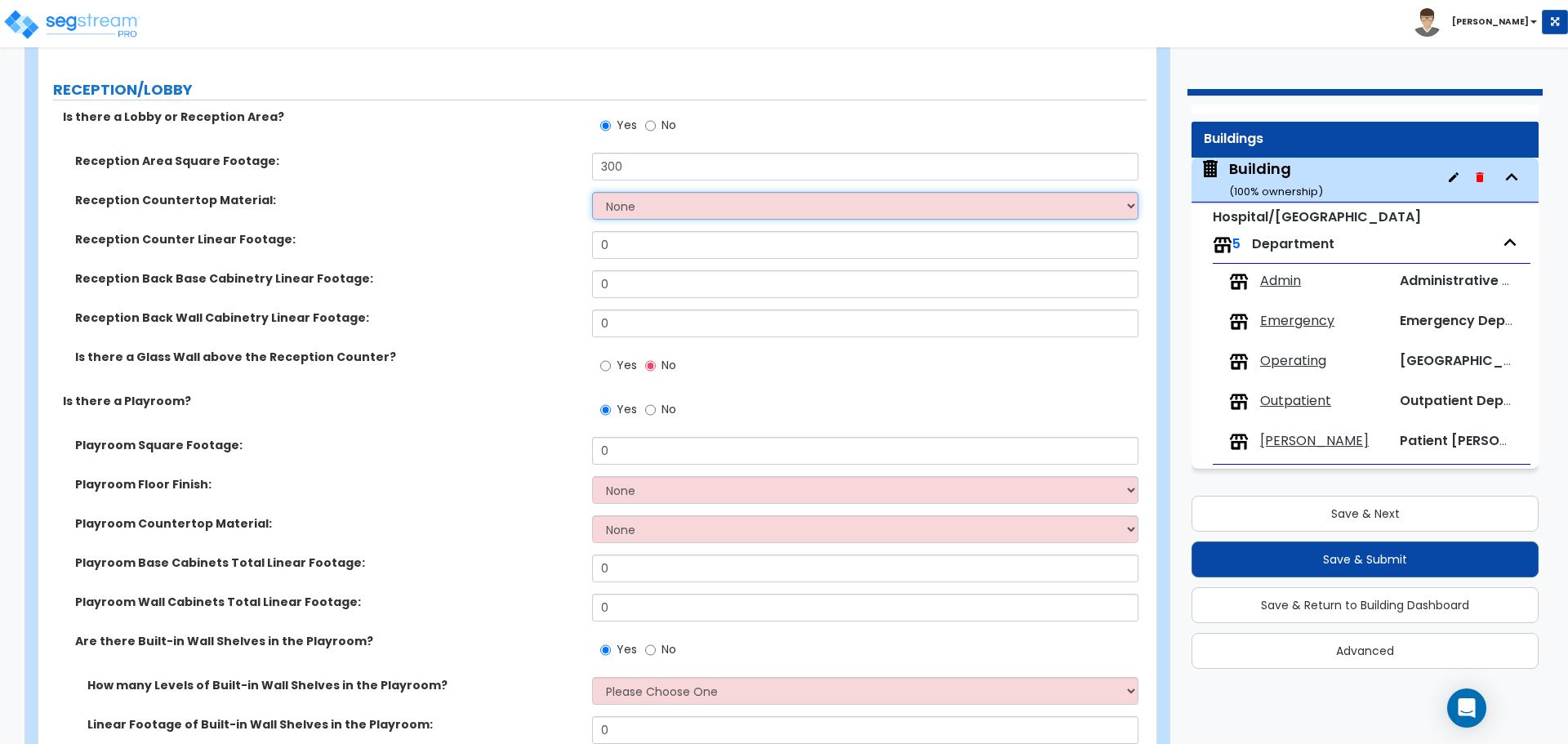
click at [664, 207] on select "None Plastic Laminate Solid Surface Stone Quartz Marble Tile Wood Stainless Ste…" at bounding box center [865, 205] width 546 height 28
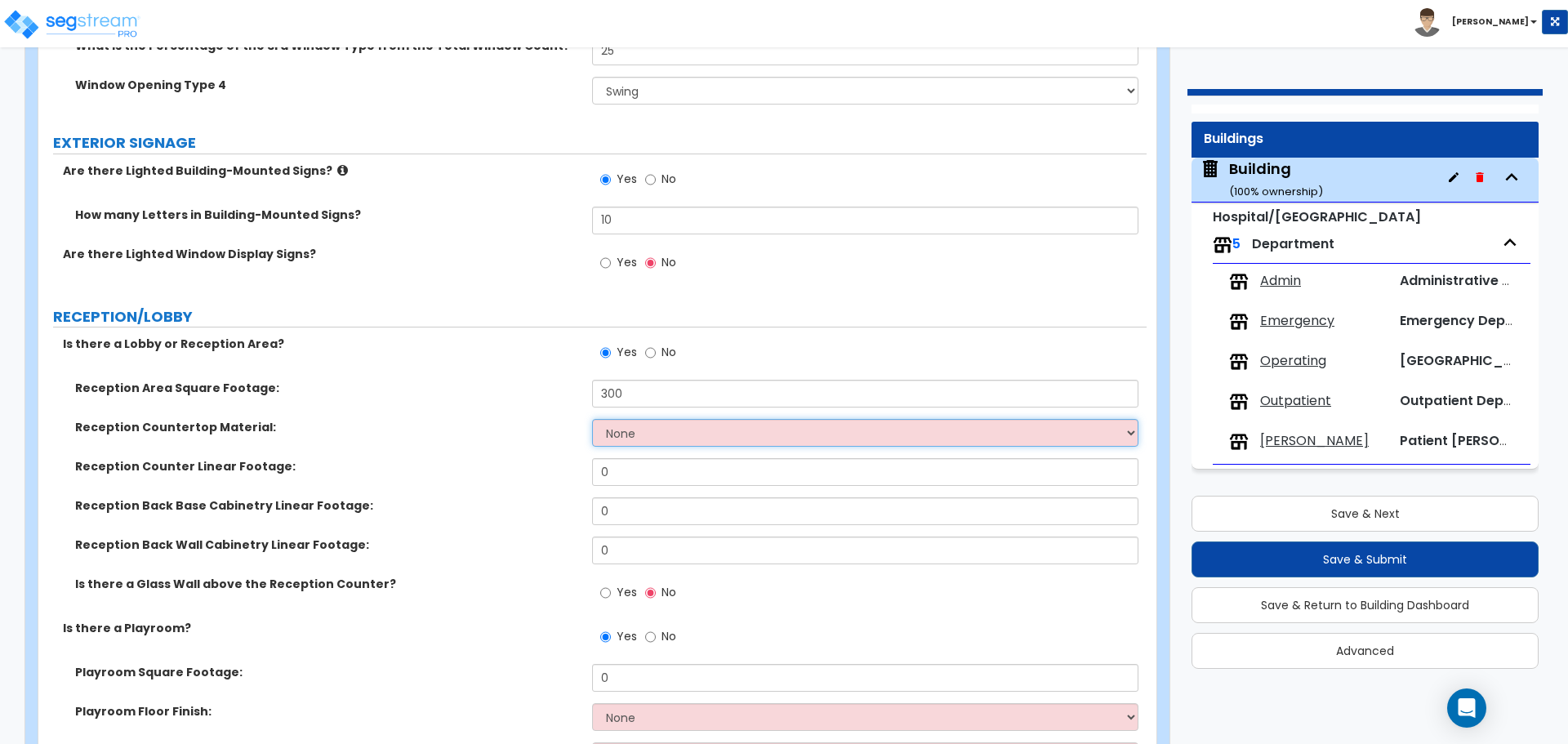
scroll to position [5110, 0]
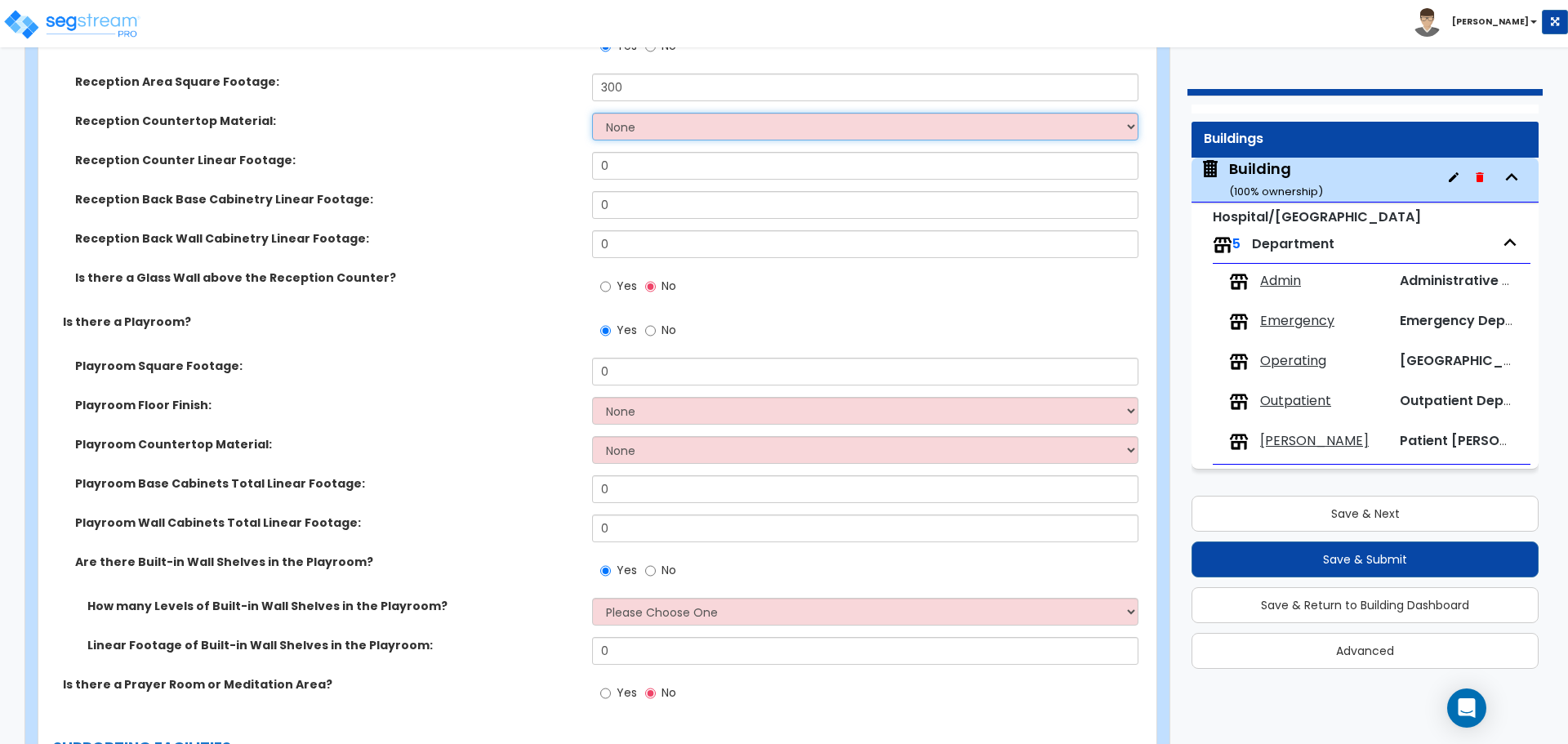
click at [638, 126] on select "None Plastic Laminate Solid Surface Stone Quartz Marble Tile Wood Stainless Ste…" at bounding box center [865, 126] width 546 height 28
click at [592, 112] on select "None Plastic Laminate Solid Surface Stone Quartz Marble Tile Wood Stainless Ste…" at bounding box center [865, 126] width 546 height 28
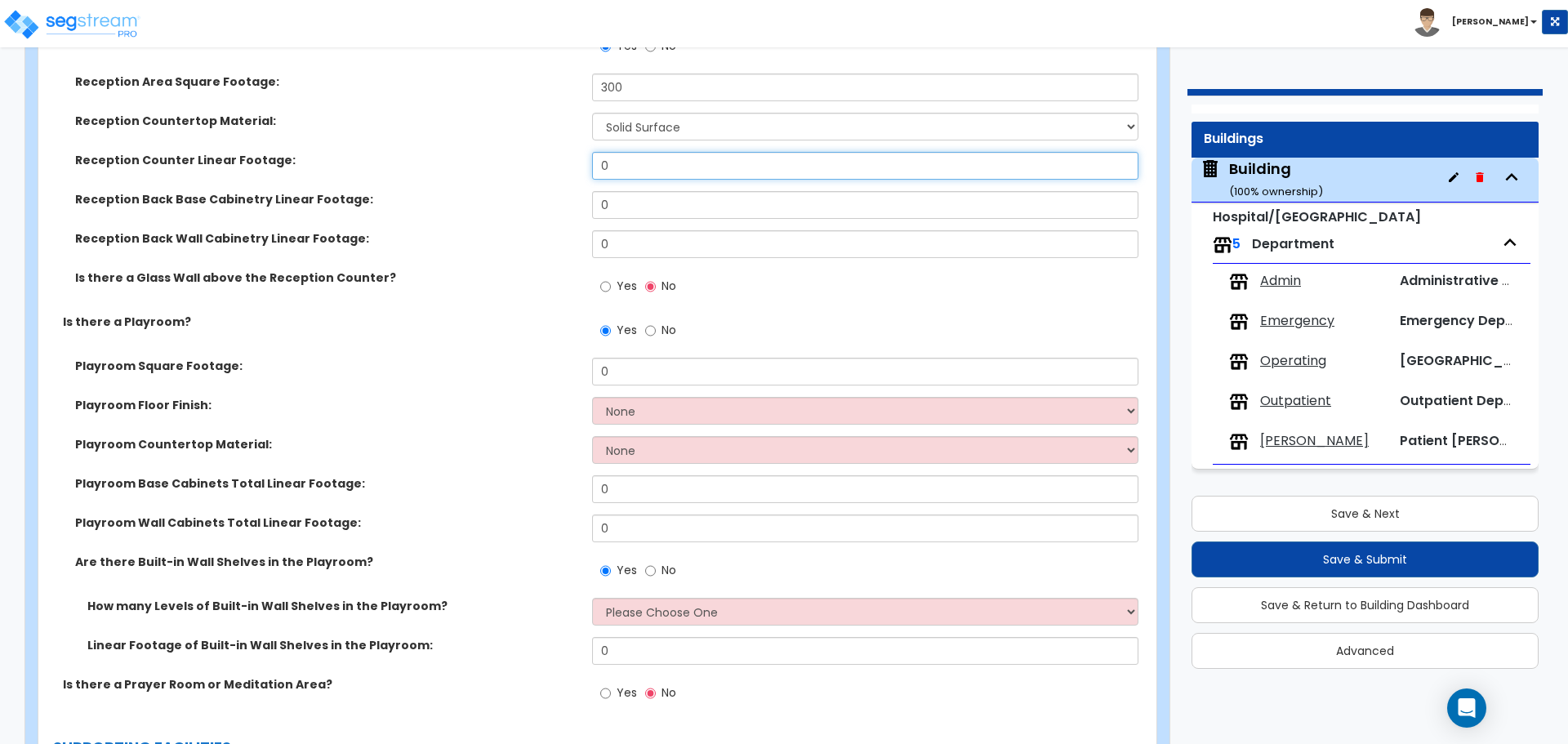
drag, startPoint x: 650, startPoint y: 164, endPoint x: 541, endPoint y: 150, distance: 109.9
click at [541, 152] on div "Reception Counter Linear Footage: 0" at bounding box center [592, 171] width 1109 height 39
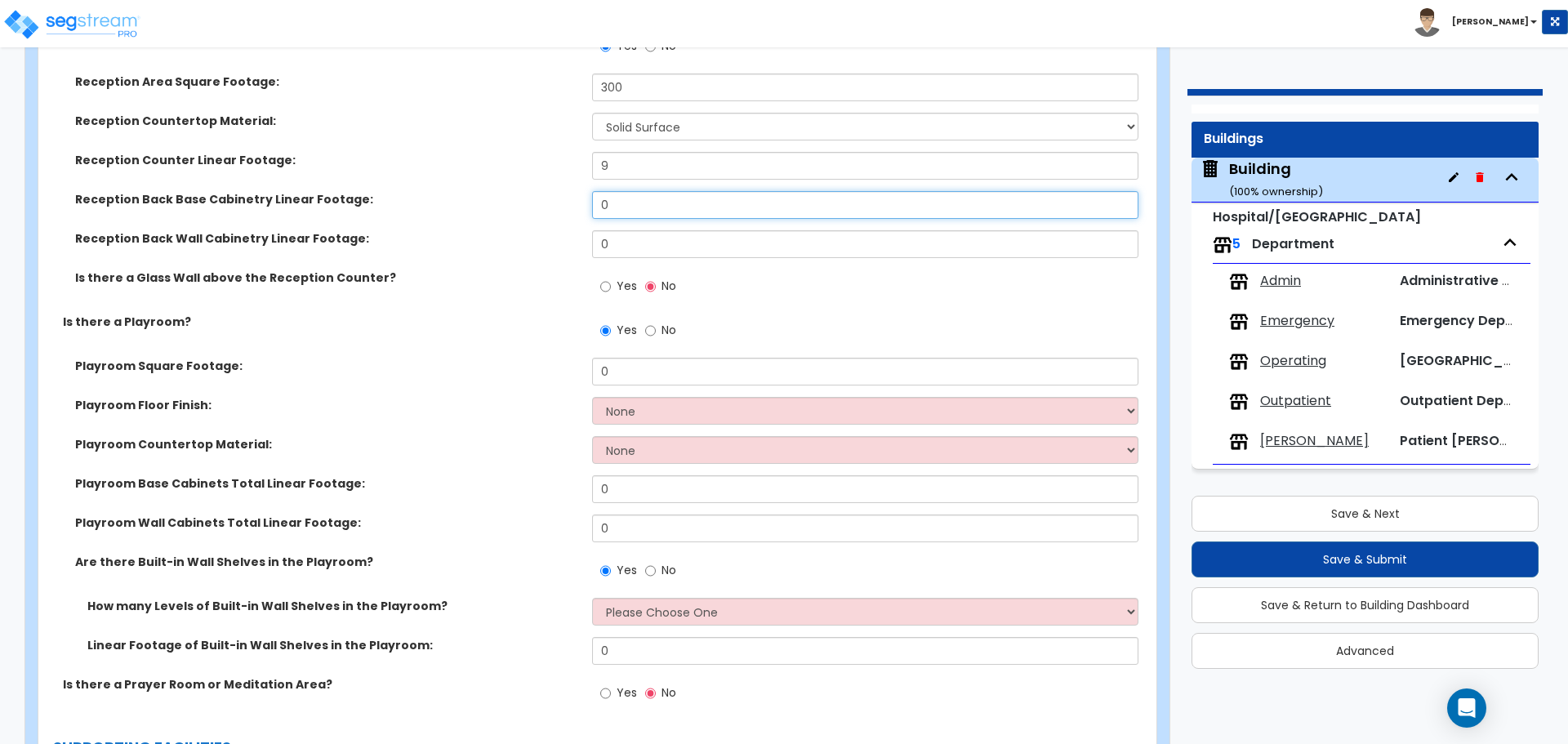
drag, startPoint x: 631, startPoint y: 205, endPoint x: 562, endPoint y: 194, distance: 69.9
click at [563, 196] on div "Reception Back Base Cabinetry Linear Footage: 0" at bounding box center [592, 211] width 1109 height 39
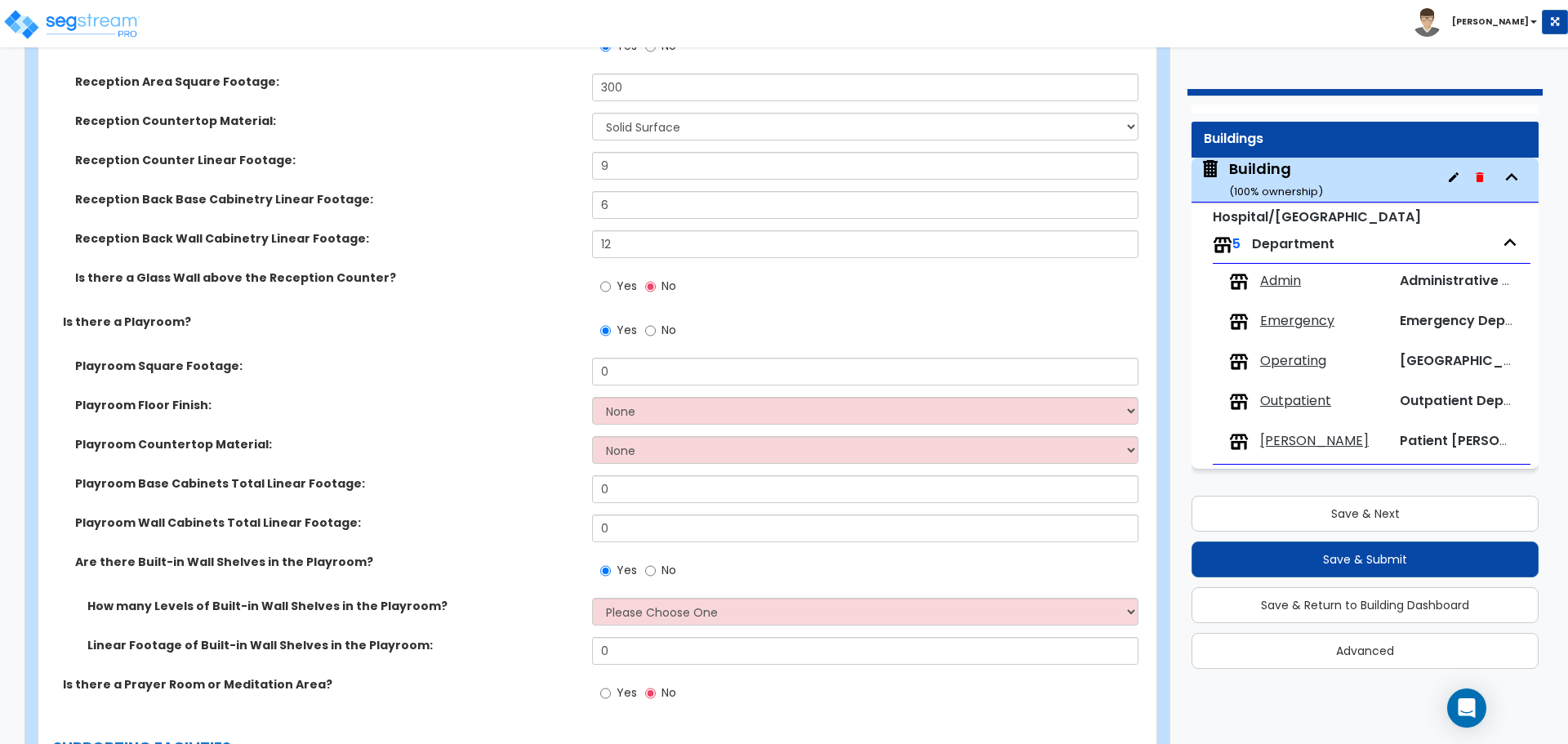
click at [619, 277] on span "Yes" at bounding box center [626, 285] width 21 height 16
click at [611, 277] on input "Yes" at bounding box center [606, 286] width 11 height 18
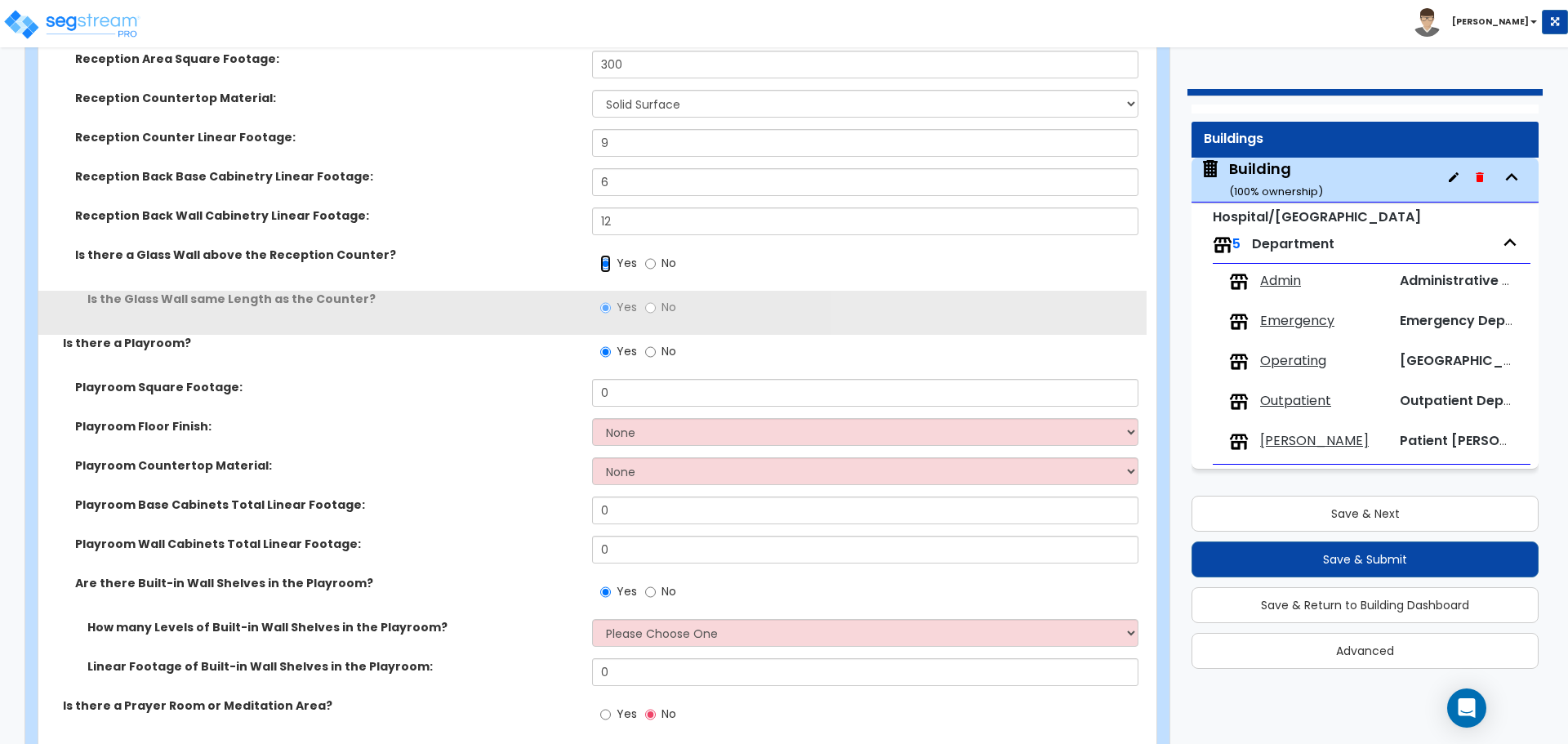
scroll to position [5133, 0]
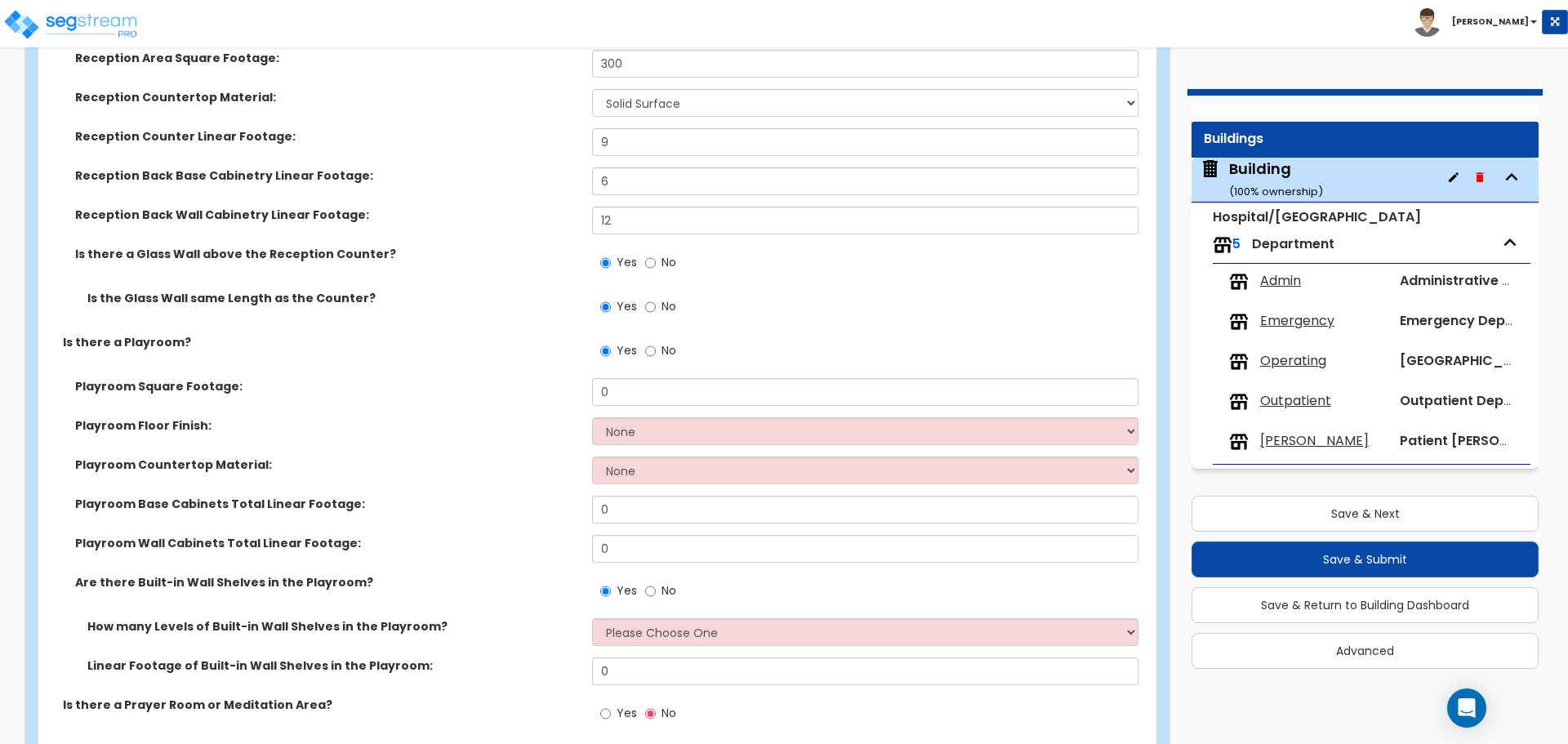
click at [699, 299] on div "Yes No" at bounding box center [869, 311] width 554 height 44
click at [667, 302] on span "No" at bounding box center [669, 306] width 14 height 16
click at [656, 302] on input "No" at bounding box center [650, 307] width 11 height 18
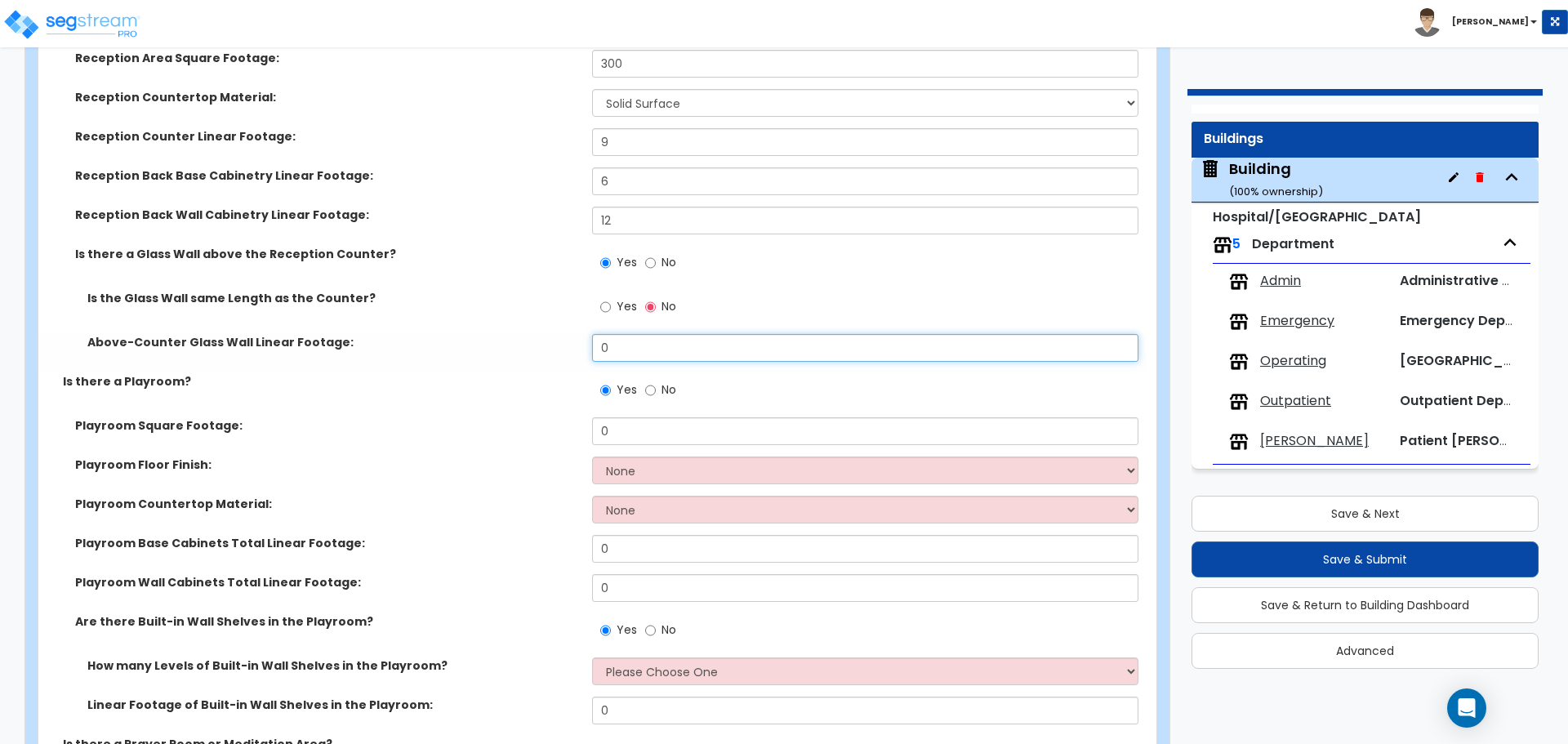
click at [654, 353] on input "0" at bounding box center [865, 348] width 546 height 28
drag, startPoint x: 653, startPoint y: 347, endPoint x: 450, endPoint y: 327, distance: 204.0
click at [458, 328] on div "Is the Glass Wall same Length as the Counter? Yes No Above-Counter Glass Wall L…" at bounding box center [592, 331] width 1084 height 83
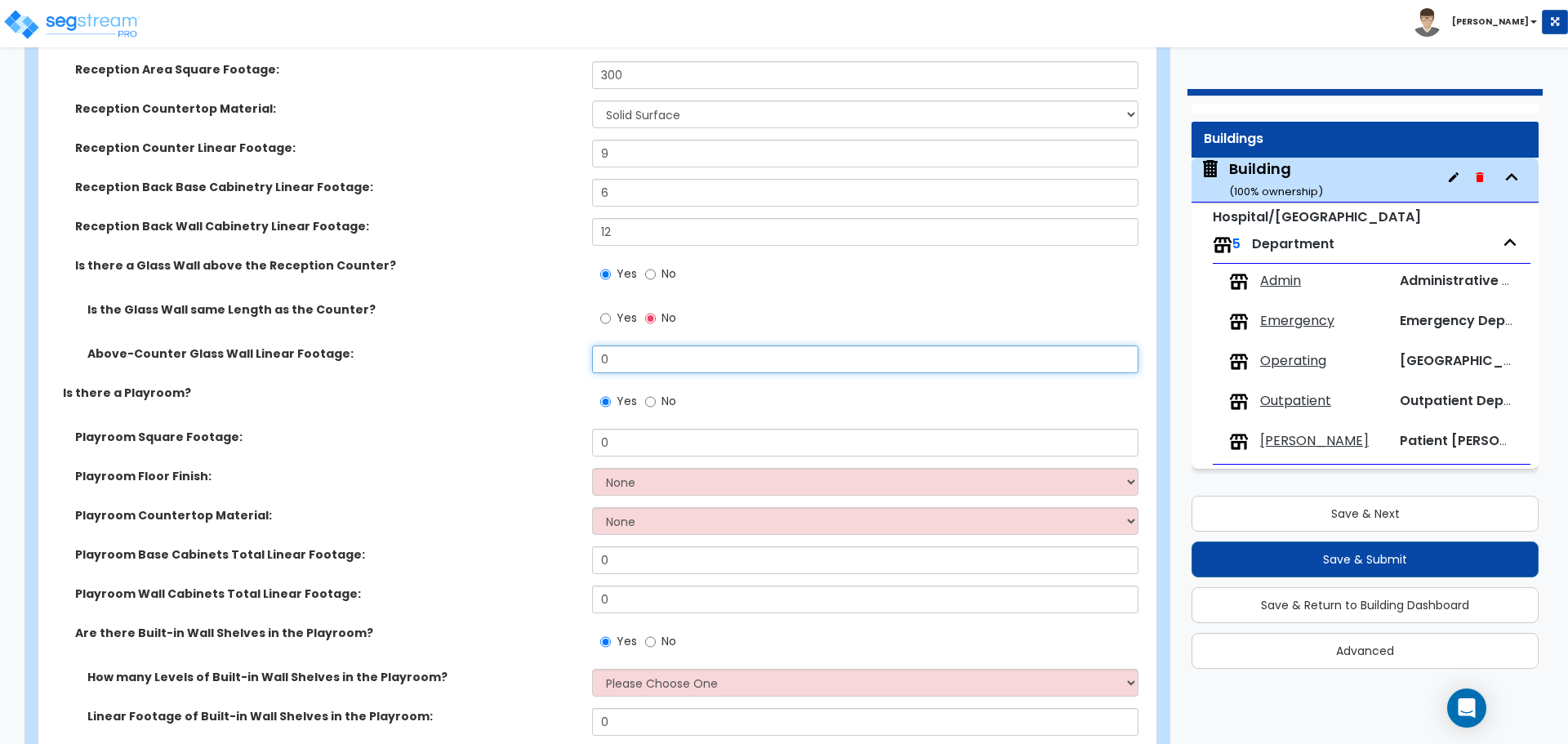
scroll to position [5125, 0]
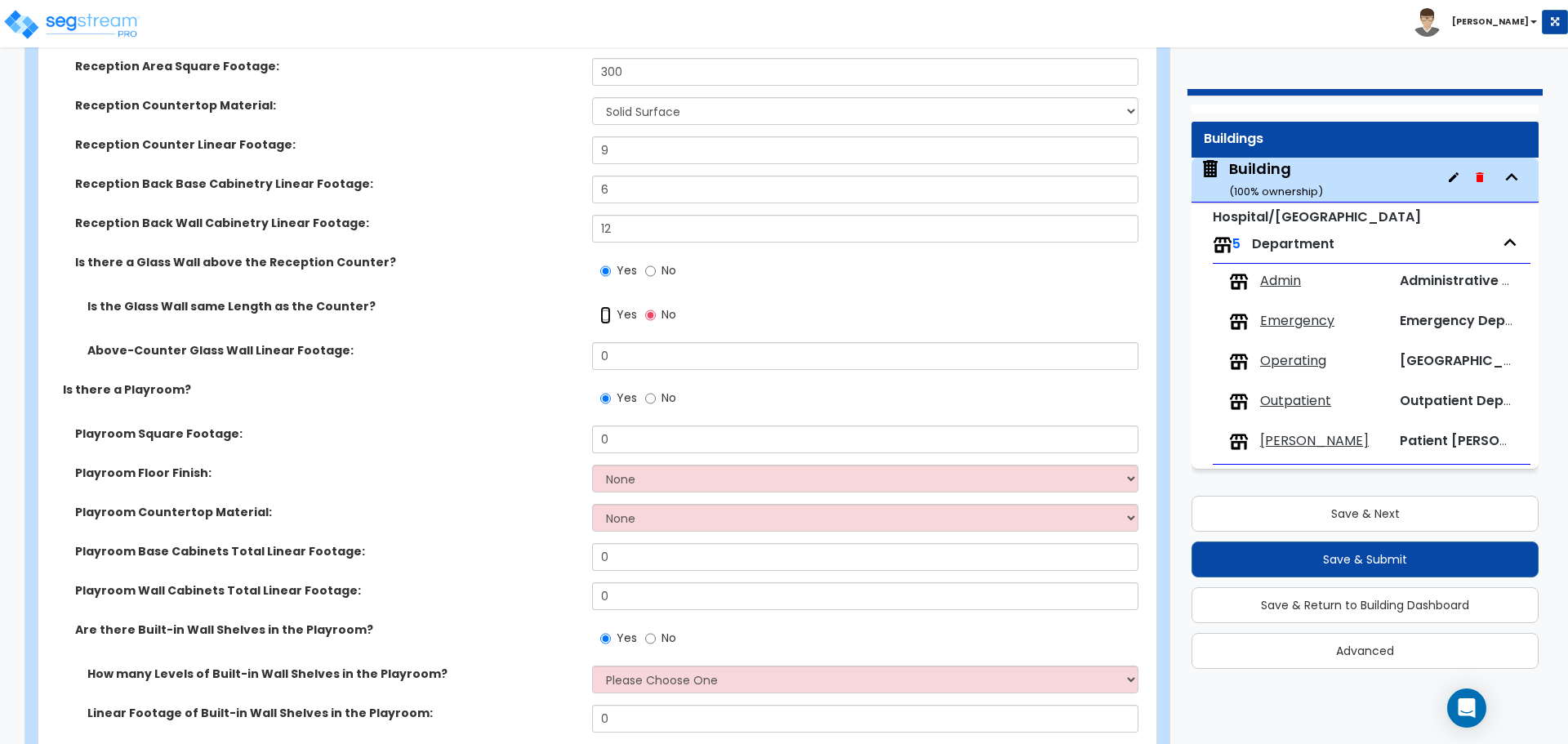
click at [606, 310] on input "Yes" at bounding box center [606, 315] width 11 height 18
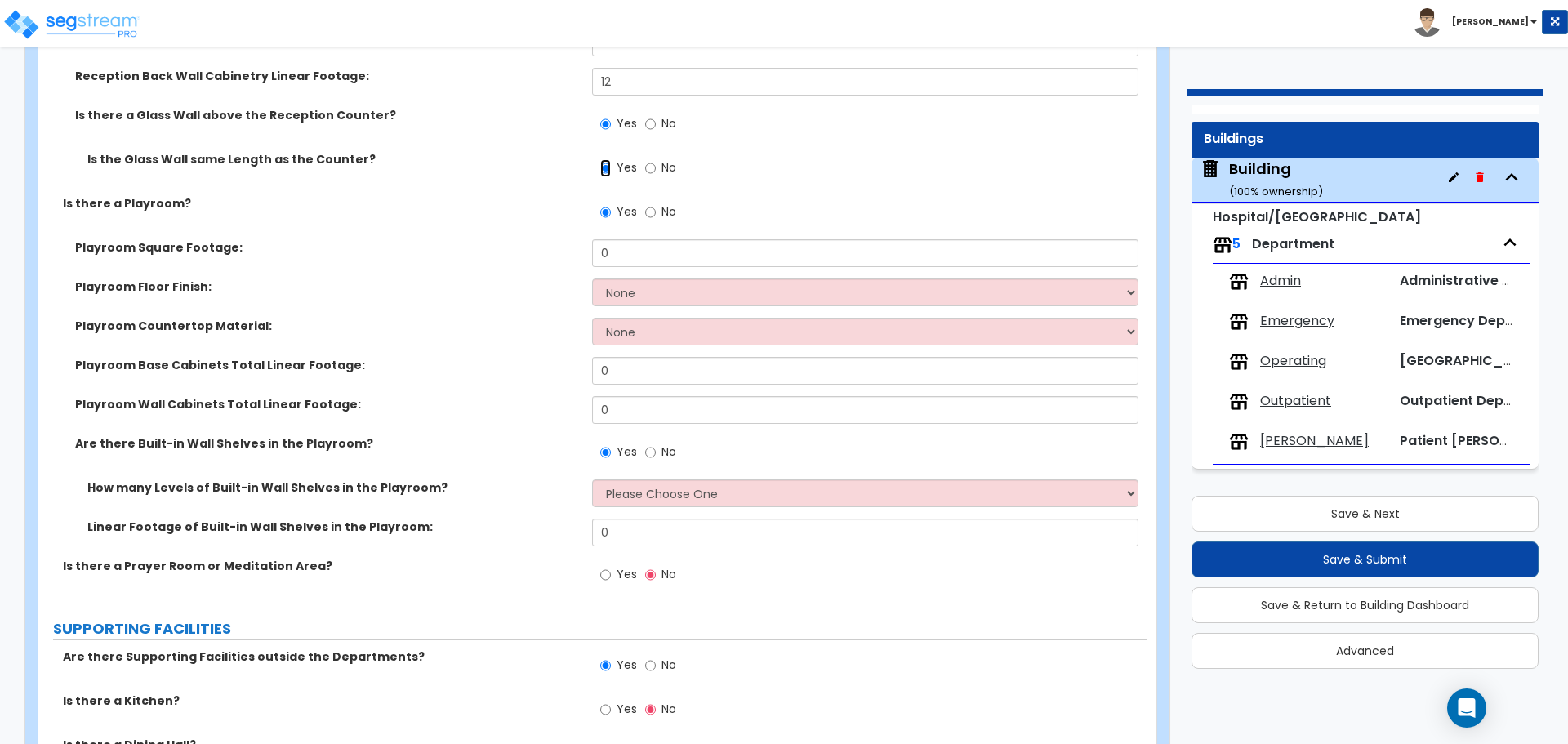
scroll to position [5274, 0]
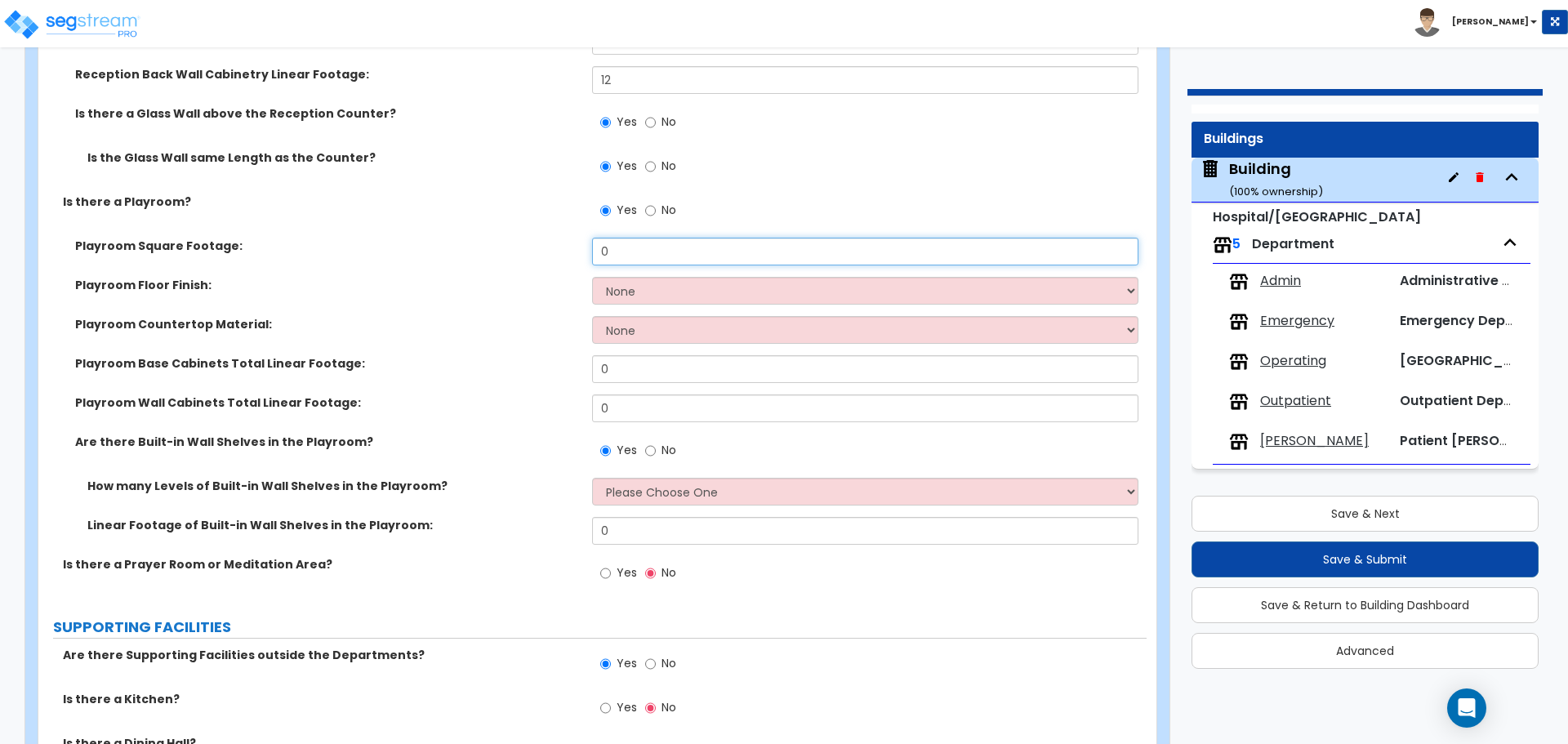
drag, startPoint x: 633, startPoint y: 247, endPoint x: 524, endPoint y: 237, distance: 109.5
click at [524, 237] on div "Playroom Square Footage: 0" at bounding box center [592, 257] width 1109 height 39
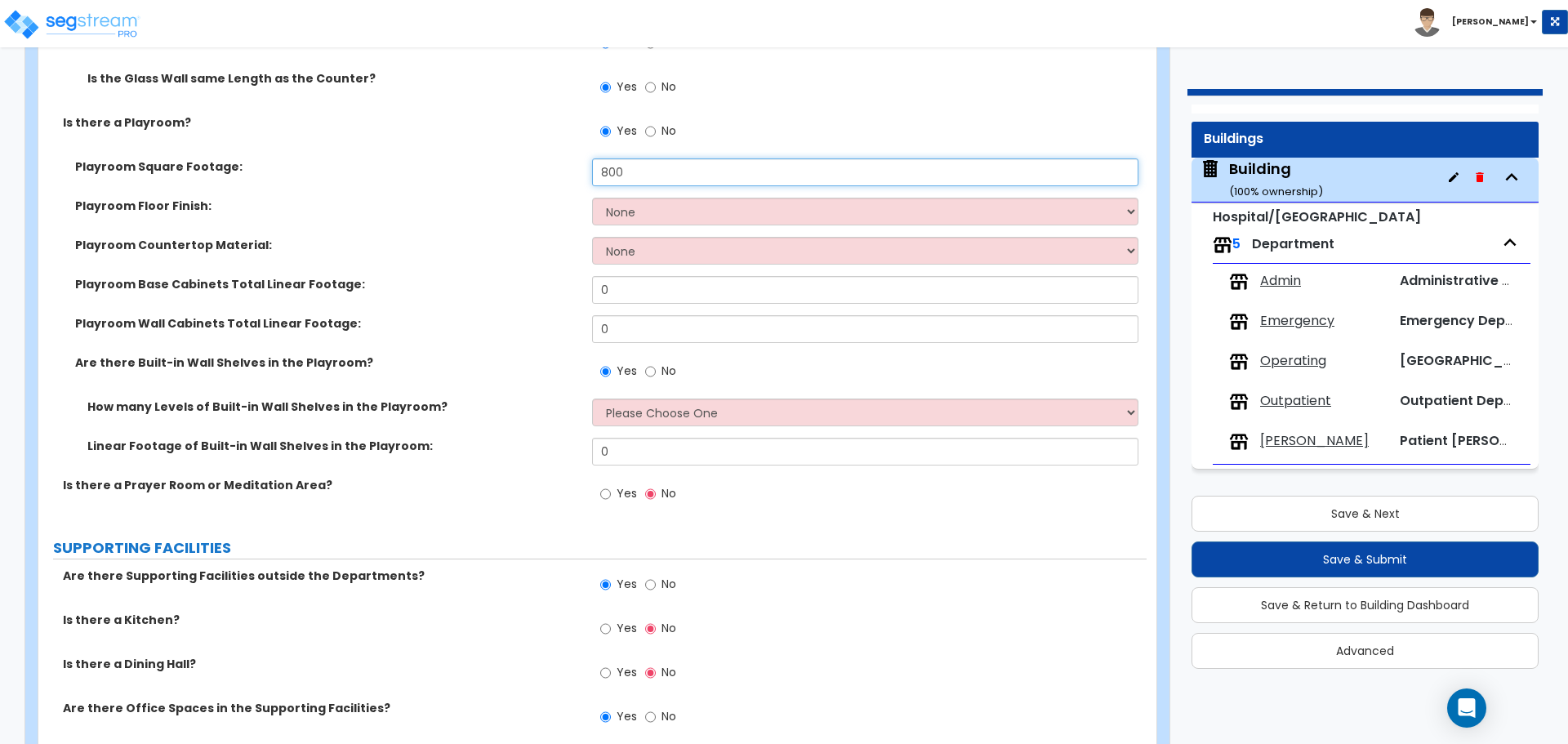
scroll to position [5362, 0]
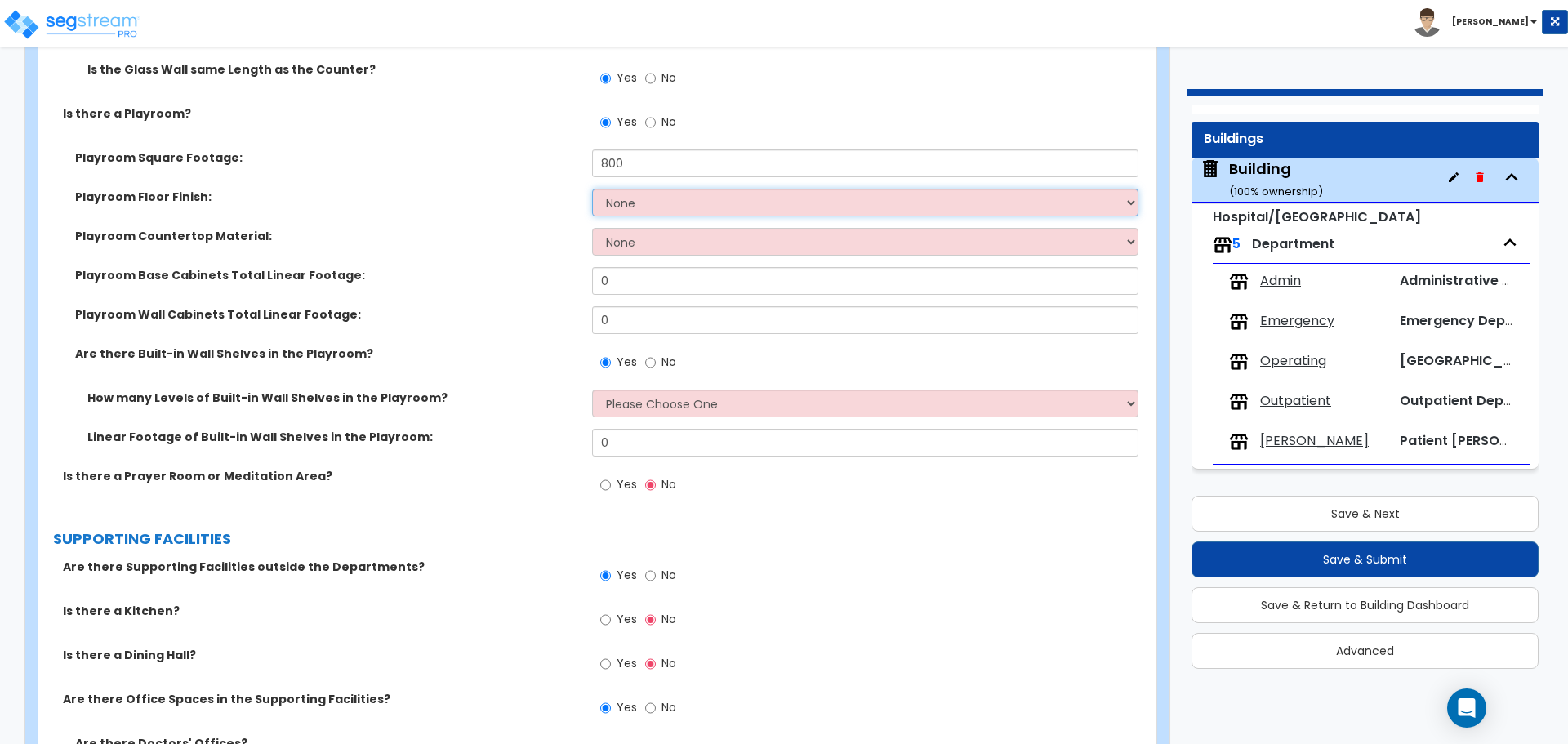
click at [665, 190] on select "None Tile Flooring Resilient Laminate Flooring VCT Flooring Sheet Carpet Floori…" at bounding box center [865, 203] width 546 height 28
click at [592, 189] on select "None Tile Flooring Resilient Laminate Flooring VCT Flooring Sheet Carpet Floori…" at bounding box center [865, 203] width 546 height 28
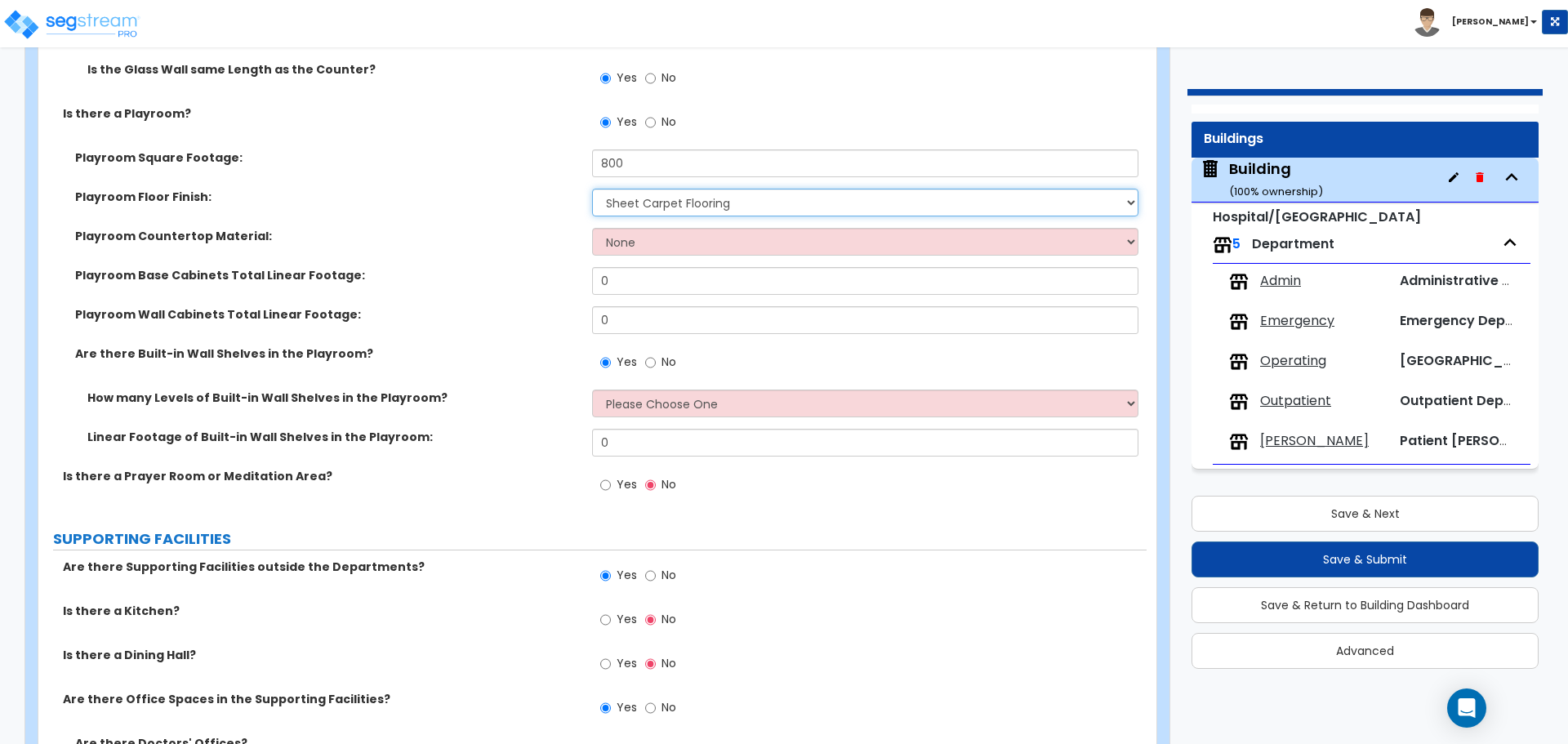
click at [653, 208] on select "None Tile Flooring Resilient Laminate Flooring VCT Flooring Sheet Carpet Floori…" at bounding box center [865, 203] width 546 height 28
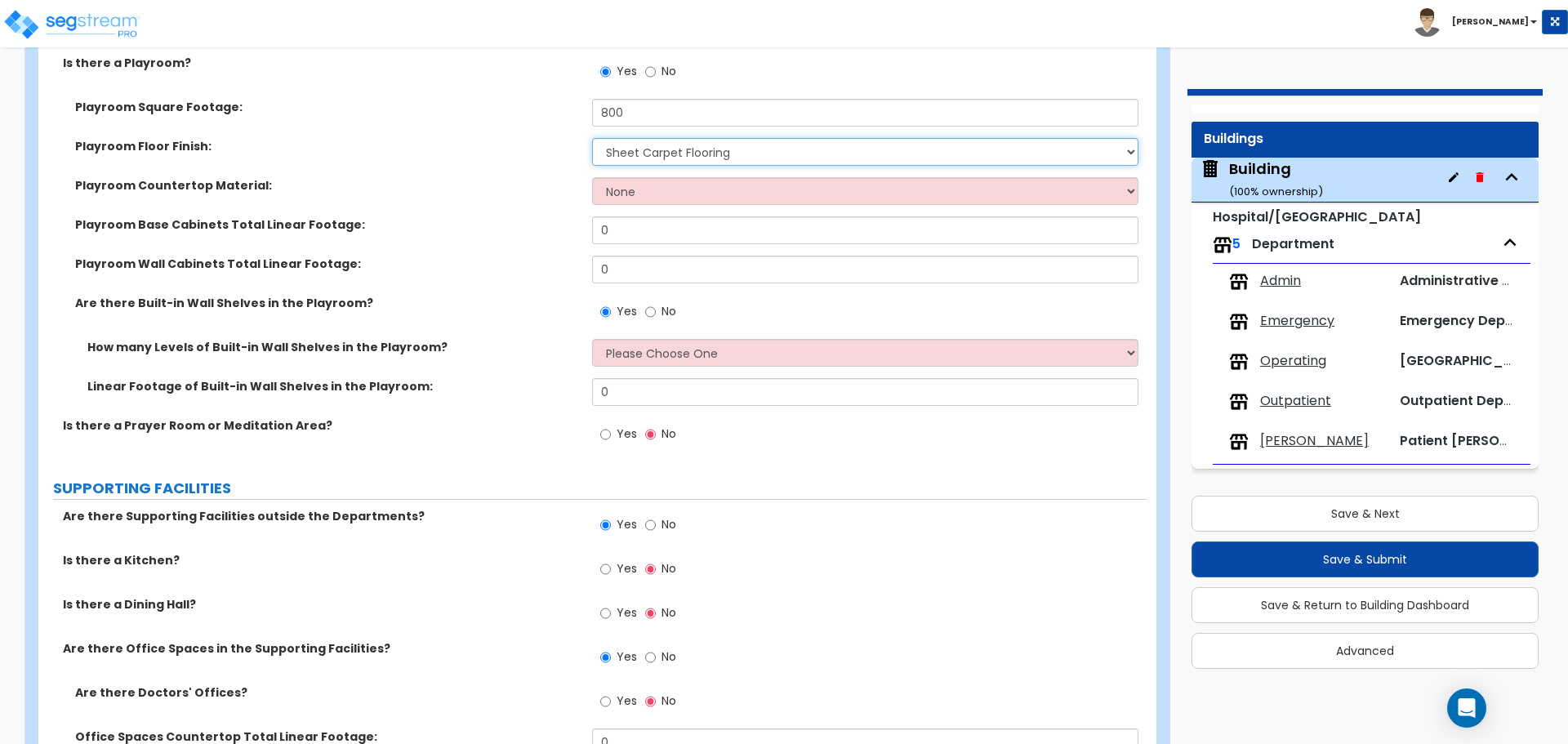
scroll to position [5416, 0]
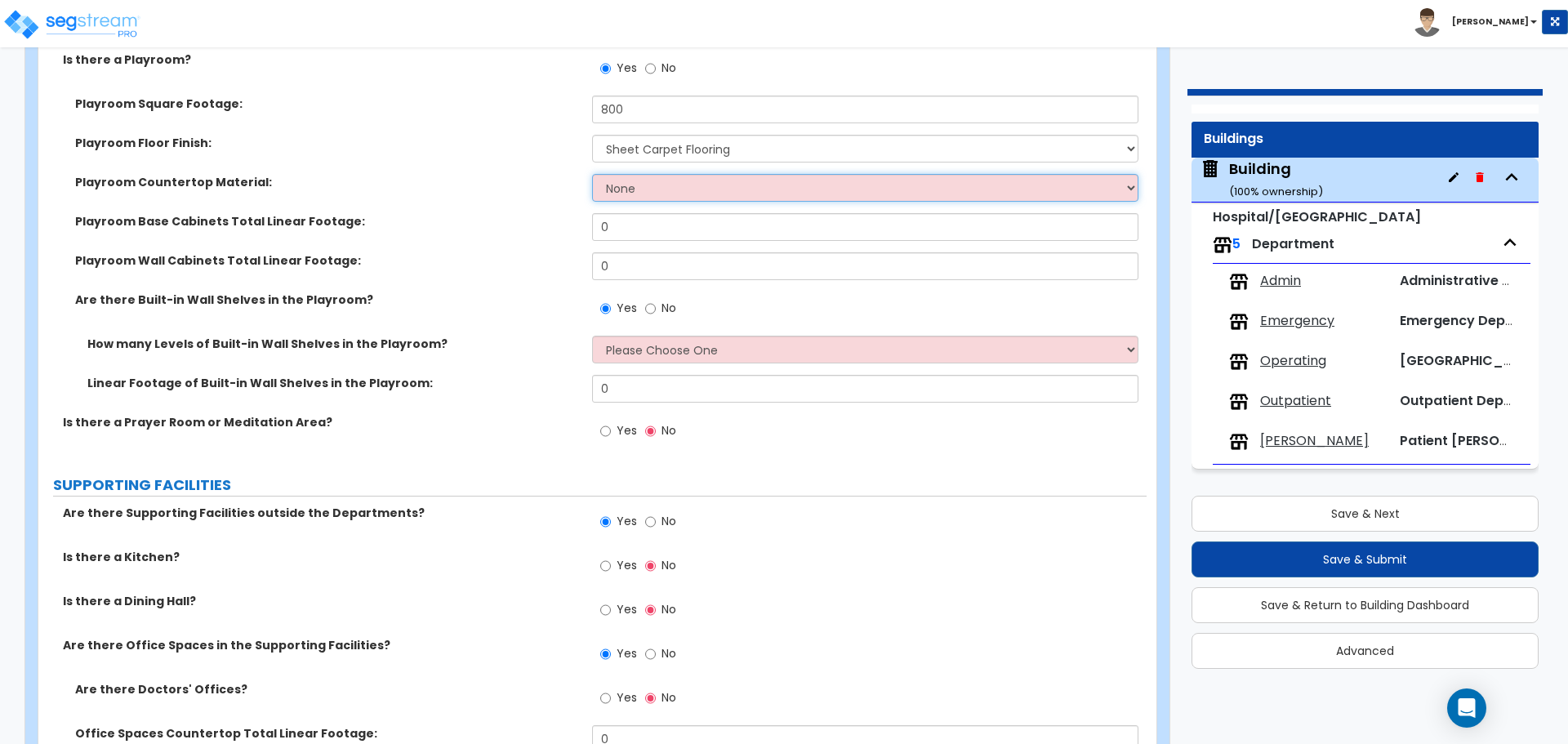
click at [650, 185] on select "None Plastic Laminate Solid Surface Stone Quartz Marble Tile Wood Stainless Ste…" at bounding box center [865, 187] width 546 height 28
click at [592, 174] on select "None Plastic Laminate Solid Surface Stone Quartz Marble Tile Wood Stainless Ste…" at bounding box center [865, 187] width 546 height 28
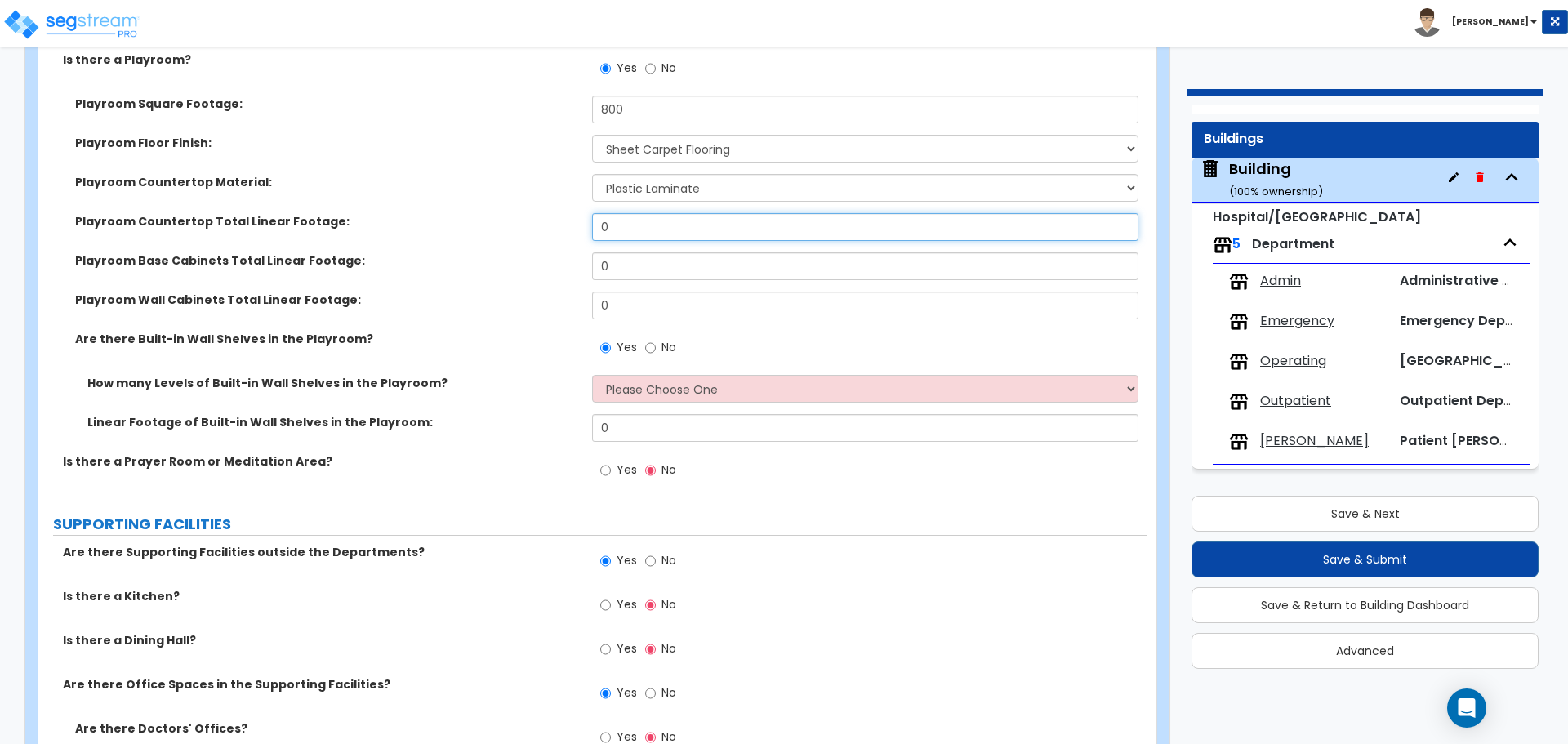
drag, startPoint x: 646, startPoint y: 227, endPoint x: 502, endPoint y: 216, distance: 144.4
click at [503, 216] on div "Playroom Countertop Total Linear Footage: 0" at bounding box center [592, 233] width 1109 height 39
click at [607, 262] on input "9" at bounding box center [865, 266] width 546 height 28
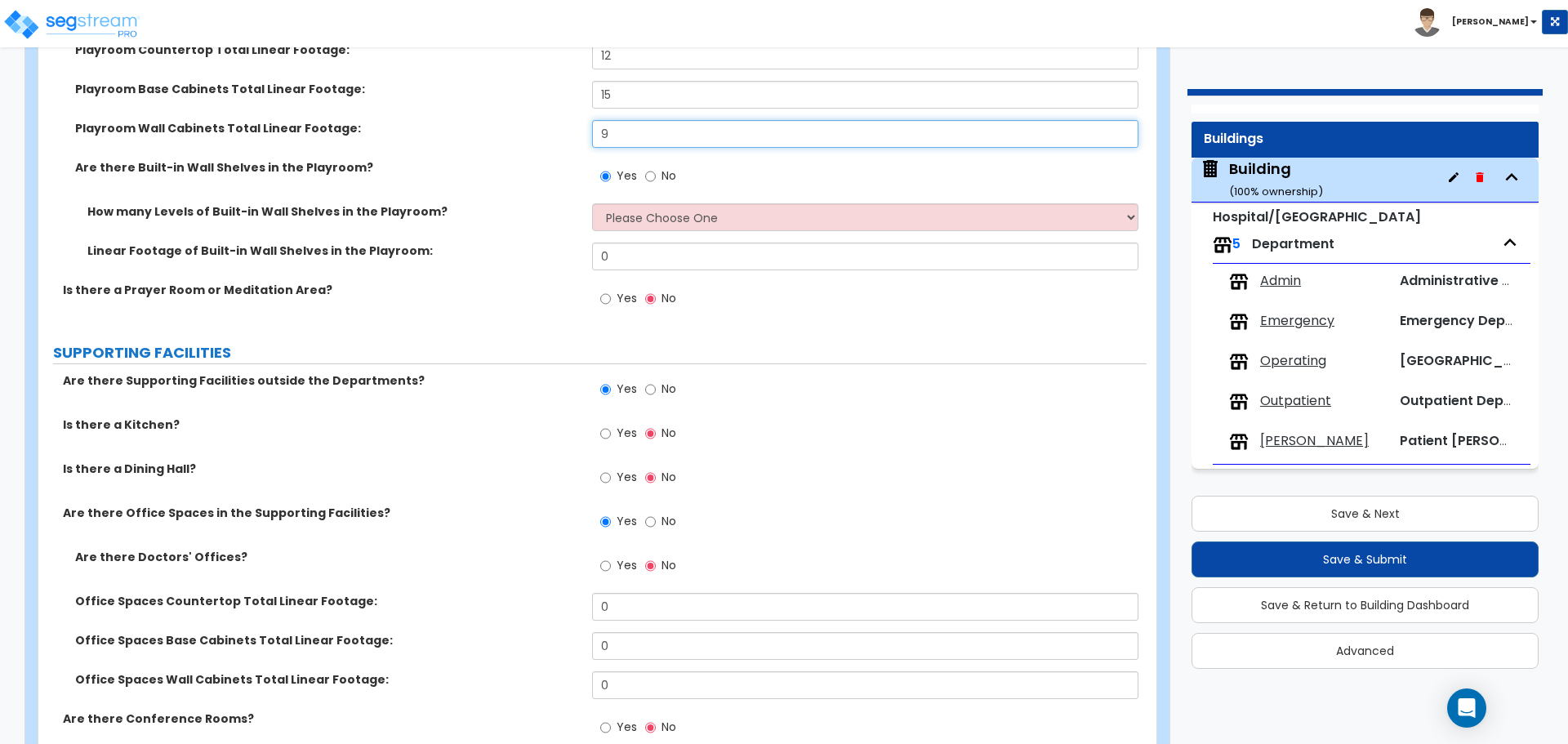
scroll to position [5588, 0]
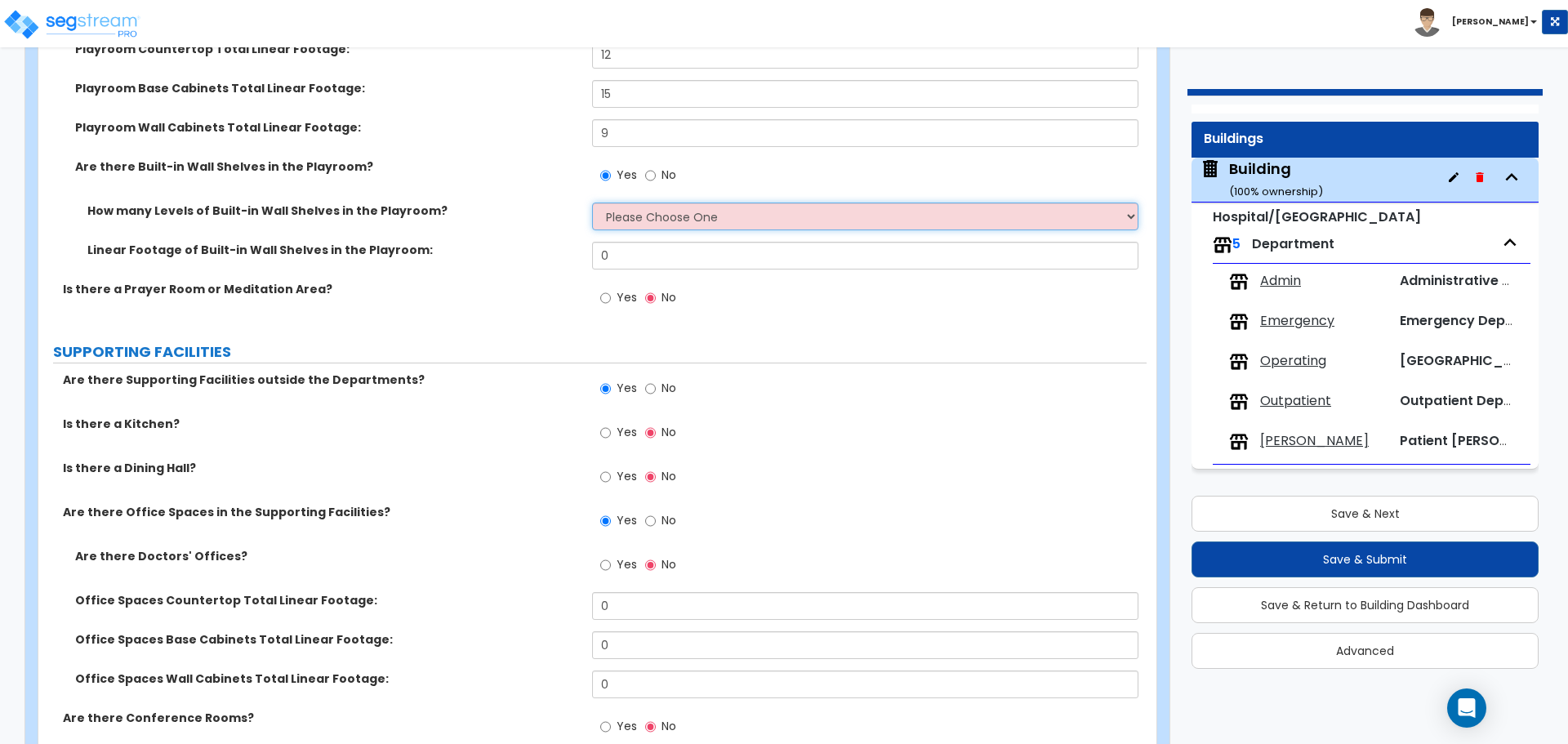
click at [692, 217] on select "Please Choose One 1 2 3 4 5" at bounding box center [865, 216] width 546 height 28
click at [592, 203] on select "Please Choose One 1 2 3 4 5" at bounding box center [865, 216] width 546 height 28
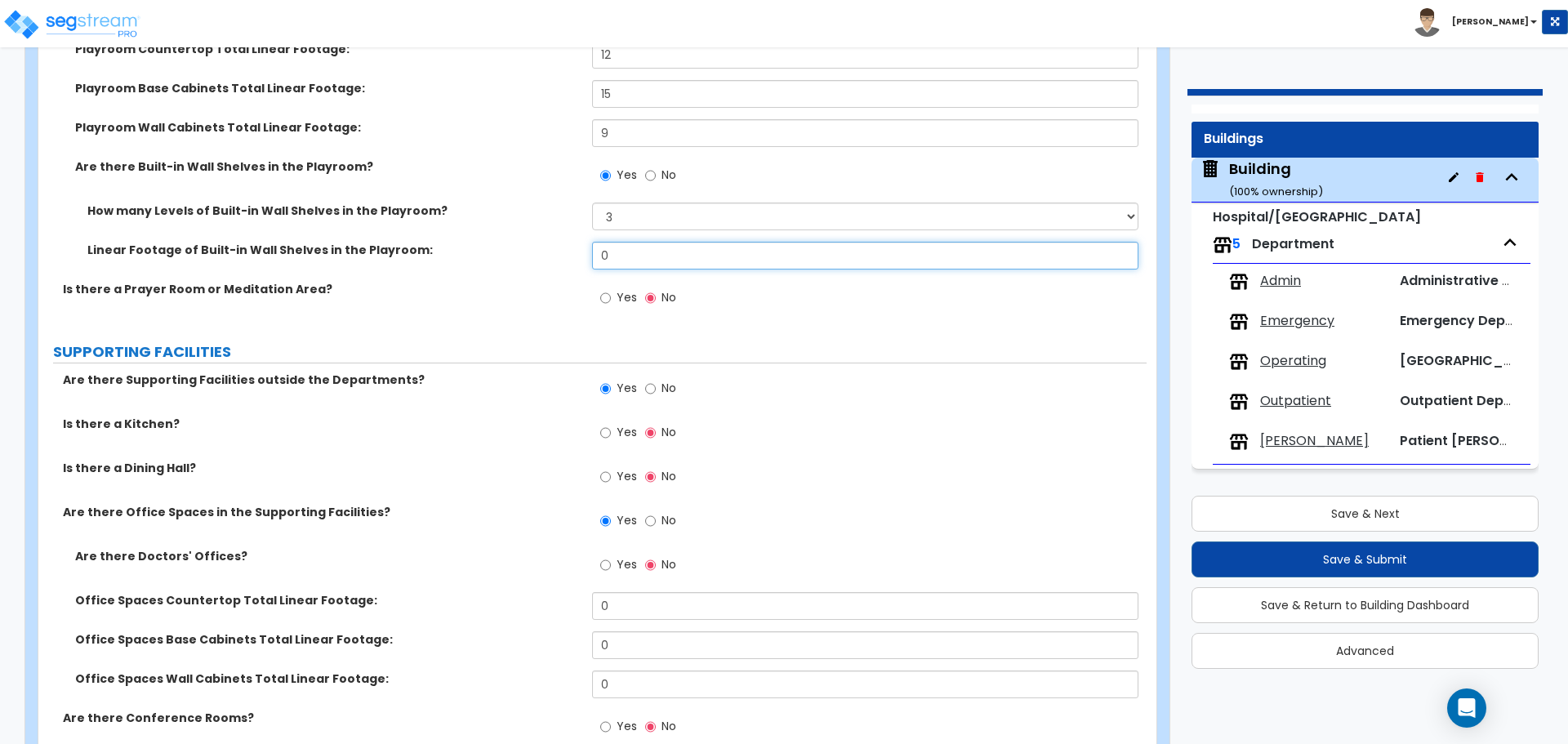
click at [624, 250] on input "0" at bounding box center [865, 255] width 546 height 28
drag, startPoint x: 625, startPoint y: 252, endPoint x: 524, endPoint y: 244, distance: 101.3
click at [525, 244] on div "Linear Footage of Built-in Wall Shelves in the Playroom: 0" at bounding box center [592, 261] width 1109 height 39
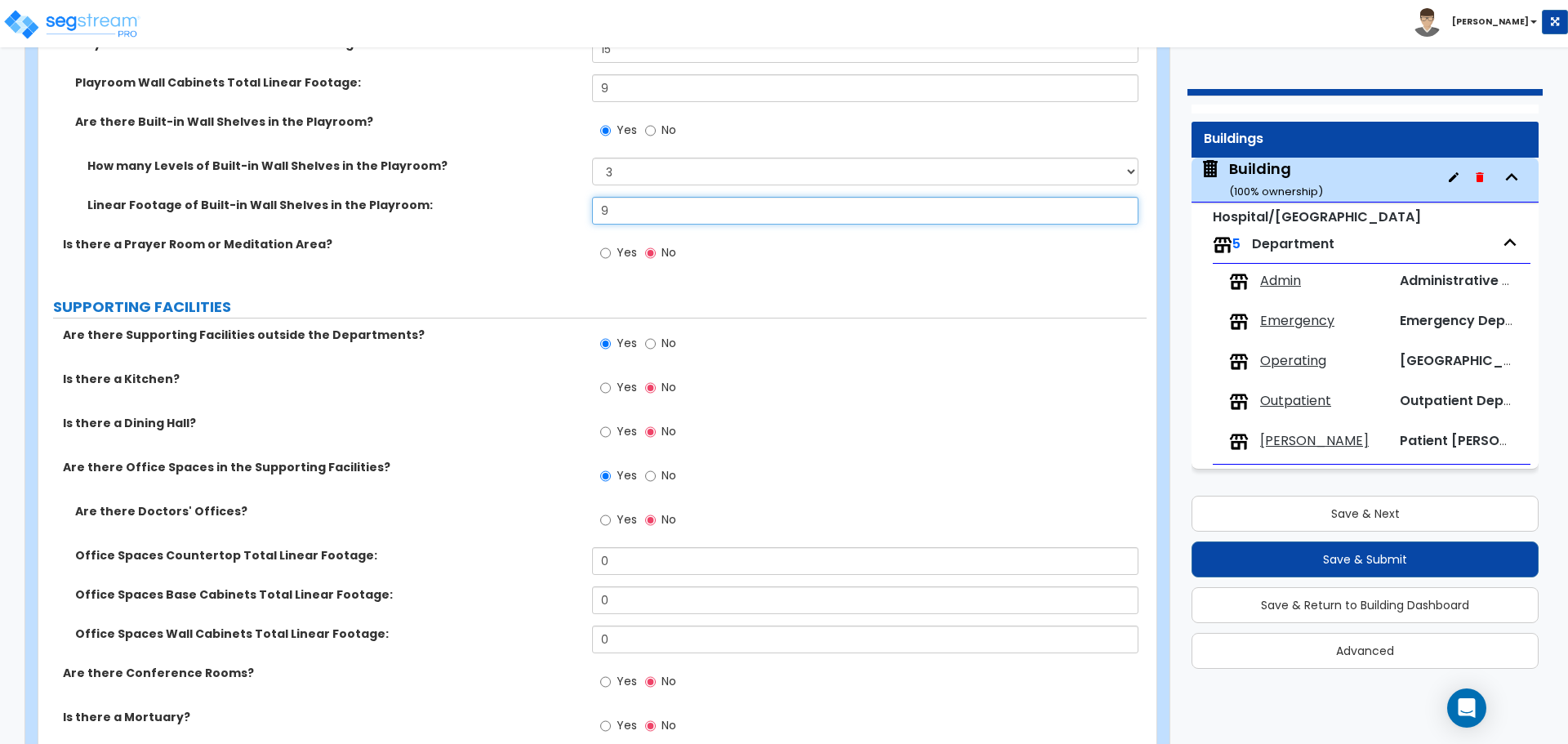
scroll to position [5634, 0]
click at [619, 257] on label "Yes" at bounding box center [618, 252] width 37 height 28
click at [611, 257] on input "Yes" at bounding box center [606, 252] width 11 height 18
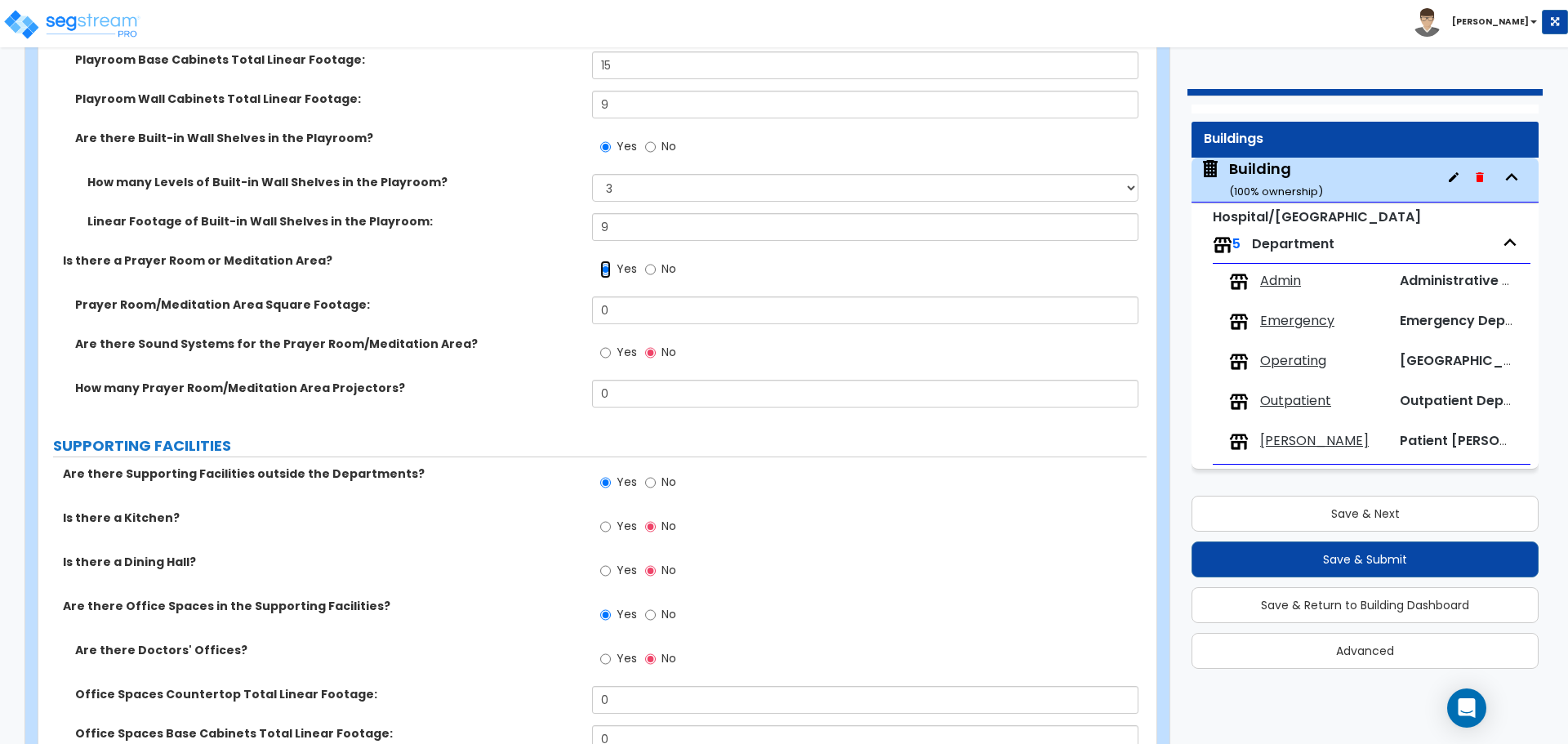
scroll to position [5614, 0]
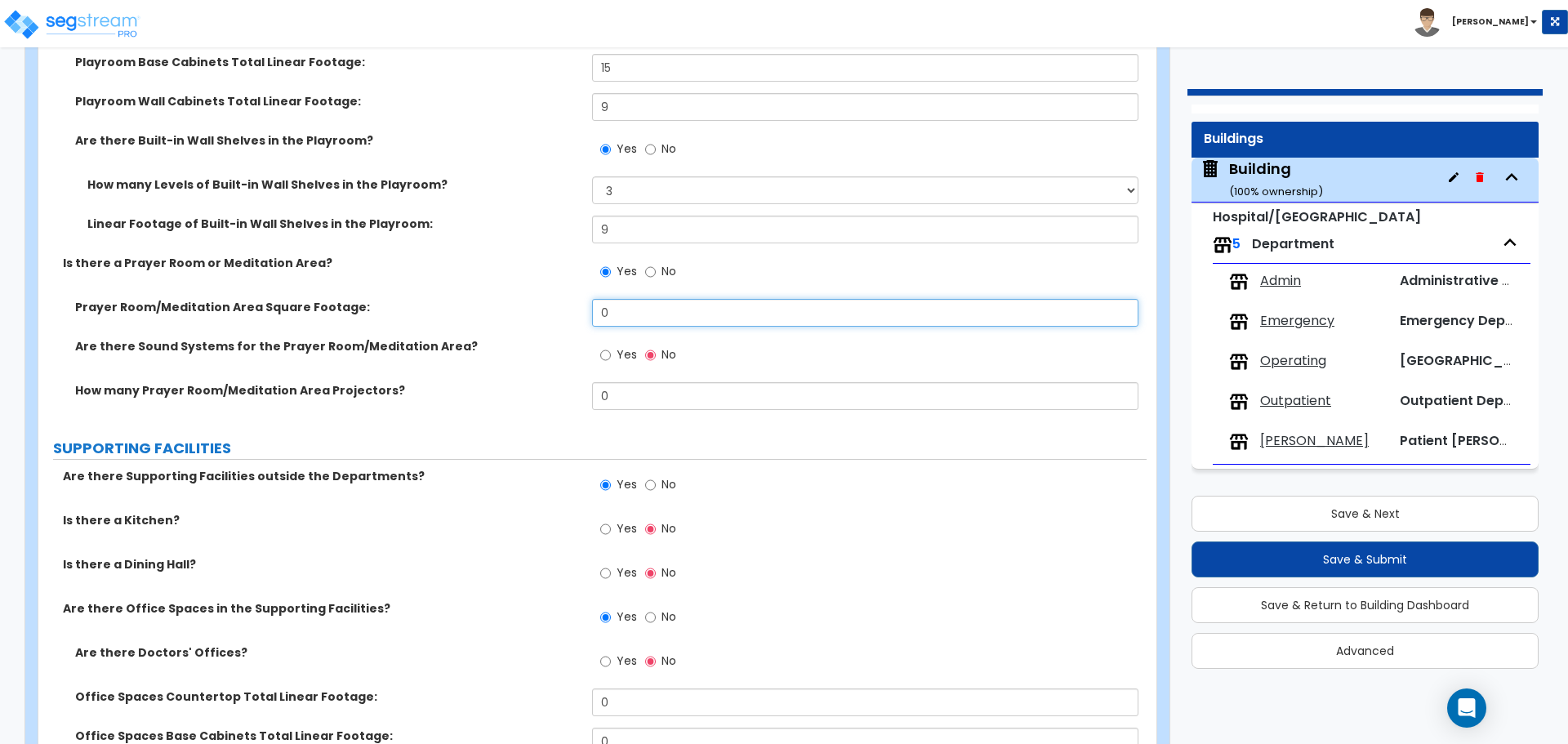
drag, startPoint x: 623, startPoint y: 320, endPoint x: 535, endPoint y: 303, distance: 89.6
click at [535, 306] on div "Prayer Room/Meditation Area Square Footage: 0" at bounding box center [592, 318] width 1109 height 39
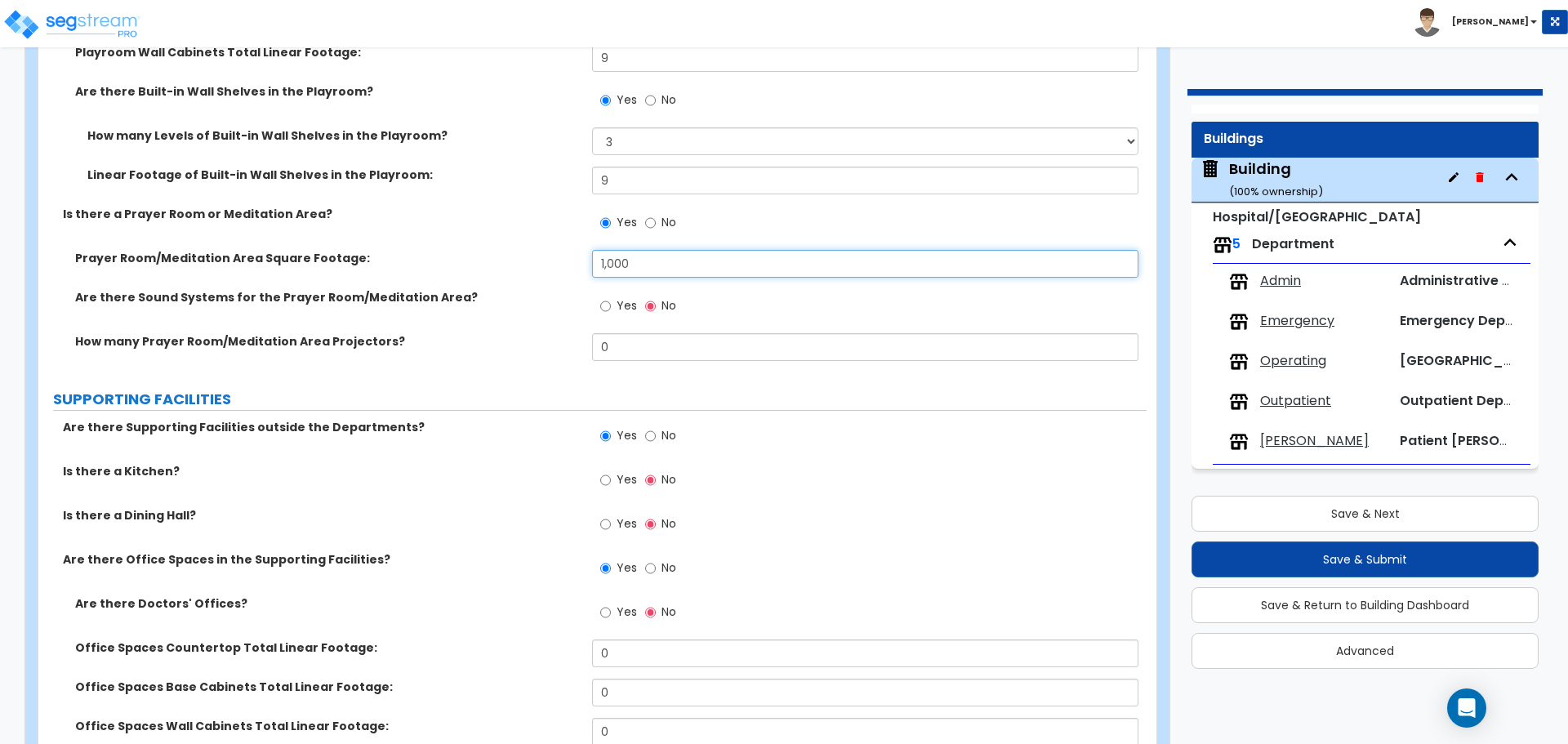
scroll to position [5666, 0]
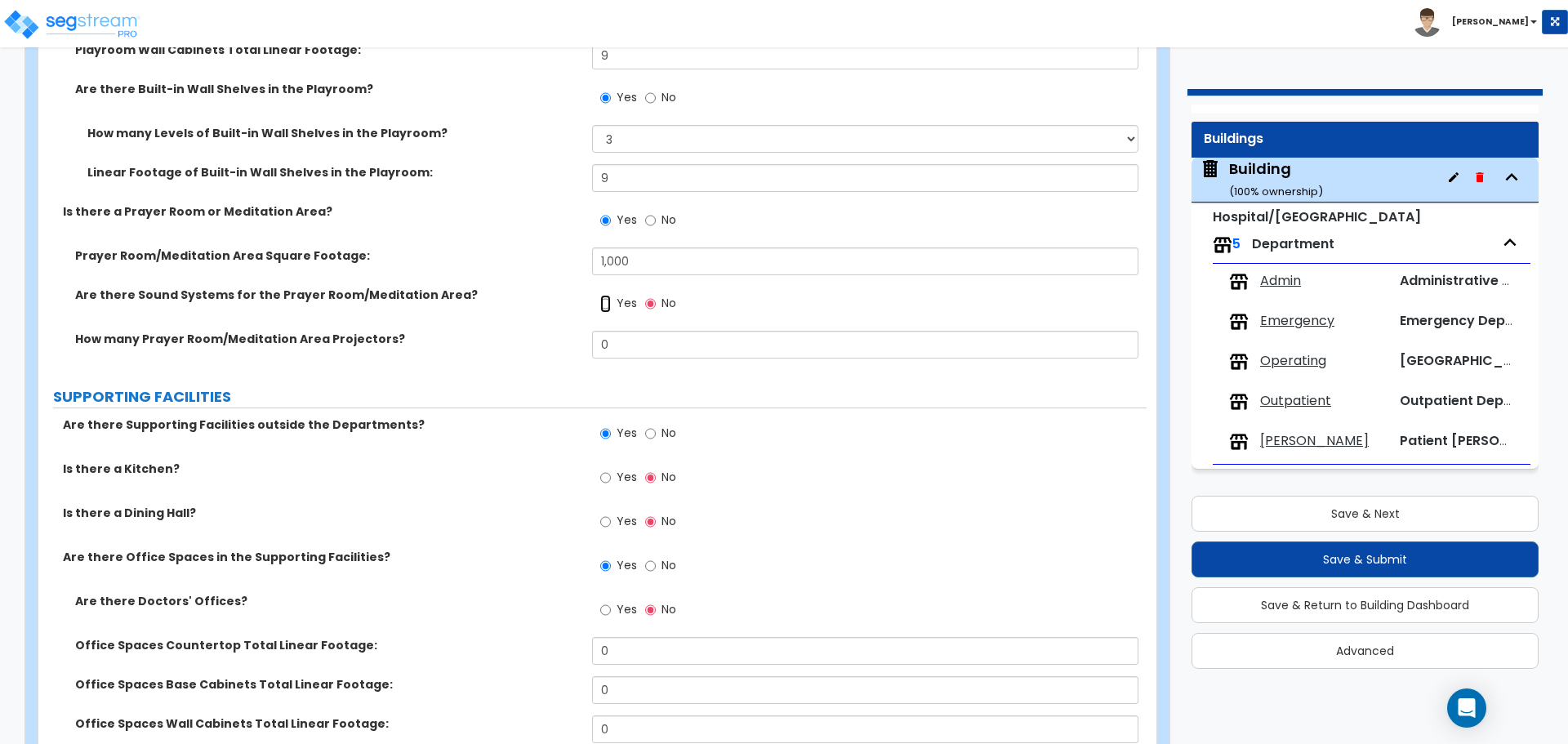
click at [609, 301] on input "Yes" at bounding box center [606, 304] width 11 height 18
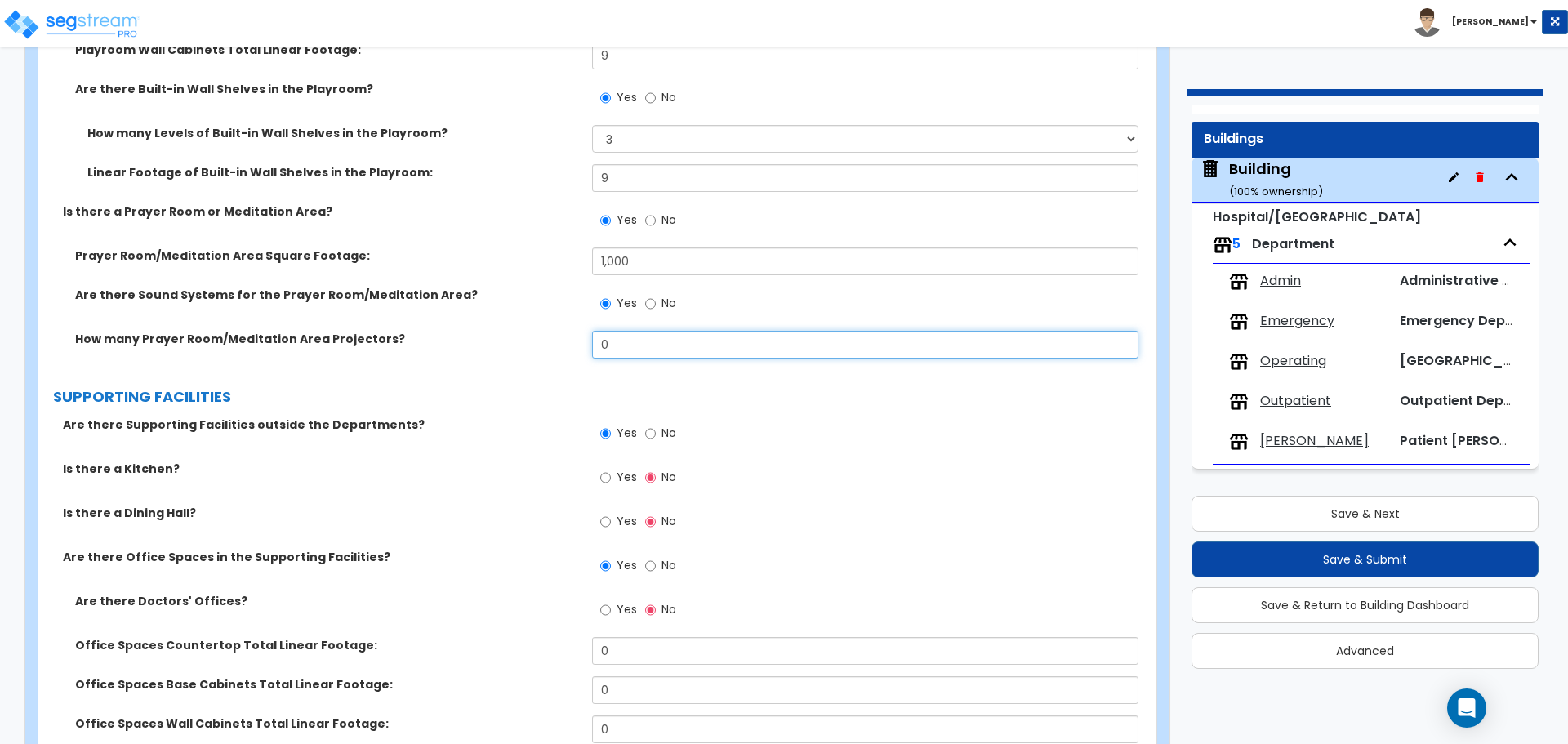
click at [637, 336] on input "0" at bounding box center [865, 344] width 546 height 28
drag, startPoint x: 644, startPoint y: 336, endPoint x: 526, endPoint y: 326, distance: 118.4
click at [526, 326] on div "Prayer Room/Meditation Area Square Footage: 1,000 Are there Sound Systems for t…" at bounding box center [592, 308] width 1084 height 122
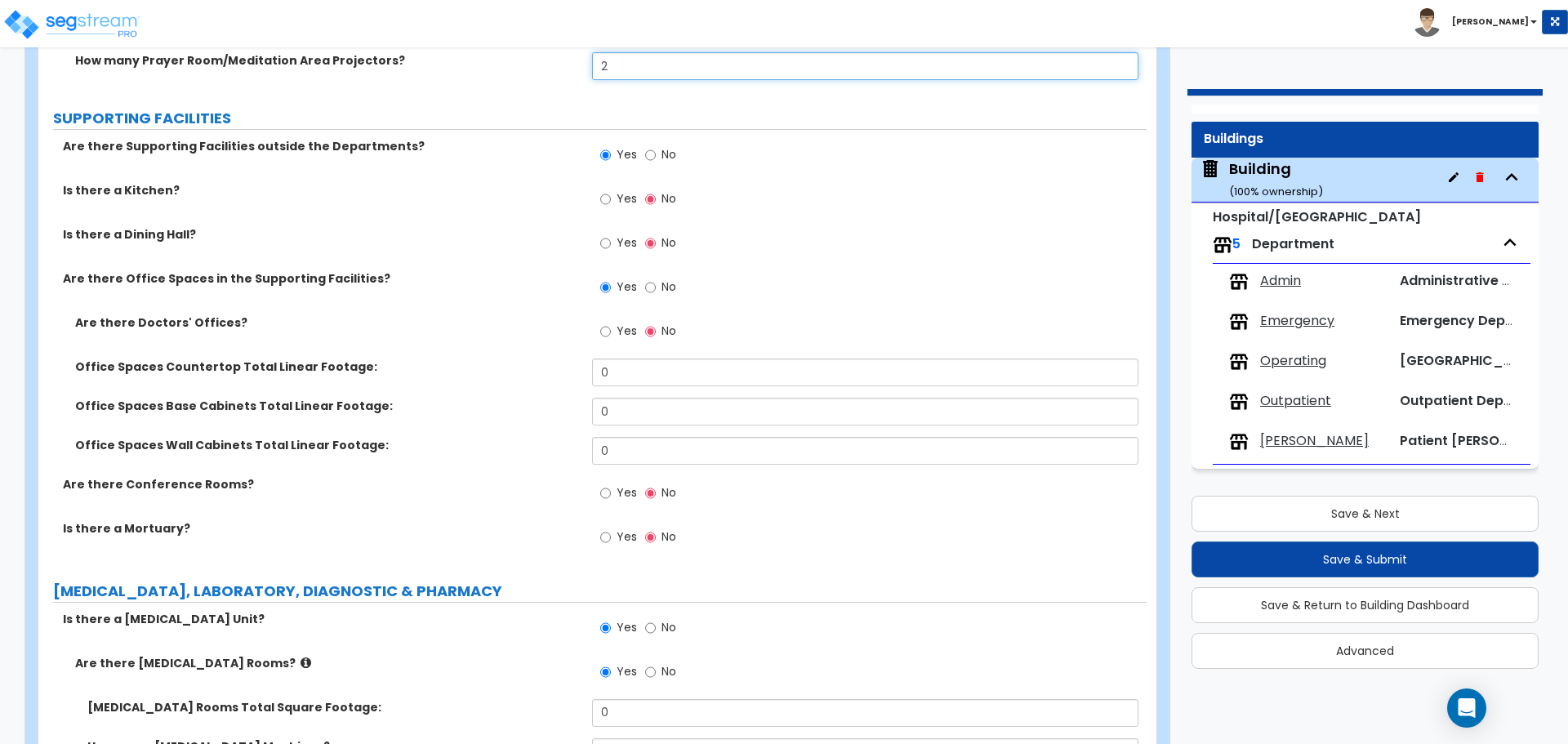
scroll to position [5945, 0]
click at [624, 195] on span "Yes" at bounding box center [626, 197] width 21 height 16
click at [611, 195] on input "Yes" at bounding box center [606, 198] width 11 height 18
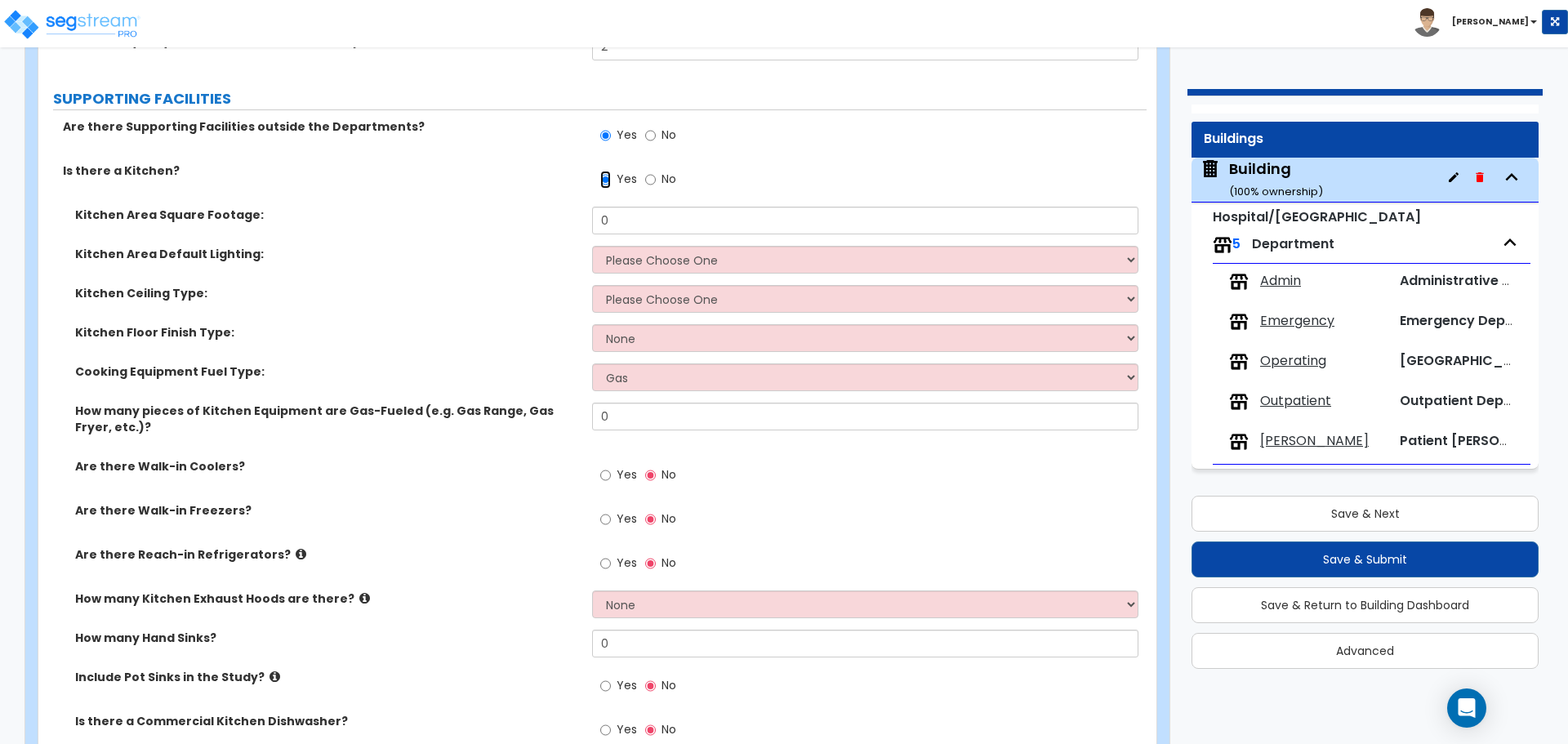
scroll to position [5967, 0]
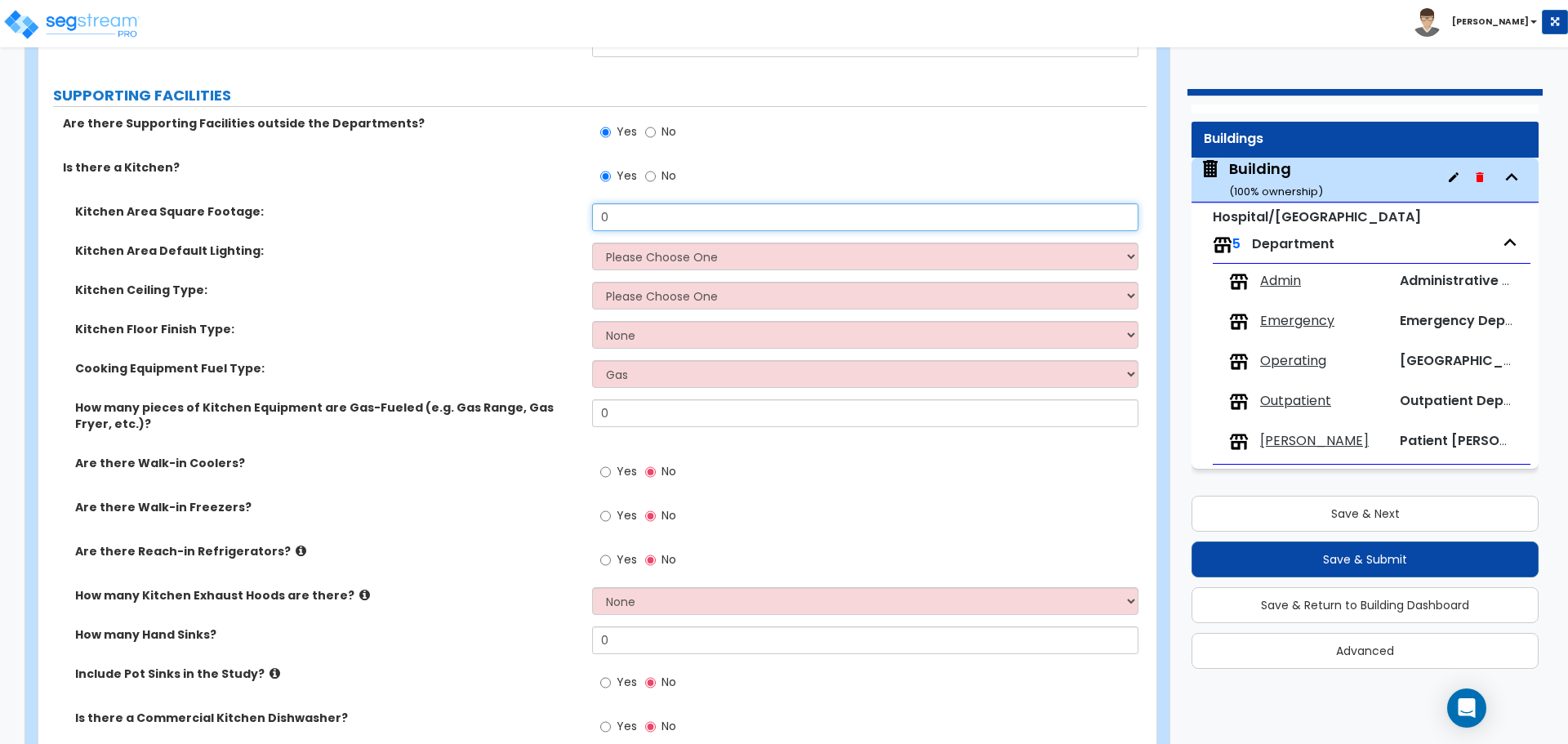
drag, startPoint x: 654, startPoint y: 214, endPoint x: 488, endPoint y: 199, distance: 166.7
click at [499, 203] on div "Kitchen Area Square Footage: 0" at bounding box center [592, 223] width 1109 height 39
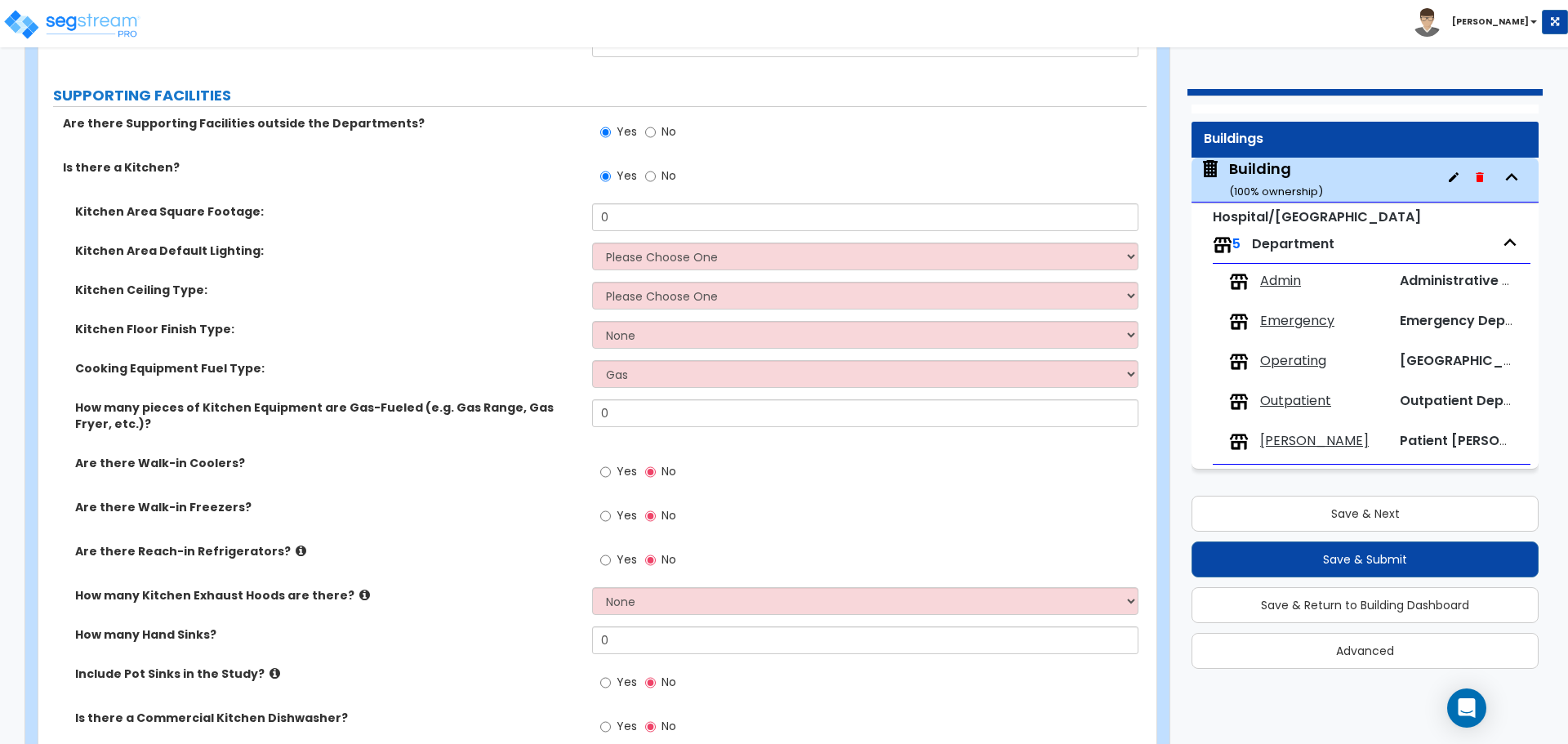
click at [431, 190] on div "Is there a Kitchen? Yes No" at bounding box center [592, 181] width 1109 height 44
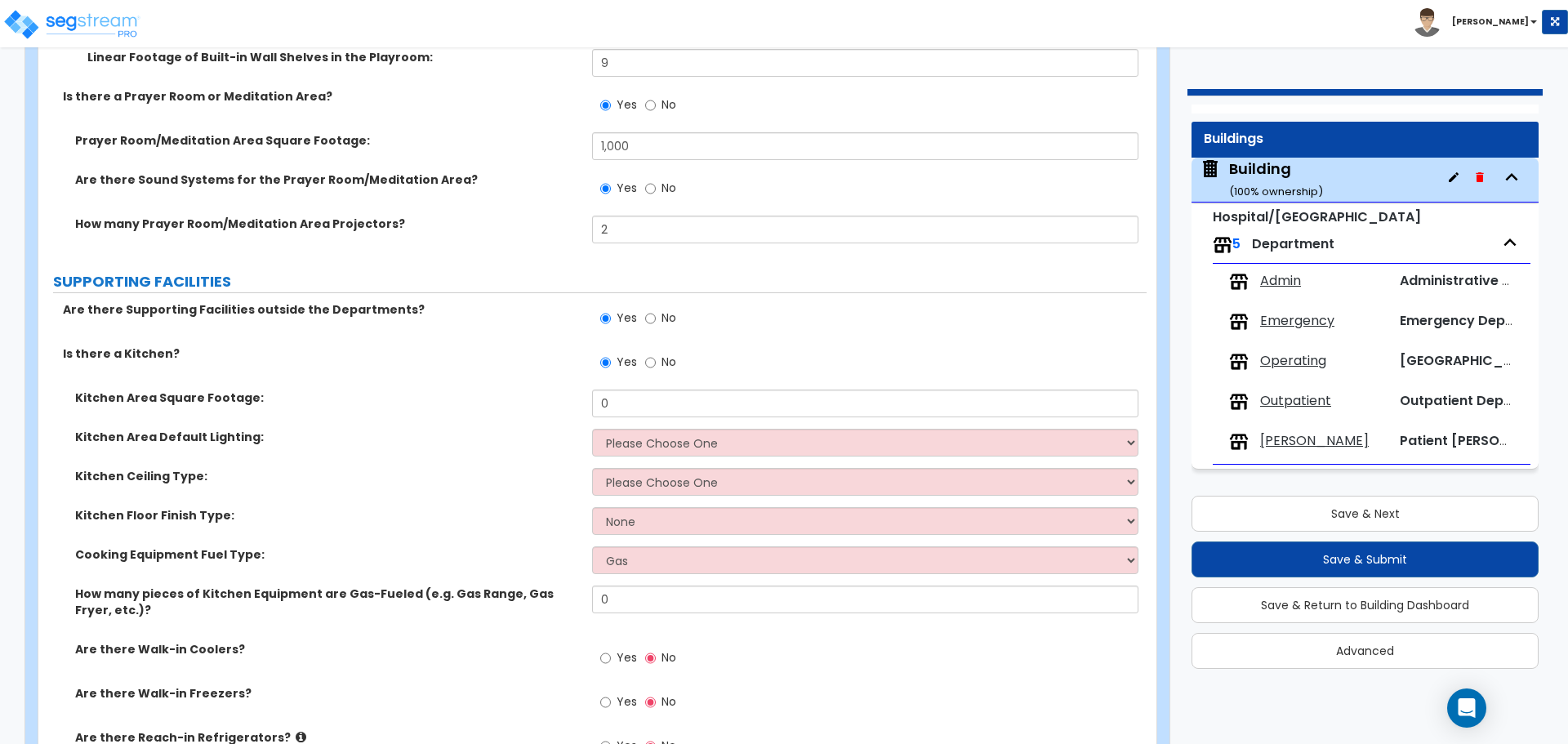
scroll to position [5782, 0]
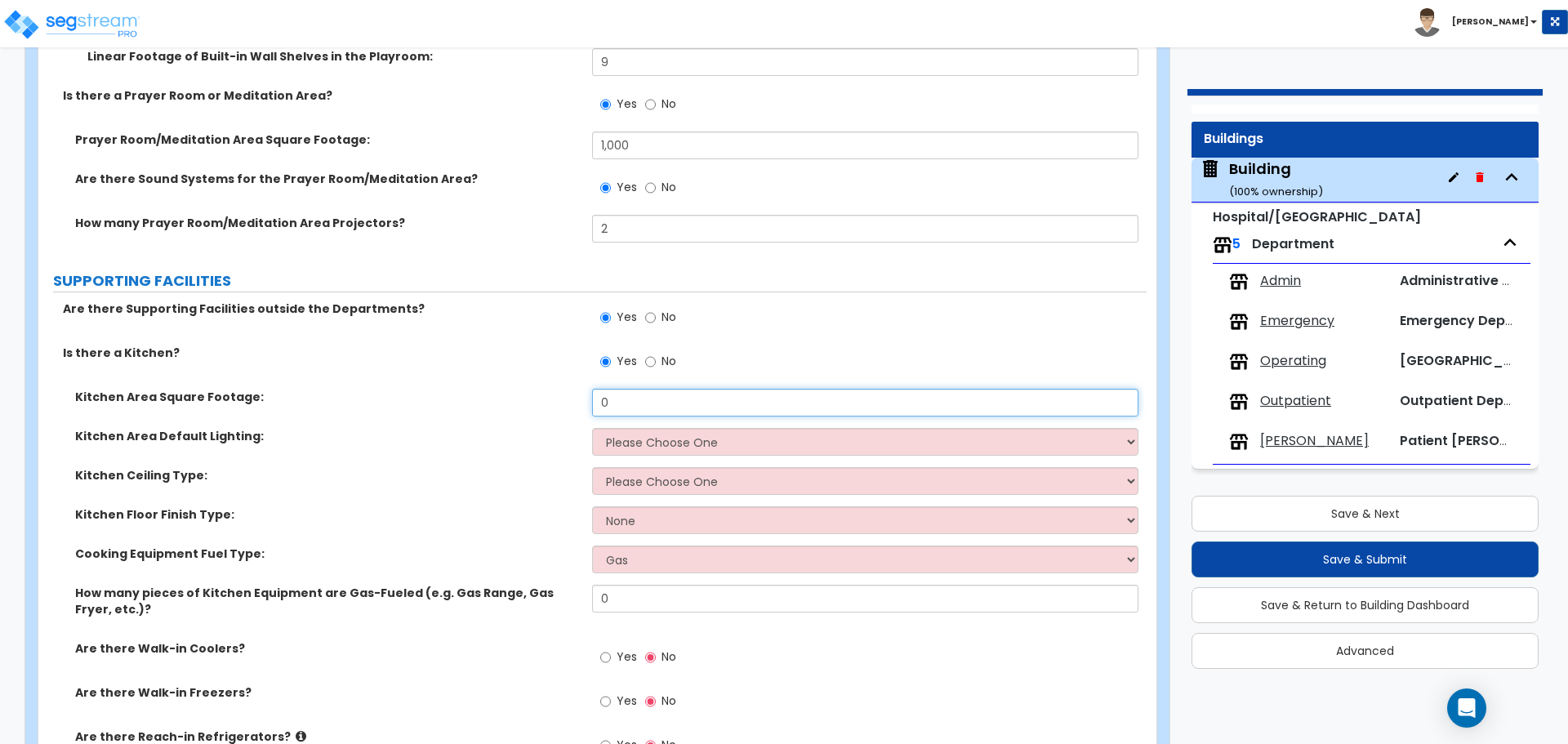
drag, startPoint x: 615, startPoint y: 394, endPoint x: 510, endPoint y: 380, distance: 105.9
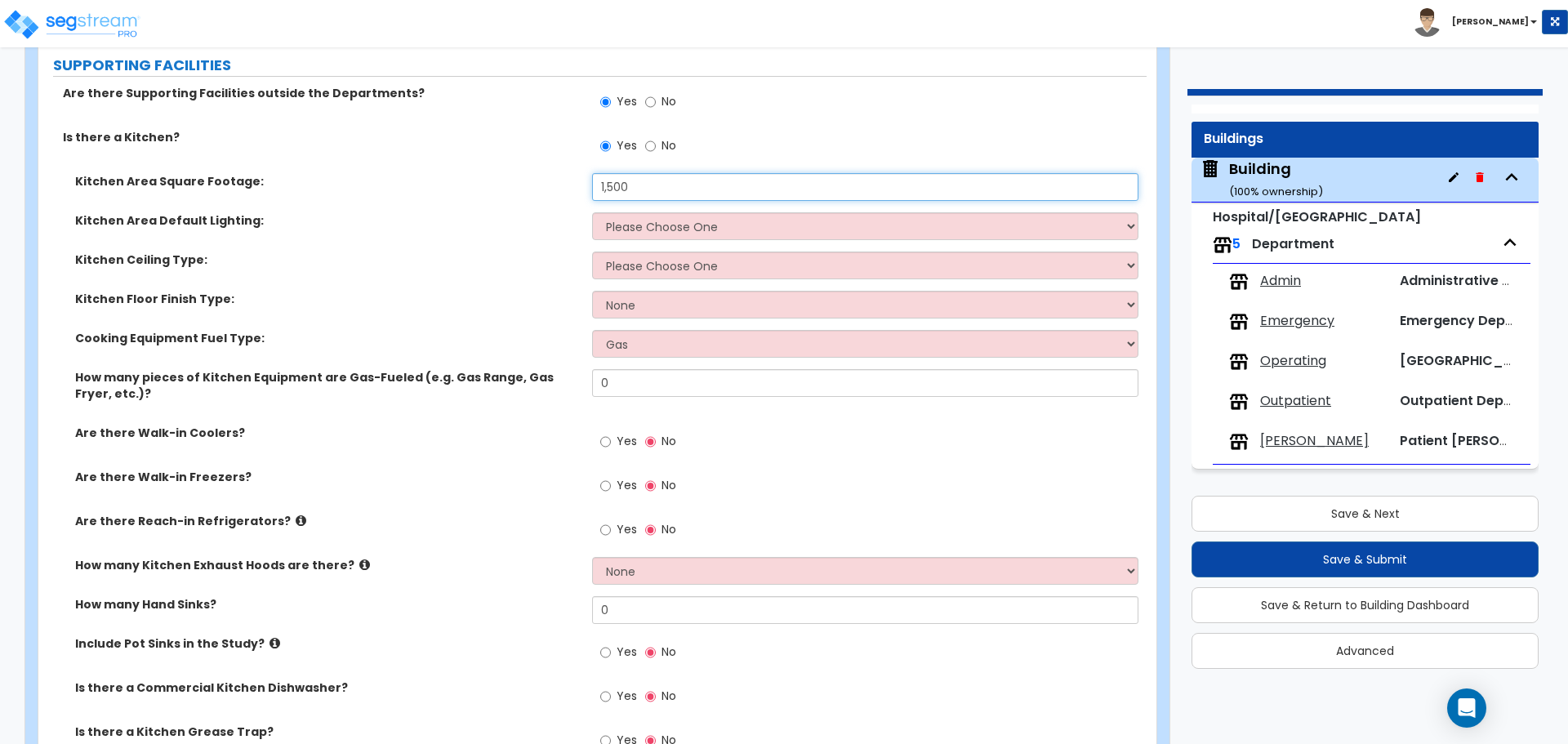
scroll to position [6001, 0]
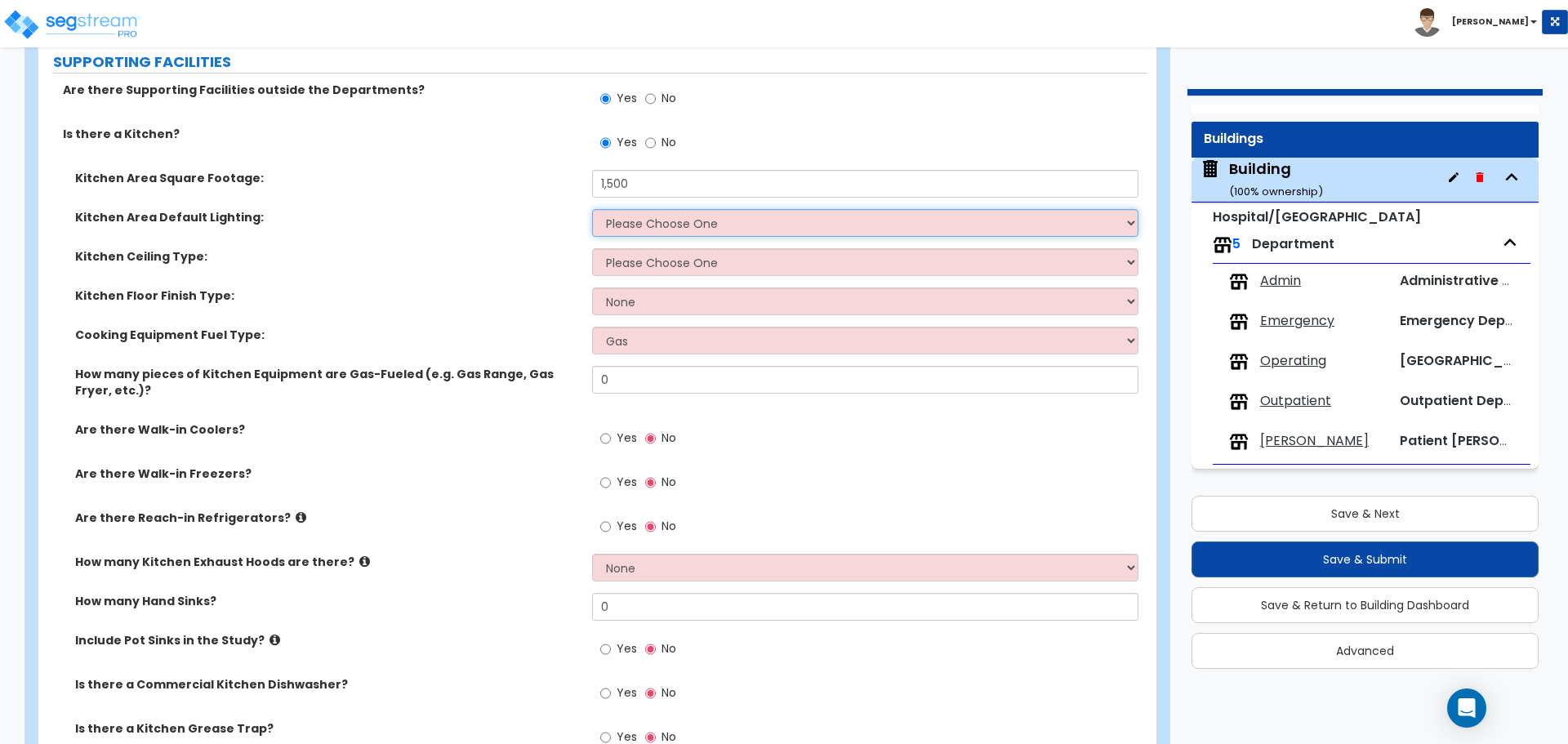
click at [656, 209] on select "Please Choose One LED Surface-Mounted LED Recessed Fluorescent Surface-Mounted …" at bounding box center [865, 222] width 546 height 28
click at [669, 225] on select "Please Choose One LED Surface-Mounted LED Recessed Fluorescent Surface-Mounted …" at bounding box center [865, 222] width 546 height 28
click at [671, 210] on select "Please Choose One LED Surface-Mounted LED Recessed Fluorescent Surface-Mounted …" at bounding box center [865, 222] width 546 height 28
click at [640, 224] on select "Please Choose One LED Surface-Mounted LED Recessed Fluorescent Surface-Mounted …" at bounding box center [865, 222] width 546 height 28
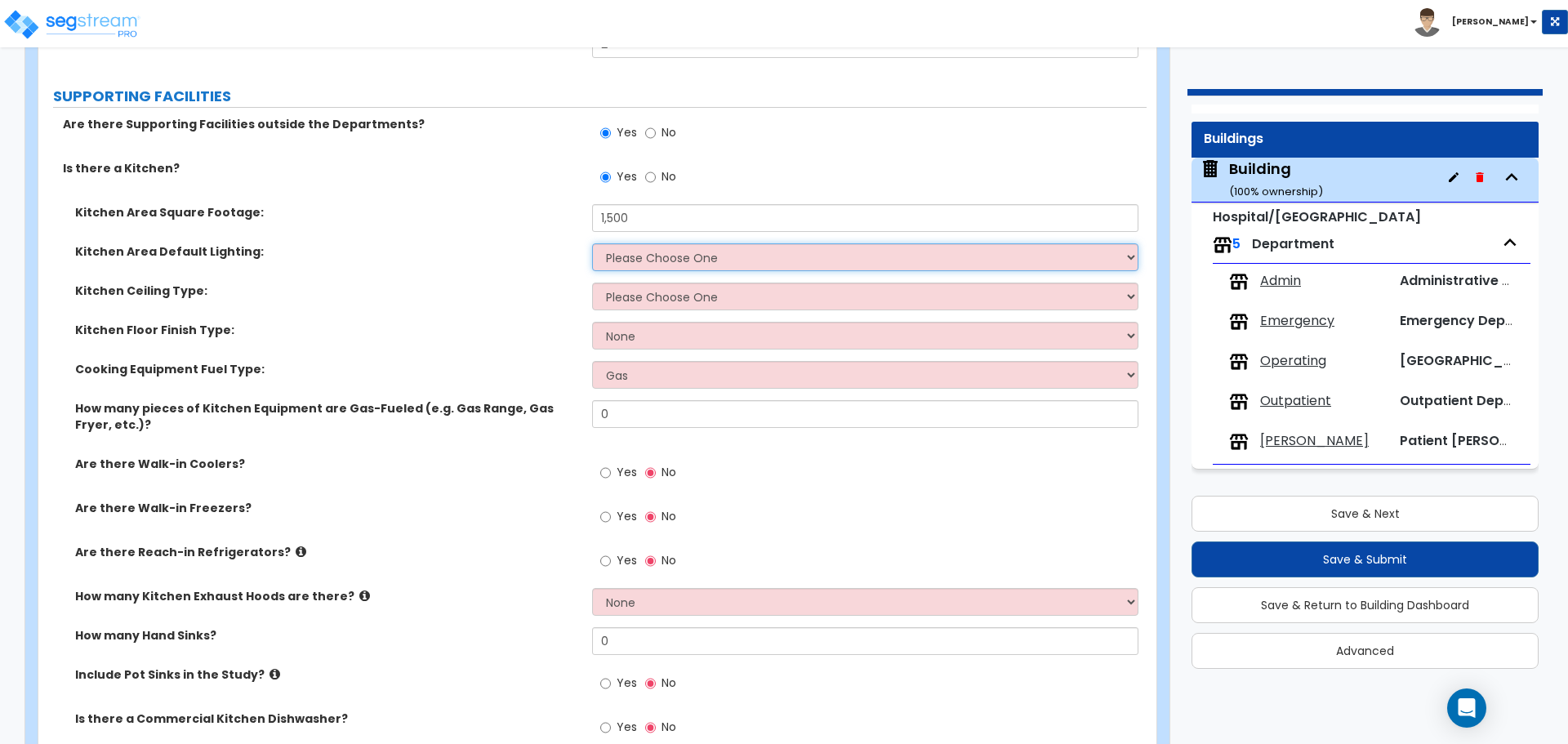
scroll to position [5967, 0]
click at [626, 252] on select "Please Choose One LED Surface-Mounted LED Recessed Fluorescent Surface-Mounted …" at bounding box center [865, 256] width 546 height 28
click at [671, 249] on select "Please Choose One LED Surface-Mounted LED Recessed Fluorescent Surface-Mounted …" at bounding box center [865, 256] width 546 height 28
click at [648, 260] on select "Please Choose One LED Surface-Mounted LED Recessed Fluorescent Surface-Mounted …" at bounding box center [865, 256] width 546 height 28
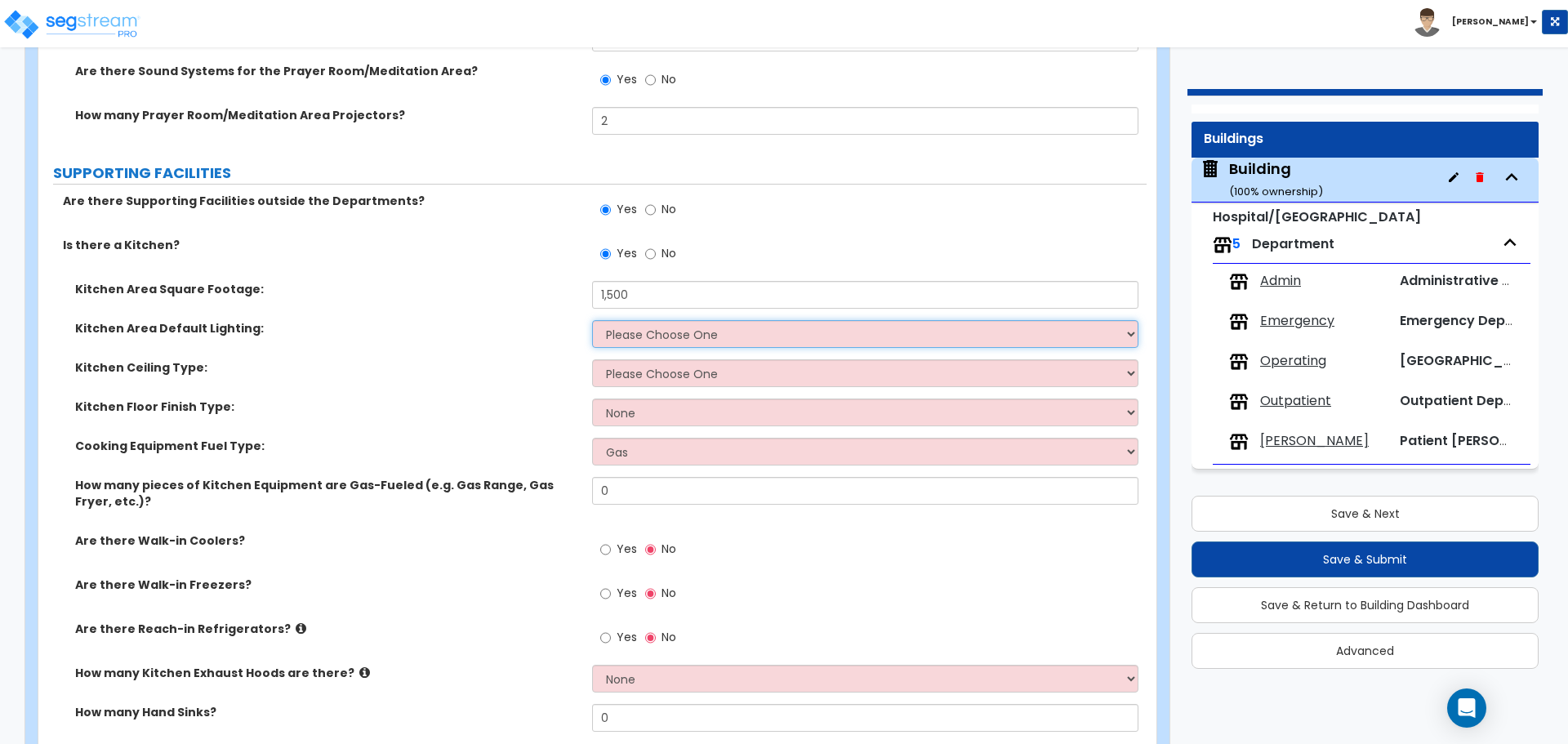
scroll to position [5931, 0]
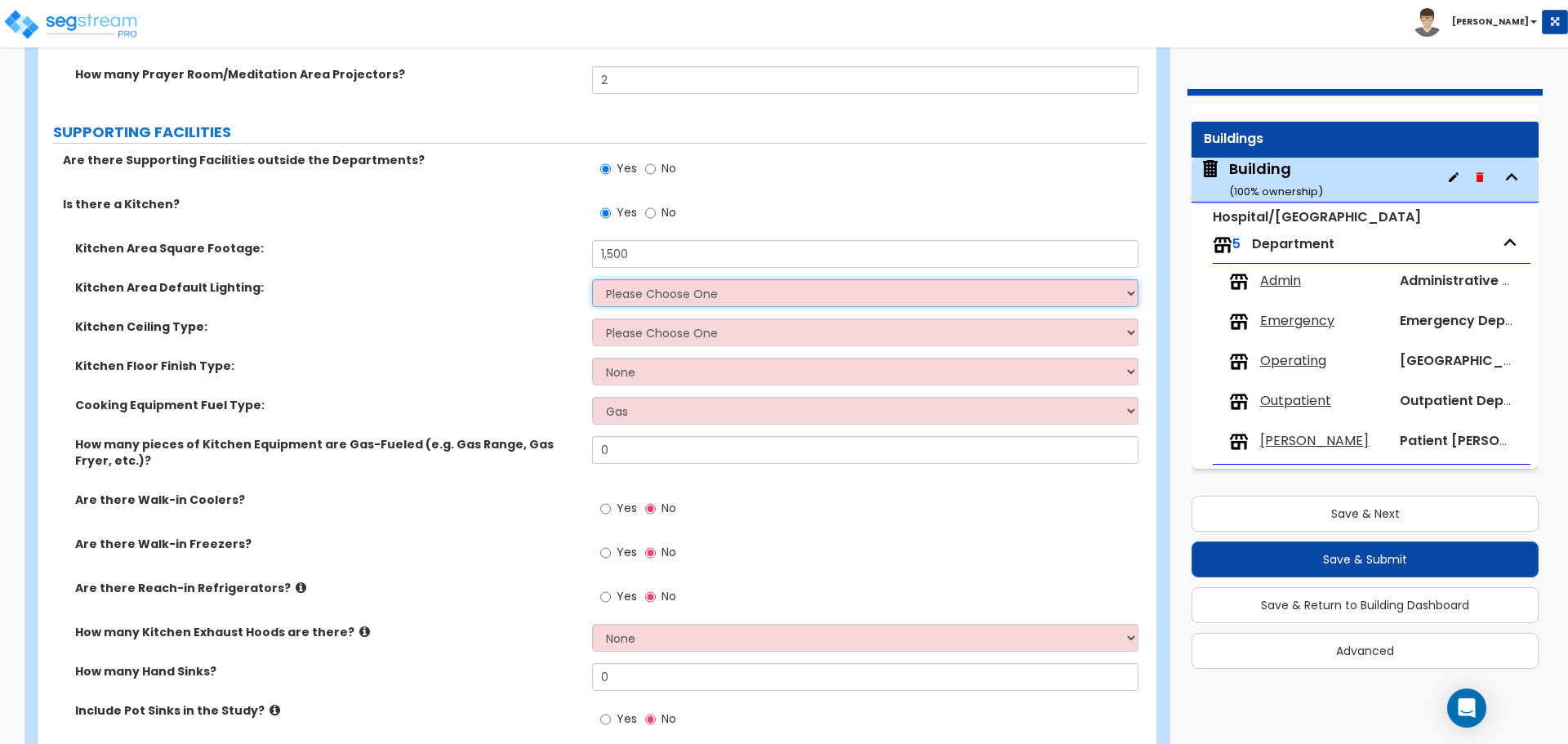
click at [665, 279] on select "Please Choose One LED Surface-Mounted LED Recessed Fluorescent Surface-Mounted …" at bounding box center [865, 293] width 546 height 28
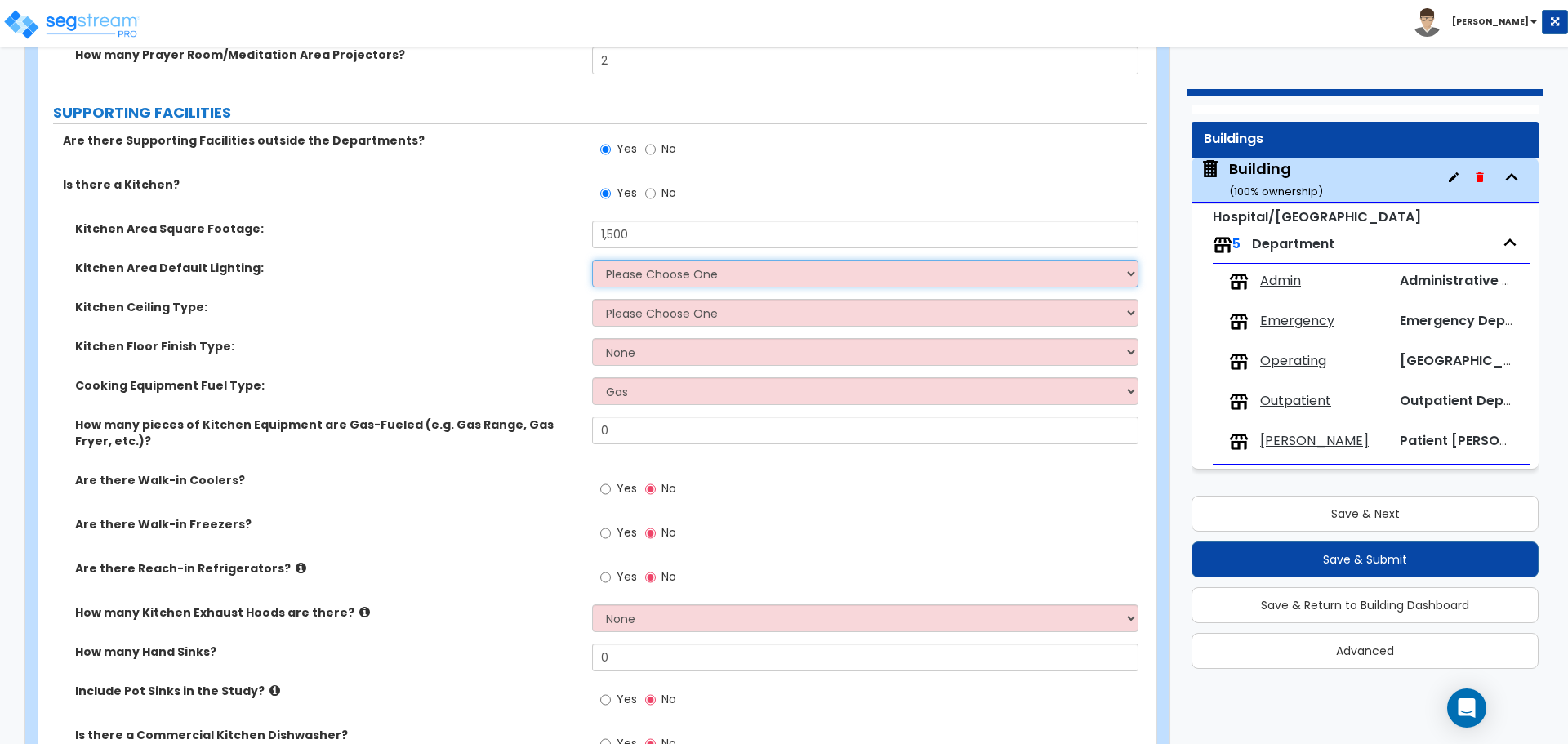
scroll to position [5984, 0]
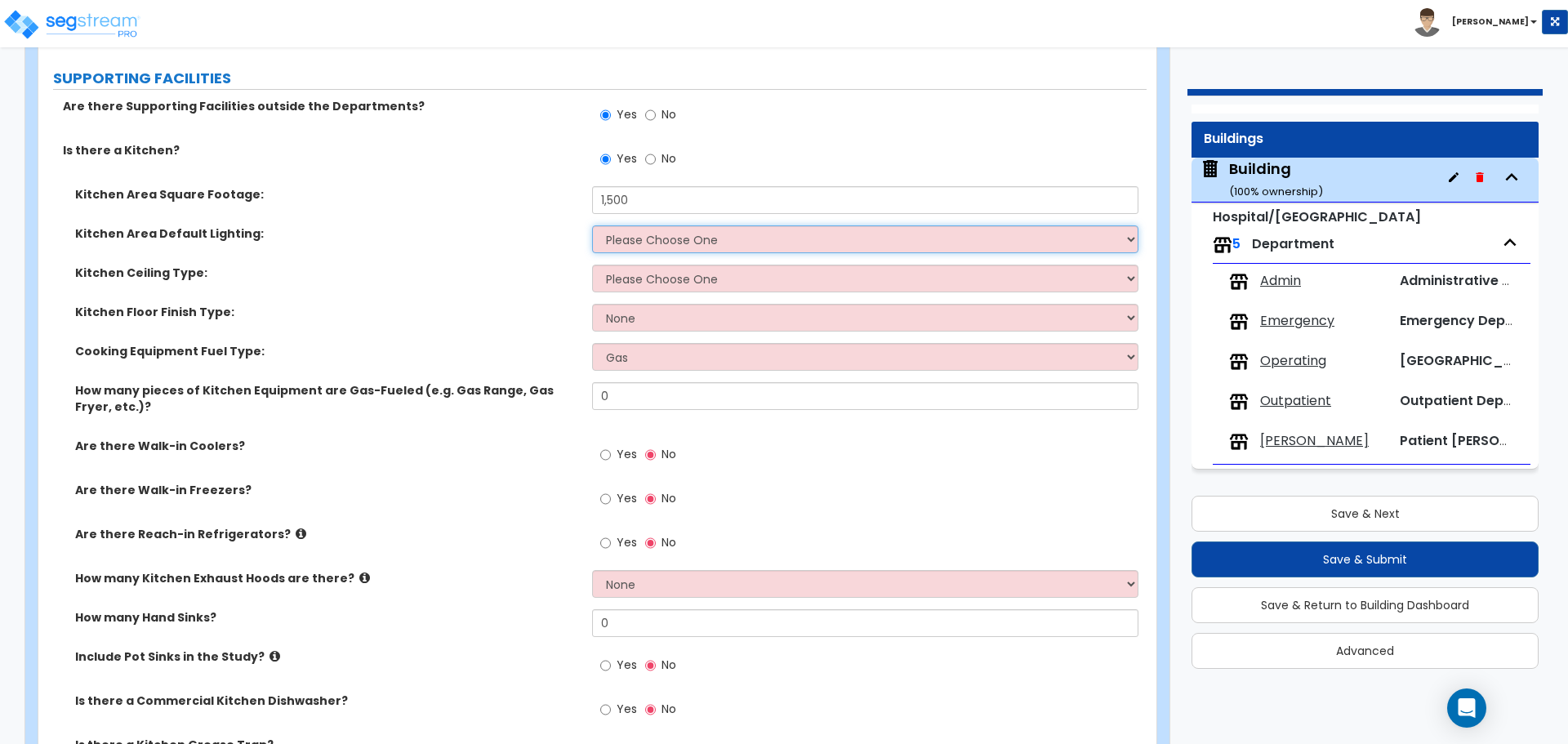
click at [642, 243] on select "Please Choose One LED Surface-Mounted LED Recessed Fluorescent Surface-Mounted …" at bounding box center [865, 239] width 546 height 28
click at [705, 232] on select "Please Choose One LED Surface-Mounted LED Recessed Fluorescent Surface-Mounted …" at bounding box center [865, 239] width 546 height 28
click at [592, 226] on select "Please Choose One LED Surface-Mounted LED Recessed Fluorescent Surface-Mounted …" at bounding box center [865, 239] width 546 height 28
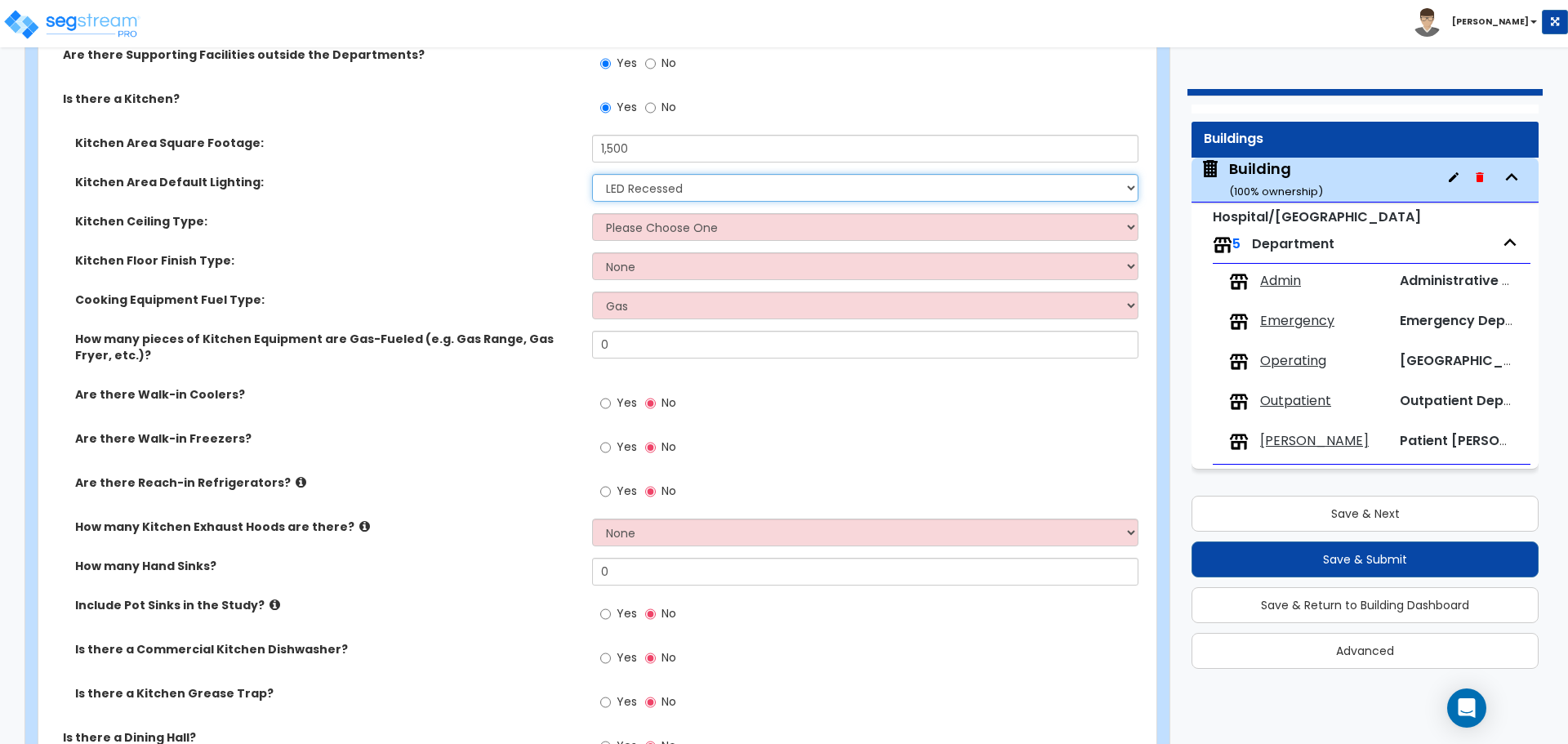
scroll to position [6037, 0]
click at [646, 216] on select "Please Choose One Drop Ceiling Open Ceiling Drywall Ceiling" at bounding box center [865, 226] width 546 height 28
click at [592, 212] on select "Please Choose One Drop Ceiling Open Ceiling Drywall Ceiling" at bounding box center [865, 226] width 546 height 28
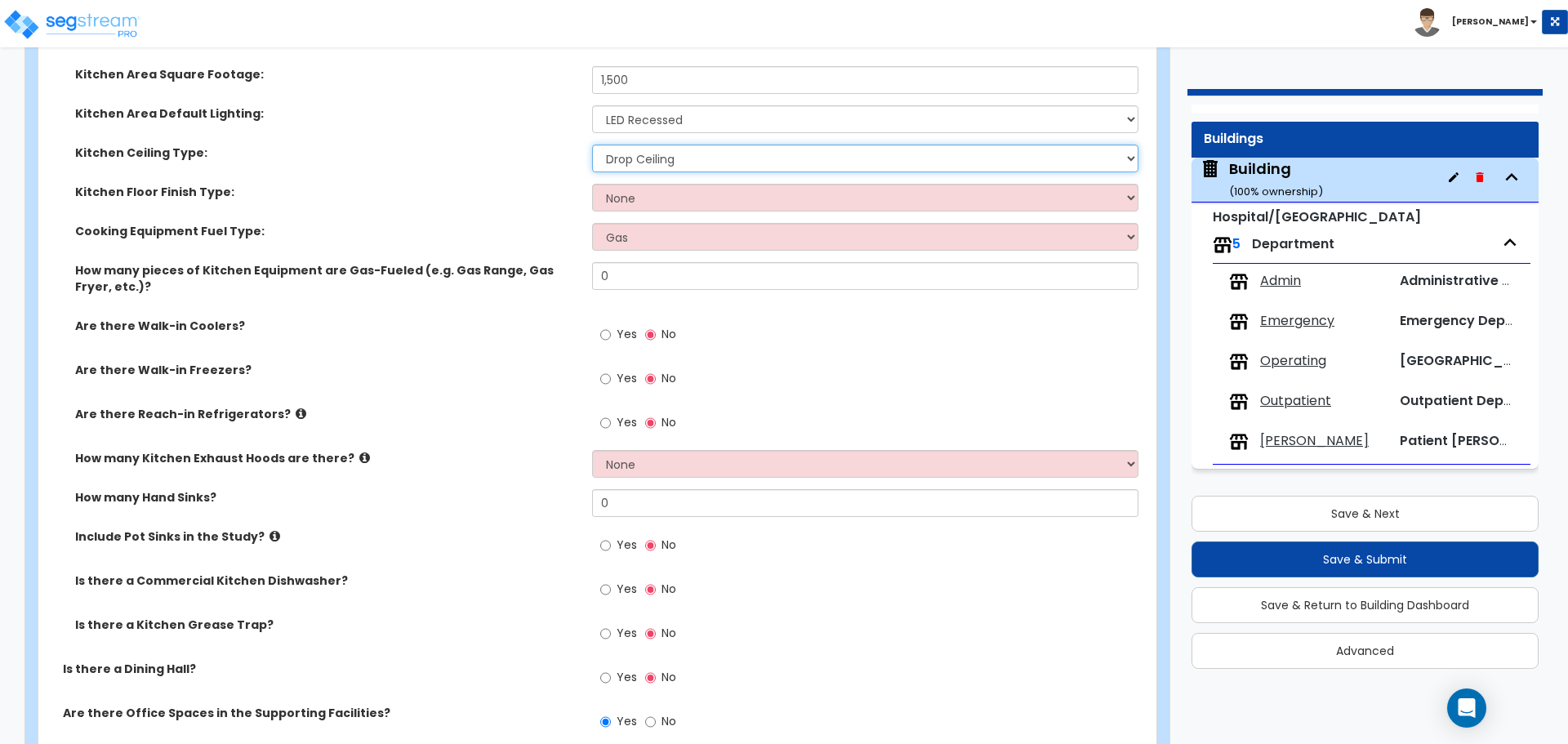
scroll to position [6108, 0]
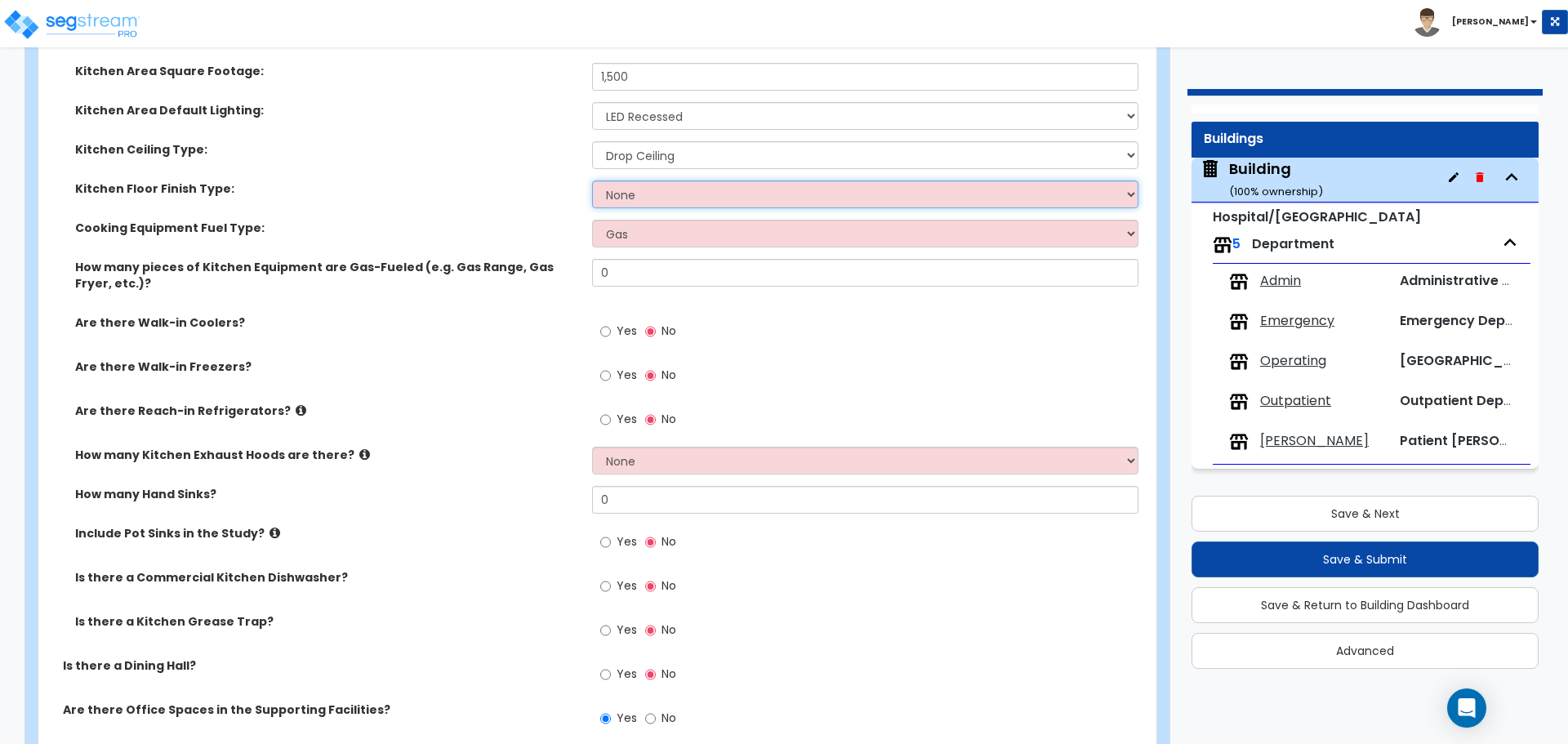
click at [640, 201] on select "None Tile Flooring VCT Flooring Sheet Vinyl Flooring" at bounding box center [865, 194] width 546 height 28
click at [592, 180] on select "None Tile Flooring VCT Flooring Sheet Vinyl Flooring" at bounding box center [865, 194] width 546 height 28
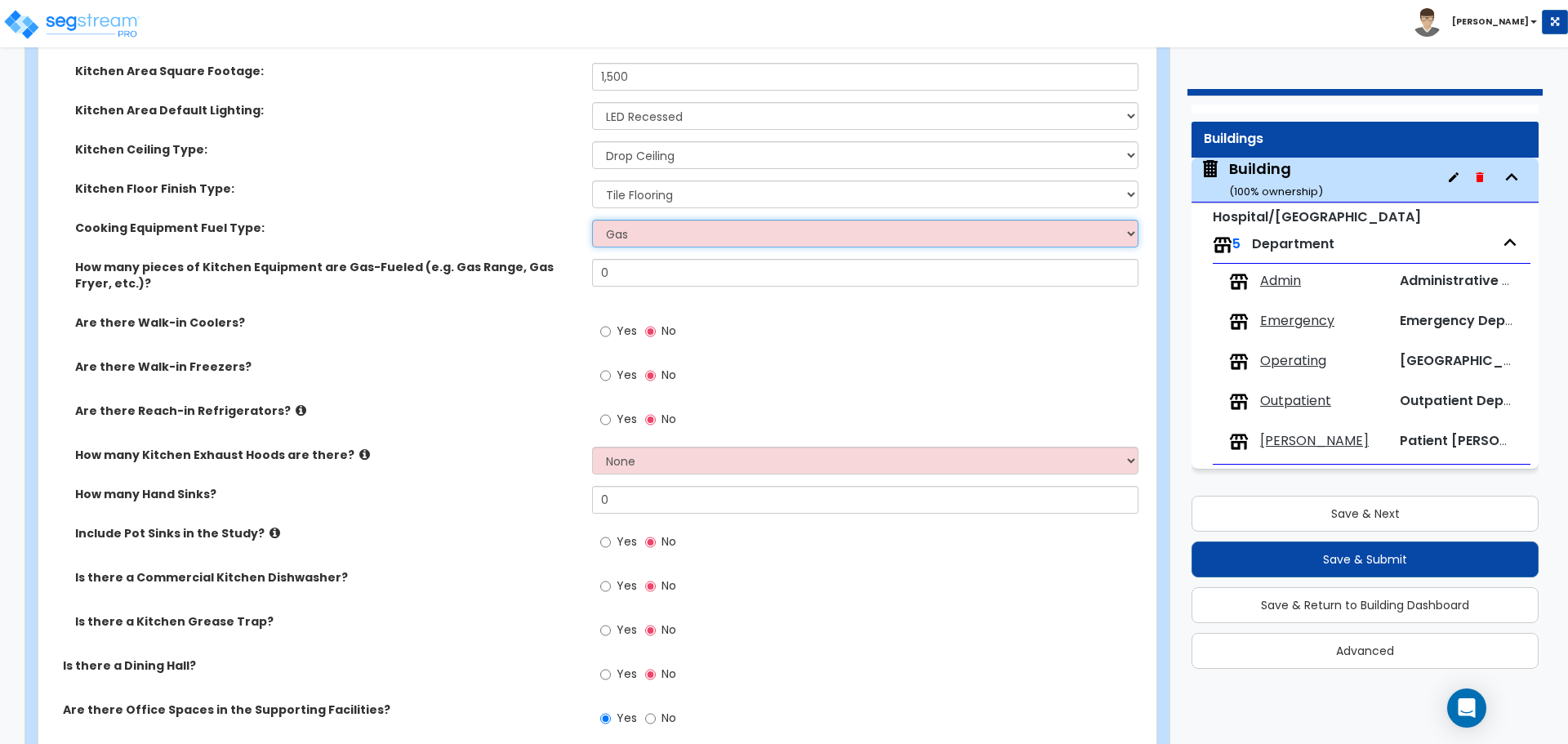
click at [683, 228] on select "Gas Electric" at bounding box center [865, 233] width 546 height 28
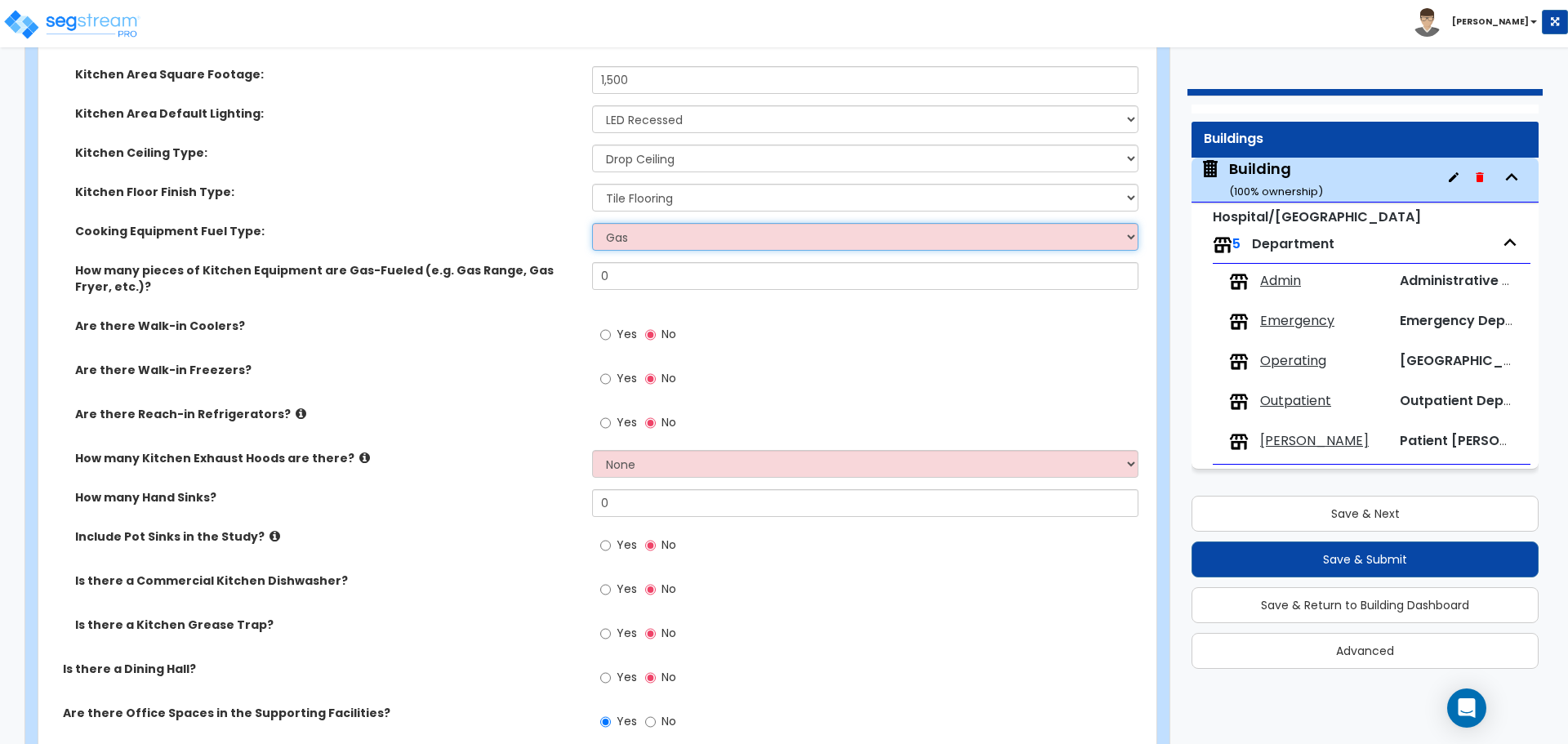
scroll to position [6108, 0]
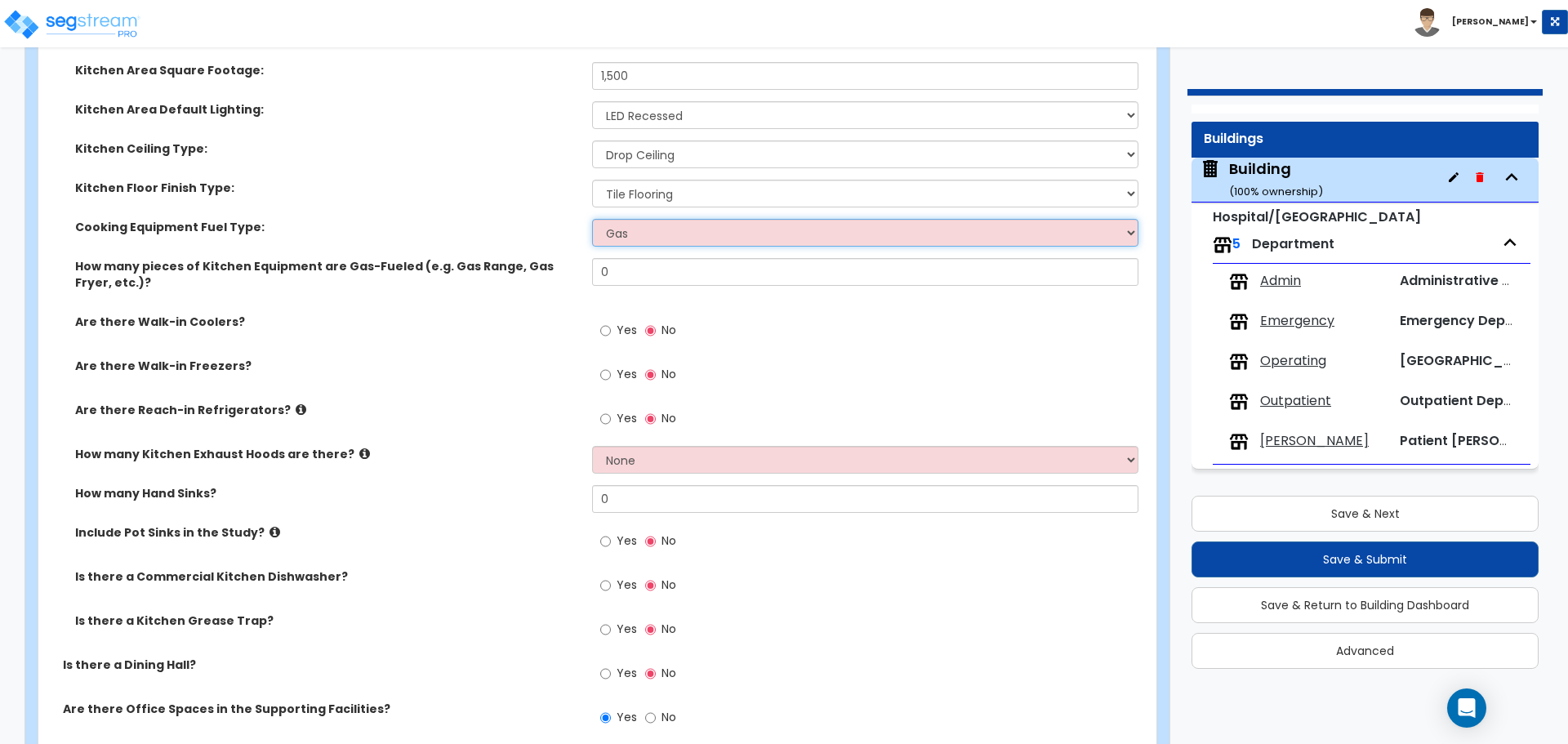
click at [622, 228] on select "Gas Electric" at bounding box center [865, 232] width 546 height 28
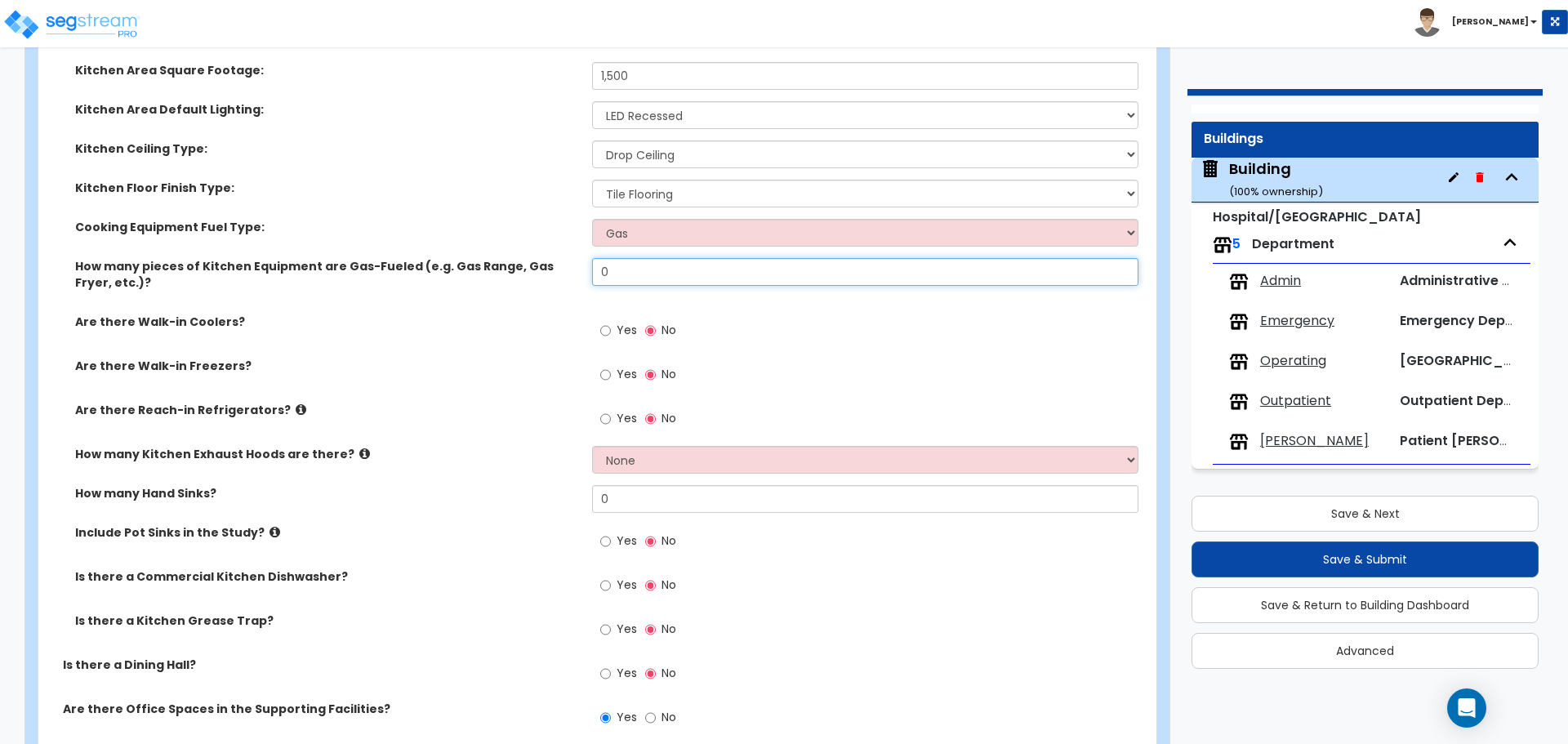
drag, startPoint x: 648, startPoint y: 270, endPoint x: 474, endPoint y: 266, distance: 174.0
click at [481, 267] on div "How many pieces of Kitchen Equipment are Gas-Fueled (e.g. Gas Range, Gas Fryer,…" at bounding box center [592, 285] width 1109 height 55
click at [441, 238] on div "Cooking Equipment Fuel Type: Gas Electric" at bounding box center [592, 238] width 1109 height 39
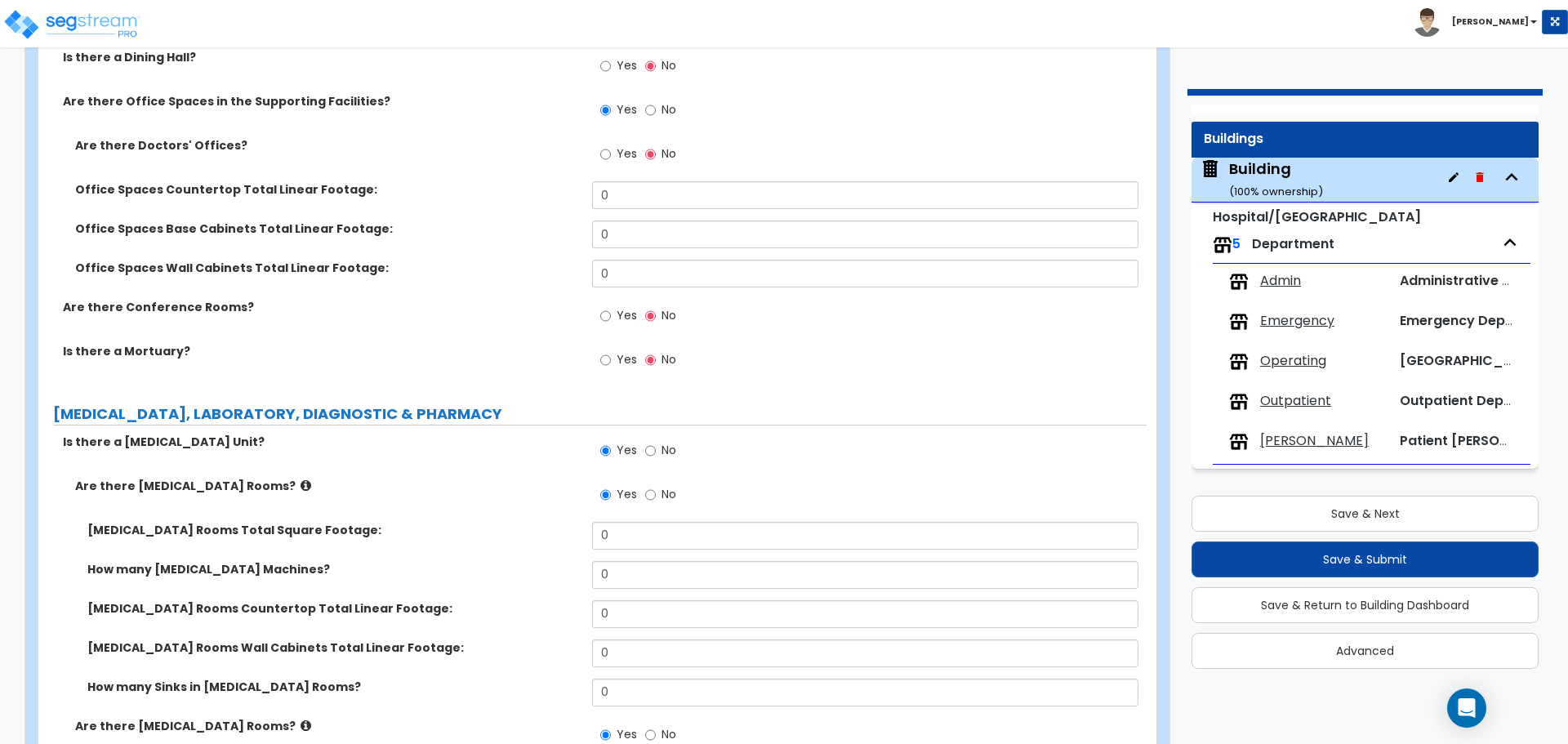
scroll to position [6718, 0]
click at [622, 354] on span "Yes" at bounding box center [626, 357] width 21 height 16
click at [611, 354] on input "Yes" at bounding box center [606, 358] width 11 height 18
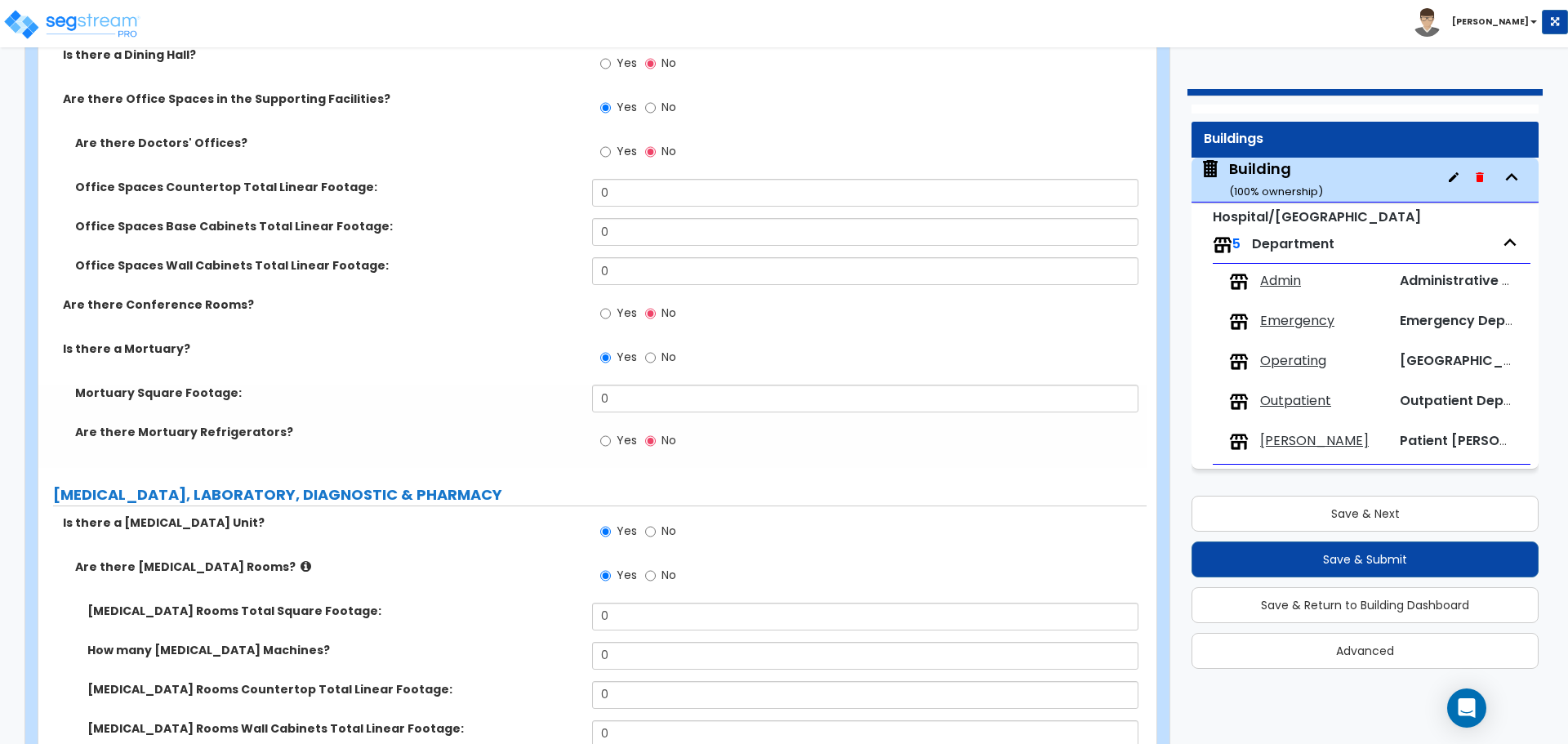
click at [664, 360] on span "No" at bounding box center [669, 357] width 14 height 16
click at [656, 360] on input "No" at bounding box center [650, 358] width 11 height 18
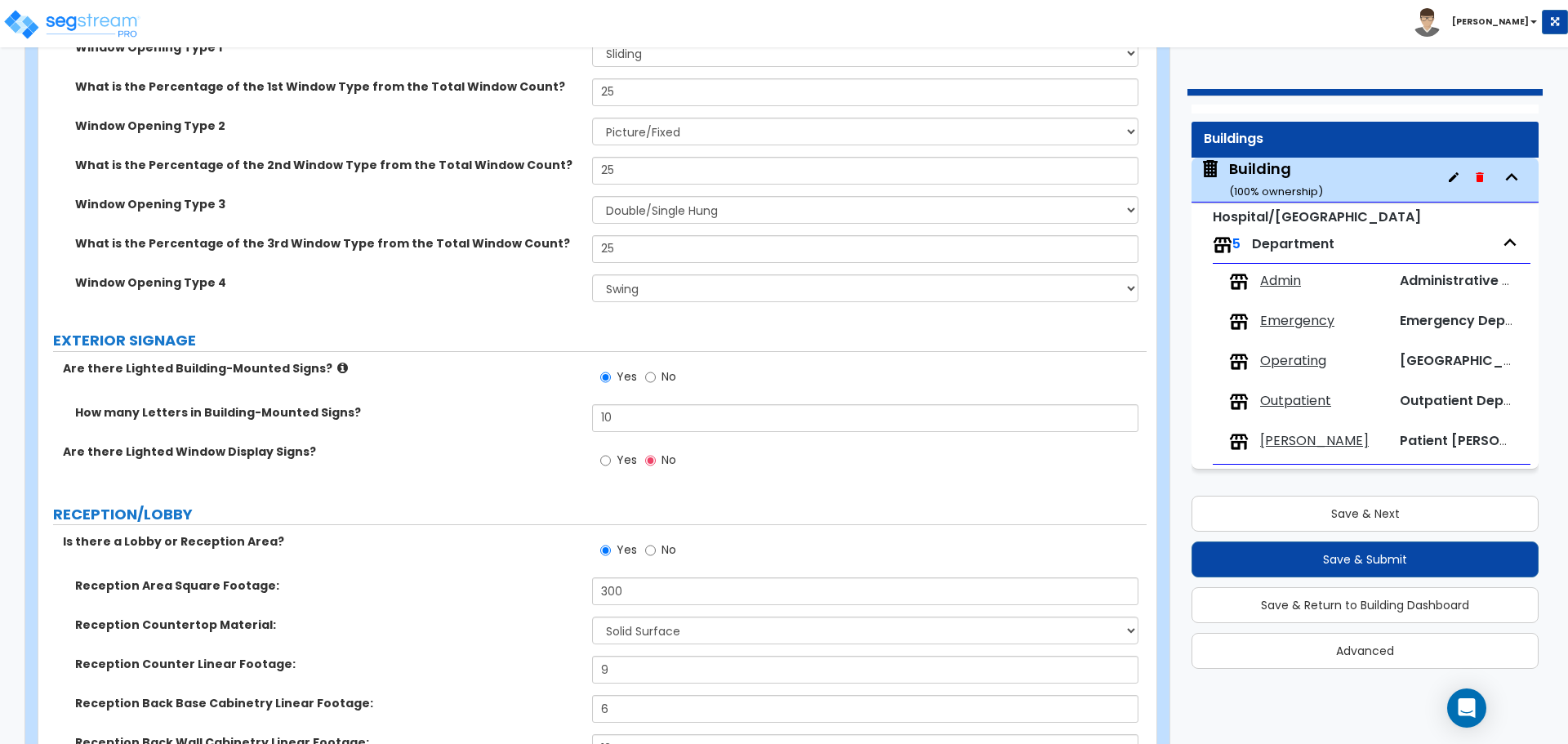
scroll to position [4663, 0]
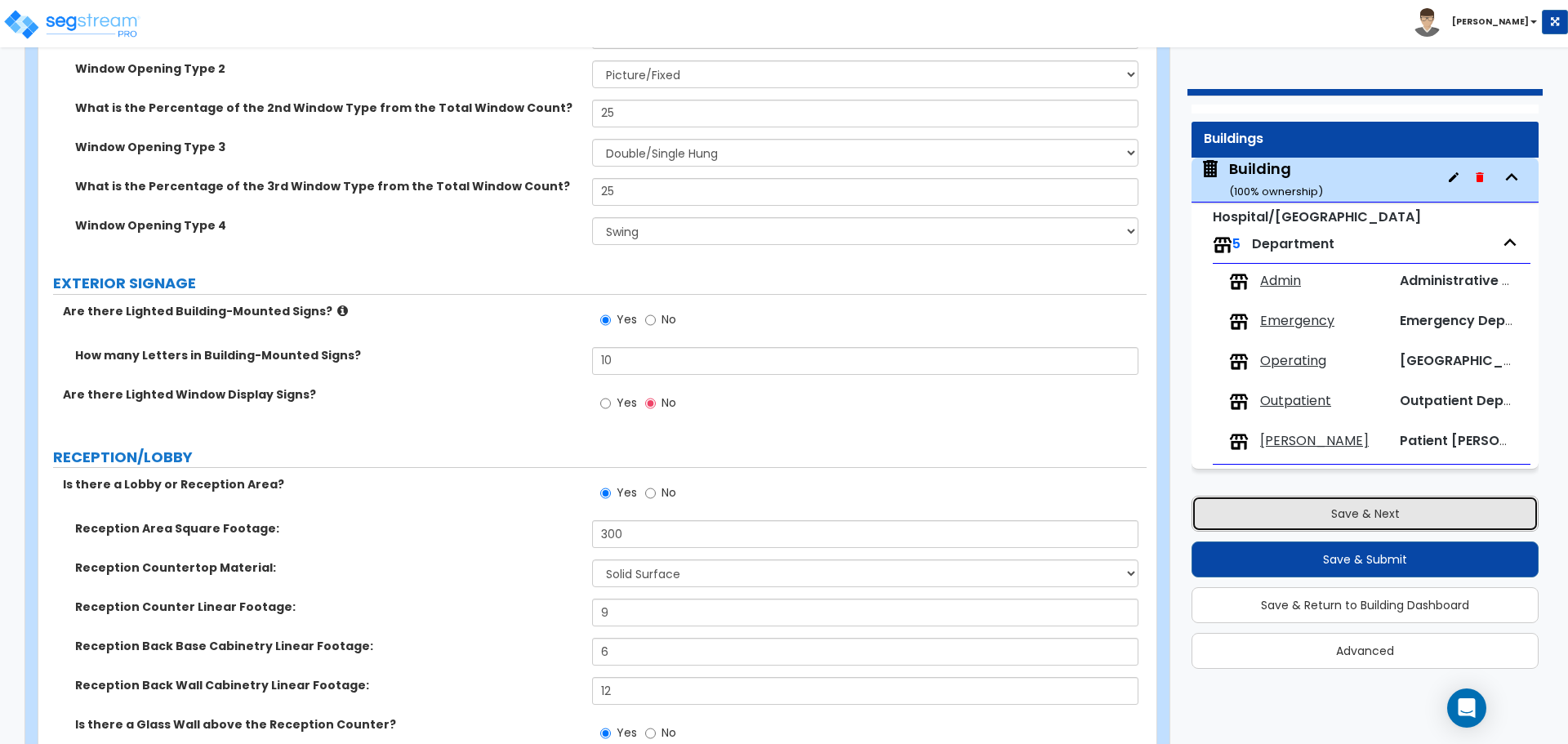
click at [1315, 507] on button "Save & Next" at bounding box center [1365, 514] width 347 height 36
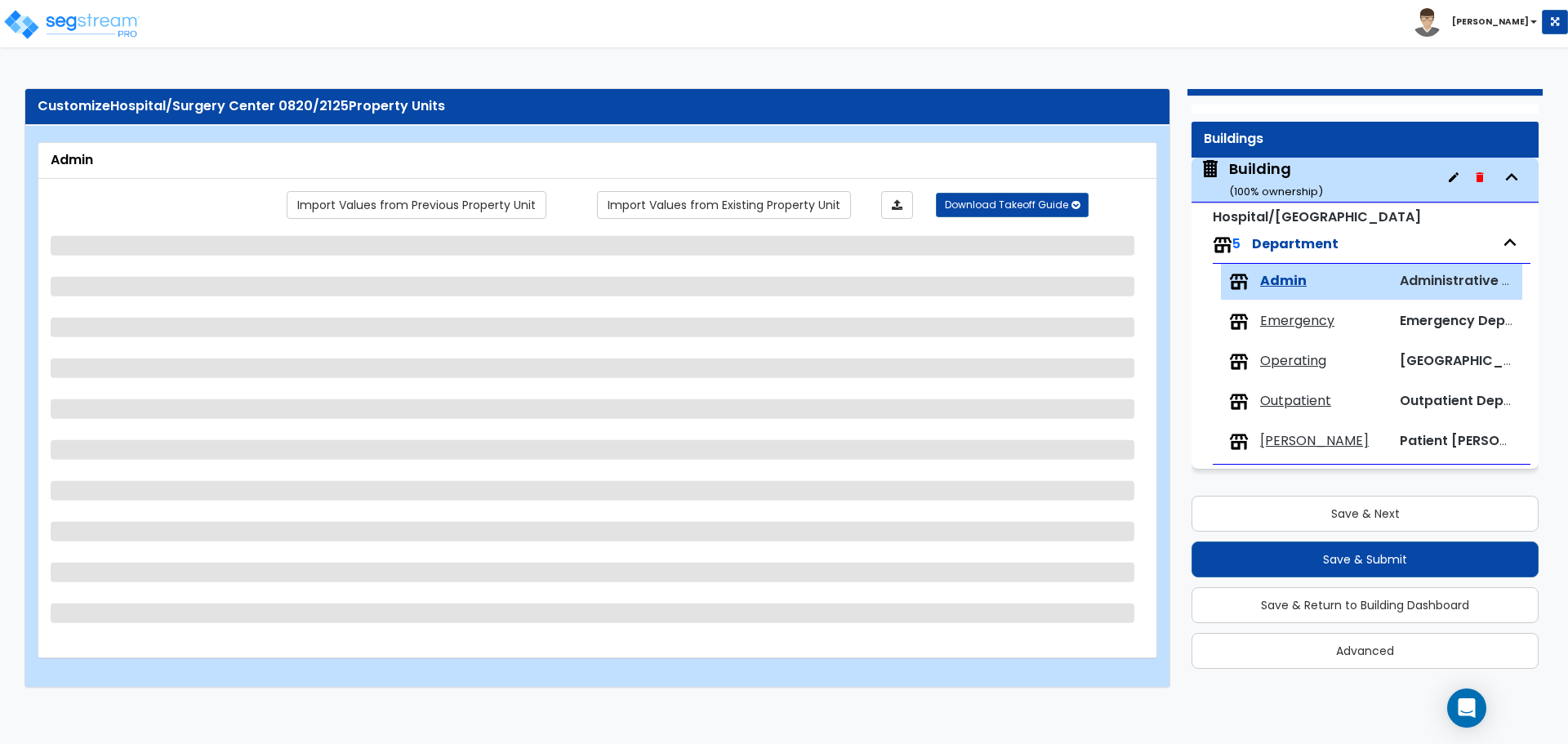
scroll to position [0, 0]
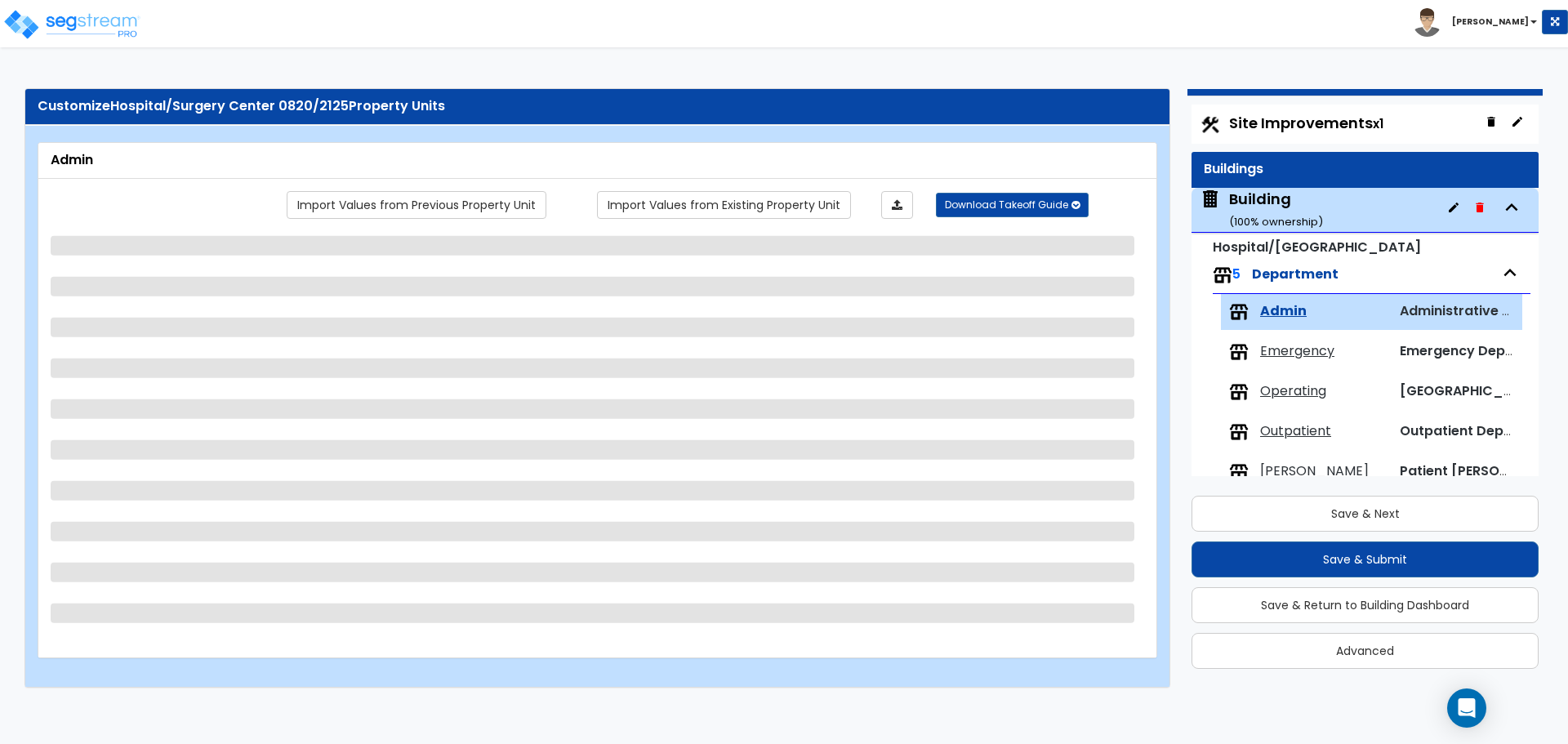
click at [1243, 200] on div "Building ( 100 % ownership)" at bounding box center [1275, 210] width 94 height 42
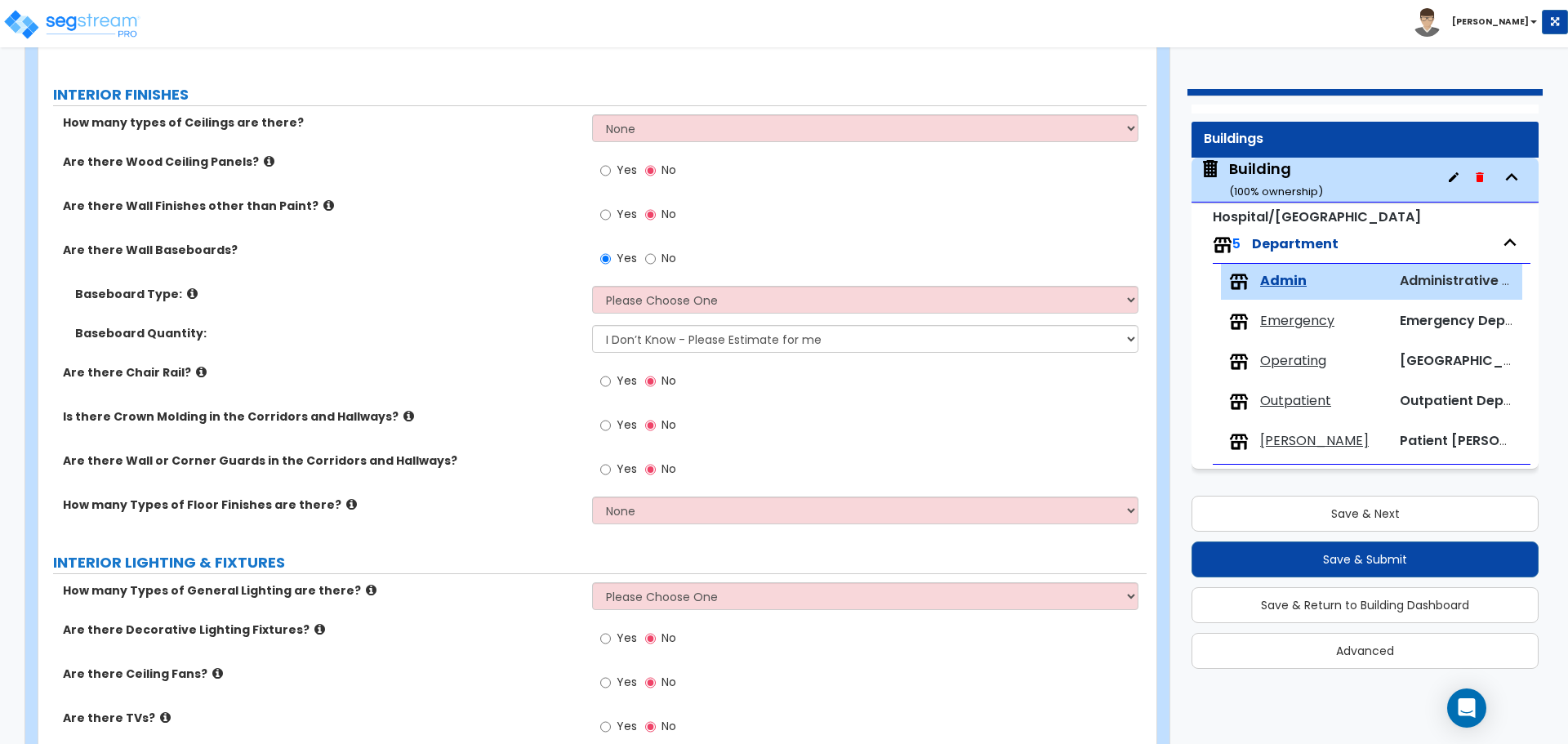
scroll to position [1294, 0]
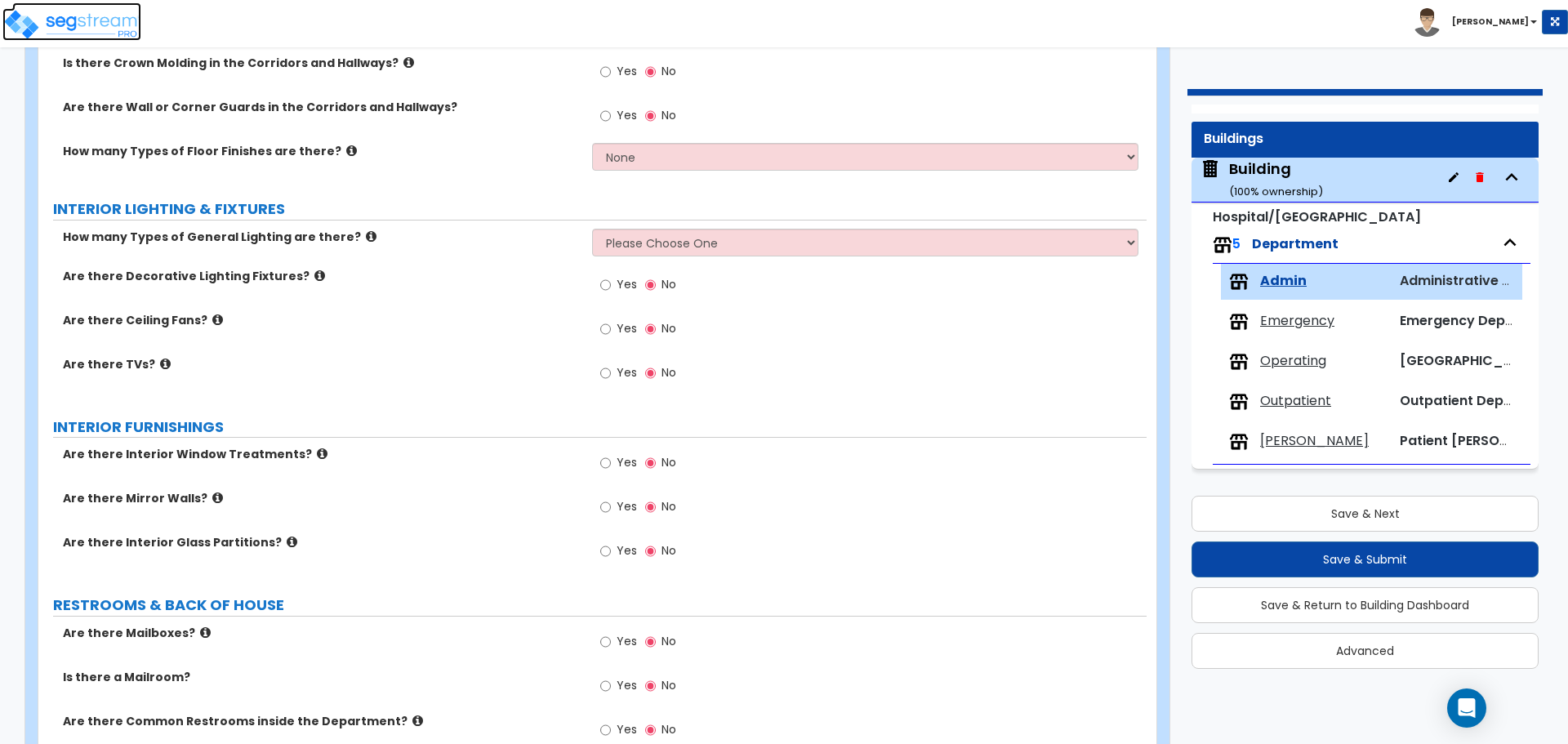
click at [116, 24] on img at bounding box center [72, 24] width 139 height 33
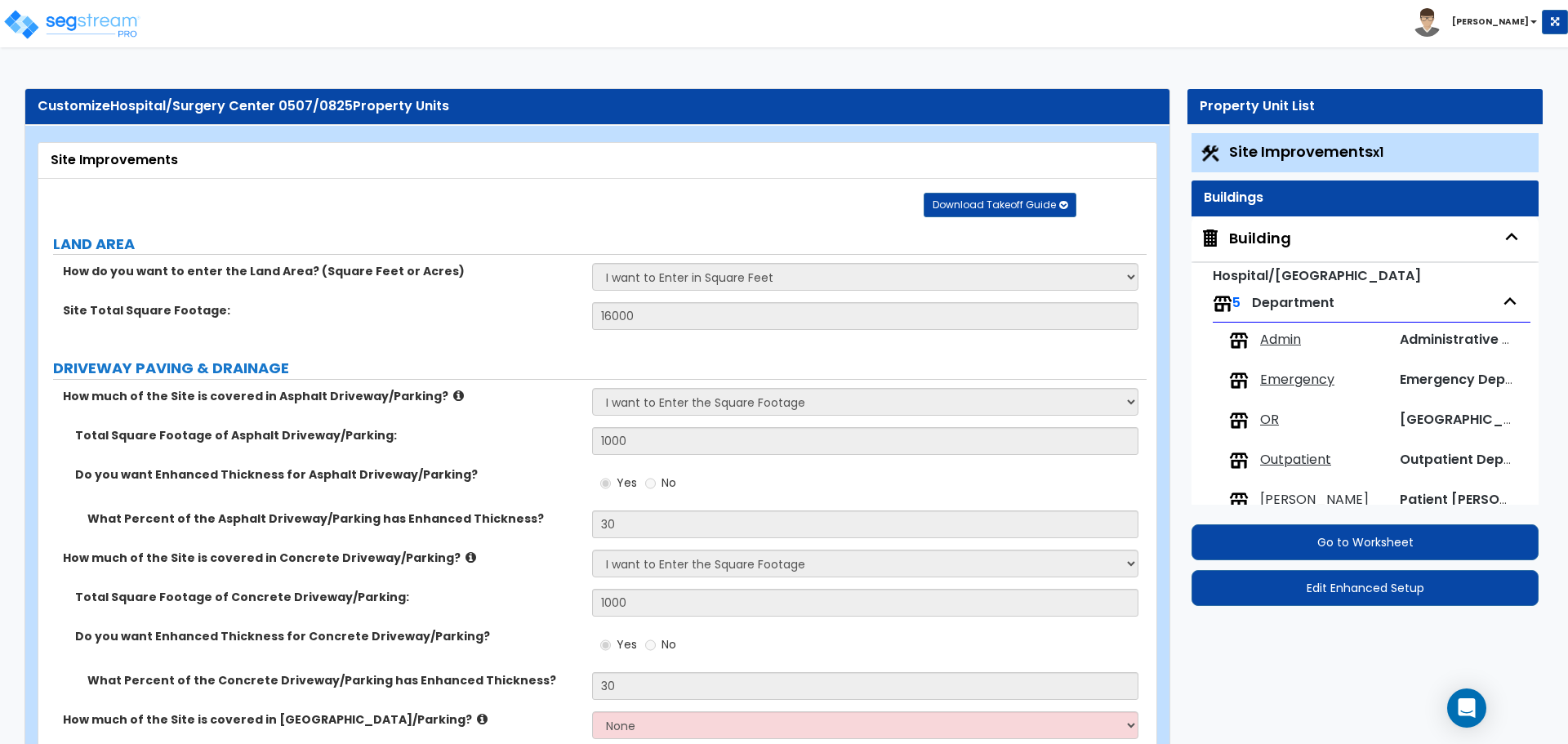
select select "2"
select select "1"
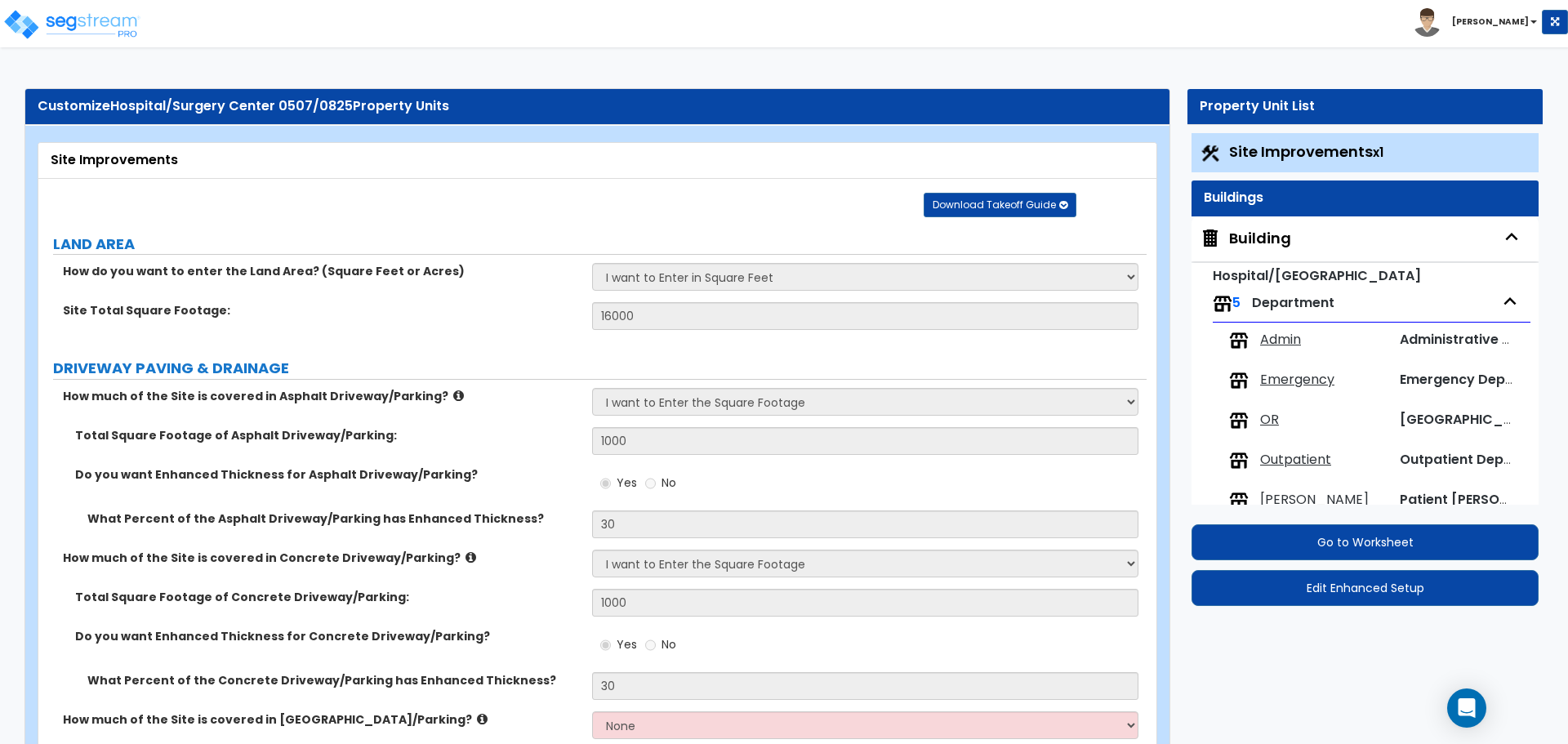
select select "2"
select select "1"
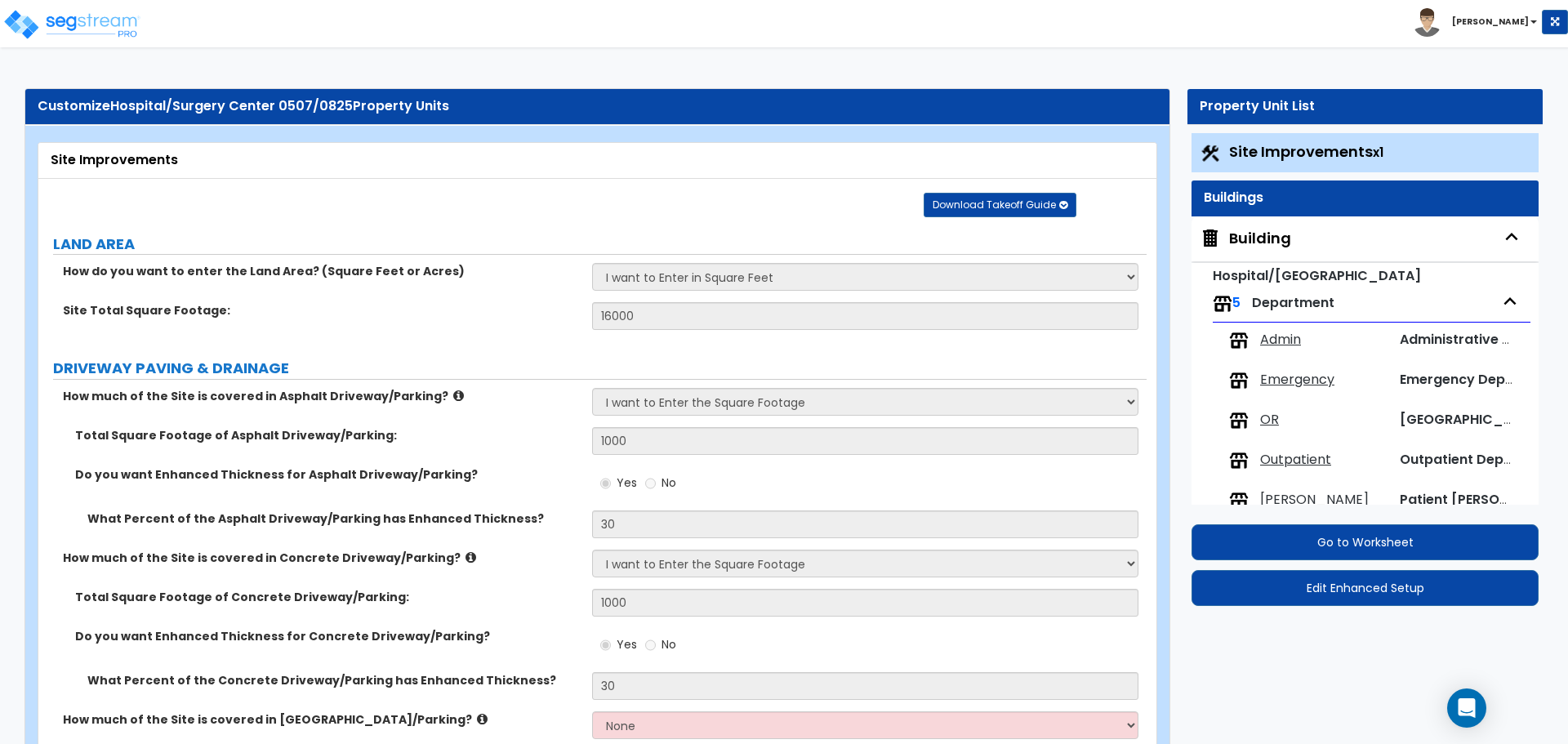
select select "2"
select select "1"
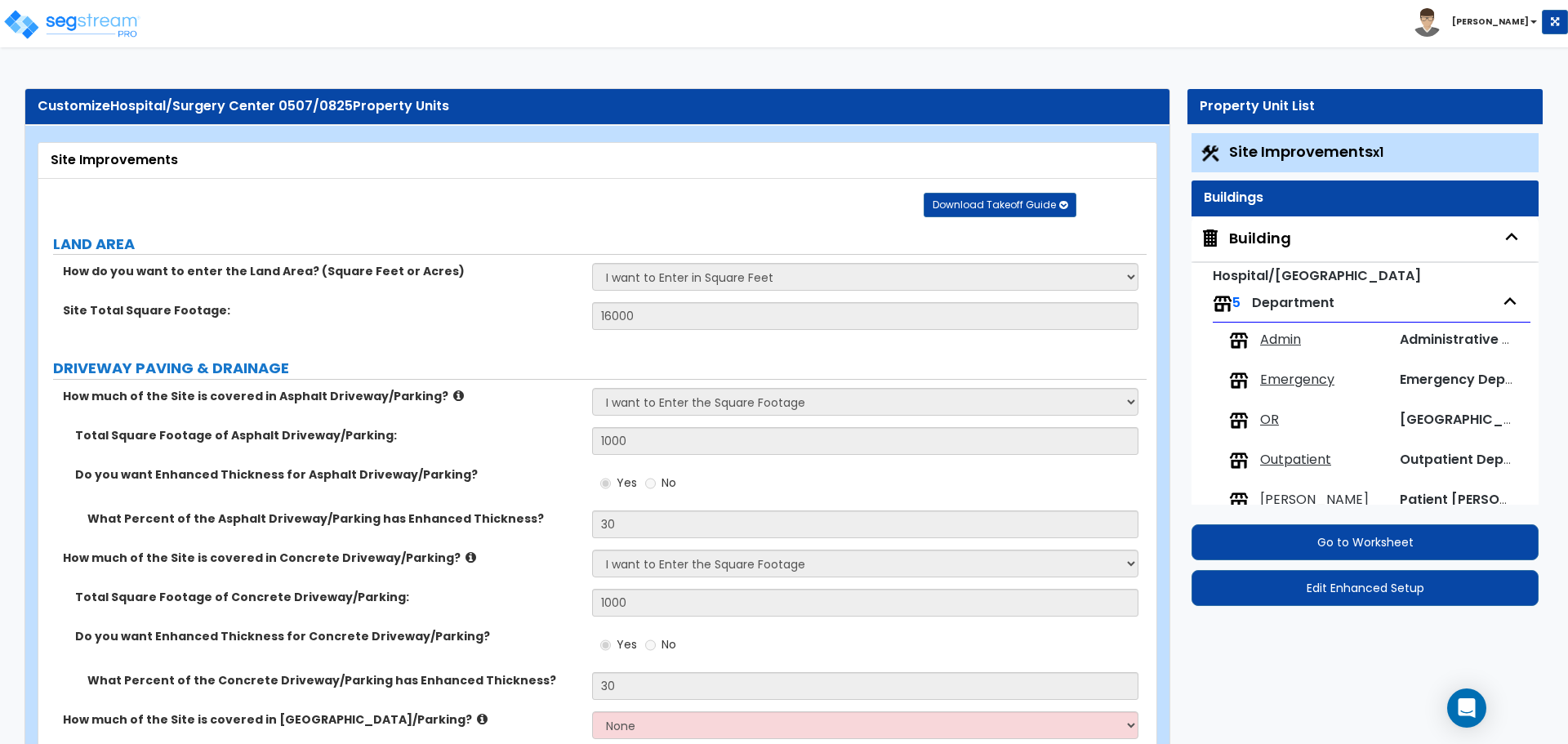
select select "2"
select select "1"
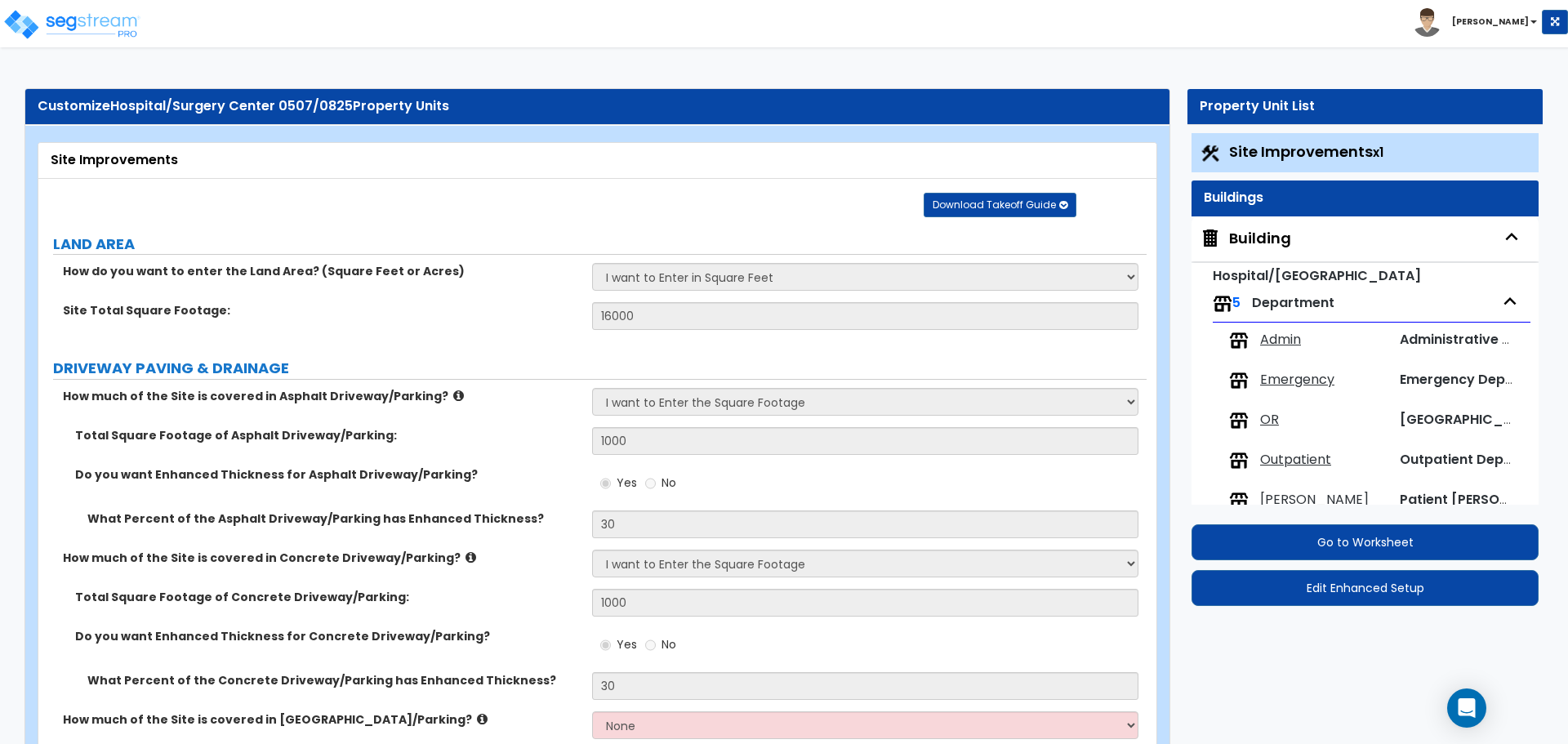
select select "2"
select select "6"
select select "11"
select select "2"
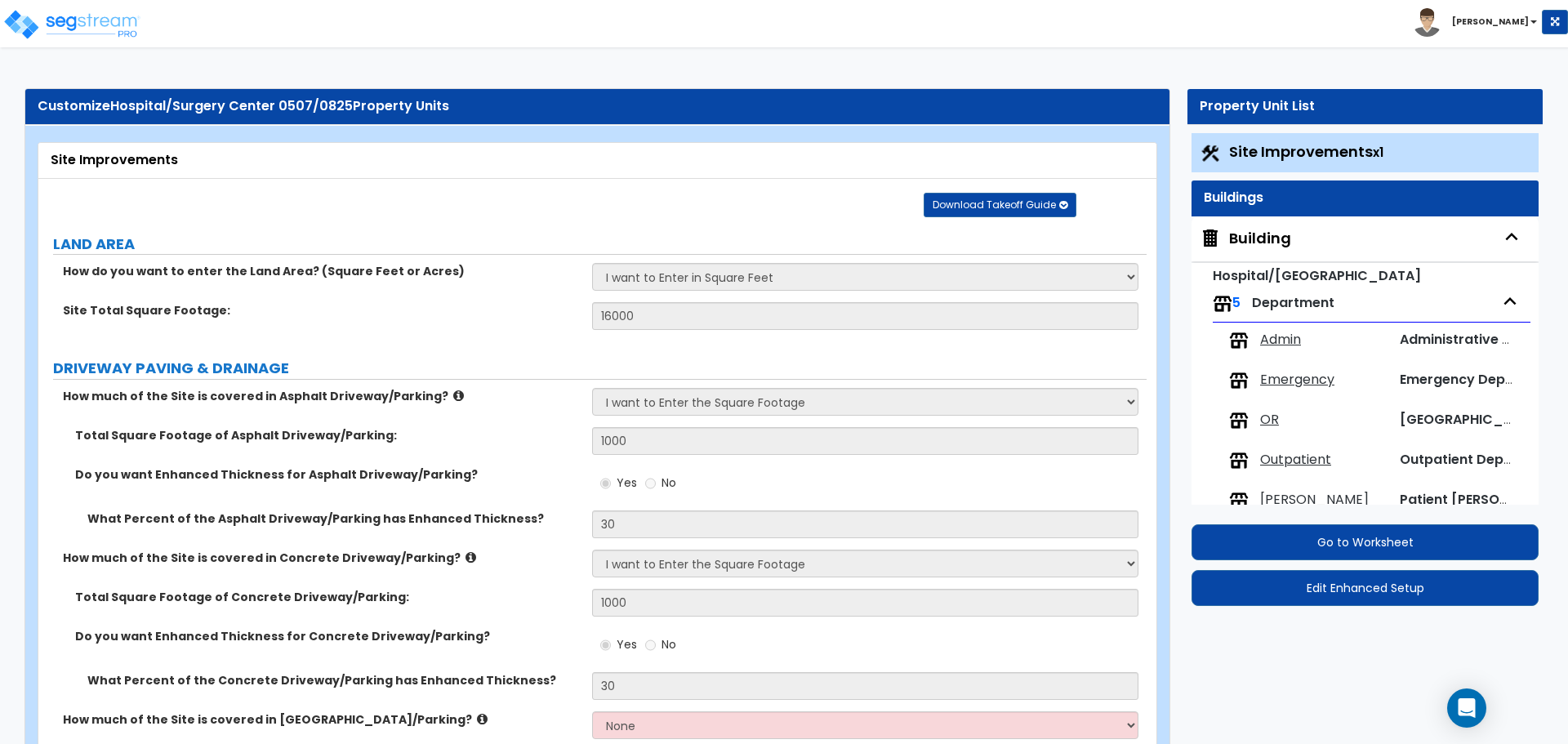
select select "3"
select select "2"
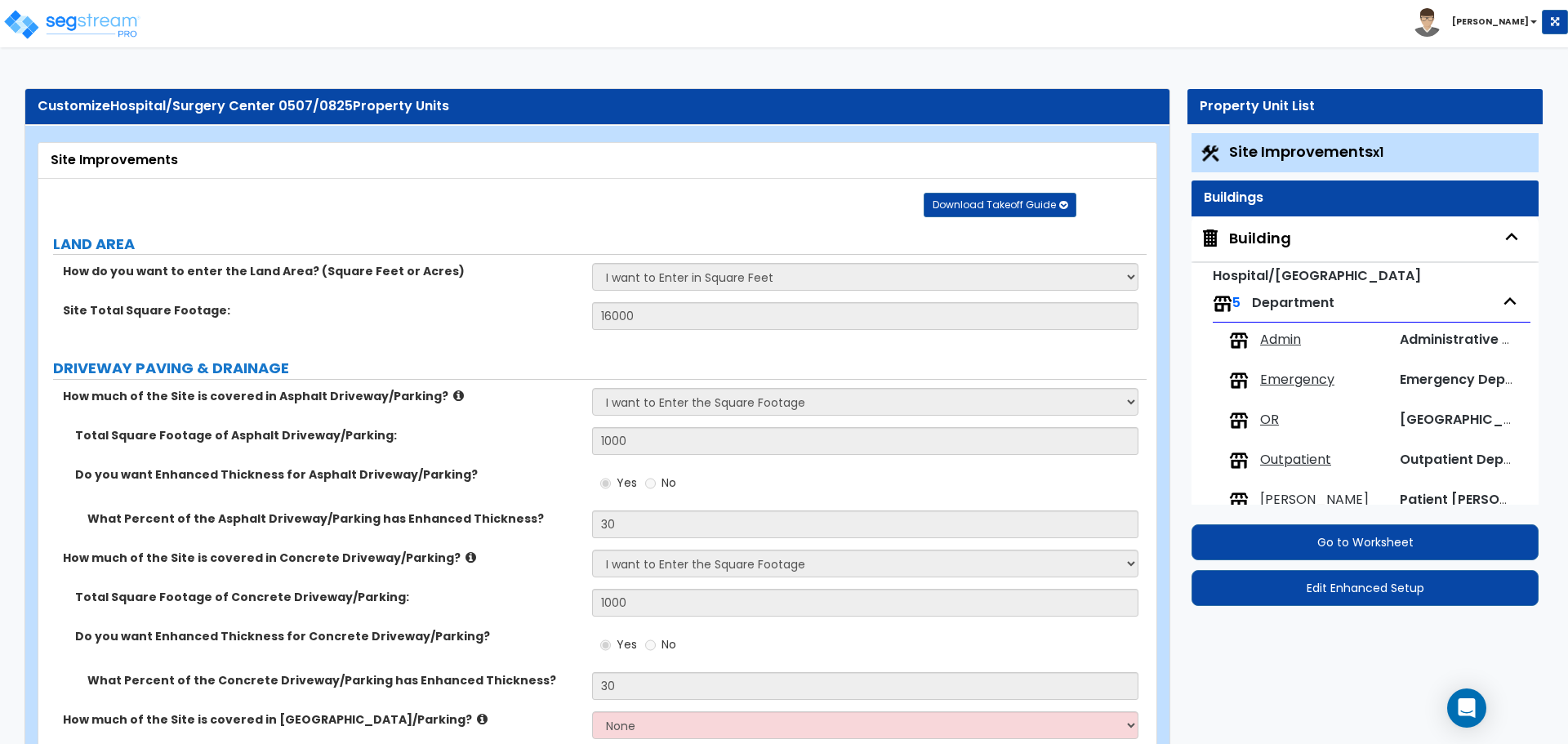
select select "7"
select select "2"
select select "1"
select select "4"
select select "1"
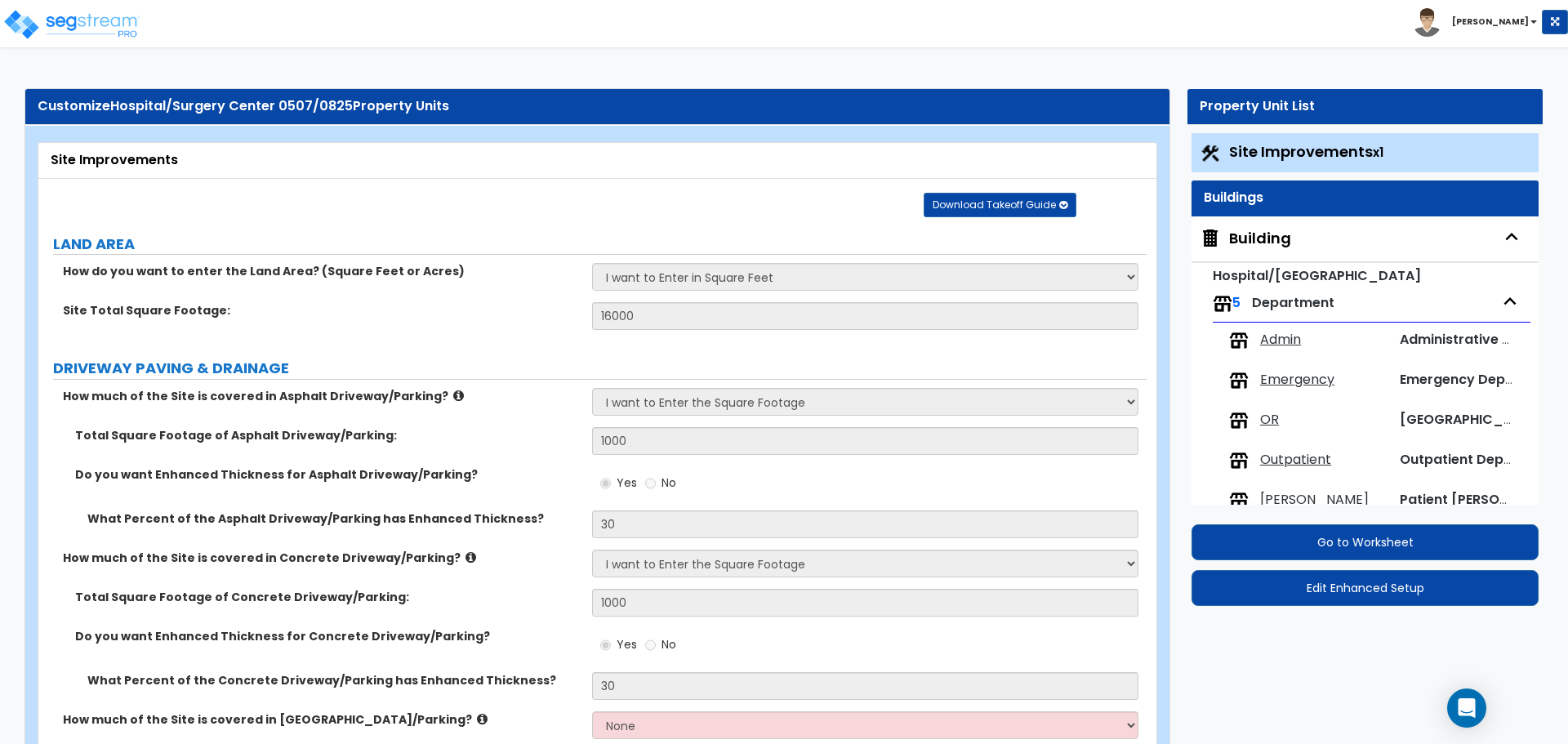
select select "20"
select select "2"
select select "1"
select select "3"
select select "1"
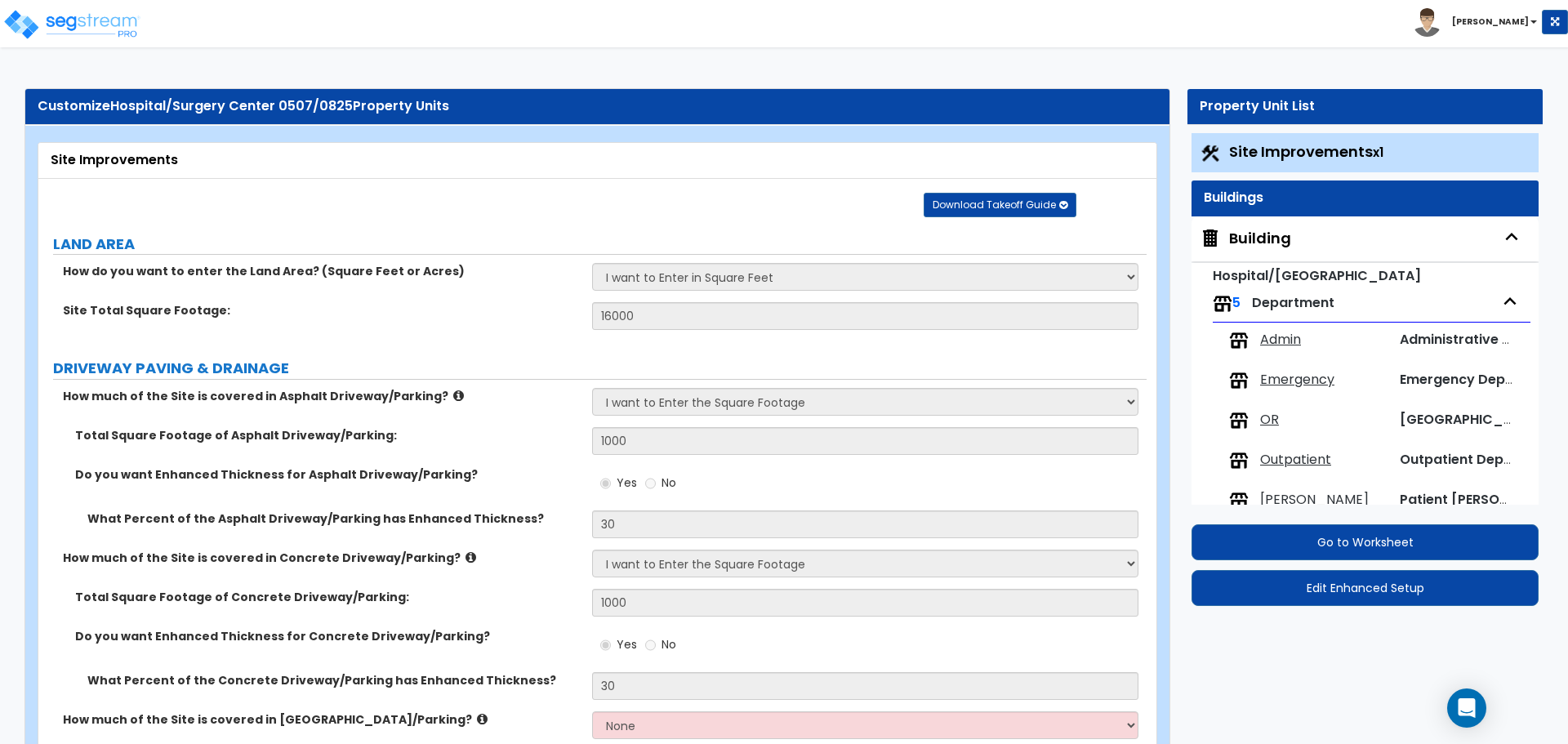
select select "2"
select select "4"
select select "3"
select select "2"
select select "1"
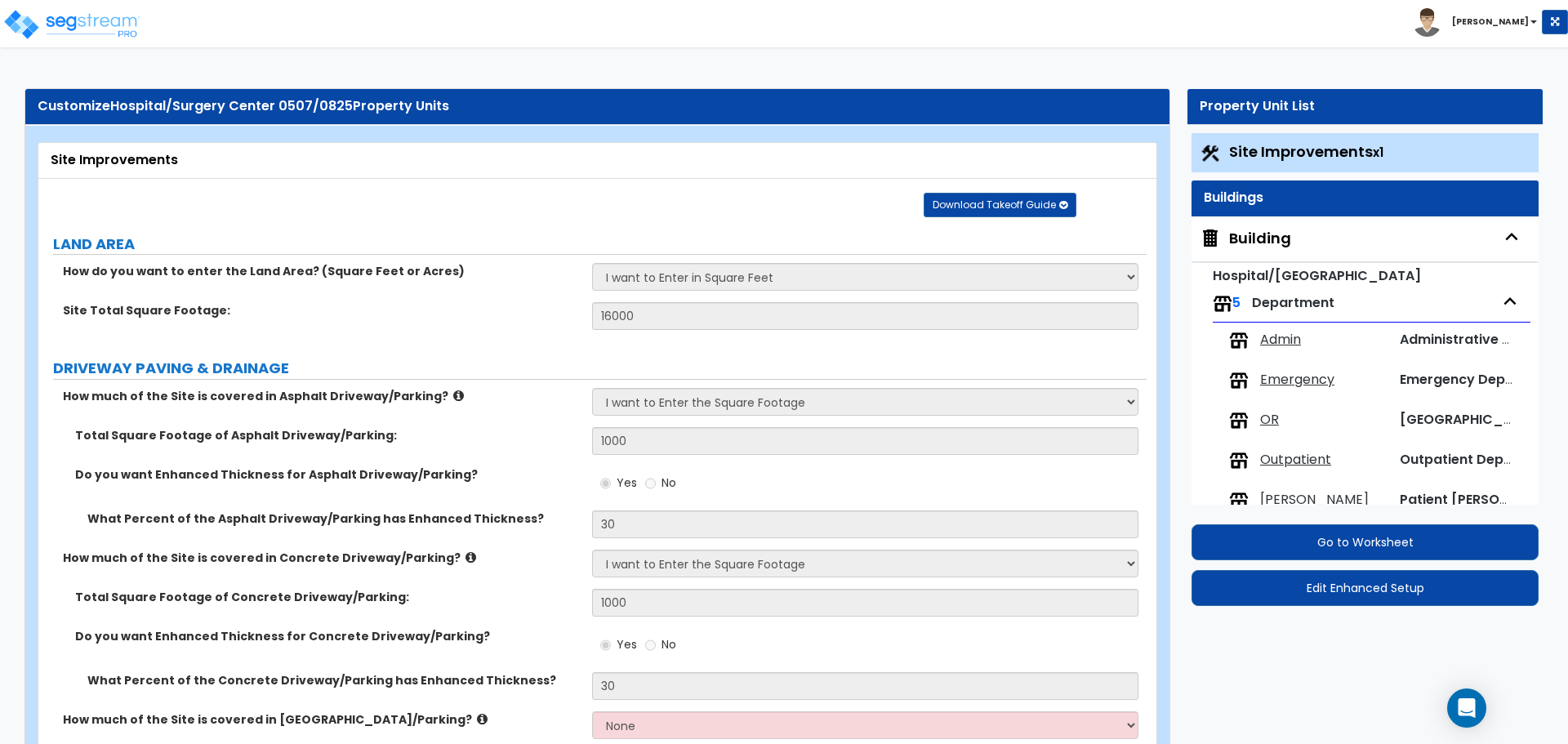
select select "1"
select select "3"
select select "2"
select select "1"
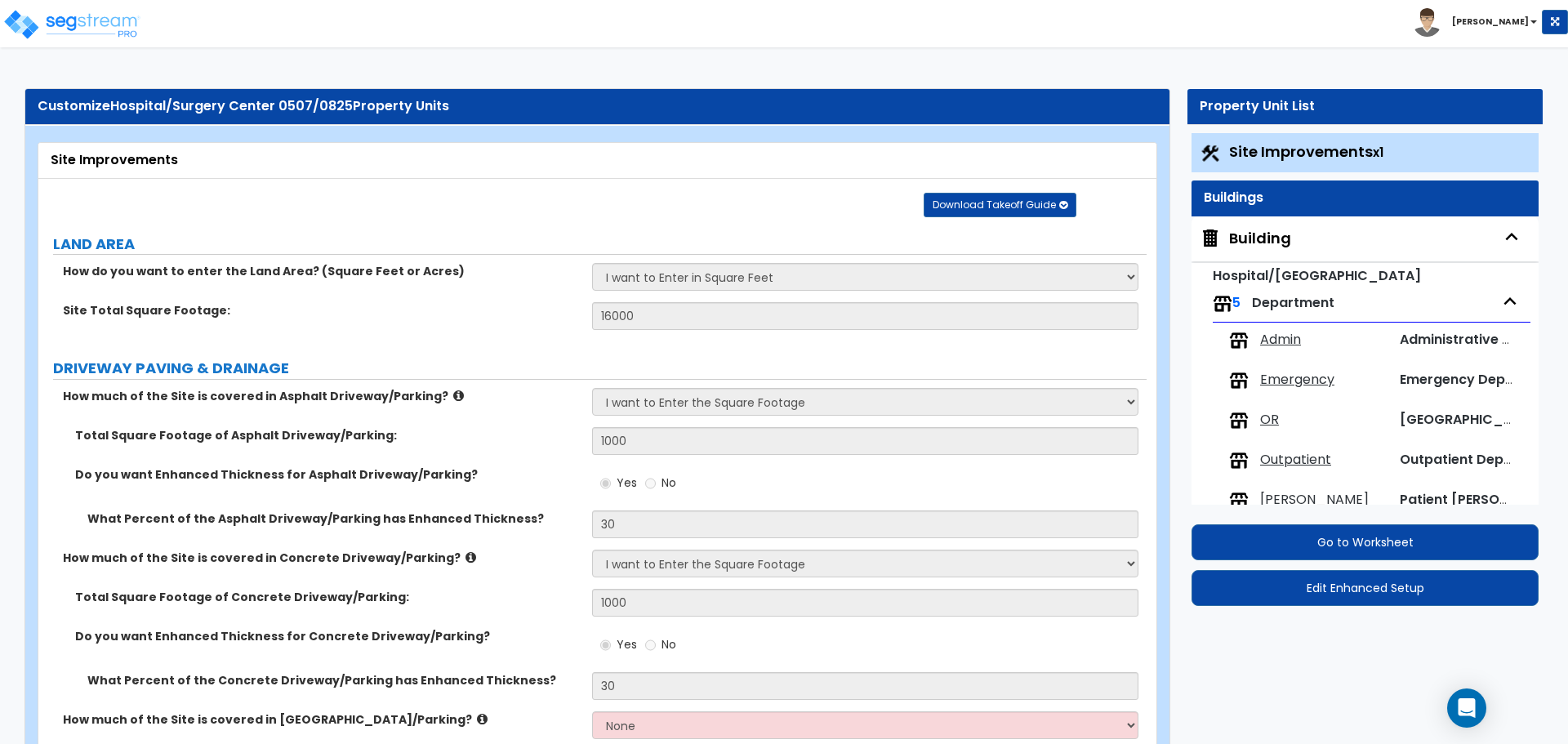
select select "1"
click at [1242, 236] on div "Building" at bounding box center [1260, 238] width 62 height 21
select select "2"
select select "4"
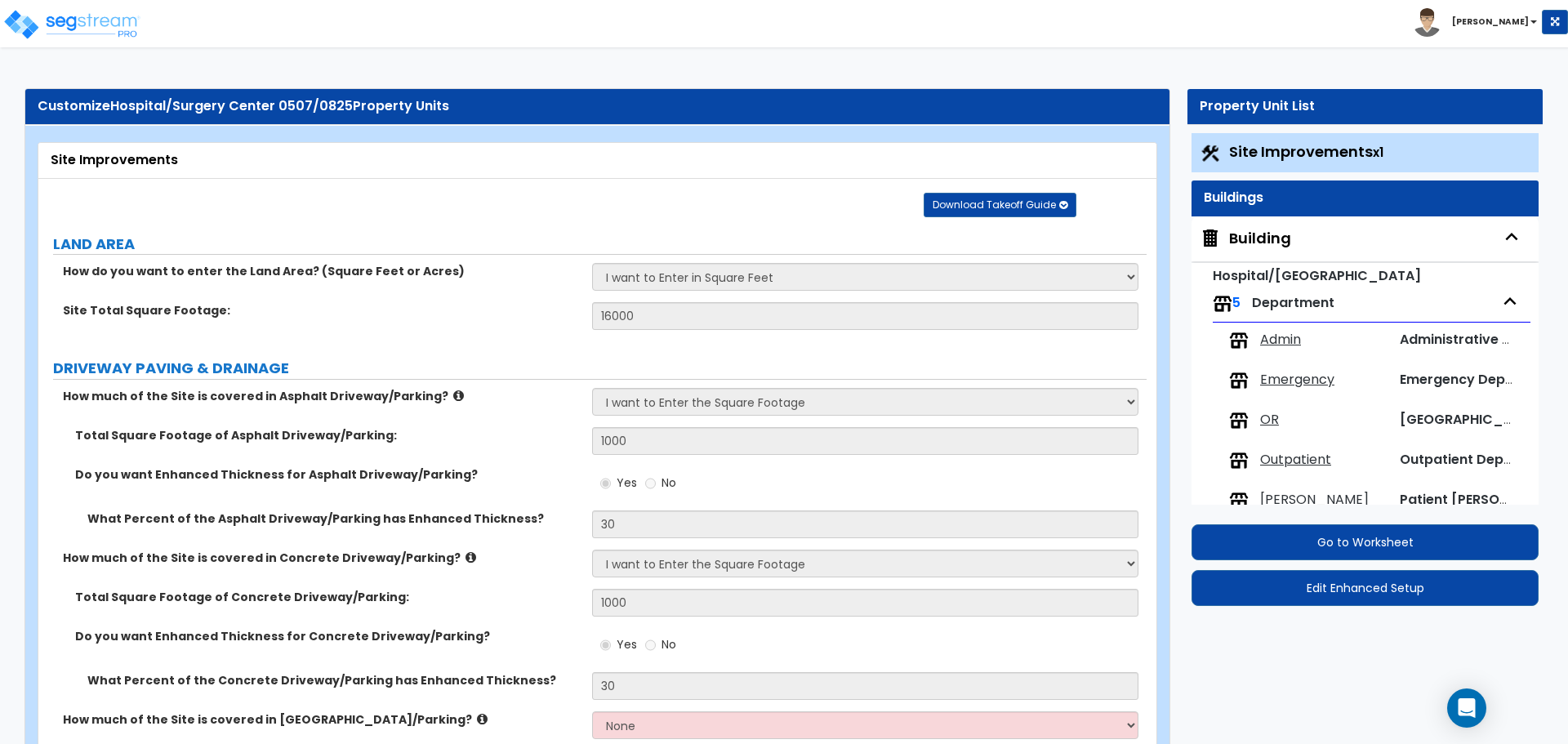
select select "5"
select select "1"
select select "2"
select select "1"
select select "2"
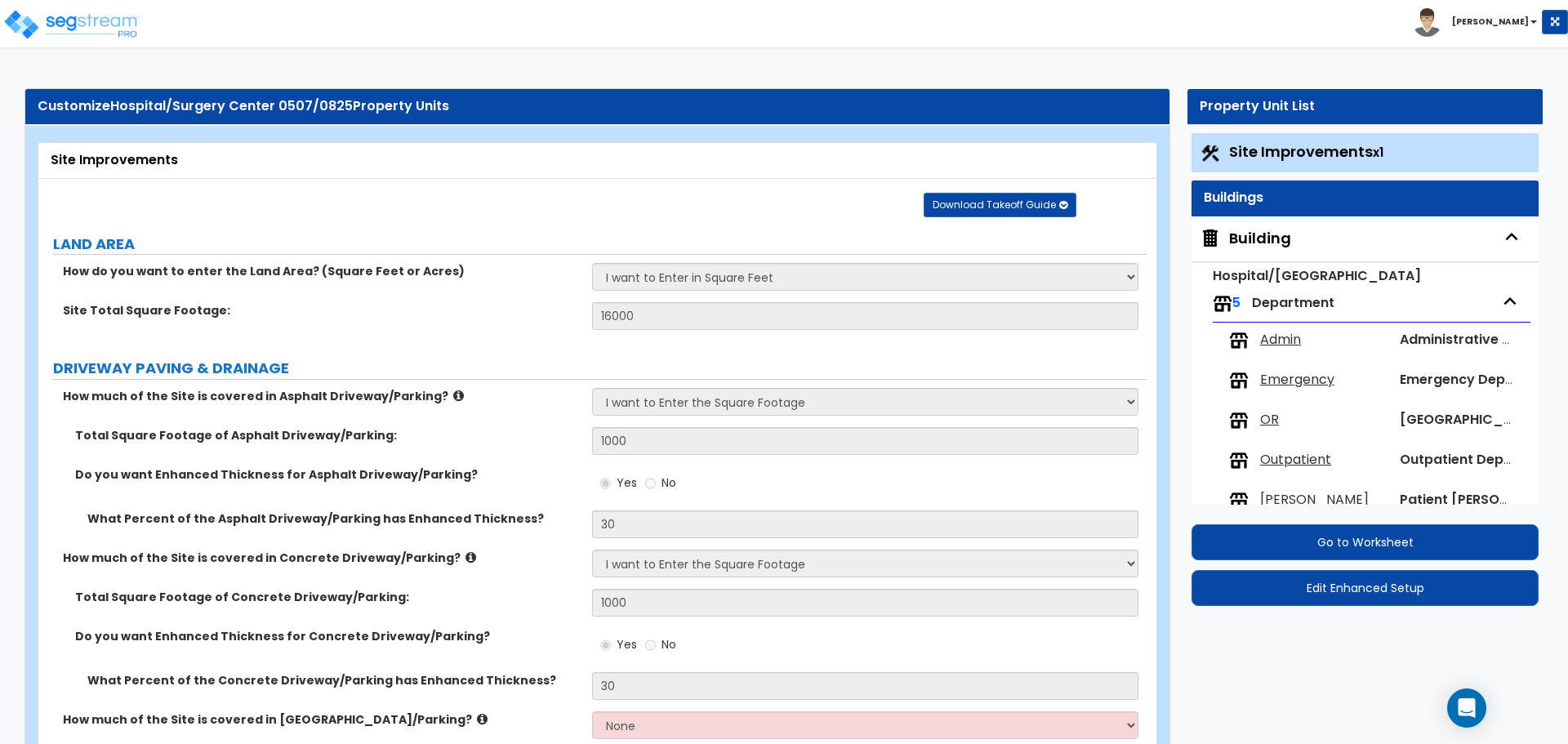
select select "4"
select select "3"
select select "13"
select select "9"
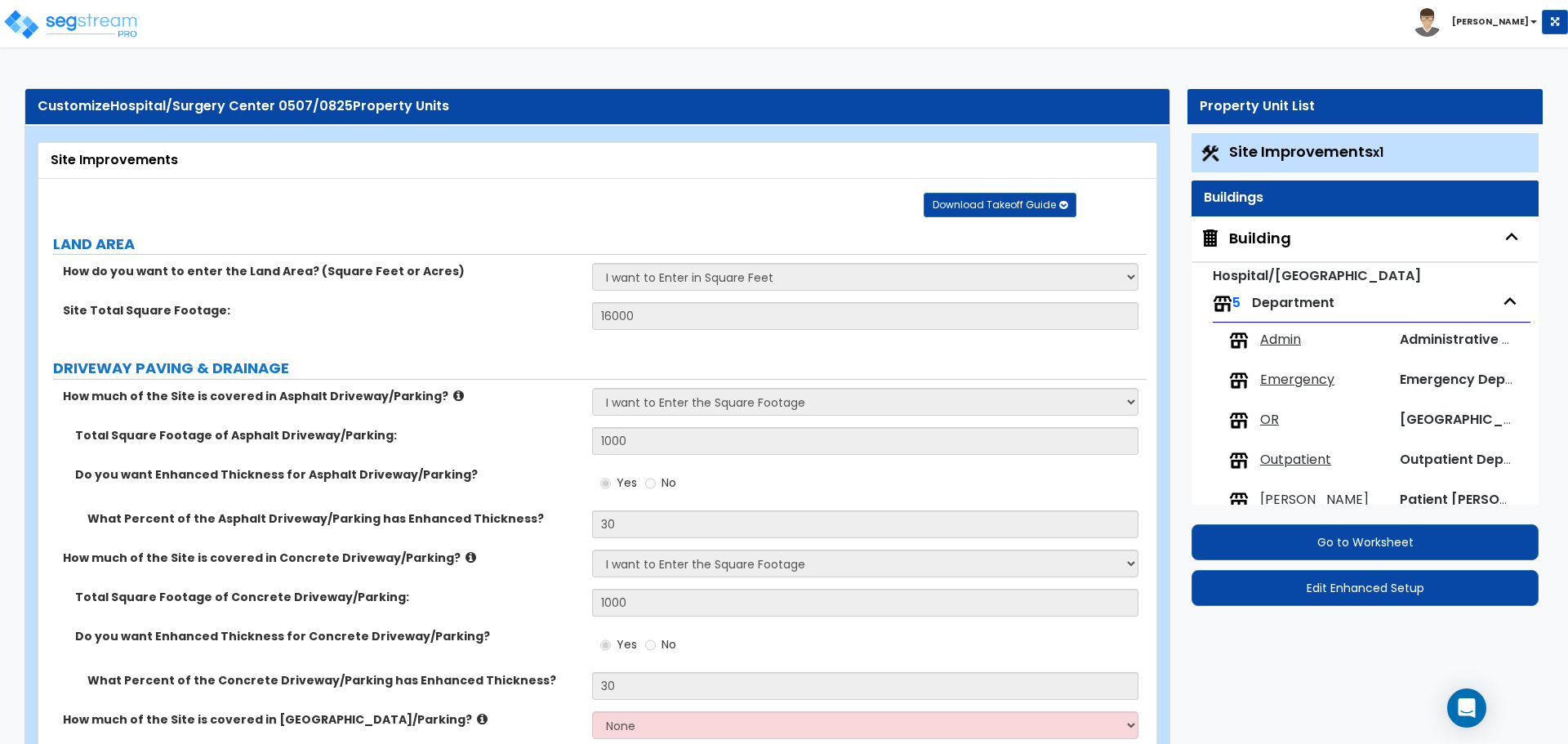
select select "10"
select select "3"
select select "1"
select select "4"
select select "3"
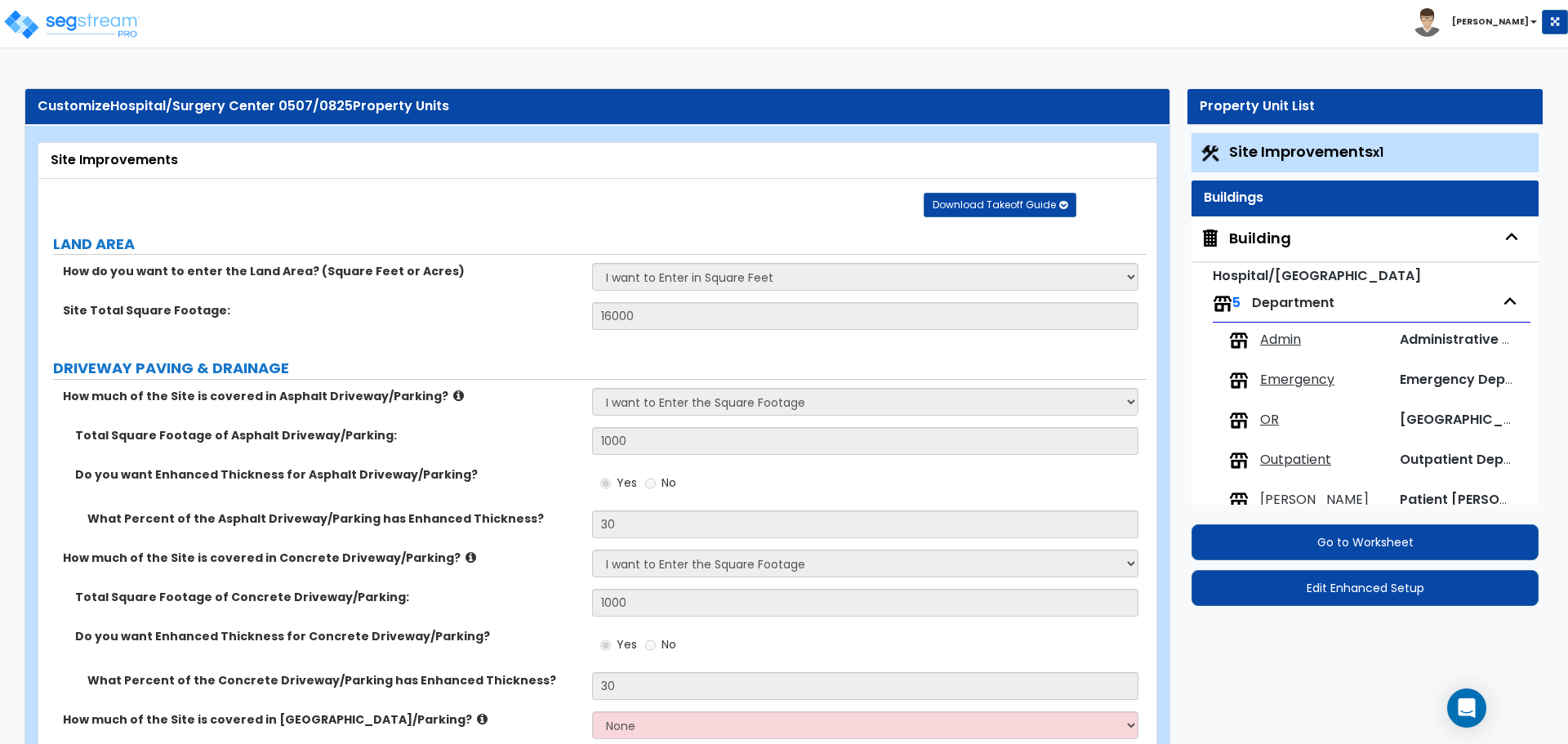
select select "2"
select select "3"
select select "1"
select select "2"
select select "5"
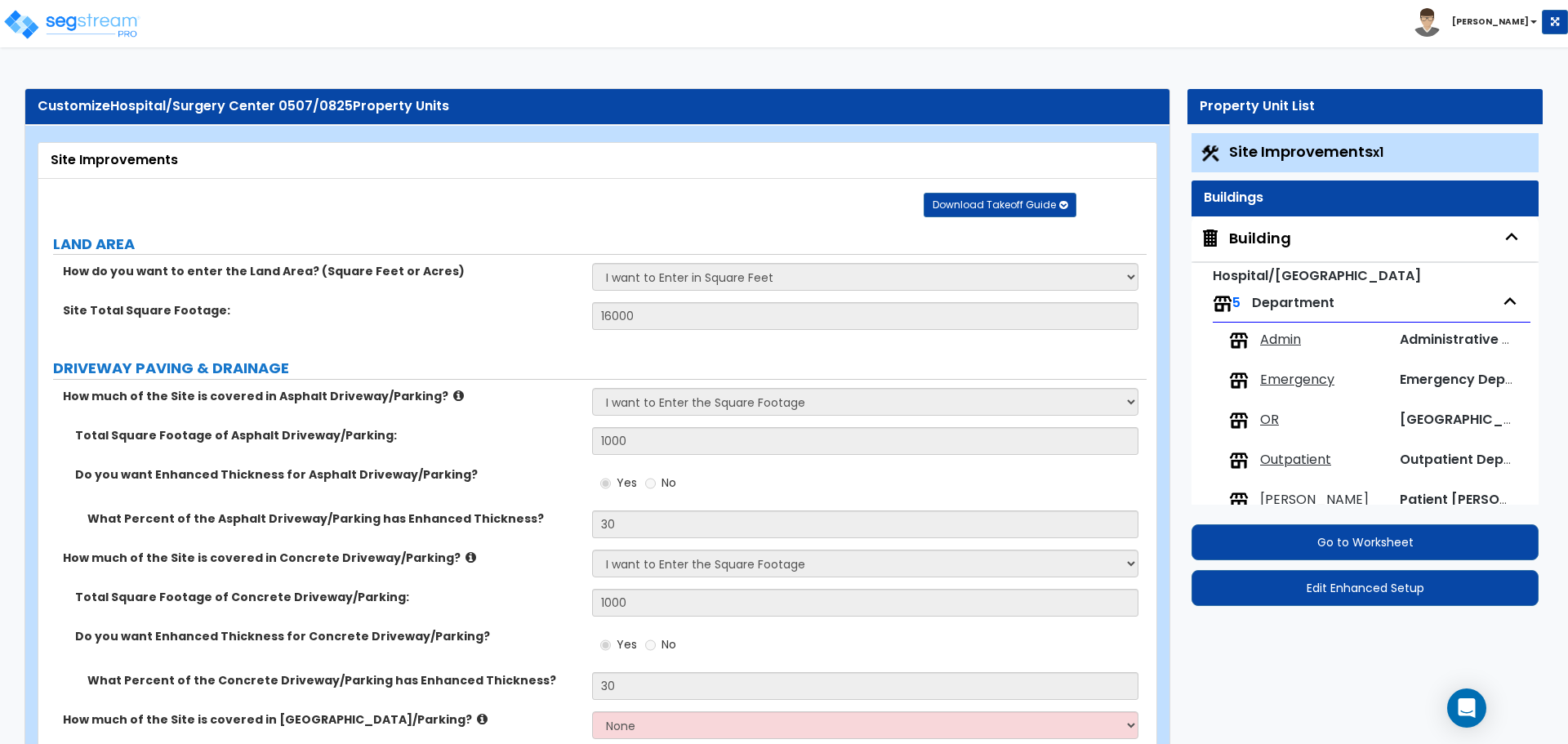
select select "4"
select select "3"
select select "1"
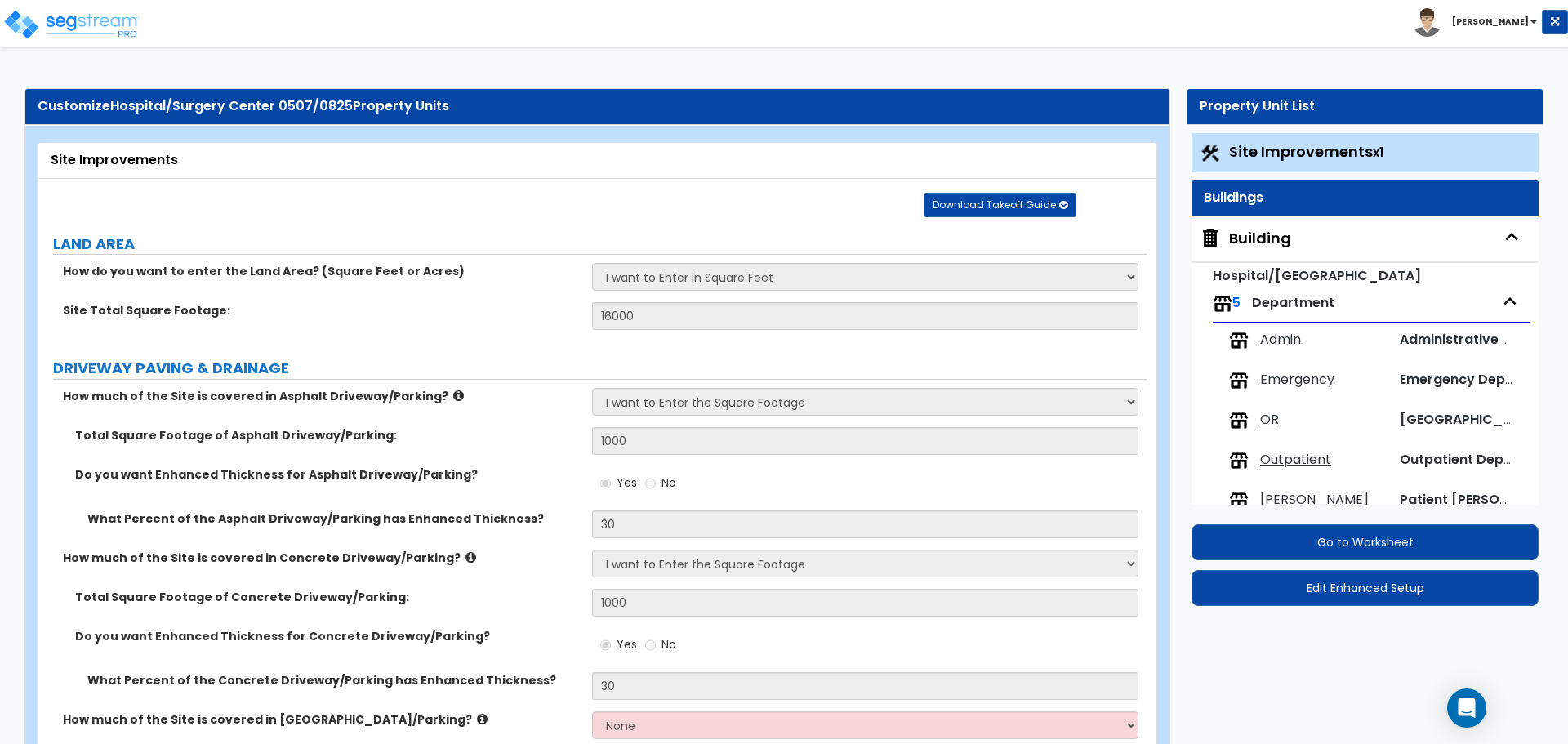
select select "1"
select select "2"
select select "3"
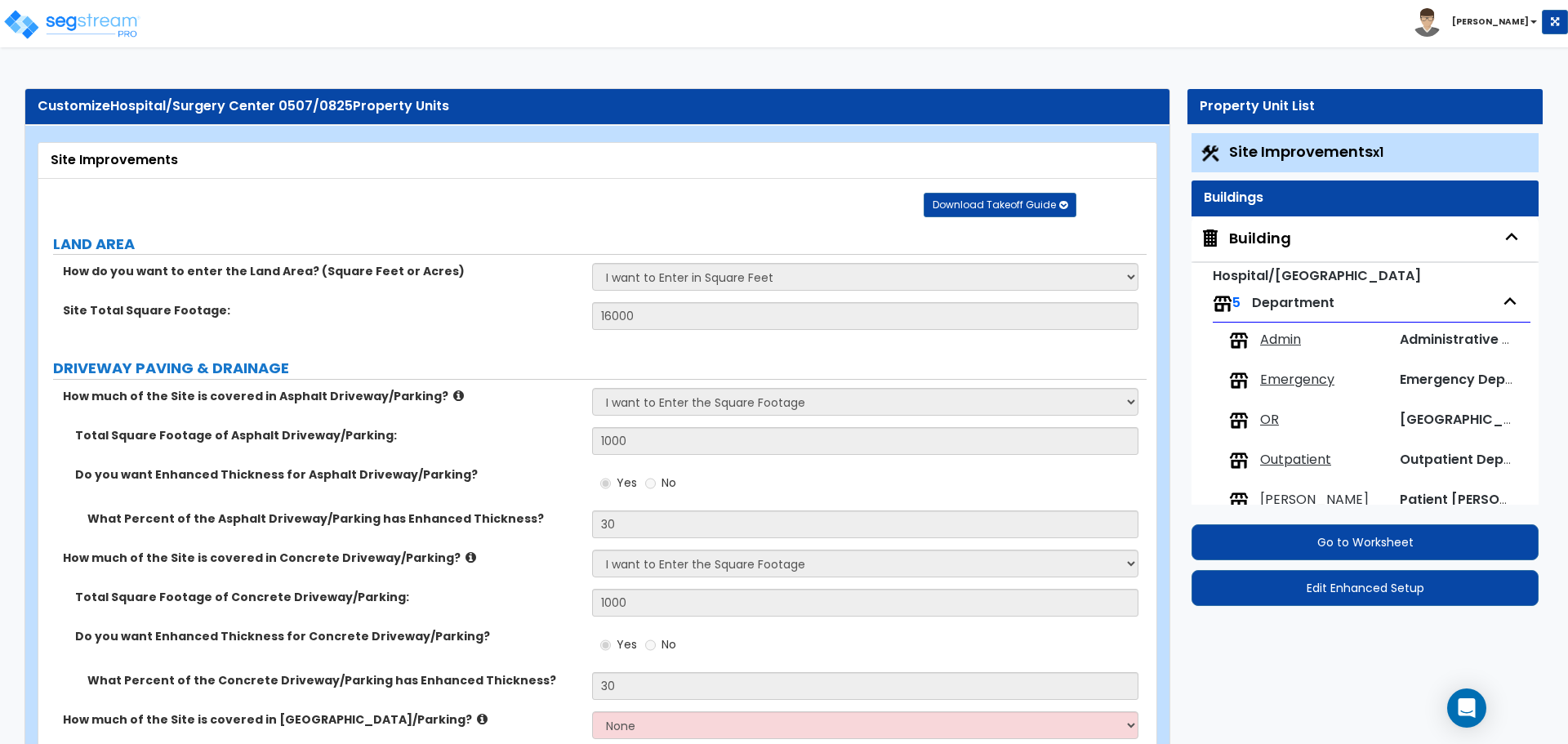
select select "4"
select select "3"
select select "2"
select select "1"
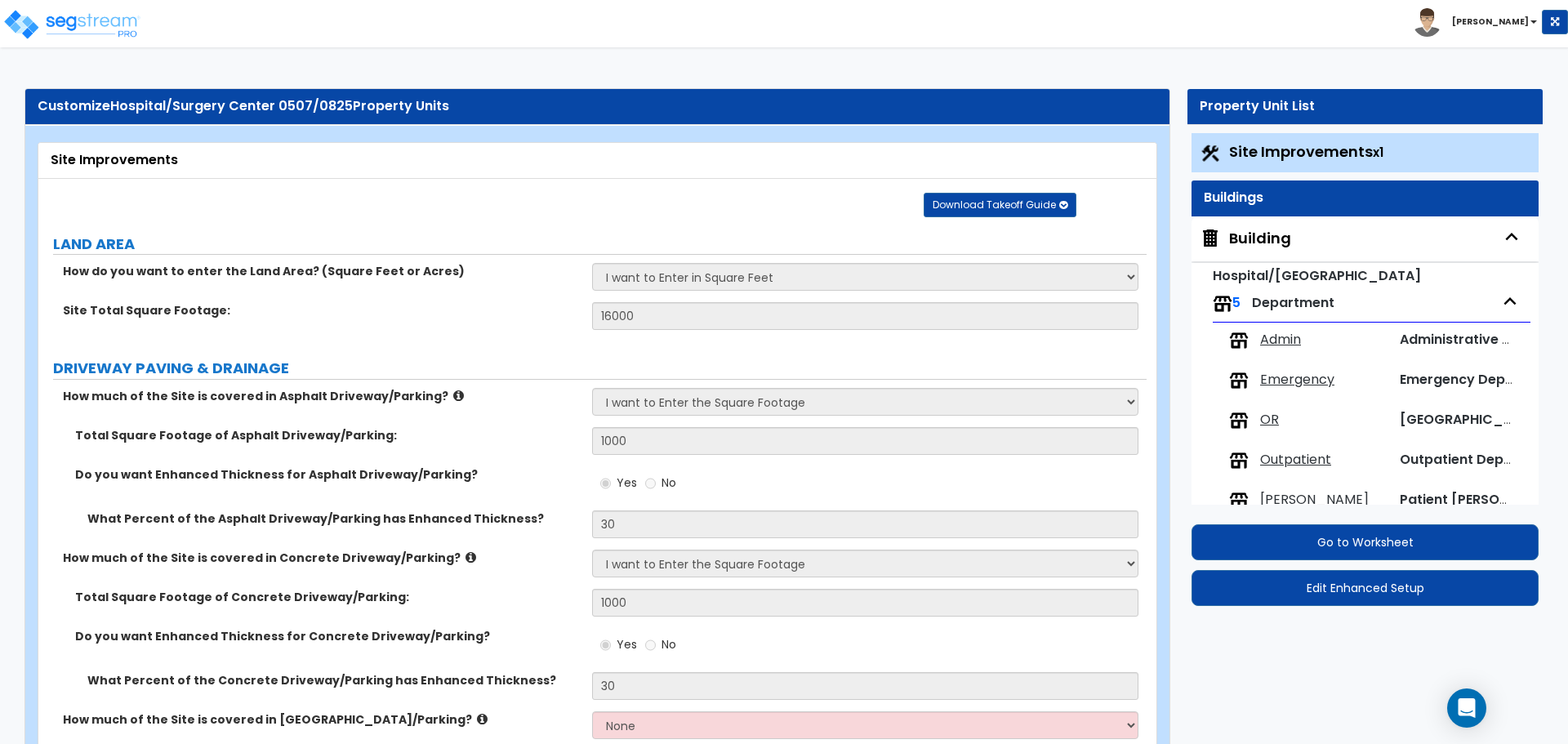
select select "1"
select select "2"
select select "1"
select select "2"
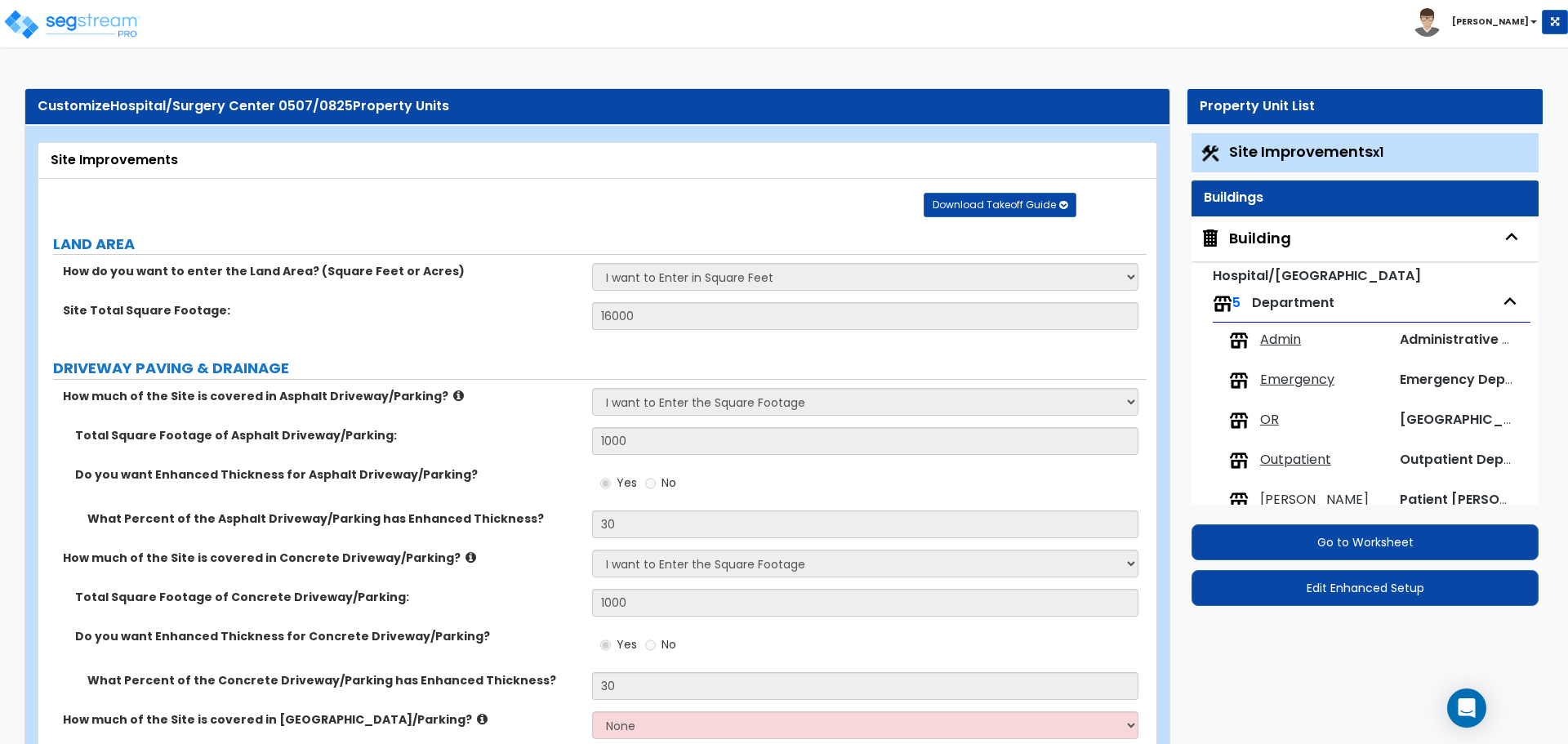
select select "2"
select select "1"
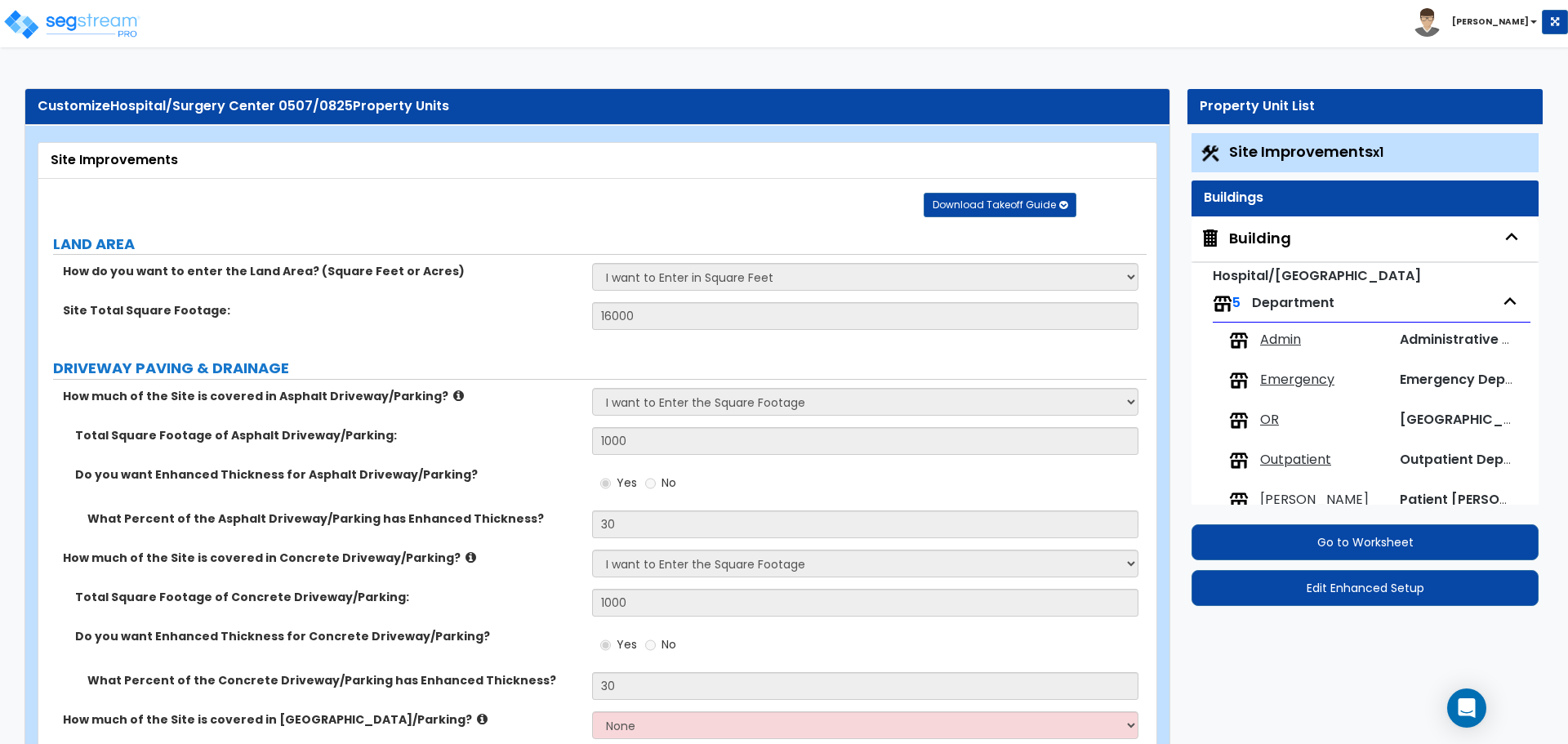
select select "1"
select select "2"
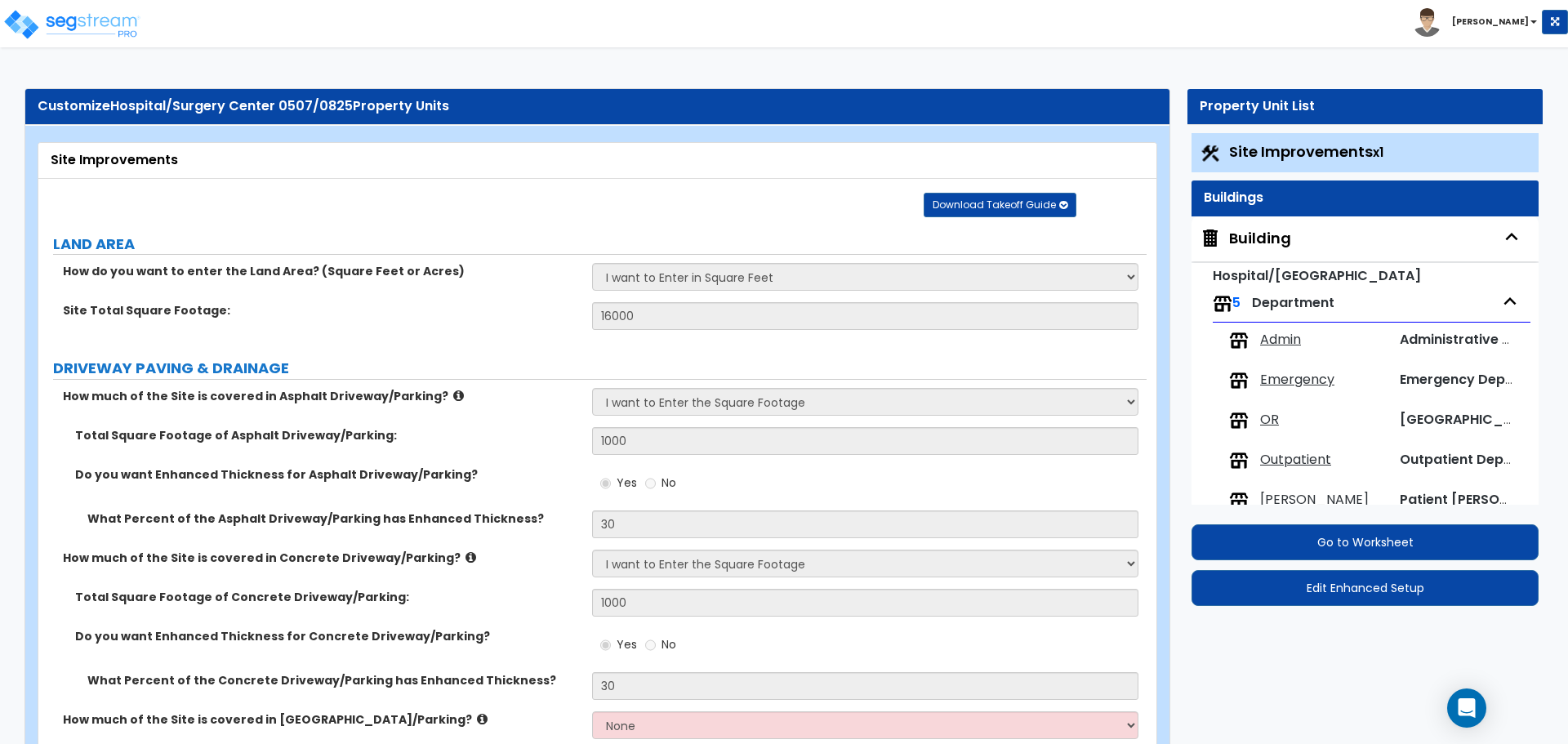
select select "1"
select select "7"
select select "2"
select select "3"
select select "2"
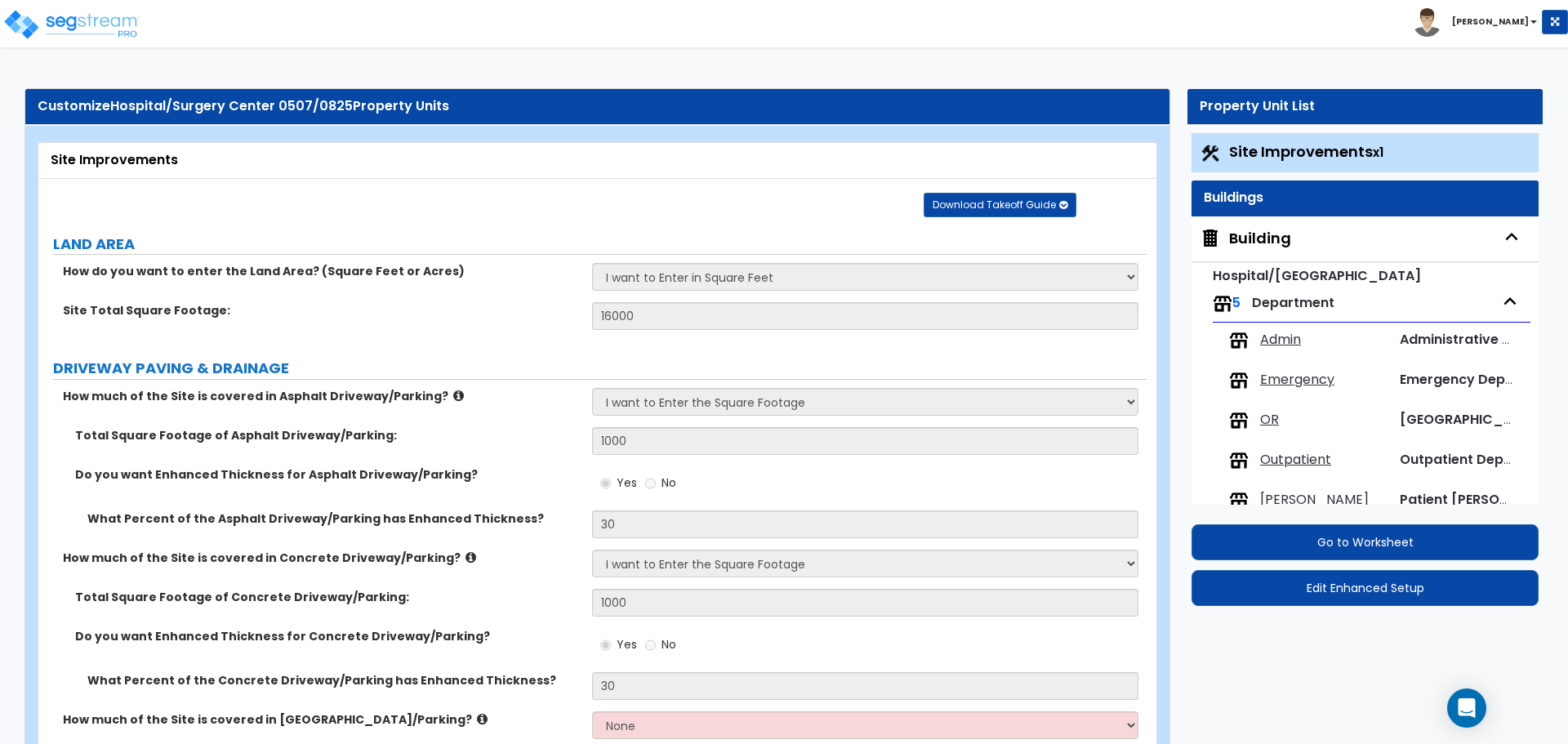
select select "3"
select select "1"
select select "3"
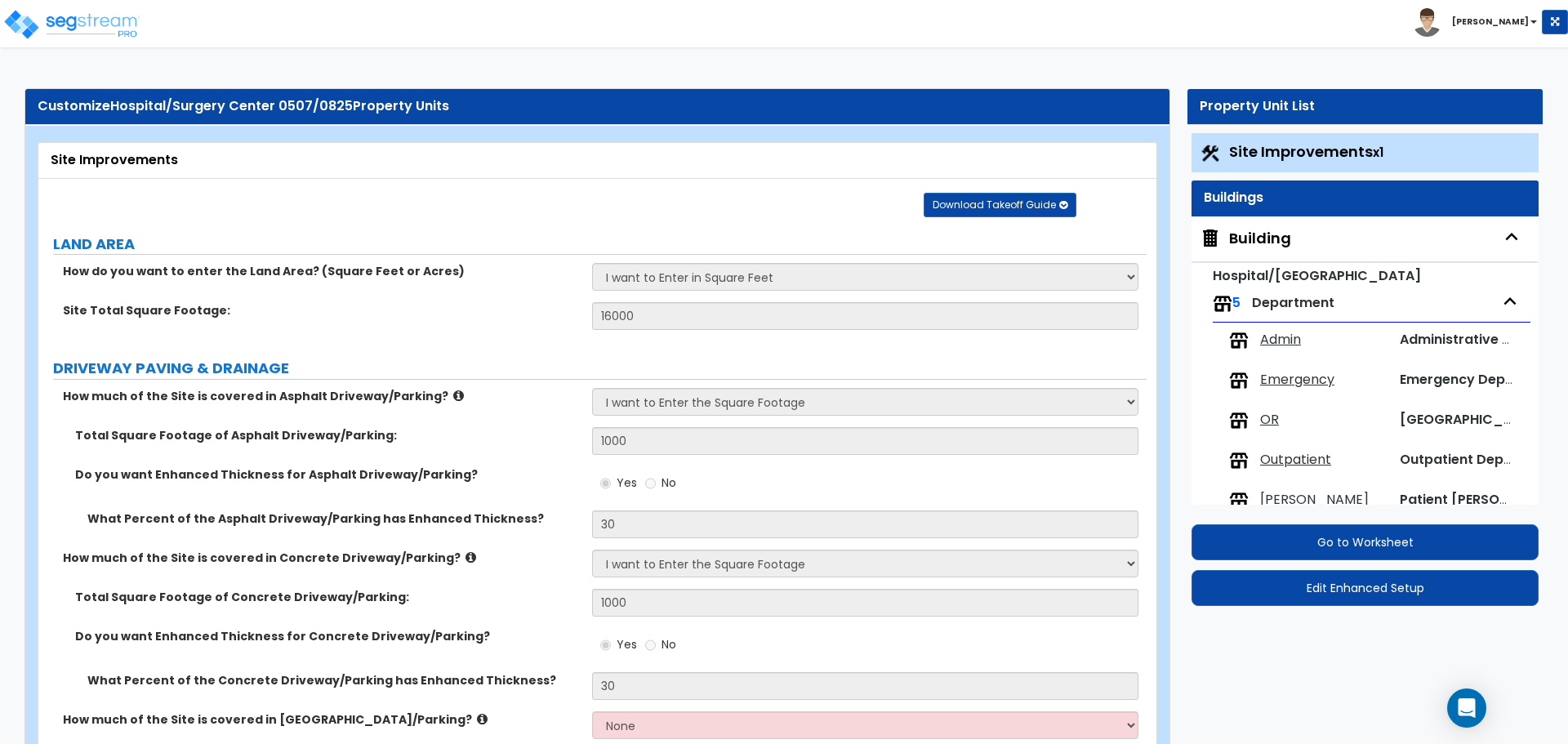
select select "1"
select select "2"
select select "1"
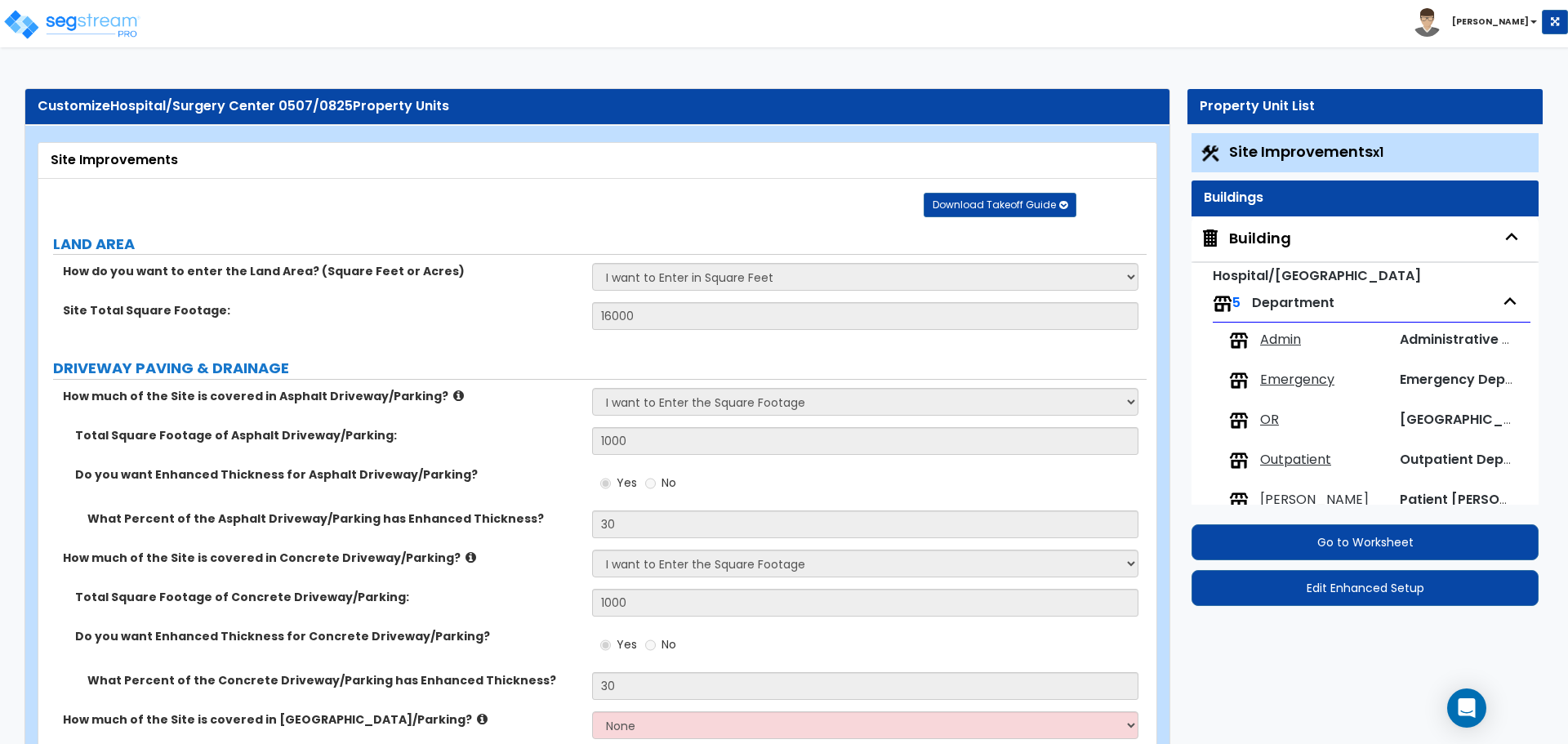
select select "3"
select select "6"
select select "5"
select select "4"
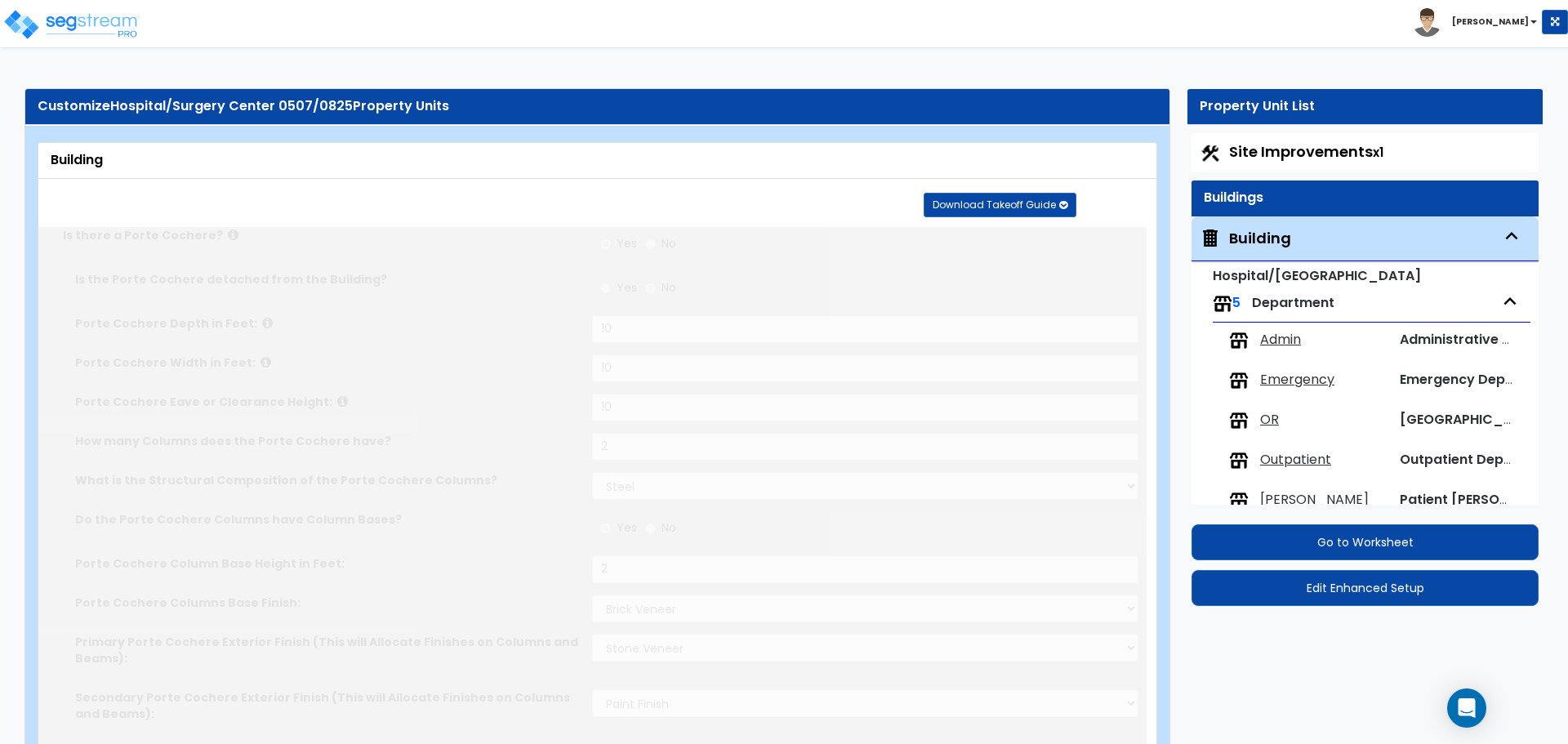
type input "2500"
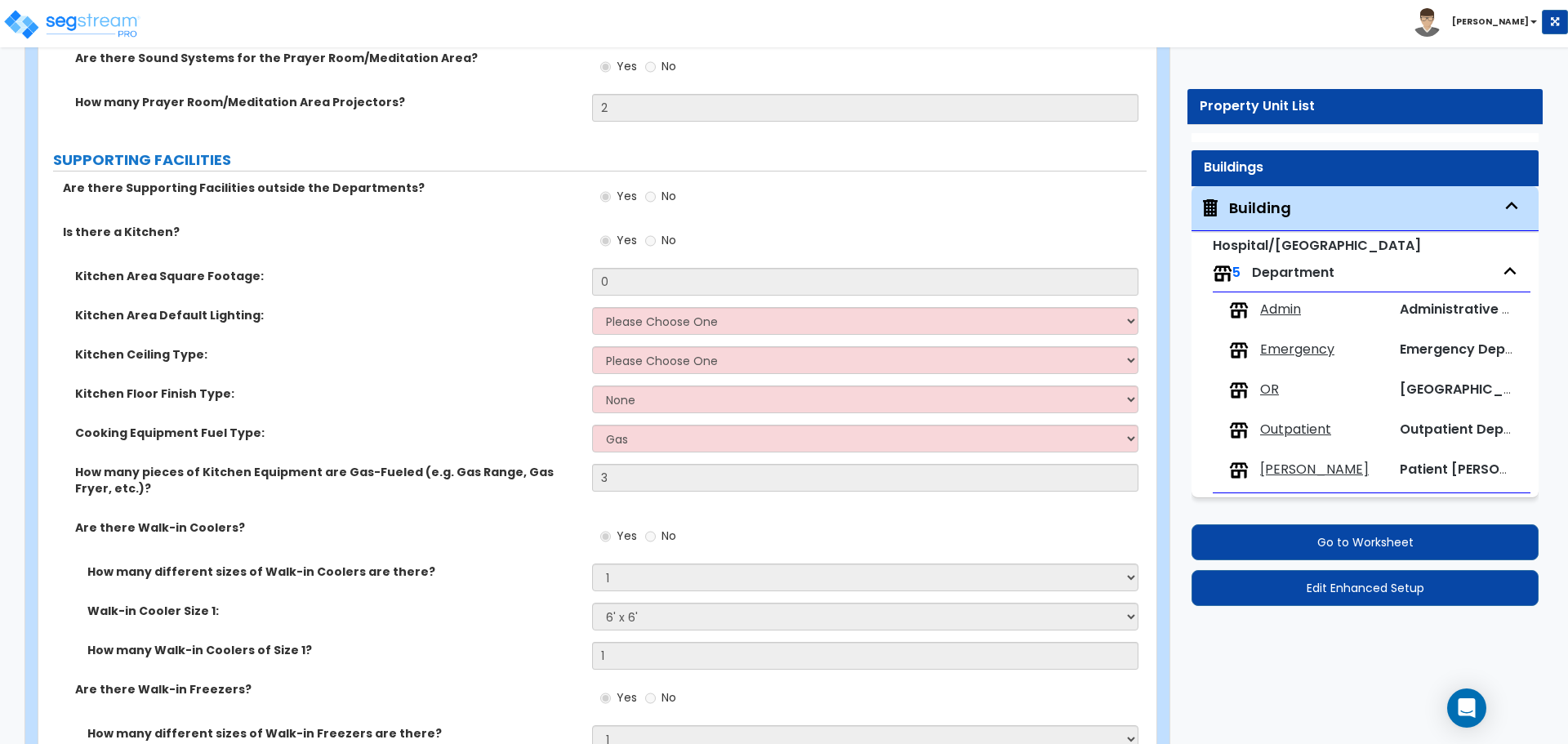
scroll to position [4873, 0]
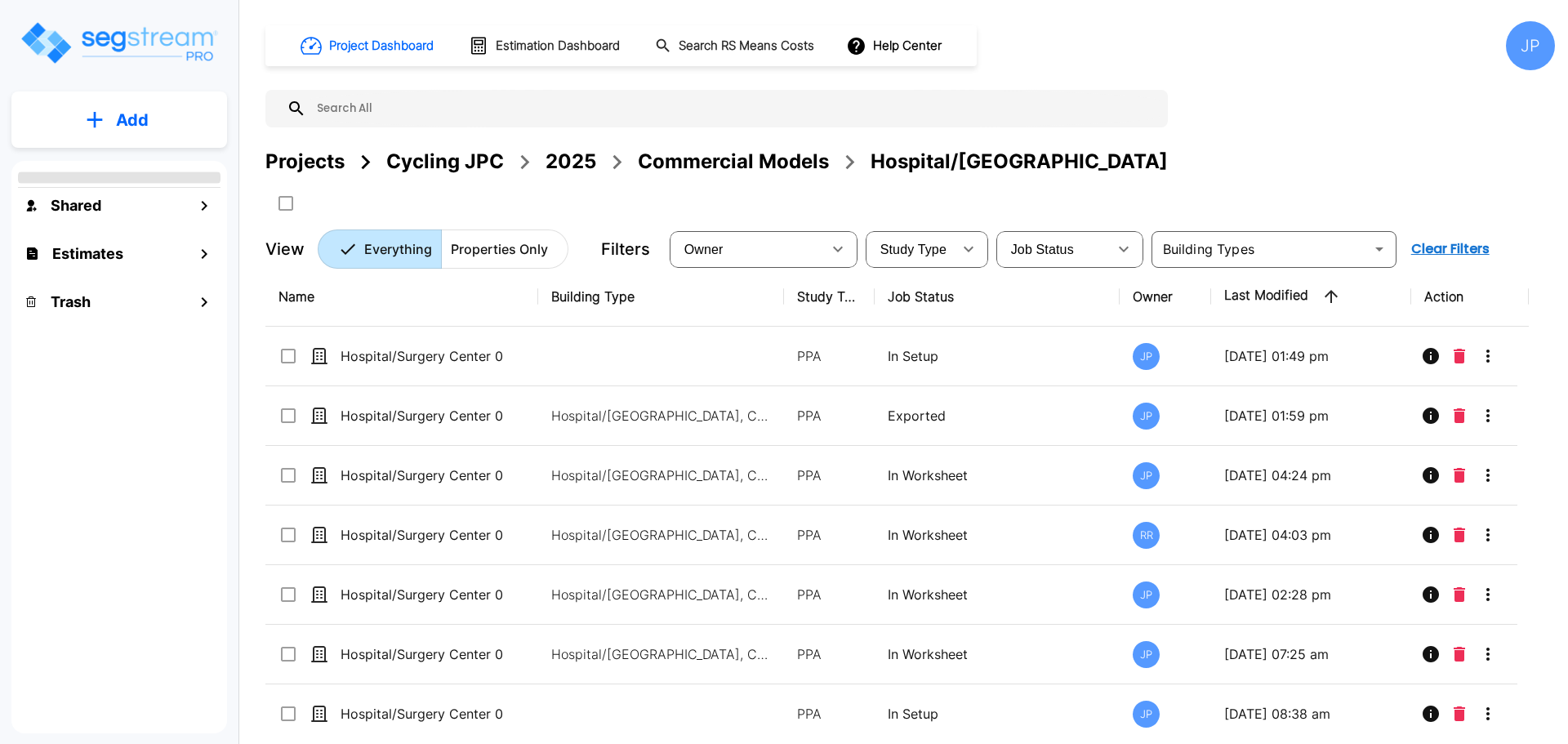
click at [641, 171] on div "Commercial Models" at bounding box center [733, 161] width 191 height 29
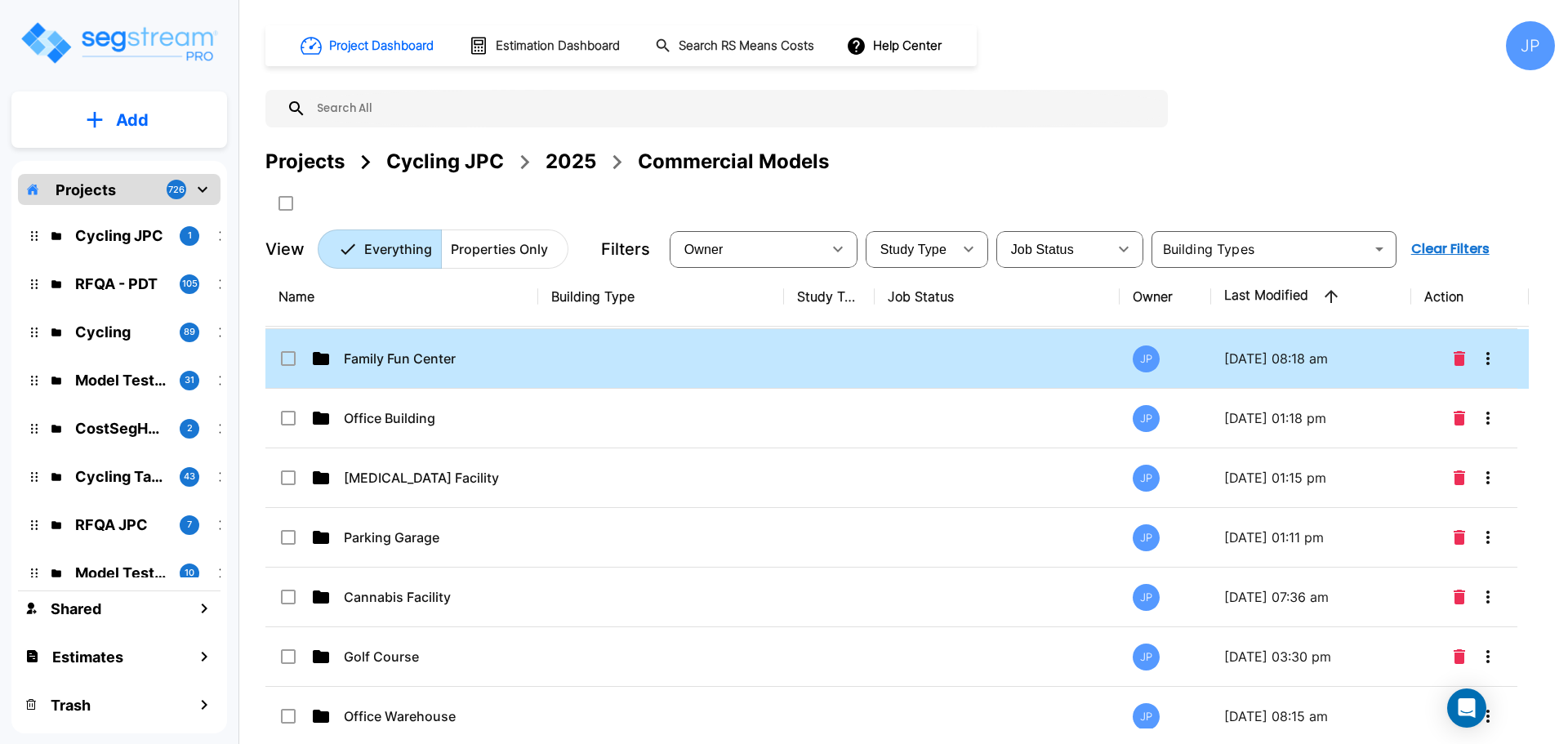
scroll to position [65, 0]
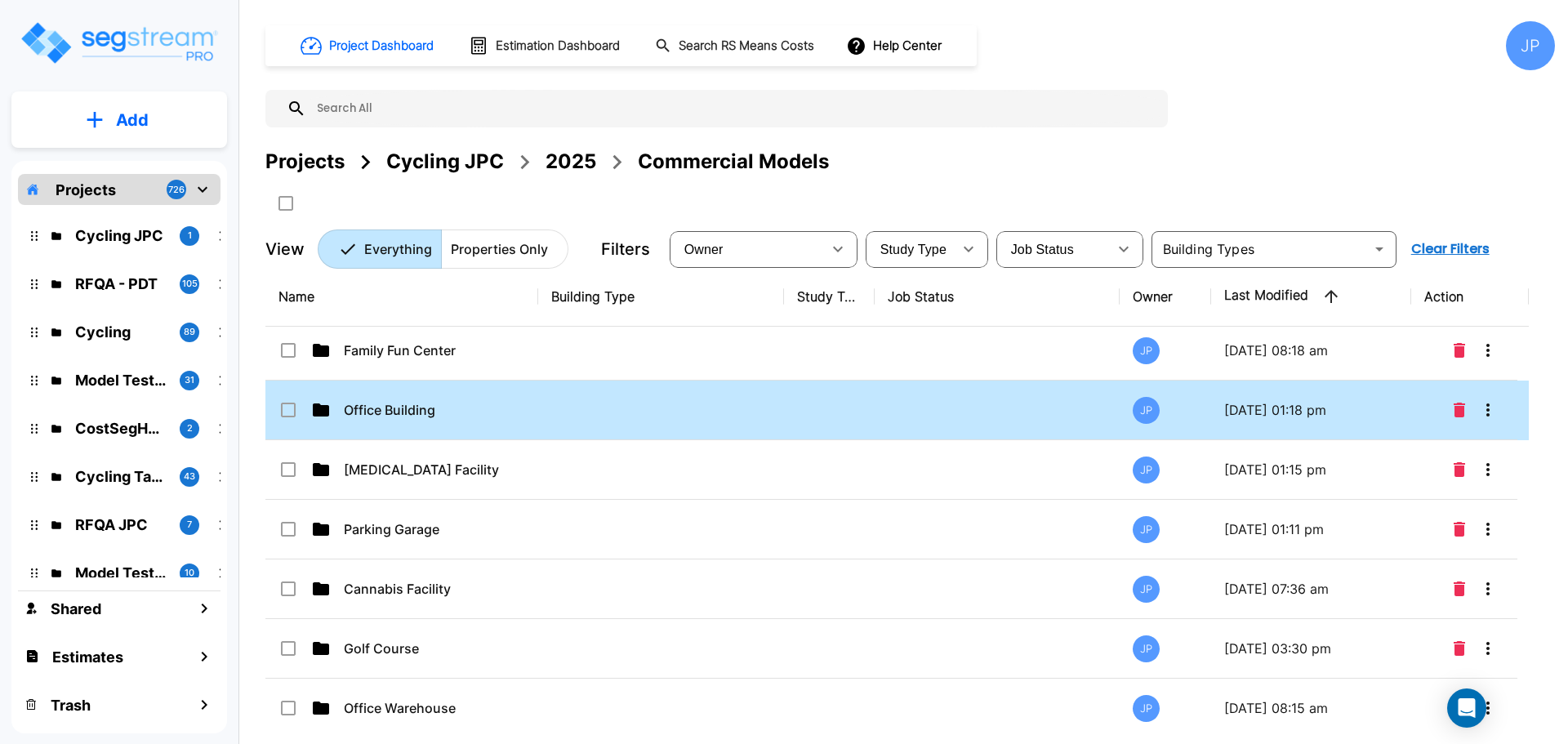
click at [719, 428] on td at bounding box center [661, 410] width 246 height 60
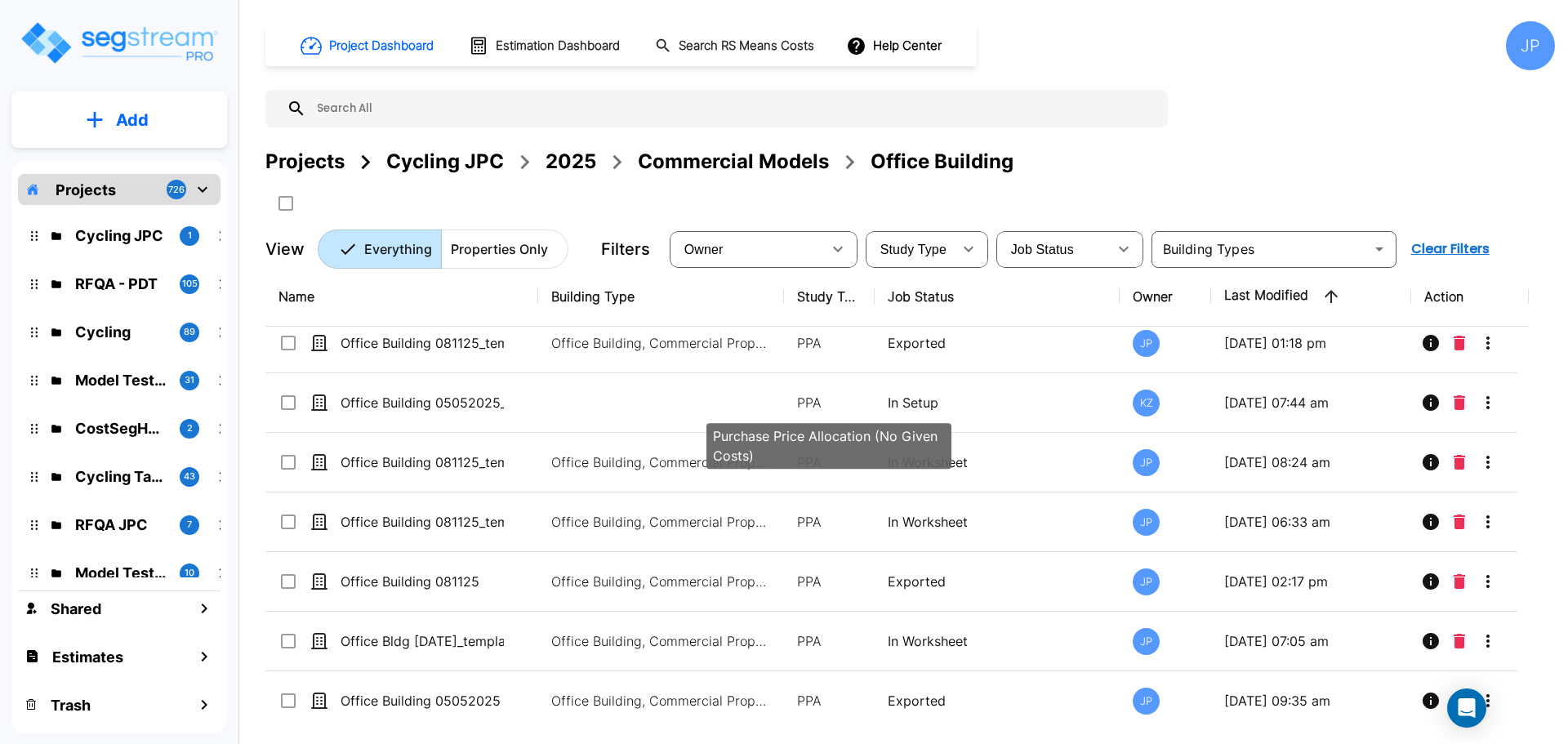
scroll to position [0, 0]
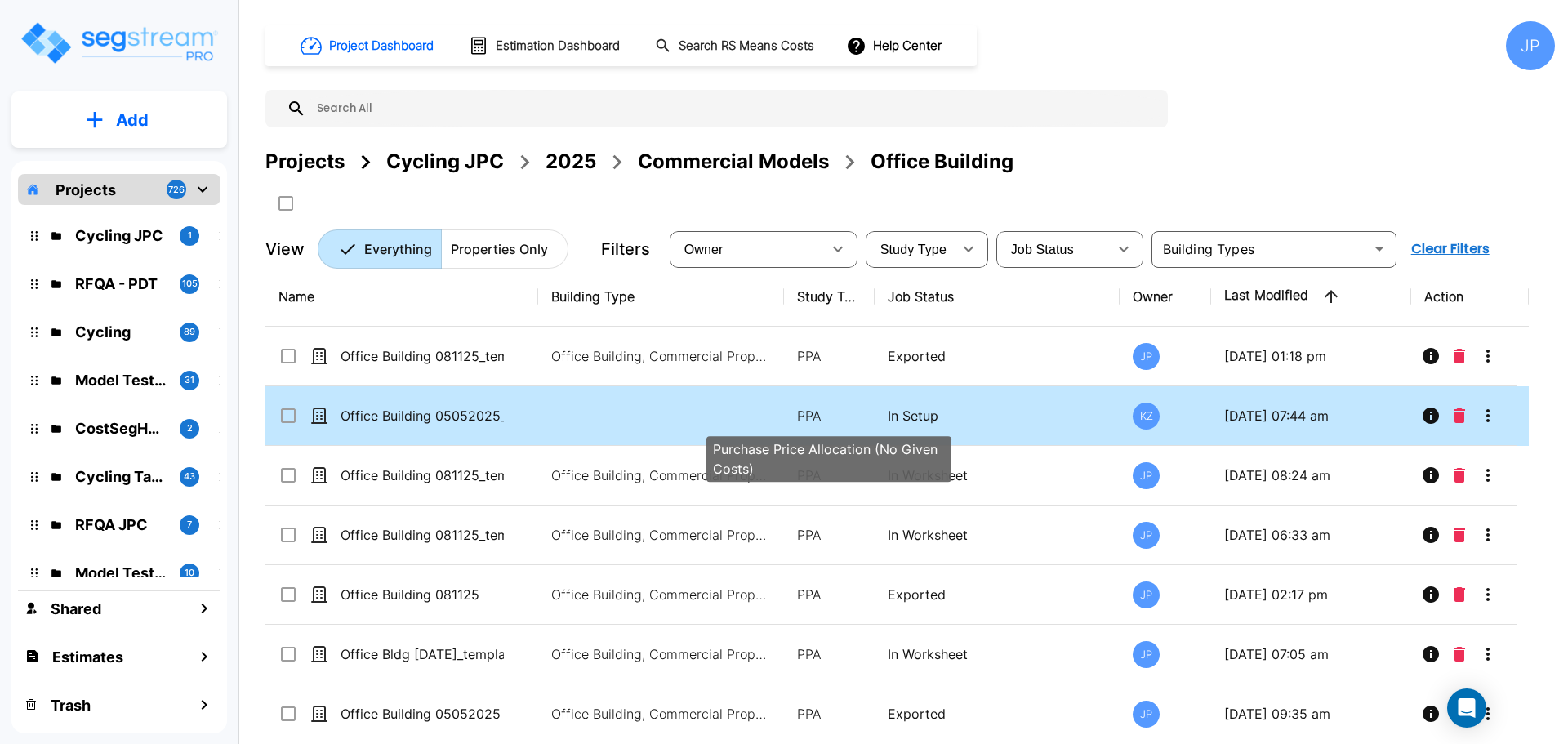
click at [834, 409] on p "PPA" at bounding box center [829, 416] width 64 height 20
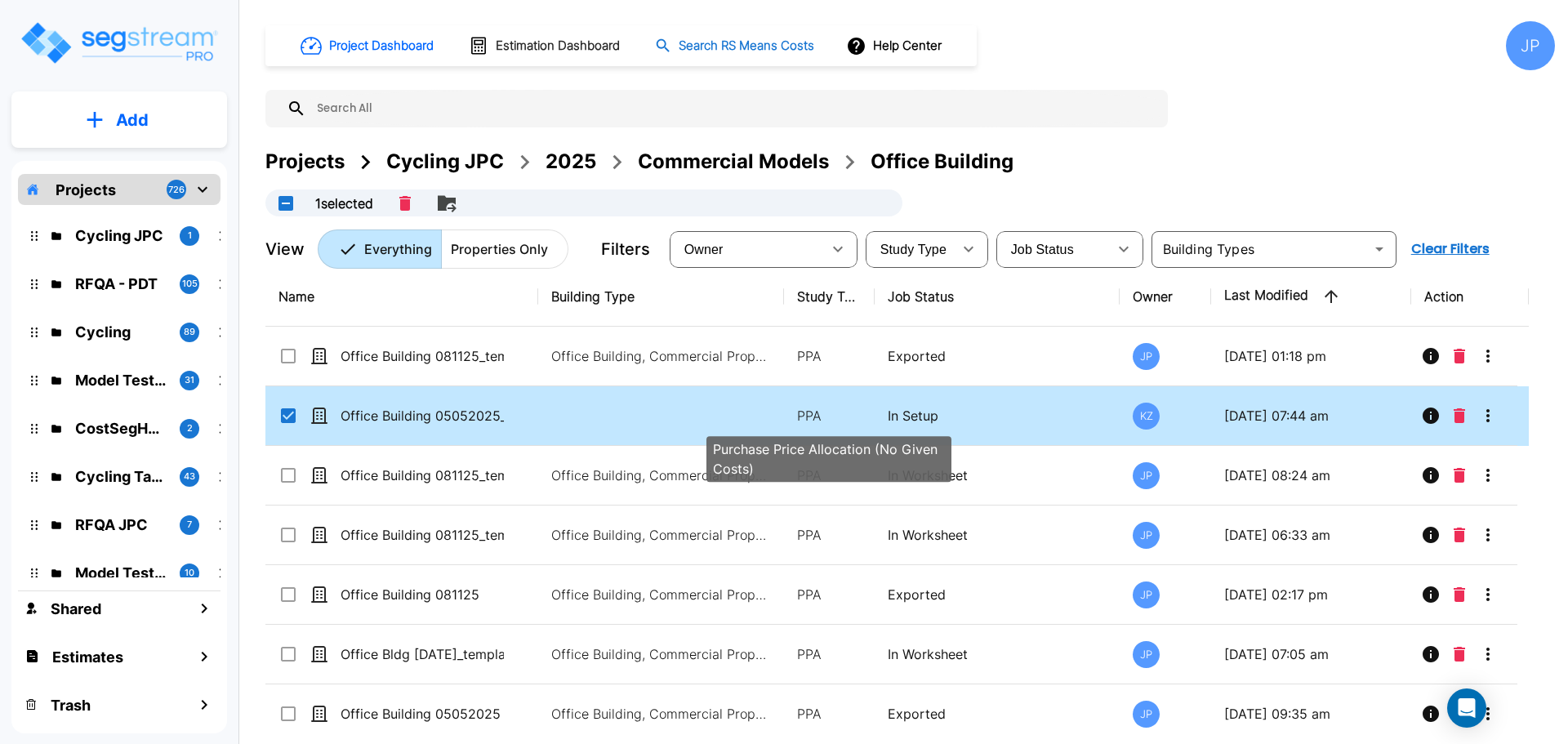
checkbox input "true"
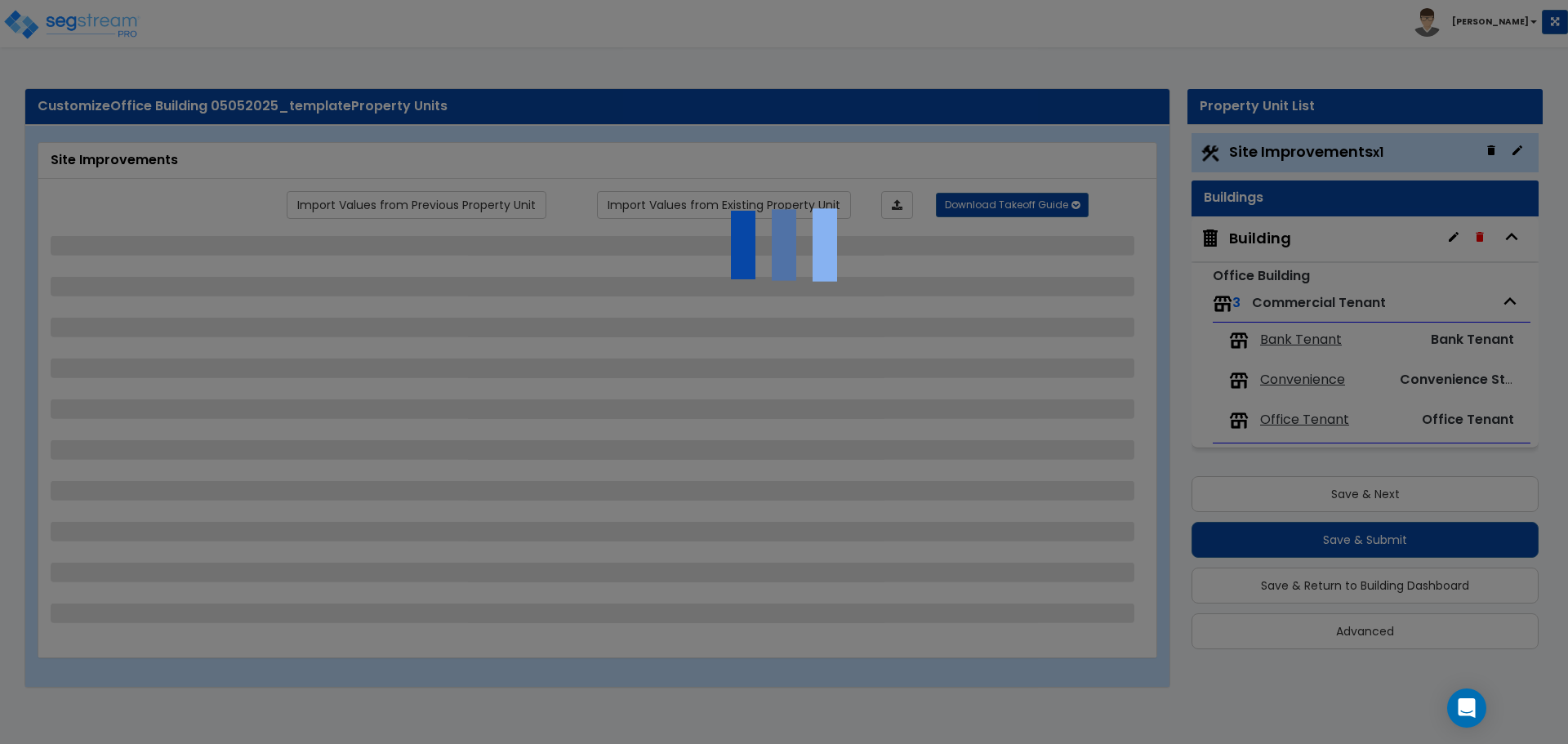
select select "2"
select select "1"
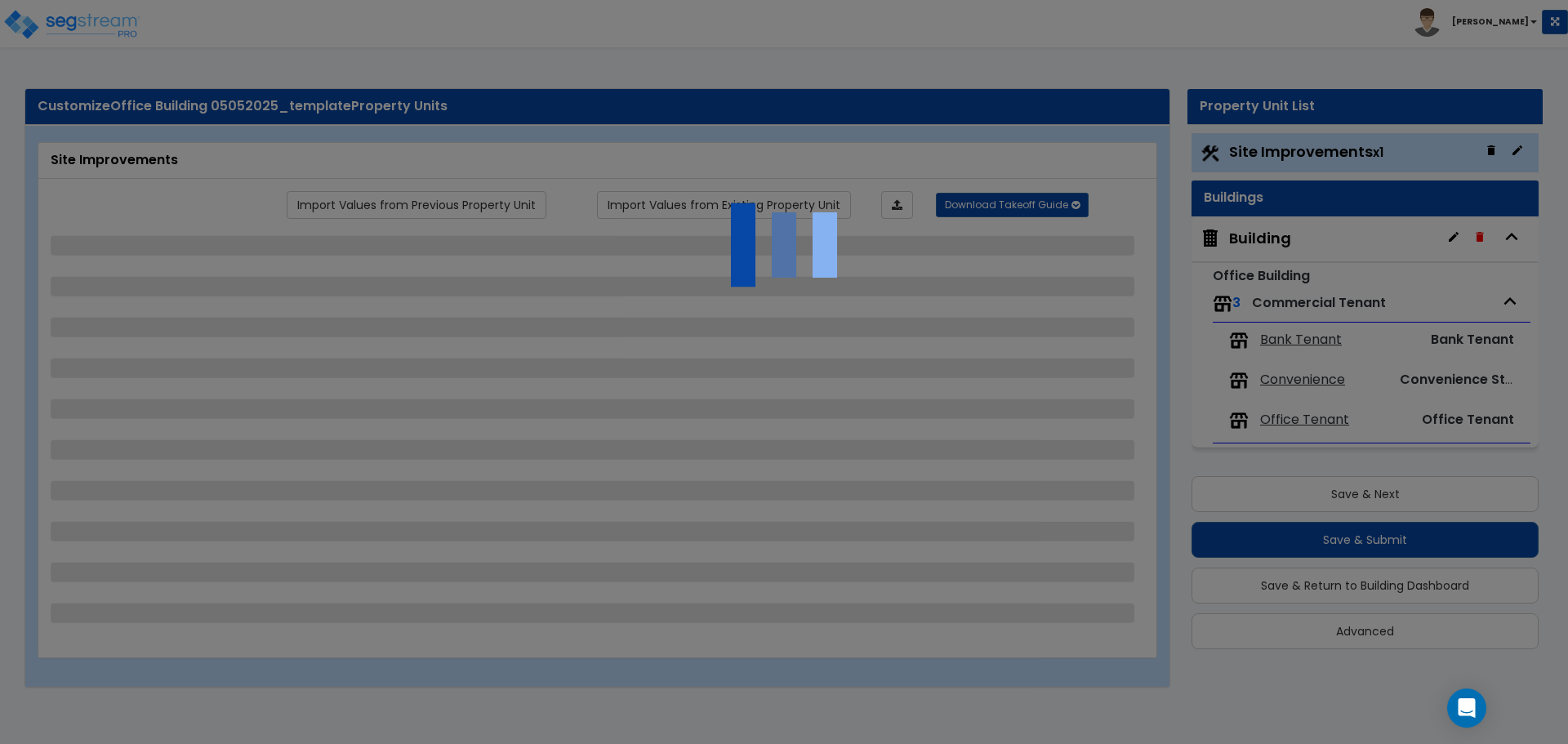
select select "2"
select select "3"
select select "1"
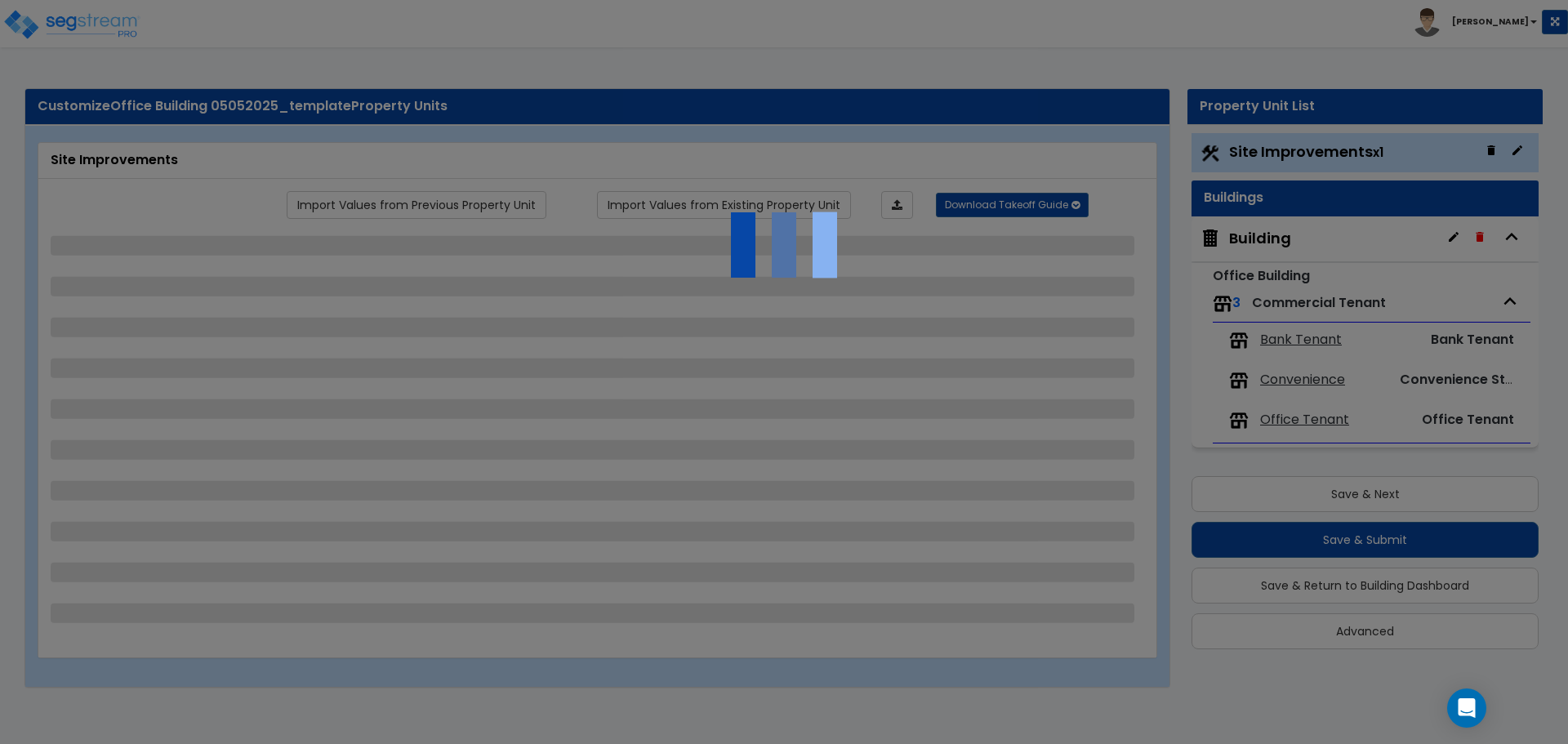
select select "2"
select select "1"
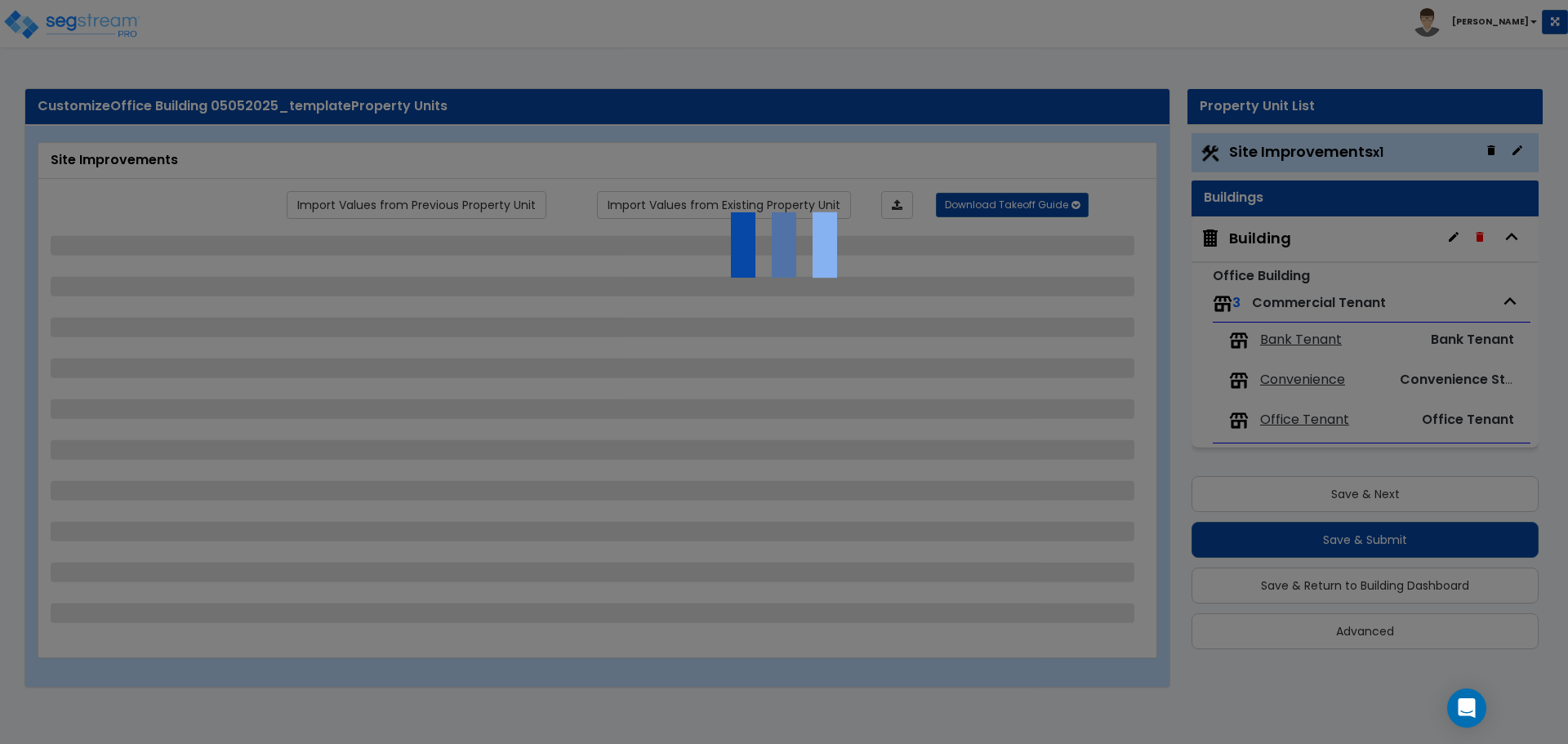
select select "2"
select select "1"
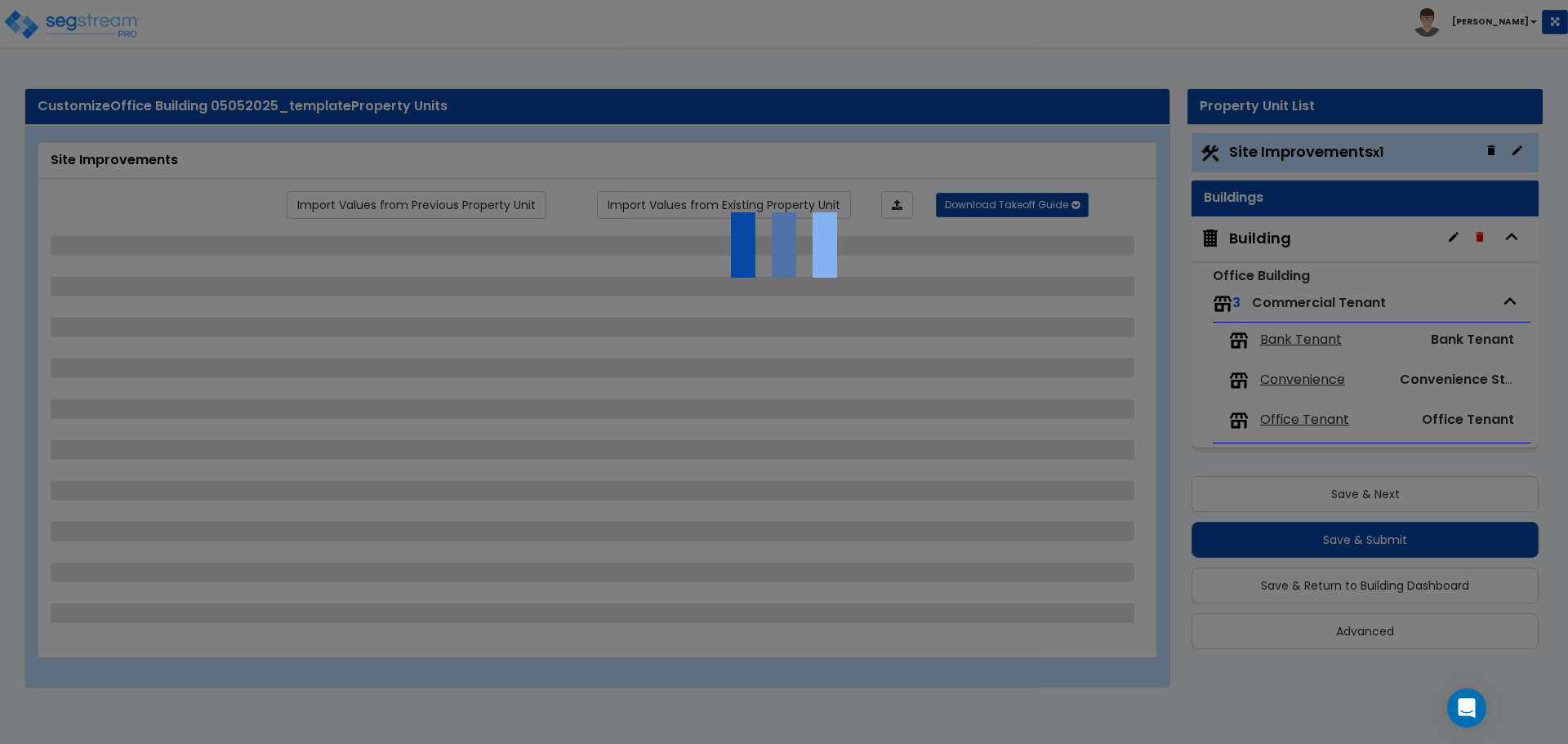
select select "1"
select select "6"
select select "2"
select select "3"
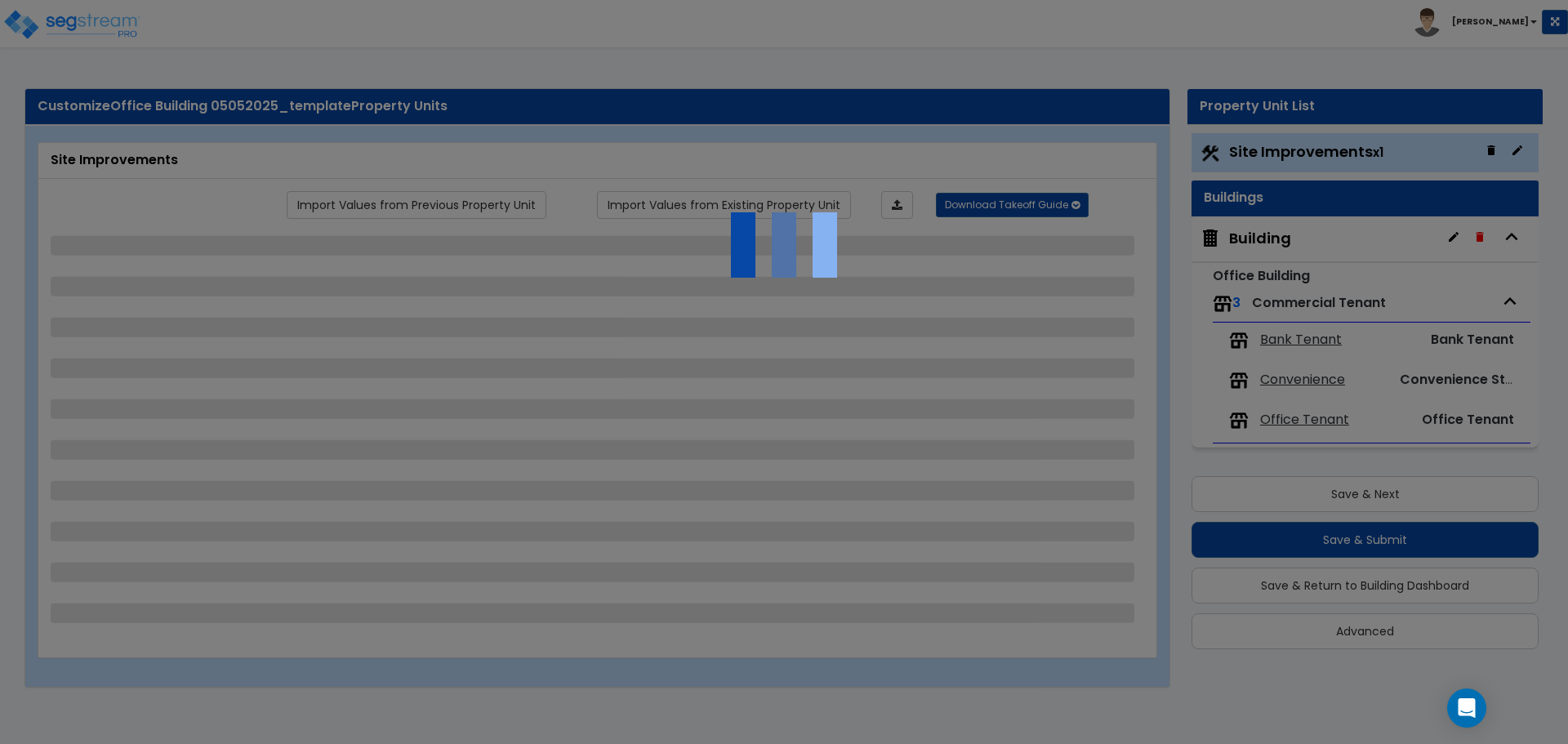
select select "2"
select select "1"
select select "2"
select select "8"
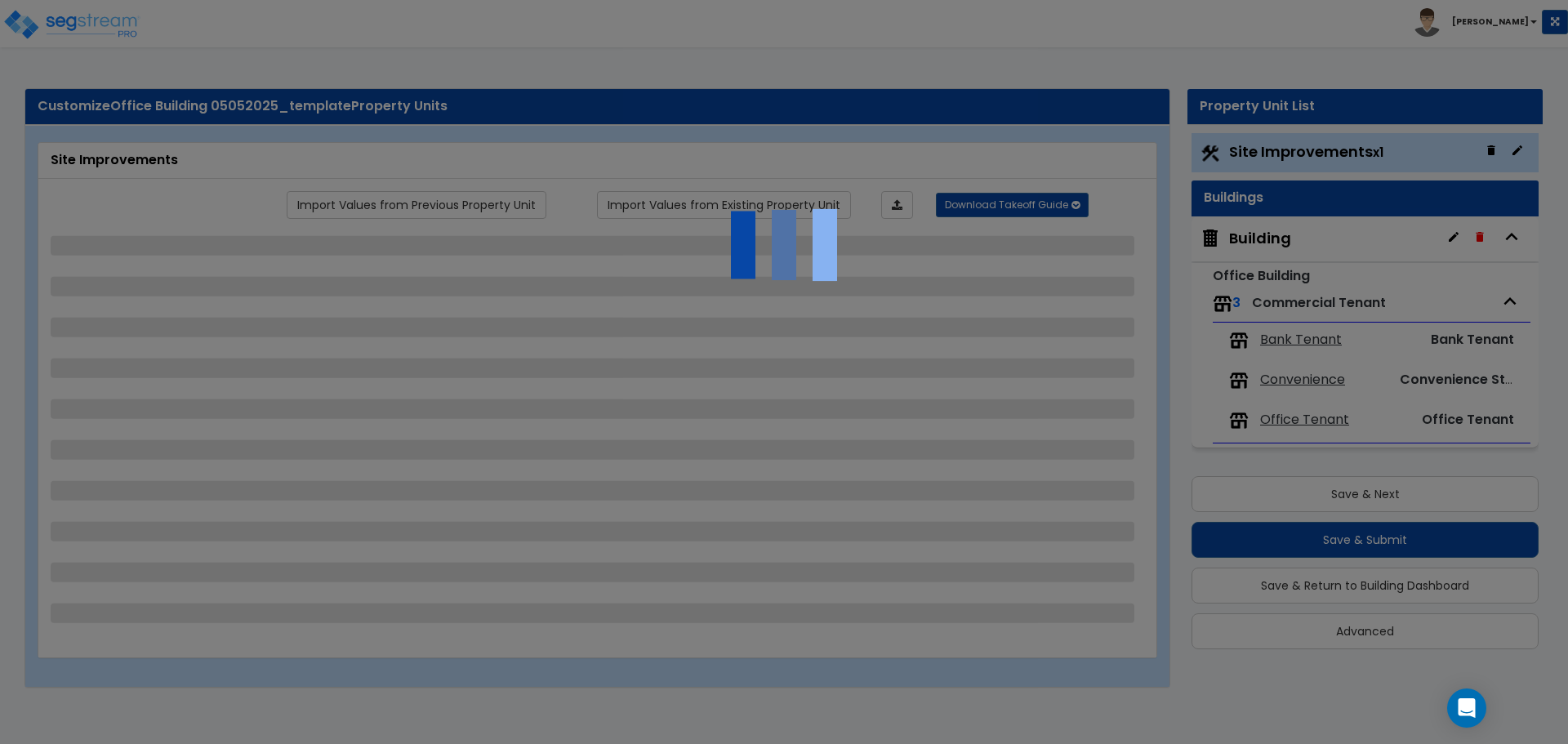
select select "2"
select select "4"
select select "1"
select select "20"
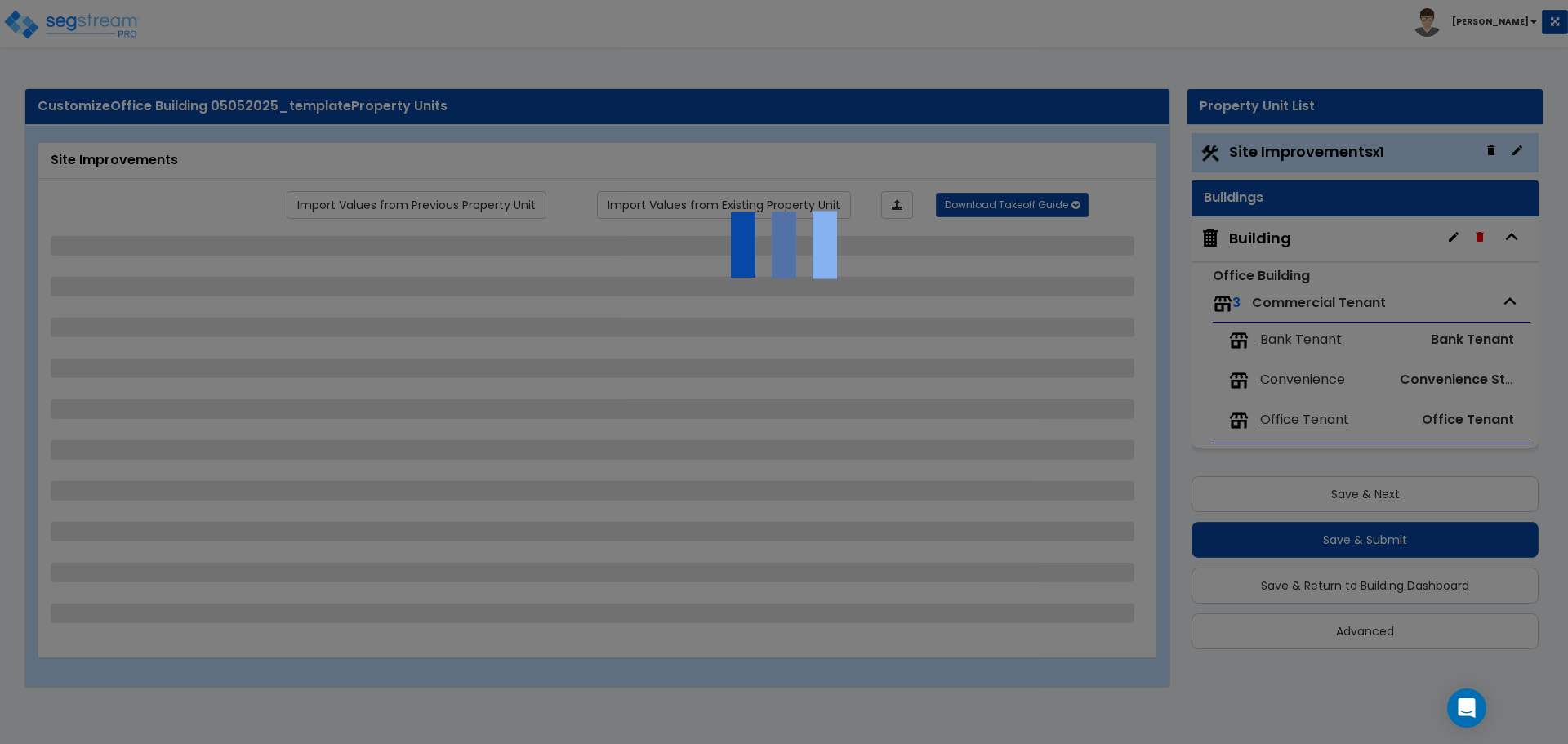
select select "2"
select select "1"
select select "3"
select select "1"
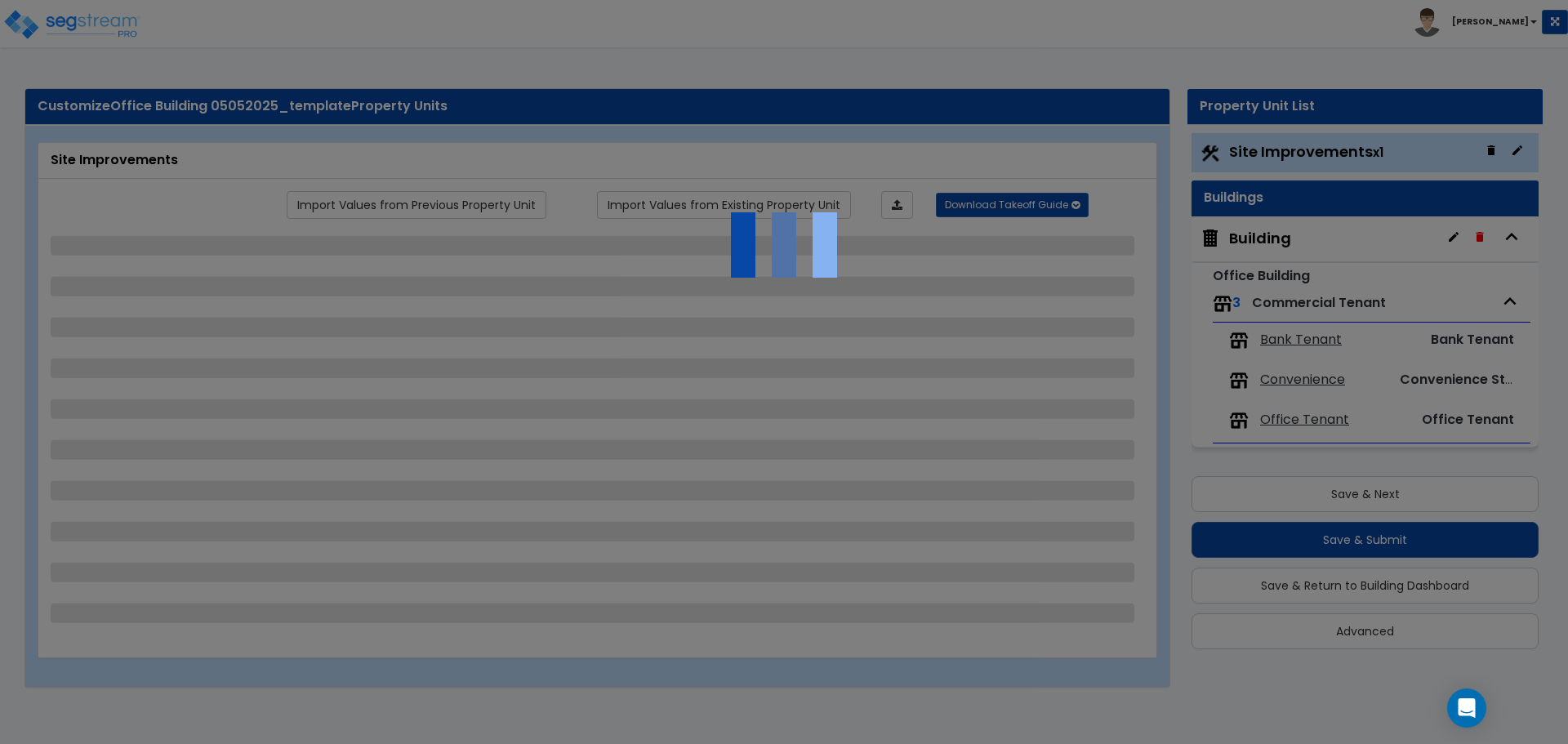
select select "1"
select select "4"
select select "2"
select select "1"
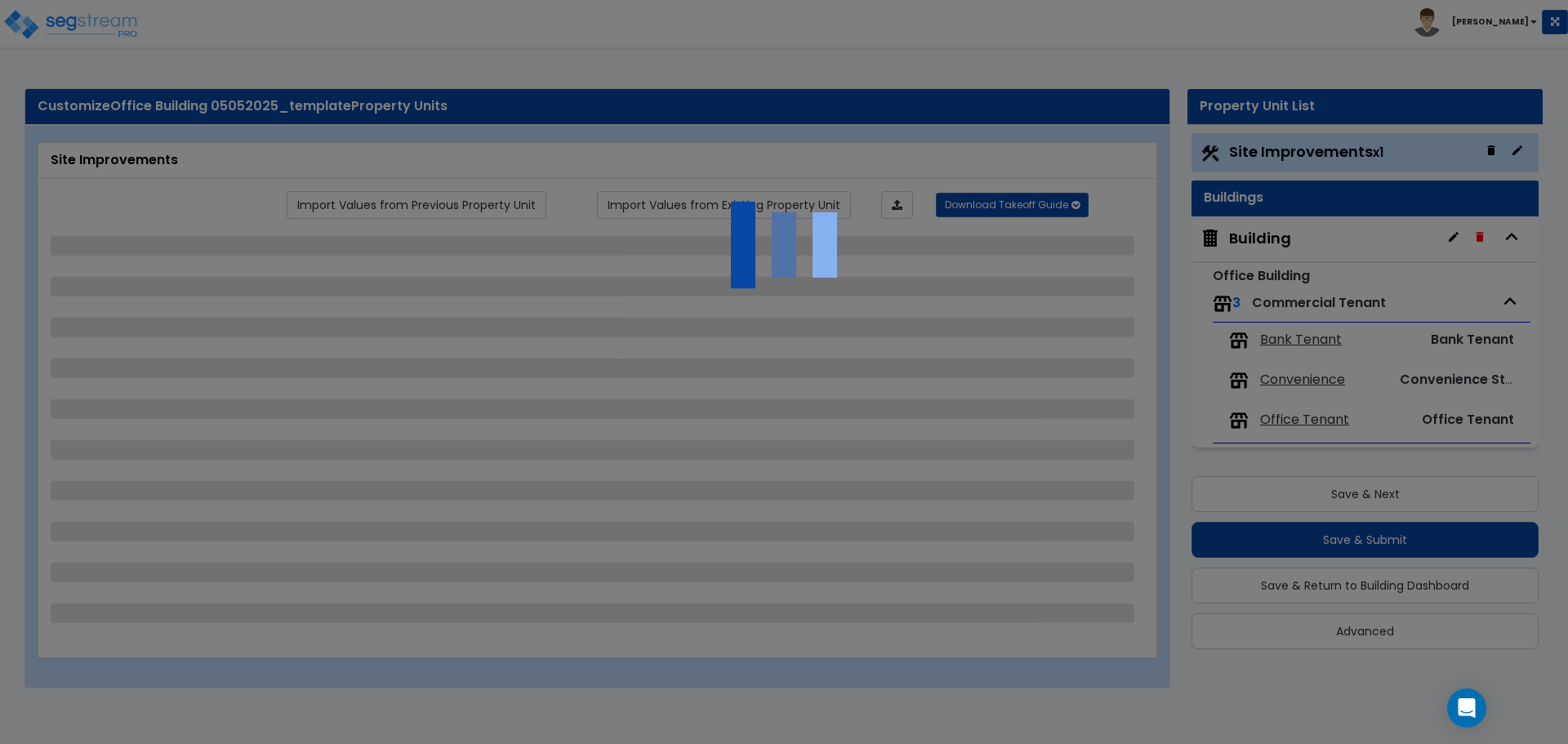
select select "1"
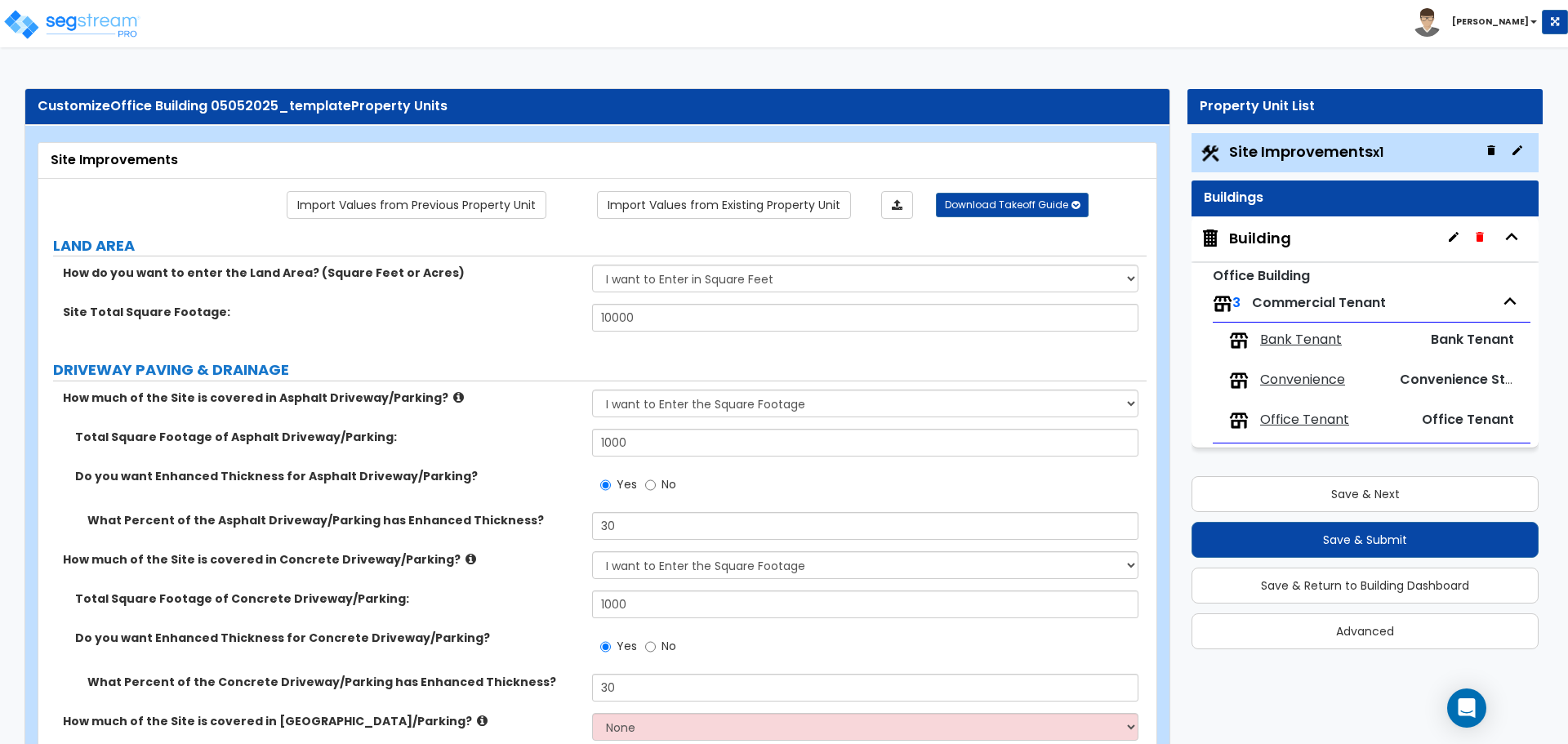
click at [1257, 230] on div "Building" at bounding box center [1260, 238] width 62 height 21
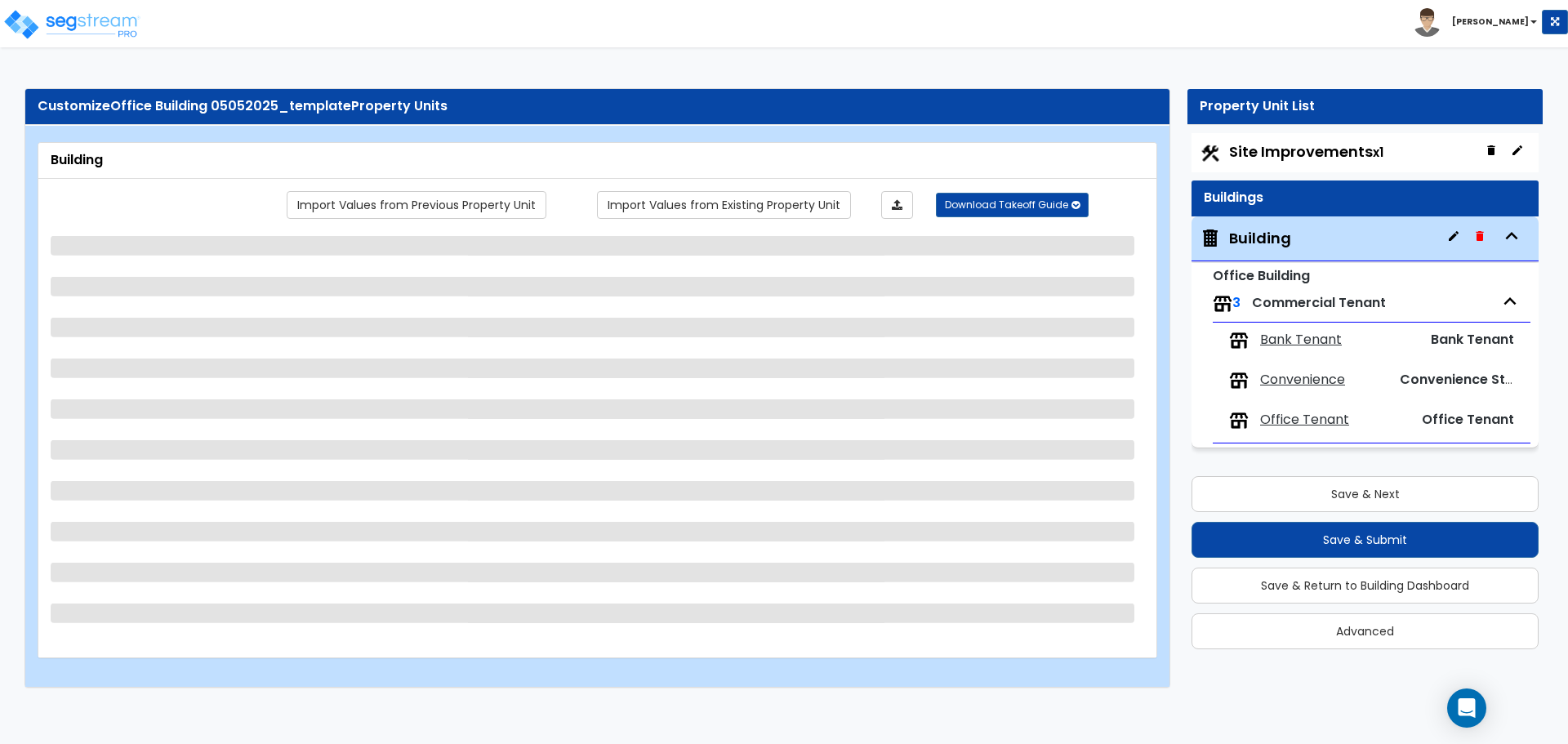
select select "2"
select select "1"
select select "2"
select select "1"
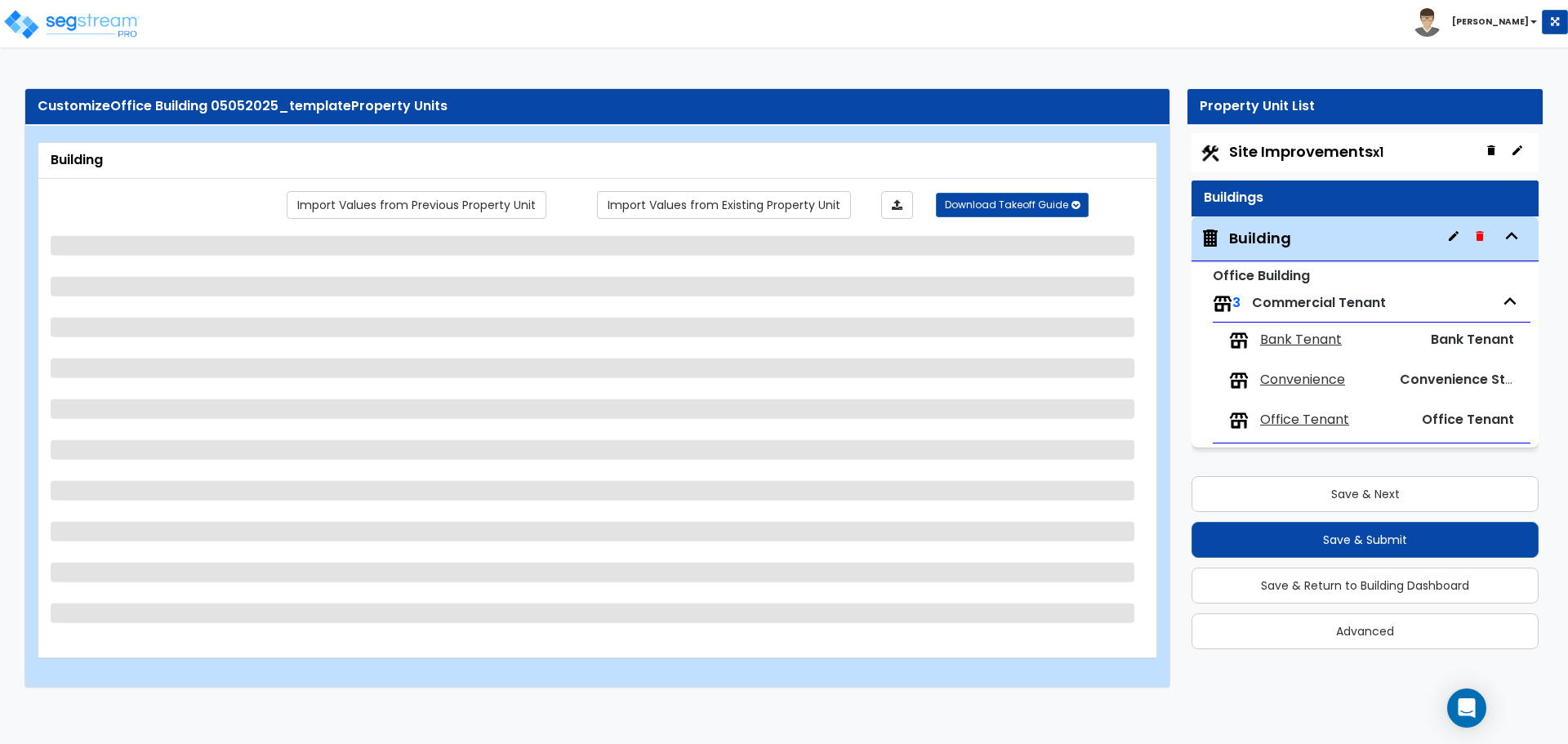
select select "2"
select select "8"
select select "1"
select select "3"
select select "13"
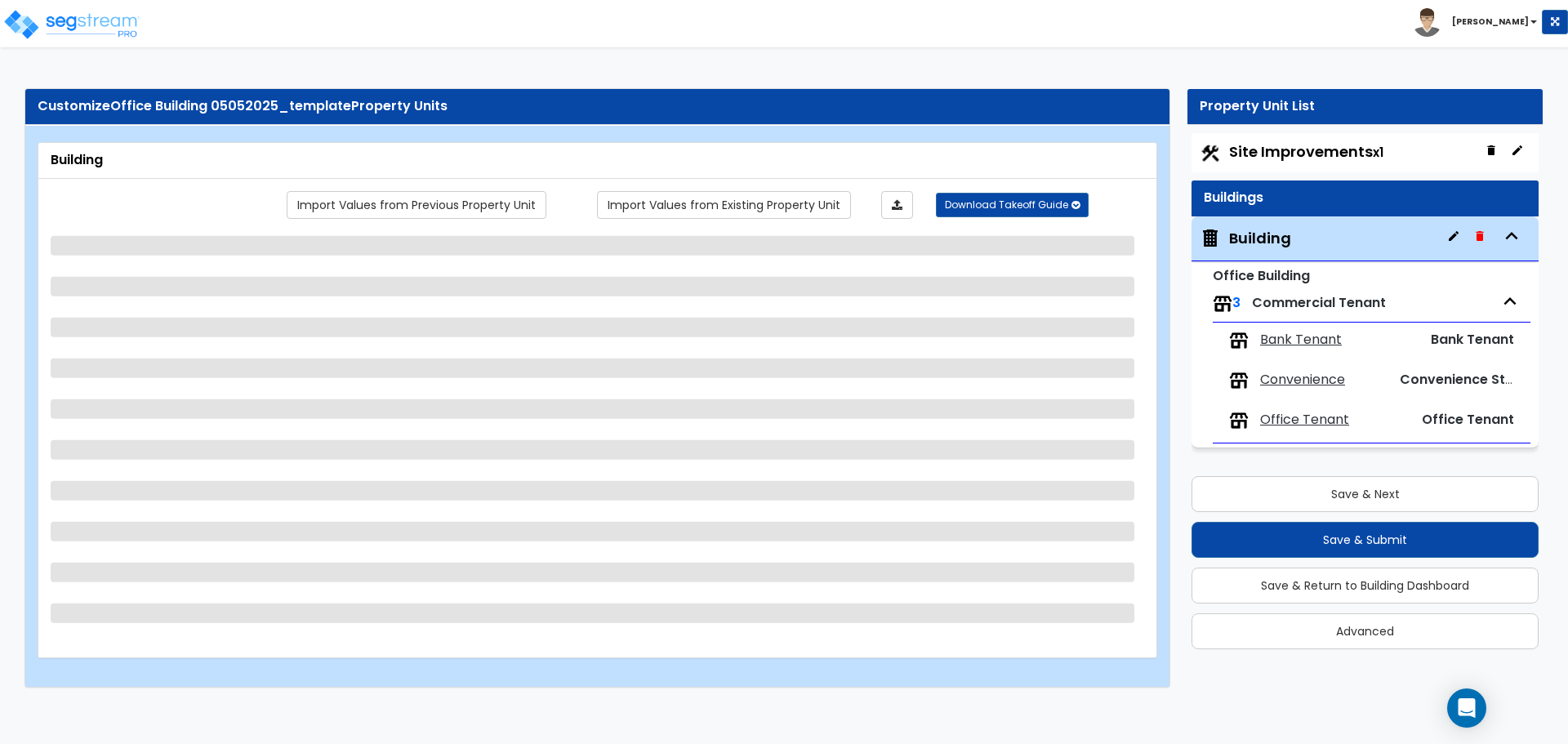
select select "10"
select select "11"
select select "3"
select select "1"
select select "4"
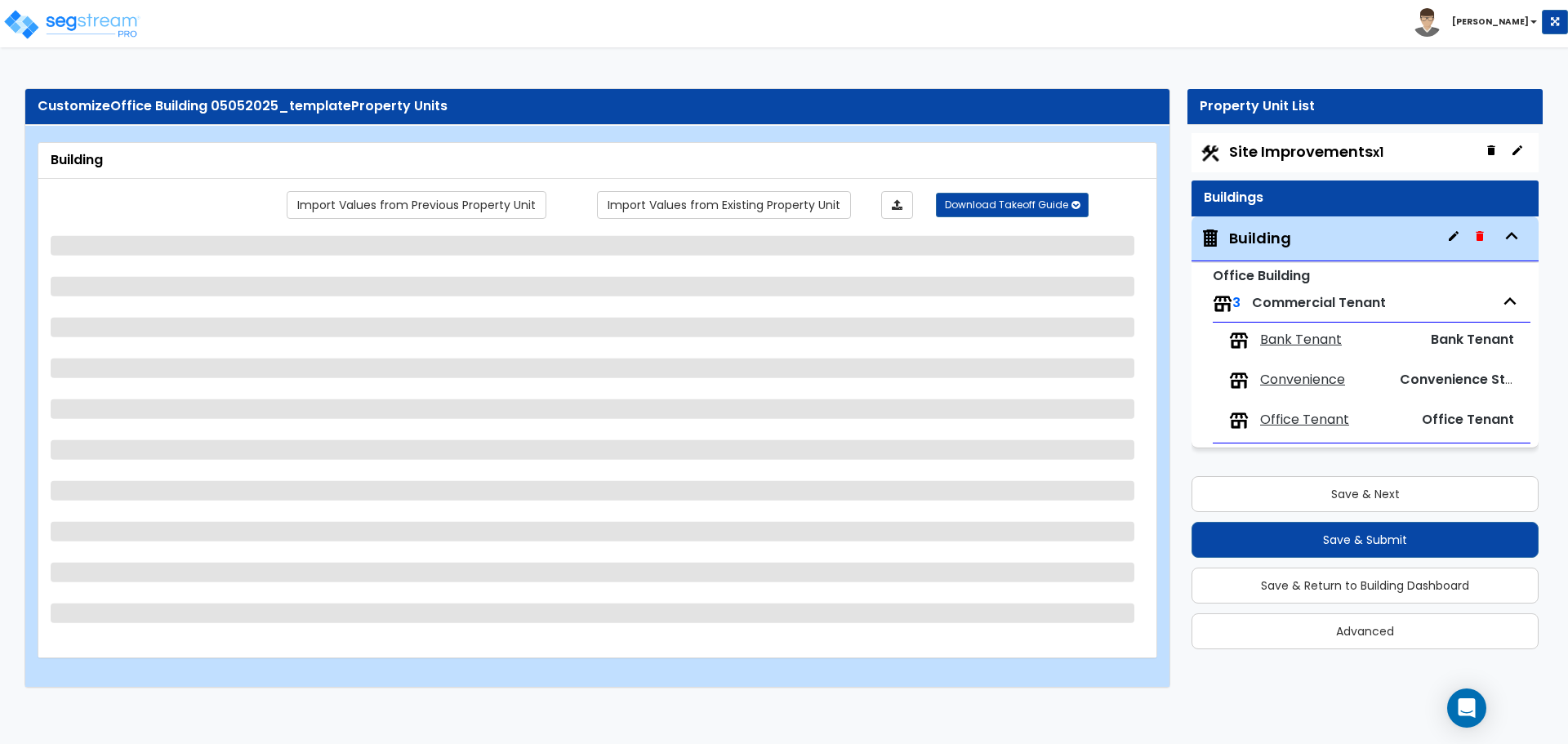
select select "3"
select select "2"
select select "3"
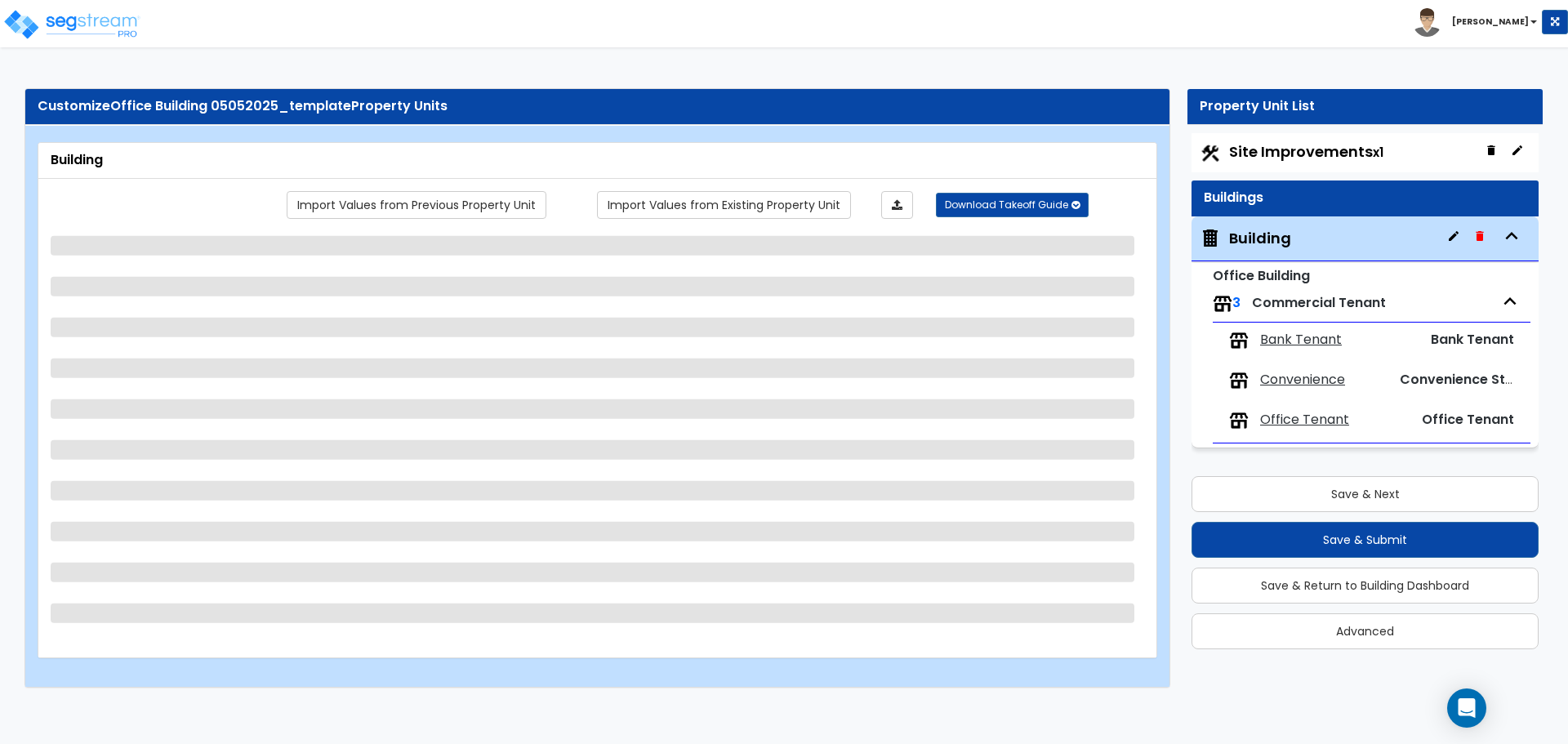
select select "1"
select select "2"
select select "1"
select select "2"
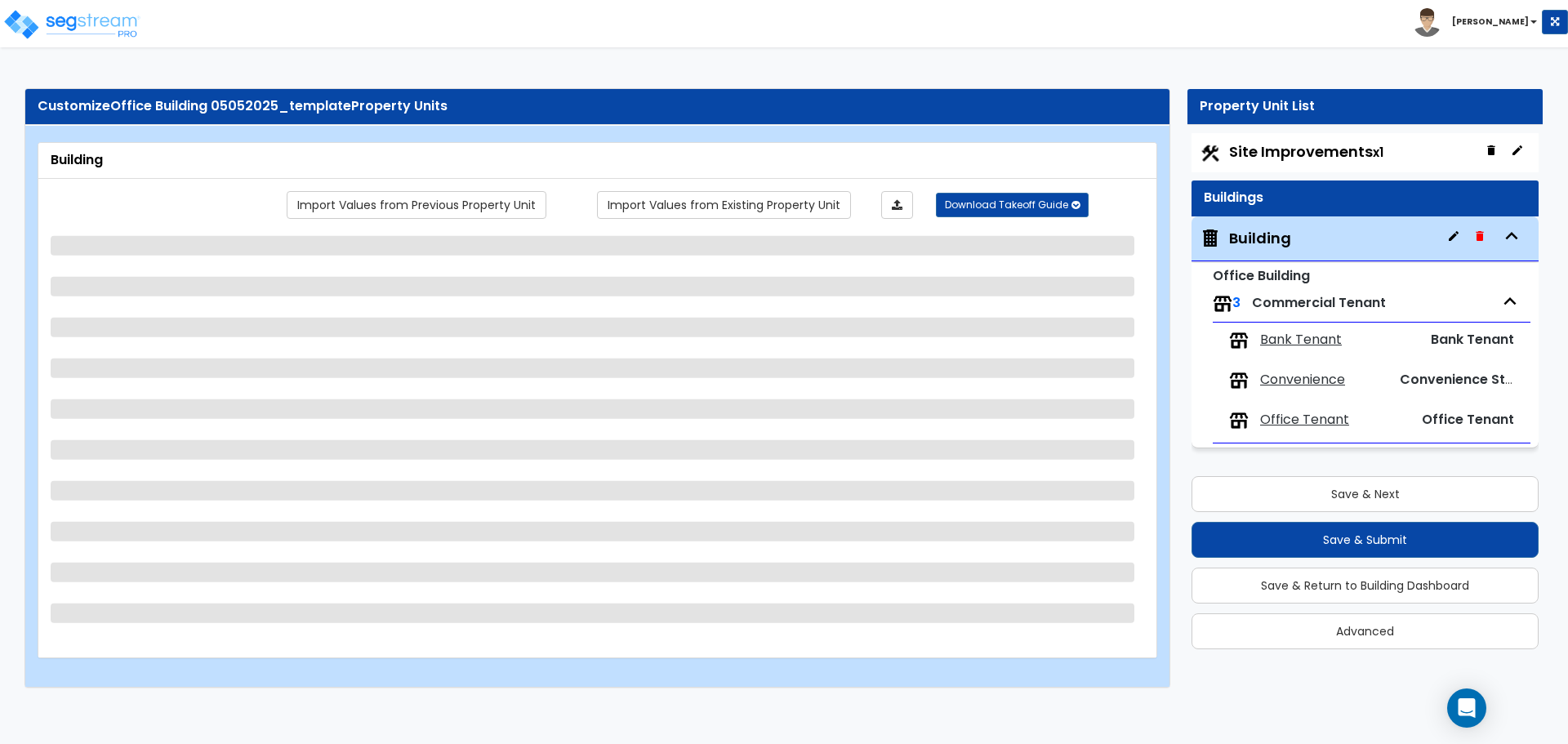
select select "2"
select select "3"
select select "7"
select select "1"
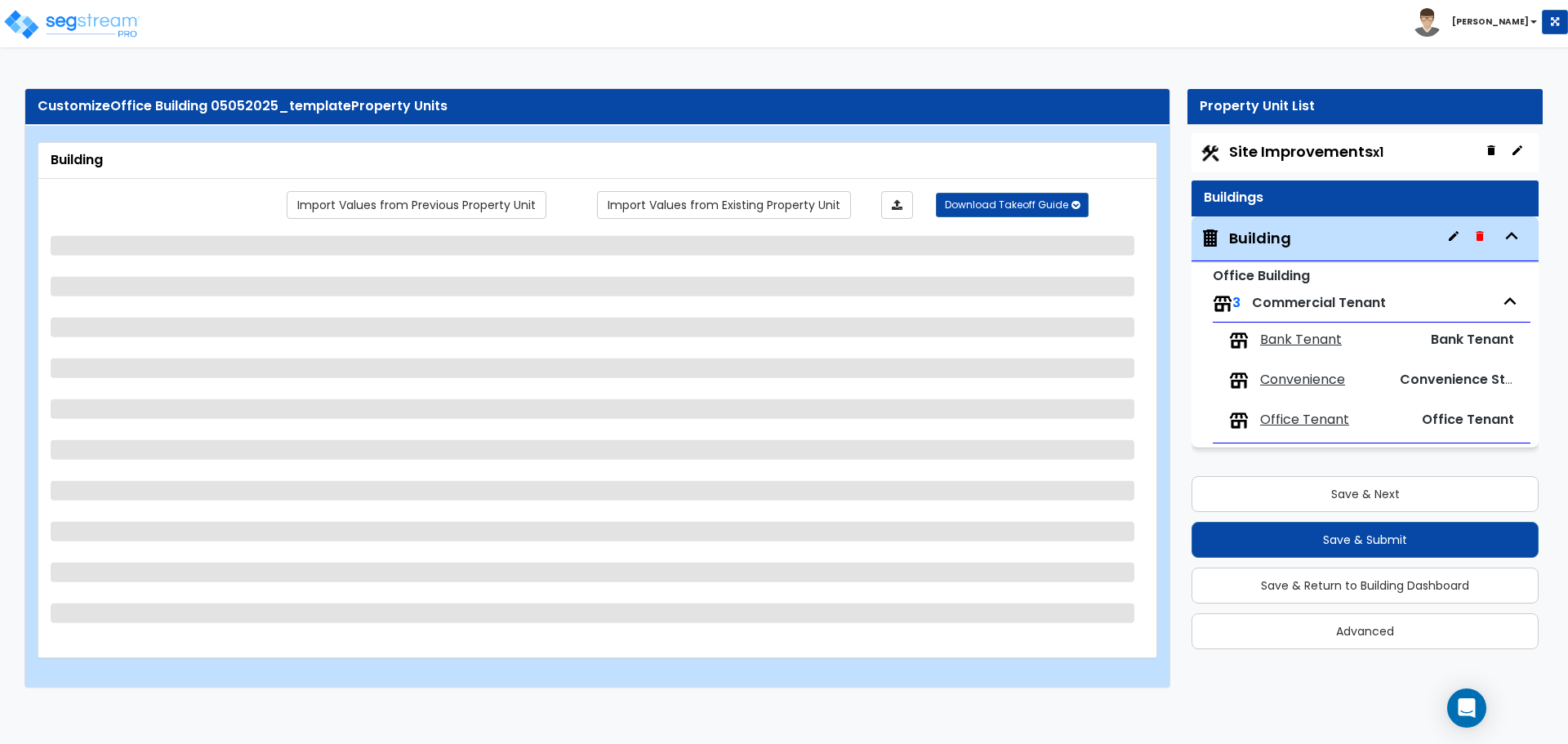
select select "1"
select select "2"
select select "1"
select select "2"
select select "1"
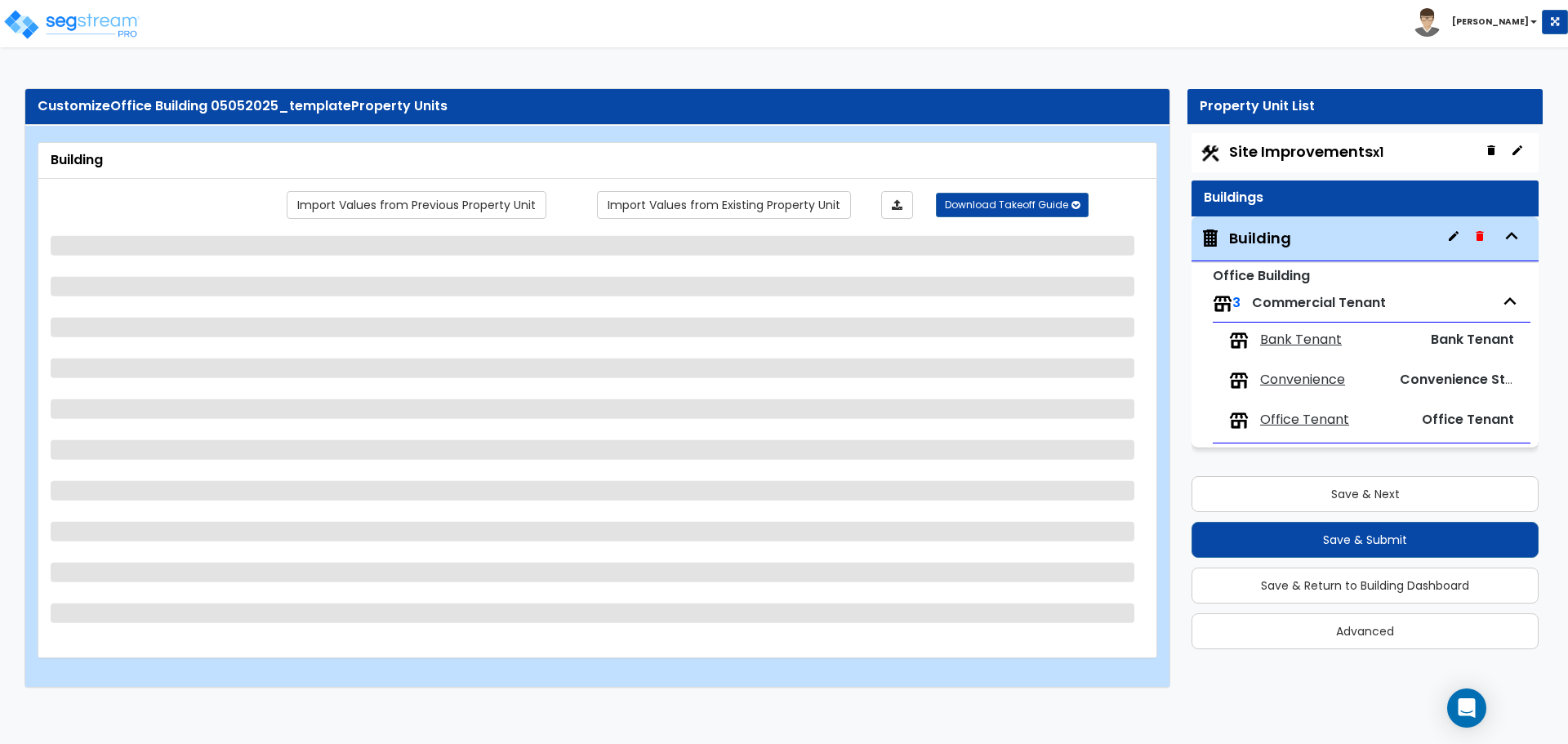
select select "1"
select select "2"
select select "1"
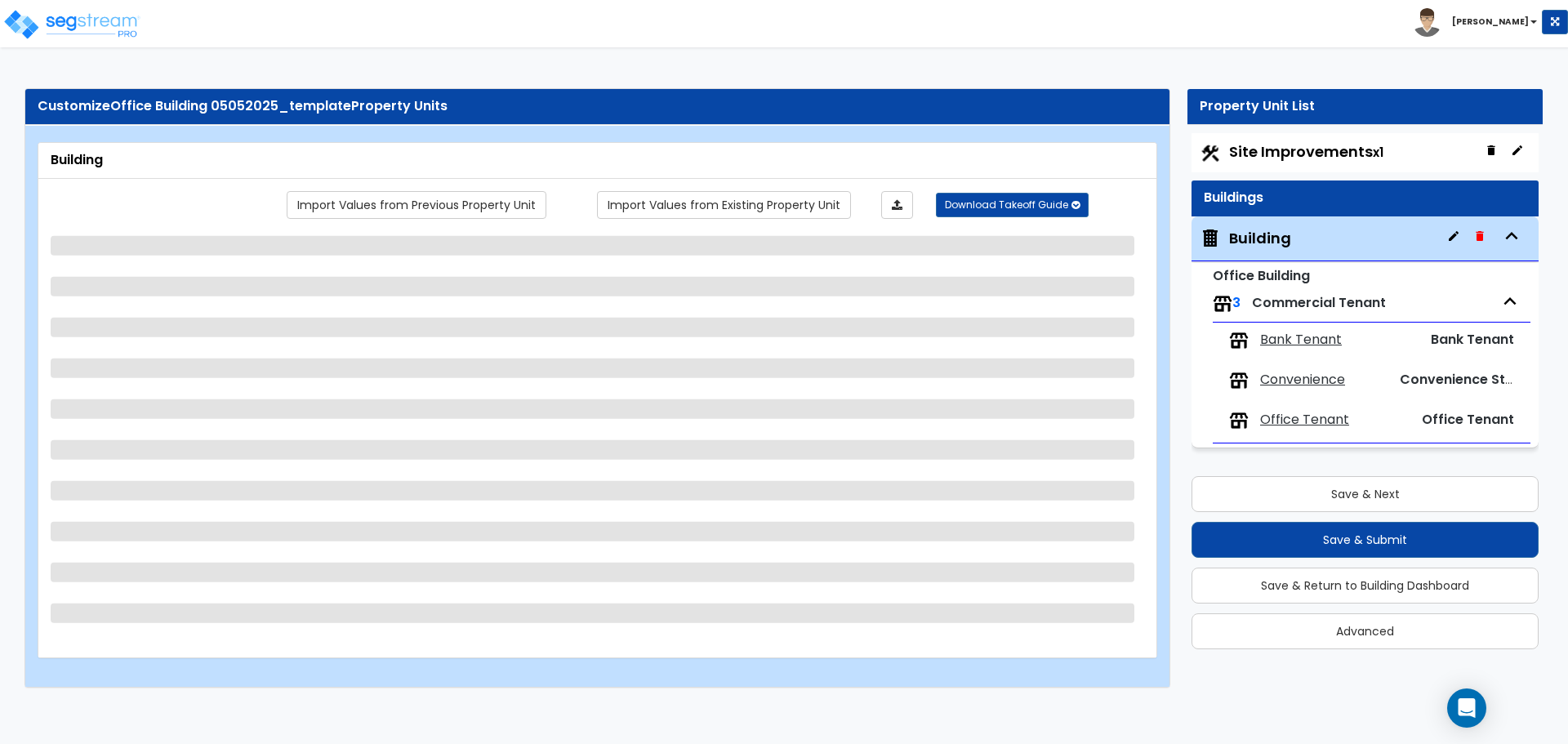
select select "1"
select select "9"
select select "1"
select select "4"
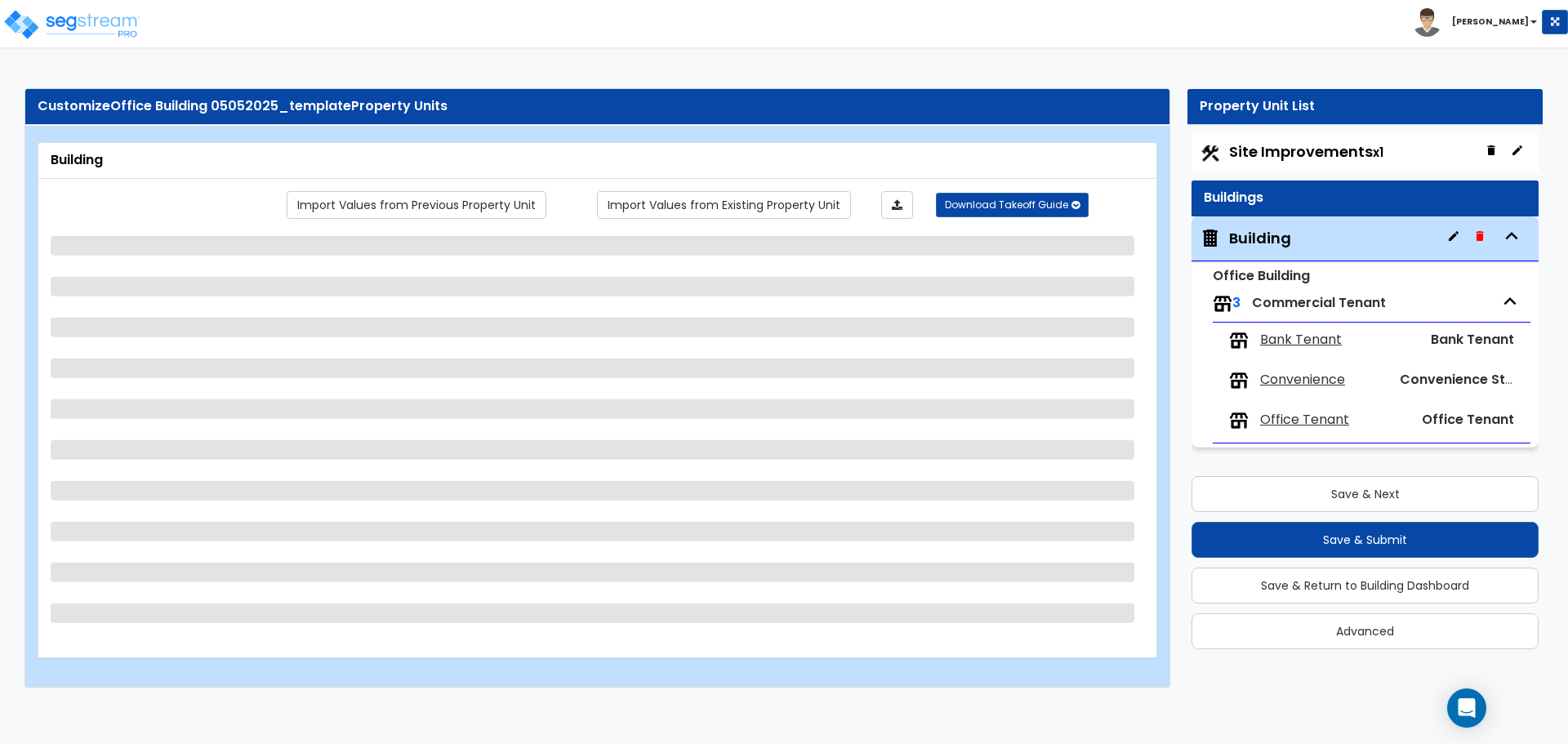
select select "2"
select select "4"
select select "5"
select select "7"
select select "4"
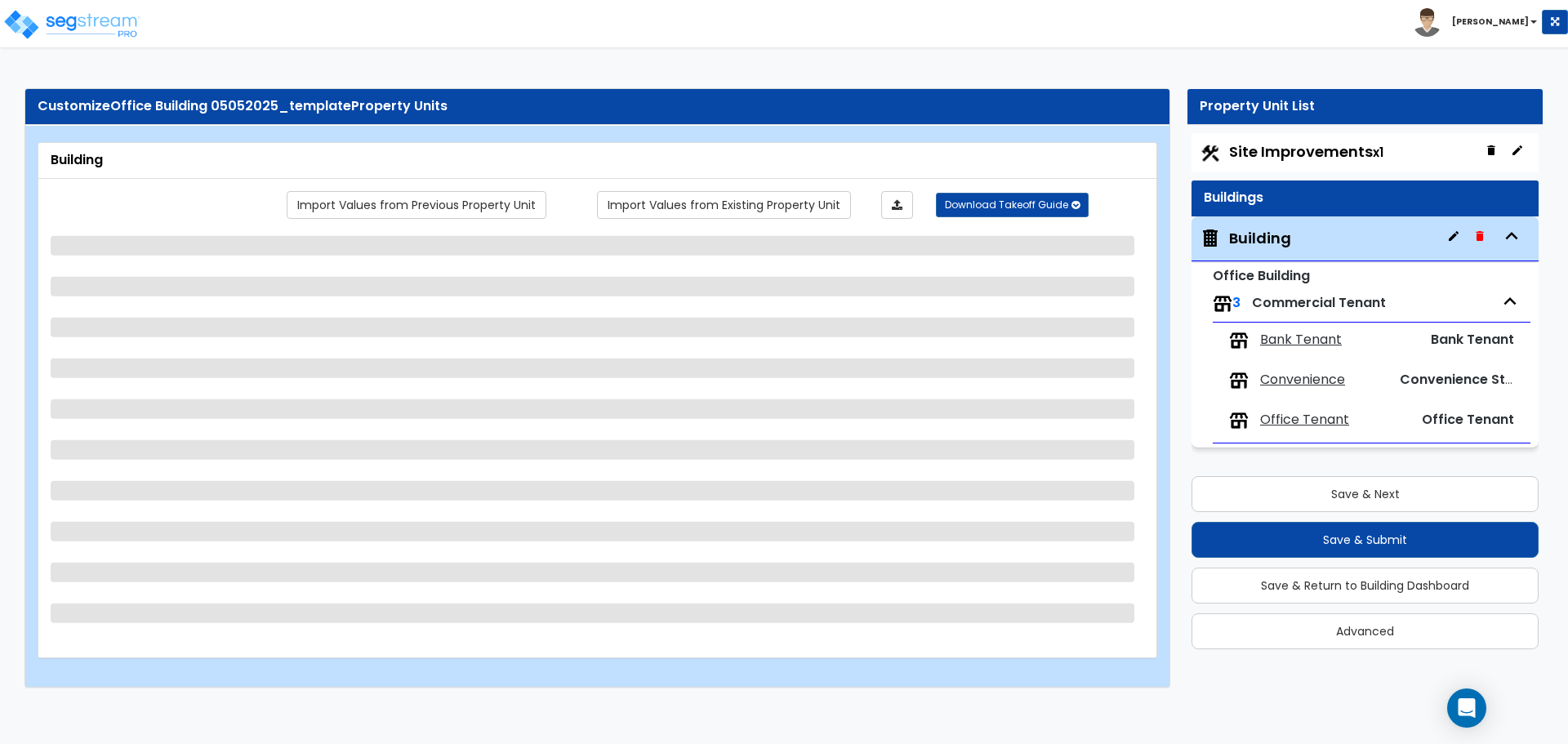
select select "2"
select select "3"
select select "2"
select select "1"
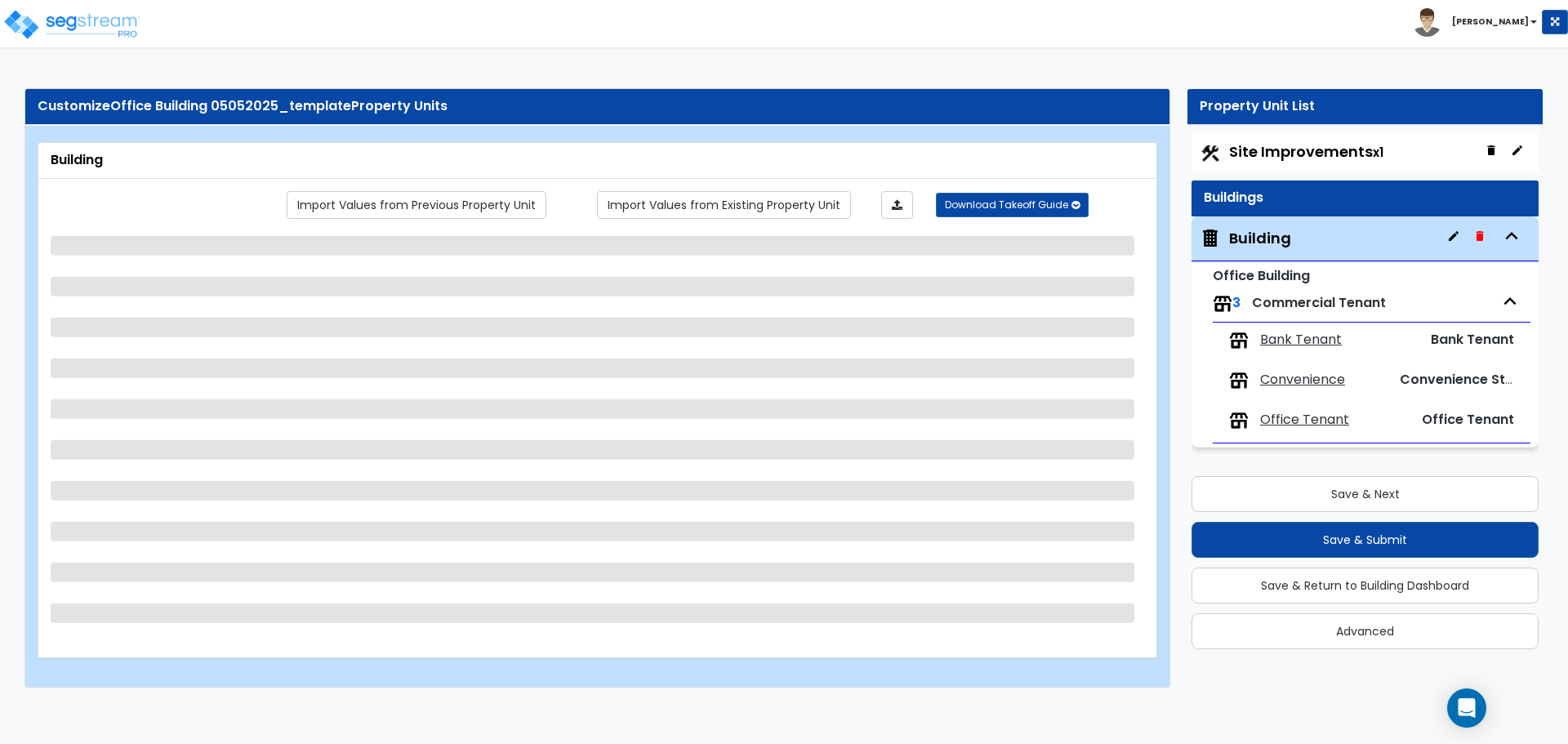
select select "2"
select select "3"
select select "1"
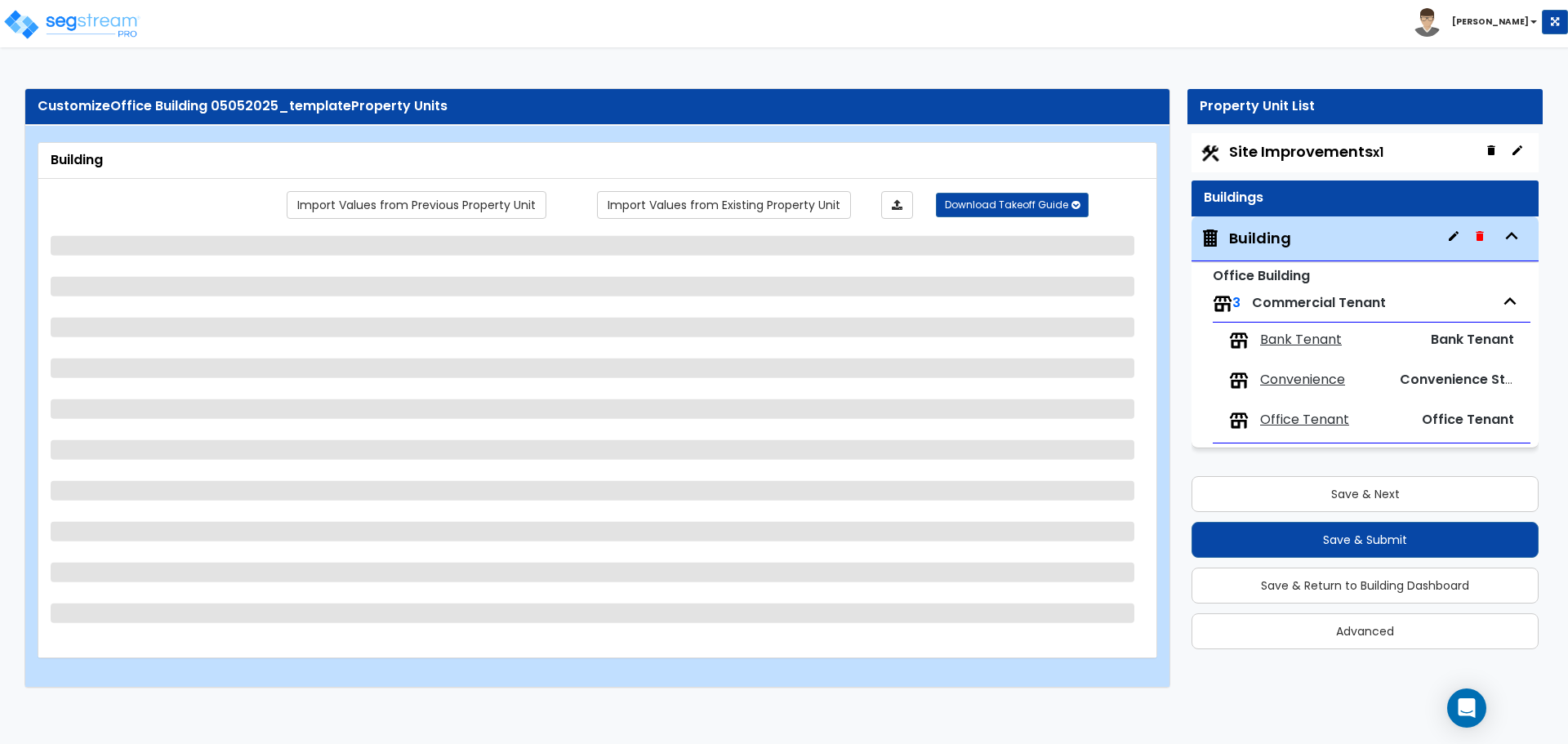
select select "1"
select select "2"
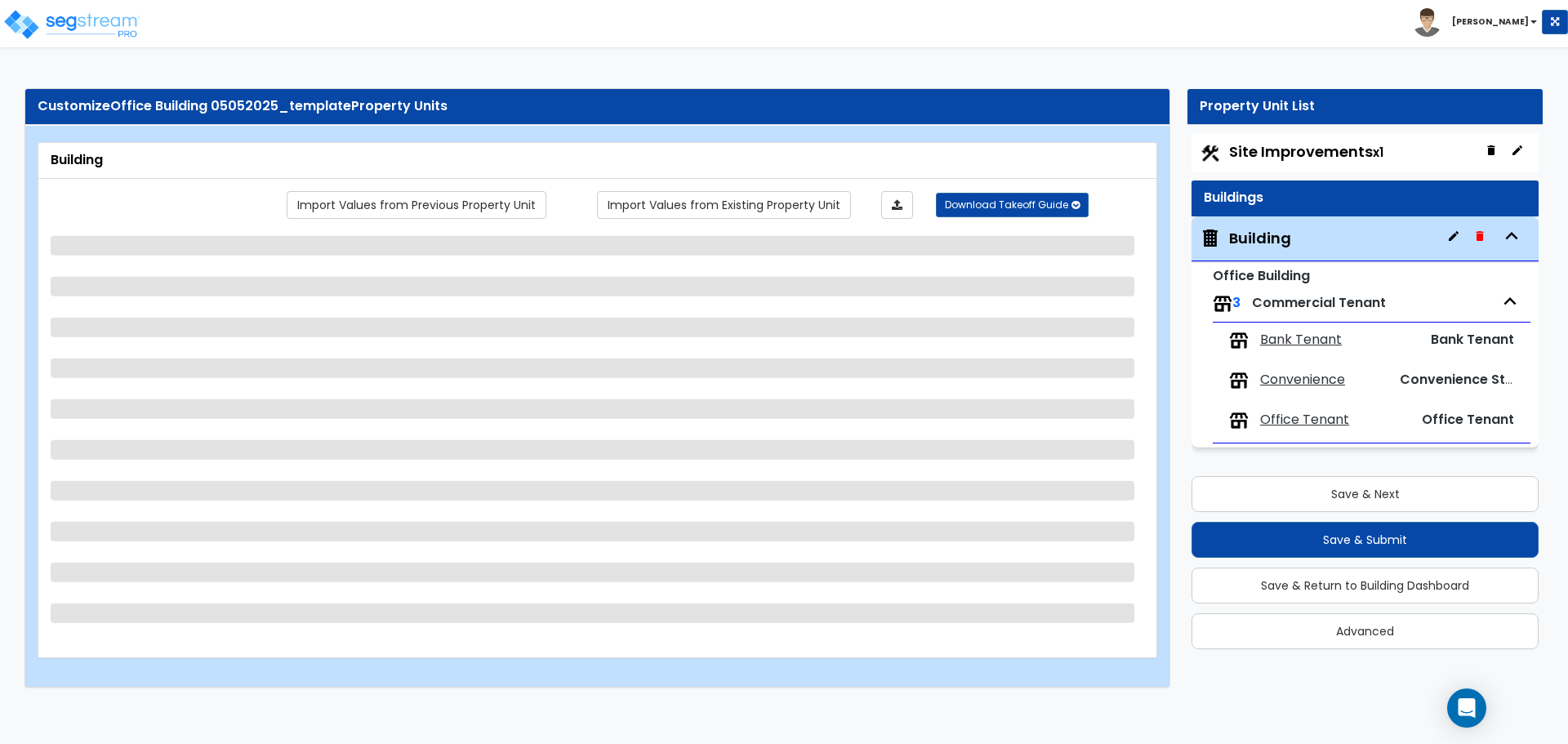
select select "4"
select select "3"
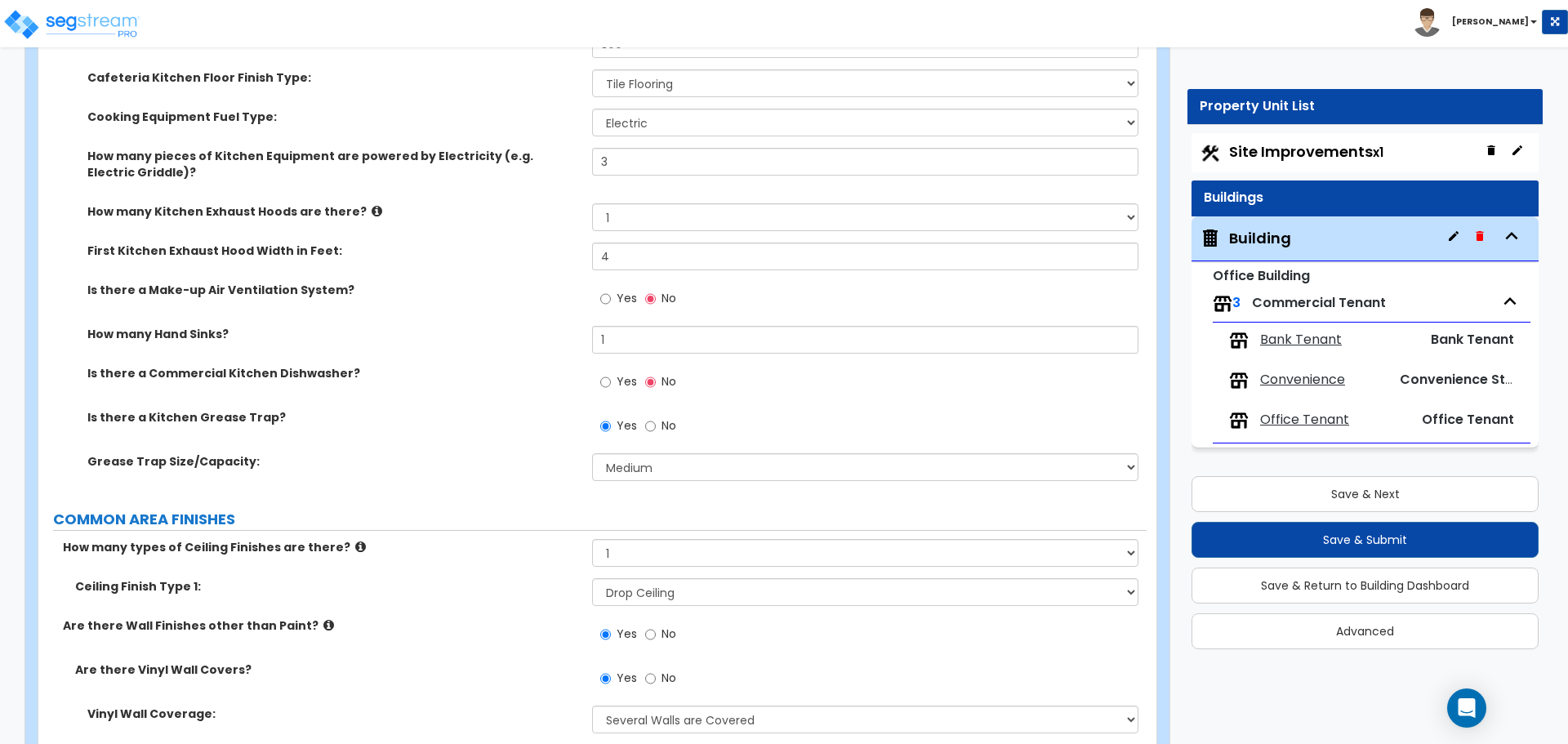
scroll to position [5472, 0]
click at [105, 24] on img at bounding box center [72, 24] width 139 height 33
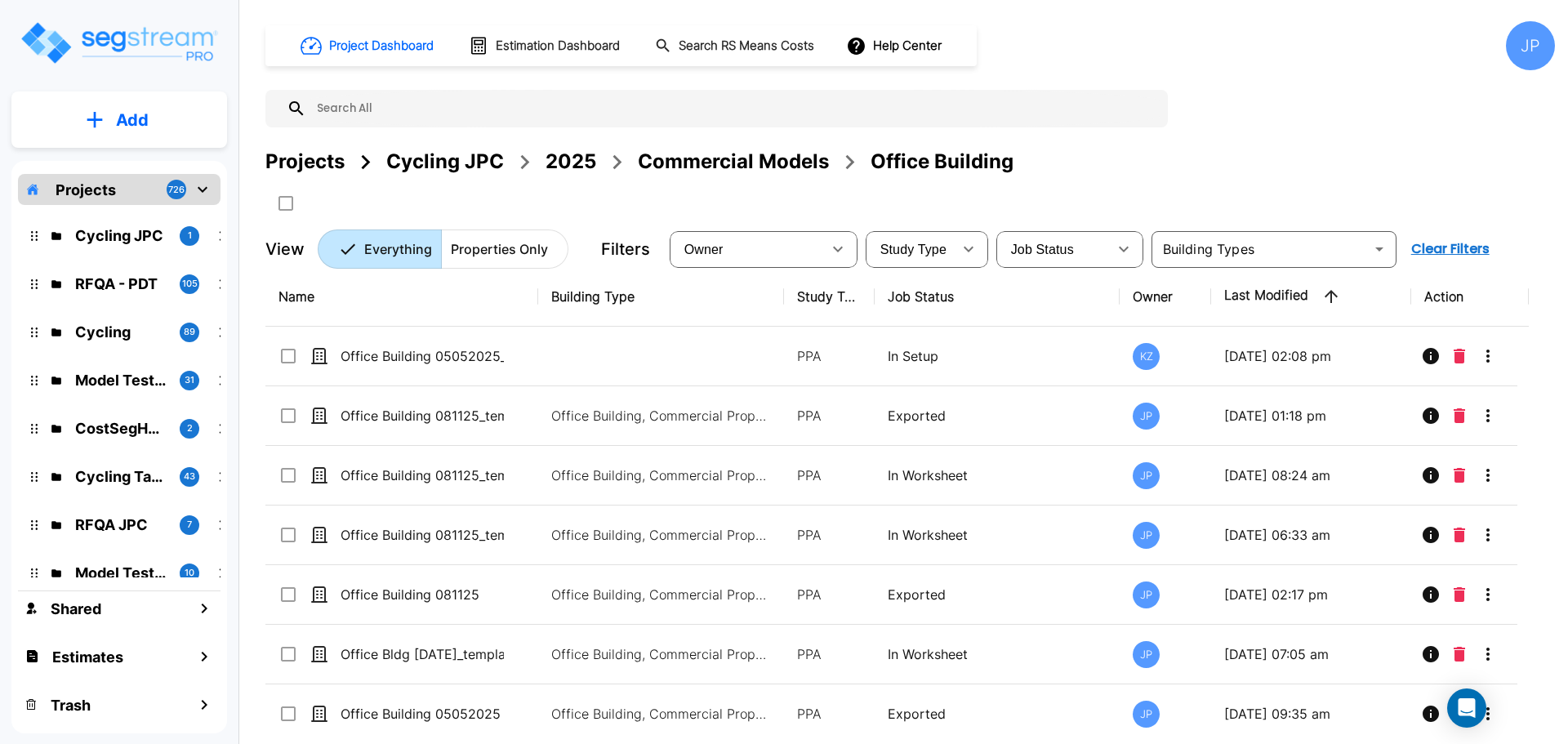
click at [711, 169] on div "Commercial Models" at bounding box center [733, 161] width 191 height 29
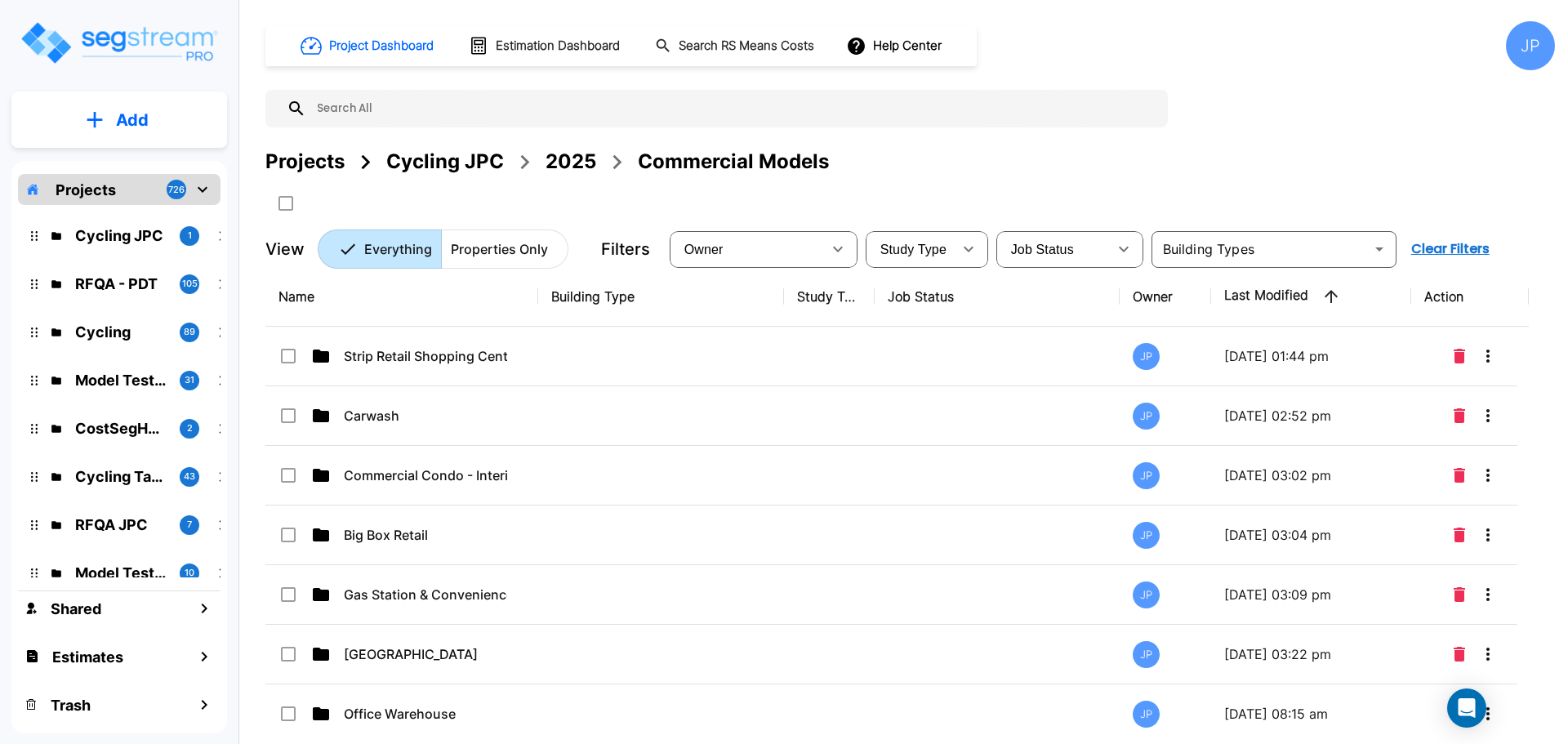
click at [1322, 292] on icon "button" at bounding box center [1332, 296] width 20 height 20
click at [1326, 304] on icon "button" at bounding box center [1332, 296] width 20 height 20
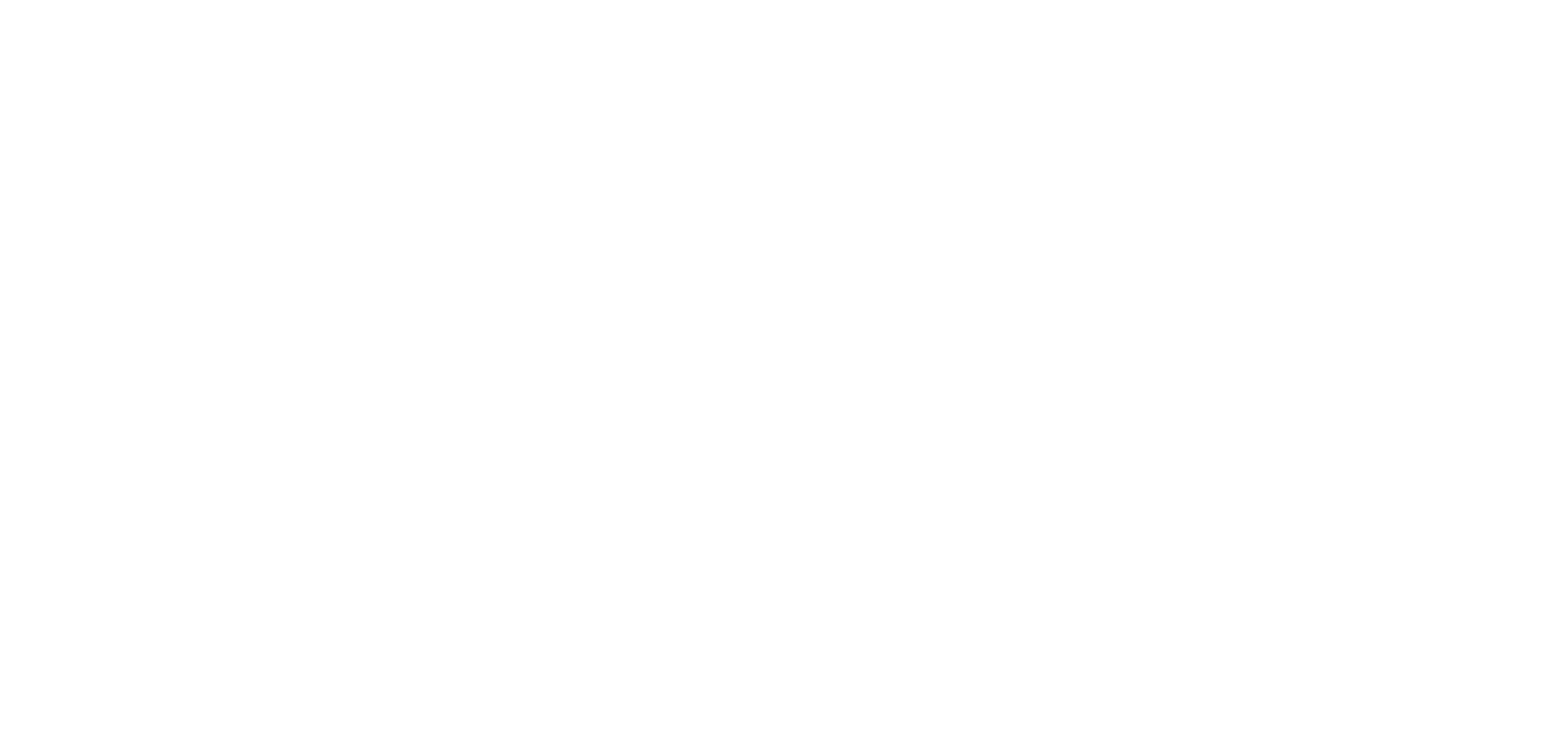
select select "2"
select select "1"
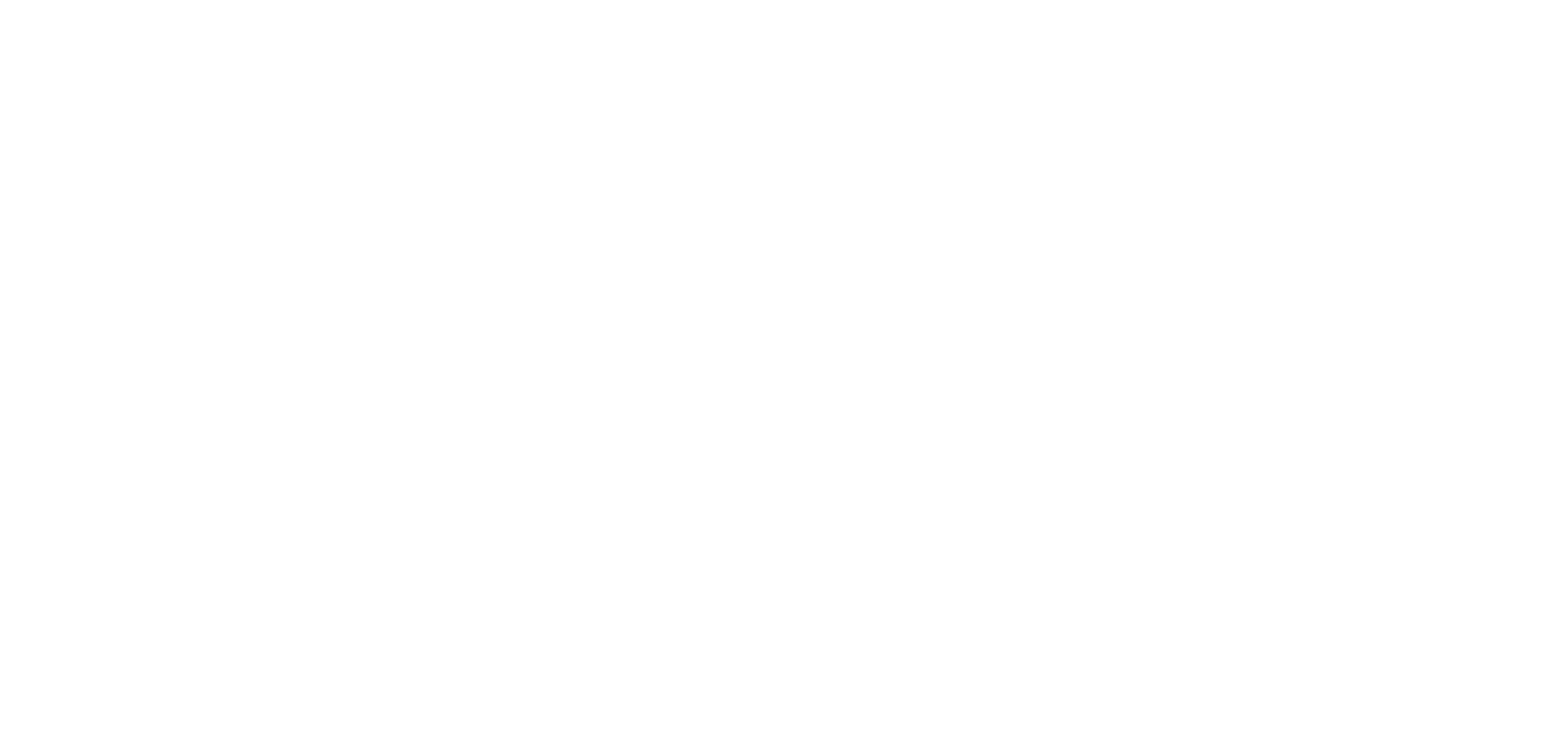
select select "2"
select select "3"
select select "1"
select select "2"
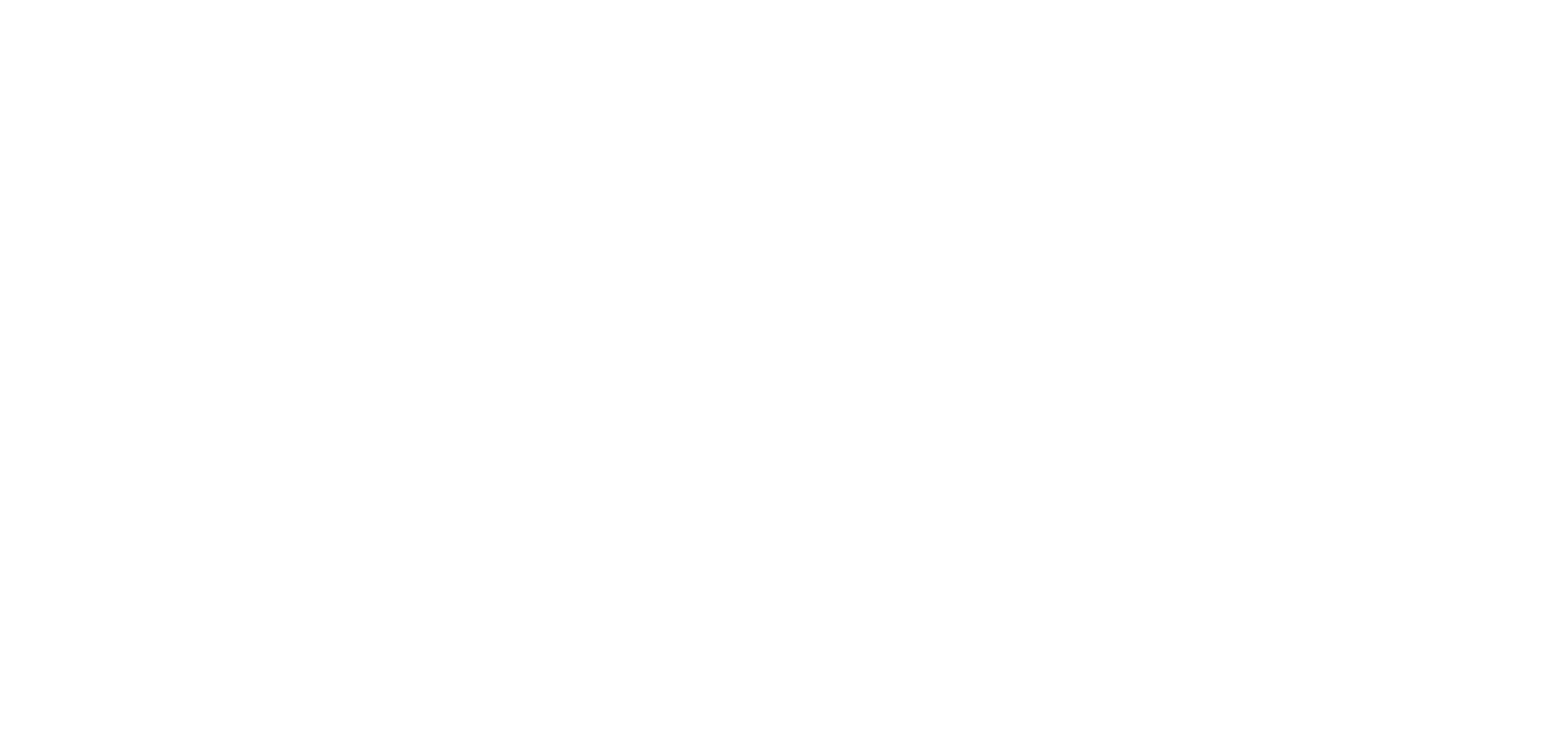
select select "1"
select select "4"
select select "2"
select select "1"
select select "2"
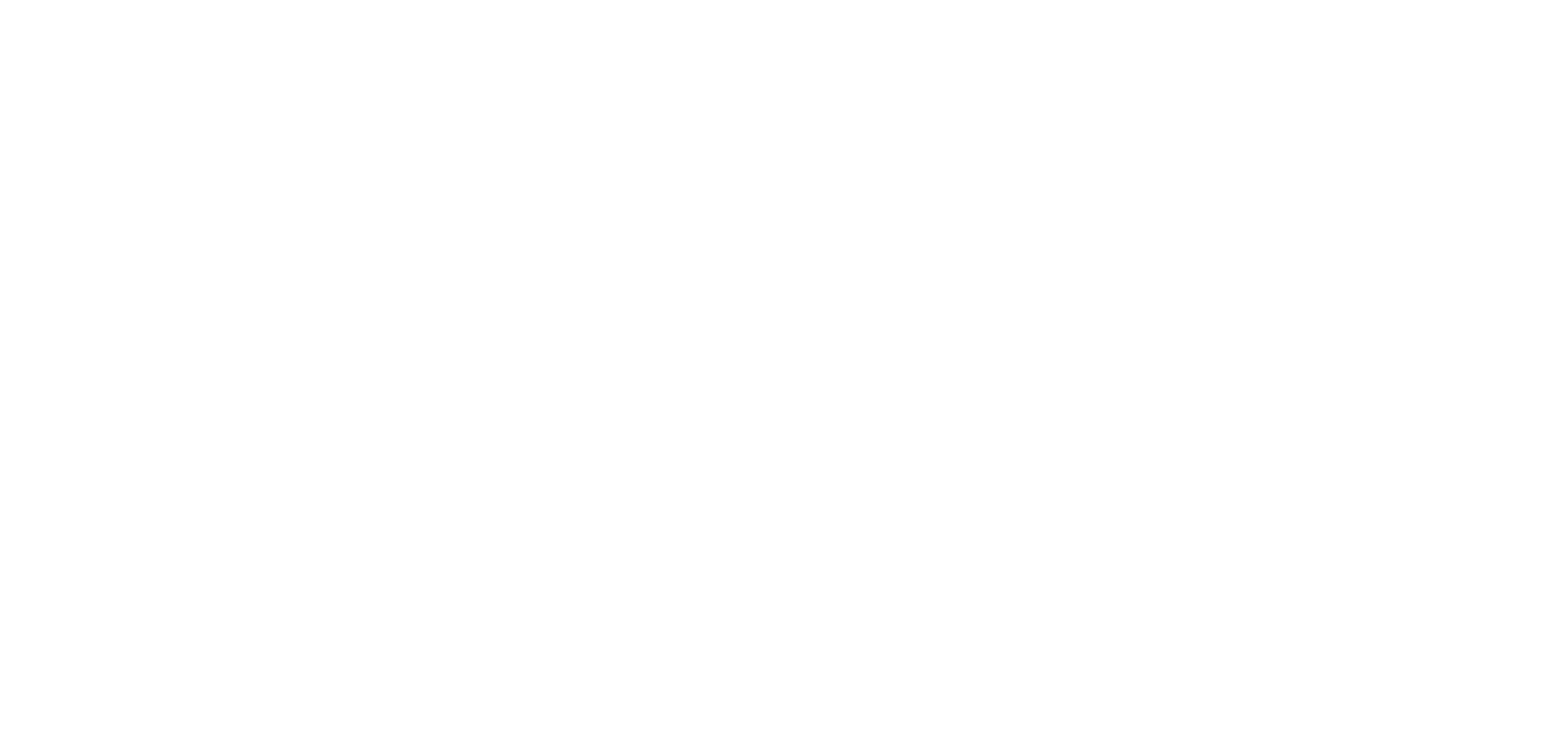
select select "6"
select select "3"
select select "1"
select select "2"
select select "1"
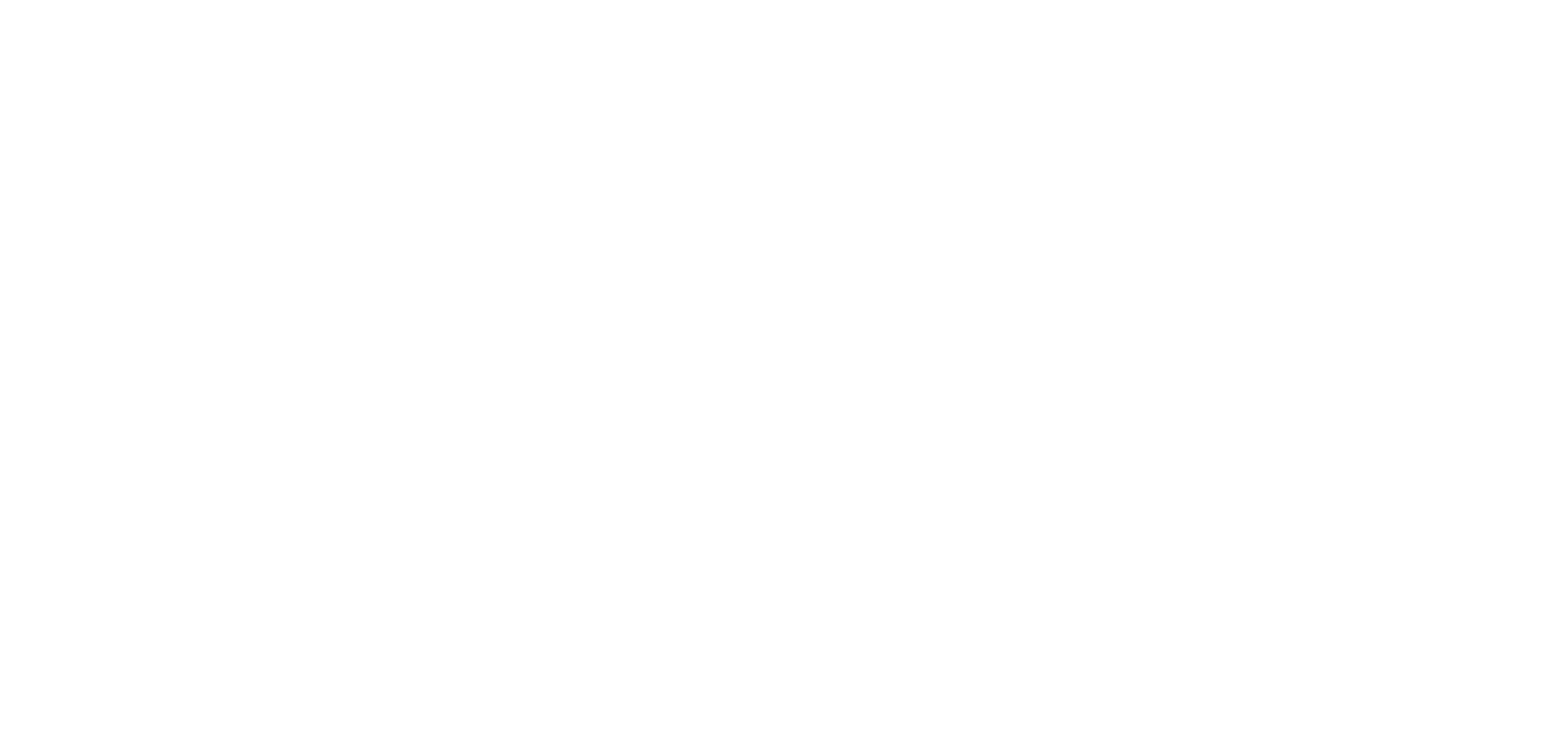
select select "6"
select select "2"
select select "1"
select select "3"
select select "2"
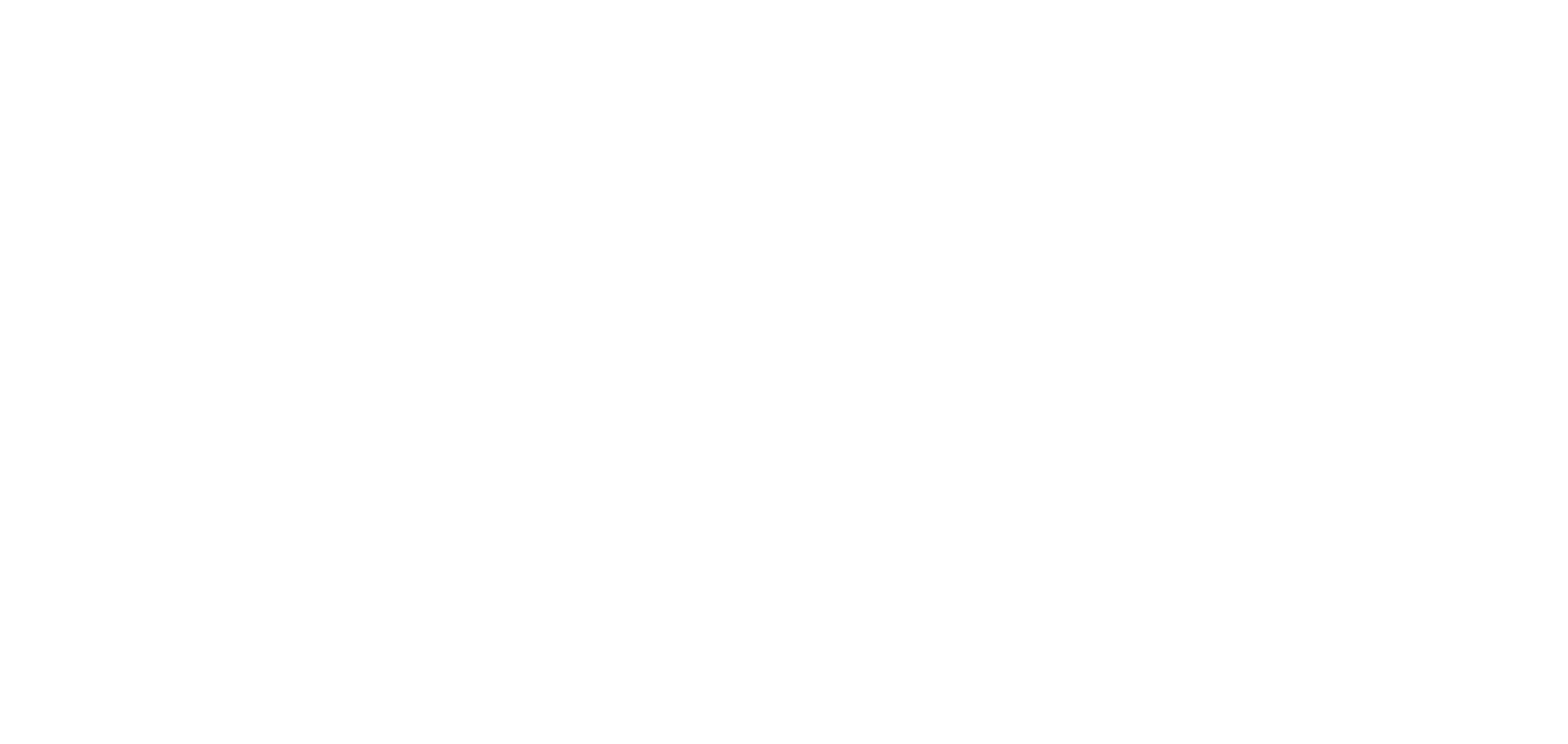
select select "2"
select select "3"
select select "4"
select select "2"
select select "1"
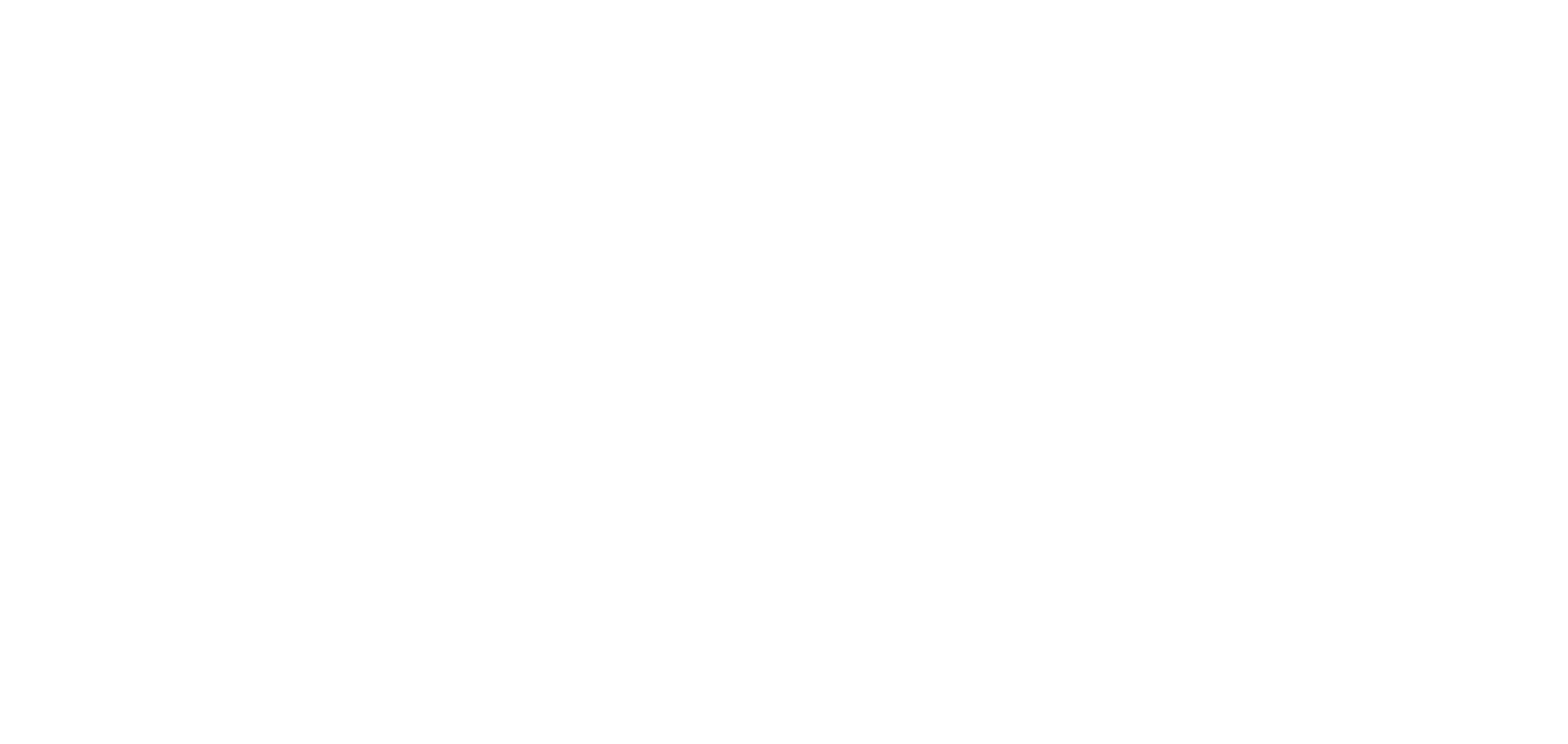
select select "8"
select select "2"
select select "3"
select select "1"
select select "20"
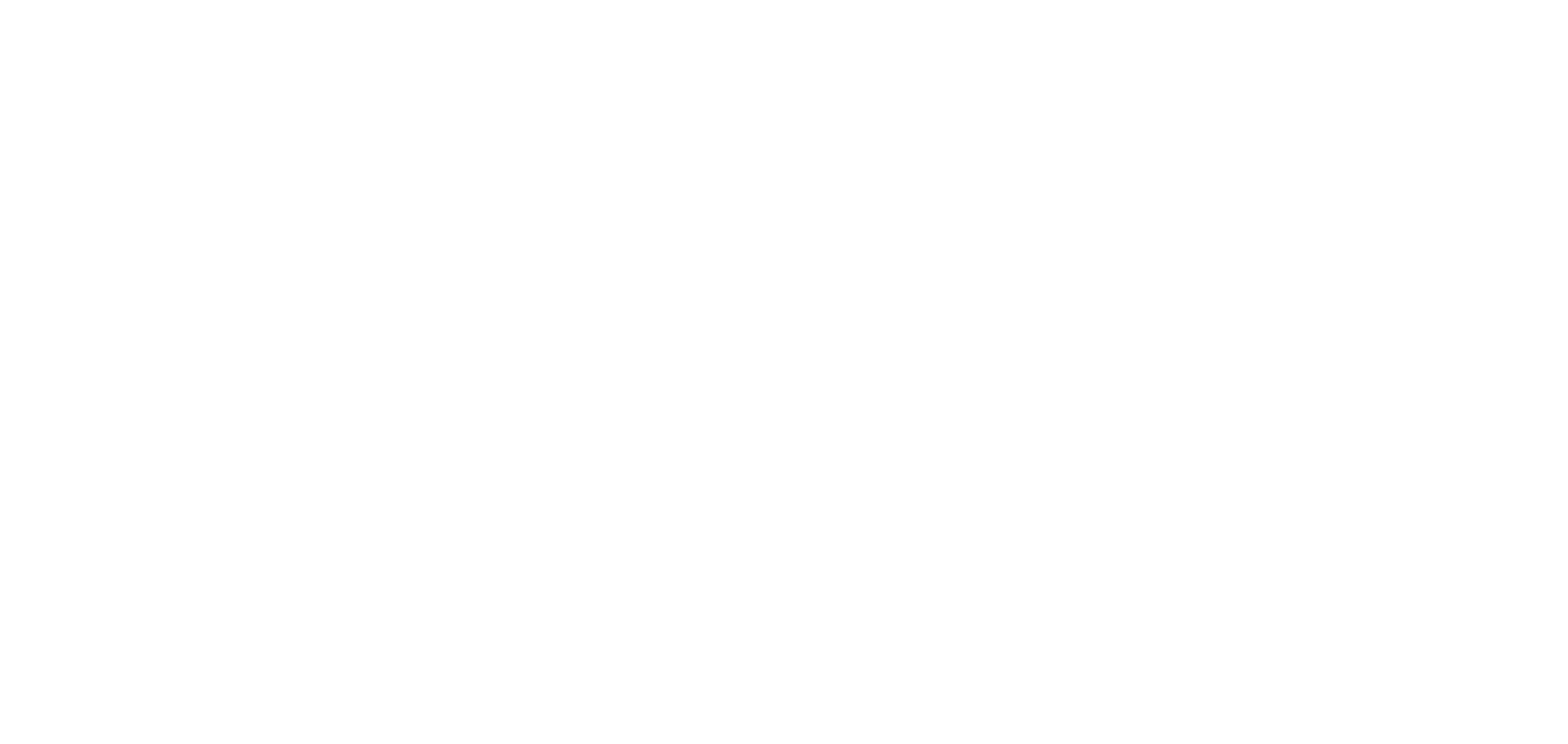
select select "2"
select select "1"
select select "3"
select select "1"
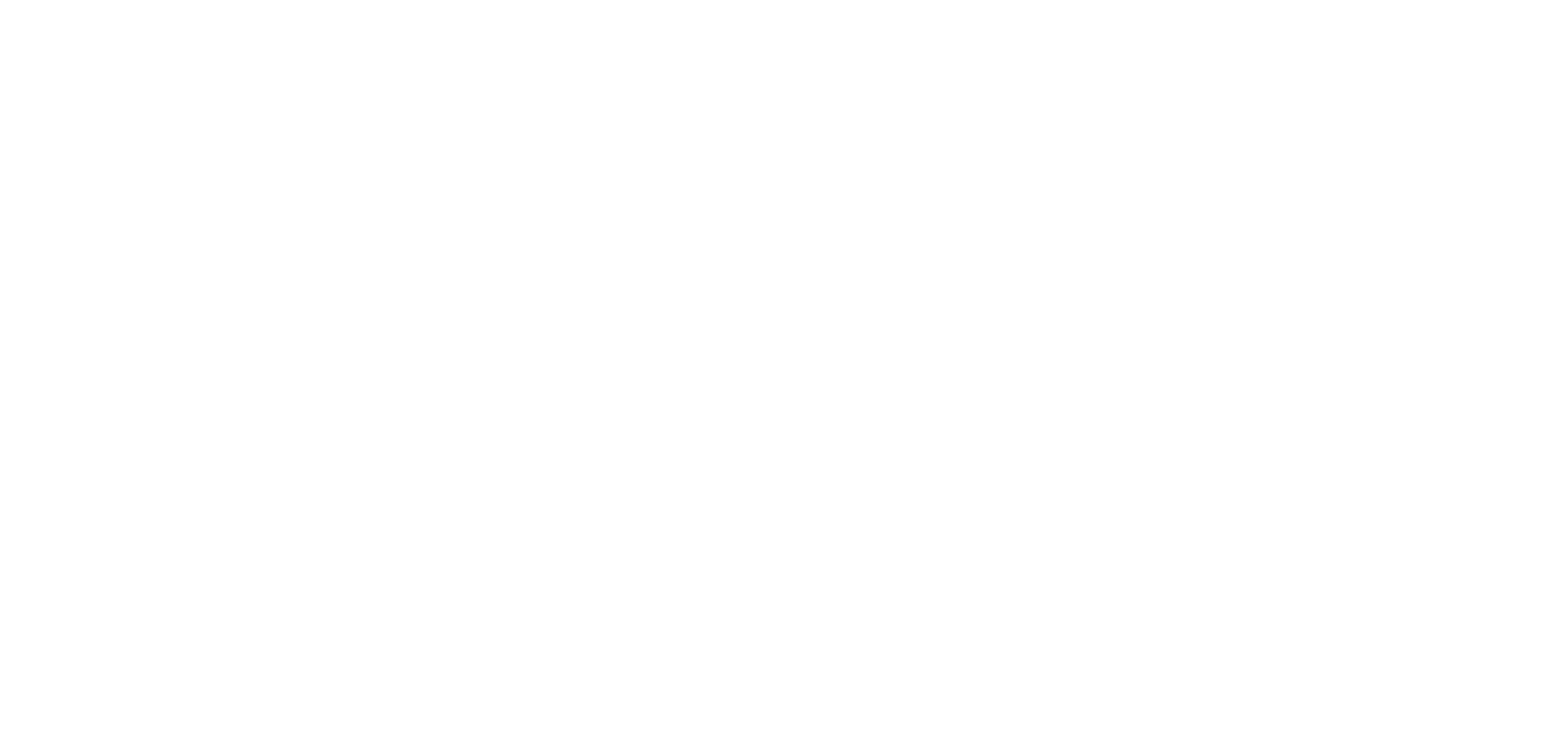
select select "2"
select select "1"
select select "4"
select select "2"
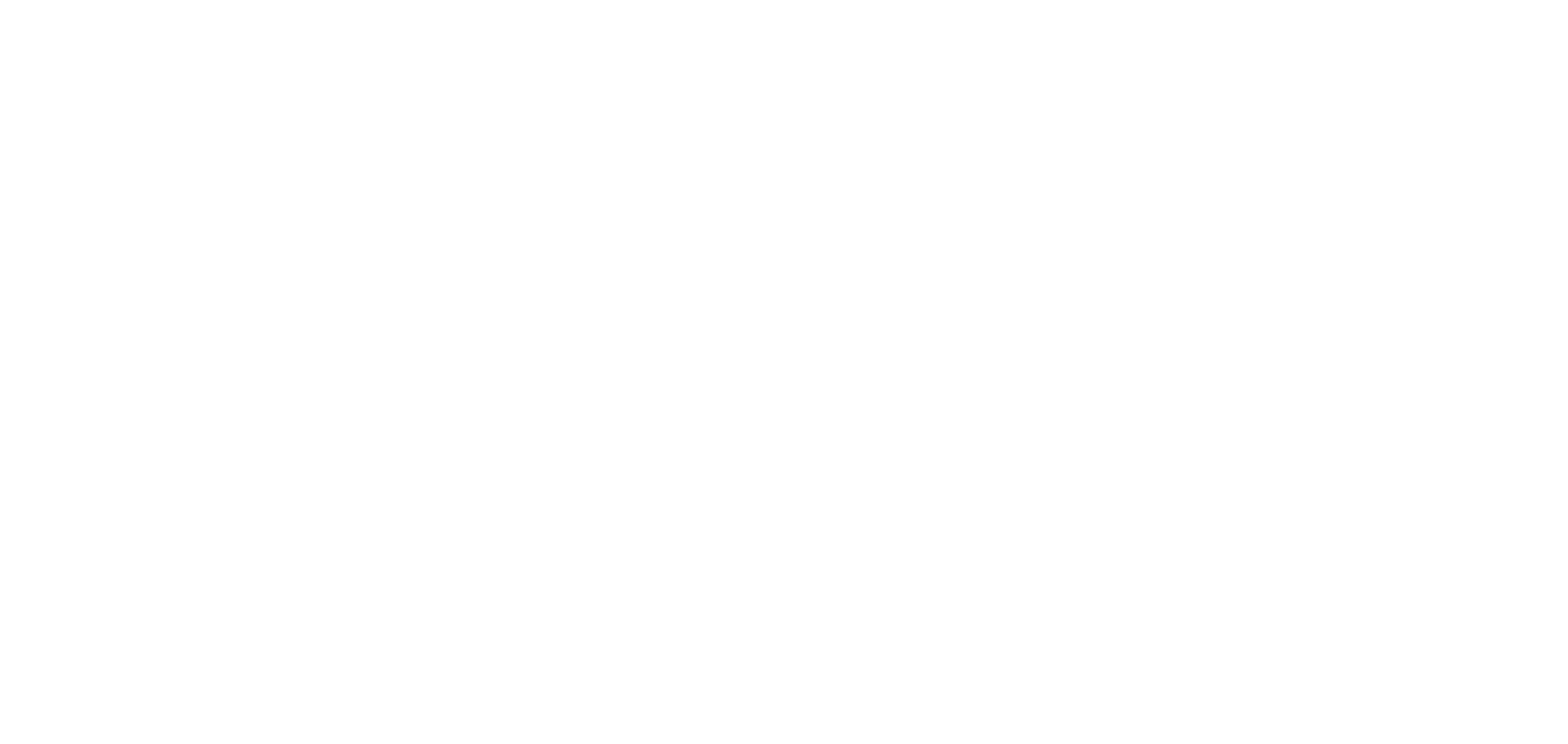
select select "1"
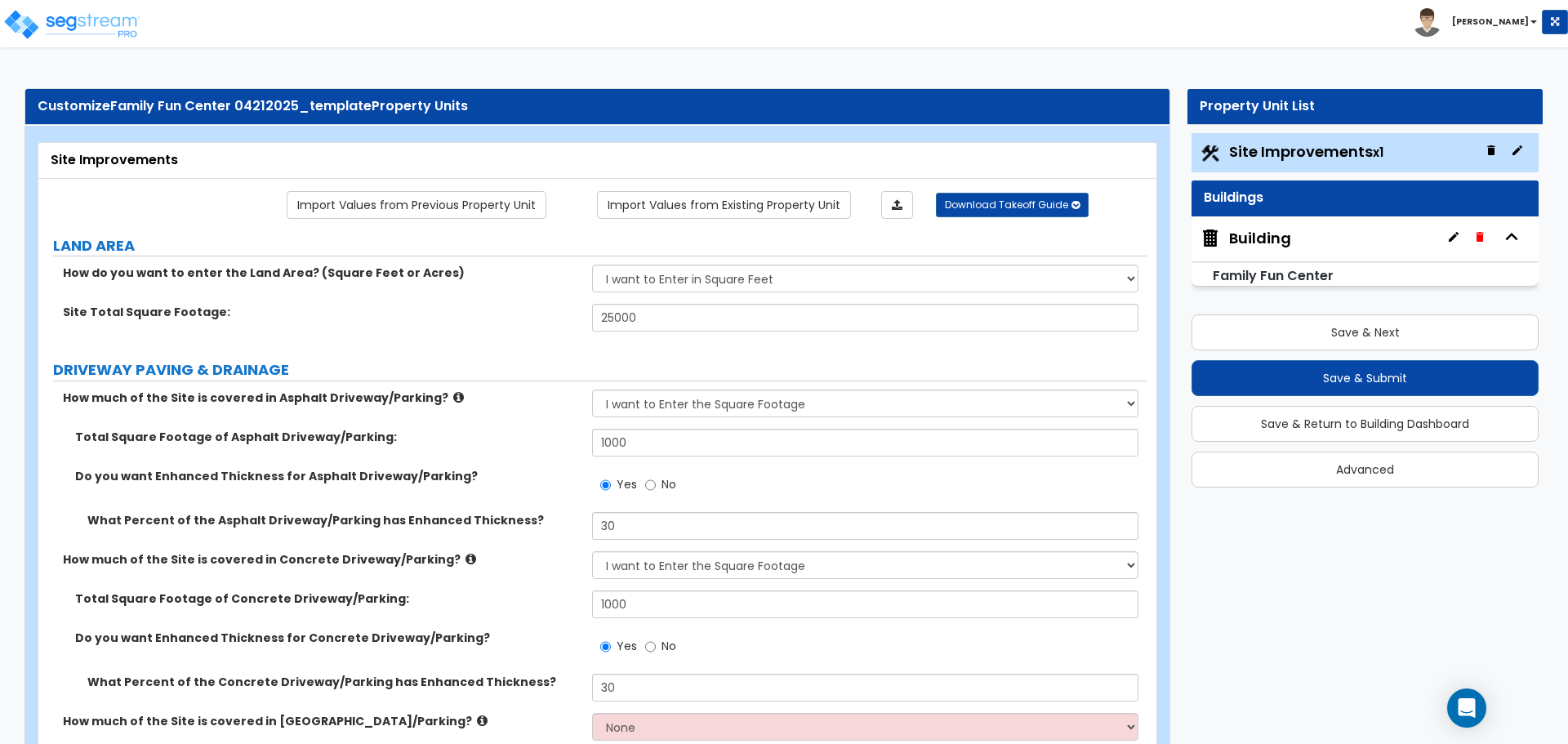
select select "2"
select select "1"
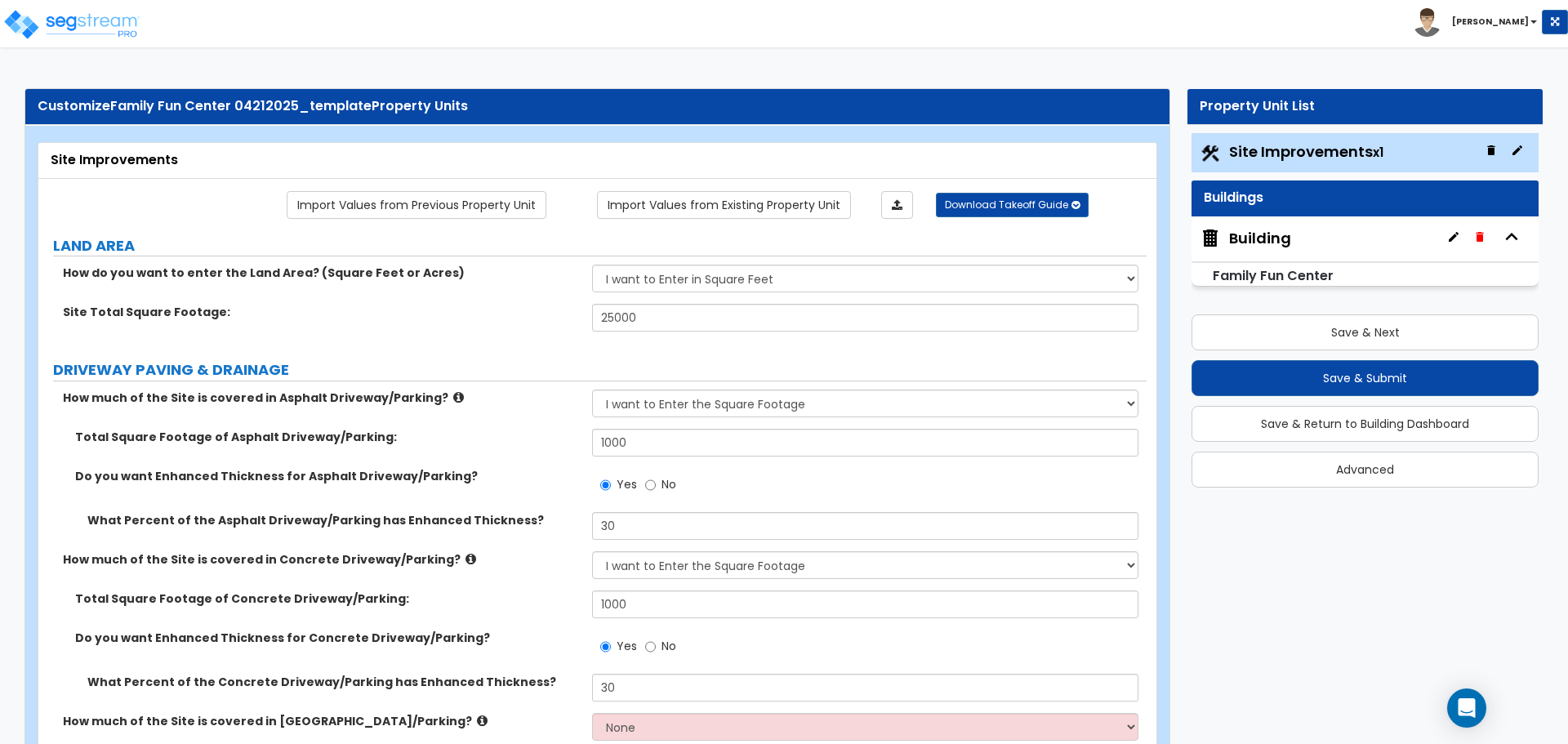
select select "2"
select select "3"
select select "1"
select select "2"
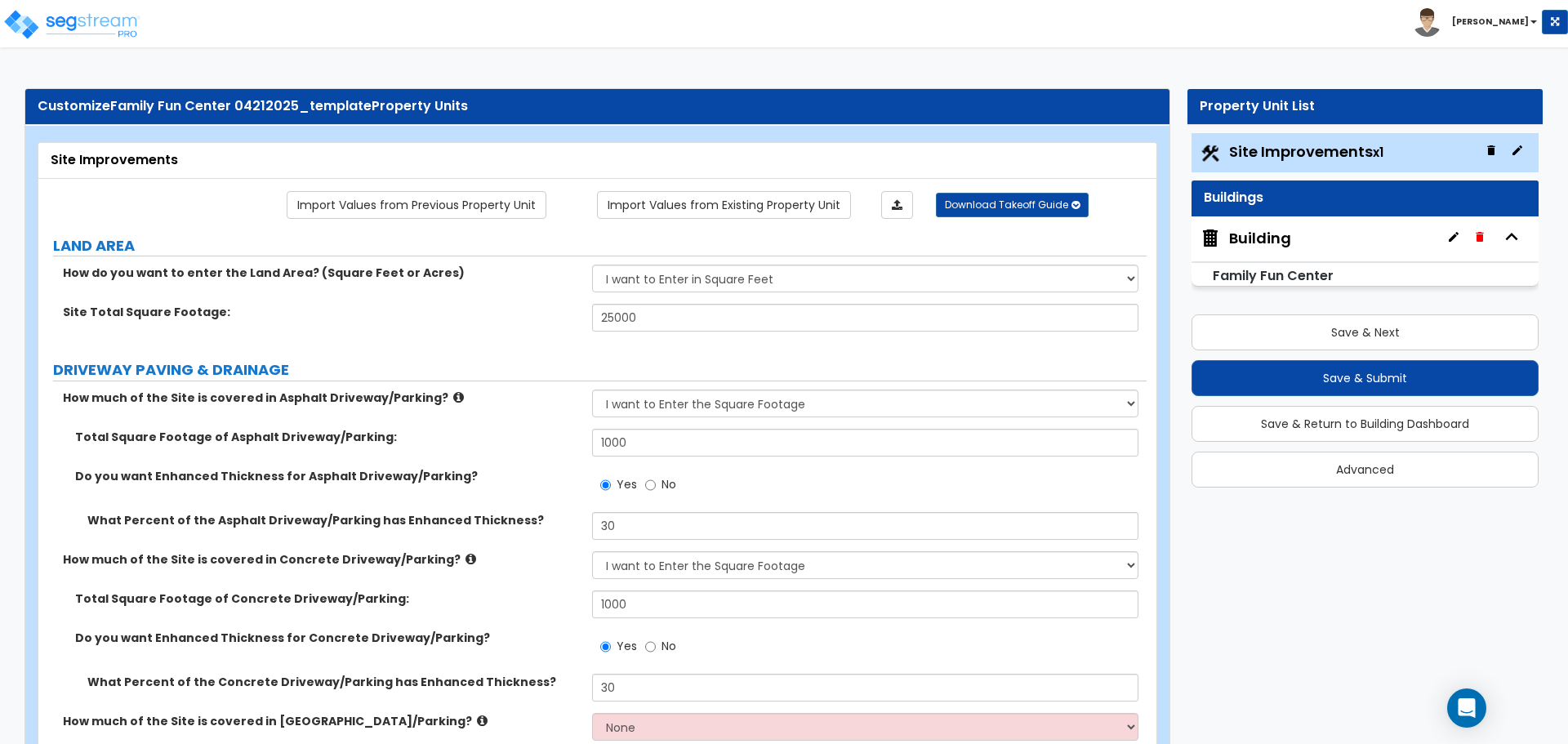
select select "1"
select select "4"
select select "2"
select select "1"
select select "2"
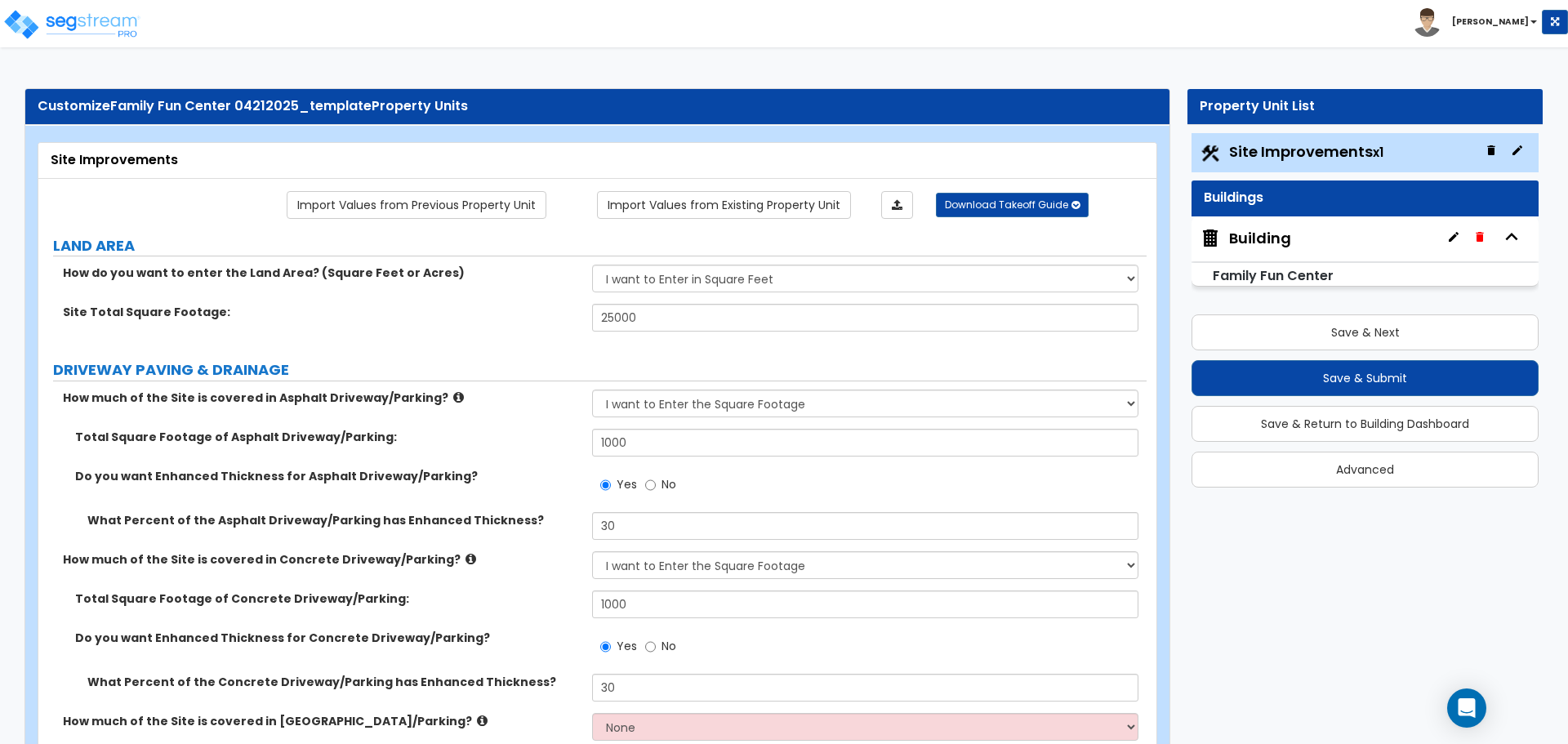
select select "6"
select select "3"
select select "1"
select select "2"
select select "1"
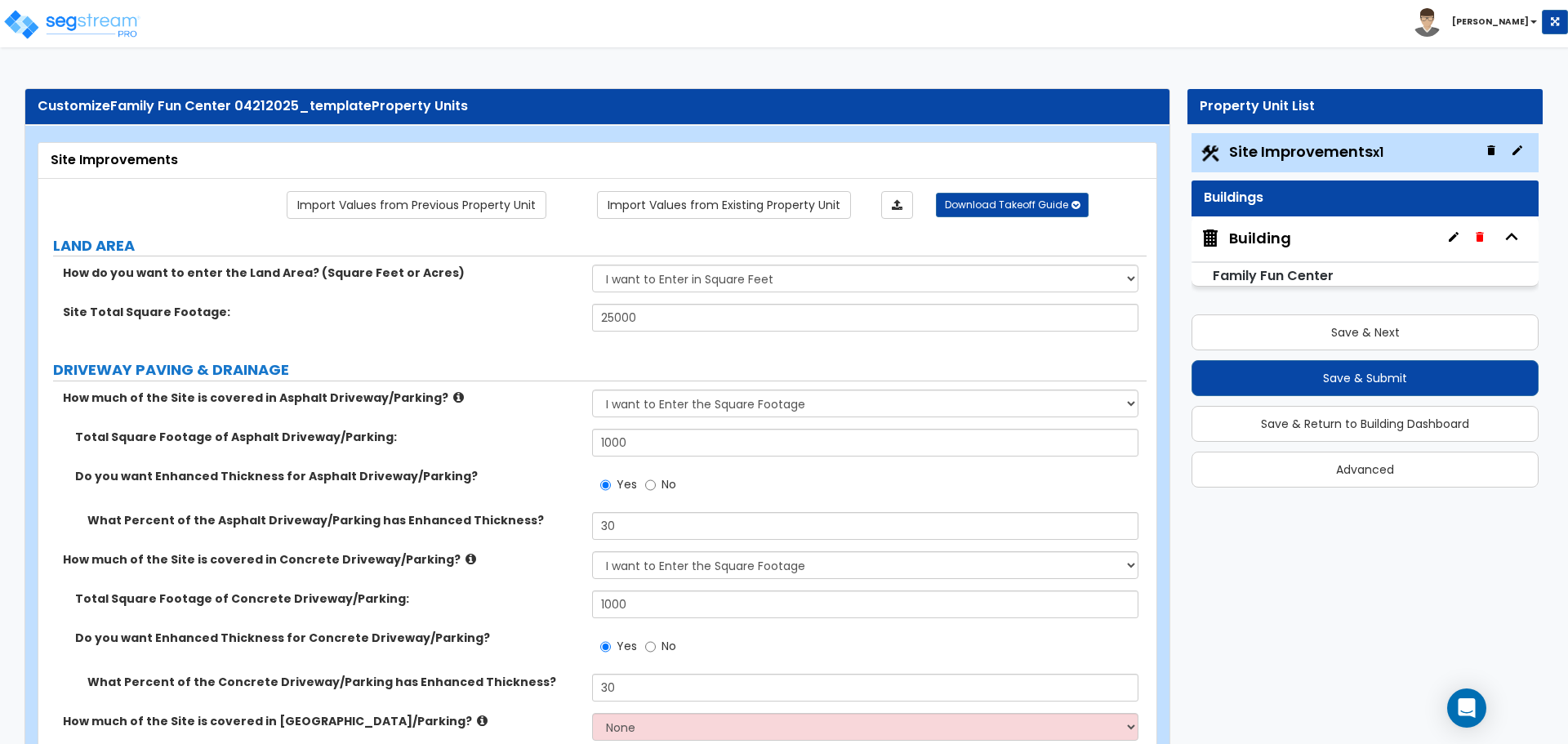
select select "6"
select select "2"
select select "1"
select select "3"
select select "2"
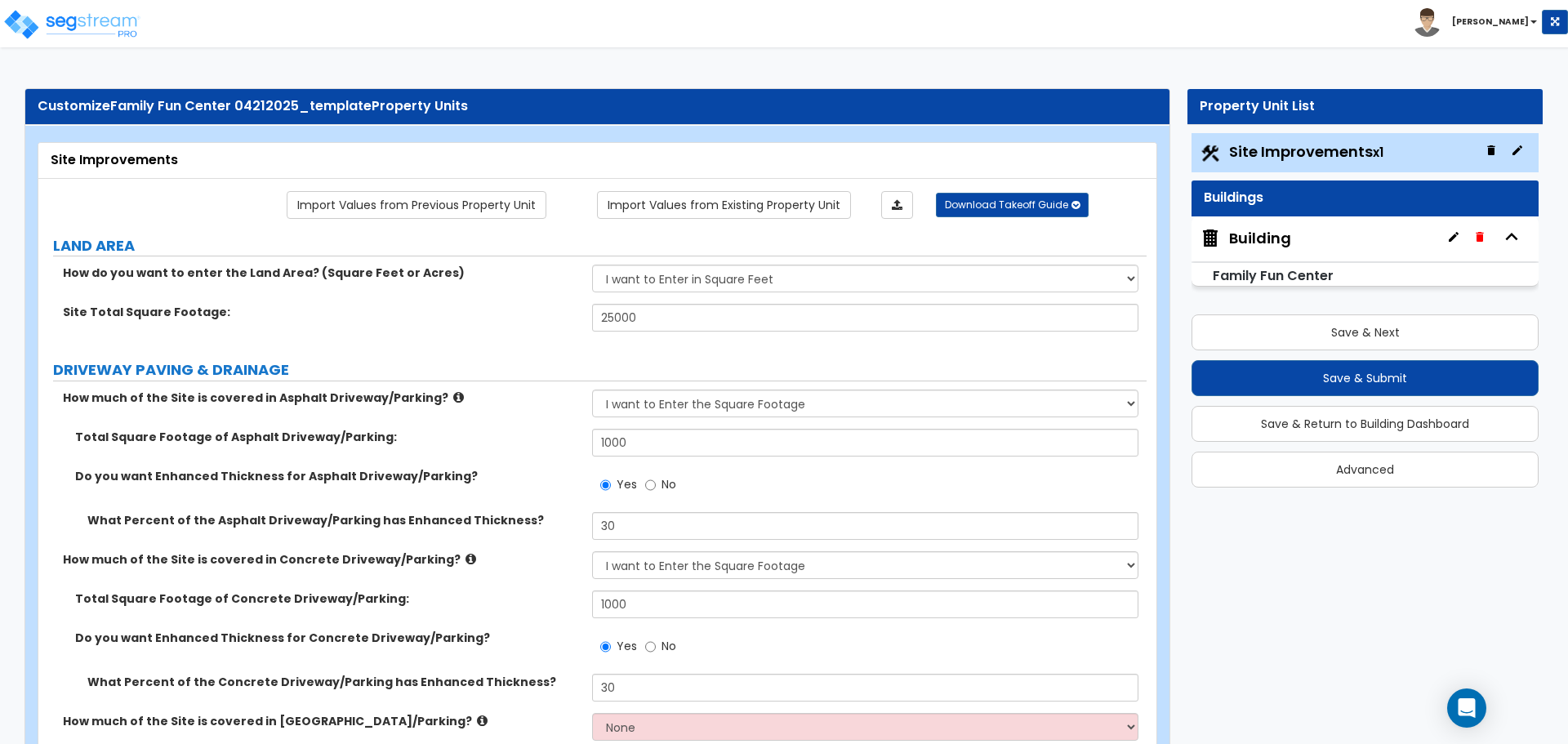
select select "2"
select select "3"
select select "4"
select select "2"
select select "1"
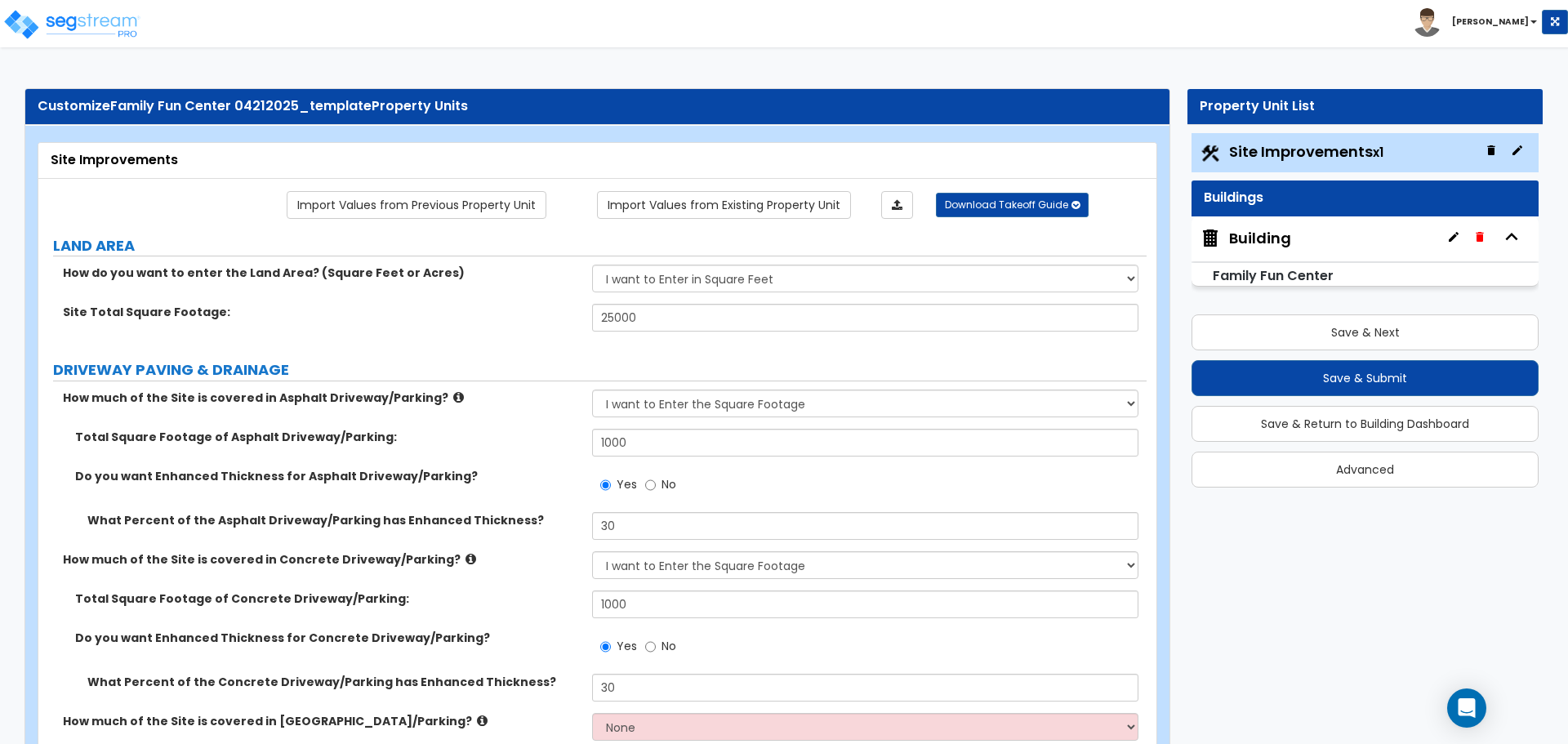
select select "8"
select select "2"
select select "3"
select select "1"
select select "20"
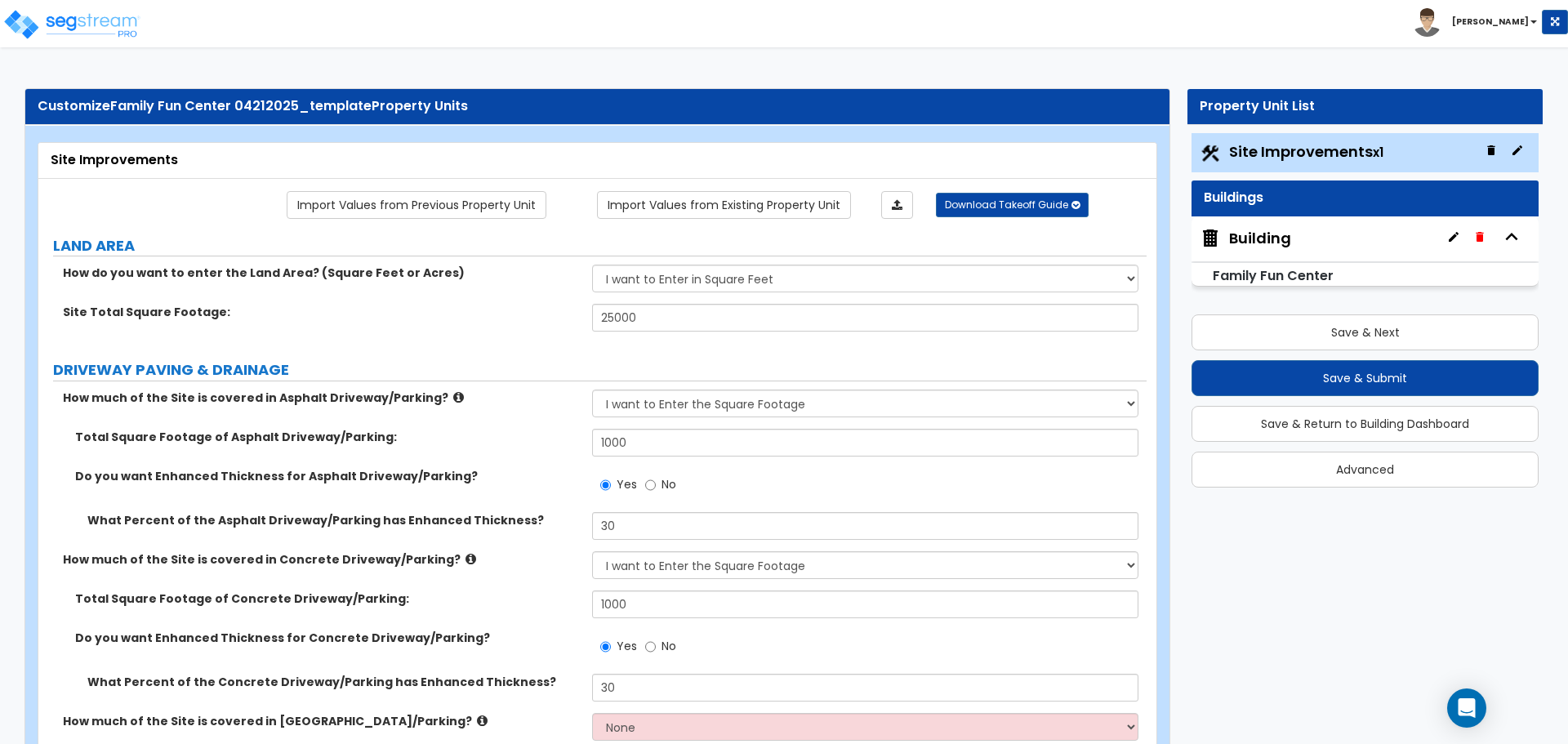
select select "2"
select select "1"
select select "3"
select select "1"
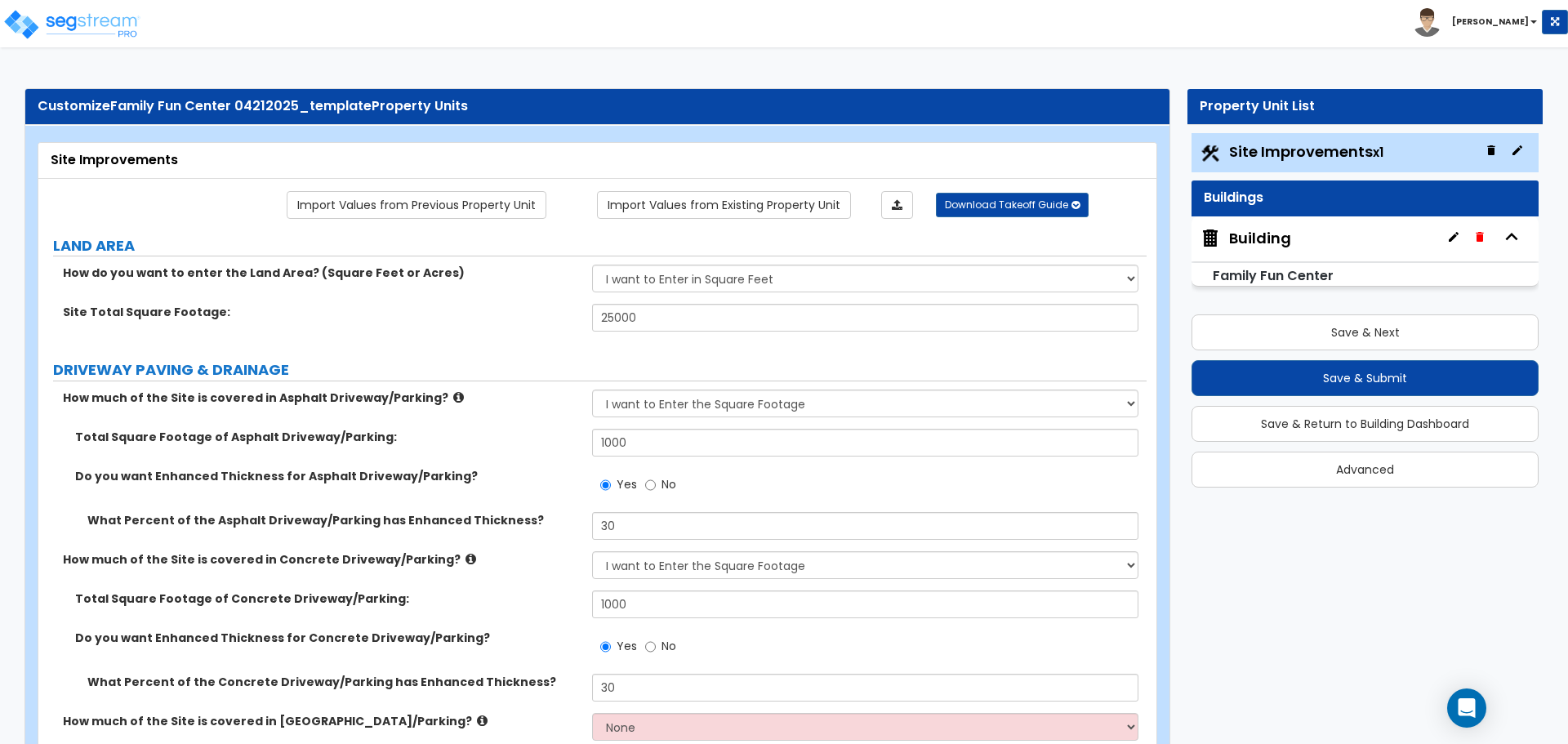
select select "2"
select select "1"
select select "4"
select select "2"
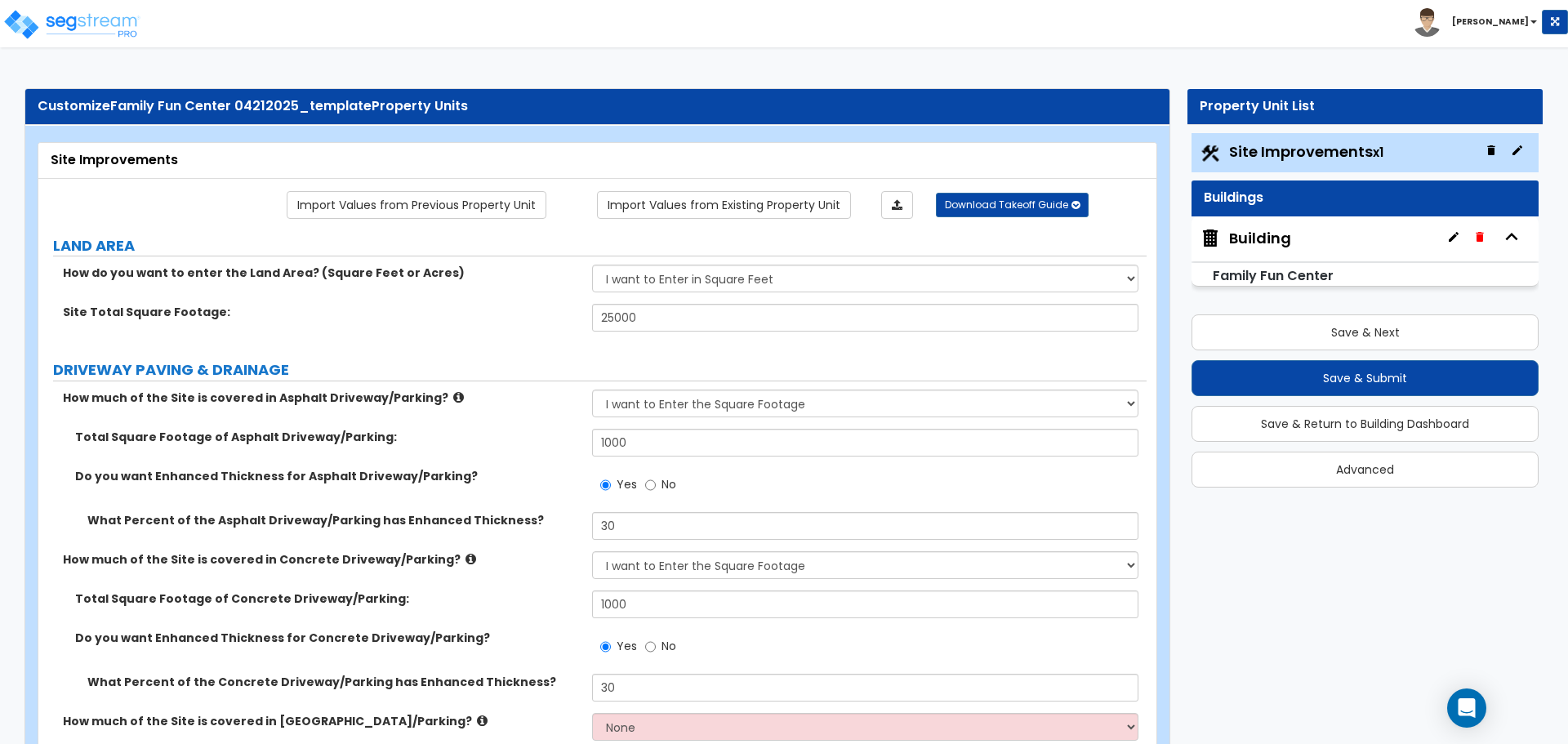
select select "1"
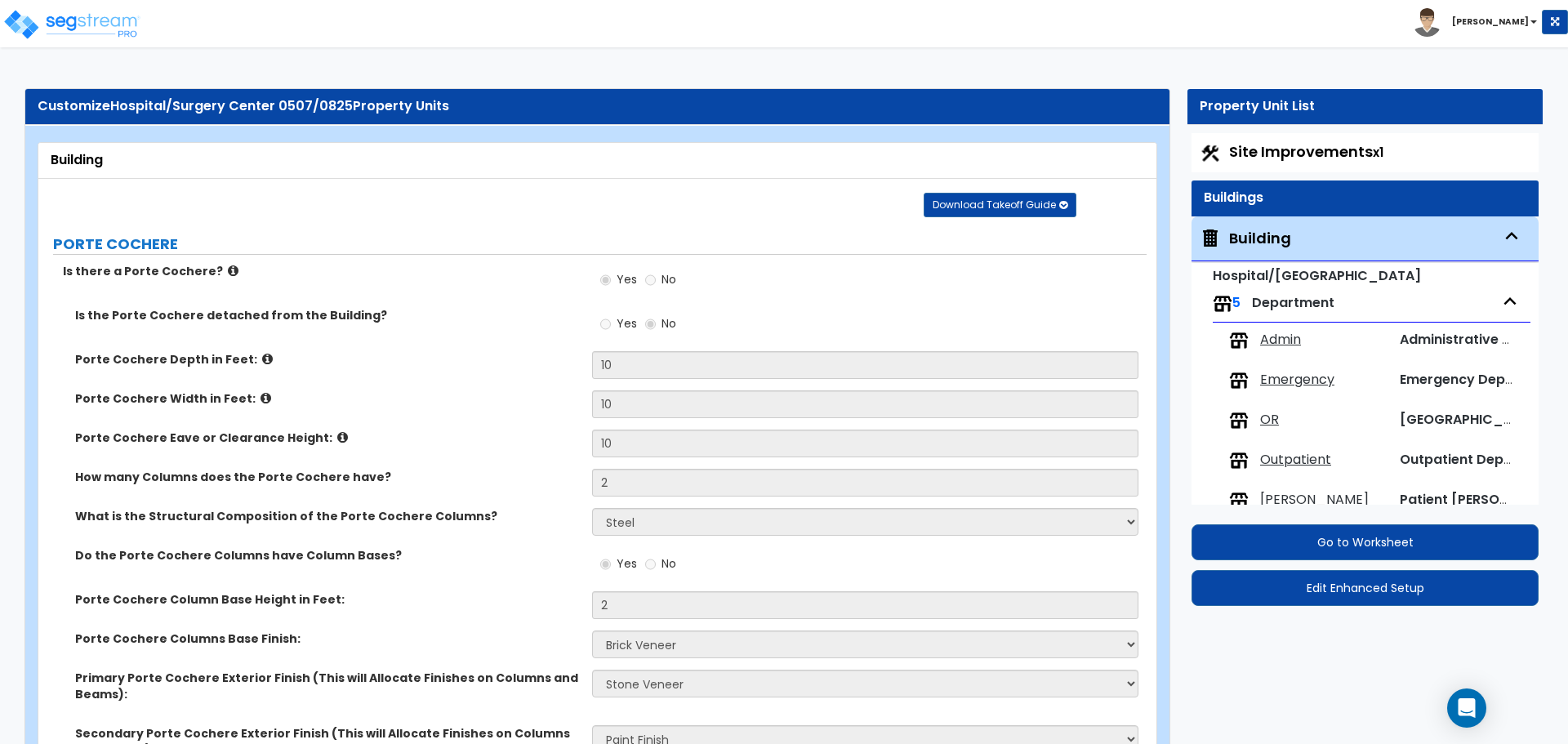
select select "2"
select select "4"
select select "5"
select select "1"
select select "2"
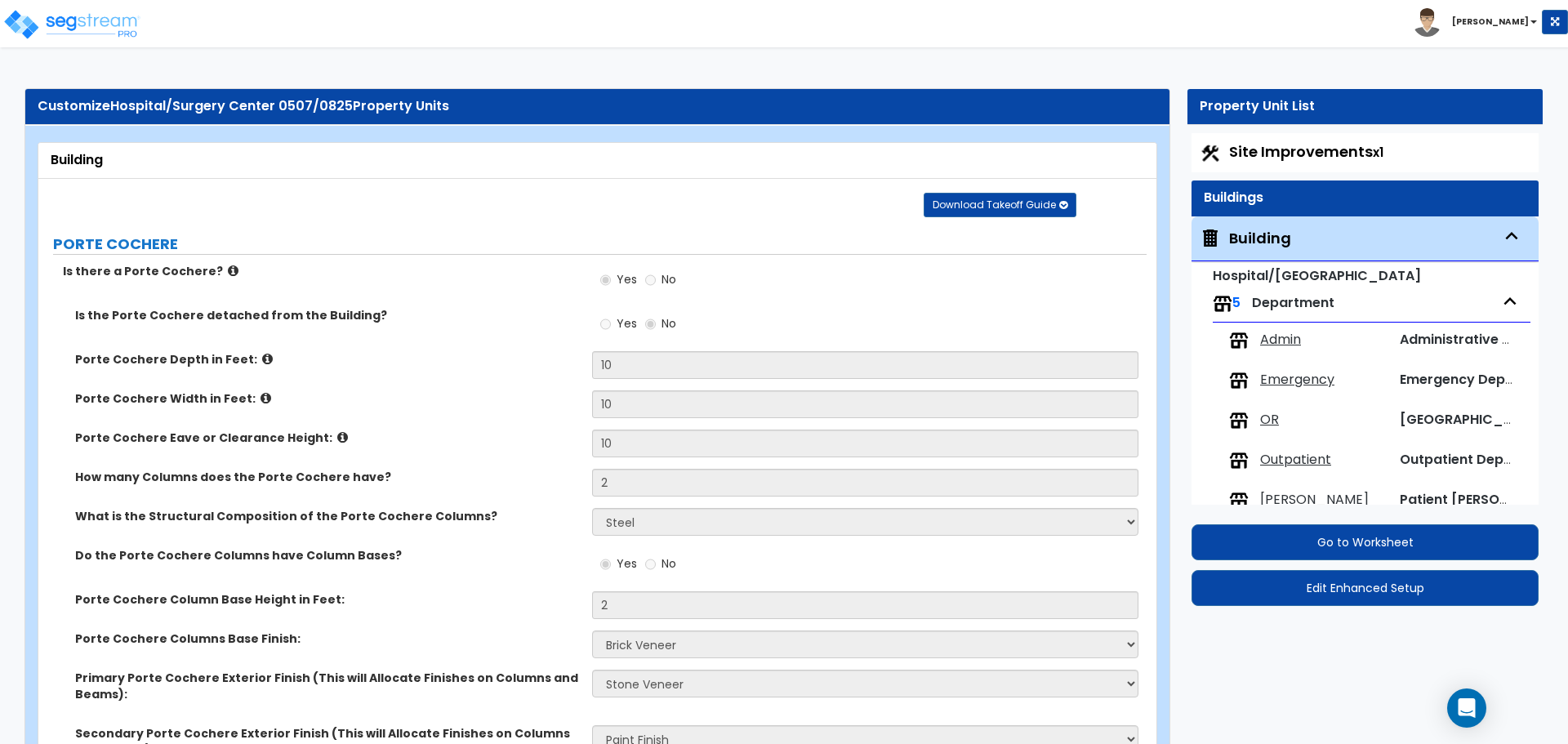
select select "1"
select select "2"
select select "4"
select select "3"
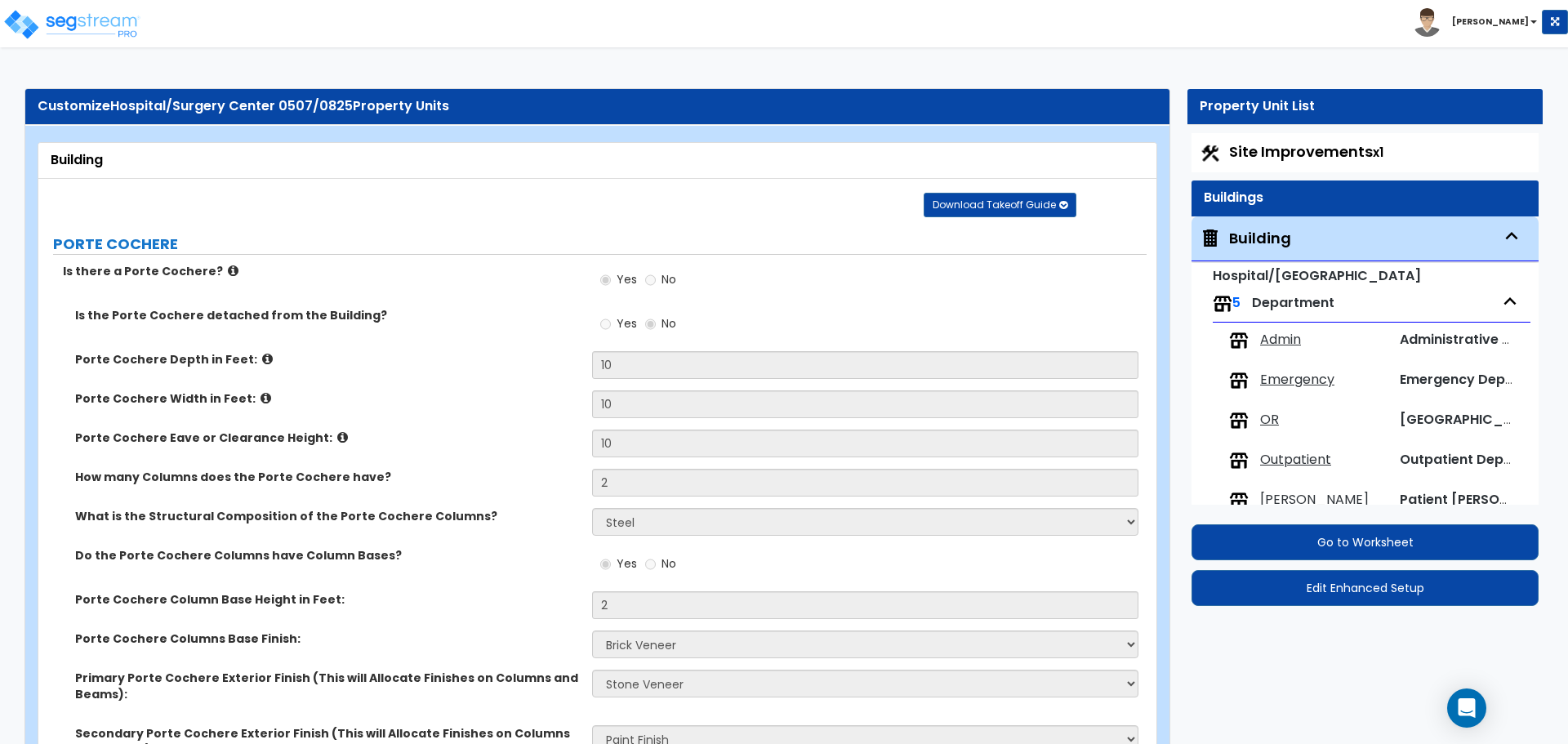
select select "13"
select select "9"
select select "10"
select select "3"
select select "1"
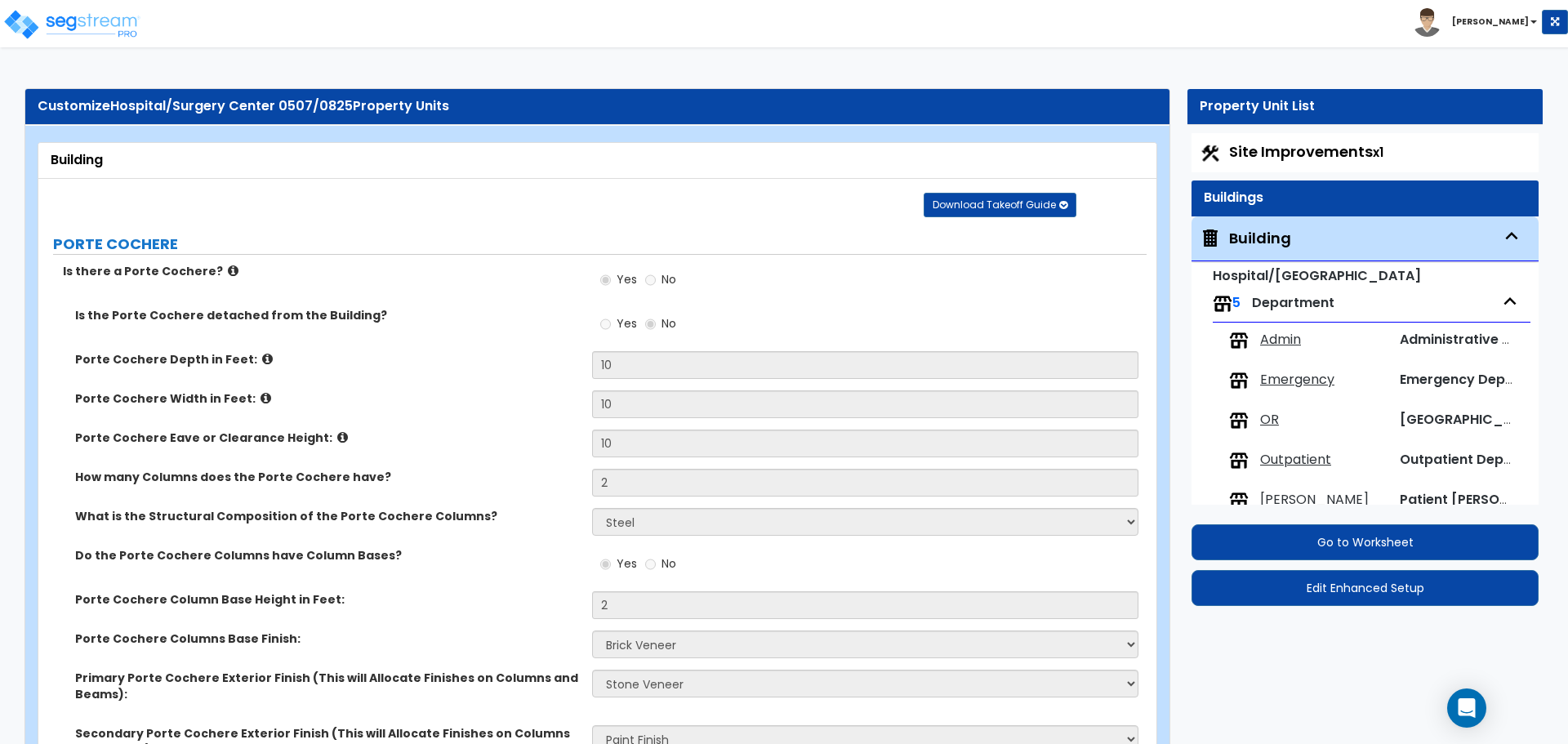
select select "4"
select select "3"
select select "2"
select select "3"
select select "1"
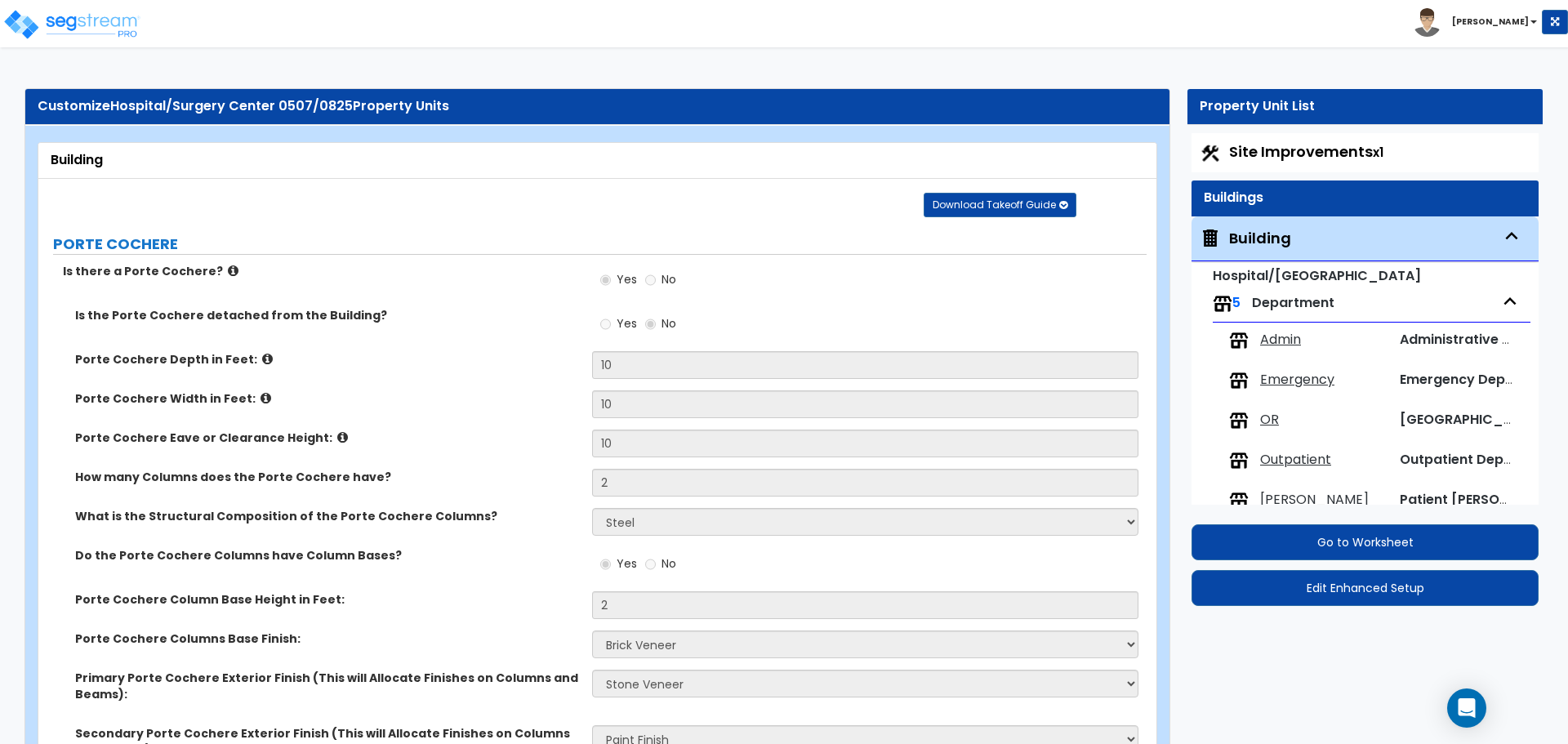
select select "2"
select select "5"
select select "4"
select select "3"
select select "1"
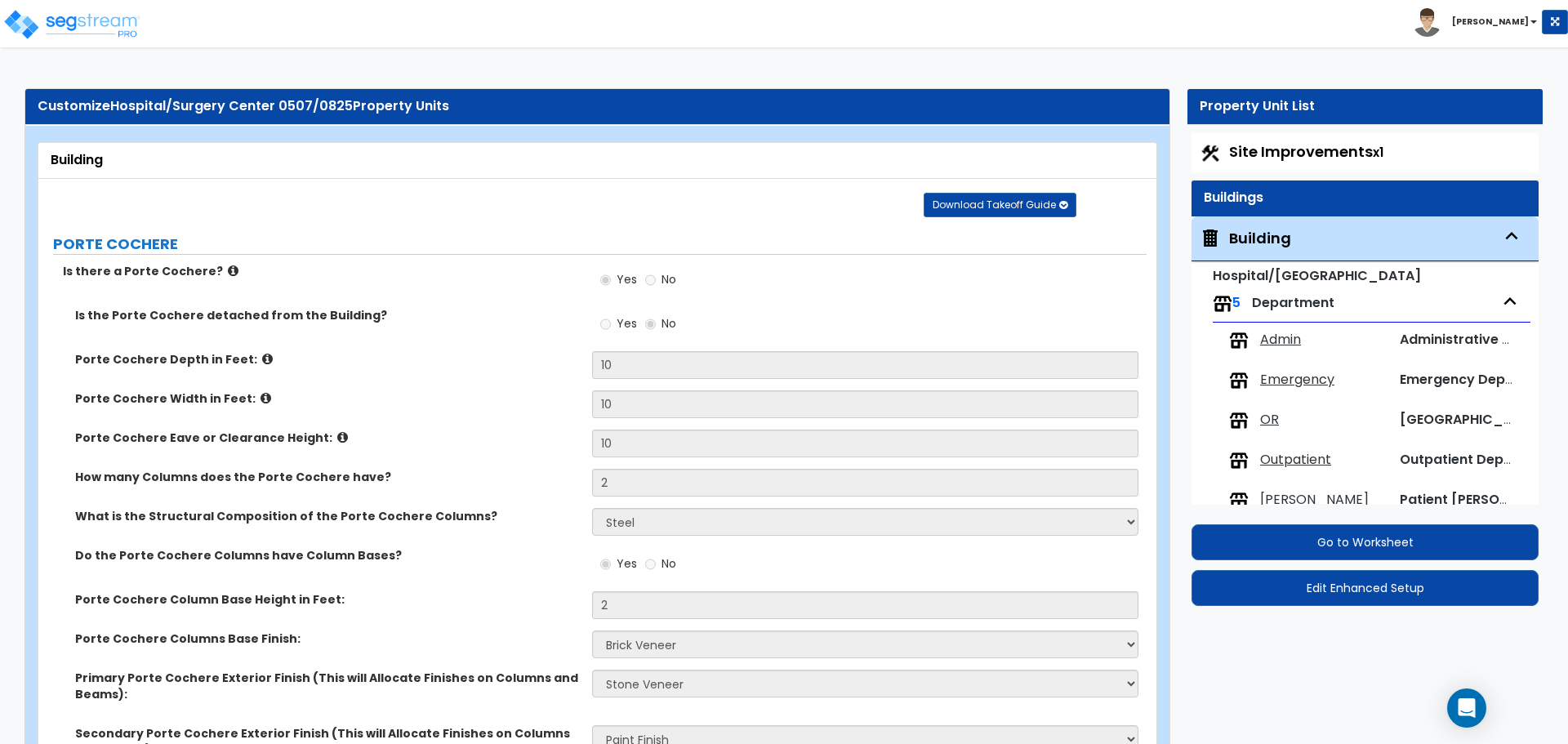
select select "1"
select select "2"
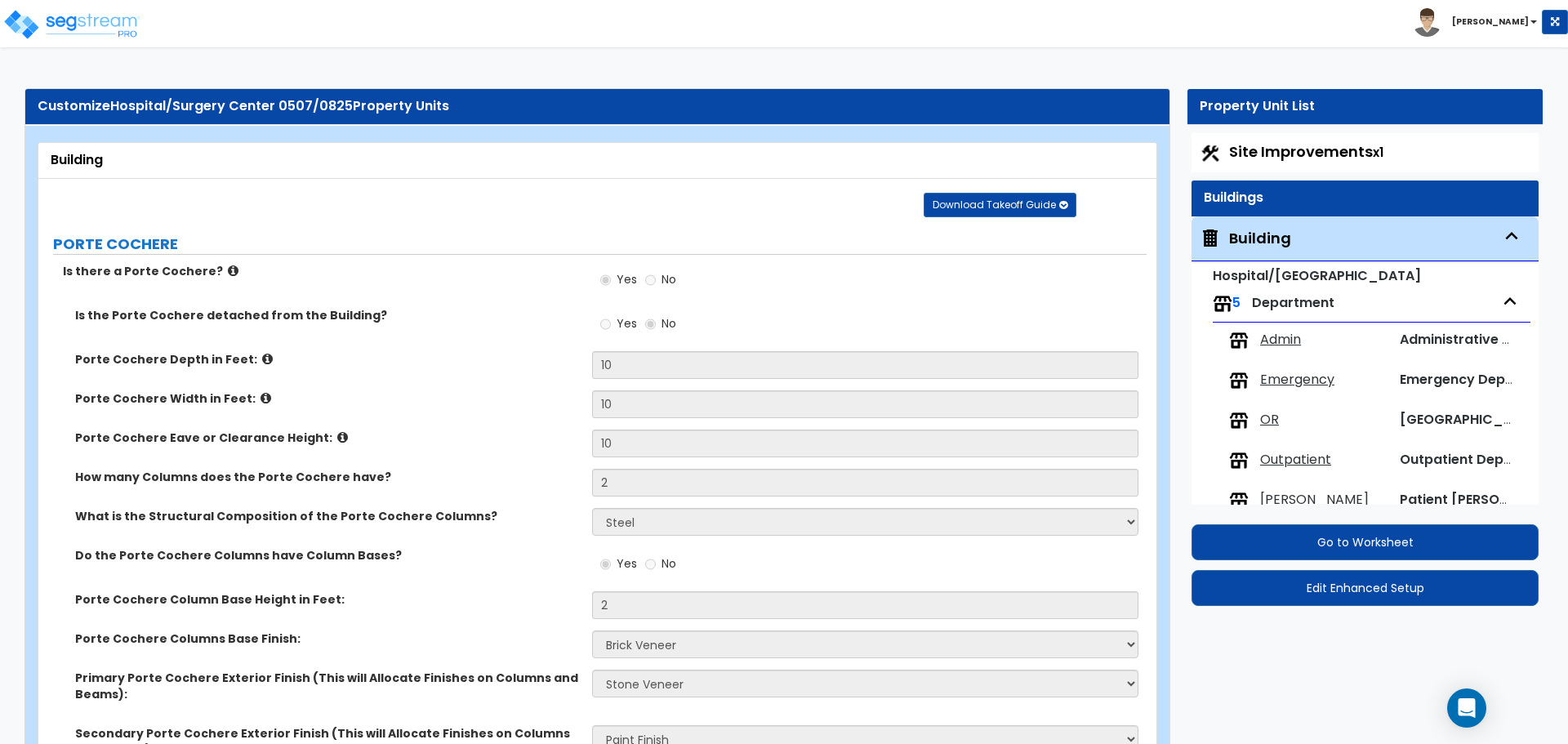
select select "3"
select select "4"
select select "3"
select select "2"
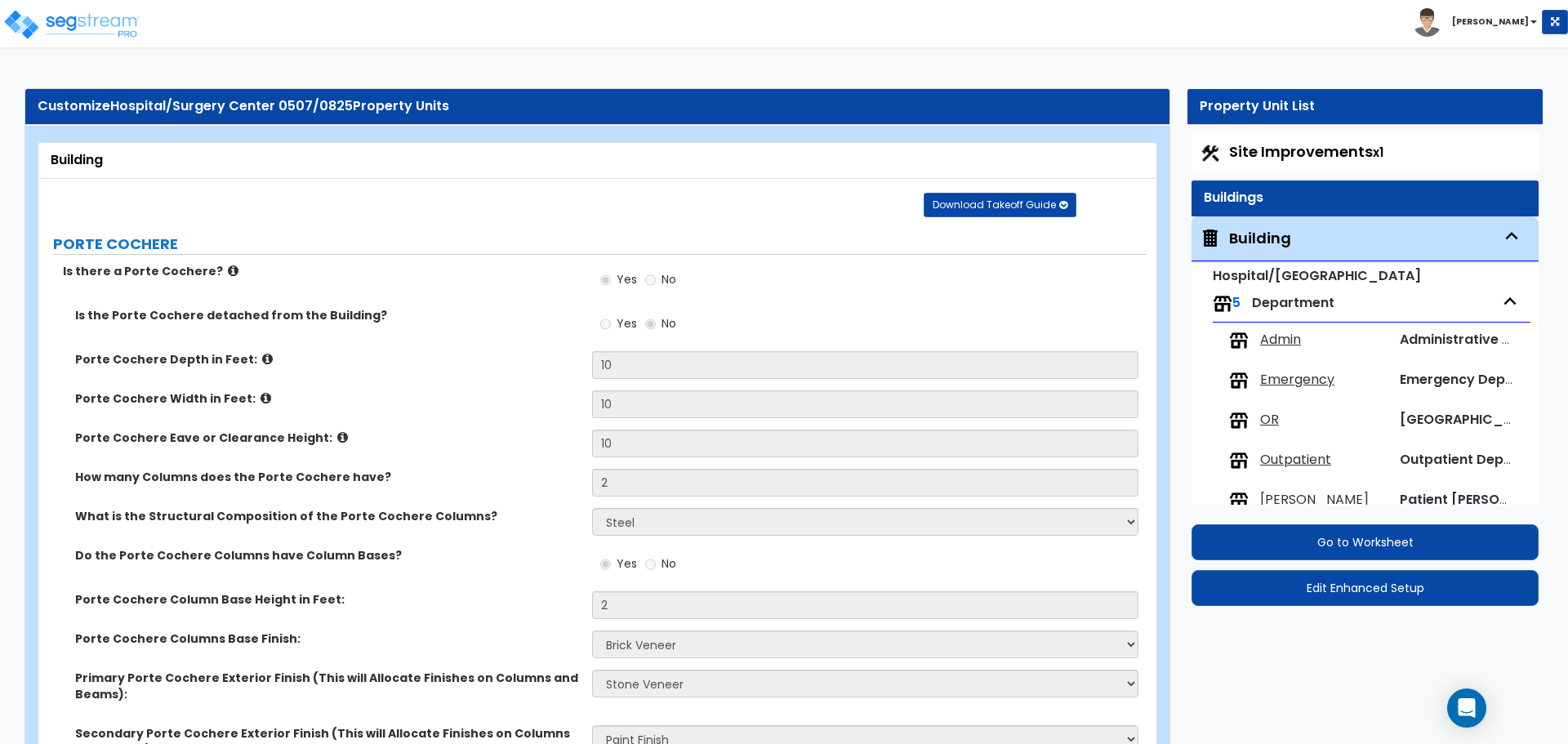
select select "1"
select select "2"
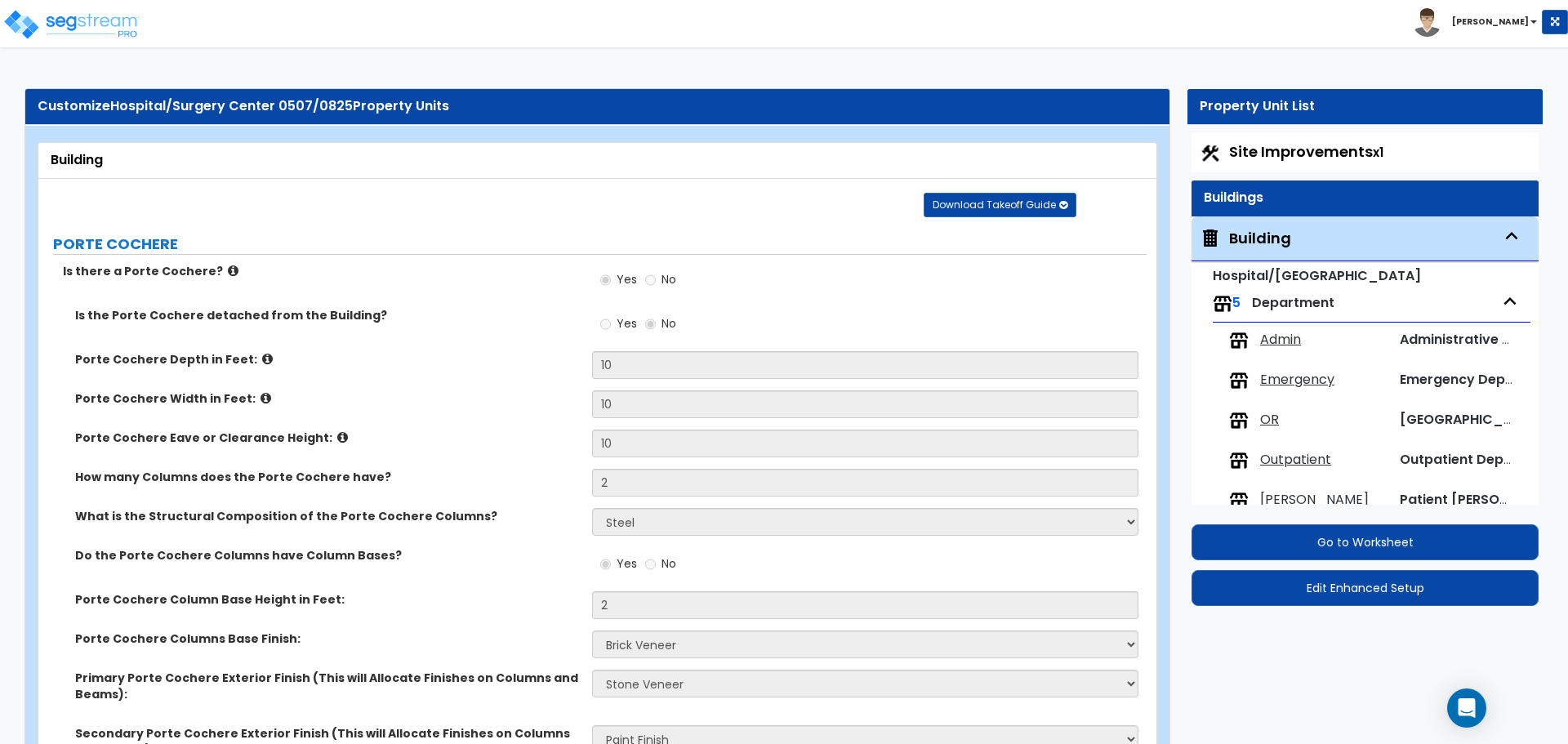
select select "1"
select select "2"
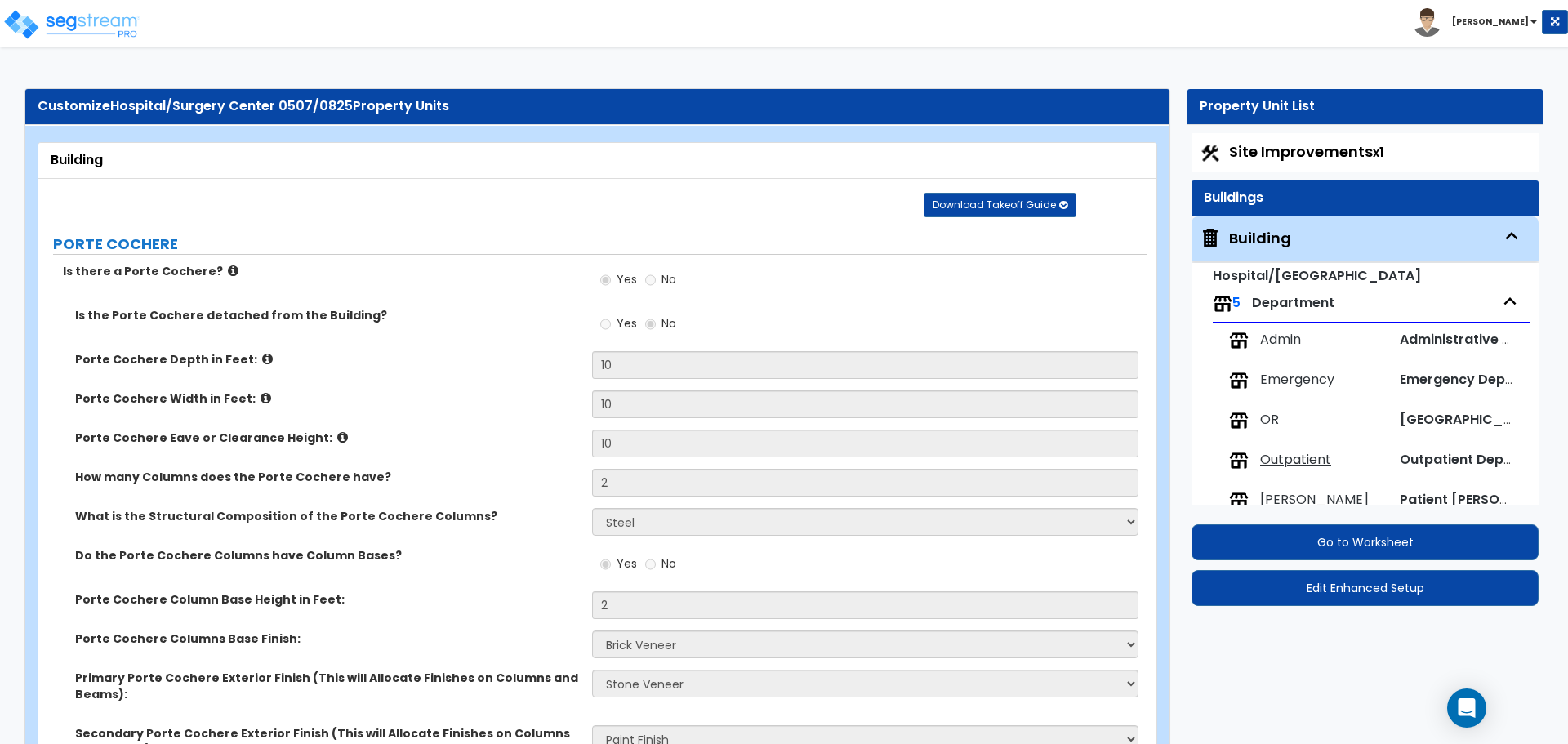
select select "2"
select select "1"
select select "2"
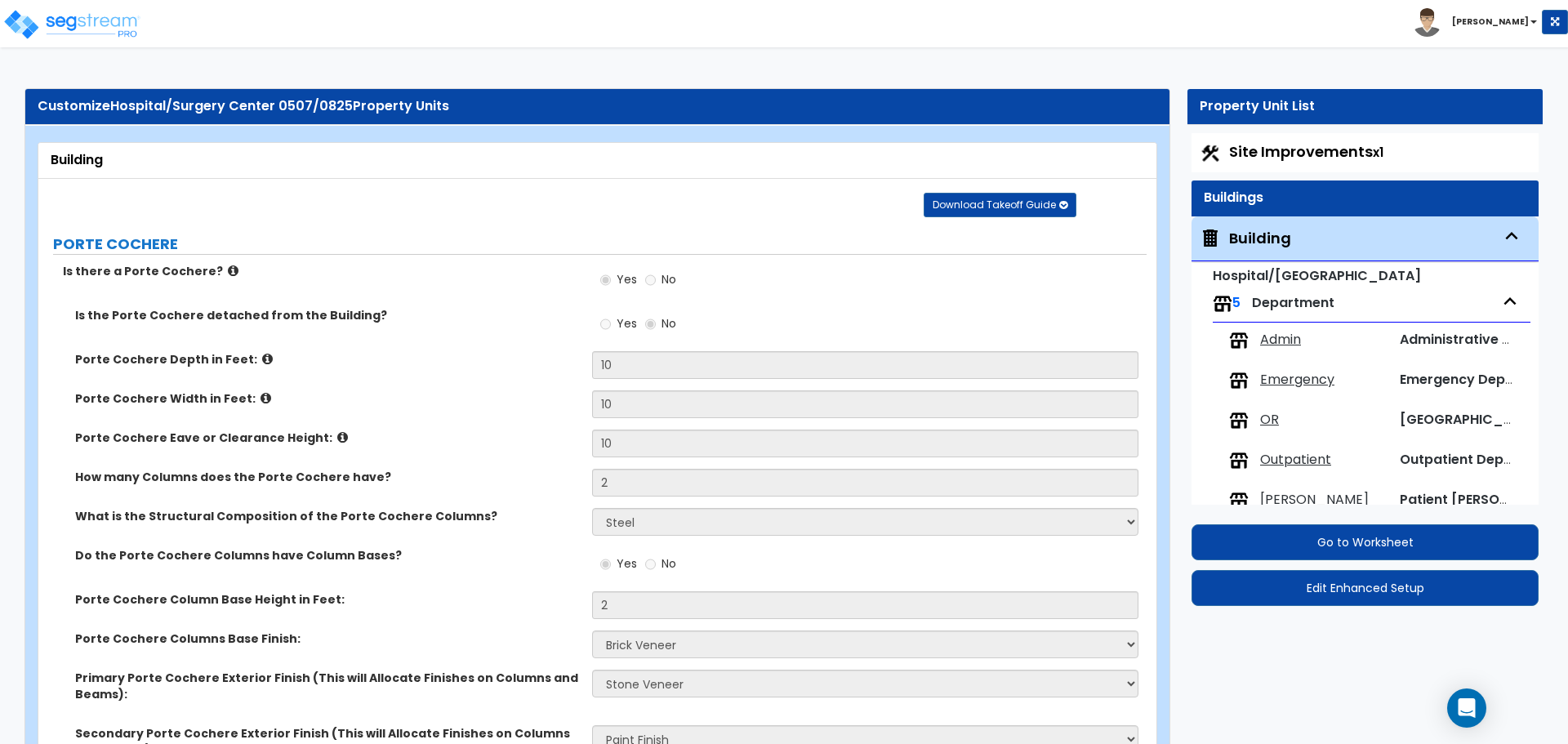
select select "2"
select select "1"
select select "7"
select select "2"
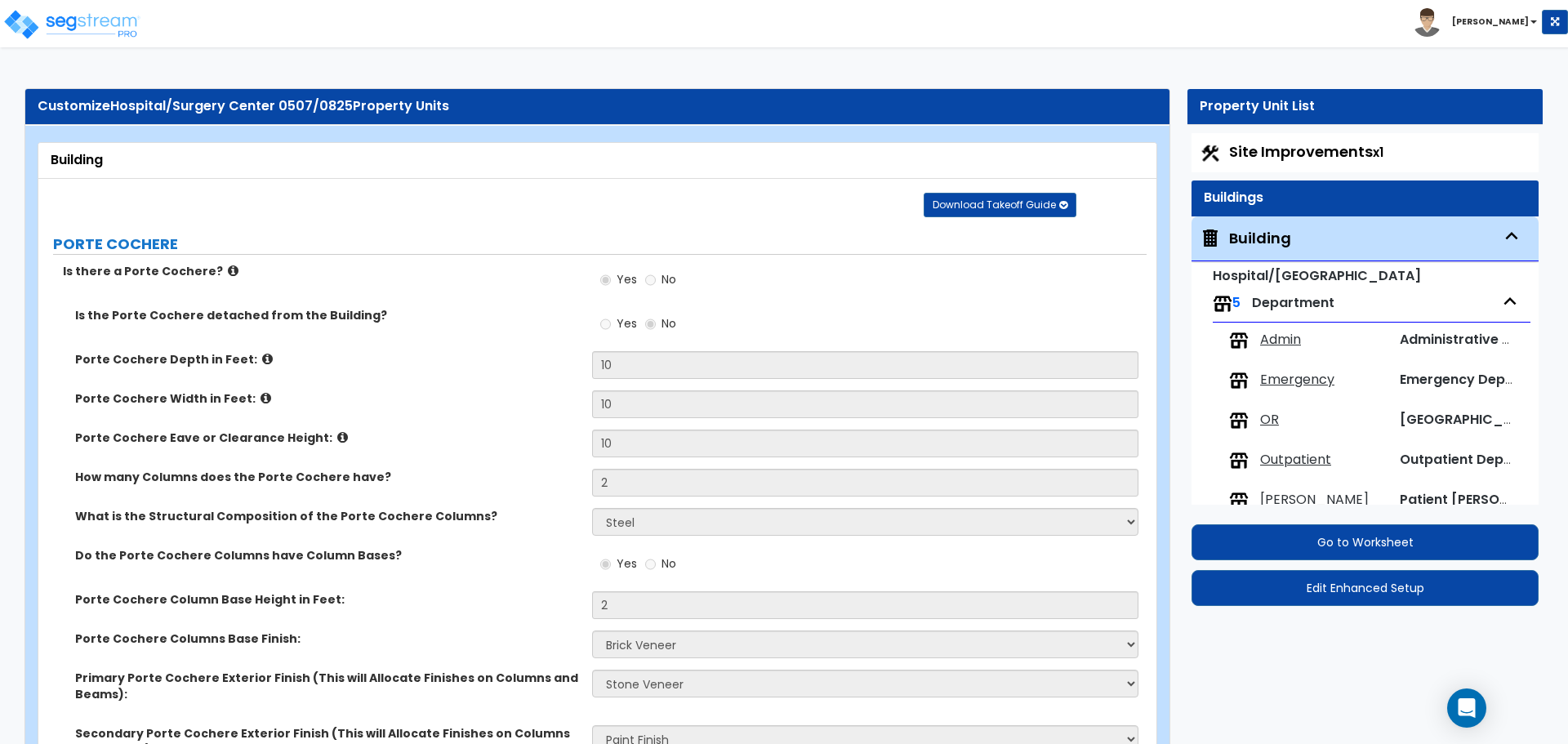
select select "3"
select select "2"
select select "3"
select select "1"
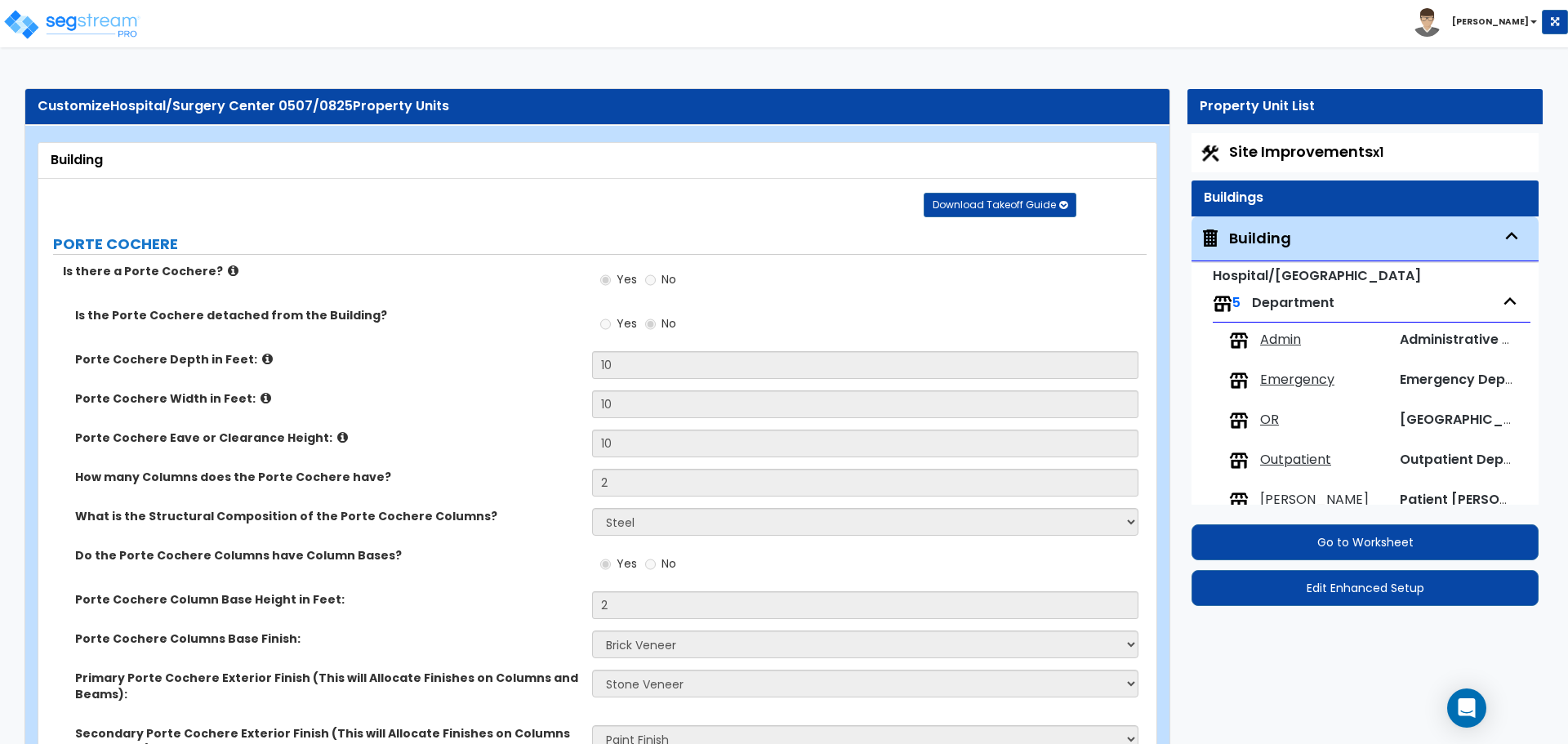
select select "1"
select select "3"
select select "1"
select select "2"
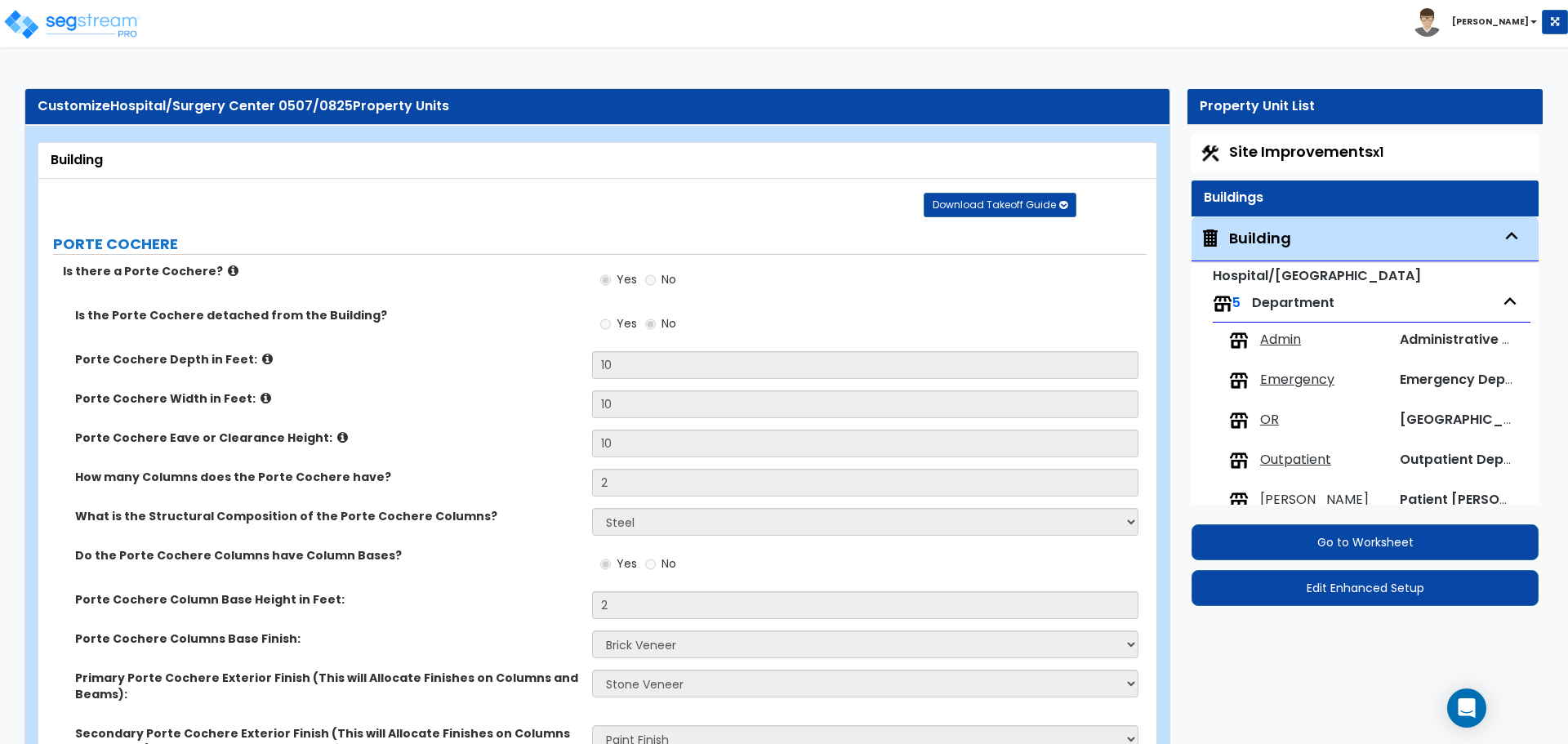
select select "1"
select select "3"
select select "6"
select select "5"
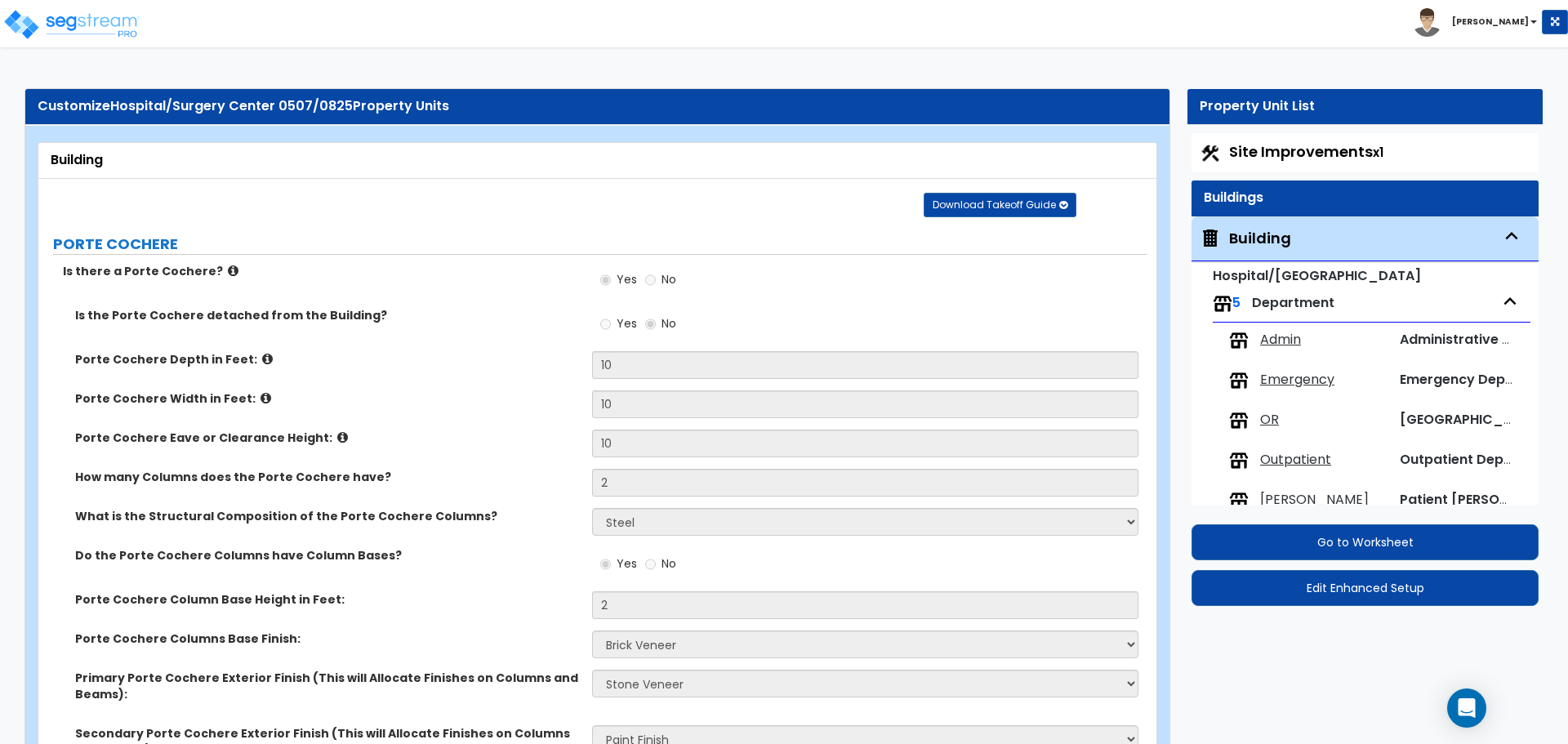
select select "4"
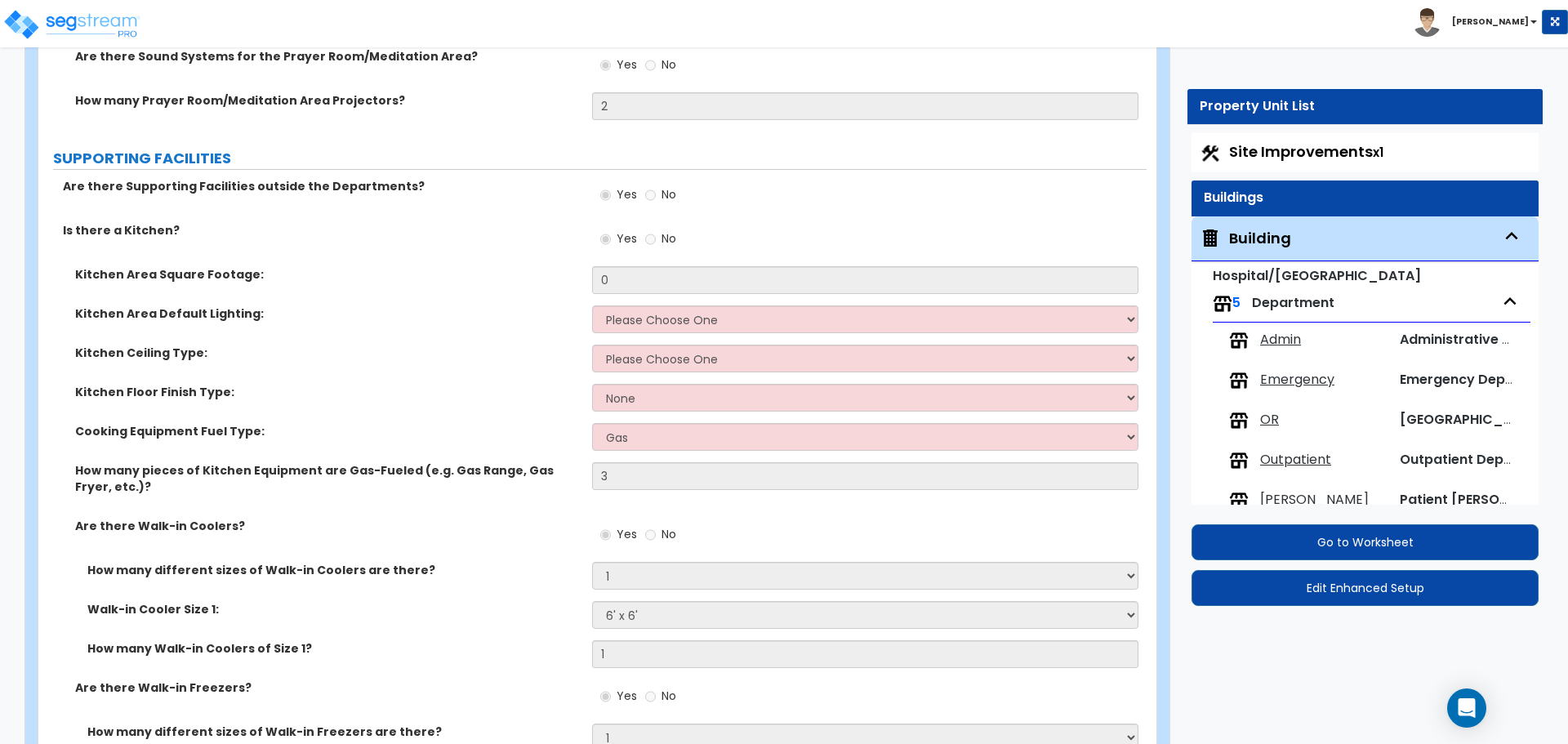
scroll to position [30, 0]
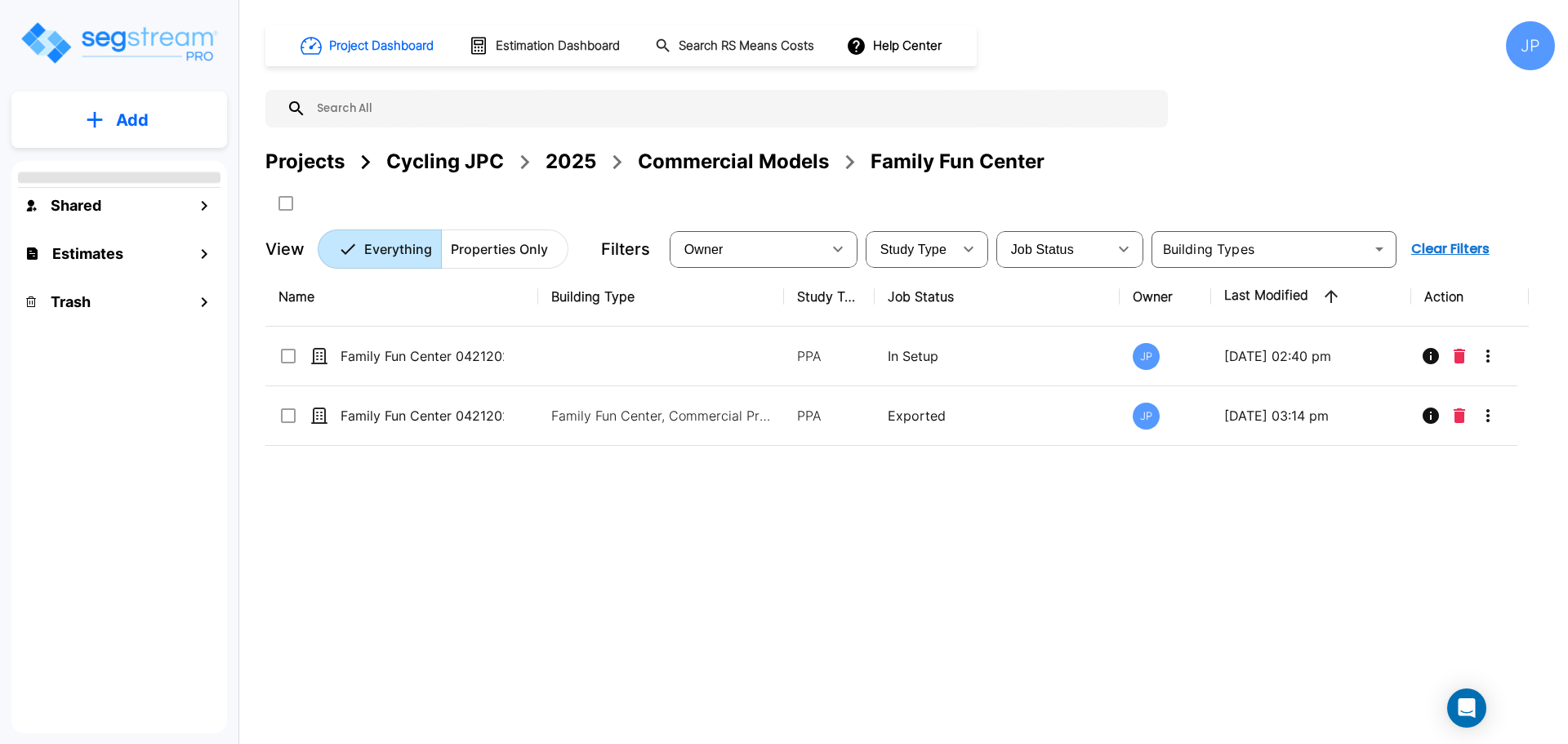
click at [1525, 62] on div "JP" at bounding box center [1531, 45] width 49 height 49
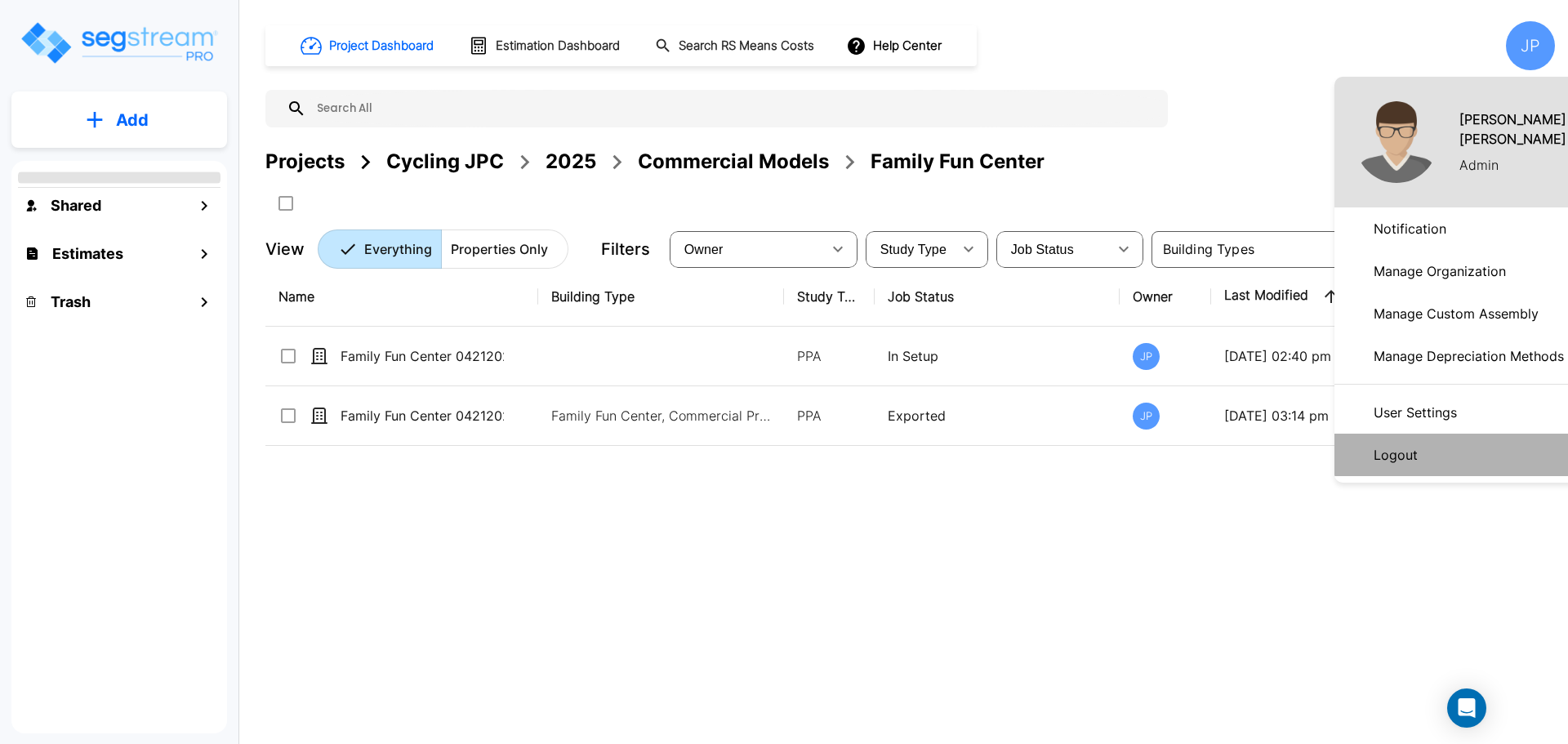
click at [1458, 448] on li "Logout" at bounding box center [1458, 455] width 249 height 43
